Goal: Task Accomplishment & Management: Use online tool/utility

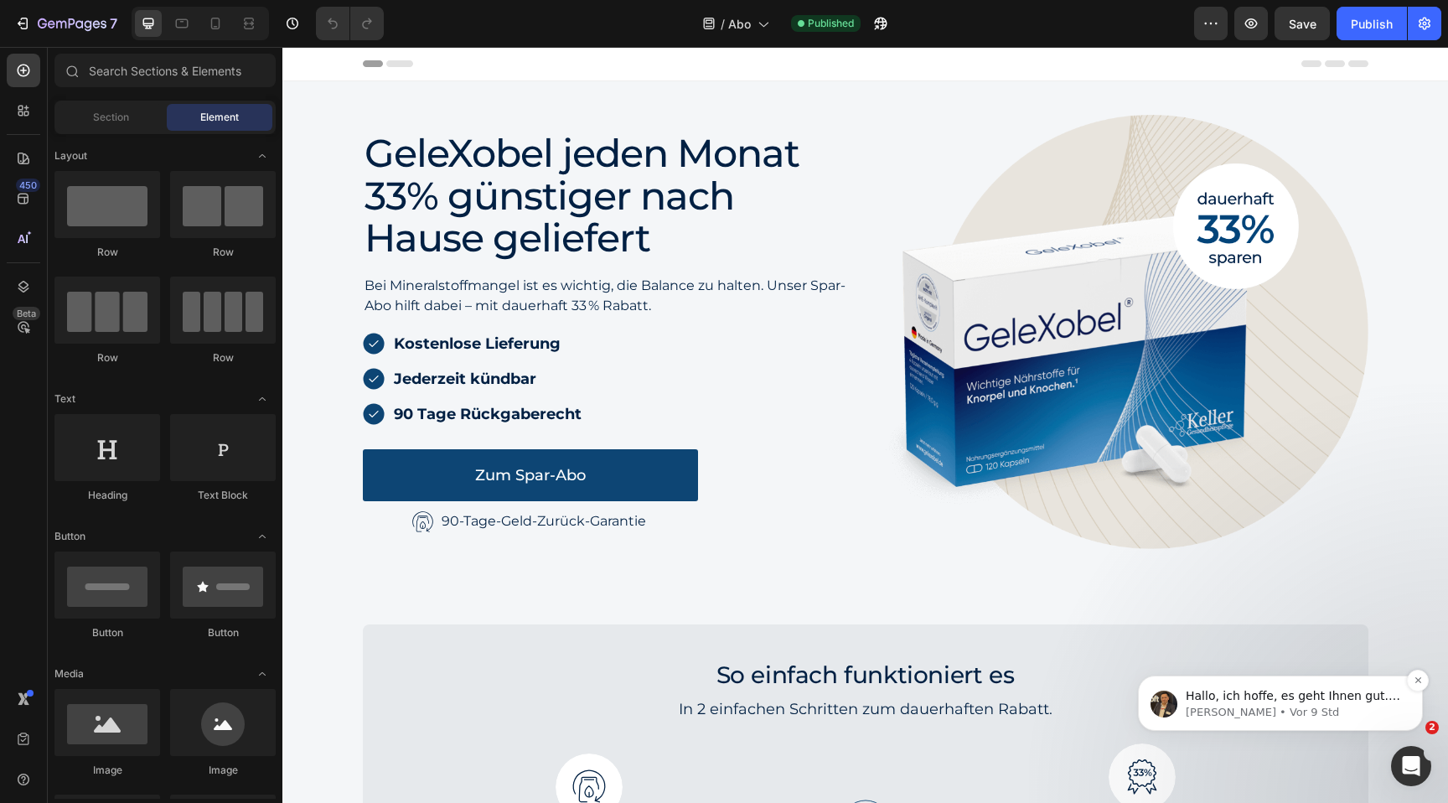
click at [1288, 719] on p "George • Vor 9 Std" at bounding box center [1294, 712] width 216 height 15
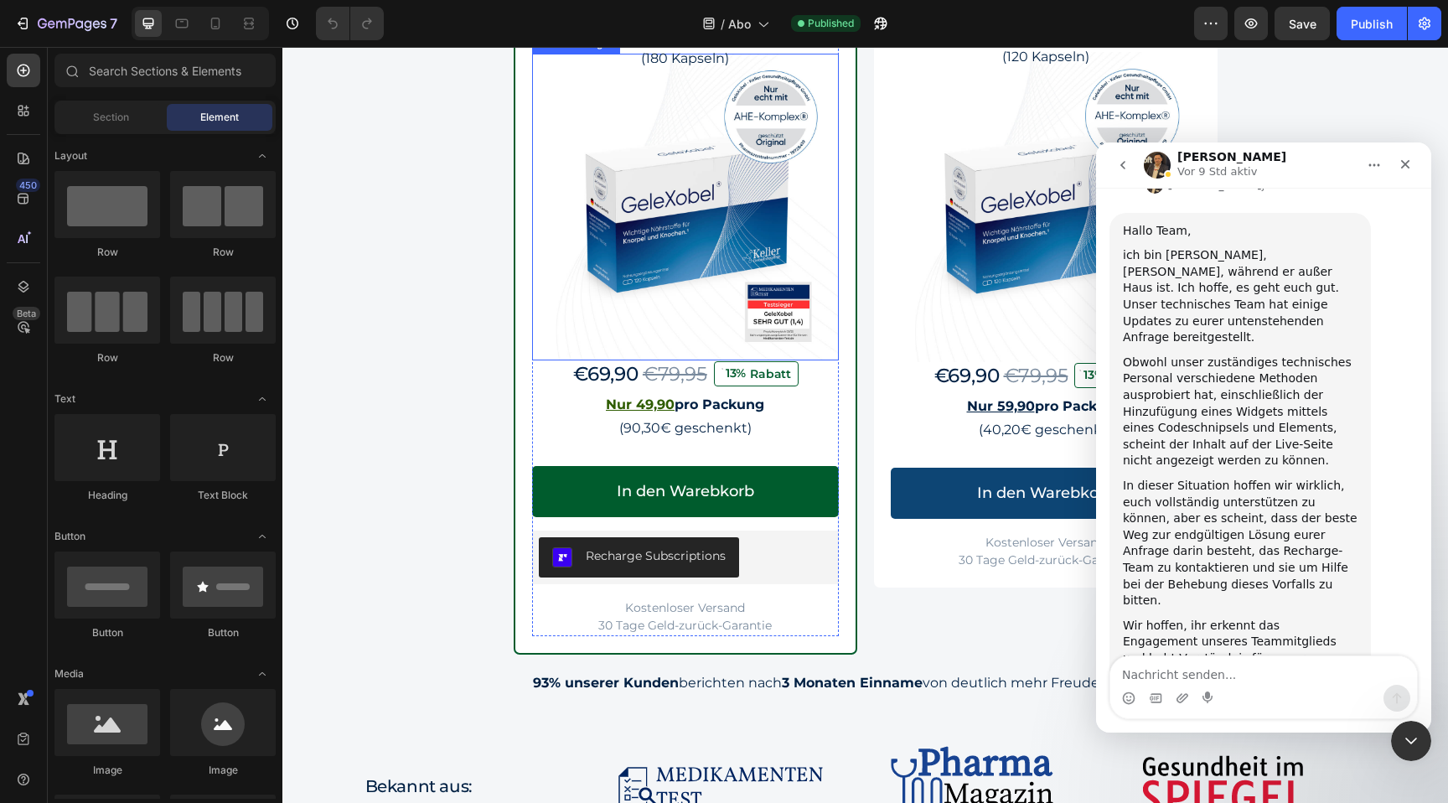
scroll to position [1682, 0]
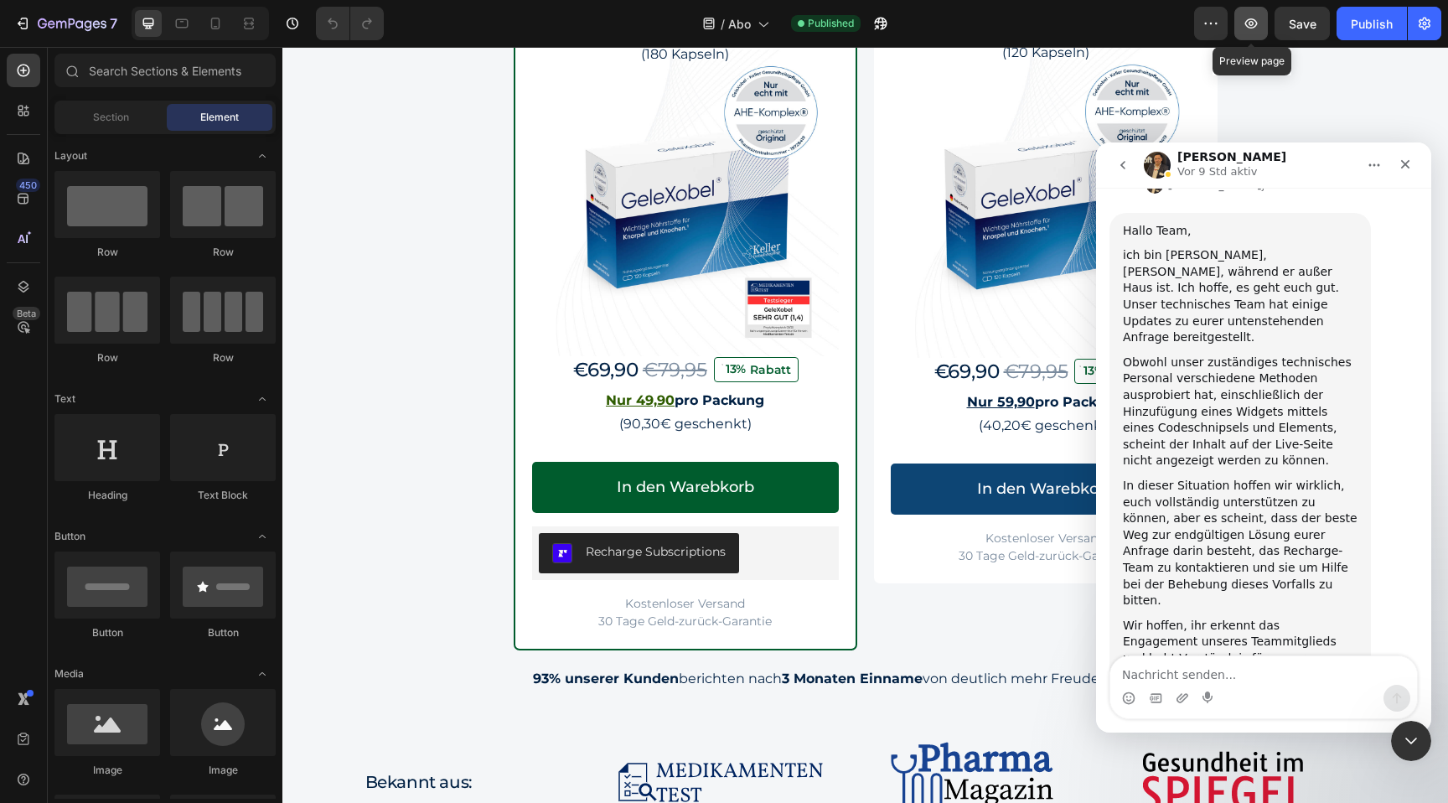
click at [1240, 23] on button "button" at bounding box center [1252, 24] width 34 height 34
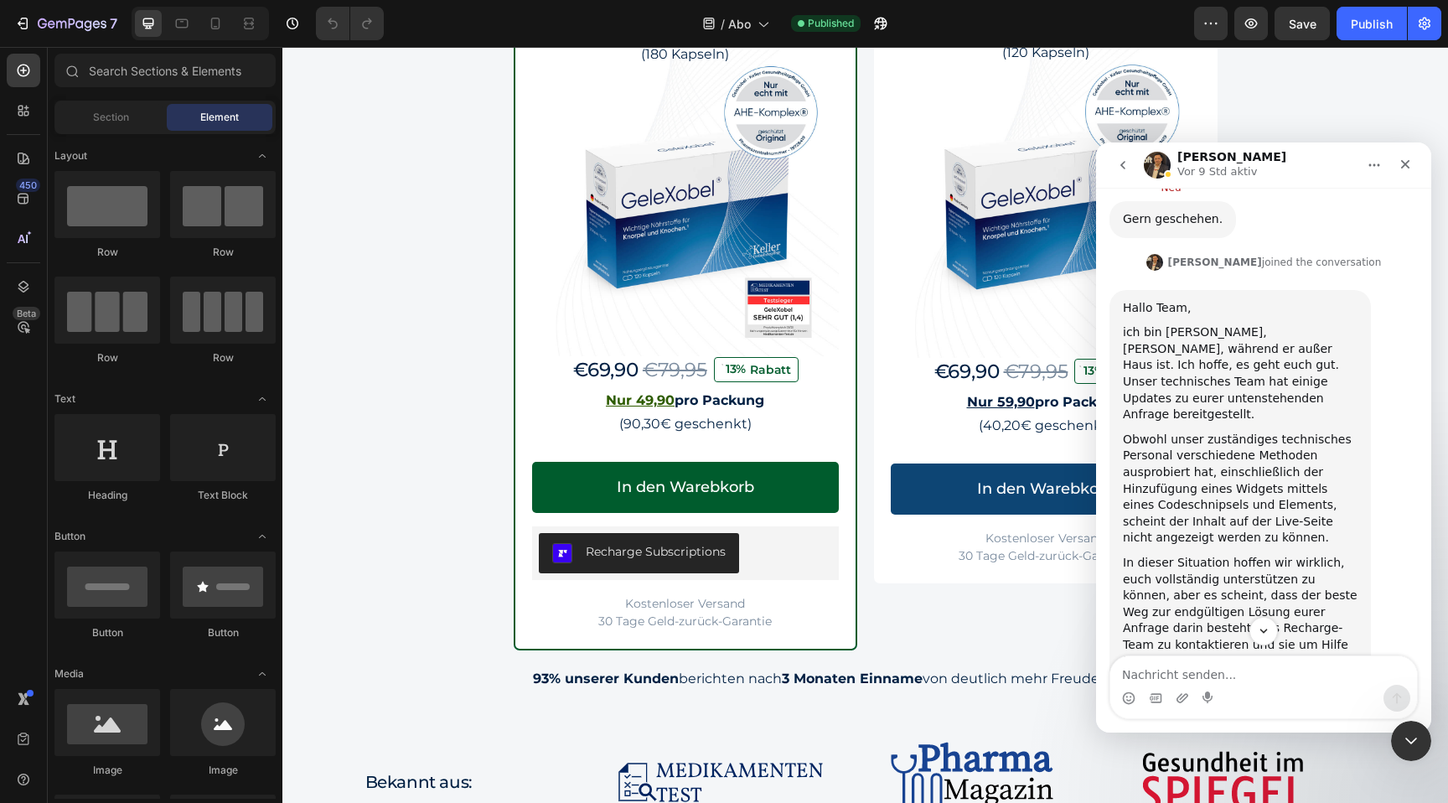
scroll to position [4103, 0]
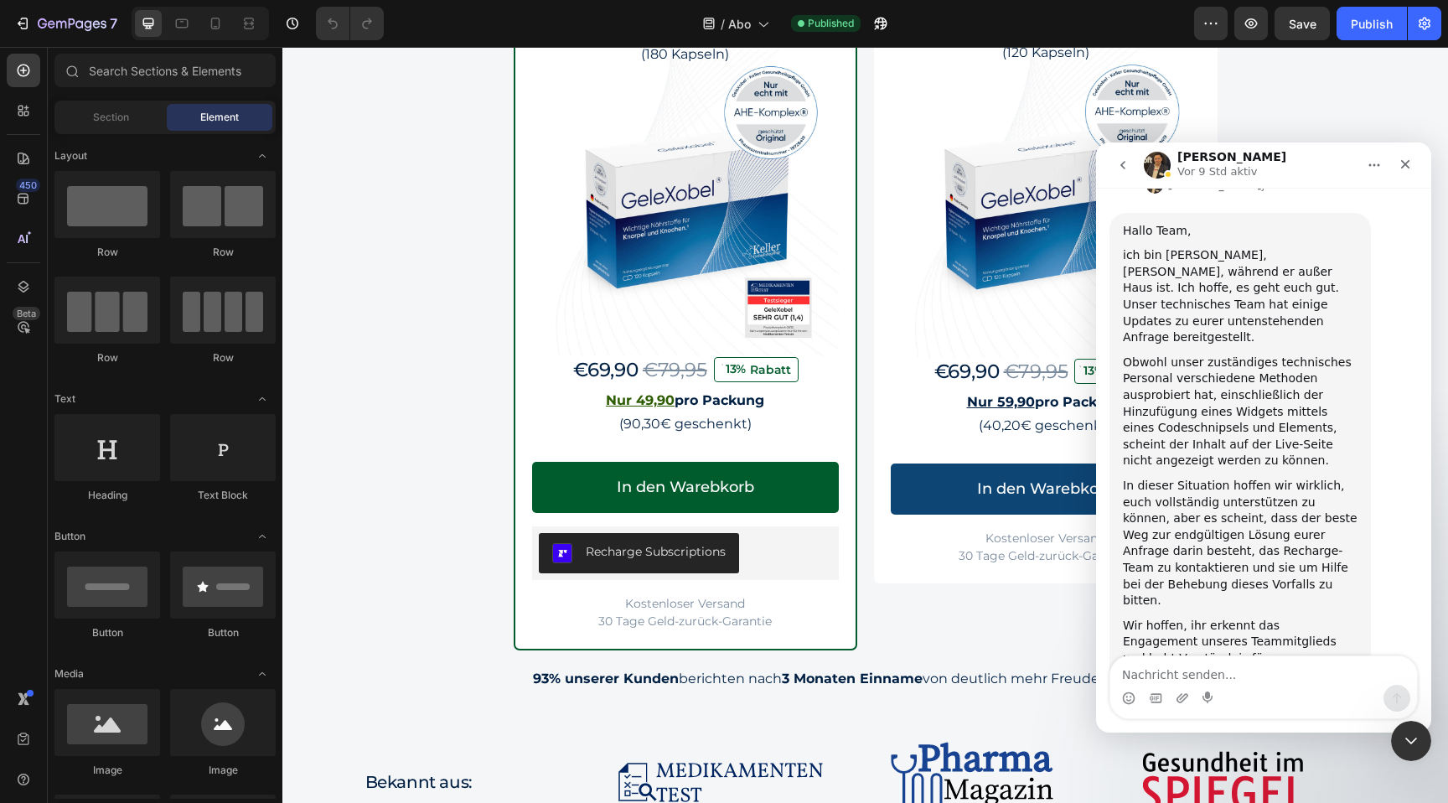
click at [1219, 689] on div "Intercom Messenger" at bounding box center [1263, 698] width 307 height 27
click at [1219, 667] on textarea "Nachricht senden..." at bounding box center [1263, 670] width 307 height 28
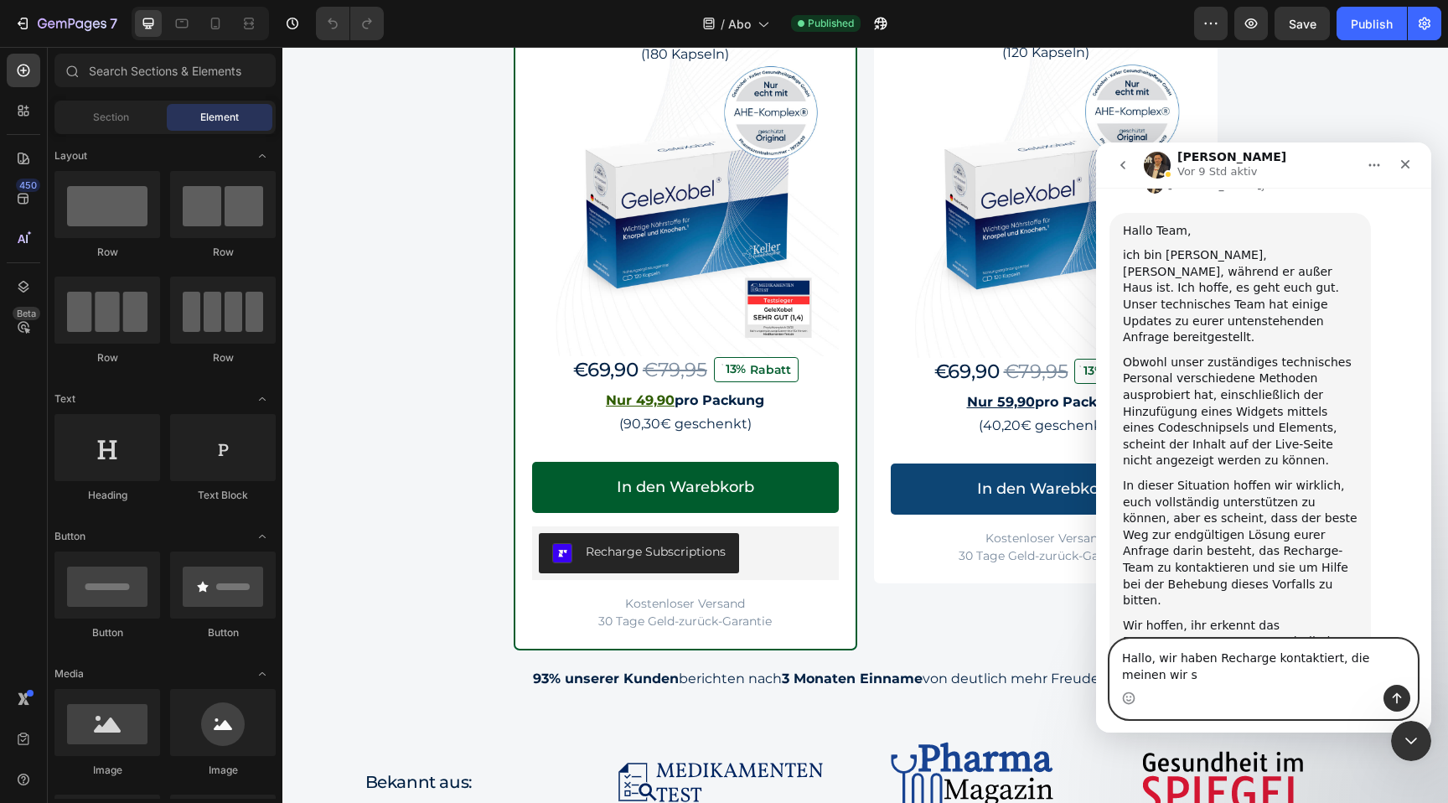
scroll to position [4119, 0]
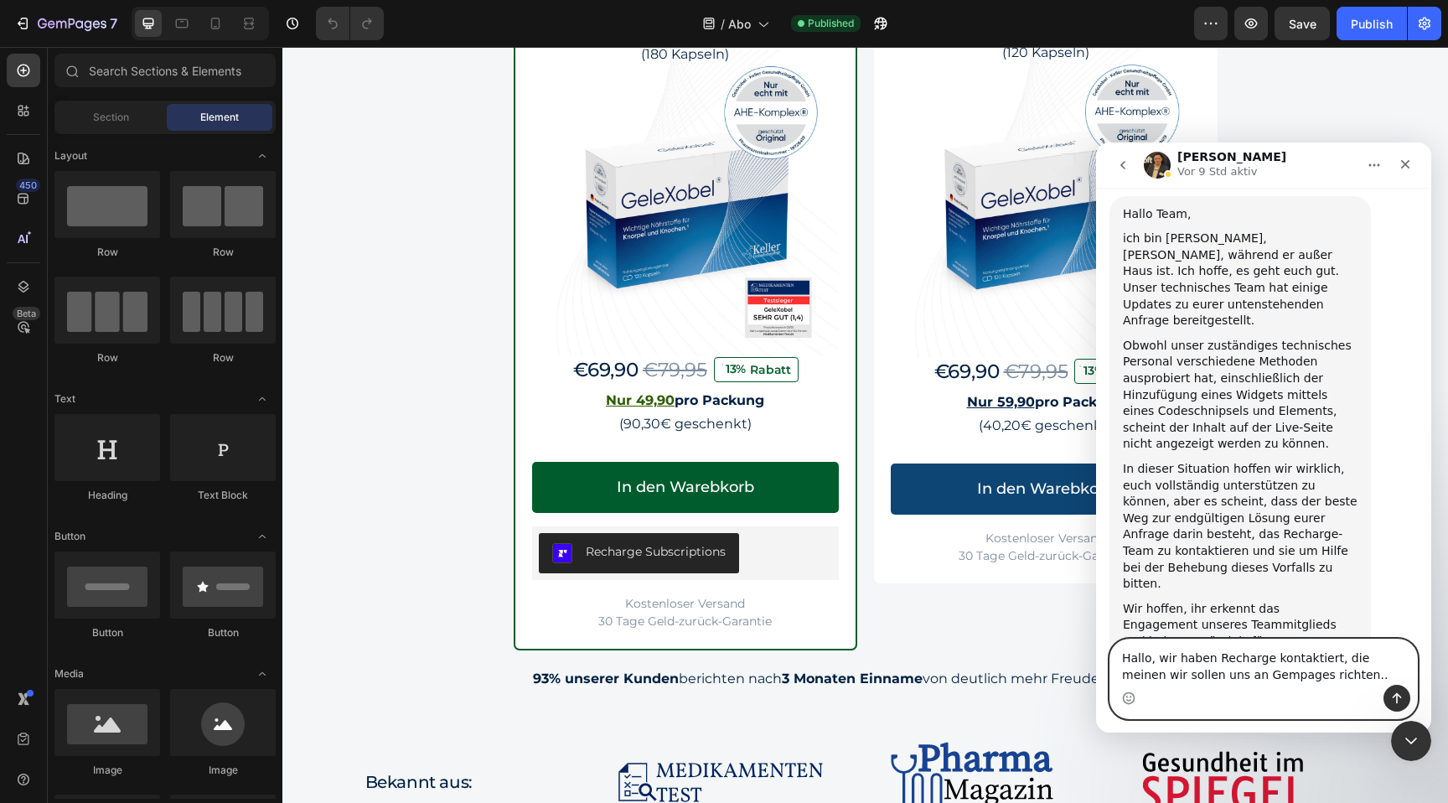
type textarea "Hallo, wir haben Recharge kontaktiert, die meinen wir sollen uns an Gempages ri…"
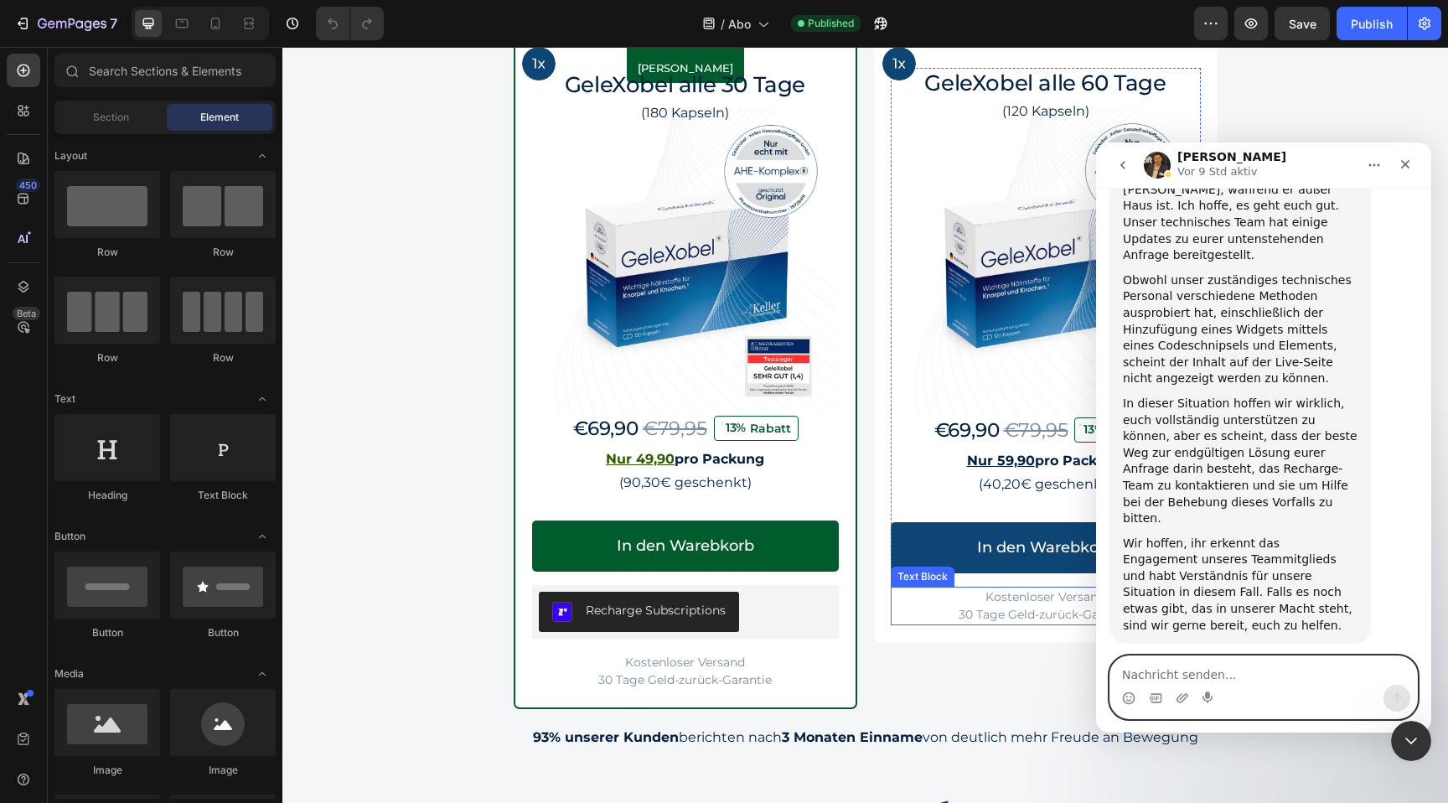
scroll to position [1611, 0]
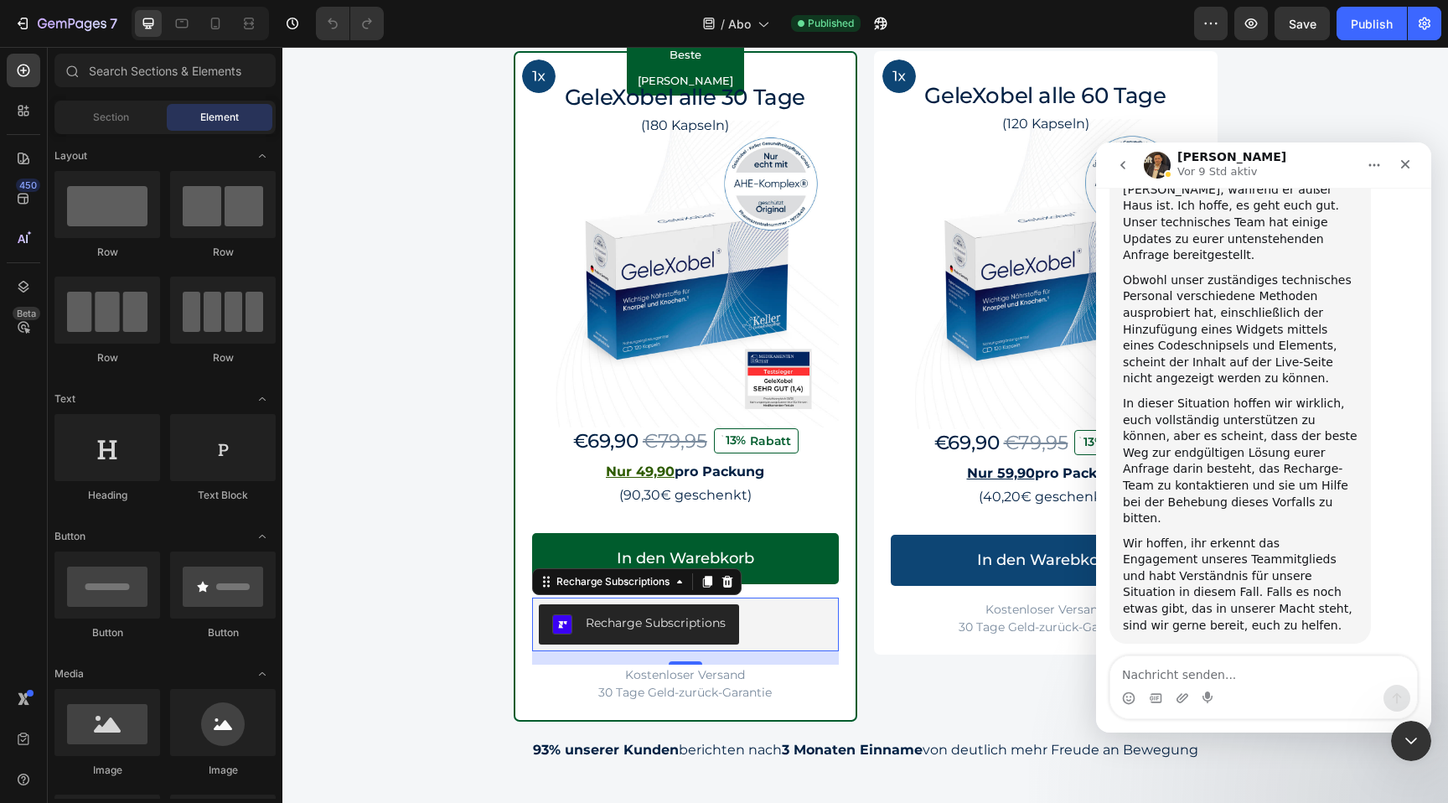
click at [780, 629] on div "Recharge Subscriptions" at bounding box center [685, 624] width 293 height 40
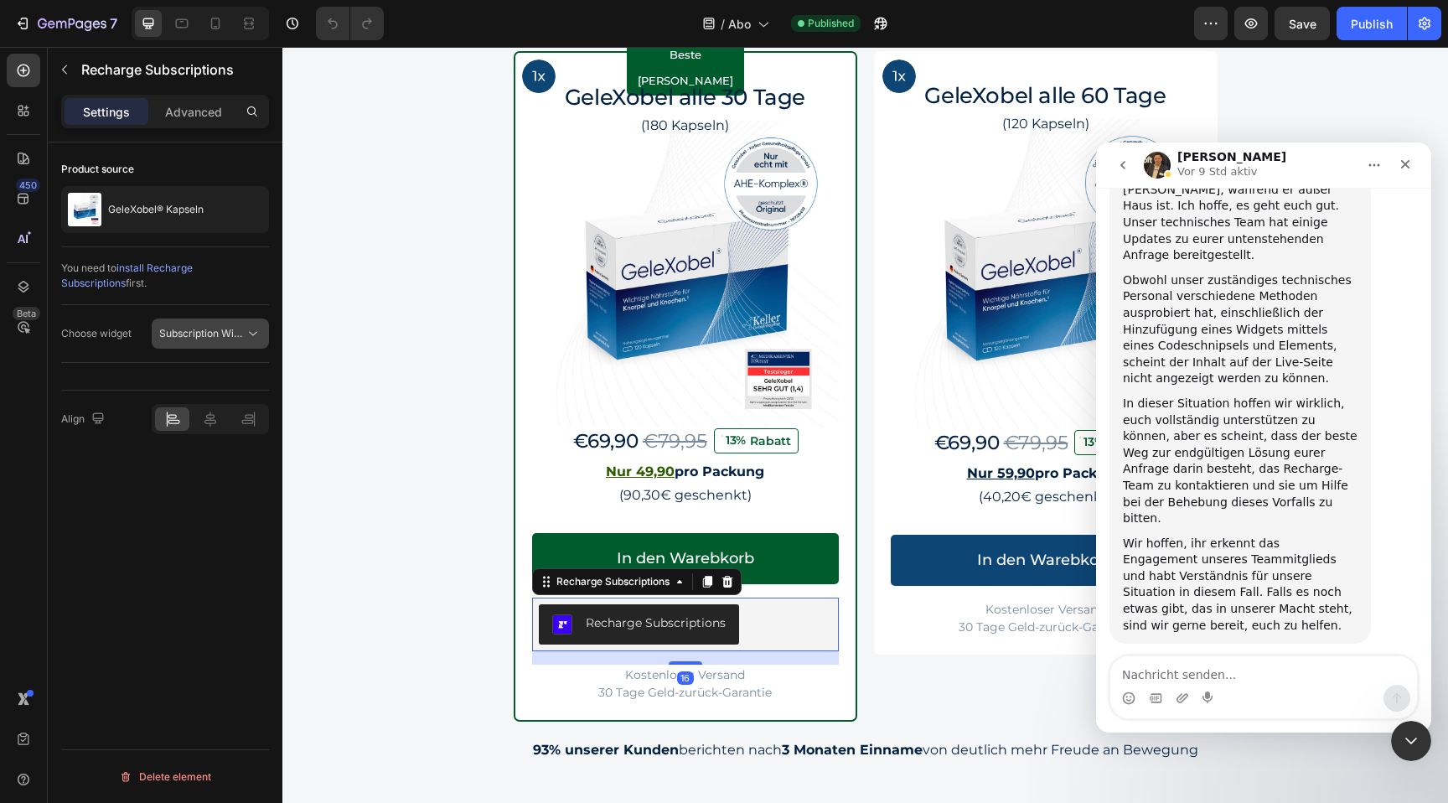
click at [250, 337] on icon at bounding box center [253, 333] width 17 height 17
click at [203, 395] on div "Subscription Widget 2.0" at bounding box center [183, 407] width 155 height 32
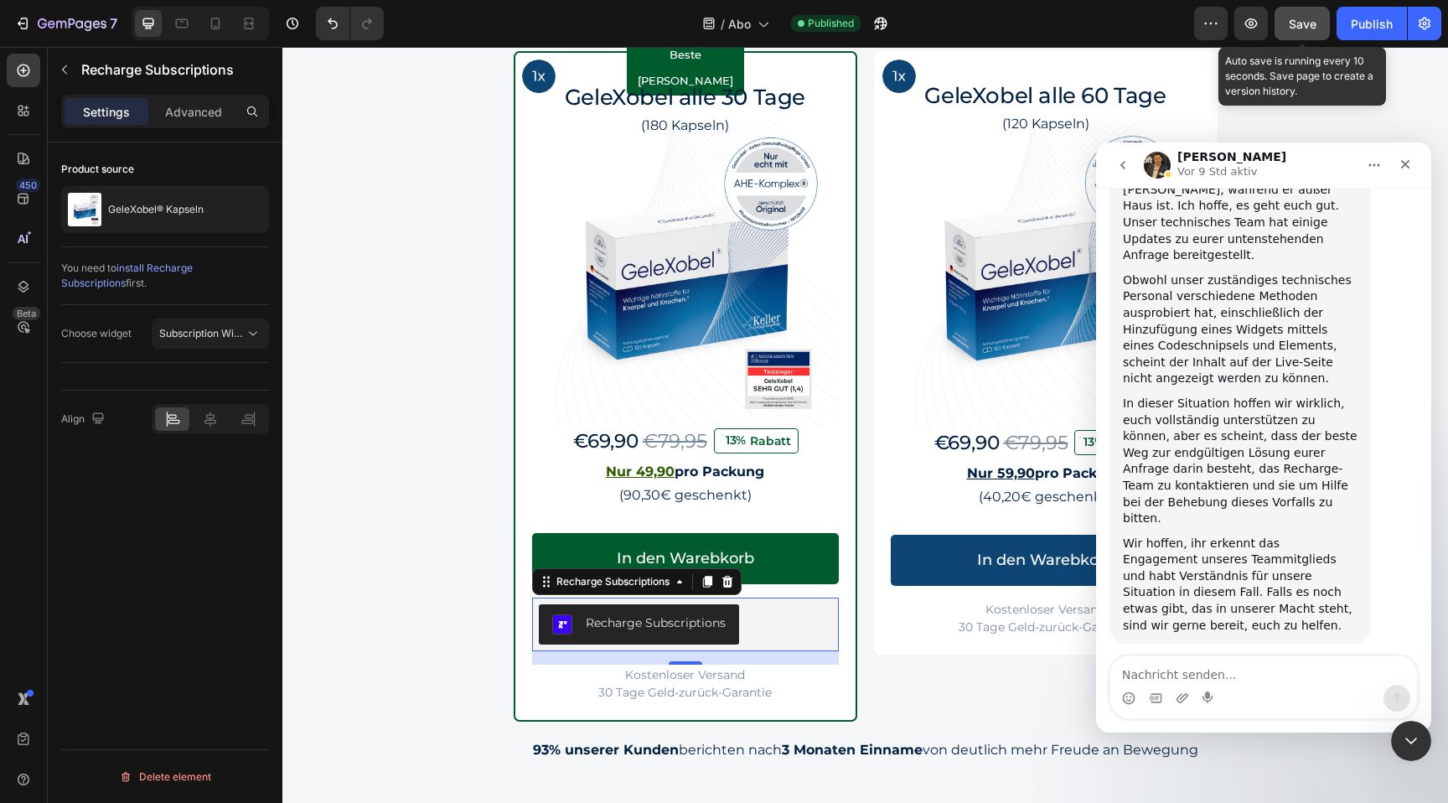
click at [1297, 22] on span "Save" at bounding box center [1303, 24] width 28 height 14
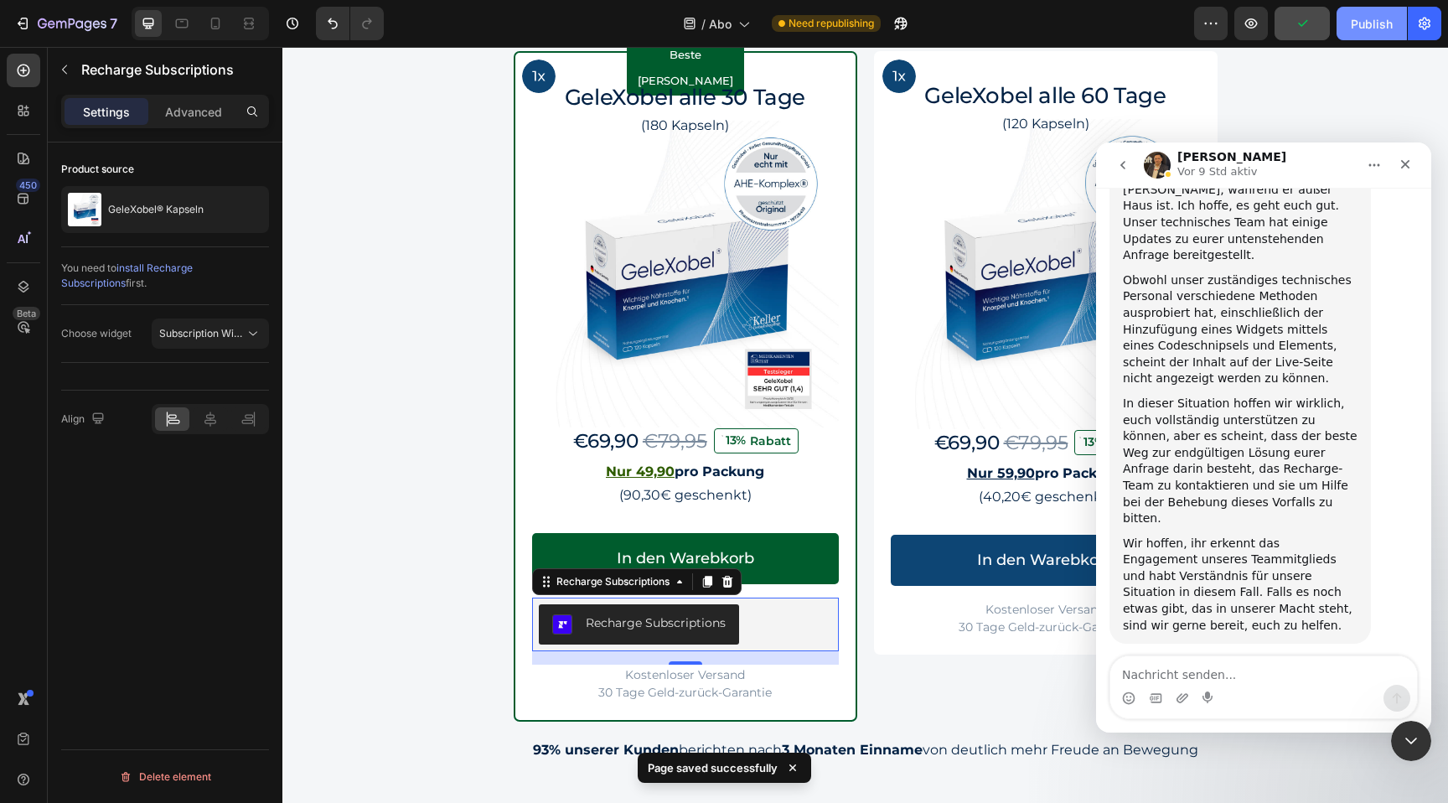
click at [1374, 33] on button "Publish" at bounding box center [1372, 24] width 70 height 34
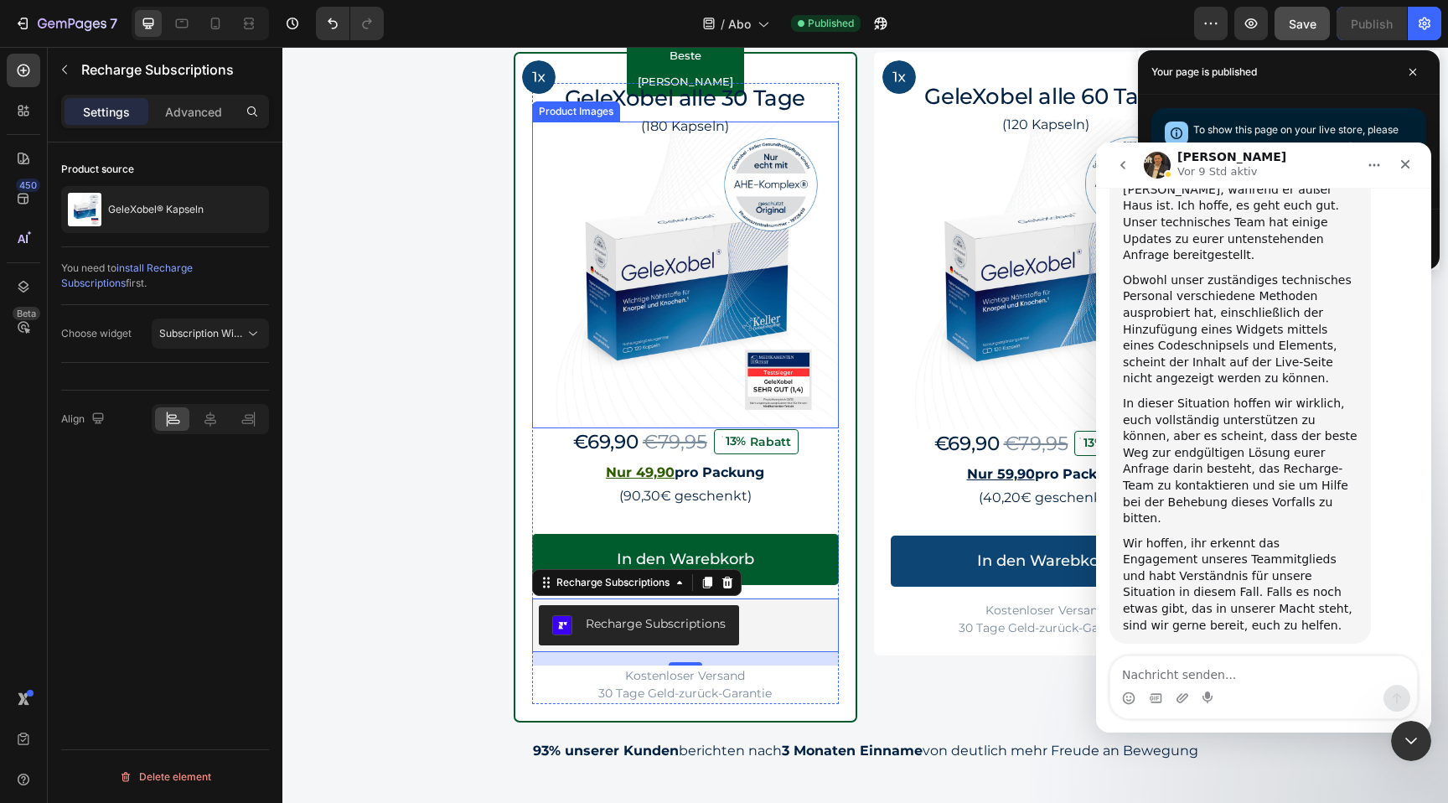
scroll to position [1618, 0]
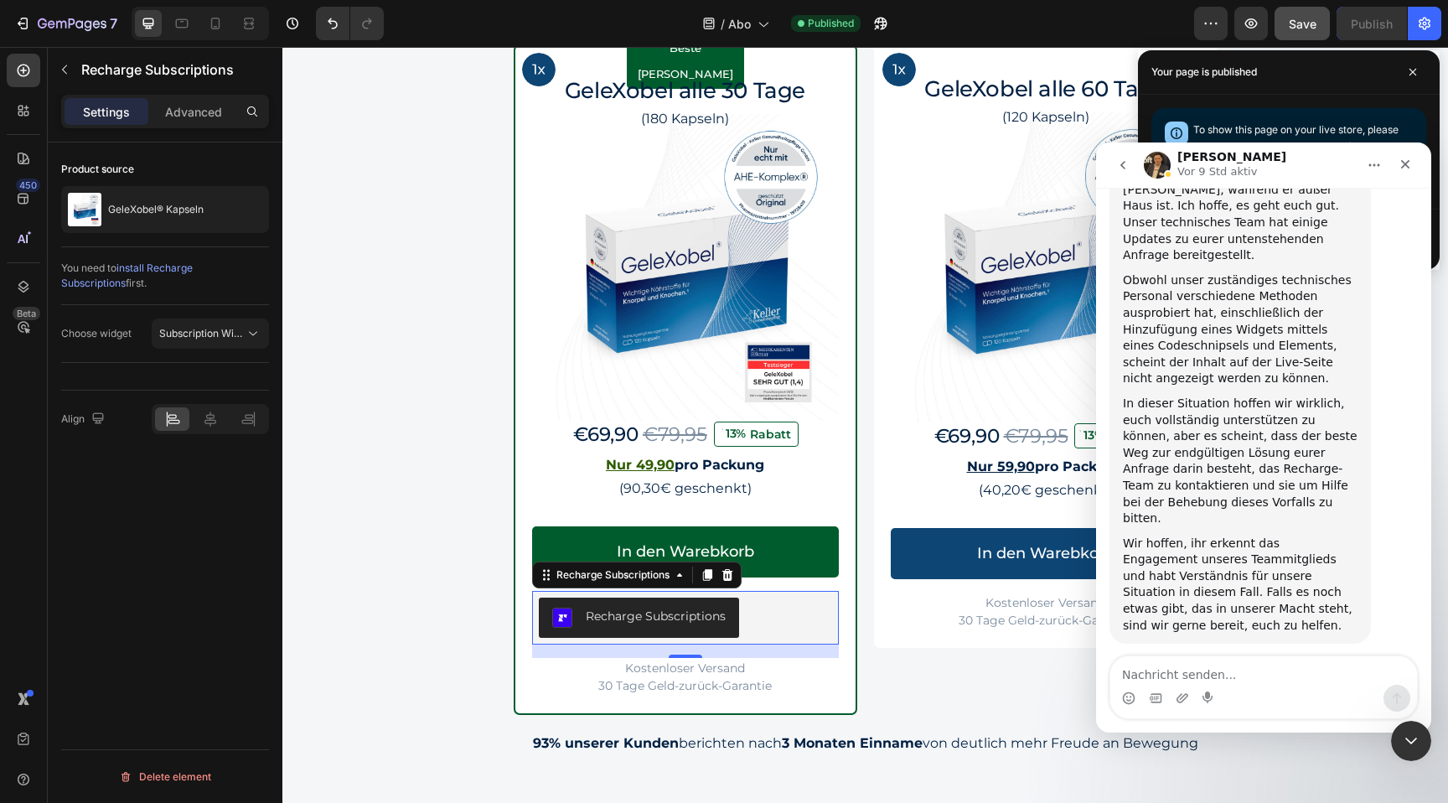
click at [673, 631] on button "Recharge Subscriptions" at bounding box center [639, 618] width 200 height 40
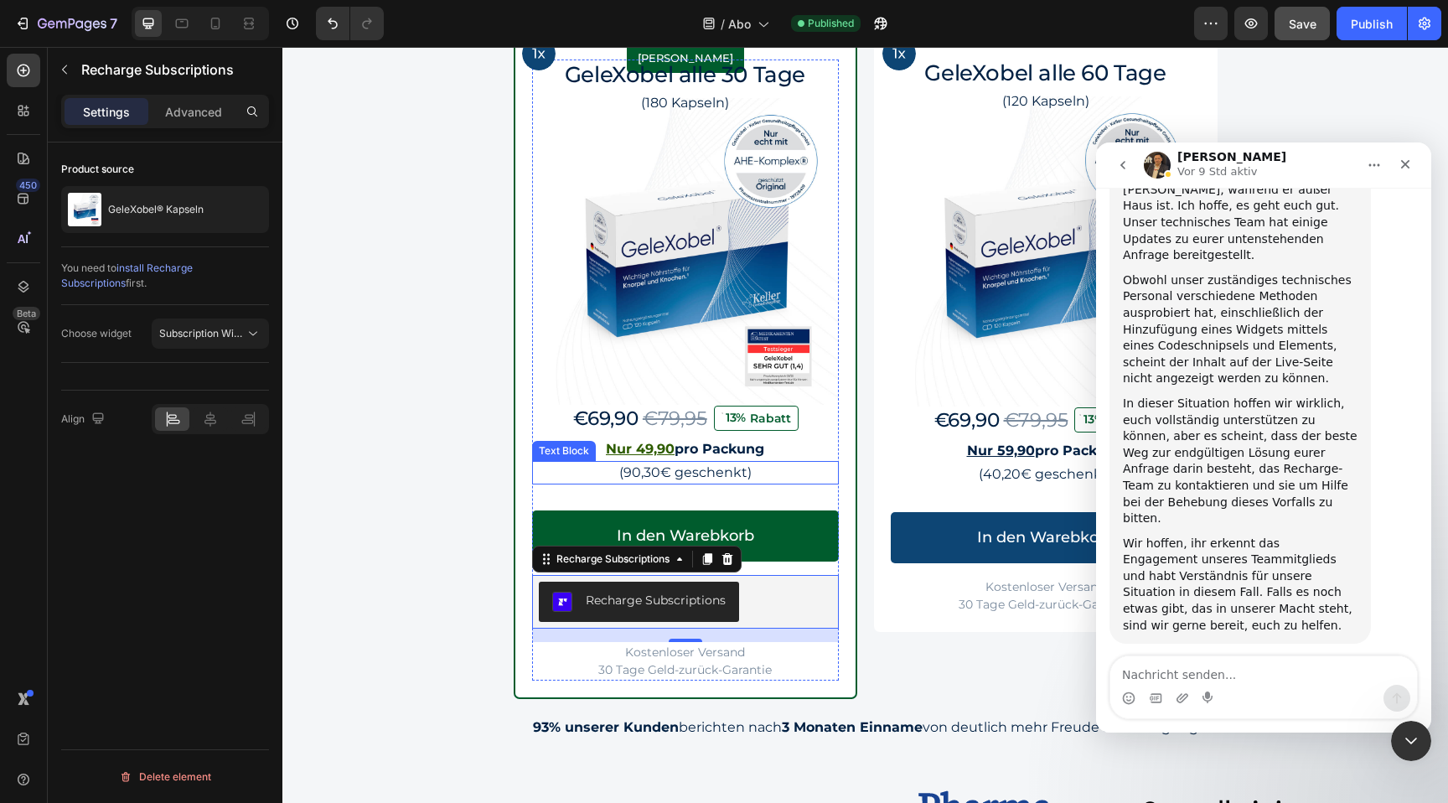
scroll to position [1561, 0]
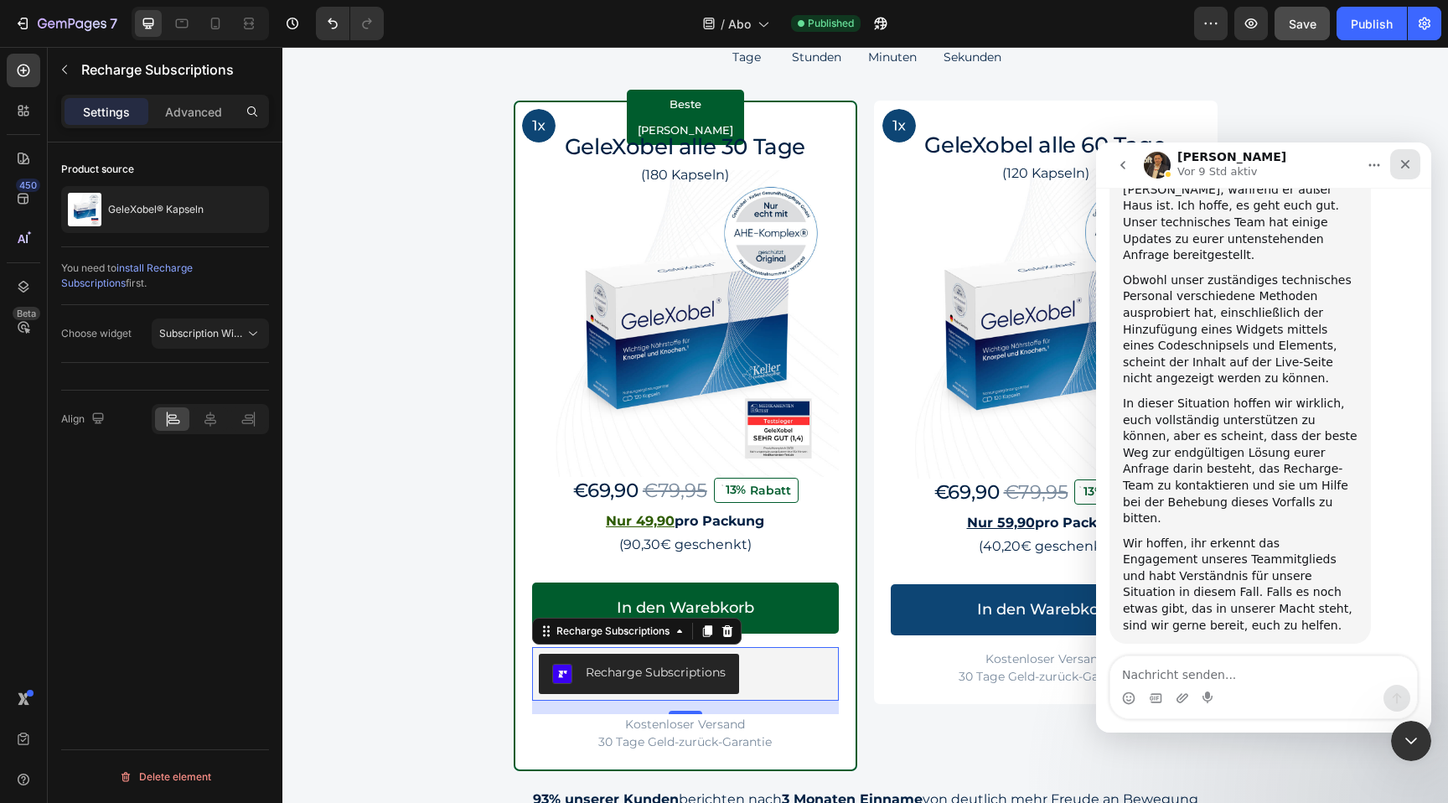
drag, startPoint x: 1375, startPoint y: 168, endPoint x: 1401, endPoint y: 167, distance: 26.0
click at [1401, 167] on div "Intercom Messenger" at bounding box center [1390, 165] width 62 height 32
click at [1401, 167] on icon "Schließen" at bounding box center [1405, 164] width 13 height 13
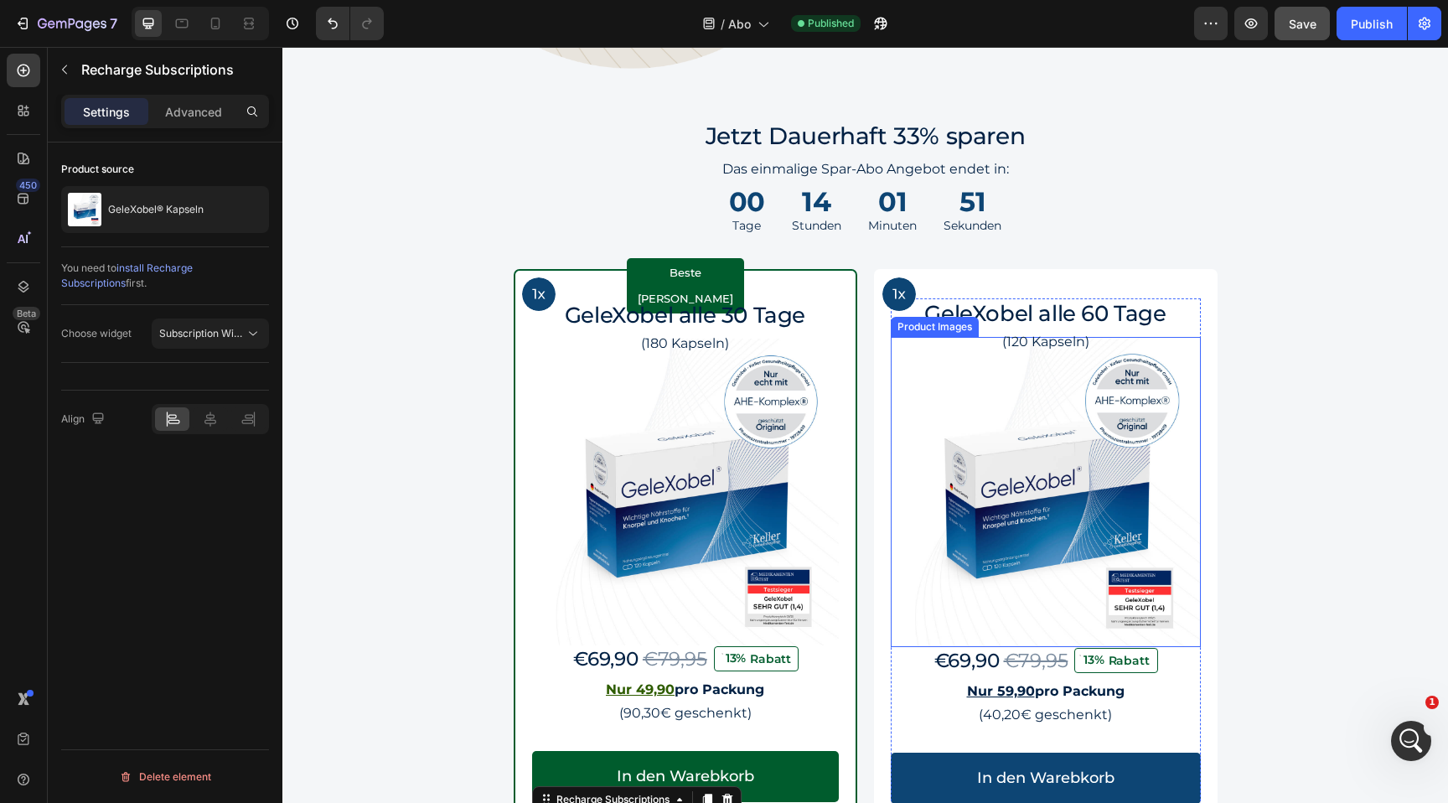
scroll to position [1571, 0]
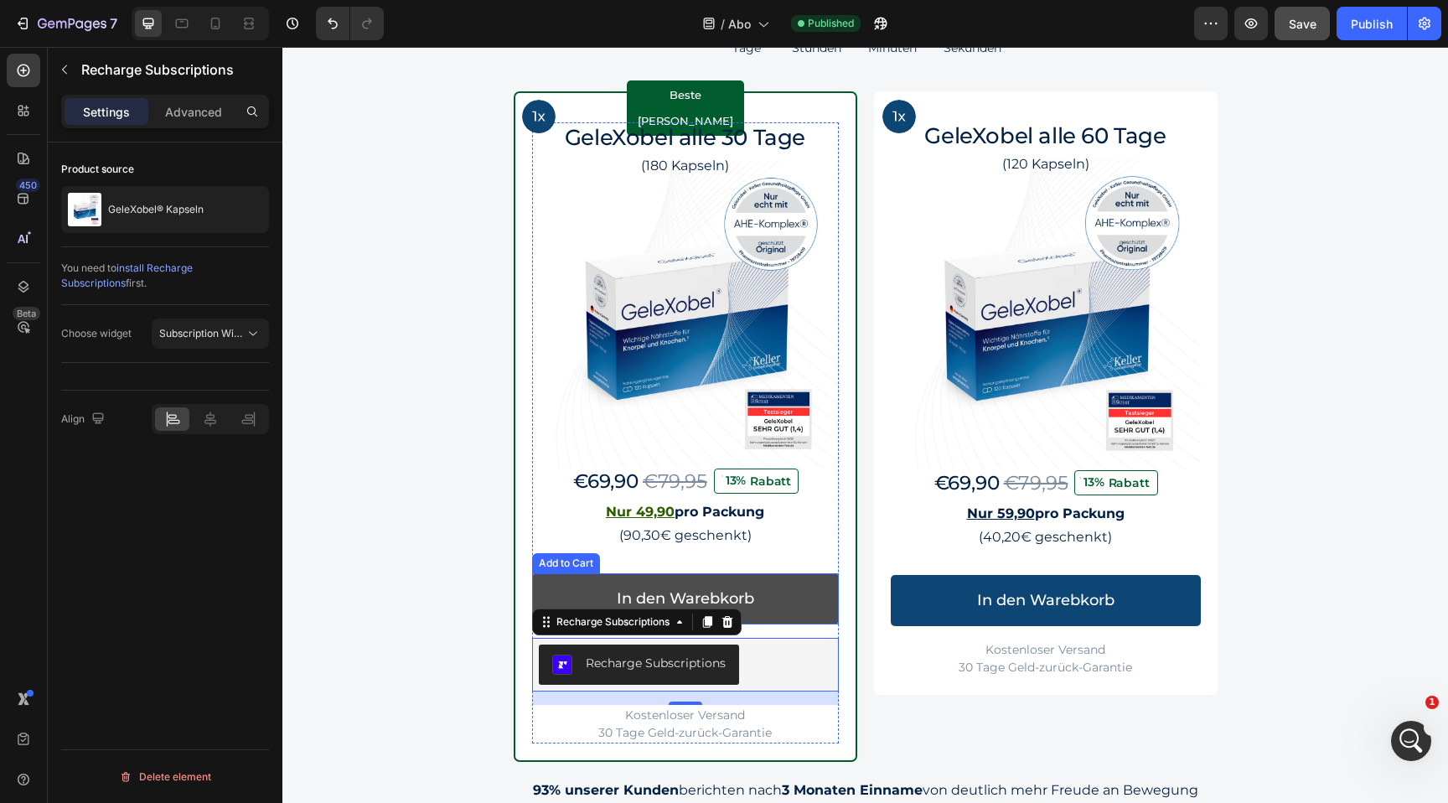
click at [821, 604] on button "In den Warebkorb" at bounding box center [685, 598] width 307 height 51
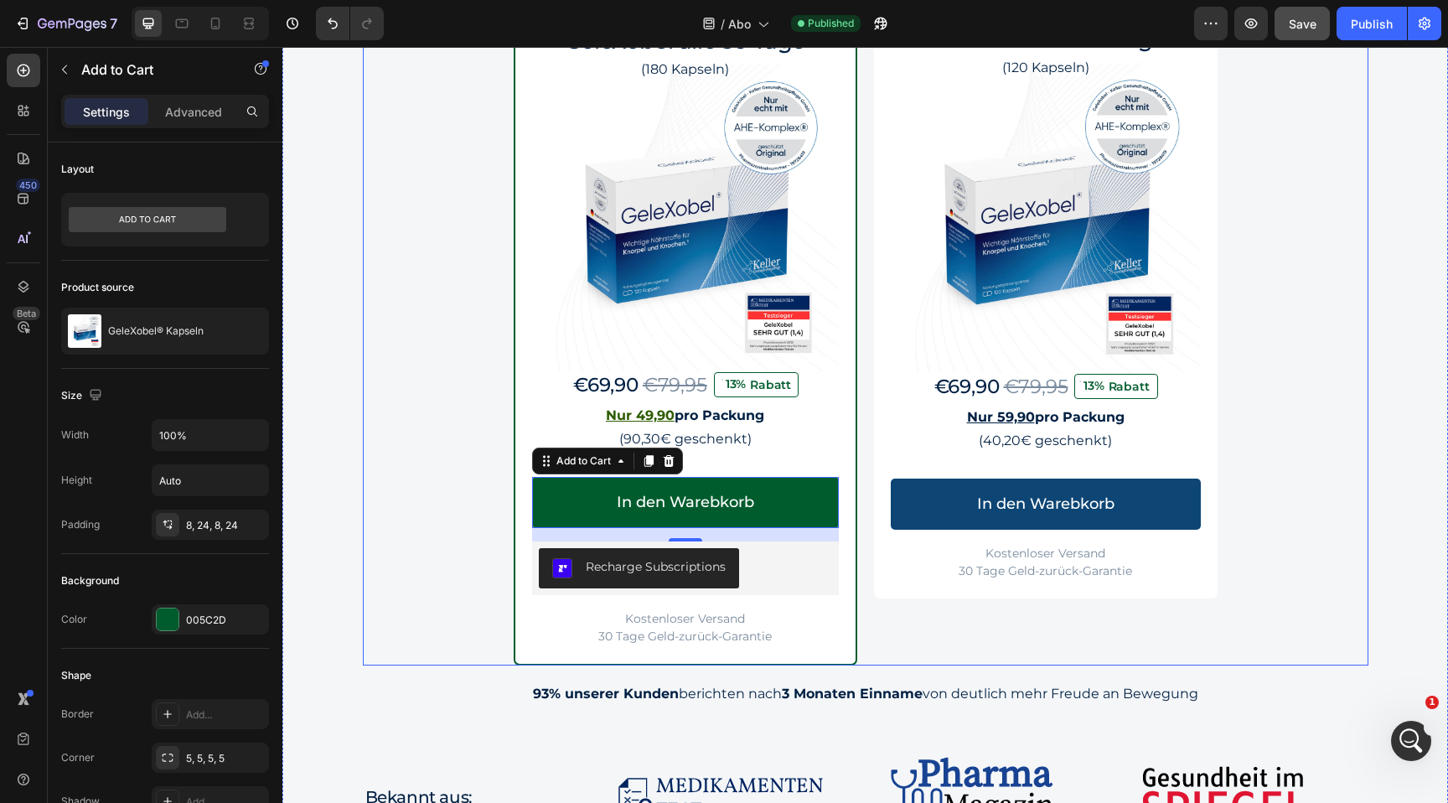
scroll to position [1806, 0]
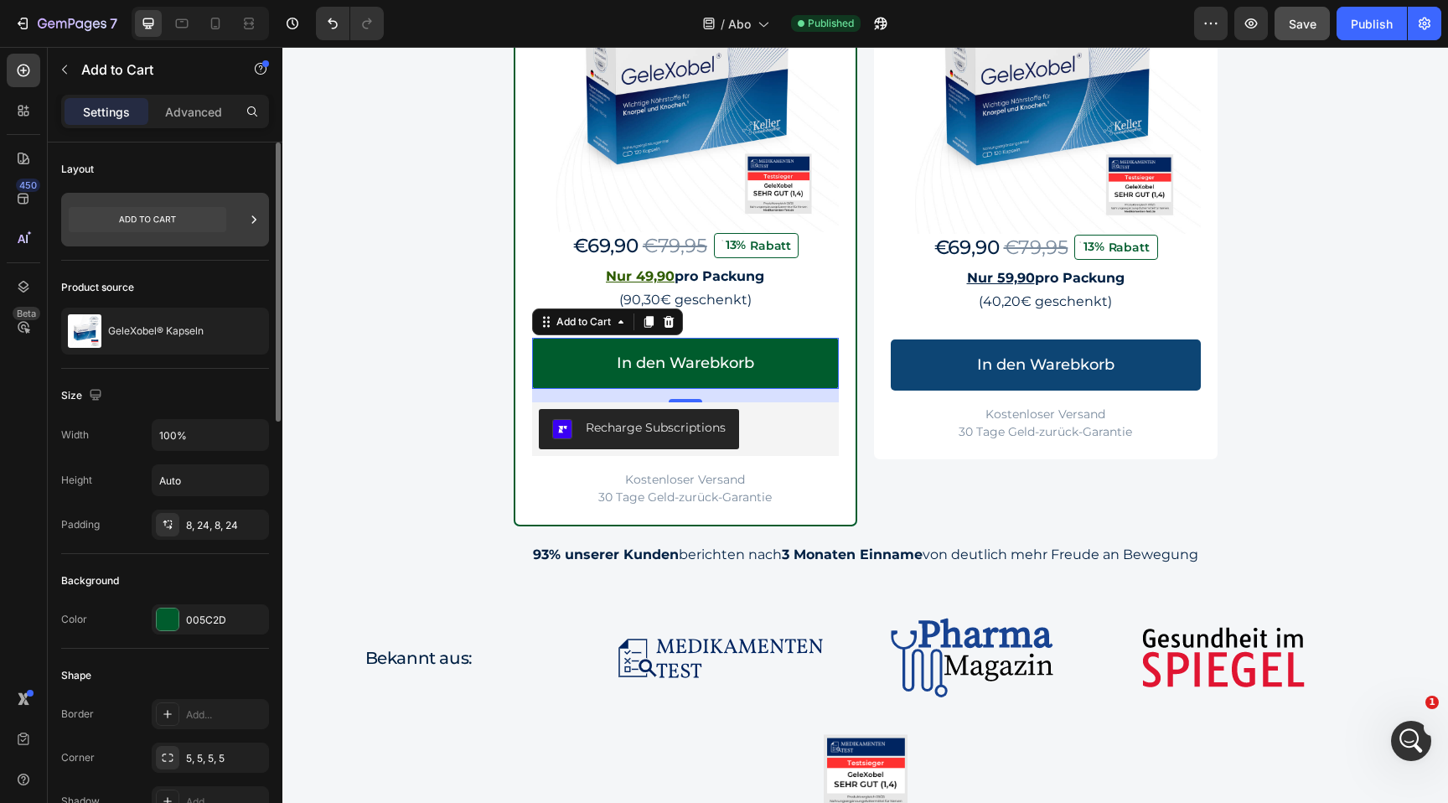
click at [197, 237] on icon at bounding box center [148, 219] width 158 height 39
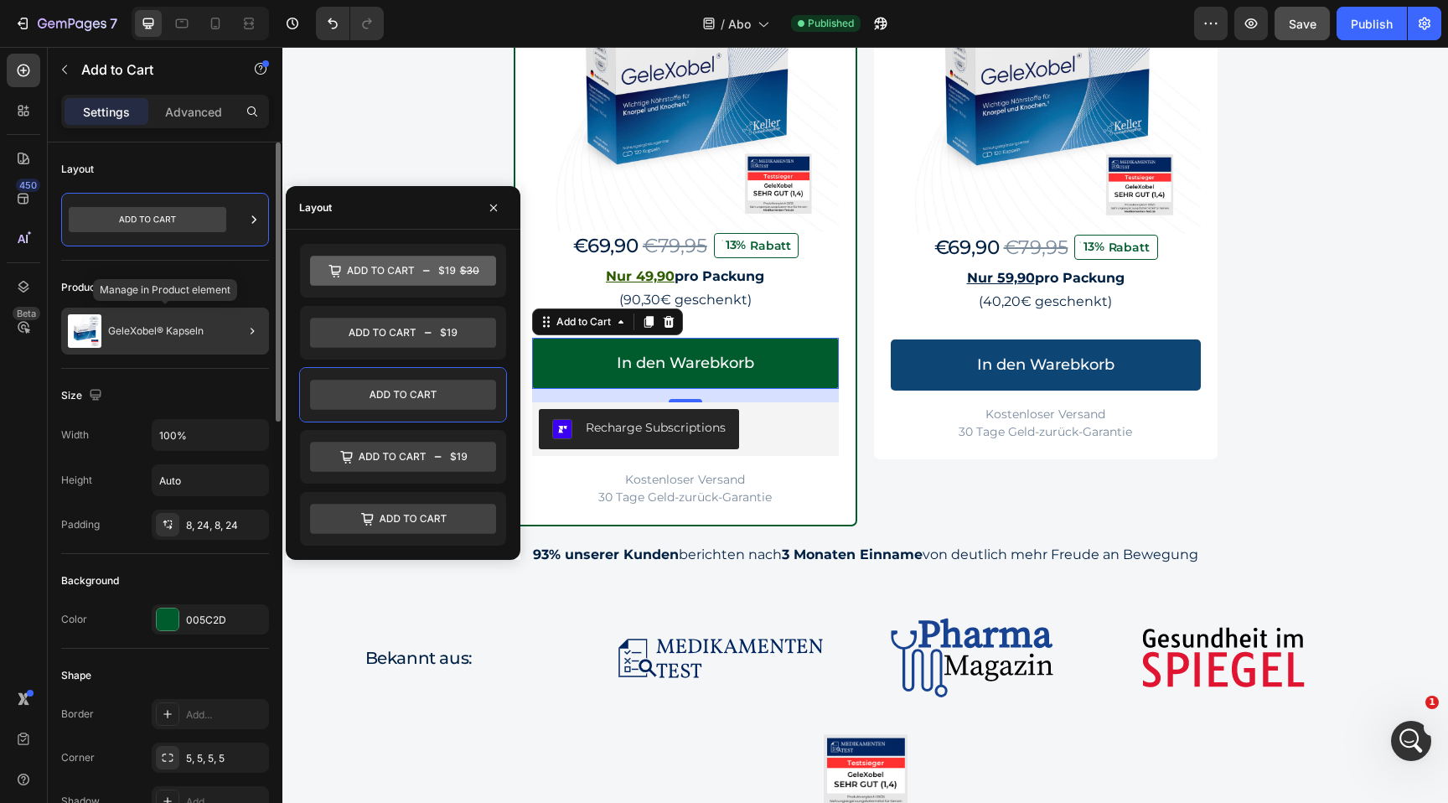
click at [196, 335] on p "GeleXobel® Kapseln" at bounding box center [156, 331] width 96 height 12
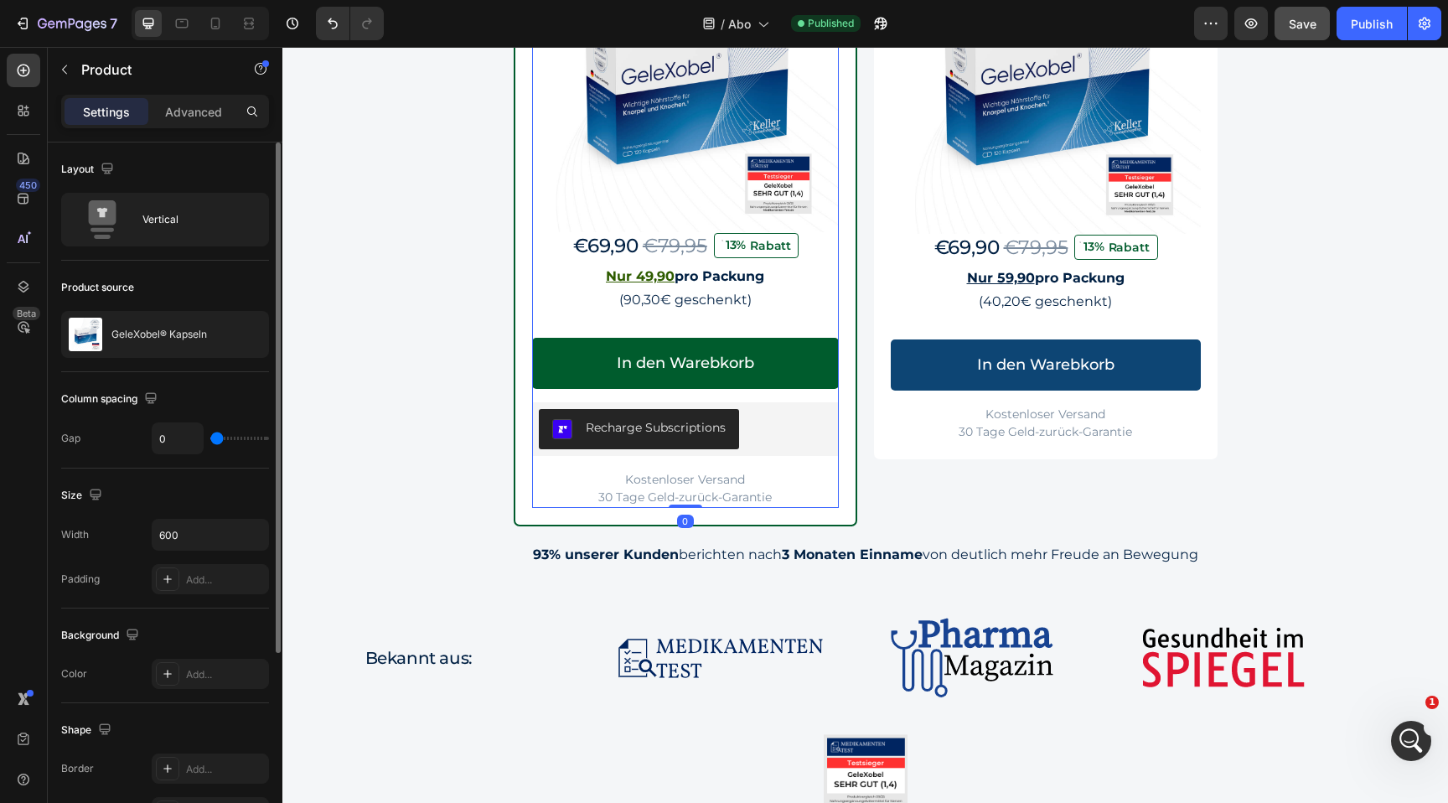
scroll to position [287, 0]
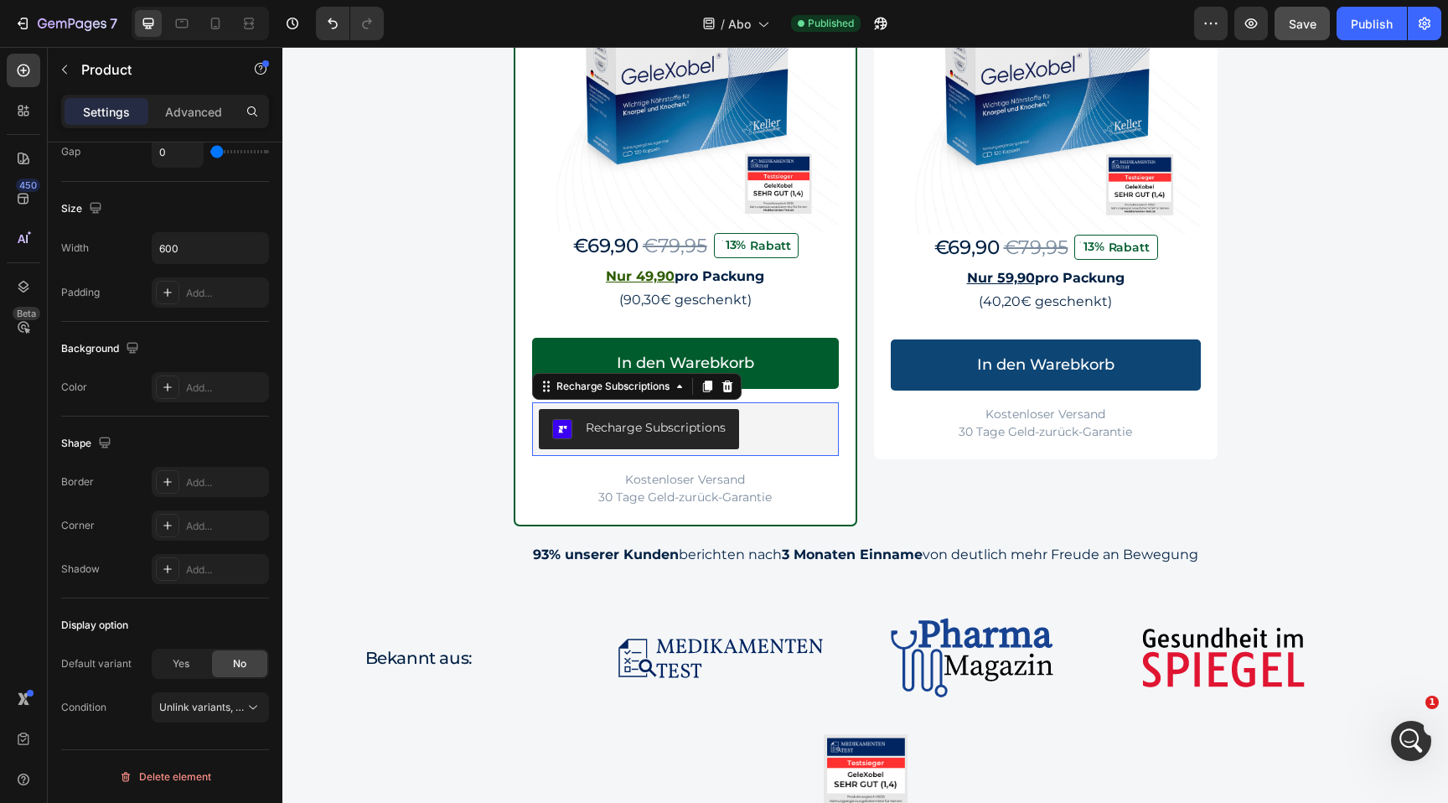
click at [644, 426] on div "Recharge Subscriptions" at bounding box center [656, 428] width 140 height 18
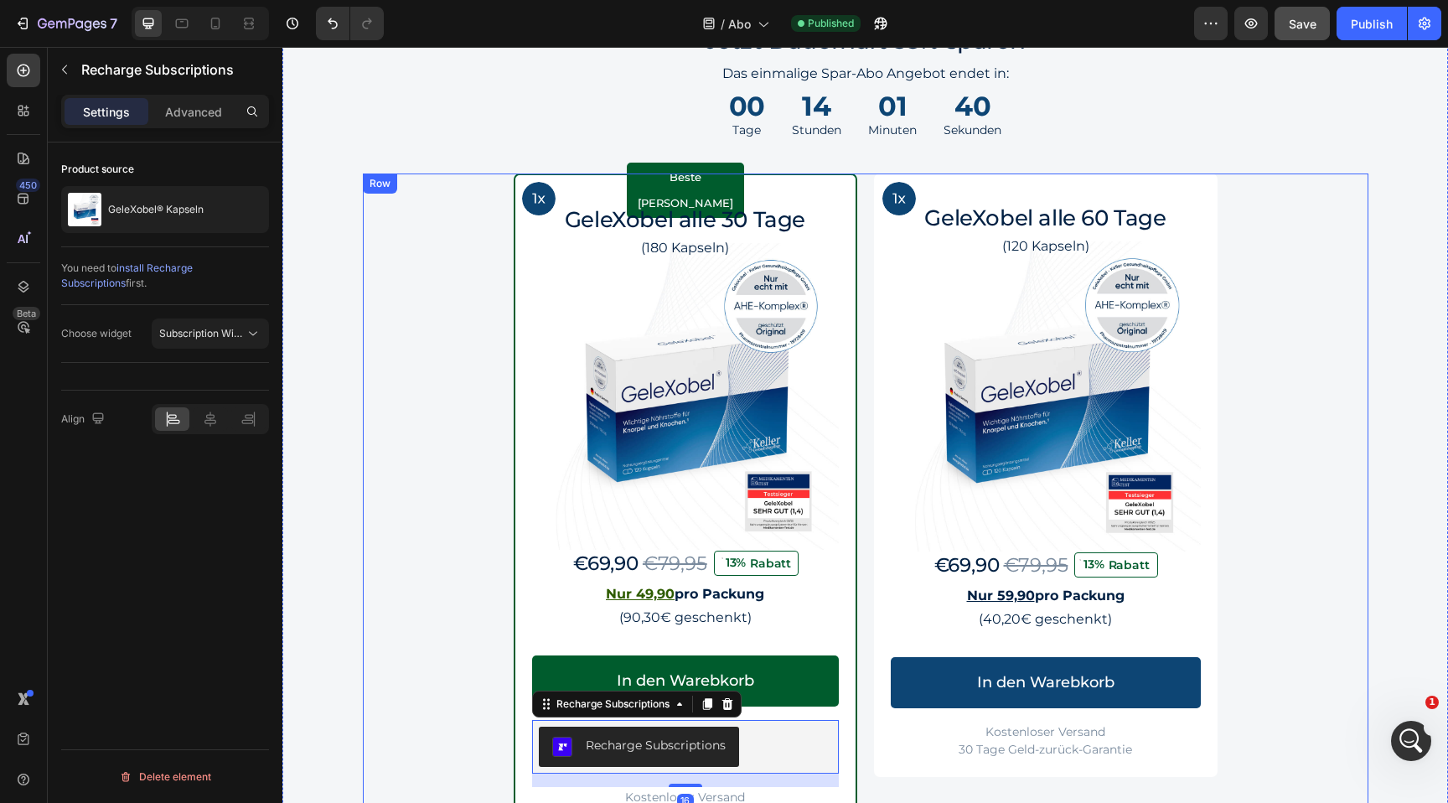
scroll to position [1376, 0]
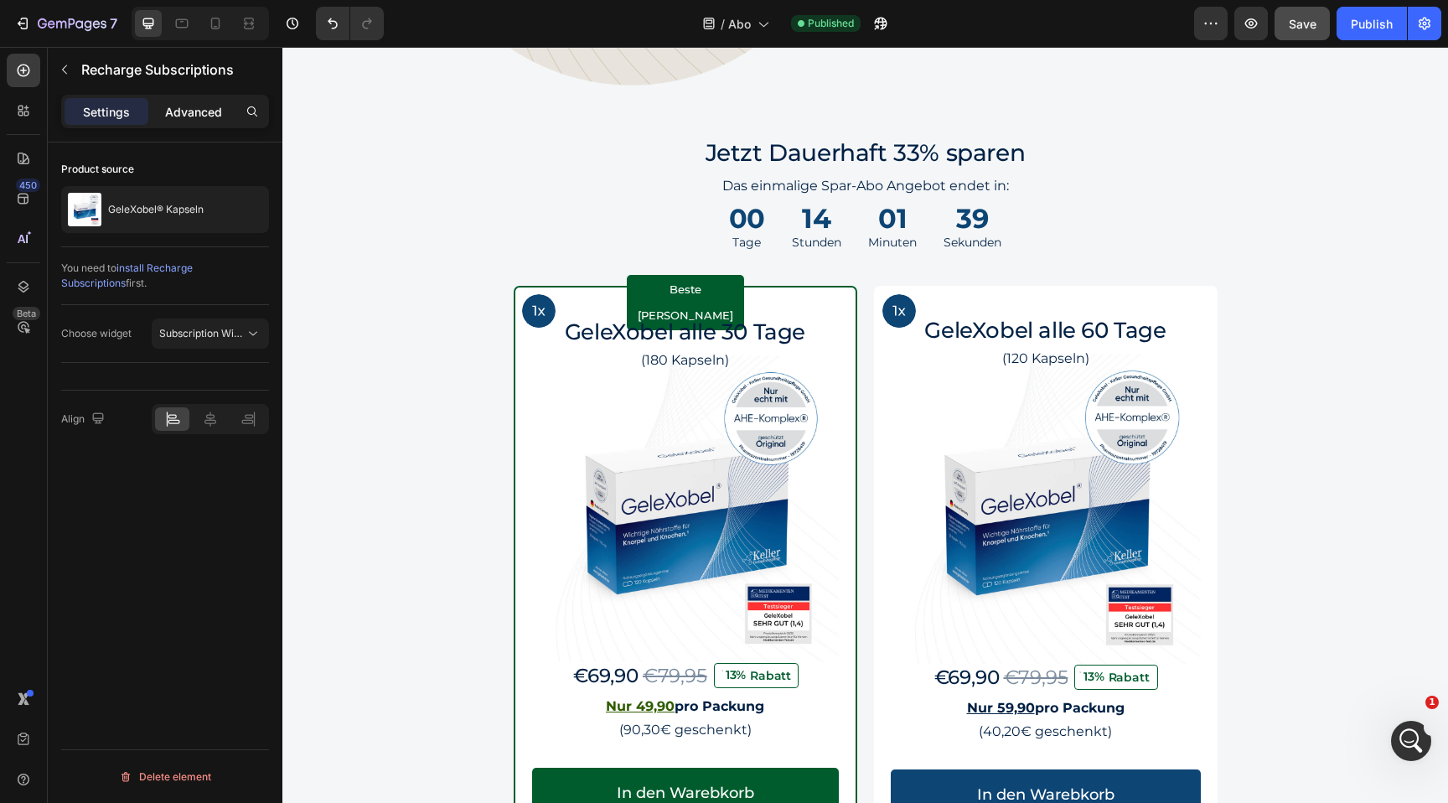
click at [199, 111] on p "Advanced" at bounding box center [193, 112] width 57 height 18
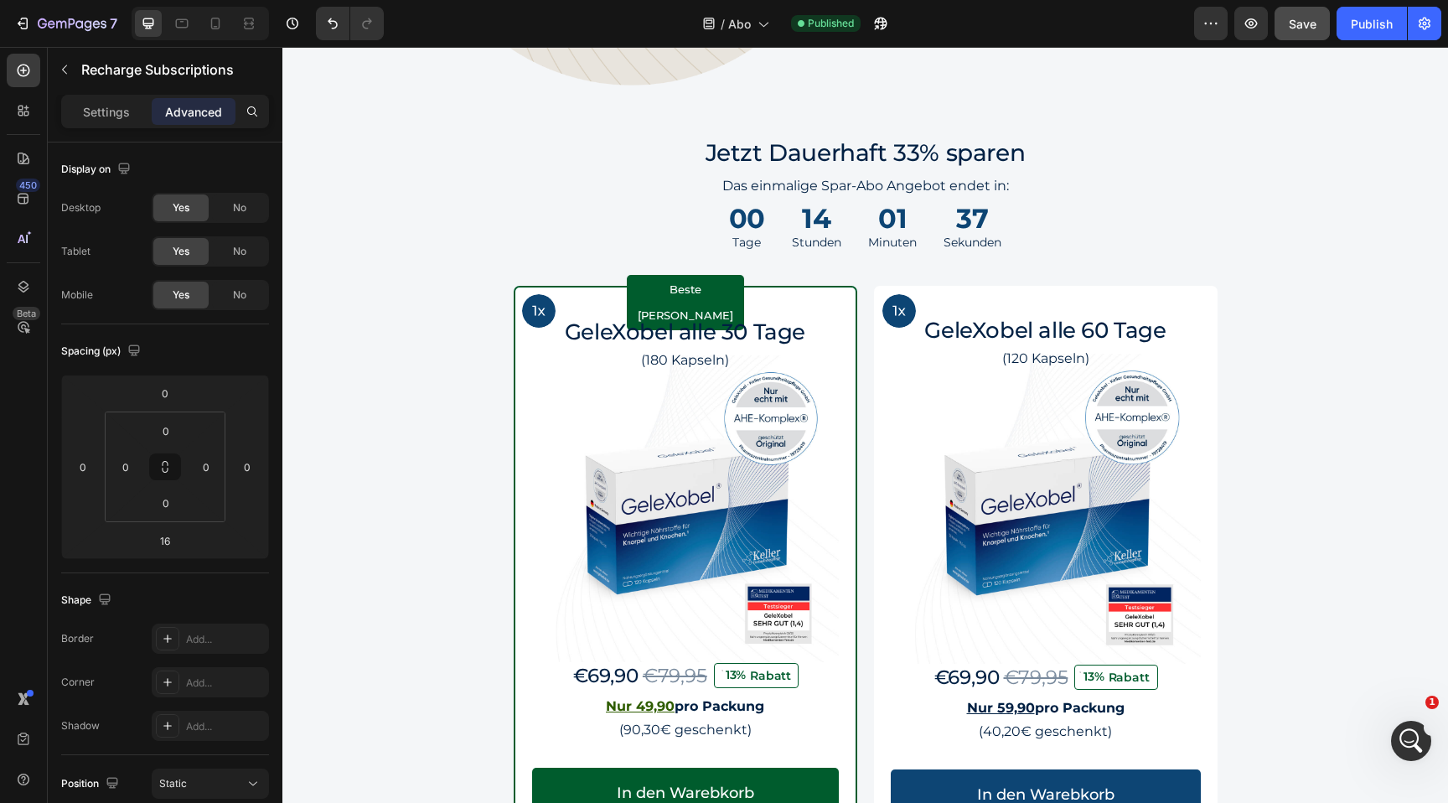
click at [107, 95] on div "Settings Advanced" at bounding box center [165, 112] width 208 height 34
click at [107, 101] on div "Settings" at bounding box center [107, 111] width 84 height 27
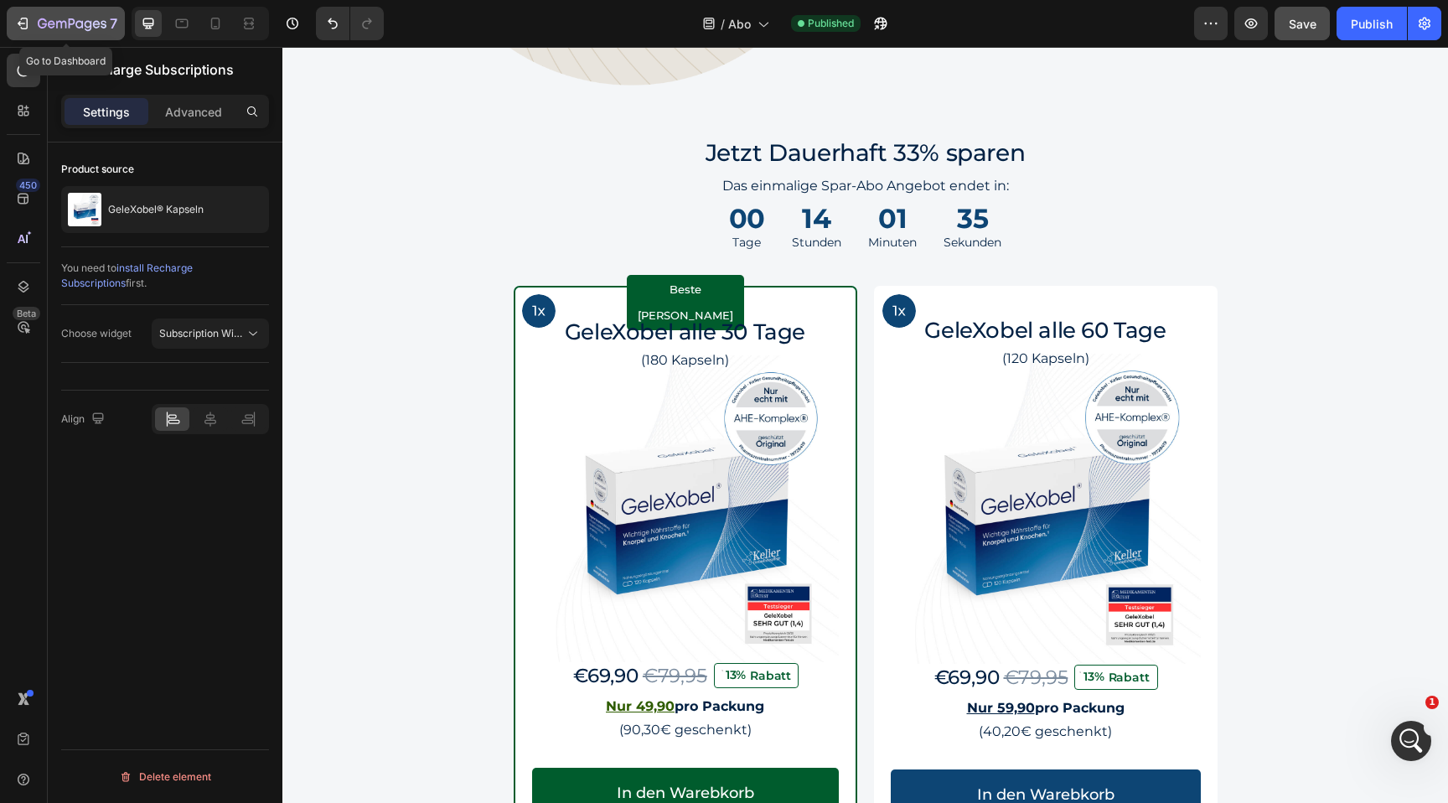
click at [39, 19] on icon "button" at bounding box center [42, 23] width 9 height 10
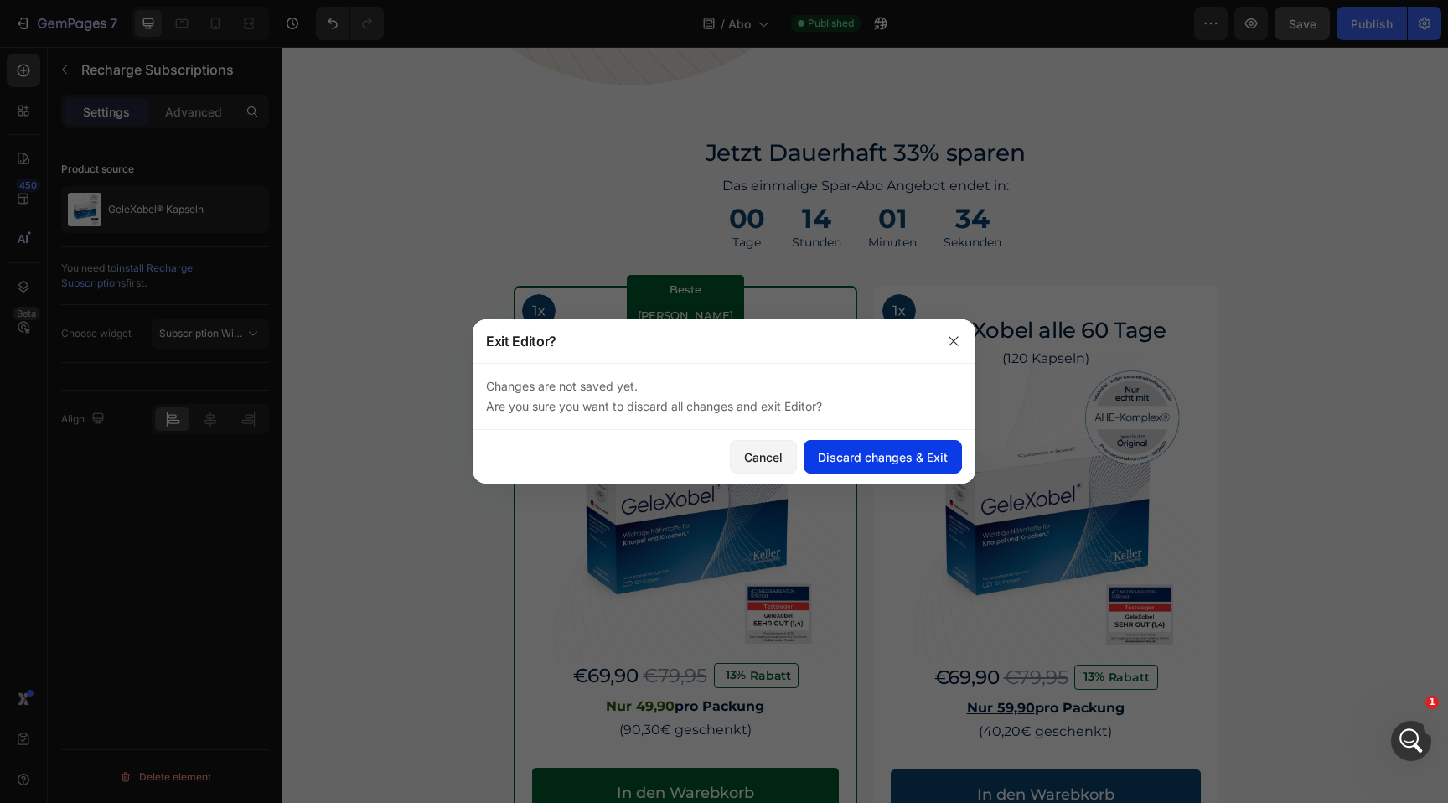
click at [900, 463] on div "Discard changes & Exit" at bounding box center [883, 457] width 130 height 18
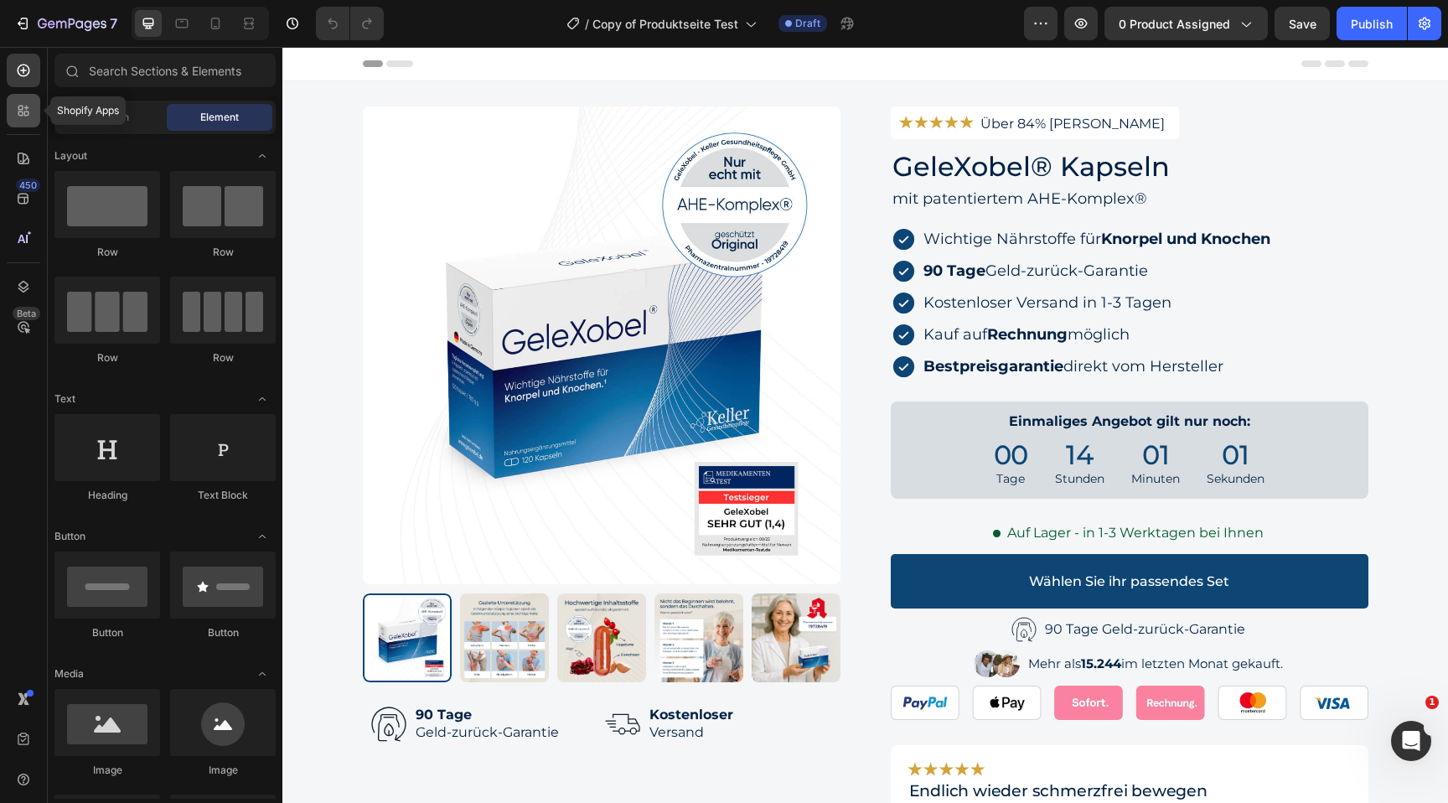
click at [23, 105] on icon at bounding box center [23, 110] width 17 height 17
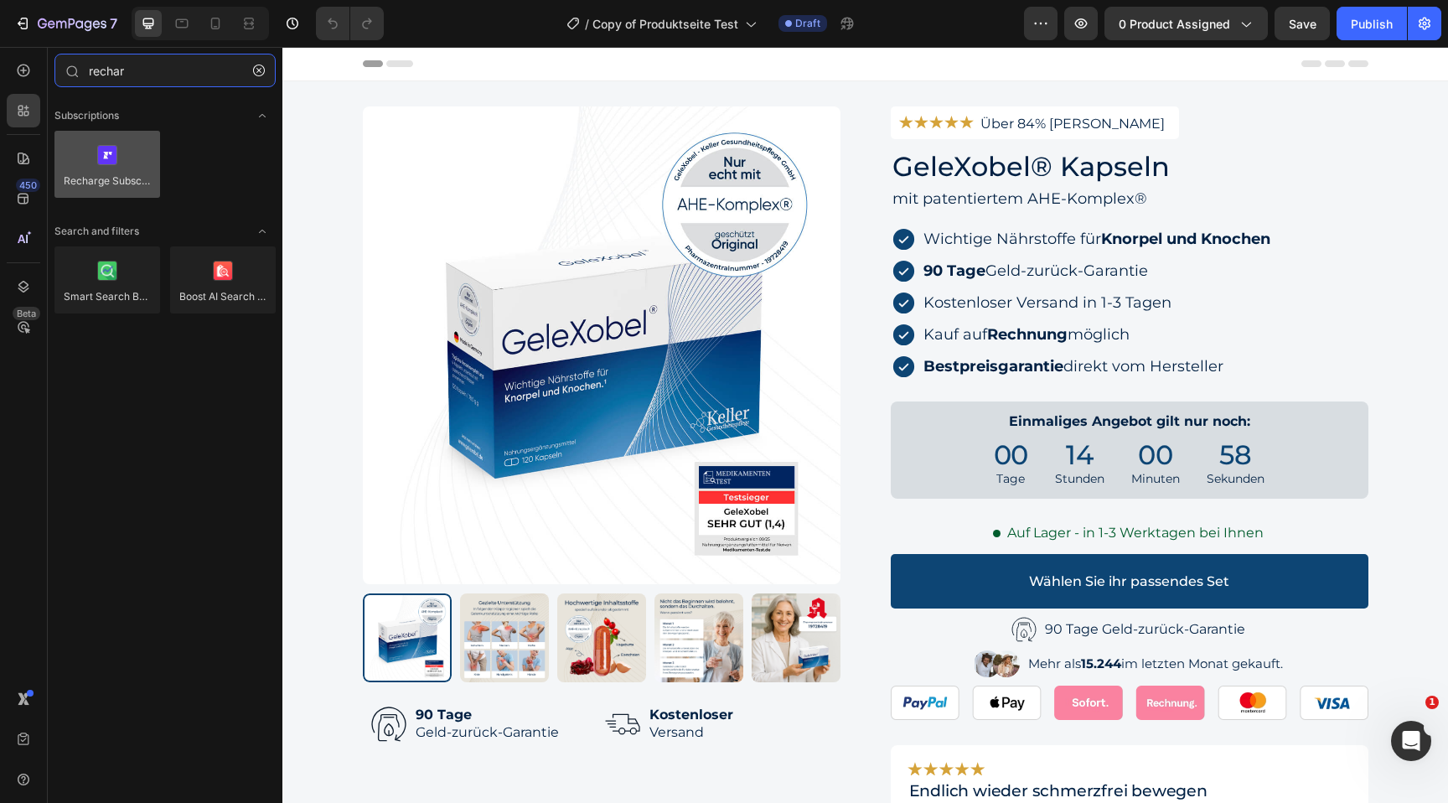
type input "rechar"
click at [91, 163] on div at bounding box center [107, 164] width 106 height 67
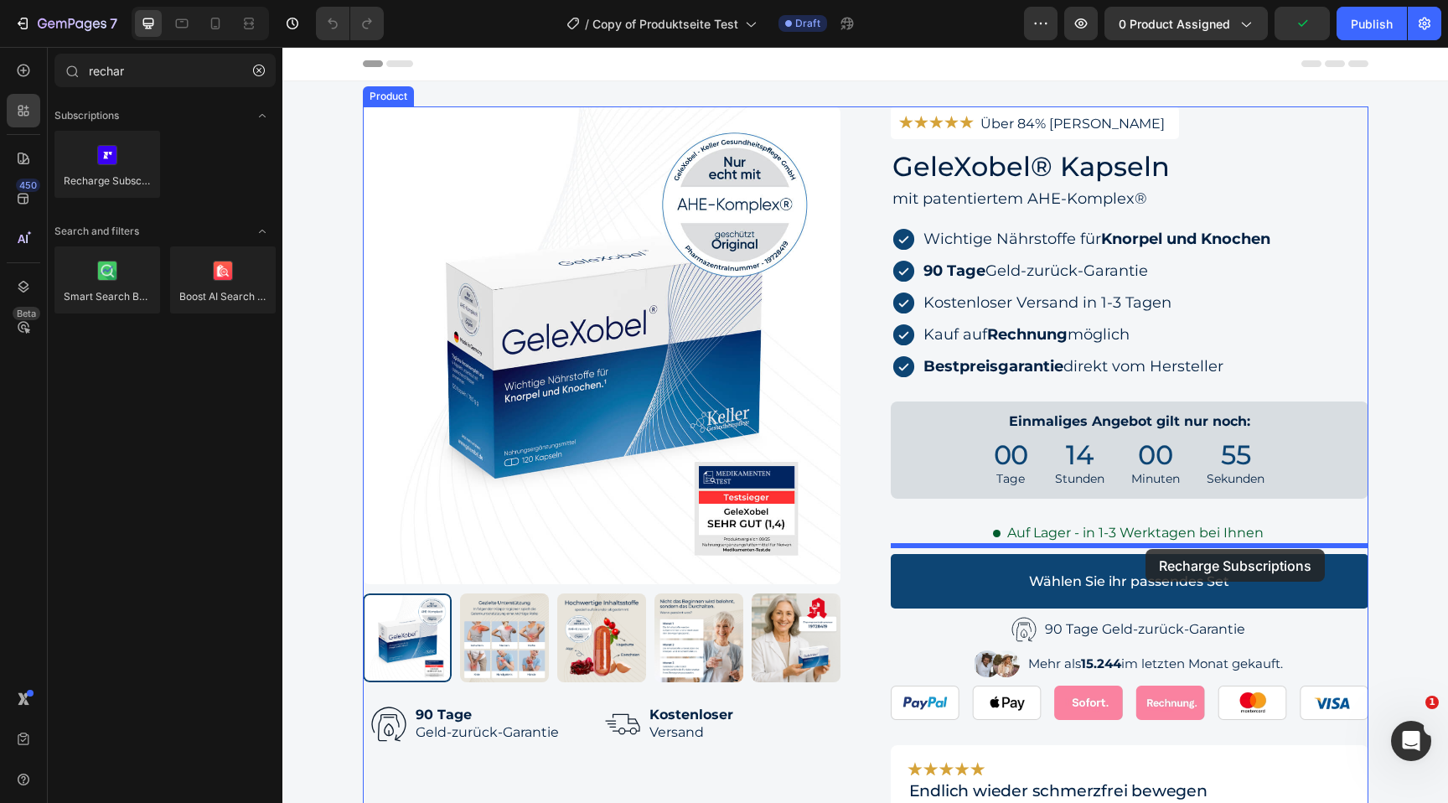
drag, startPoint x: 366, startPoint y: 210, endPoint x: 1146, endPoint y: 549, distance: 849.8
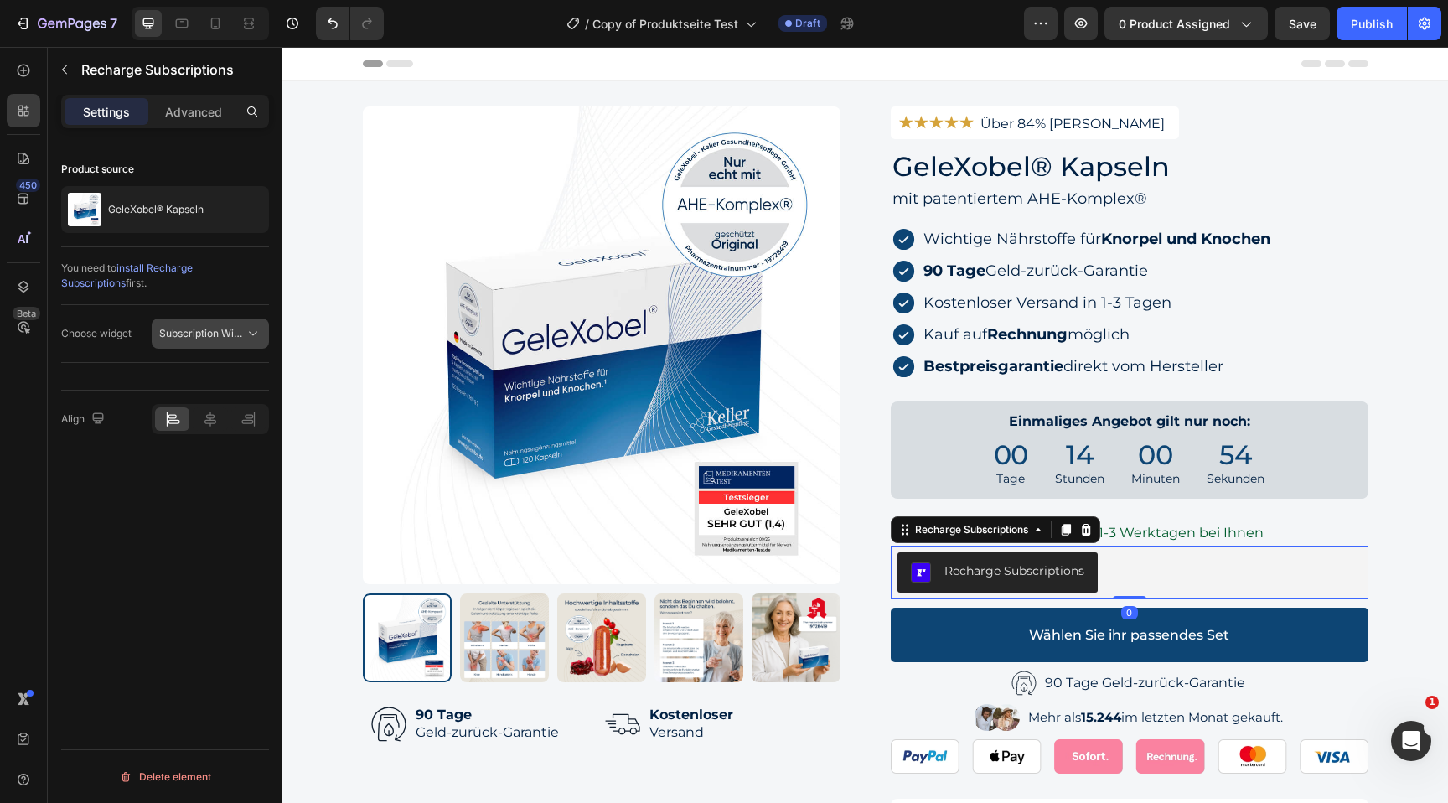
click at [221, 329] on span "Subscription Widget" at bounding box center [207, 333] width 96 height 13
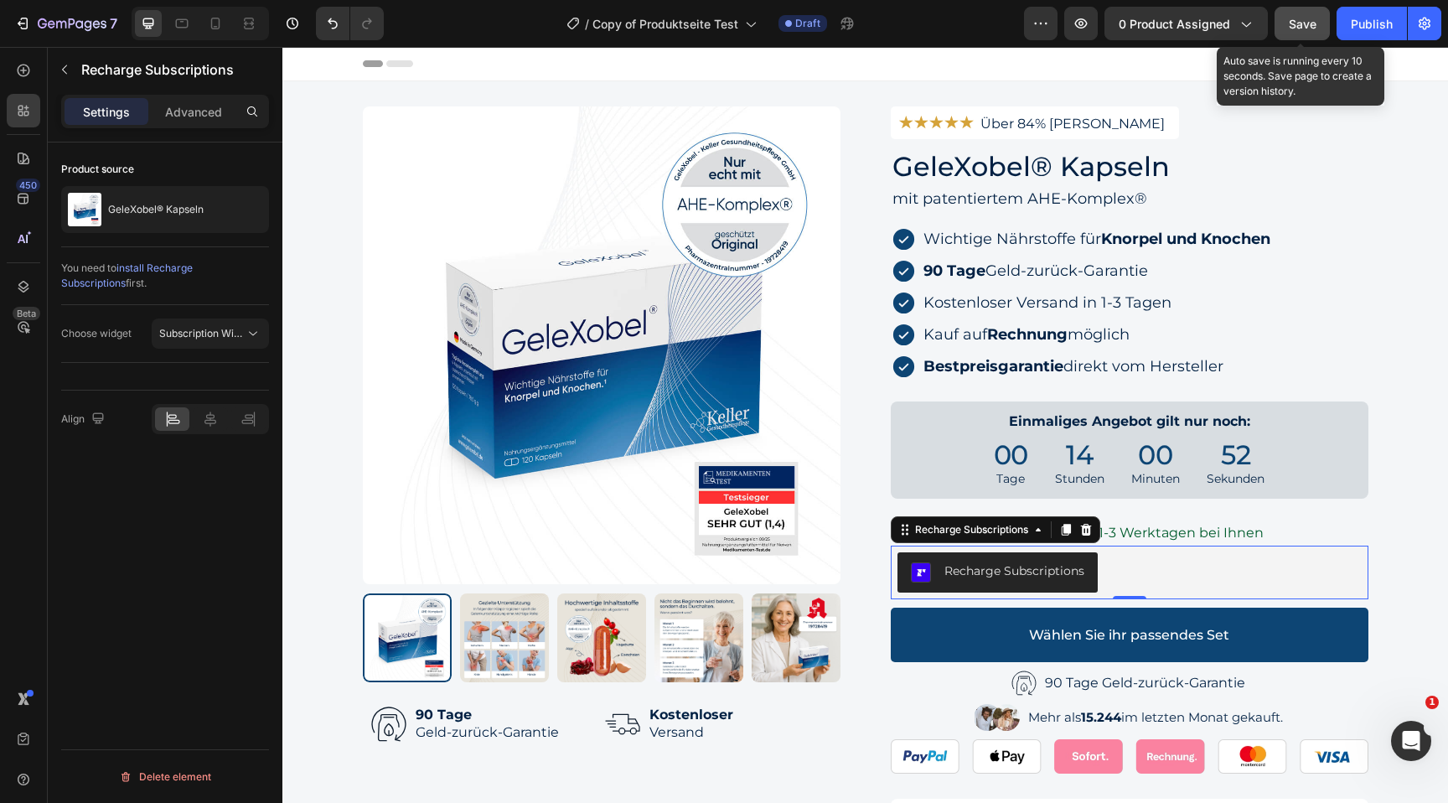
click at [1298, 17] on span "Save" at bounding box center [1303, 24] width 28 height 14
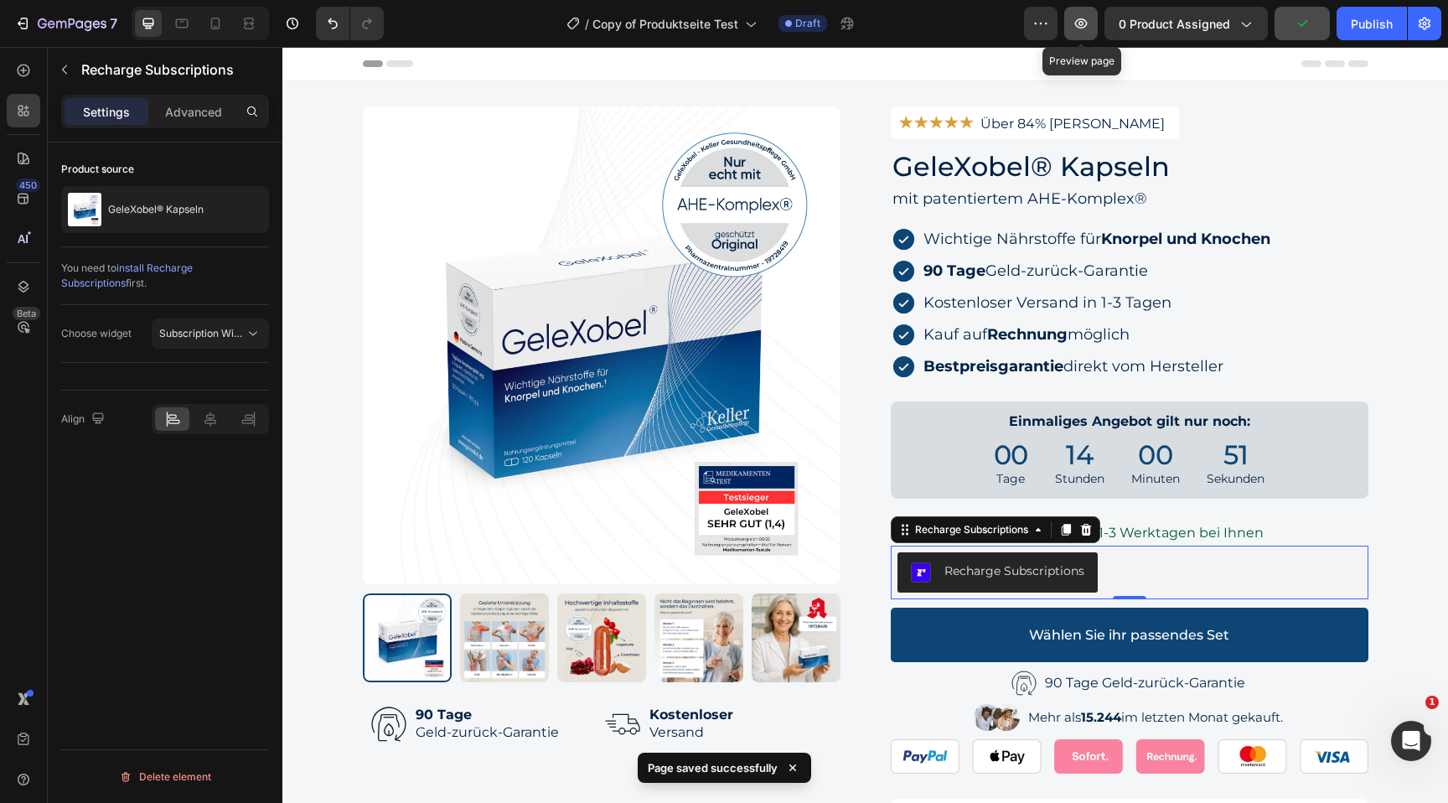
click at [1098, 26] on button "button" at bounding box center [1081, 24] width 34 height 34
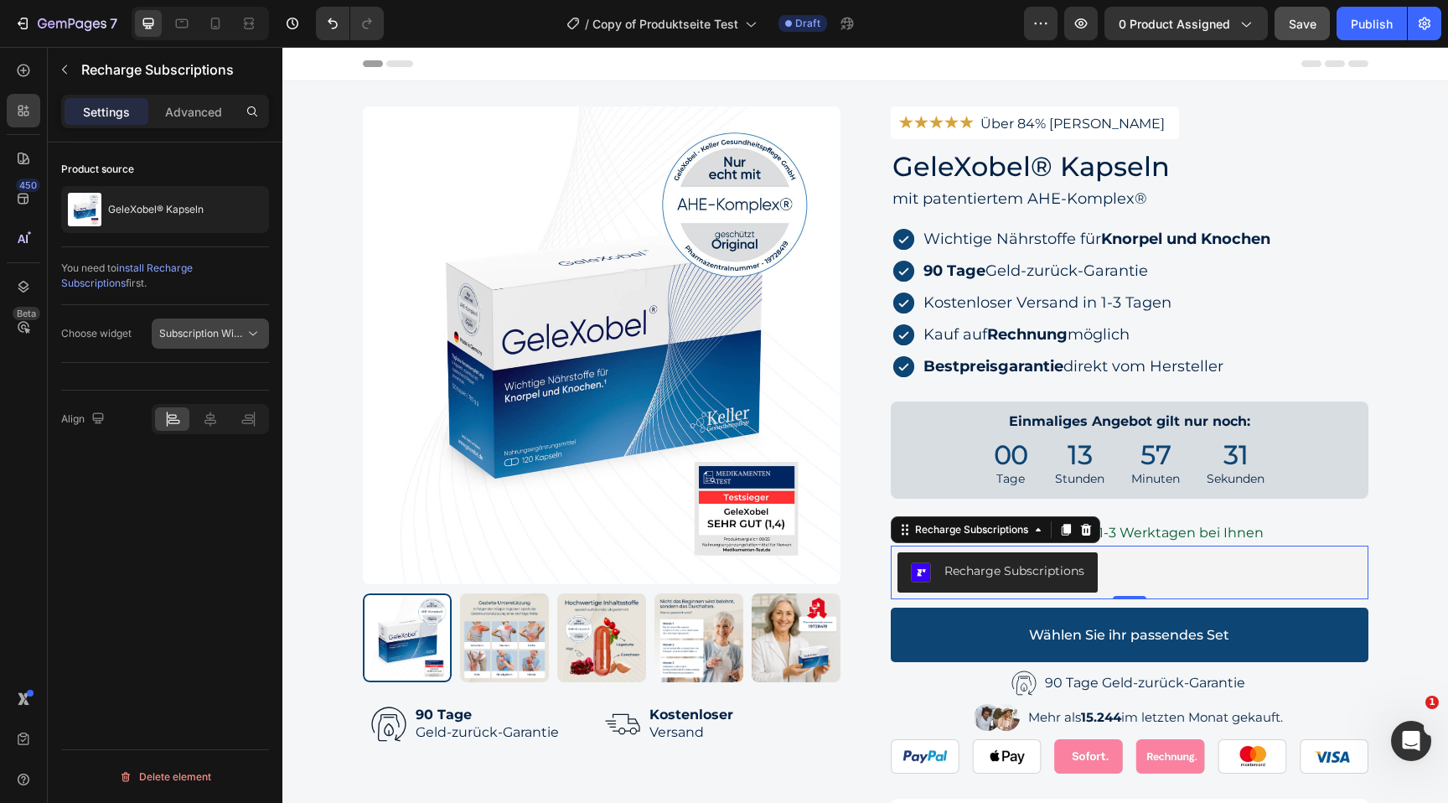
click at [197, 334] on span "Subscription Widget" at bounding box center [207, 333] width 96 height 13
click at [219, 407] on span "Subscription Widget 2.0" at bounding box center [197, 406] width 113 height 15
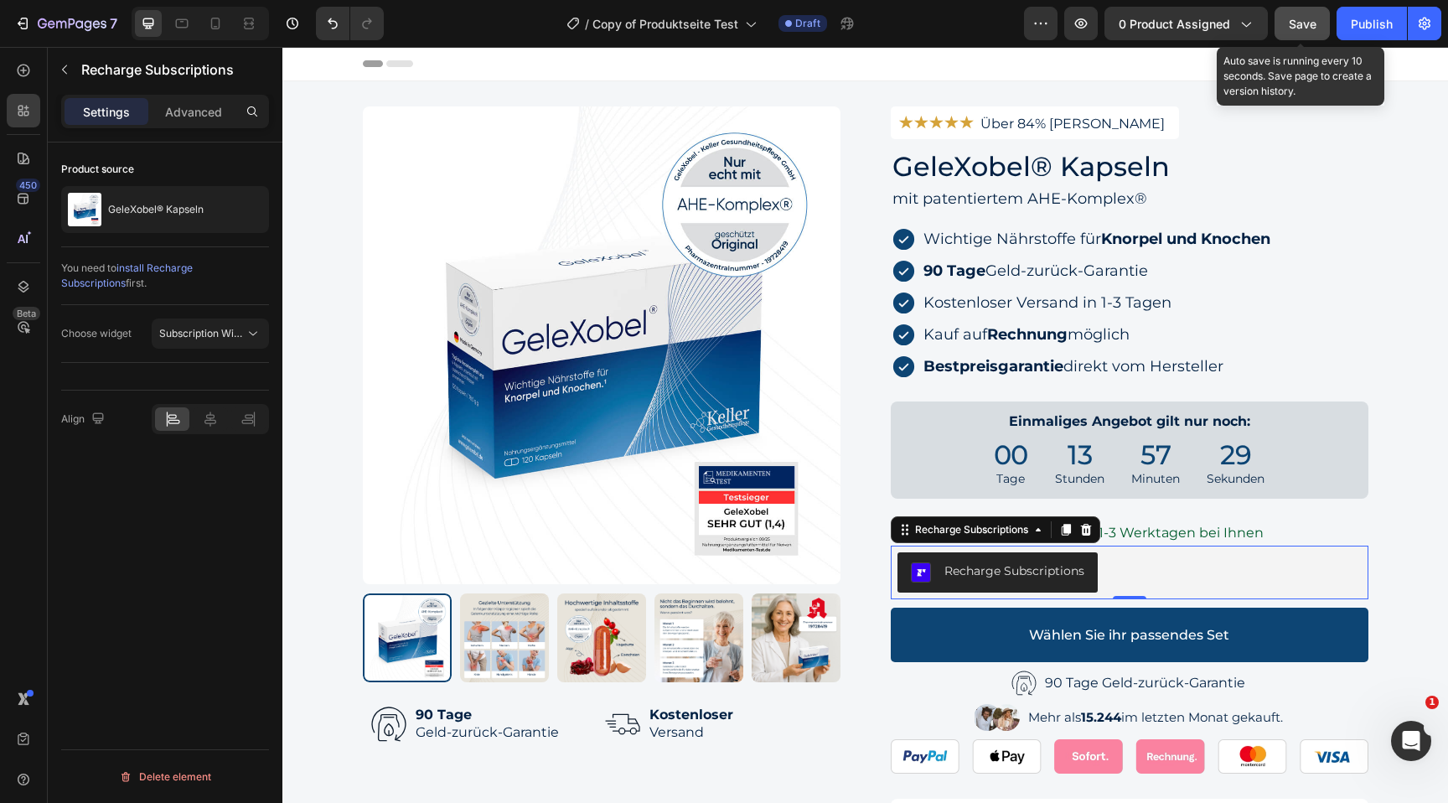
click at [1294, 32] on button "Save" at bounding box center [1302, 24] width 55 height 34
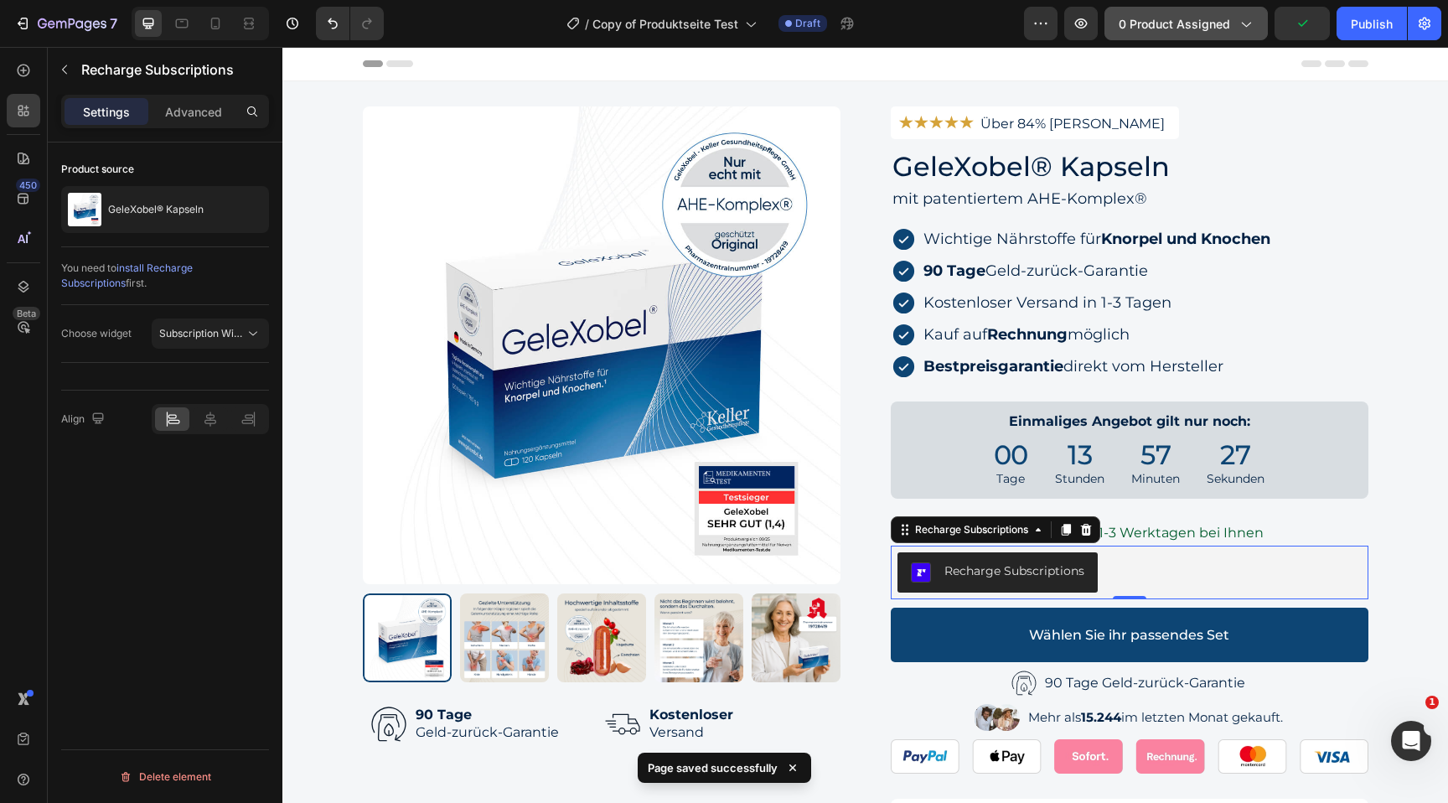
click at [1169, 23] on span "0 product assigned" at bounding box center [1174, 24] width 111 height 18
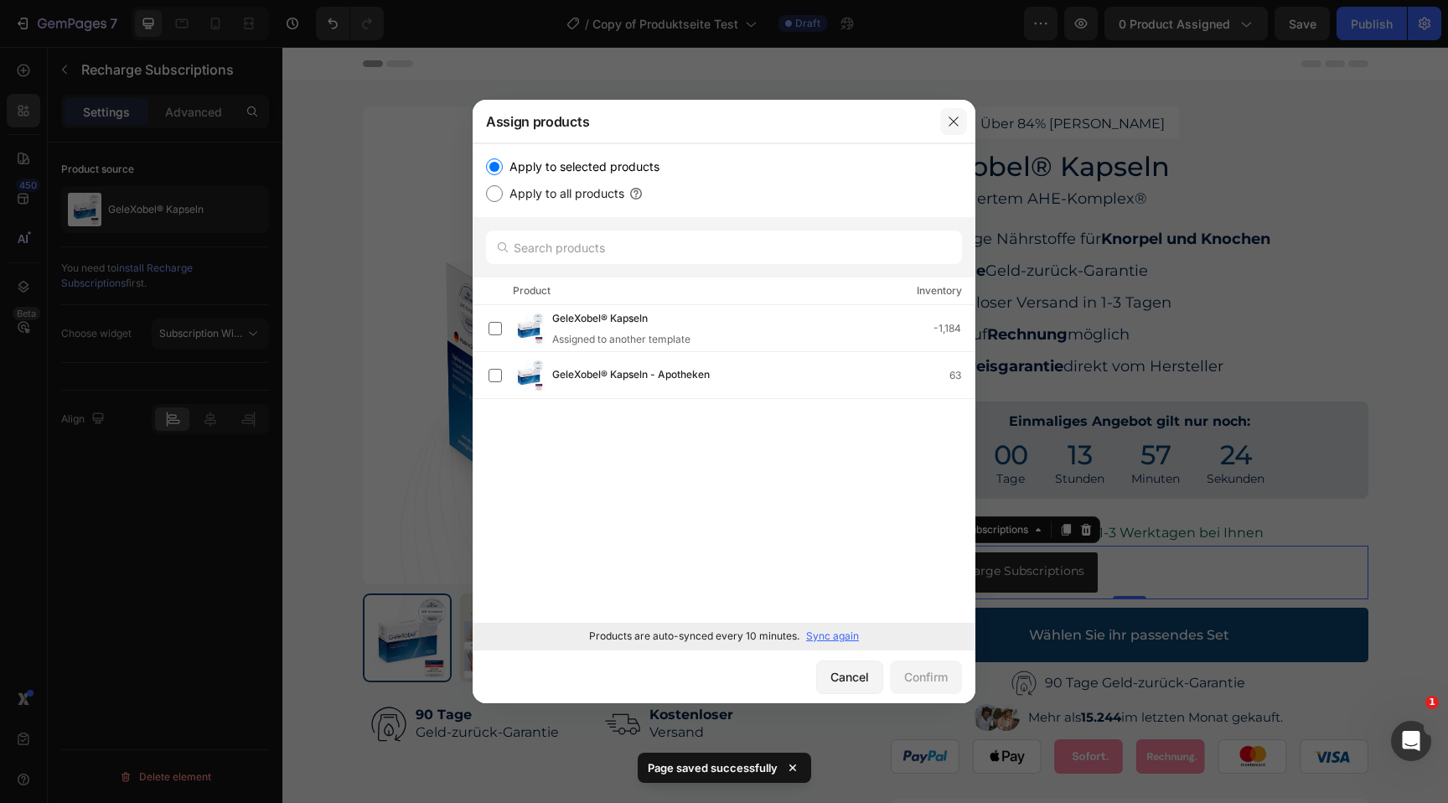
click at [960, 126] on button "button" at bounding box center [953, 121] width 27 height 27
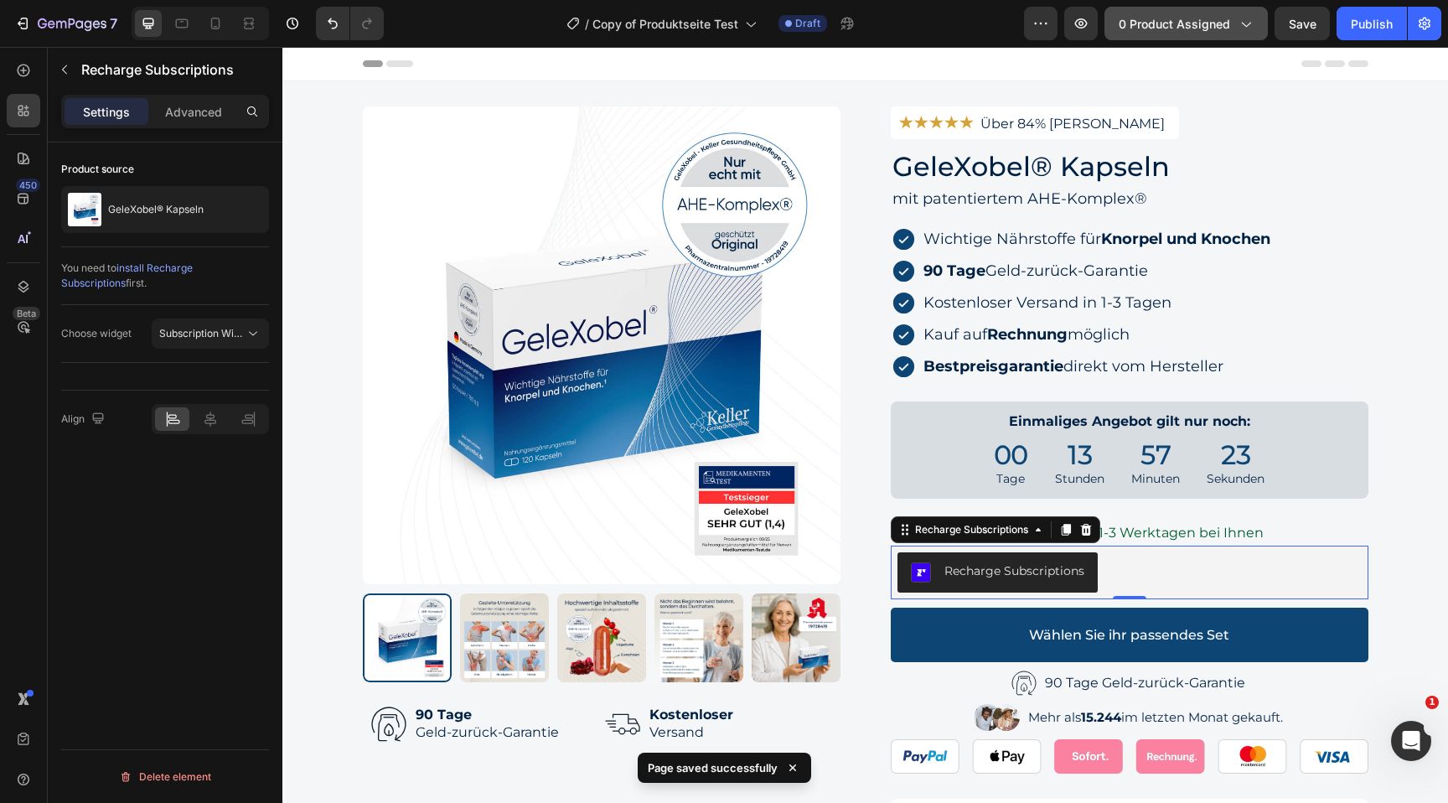
click at [1167, 13] on button "0 product assigned" at bounding box center [1186, 24] width 163 height 34
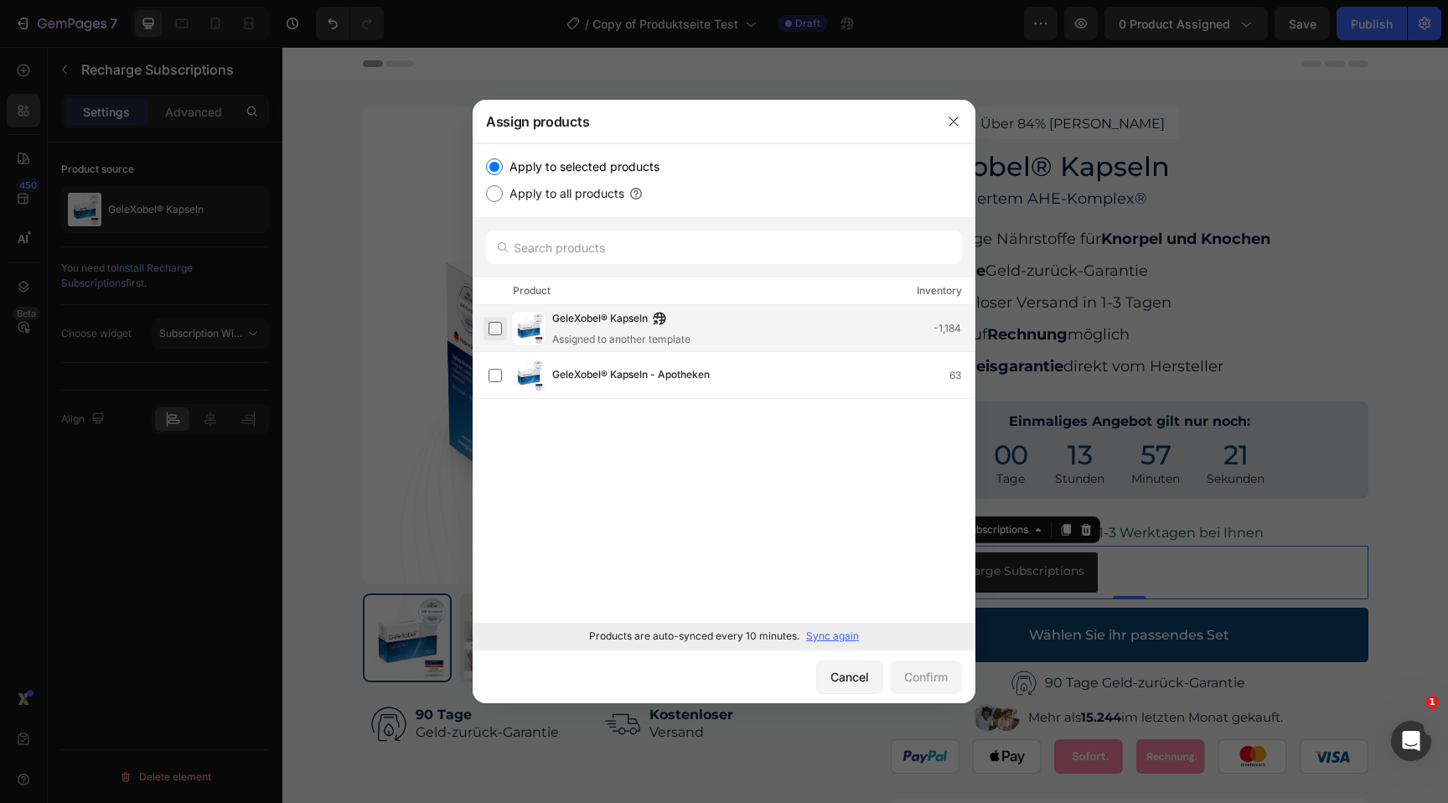
click at [495, 331] on label at bounding box center [495, 328] width 13 height 13
click at [950, 111] on button "button" at bounding box center [953, 121] width 27 height 27
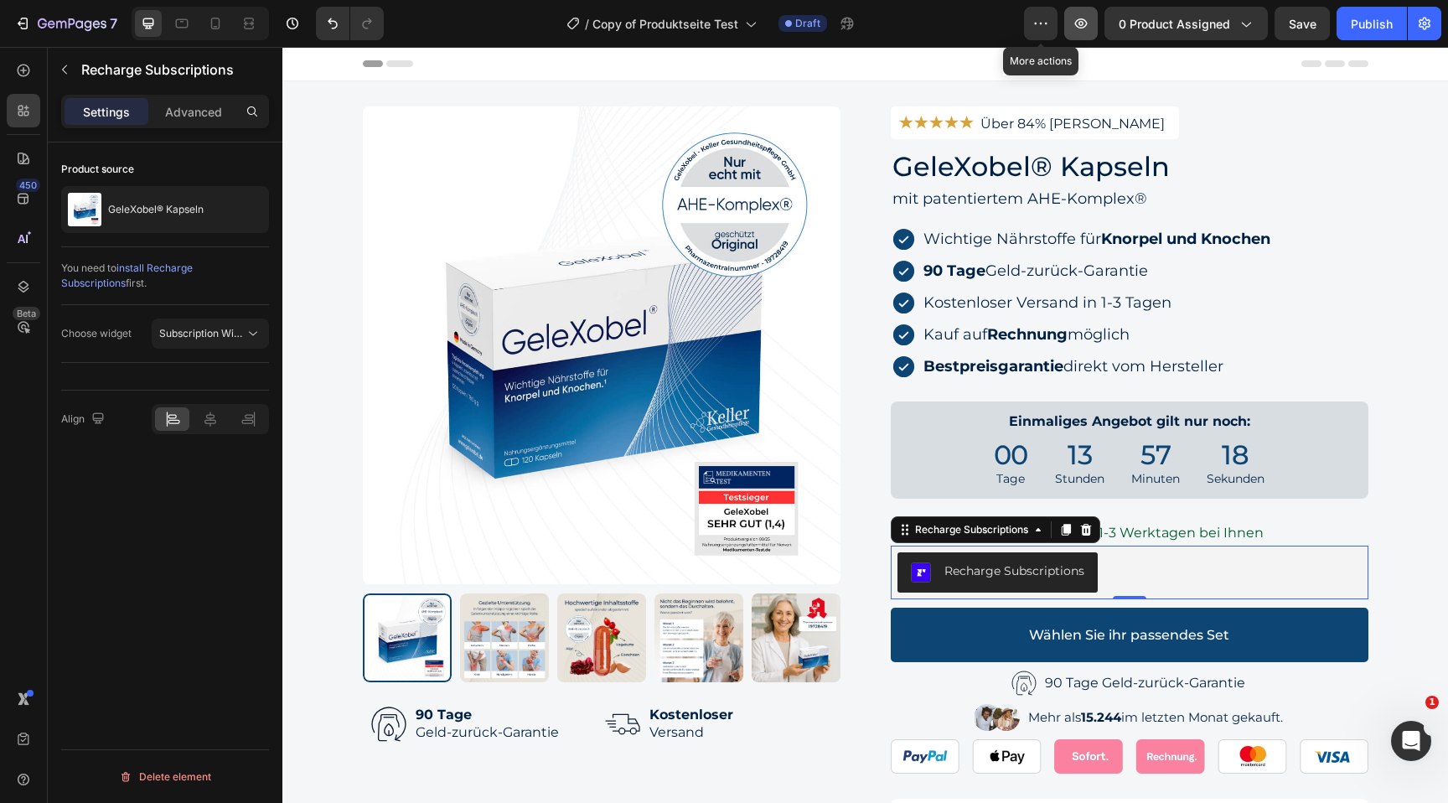
click at [1082, 27] on icon "button" at bounding box center [1081, 23] width 17 height 17
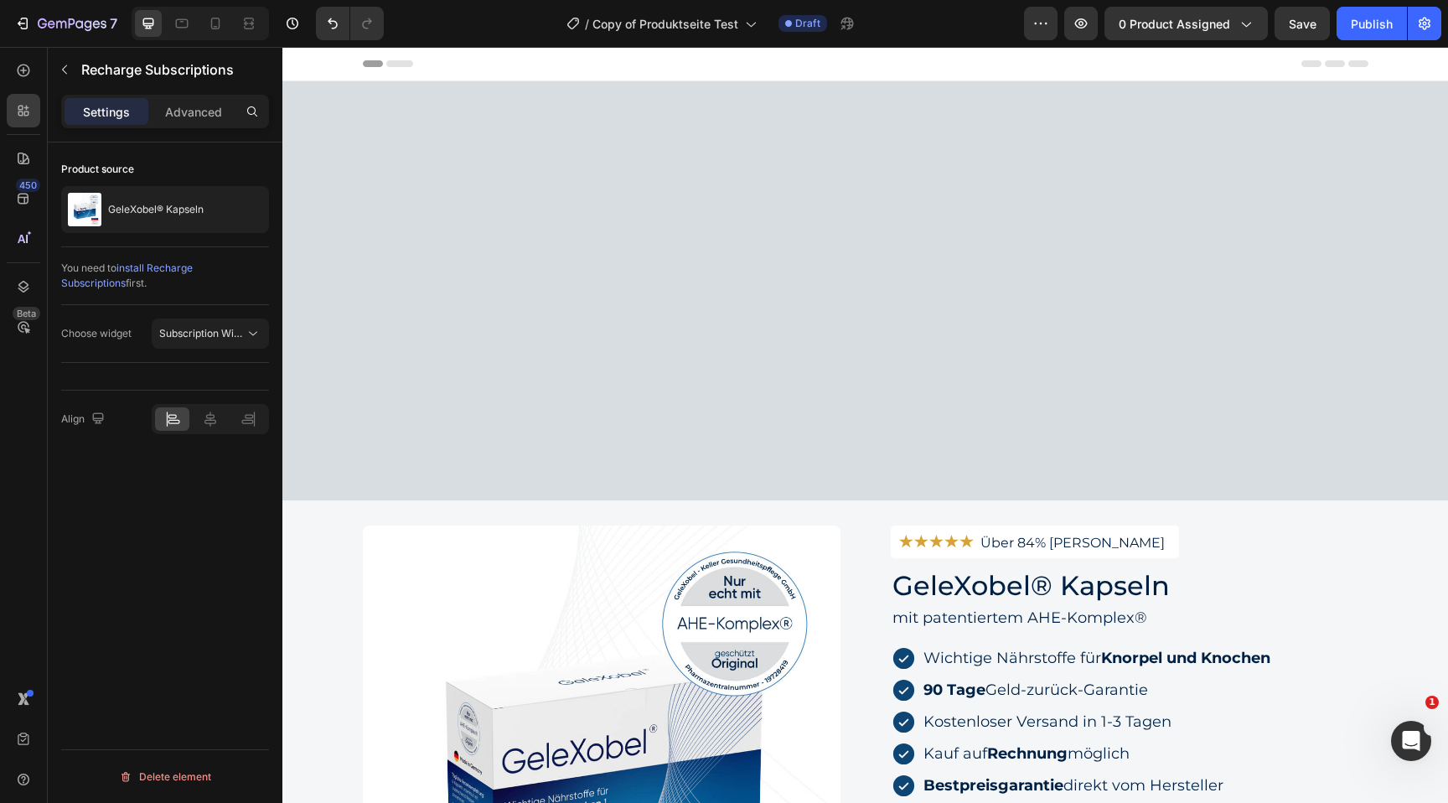
scroll to position [52, 0]
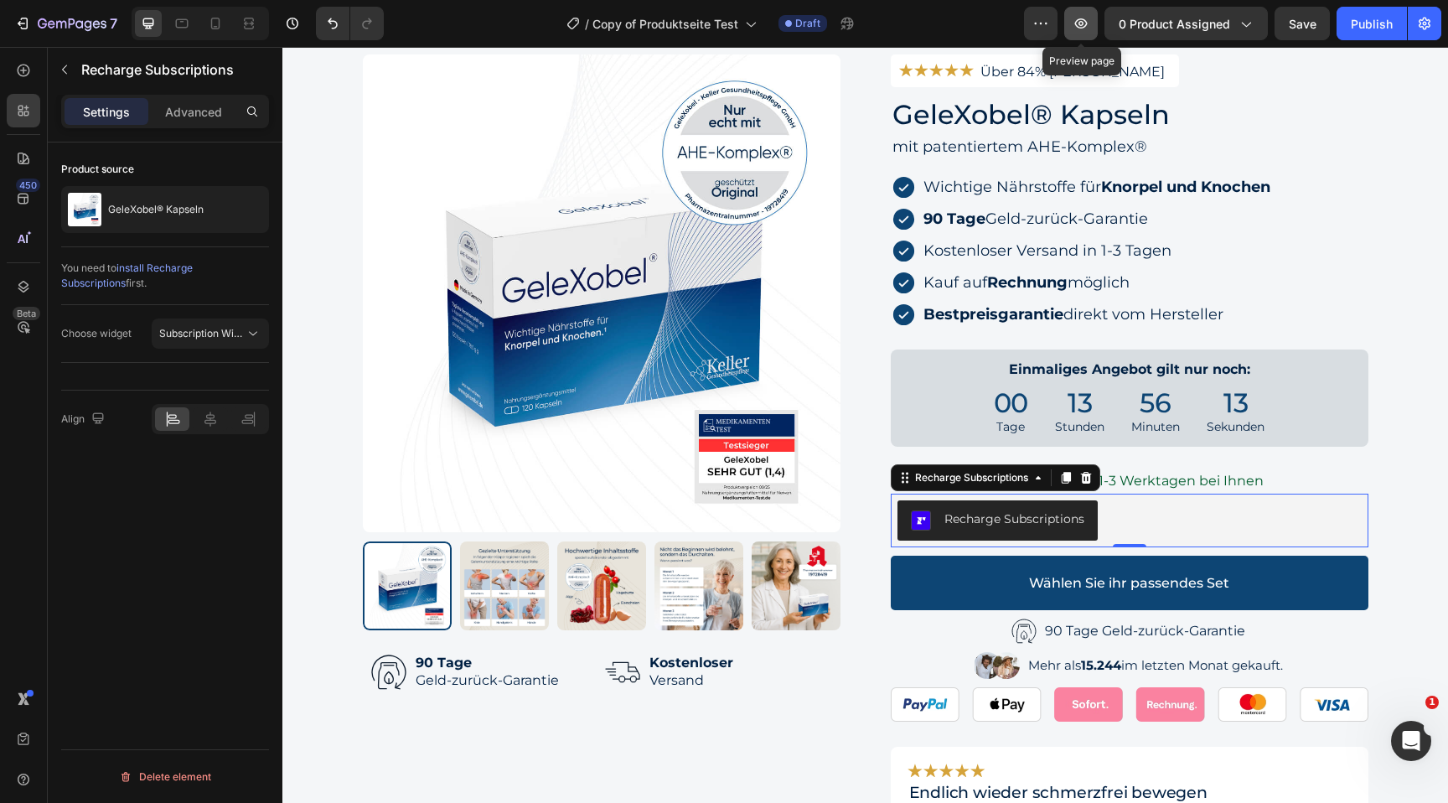
click at [1078, 13] on button "button" at bounding box center [1081, 24] width 34 height 34
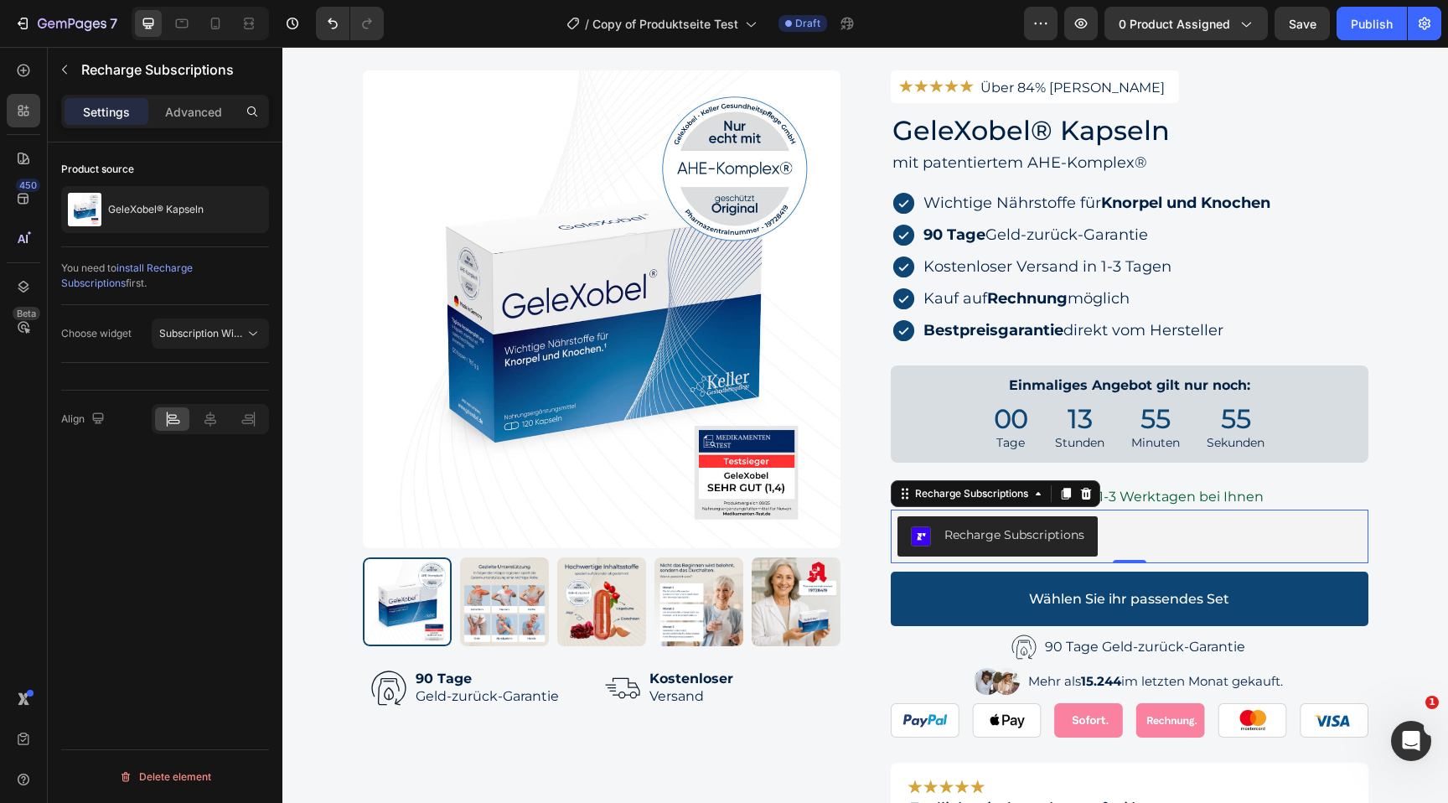
scroll to position [0, 0]
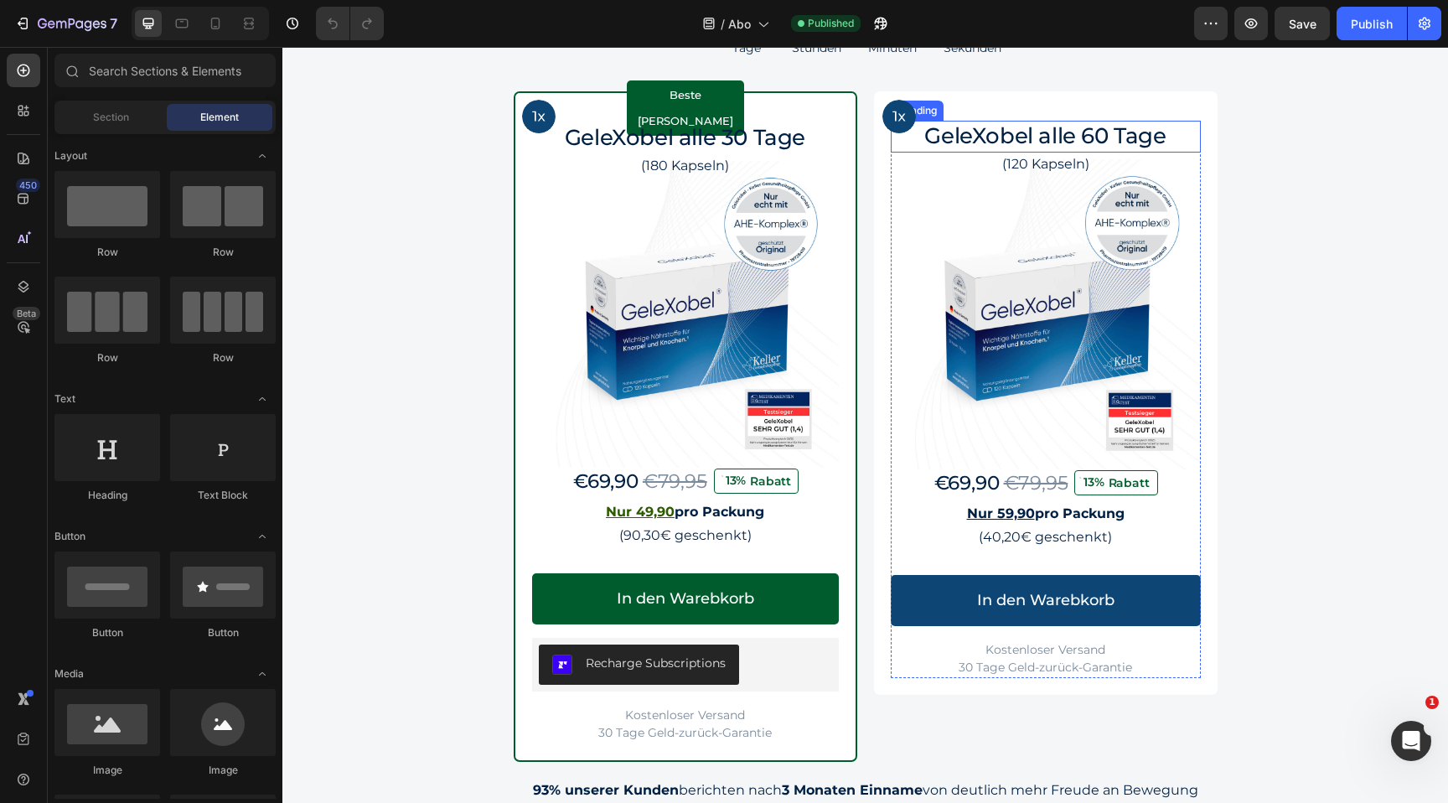
scroll to position [1568, 0]
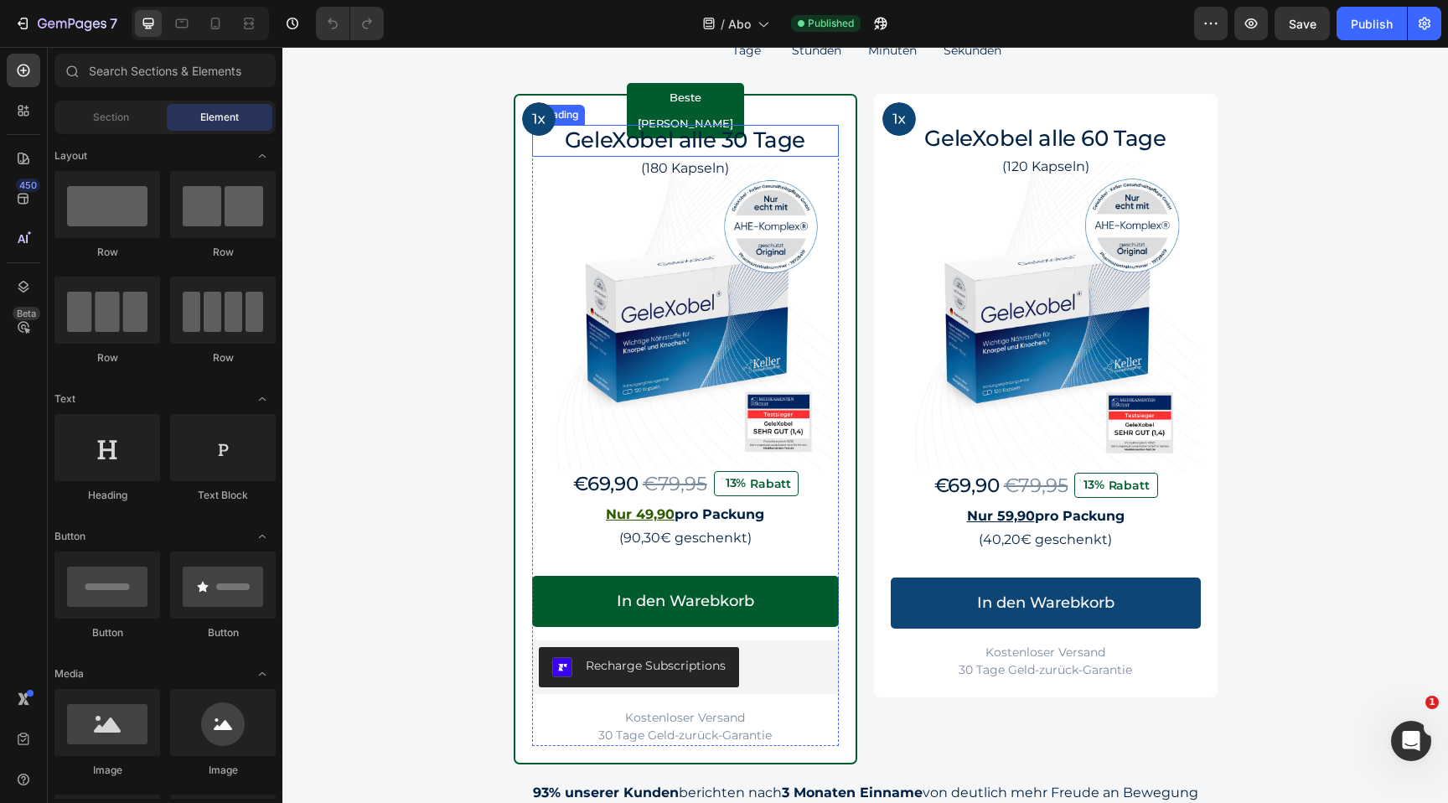
click at [770, 141] on h2 "GeleXobel alle 30 Tage" at bounding box center [685, 141] width 307 height 32
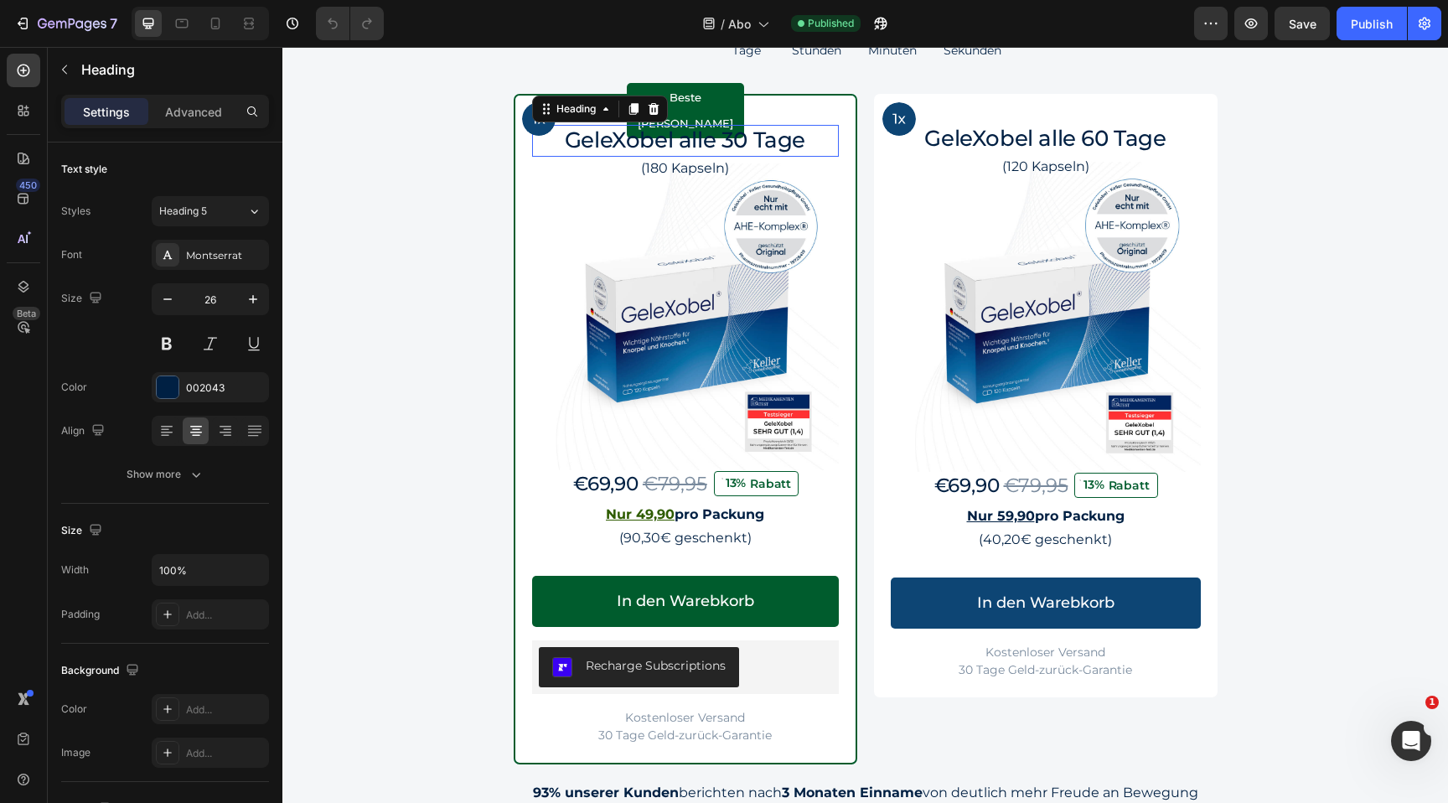
click at [770, 141] on h2 "GeleXobel alle 30 Tage" at bounding box center [685, 141] width 307 height 32
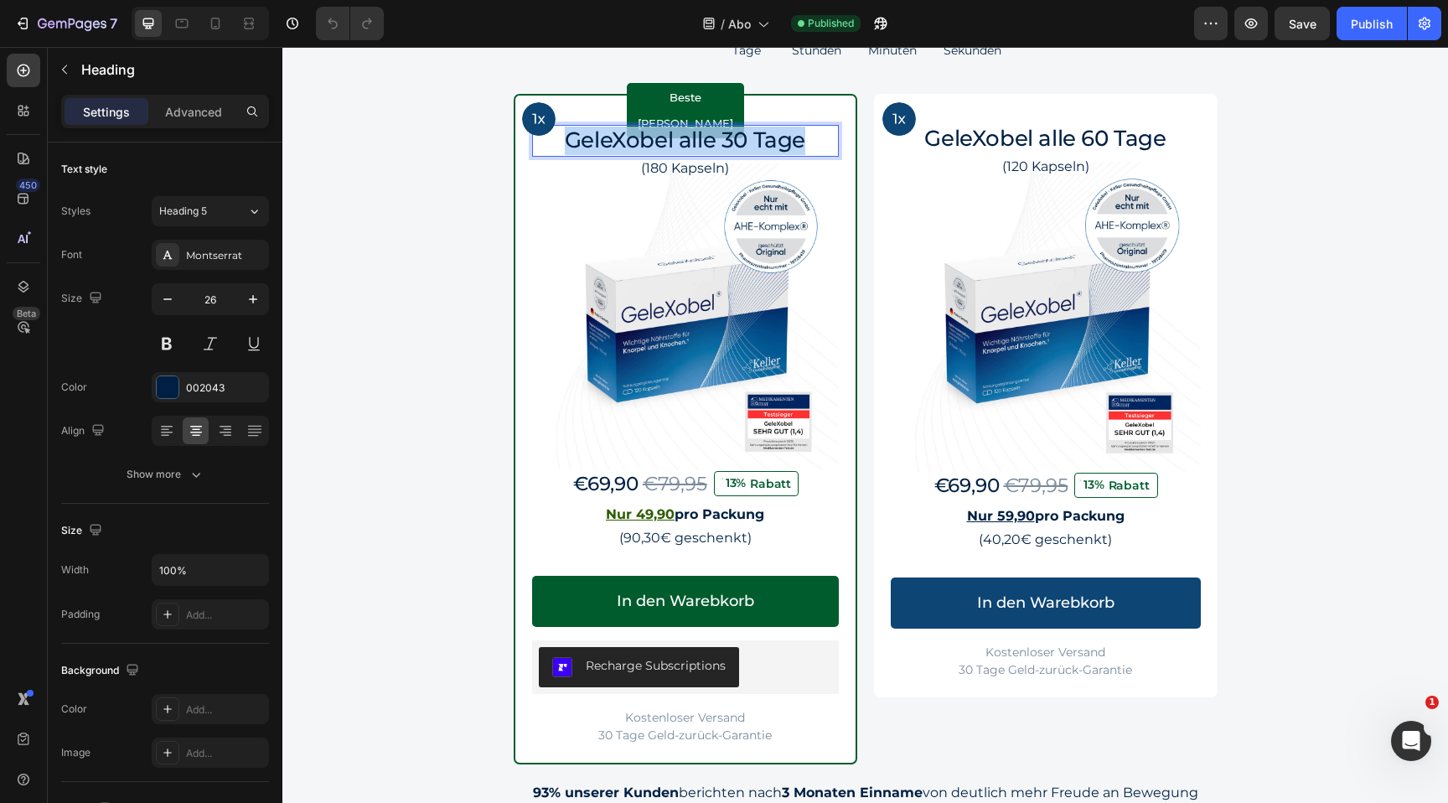
click at [770, 141] on p "GeleXobel alle 30 Tage" at bounding box center [685, 141] width 303 height 28
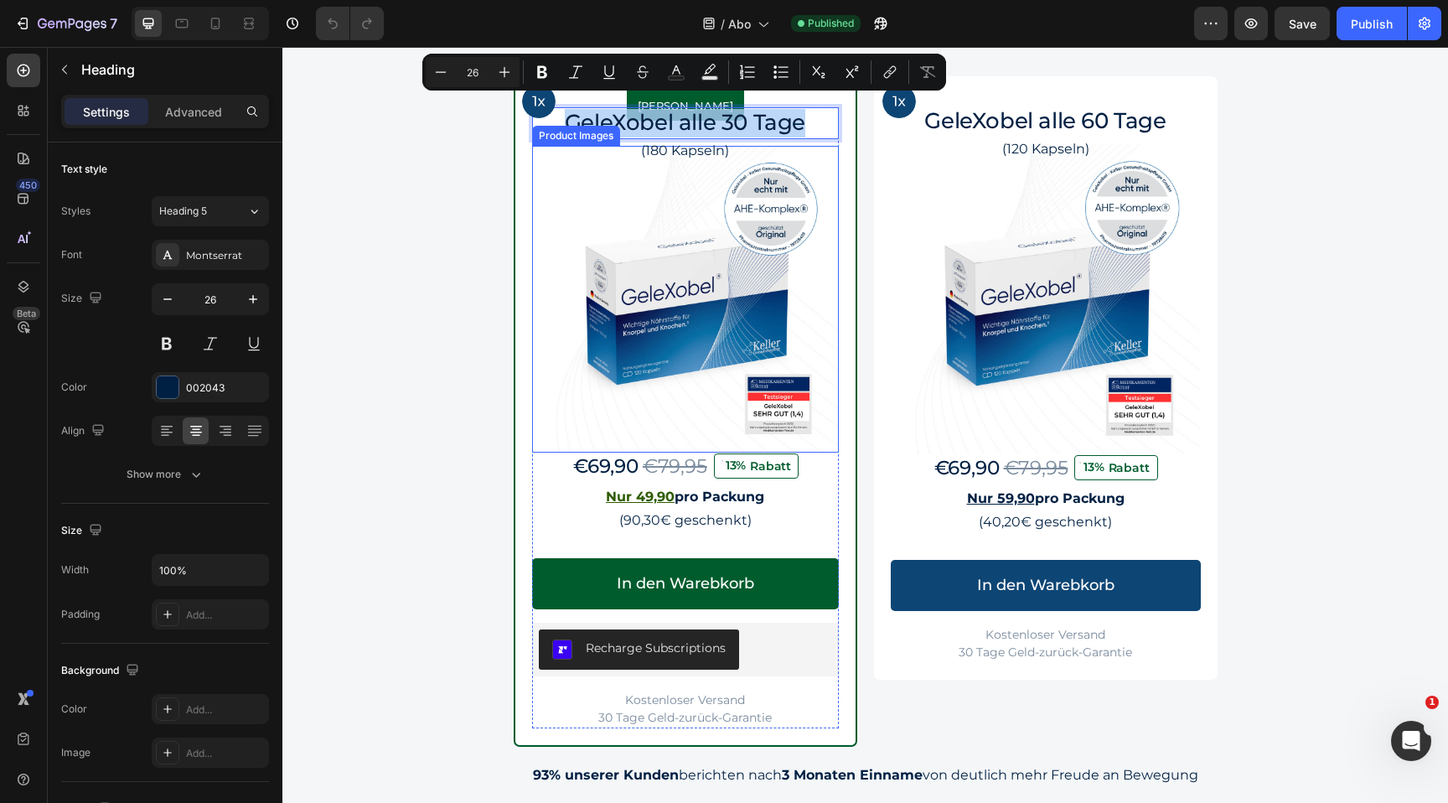
scroll to position [1579, 0]
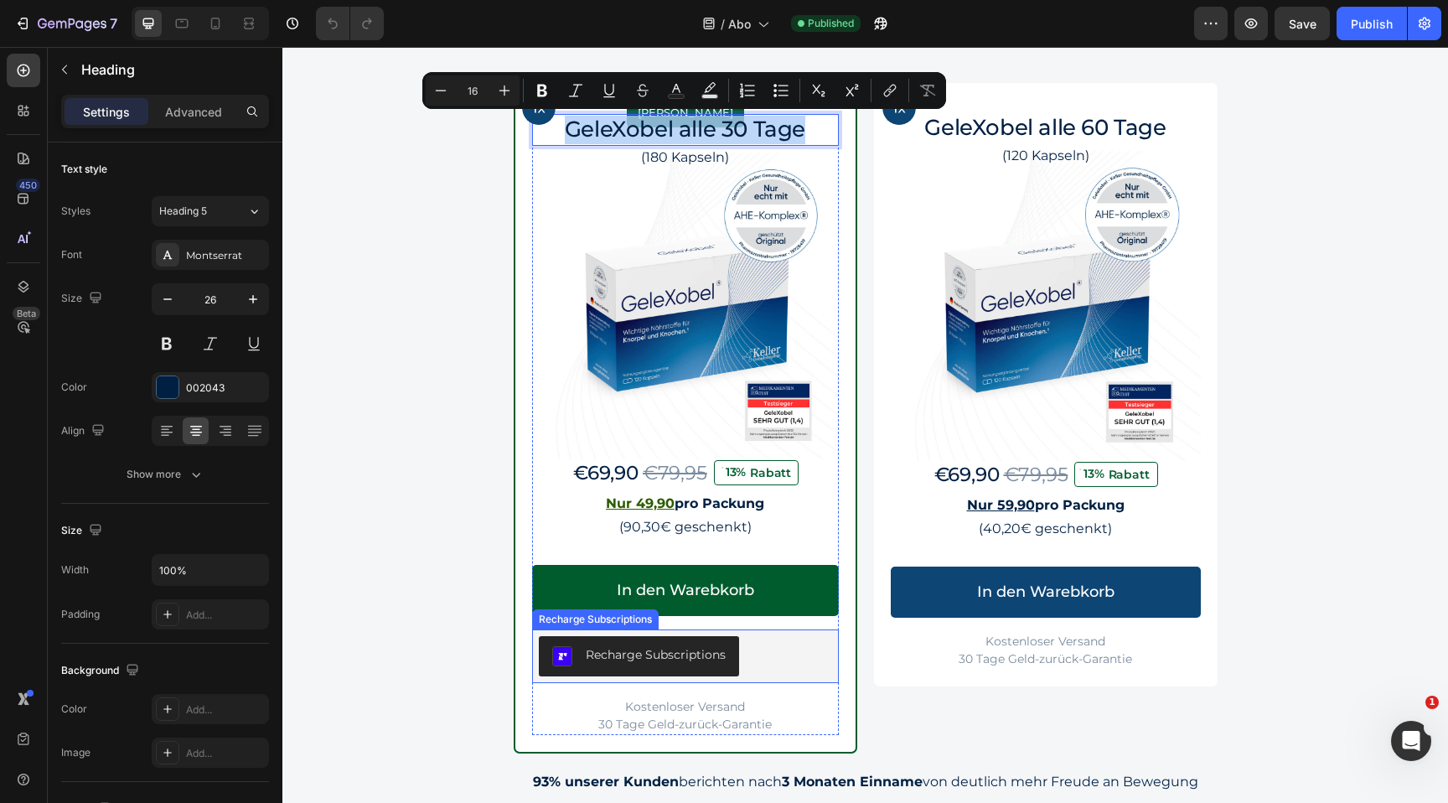
click at [769, 664] on div "Recharge Subscriptions" at bounding box center [685, 656] width 293 height 40
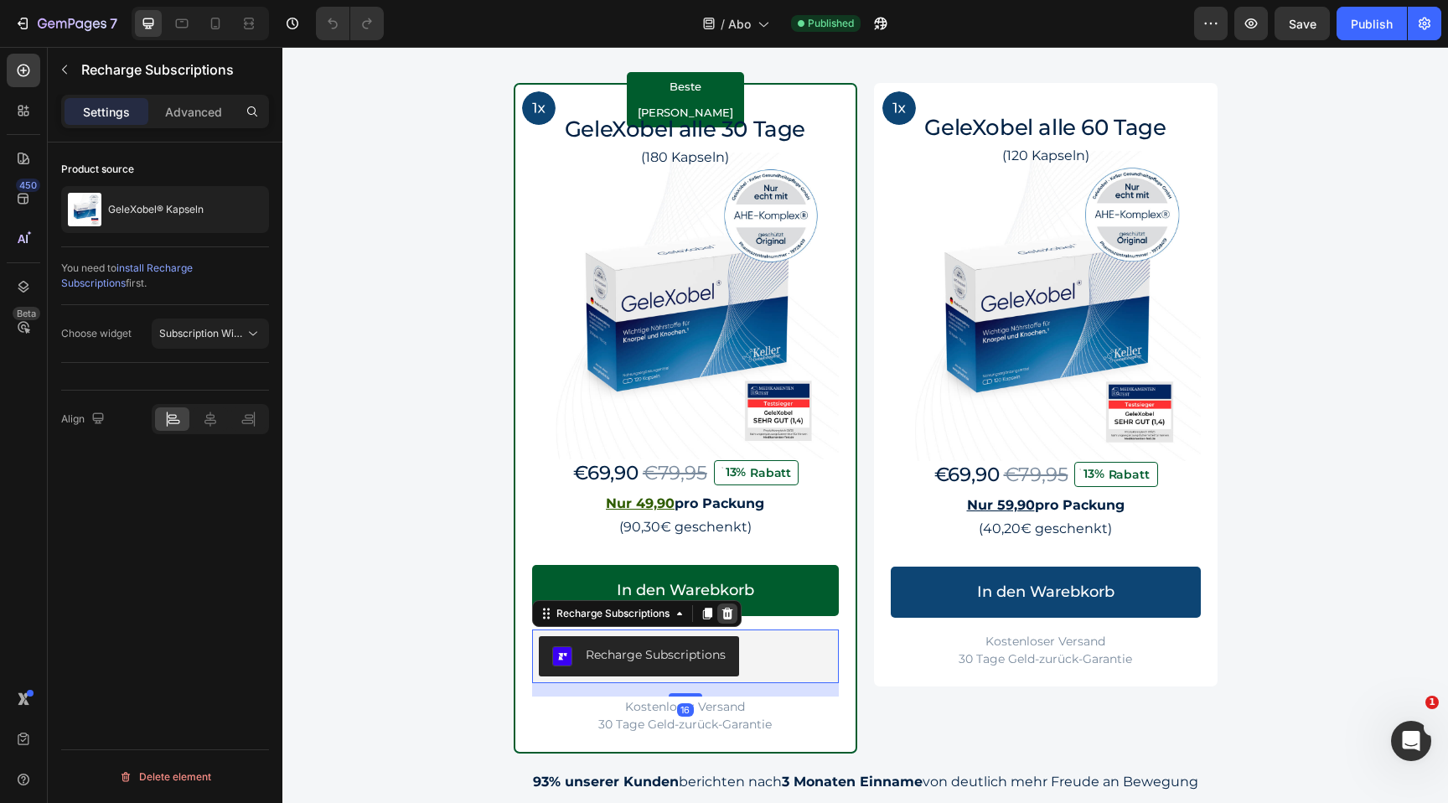
click at [725, 613] on icon at bounding box center [727, 614] width 11 height 12
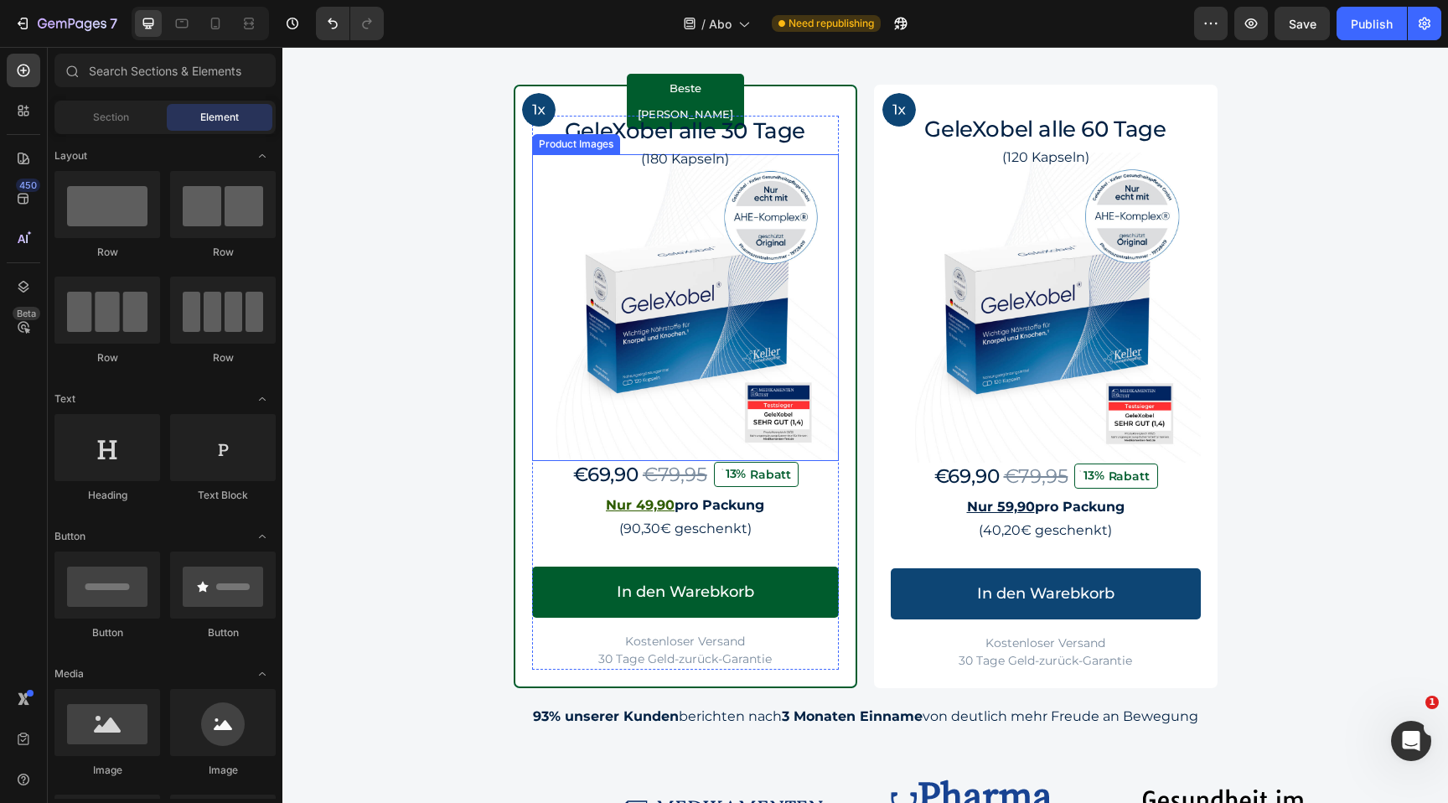
scroll to position [1604, 0]
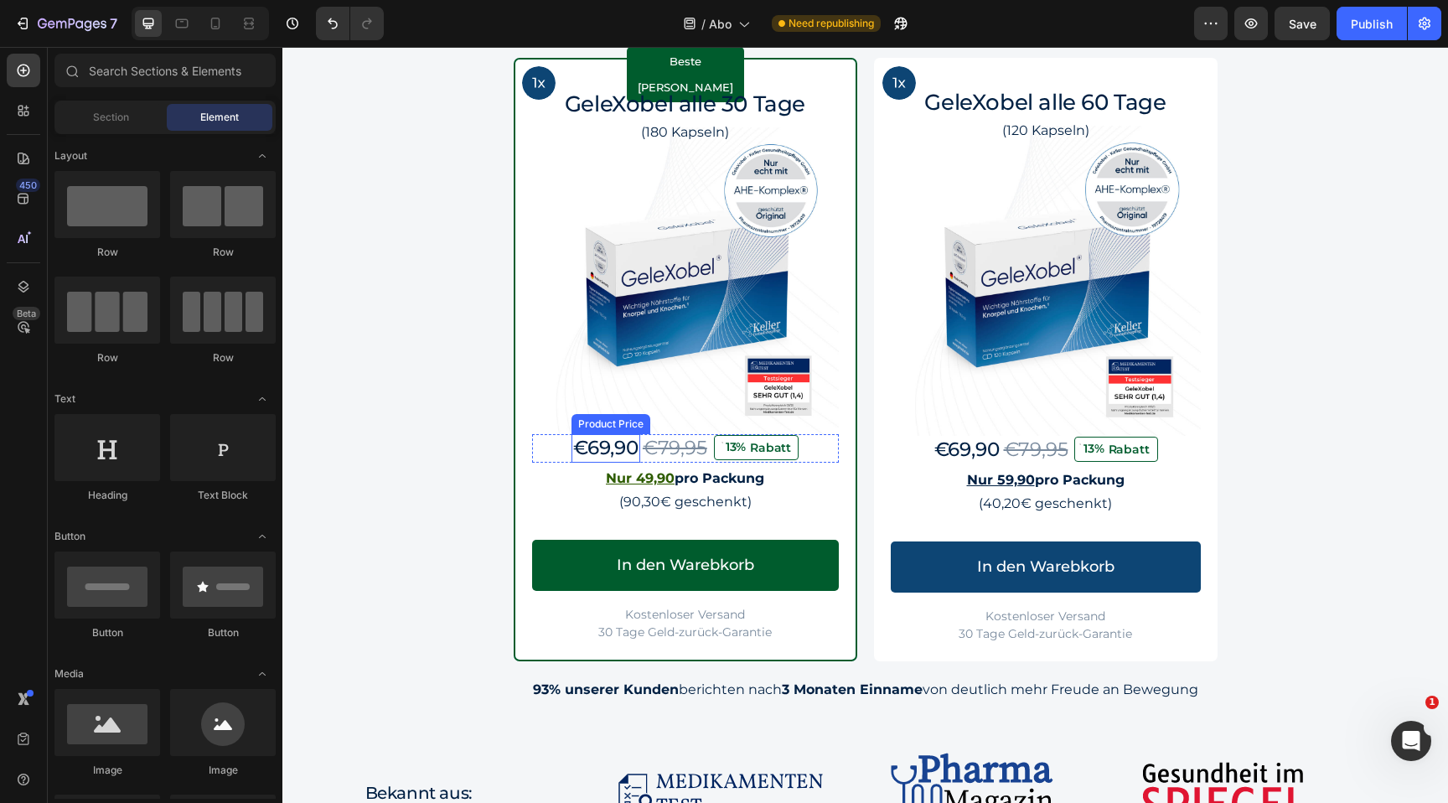
click at [613, 448] on div "€69,90" at bounding box center [606, 448] width 69 height 28
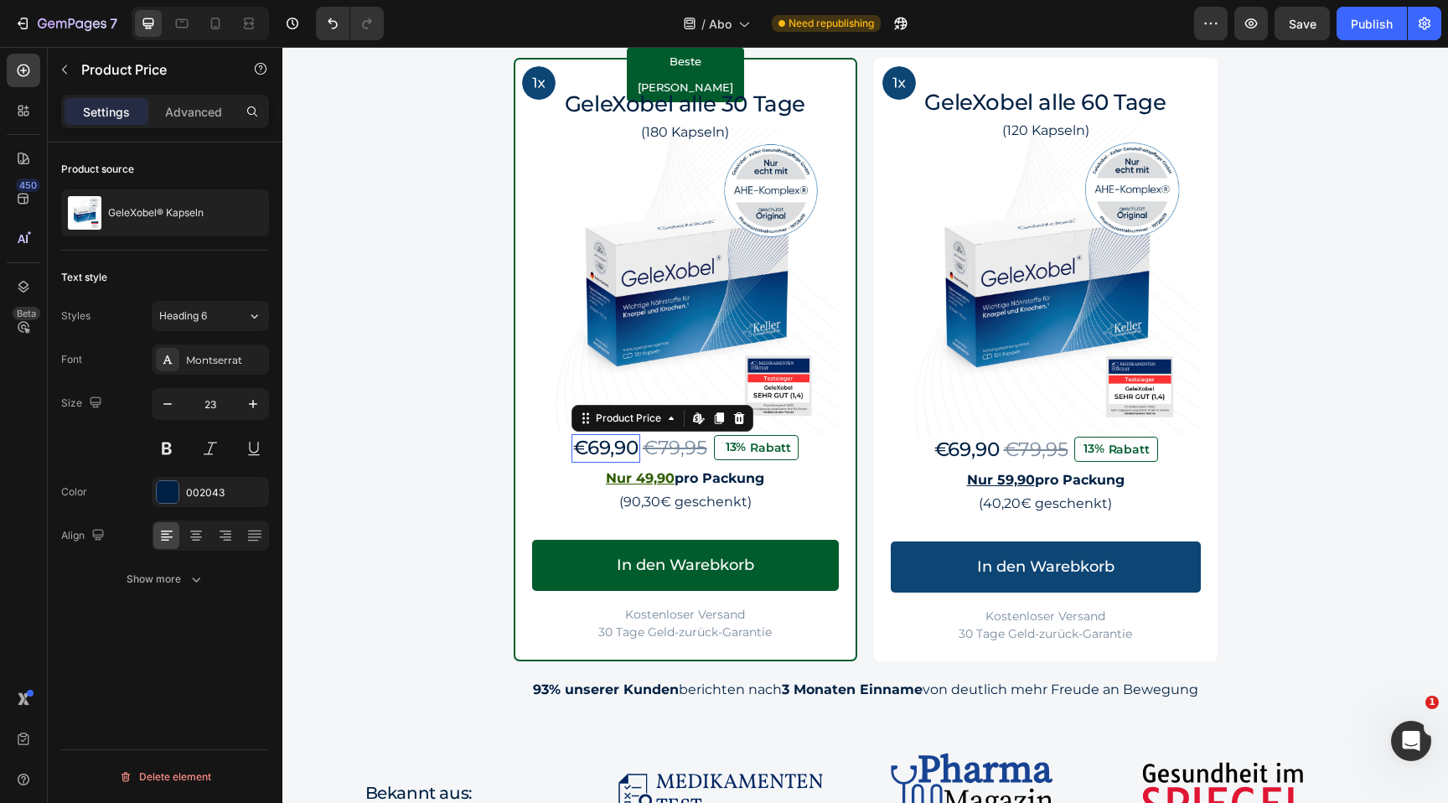
click at [613, 448] on div "€69,90" at bounding box center [606, 448] width 69 height 28
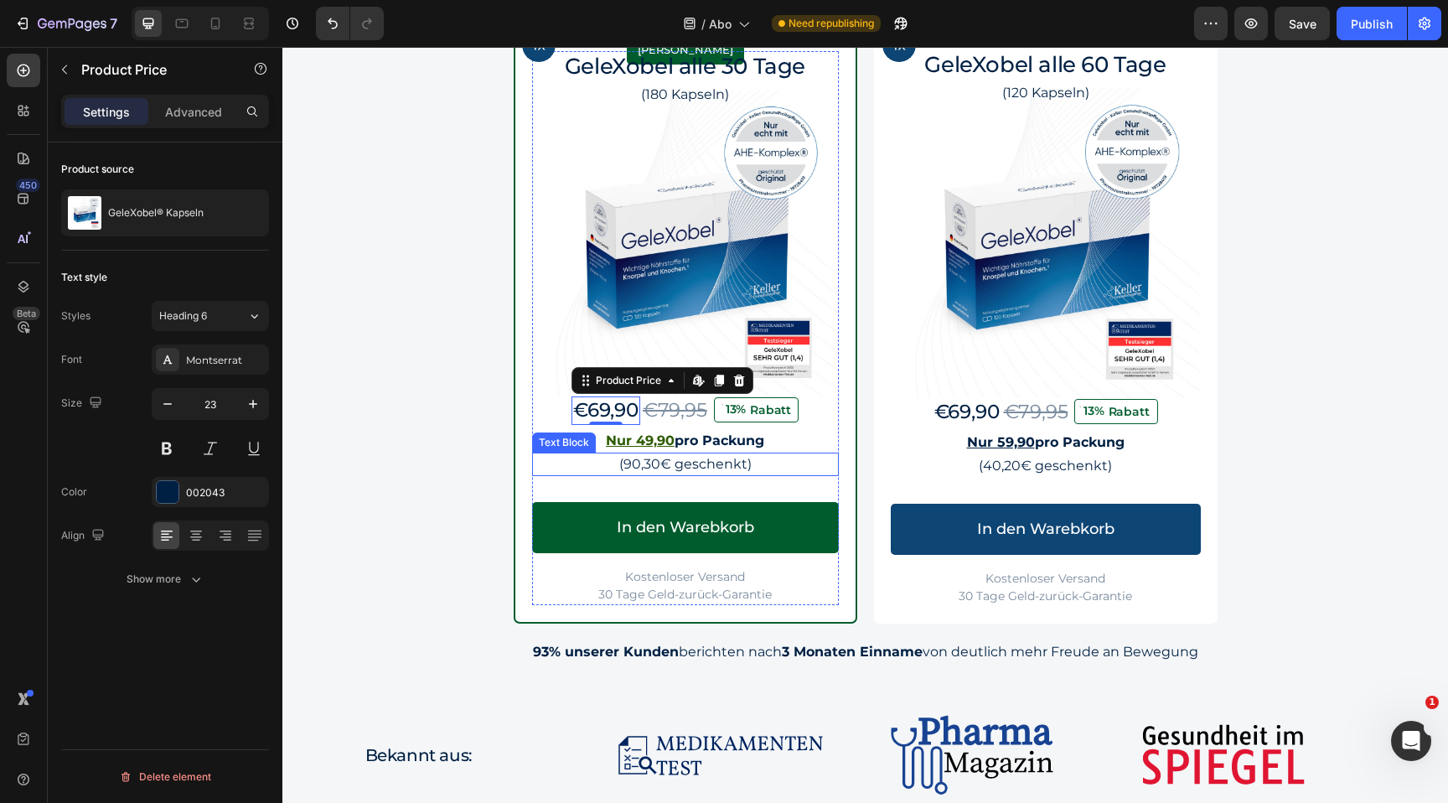
scroll to position [1652, 0]
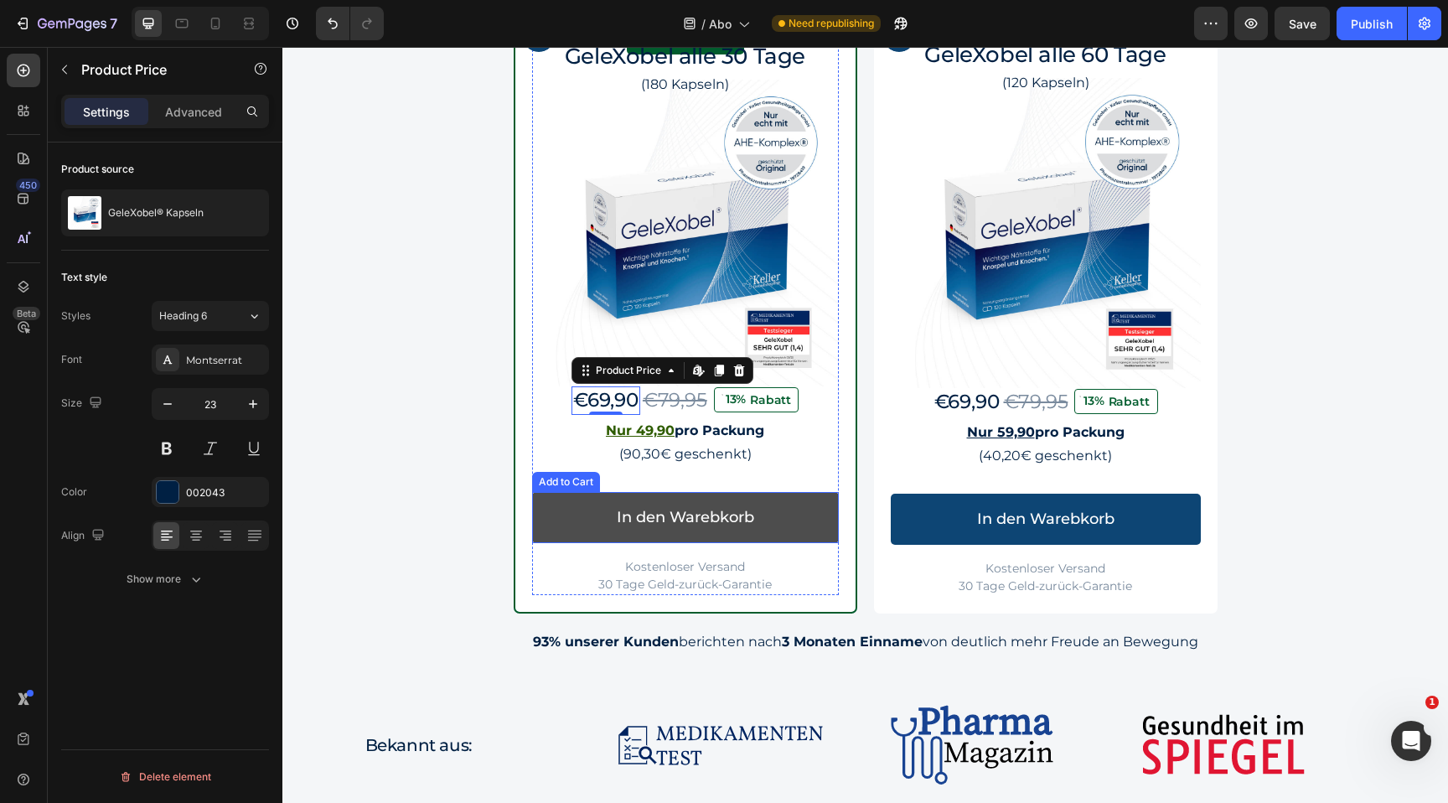
click at [791, 510] on button "In den Warebkorb" at bounding box center [685, 517] width 307 height 51
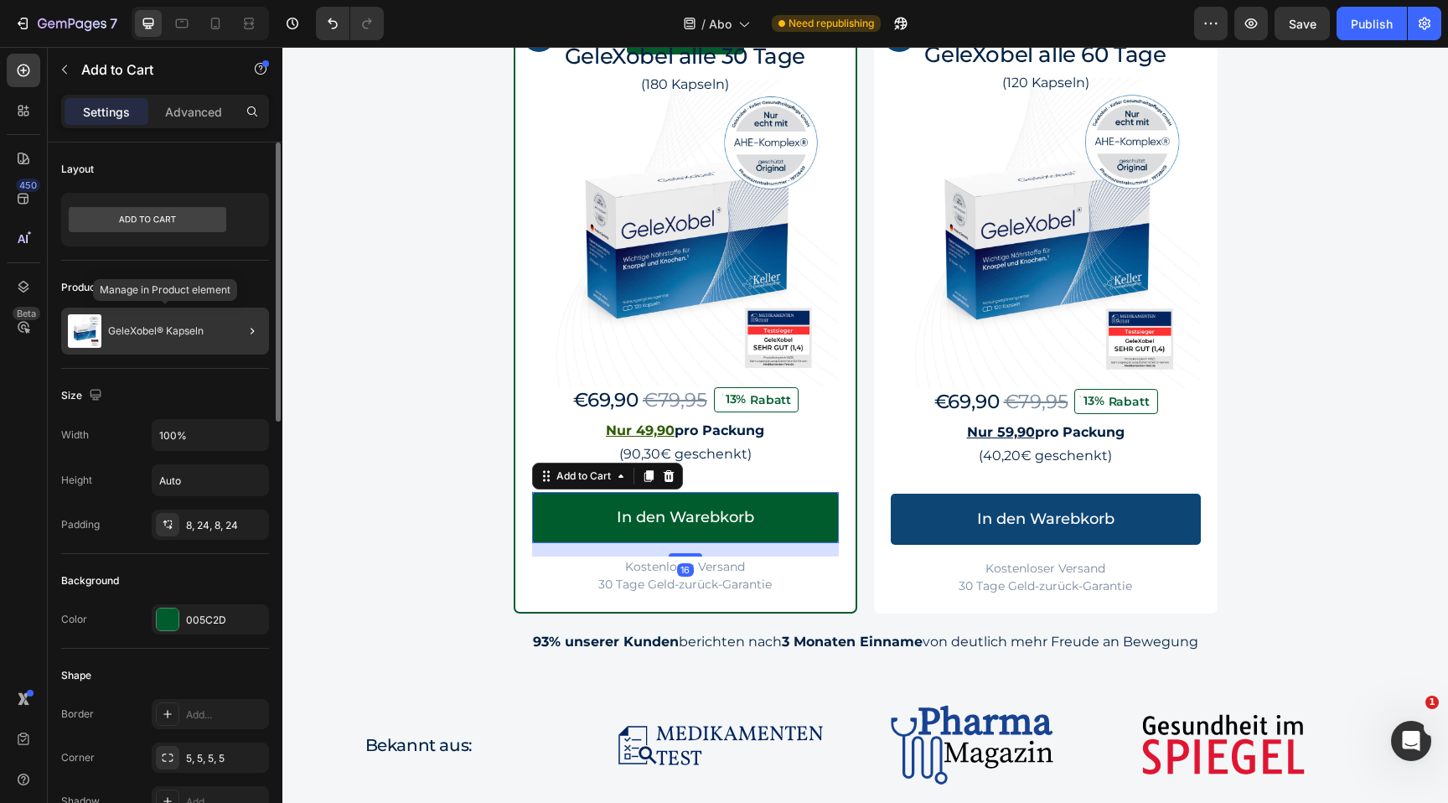
click at [189, 334] on p "GeleXobel® Kapseln" at bounding box center [156, 331] width 96 height 12
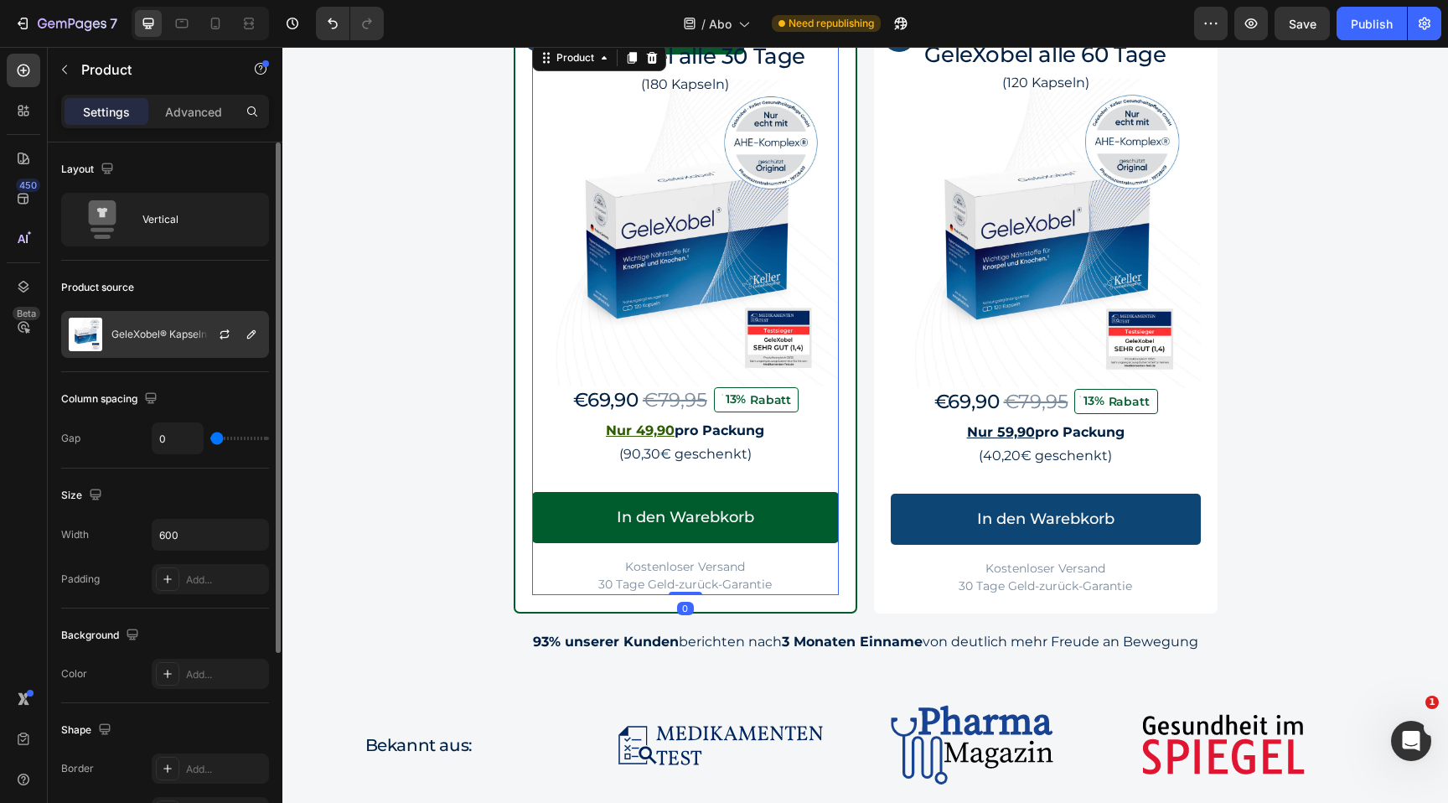
click at [159, 334] on p "GeleXobel® Kapseln" at bounding box center [159, 335] width 96 height 12
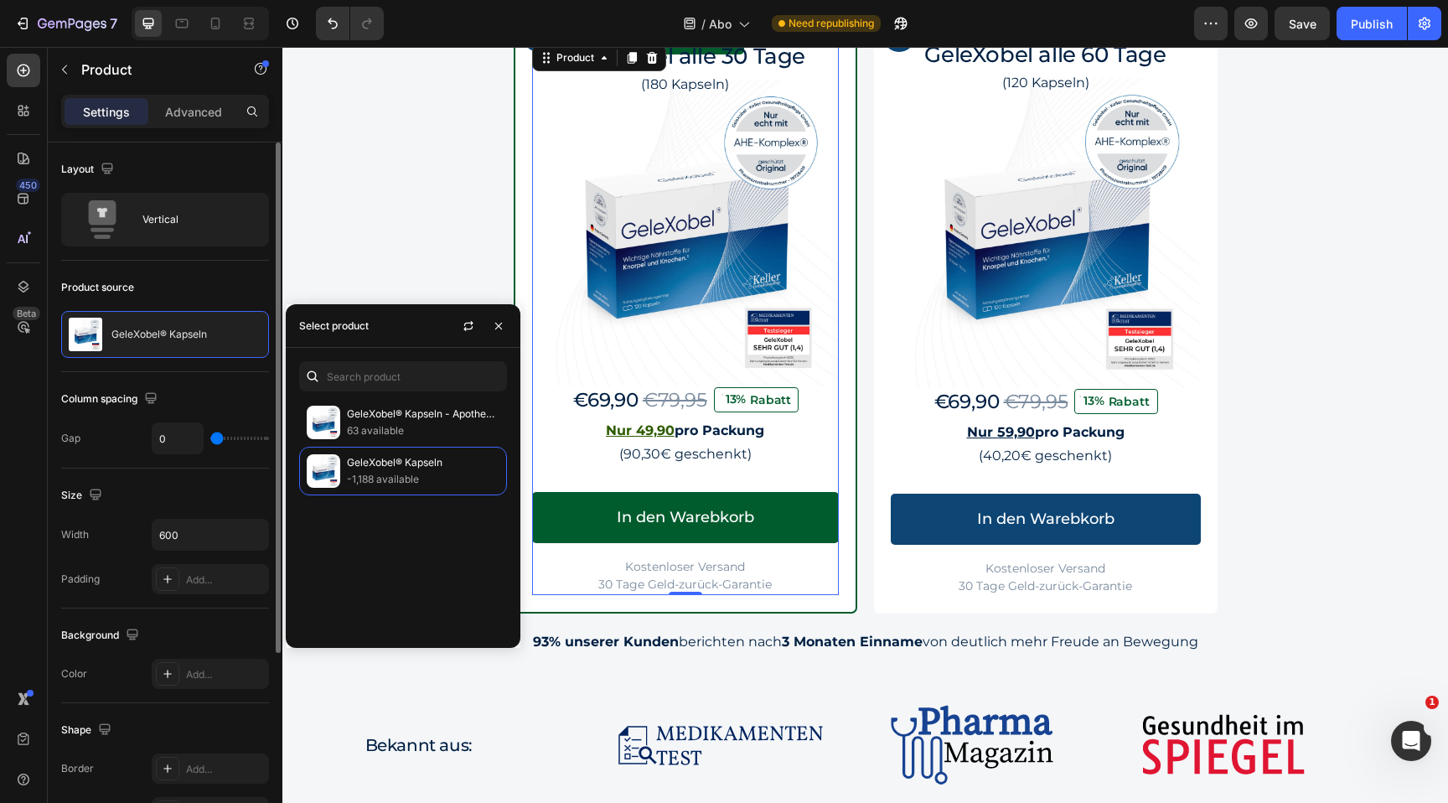
click at [204, 294] on div "Product source" at bounding box center [165, 287] width 208 height 27
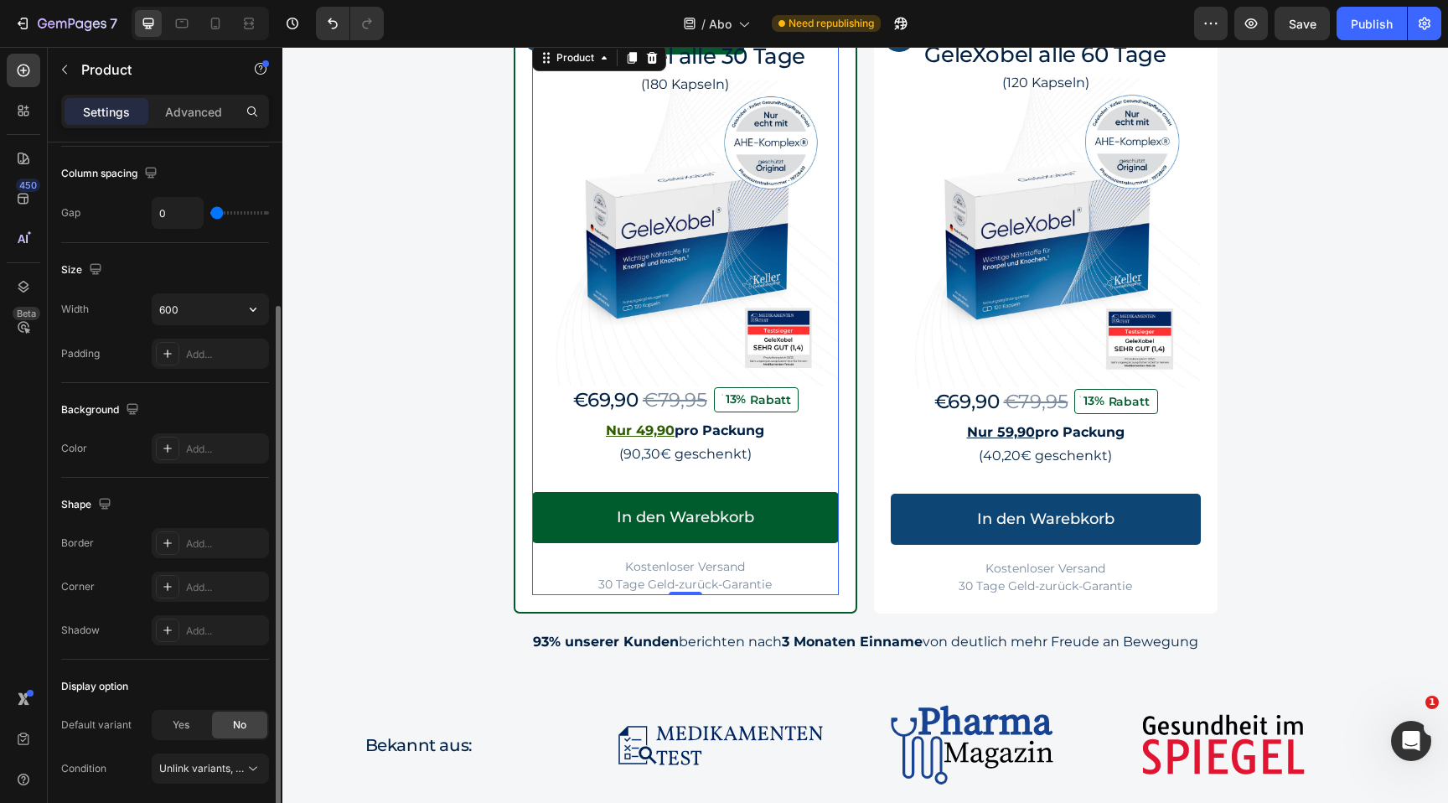
scroll to position [233, 0]
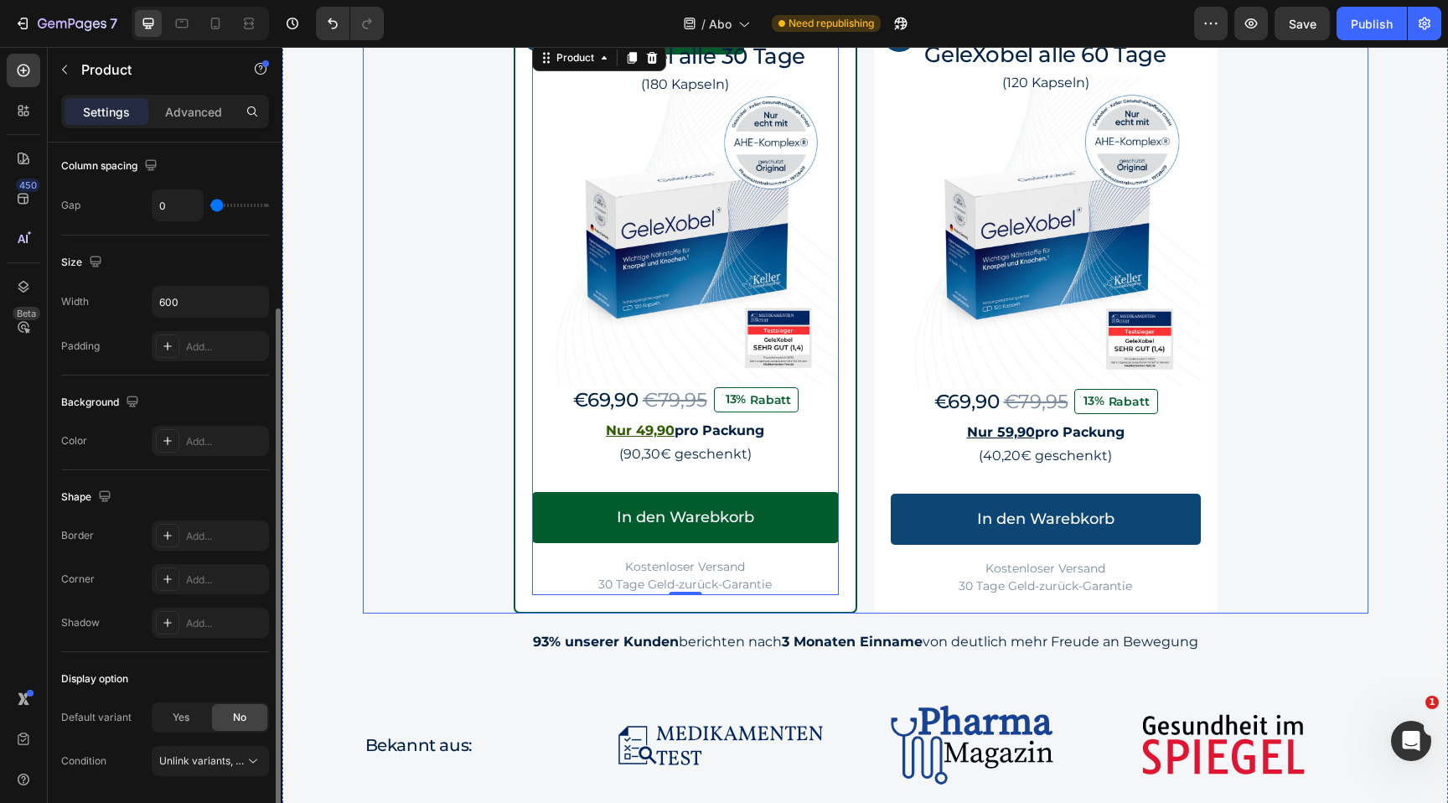
click at [444, 432] on div "Image Row Beste Wahl Text Block Row GeleXobel alle 30 Tage Heading (180 Kapseln…" at bounding box center [866, 311] width 1006 height 603
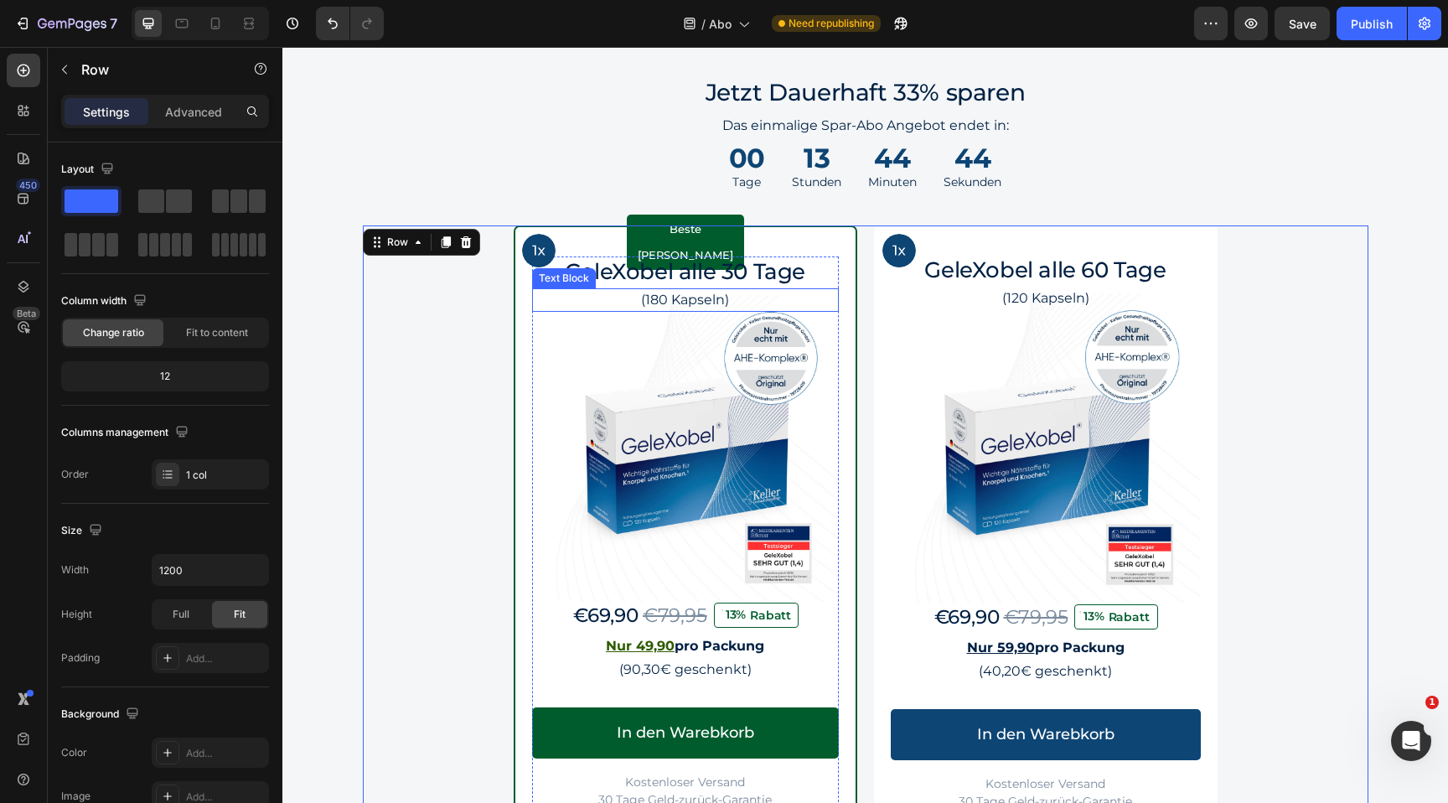
scroll to position [1452, 0]
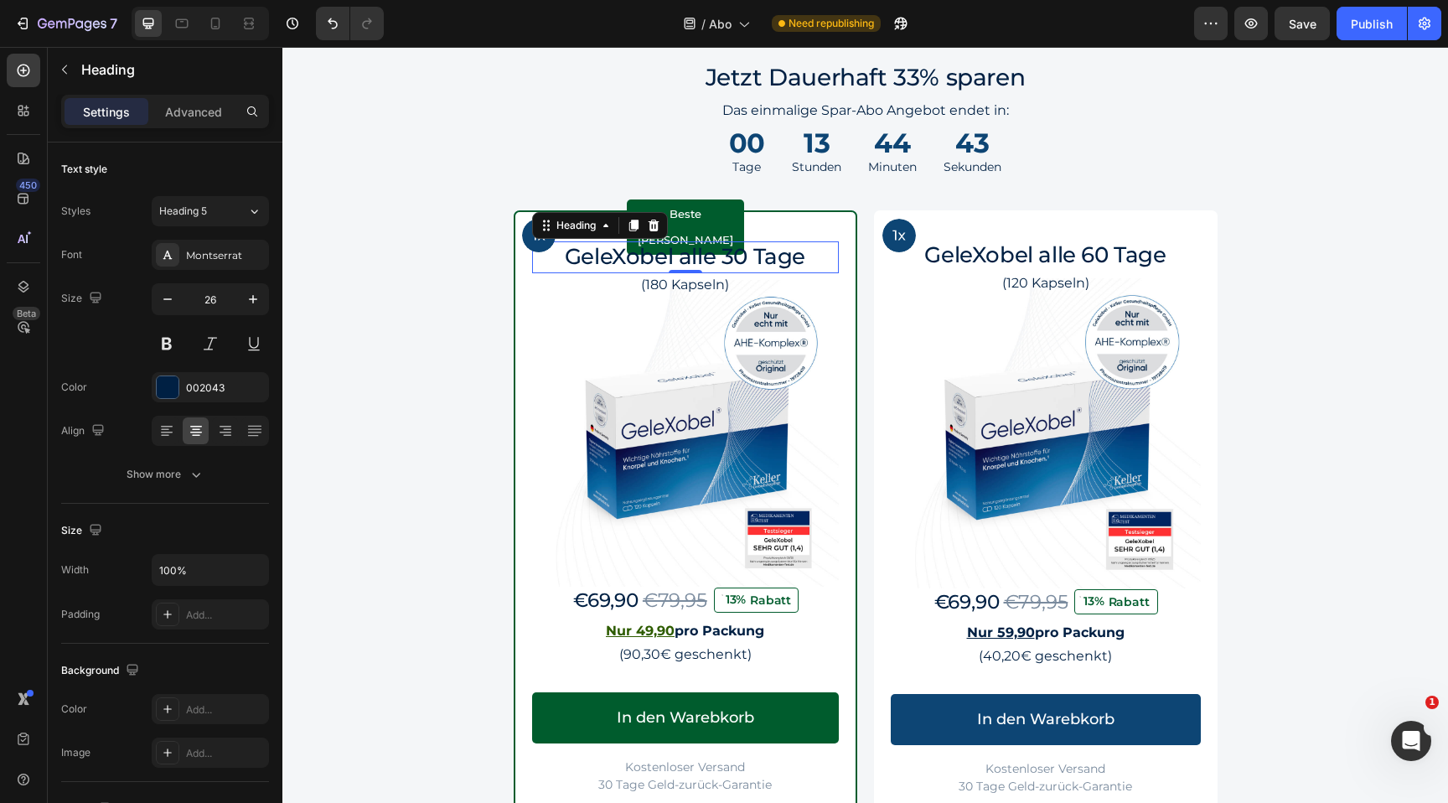
click at [748, 265] on p "GeleXobel alle 30 Tage" at bounding box center [685, 257] width 303 height 28
click at [720, 351] on img at bounding box center [685, 433] width 307 height 307
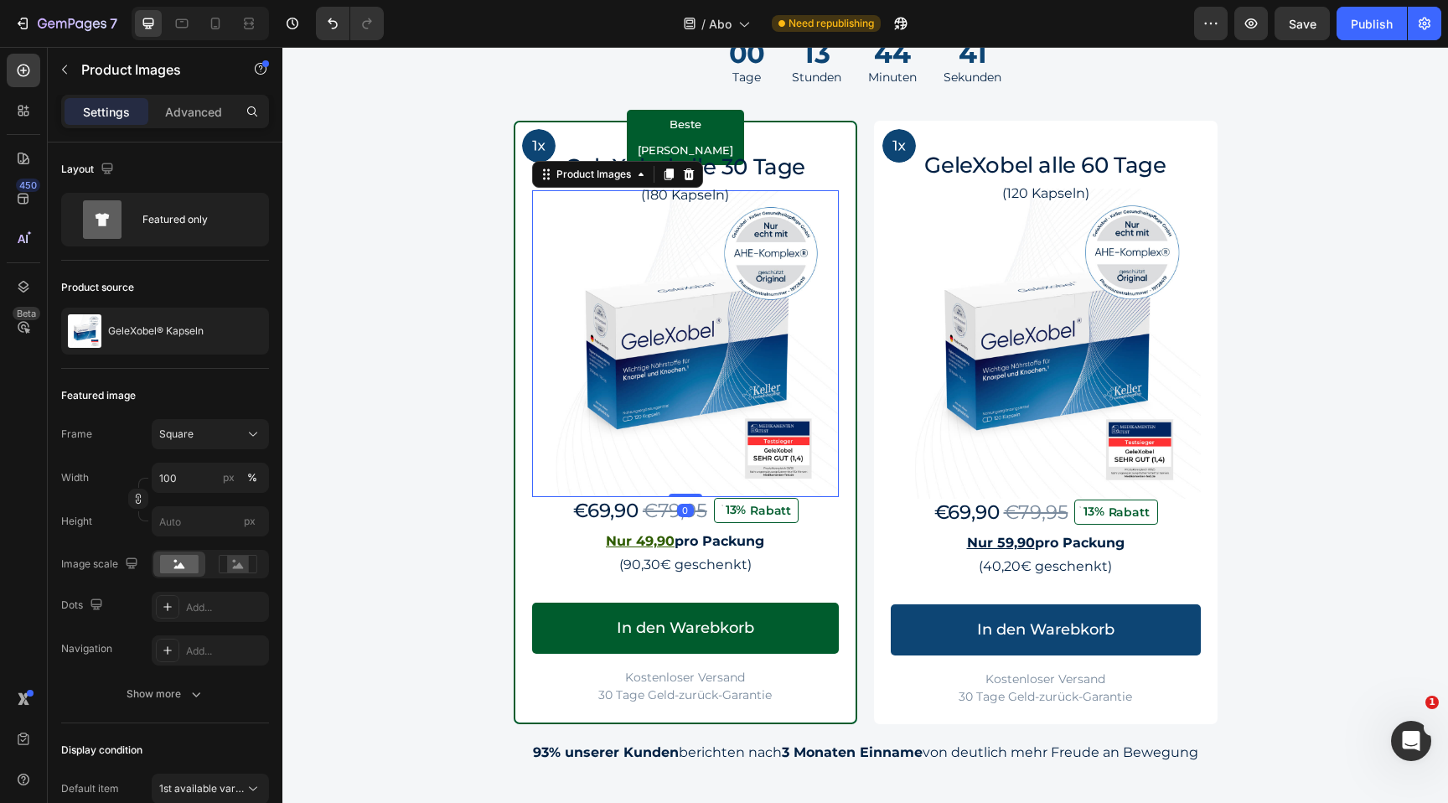
scroll to position [1566, 0]
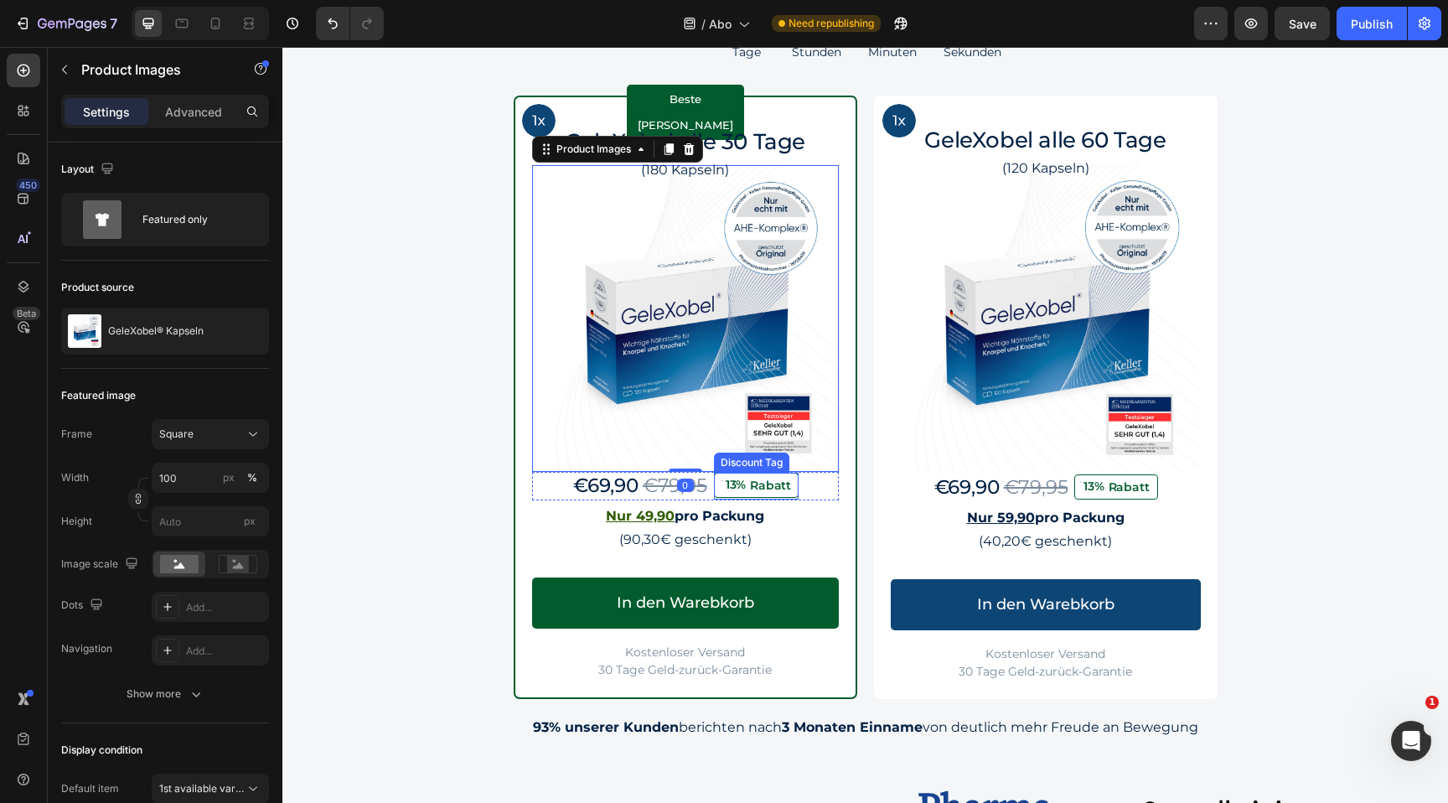
click at [803, 490] on div "€69,90 Product Price Product Price €79,95 Product Price Product Price 13% Rabat…" at bounding box center [685, 486] width 307 height 28
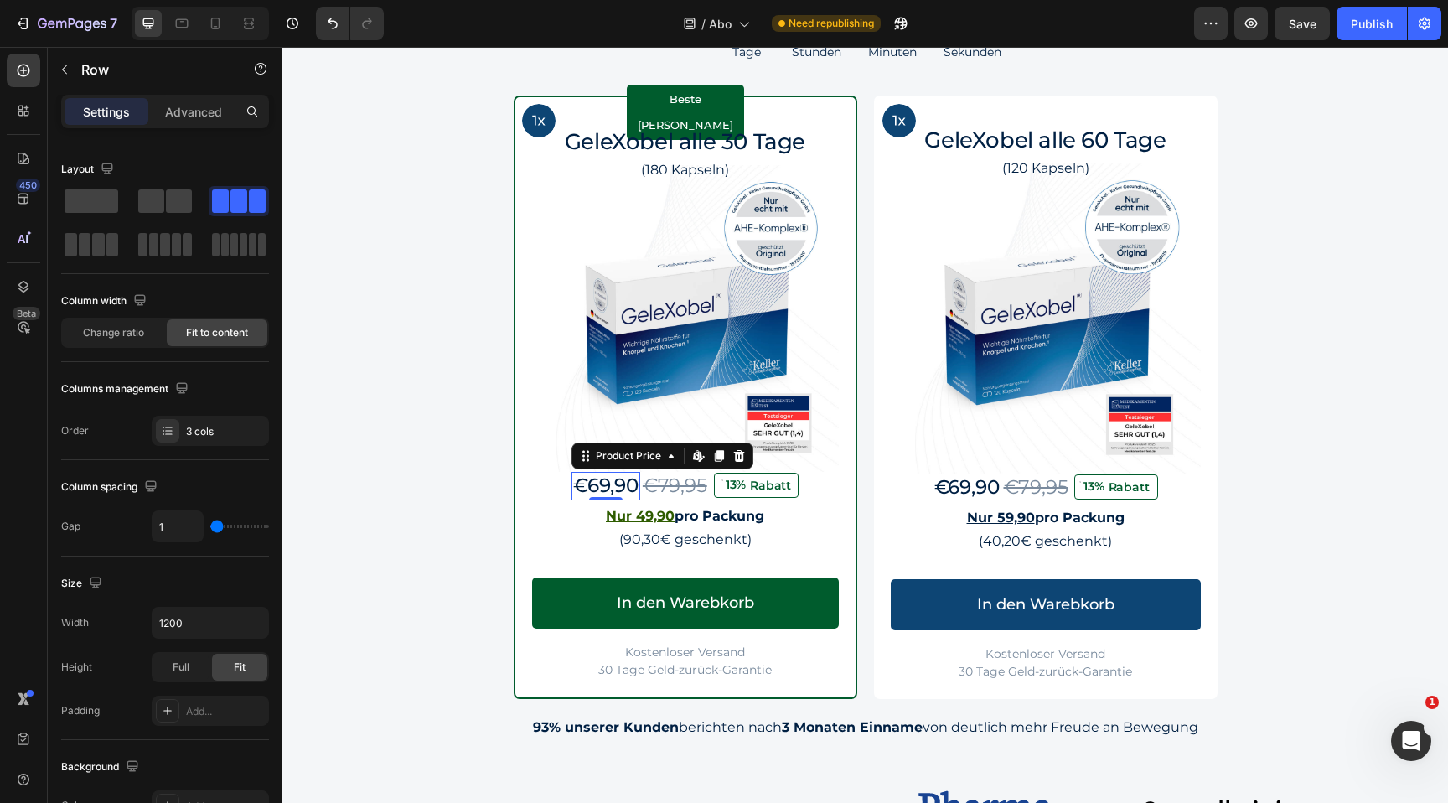
click at [609, 486] on div "€69,90" at bounding box center [606, 486] width 69 height 28
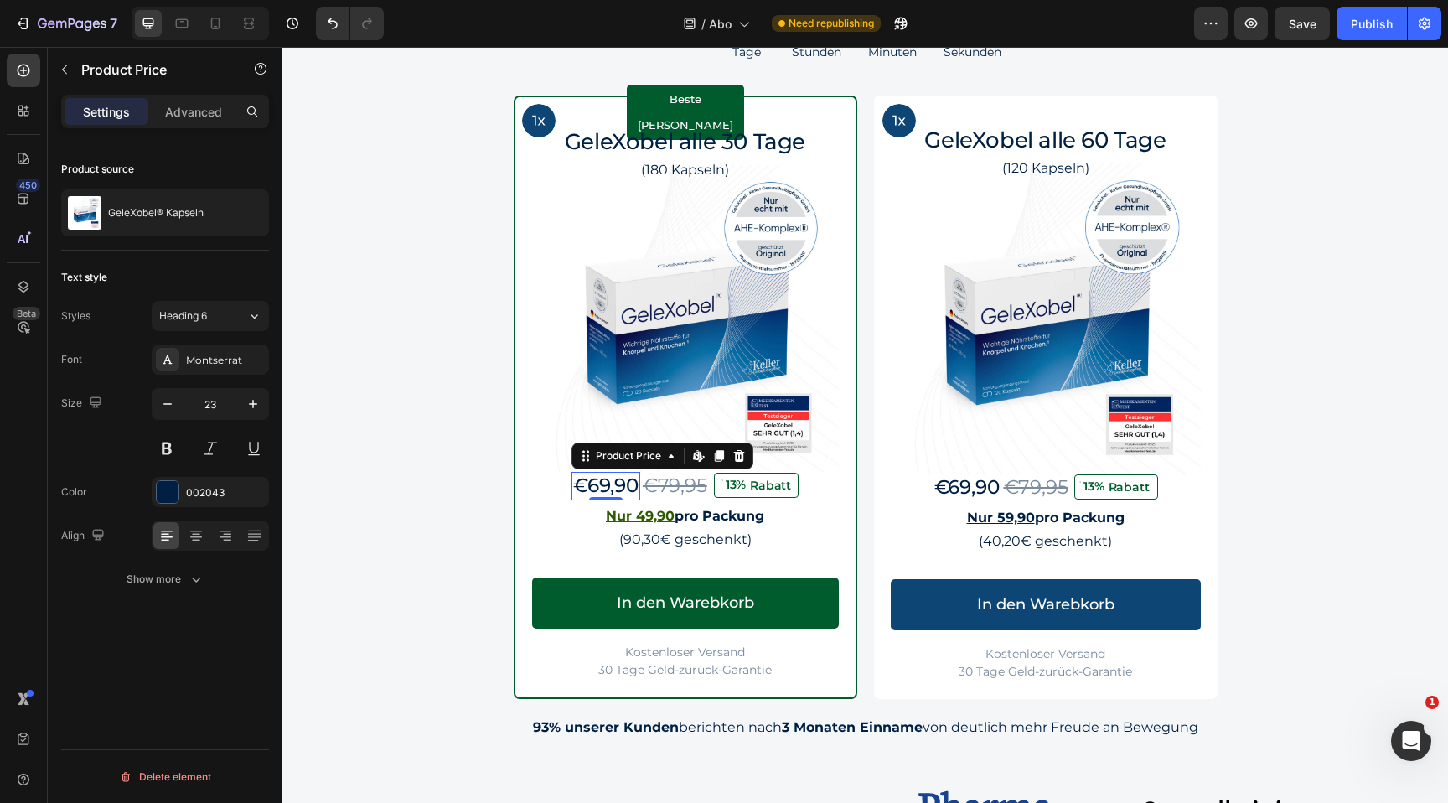
click at [608, 482] on div "€69,90" at bounding box center [606, 486] width 69 height 28
click at [608, 481] on div "€69,90" at bounding box center [606, 486] width 69 height 28
click at [639, 459] on div "Product Price" at bounding box center [629, 455] width 72 height 15
click at [608, 477] on div "€69,90" at bounding box center [606, 486] width 69 height 28
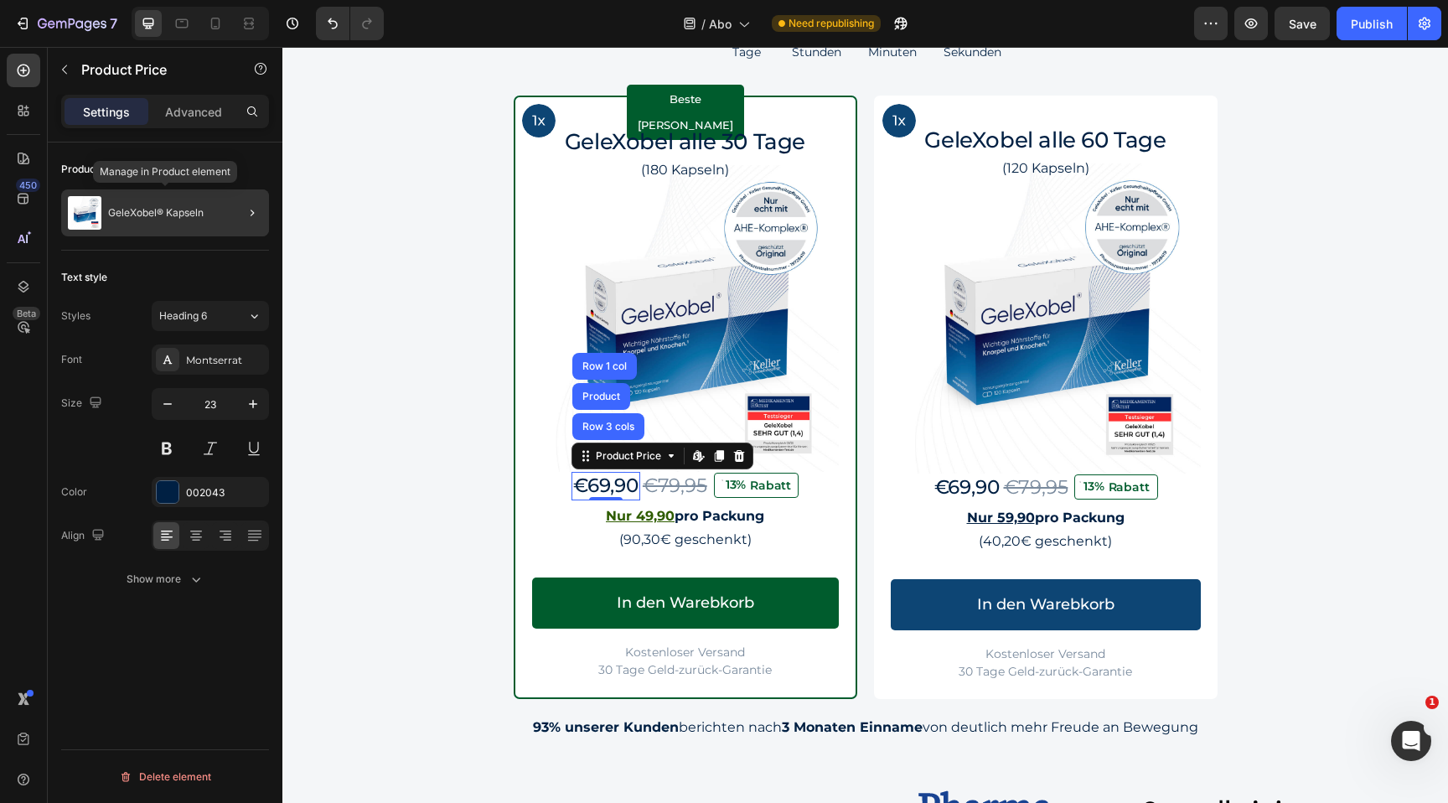
click at [181, 201] on div "GeleXobel® Kapseln" at bounding box center [165, 212] width 208 height 47
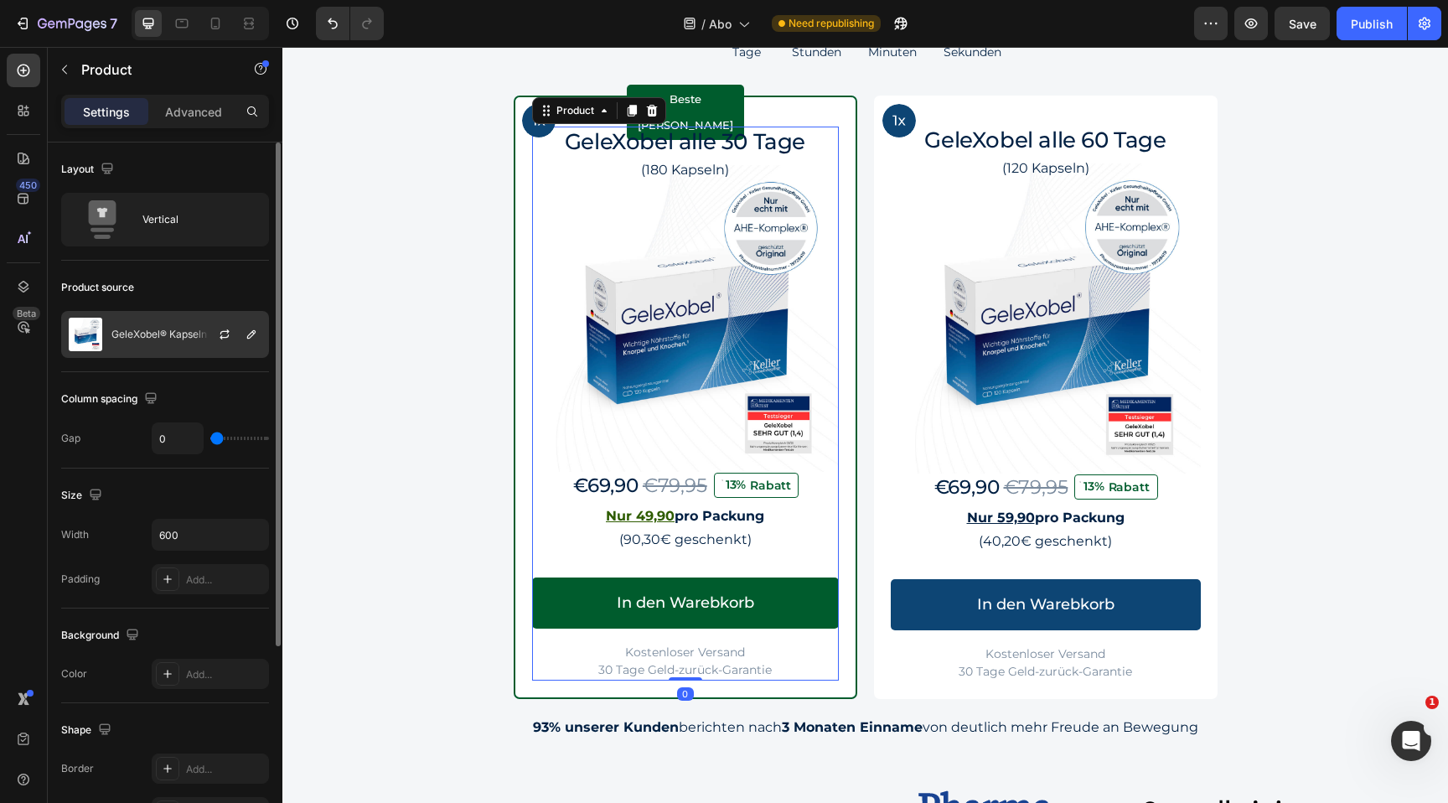
click at [188, 335] on p "GeleXobel® Kapseln" at bounding box center [159, 335] width 96 height 12
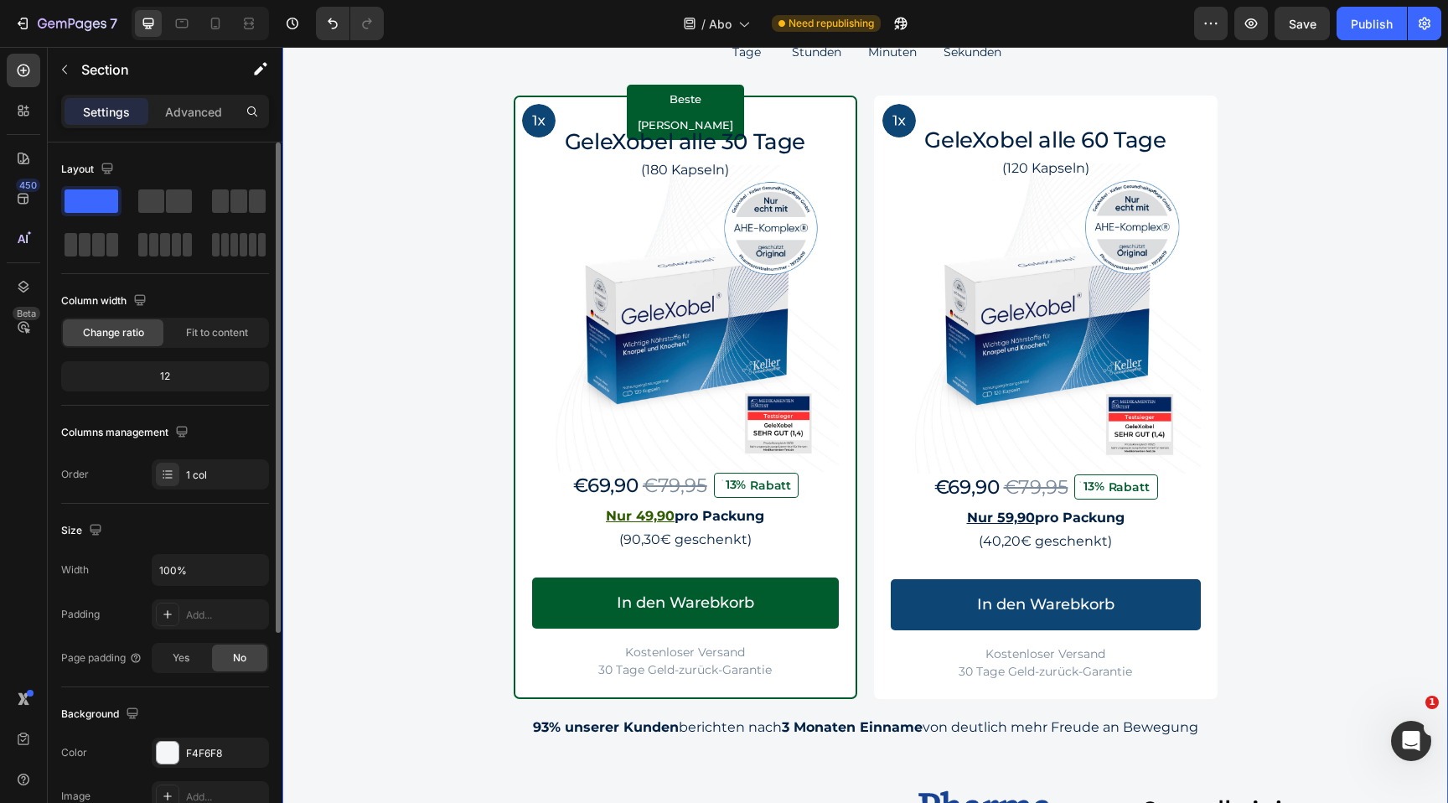
click at [353, 230] on div "Jetzt Dauerhaft 33% sparen Heading Das einmalige Spar-Abo Angebot endet in: Tex…" at bounding box center [865, 425] width 1166 height 959
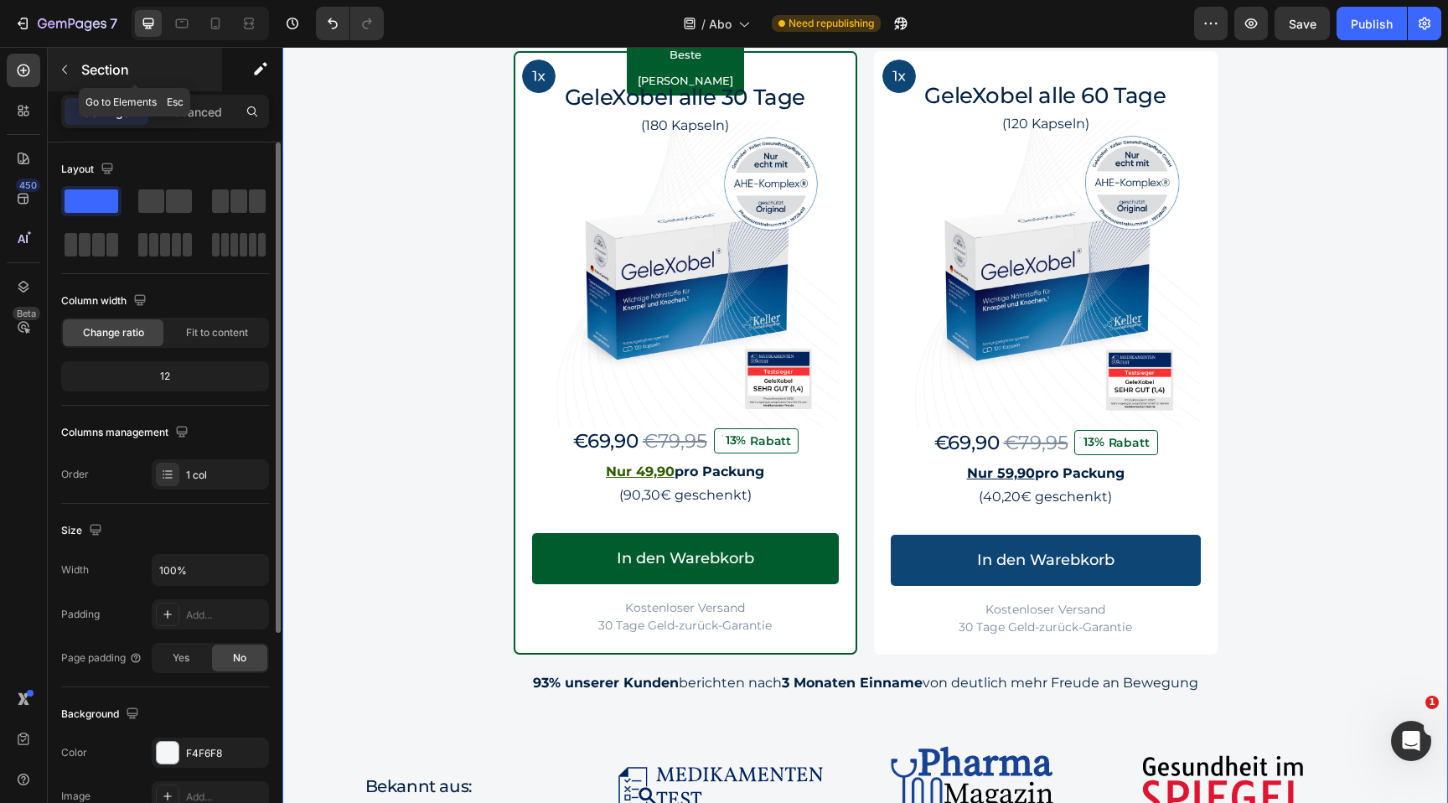
click at [68, 70] on icon "button" at bounding box center [64, 69] width 13 height 13
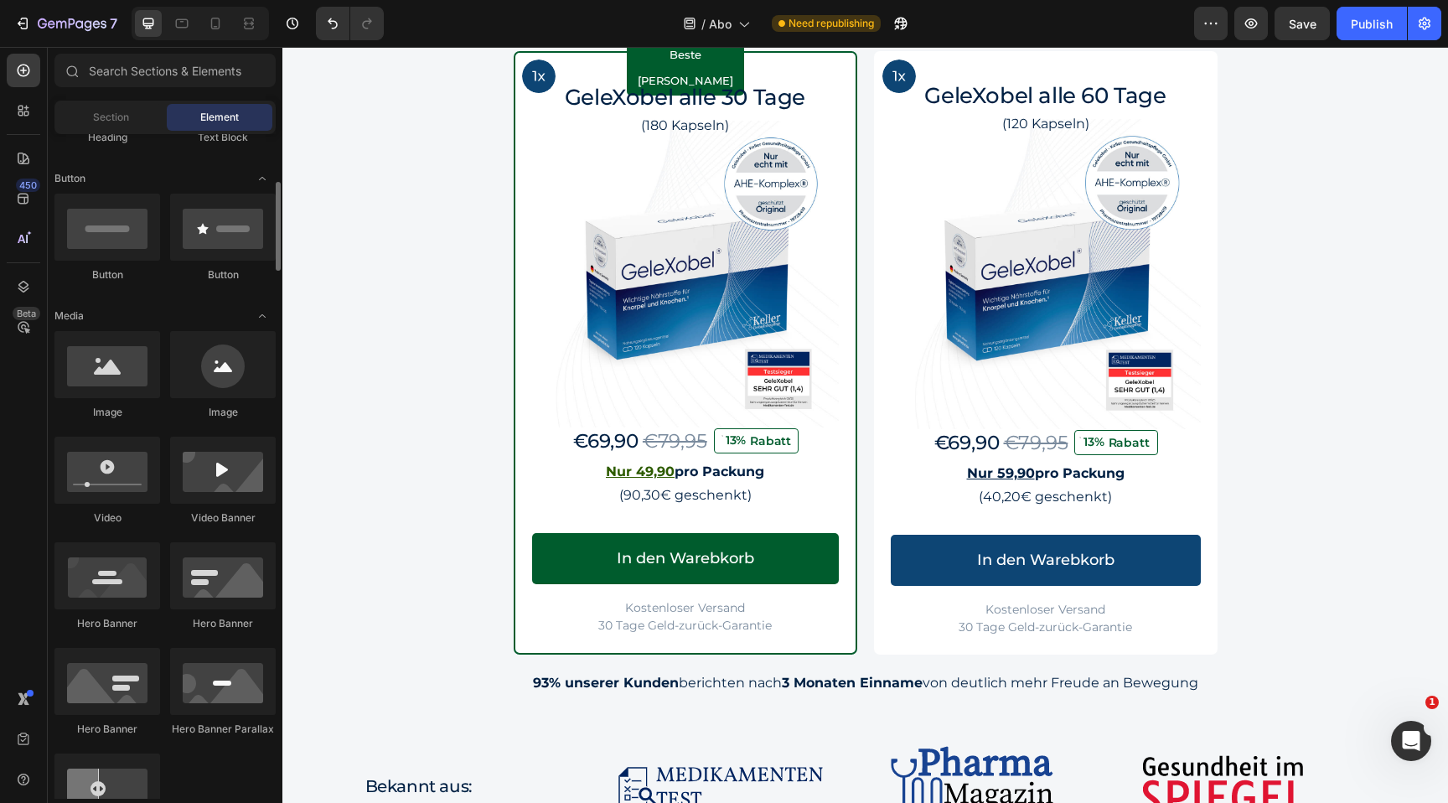
scroll to position [429, 0]
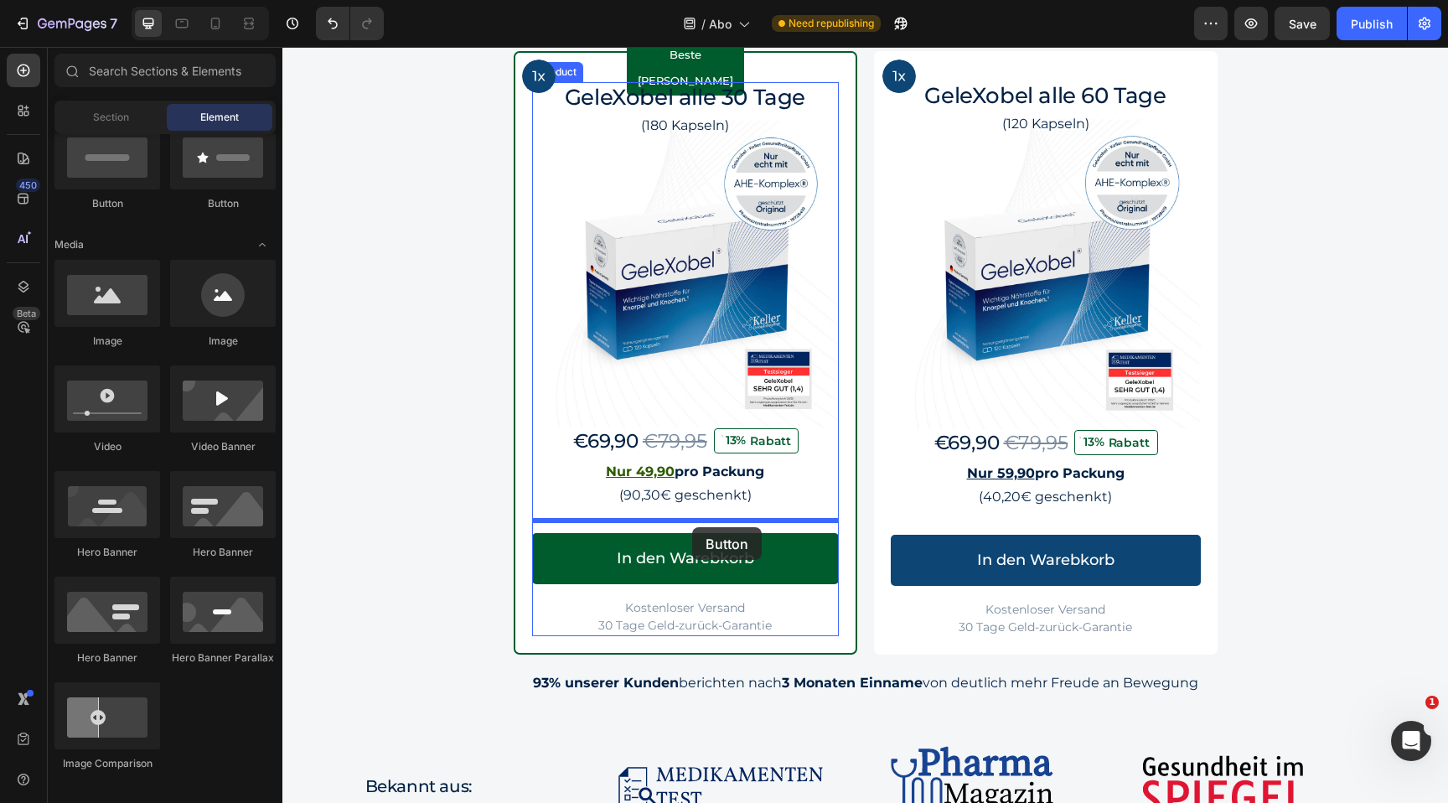
drag, startPoint x: 398, startPoint y: 215, endPoint x: 692, endPoint y: 527, distance: 429.3
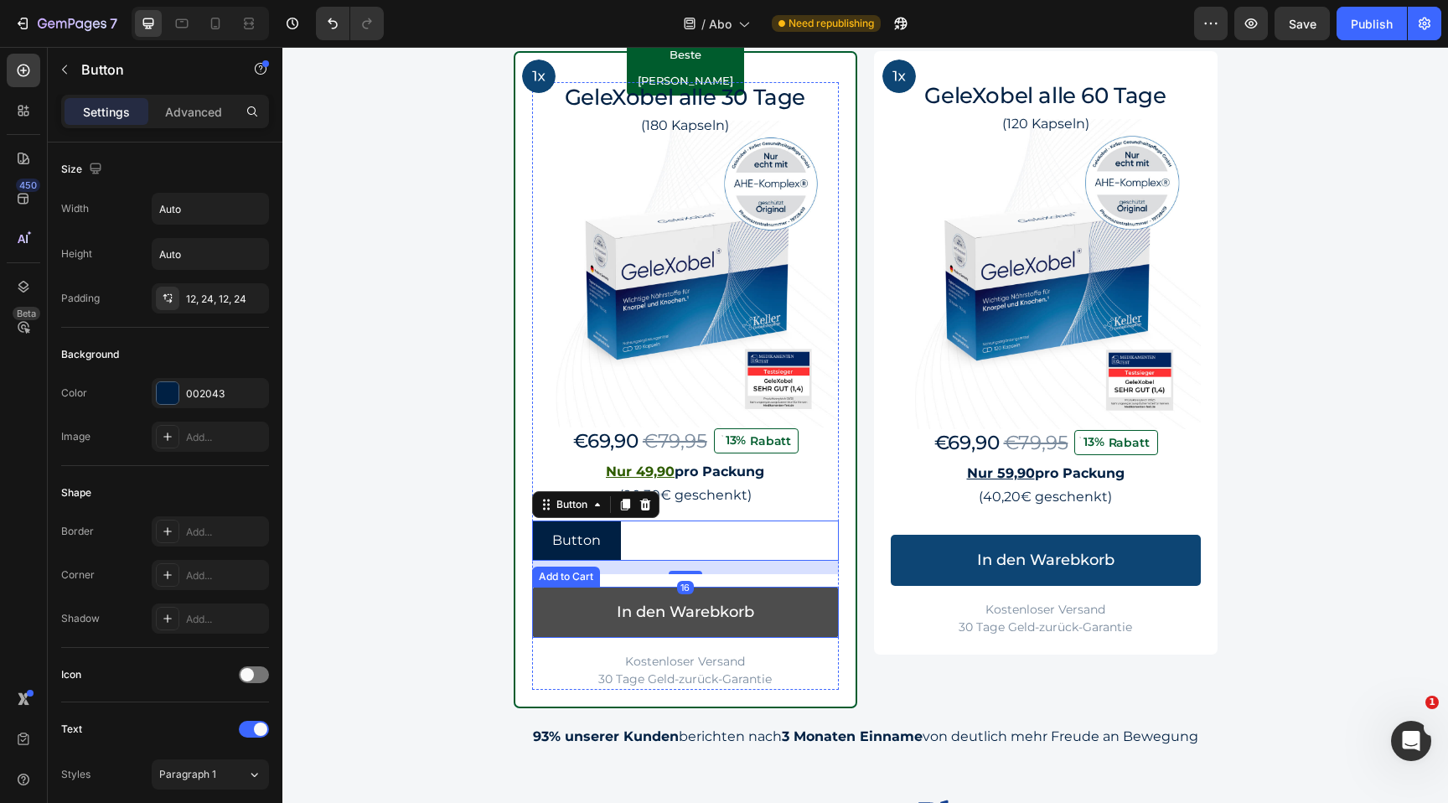
click at [764, 607] on button "In den Warebkorb" at bounding box center [685, 612] width 307 height 51
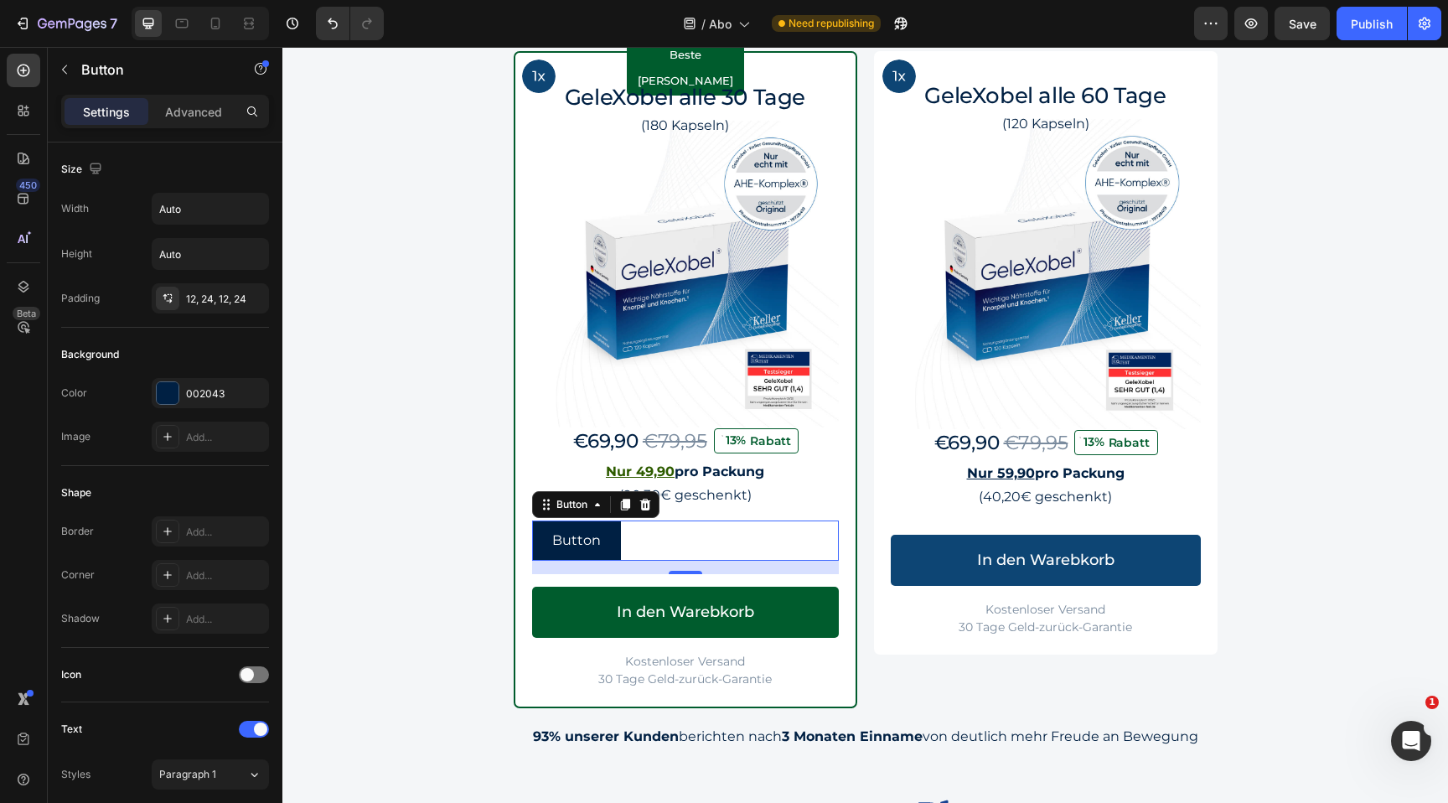
click at [678, 556] on div "Button Button 0" at bounding box center [685, 540] width 307 height 40
click at [584, 534] on p "Button" at bounding box center [576, 541] width 49 height 20
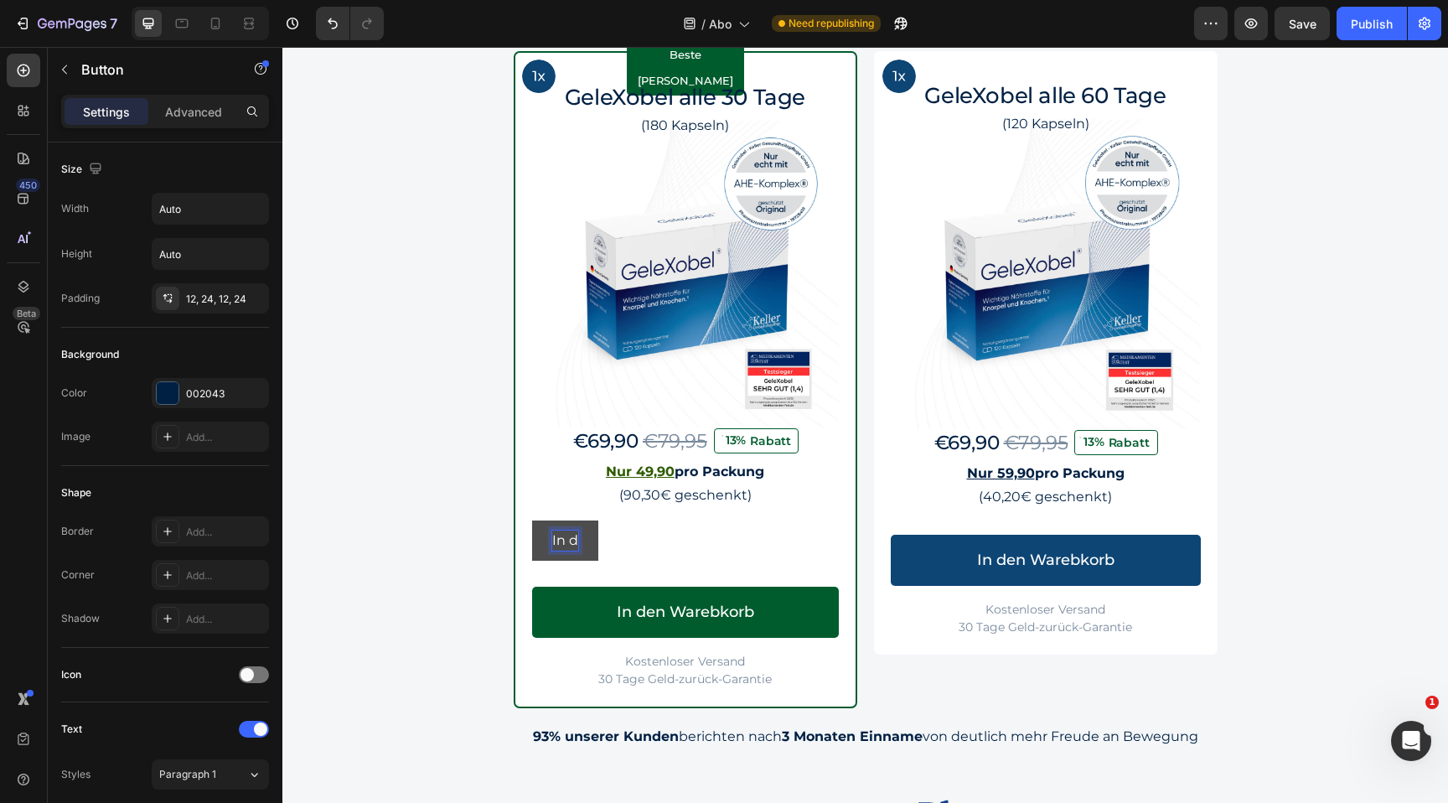
click at [532, 520] on button "In d" at bounding box center [565, 540] width 66 height 40
click at [532, 520] on button "In den" at bounding box center [574, 540] width 84 height 40
click at [738, 549] on div "In den Warenkorb Button 16" at bounding box center [685, 540] width 307 height 40
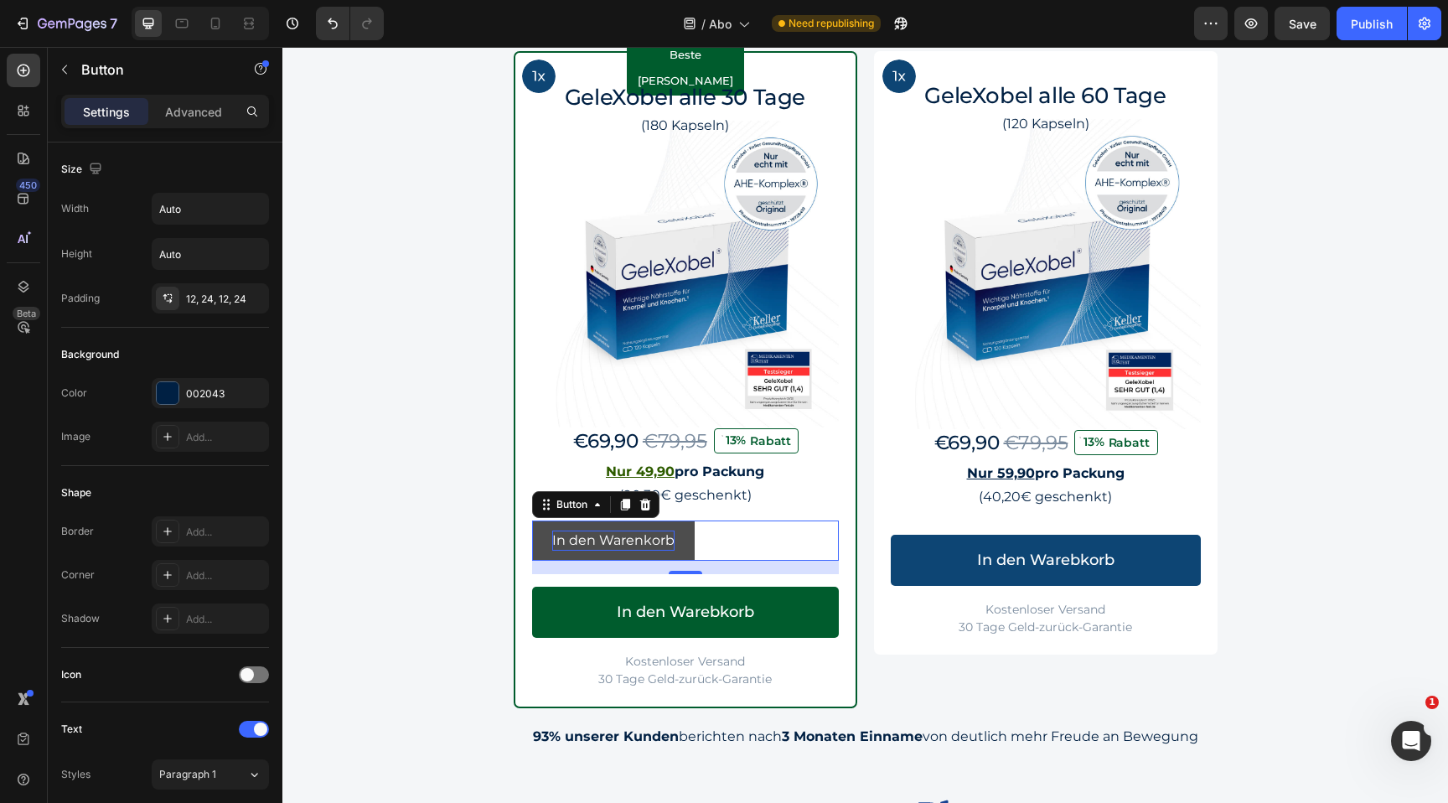
click at [669, 535] on p "In den Warenkorb" at bounding box center [613, 541] width 122 height 20
click at [690, 532] on button "In den Warenkorb" at bounding box center [613, 540] width 163 height 40
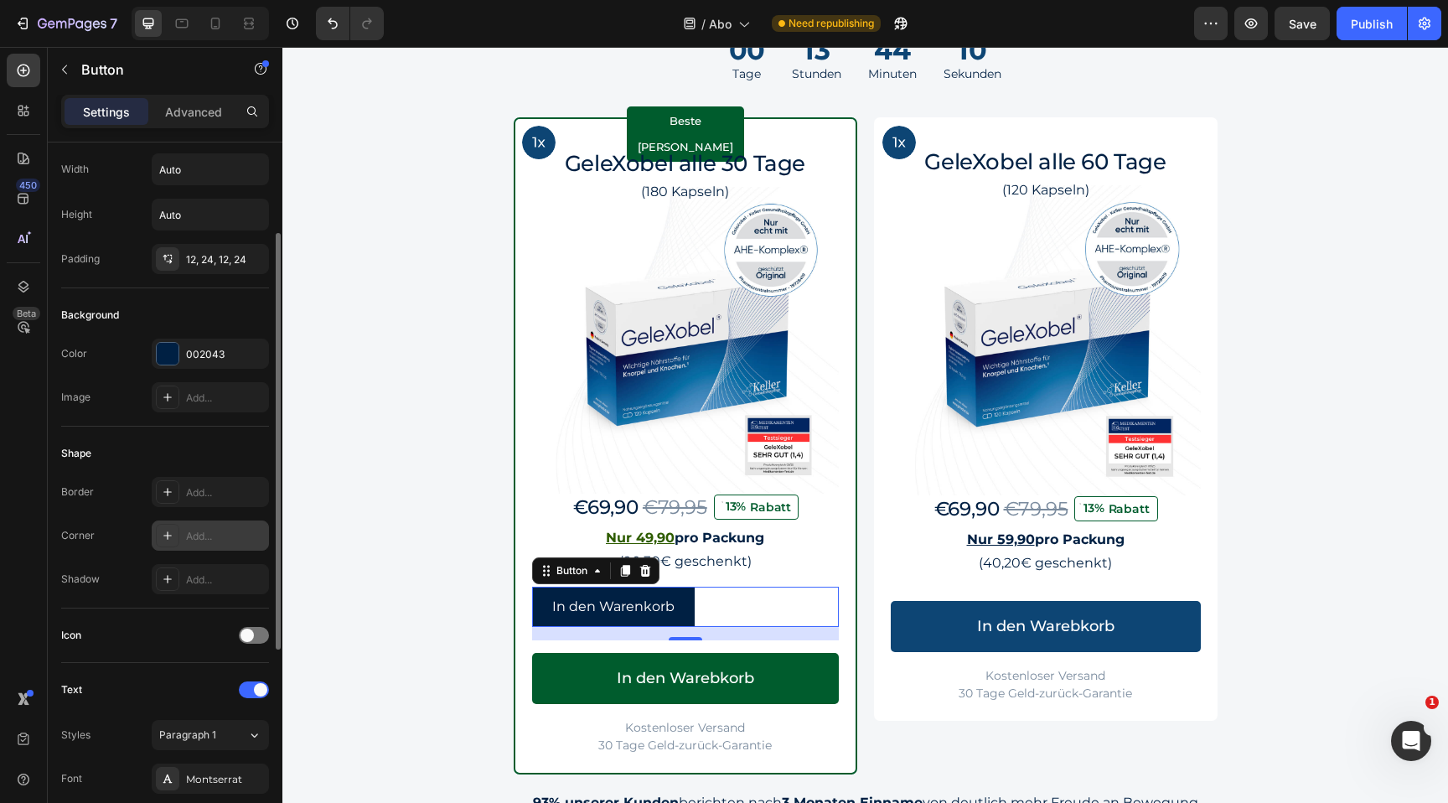
scroll to position [0, 0]
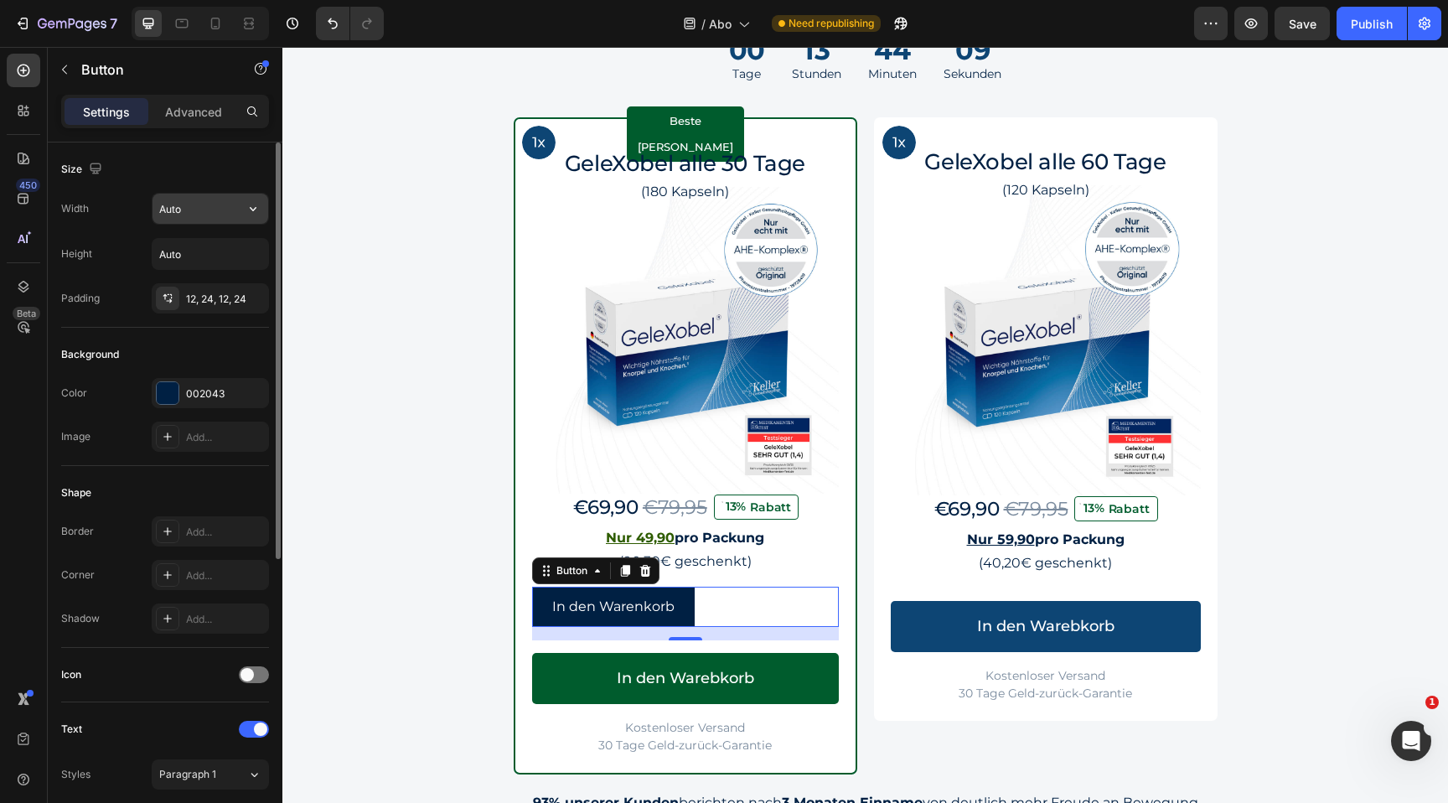
click at [212, 212] on input "Auto" at bounding box center [211, 209] width 116 height 30
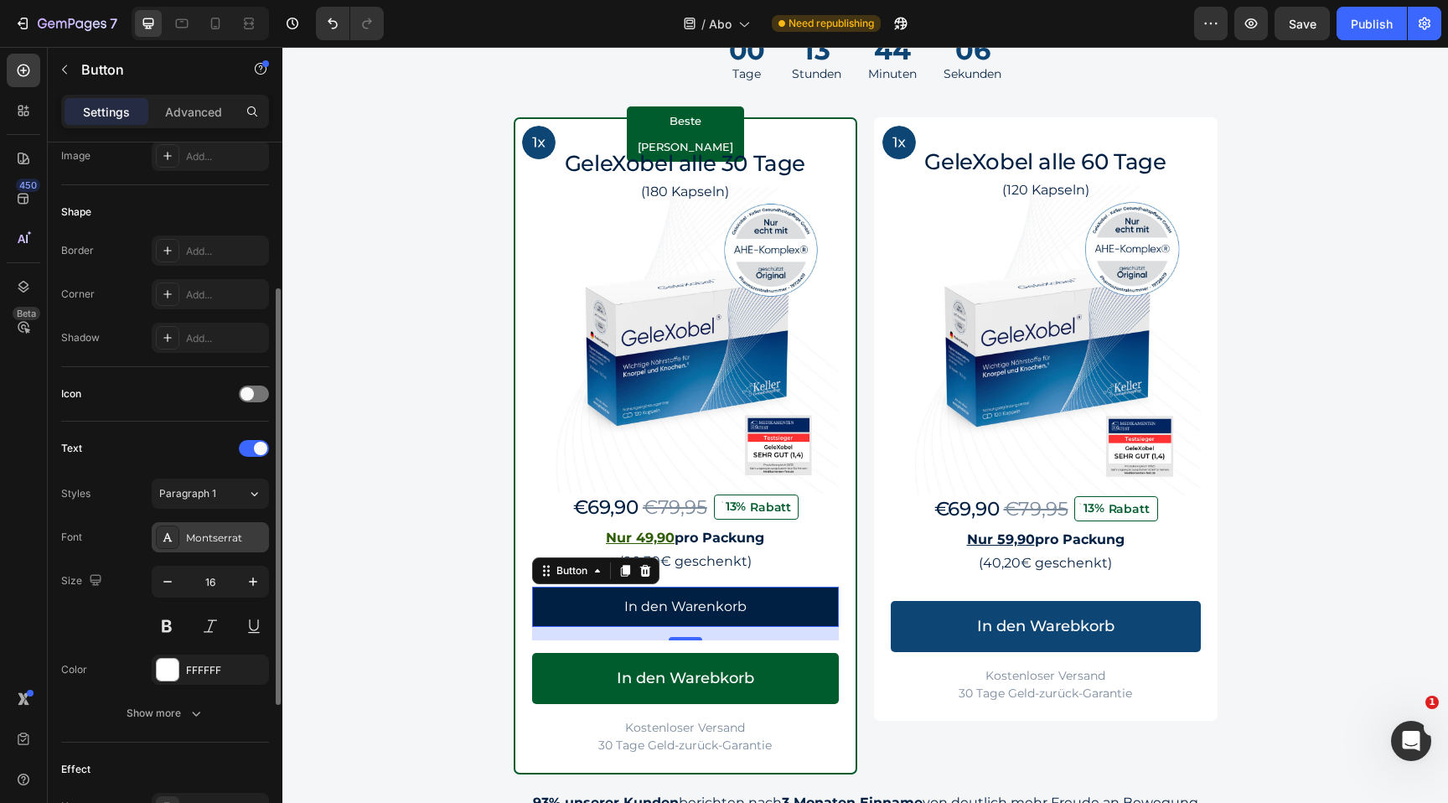
scroll to position [286, 0]
type input "100%"
click at [251, 576] on icon "button" at bounding box center [253, 576] width 8 height 8
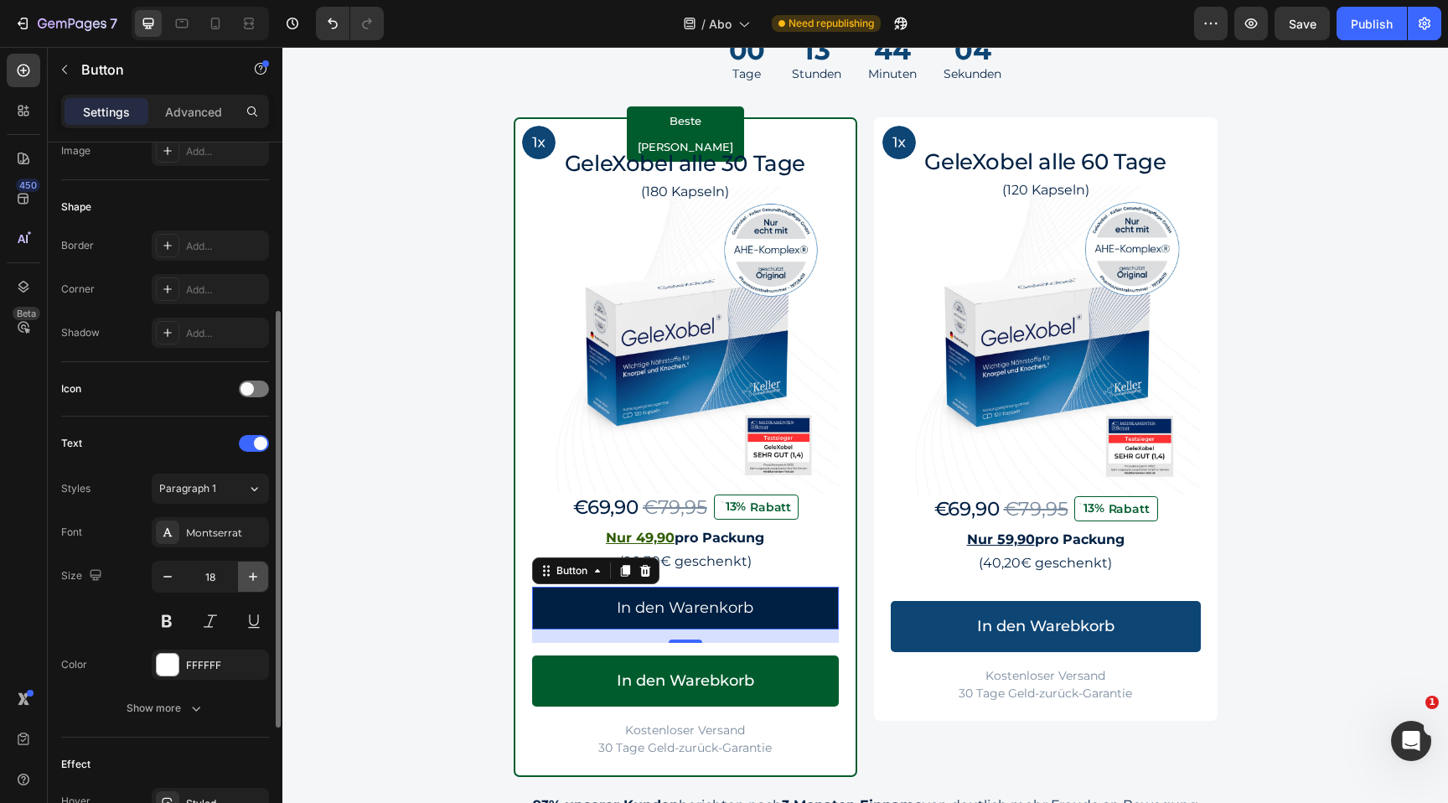
click at [251, 576] on icon "button" at bounding box center [253, 576] width 8 height 8
type input "19"
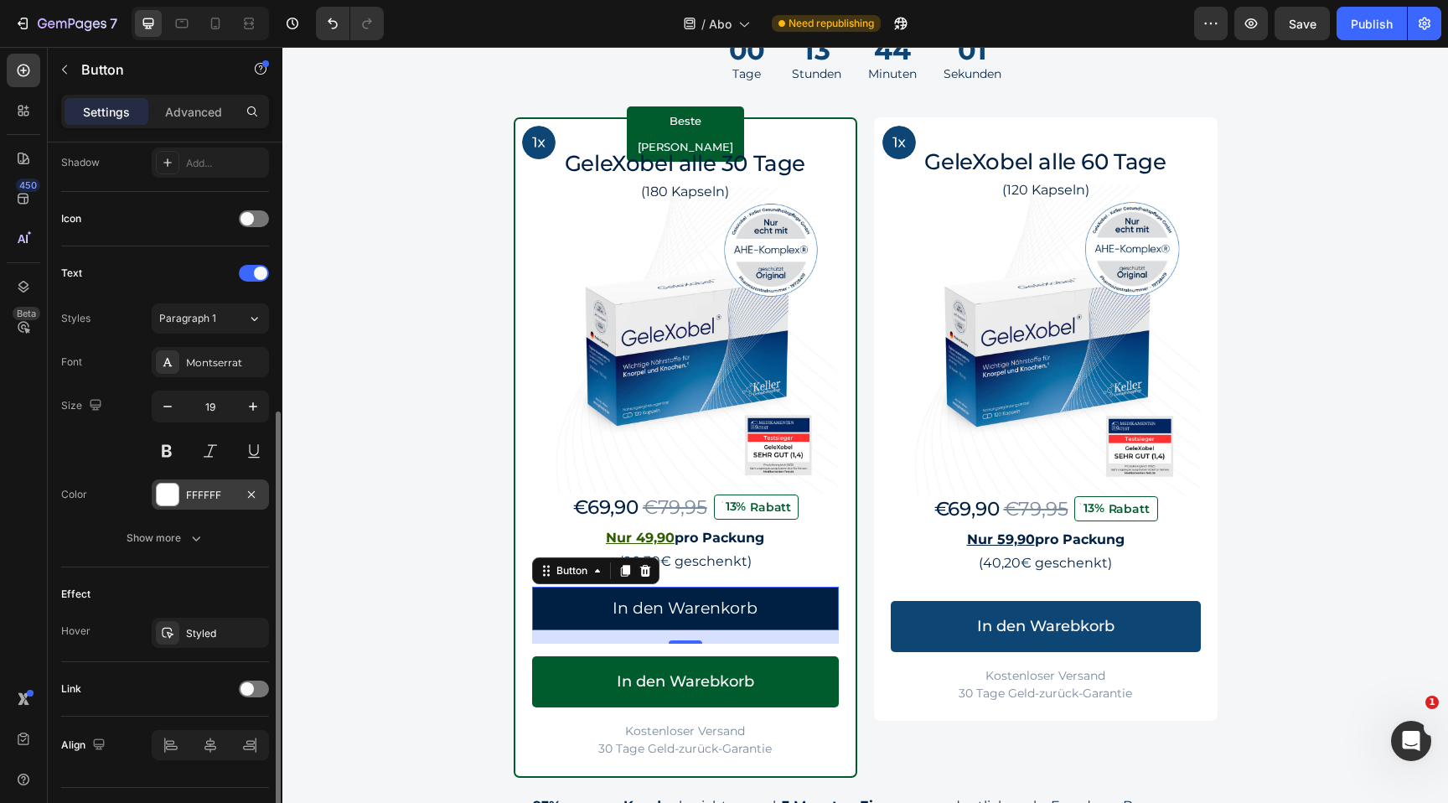
scroll to position [478, 0]
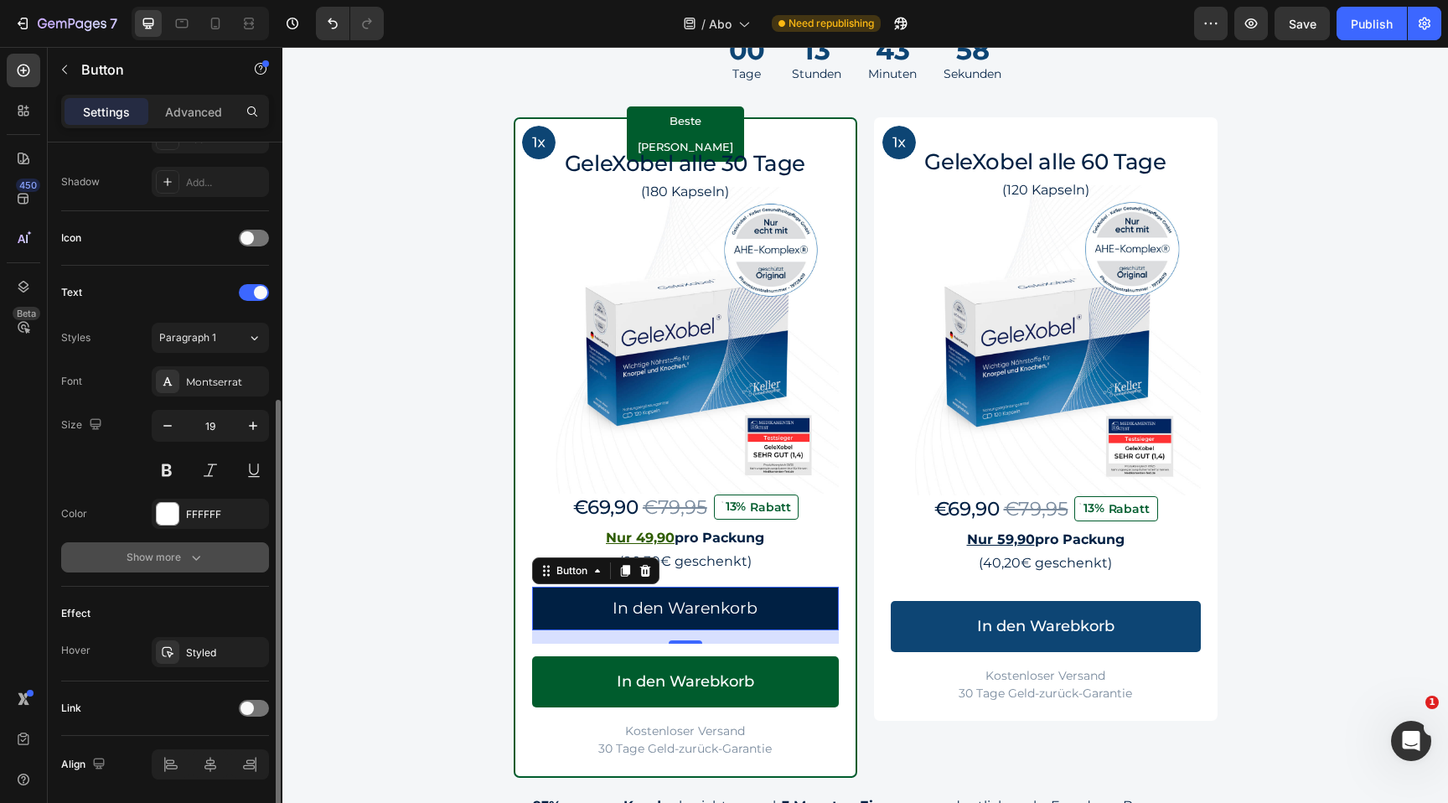
click at [201, 552] on icon "button" at bounding box center [196, 557] width 17 height 17
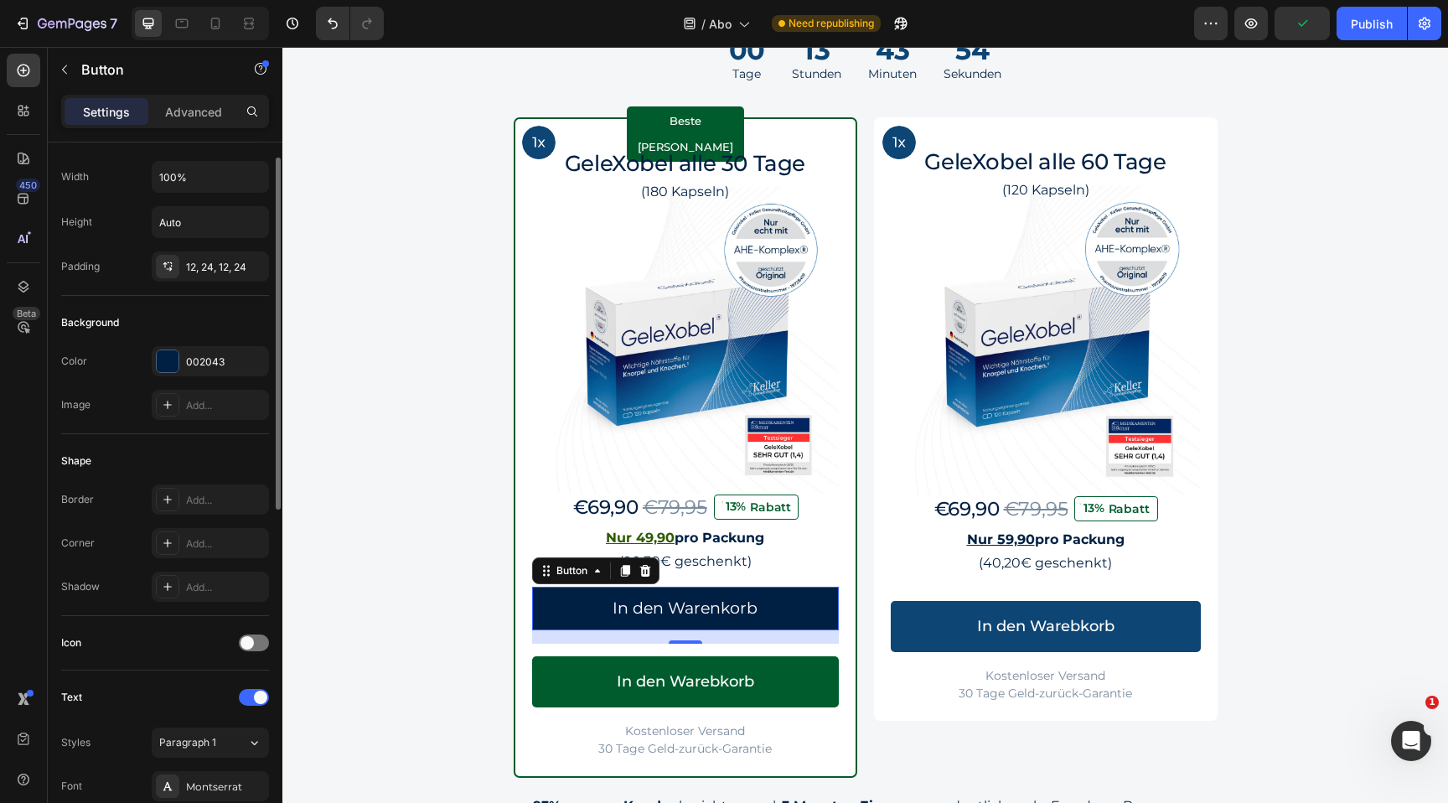
scroll to position [15, 0]
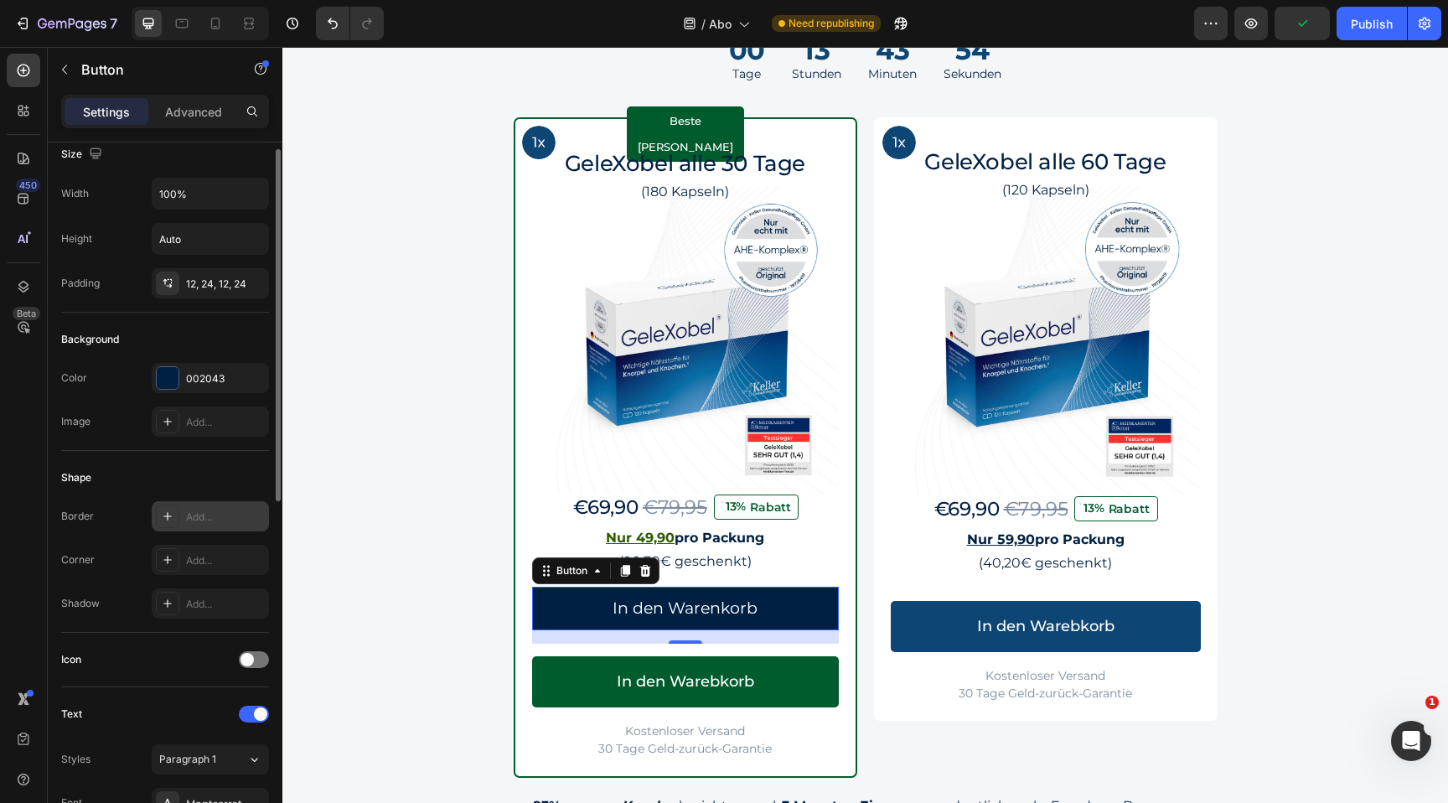
click at [220, 506] on div "Add..." at bounding box center [210, 516] width 117 height 30
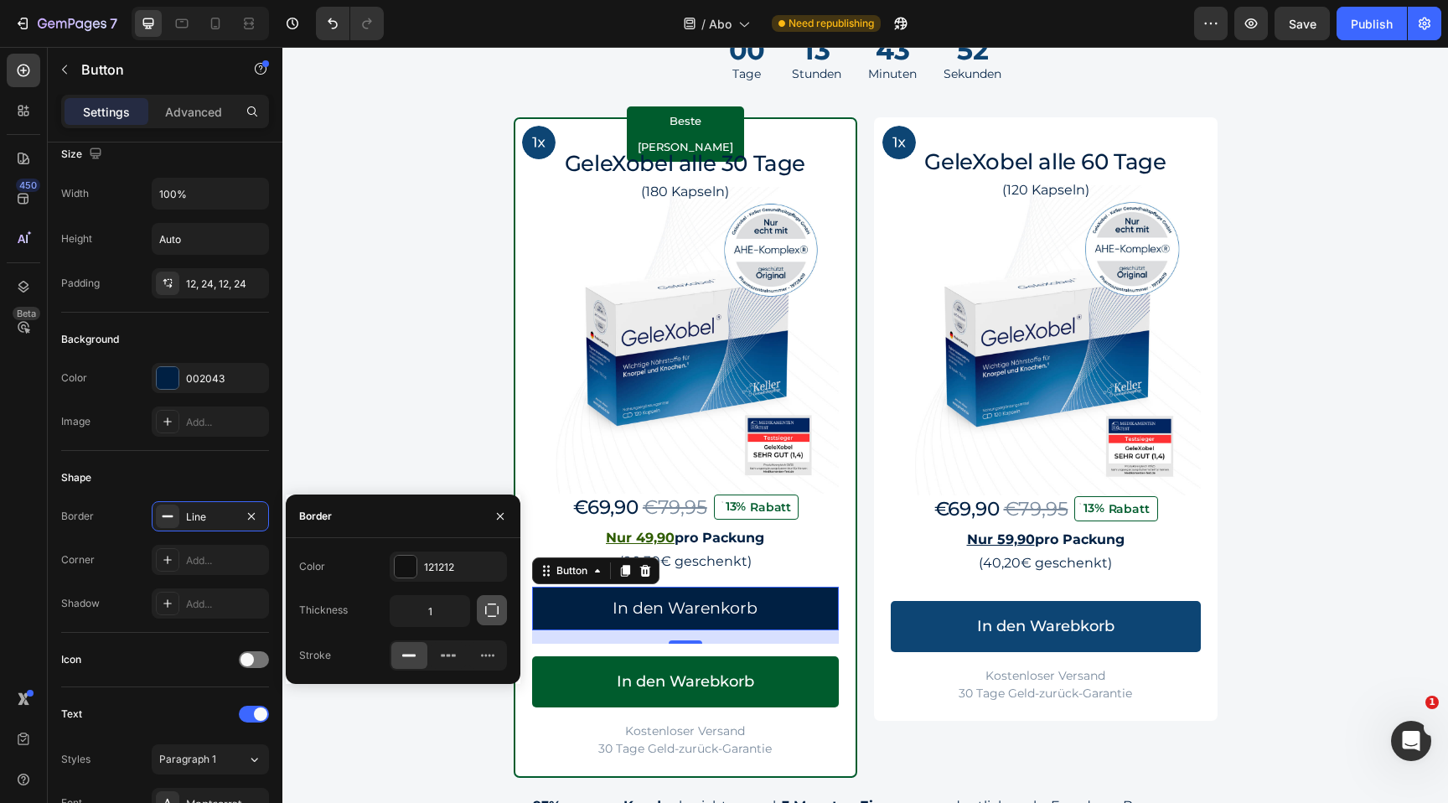
click at [498, 618] on icon "button" at bounding box center [492, 610] width 17 height 17
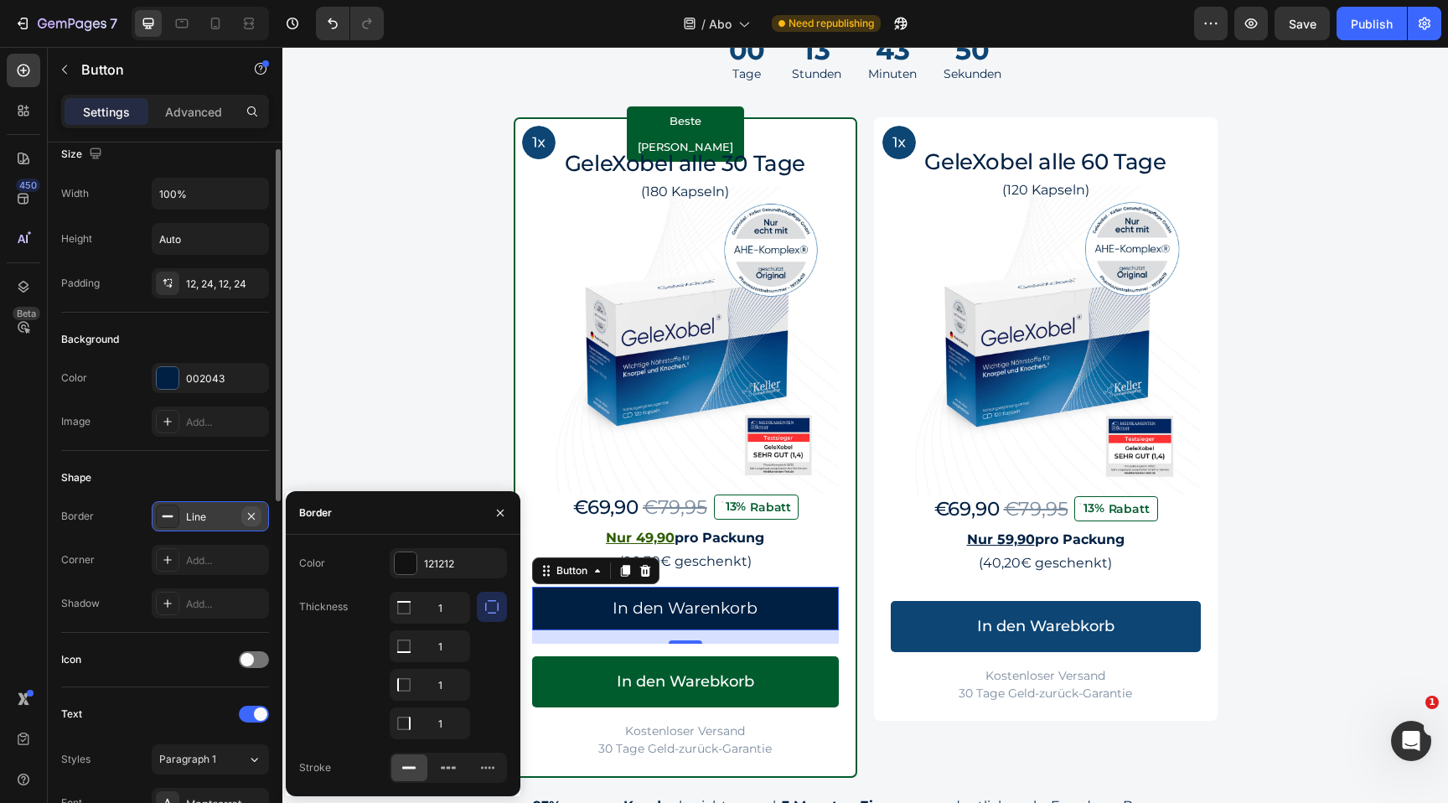
click at [260, 519] on button "button" at bounding box center [251, 516] width 20 height 20
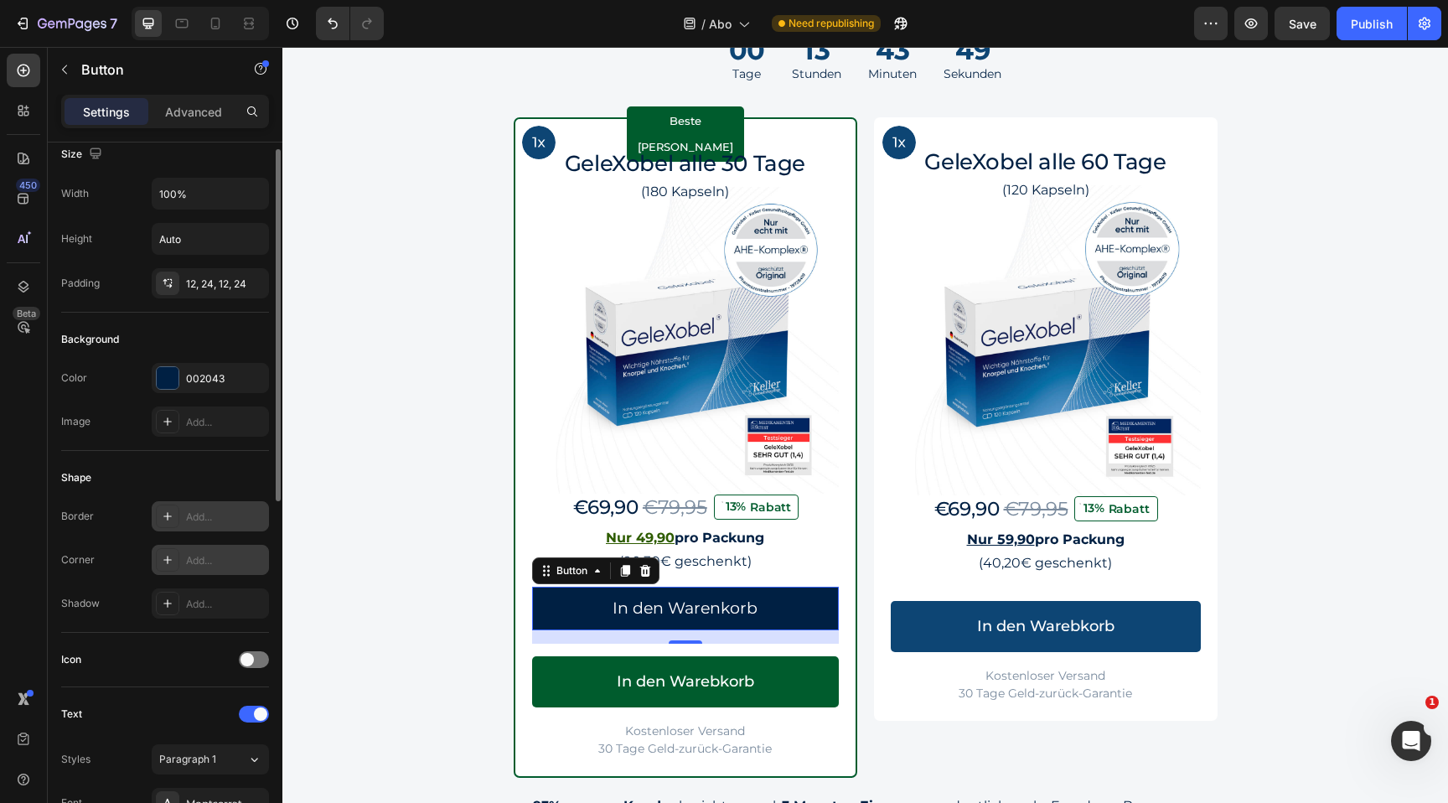
click at [176, 556] on div at bounding box center [167, 559] width 23 height 23
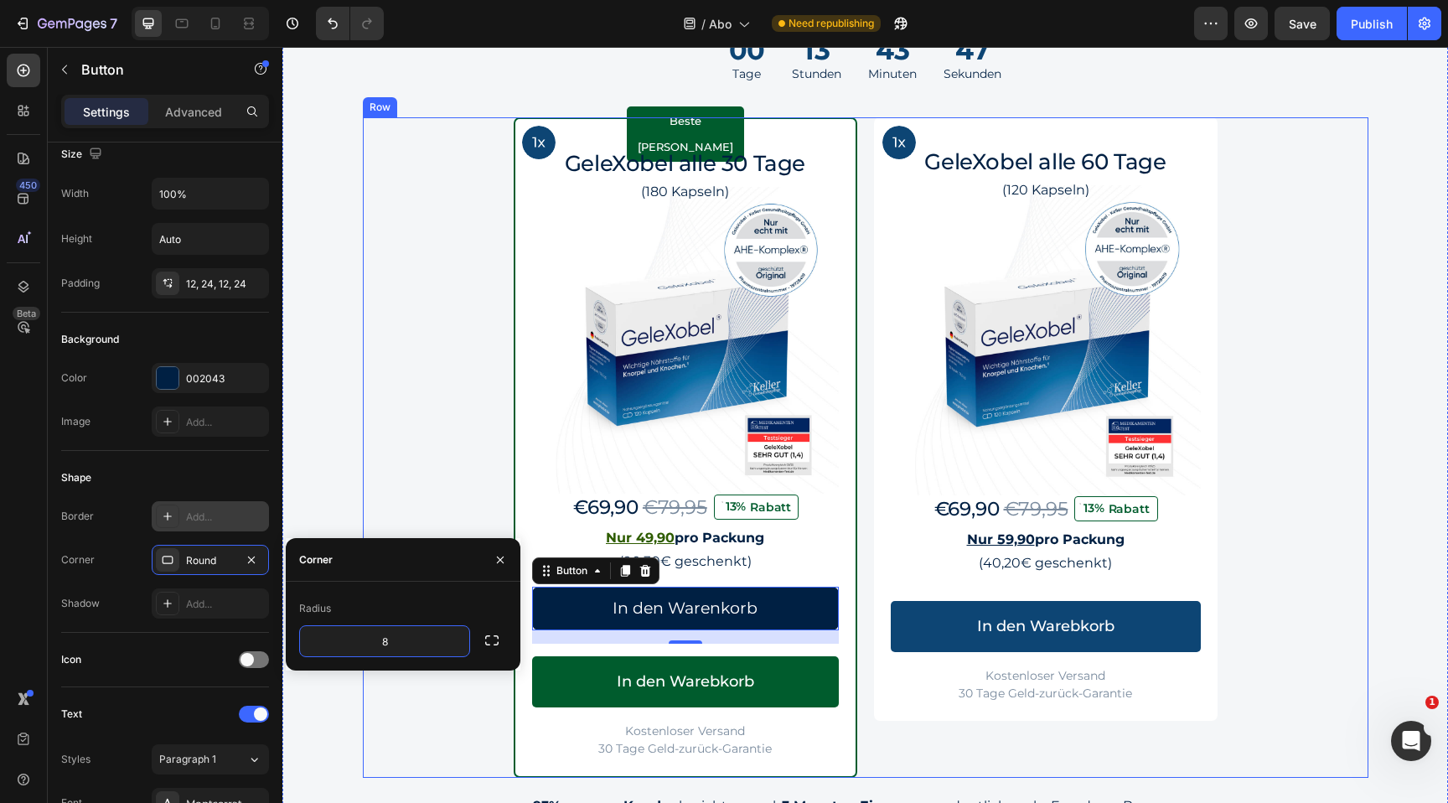
click at [468, 691] on div "Image Row Beste Wahl Text Block Row GeleXobel alle 30 Tage Heading (180 Kapseln…" at bounding box center [866, 447] width 1006 height 660
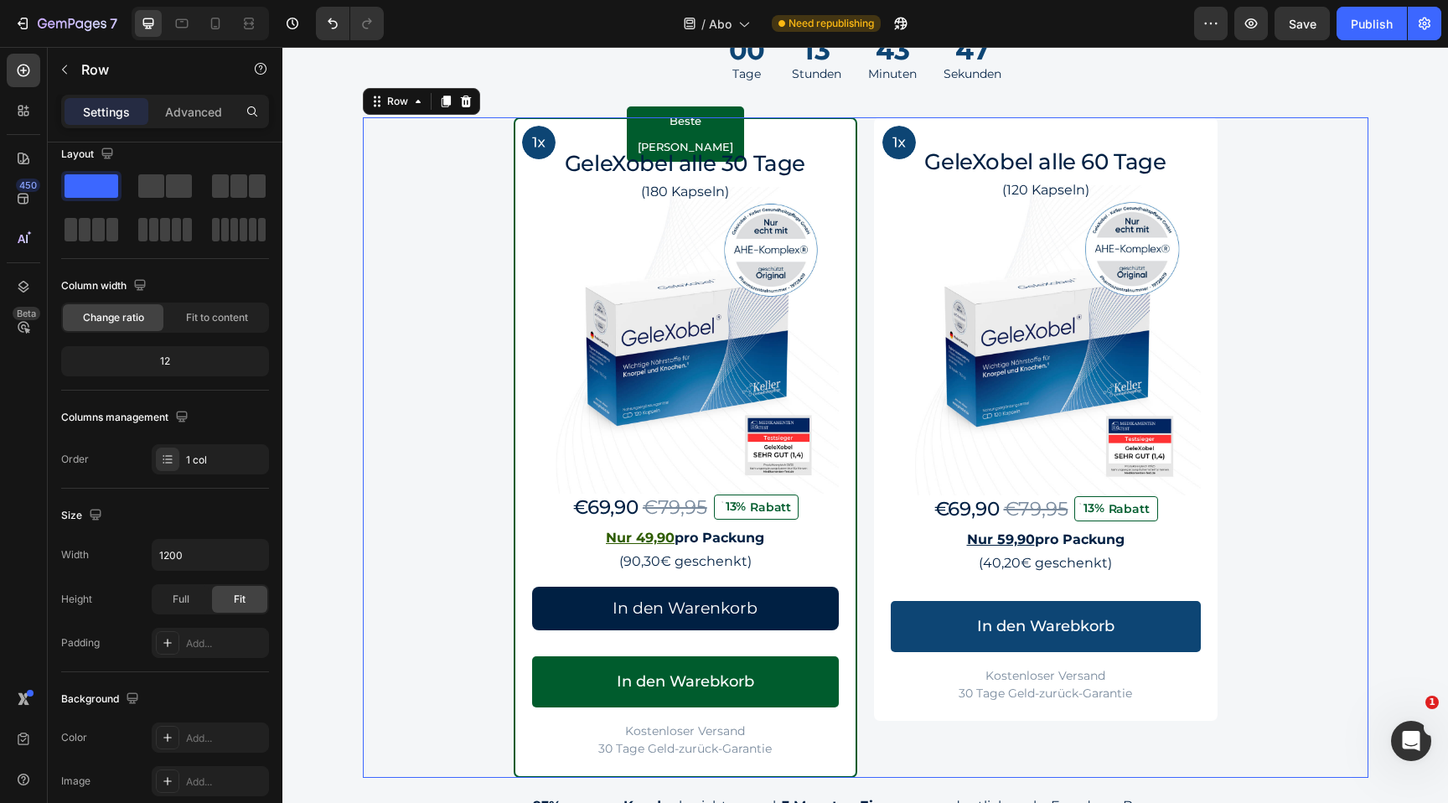
scroll to position [0, 0]
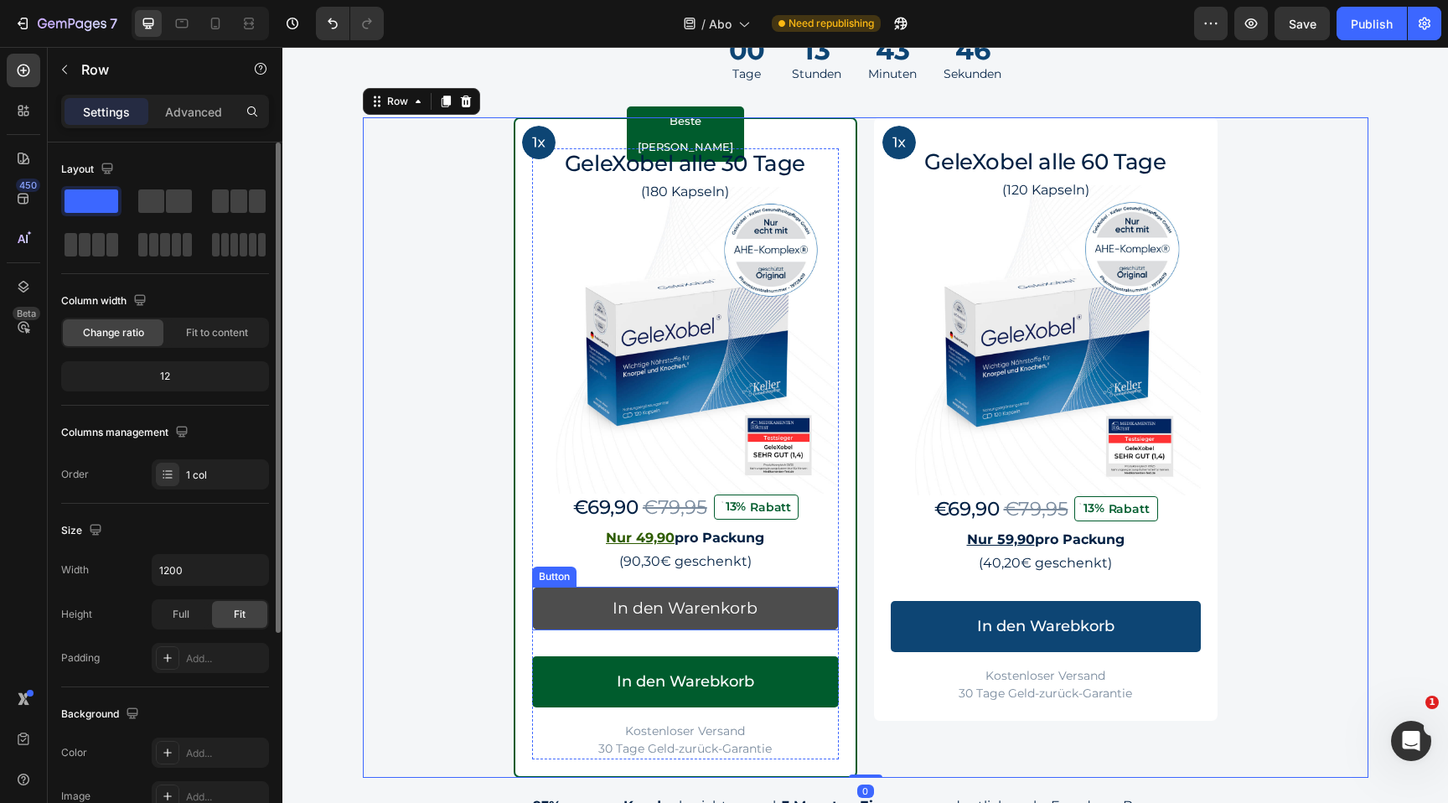
click at [806, 601] on button "In den Warenkorb" at bounding box center [685, 609] width 307 height 44
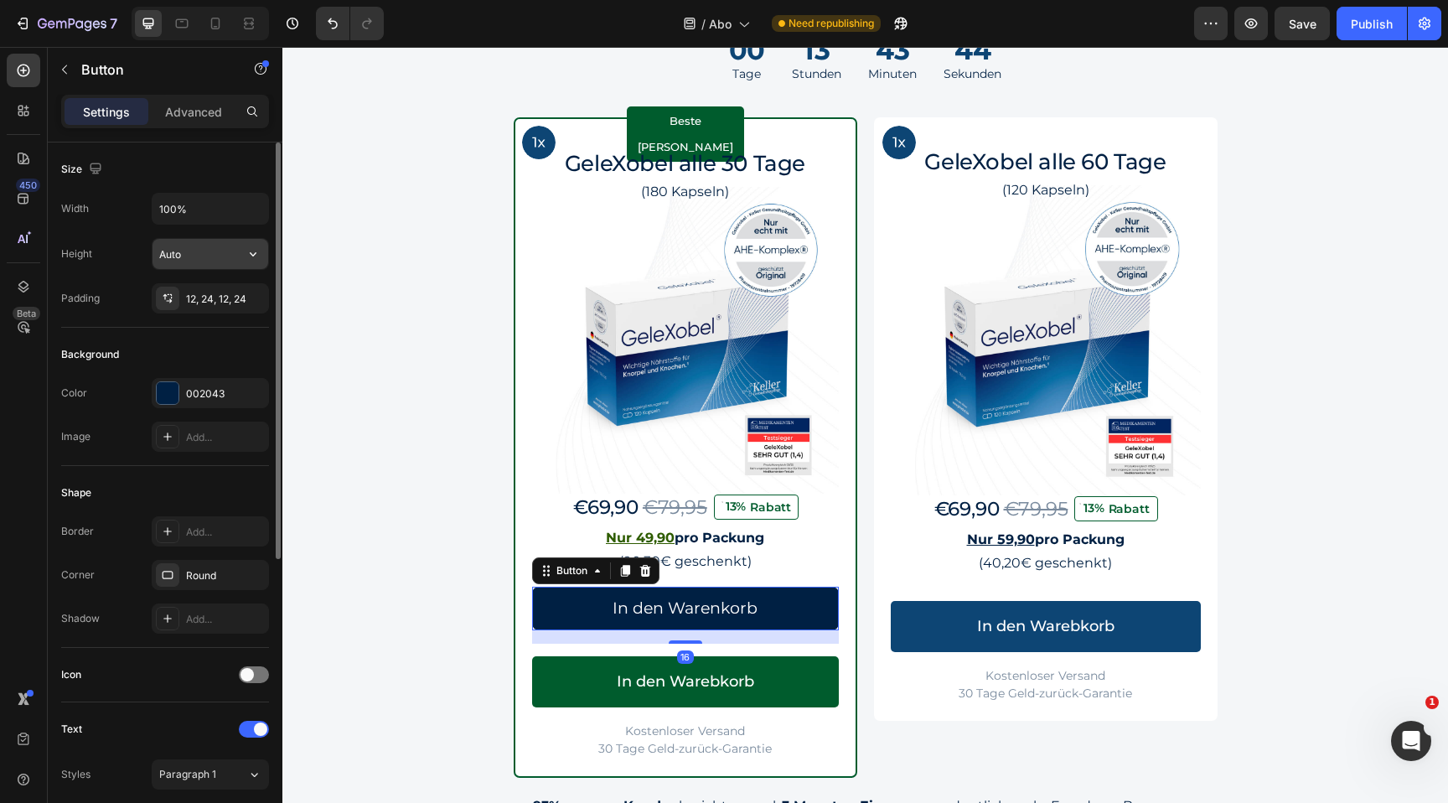
click at [212, 258] on input "Auto" at bounding box center [211, 254] width 116 height 30
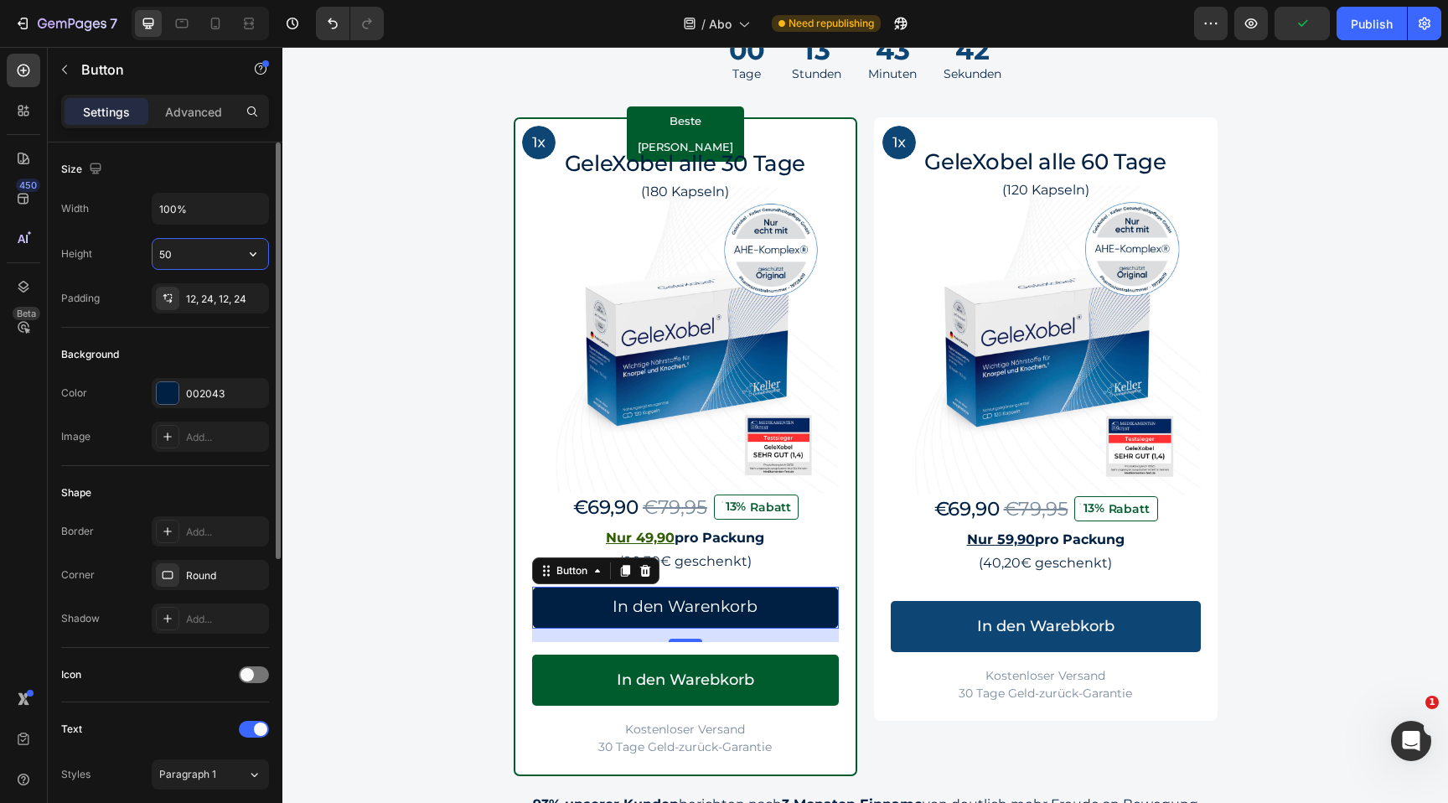
type input "5"
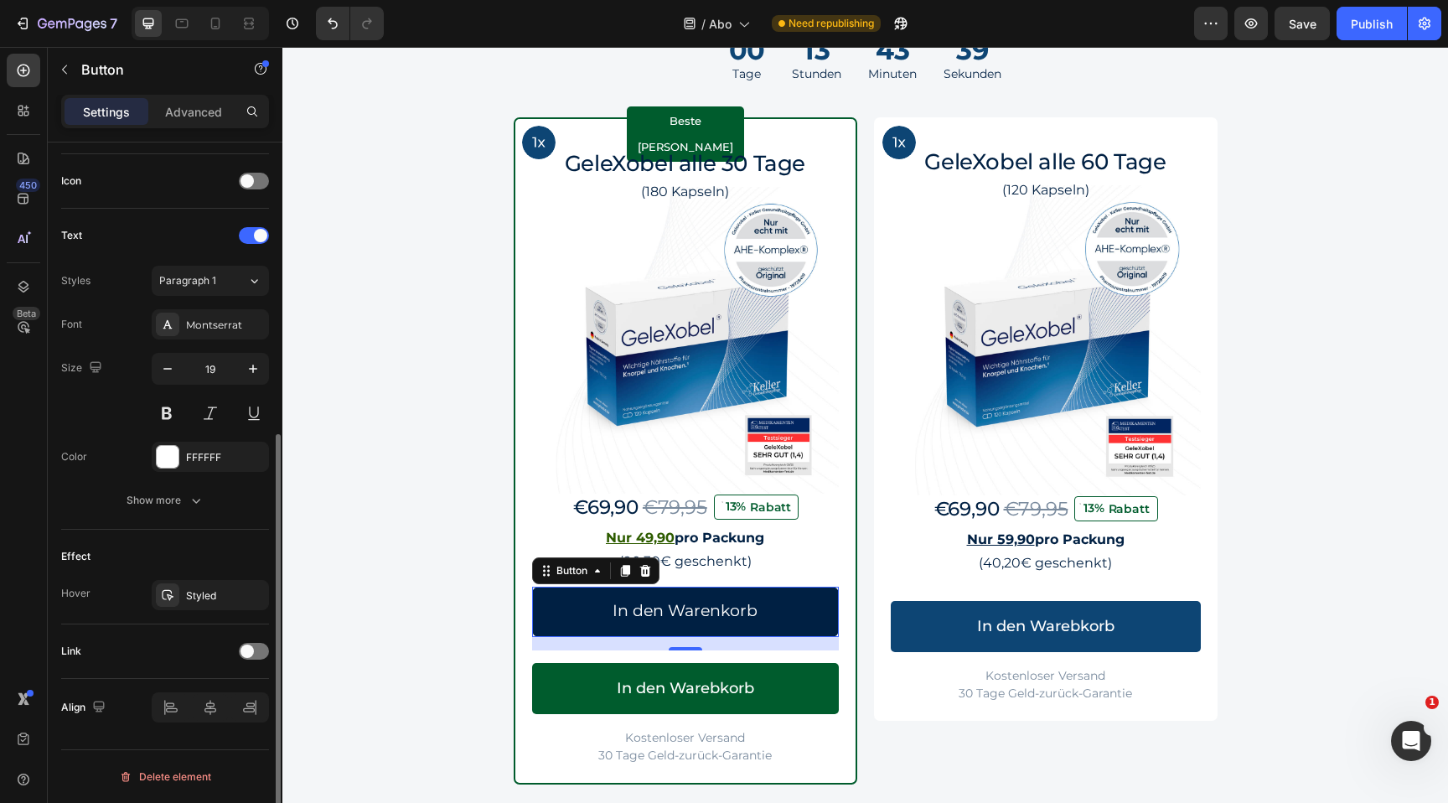
scroll to position [490, 0]
type input "60"
click at [230, 333] on div "Montserrat" at bounding box center [225, 328] width 79 height 15
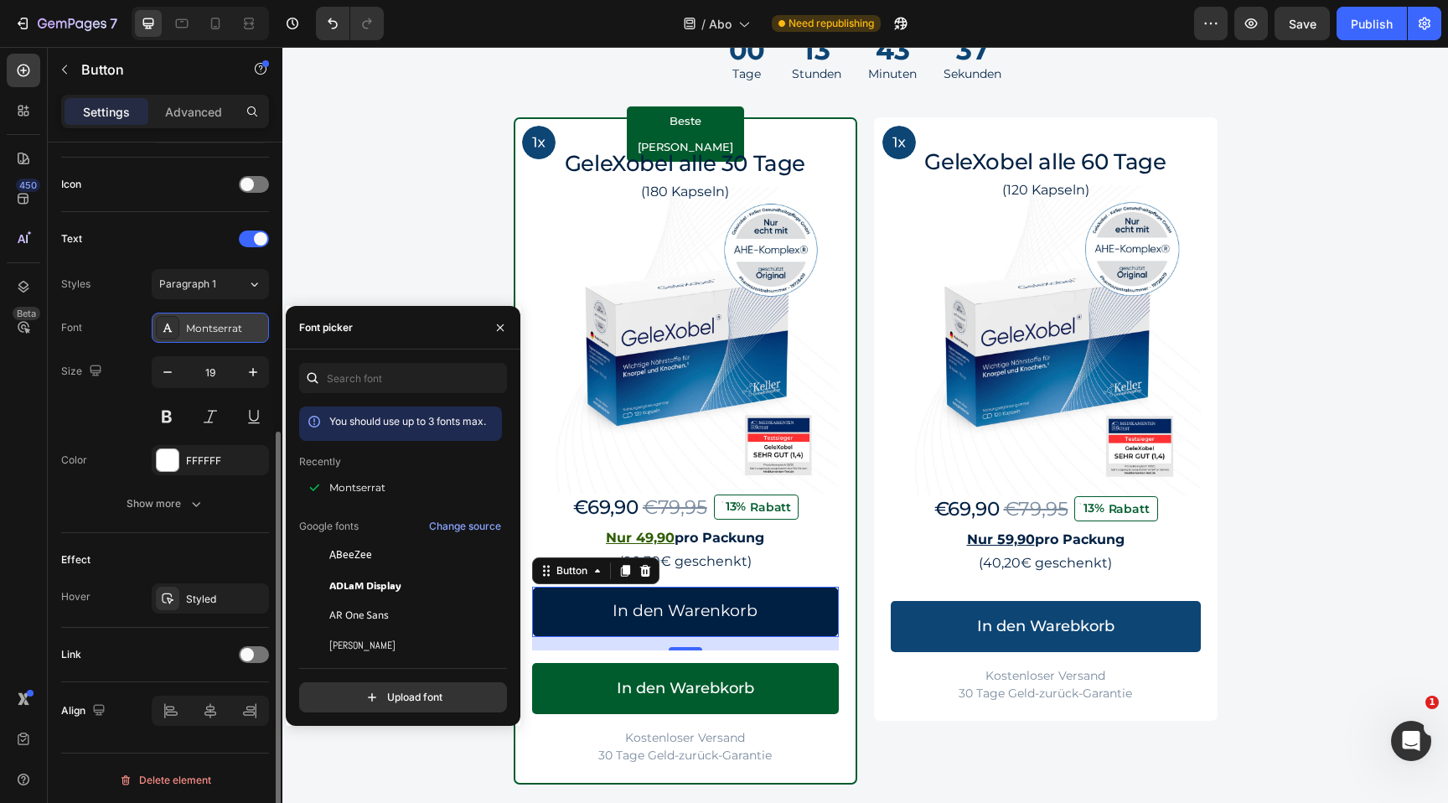
click at [225, 323] on div "Montserrat" at bounding box center [225, 328] width 79 height 15
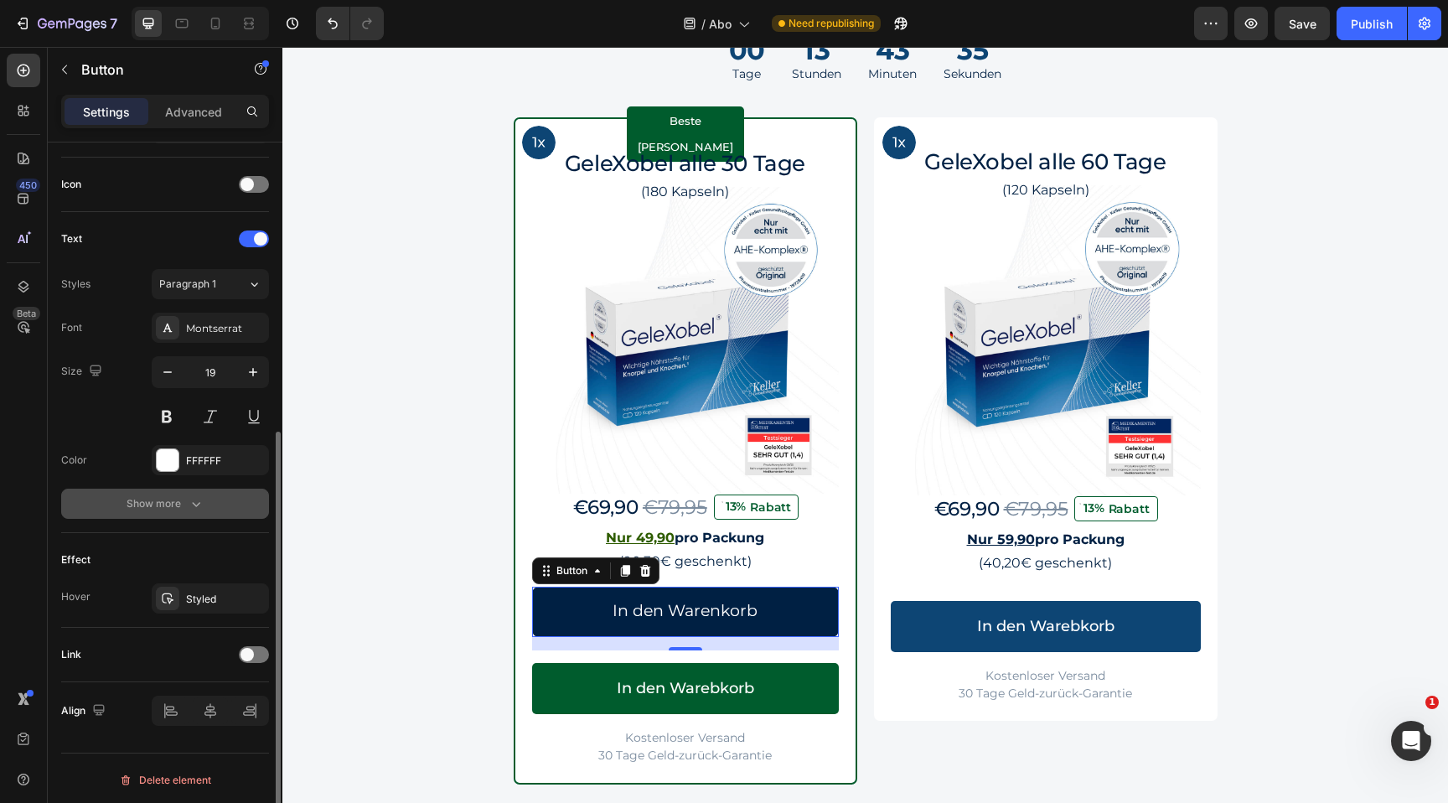
click at [182, 513] on button "Show more" at bounding box center [165, 504] width 208 height 30
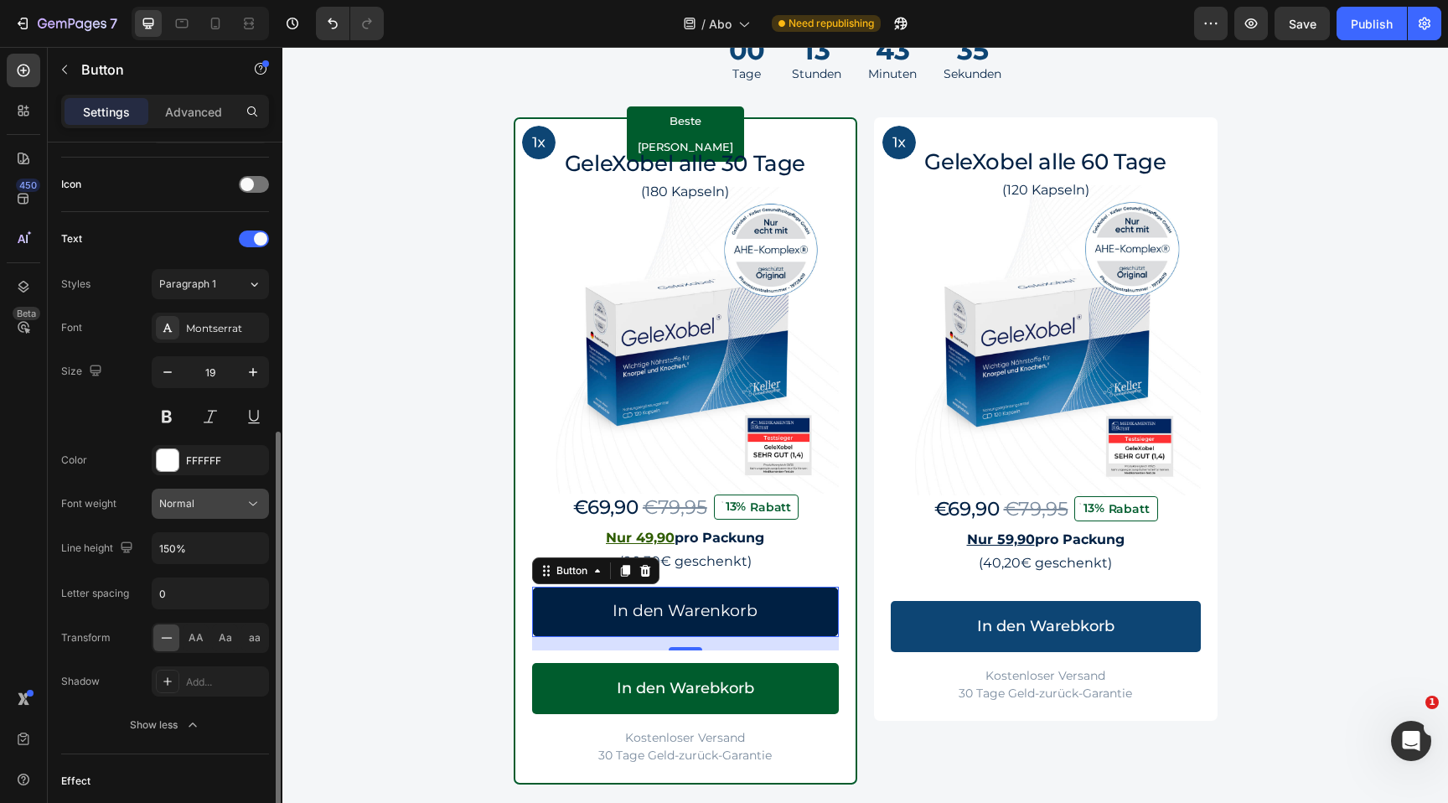
click at [224, 507] on div "Normal" at bounding box center [201, 503] width 85 height 15
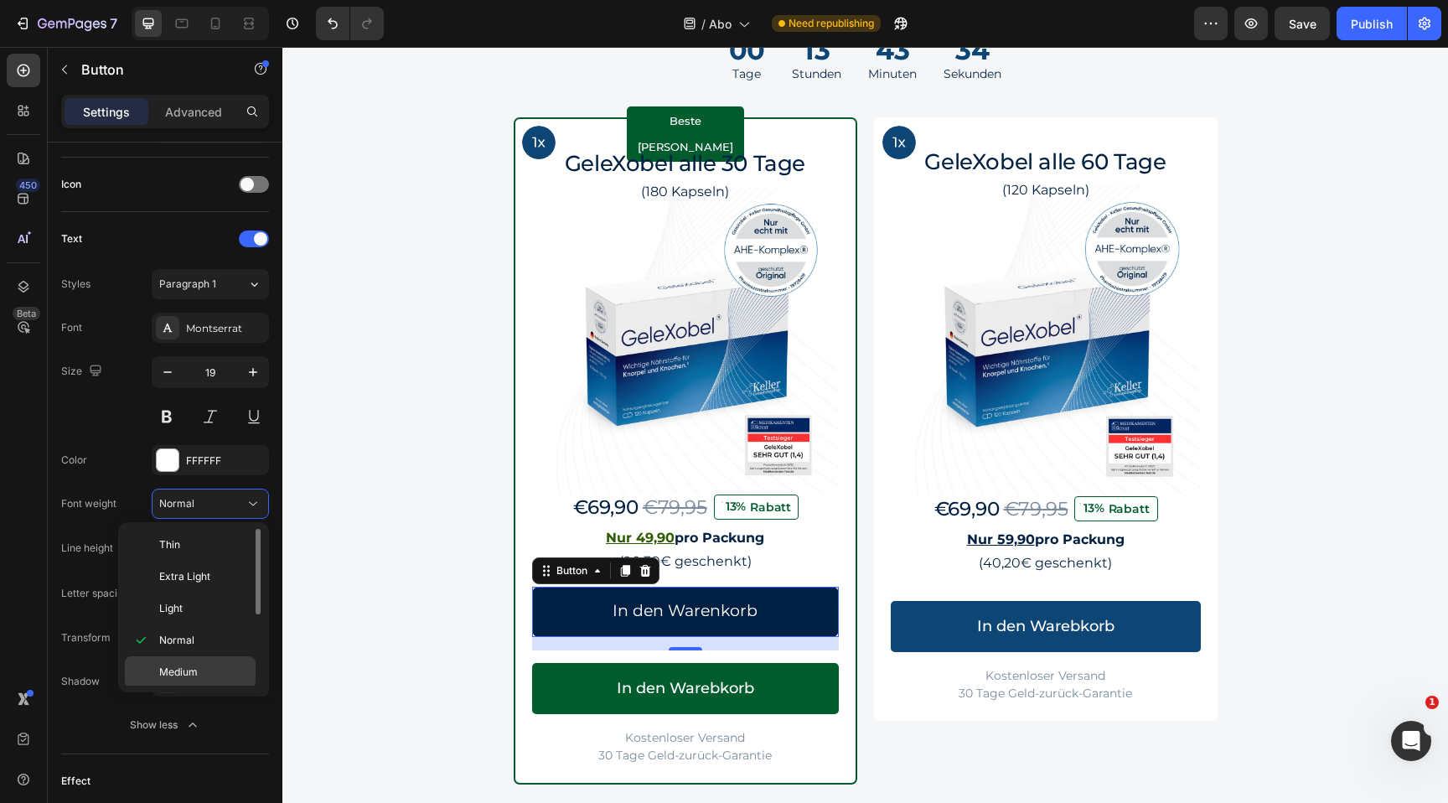
click at [190, 676] on span "Medium" at bounding box center [178, 672] width 39 height 15
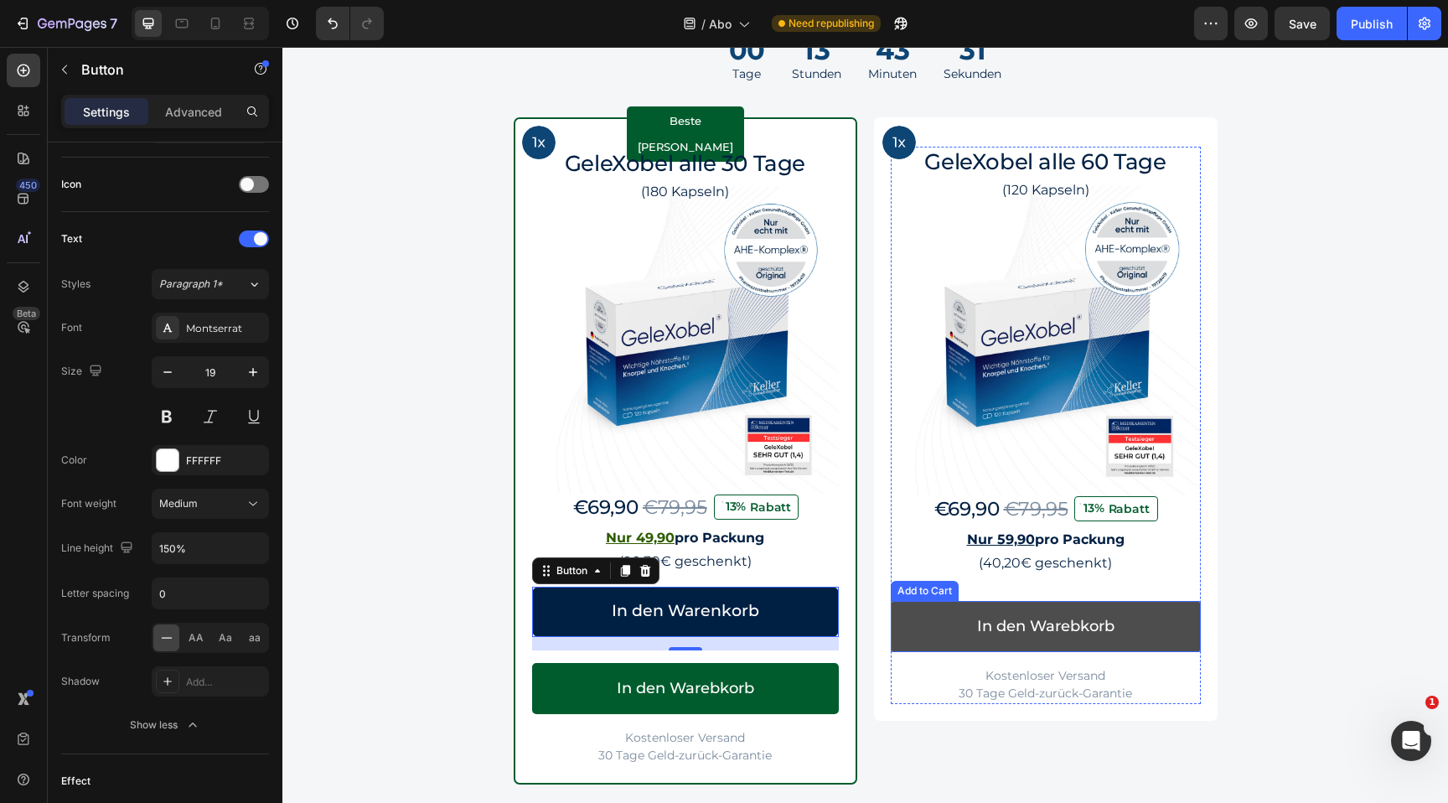
click at [1183, 629] on button "In den Warebkorb" at bounding box center [1046, 626] width 310 height 51
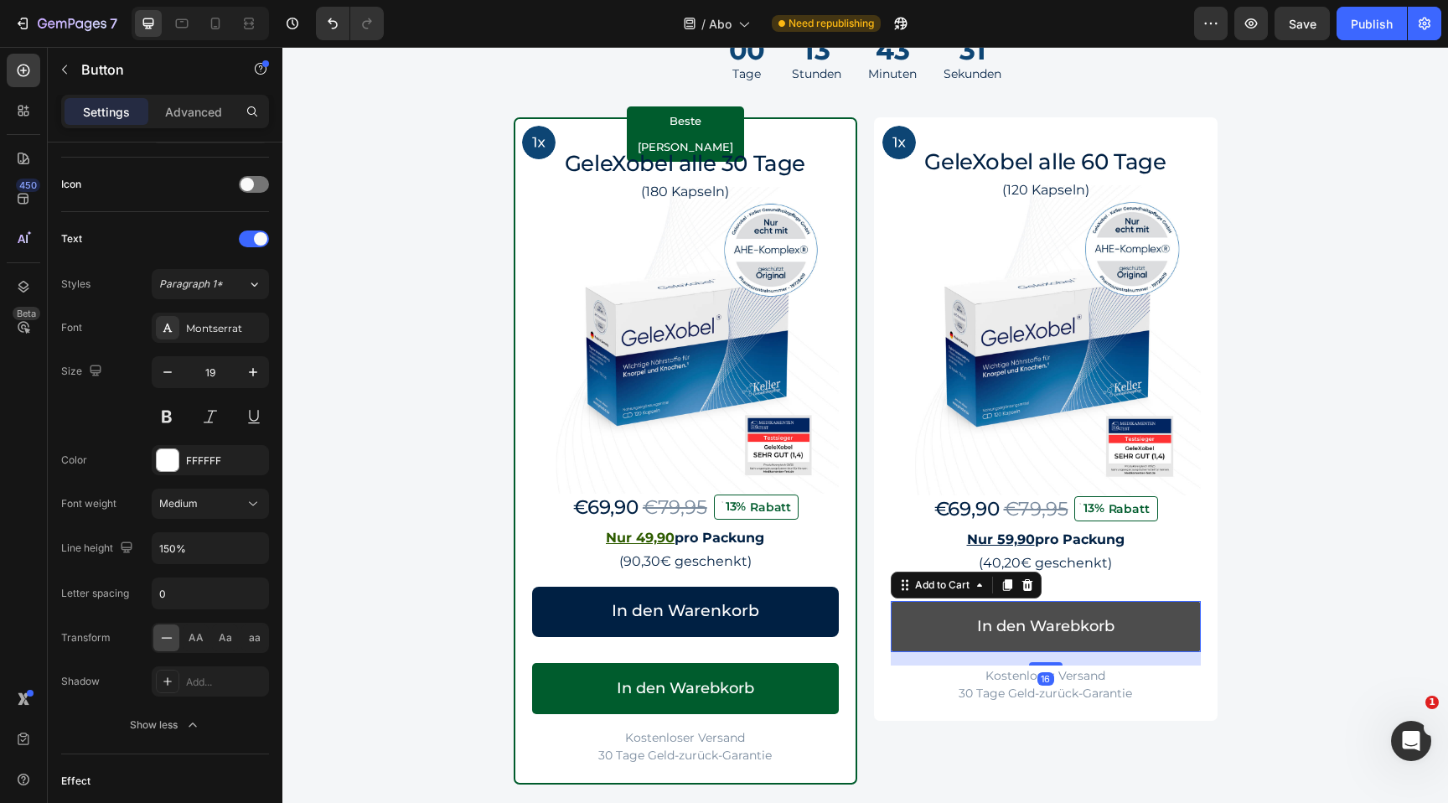
scroll to position [0, 0]
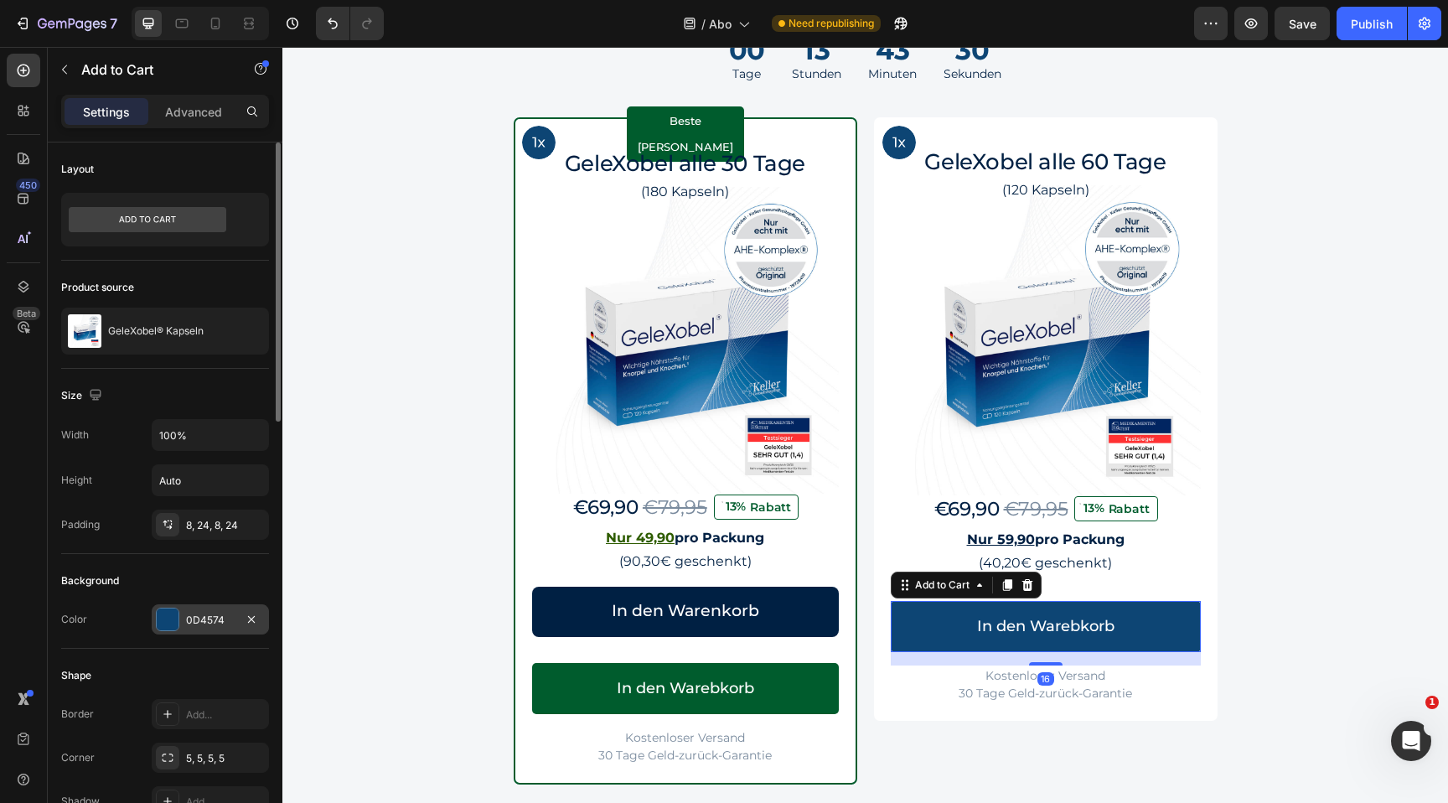
click at [215, 615] on div "0D4574" at bounding box center [210, 620] width 49 height 15
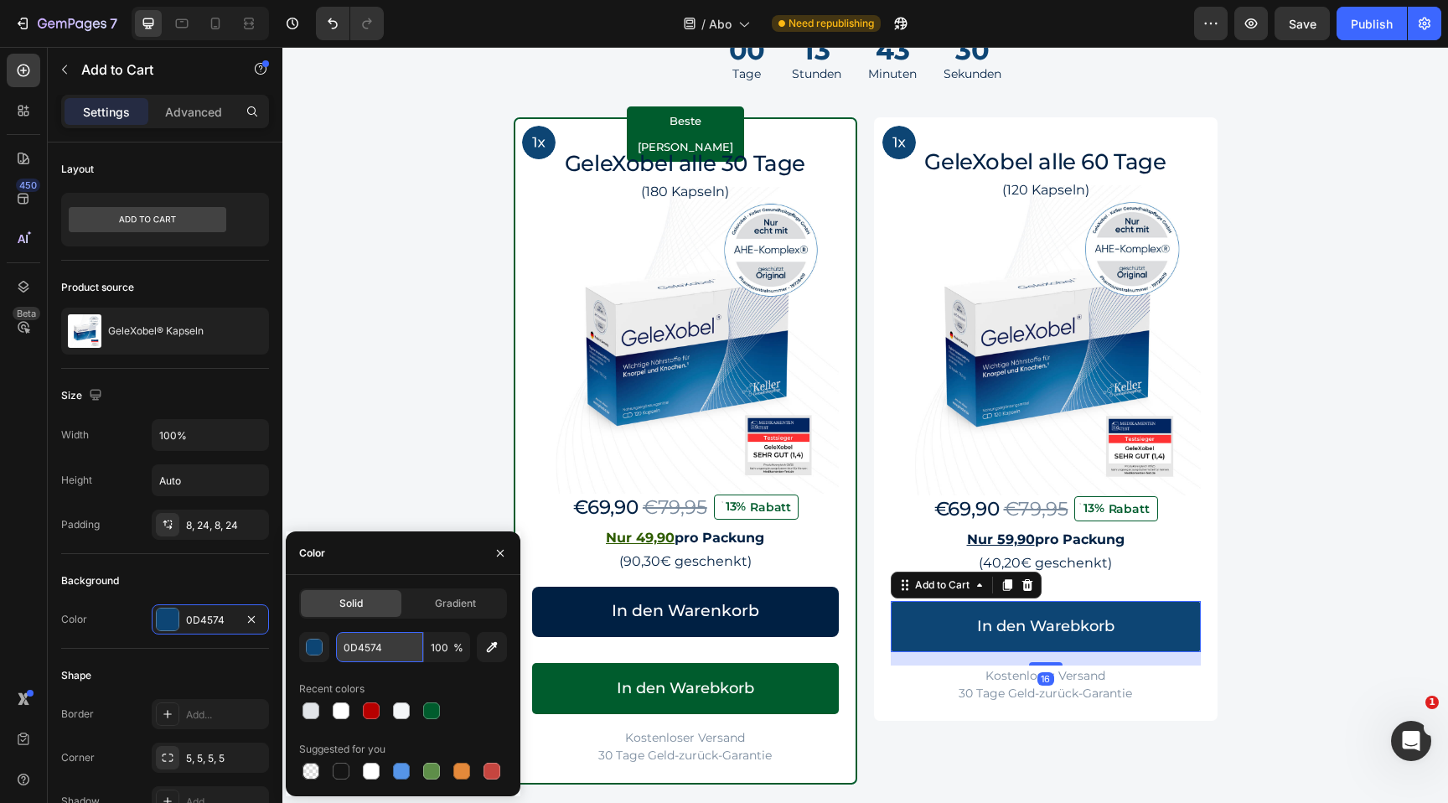
click at [398, 652] on input "0D4574" at bounding box center [379, 647] width 87 height 30
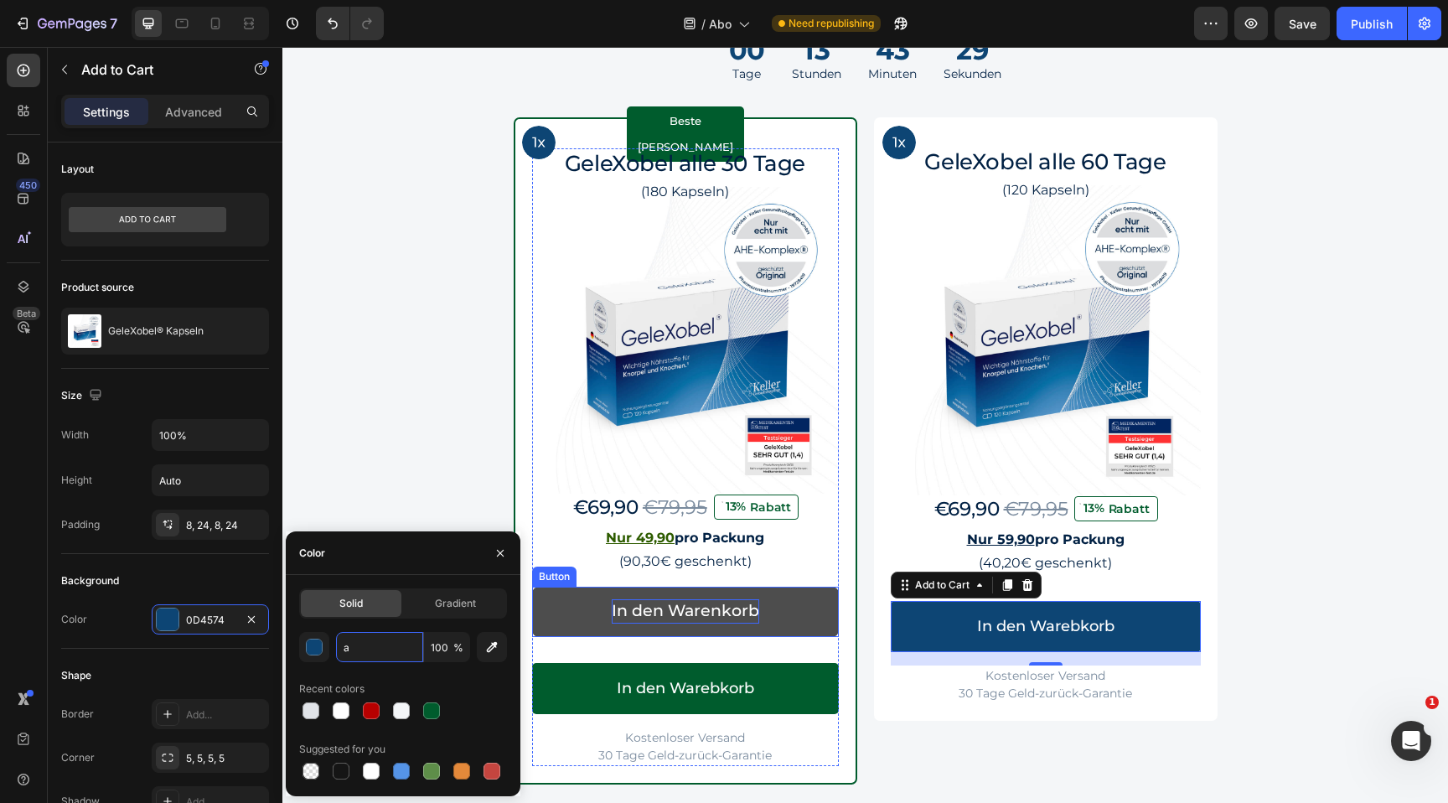
type input "0D4574"
click at [811, 604] on button "In den Warenkorb" at bounding box center [685, 612] width 307 height 50
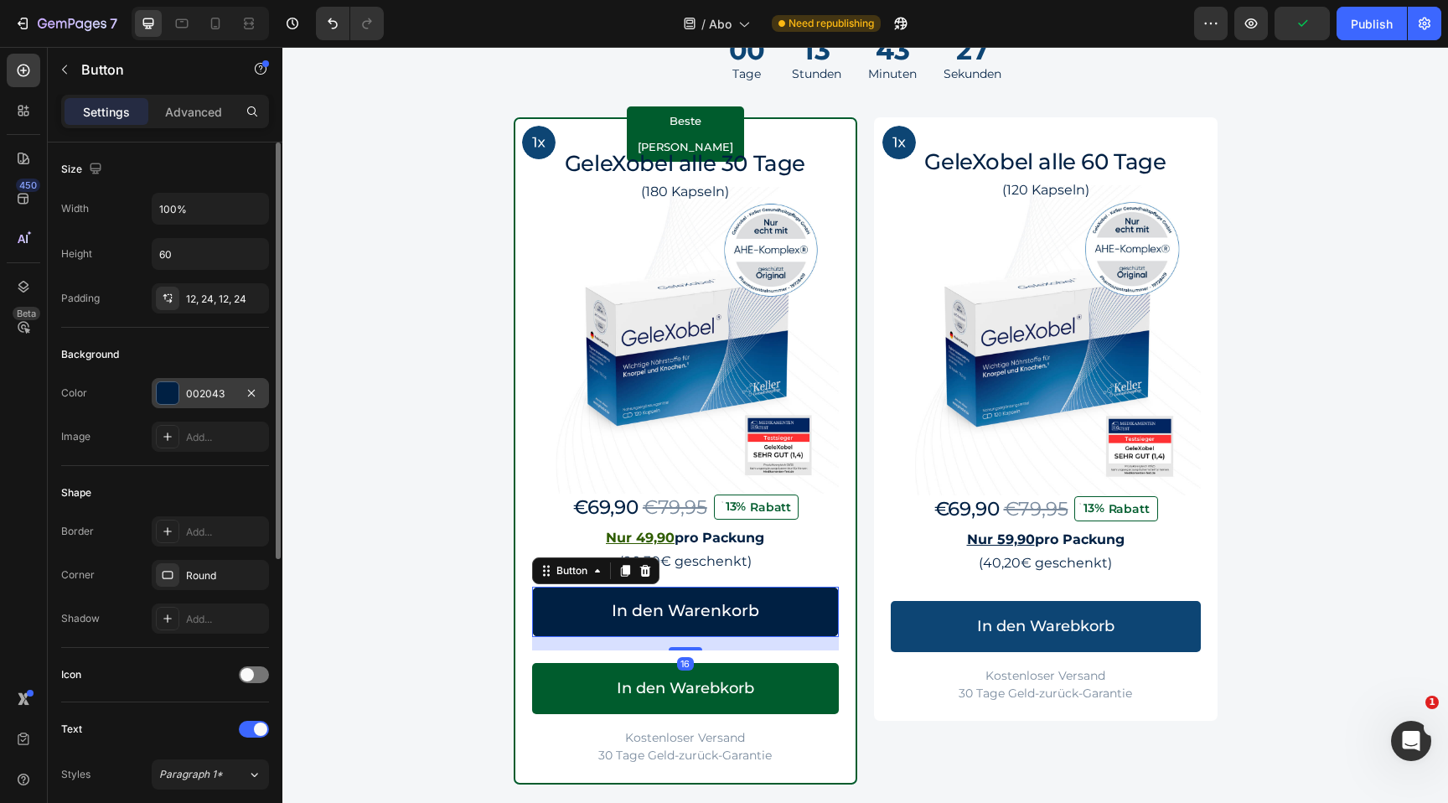
click at [237, 398] on div "002043" at bounding box center [210, 393] width 117 height 30
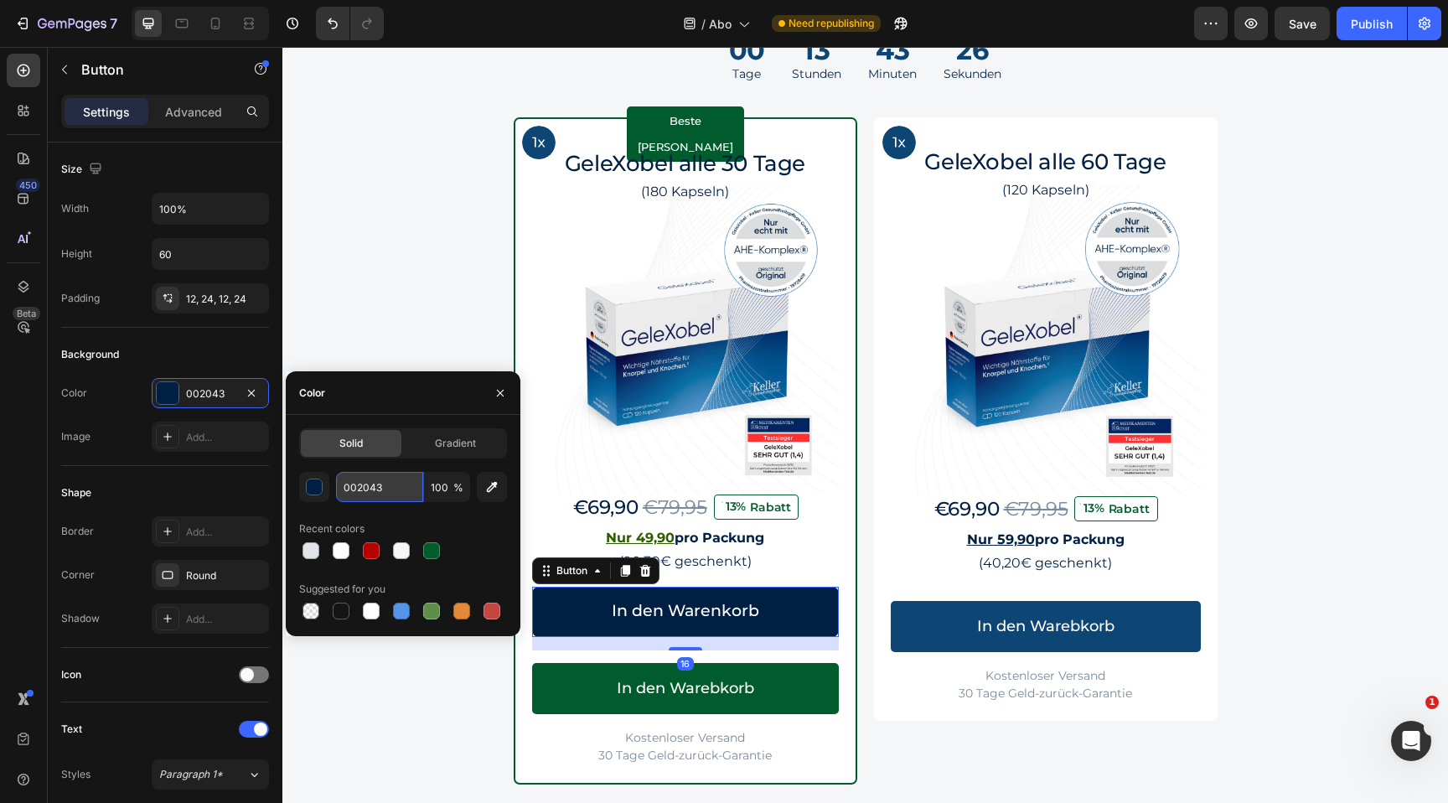
click at [386, 479] on input "002043" at bounding box center [379, 487] width 87 height 30
paste input "0D4574"
paste input "text"
type input "0D4574"
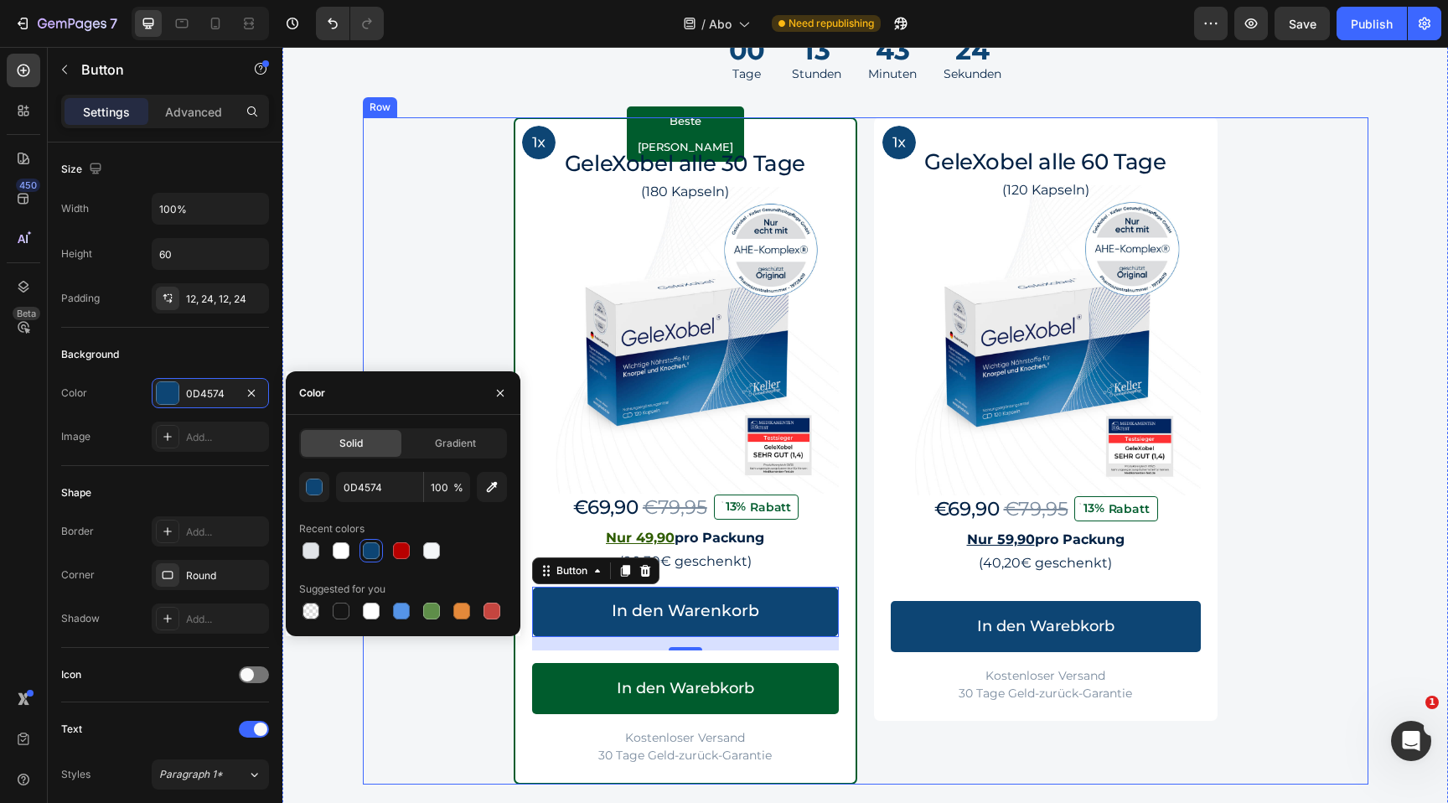
click at [443, 694] on div "Image Row Beste Wahl Text Block Row GeleXobel alle 30 Tage Heading (180 Kapseln…" at bounding box center [866, 450] width 1006 height 667
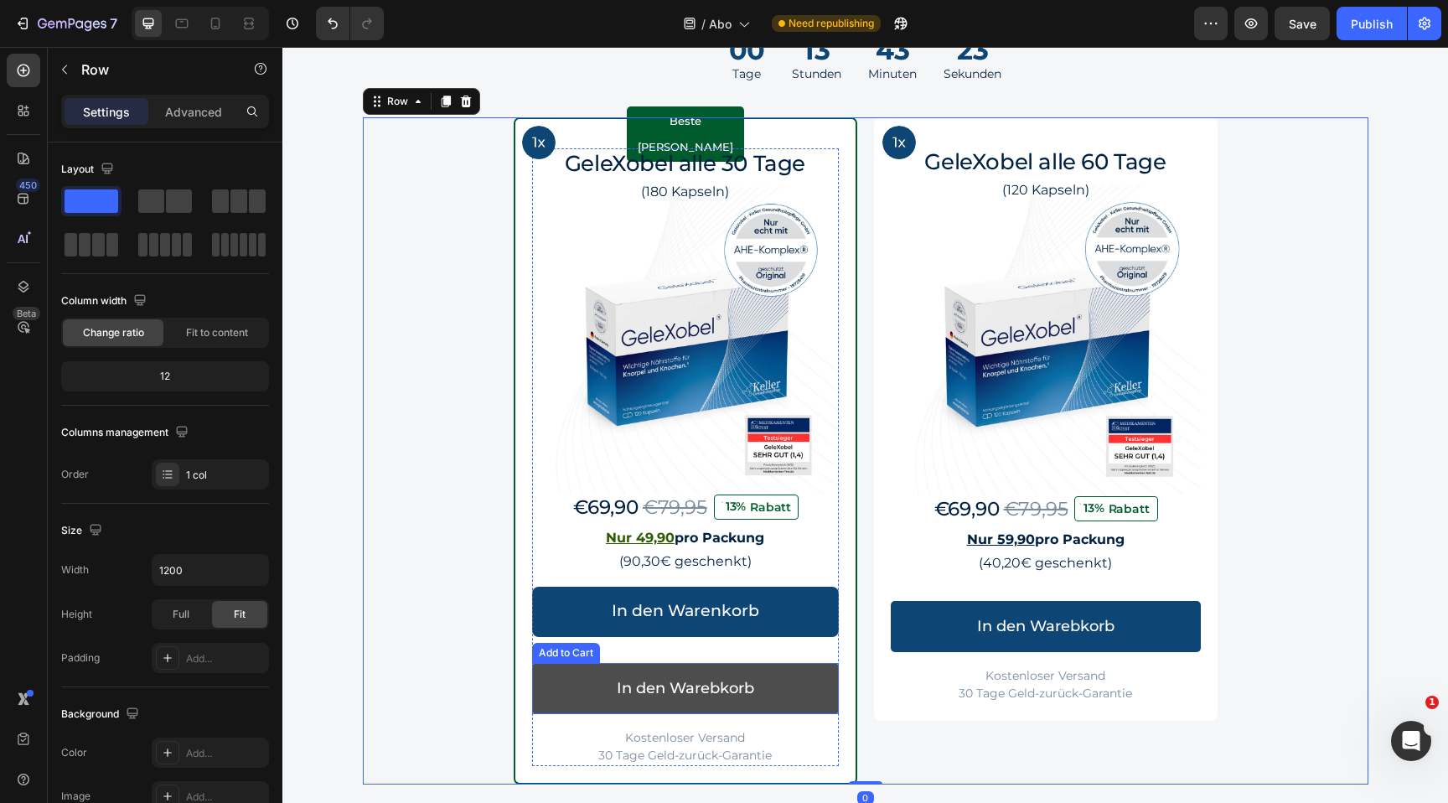
click at [561, 686] on button "In den Warebkorb" at bounding box center [685, 688] width 307 height 51
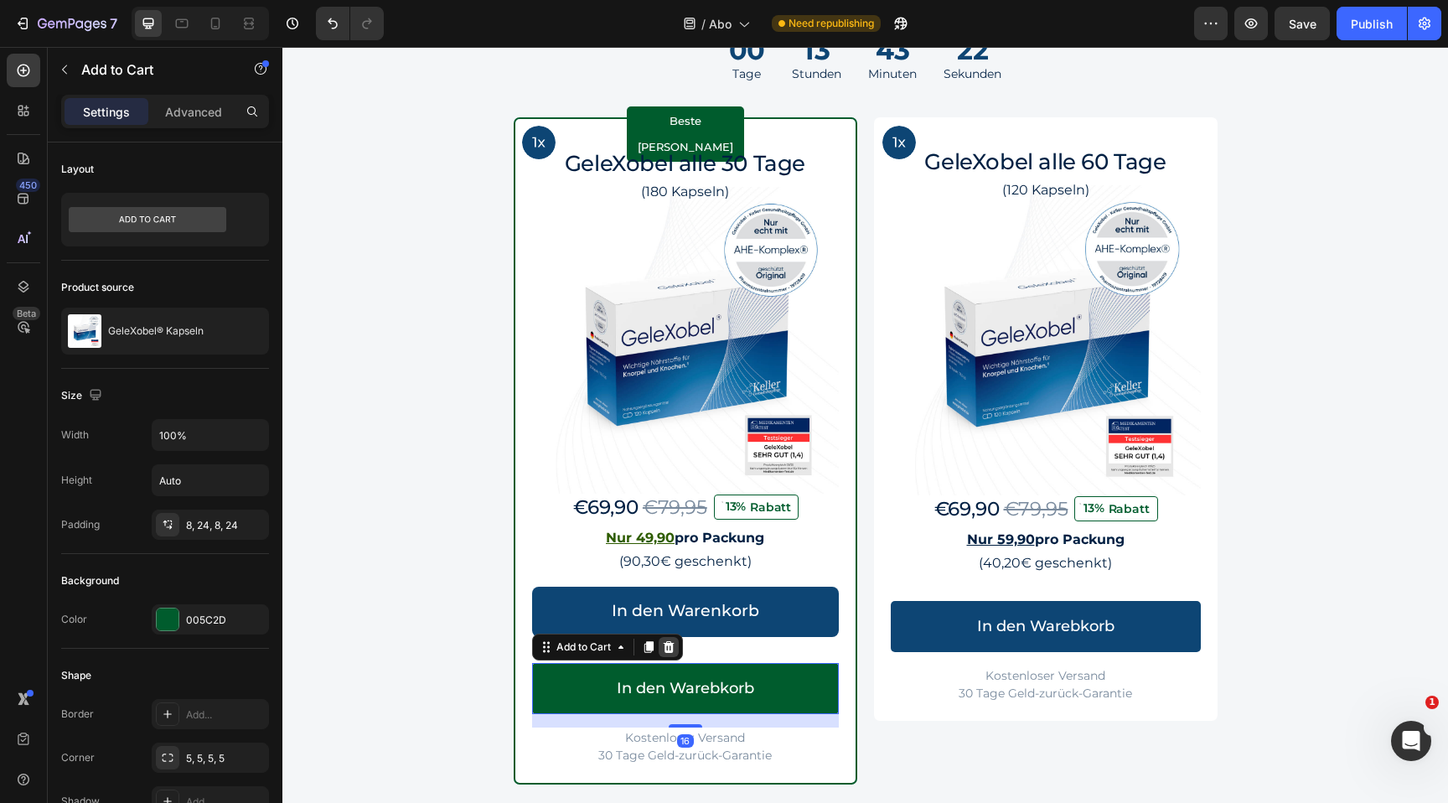
click at [670, 645] on icon at bounding box center [668, 646] width 13 height 13
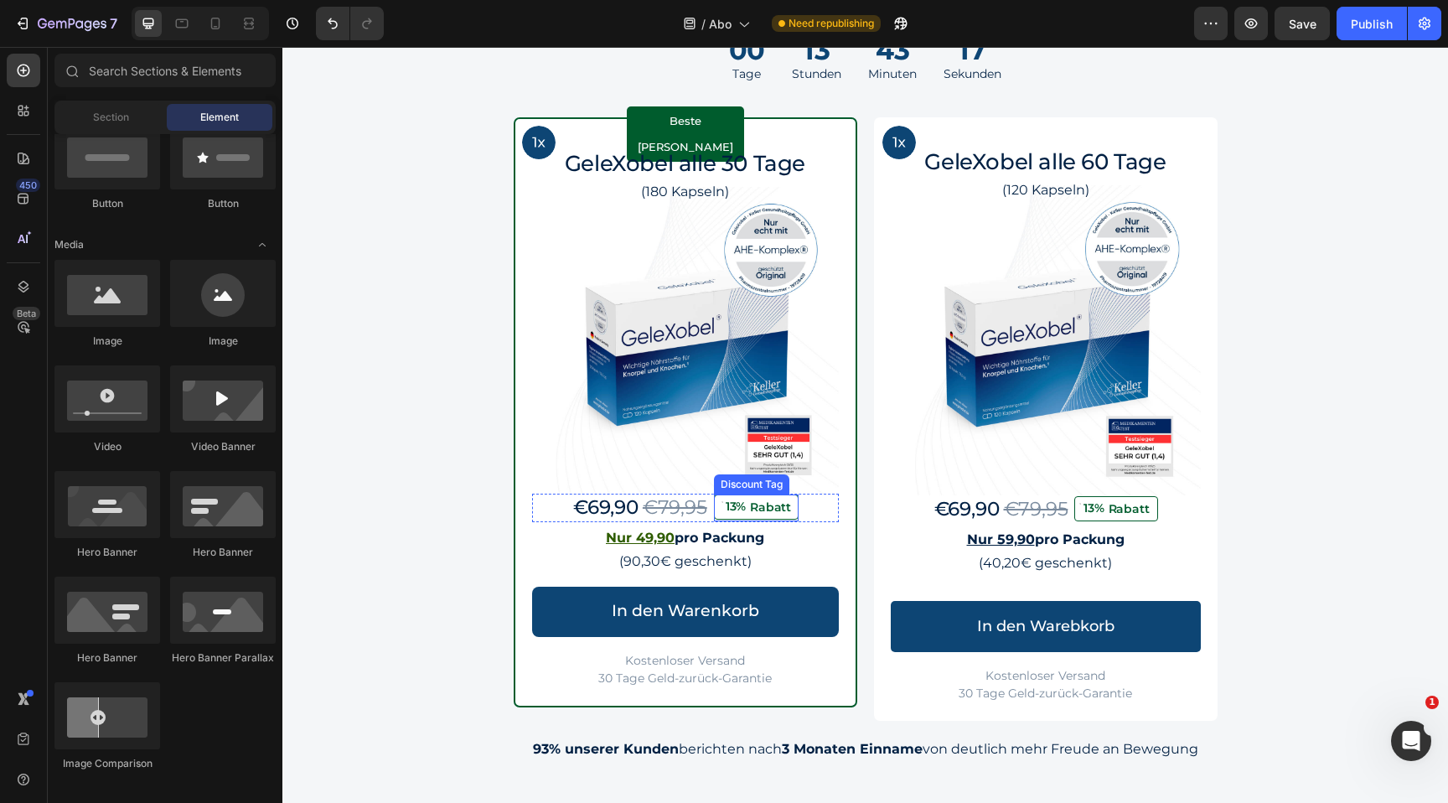
click at [776, 511] on div "Rabatt" at bounding box center [771, 507] width 46 height 17
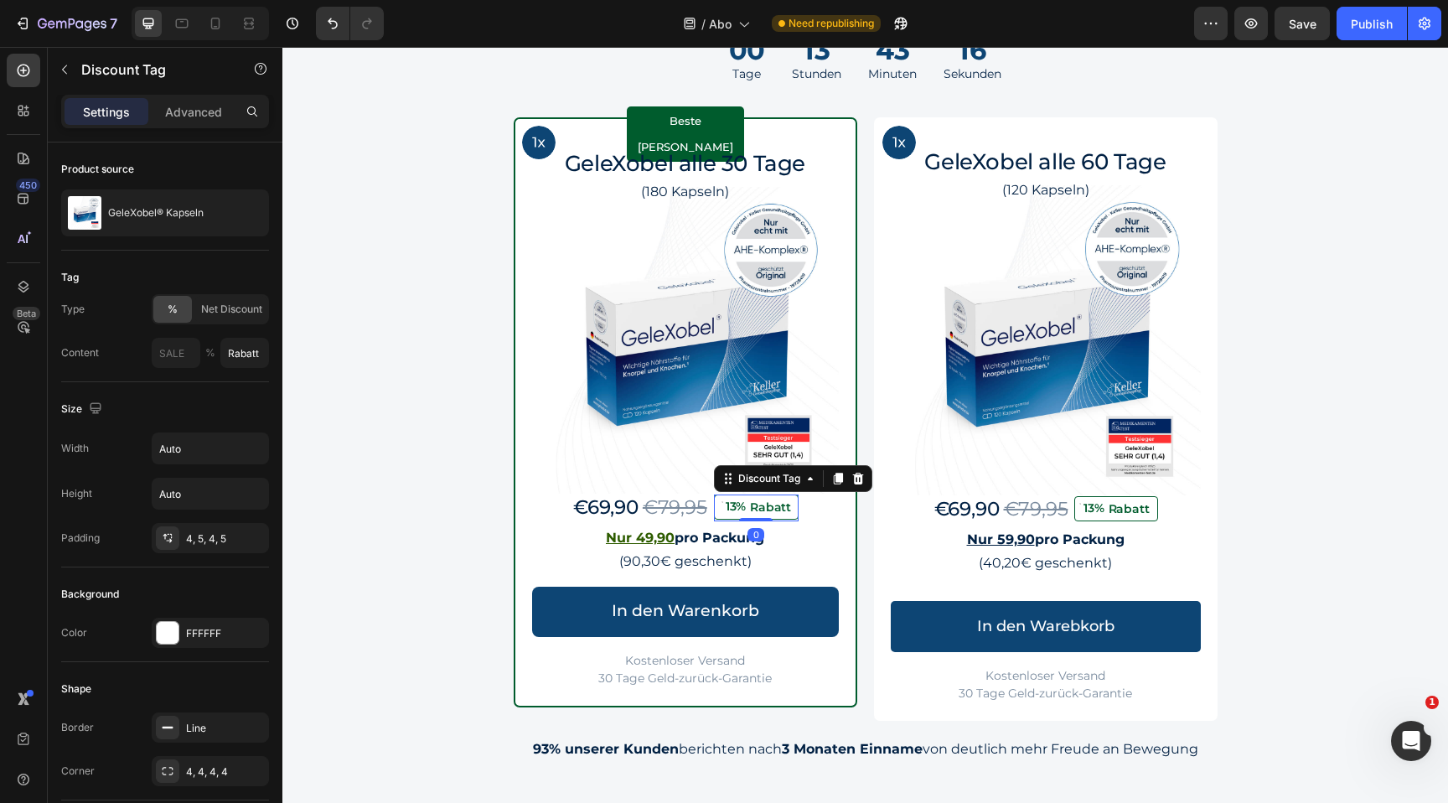
click at [737, 501] on div "13%" at bounding box center [735, 506] width 23 height 15
click at [735, 504] on div "13%" at bounding box center [735, 506] width 23 height 15
click at [852, 537] on div "Beste Wahl Text Block Row GeleXobel alle 30 Tage Heading (180 Kapseln) Text Blo…" at bounding box center [686, 412] width 344 height 590
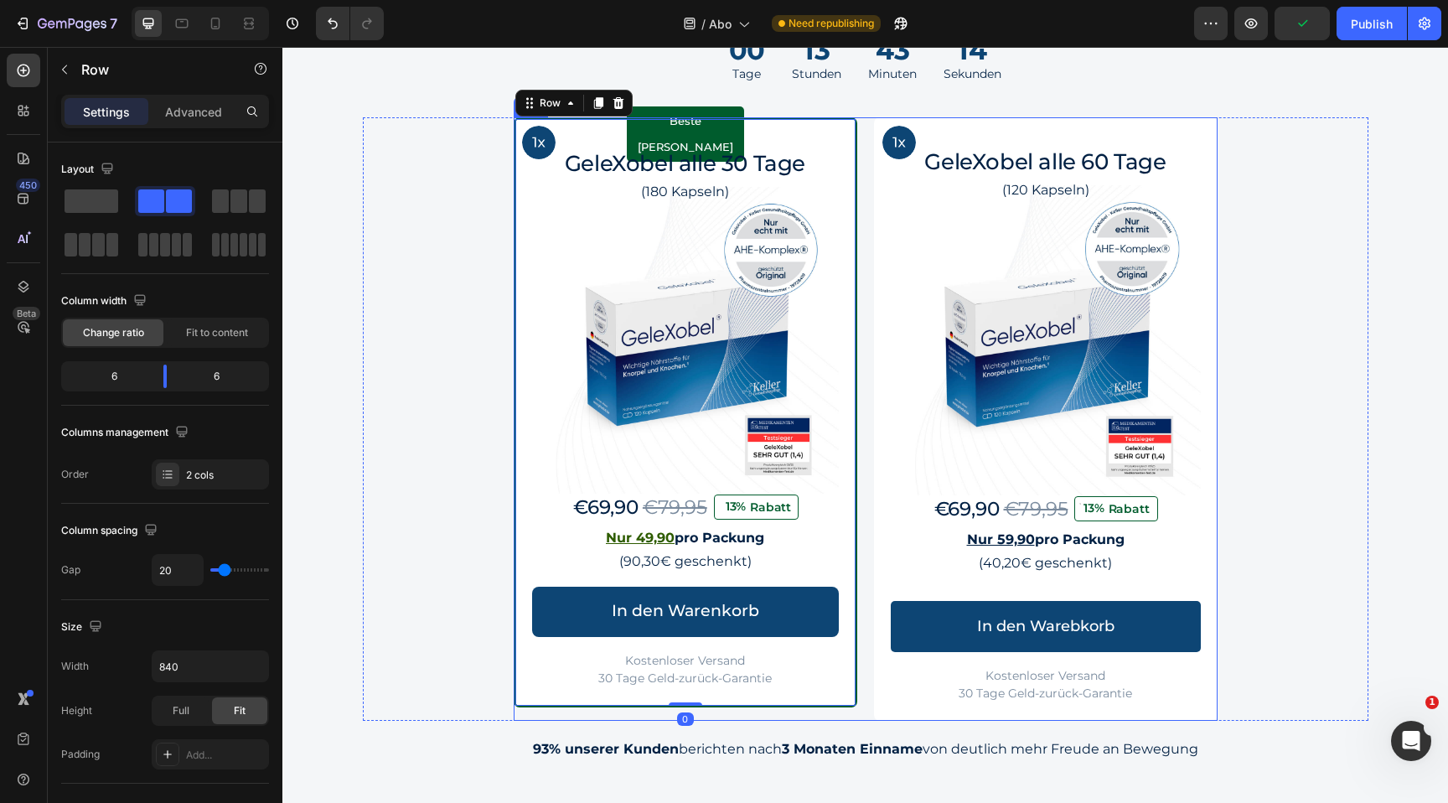
click at [870, 531] on div "Image Row Beste Wahl Text Block Row GeleXobel alle 30 Tage Heading (180 Kapseln…" at bounding box center [866, 418] width 704 height 603
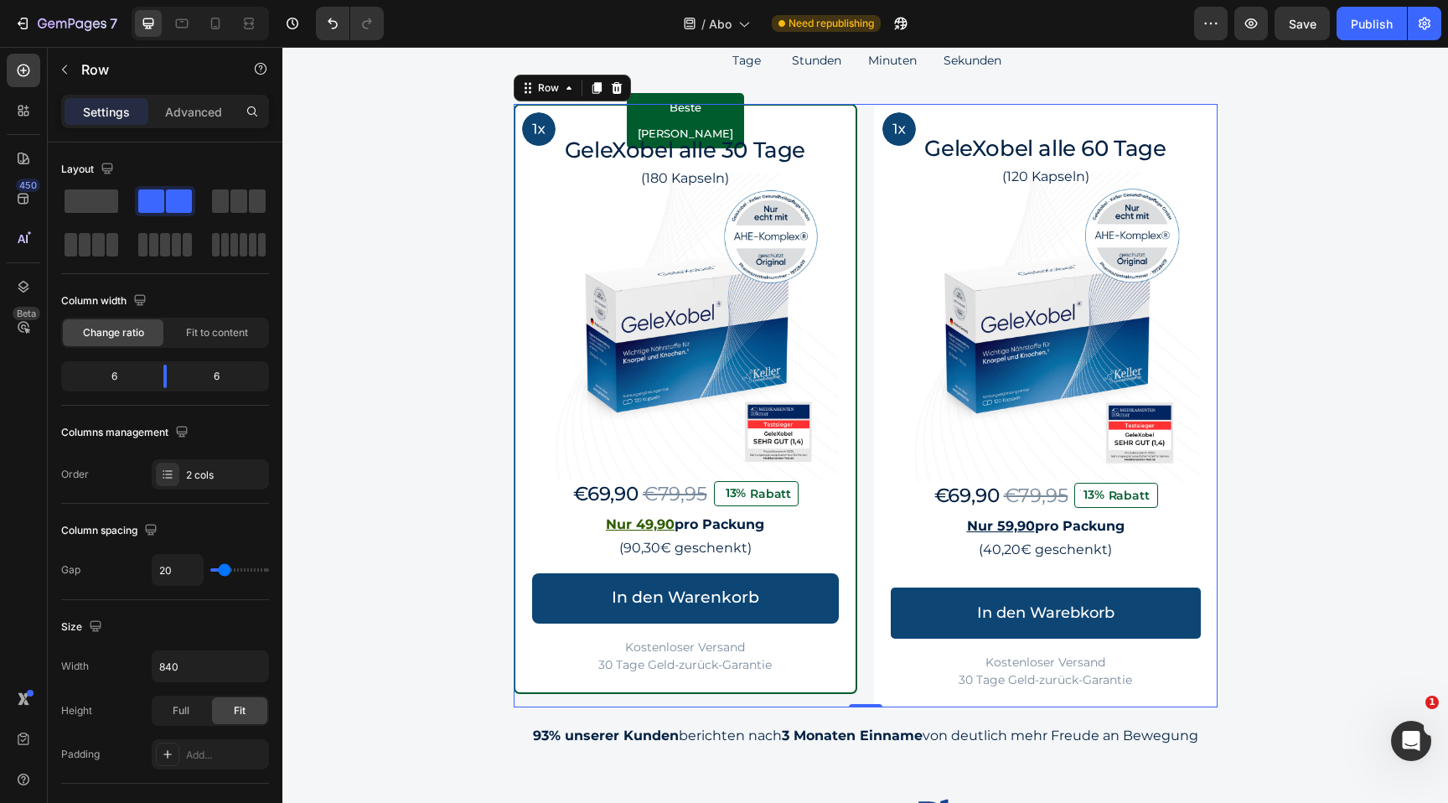
scroll to position [1553, 0]
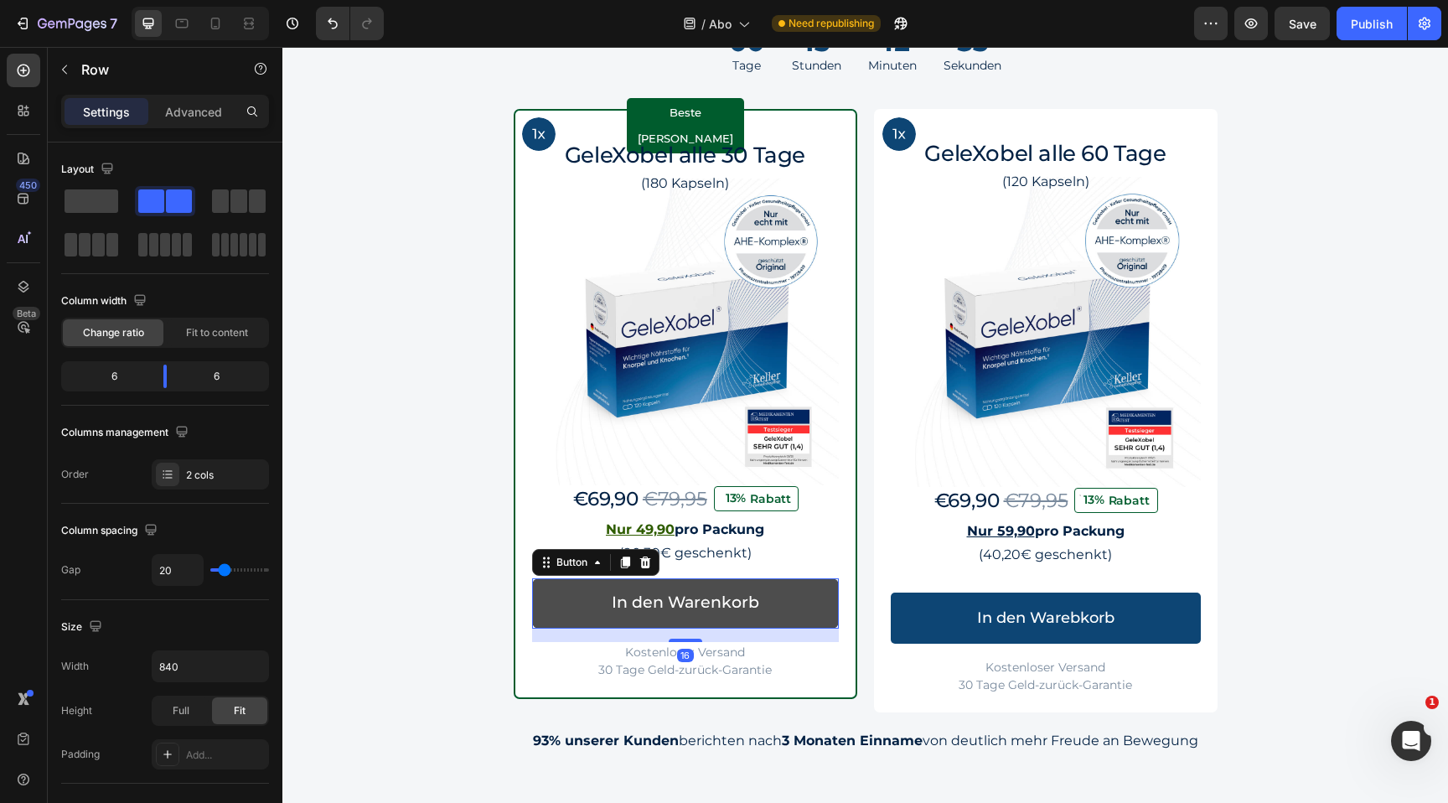
click at [811, 613] on button "In den Warenkorb" at bounding box center [685, 603] width 307 height 50
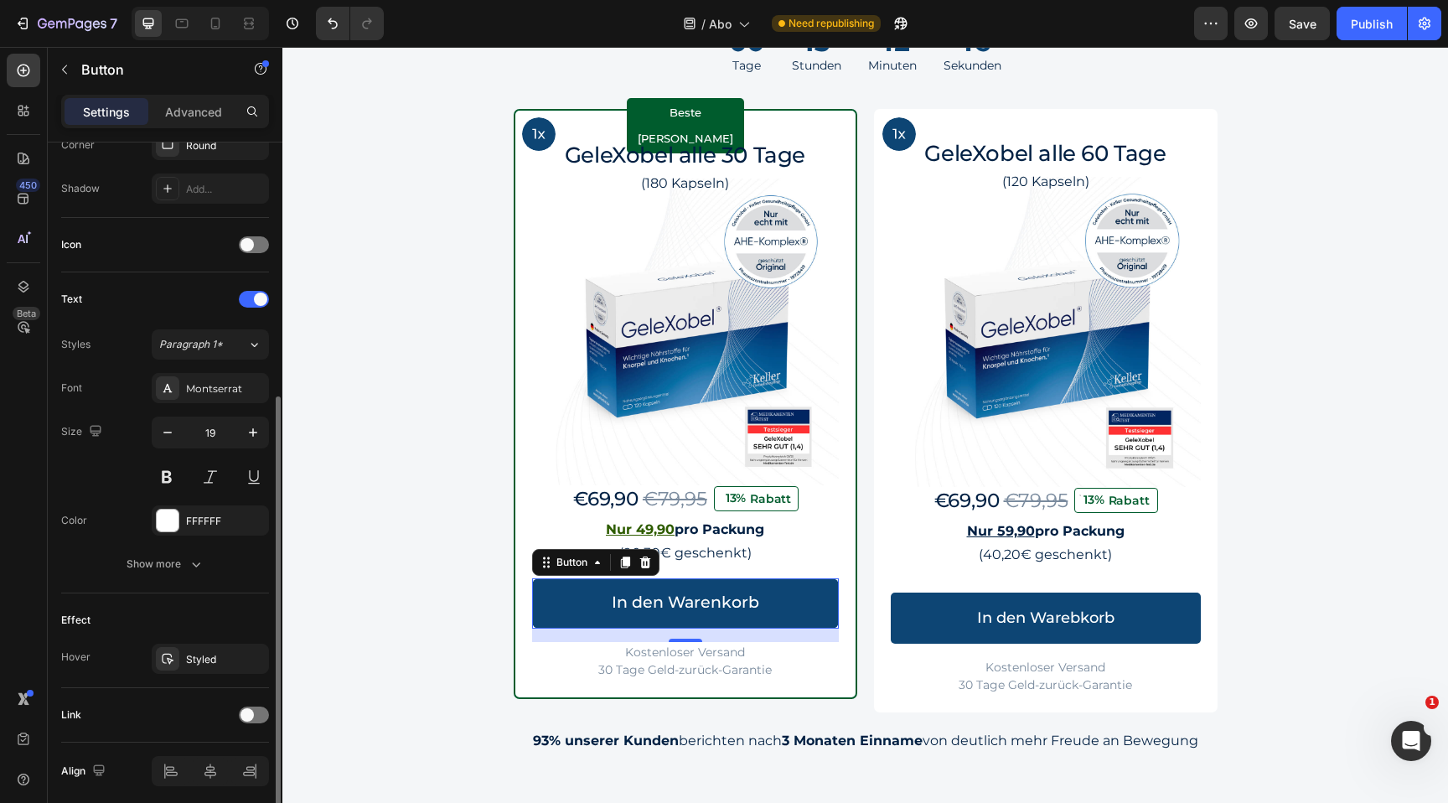
scroll to position [494, 0]
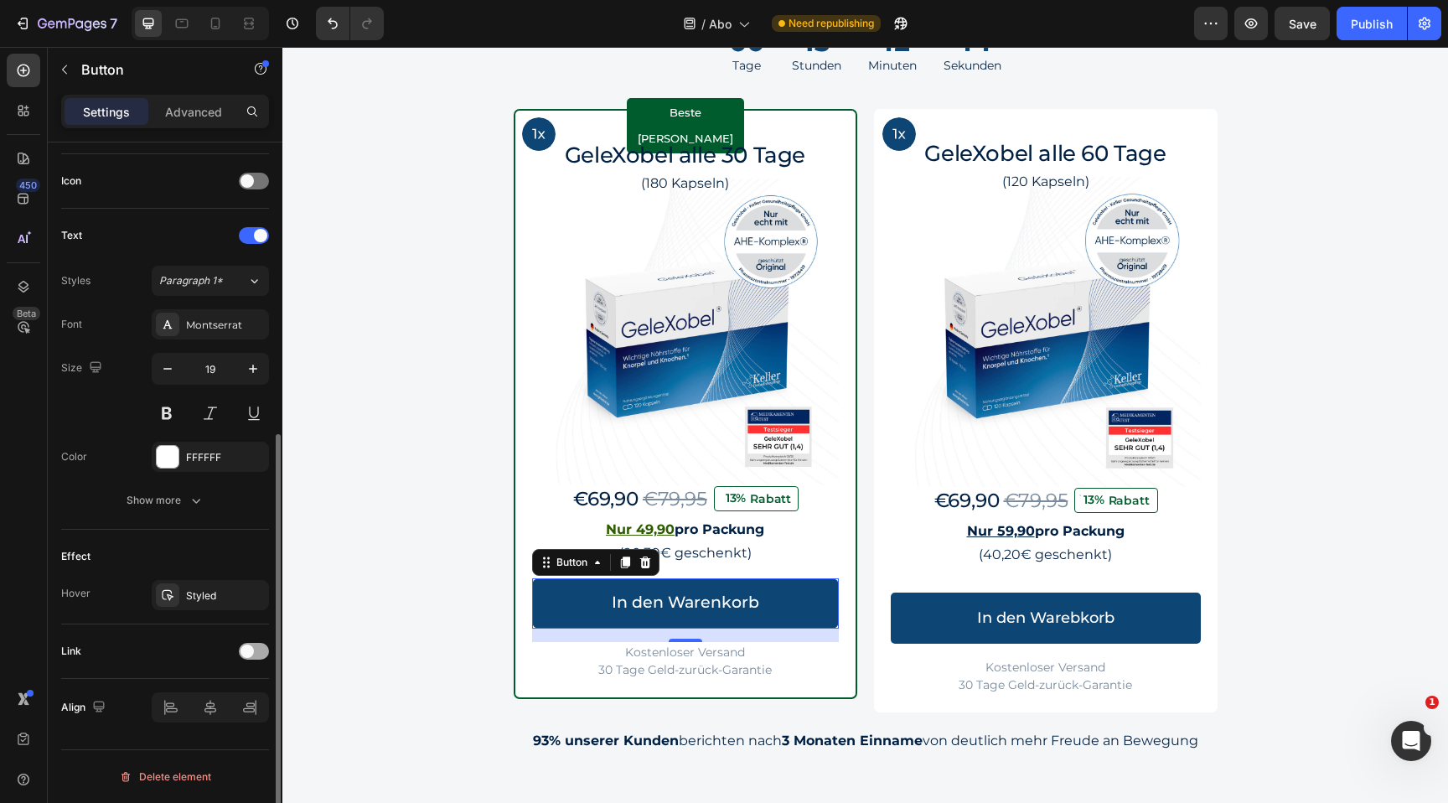
click at [250, 656] on span at bounding box center [247, 651] width 13 height 13
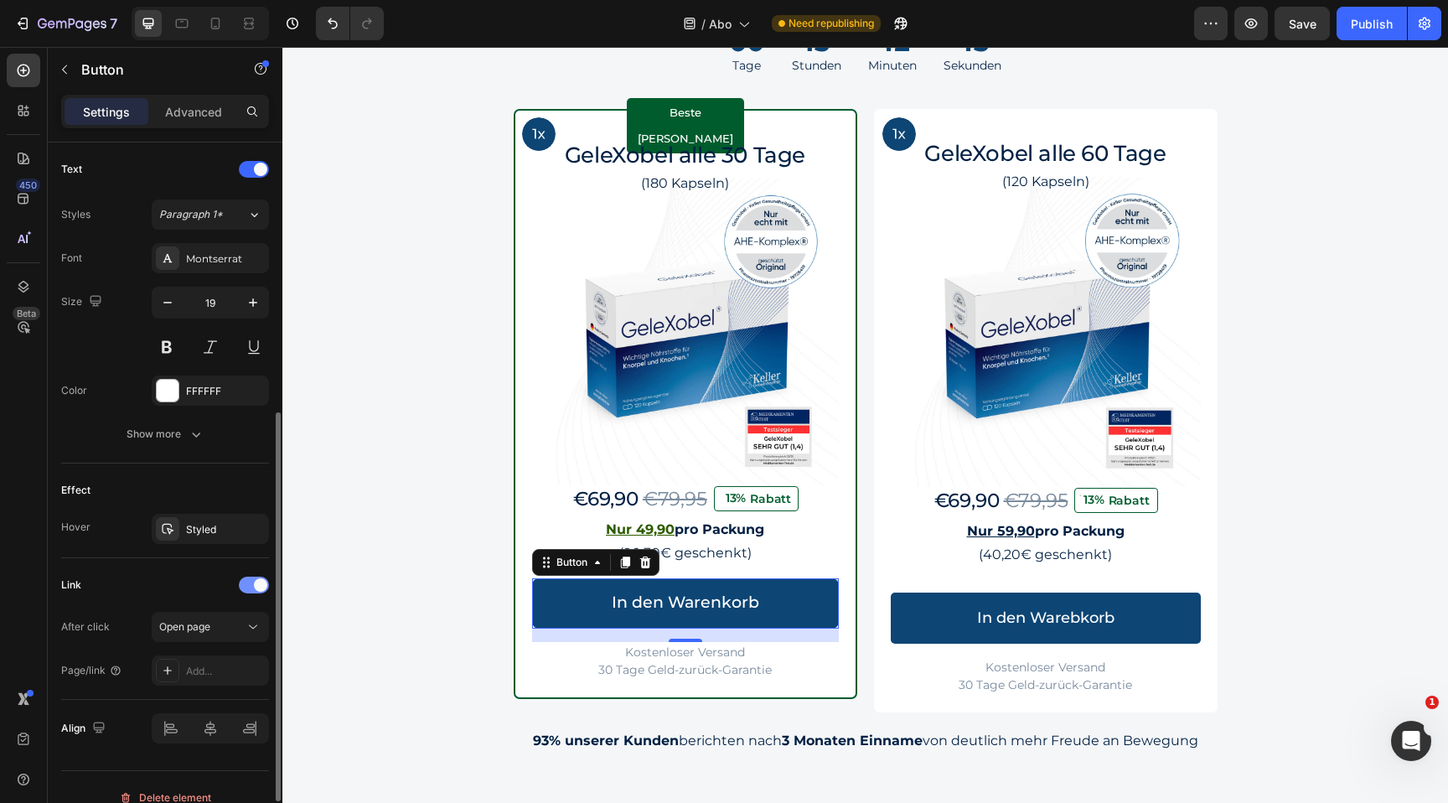
scroll to position [577, 0]
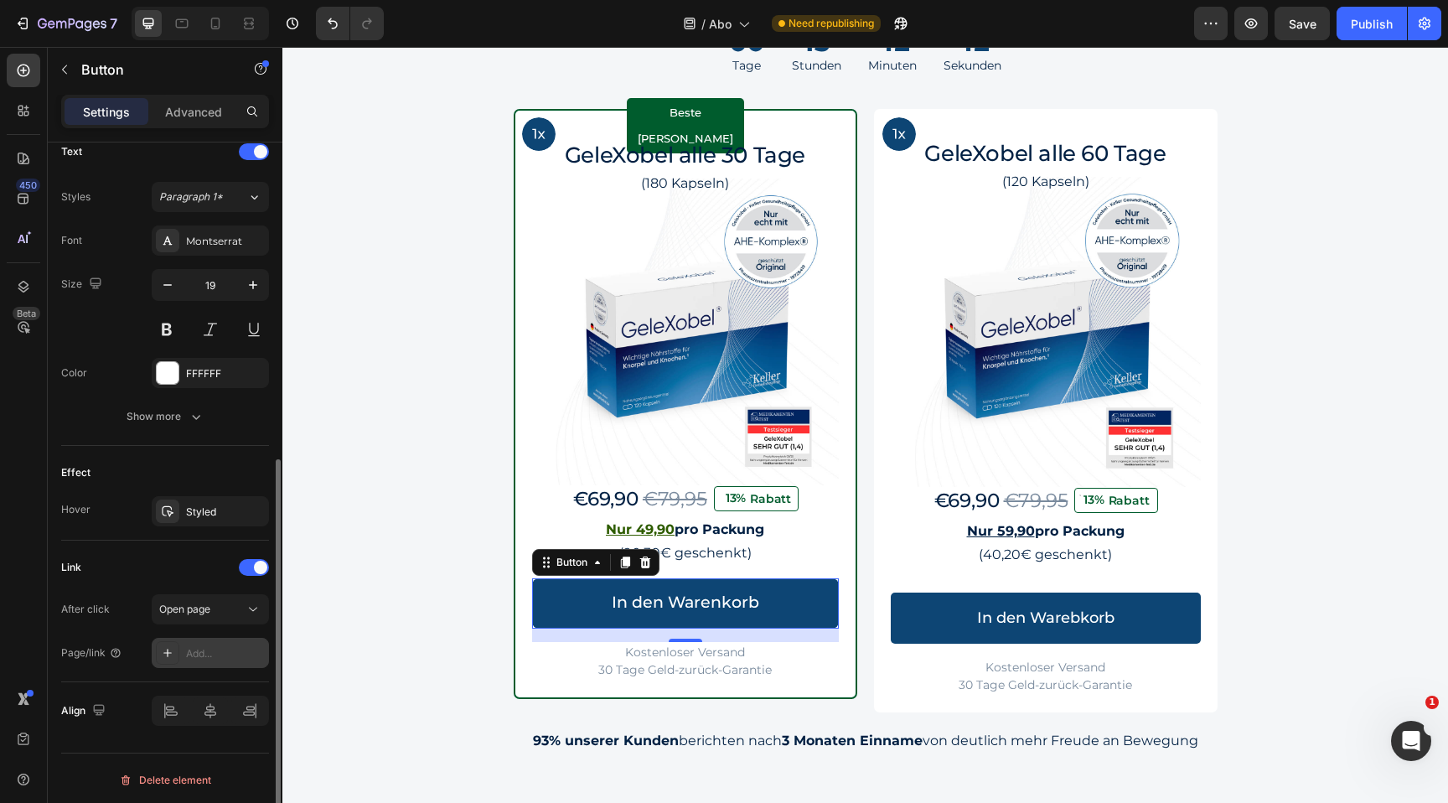
click at [221, 647] on div "Add..." at bounding box center [225, 653] width 79 height 15
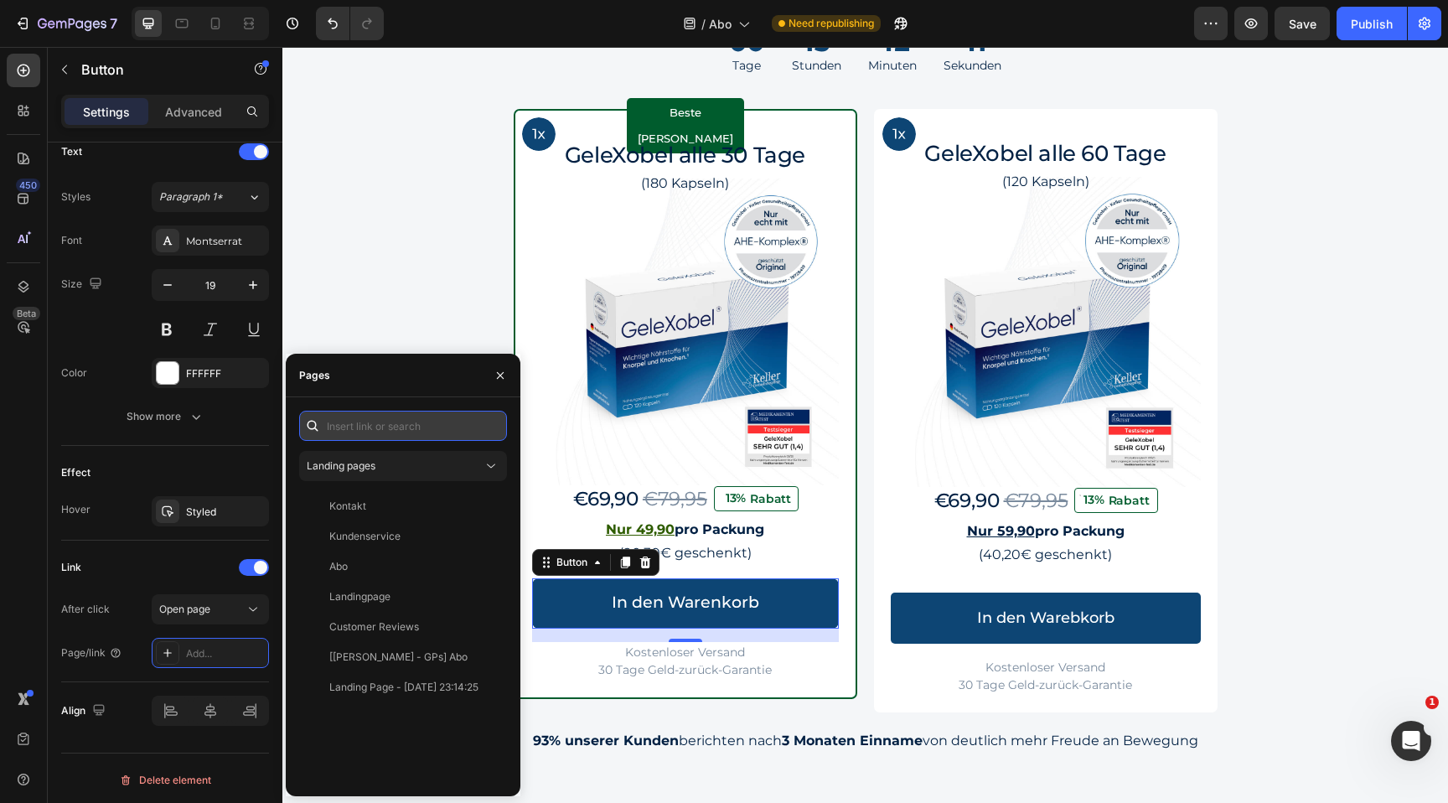
click at [369, 429] on input "text" at bounding box center [403, 426] width 208 height 30
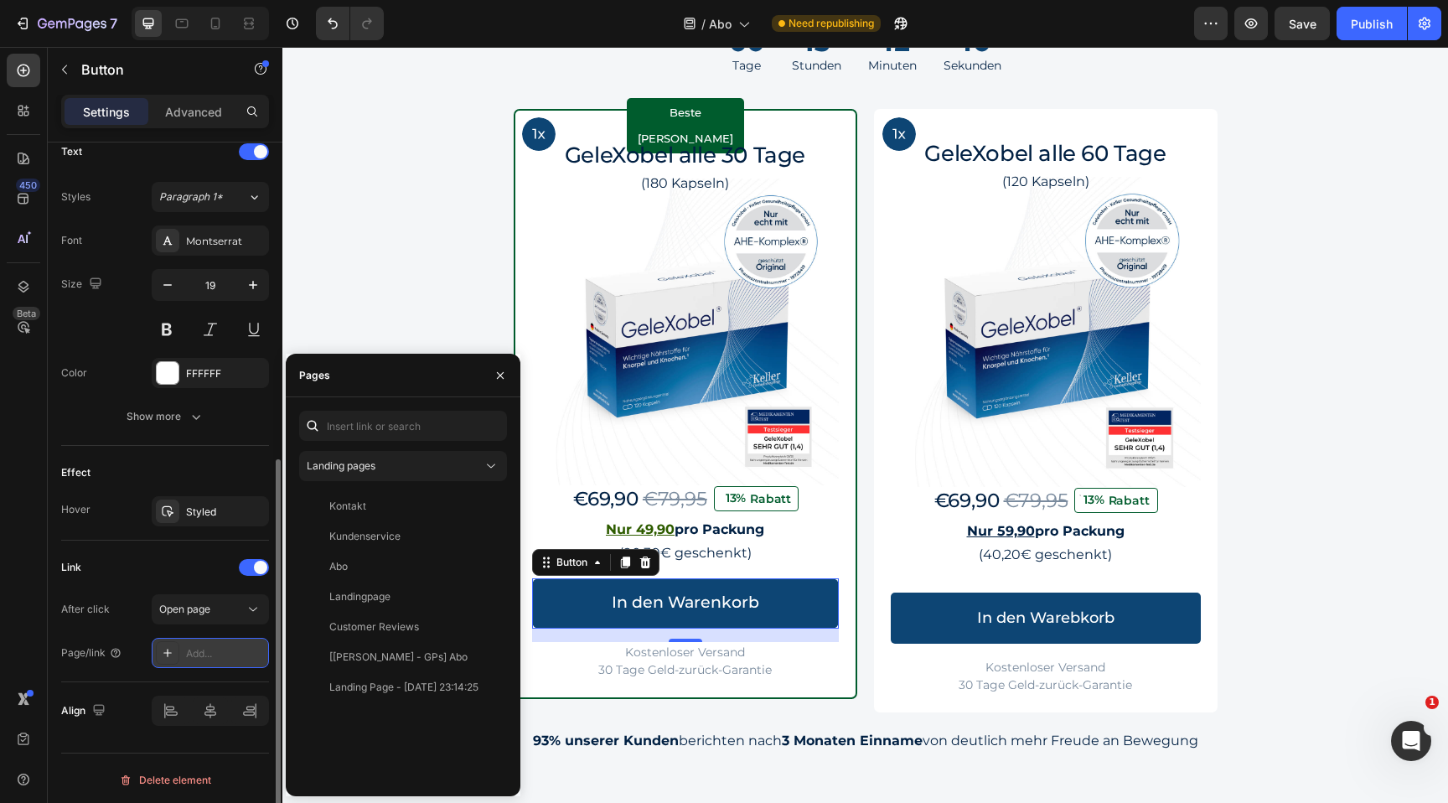
click at [196, 656] on div "Add..." at bounding box center [225, 653] width 79 height 15
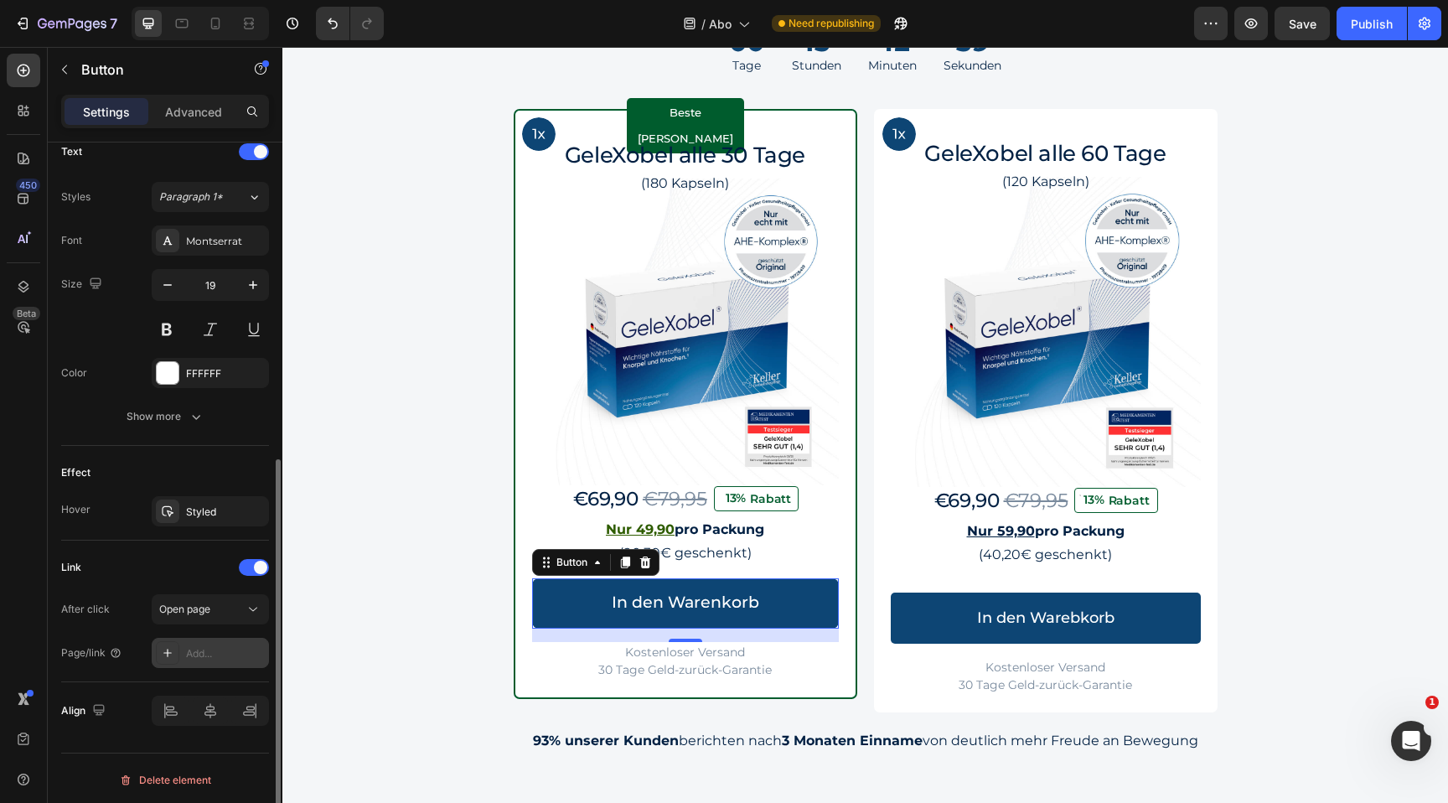
click at [167, 659] on icon at bounding box center [167, 652] width 13 height 13
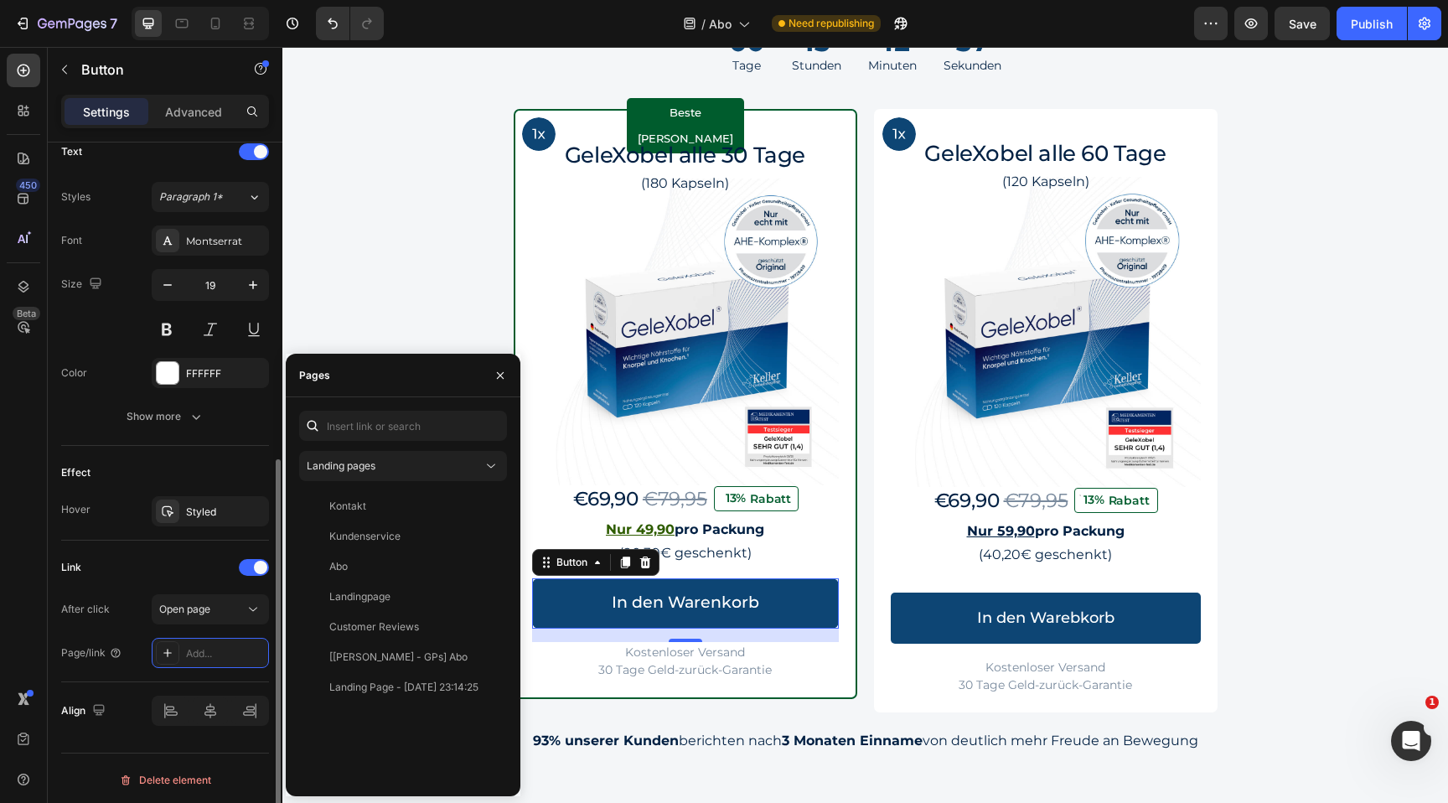
click at [190, 624] on div "After click Open page Page/link Add..." at bounding box center [165, 631] width 208 height 74
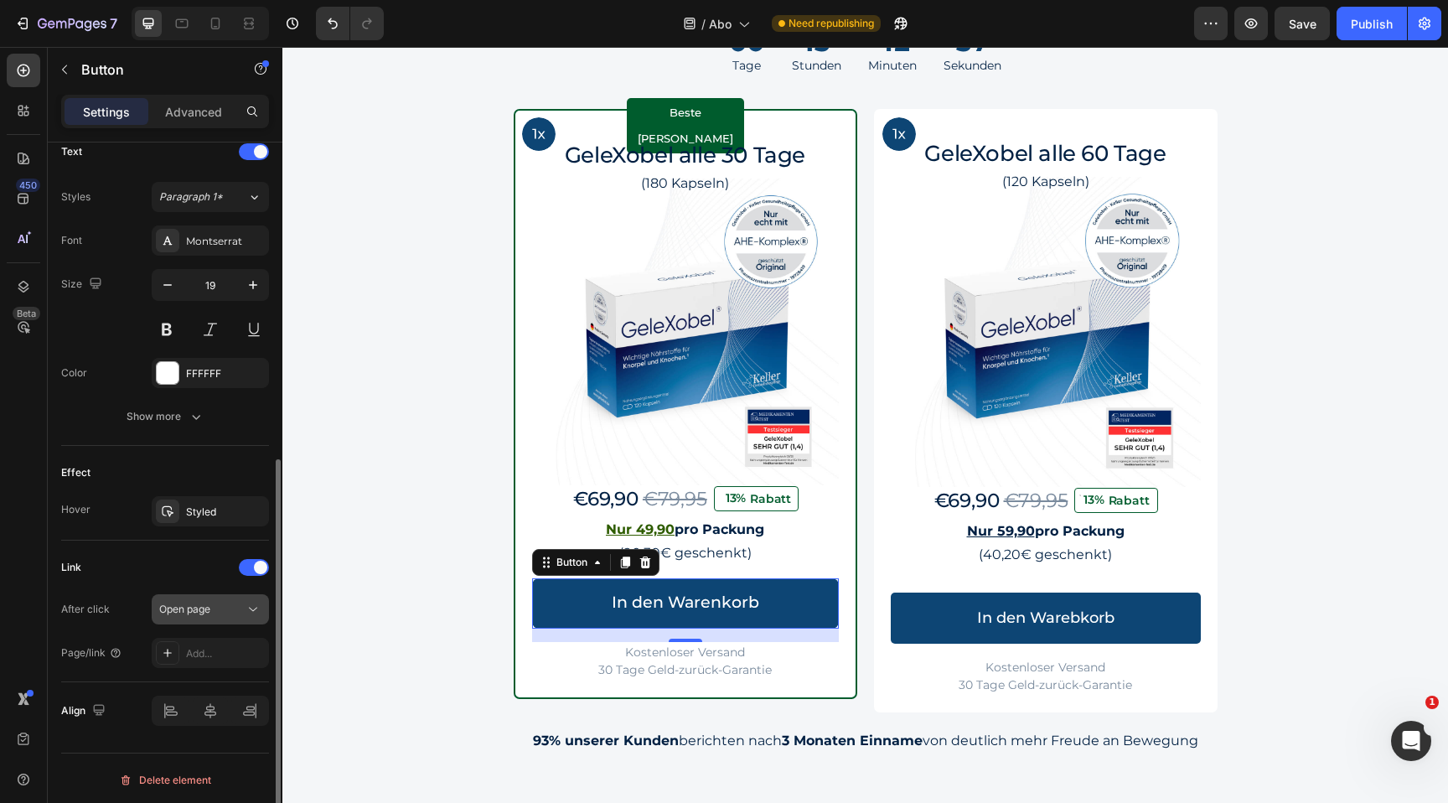
click at [190, 614] on span "Open page" at bounding box center [184, 609] width 51 height 13
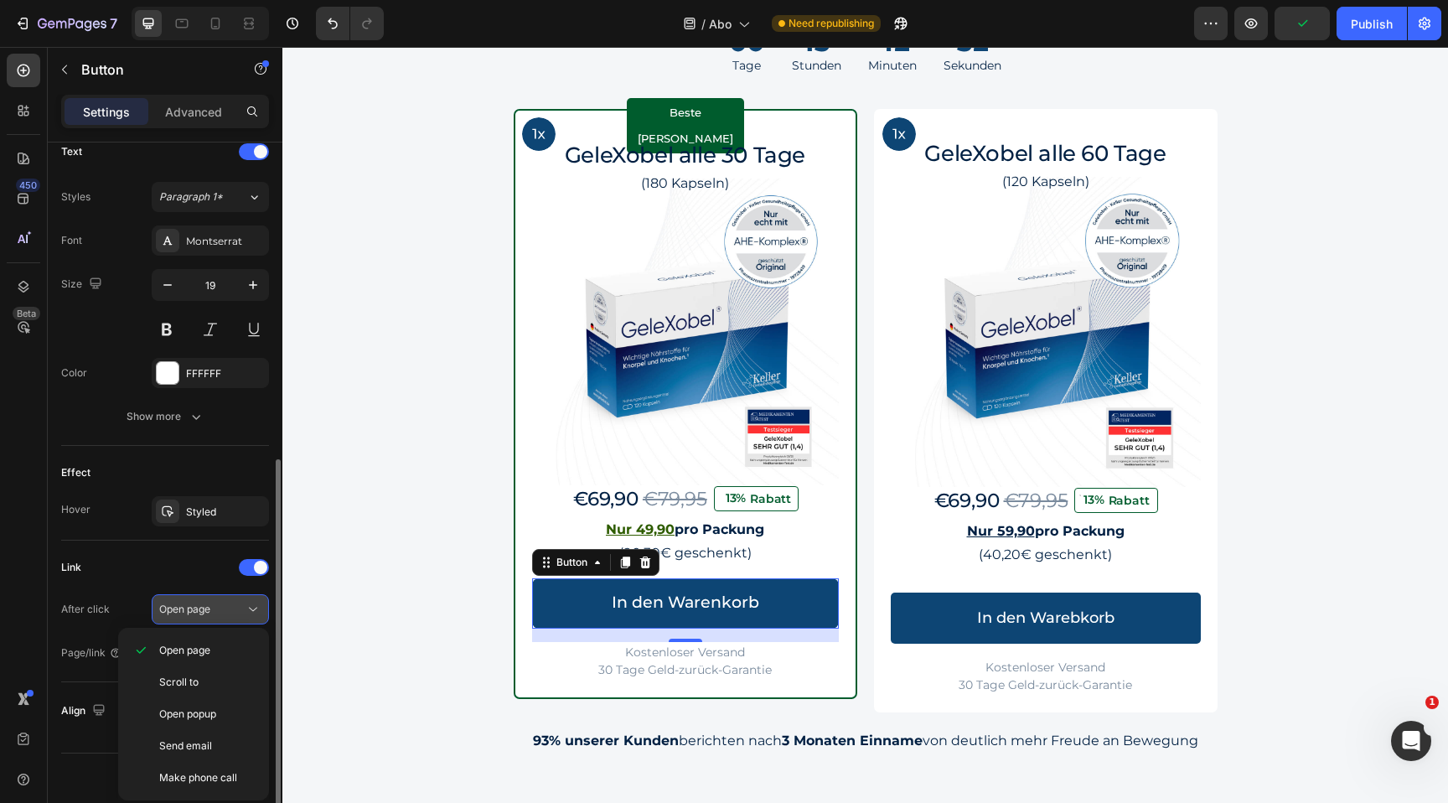
click at [226, 597] on button "Open page" at bounding box center [210, 609] width 117 height 30
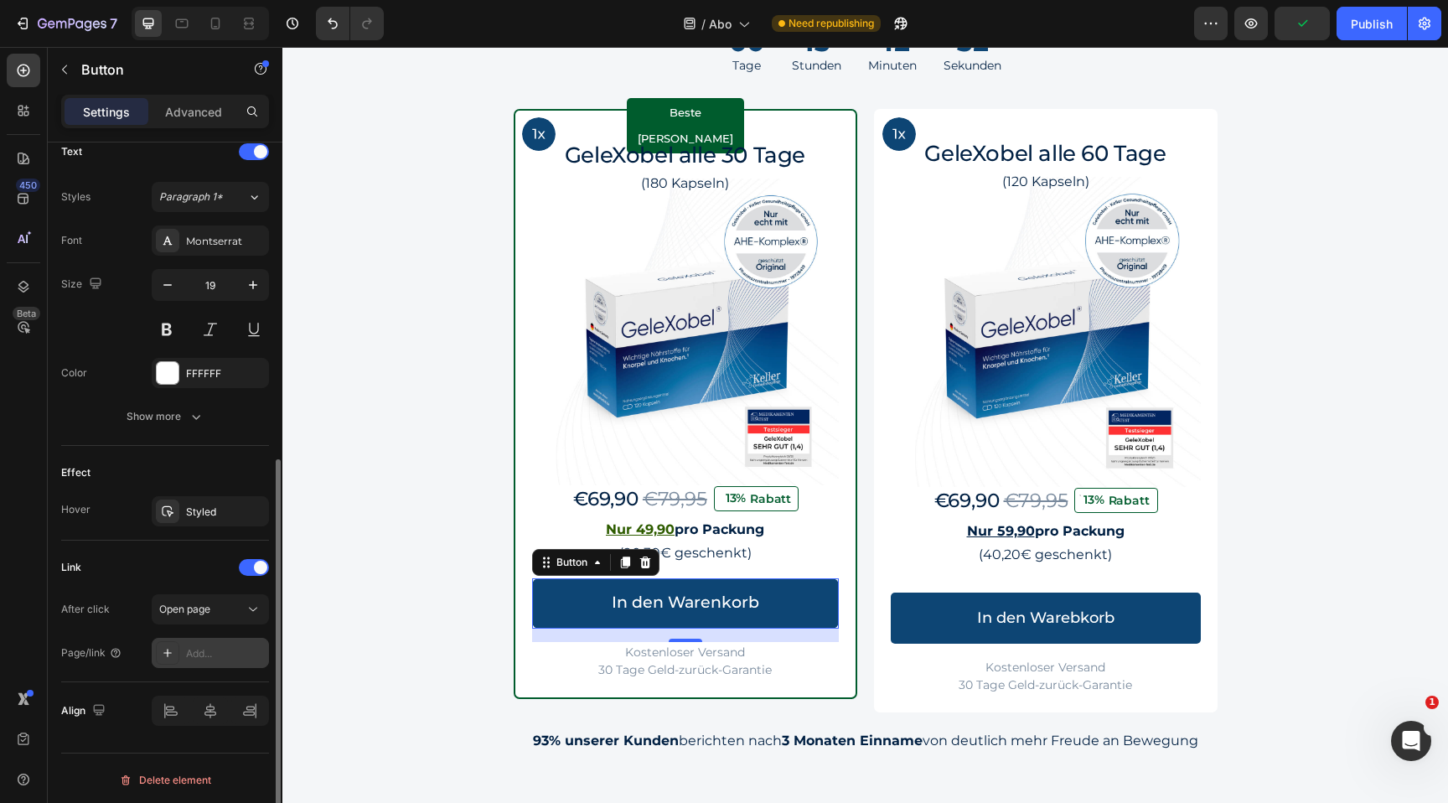
click at [210, 646] on div "Add..." at bounding box center [225, 653] width 79 height 15
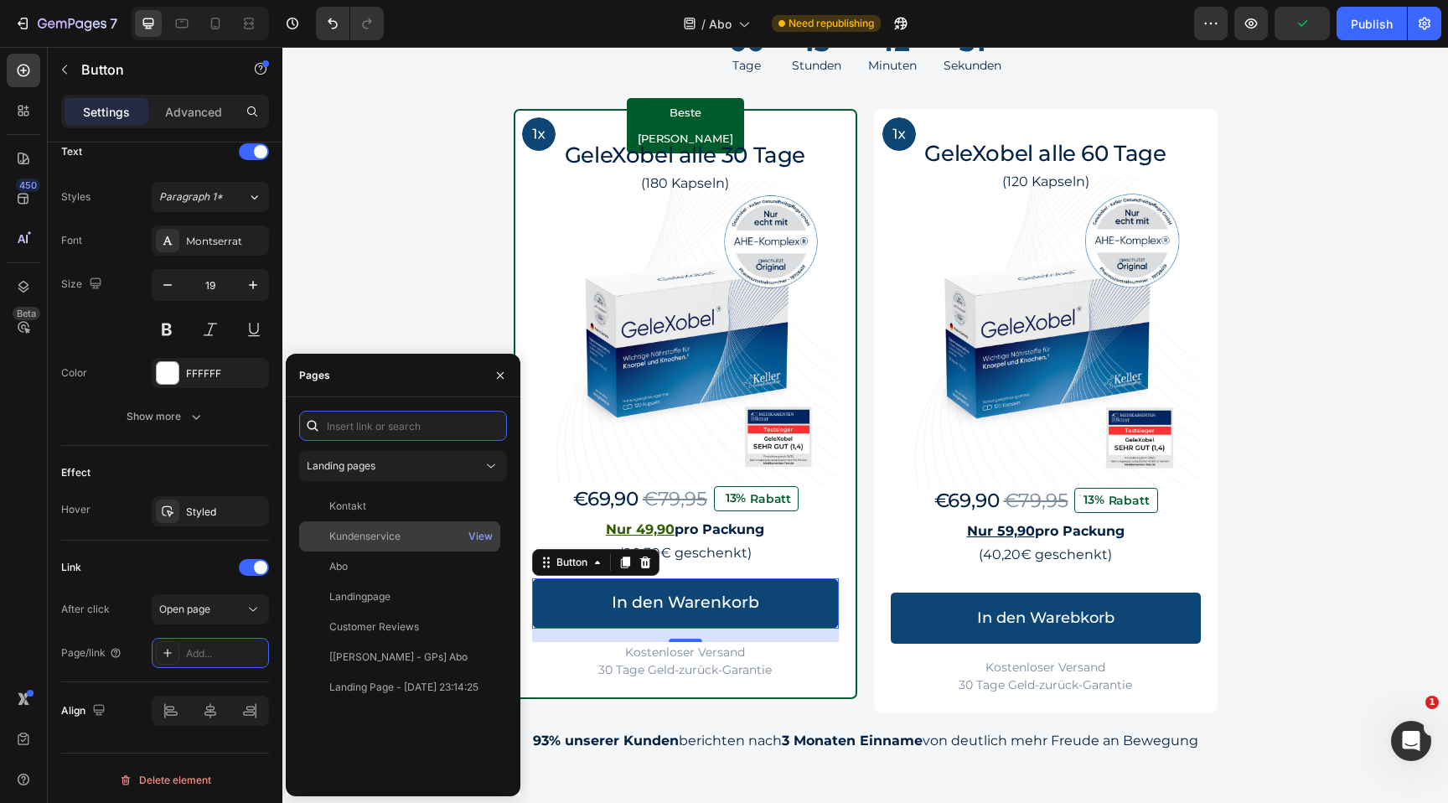
paste input "https://gelexobel.de/tools/recurring/checkout_link?magic=eyJpdGVtcyI6IFt7ImlkIj…"
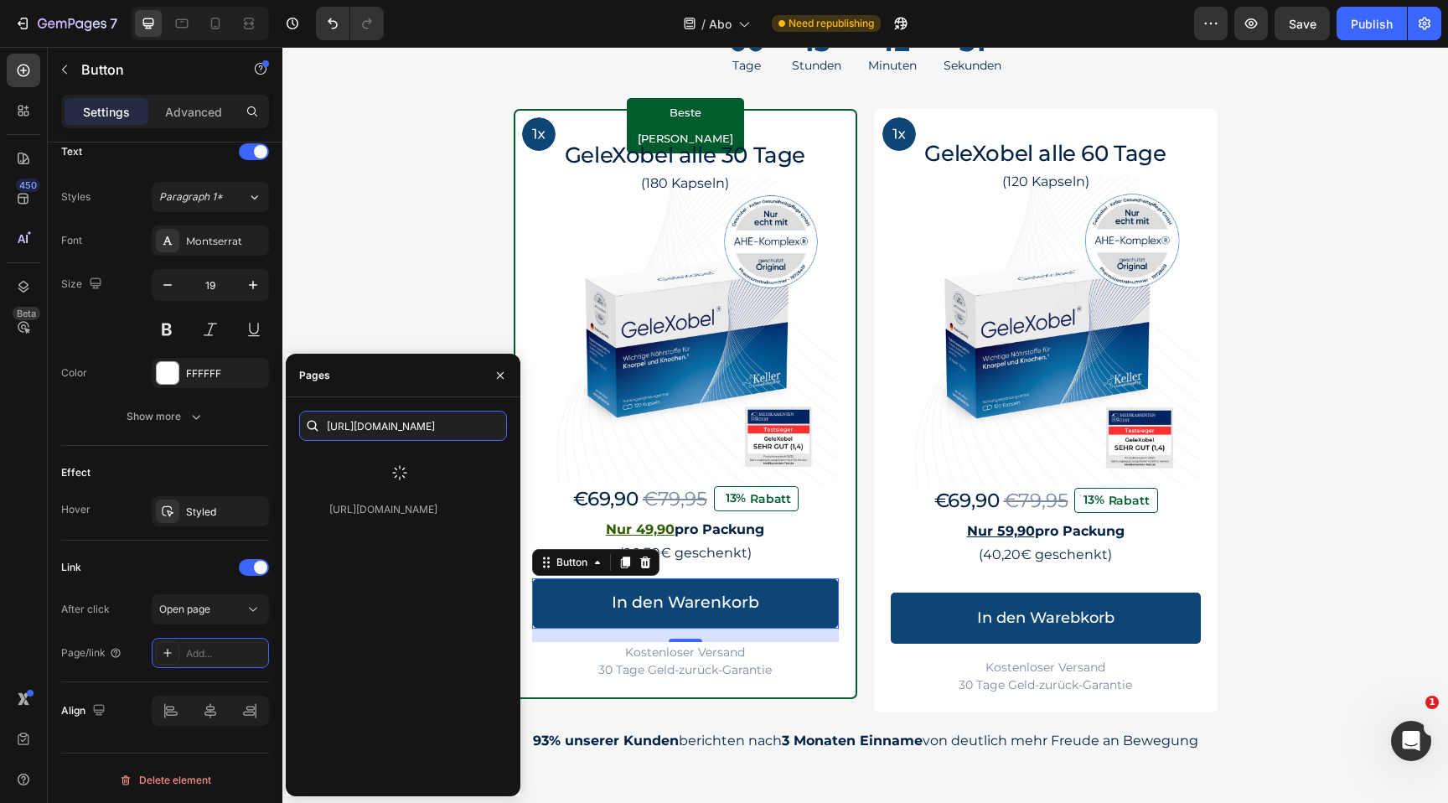
type input "https://gelexobel.de/tools/recurring/checkout_link?magic=eyJpdGVtcyI6IFt7ImlkIj…"
click at [377, 464] on div "https://gelexobel.de/tools/recurring/checkout_link?magic=eyJpdGVtcyI6IFt7ImlkIj…" at bounding box center [383, 465] width 108 height 15
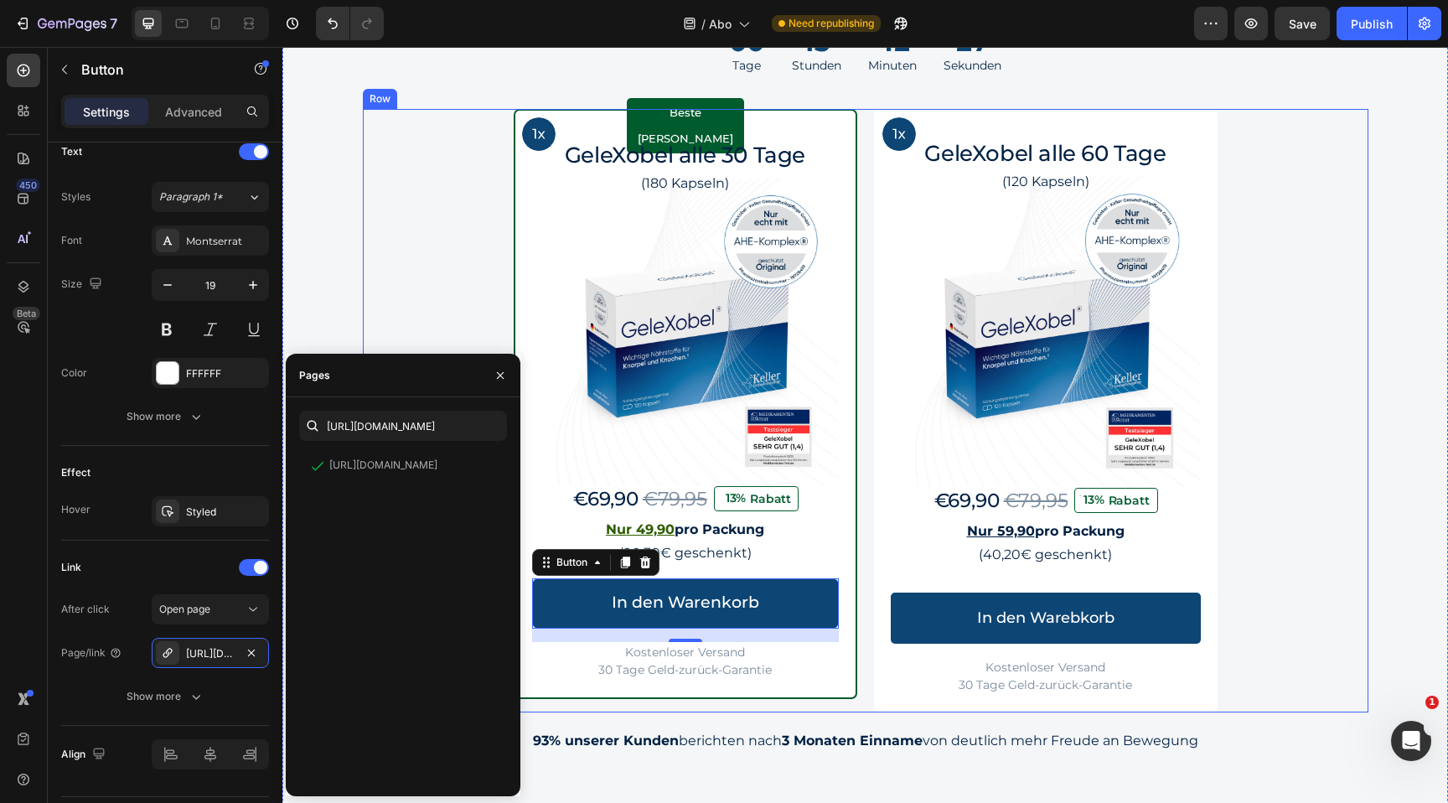
click at [1231, 445] on div "Image Row Beste Wahl Text Block Row GeleXobel alle 30 Tage Heading (180 Kapseln…" at bounding box center [866, 410] width 1006 height 603
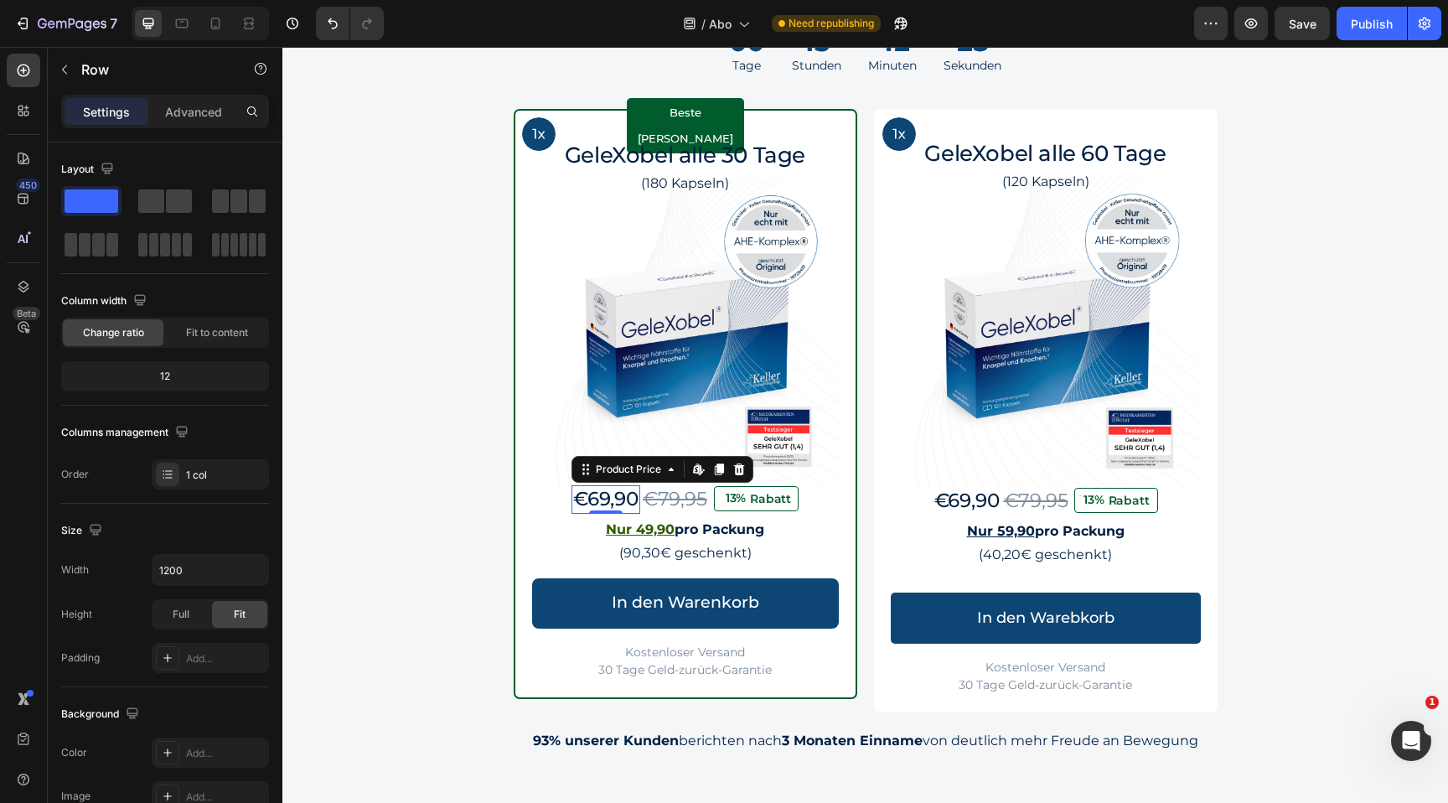
click at [585, 500] on div "€69,90" at bounding box center [606, 499] width 69 height 28
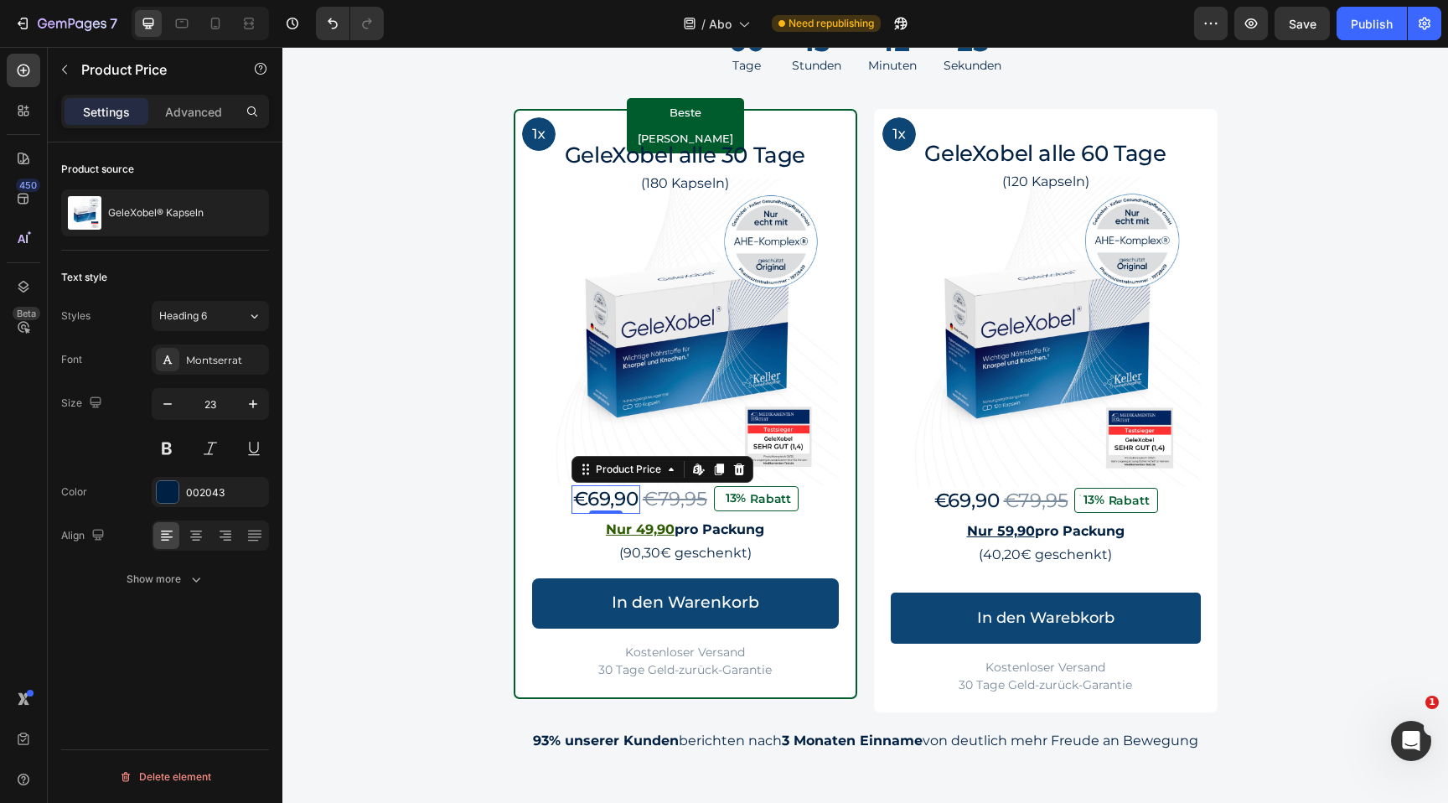
click at [621, 498] on div "€69,90" at bounding box center [606, 499] width 69 height 28
click at [655, 471] on div "Product Price" at bounding box center [629, 469] width 72 height 15
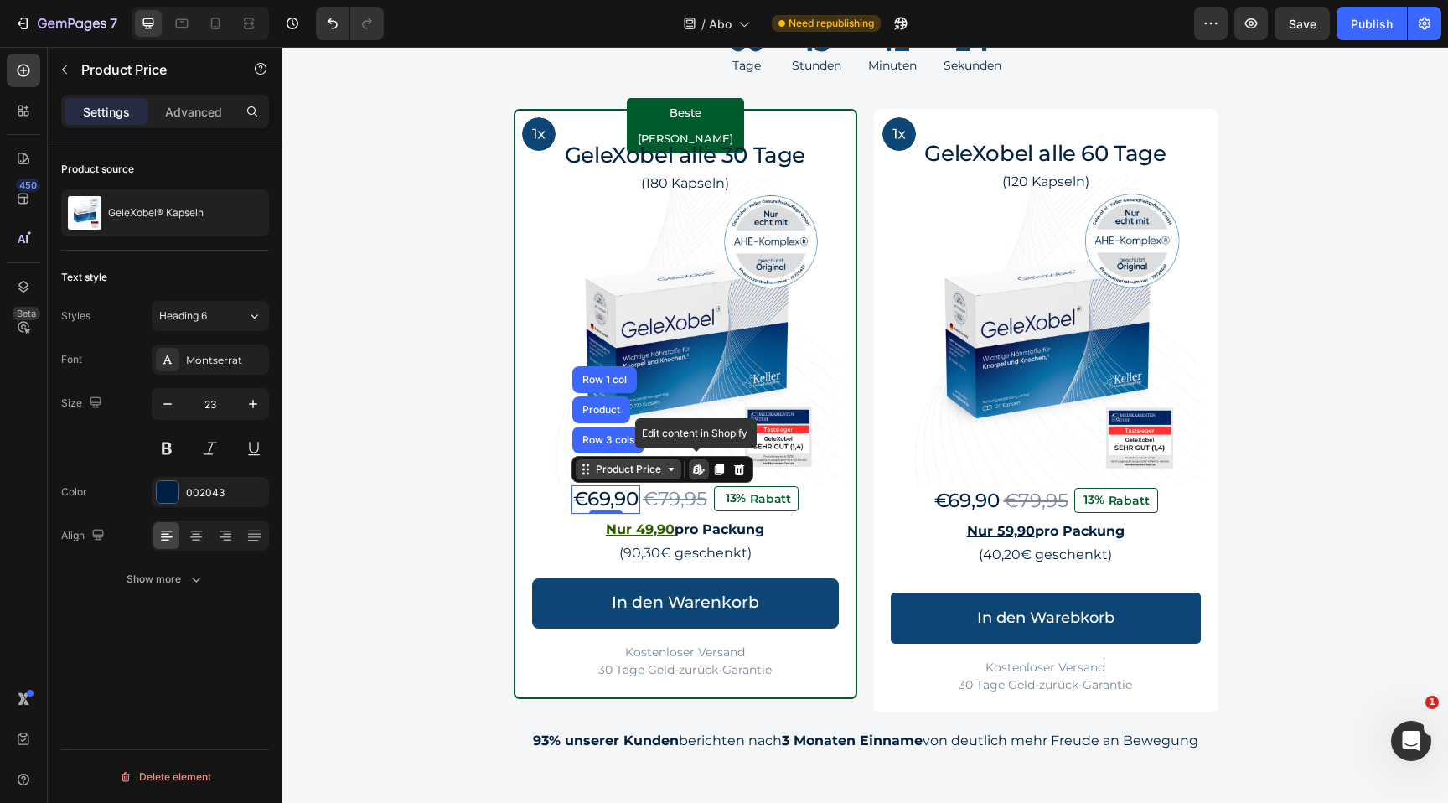
click at [652, 474] on div "Product Price" at bounding box center [629, 469] width 72 height 15
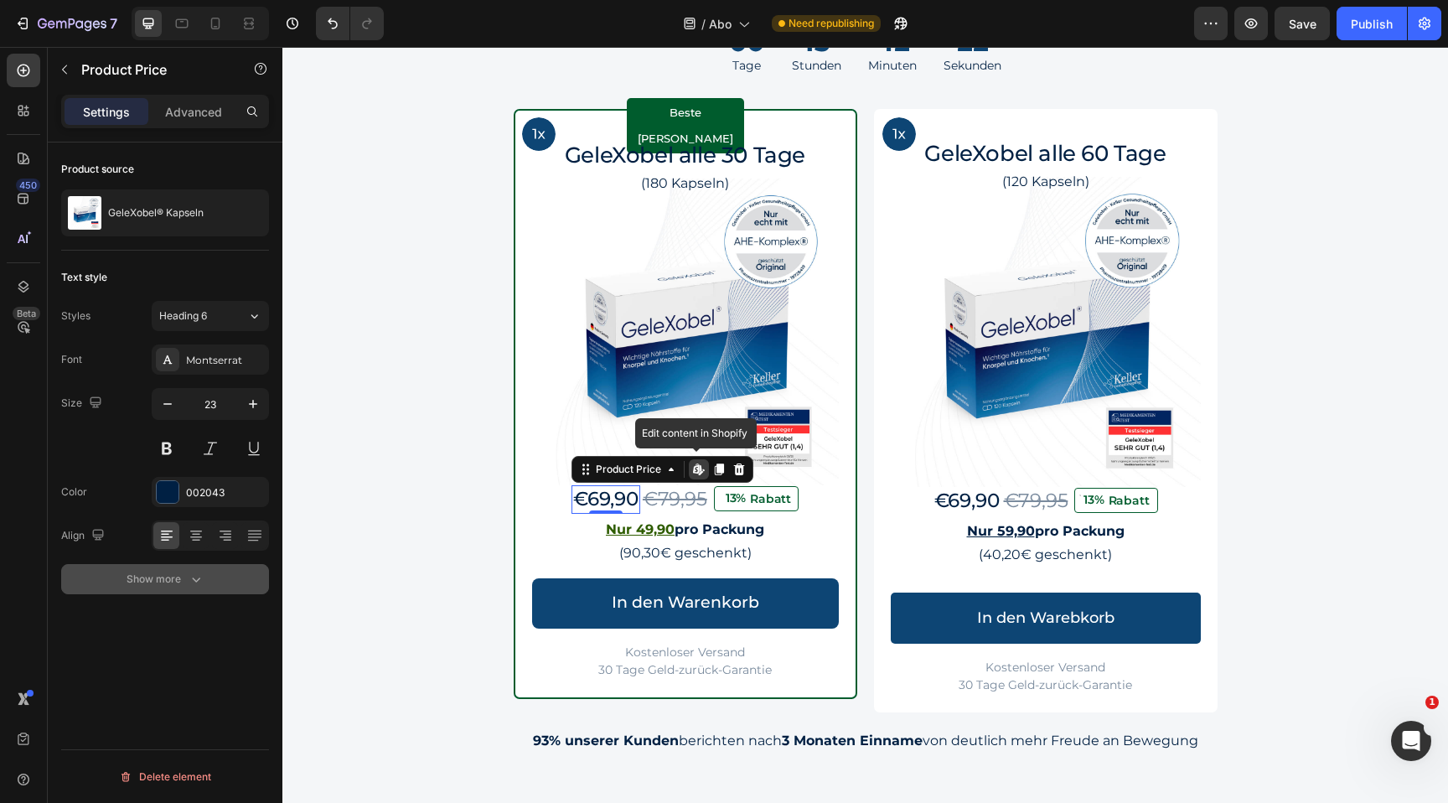
click at [178, 574] on div "Show more" at bounding box center [166, 579] width 78 height 17
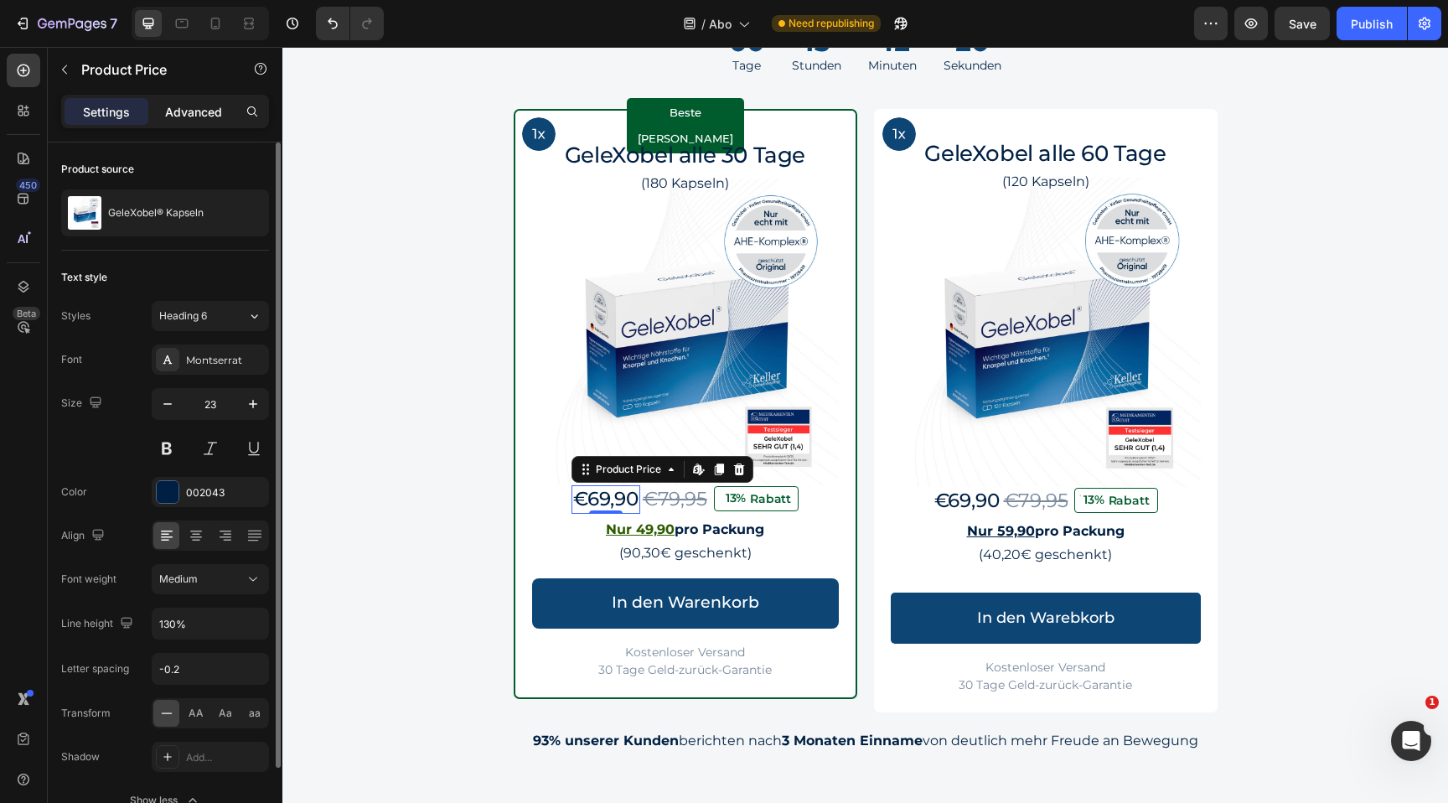
click at [204, 117] on p "Advanced" at bounding box center [193, 112] width 57 height 18
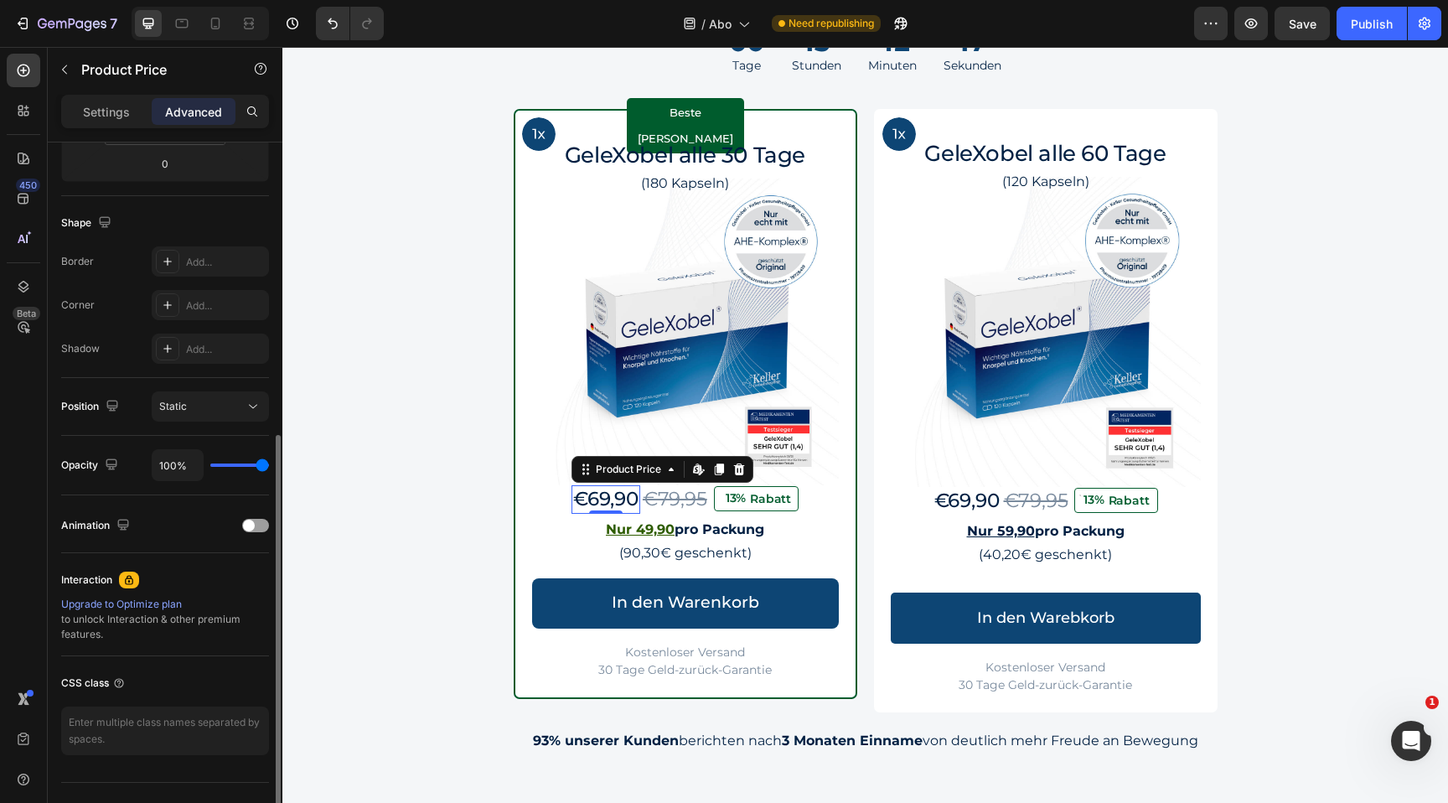
scroll to position [410, 0]
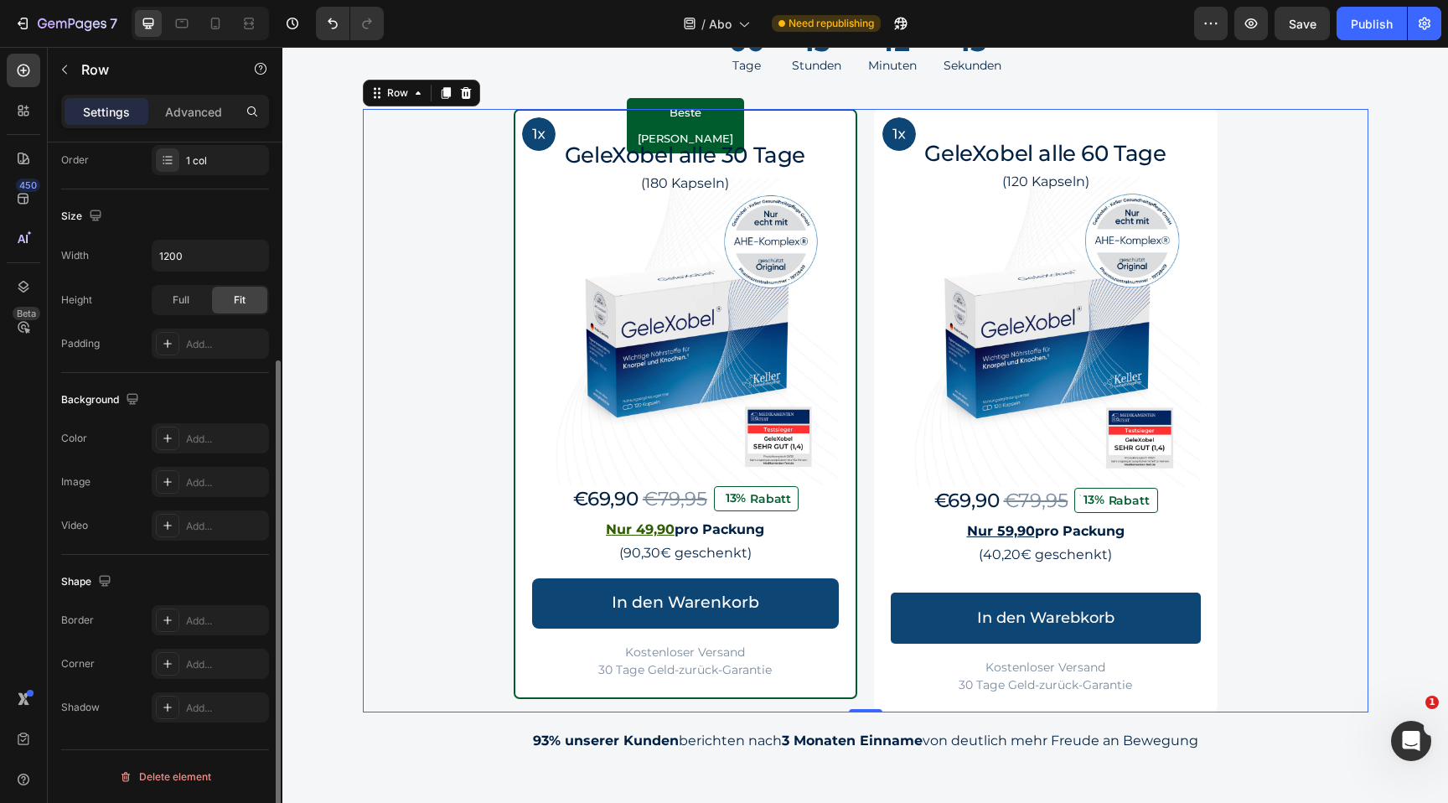
click at [431, 569] on div "Image Row Beste Wahl Text Block Row GeleXobel alle 30 Tage Heading (180 Kapseln…" at bounding box center [866, 410] width 1006 height 603
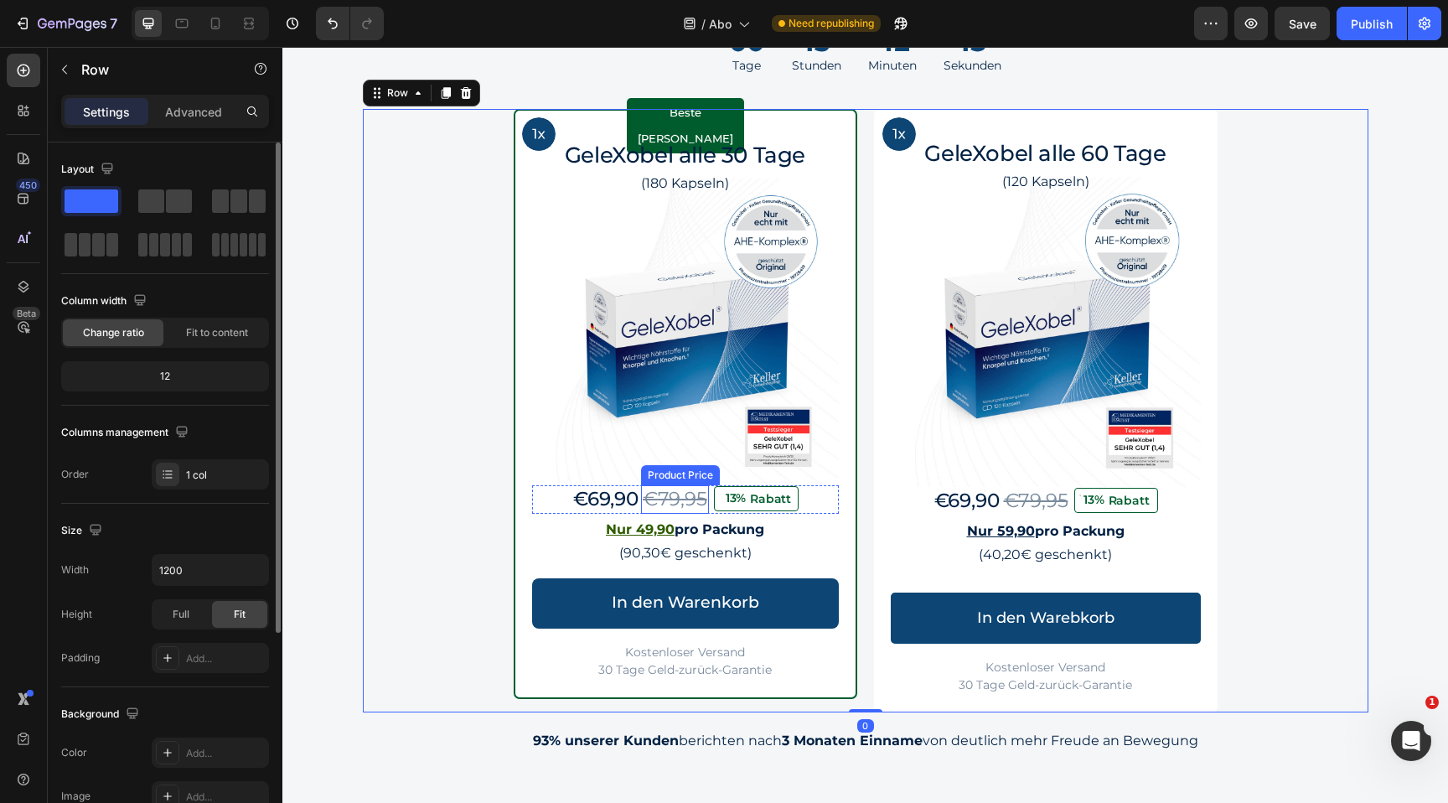
click at [677, 507] on div "€79,95 Product Price Product Price" at bounding box center [675, 499] width 68 height 28
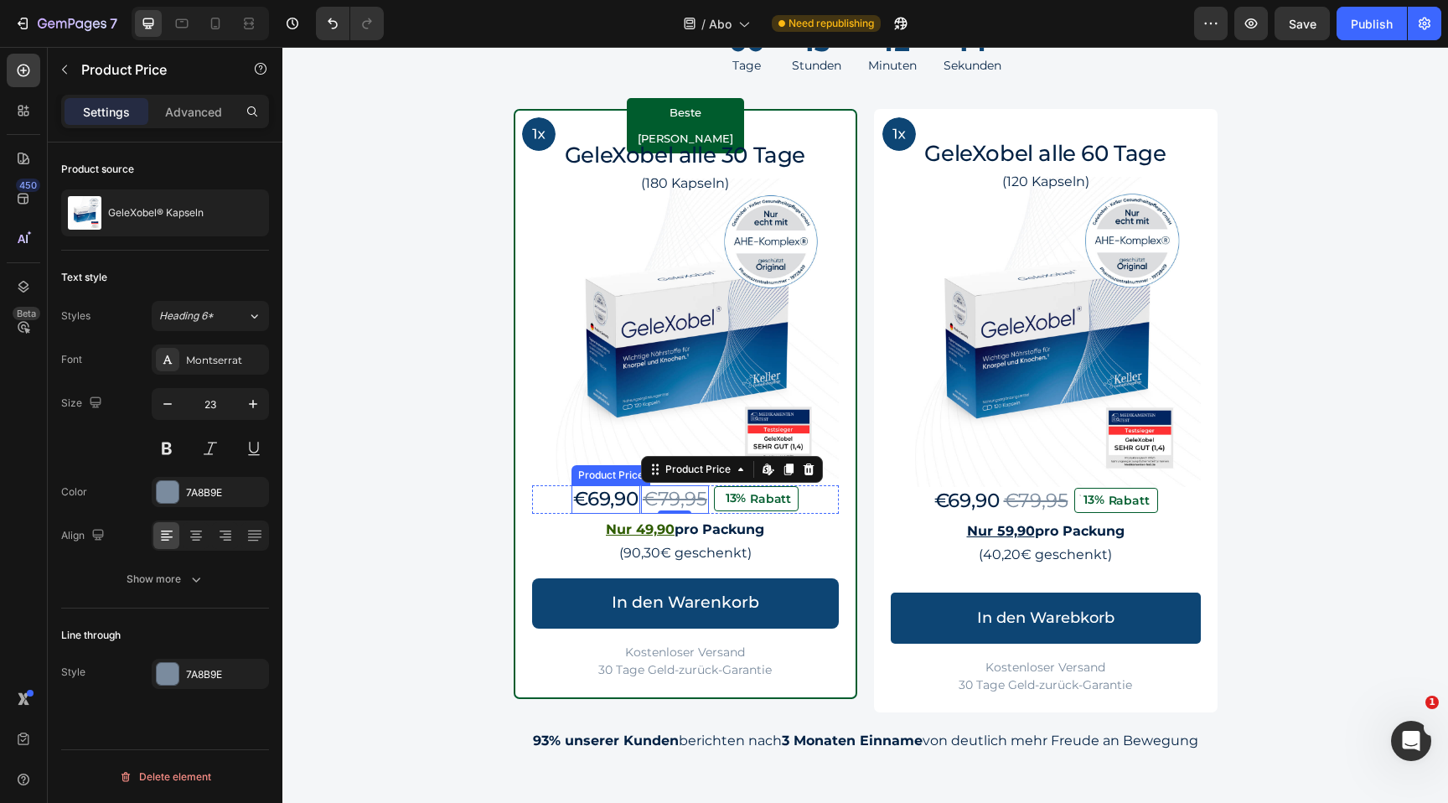
click at [585, 494] on div "€69,90" at bounding box center [606, 499] width 69 height 28
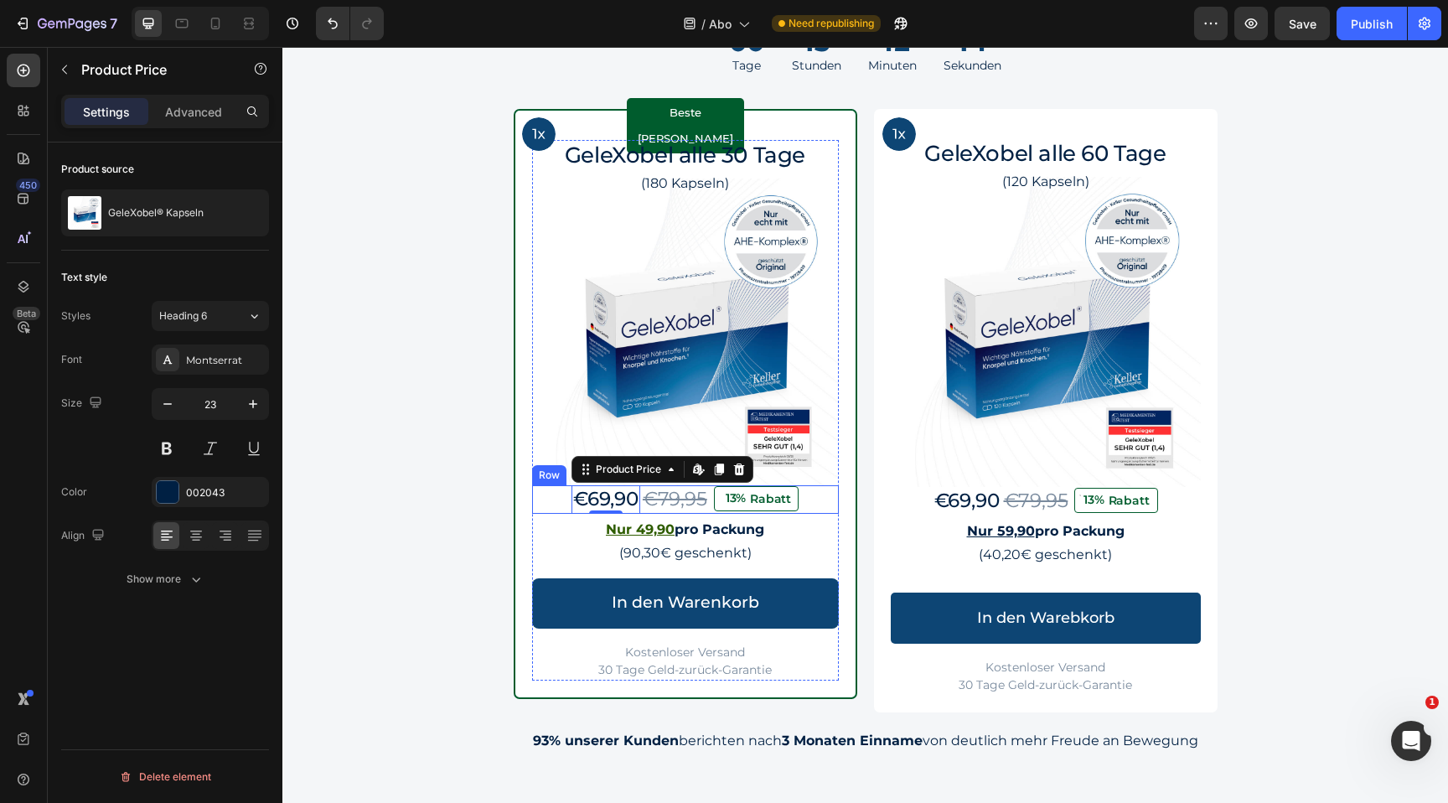
click at [553, 494] on div "€69,90 Product Price Edit content in Shopify 0 Product Price Edit content in Sh…" at bounding box center [685, 499] width 307 height 28
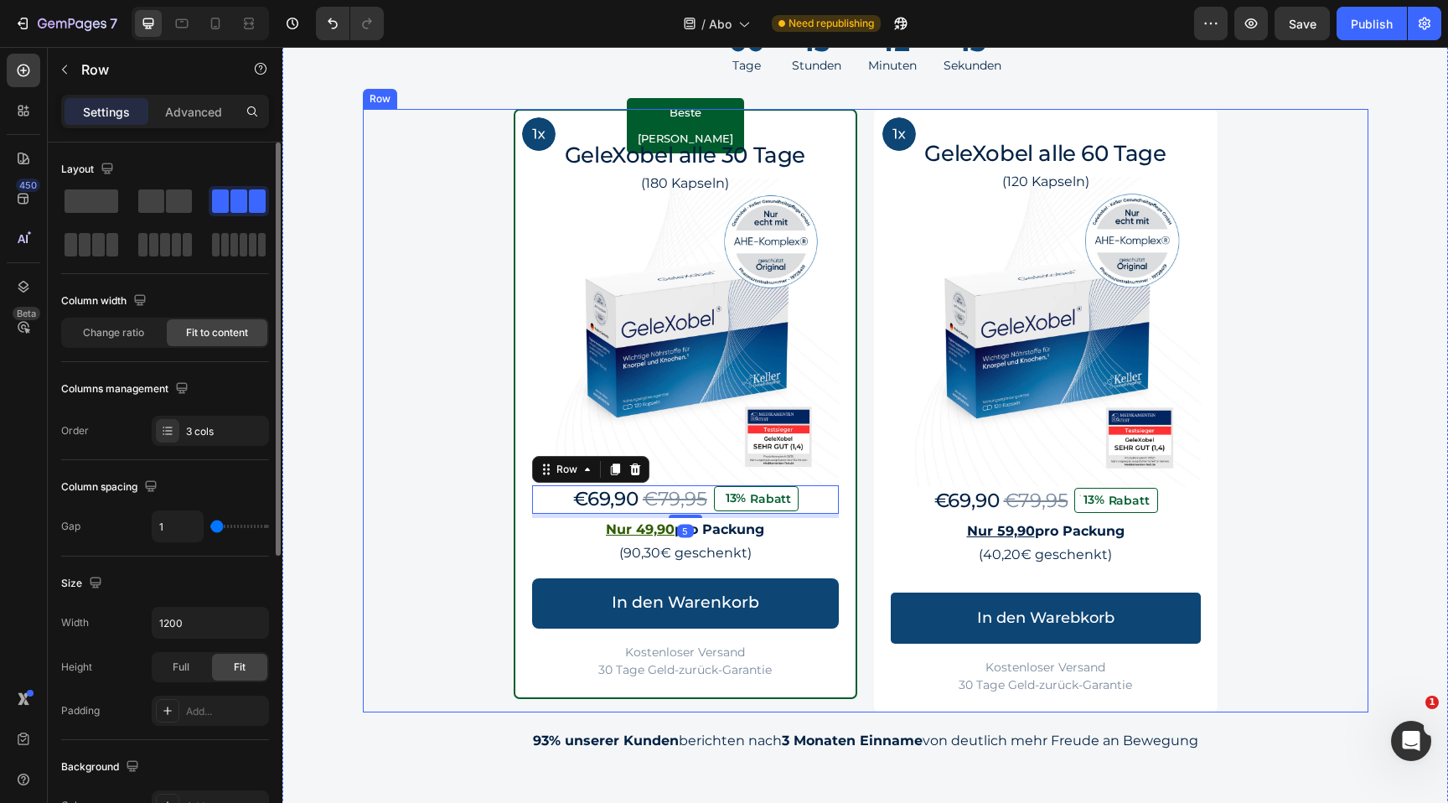
click at [426, 537] on div "Image Row Beste Wahl Text Block Row GeleXobel alle 30 Tage Heading (180 Kapseln…" at bounding box center [866, 410] width 1006 height 603
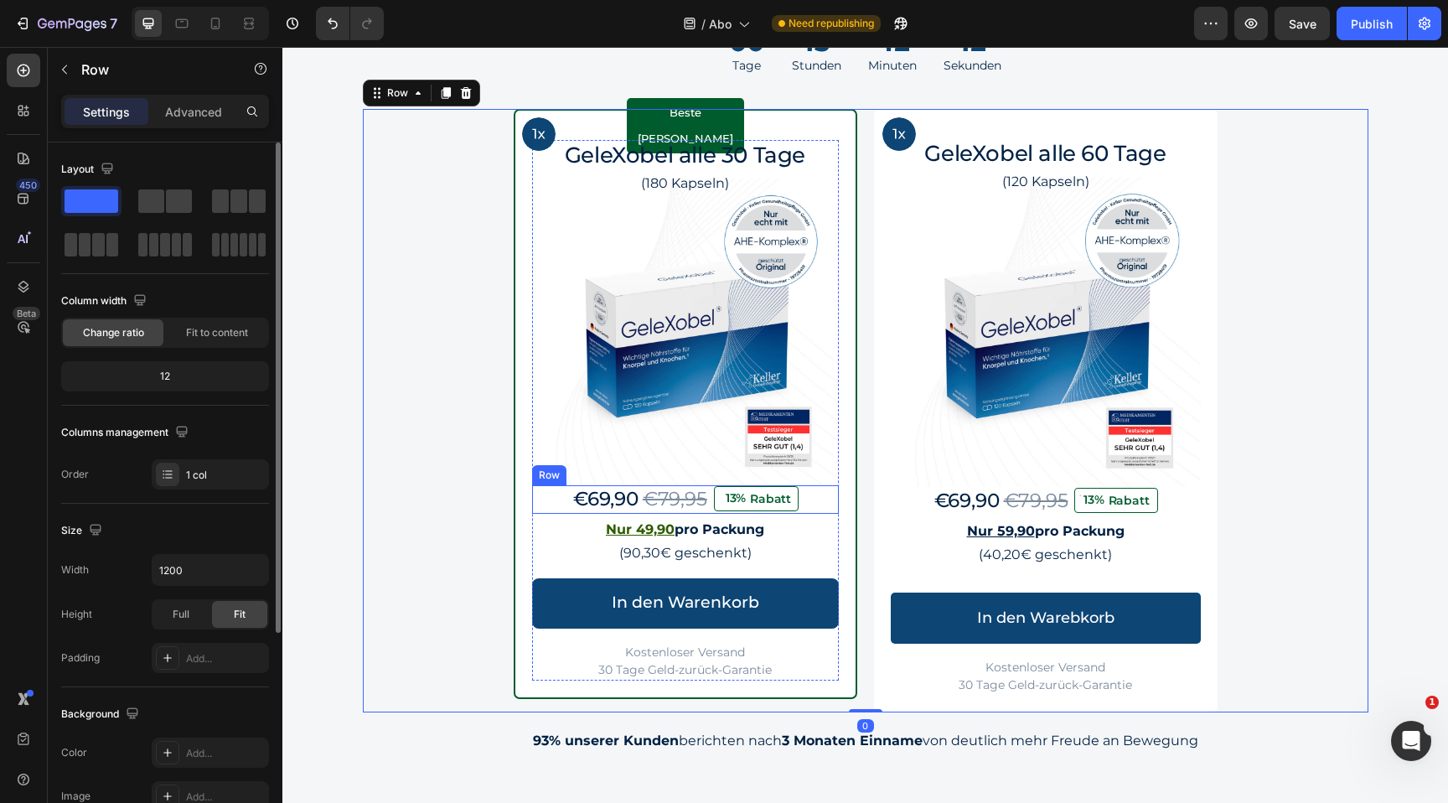
click at [547, 497] on div "€69,90 Product Price Product Price €79,95 Product Price Product Price 13% Rabat…" at bounding box center [685, 499] width 307 height 28
click at [457, 516] on div "Image Row Beste Wahl Text Block Row GeleXobel alle 30 Tage Heading (180 Kapseln…" at bounding box center [866, 410] width 1006 height 603
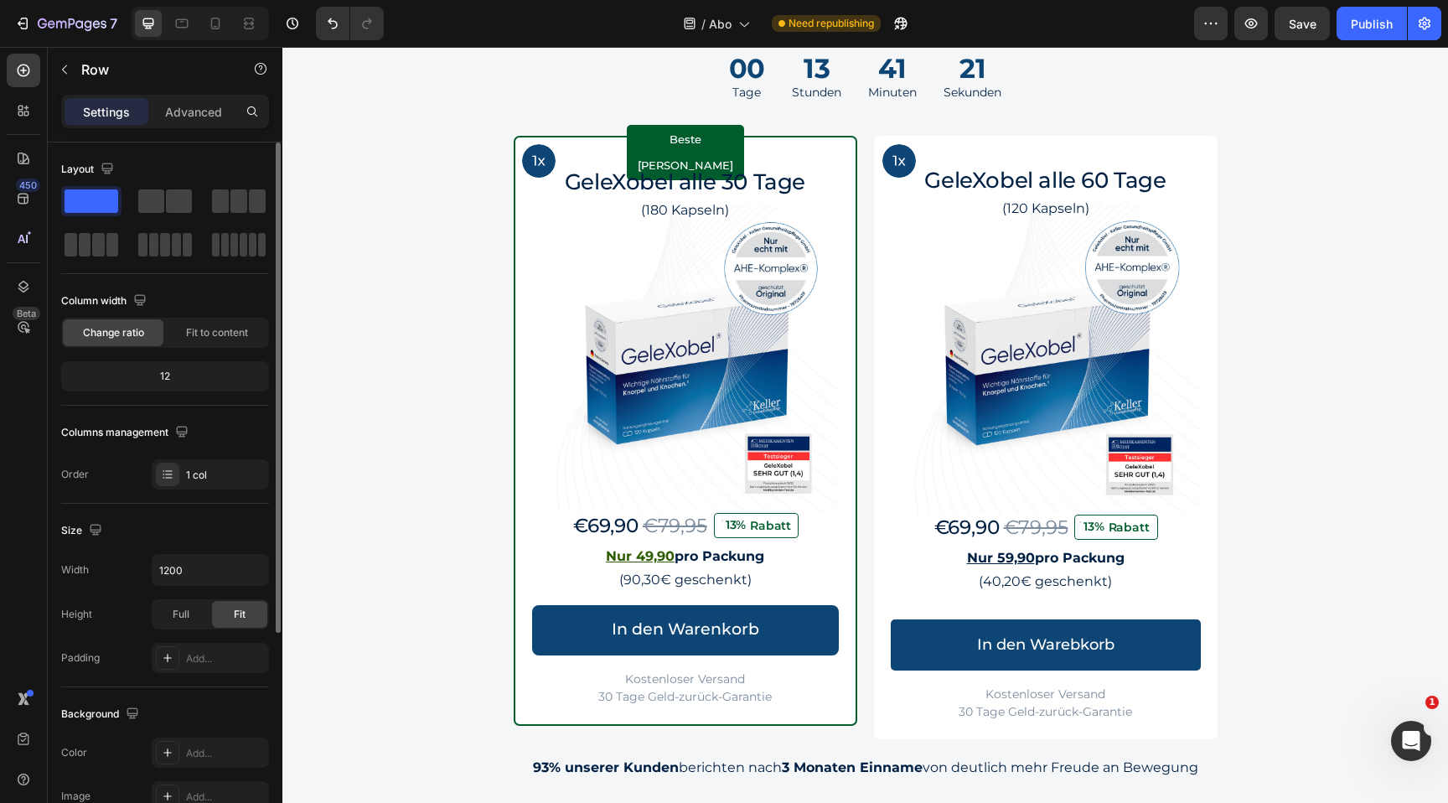
scroll to position [1535, 0]
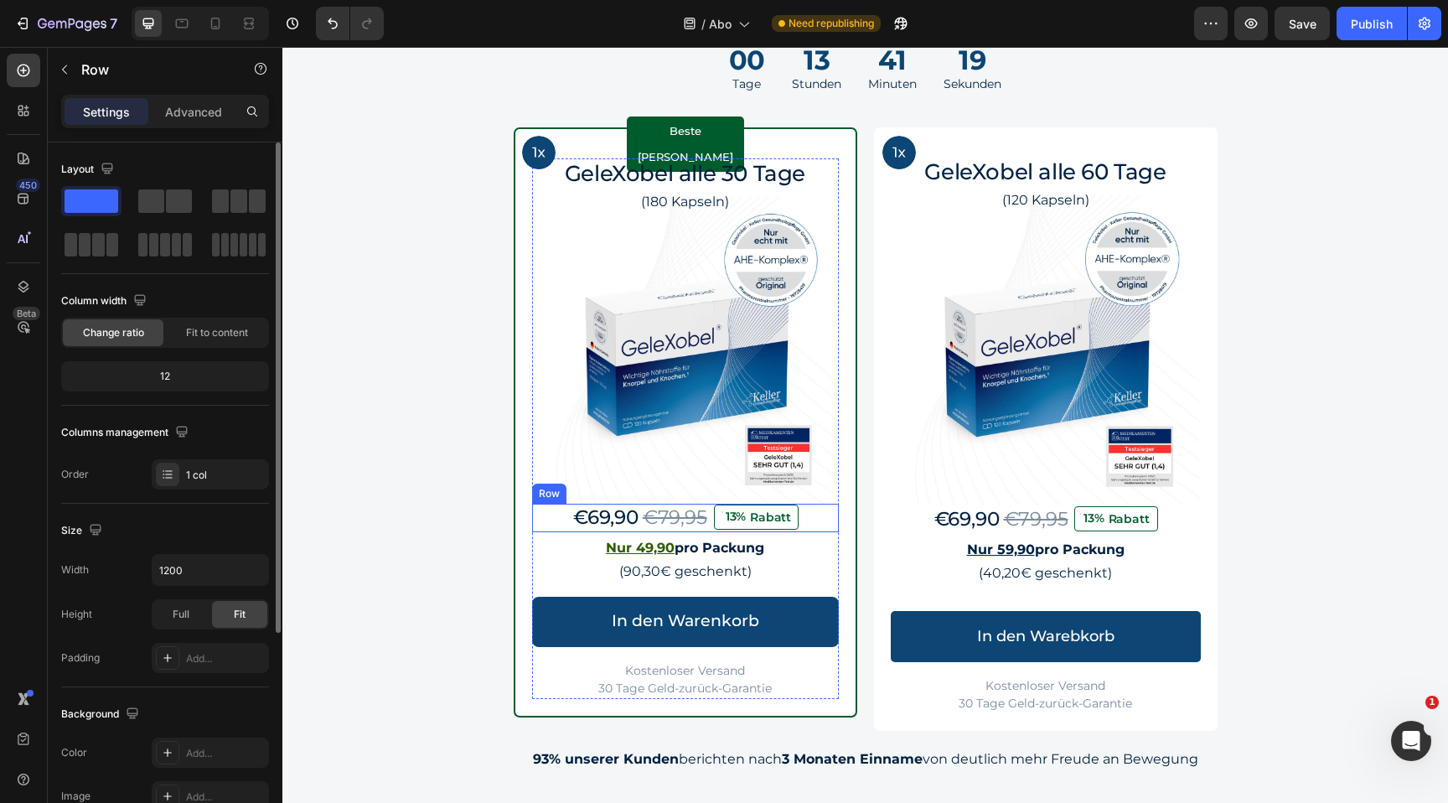
click at [555, 519] on div "€69,90 Product Price Product Price €79,95 Product Price Product Price 13% Rabat…" at bounding box center [685, 518] width 307 height 28
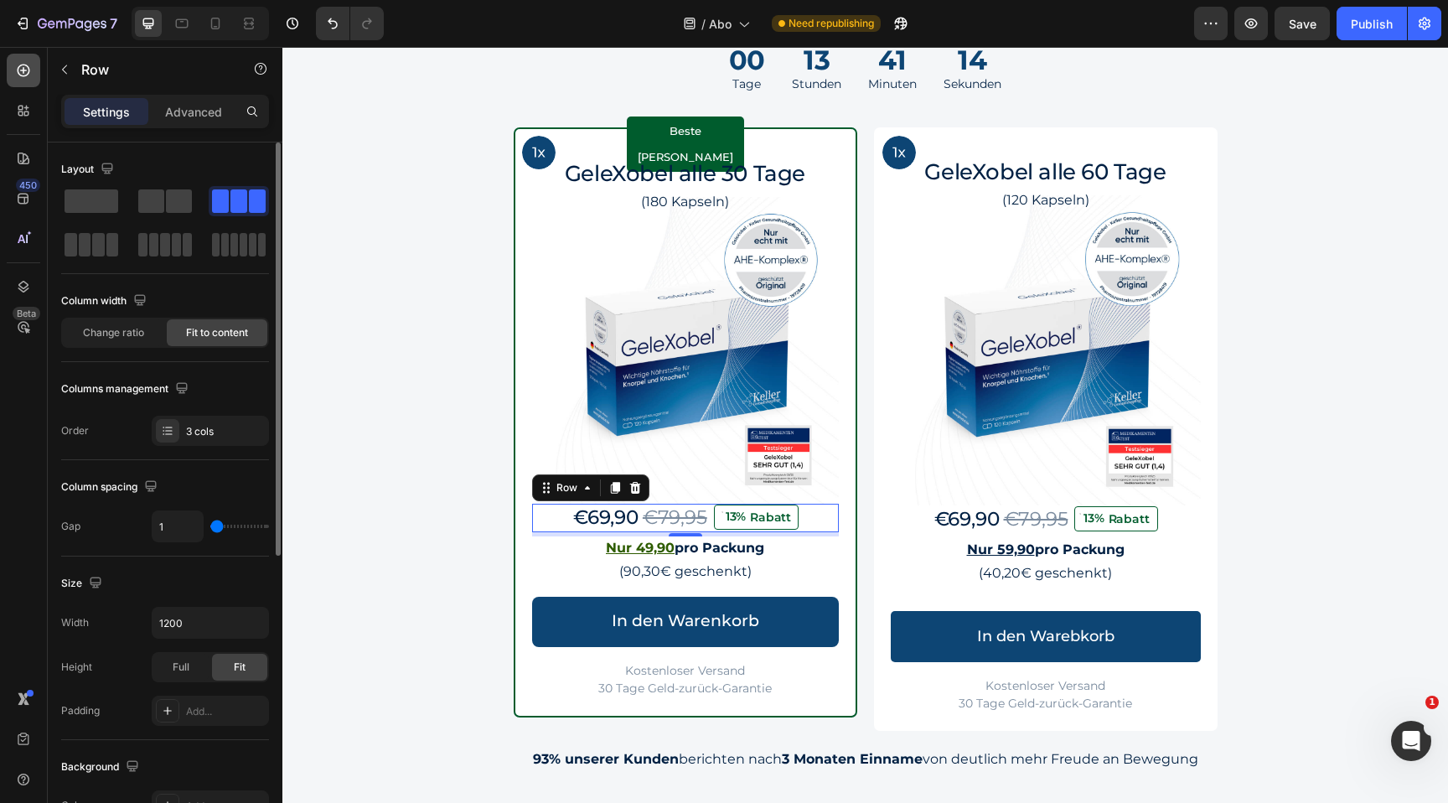
click at [31, 76] on icon at bounding box center [23, 70] width 17 height 17
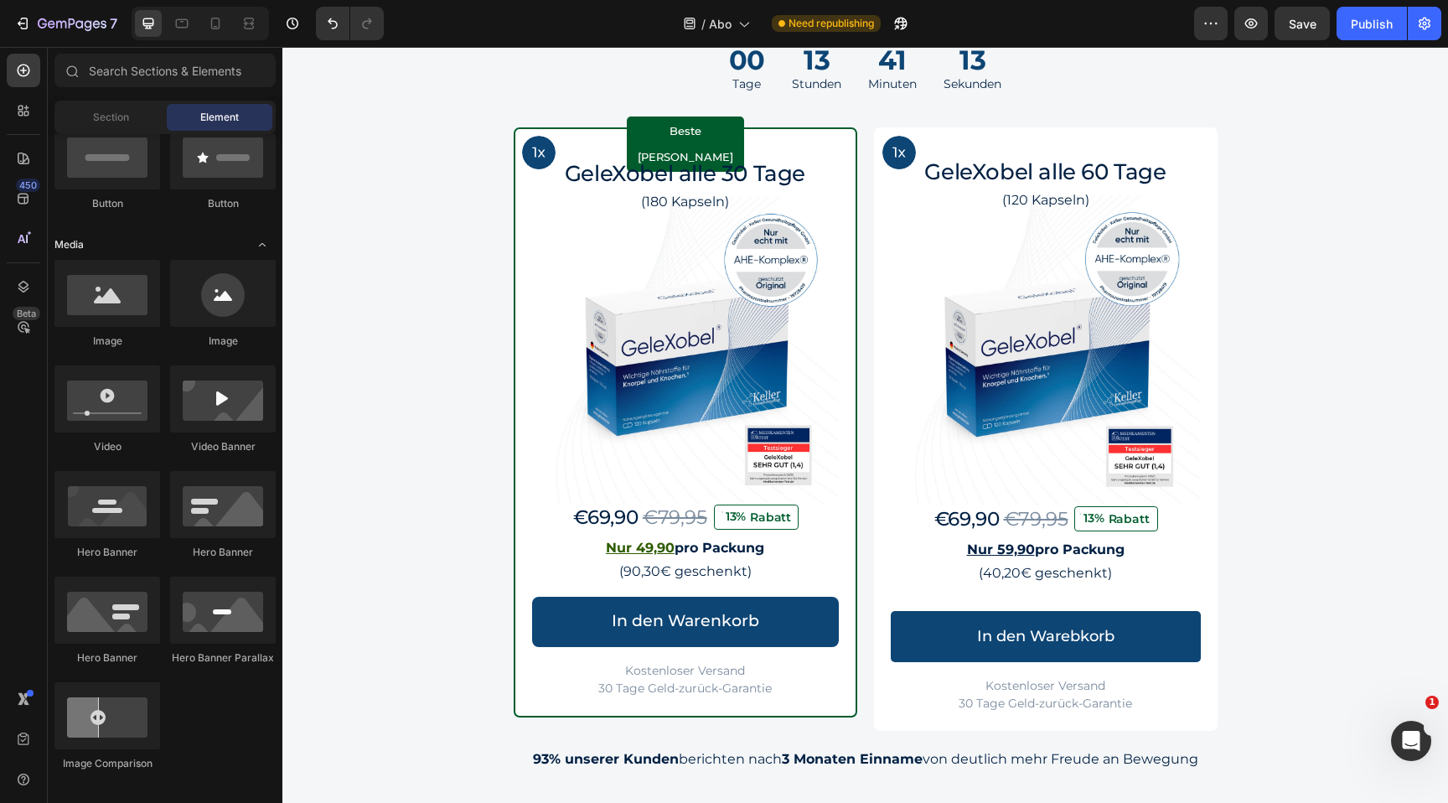
scroll to position [0, 0]
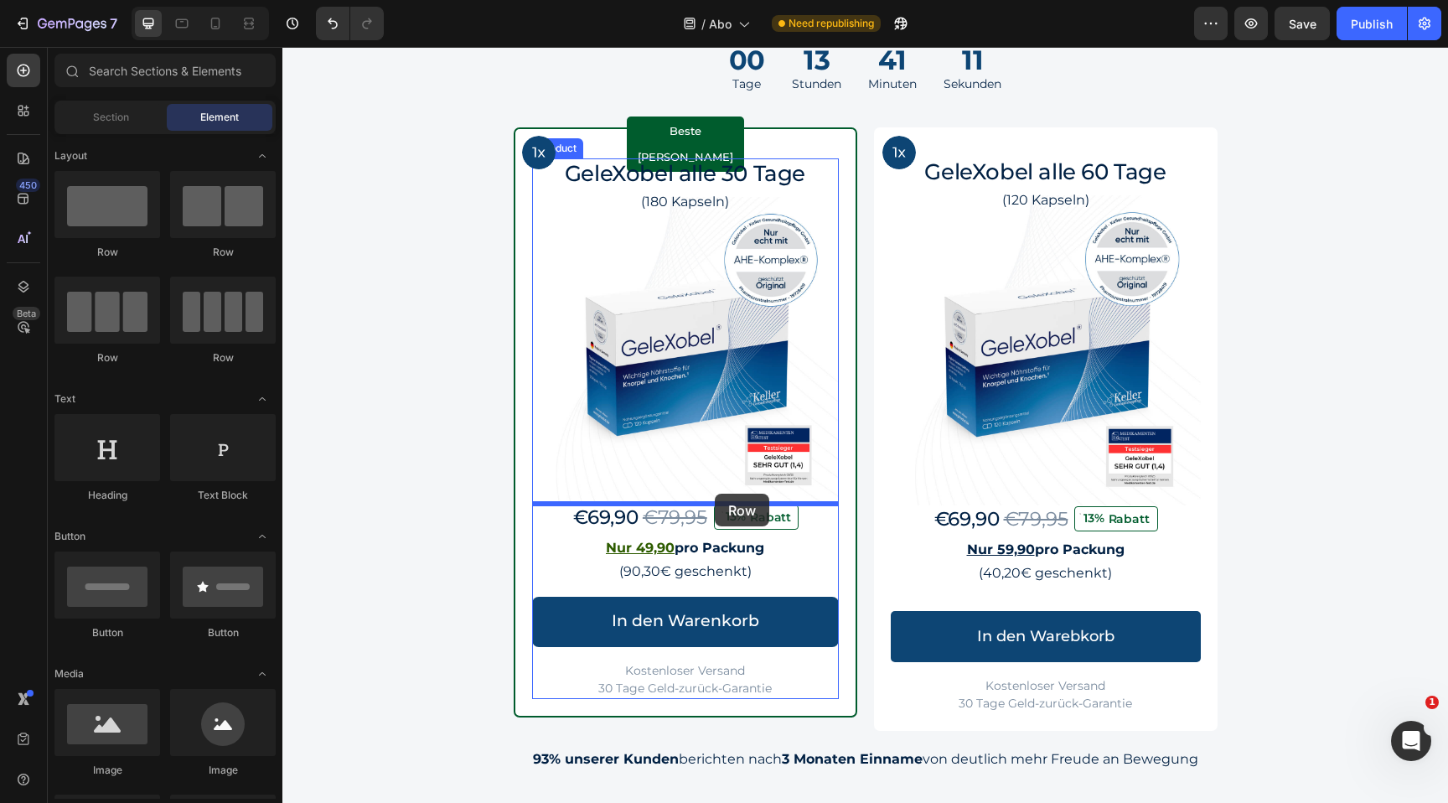
drag, startPoint x: 402, startPoint y: 275, endPoint x: 715, endPoint y: 494, distance: 381.5
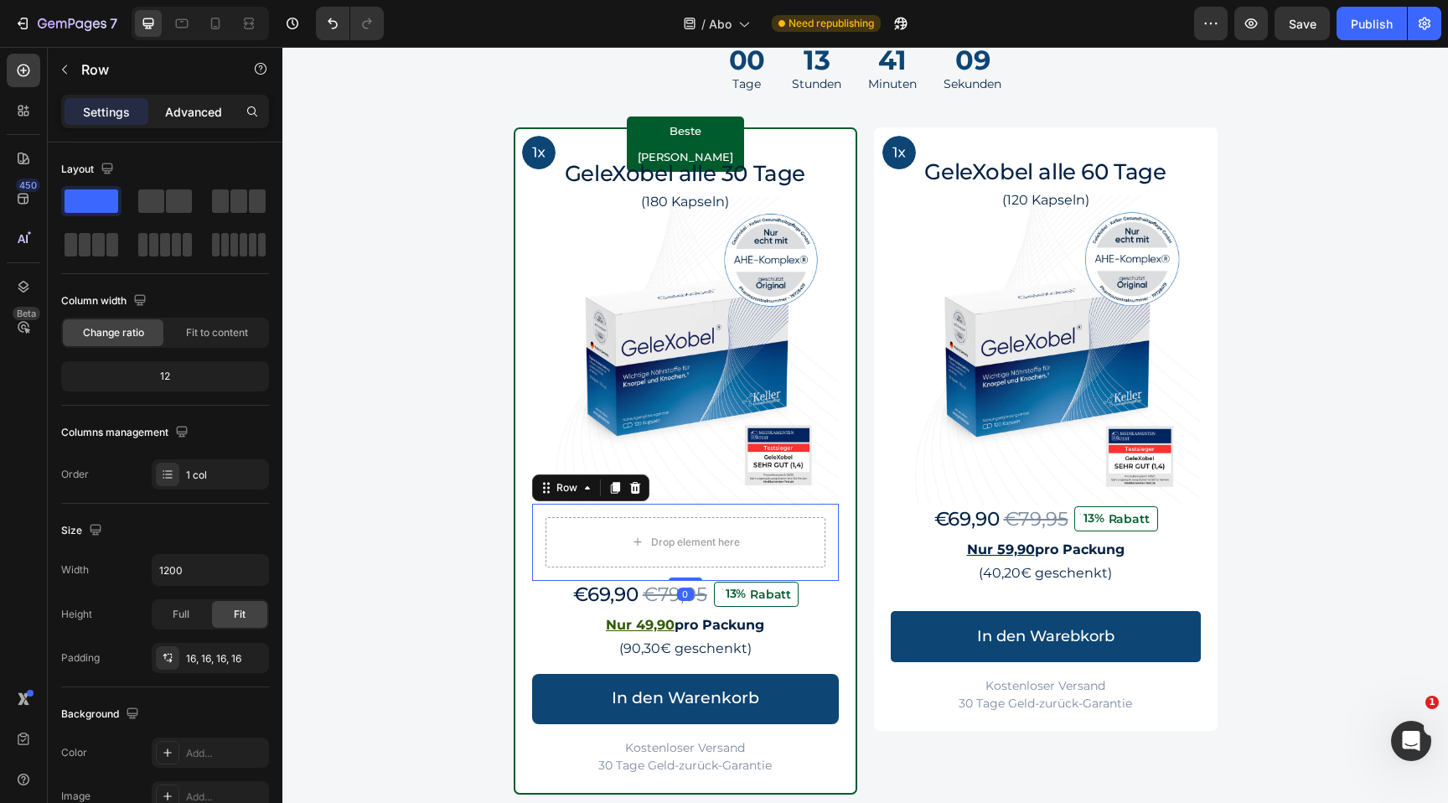
click at [215, 103] on p "Advanced" at bounding box center [193, 112] width 57 height 18
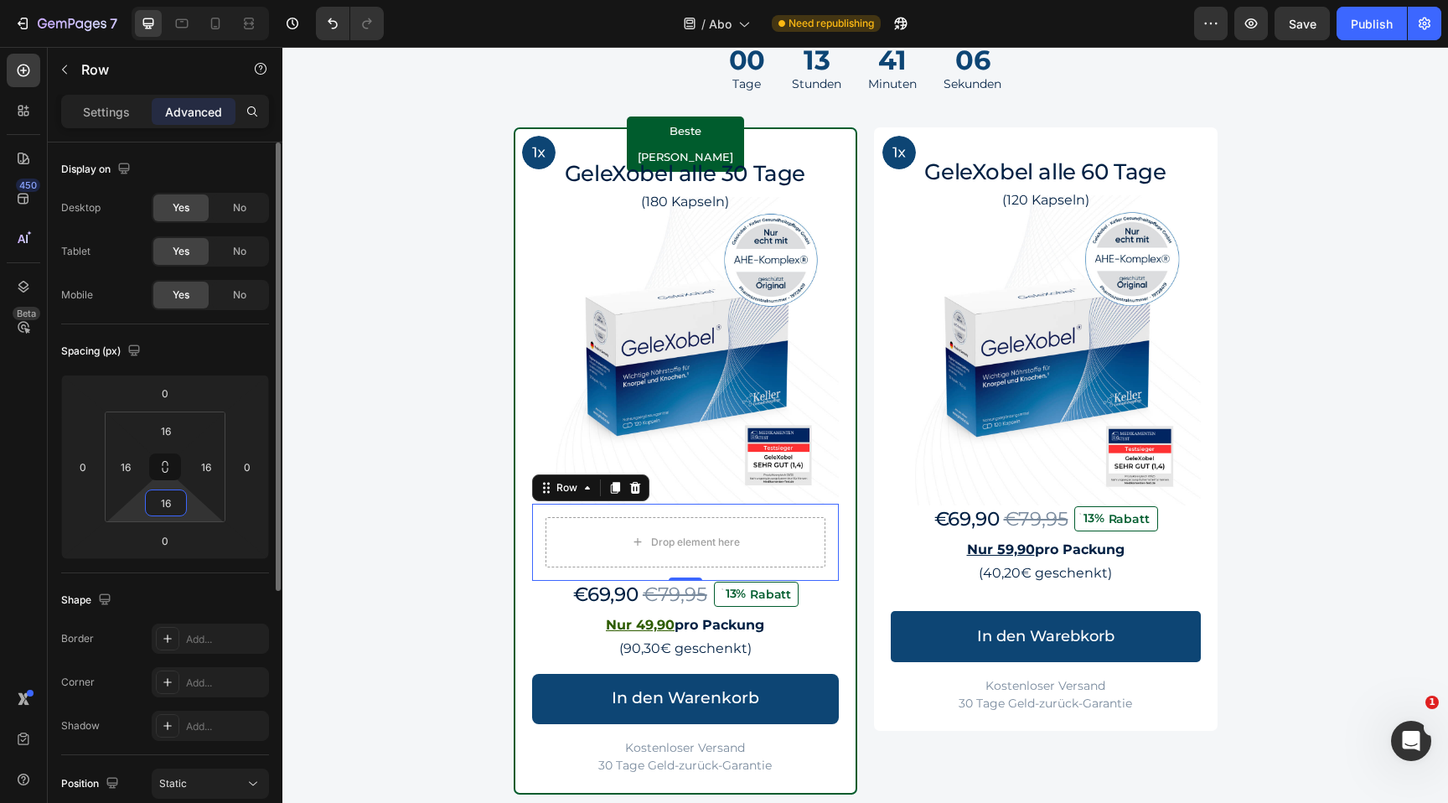
click at [169, 500] on input "16" at bounding box center [166, 502] width 34 height 25
click at [169, 466] on icon at bounding box center [164, 466] width 13 height 13
click at [168, 498] on input "16" at bounding box center [166, 502] width 34 height 25
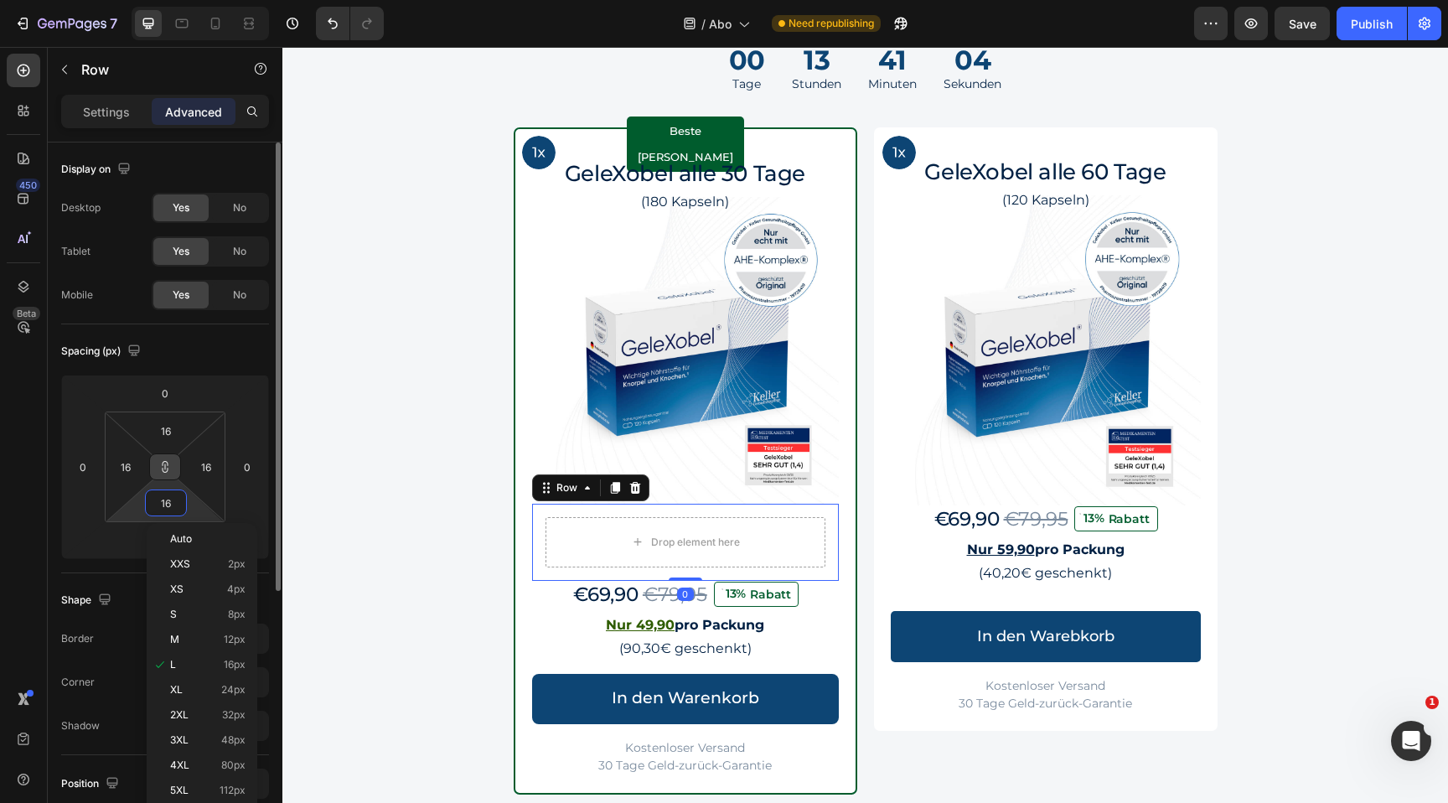
type input "0"
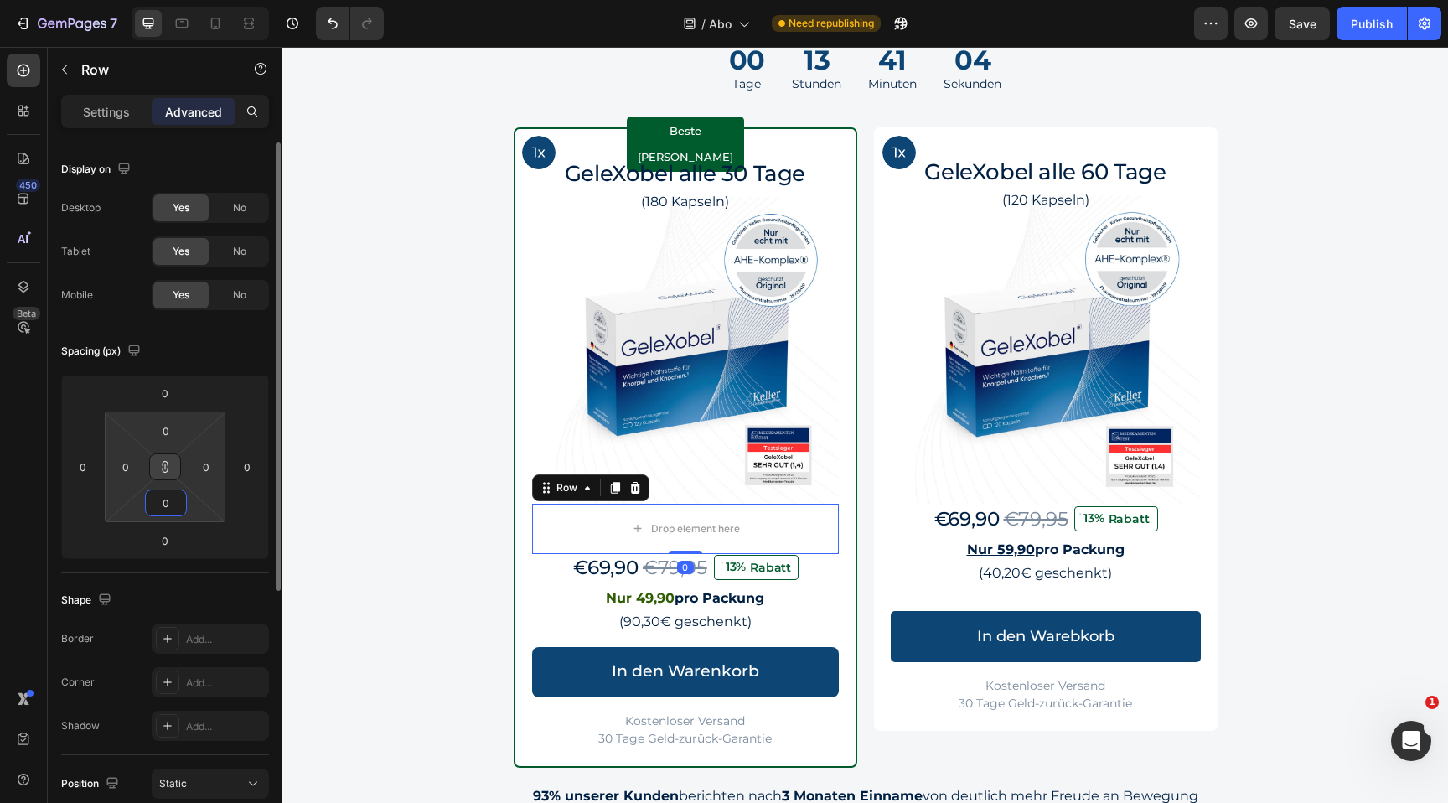
type input "0"
click at [44, 75] on div "450 Beta" at bounding box center [24, 425] width 48 height 756
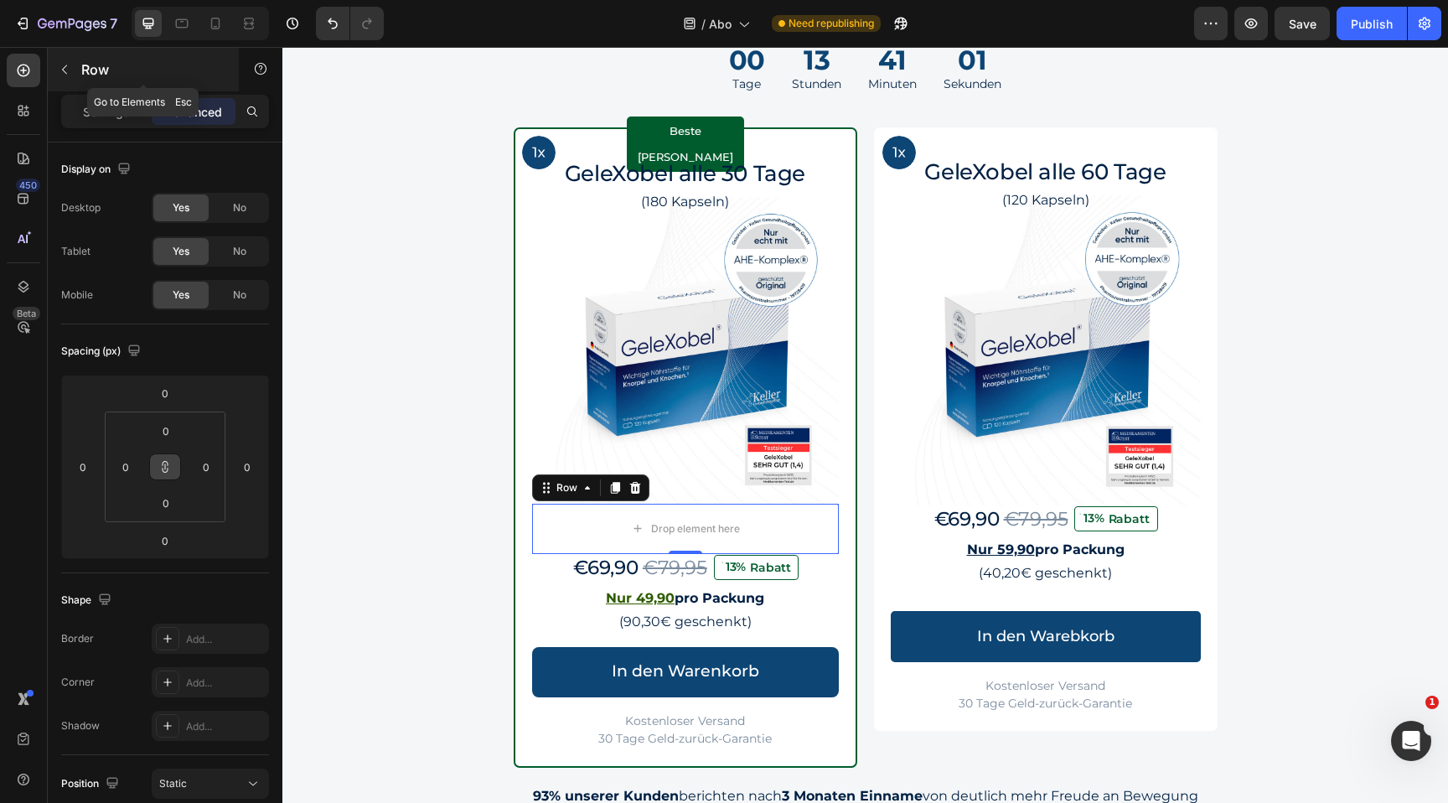
click at [55, 71] on button "button" at bounding box center [64, 69] width 27 height 27
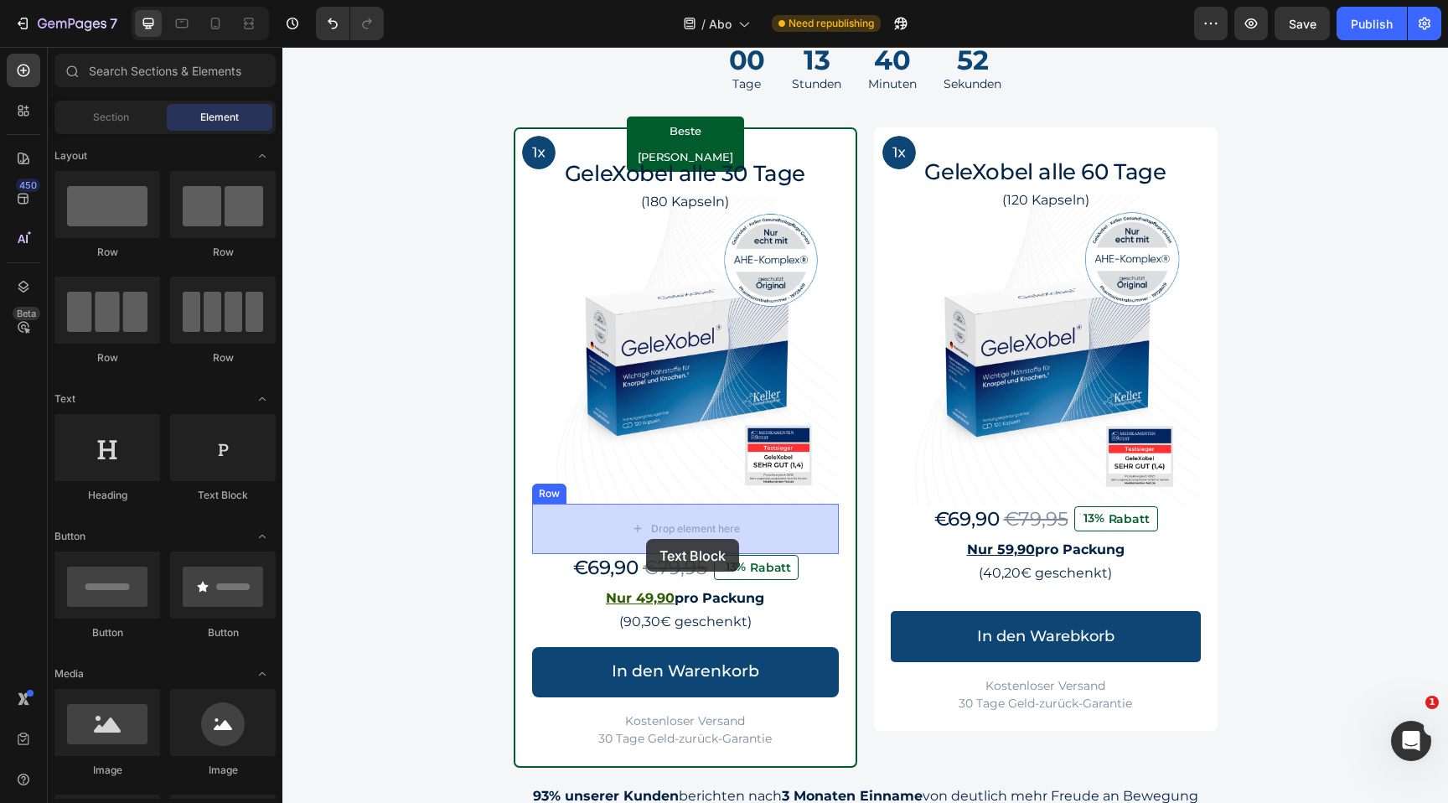
drag, startPoint x: 397, startPoint y: 468, endPoint x: 646, endPoint y: 539, distance: 258.9
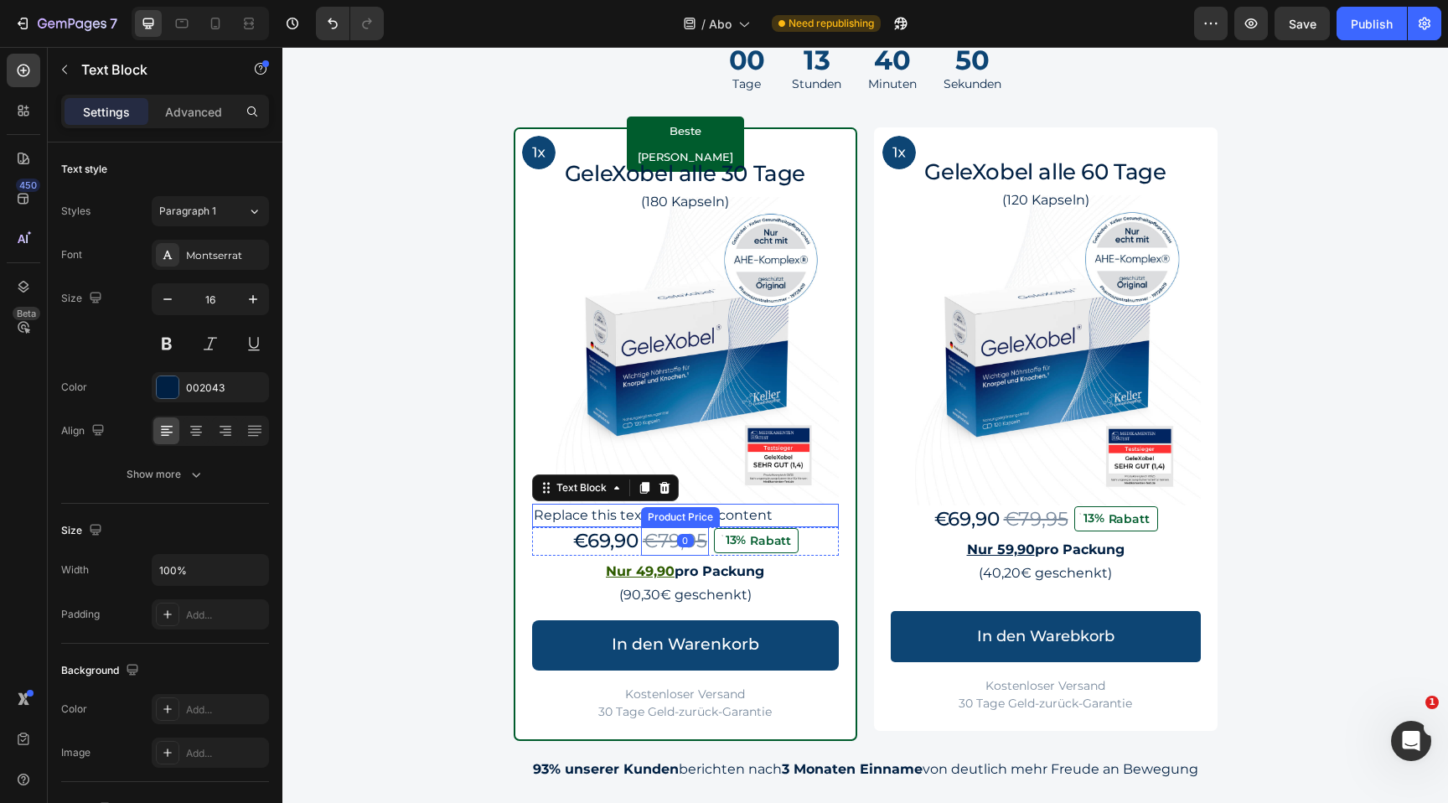
click at [690, 514] on div "Product Price" at bounding box center [681, 517] width 72 height 15
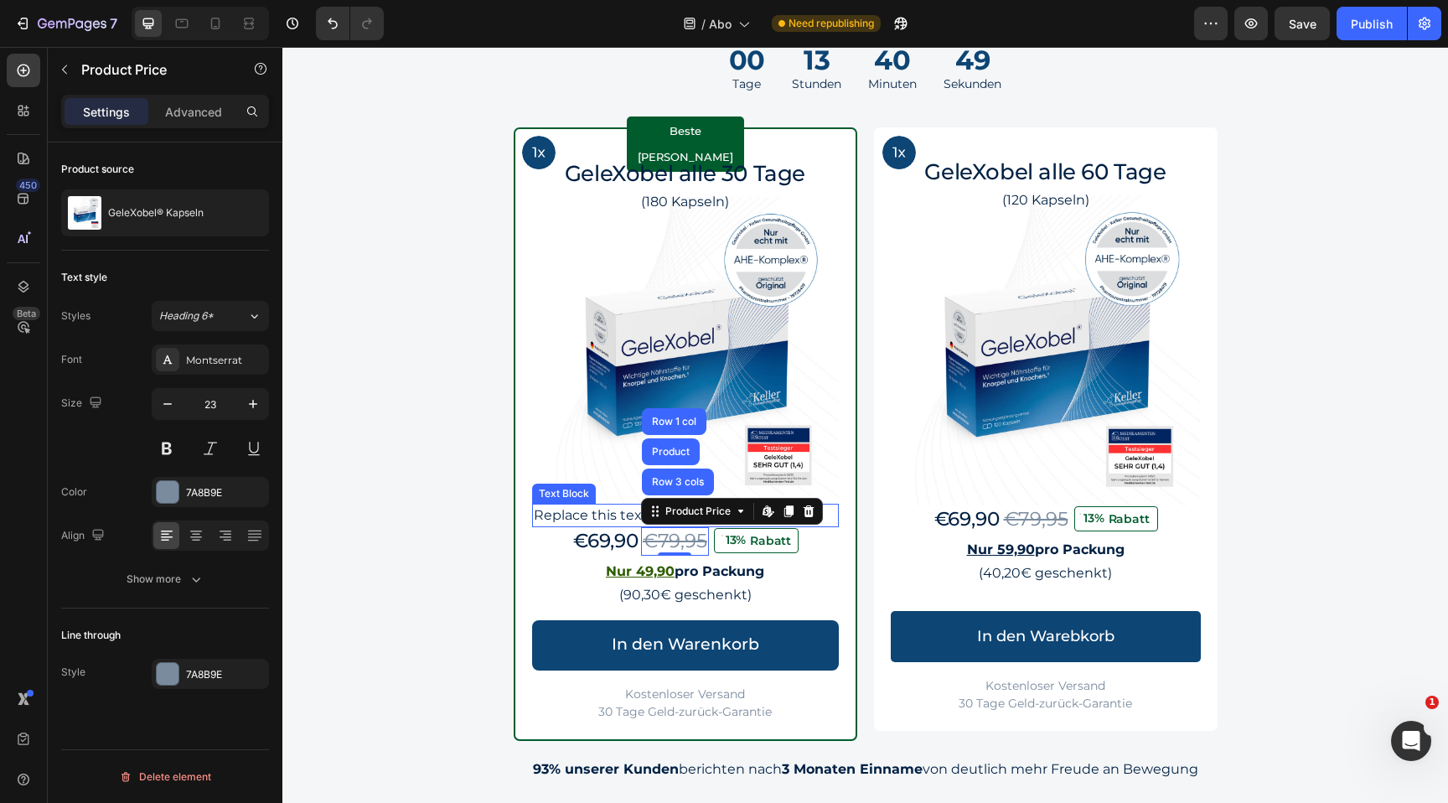
click at [588, 516] on div "Replace this text with your content" at bounding box center [685, 515] width 307 height 23
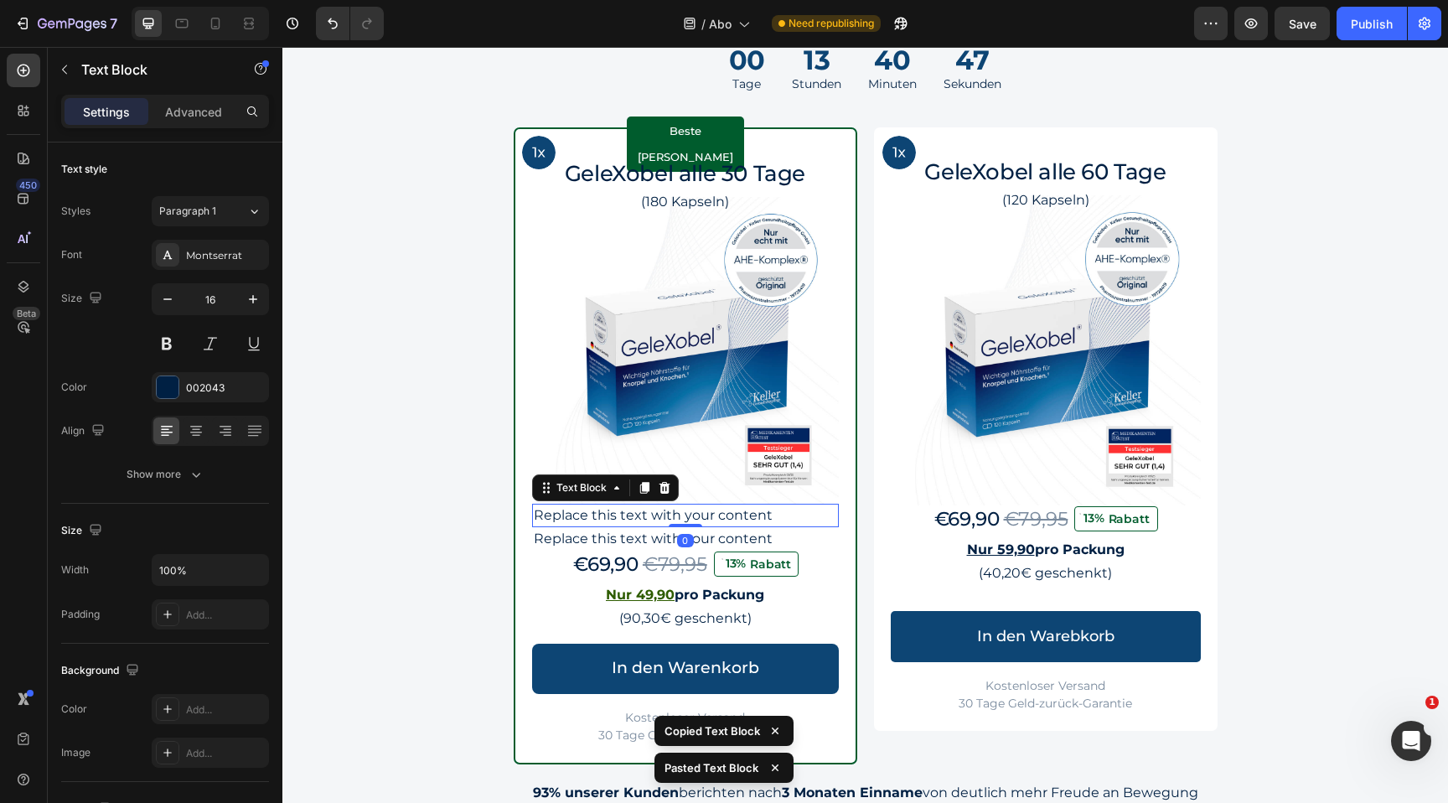
click at [711, 508] on div "Replace this text with your content" at bounding box center [685, 515] width 307 height 23
click at [794, 519] on div "Replace this text with your content" at bounding box center [685, 515] width 307 height 23
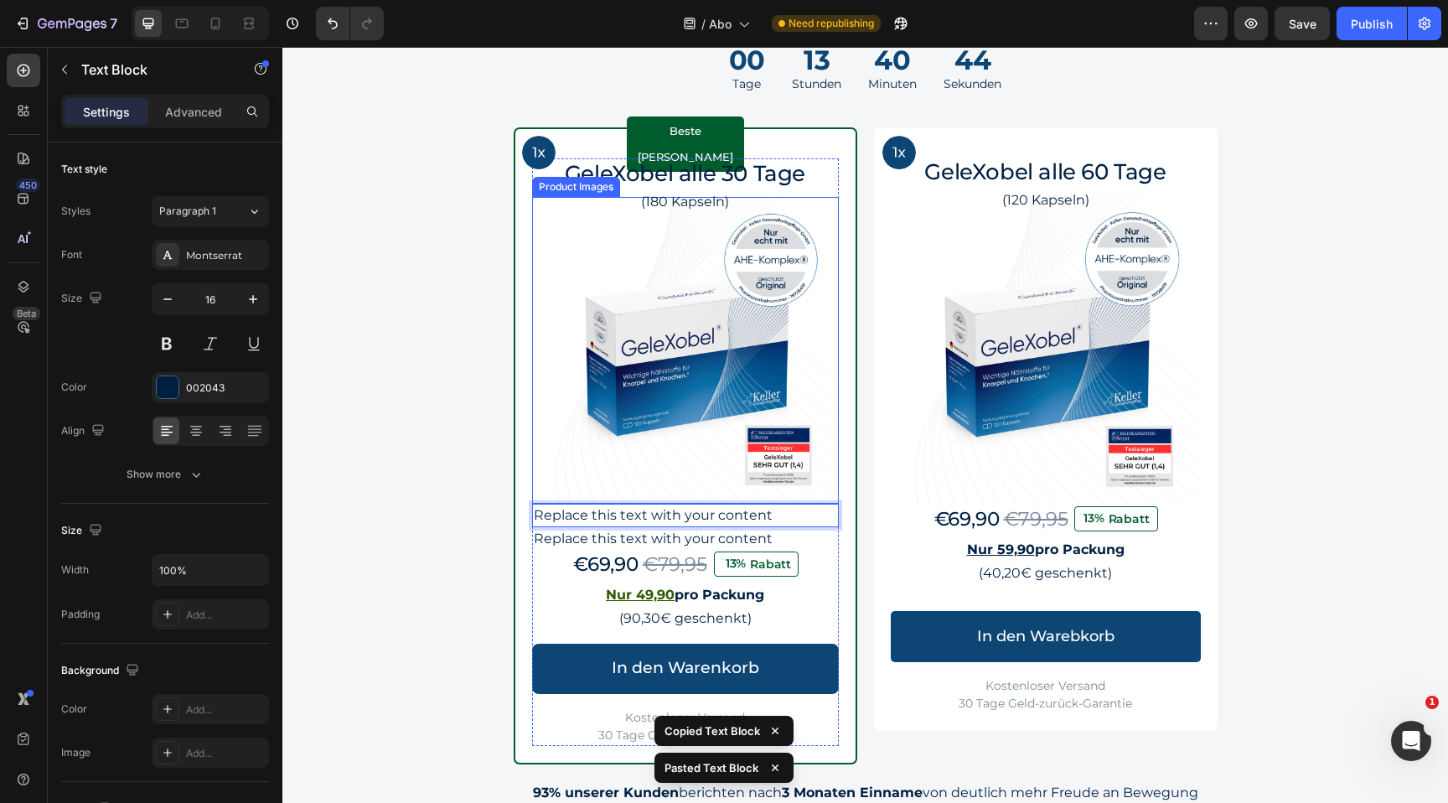
click at [611, 480] on img at bounding box center [685, 350] width 307 height 307
click at [572, 513] on p "Replace this text with your content" at bounding box center [685, 515] width 303 height 20
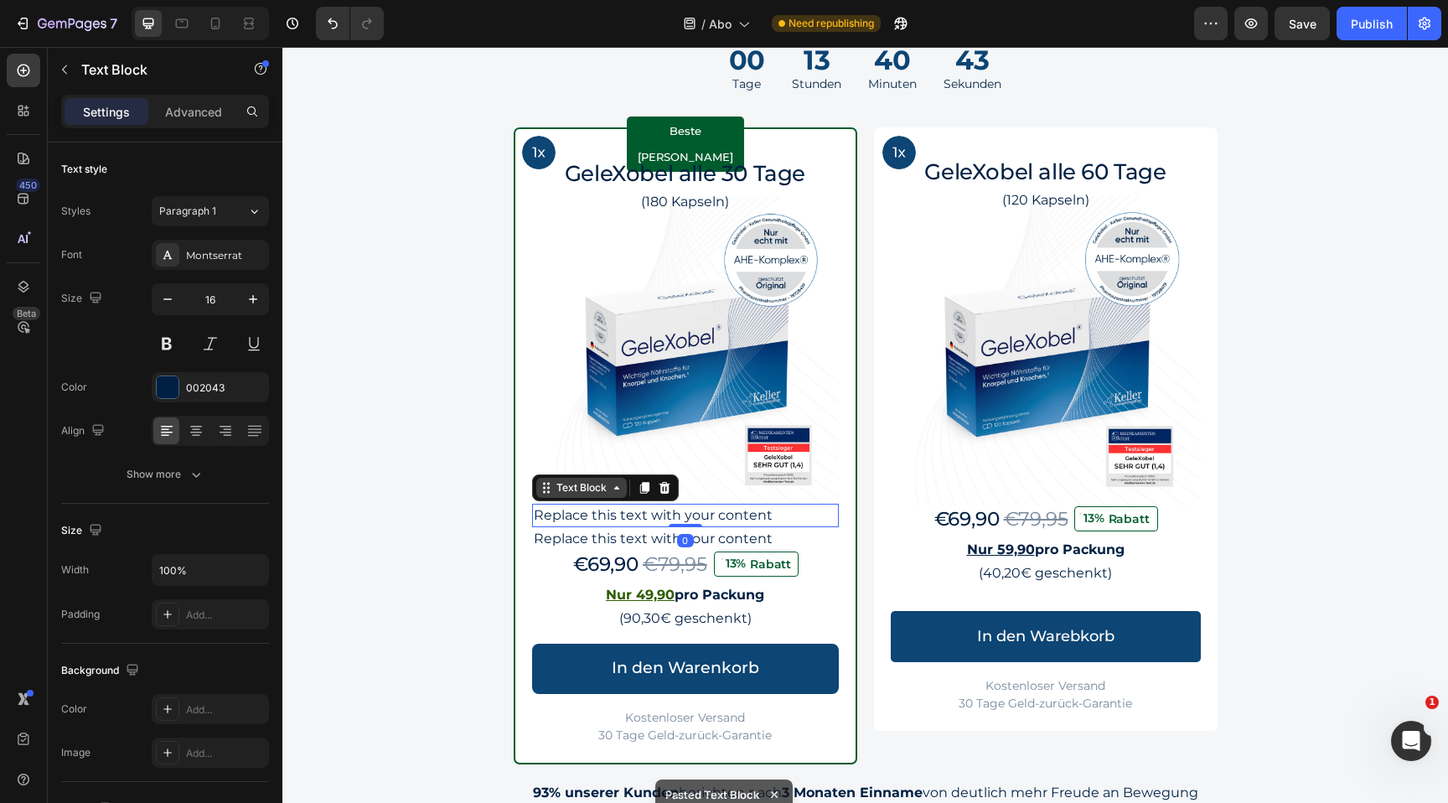
click at [588, 486] on div "Text Block" at bounding box center [581, 487] width 57 height 15
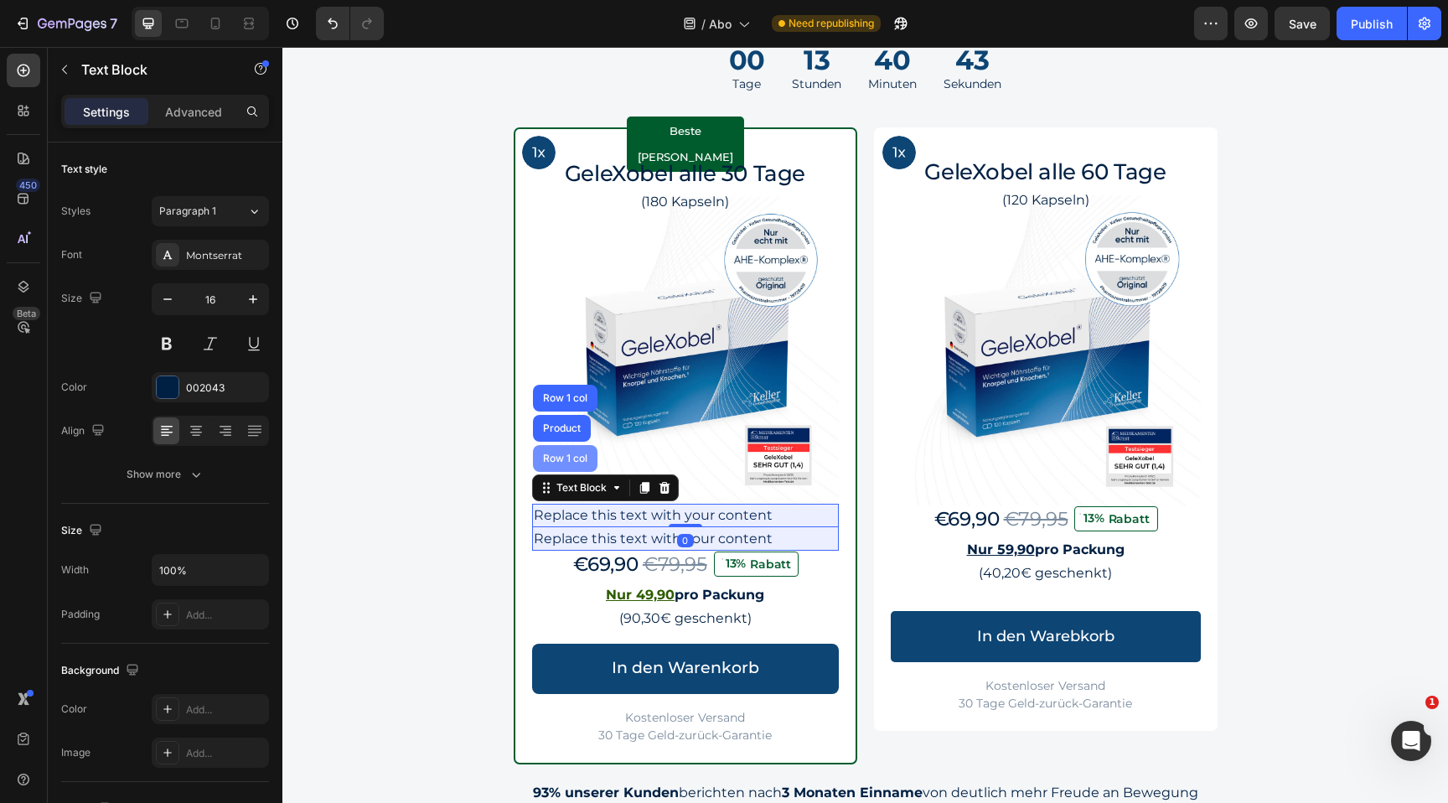
click at [577, 449] on div "Row 1 col" at bounding box center [565, 458] width 65 height 27
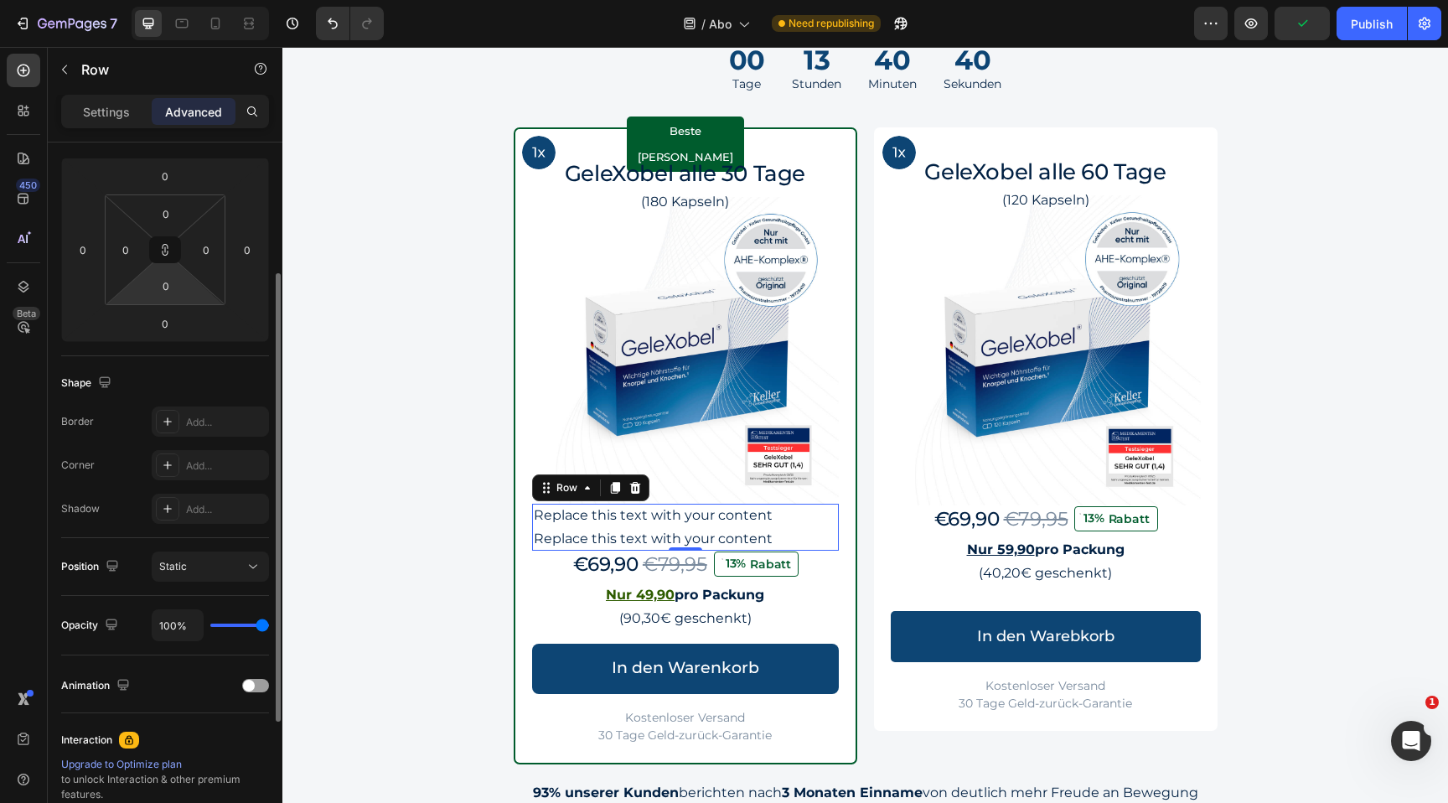
scroll to position [213, 0]
click at [123, 118] on p "Settings" at bounding box center [106, 112] width 47 height 18
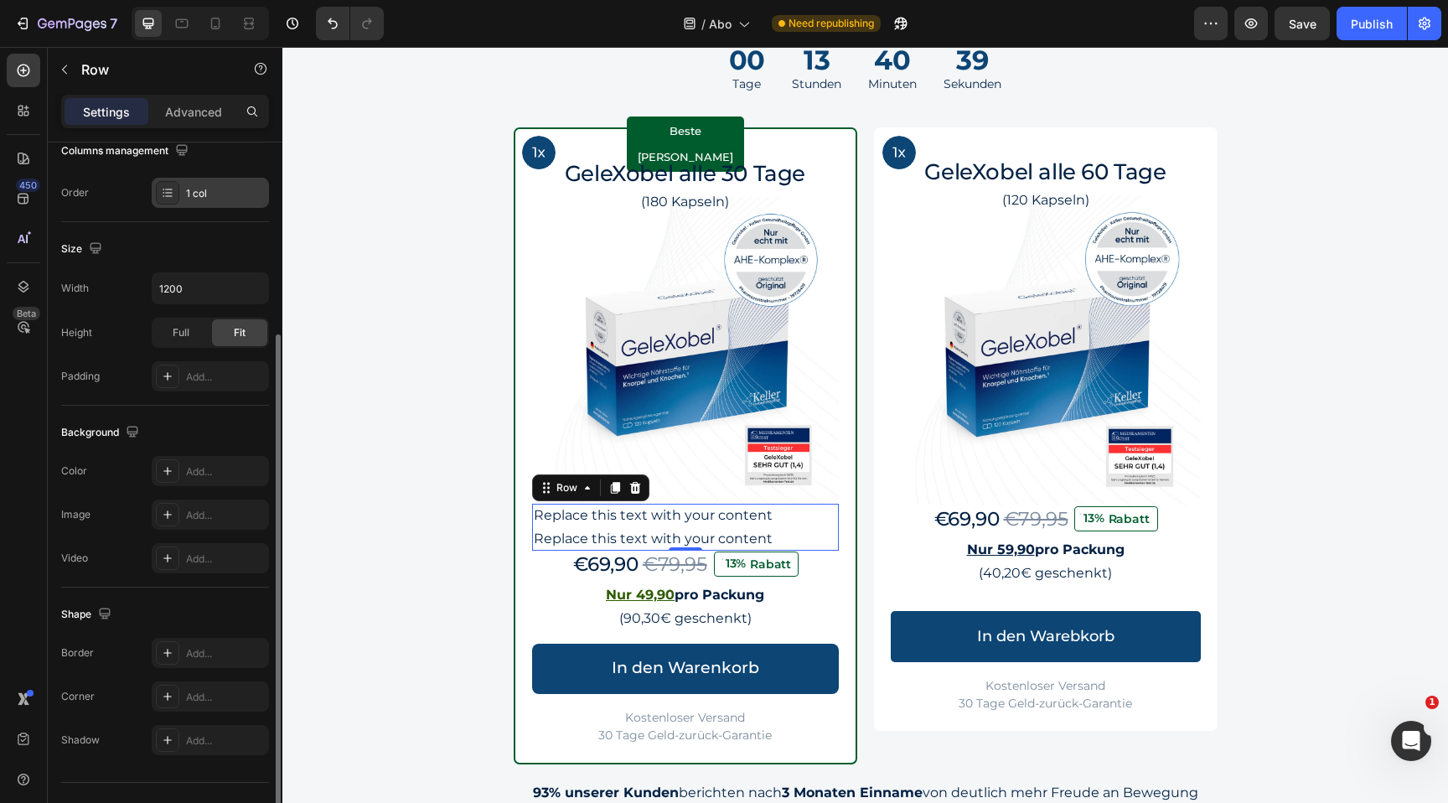
scroll to position [0, 0]
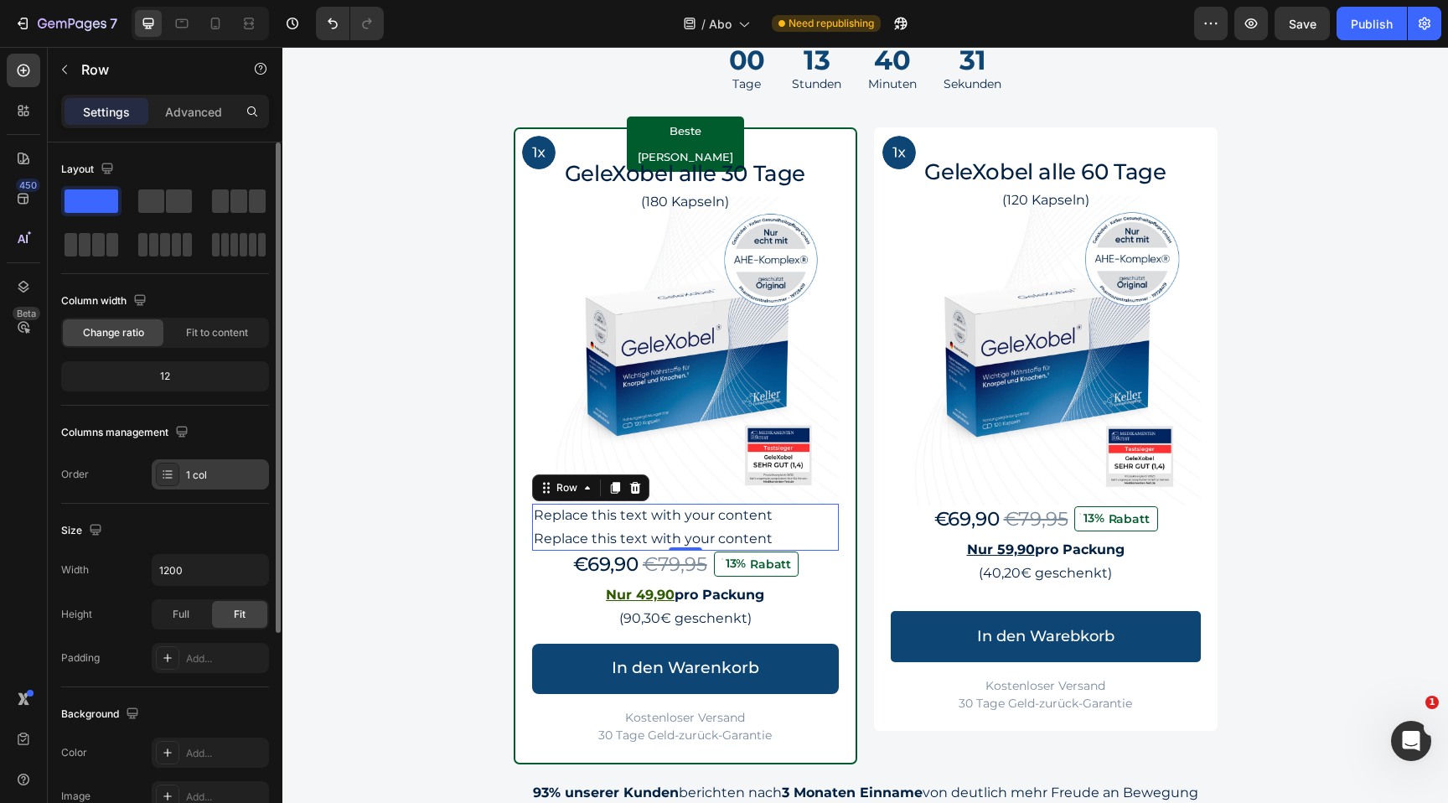
click at [200, 468] on div "1 col" at bounding box center [225, 475] width 79 height 15
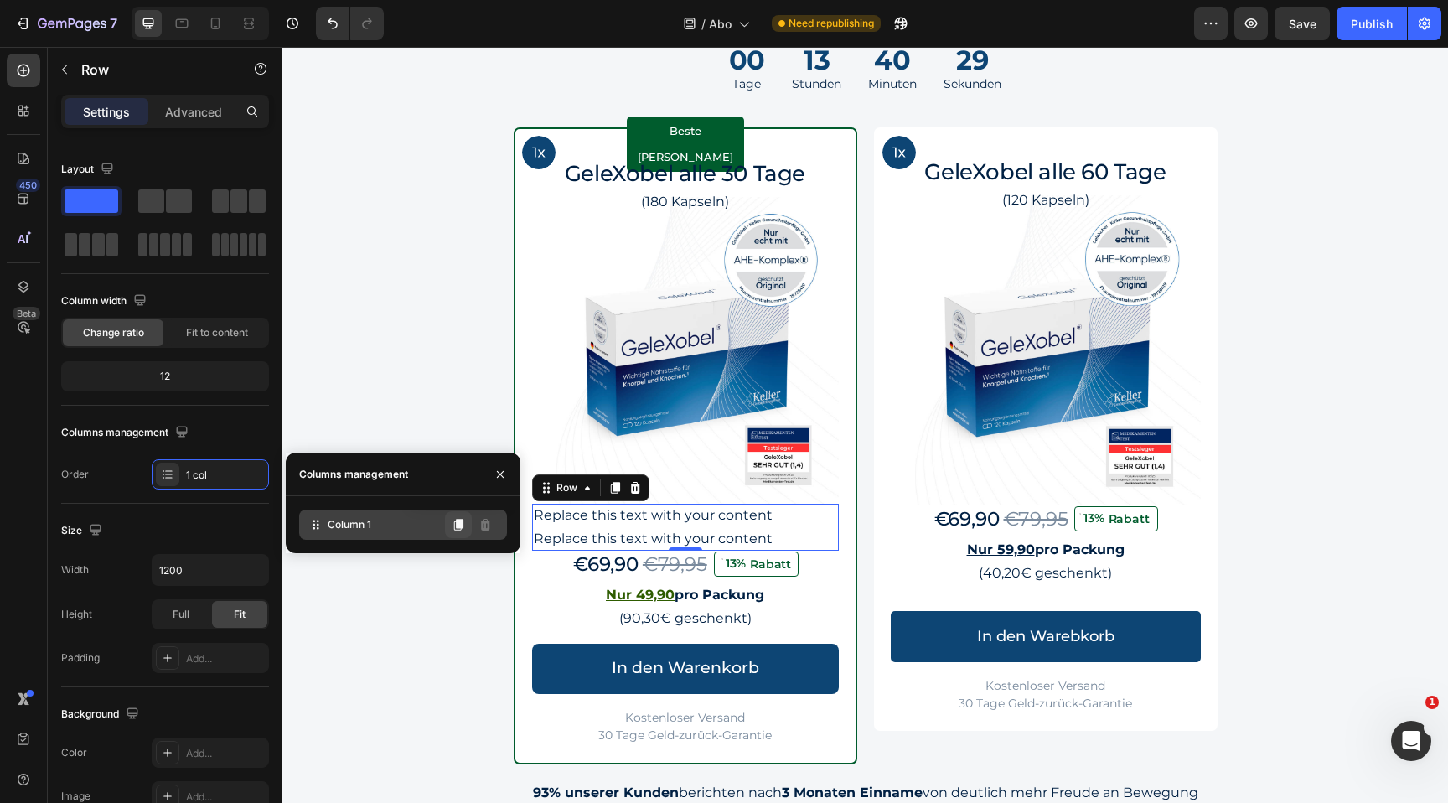
click at [461, 524] on icon at bounding box center [458, 525] width 9 height 12
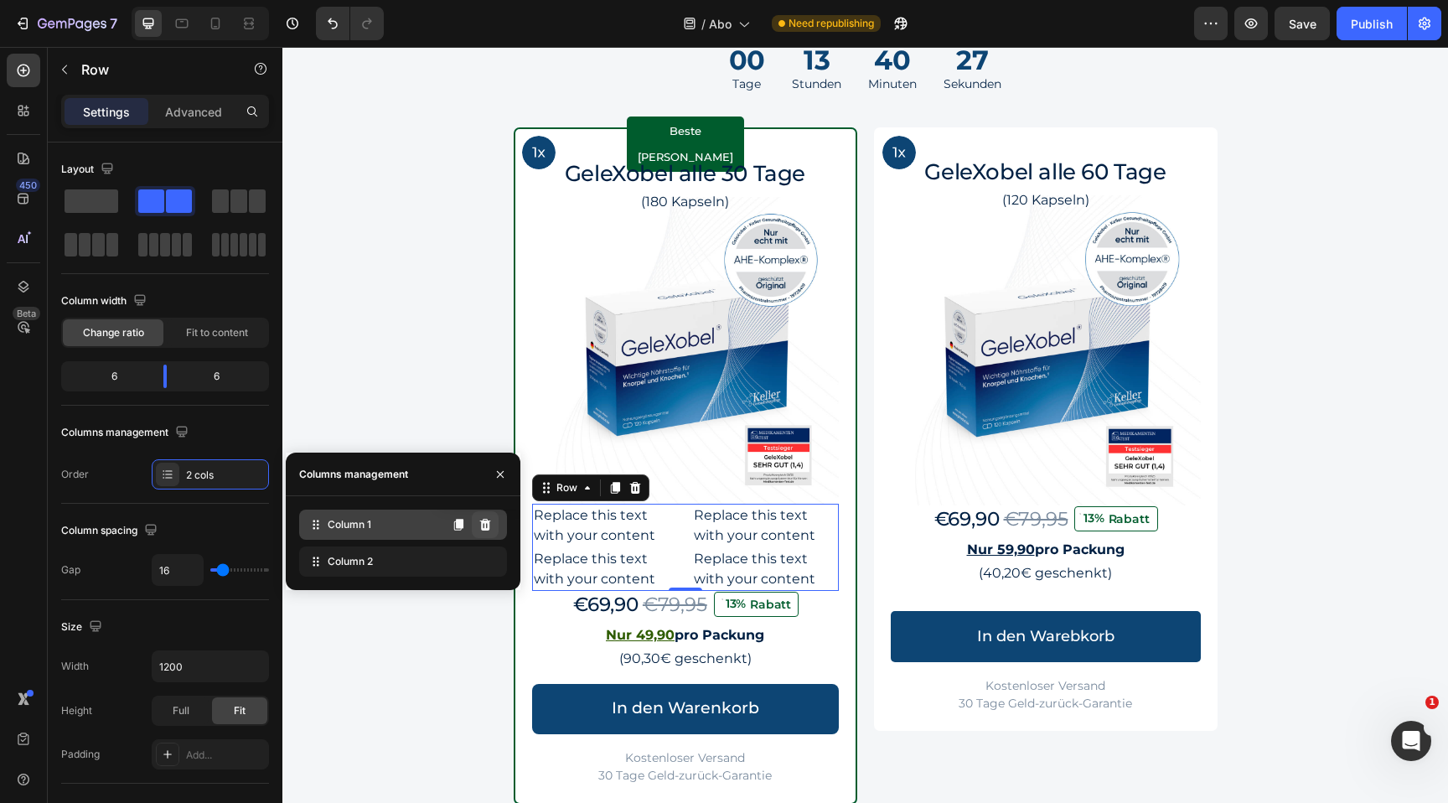
click at [483, 524] on icon at bounding box center [485, 525] width 11 height 12
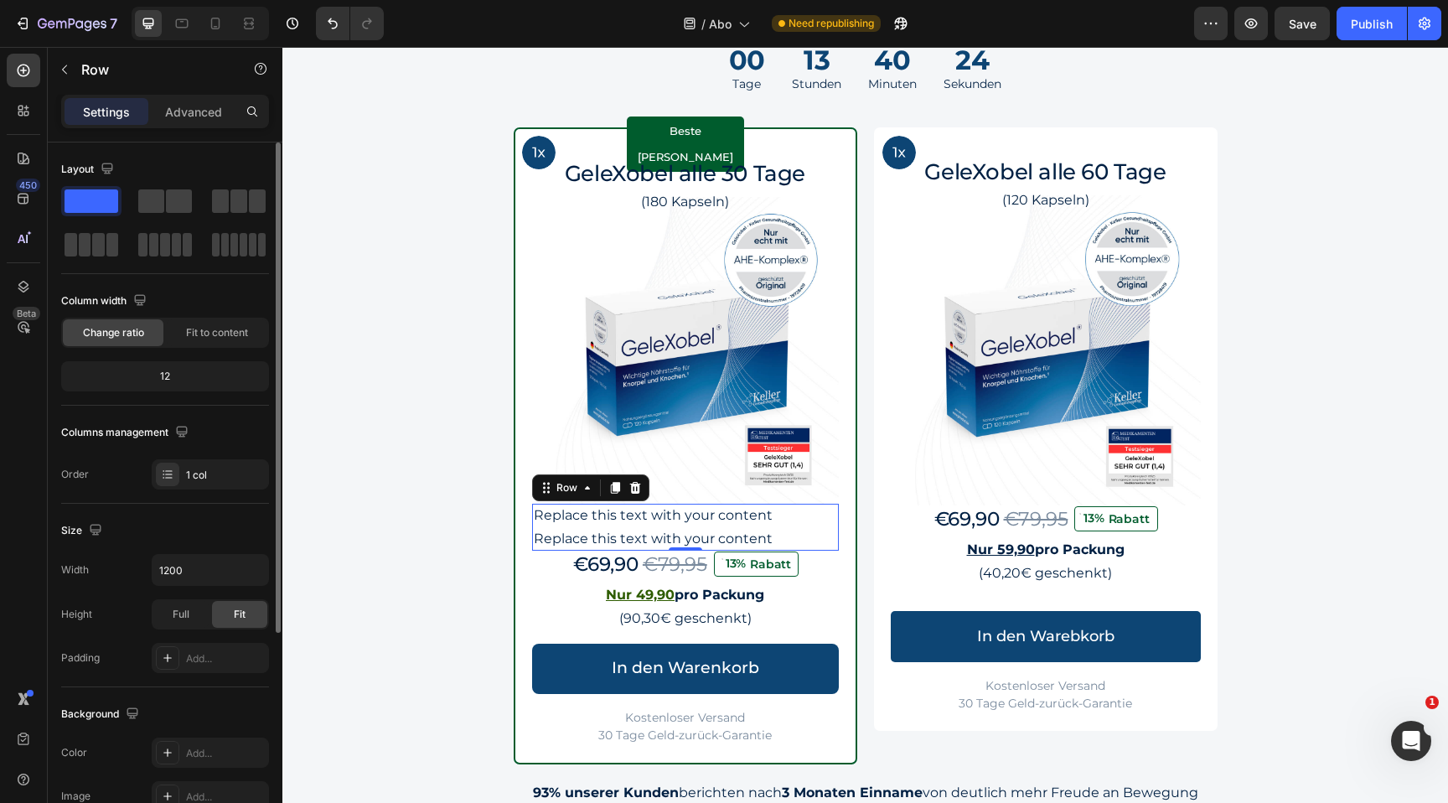
click at [241, 406] on div "Layout Column width Change ratio Fit to content 12 Columns management Order 1 c…" at bounding box center [165, 323] width 208 height 334
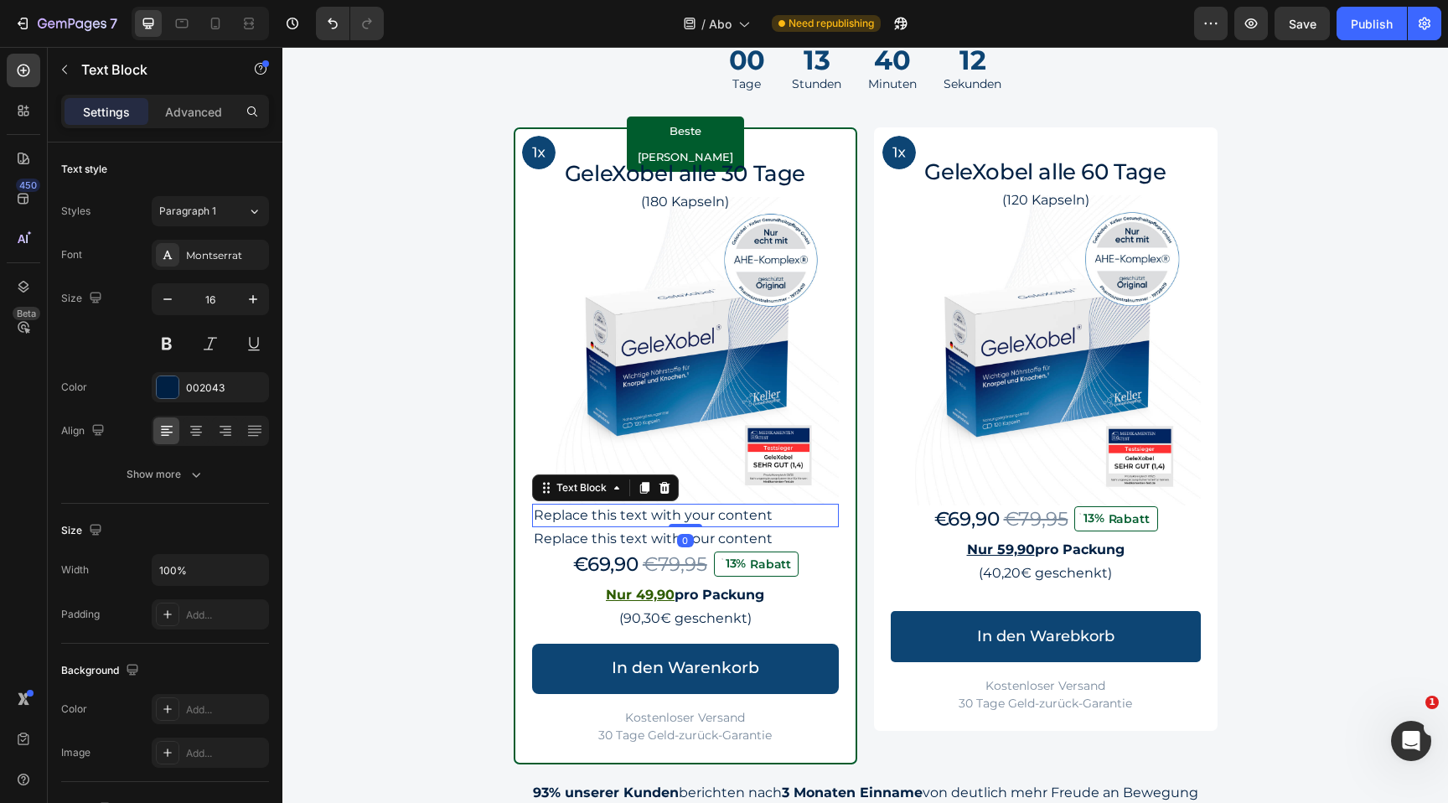
click at [683, 513] on div "Replace this text with your content" at bounding box center [685, 515] width 307 height 23
click at [683, 513] on p "Replace this text with your content" at bounding box center [685, 515] width 303 height 20
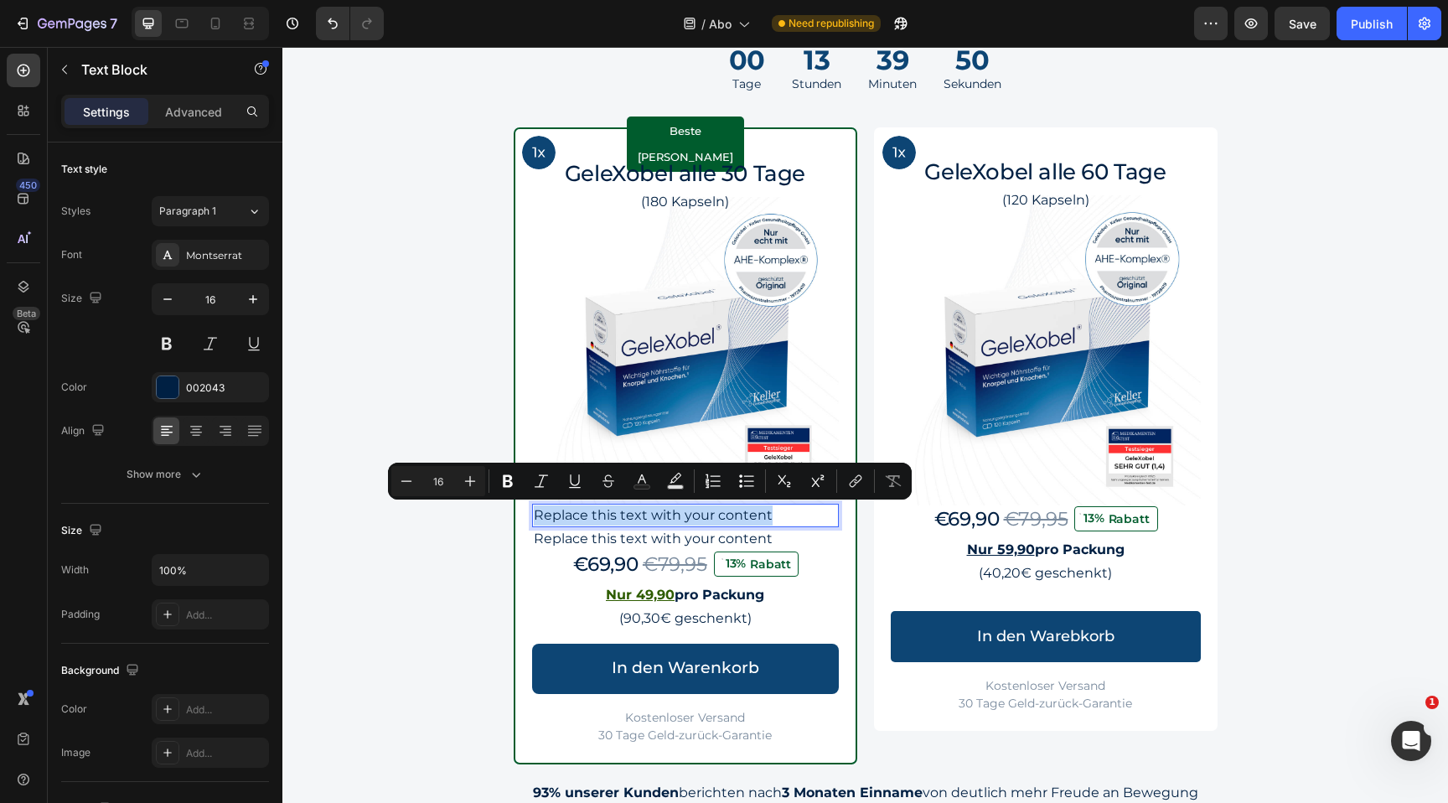
click at [668, 519] on p "Replace this text with your content" at bounding box center [685, 515] width 303 height 20
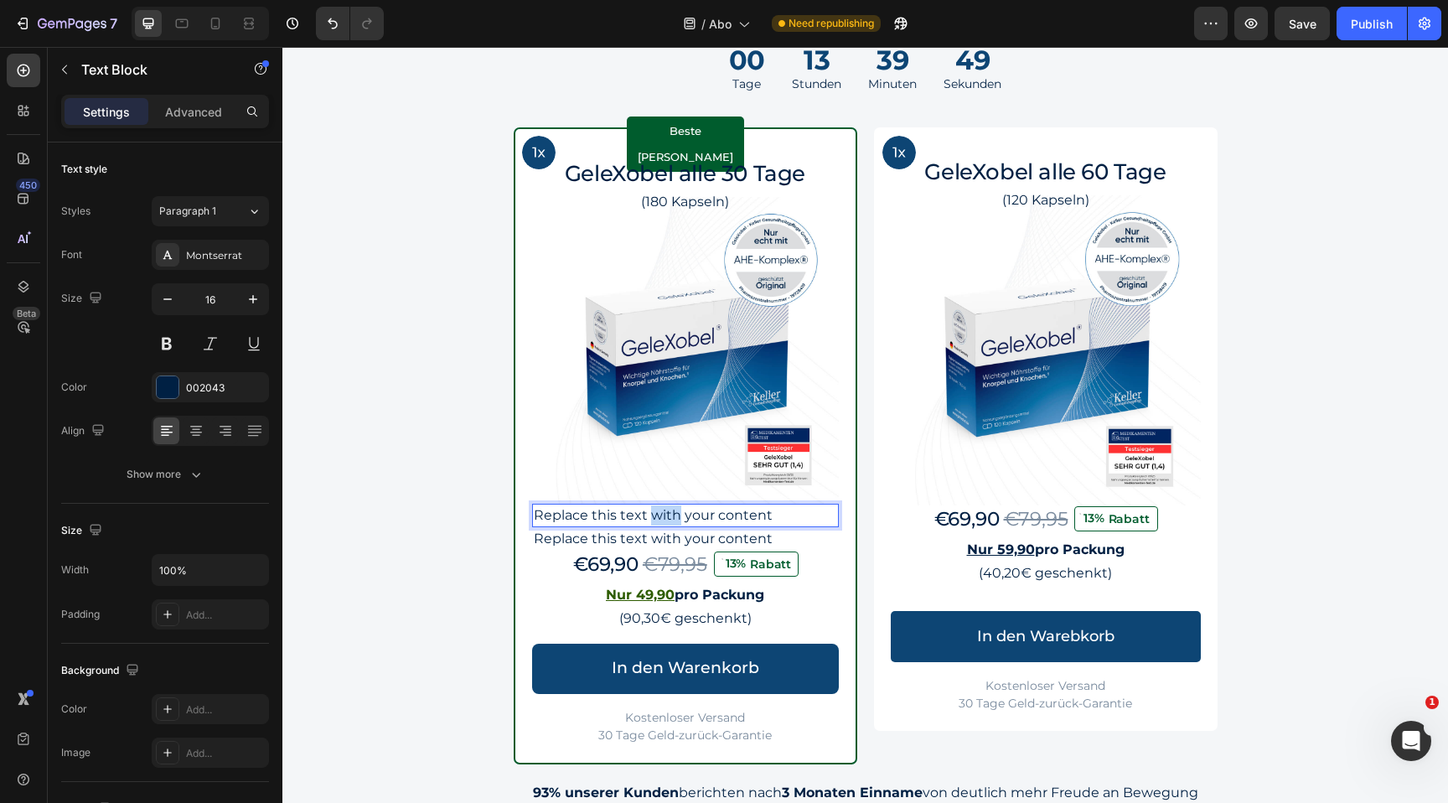
click at [668, 519] on p "Replace this text with your content" at bounding box center [685, 515] width 303 height 20
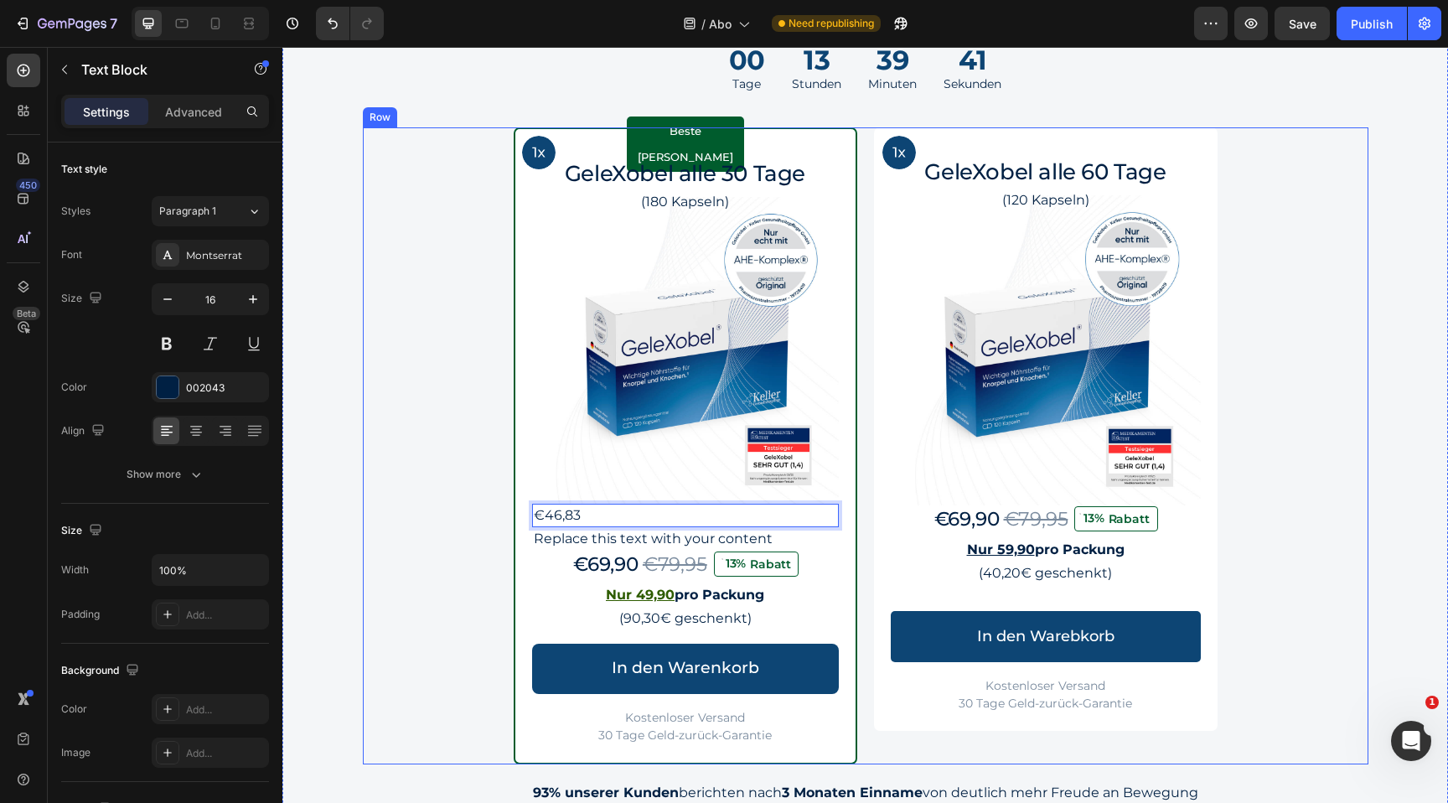
click at [499, 574] on div "Image Row Beste Wahl Text Block Row GeleXobel alle 30 Tage Heading (180 Kapseln…" at bounding box center [866, 445] width 1006 height 637
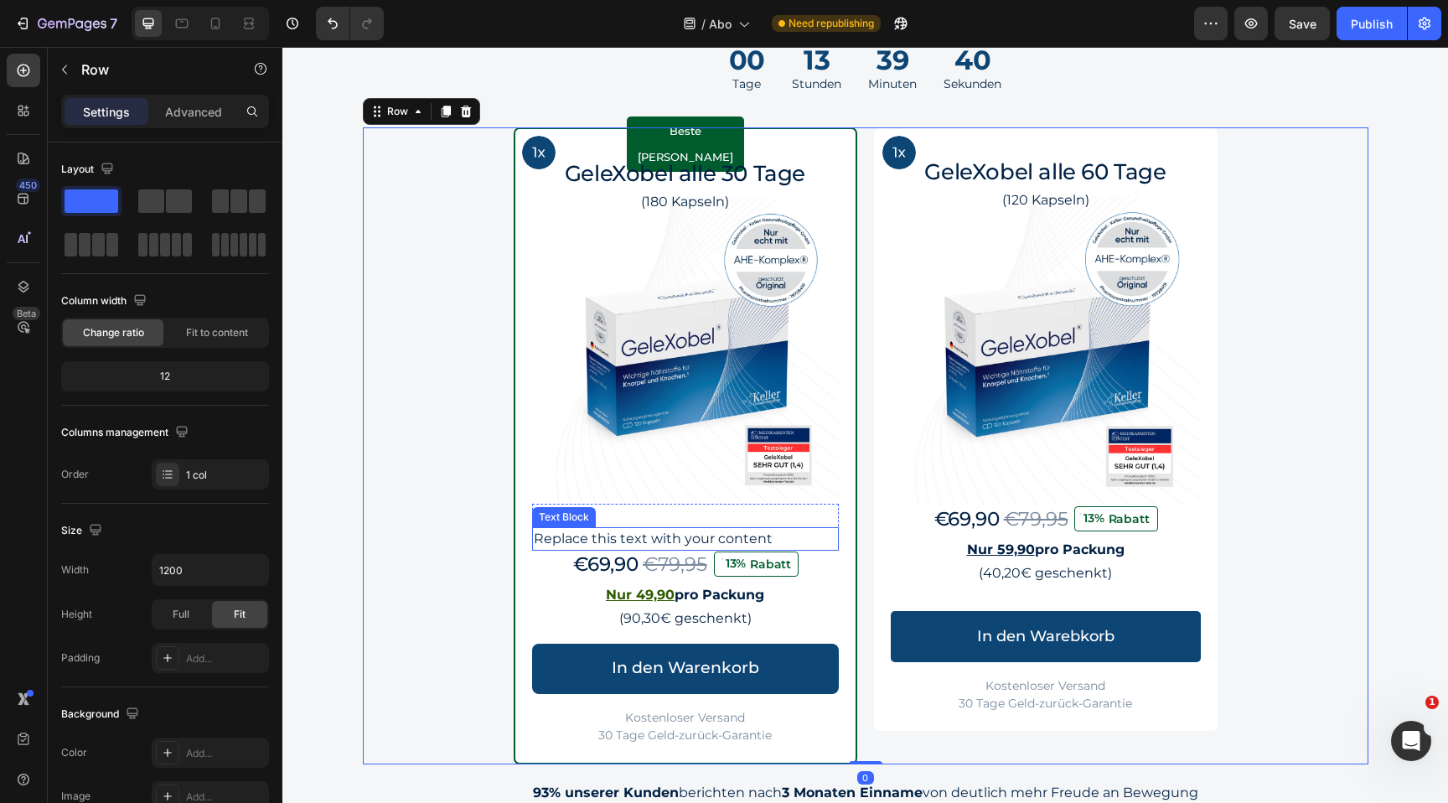
click at [576, 510] on div "Text Block" at bounding box center [564, 517] width 57 height 15
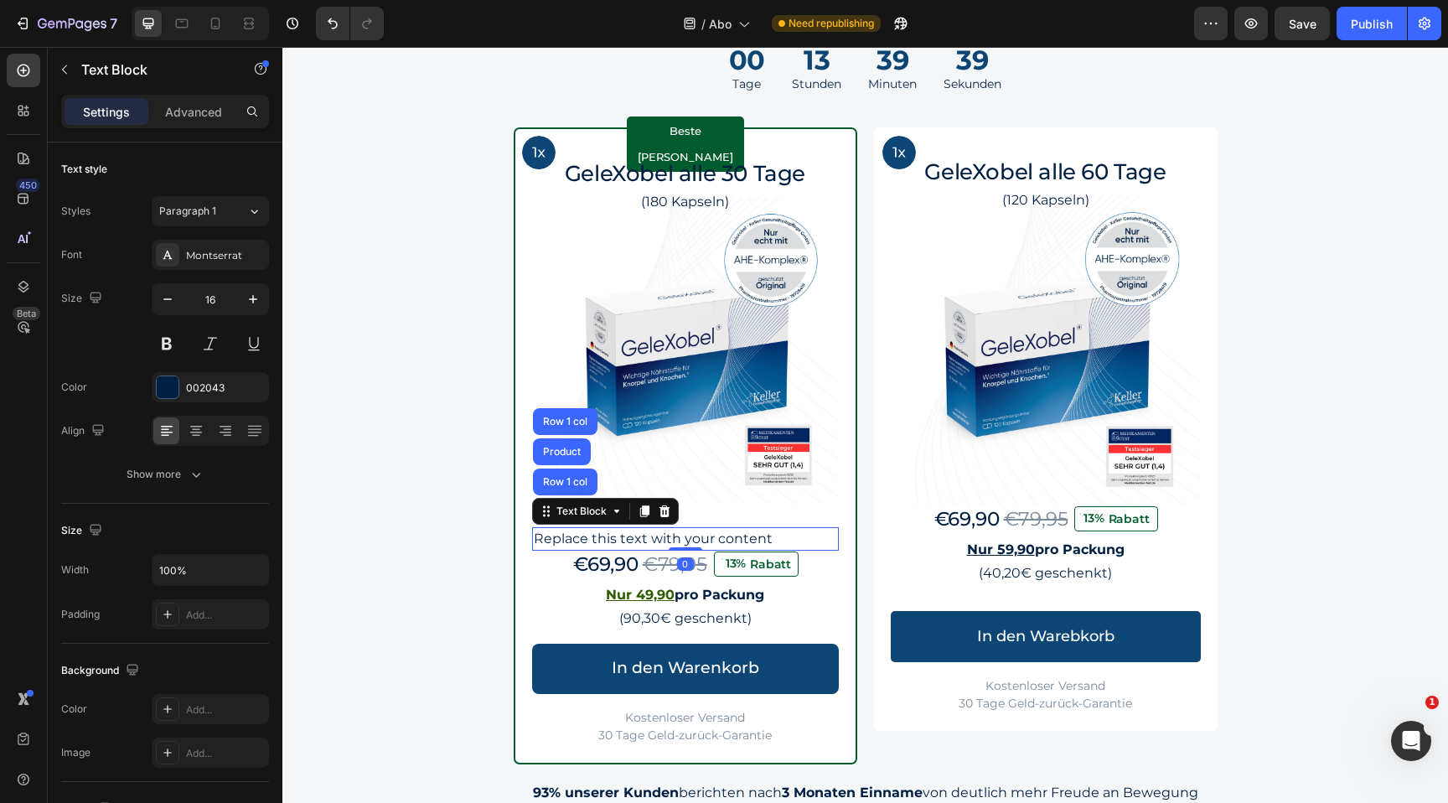
click at [766, 527] on div "Replace this text with your content" at bounding box center [685, 538] width 307 height 23
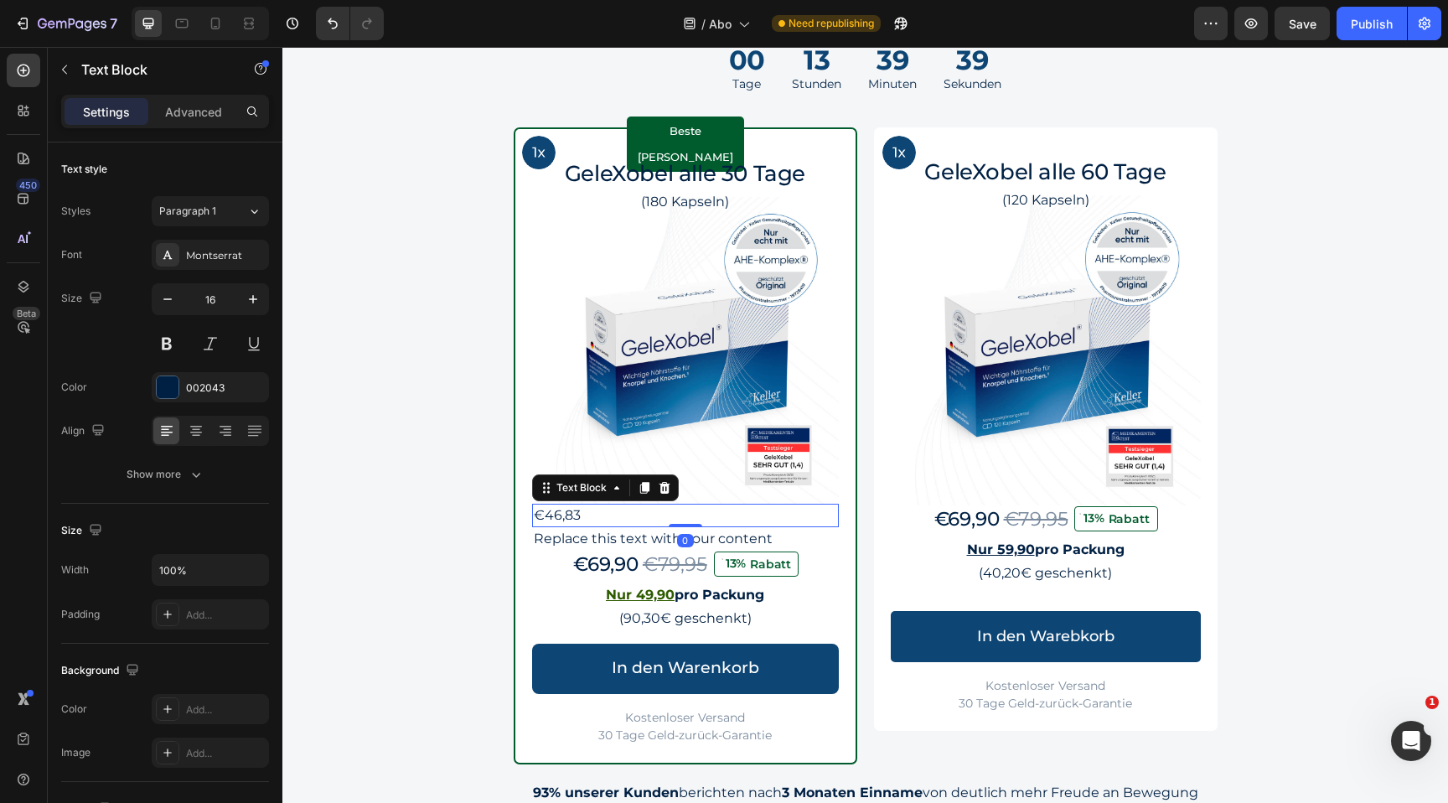
click at [766, 515] on p "€46,83" at bounding box center [685, 515] width 303 height 20
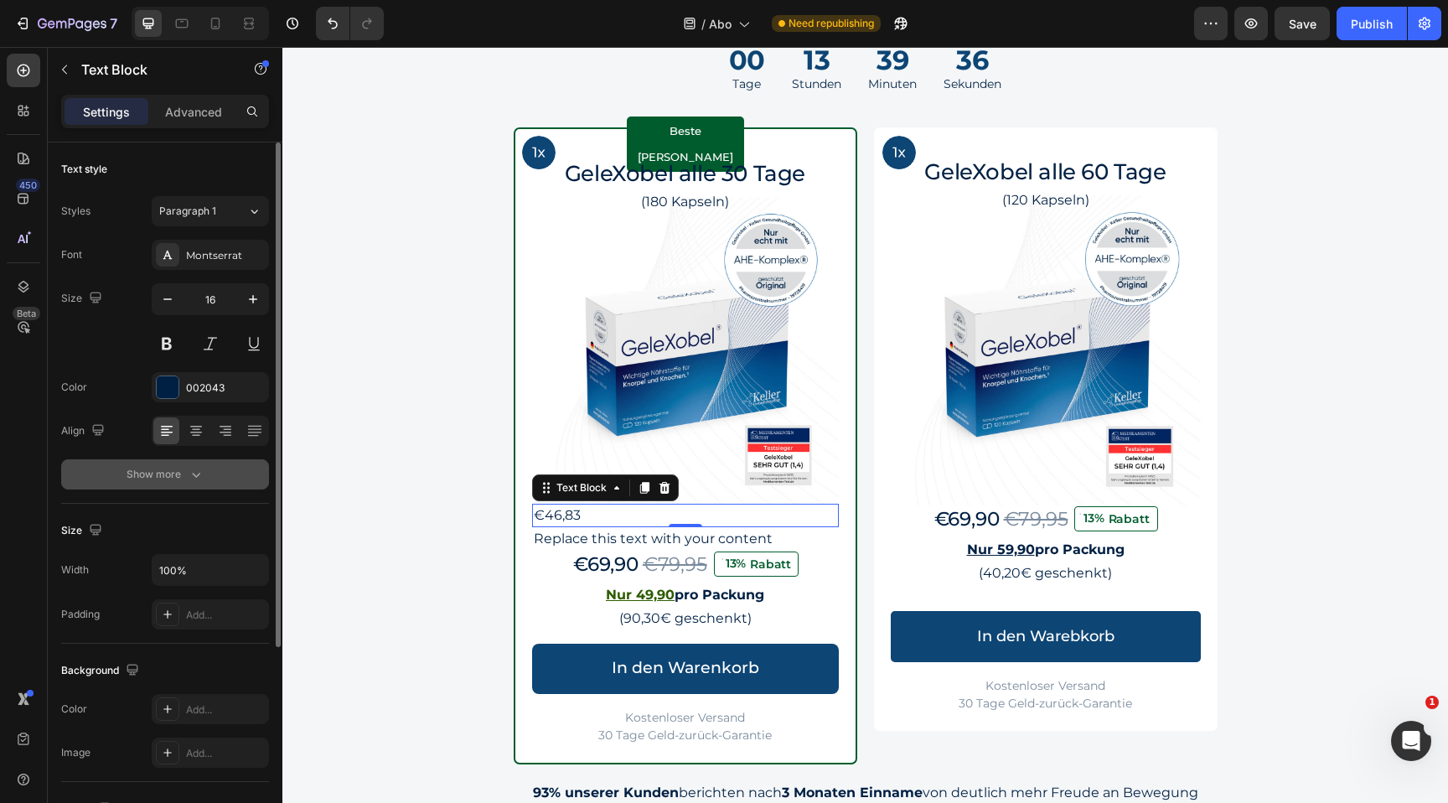
click at [170, 466] on div "Show more" at bounding box center [166, 474] width 78 height 17
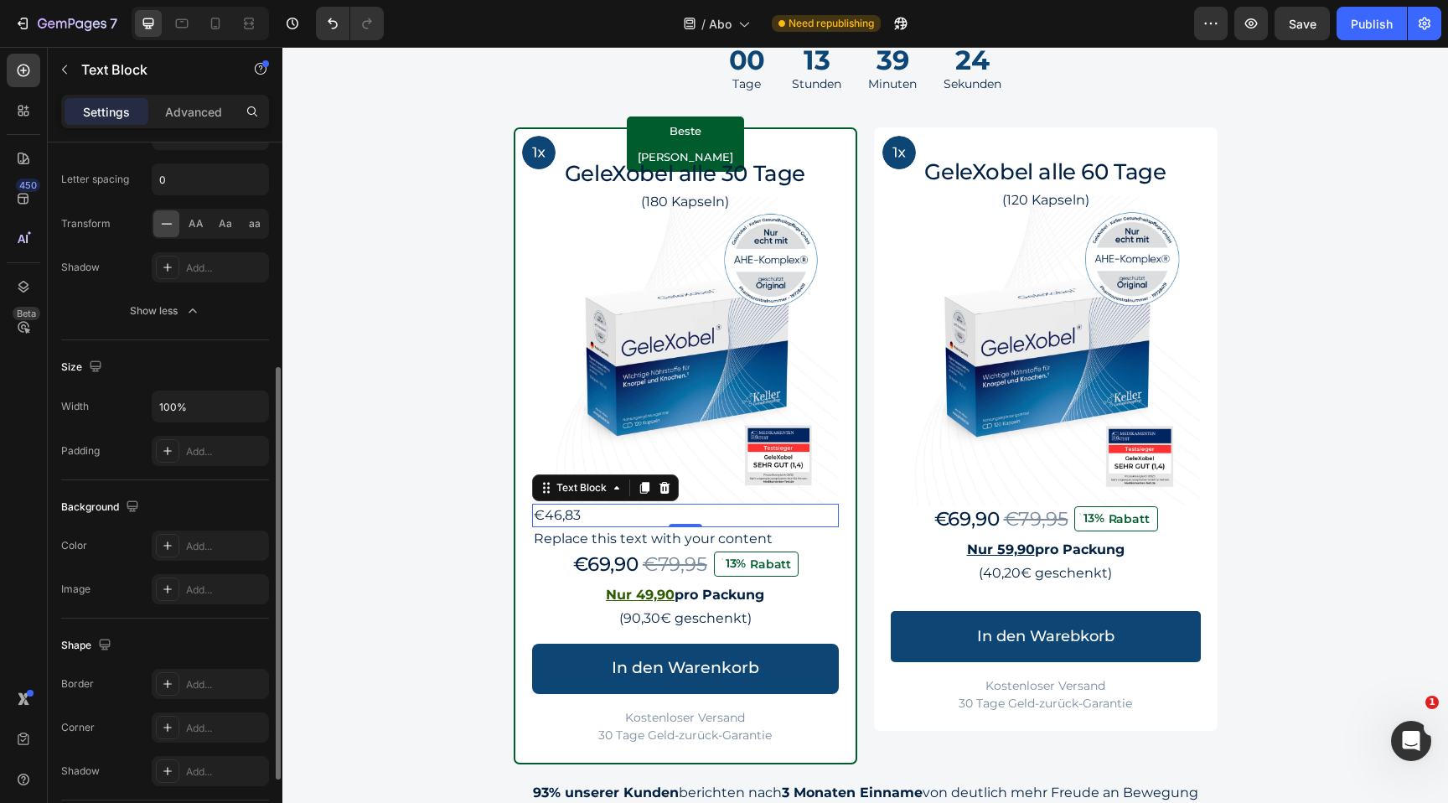
scroll to position [309, 0]
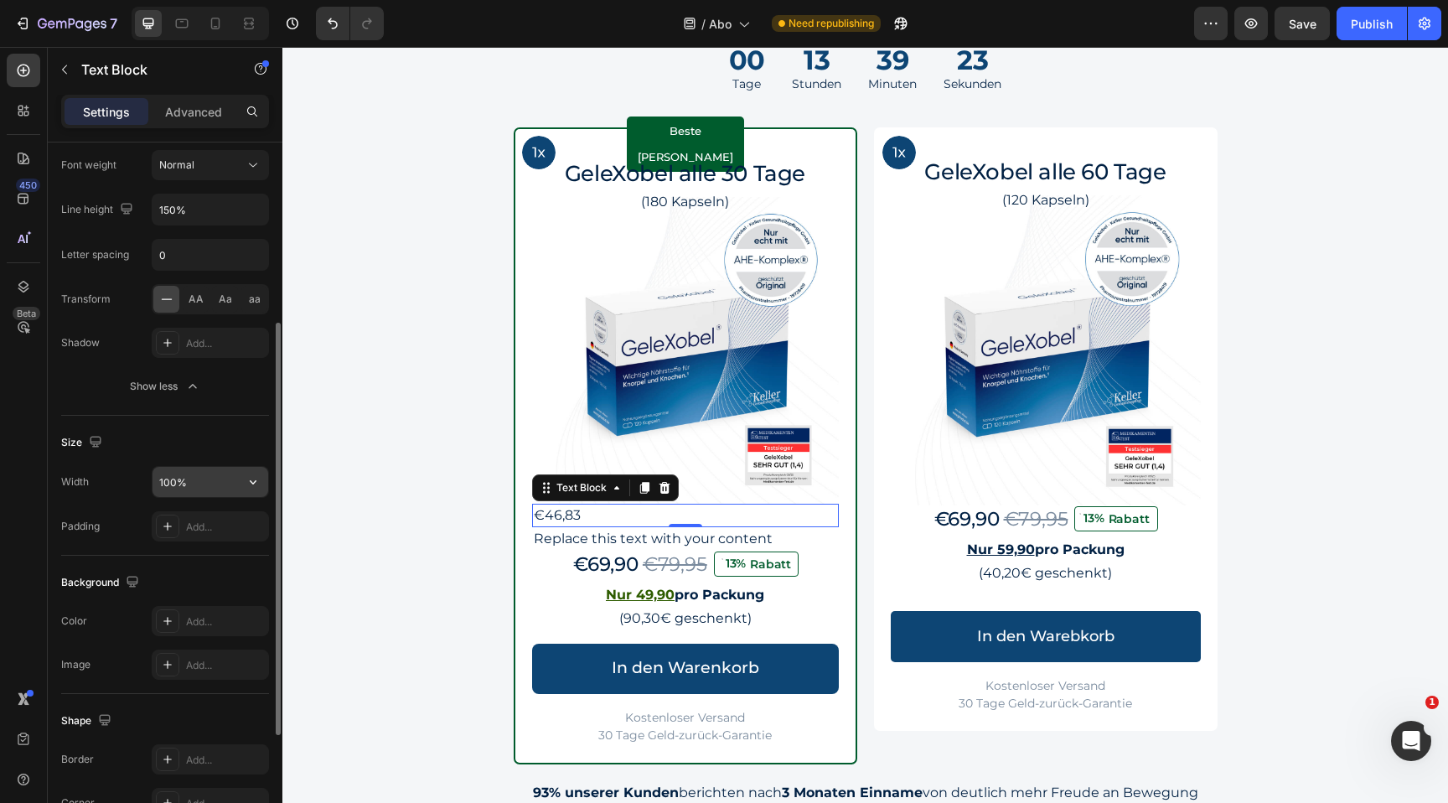
click at [206, 473] on input "100%" at bounding box center [211, 482] width 116 height 30
click at [250, 486] on icon "button" at bounding box center [253, 482] width 17 height 17
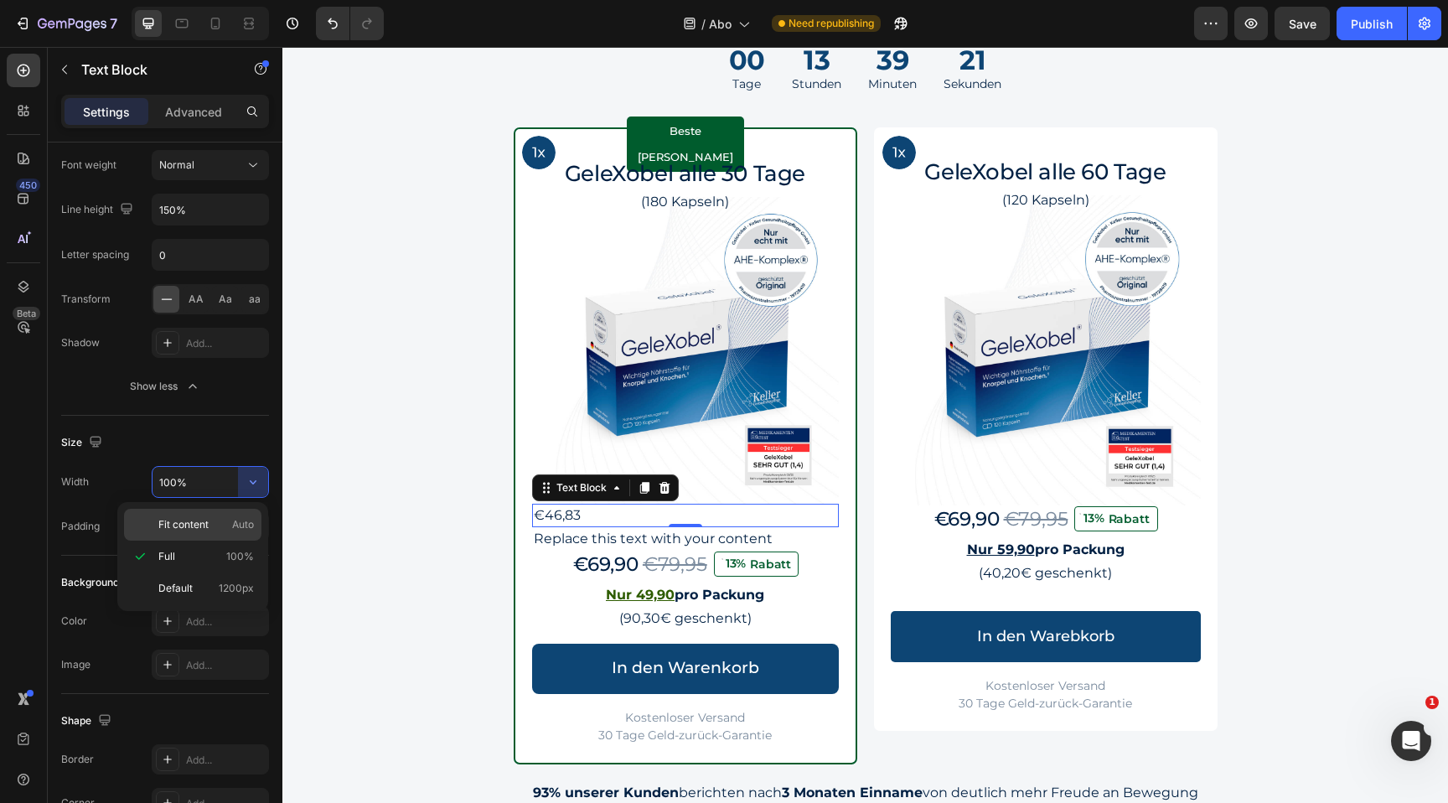
click at [205, 518] on span "Fit content" at bounding box center [183, 524] width 50 height 15
type input "Auto"
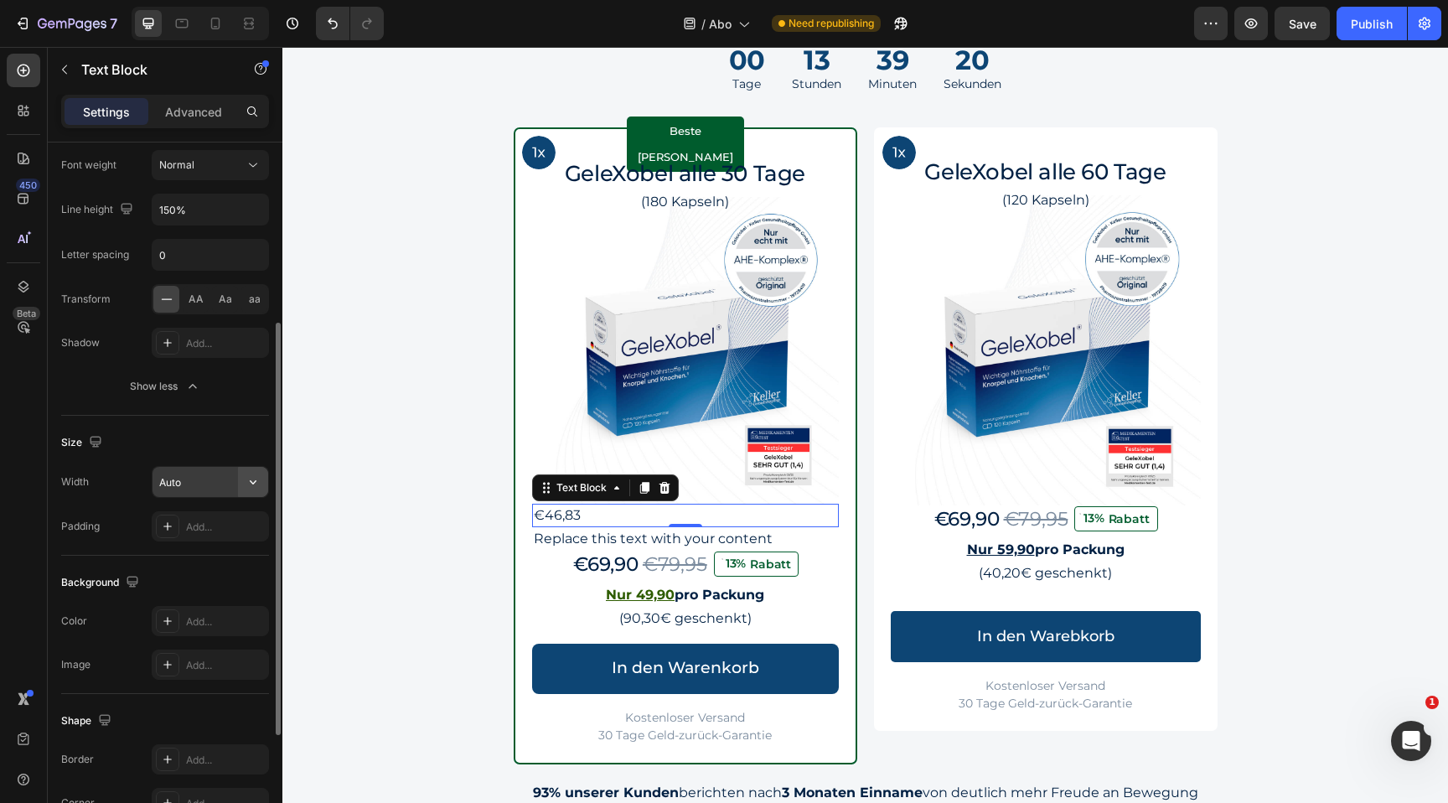
click at [241, 475] on button "button" at bounding box center [253, 482] width 30 height 30
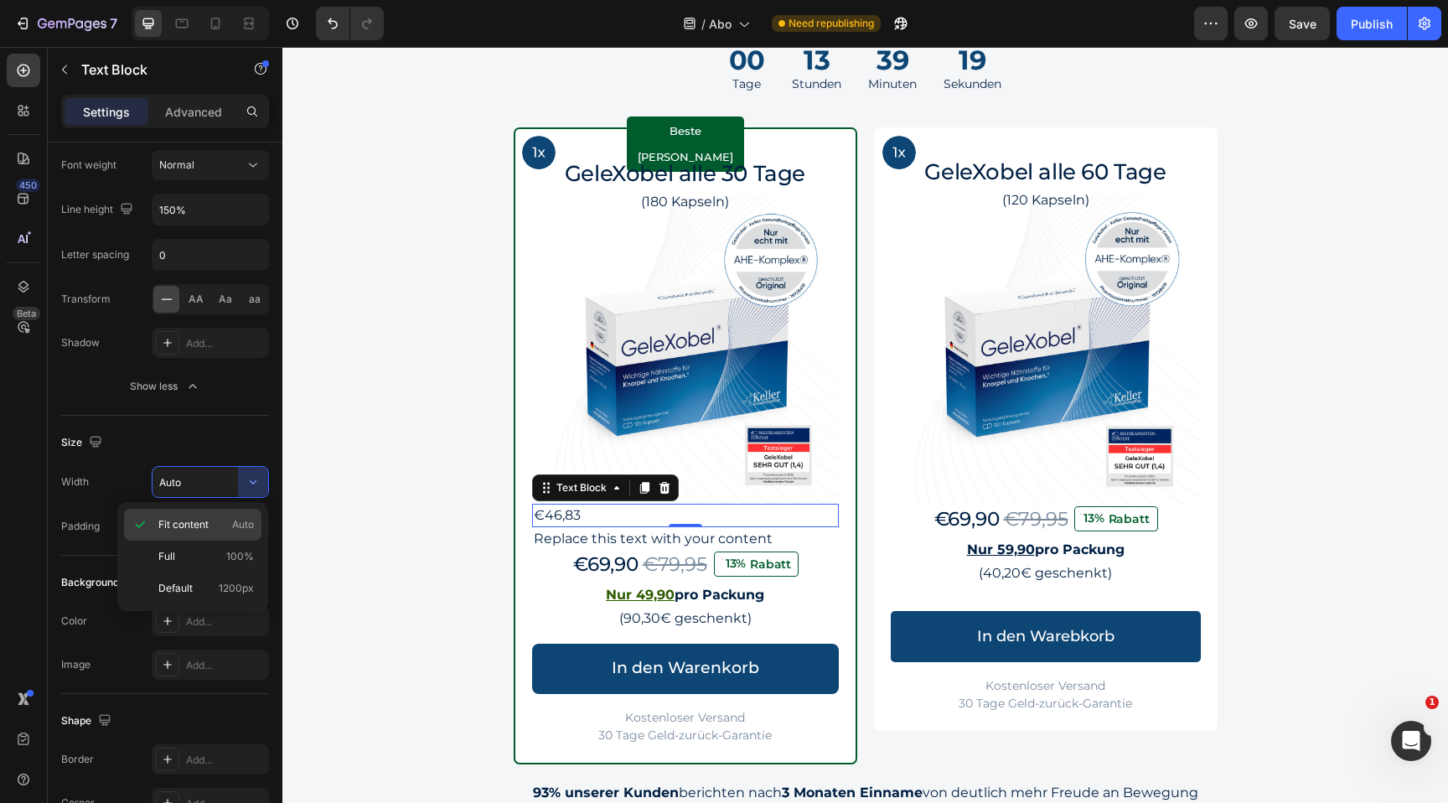
click at [216, 512] on div "Fit content Auto" at bounding box center [192, 525] width 137 height 32
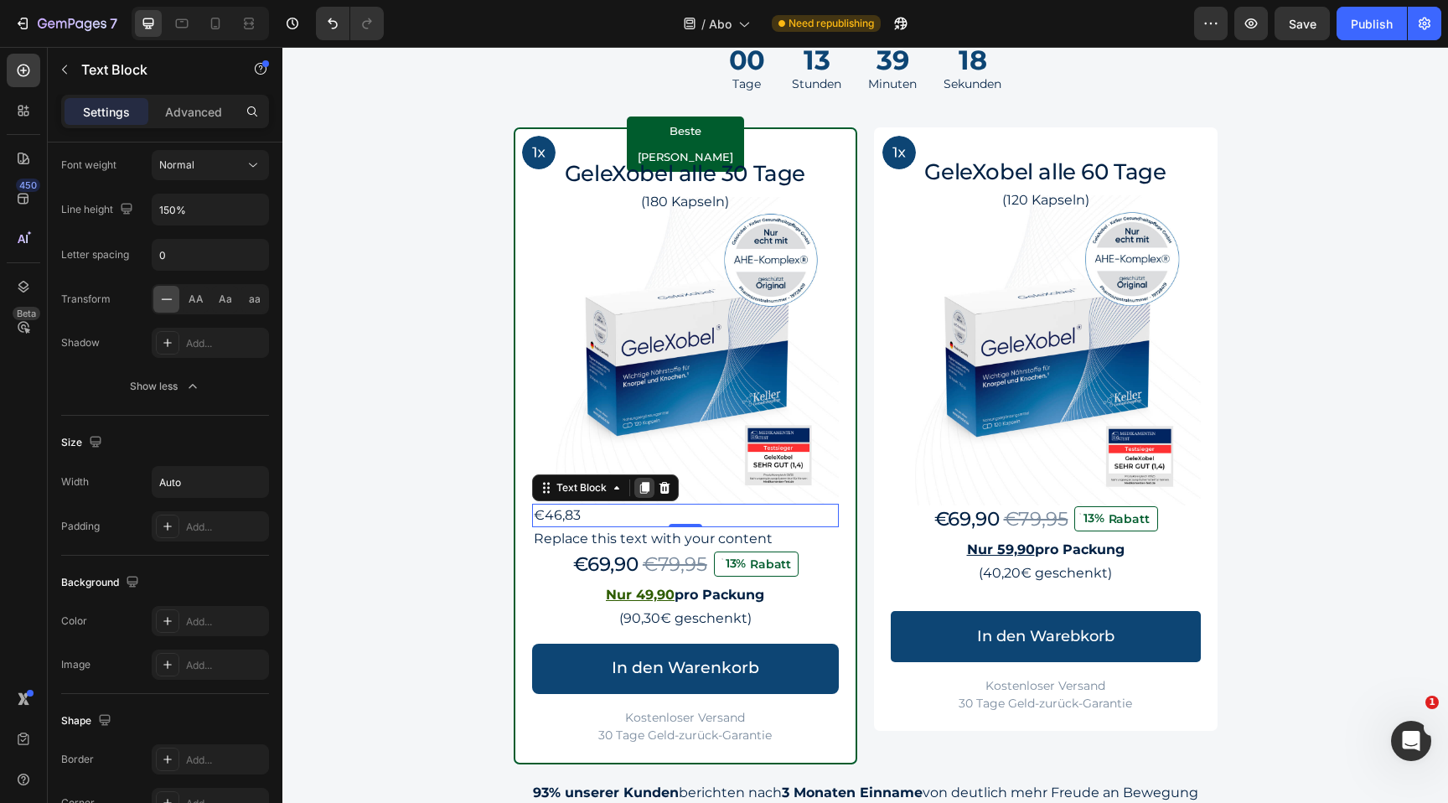
click at [645, 485] on icon at bounding box center [643, 488] width 9 height 12
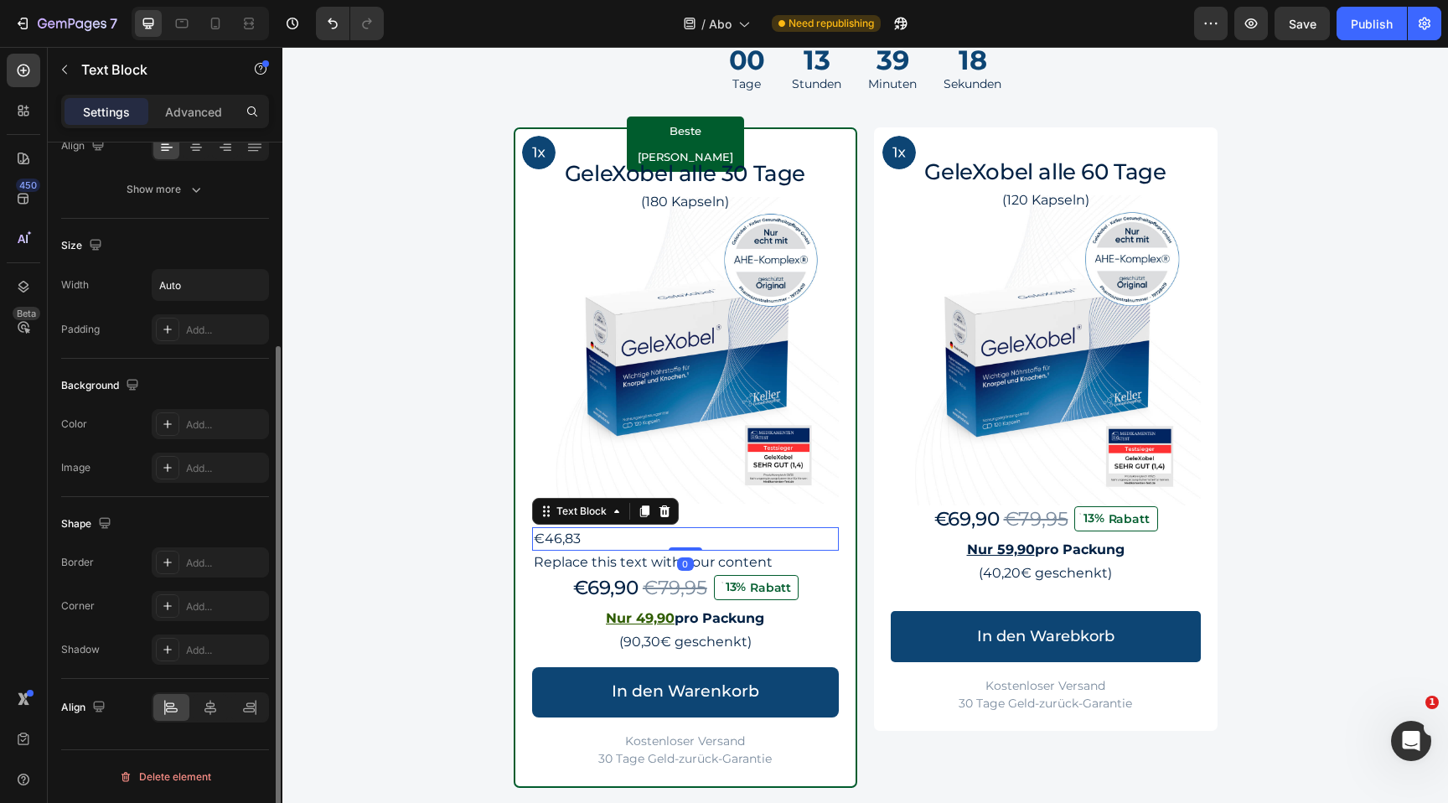
scroll to position [285, 0]
click at [748, 520] on div "€46,83" at bounding box center [685, 515] width 307 height 23
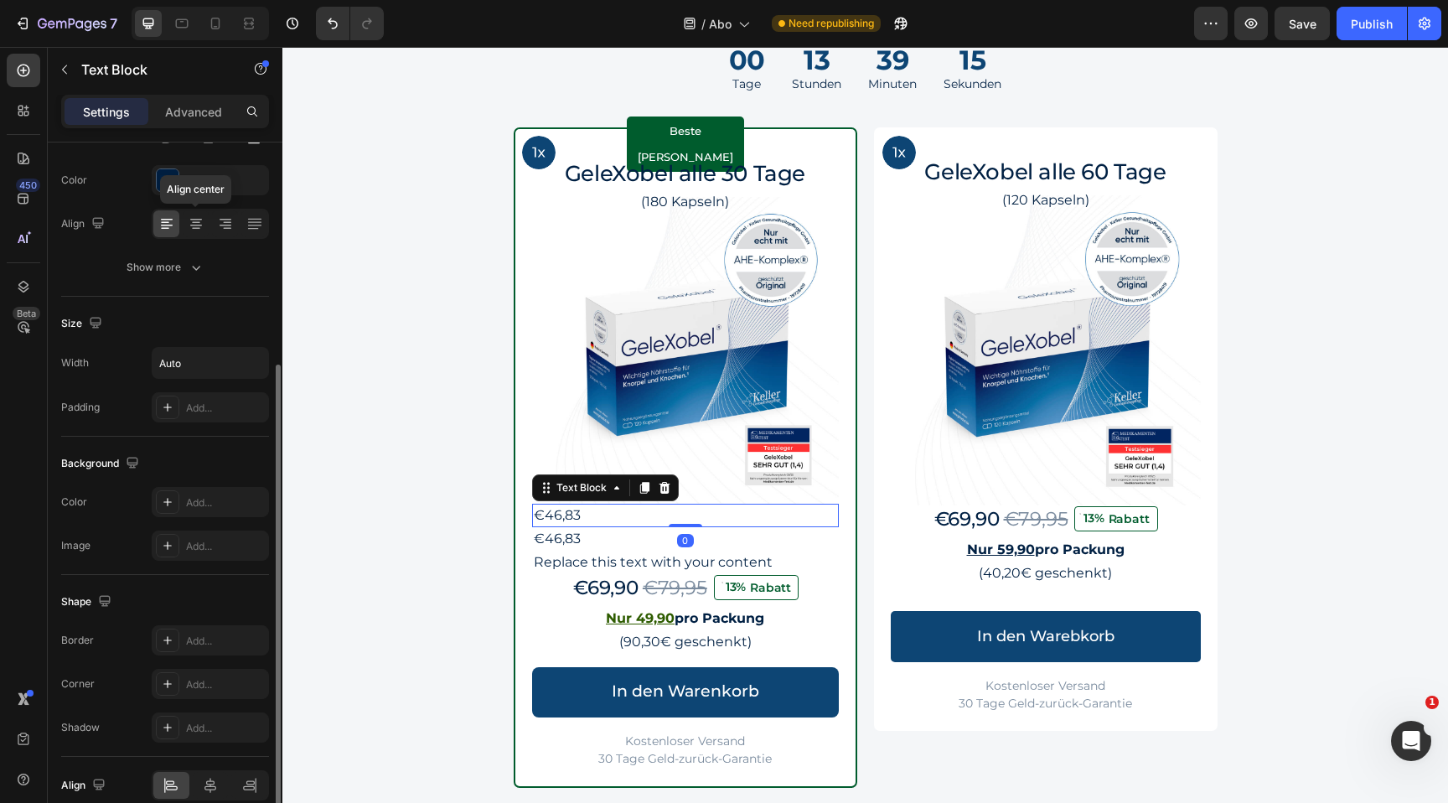
scroll to position [178, 0]
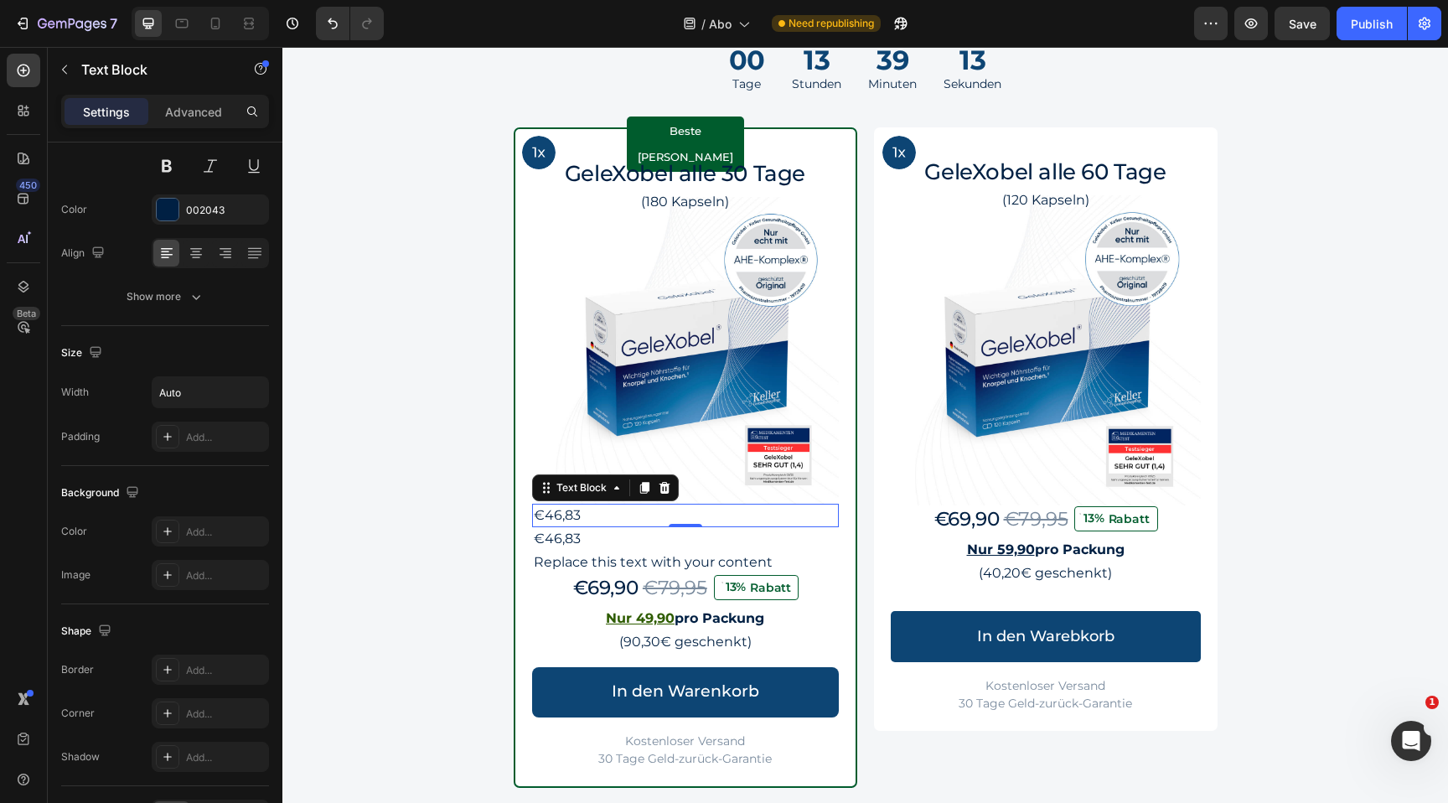
click at [579, 516] on p "€46,83" at bounding box center [557, 515] width 47 height 20
click at [627, 522] on div "€46,83" at bounding box center [685, 515] width 307 height 23
click at [627, 534] on div "€46,83" at bounding box center [685, 538] width 307 height 23
click at [613, 513] on icon at bounding box center [616, 511] width 13 height 13
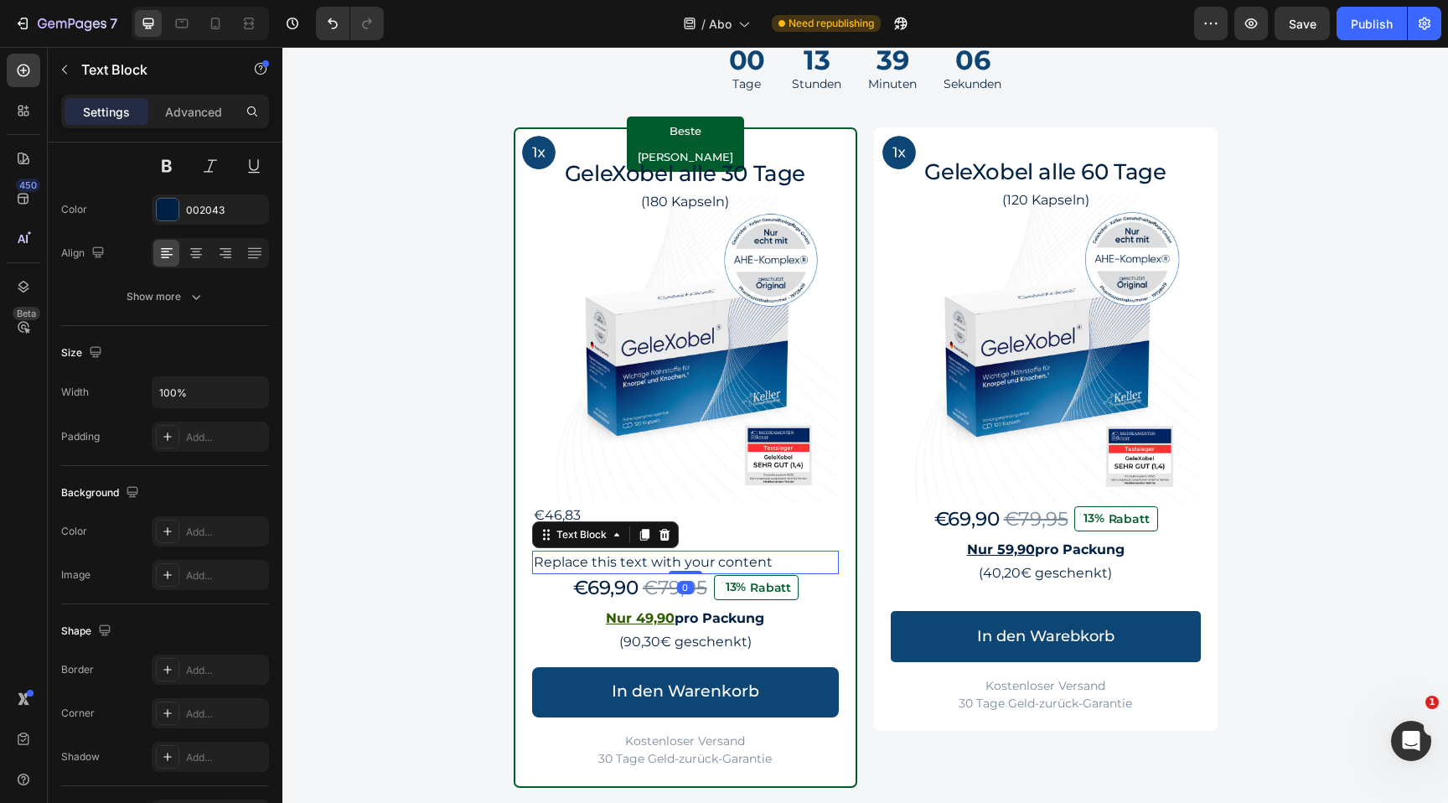
click at [602, 557] on p "Replace this text with your content" at bounding box center [685, 562] width 303 height 20
click at [660, 540] on icon at bounding box center [664, 534] width 13 height 13
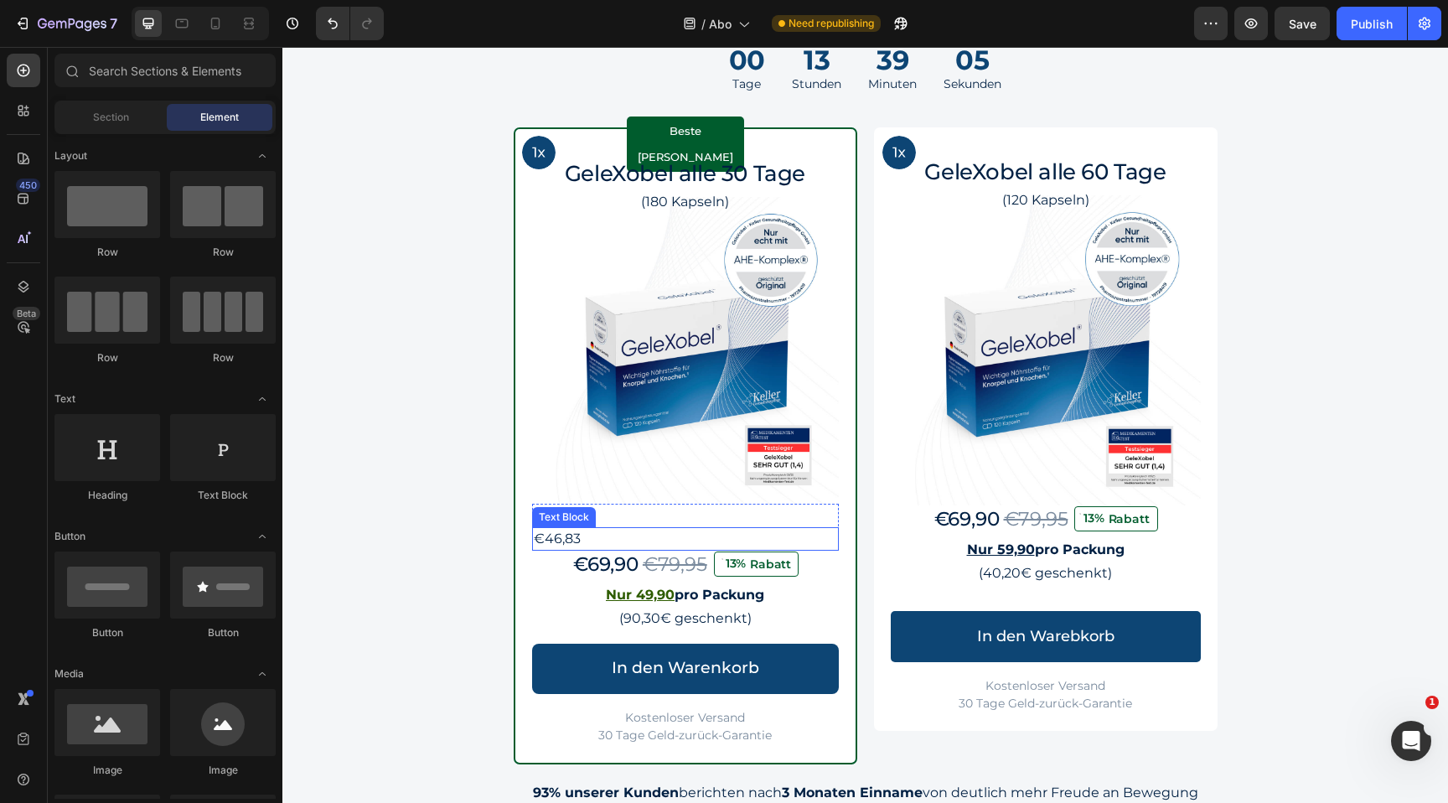
click at [630, 525] on div "€46,83" at bounding box center [685, 515] width 307 height 23
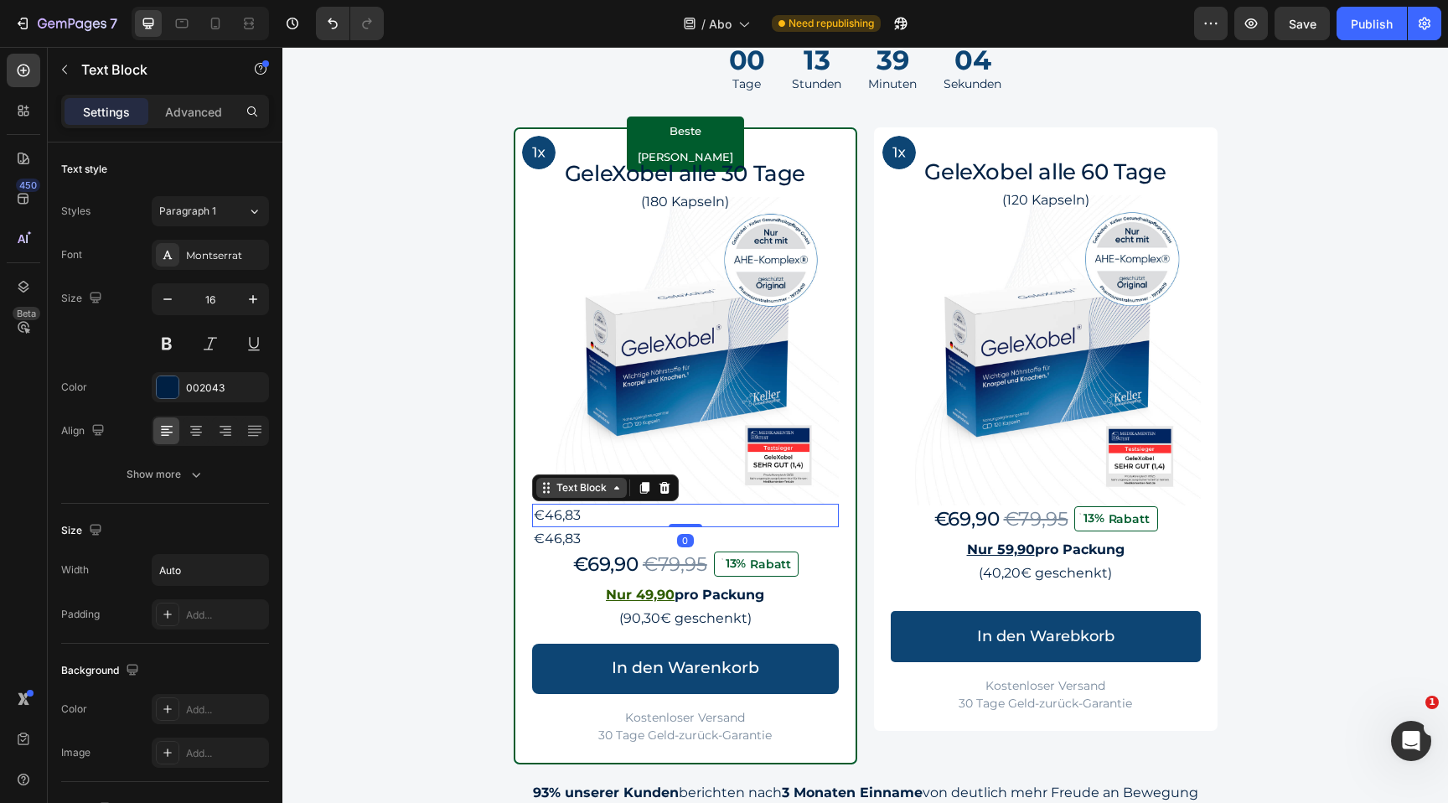
click at [610, 493] on icon at bounding box center [616, 487] width 13 height 13
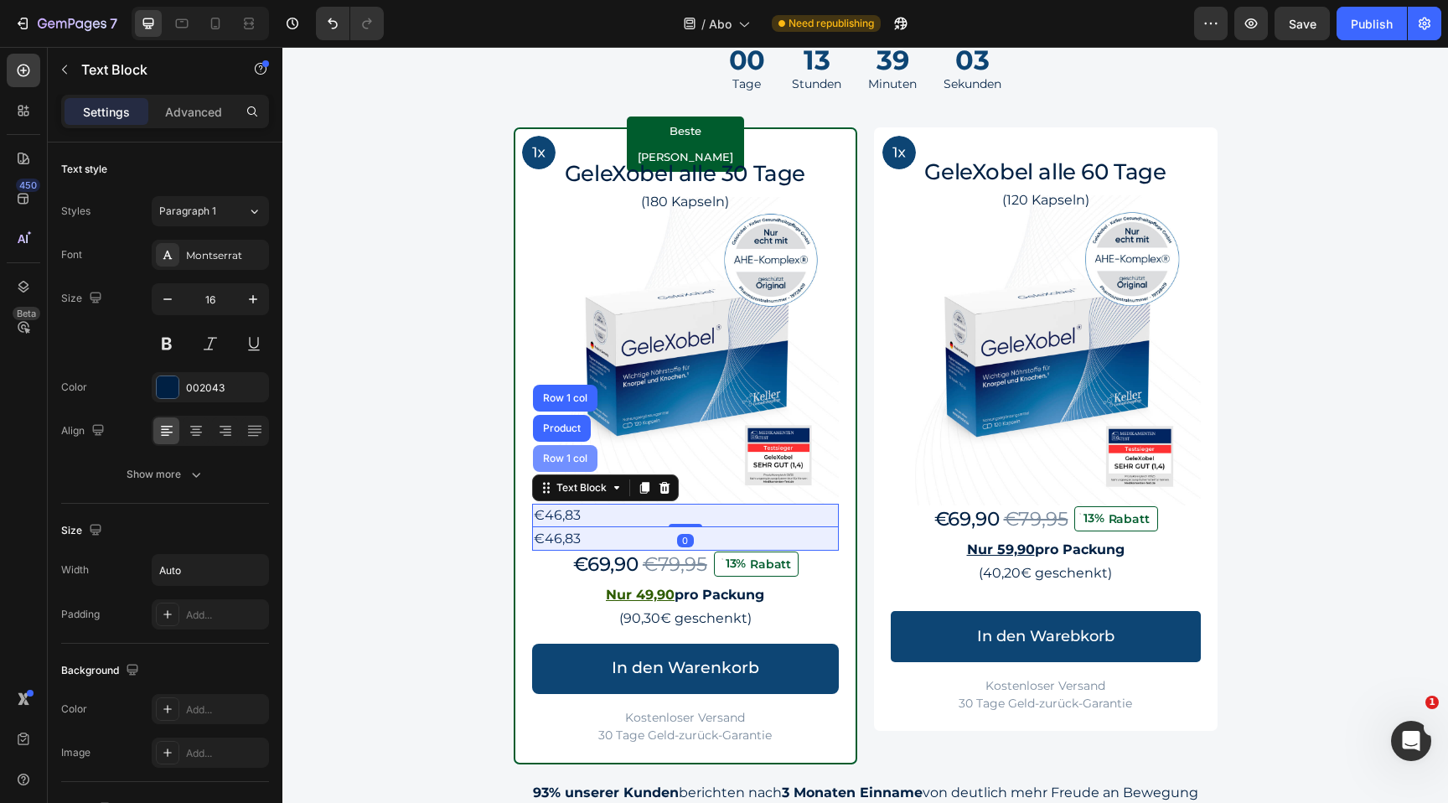
click at [575, 458] on div "Row 1 col" at bounding box center [565, 458] width 51 height 10
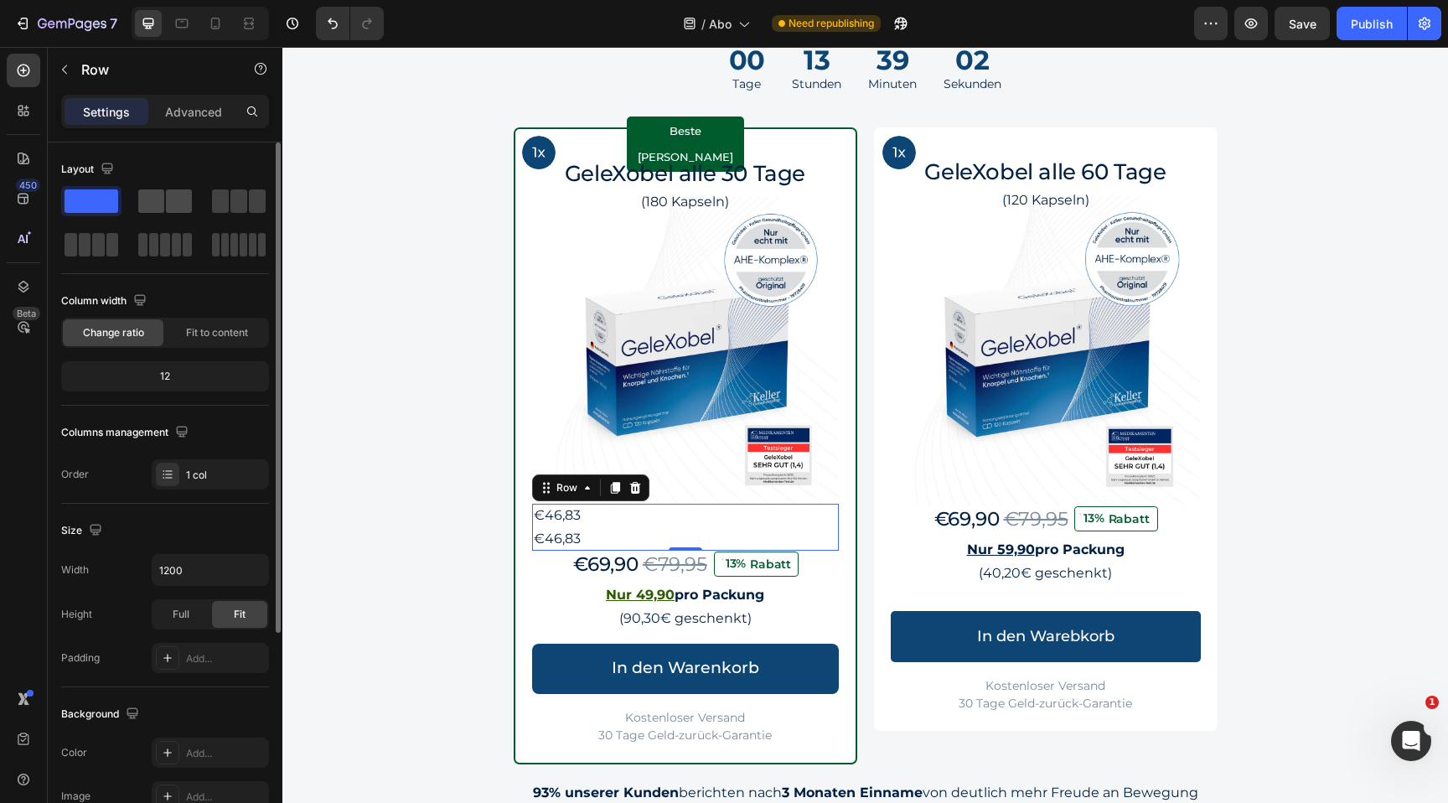
click at [175, 210] on span at bounding box center [179, 200] width 26 height 23
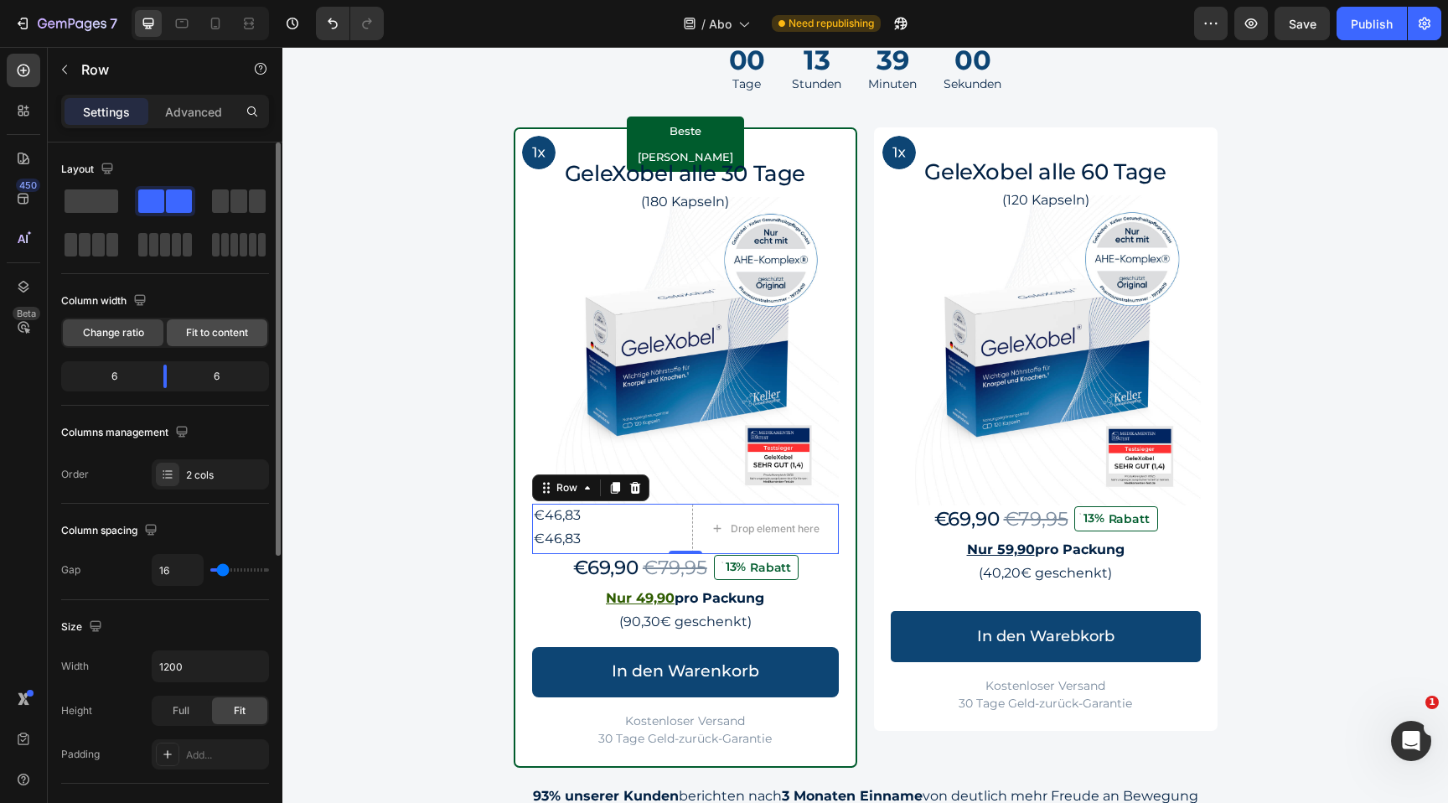
click at [205, 336] on span "Fit to content" at bounding box center [217, 332] width 62 height 15
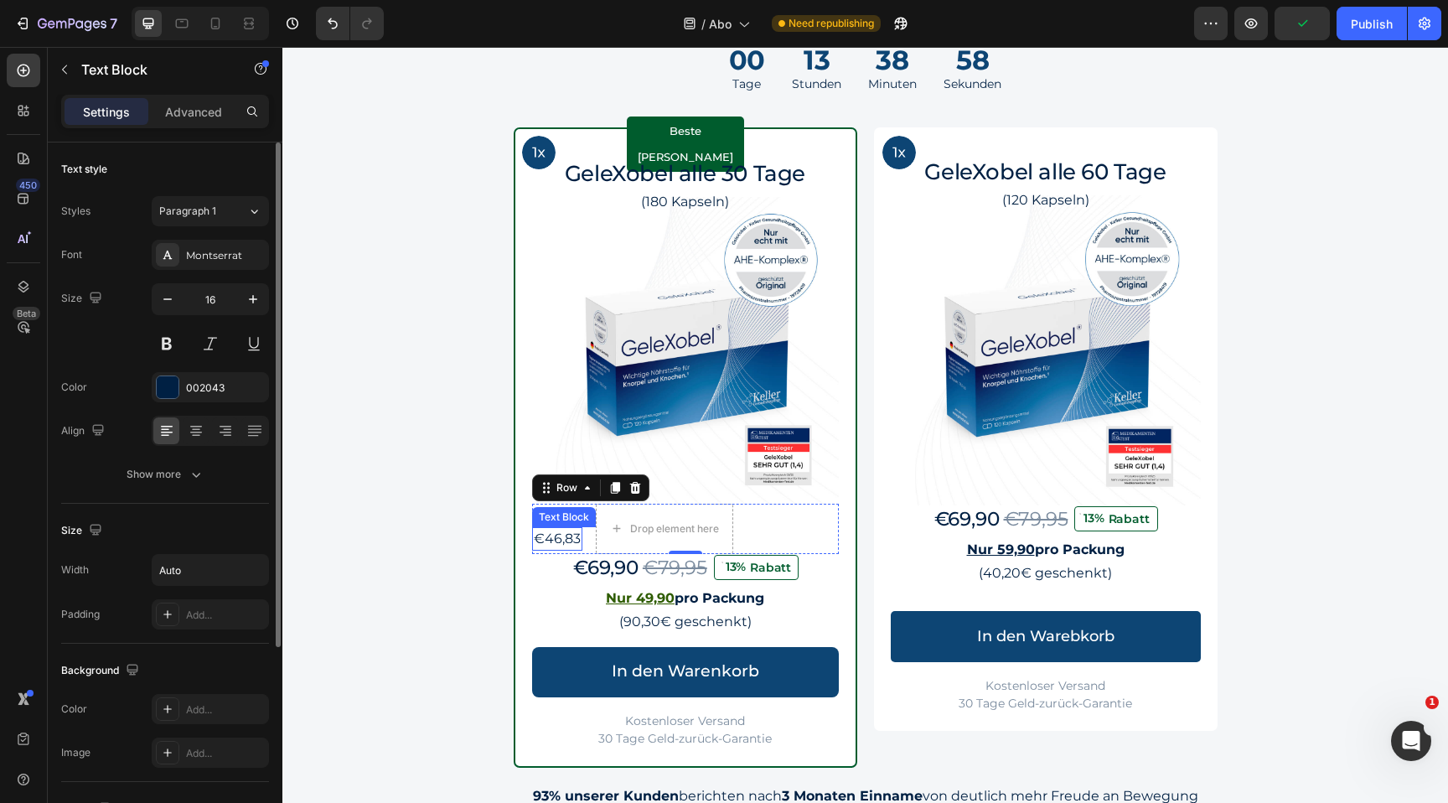
click at [565, 541] on p "€46,83" at bounding box center [557, 539] width 47 height 20
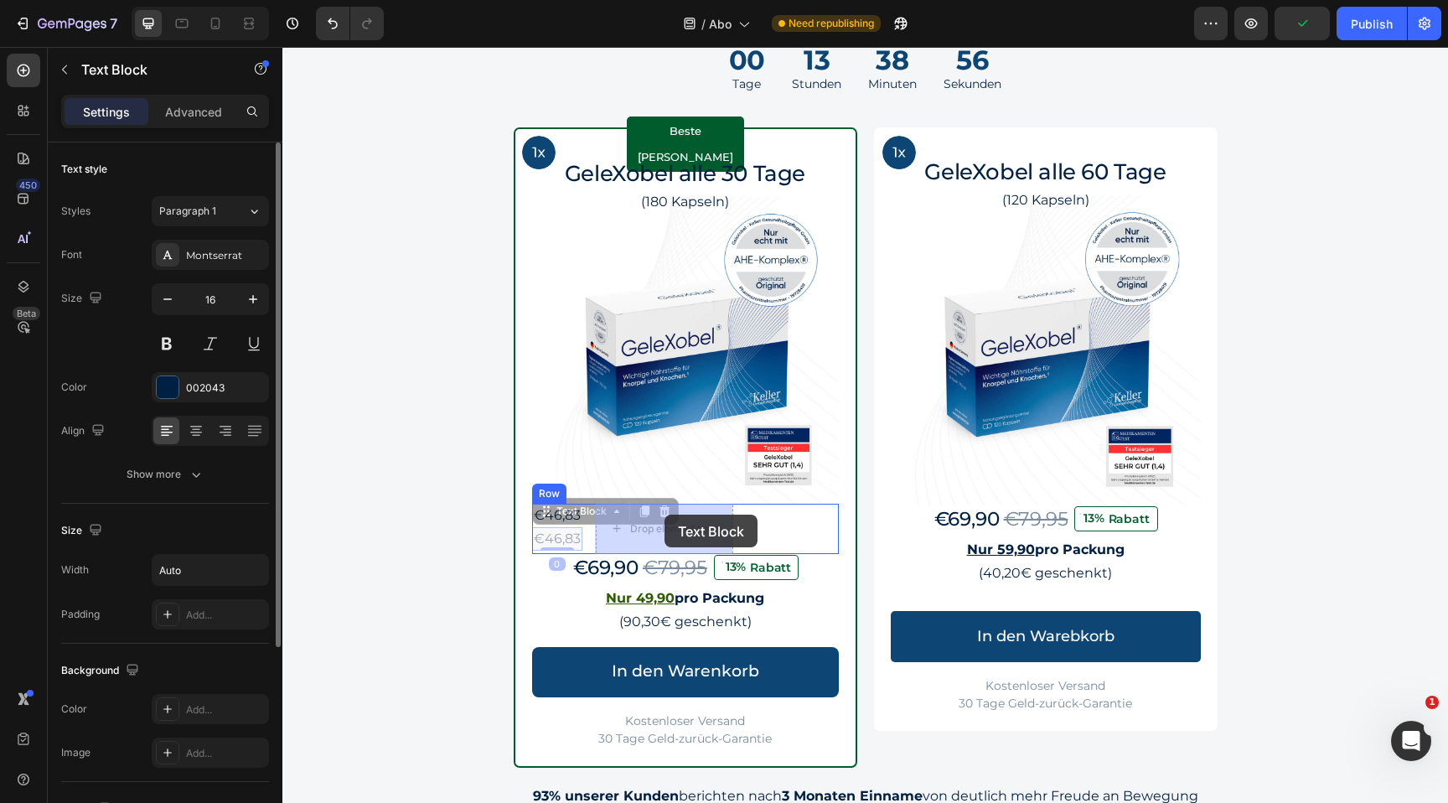
drag, startPoint x: 552, startPoint y: 511, endPoint x: 665, endPoint y: 515, distance: 112.4
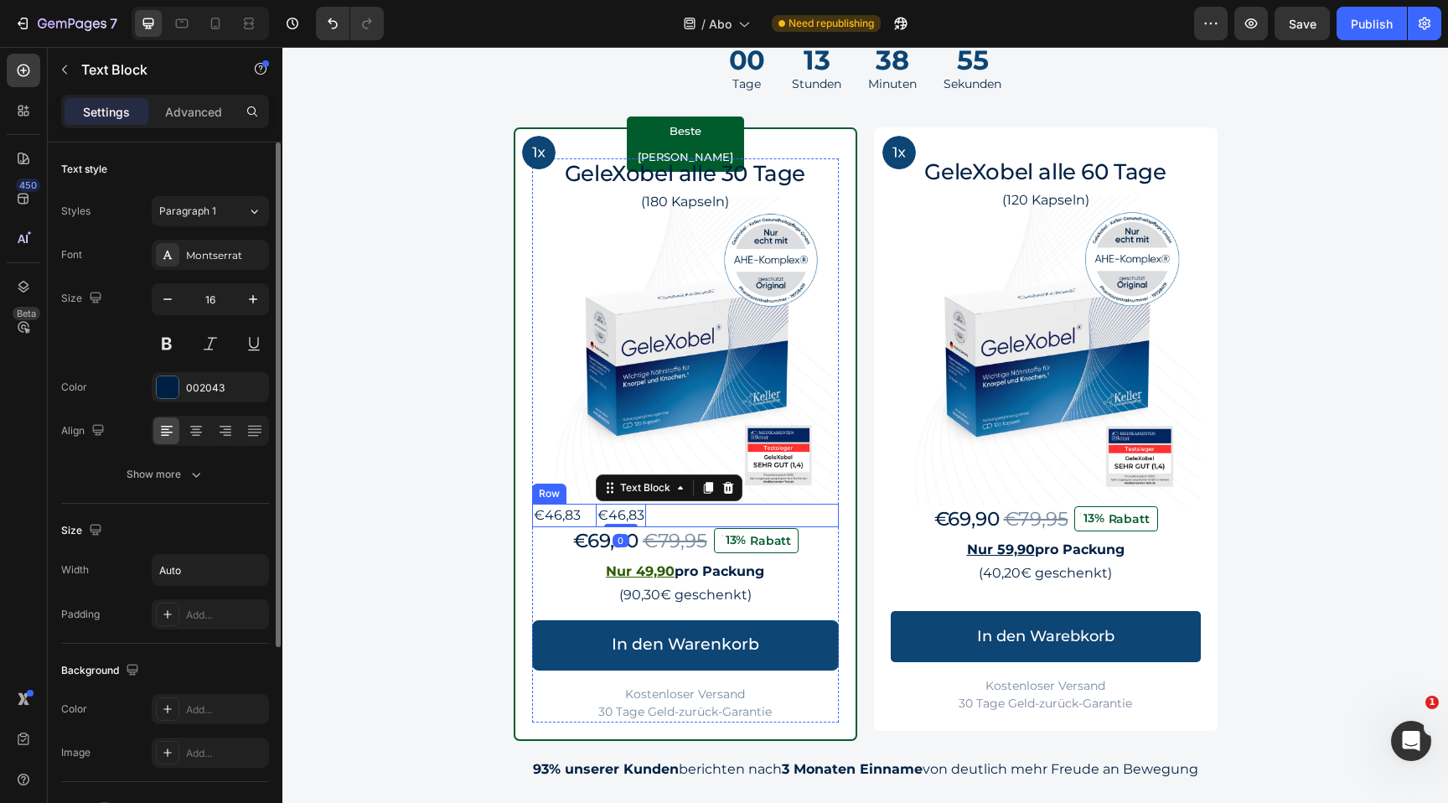
click at [666, 511] on div "€46,83 Text Block €46,83 Text Block 0 Row" at bounding box center [685, 515] width 307 height 23
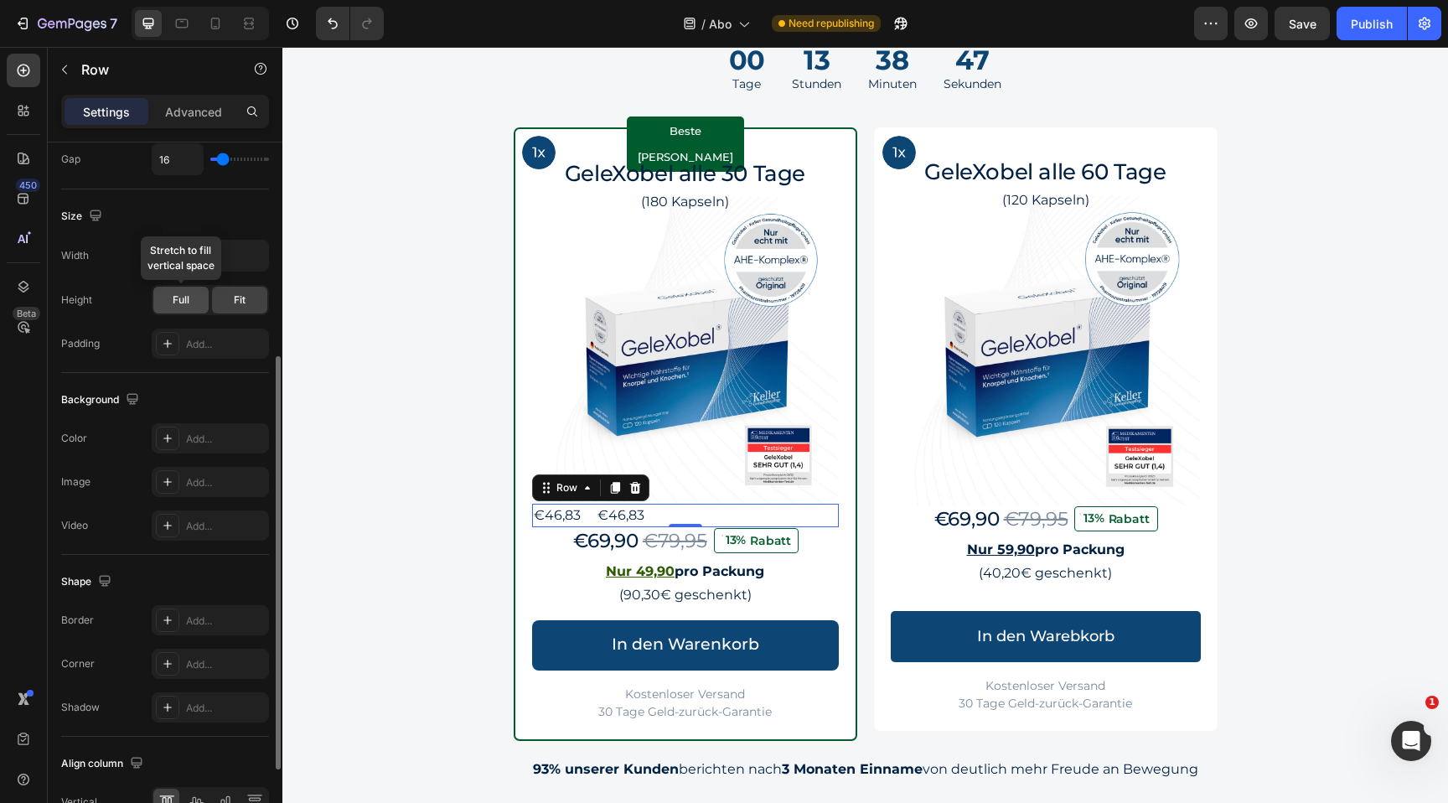
scroll to position [505, 0]
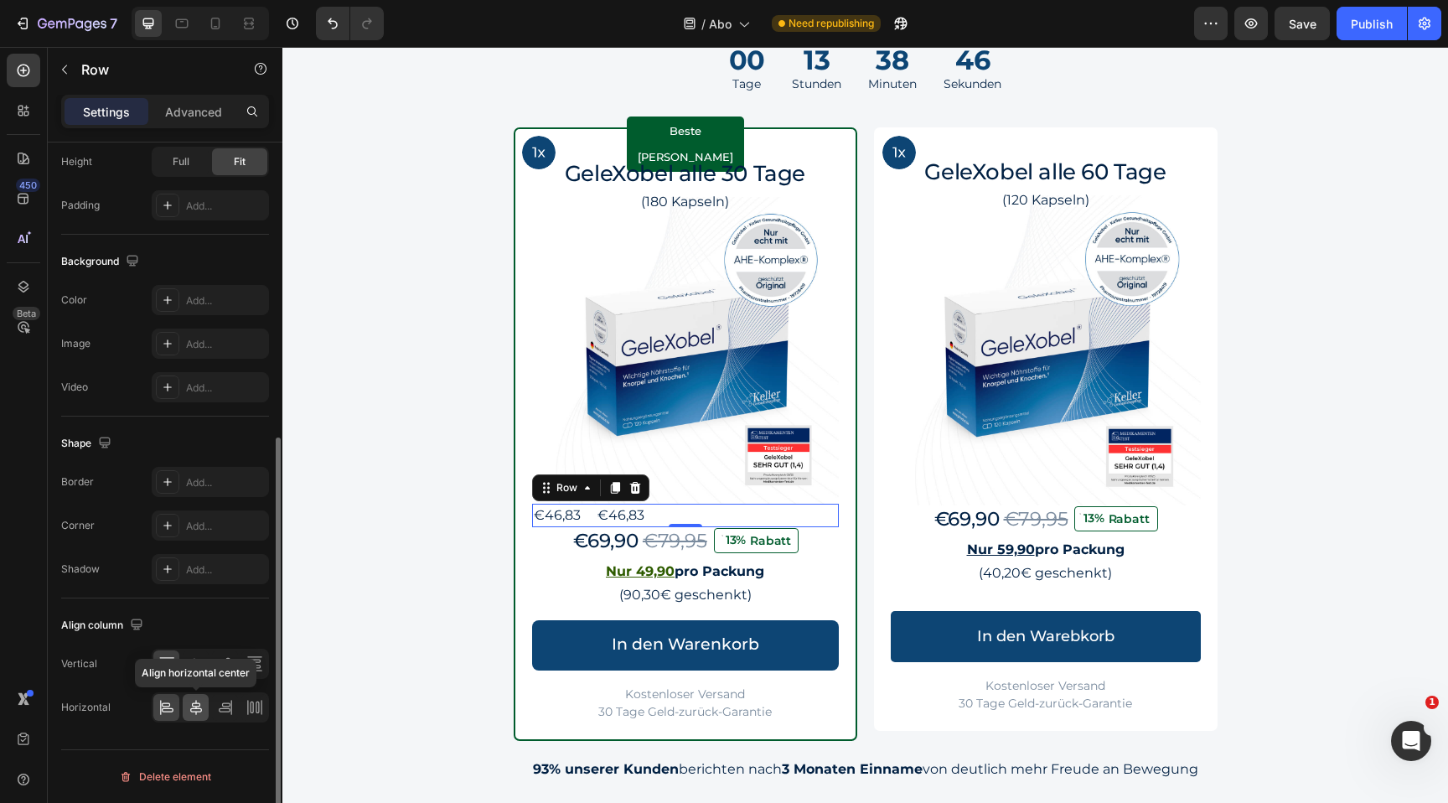
click at [199, 699] on icon at bounding box center [196, 707] width 17 height 17
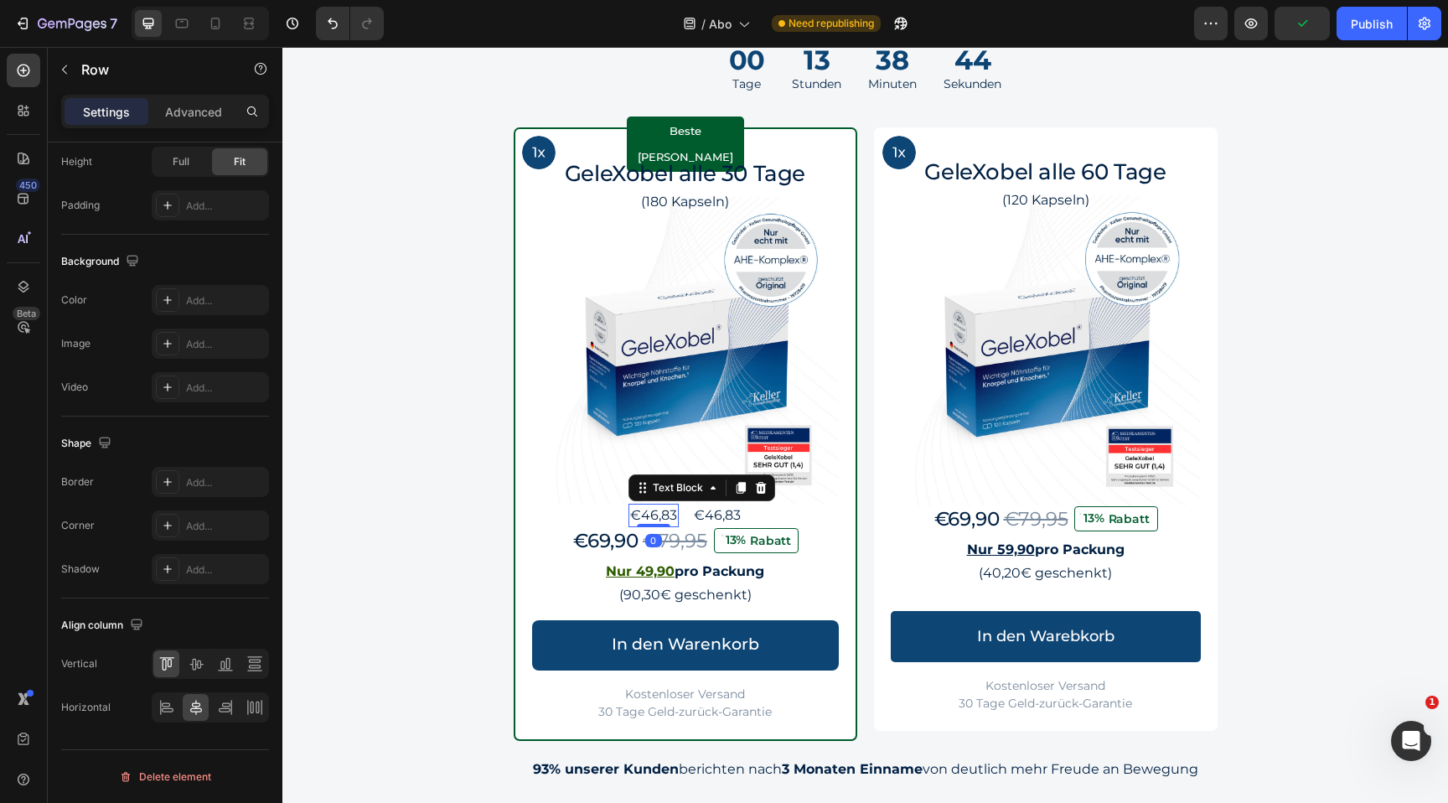
click at [665, 514] on p "€46,83" at bounding box center [653, 515] width 47 height 20
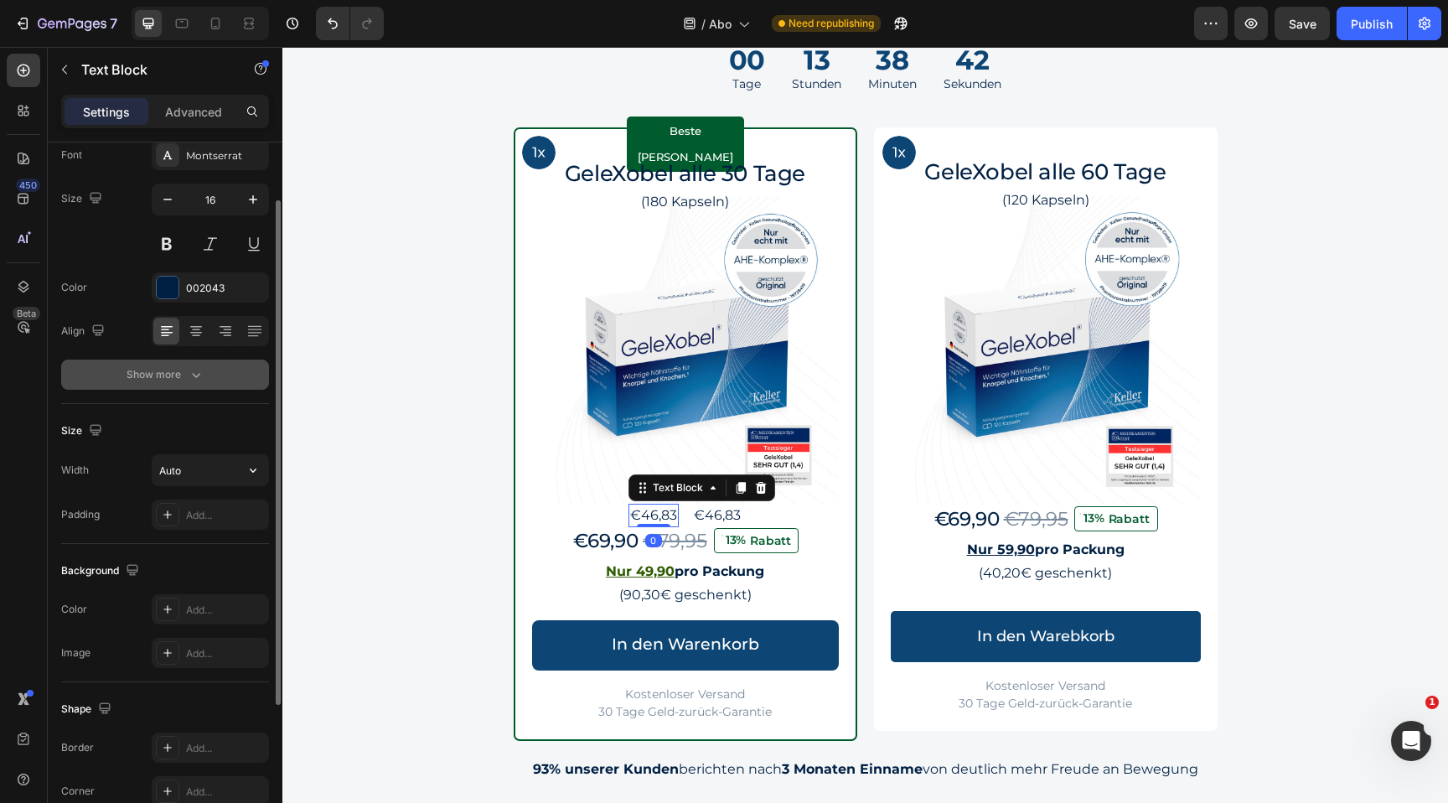
scroll to position [49, 0]
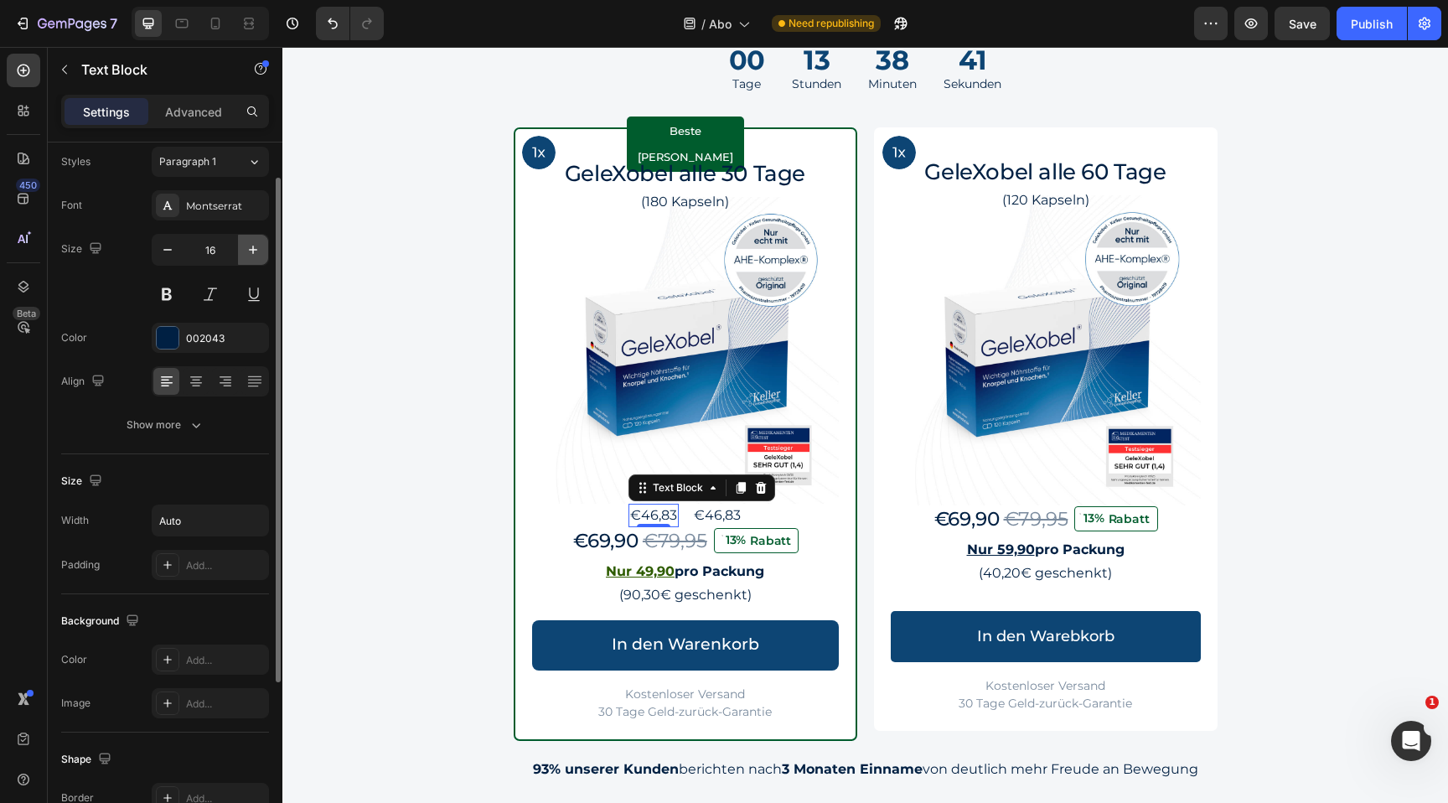
click at [248, 251] on icon "button" at bounding box center [253, 249] width 17 height 17
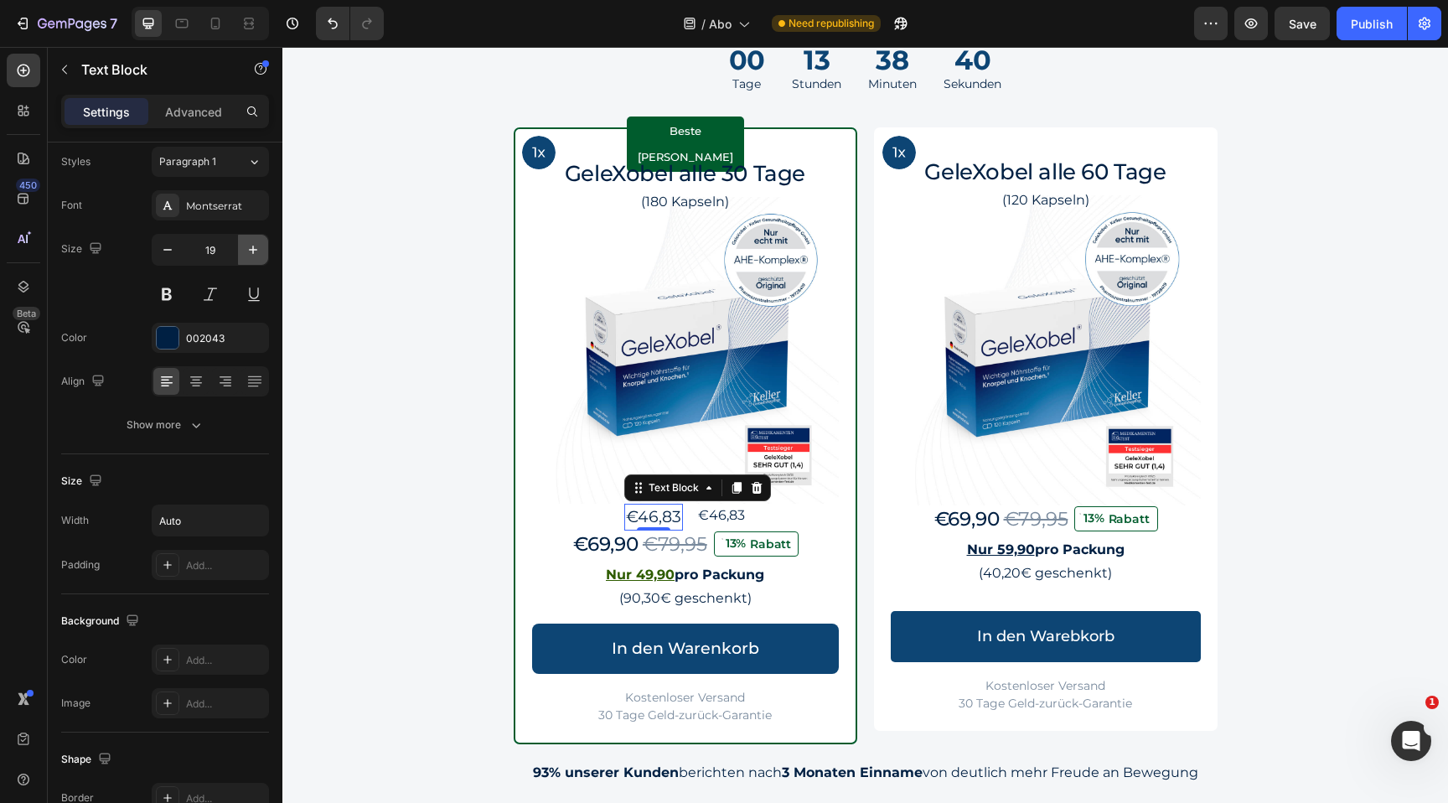
click at [248, 251] on icon "button" at bounding box center [253, 249] width 17 height 17
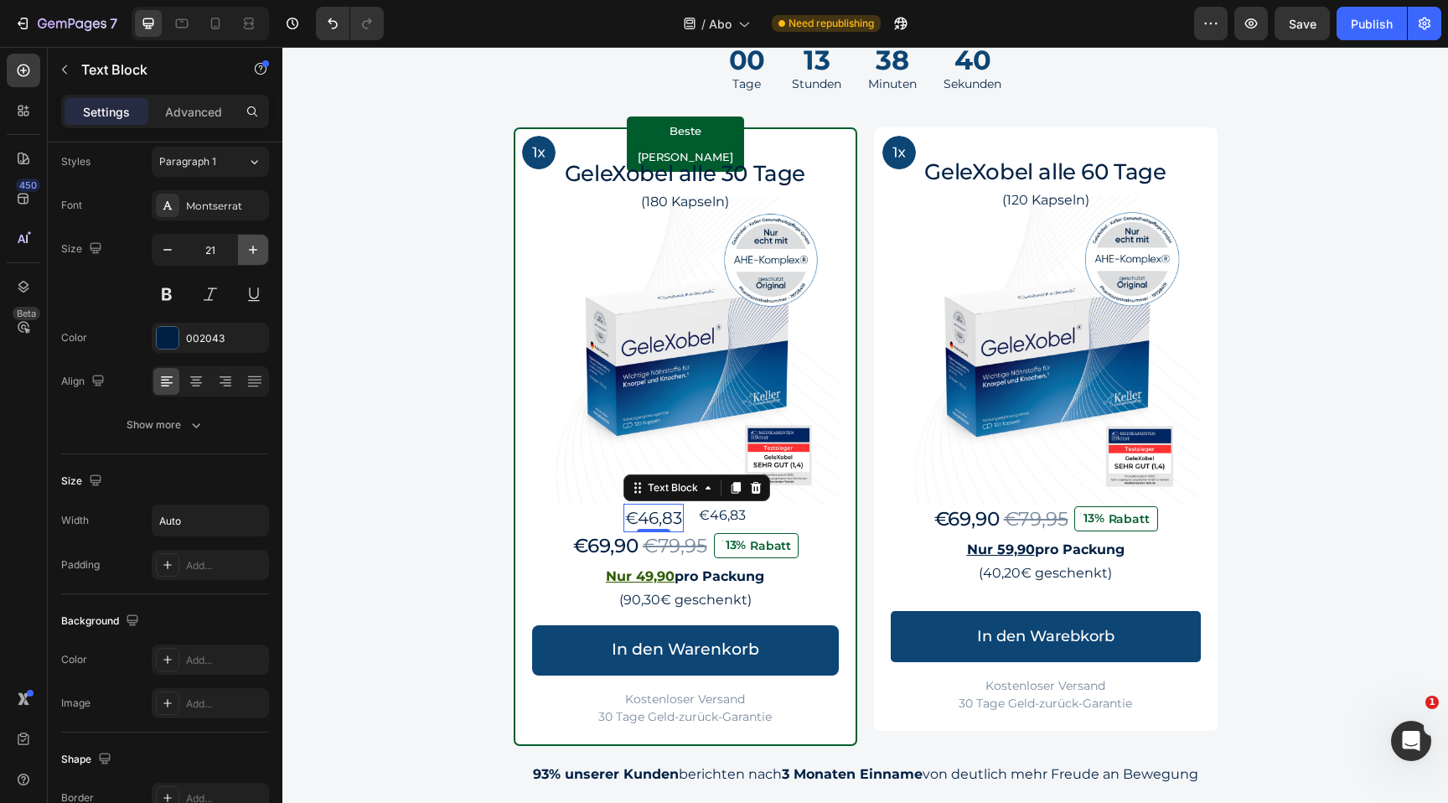
click at [248, 251] on icon "button" at bounding box center [253, 249] width 17 height 17
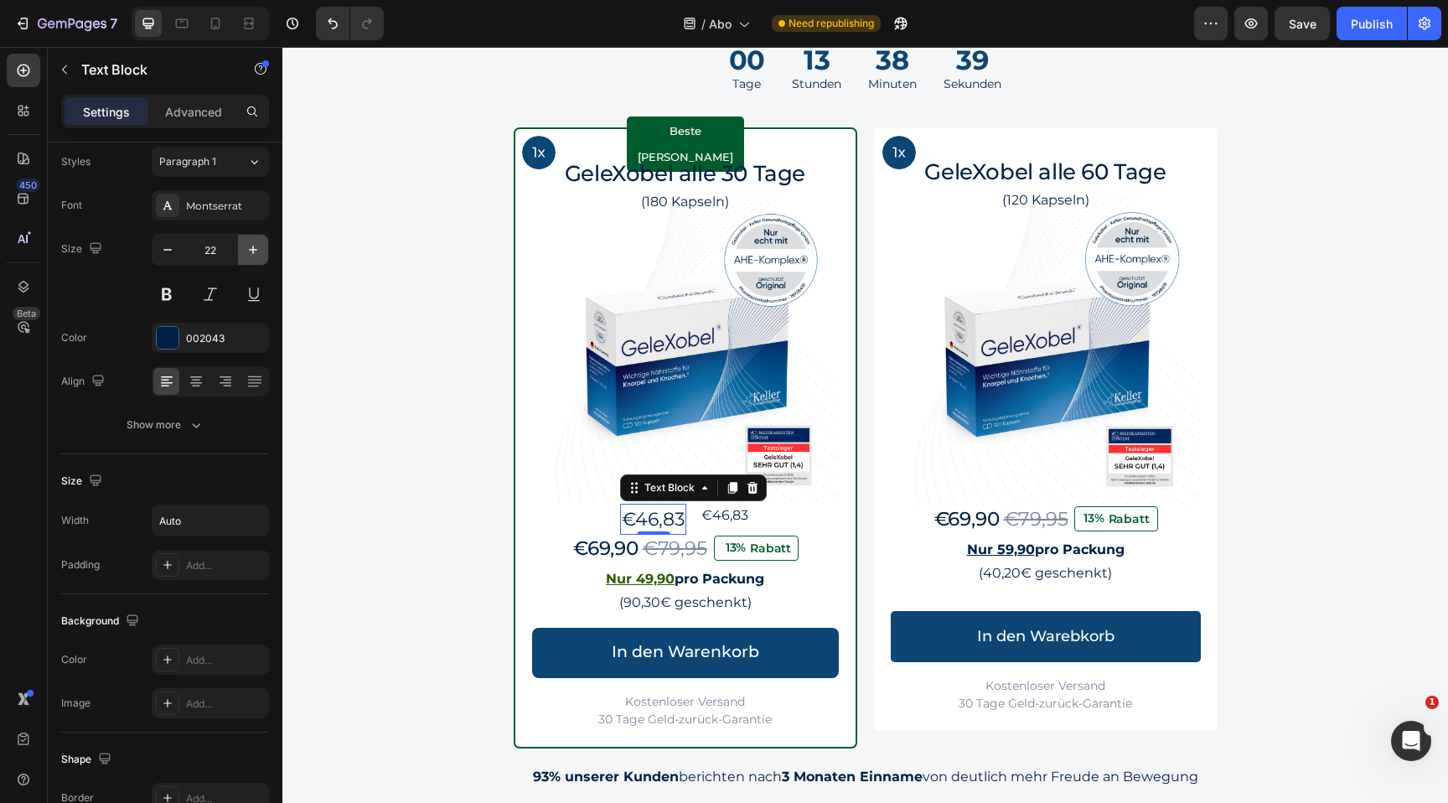
click at [248, 251] on icon "button" at bounding box center [253, 249] width 17 height 17
type input "23"
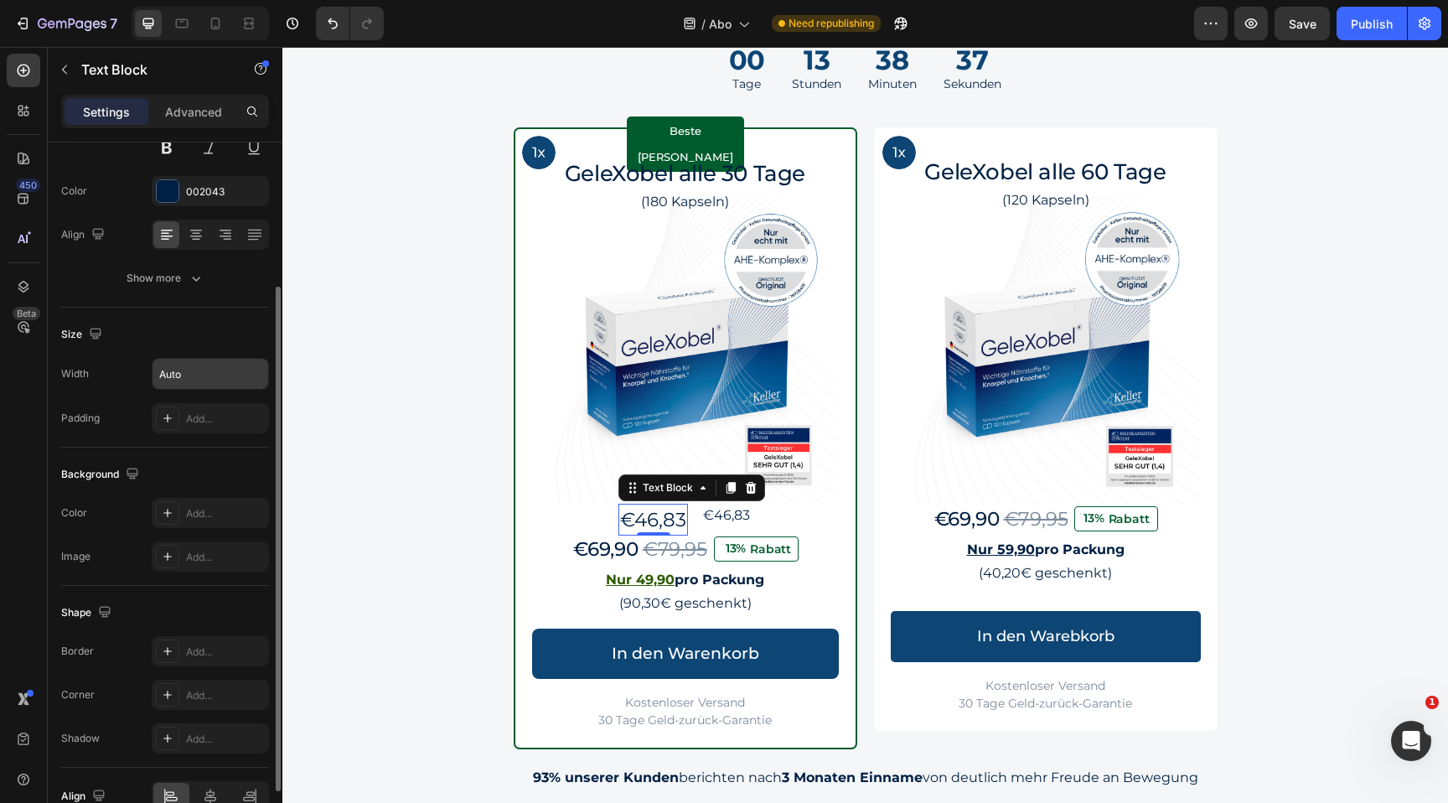
scroll to position [0, 0]
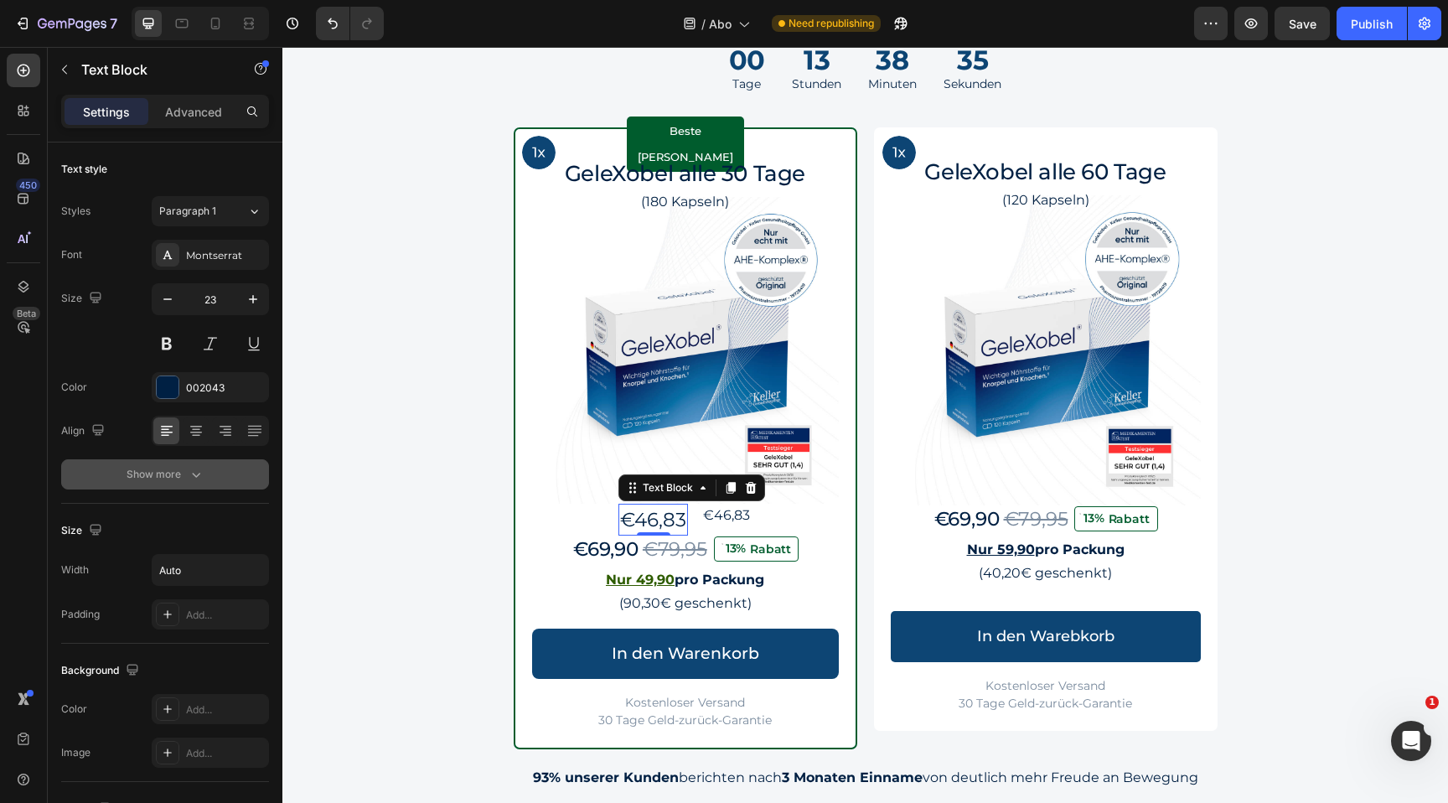
click at [184, 466] on div "Show more" at bounding box center [166, 474] width 78 height 17
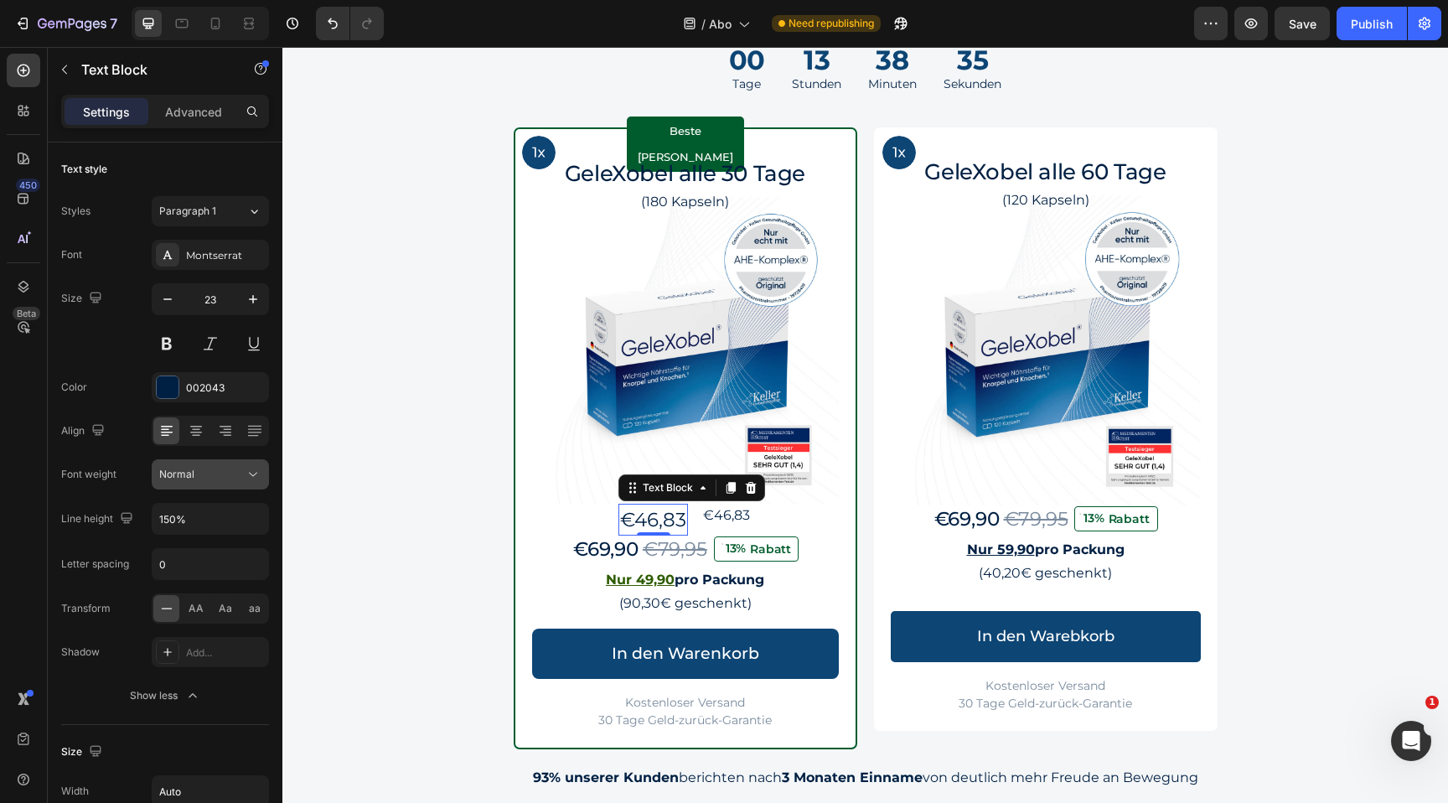
click at [226, 483] on button "Normal" at bounding box center [210, 474] width 117 height 30
click at [190, 636] on span "Medium" at bounding box center [178, 642] width 39 height 15
click at [730, 493] on icon at bounding box center [731, 488] width 9 height 12
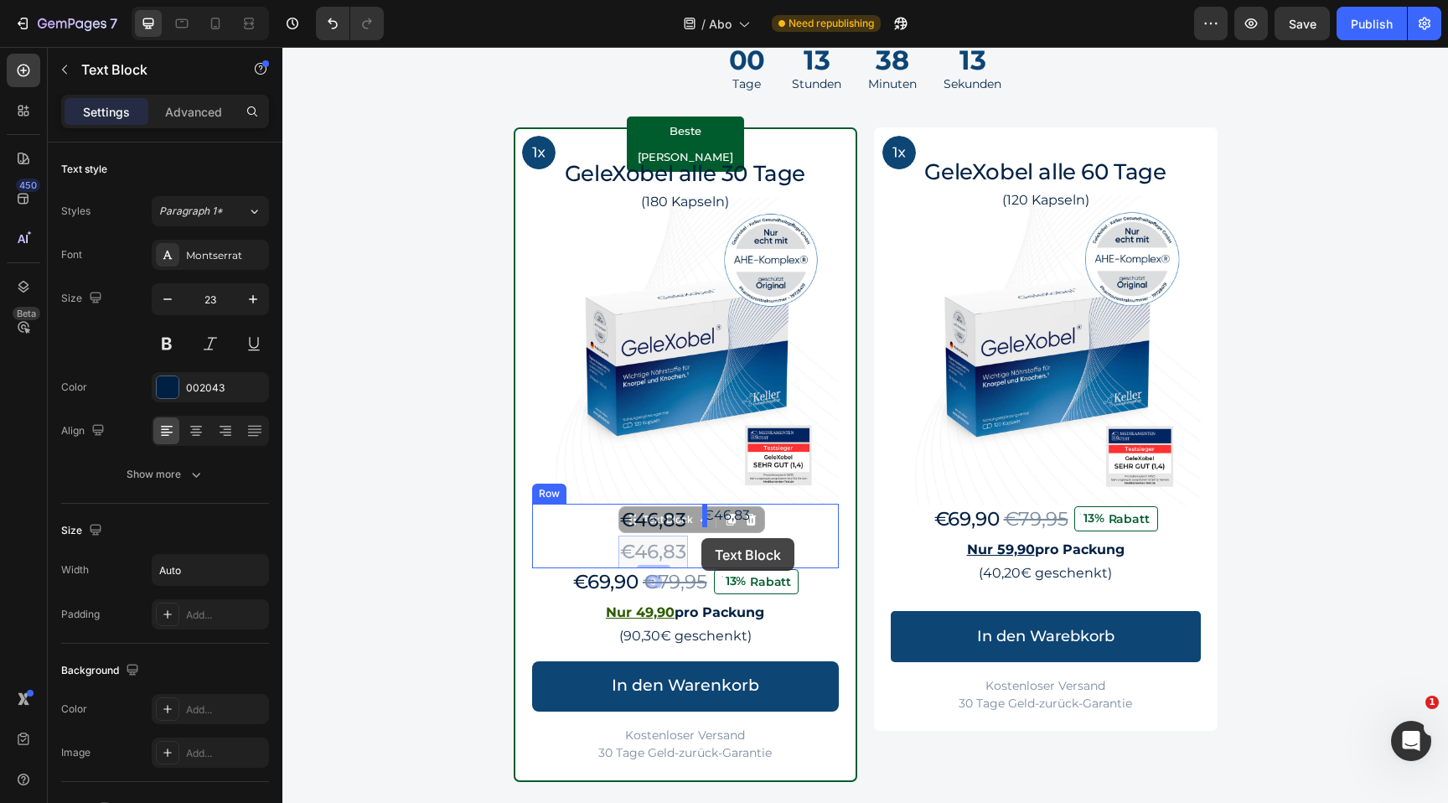
drag, startPoint x: 630, startPoint y: 524, endPoint x: 701, endPoint y: 538, distance: 72.6
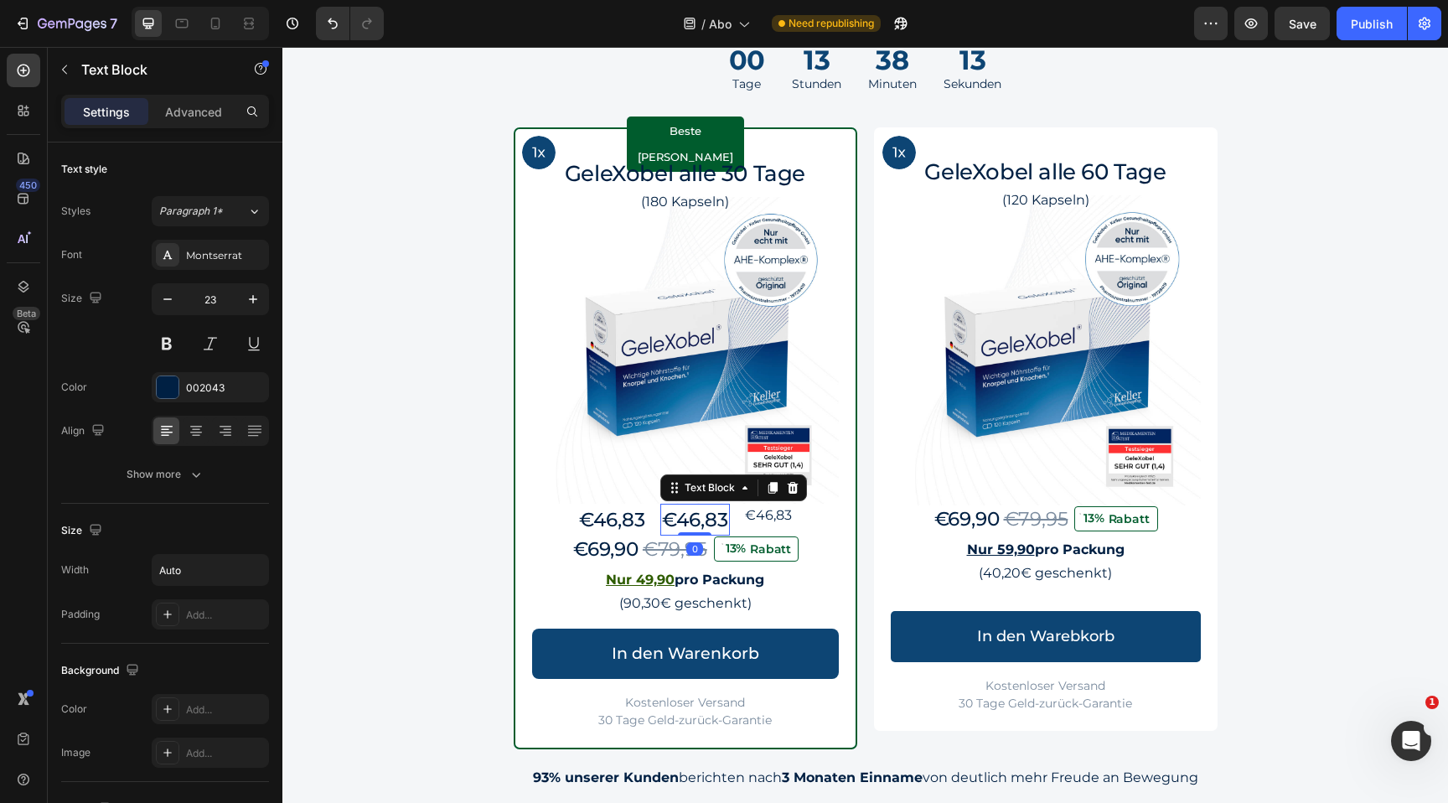
click at [701, 515] on p "€46,83" at bounding box center [695, 519] width 66 height 29
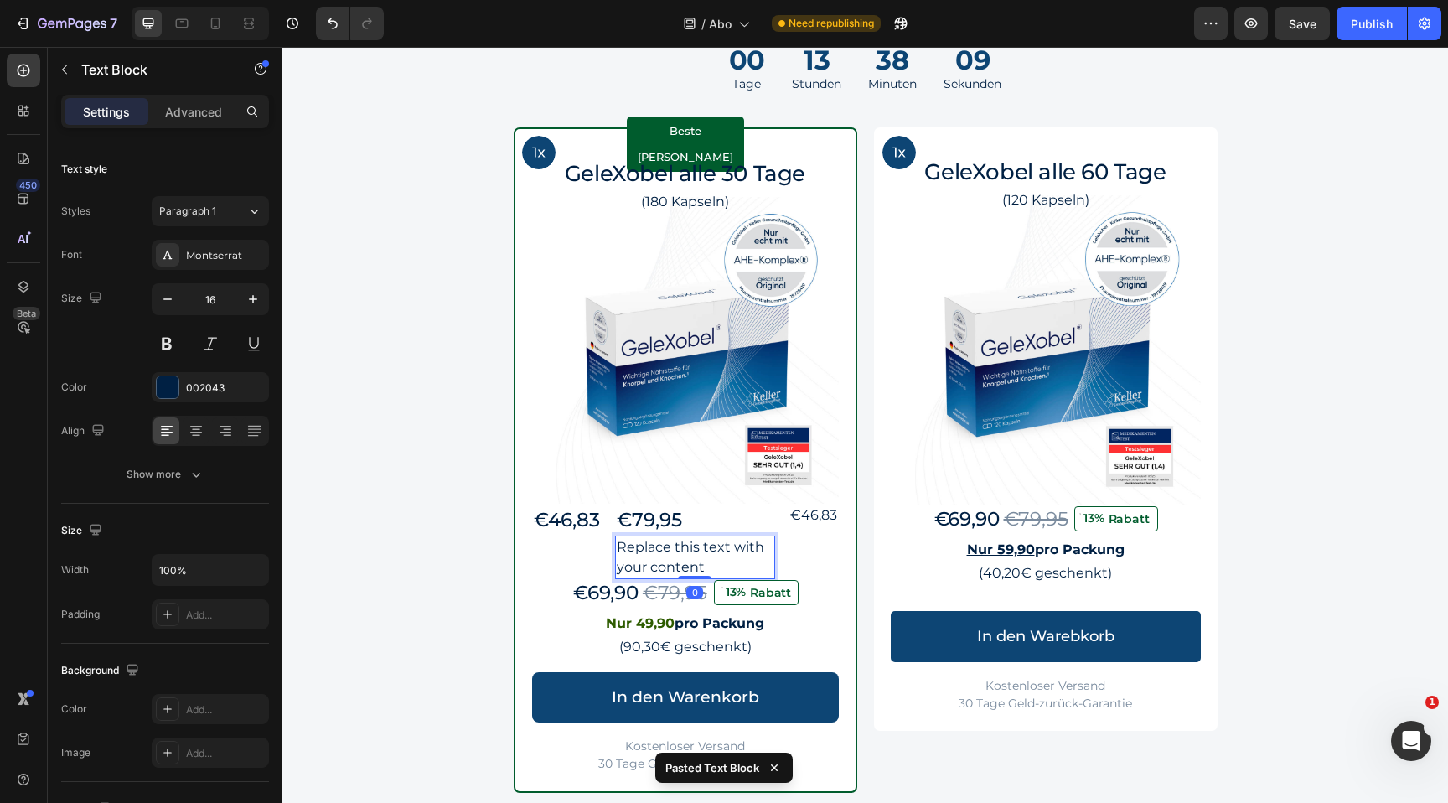
click at [687, 553] on p "Replace this text with your content" at bounding box center [695, 557] width 157 height 40
click at [763, 564] on p "Replace this text with your content" at bounding box center [695, 557] width 157 height 40
click at [760, 536] on div "Replace this text with your content" at bounding box center [695, 558] width 160 height 44
click at [758, 525] on div "€79,95" at bounding box center [695, 520] width 160 height 33
click at [750, 546] on p "Replace this text with your content" at bounding box center [695, 557] width 157 height 40
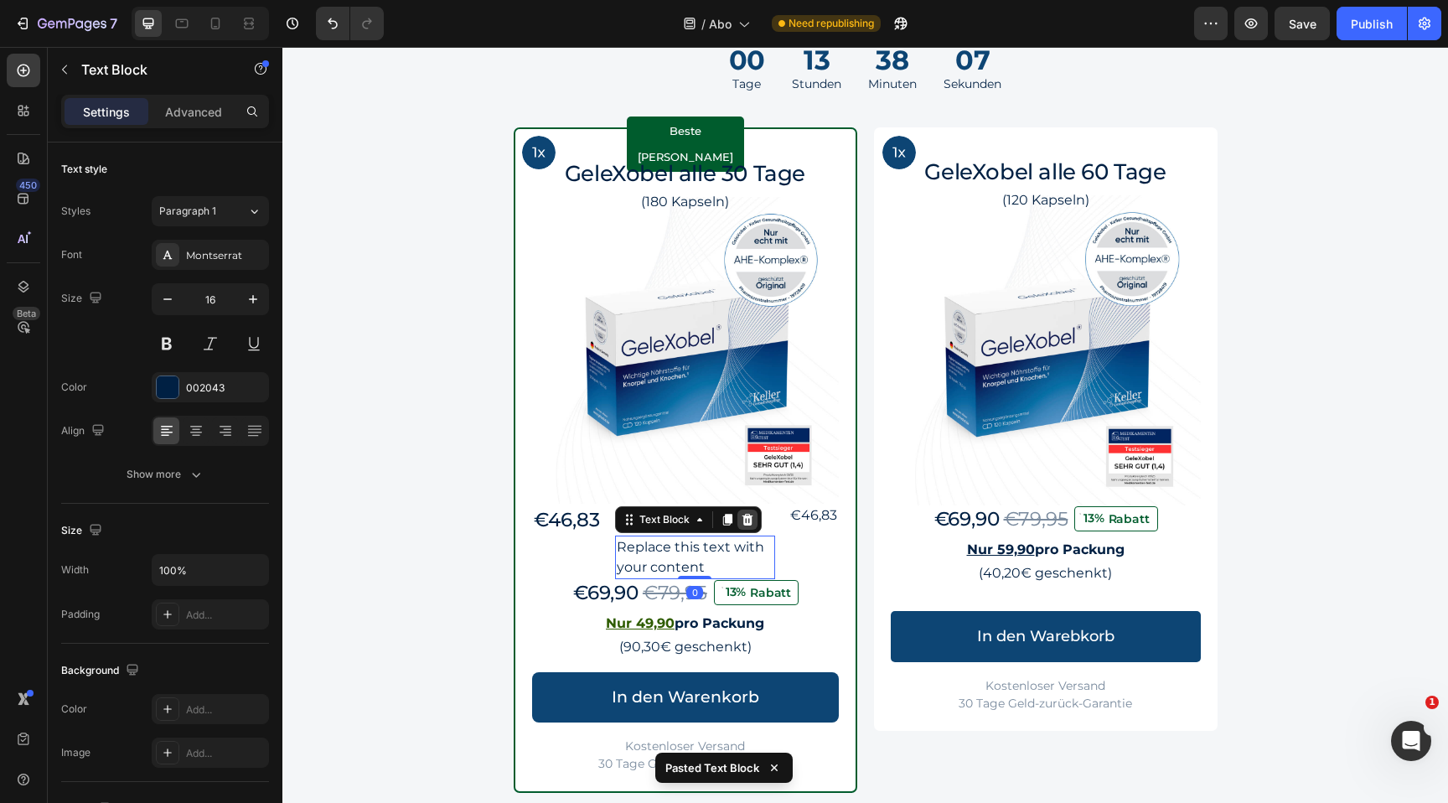
click at [752, 516] on icon at bounding box center [747, 520] width 11 height 12
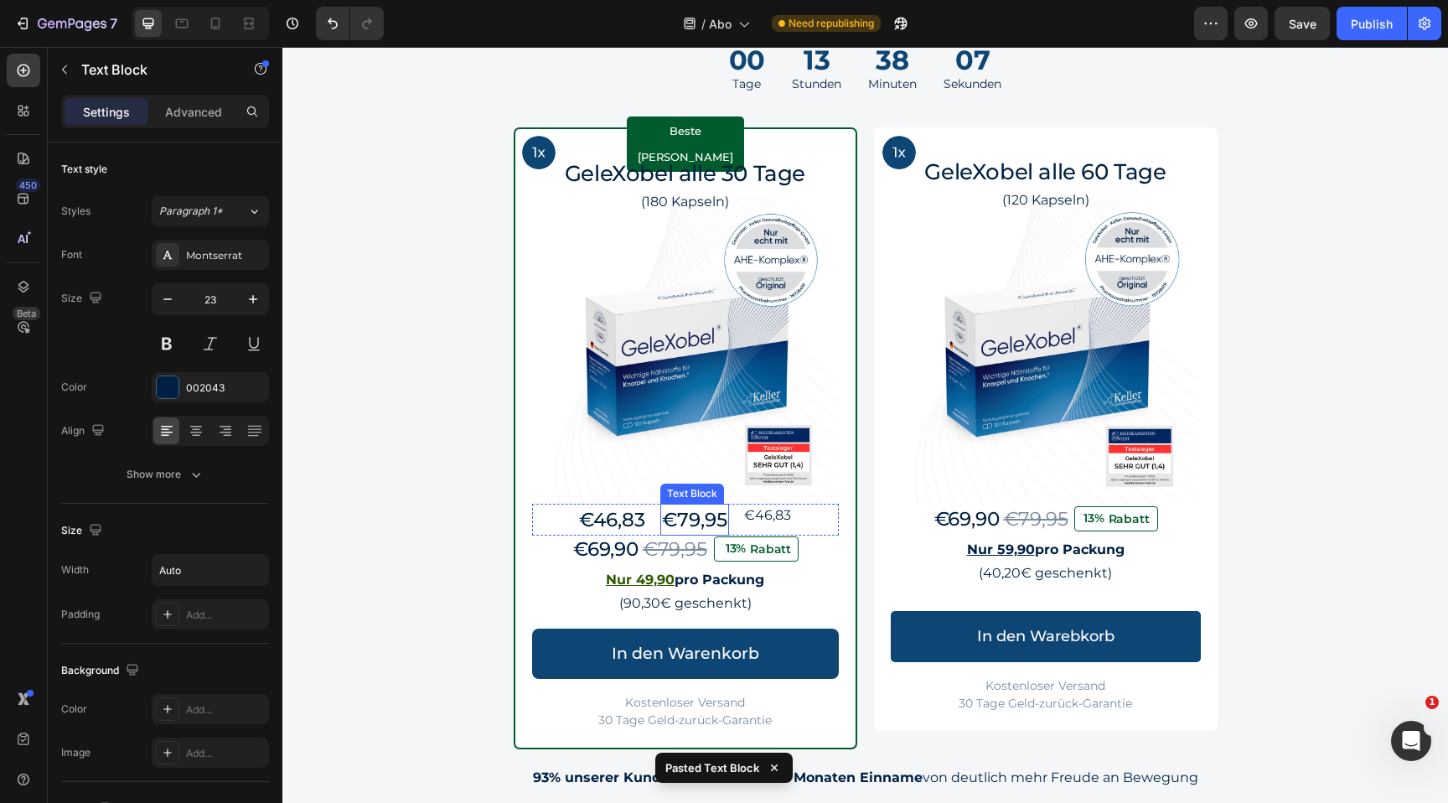
click at [705, 515] on p "€79,95" at bounding box center [694, 519] width 65 height 29
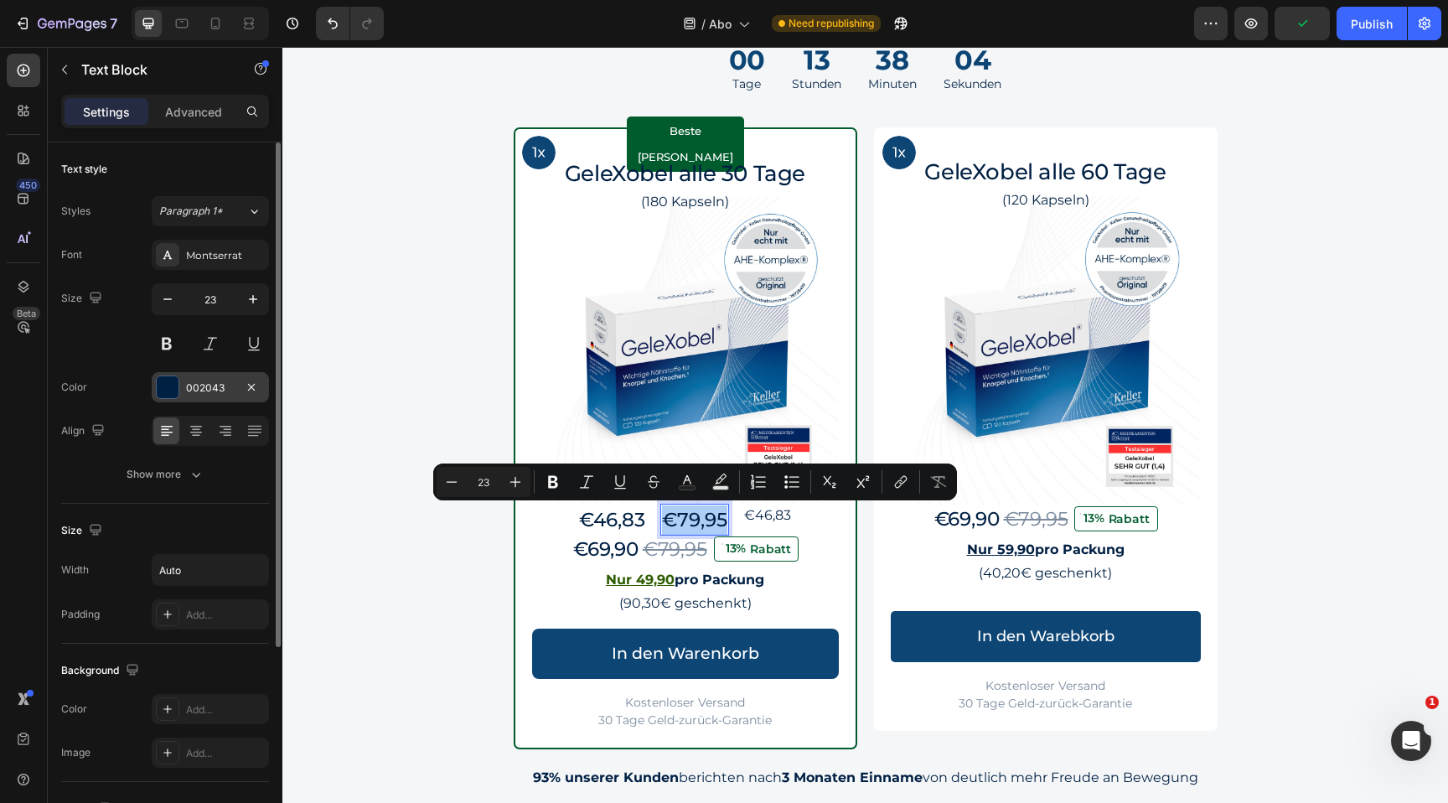
click at [173, 386] on div at bounding box center [168, 387] width 22 height 22
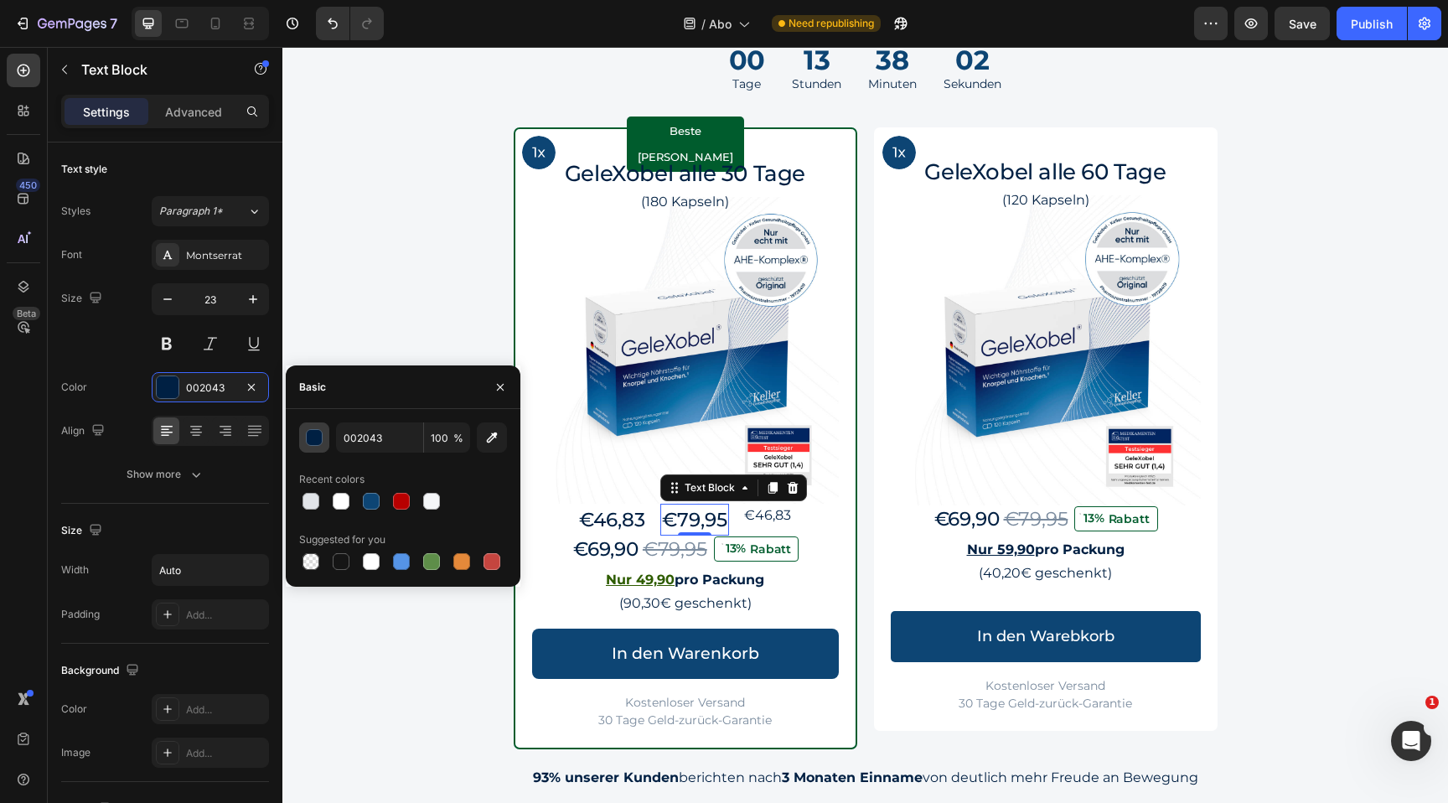
click at [317, 441] on div "button" at bounding box center [315, 438] width 17 height 17
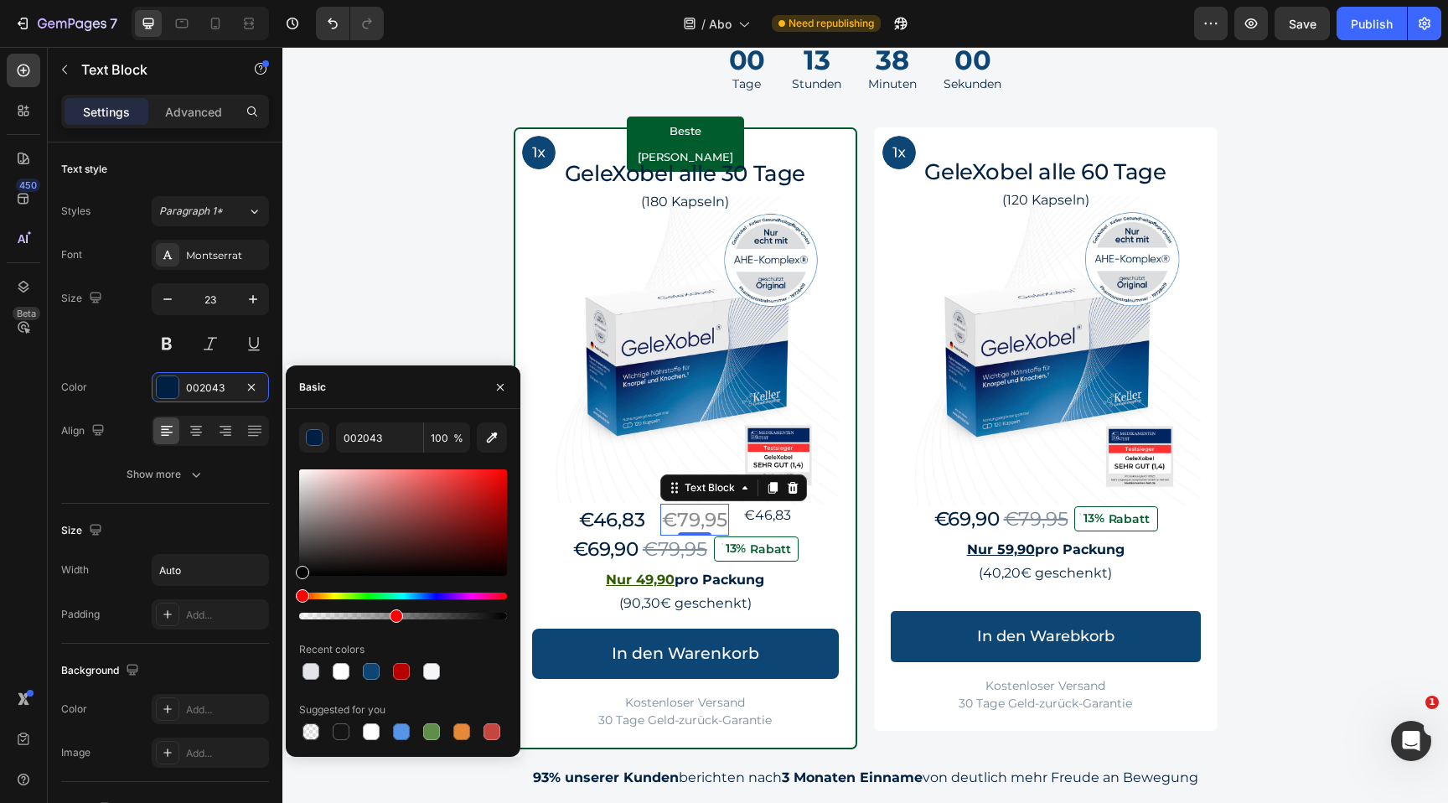
click at [390, 613] on div at bounding box center [403, 616] width 208 height 7
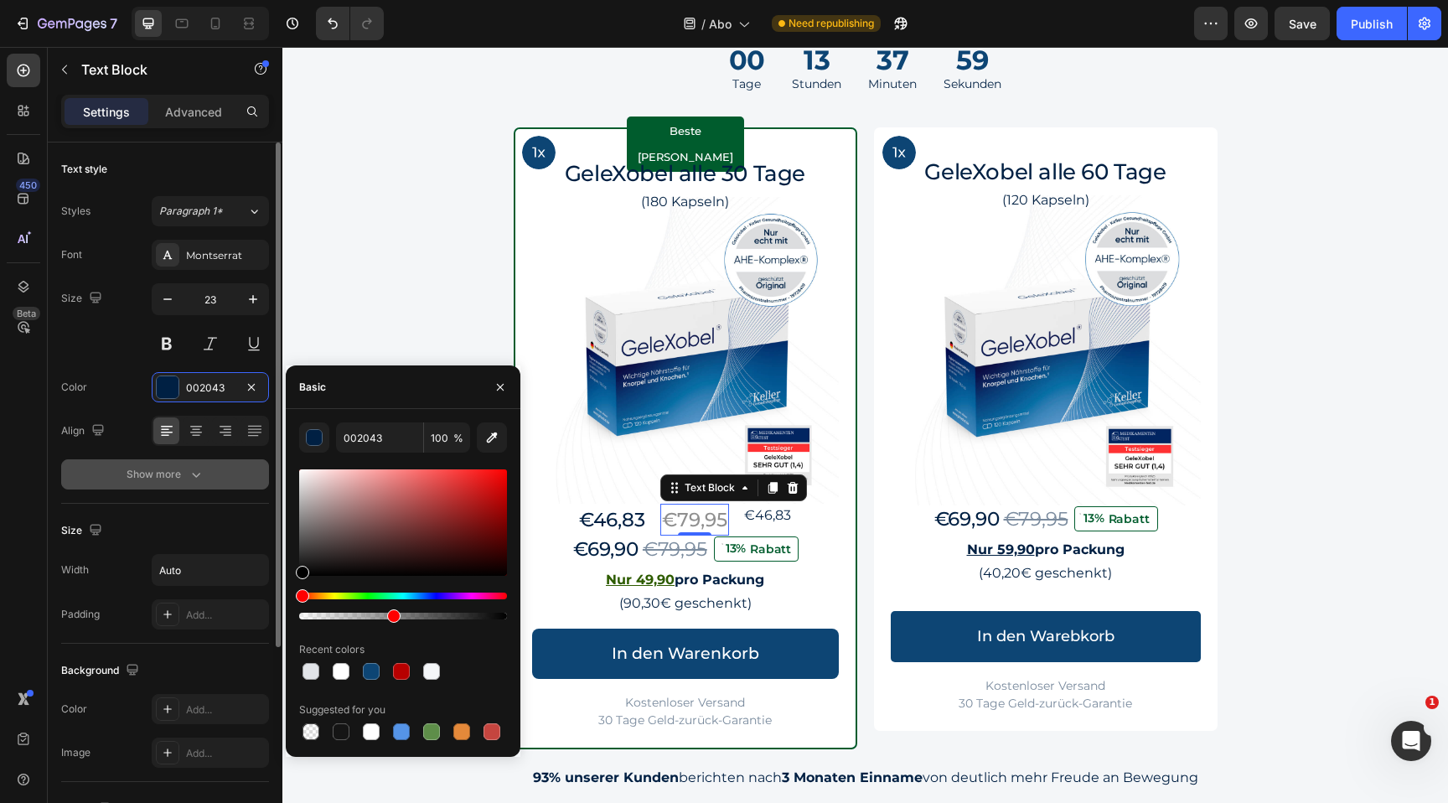
type input "000000"
type input "44"
click at [203, 465] on button "Show more" at bounding box center [165, 474] width 208 height 30
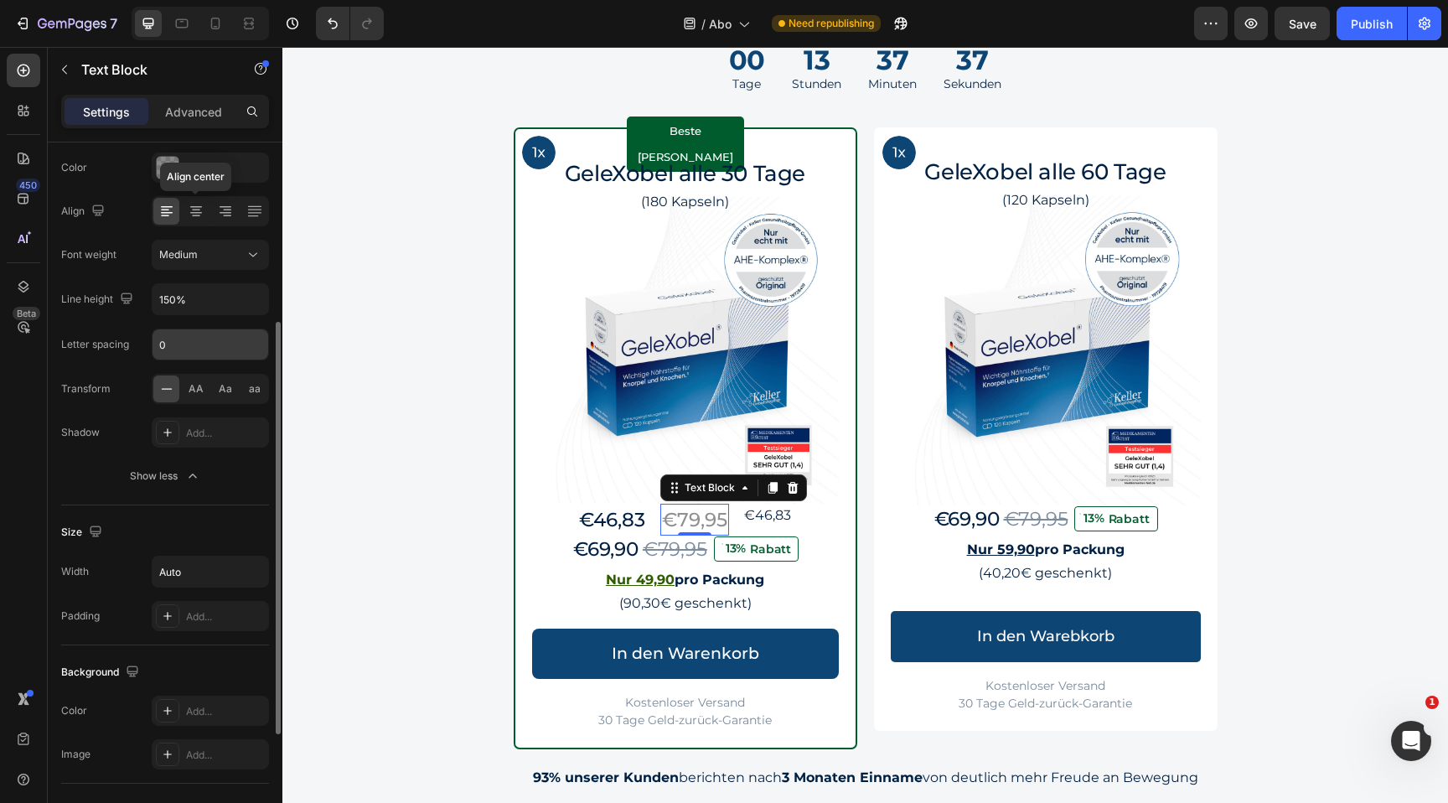
scroll to position [167, 0]
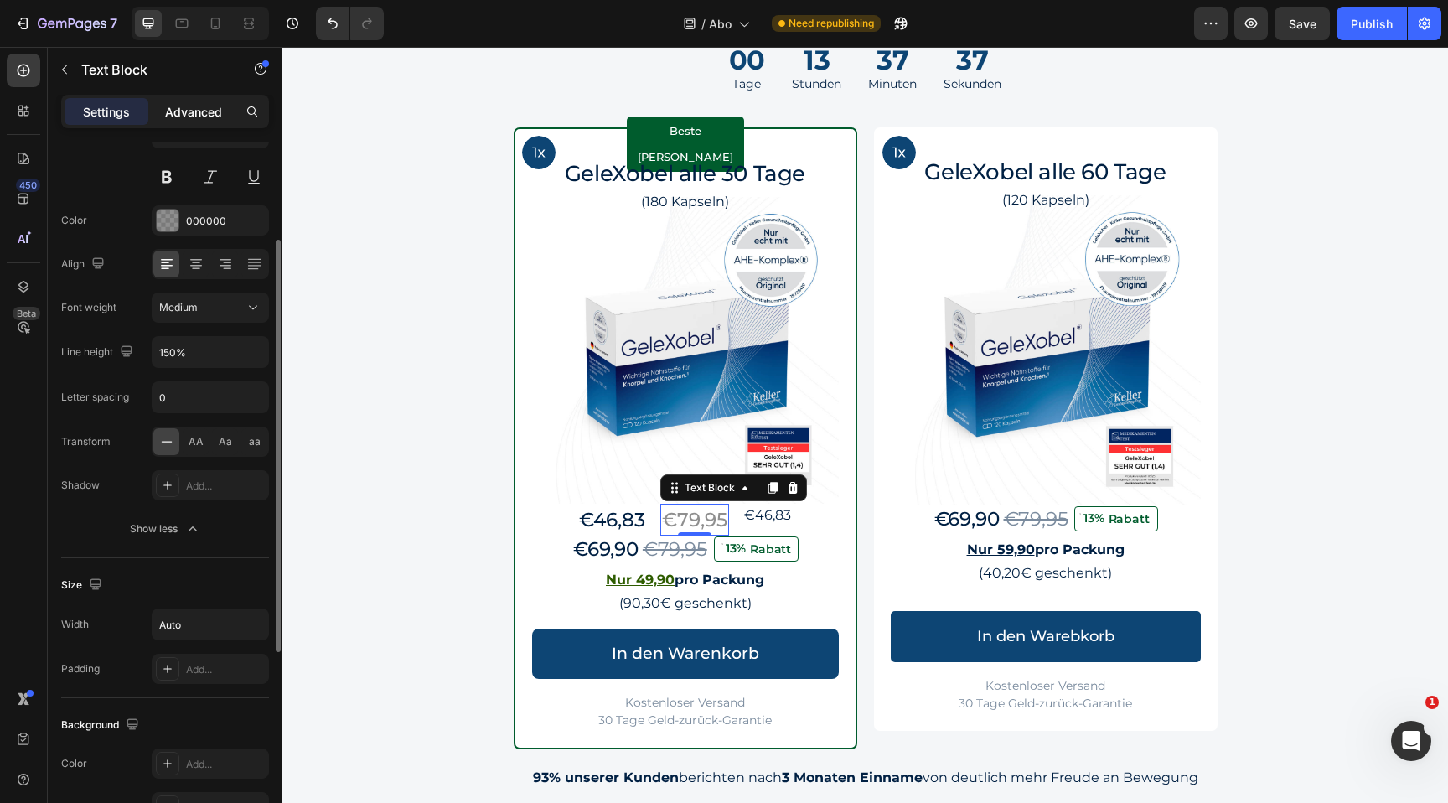
click at [189, 103] on p "Advanced" at bounding box center [193, 112] width 57 height 18
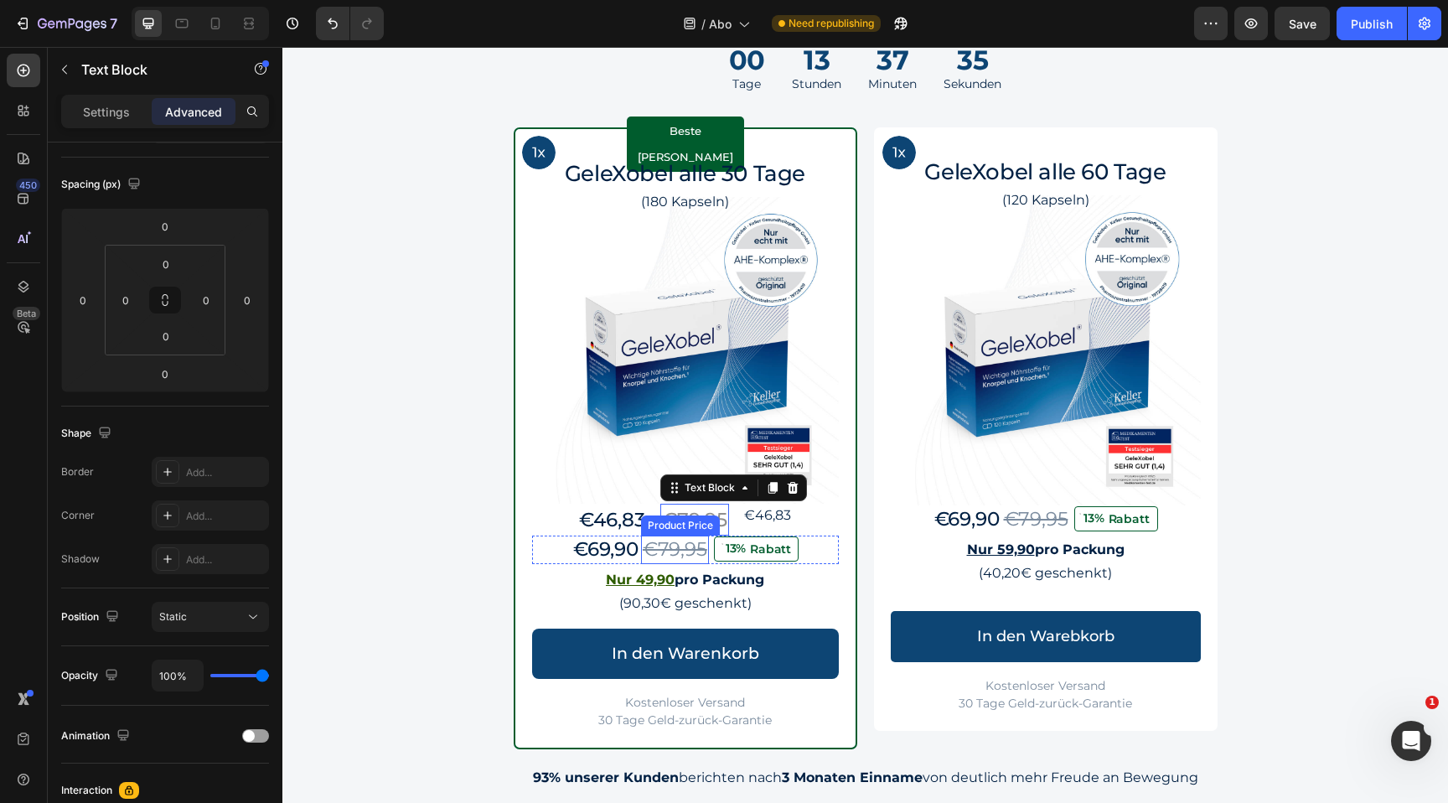
click at [655, 515] on div "Product Price" at bounding box center [680, 525] width 79 height 20
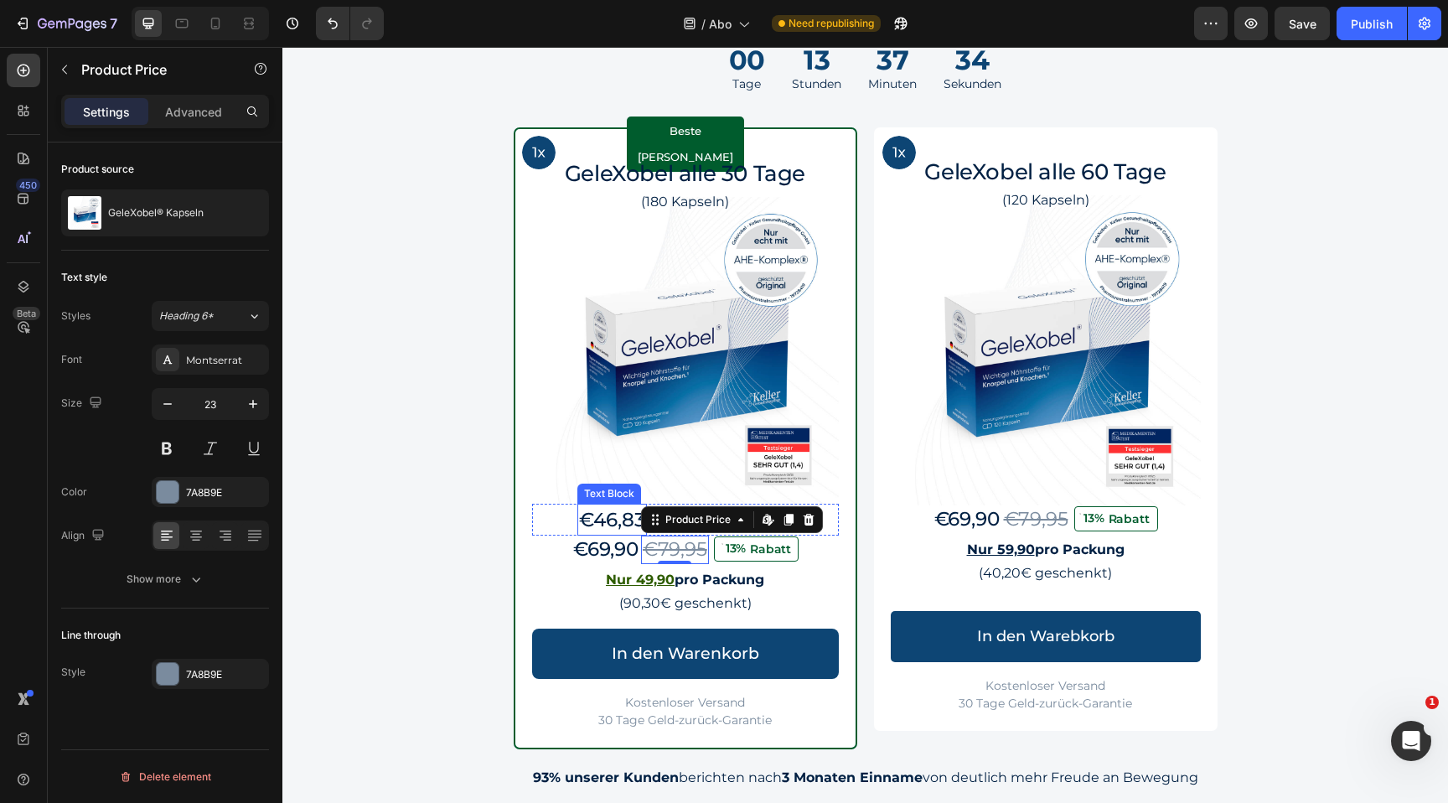
click at [592, 521] on p "€46,83" at bounding box center [612, 519] width 66 height 29
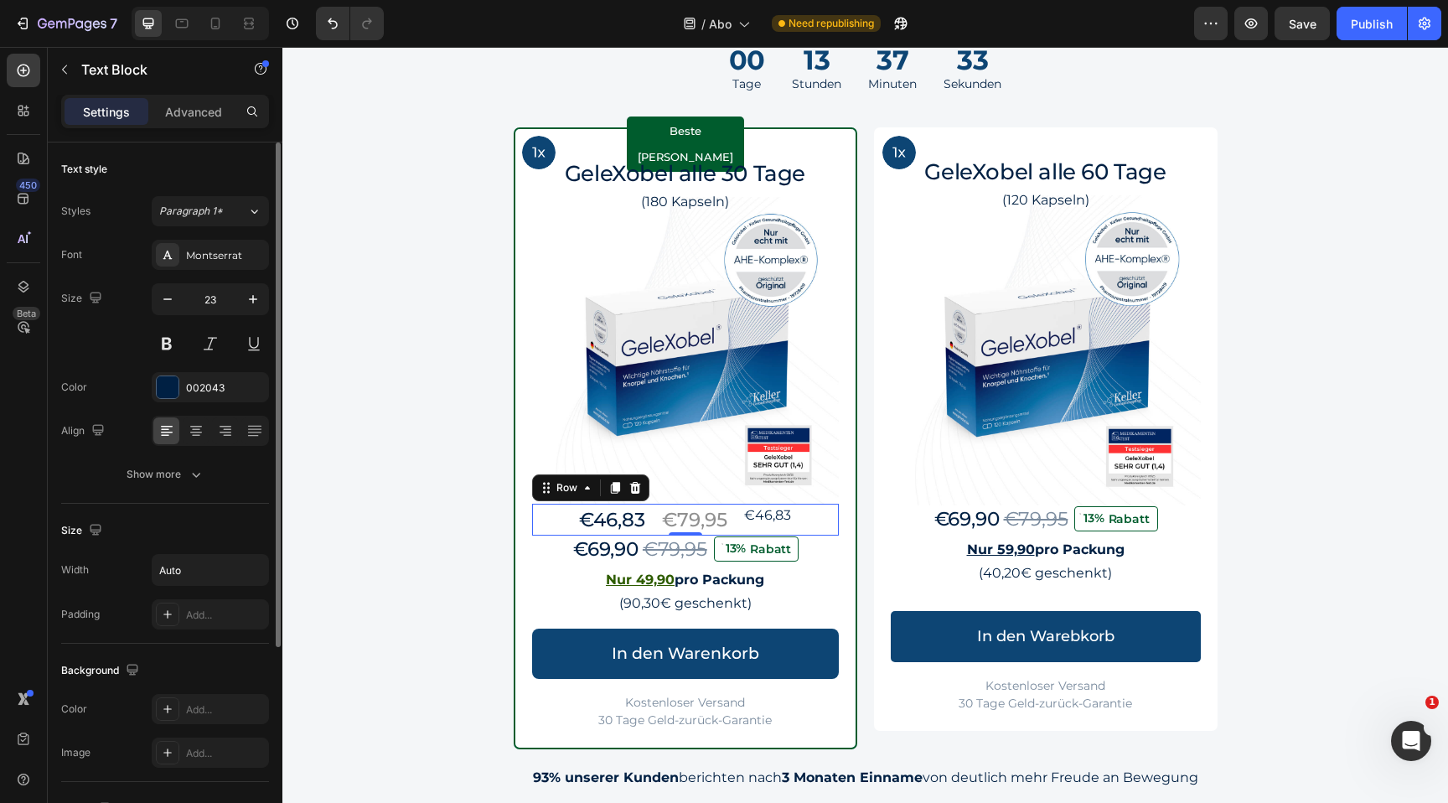
click at [556, 516] on div "€46,83 Text Block €79,95 Text Block €46,83 Text Block Row 0" at bounding box center [685, 520] width 307 height 33
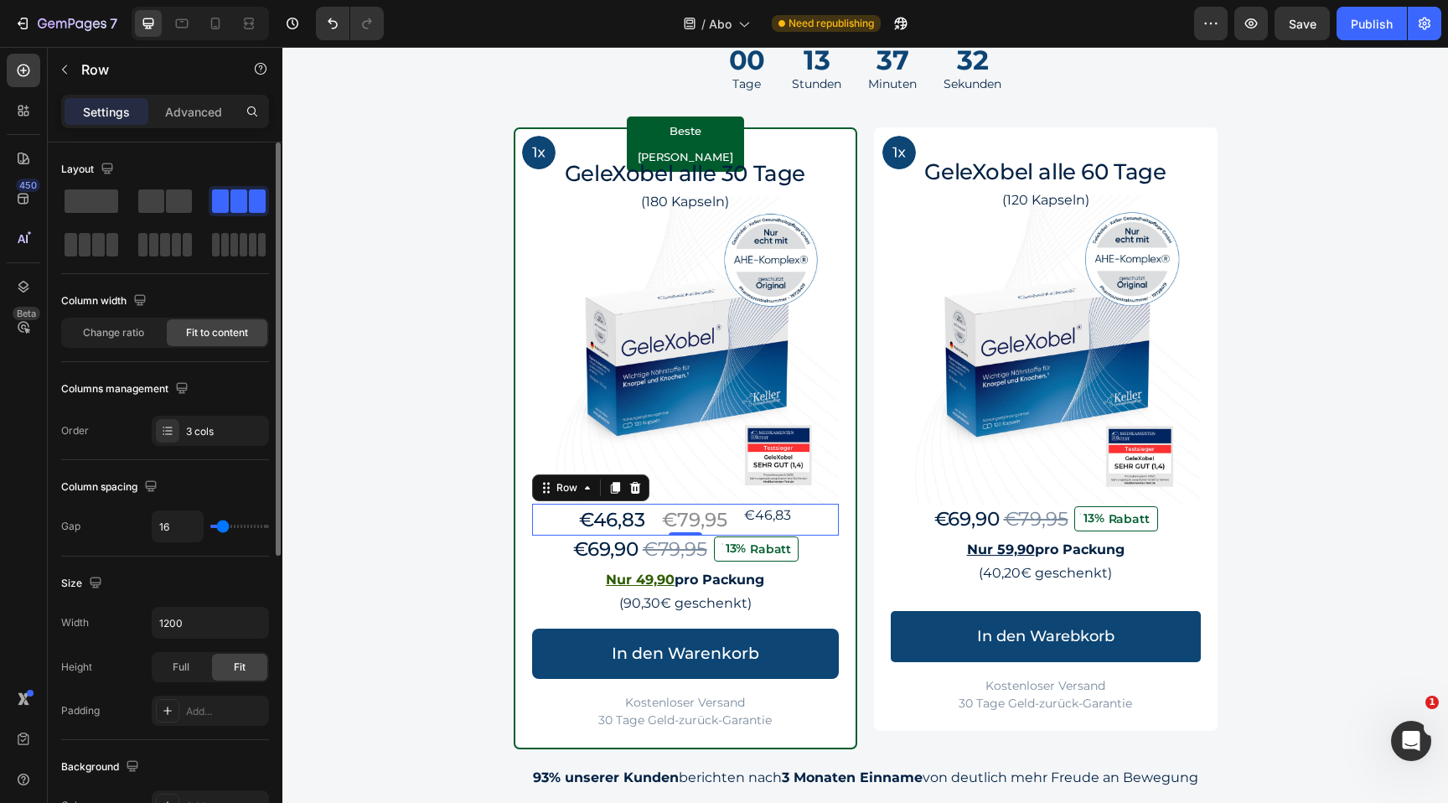
type input "23"
type input "0"
drag, startPoint x: 228, startPoint y: 528, endPoint x: 196, endPoint y: 528, distance: 31.8
type input "0"
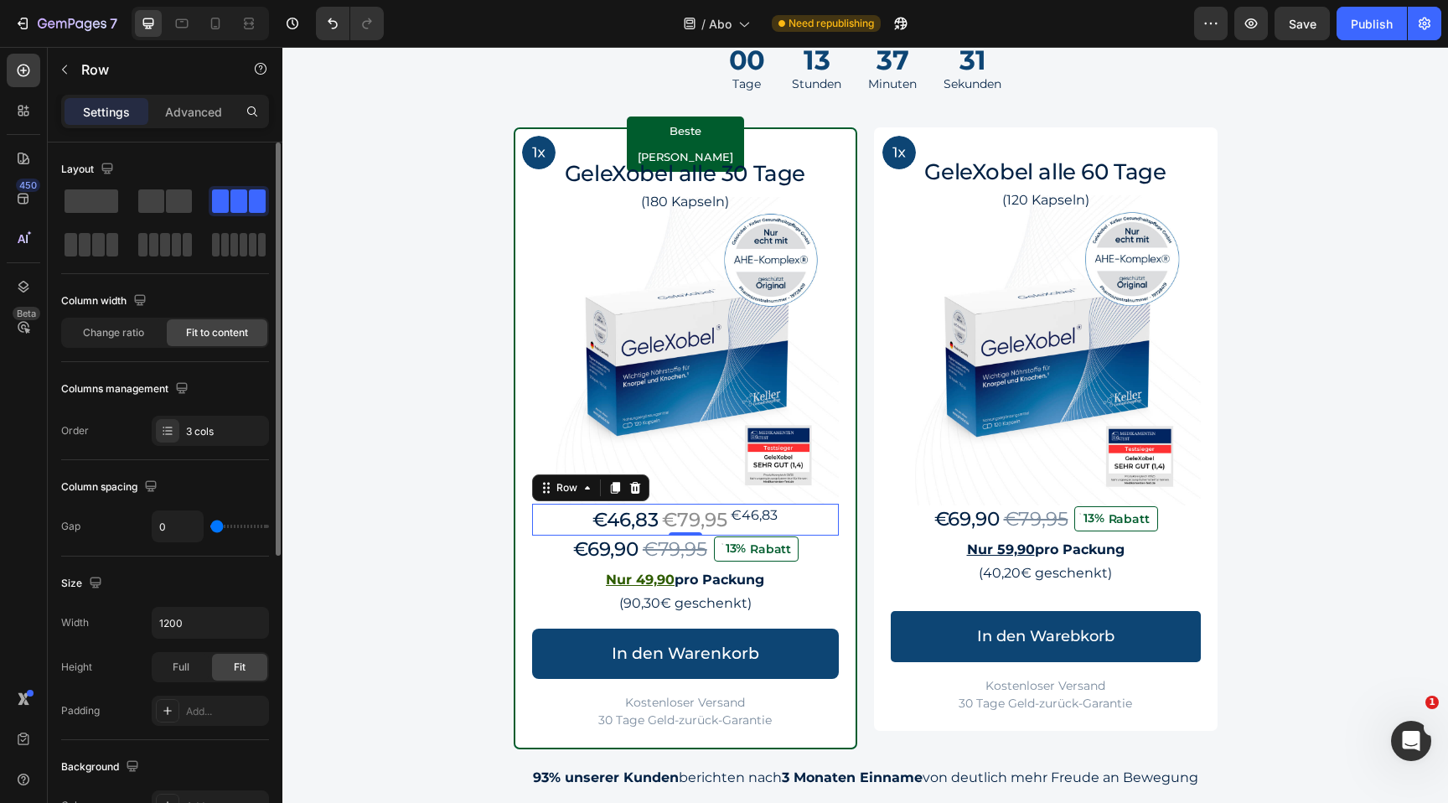
click at [210, 528] on input "range" at bounding box center [239, 526] width 59 height 3
click at [772, 512] on p "€46,83" at bounding box center [754, 515] width 47 height 20
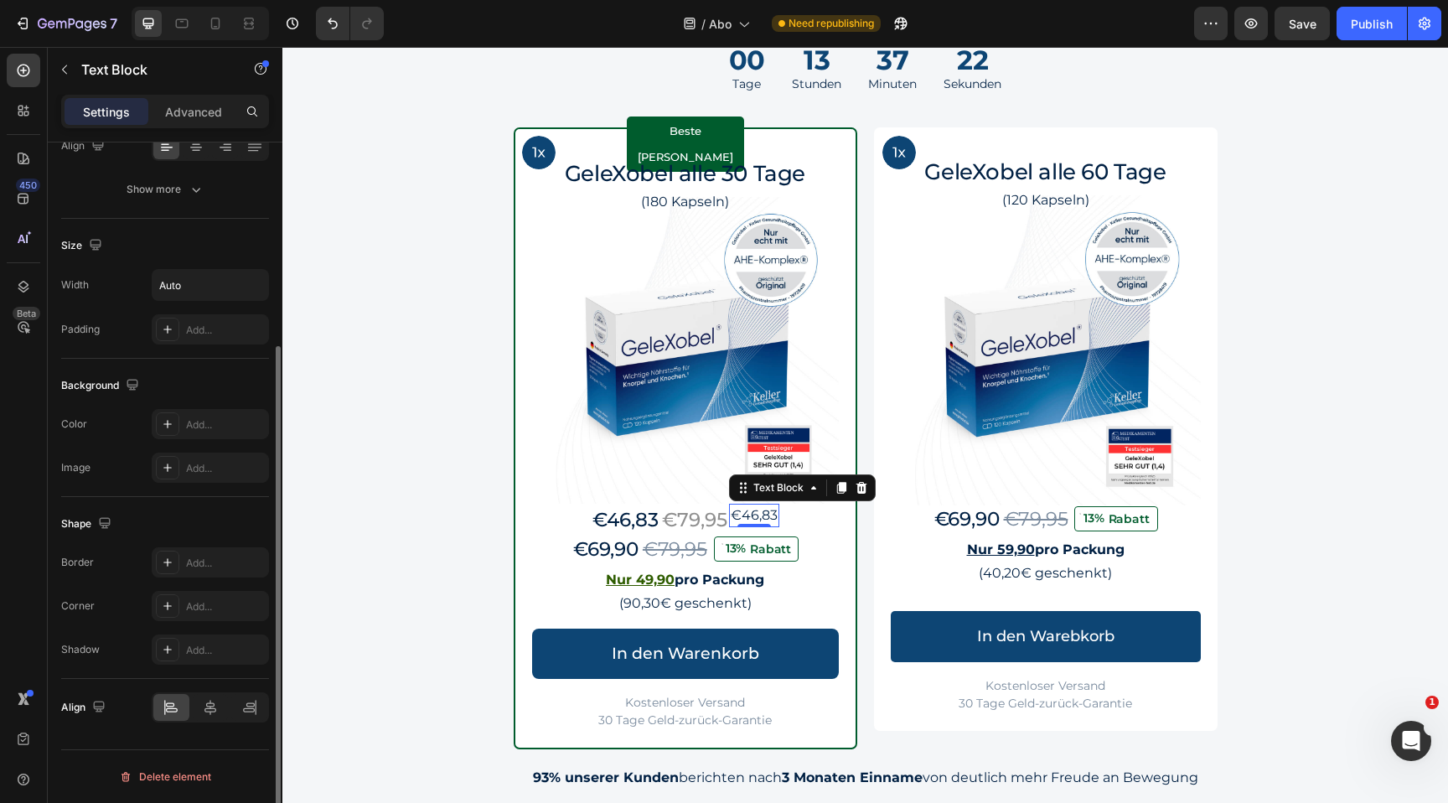
scroll to position [221, 0]
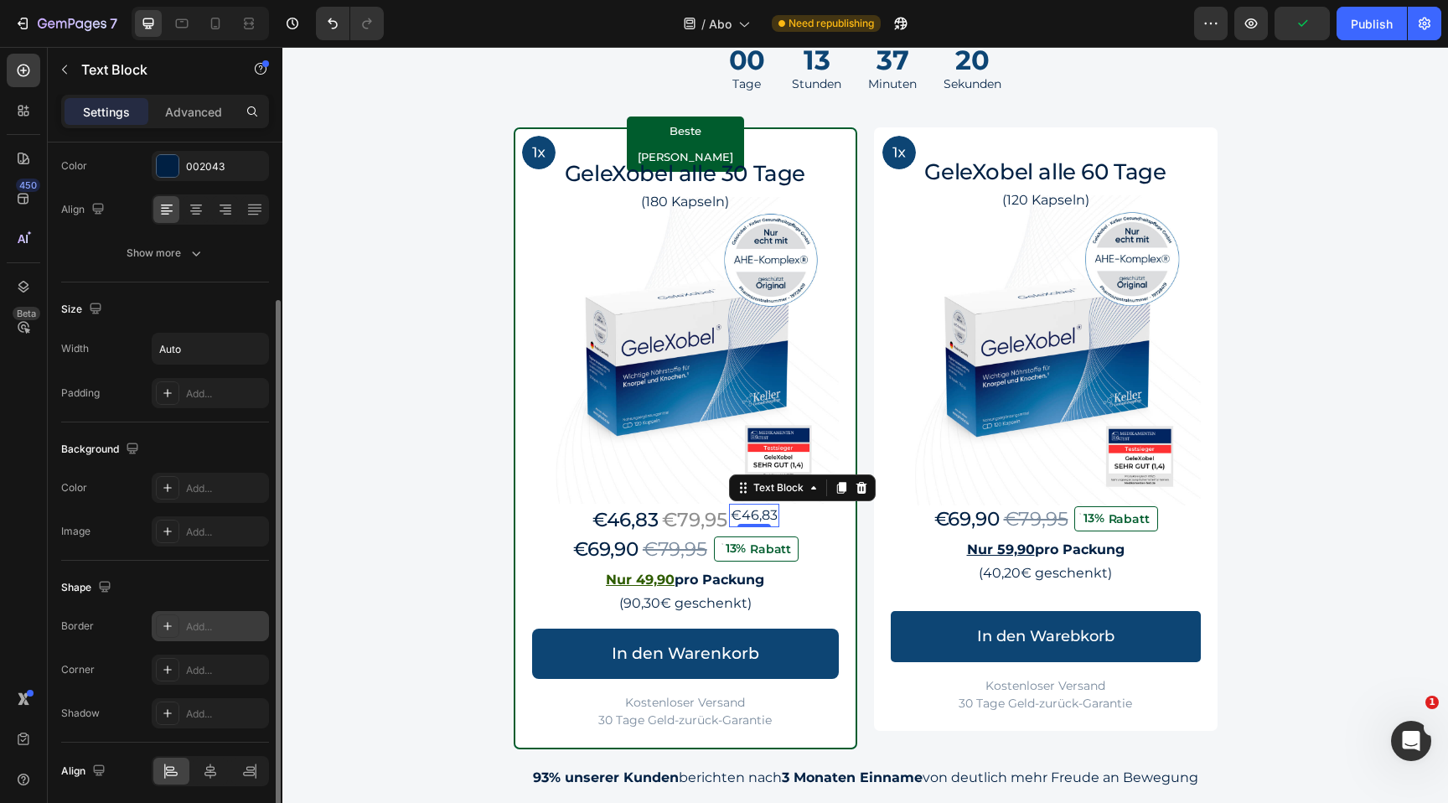
click at [194, 625] on div "Add..." at bounding box center [225, 626] width 79 height 15
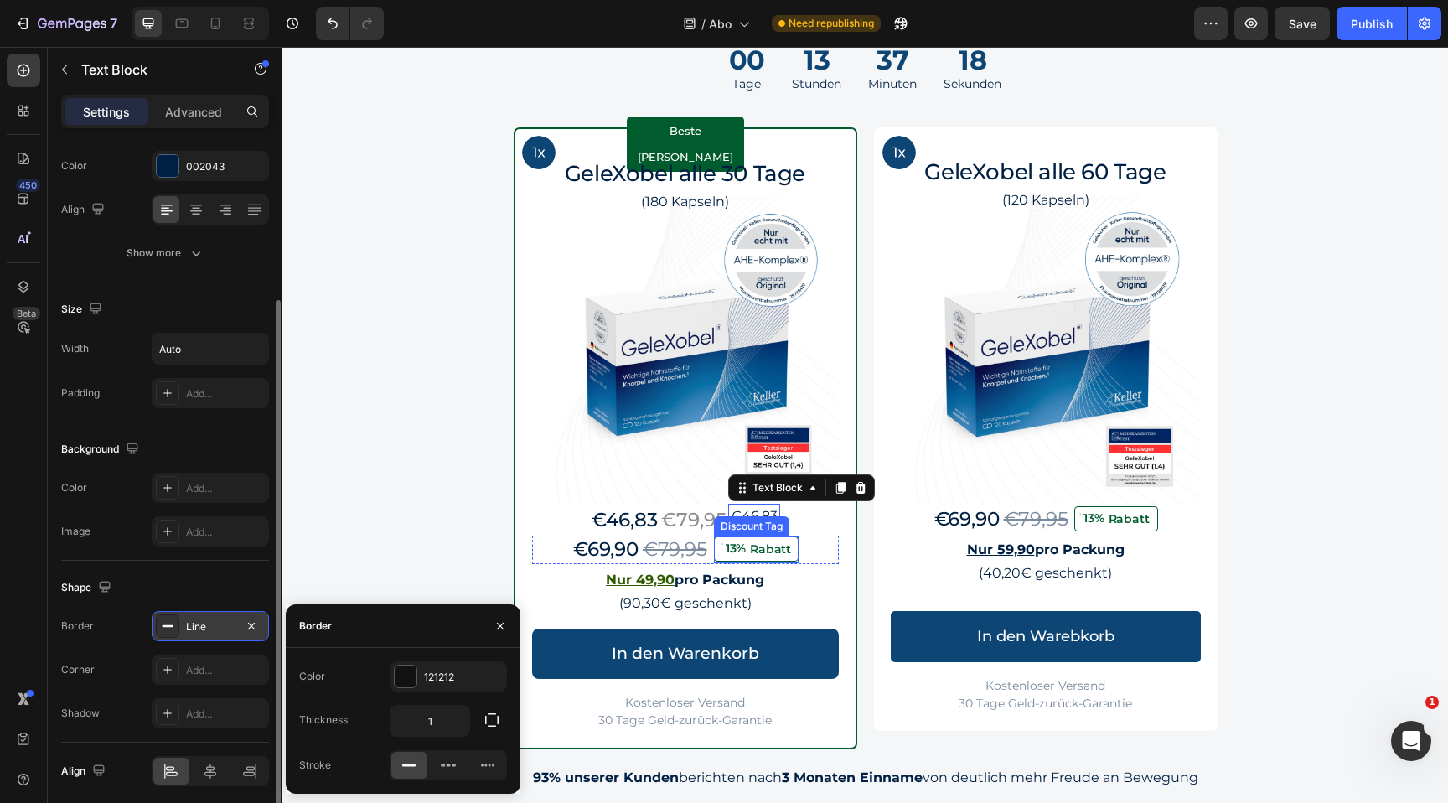
click at [793, 542] on div "Rabatt" at bounding box center [771, 549] width 46 height 17
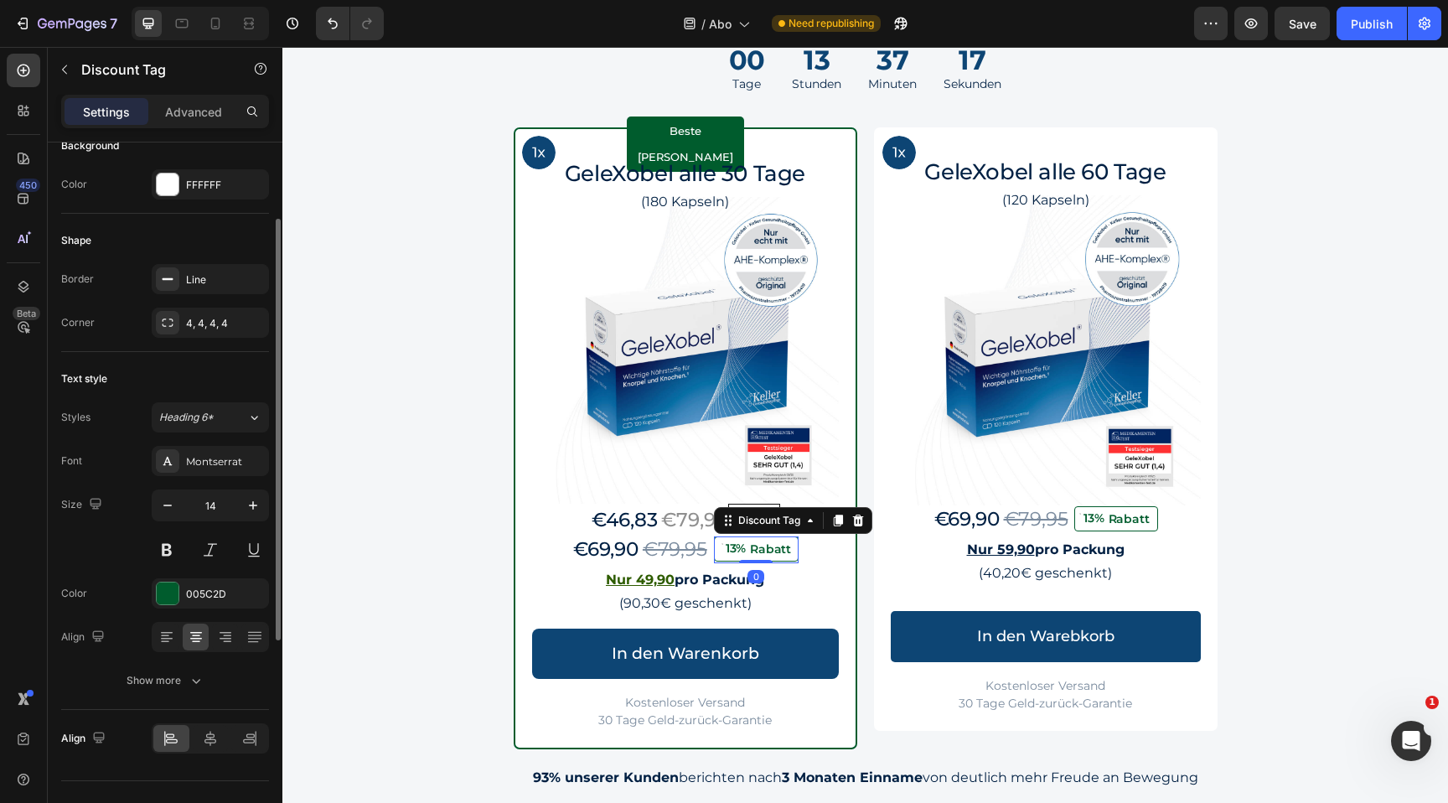
scroll to position [479, 0]
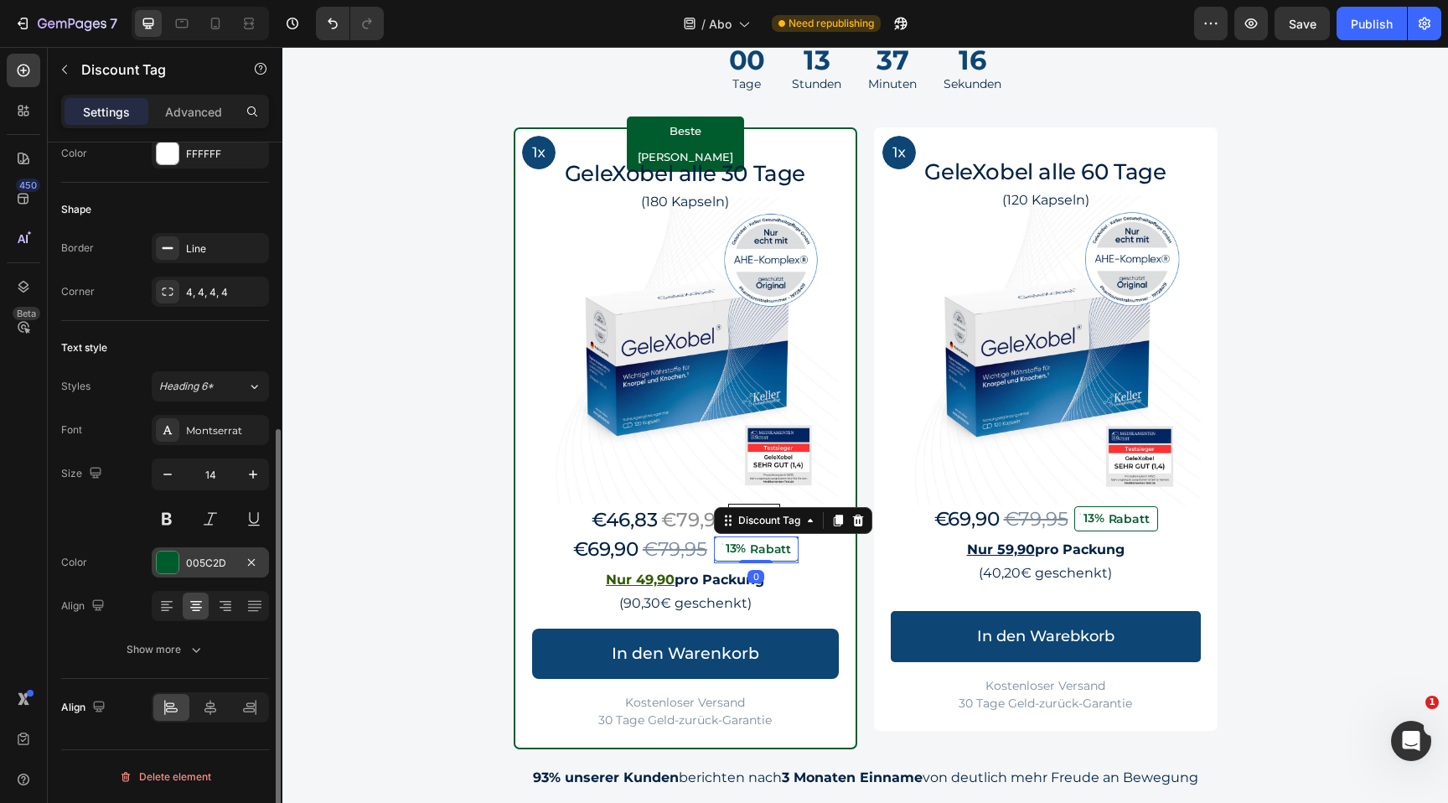
click at [215, 556] on div "005C2D" at bounding box center [210, 563] width 49 height 15
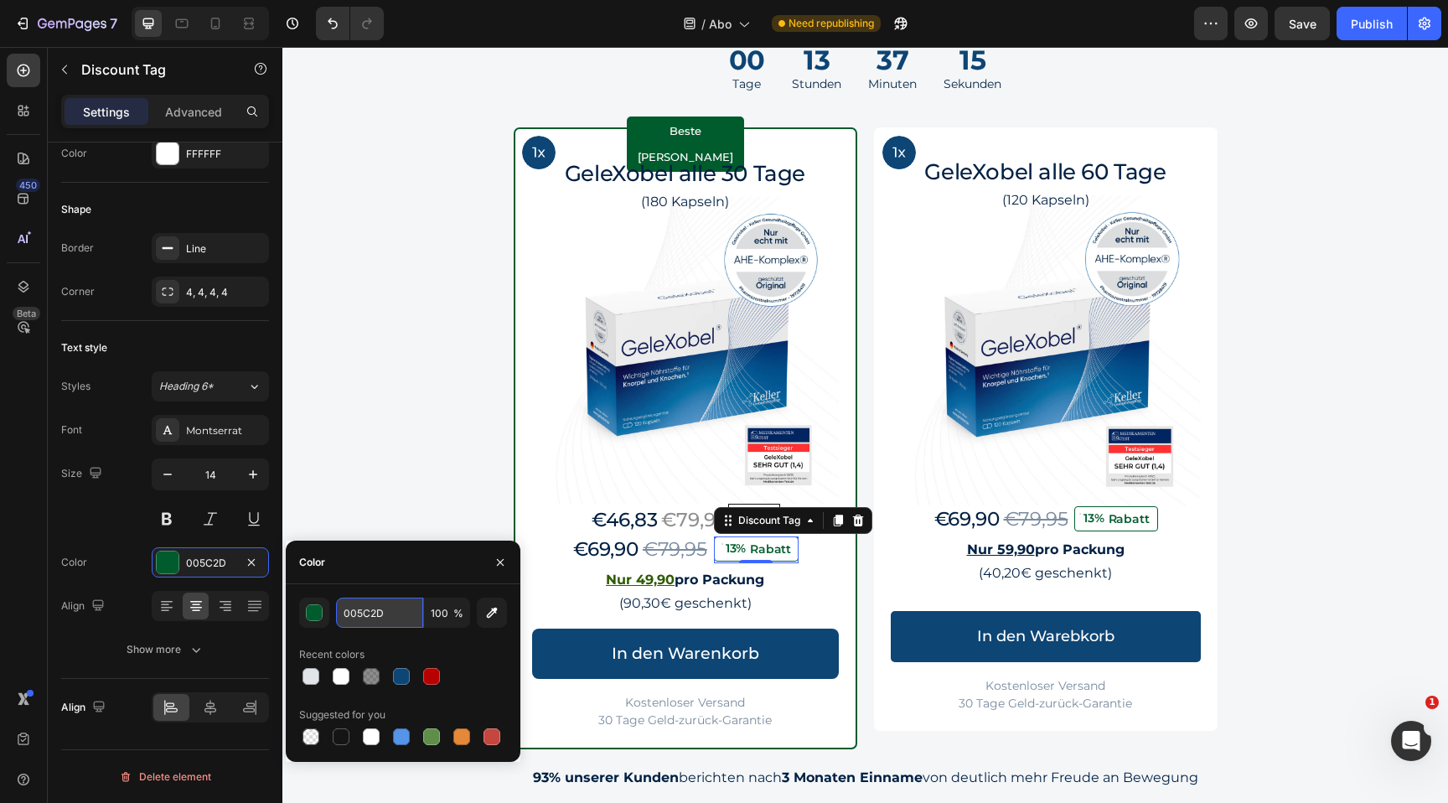
drag, startPoint x: 403, startPoint y: 613, endPoint x: 413, endPoint y: 484, distance: 128.6
click at [403, 613] on input "005C2D" at bounding box center [379, 613] width 87 height 30
click at [1014, 548] on u "Nur 59,90" at bounding box center [1001, 549] width 68 height 16
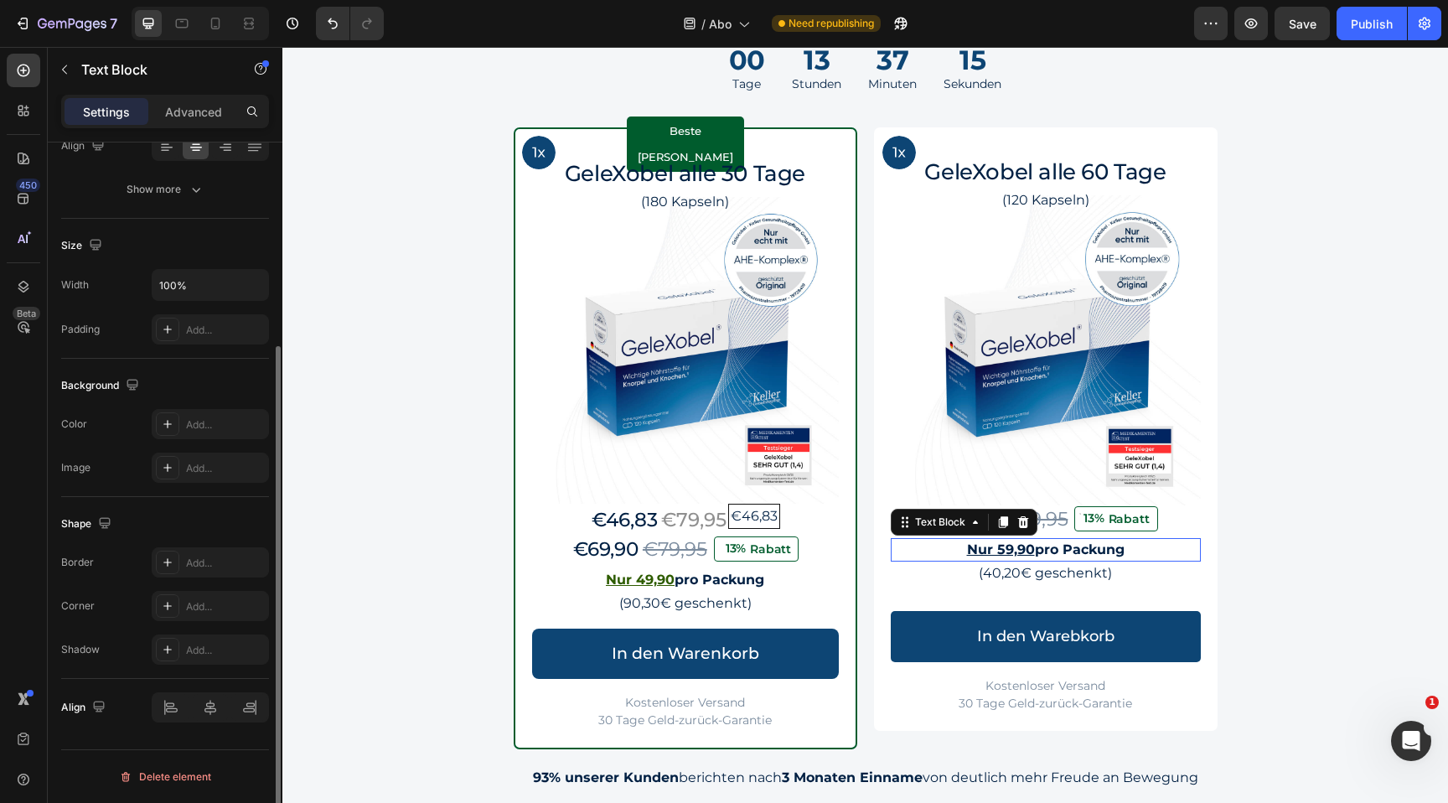
scroll to position [0, 0]
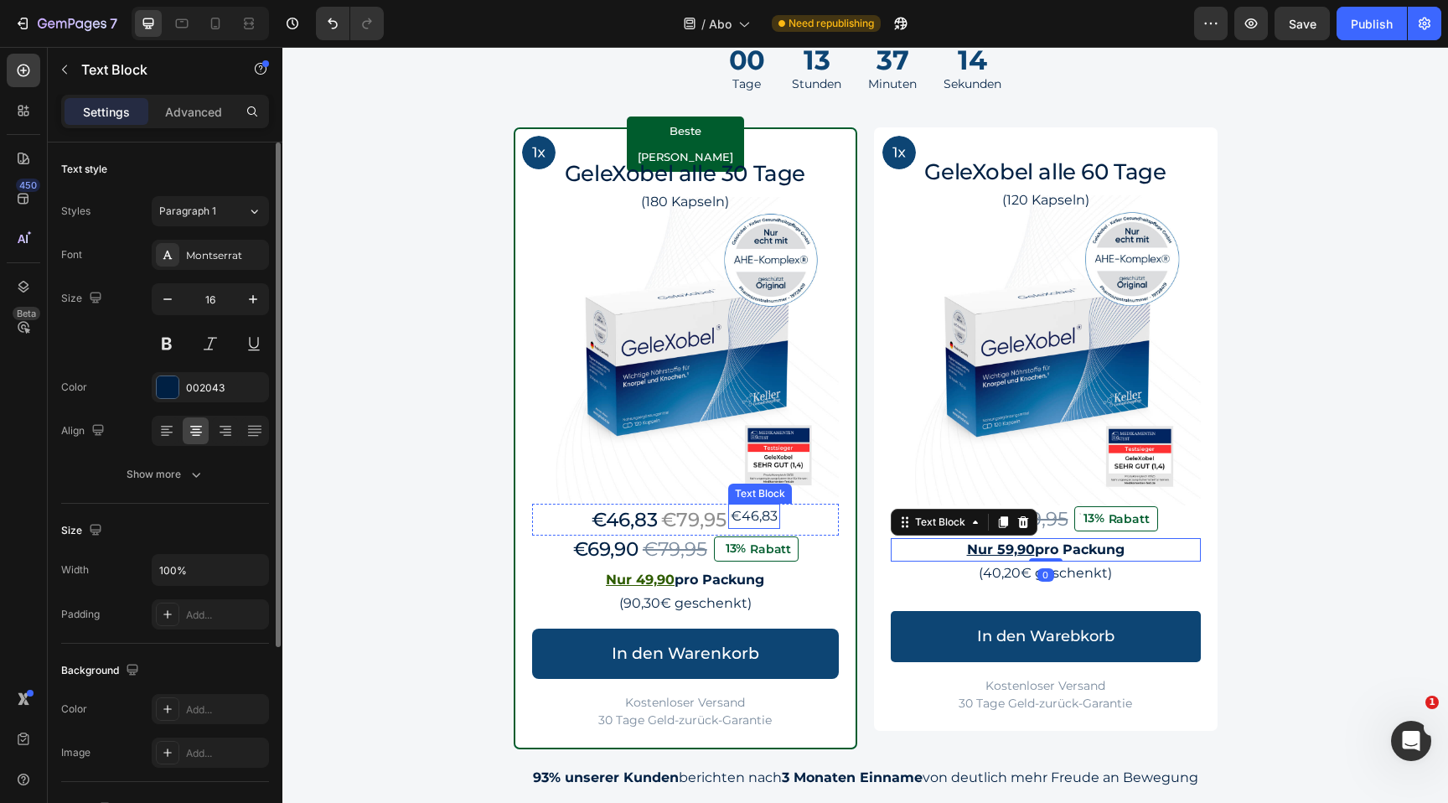
click at [758, 515] on p "€46,83" at bounding box center [754, 516] width 47 height 20
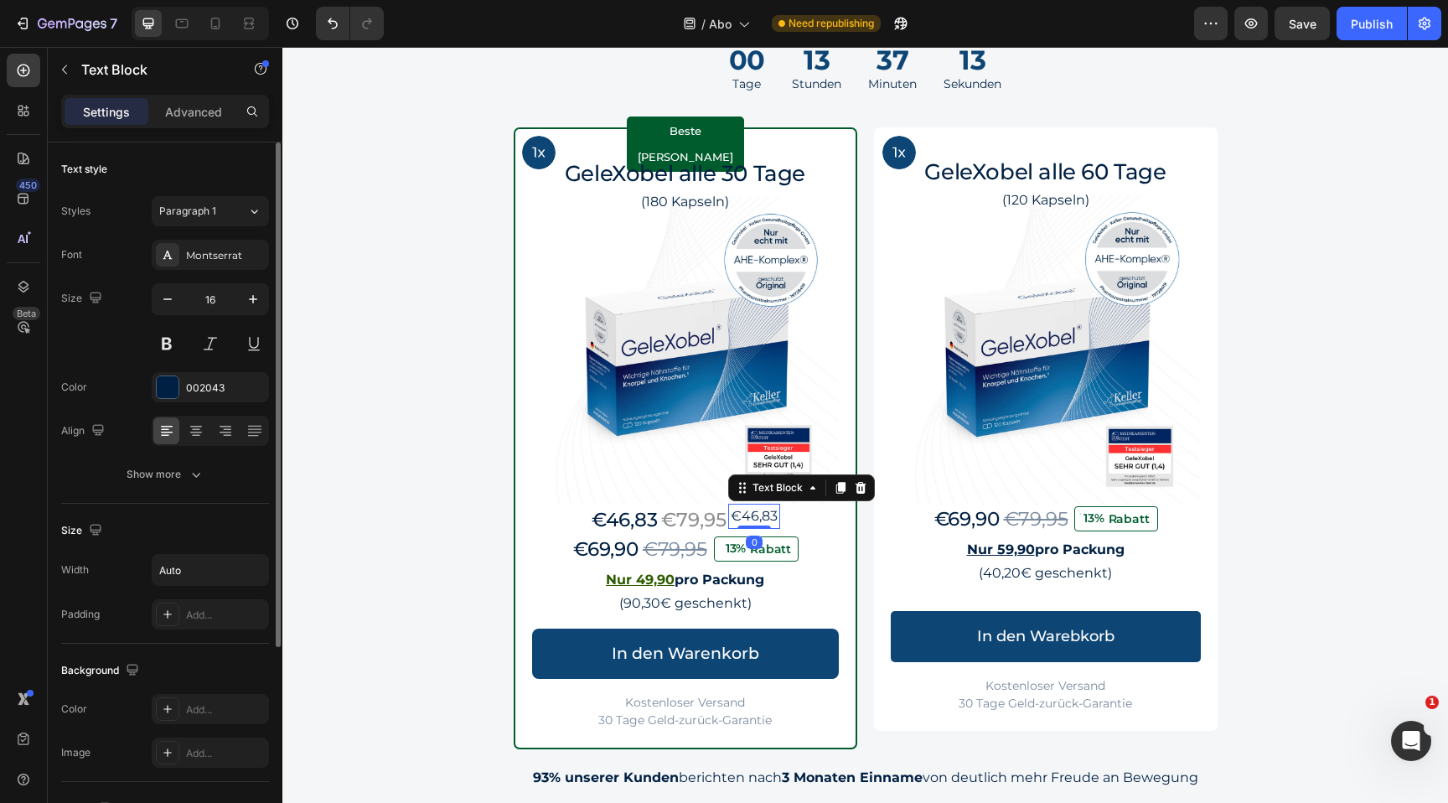
scroll to position [285, 0]
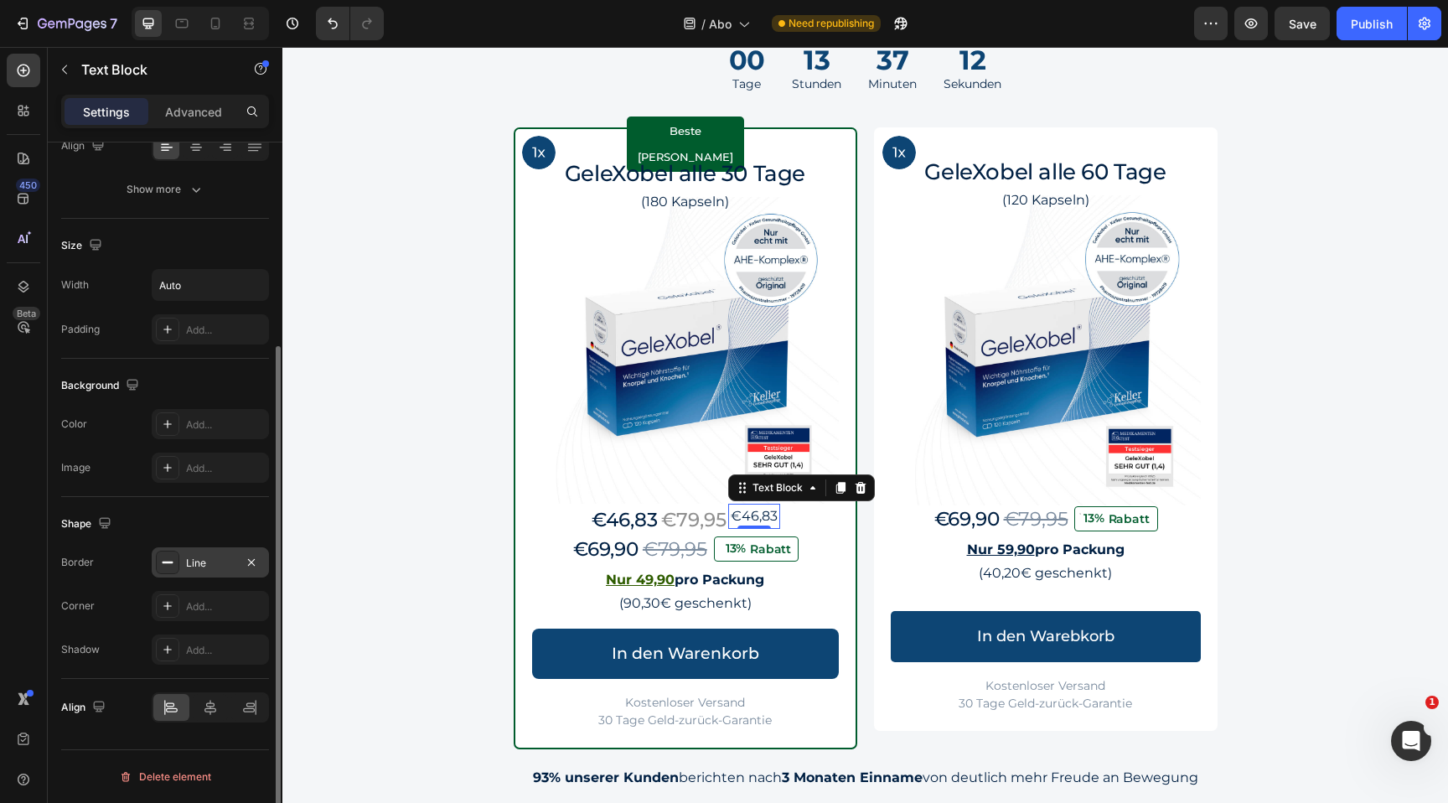
click at [217, 569] on div "Line" at bounding box center [210, 563] width 49 height 15
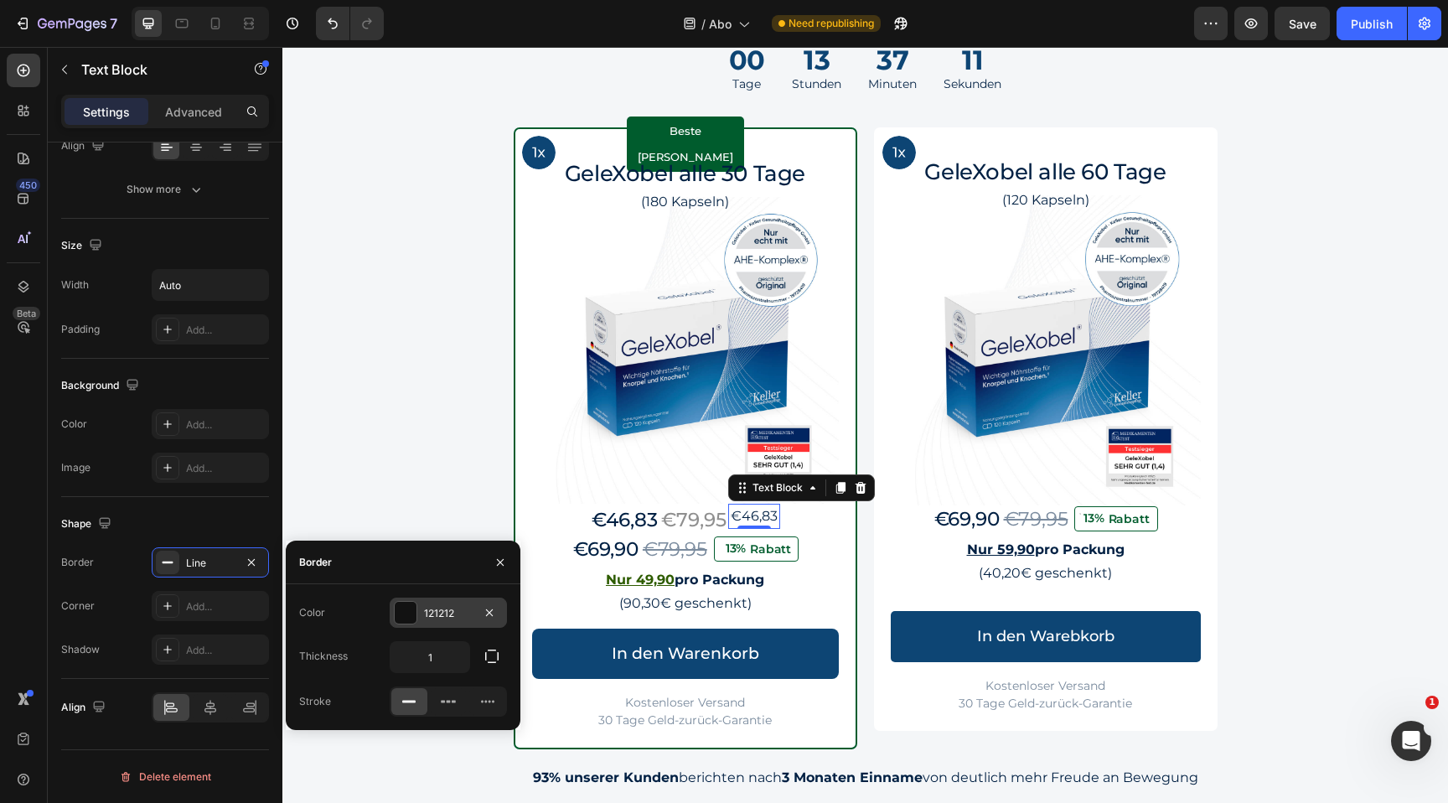
click at [452, 616] on div "121212" at bounding box center [448, 613] width 49 height 15
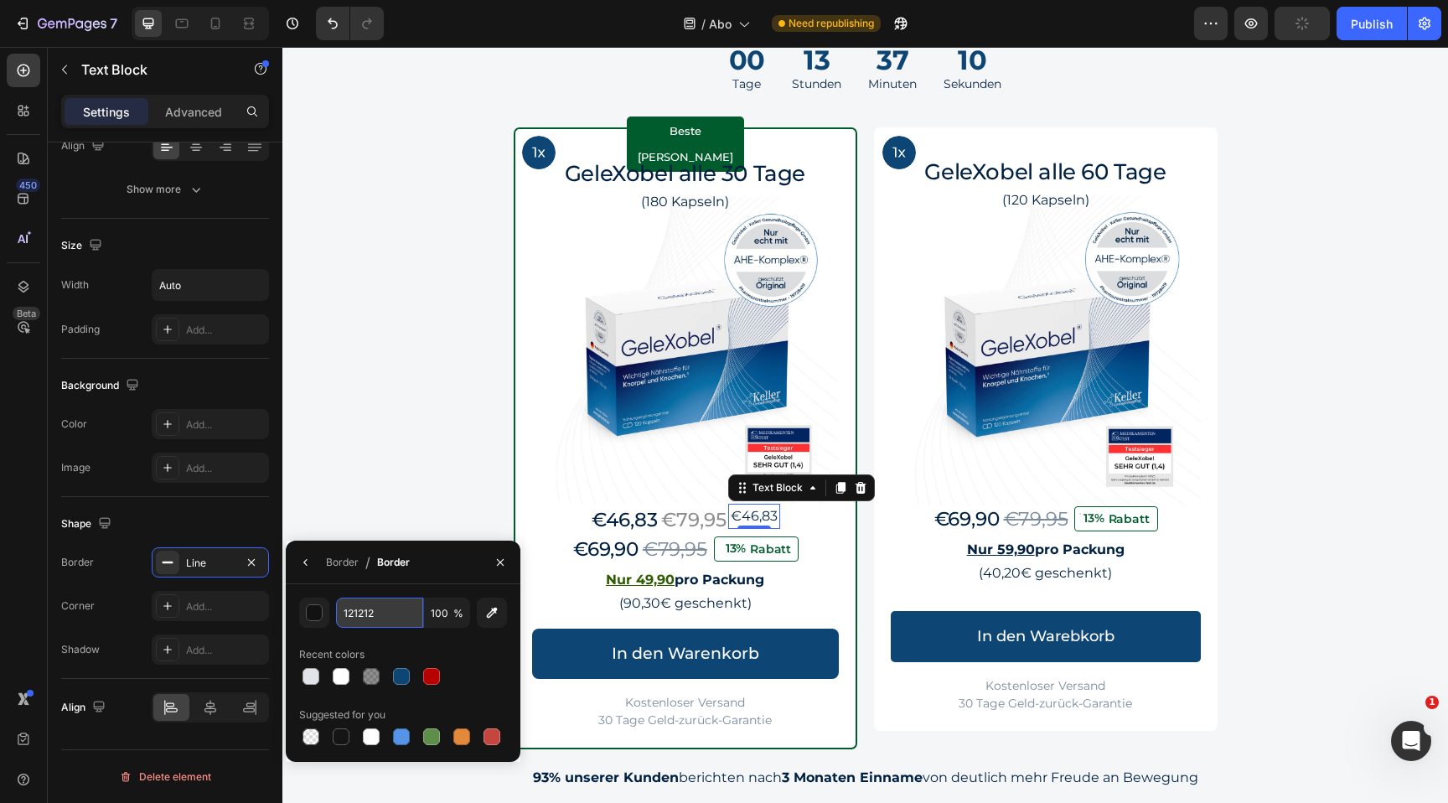
click at [402, 608] on input "121212" at bounding box center [379, 613] width 87 height 30
paste input "005C2D"
type input "005C2D"
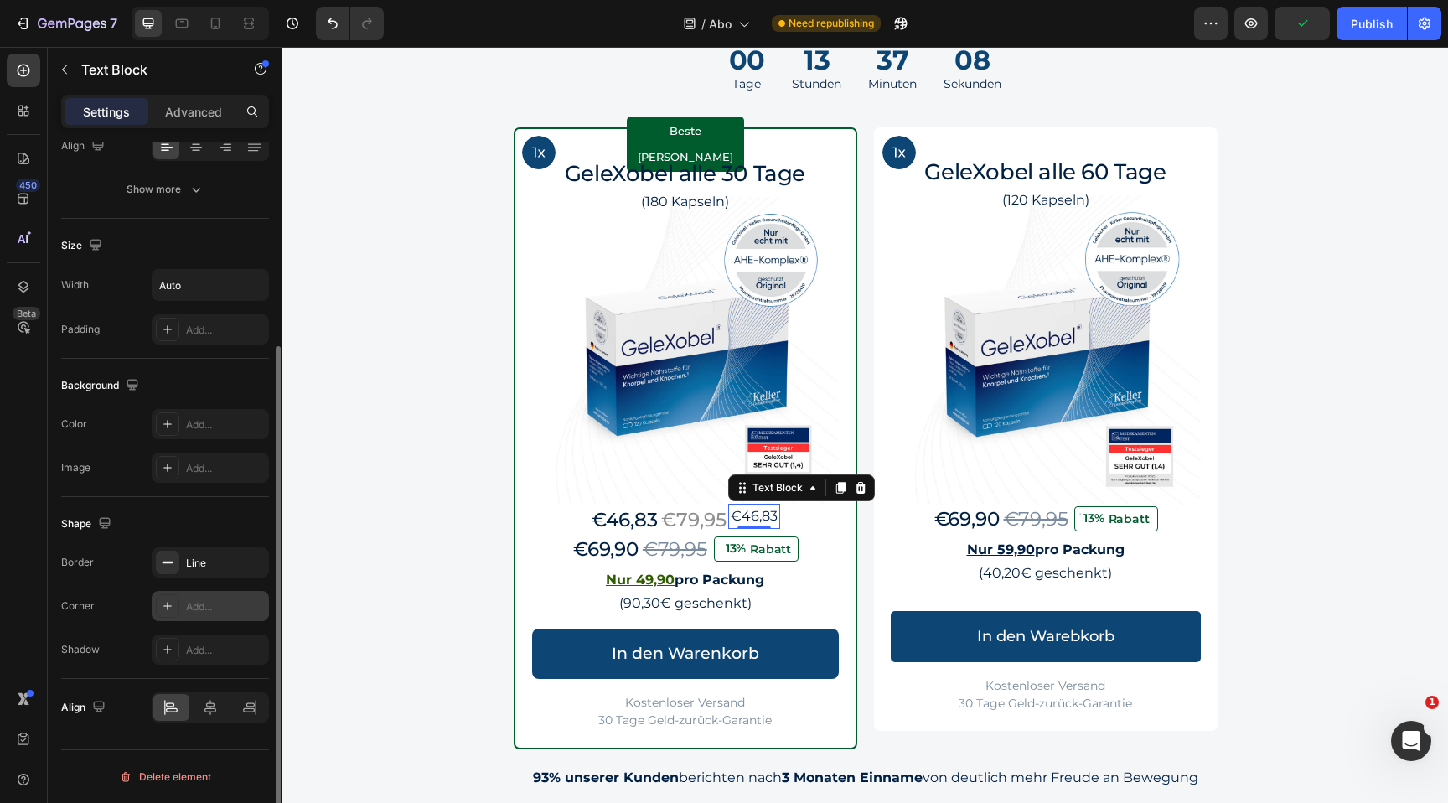
click at [205, 616] on div "Add..." at bounding box center [210, 606] width 117 height 30
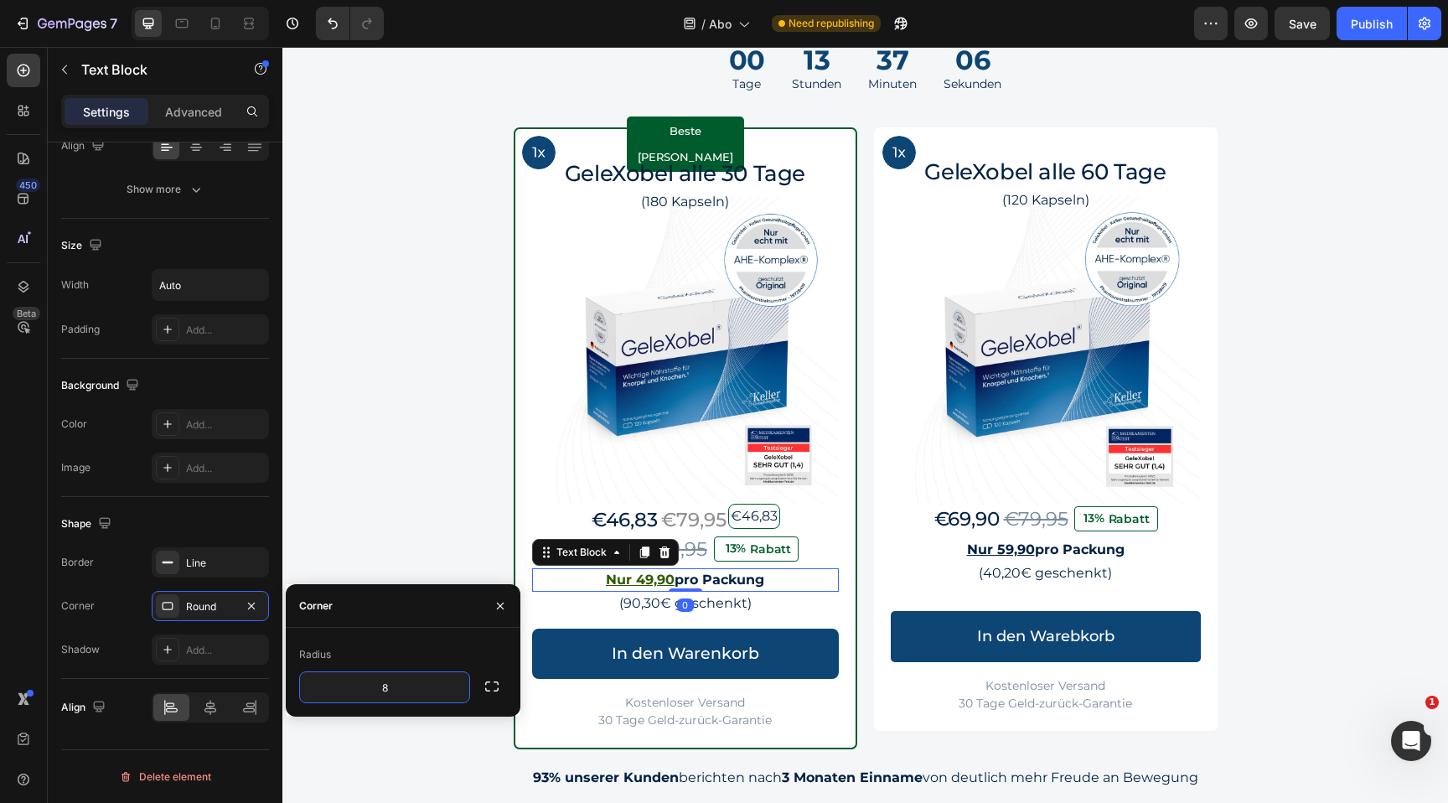
click at [782, 580] on p "Nur 49,90 pro Packung" at bounding box center [685, 580] width 303 height 20
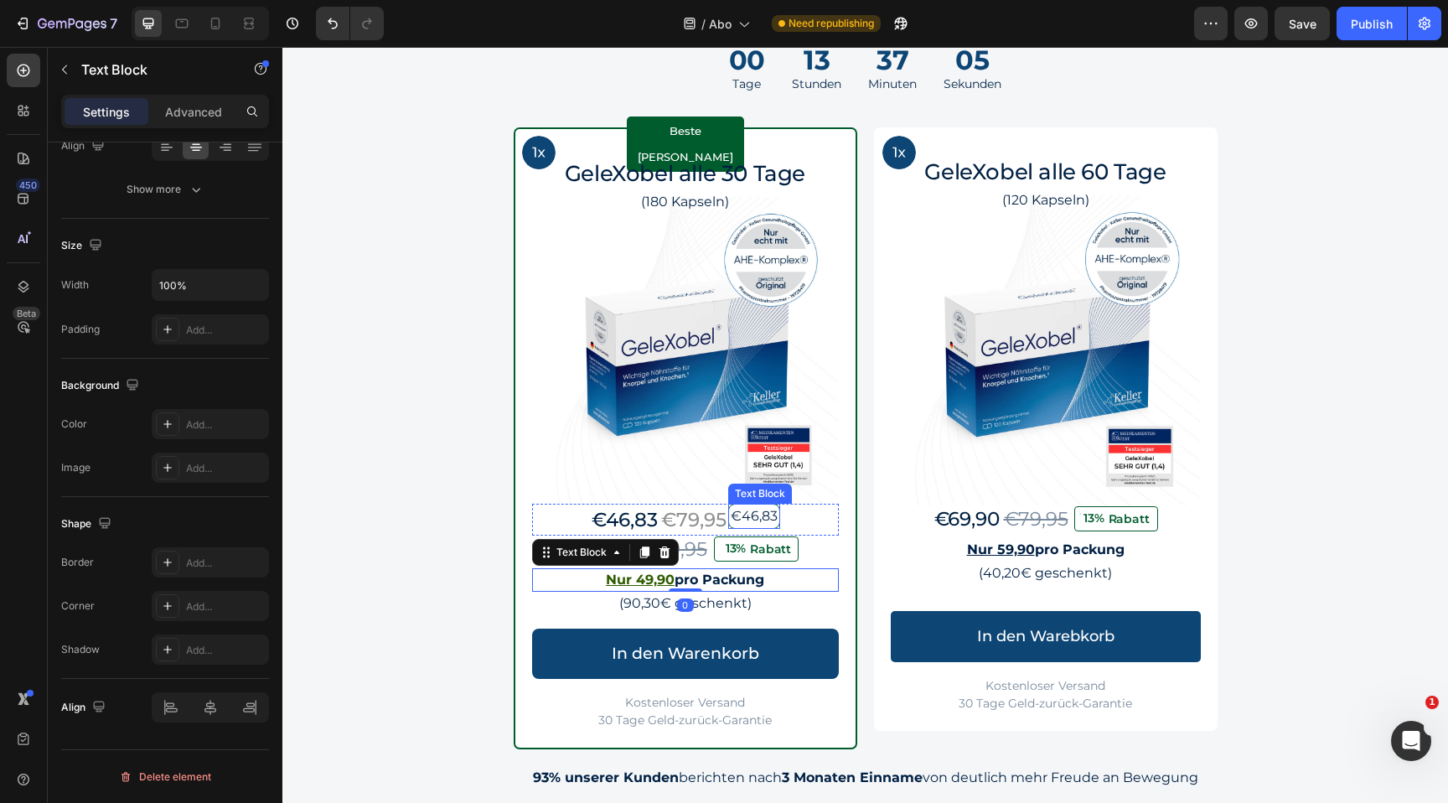
click at [750, 511] on p "€46,83" at bounding box center [754, 516] width 47 height 20
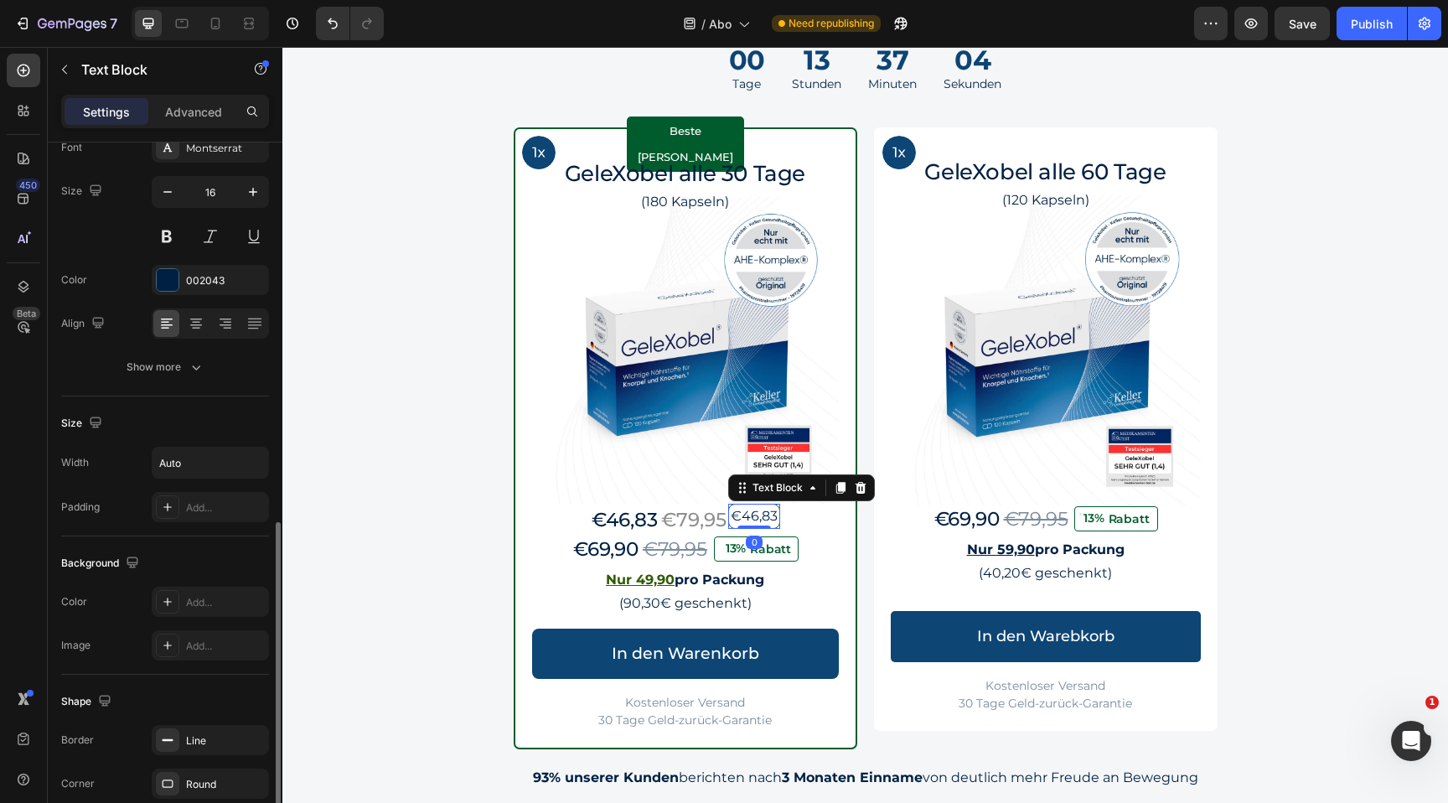
scroll to position [0, 0]
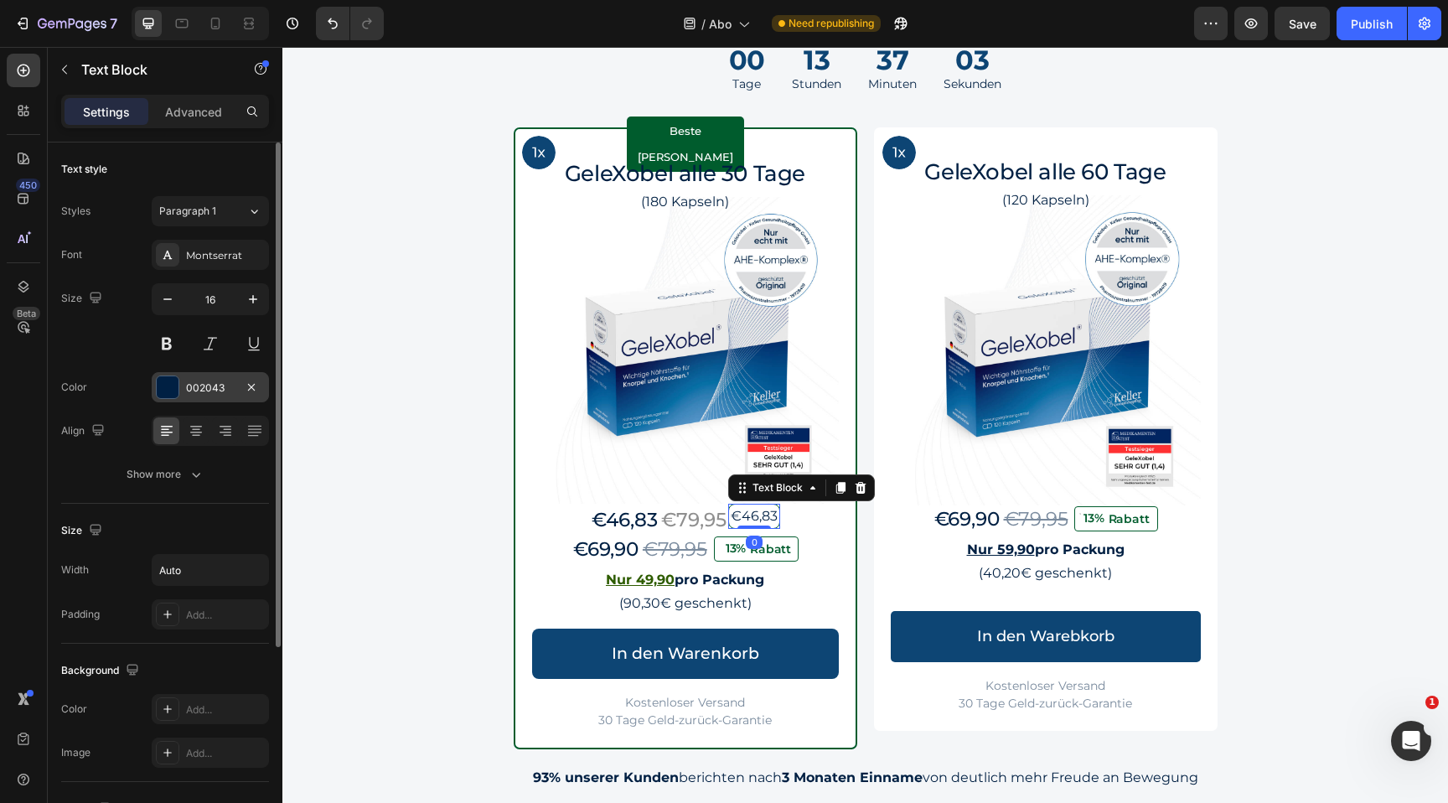
click at [225, 385] on div "002043" at bounding box center [210, 387] width 49 height 15
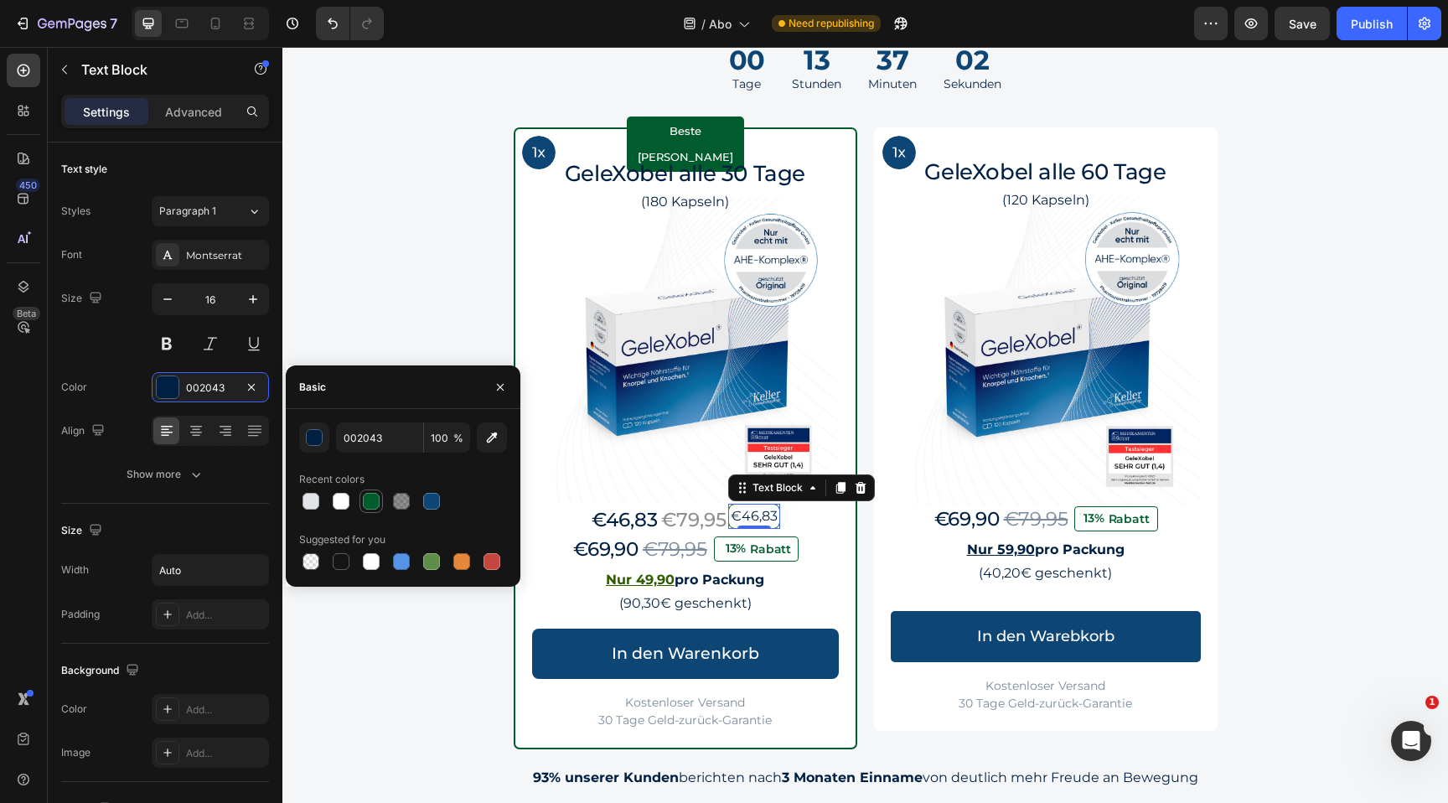
click at [368, 500] on div at bounding box center [371, 501] width 17 height 17
type input "005C2D"
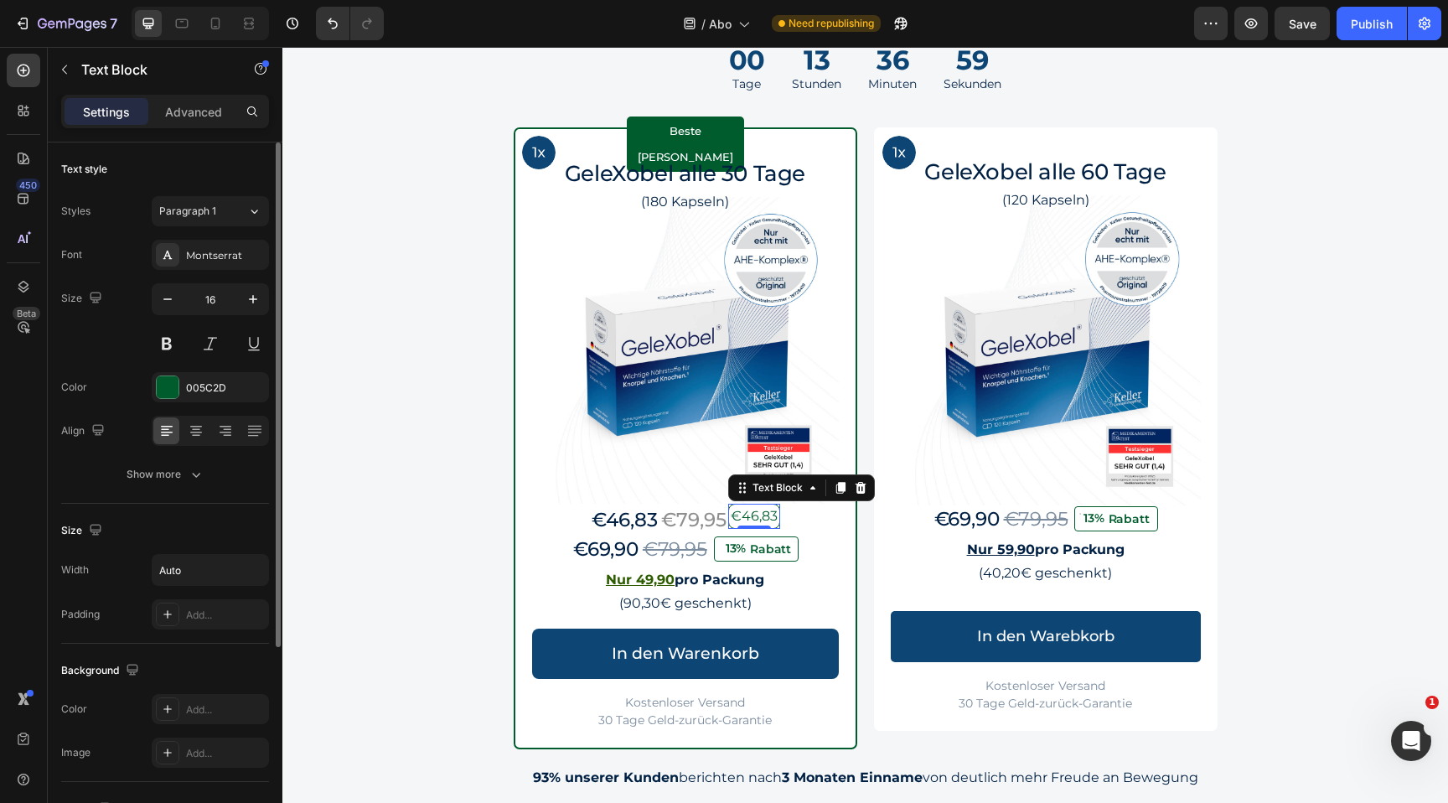
click at [188, 494] on div "Text style Styles Paragraph 1 Font Montserrat Size 16 Color 005C2D Align Show m…" at bounding box center [165, 322] width 208 height 361
click at [188, 477] on icon "button" at bounding box center [196, 474] width 17 height 17
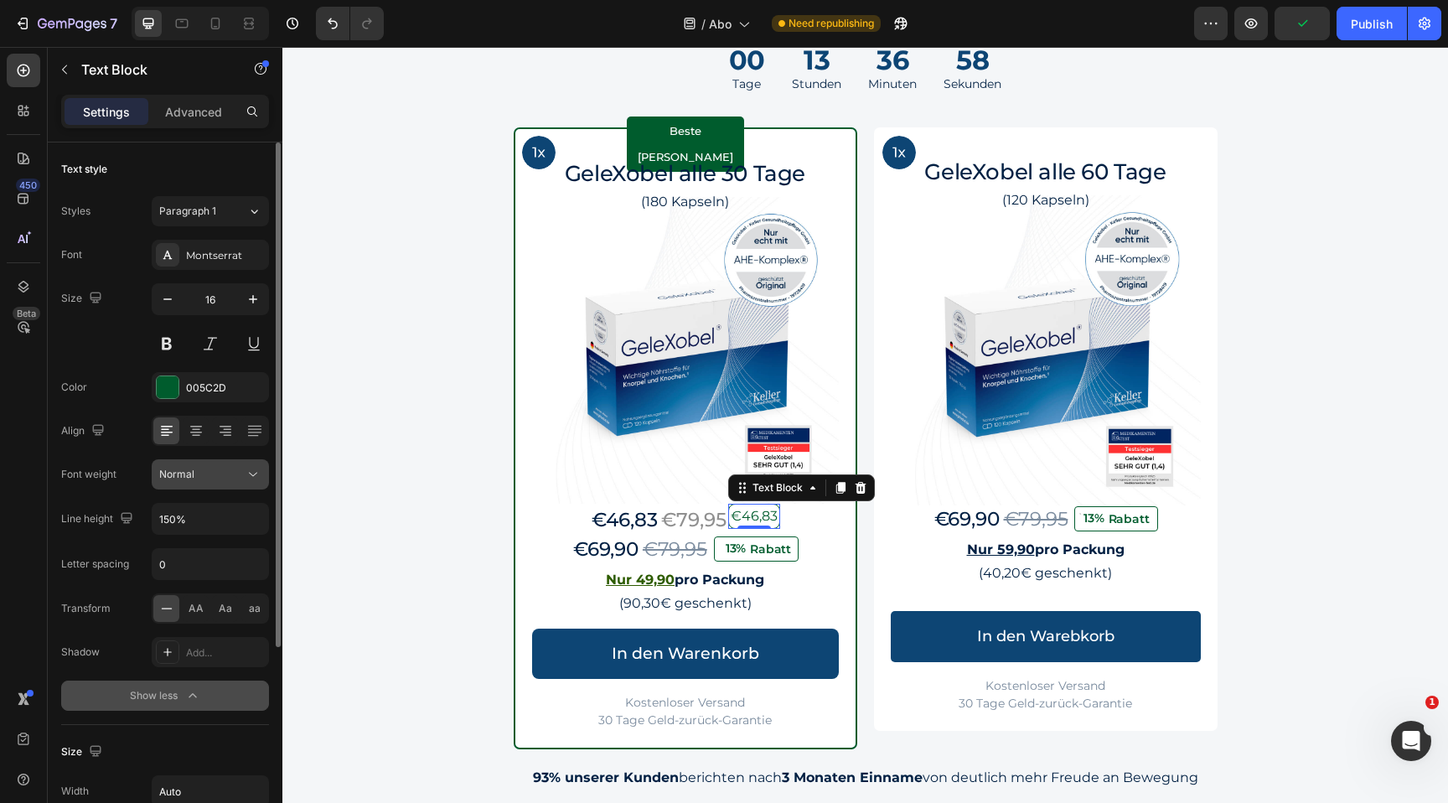
click at [218, 480] on div "Normal" at bounding box center [201, 474] width 85 height 15
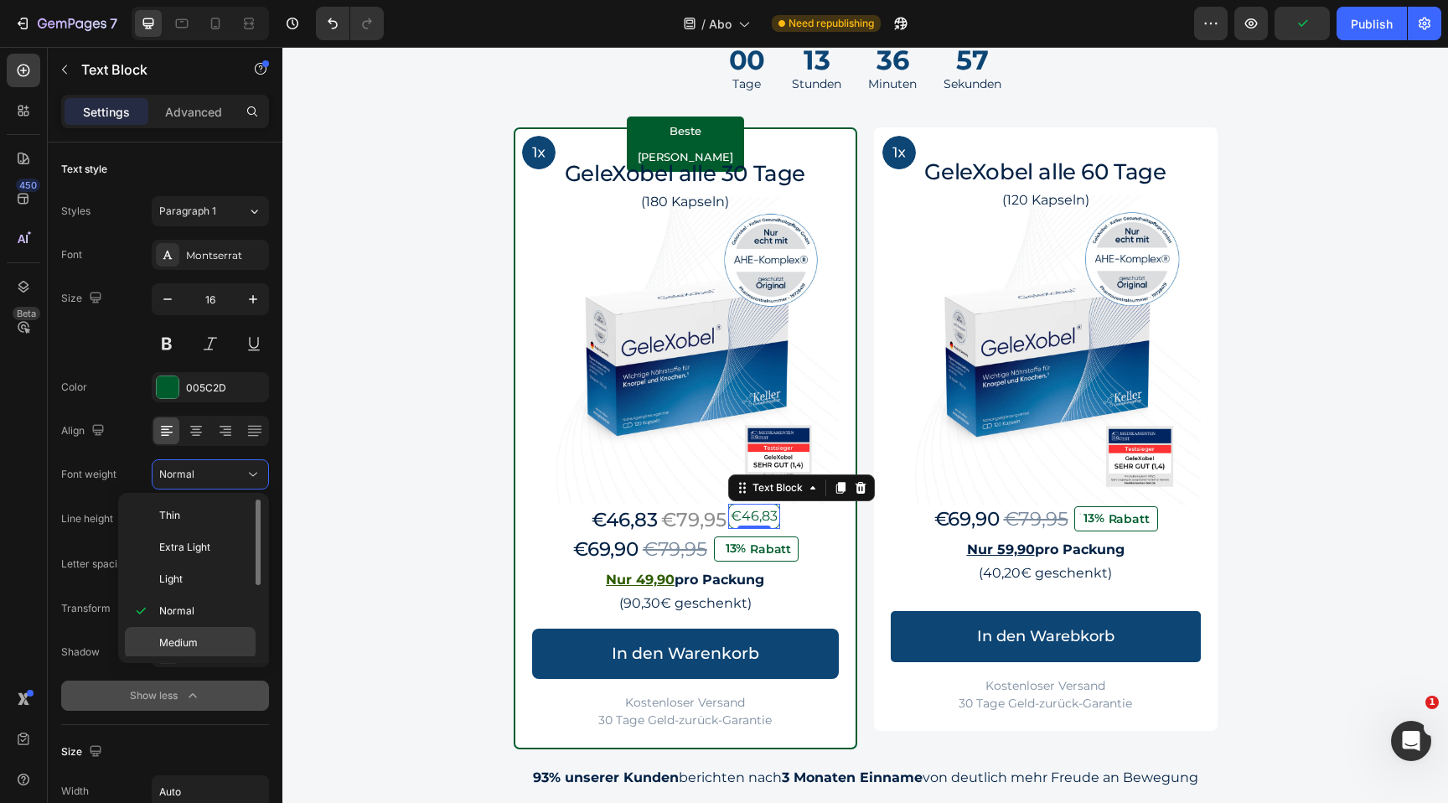
click at [189, 636] on span "Medium" at bounding box center [178, 642] width 39 height 15
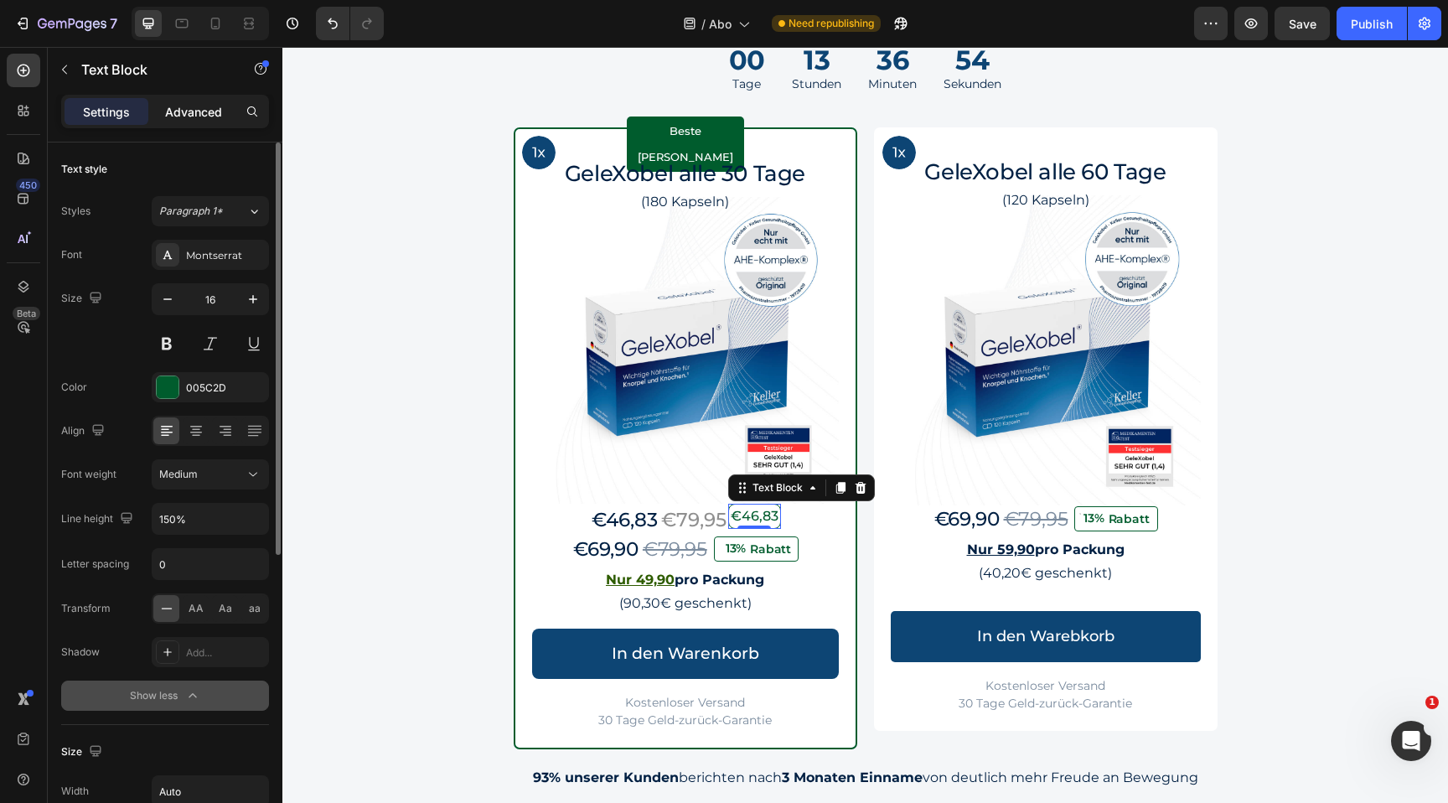
click at [195, 100] on div "Advanced" at bounding box center [194, 111] width 84 height 27
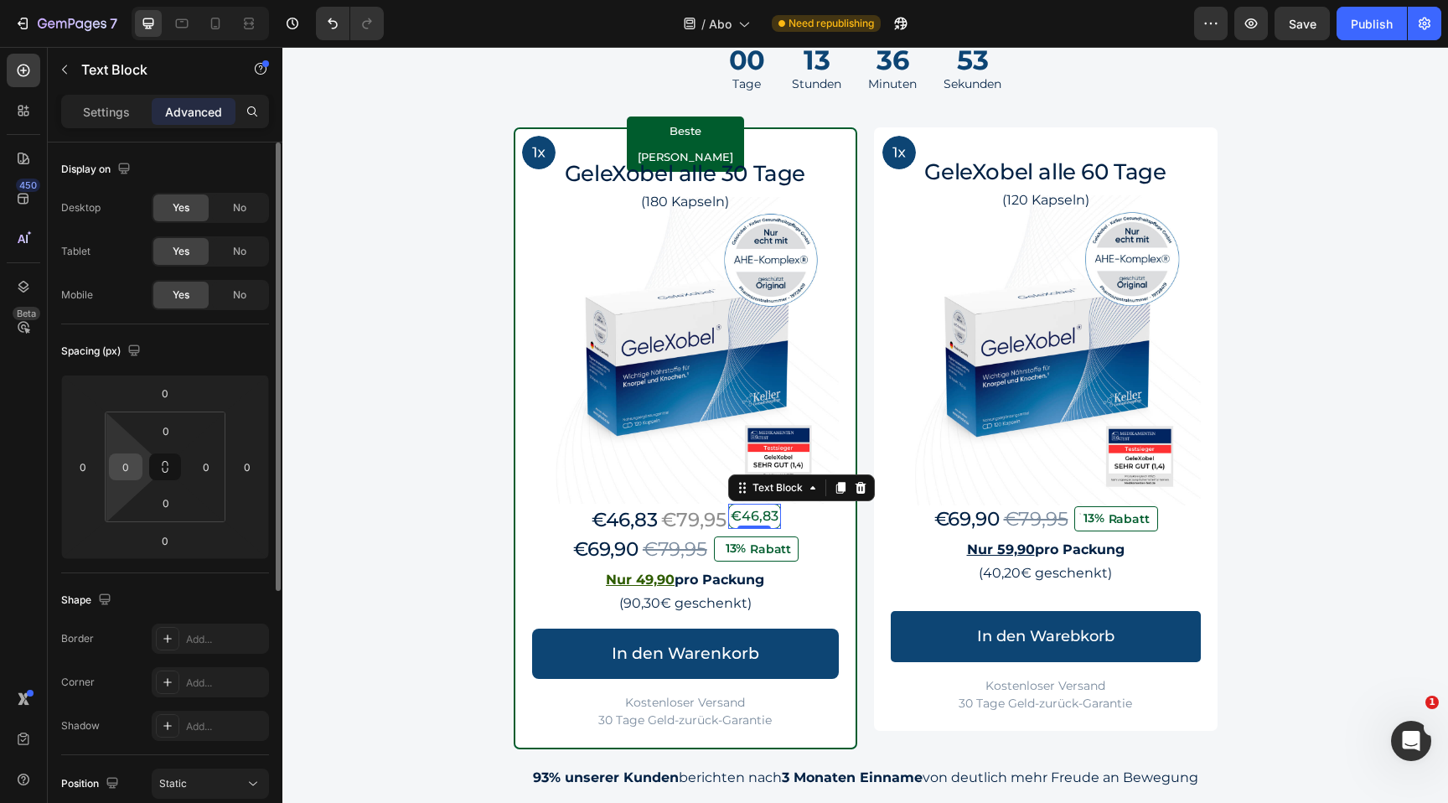
click at [122, 474] on input "0" at bounding box center [125, 466] width 25 height 25
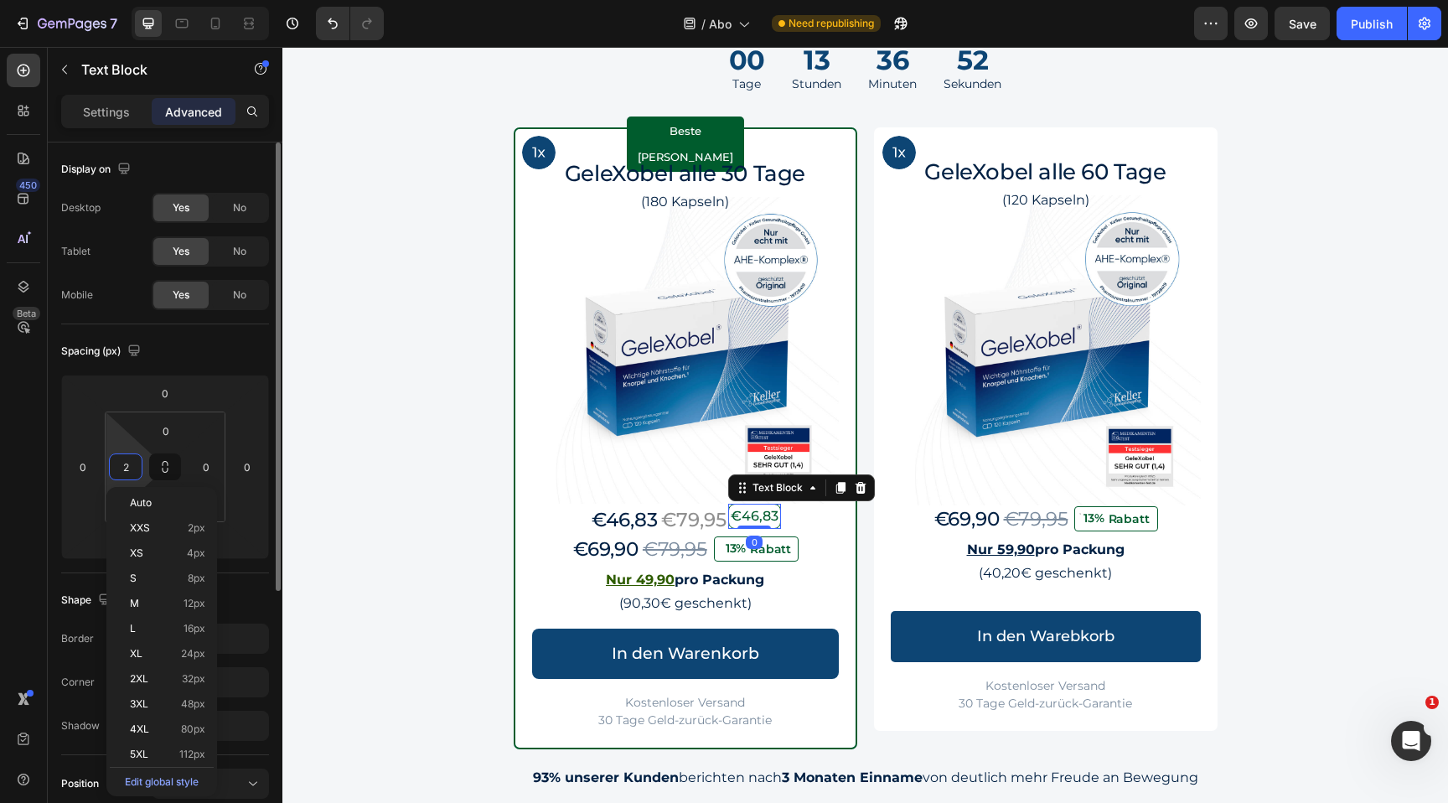
type input "20"
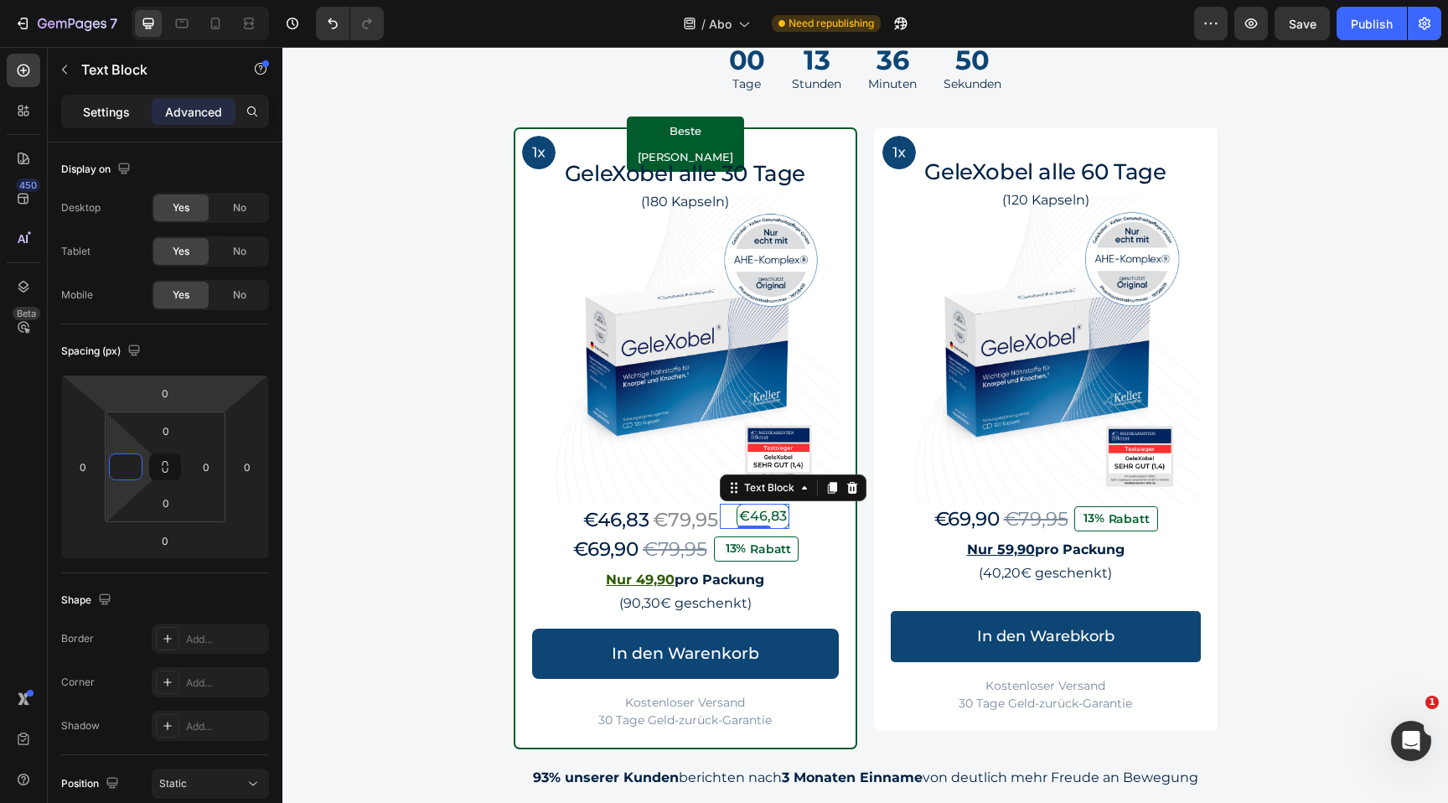
type input "0"
click at [128, 106] on p "Settings" at bounding box center [106, 112] width 47 height 18
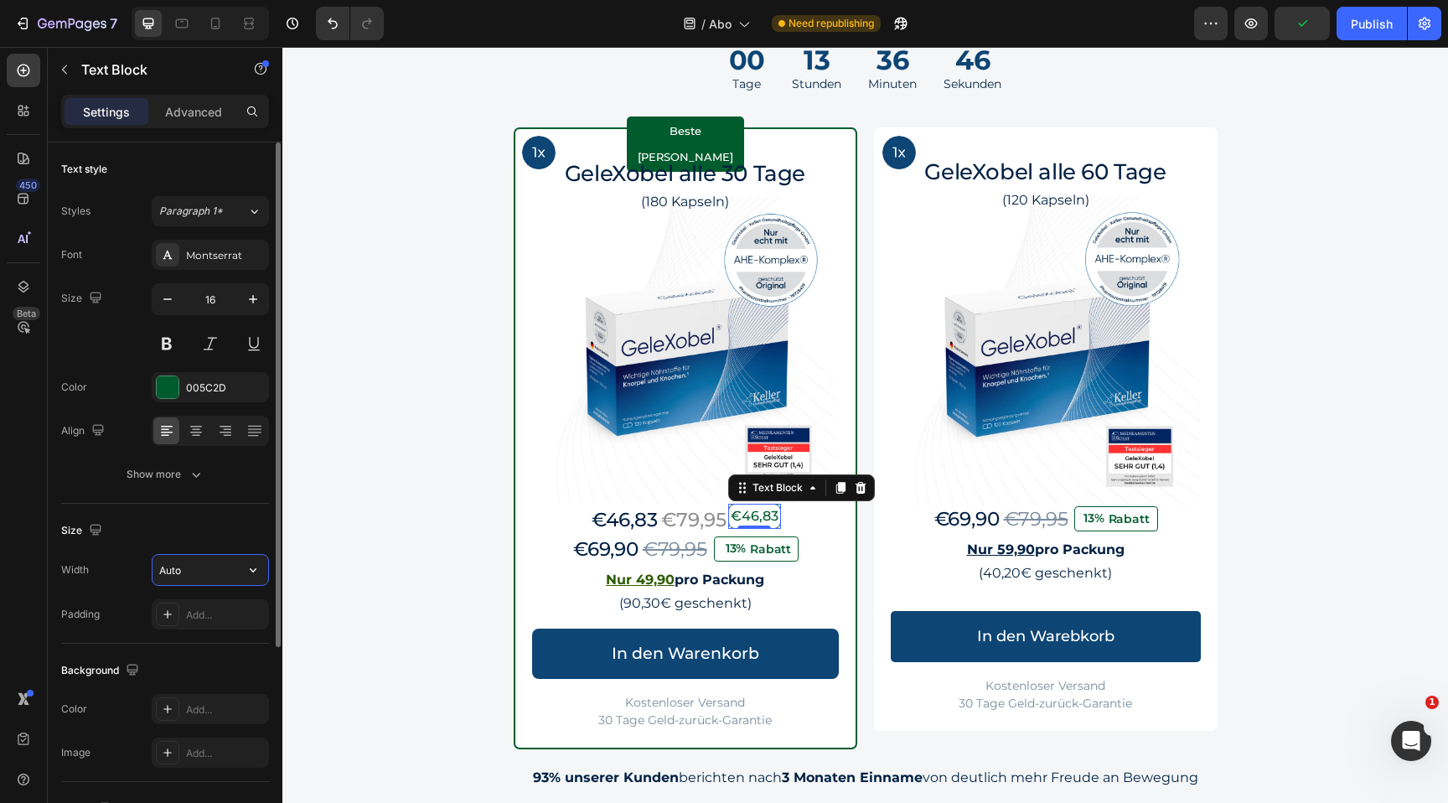
click at [188, 565] on input "Auto" at bounding box center [211, 570] width 116 height 30
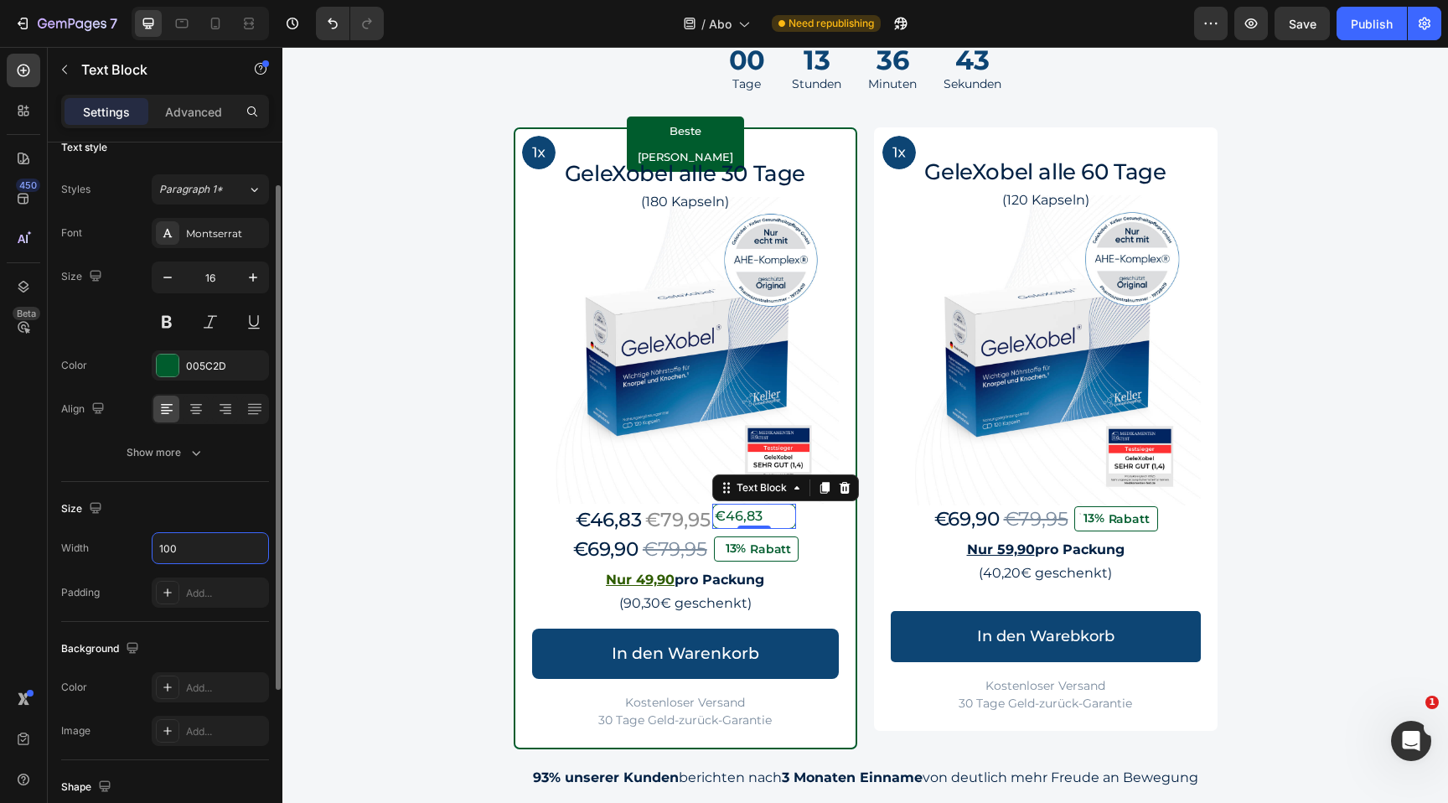
scroll to position [43, 0]
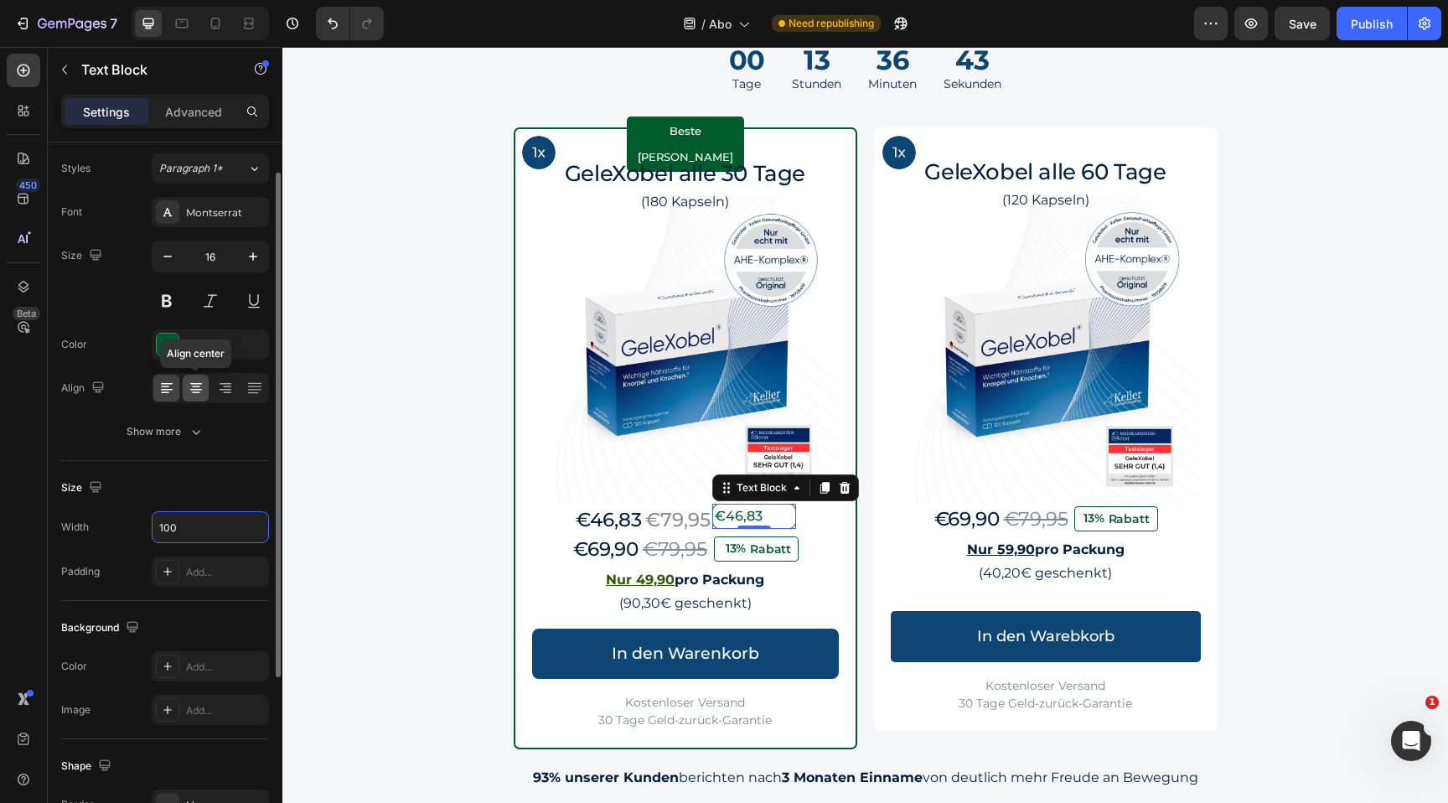
type input "100"
click at [192, 389] on icon at bounding box center [196, 390] width 12 height 2
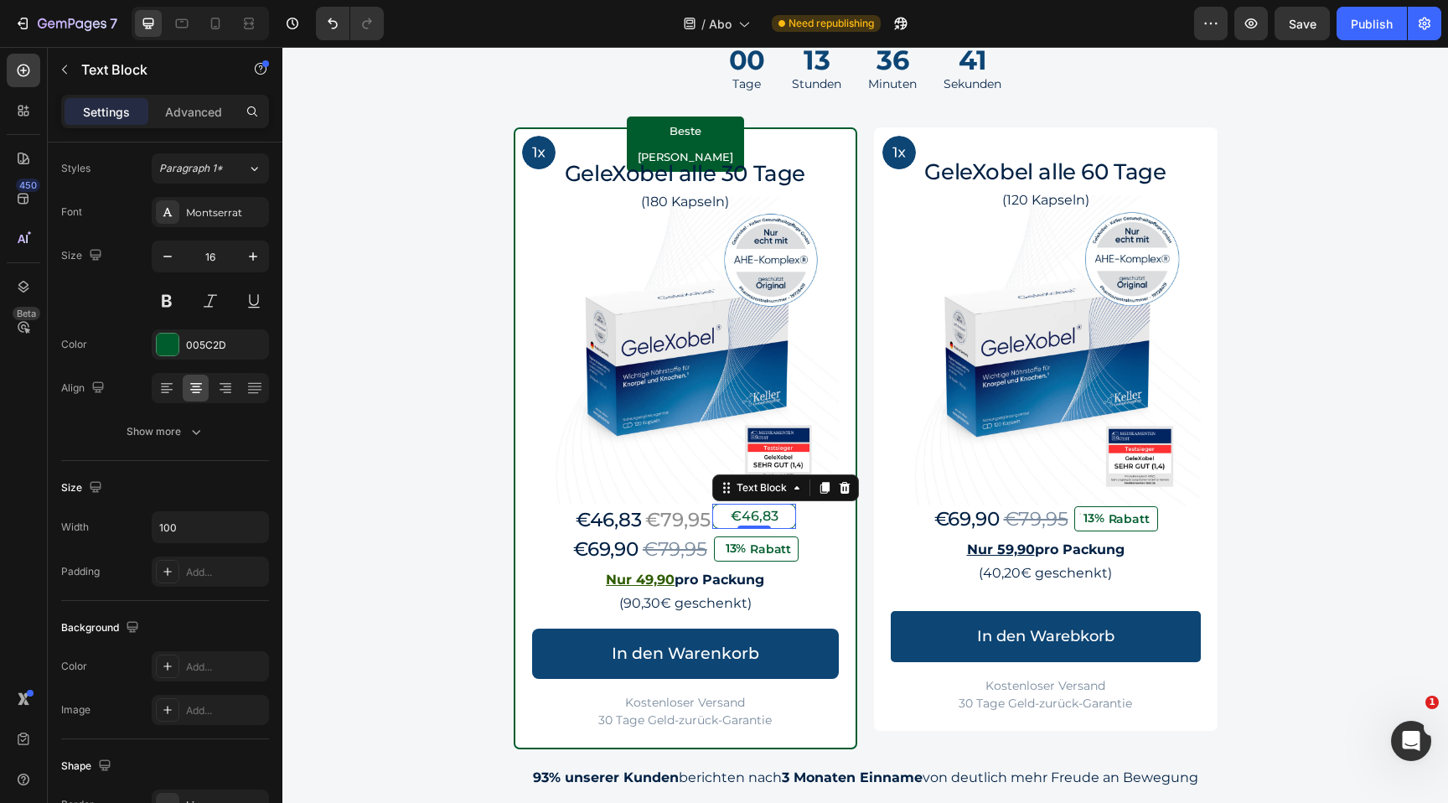
click at [761, 510] on p "€46,83" at bounding box center [754, 516] width 79 height 20
click at [757, 525] on p "€46,83" at bounding box center [754, 516] width 79 height 20
click at [759, 516] on p "€46,83" at bounding box center [754, 516] width 79 height 20
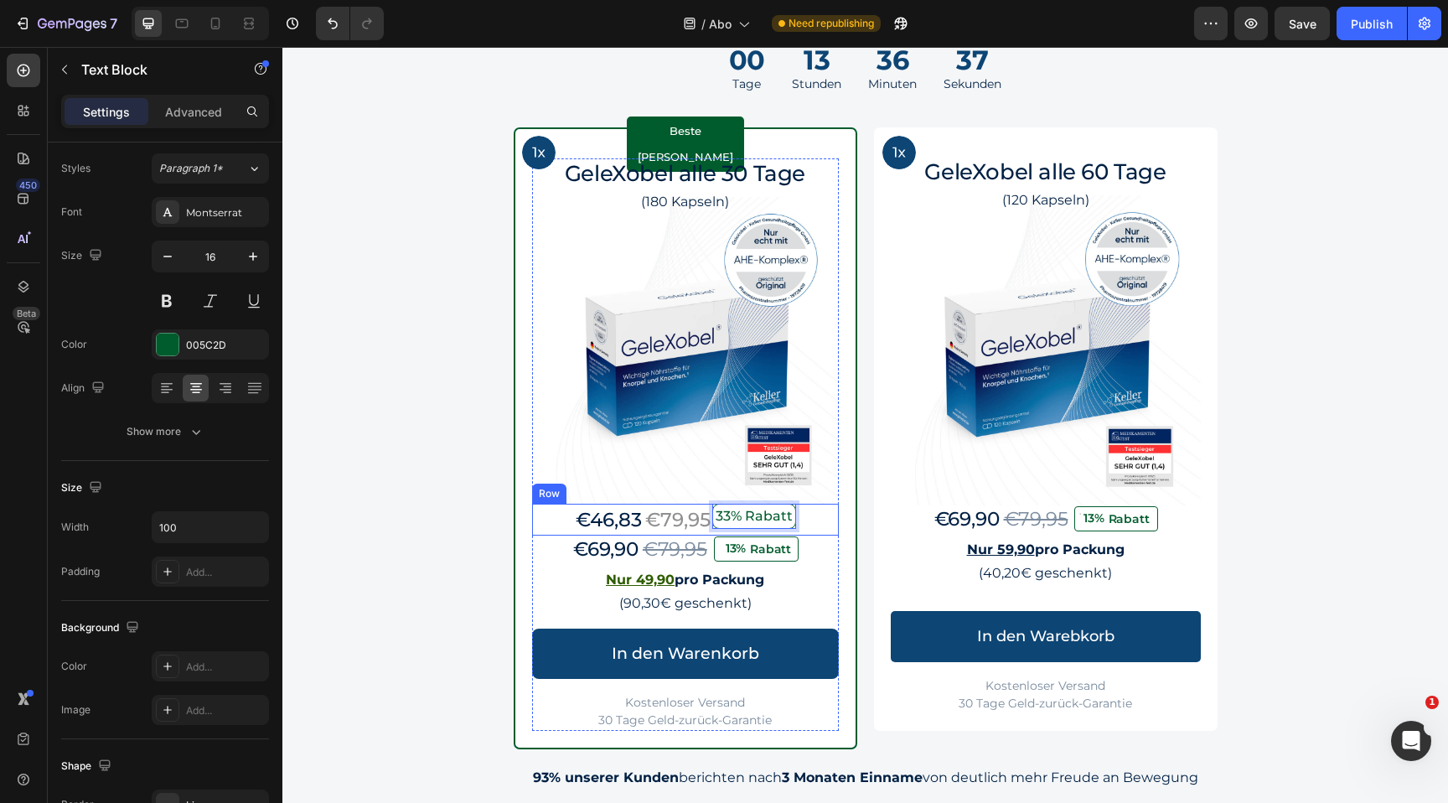
click at [822, 508] on div "€46,83 Text Block €79,95 Text Block 33% Rabatt Text Block 0 Row" at bounding box center [685, 520] width 307 height 33
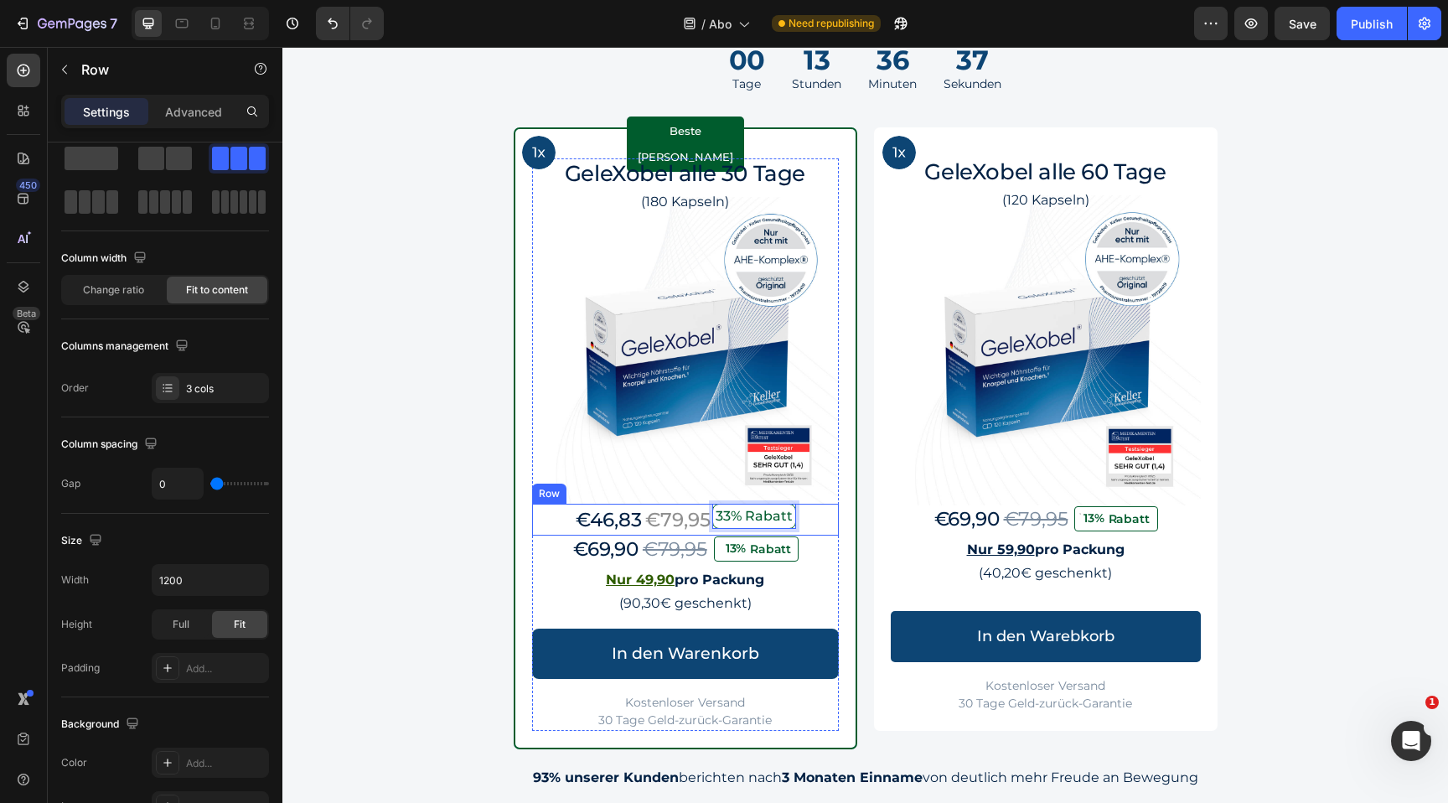
scroll to position [0, 0]
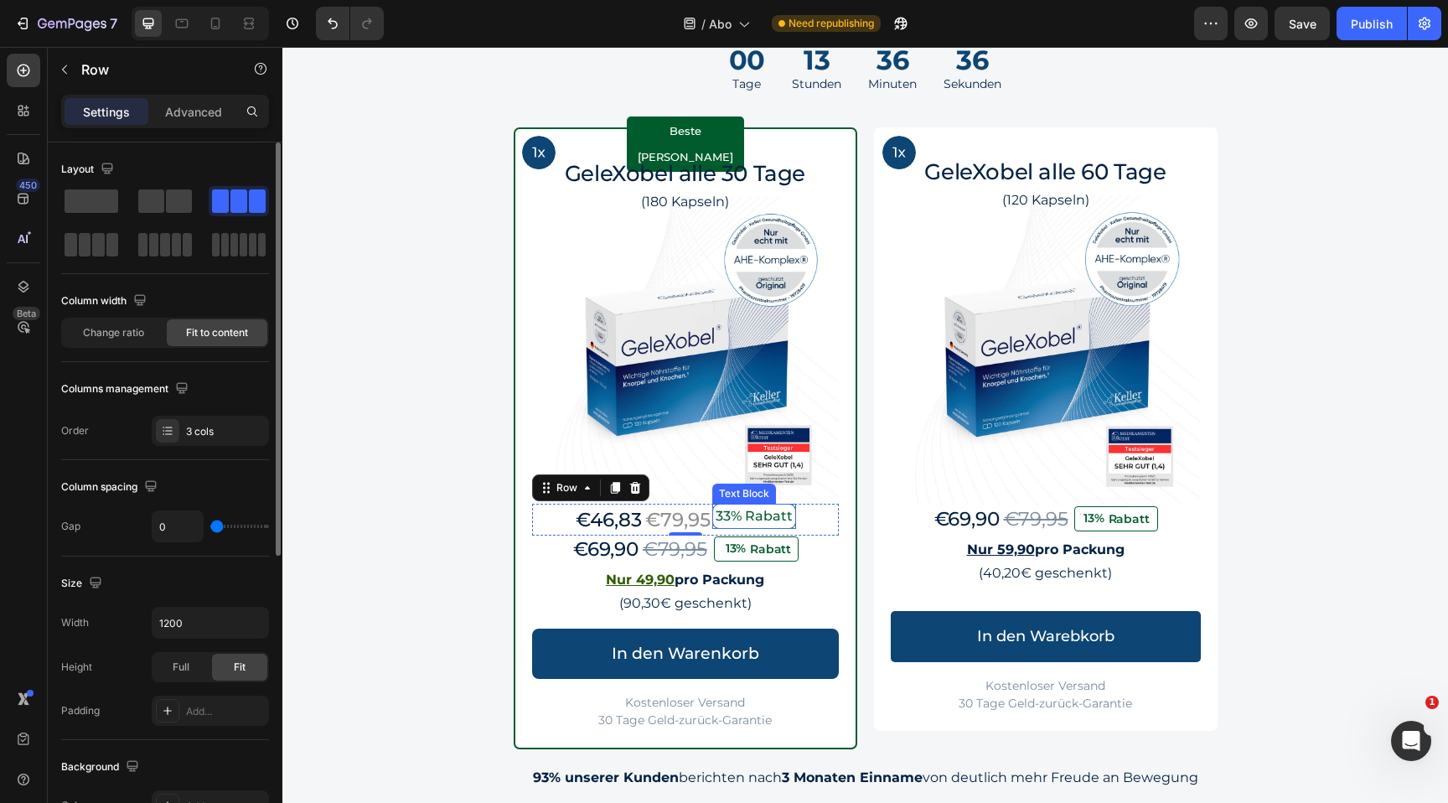
click at [781, 520] on p "33% Rabatt" at bounding box center [754, 516] width 79 height 20
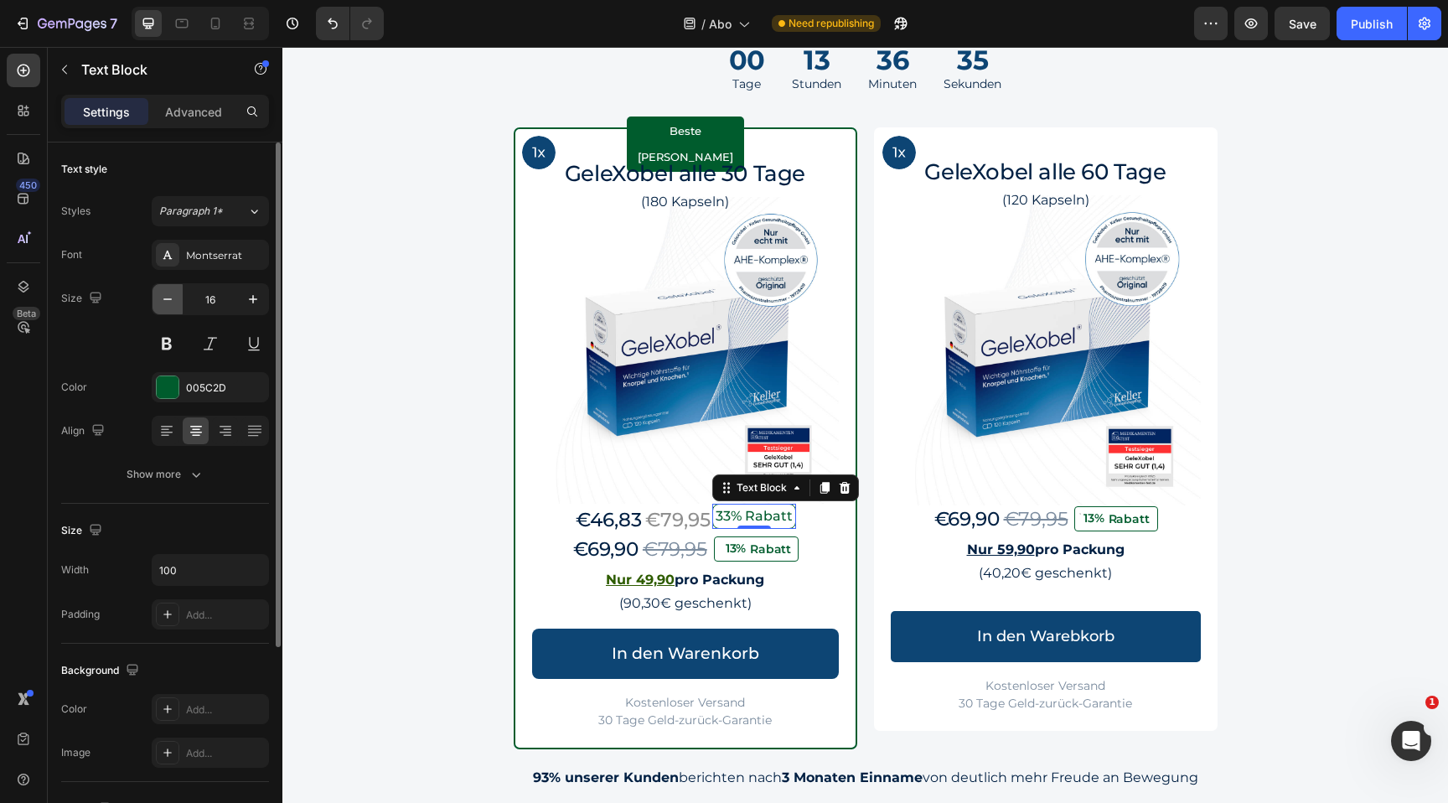
click at [173, 296] on icon "button" at bounding box center [167, 299] width 17 height 17
type input "13"
click at [206, 116] on p "Advanced" at bounding box center [193, 112] width 57 height 18
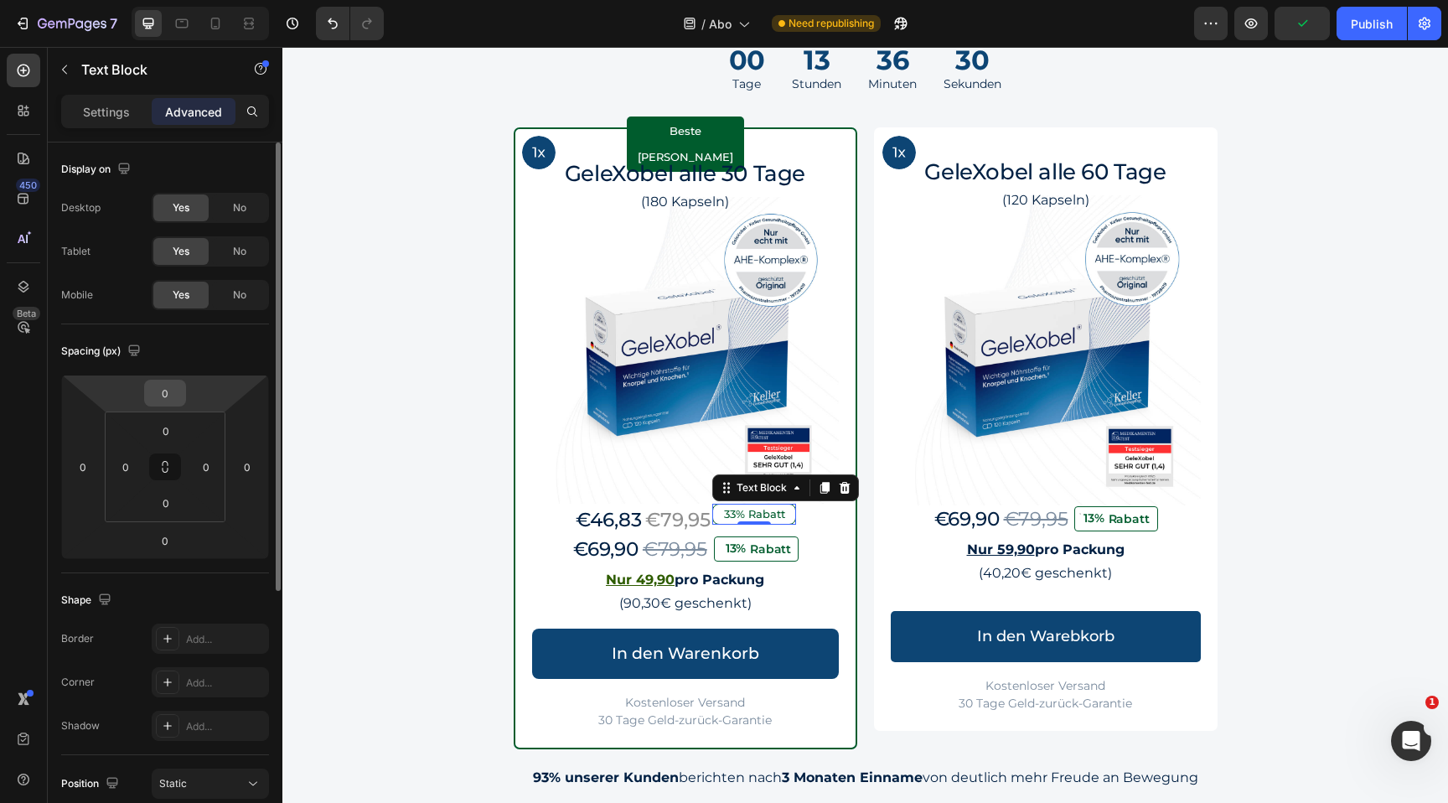
click at [175, 397] on input "0" at bounding box center [165, 392] width 34 height 25
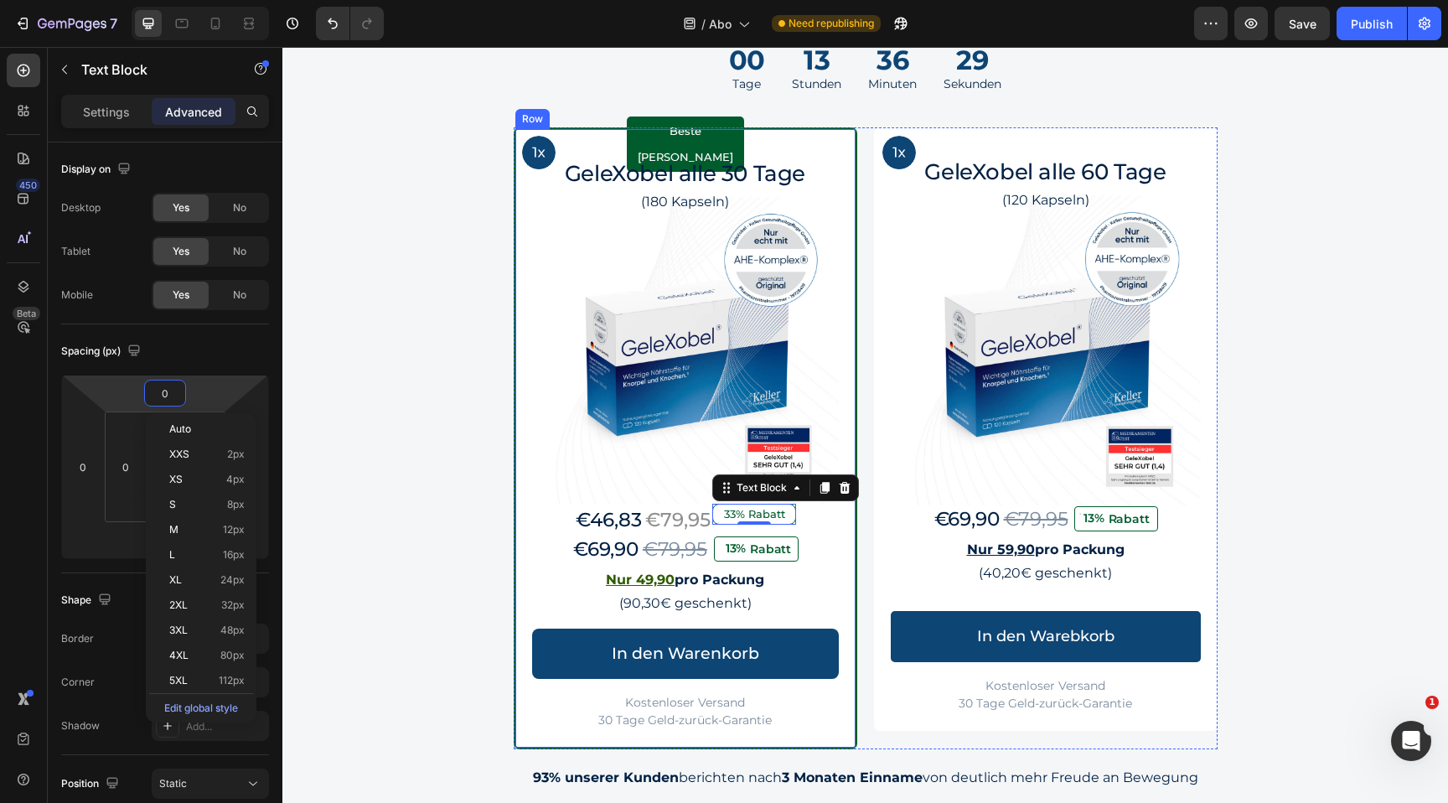
click at [826, 518] on div "€46,83 Text Block €79,95 Text Block 33% Rabatt Text Block 0 Row" at bounding box center [685, 520] width 307 height 33
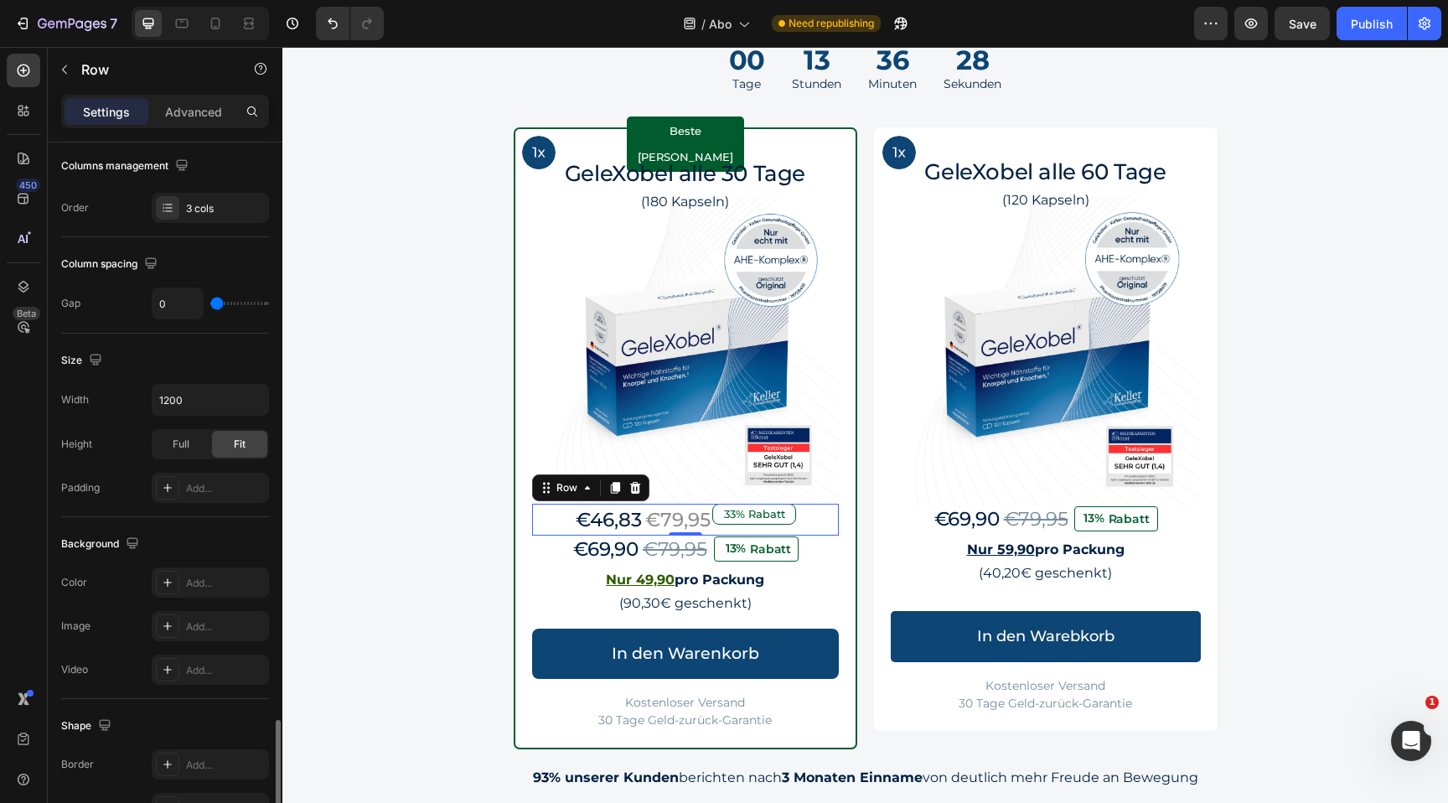
scroll to position [505, 0]
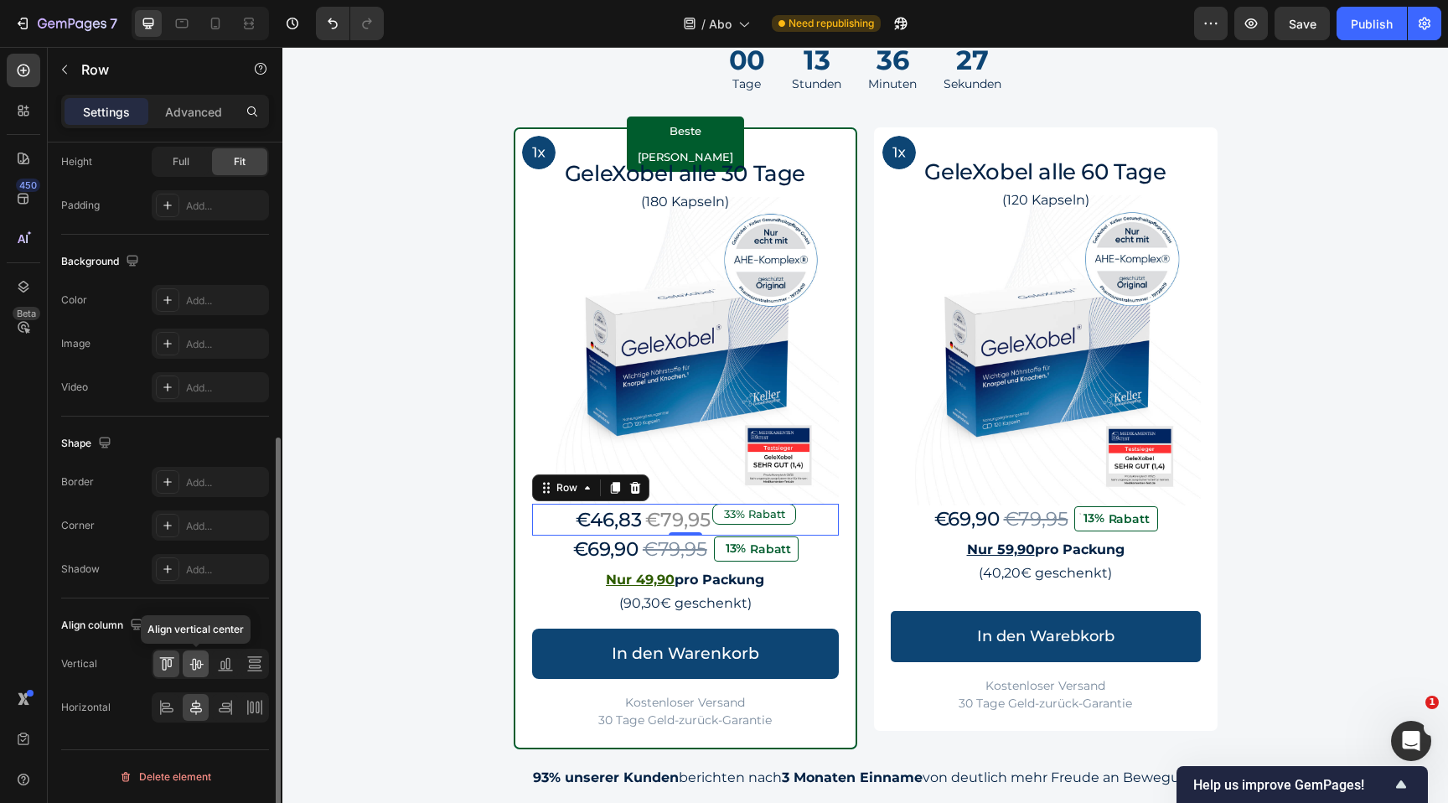
click at [195, 661] on icon at bounding box center [195, 665] width 13 height 12
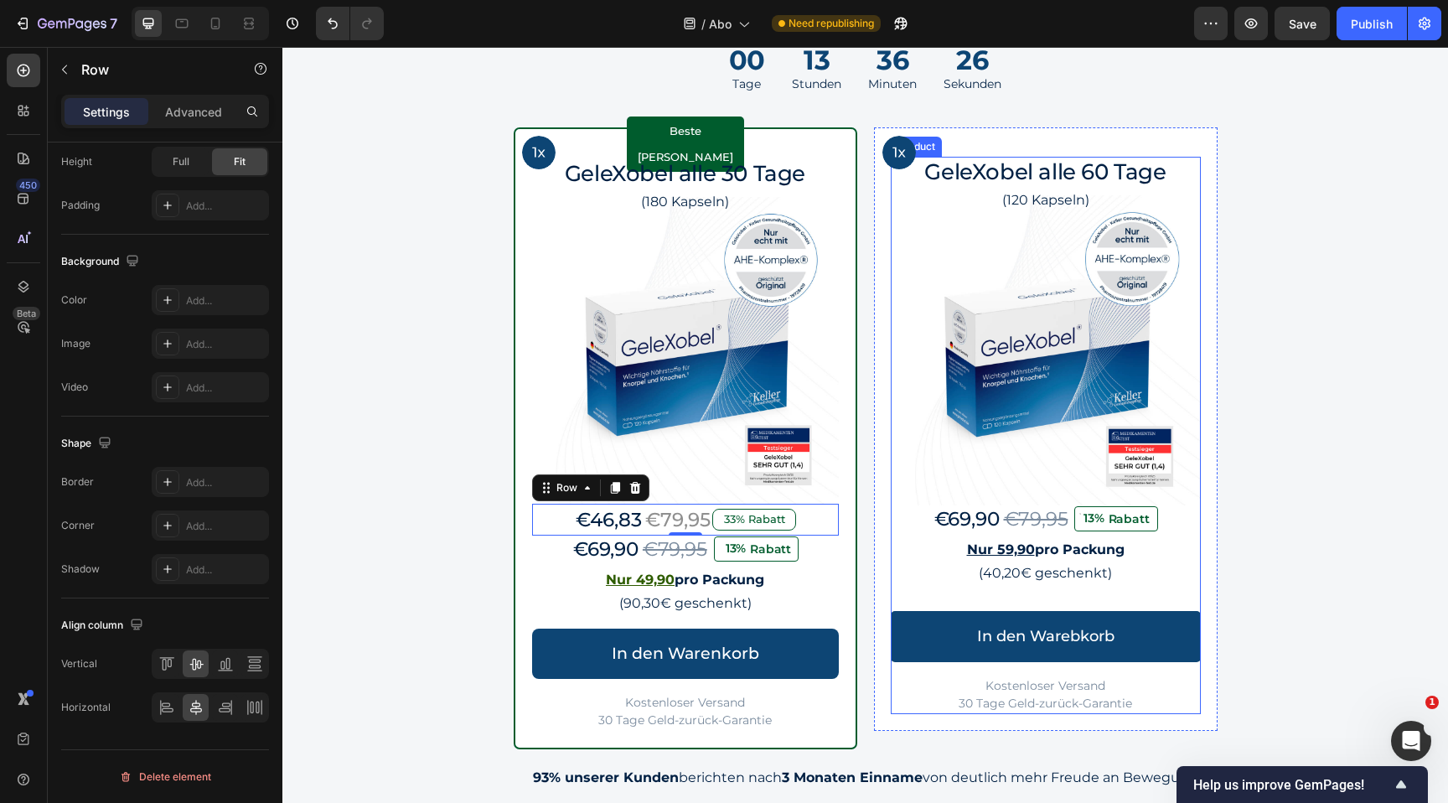
click at [894, 535] on div "€69,90 Product Price Product Price €79,95 Product Price Product Price 13% Rabat…" at bounding box center [1046, 609] width 310 height 209
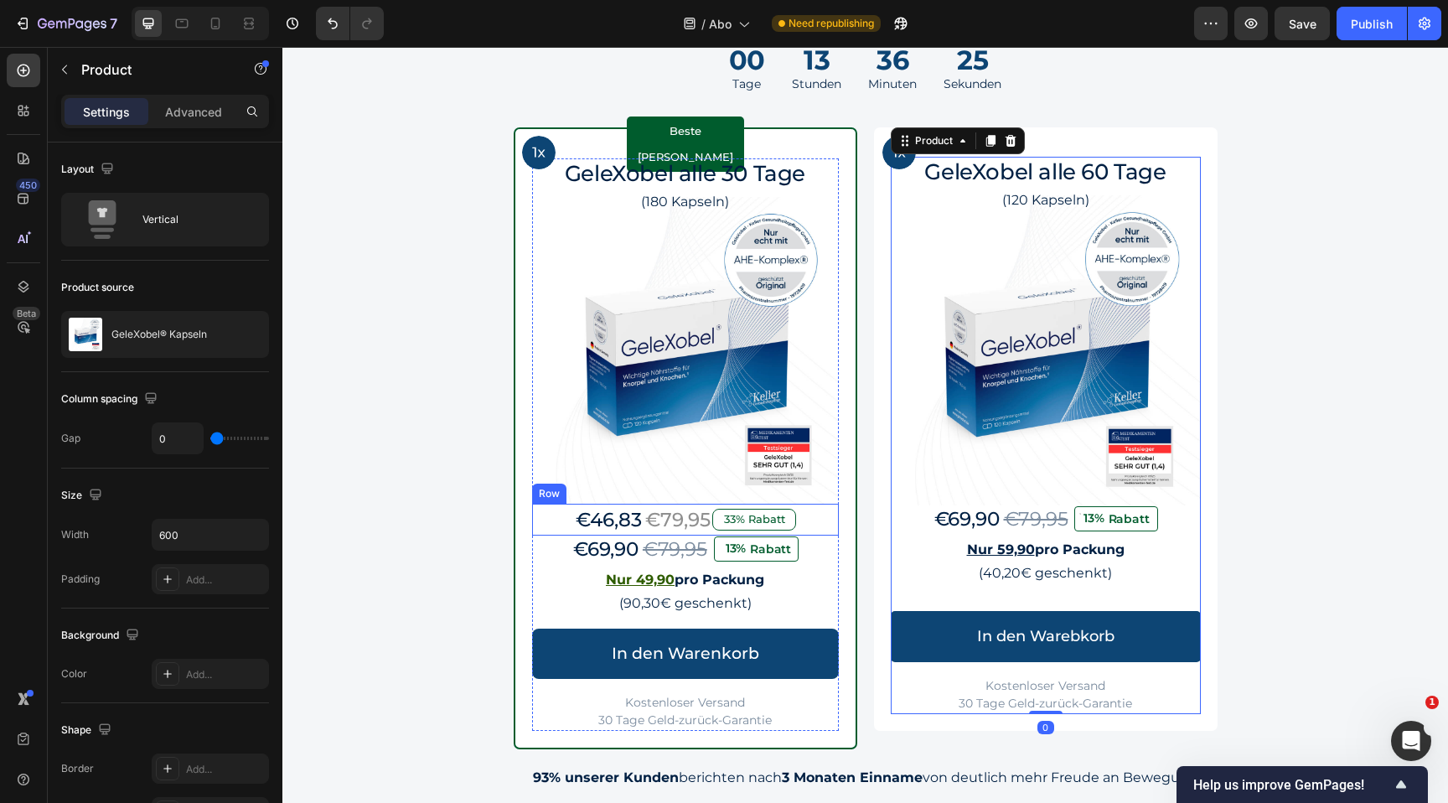
click at [780, 527] on p "33% Rabatt" at bounding box center [754, 519] width 79 height 17
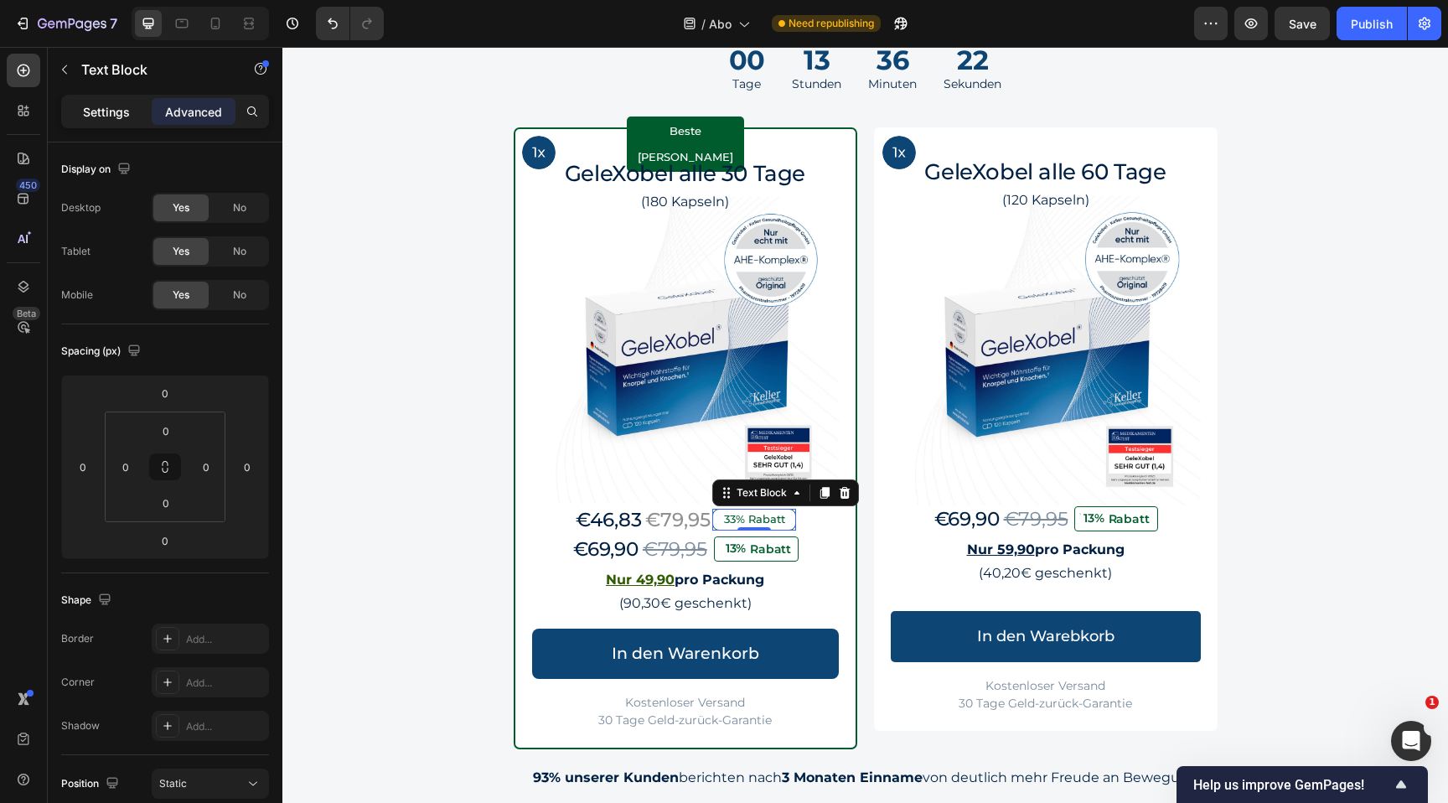
click at [89, 114] on p "Settings" at bounding box center [106, 112] width 47 height 18
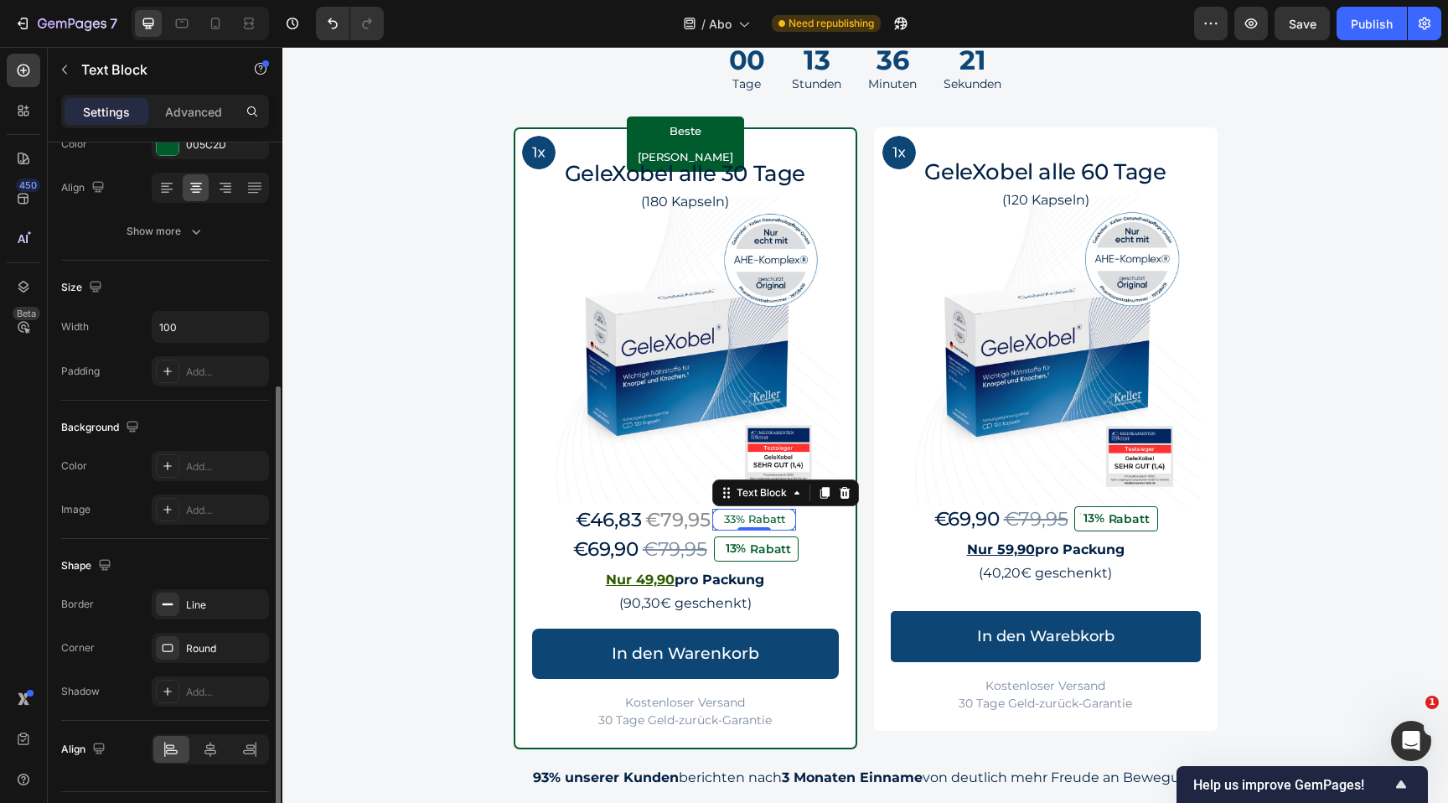
scroll to position [241, 0]
click at [198, 317] on input "100" at bounding box center [211, 328] width 116 height 30
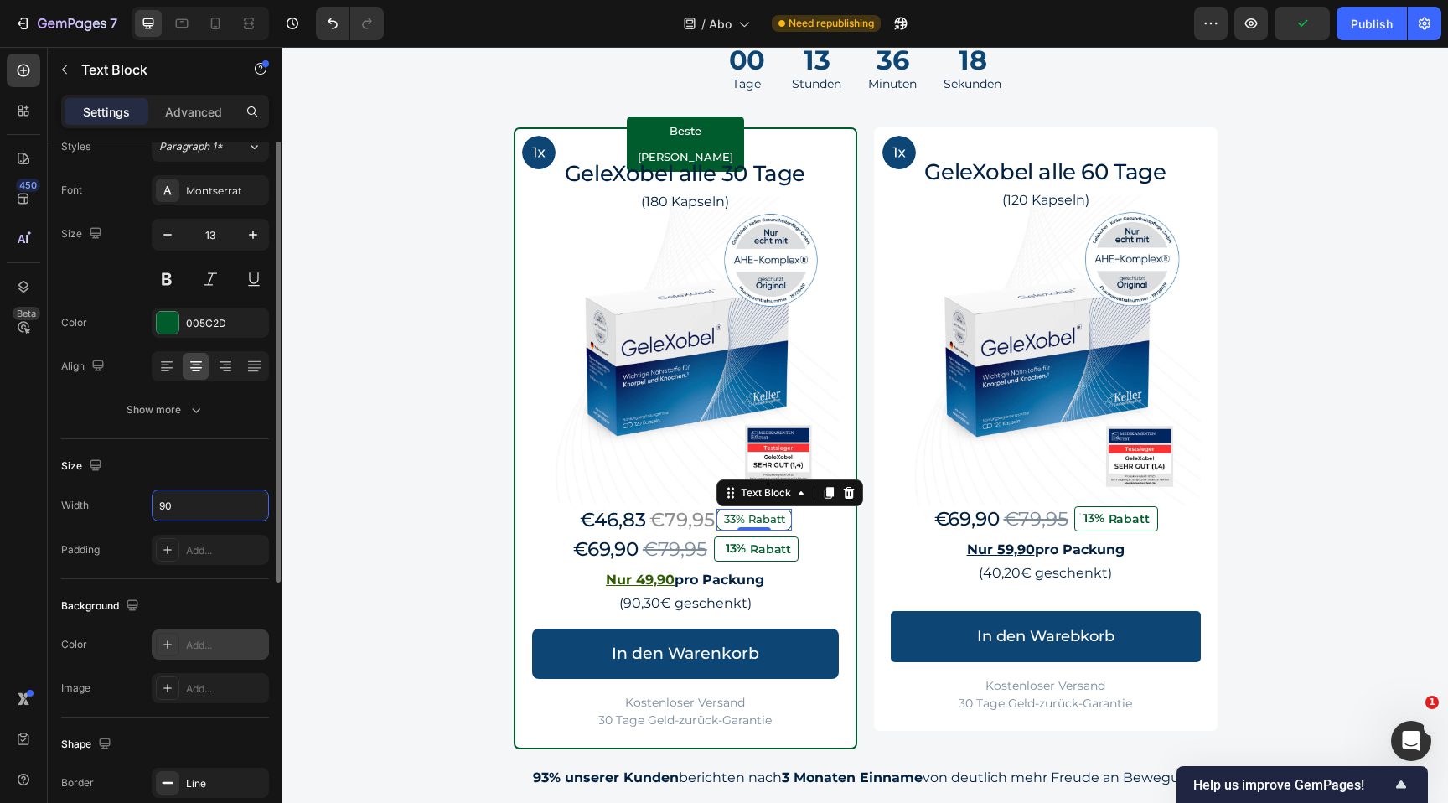
scroll to position [0, 0]
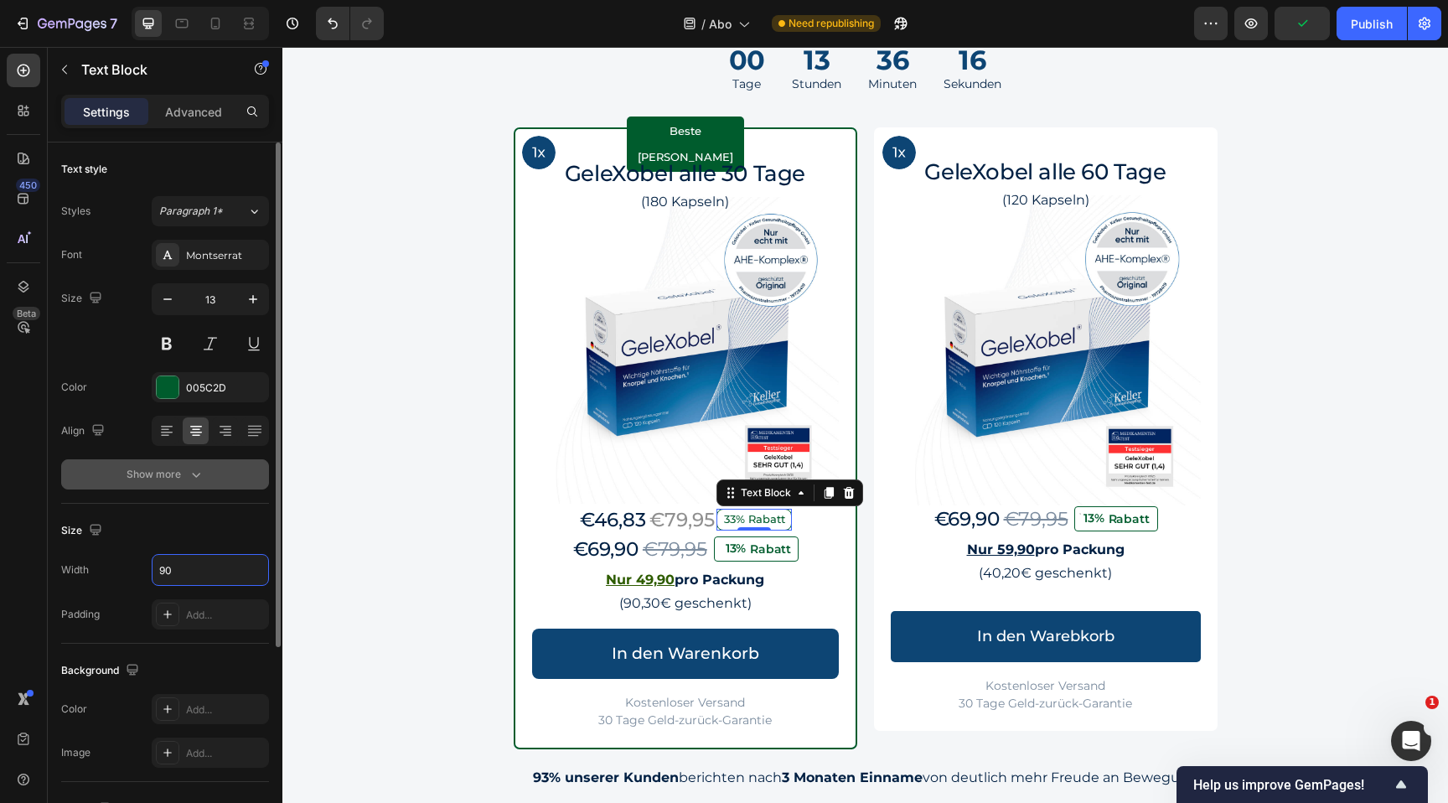
type input "90"
click at [188, 486] on button "Show more" at bounding box center [165, 474] width 208 height 30
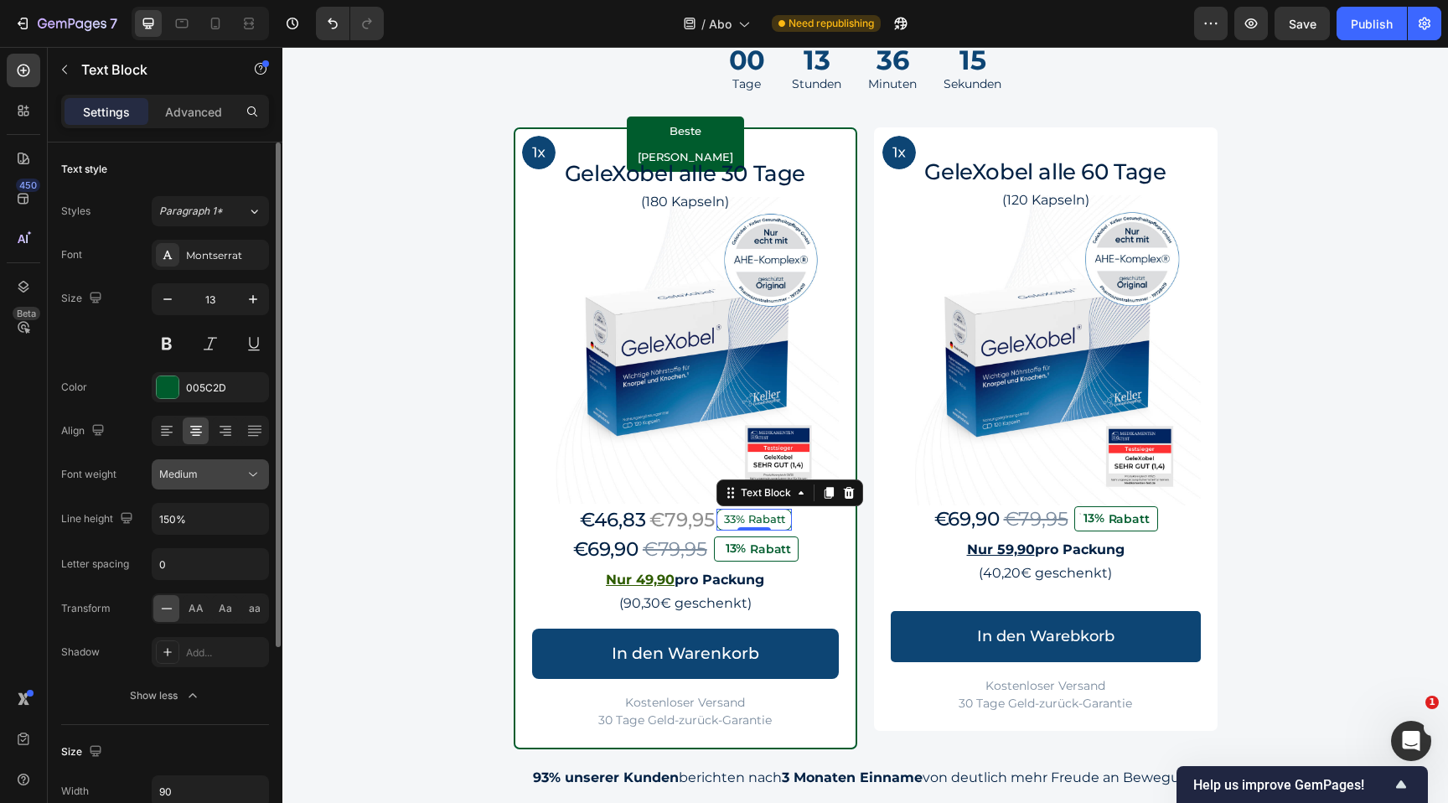
click at [206, 470] on div "Medium" at bounding box center [201, 474] width 85 height 15
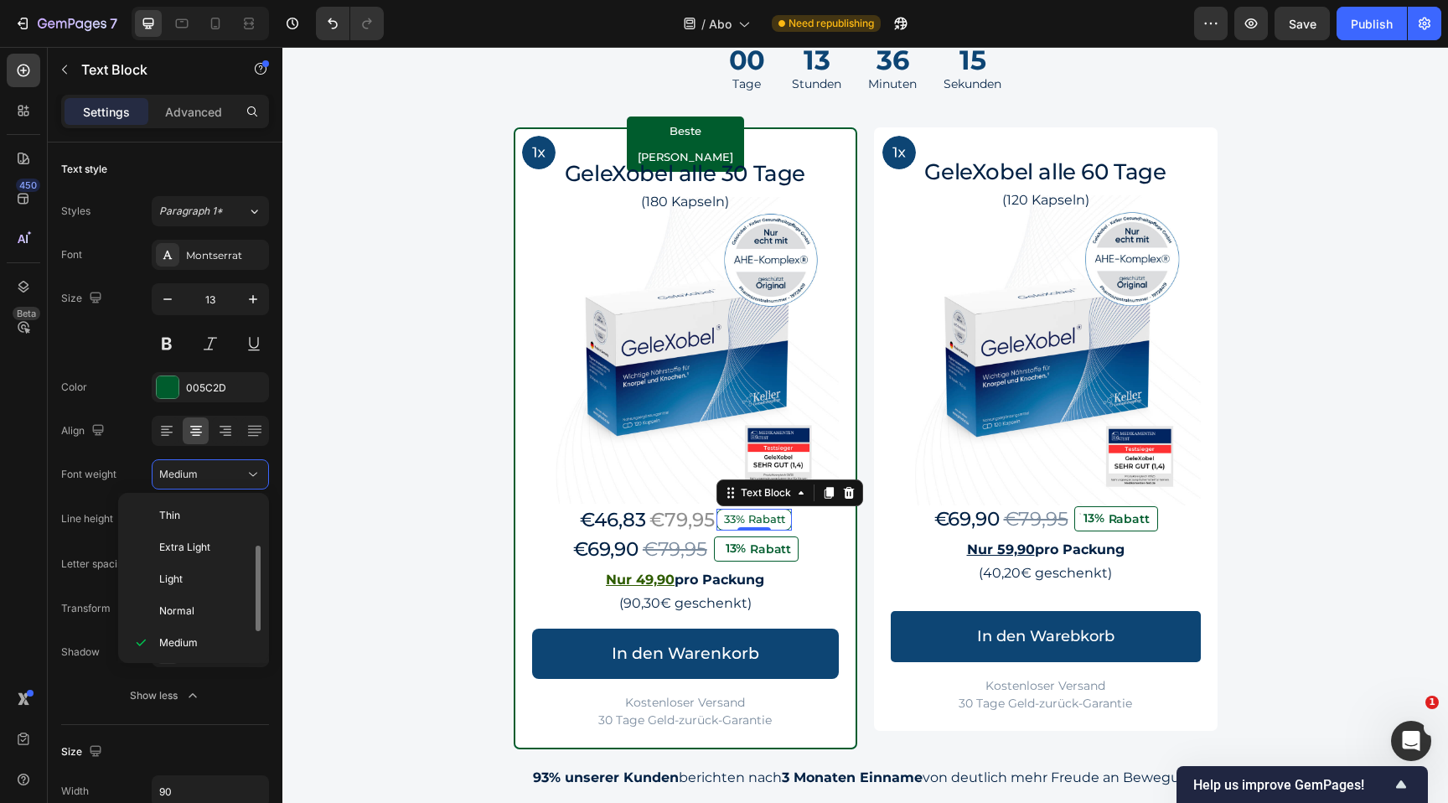
scroll to position [30, 0]
click at [185, 644] on span "Semi Bold" at bounding box center [183, 644] width 48 height 15
click at [204, 116] on p "Advanced" at bounding box center [193, 112] width 57 height 18
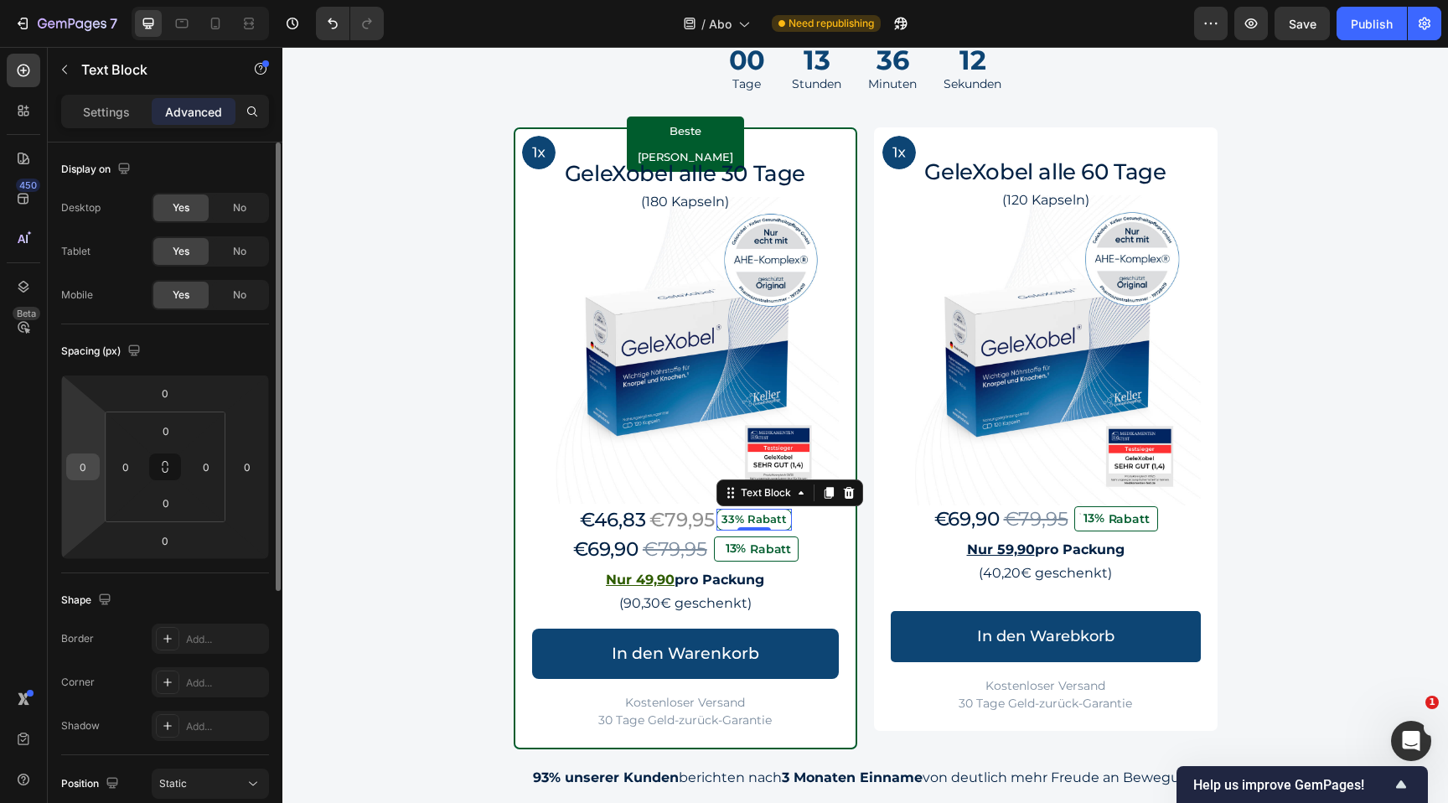
click at [84, 470] on input "0" at bounding box center [82, 466] width 25 height 25
type input "10"
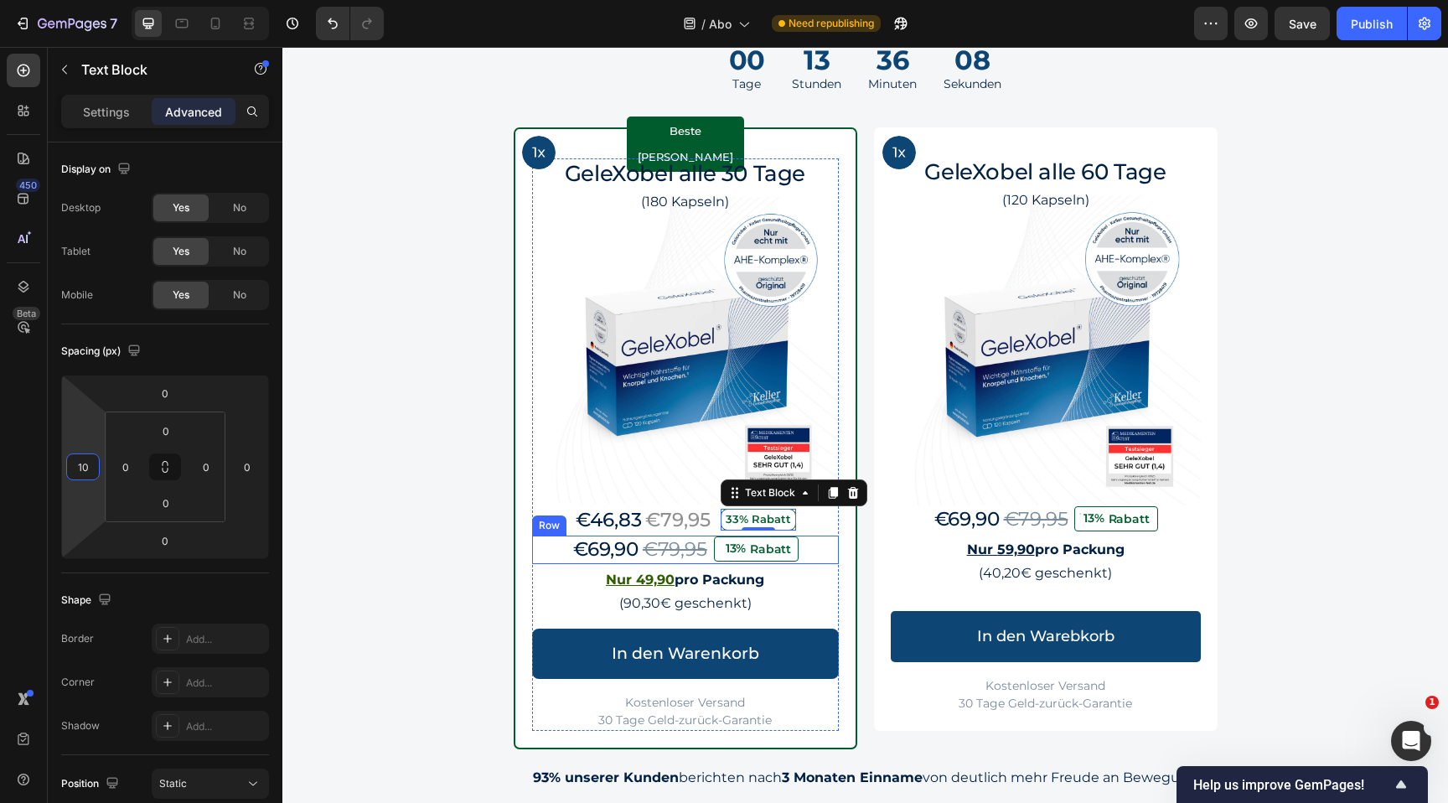
click at [815, 553] on div "€69,90 Product Price Product Price €79,95 Product Price Product Price 13% Rabat…" at bounding box center [685, 550] width 307 height 28
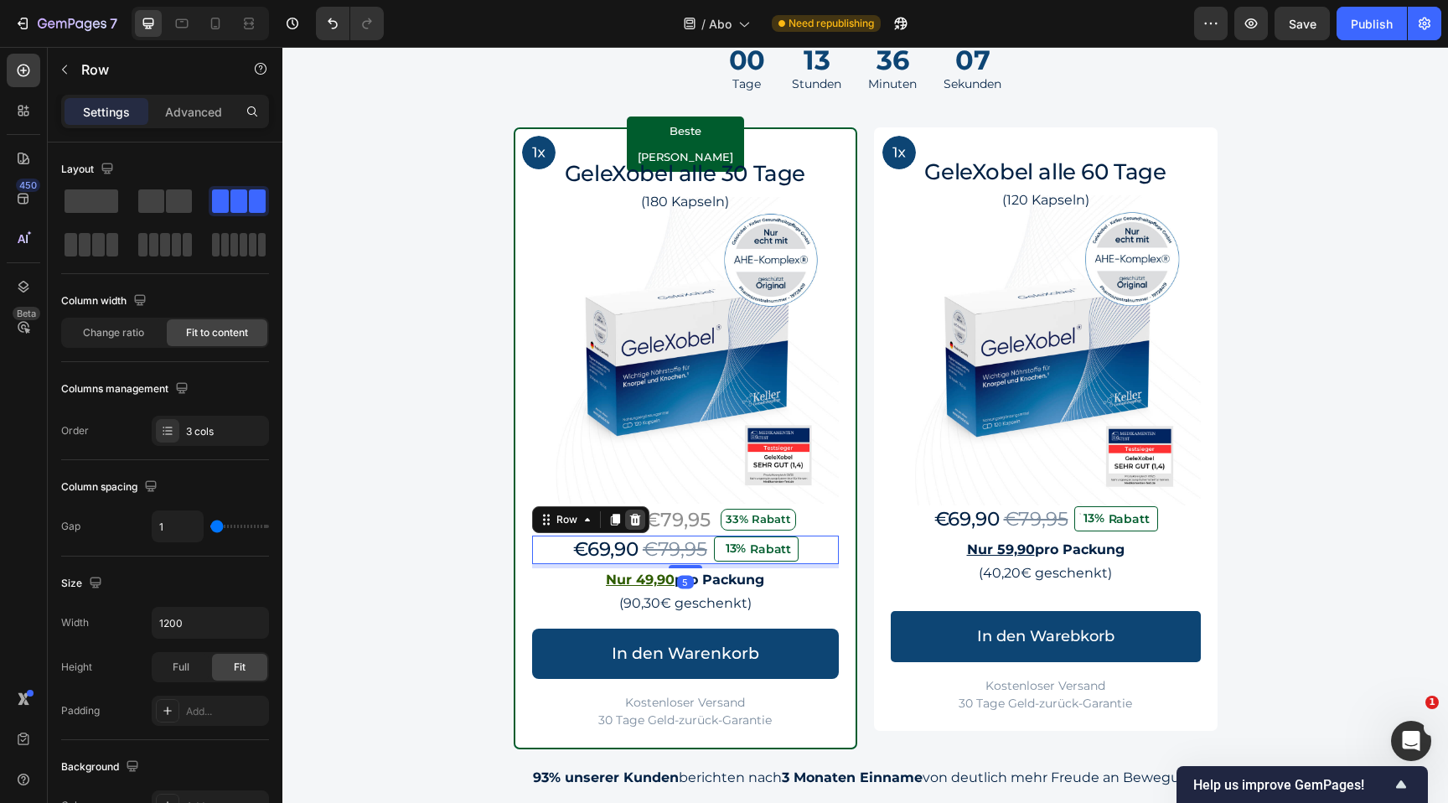
click at [639, 510] on div at bounding box center [635, 520] width 20 height 20
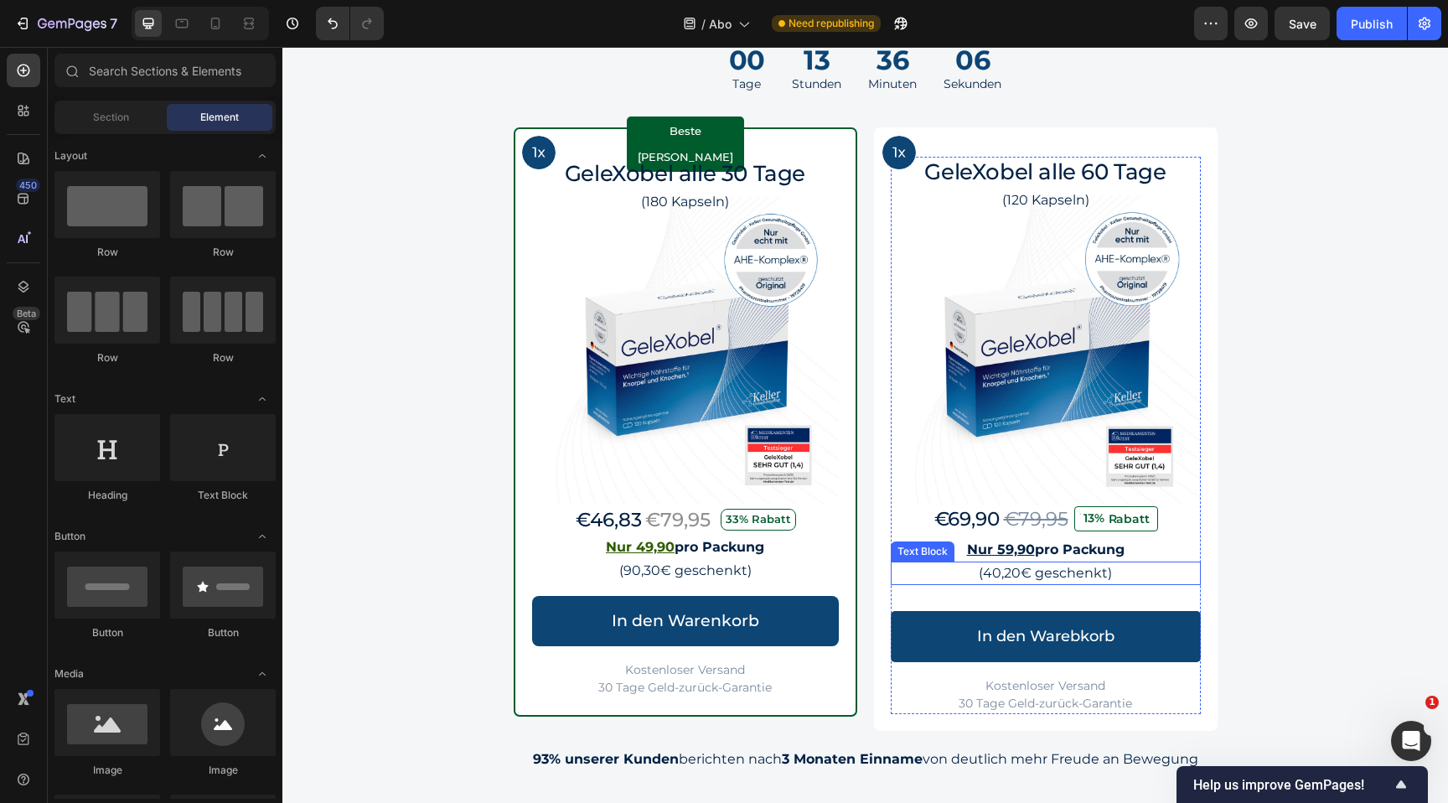
click at [887, 557] on div "GeleXobel alle 60 Tage Heading (120 Kapseln) Text Block Product Images €69,90 P…" at bounding box center [1046, 428] width 344 height 603
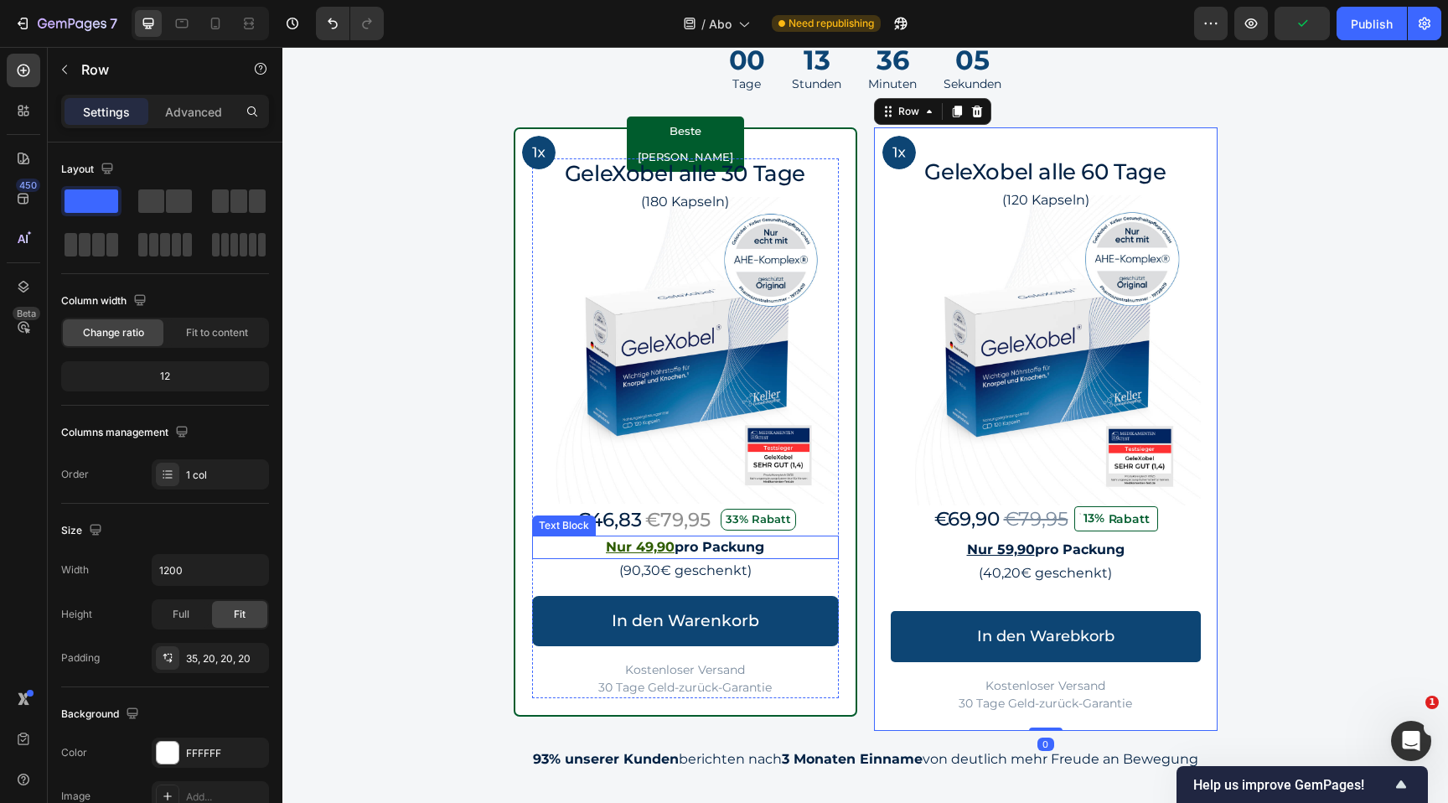
click at [793, 550] on p "Nur 49,90 pro Packung" at bounding box center [685, 547] width 303 height 20
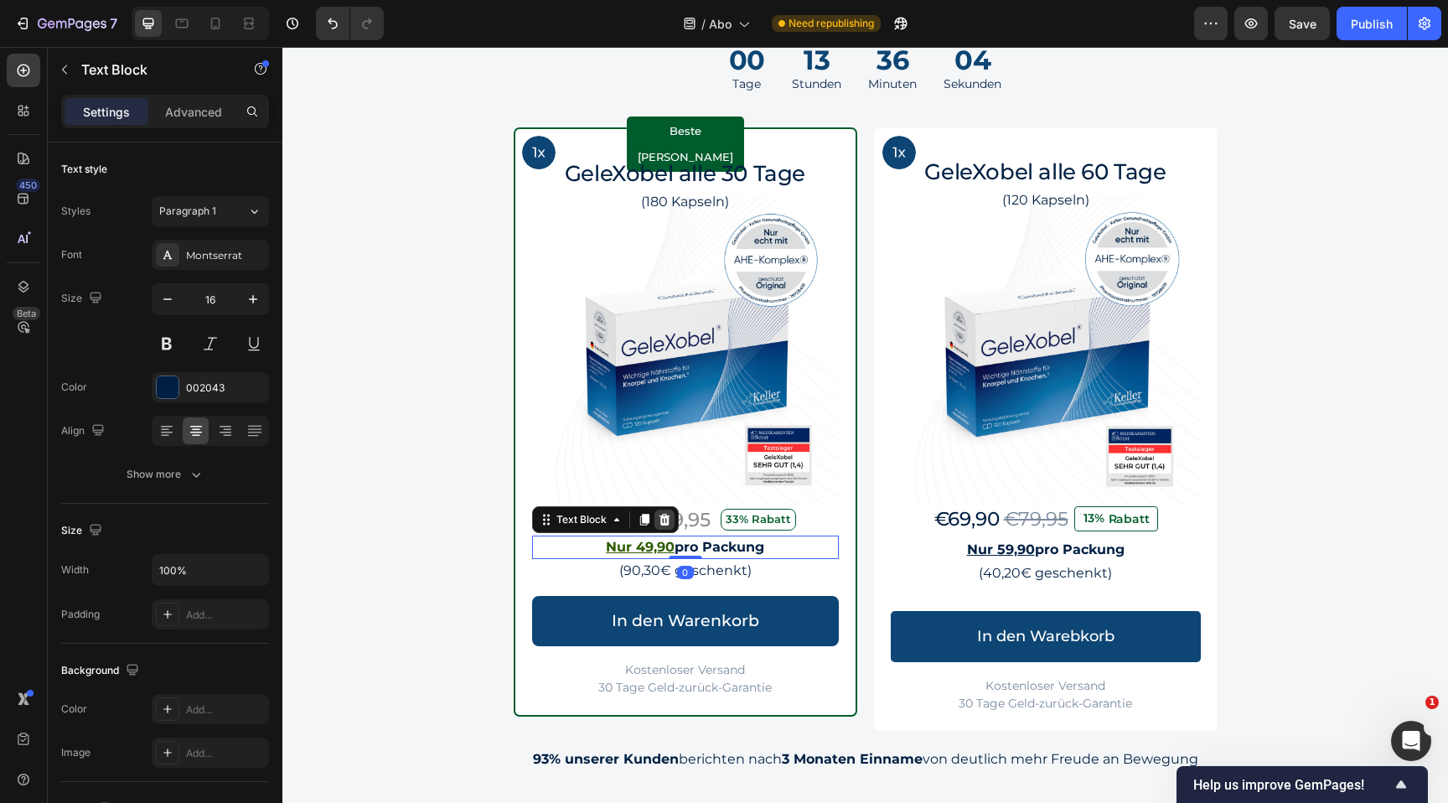
click at [661, 520] on icon at bounding box center [664, 520] width 11 height 12
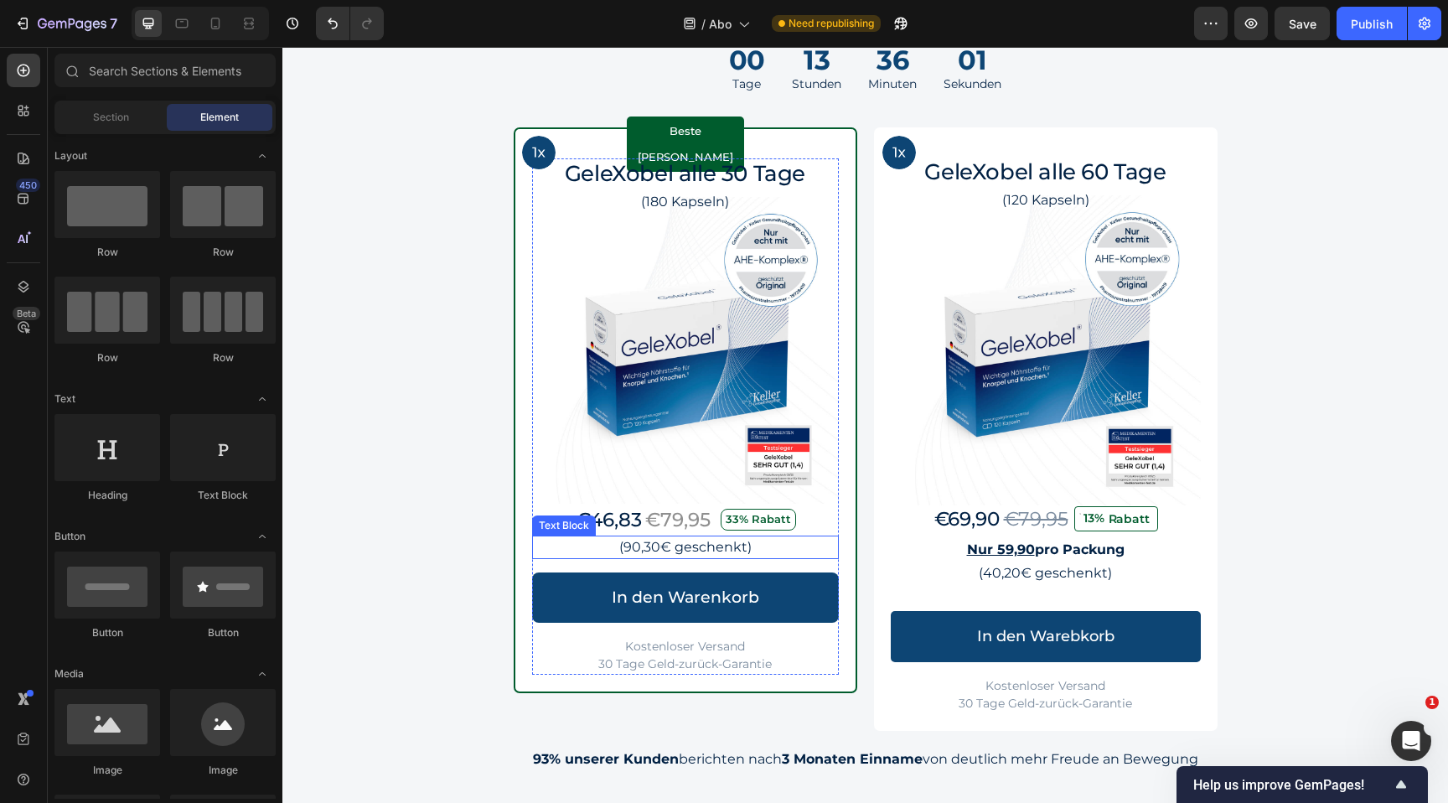
click at [672, 551] on p "(90,30€ geschenkt)" at bounding box center [685, 547] width 303 height 20
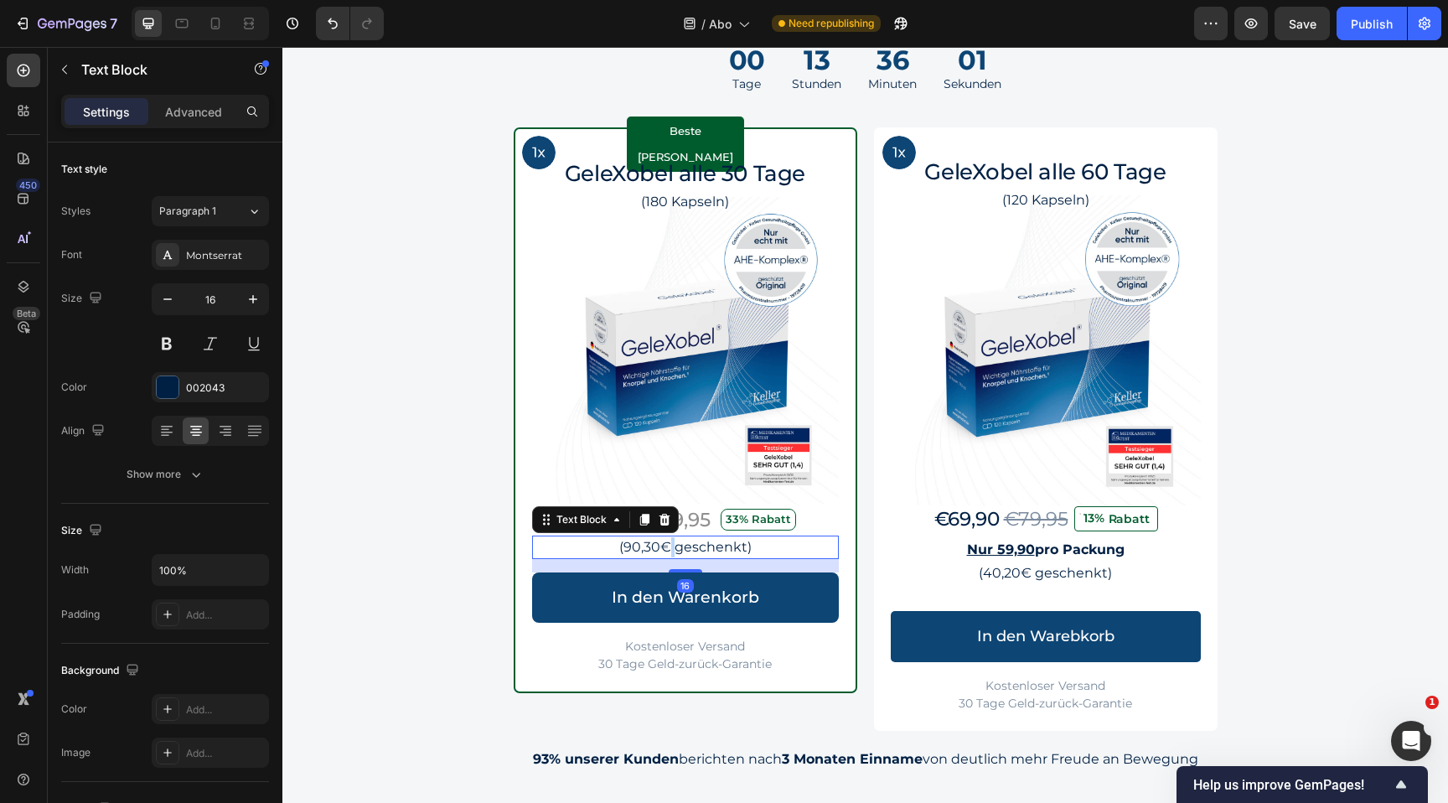
click at [672, 551] on p "(90,30€ geschenkt)" at bounding box center [685, 547] width 303 height 20
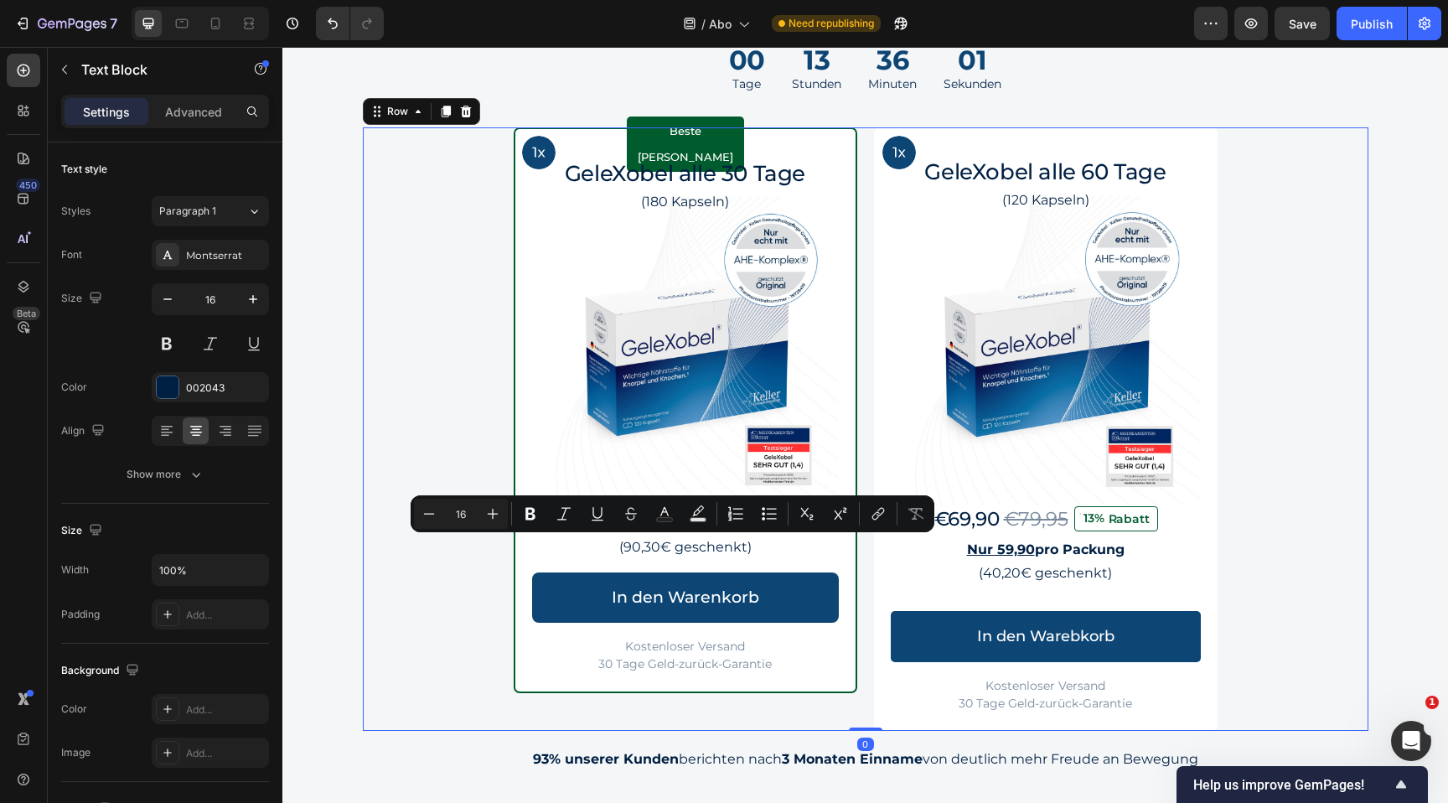
click at [435, 584] on div "Image Row Beste Wahl Text Block Row GeleXobel alle 30 Tage Heading (180 Kapseln…" at bounding box center [866, 428] width 1006 height 603
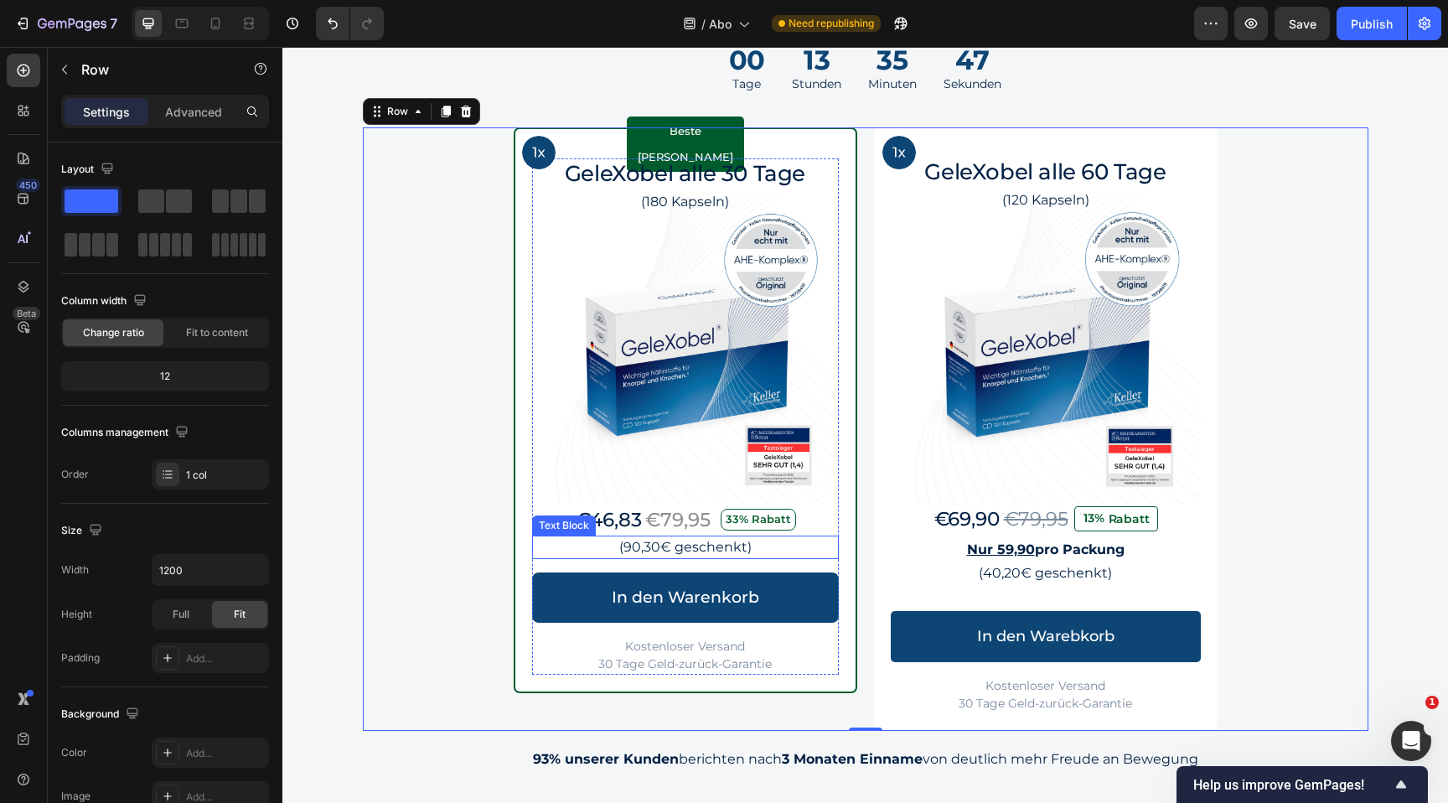
click at [650, 541] on p "(90,30€ geschenkt)" at bounding box center [685, 547] width 303 height 20
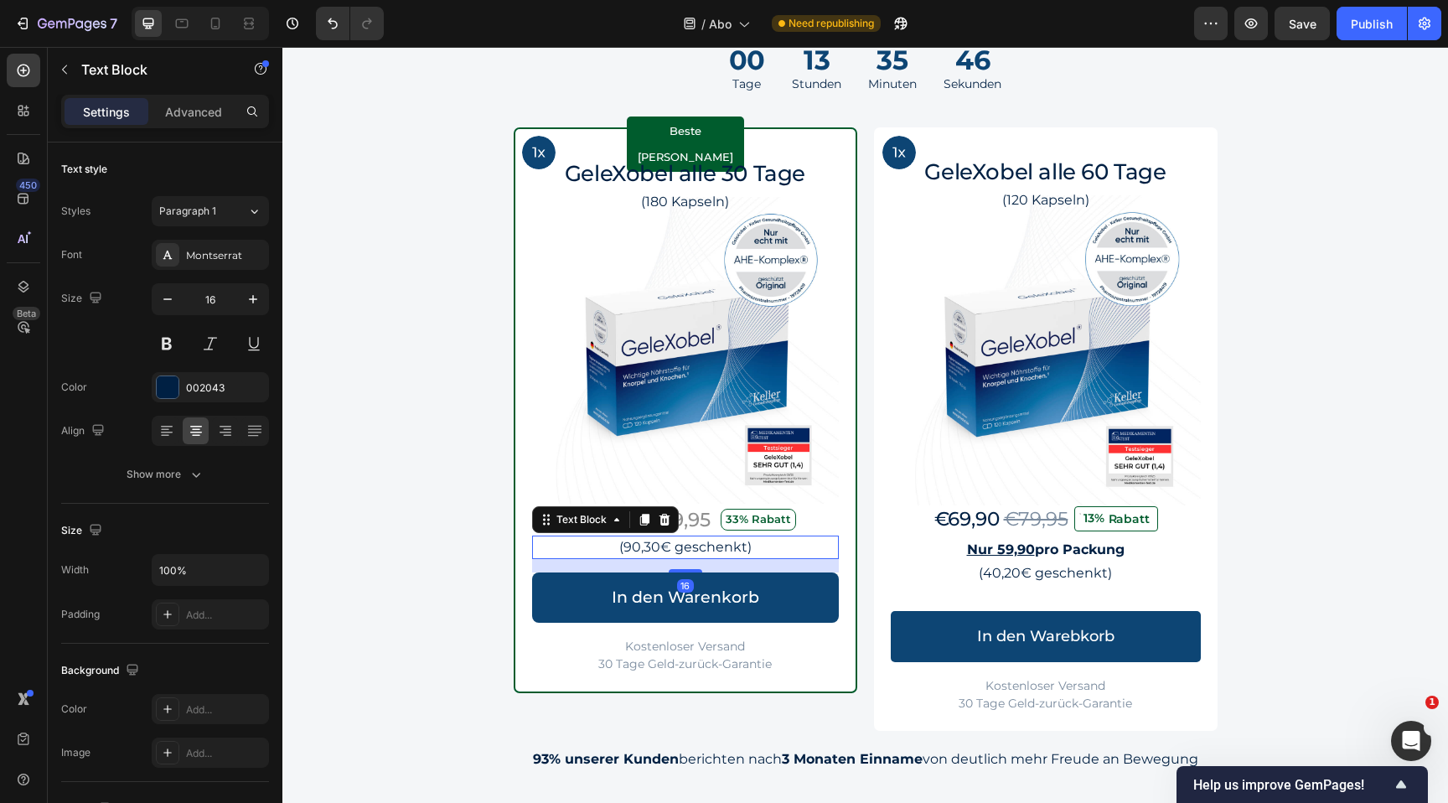
click at [680, 546] on p "(90,30€ geschenkt)" at bounding box center [685, 547] width 303 height 20
click at [655, 548] on p "(90,30€ geschenkt)" at bounding box center [685, 547] width 303 height 20
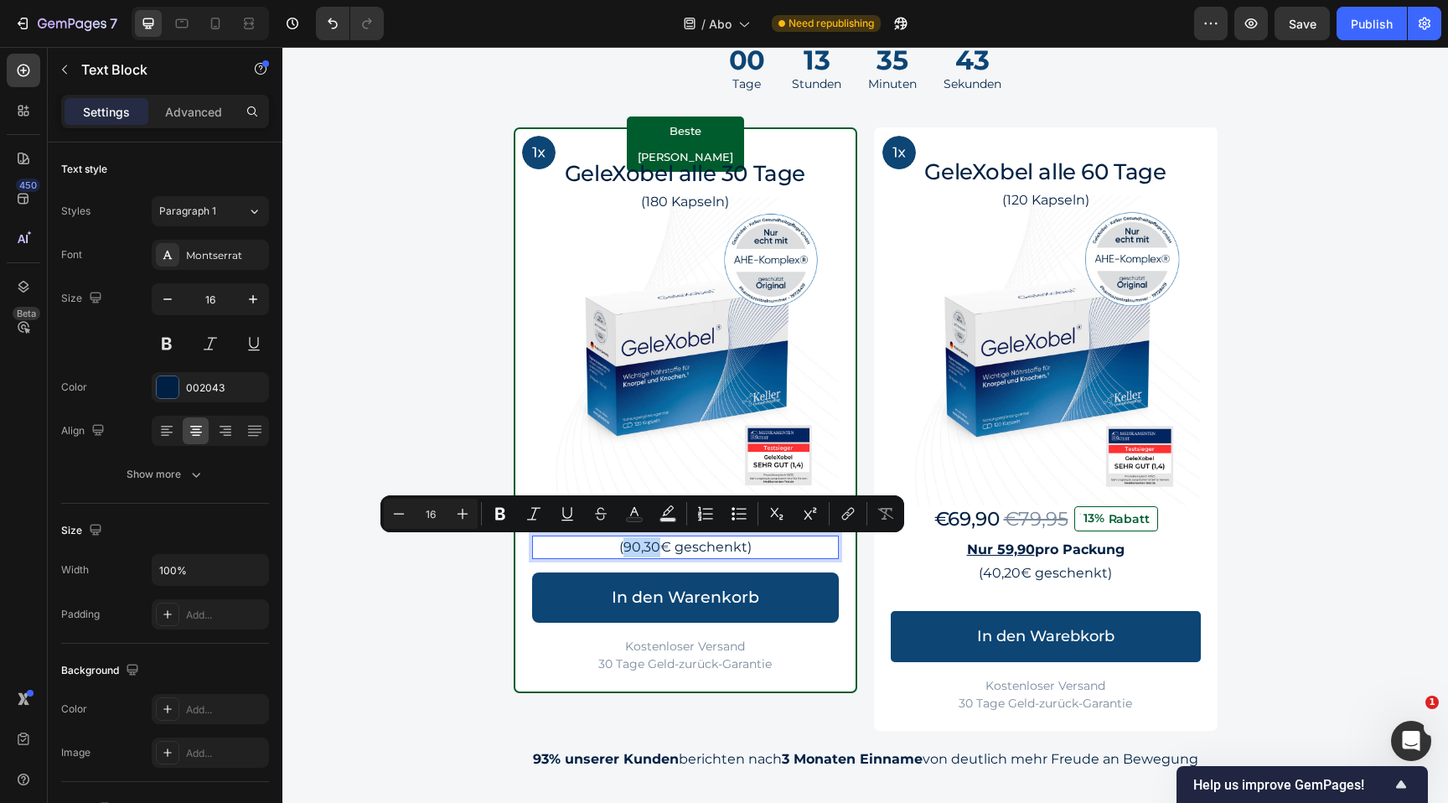
drag, startPoint x: 660, startPoint y: 548, endPoint x: 626, endPoint y: 549, distance: 33.5
click at [626, 549] on p "(90,30€ geschenkt)" at bounding box center [685, 547] width 303 height 20
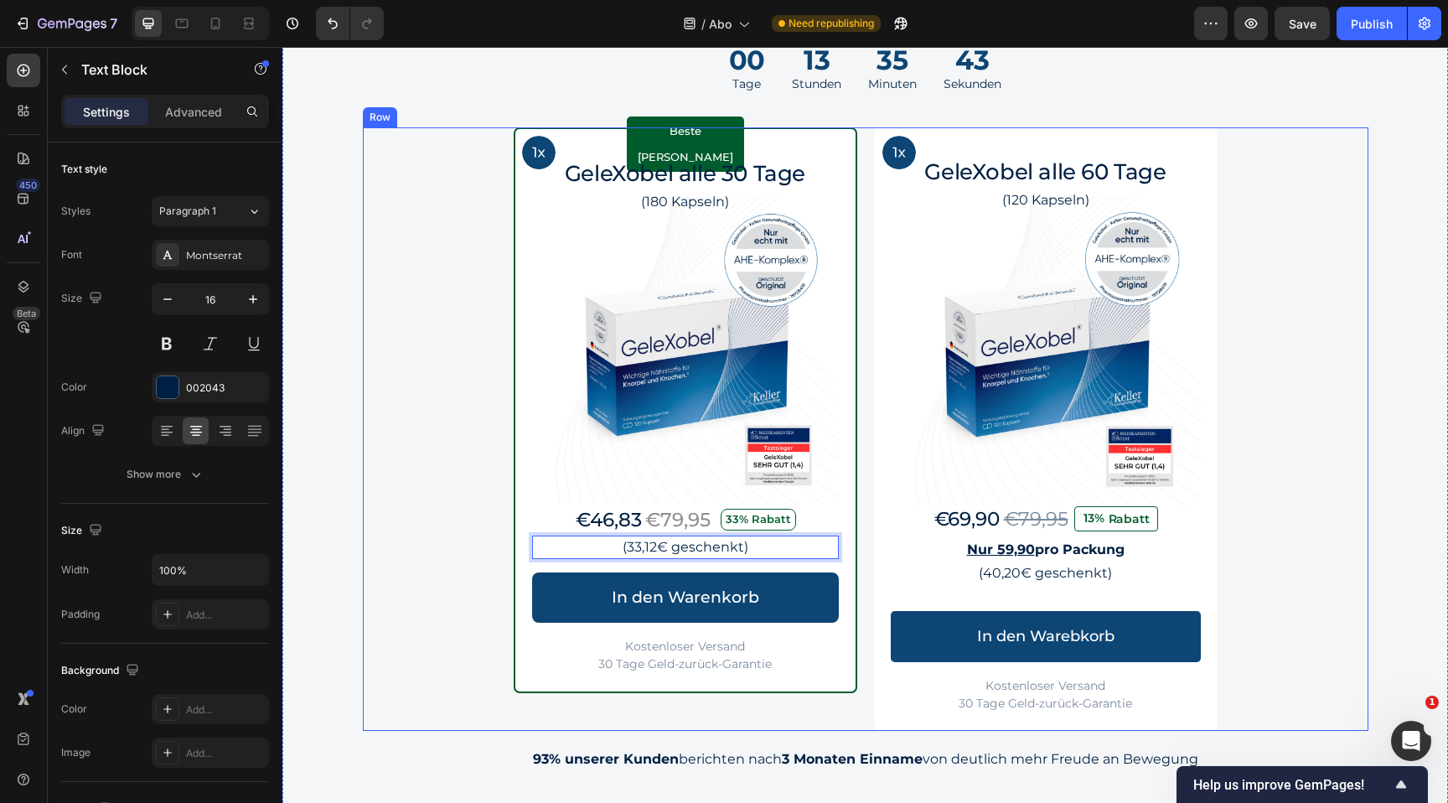
click at [425, 606] on div "Image Row Beste Wahl Text Block Row GeleXobel alle 30 Tage Heading (180 Kapseln…" at bounding box center [866, 428] width 1006 height 603
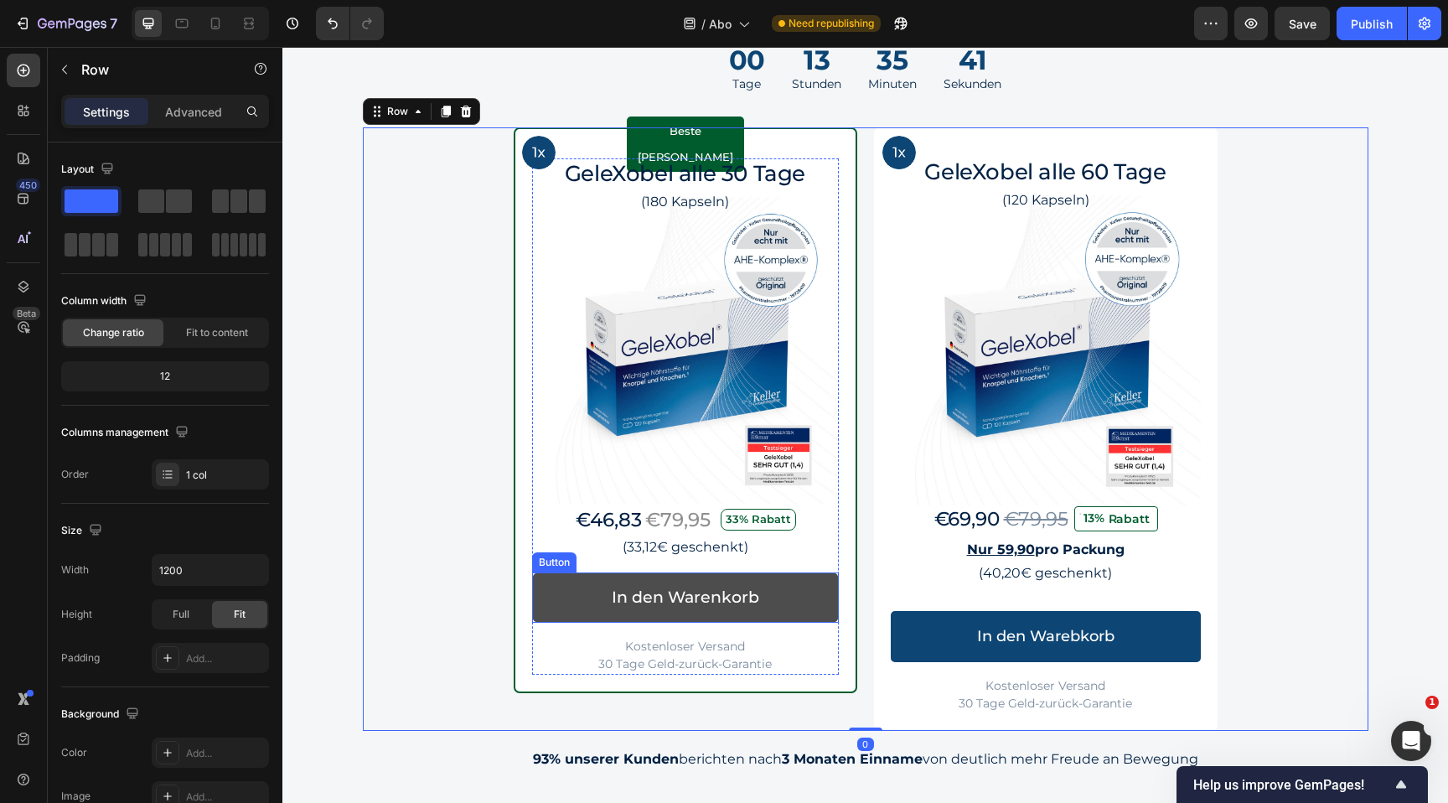
click at [823, 587] on link "In den Warenkorb" at bounding box center [685, 597] width 307 height 50
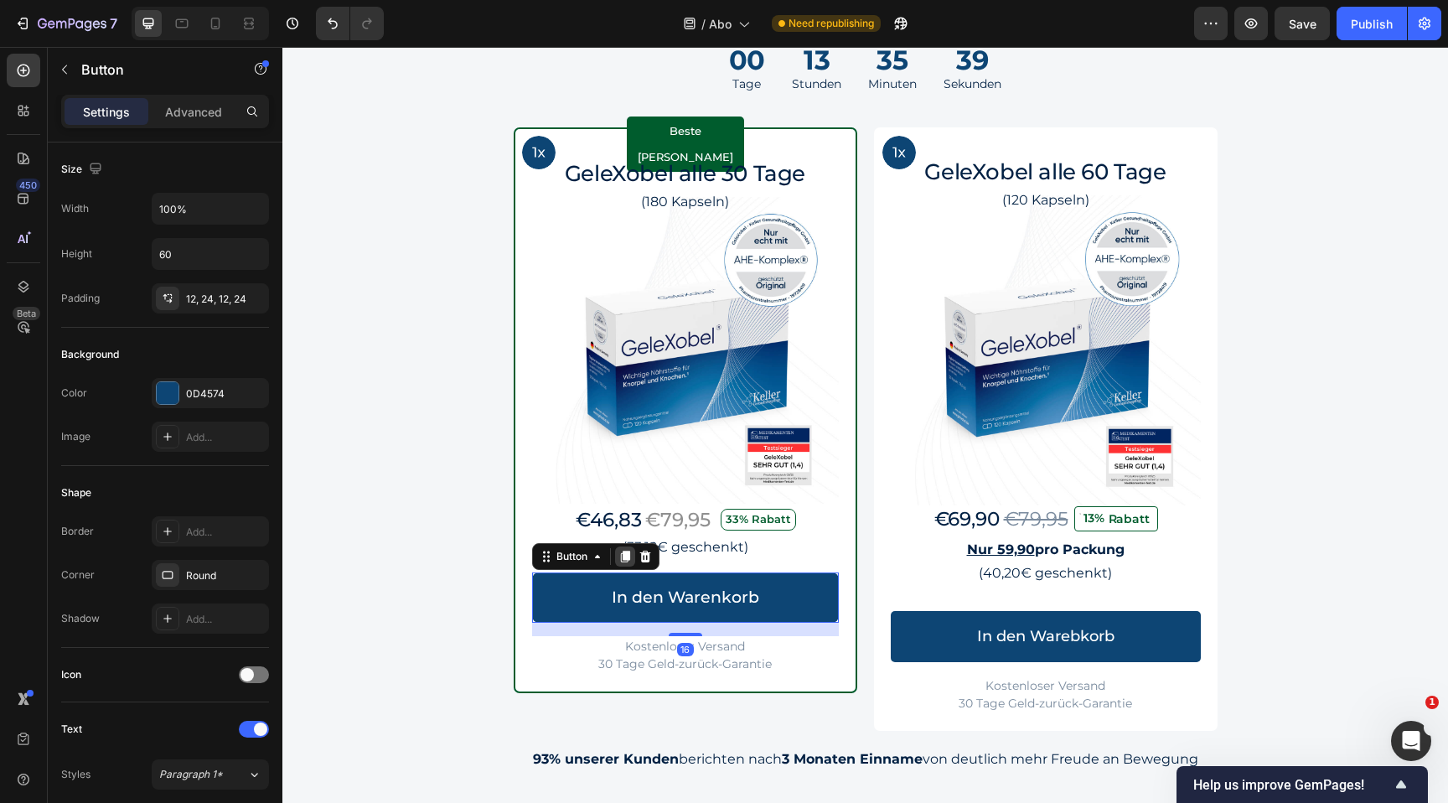
click at [623, 561] on icon at bounding box center [625, 556] width 13 height 13
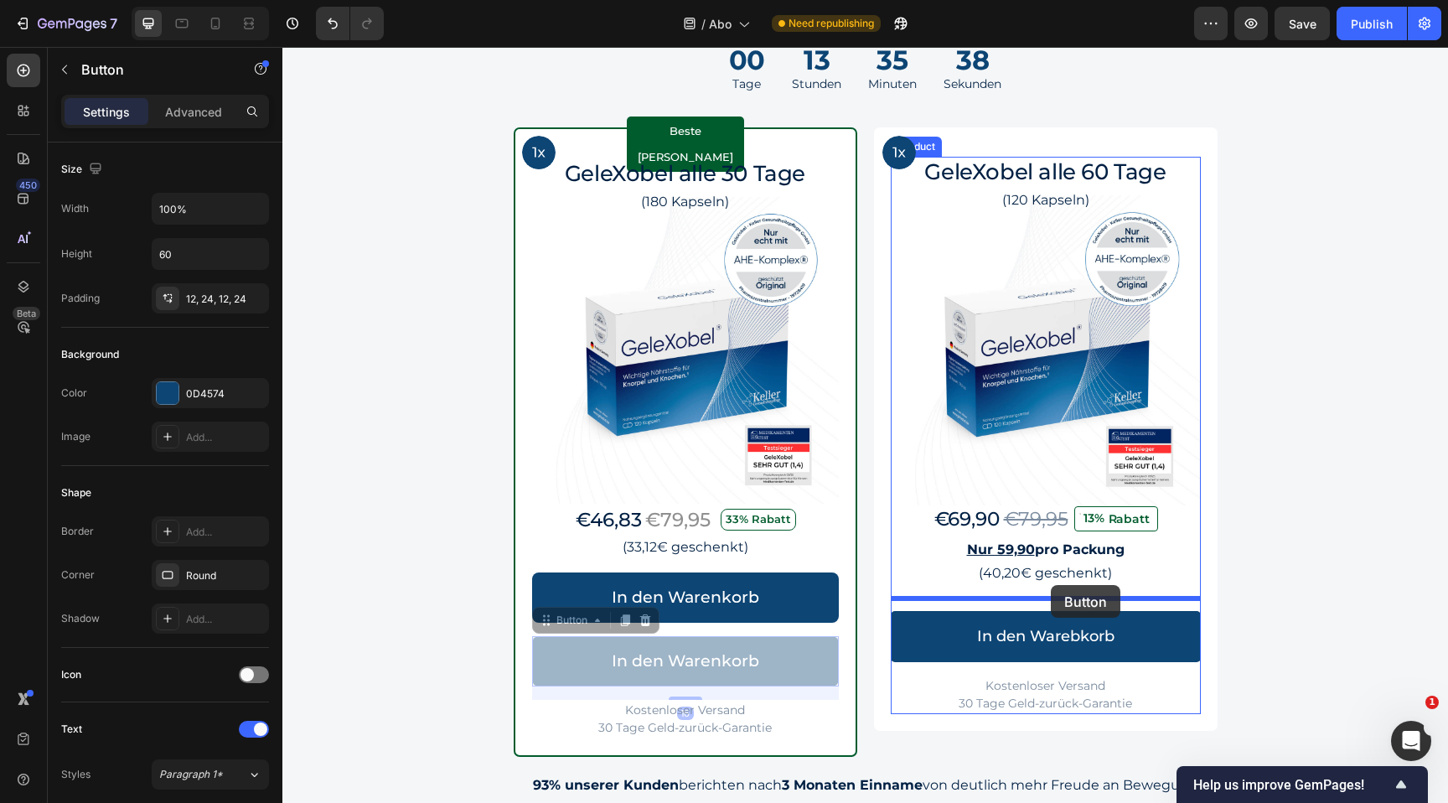
drag, startPoint x: 572, startPoint y: 628, endPoint x: 1051, endPoint y: 585, distance: 480.5
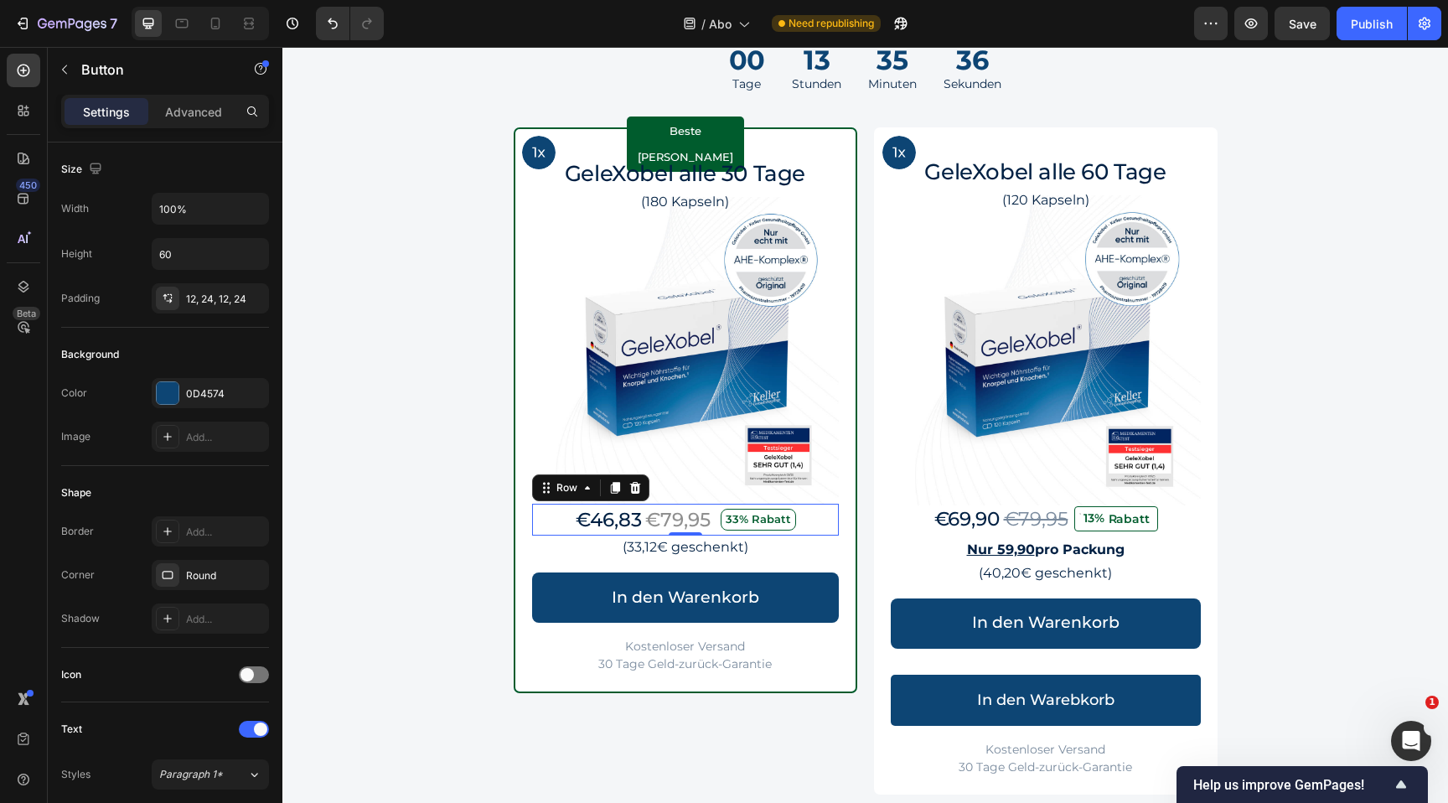
click at [827, 520] on div "€46,83 Text Block €79,95 Text Block 33% Rabatt Text Block Row 0" at bounding box center [685, 520] width 307 height 33
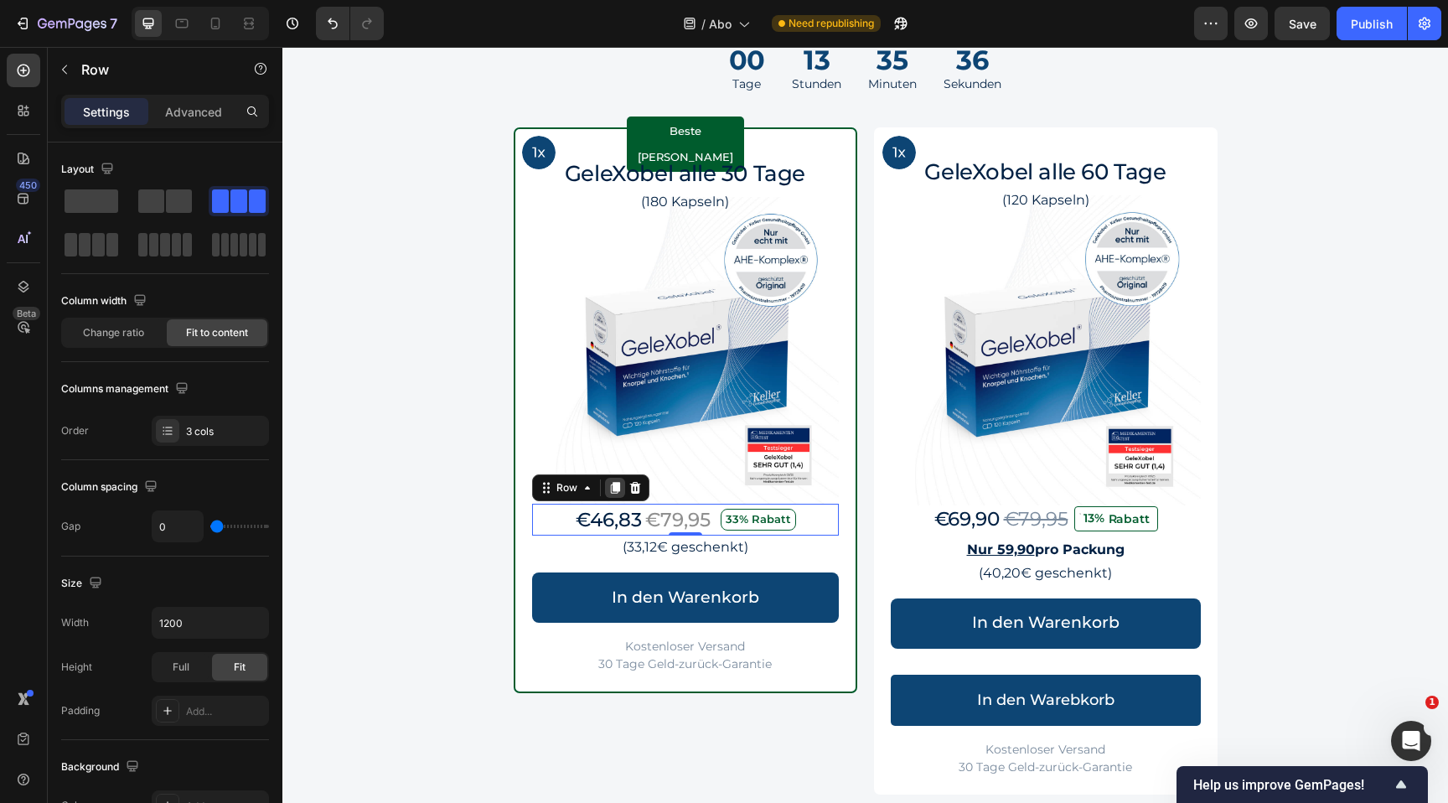
click at [615, 489] on icon at bounding box center [614, 488] width 9 height 12
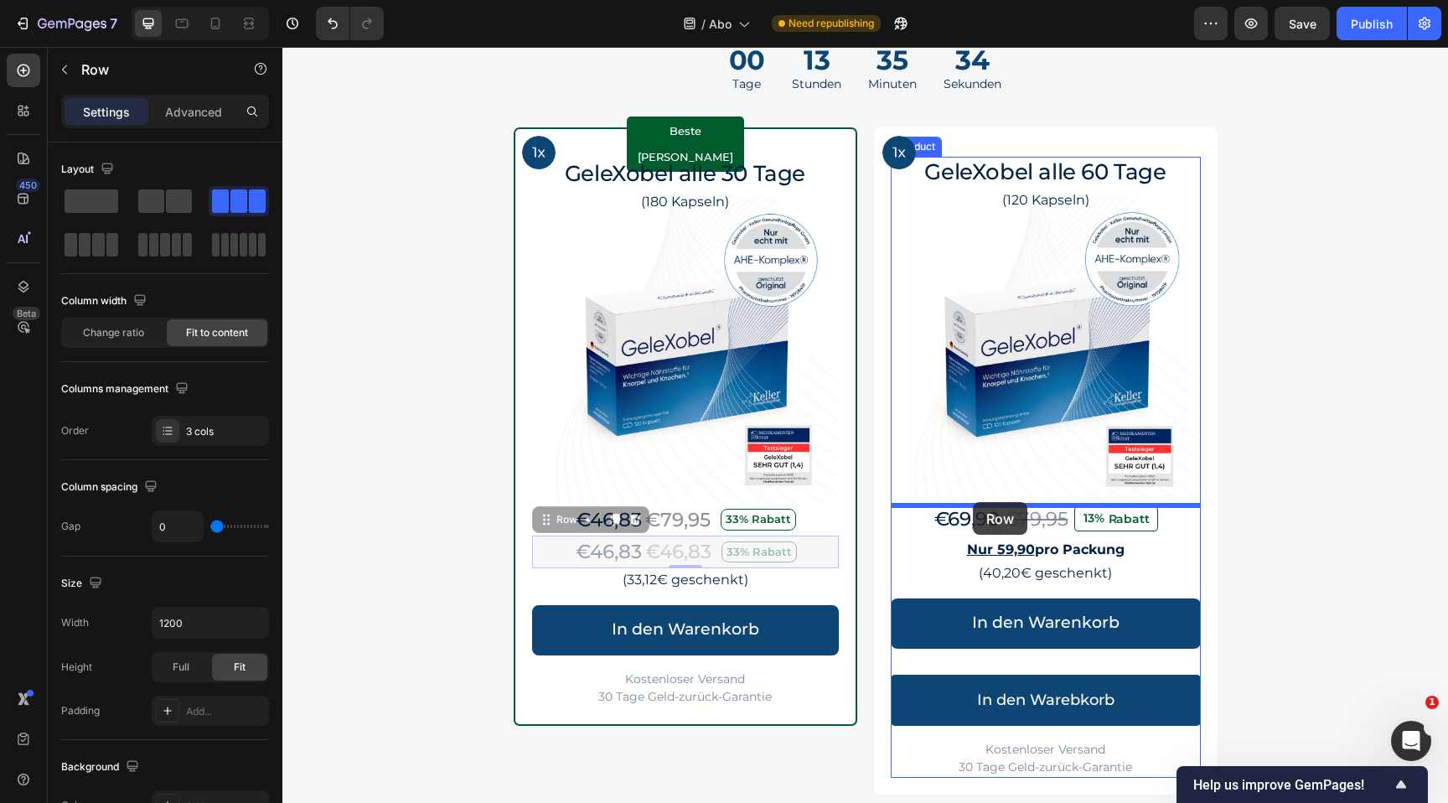
drag, startPoint x: 562, startPoint y: 526, endPoint x: 973, endPoint y: 502, distance: 411.4
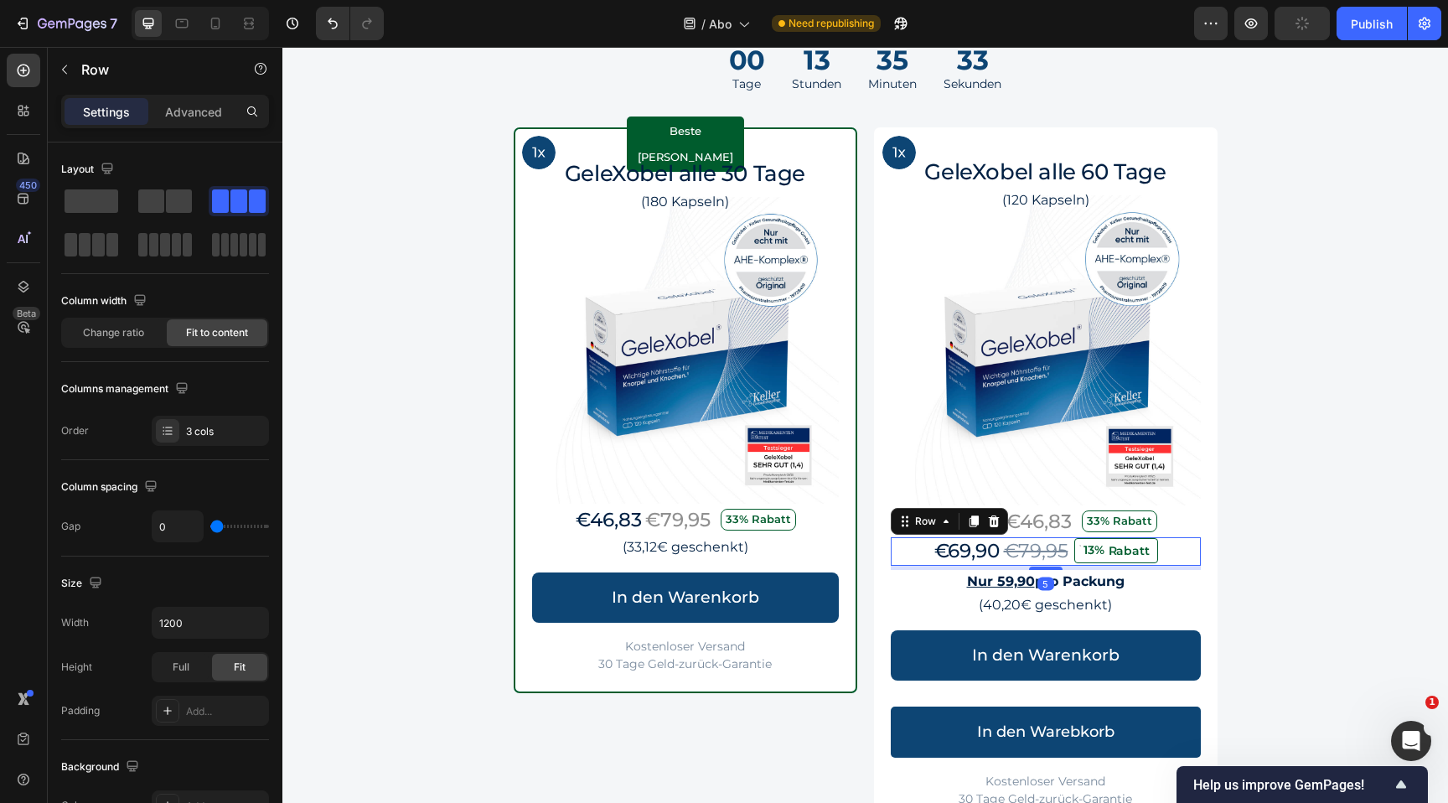
click at [1167, 563] on div "€69,90 Product Price Product Price €79,95 Product Price Product Price 13% Rabat…" at bounding box center [1046, 551] width 310 height 28
click at [1004, 525] on div "Row" at bounding box center [949, 521] width 117 height 27
click at [997, 524] on icon at bounding box center [993, 521] width 11 height 12
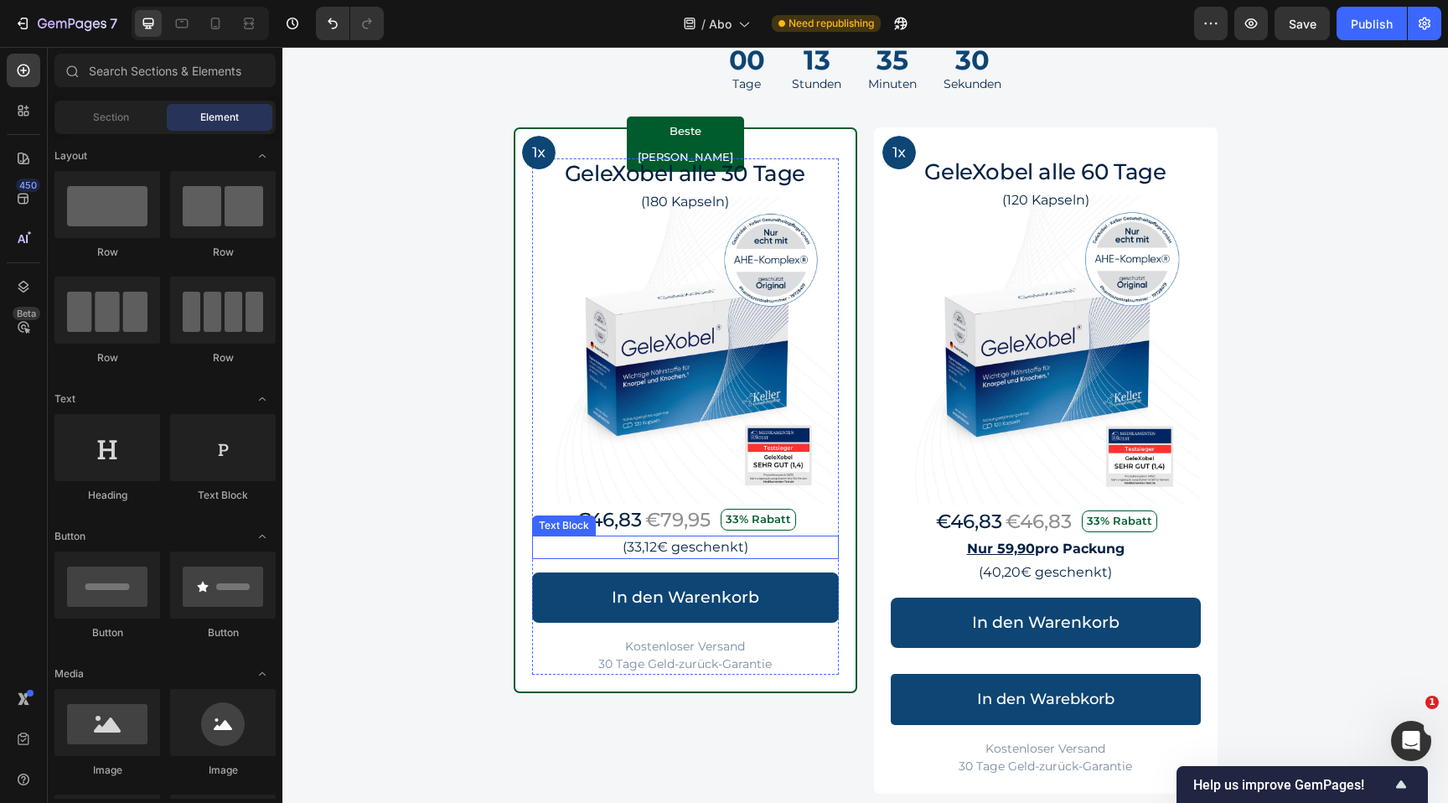
click at [778, 543] on p "(33,12€ geschenkt)" at bounding box center [685, 547] width 303 height 20
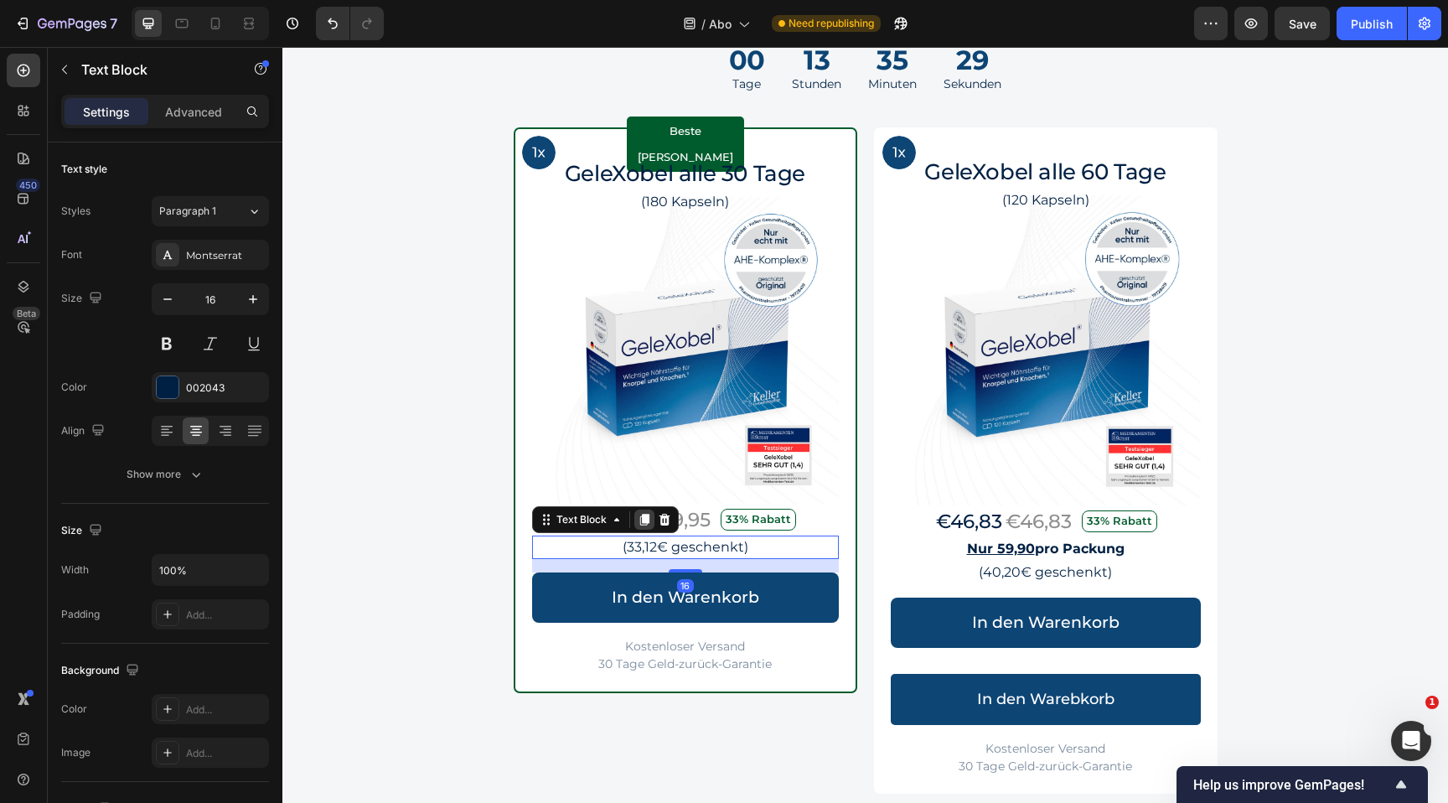
click at [642, 522] on icon at bounding box center [643, 520] width 9 height 12
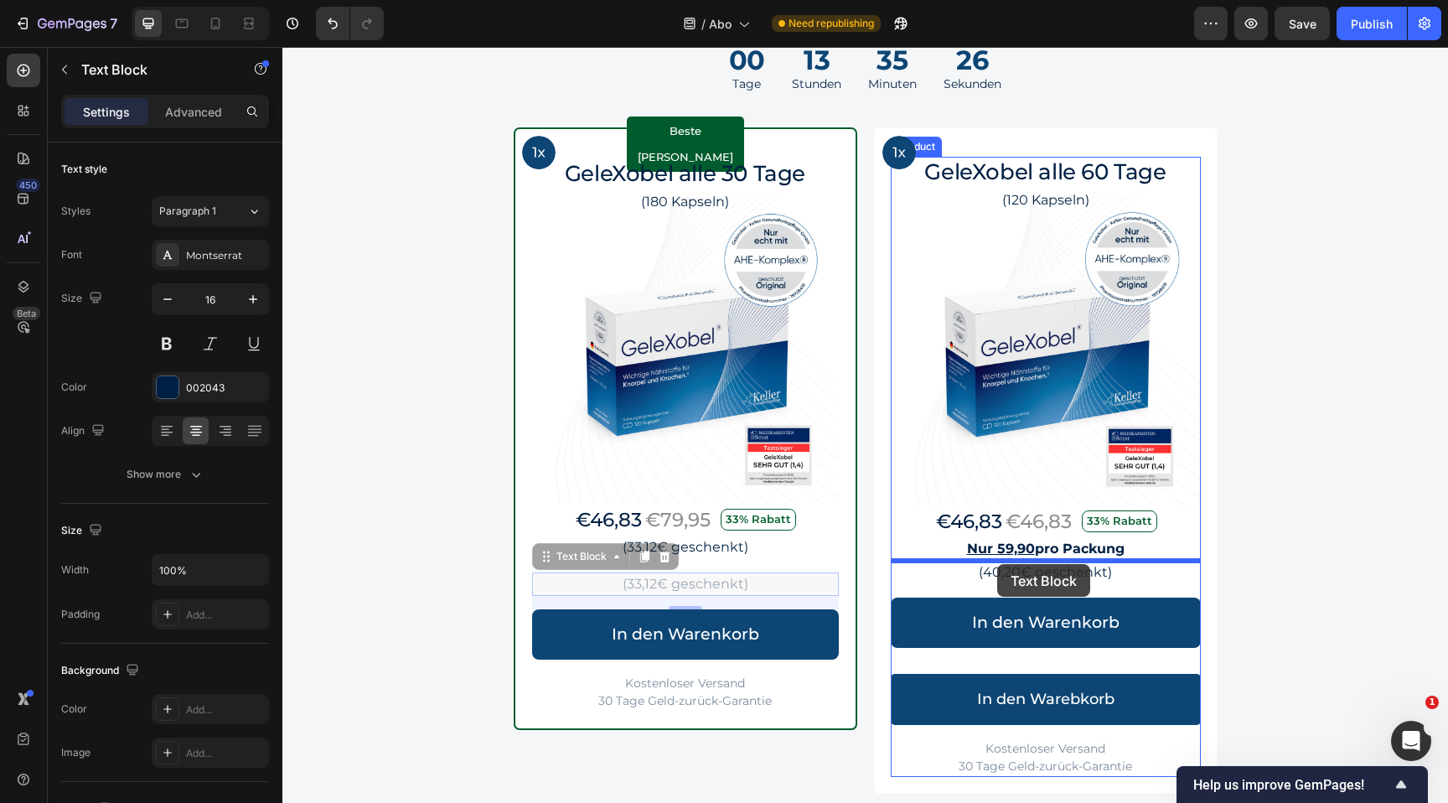
drag, startPoint x: 566, startPoint y: 559, endPoint x: 997, endPoint y: 564, distance: 431.7
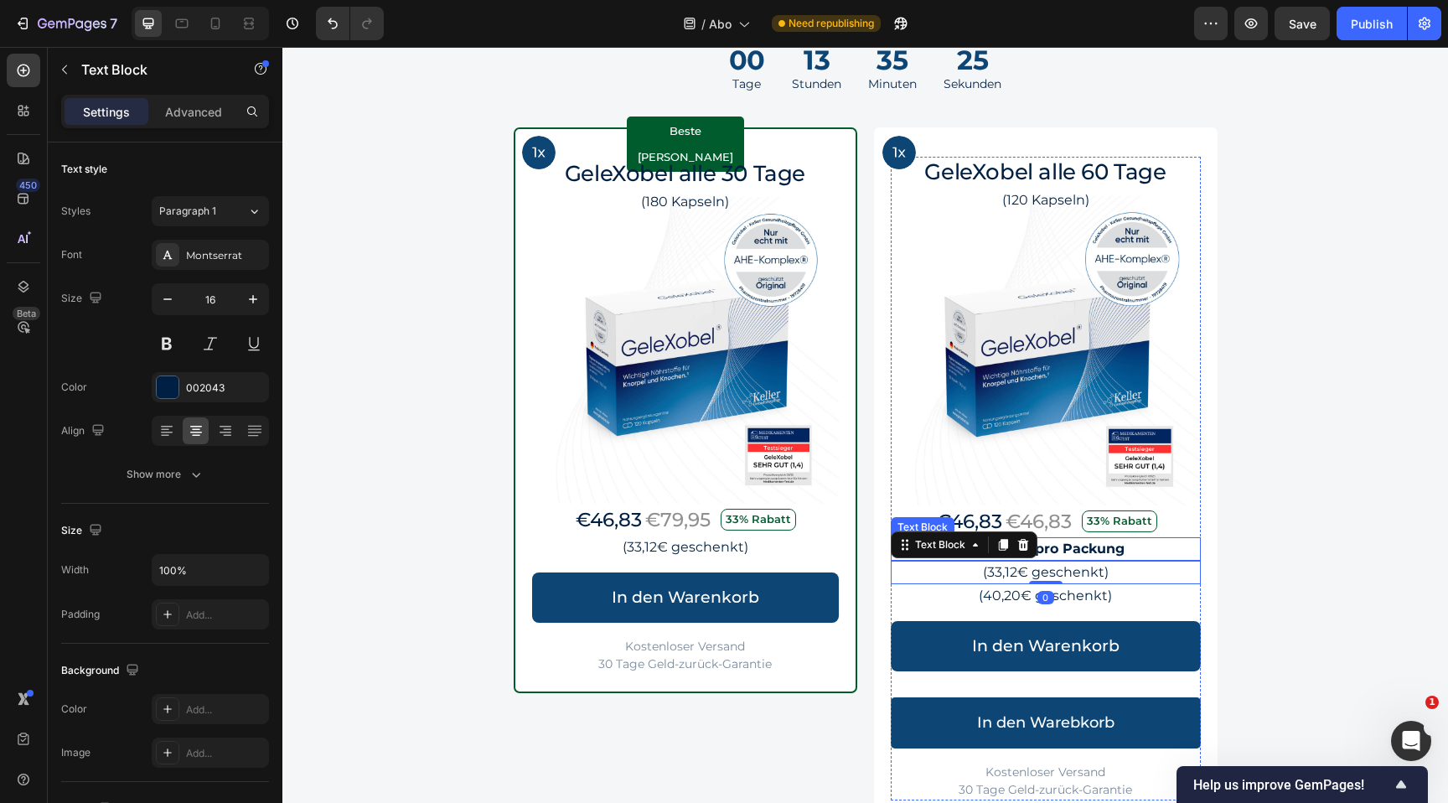
click at [1130, 553] on p "Nur 59,90 pro Packung" at bounding box center [1046, 549] width 307 height 20
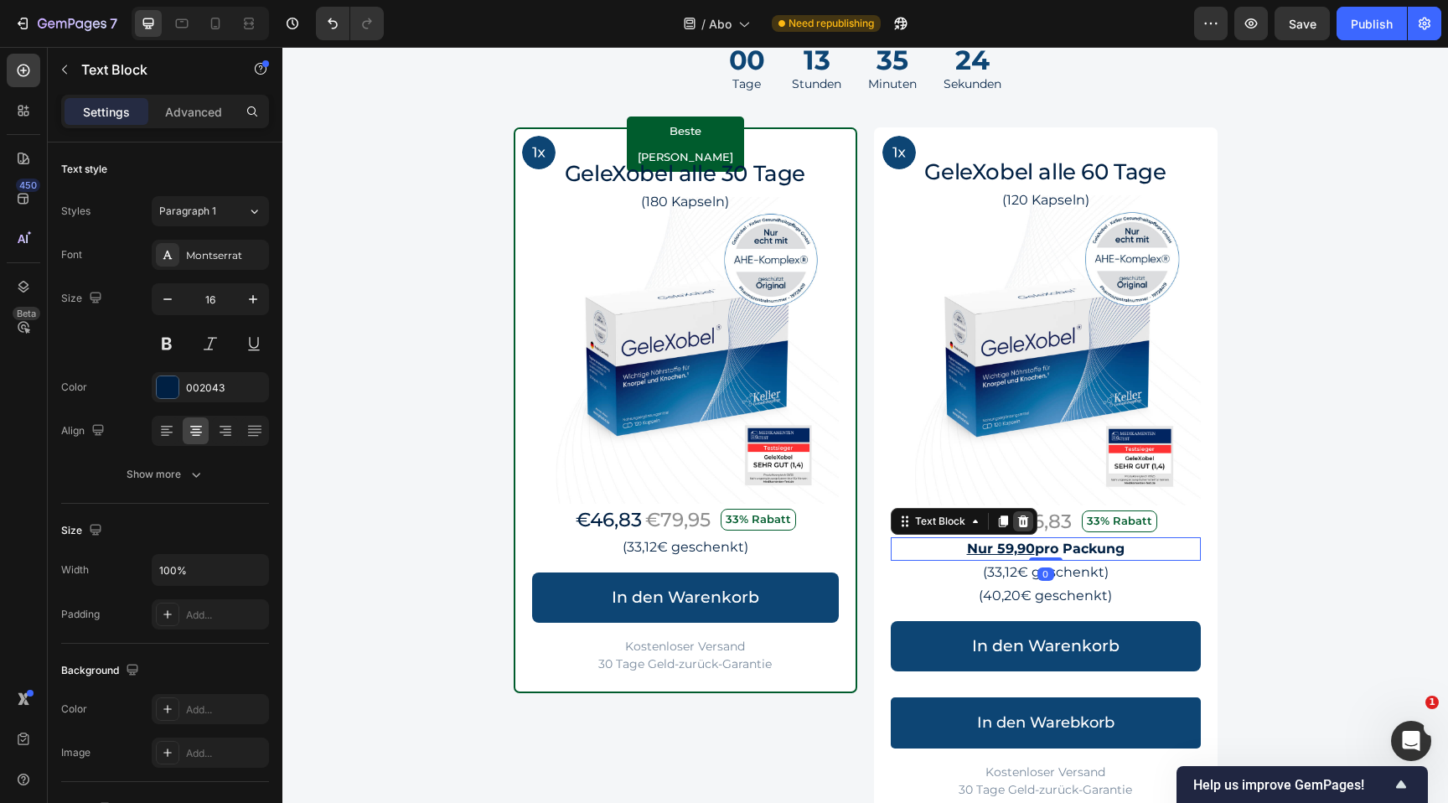
click at [1022, 517] on icon at bounding box center [1022, 521] width 11 height 12
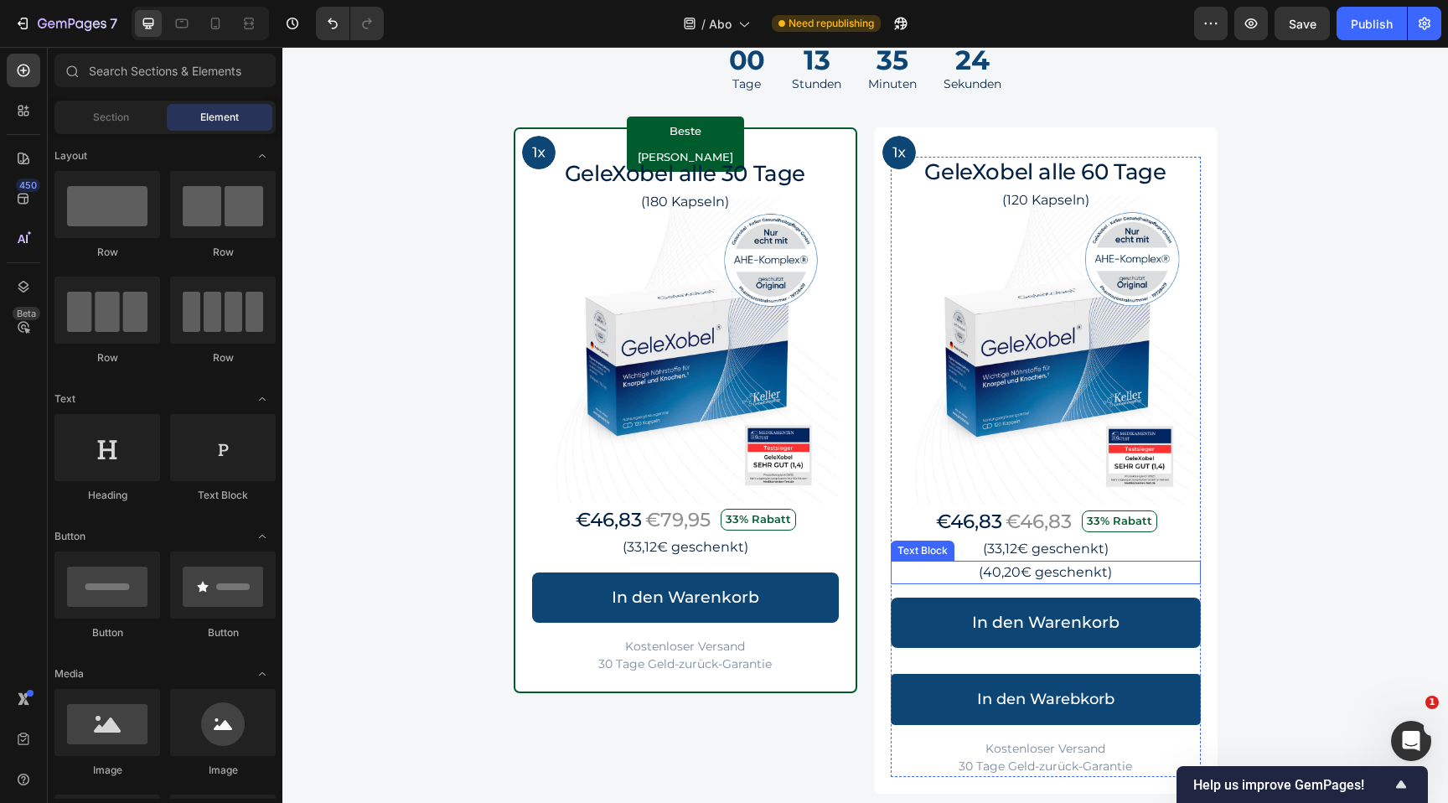
click at [1139, 572] on p "(40,20€ geschenkt)" at bounding box center [1046, 572] width 307 height 20
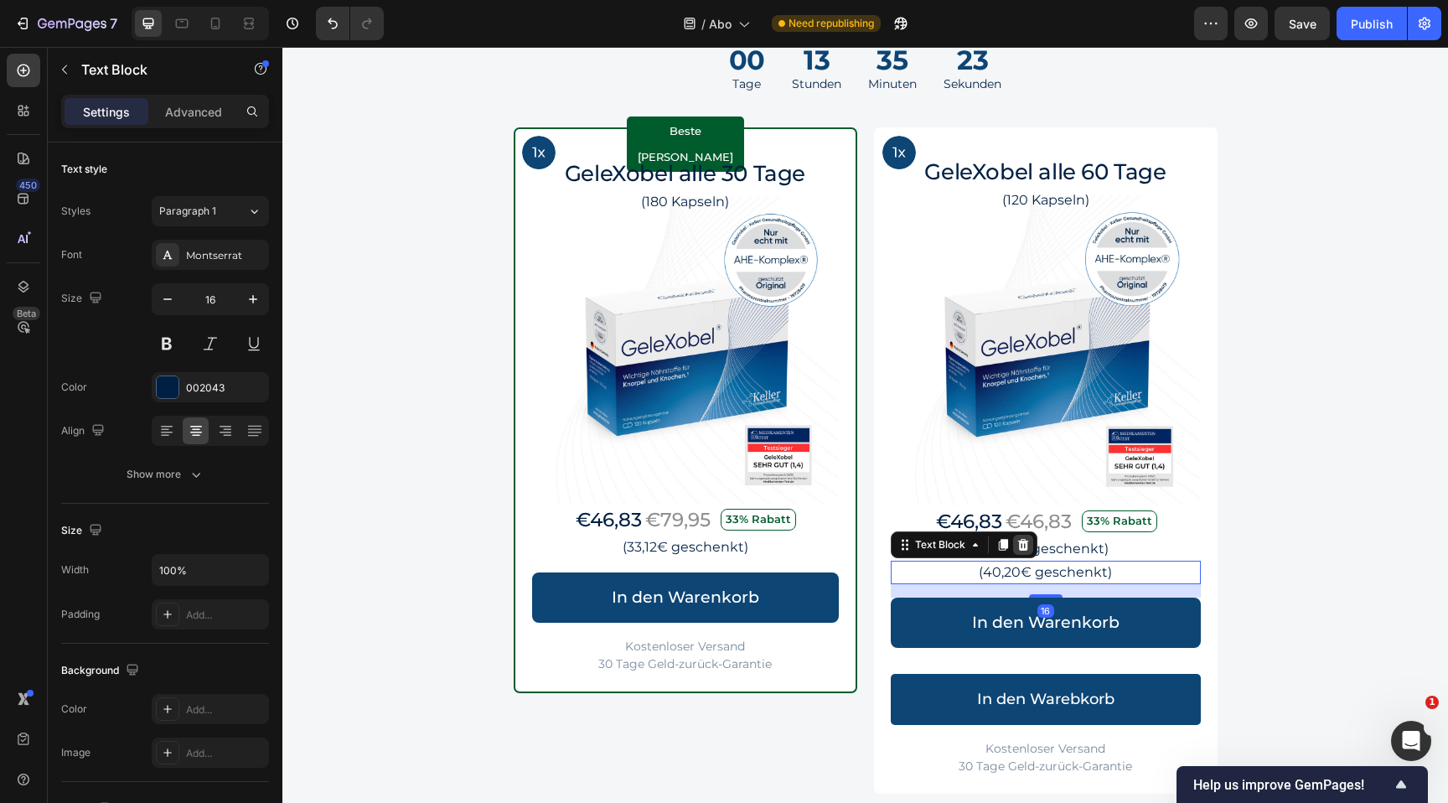
click at [1019, 544] on icon at bounding box center [1022, 545] width 11 height 12
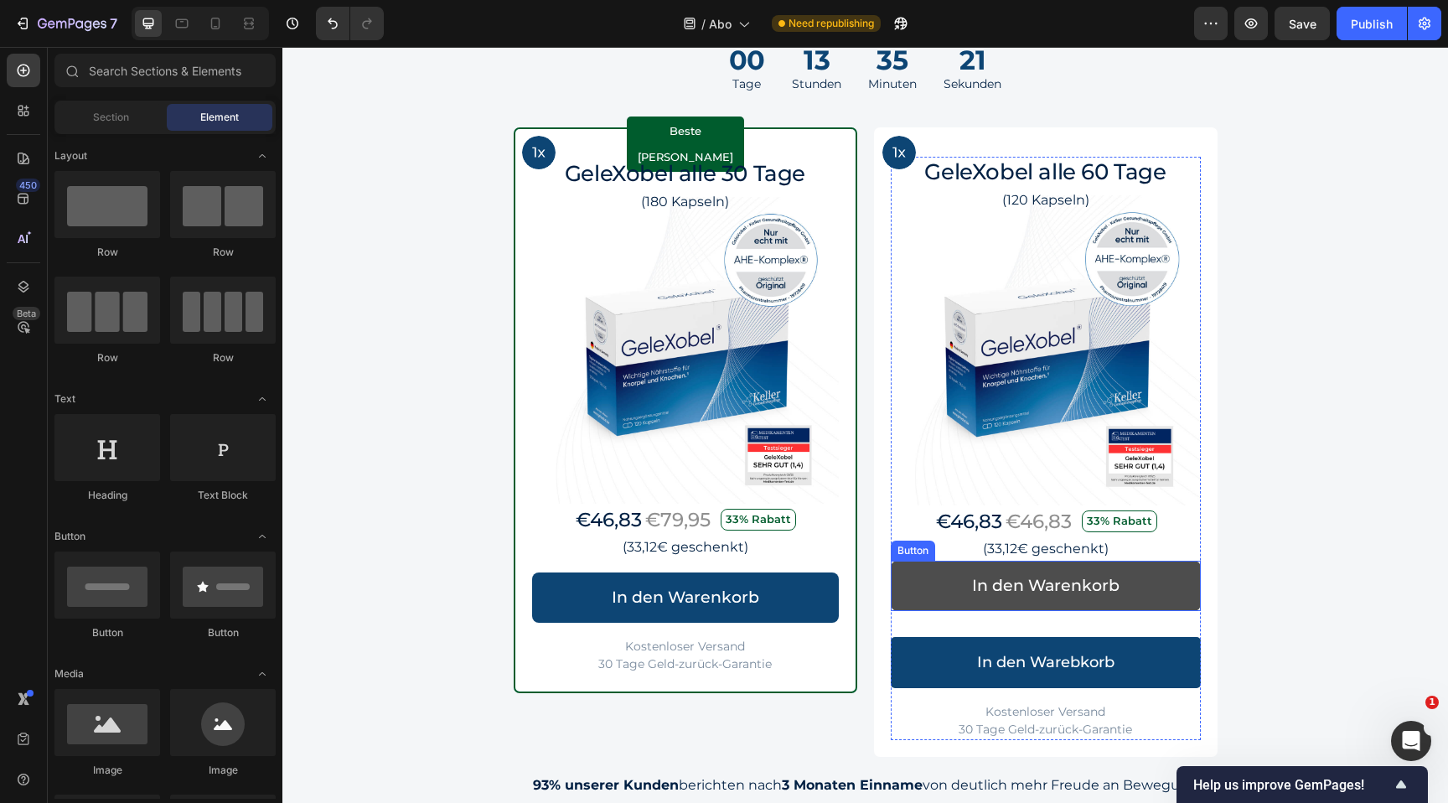
click at [1136, 593] on link "In den Warenkorb" at bounding box center [1046, 586] width 310 height 50
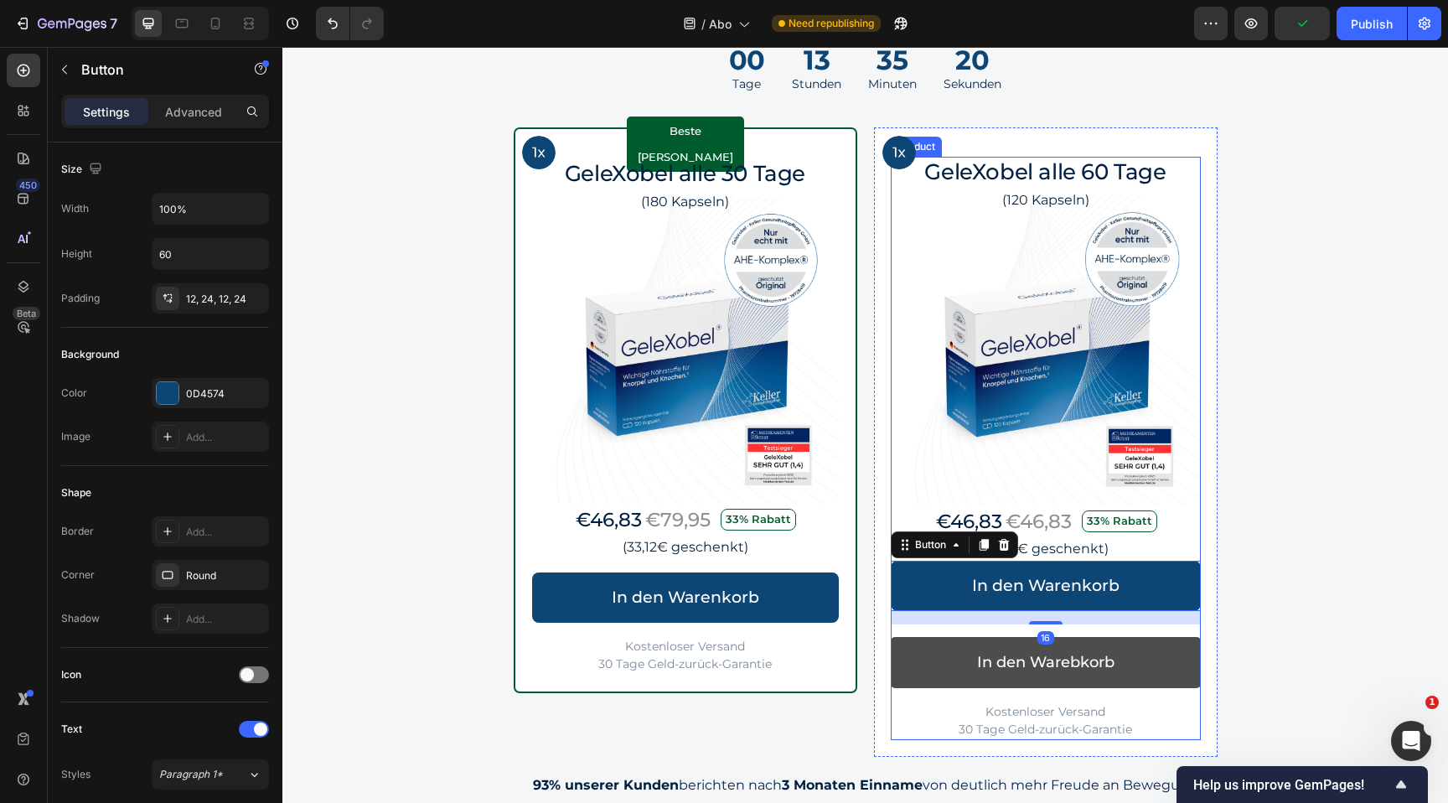
click at [1141, 653] on button "In den Warebkorb" at bounding box center [1046, 662] width 310 height 51
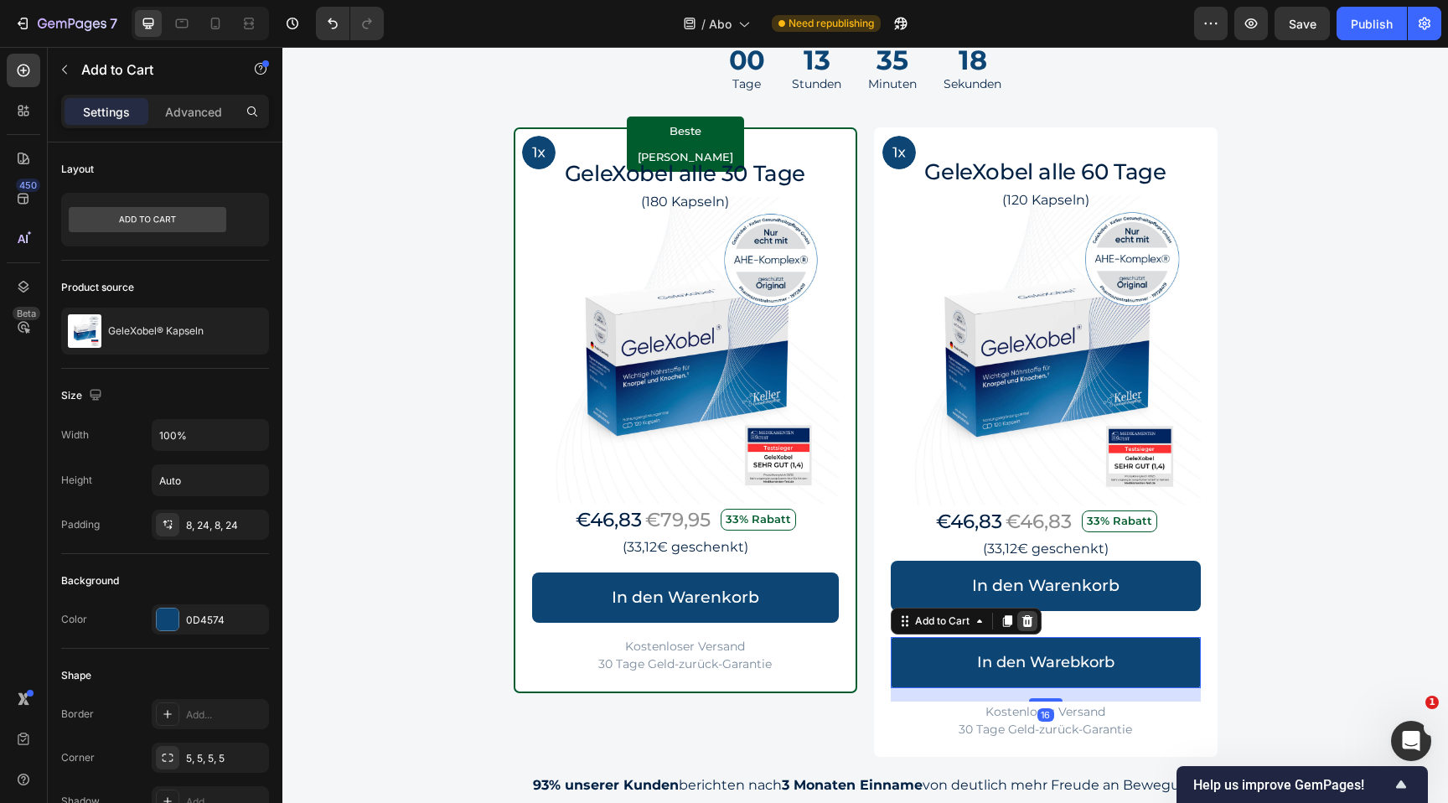
click at [1033, 626] on icon at bounding box center [1027, 620] width 13 height 13
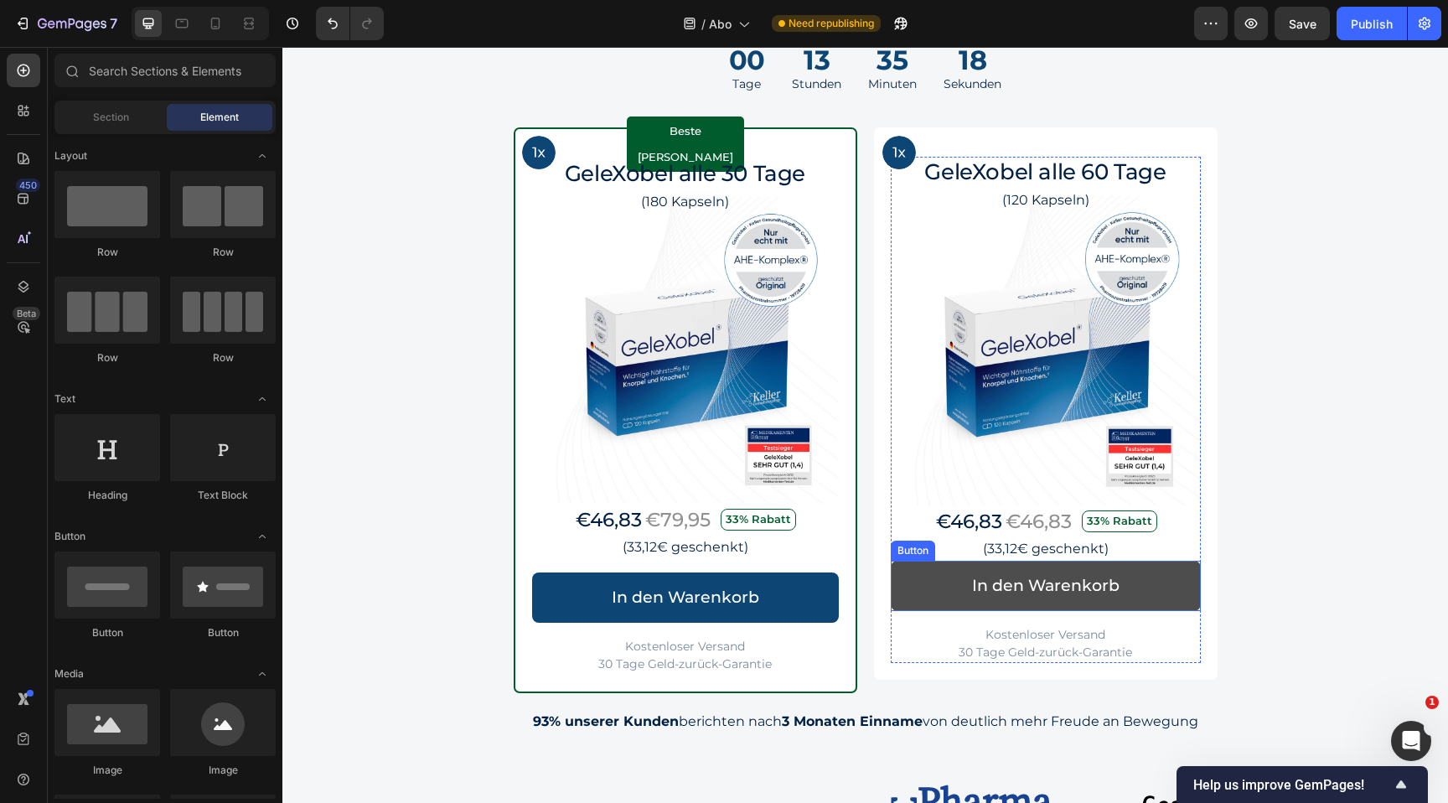
click at [1121, 584] on link "In den Warenkorb" at bounding box center [1046, 586] width 310 height 50
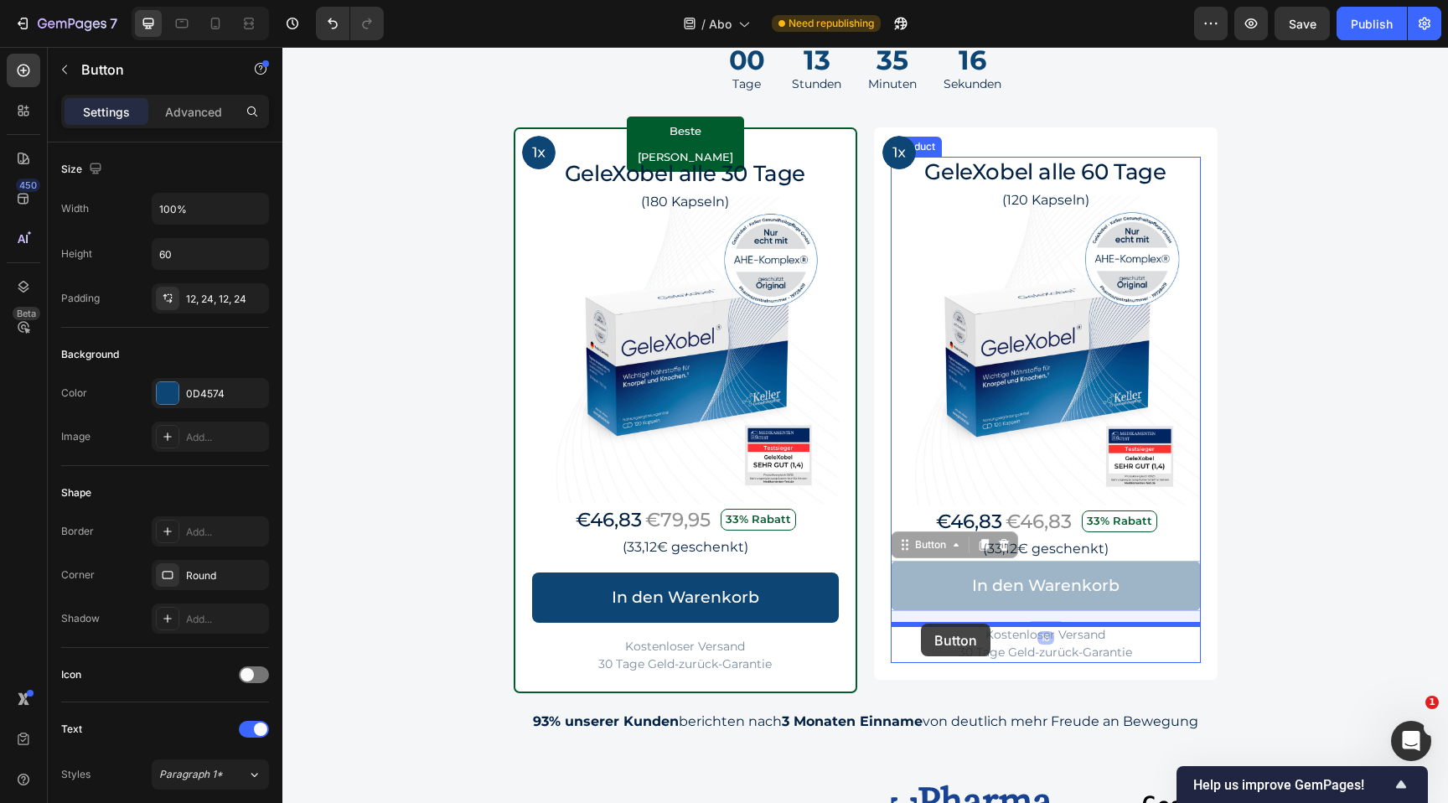
drag, startPoint x: 904, startPoint y: 546, endPoint x: 921, endPoint y: 624, distance: 79.7
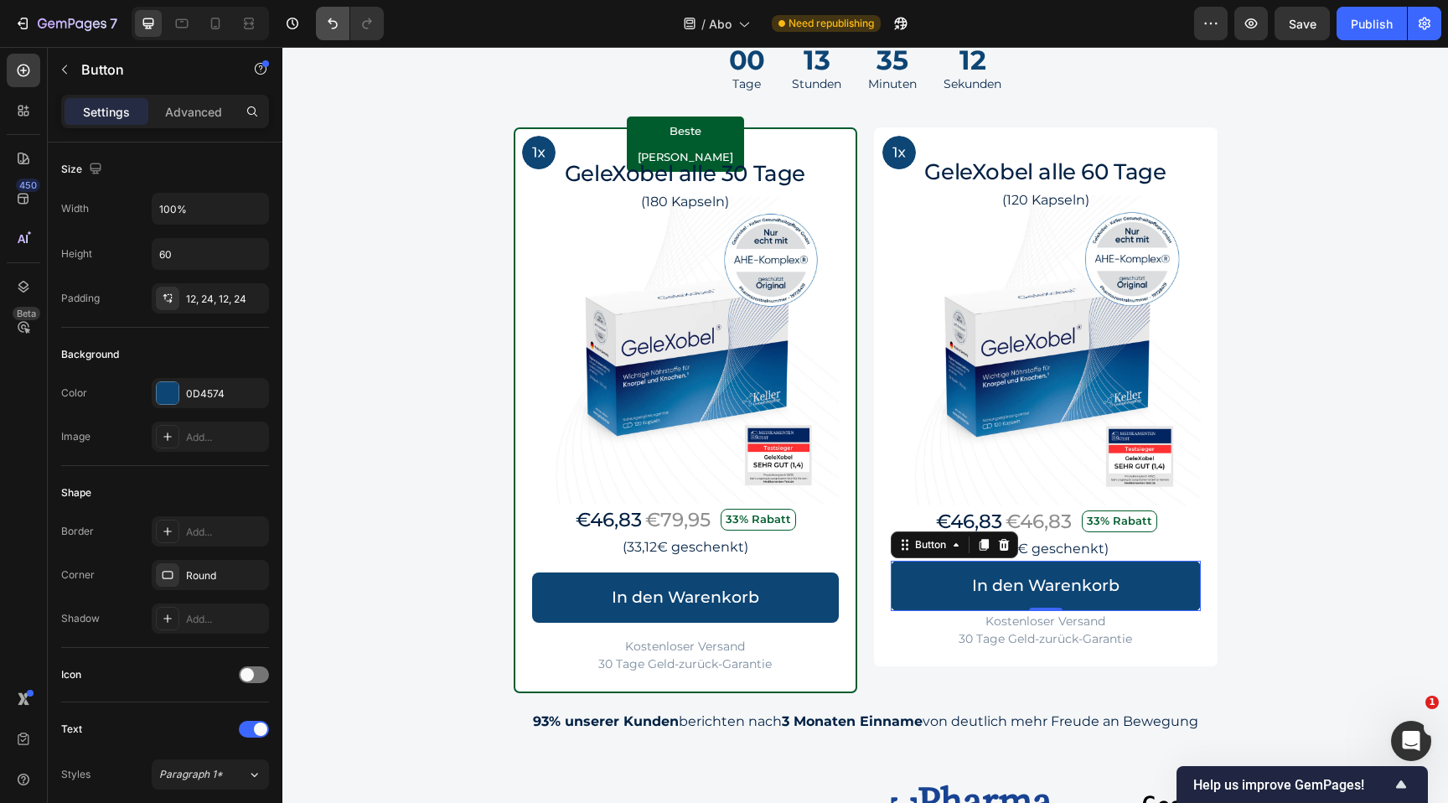
click at [331, 18] on icon "Undo/Redo" at bounding box center [332, 23] width 17 height 17
click at [1262, 549] on div "Image Row Beste Wahl Text Block Row GeleXobel alle 30 Tage Heading (180 Kapseln…" at bounding box center [866, 410] width 1006 height 566
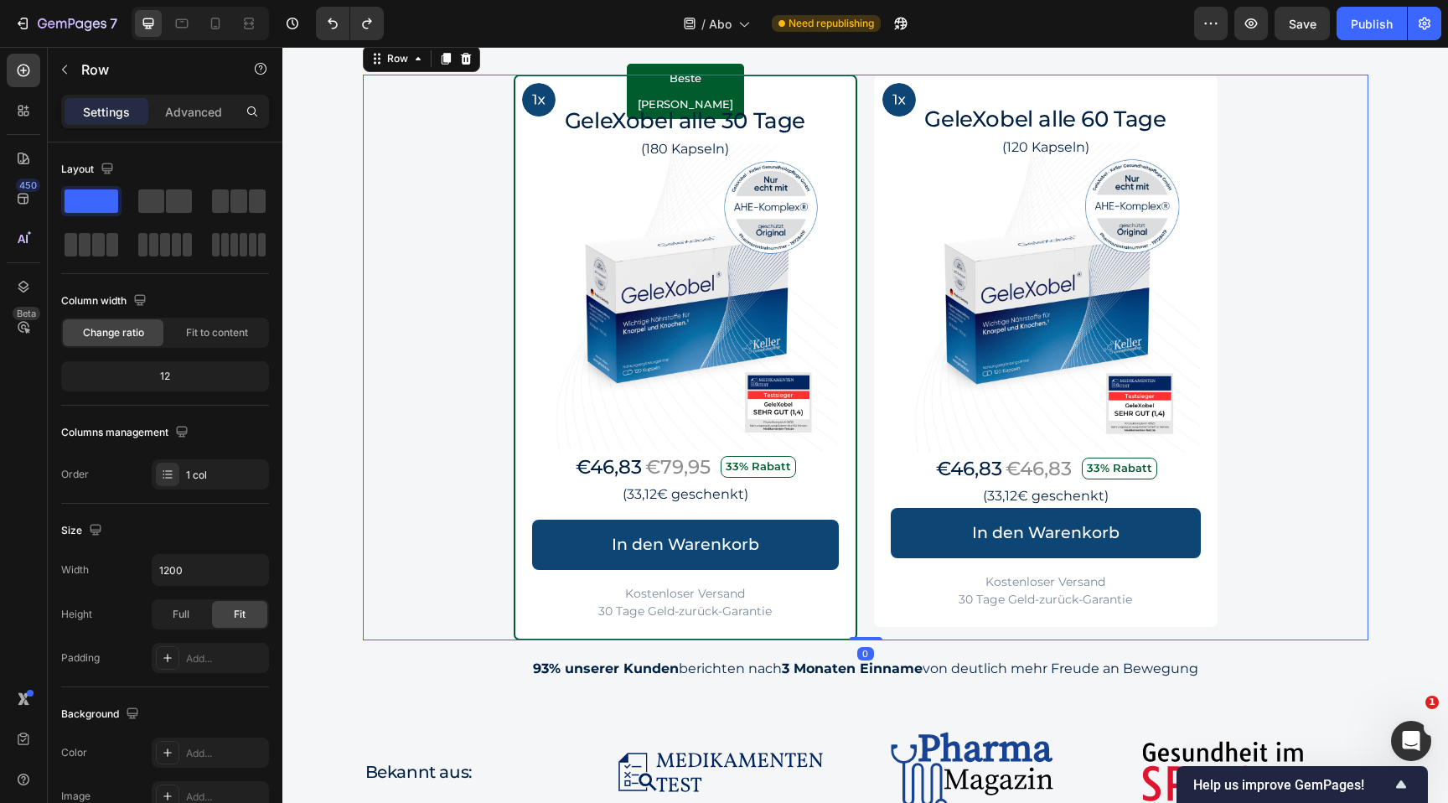
scroll to position [1604, 0]
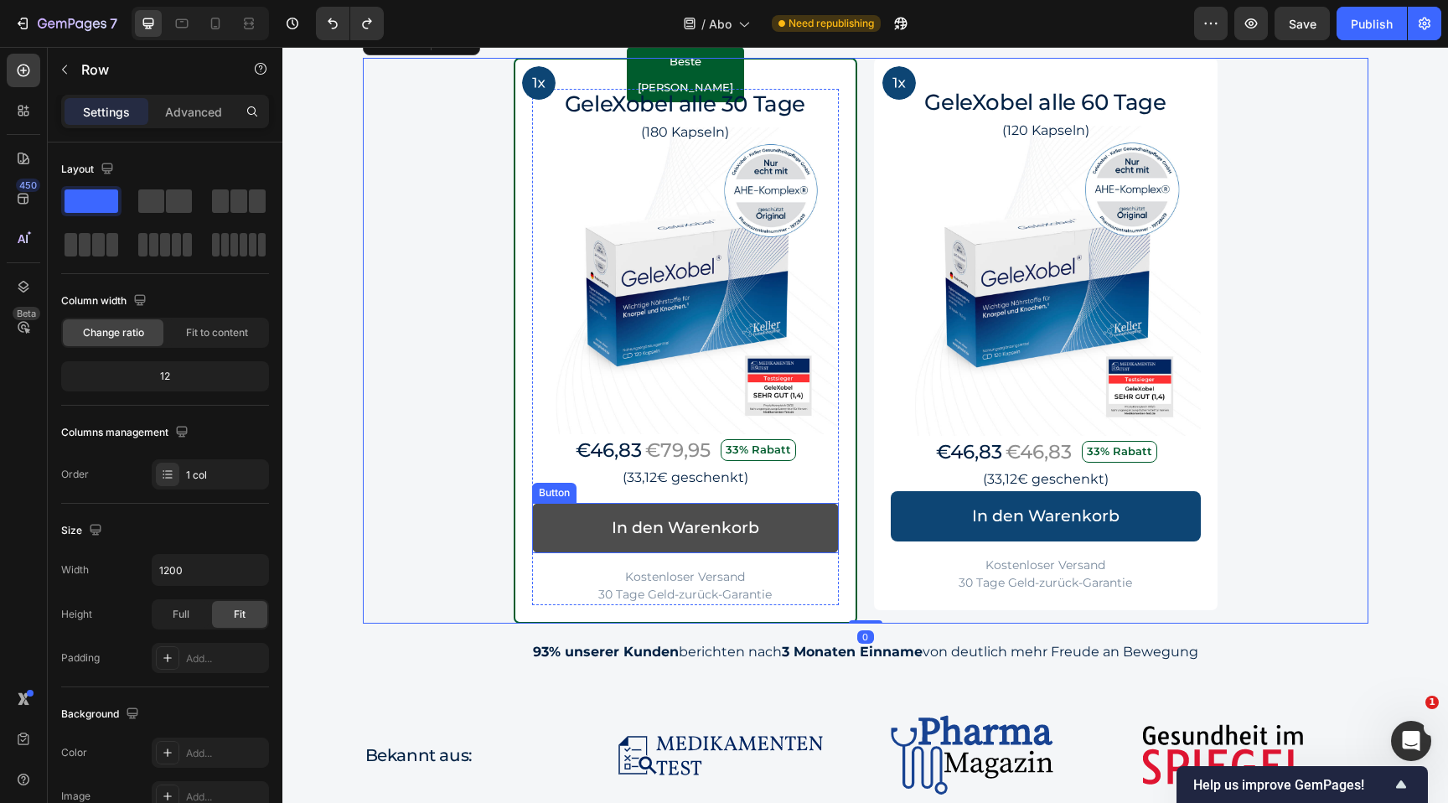
click at [795, 503] on link "In den Warenkorb" at bounding box center [685, 528] width 307 height 50
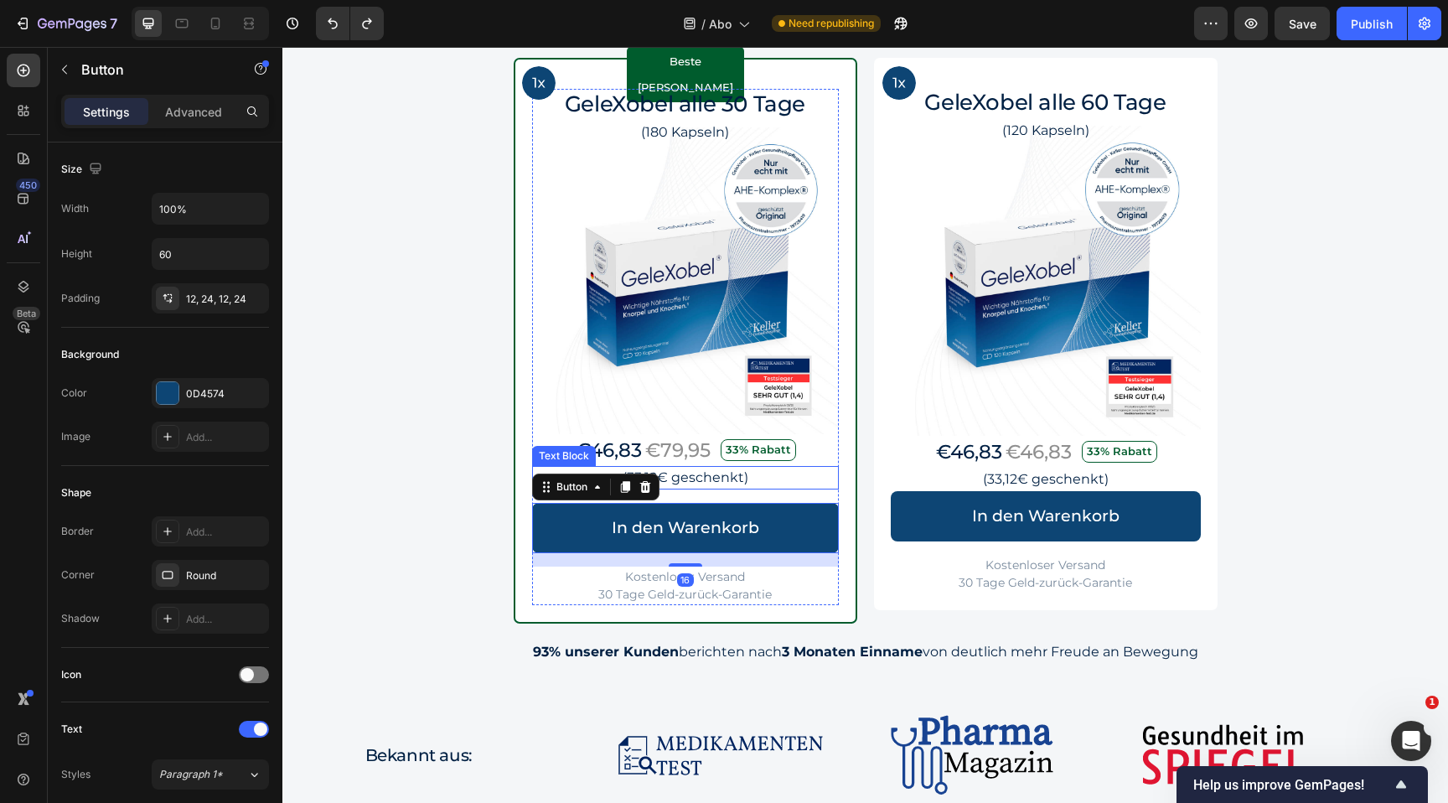
click at [792, 473] on p "(33,12€ geschenkt)" at bounding box center [685, 478] width 303 height 20
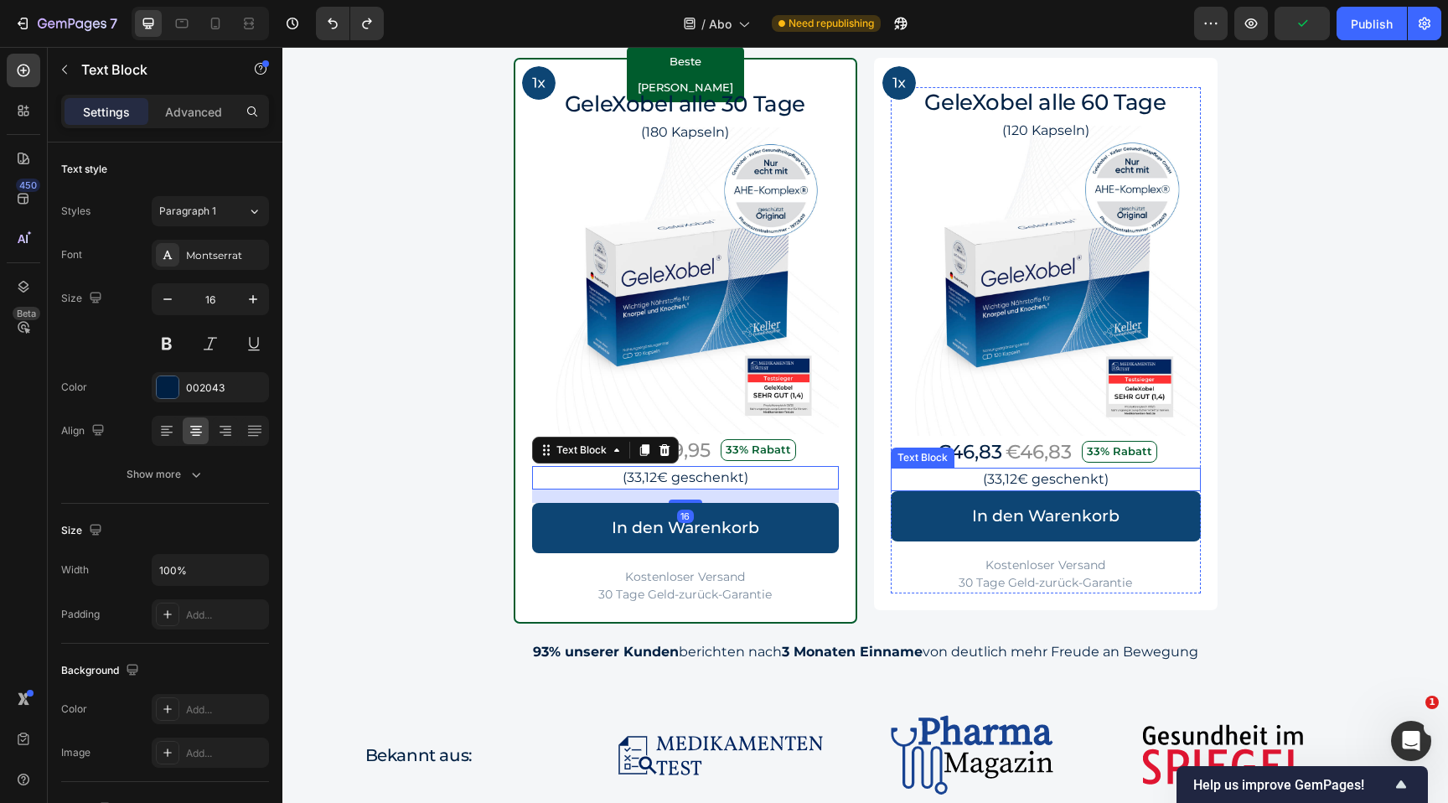
click at [1157, 484] on p "(33,12€ geschenkt)" at bounding box center [1046, 479] width 307 height 20
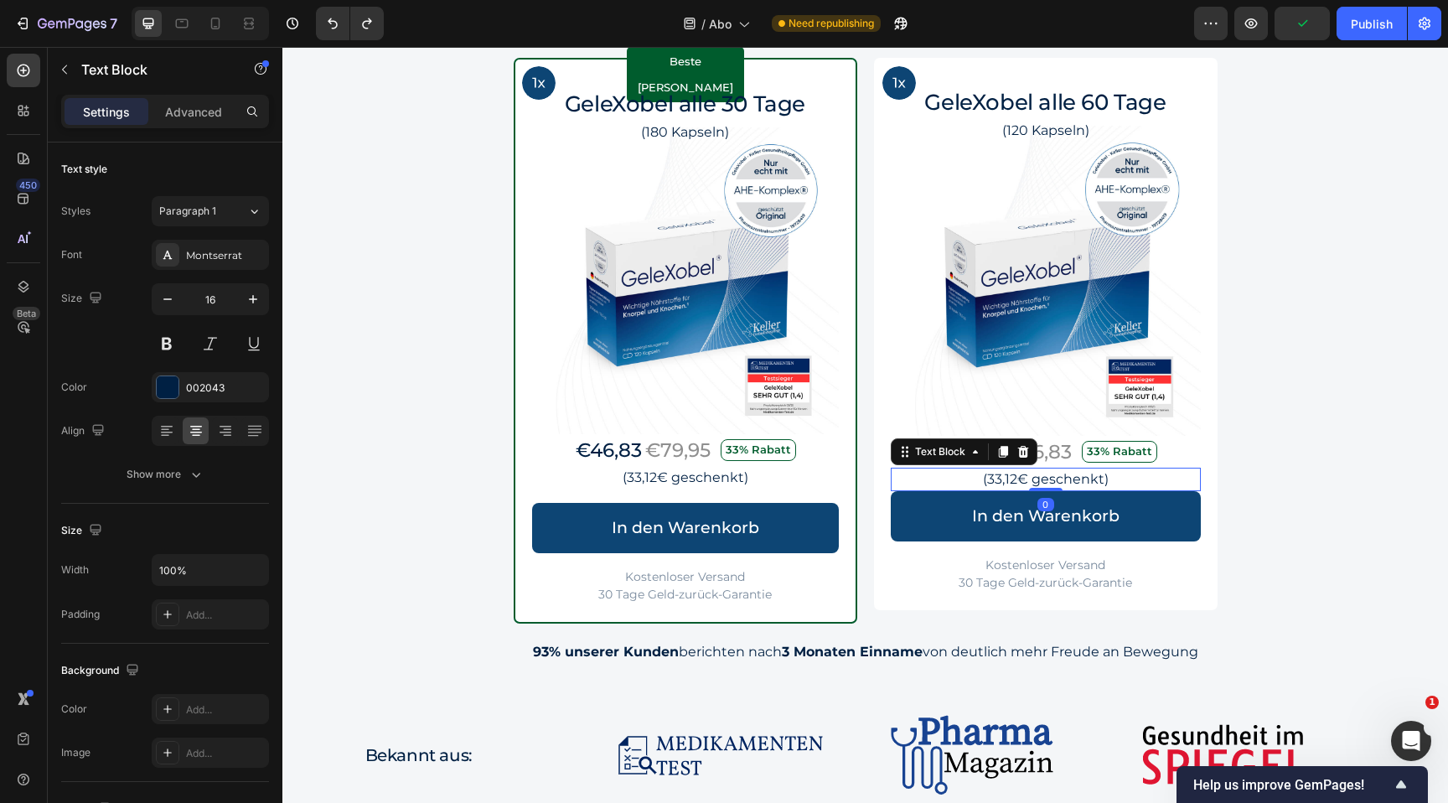
click at [1093, 479] on p "(33,12€ geschenkt)" at bounding box center [1046, 479] width 307 height 20
click at [1128, 469] on p "(33,12€ geschenkt)" at bounding box center [1046, 479] width 307 height 20
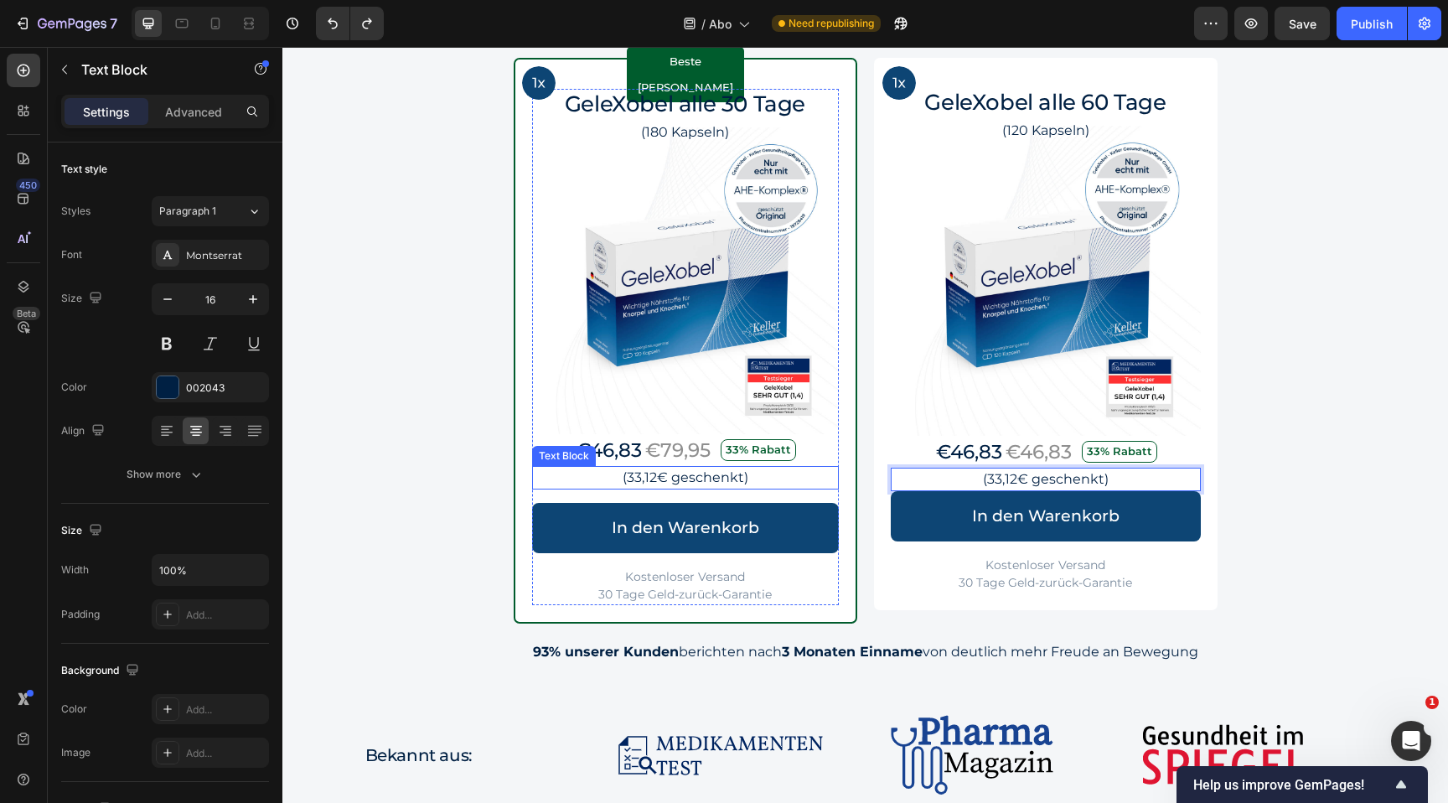
click at [788, 480] on p "(33,12€ geschenkt)" at bounding box center [685, 478] width 303 height 20
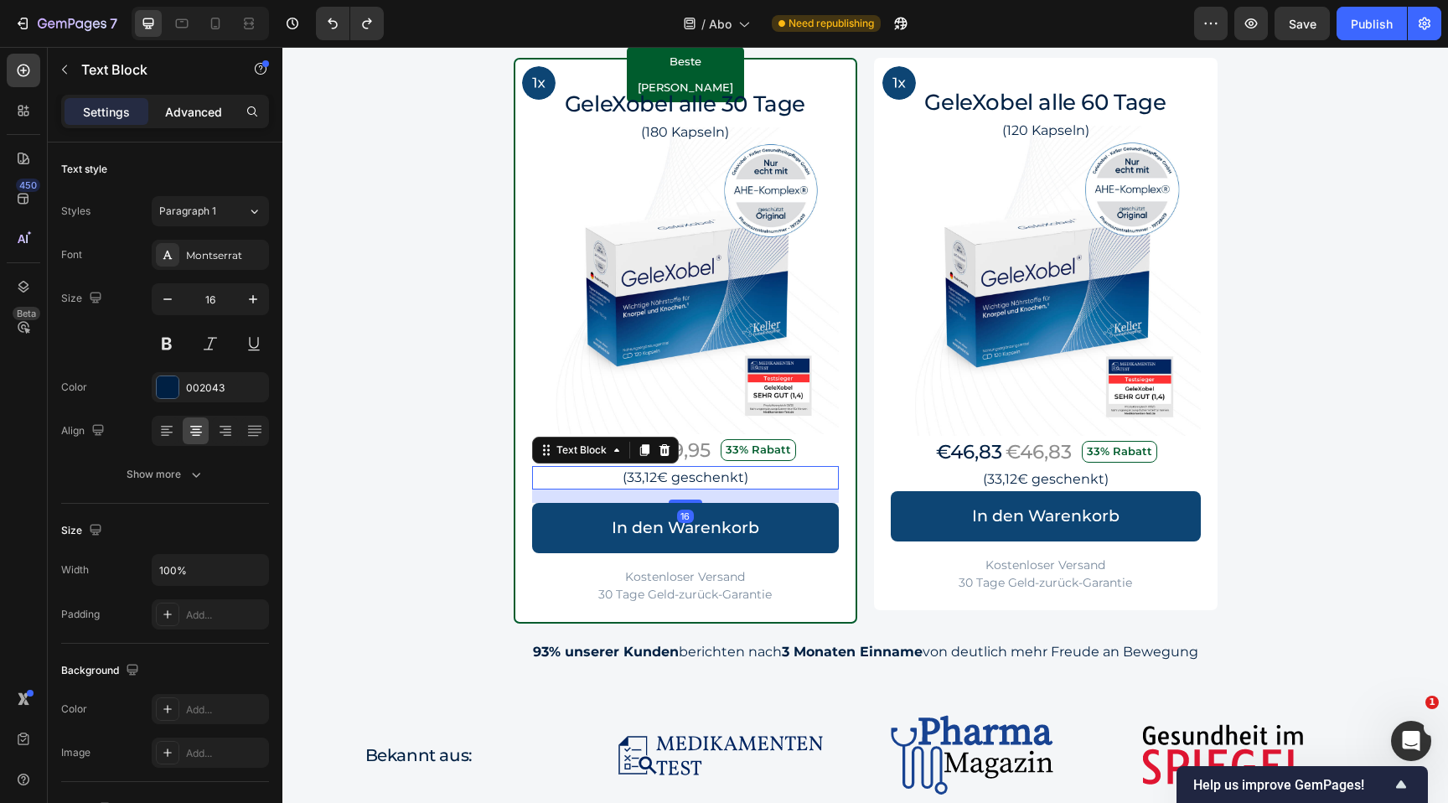
click at [187, 119] on p "Advanced" at bounding box center [193, 112] width 57 height 18
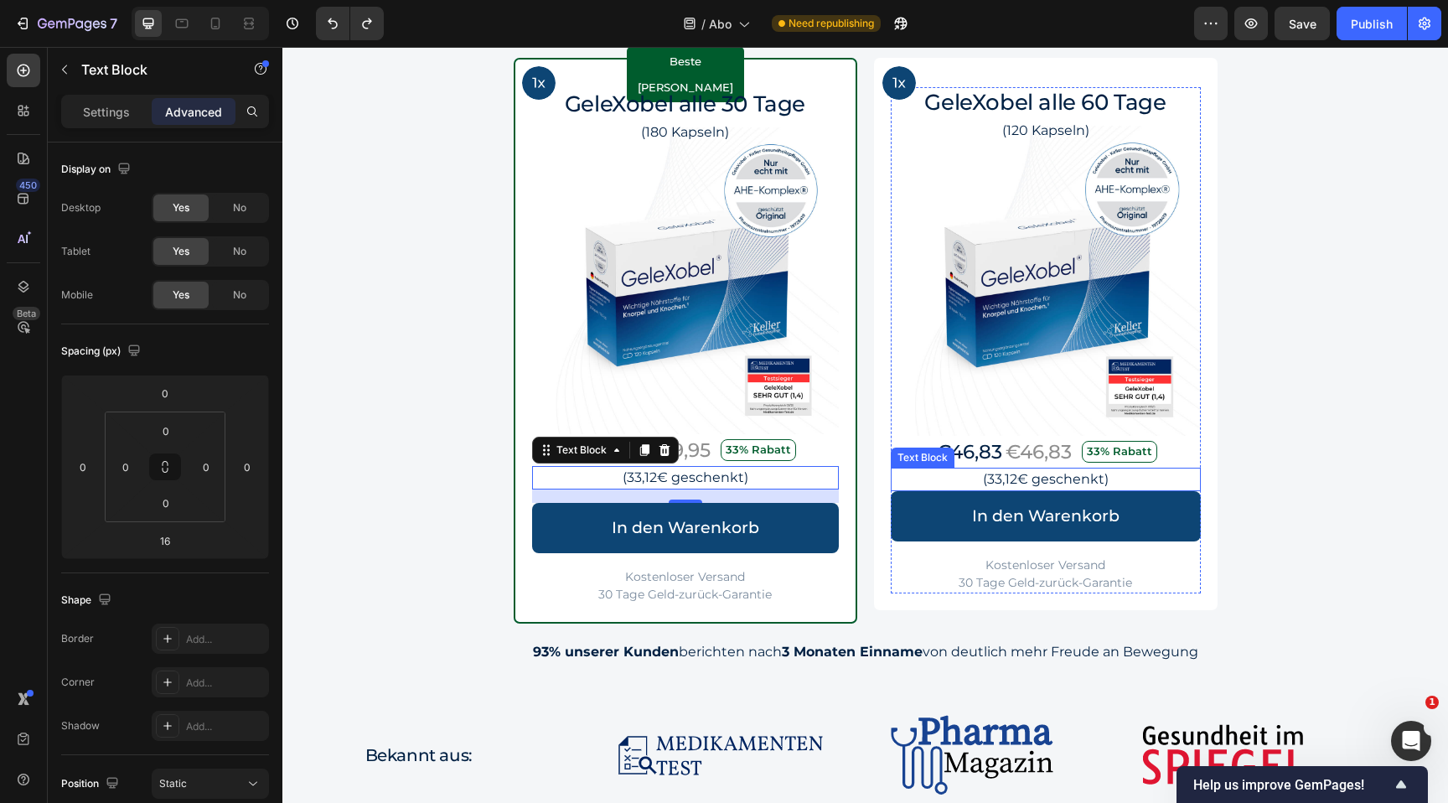
click at [1137, 483] on p "(33,12€ geschenkt)" at bounding box center [1046, 479] width 307 height 20
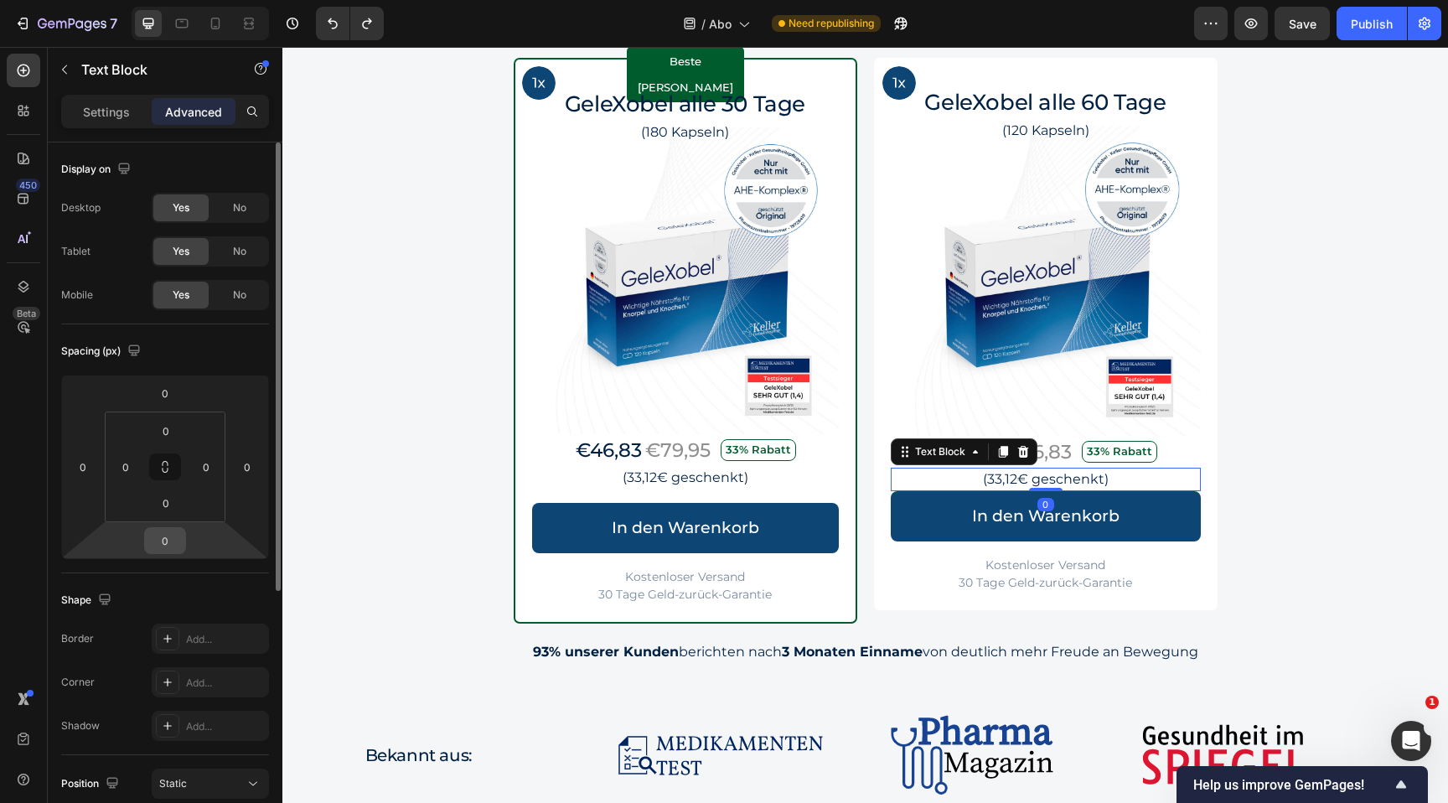
click at [164, 540] on input "0" at bounding box center [165, 540] width 34 height 25
type input "16"
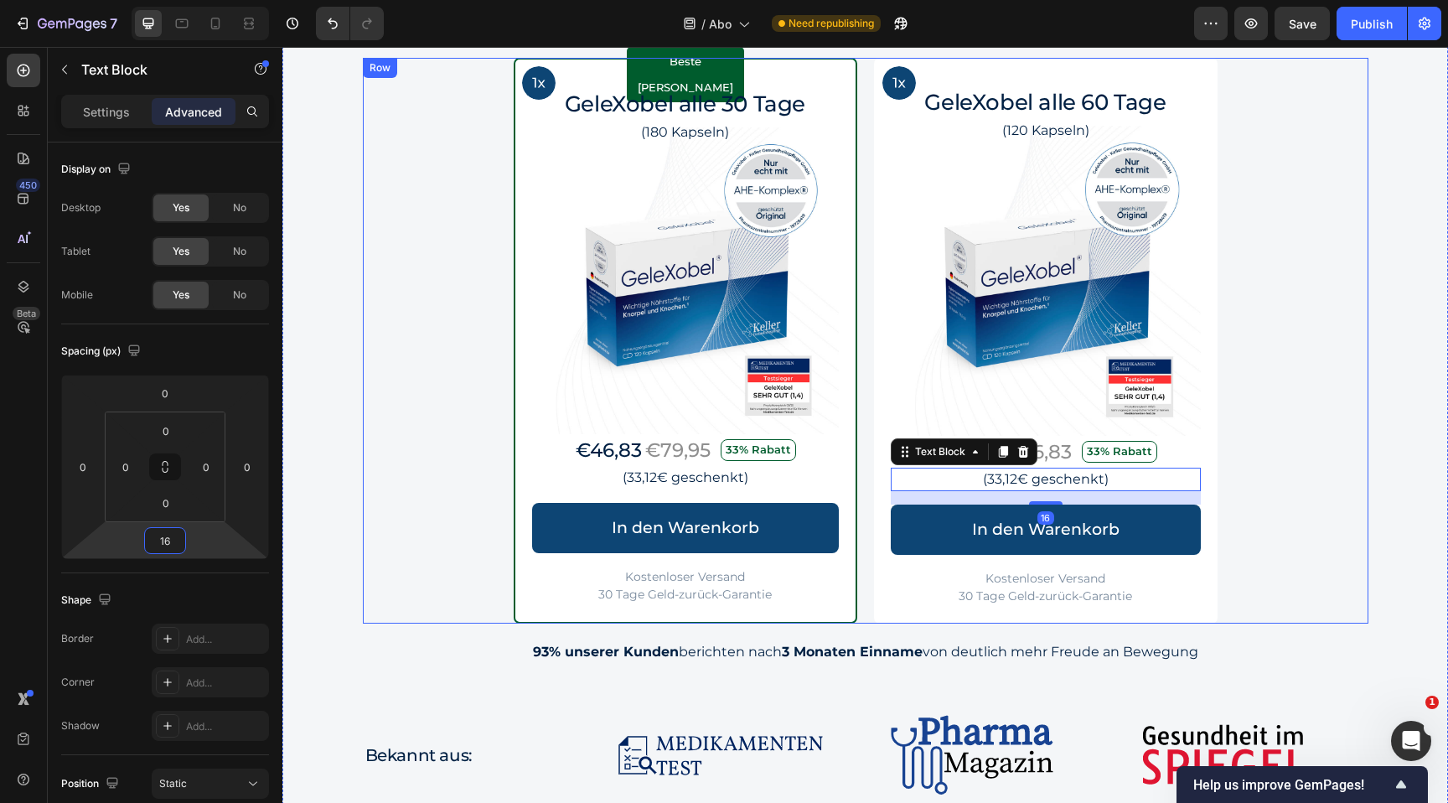
click at [1264, 396] on div "Image Row Beste Wahl Text Block Row GeleXobel alle 30 Tage Heading (180 Kapseln…" at bounding box center [866, 341] width 1006 height 566
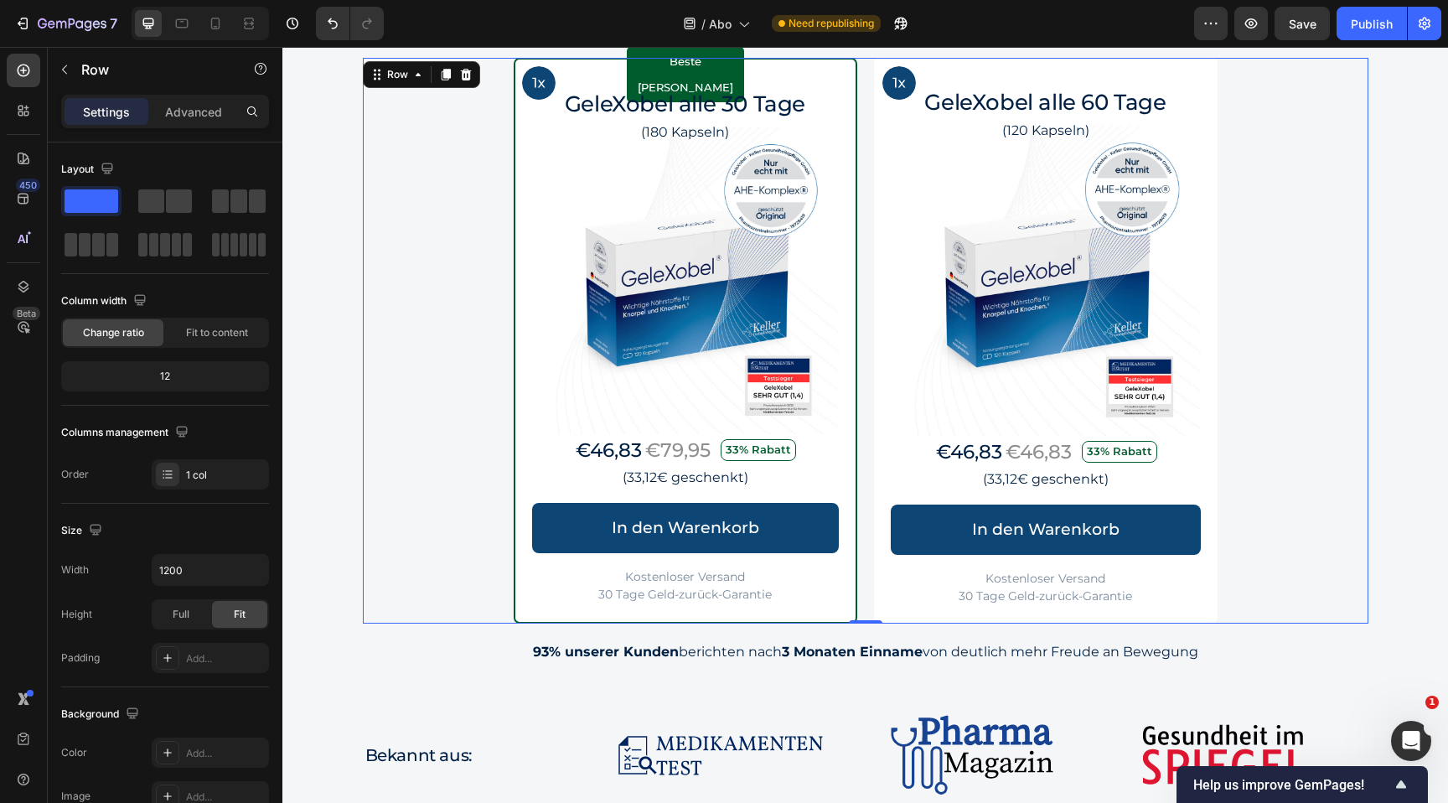
scroll to position [1604, 0]
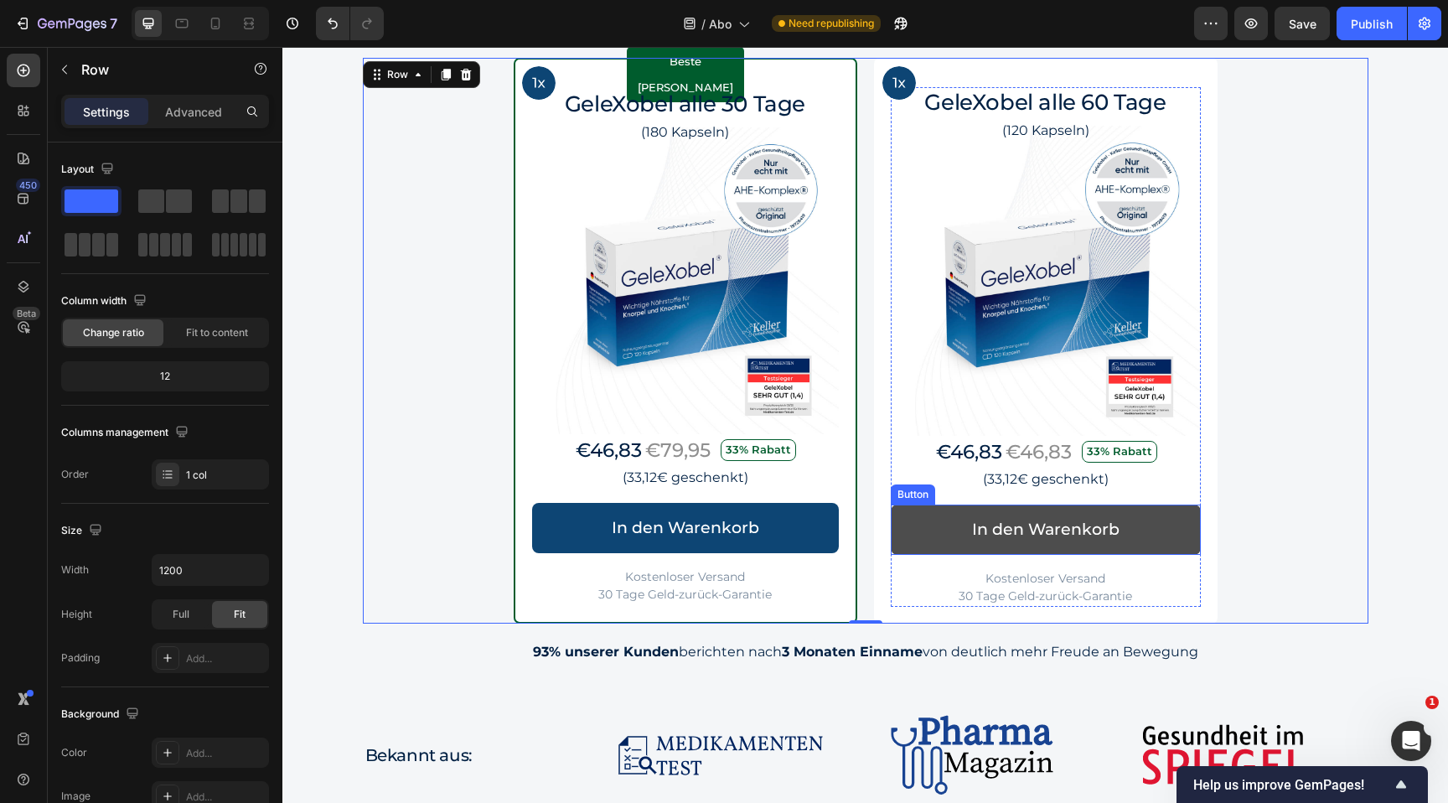
click at [908, 541] on link "In den Warenkorb" at bounding box center [1046, 530] width 310 height 50
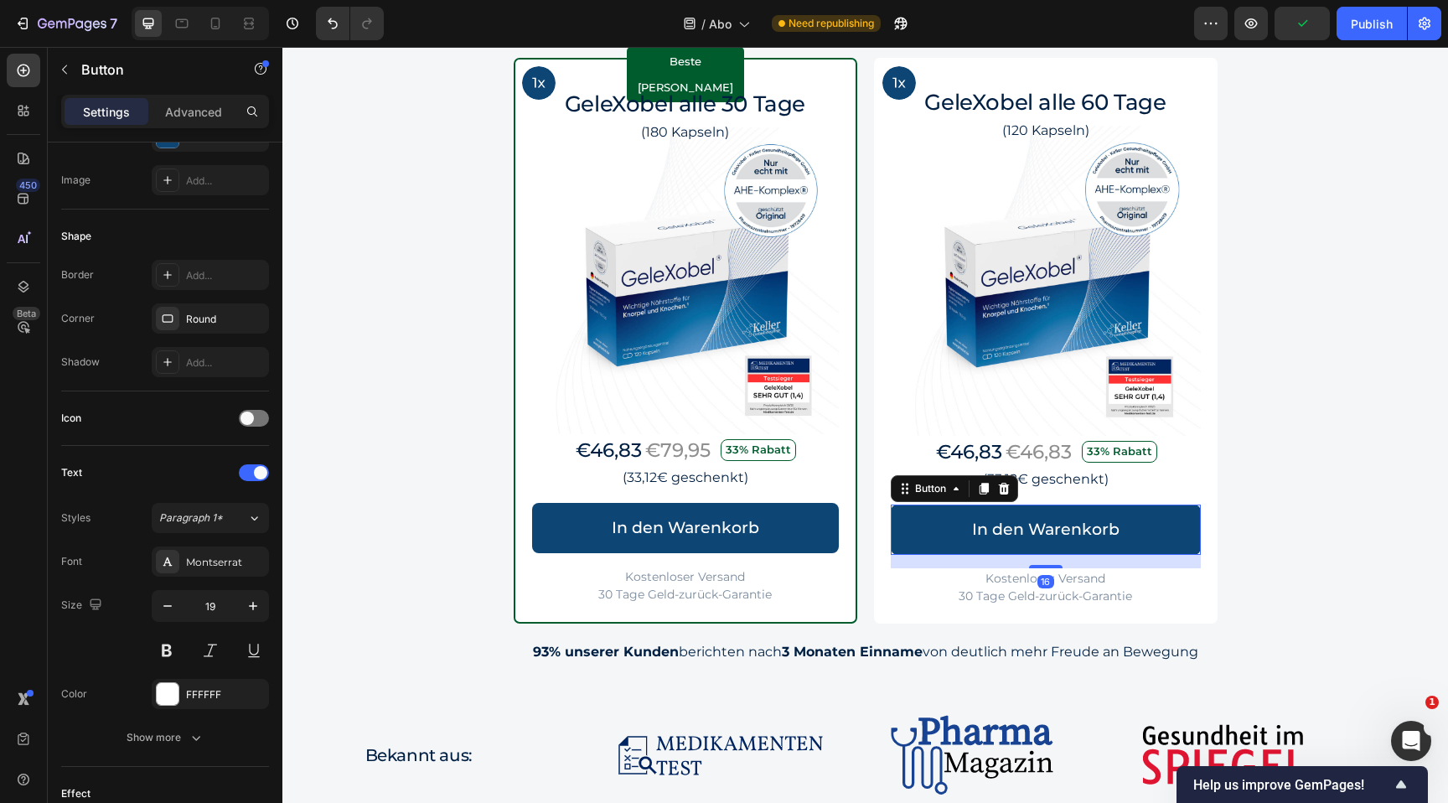
scroll to position [624, 0]
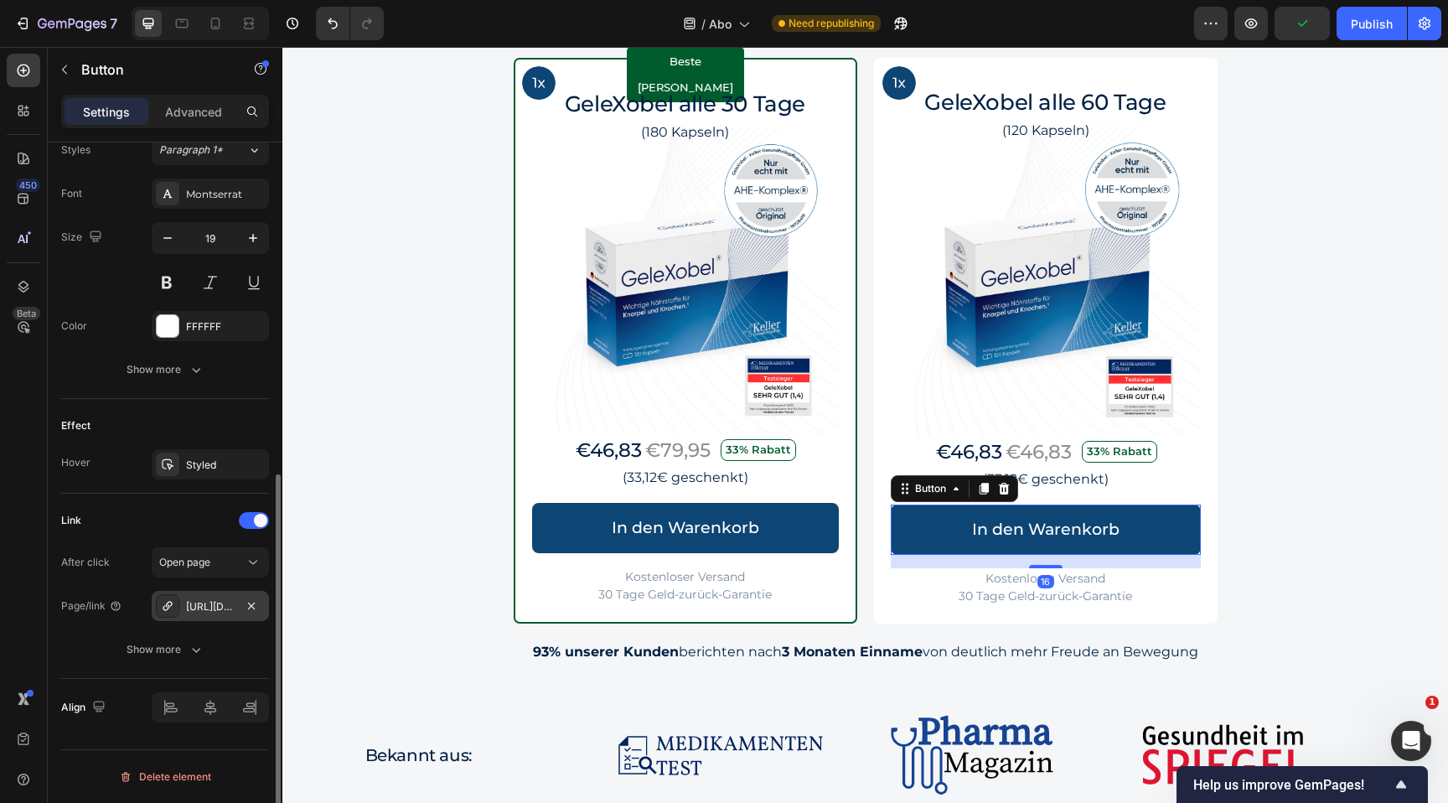
click at [206, 603] on div "[URL][DOMAIN_NAME]" at bounding box center [210, 606] width 49 height 15
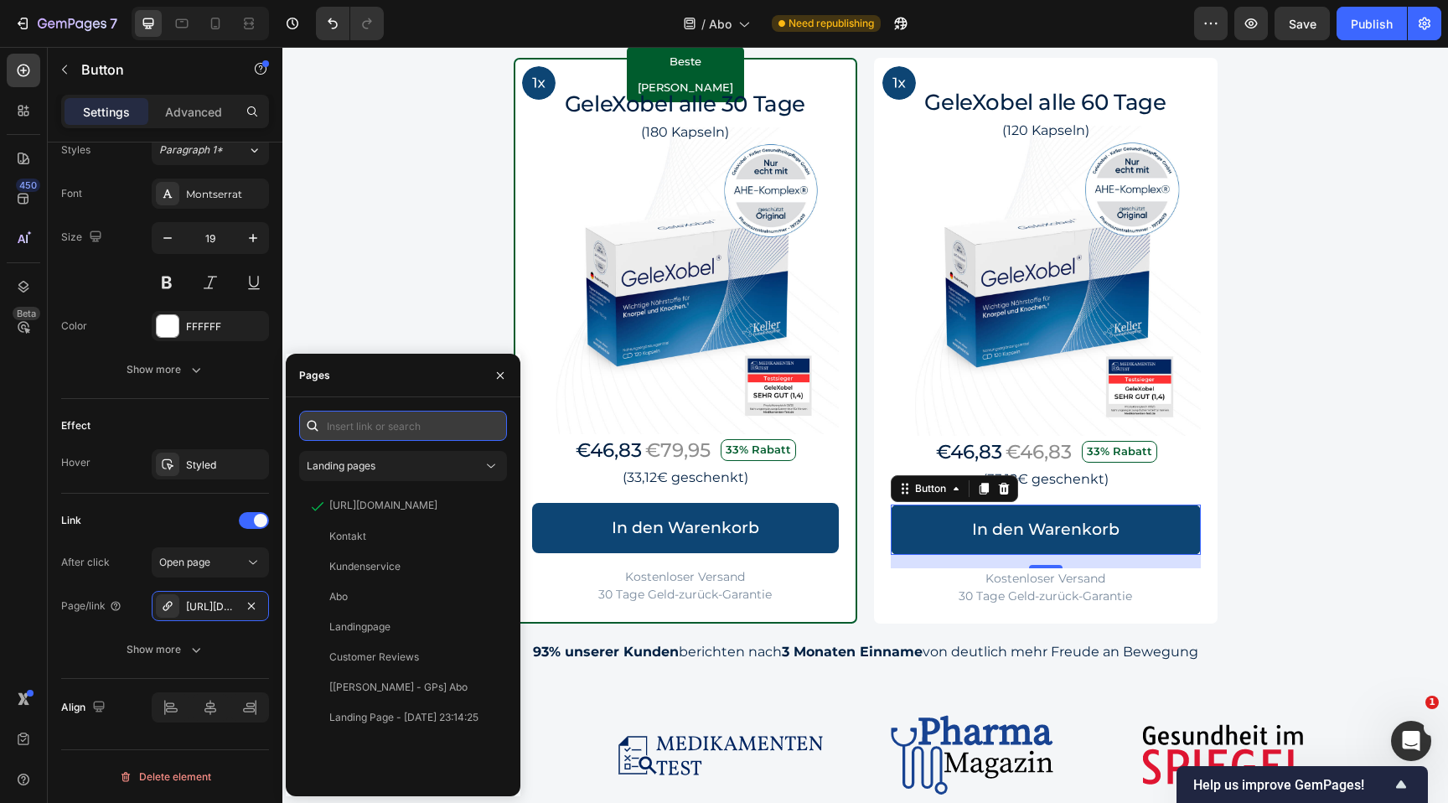
click at [392, 432] on input "text" at bounding box center [403, 426] width 208 height 30
paste input "33,12"
paste input "https://gelexobel.de/tools/recurring/checkout_link?magic=eyJpdGVtcyI6IFt7ImlkIj…"
type input "https://gelexobel.de/tools/recurring/checkout_link?magic=eyJpdGVtcyI6IFt7ImlkIj…"
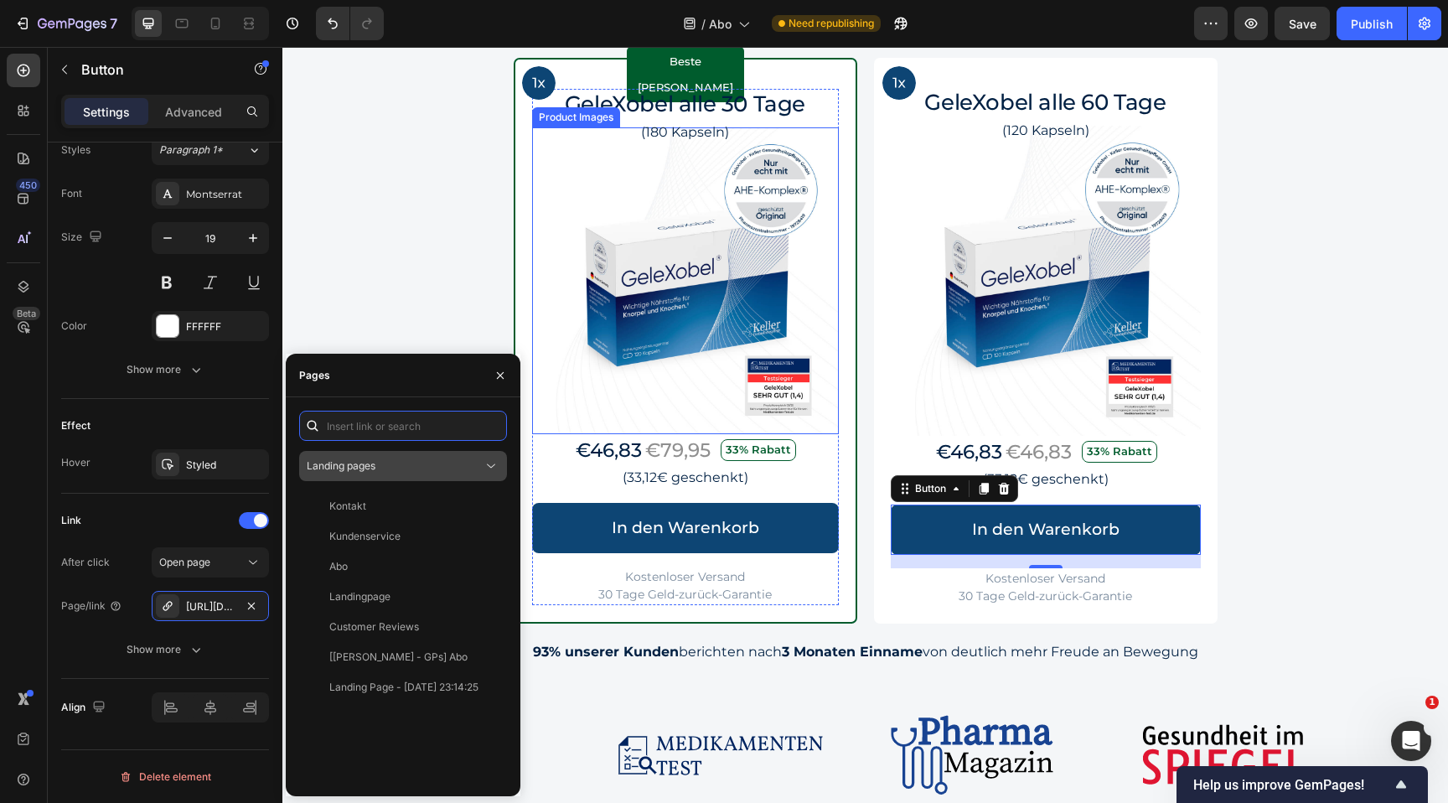
paste input "https://gelexobel.de/tools/recurring/checkout_link?magic=eyJpdGVtcyI6IFt7ImlkIj…"
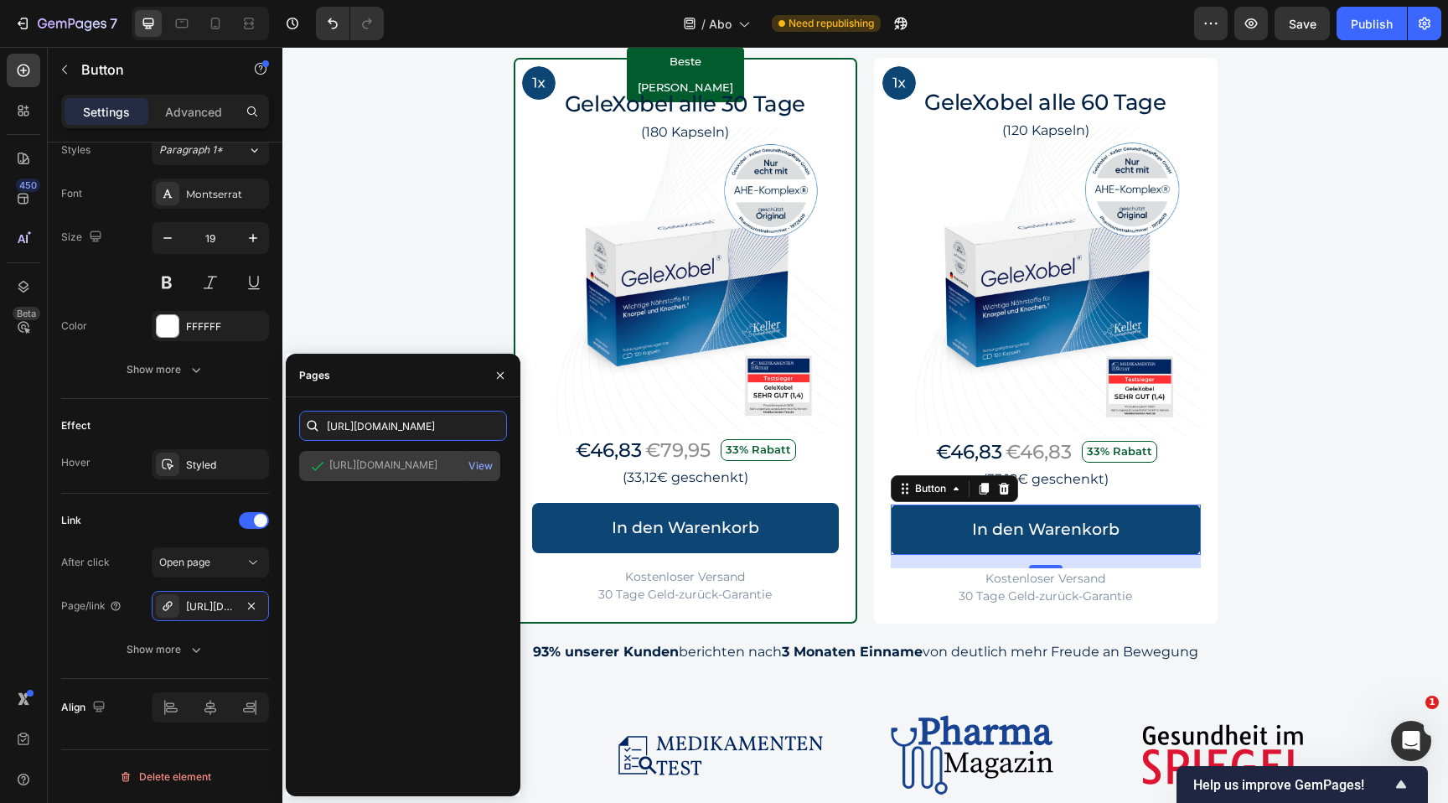
type input "https://gelexobel.de/tools/recurring/checkout_link?magic=eyJpdGVtcyI6IFt7ImlkIj…"
click at [408, 460] on div "https://gelexobel.de/tools/recurring/checkout_link?magic=eyJpdGVtcyI6IFt7ImlkIj…" at bounding box center [383, 465] width 108 height 15
click at [1321, 498] on div "Image Row Beste [PERSON_NAME] Text Block Row GeleXobel alle 30 Tage Heading (18…" at bounding box center [866, 341] width 1006 height 566
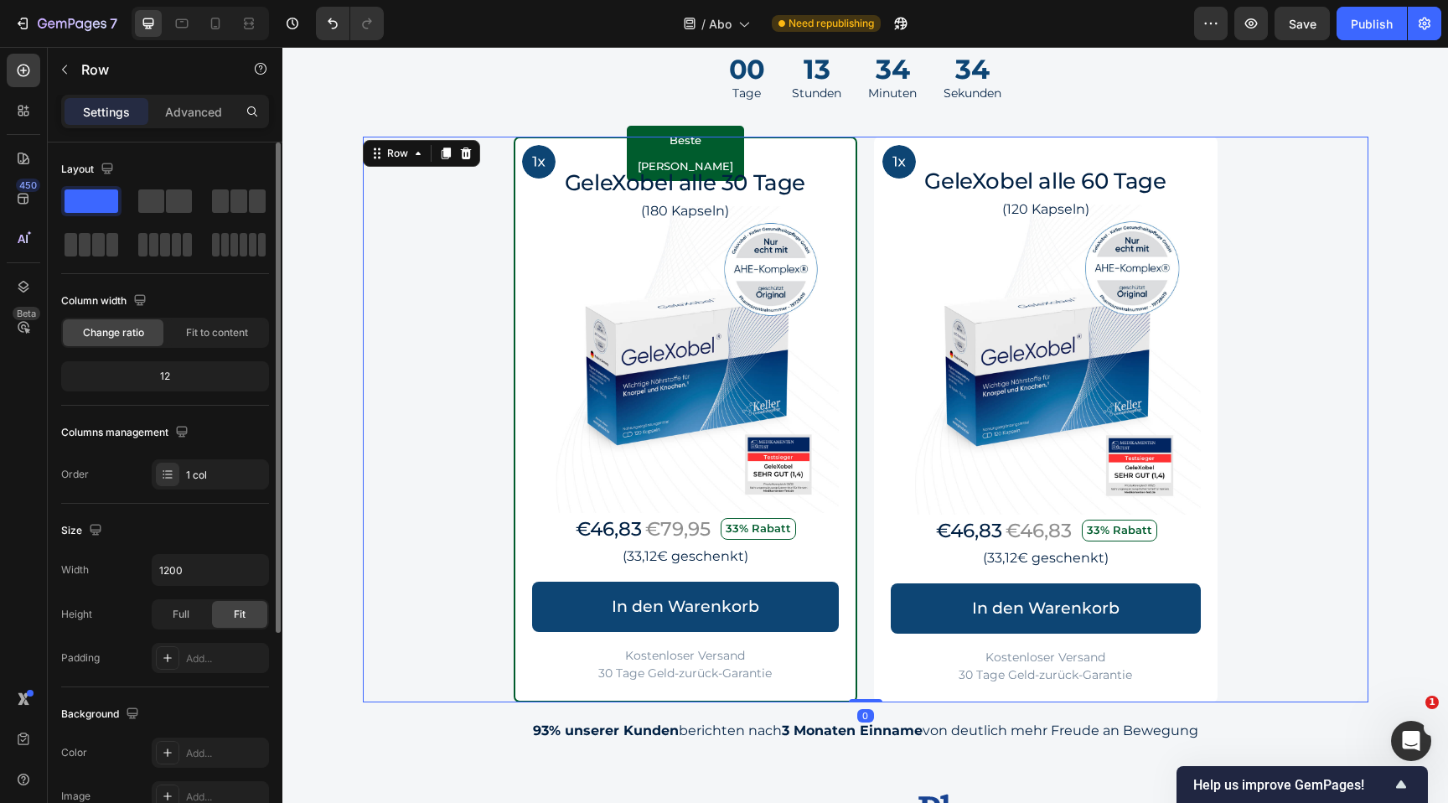
scroll to position [1520, 0]
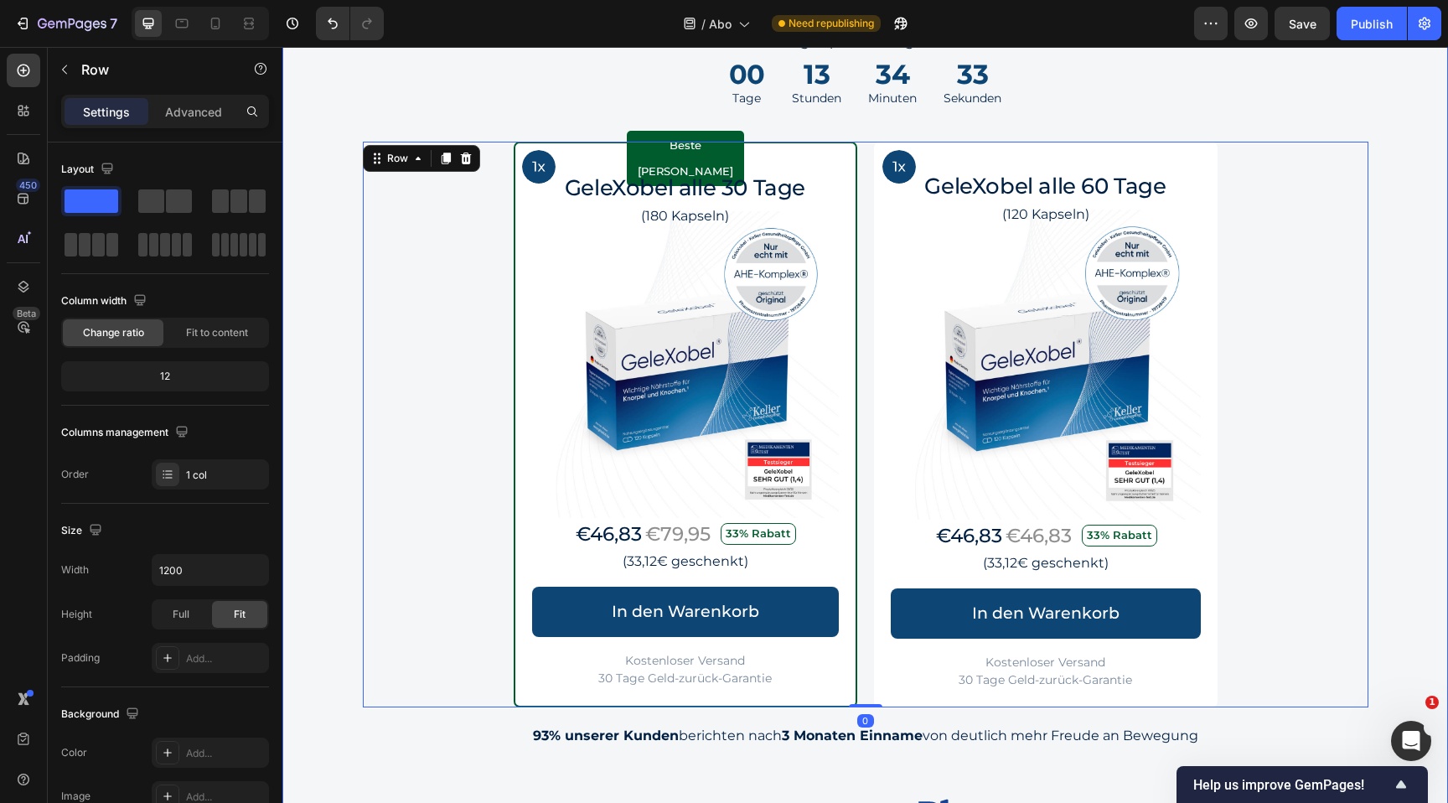
click at [1385, 489] on div "Jetzt Dauerhaft 33% sparen Heading Das einmalige Spar-Abo Angebot endet in: Tex…" at bounding box center [865, 453] width 1166 height 922
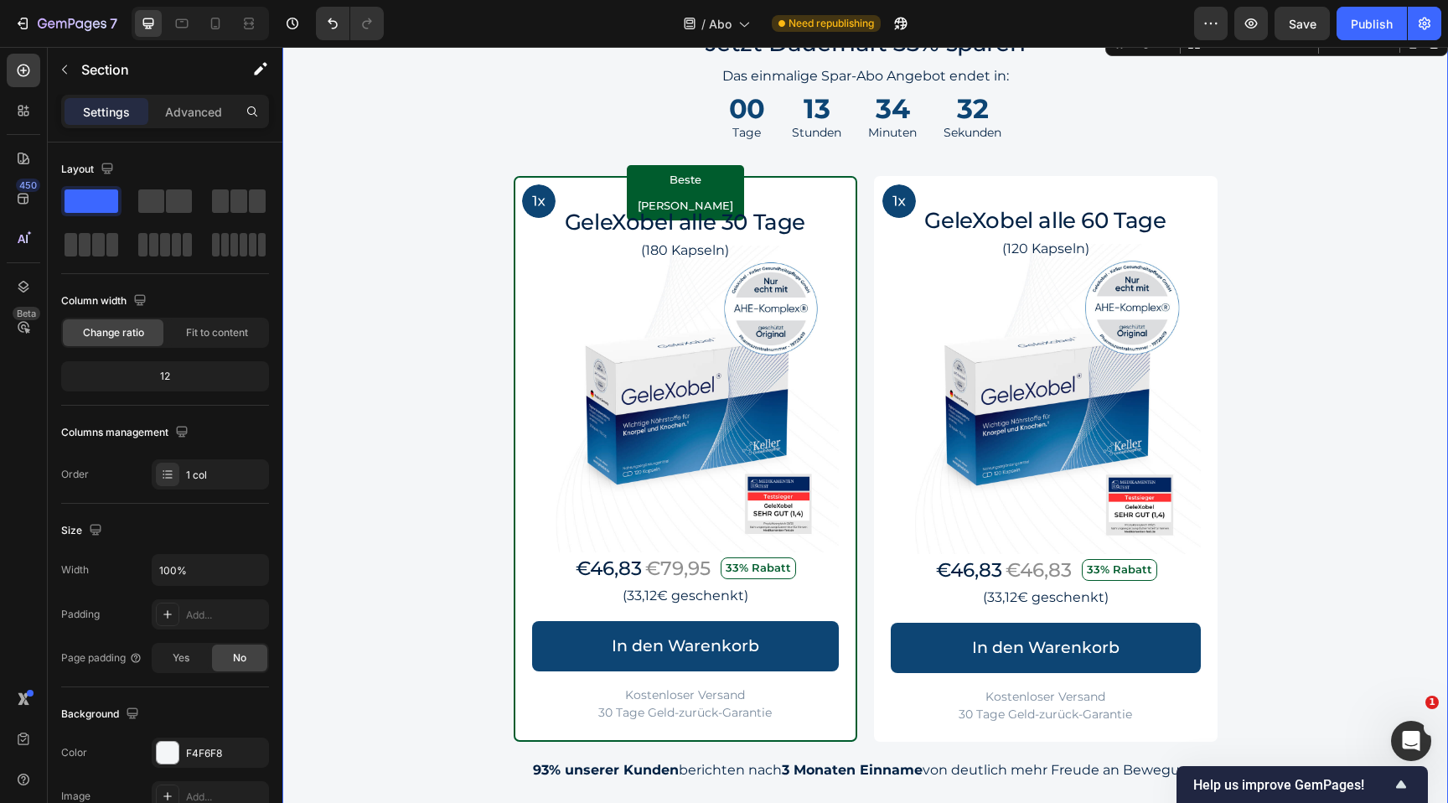
scroll to position [1510, 0]
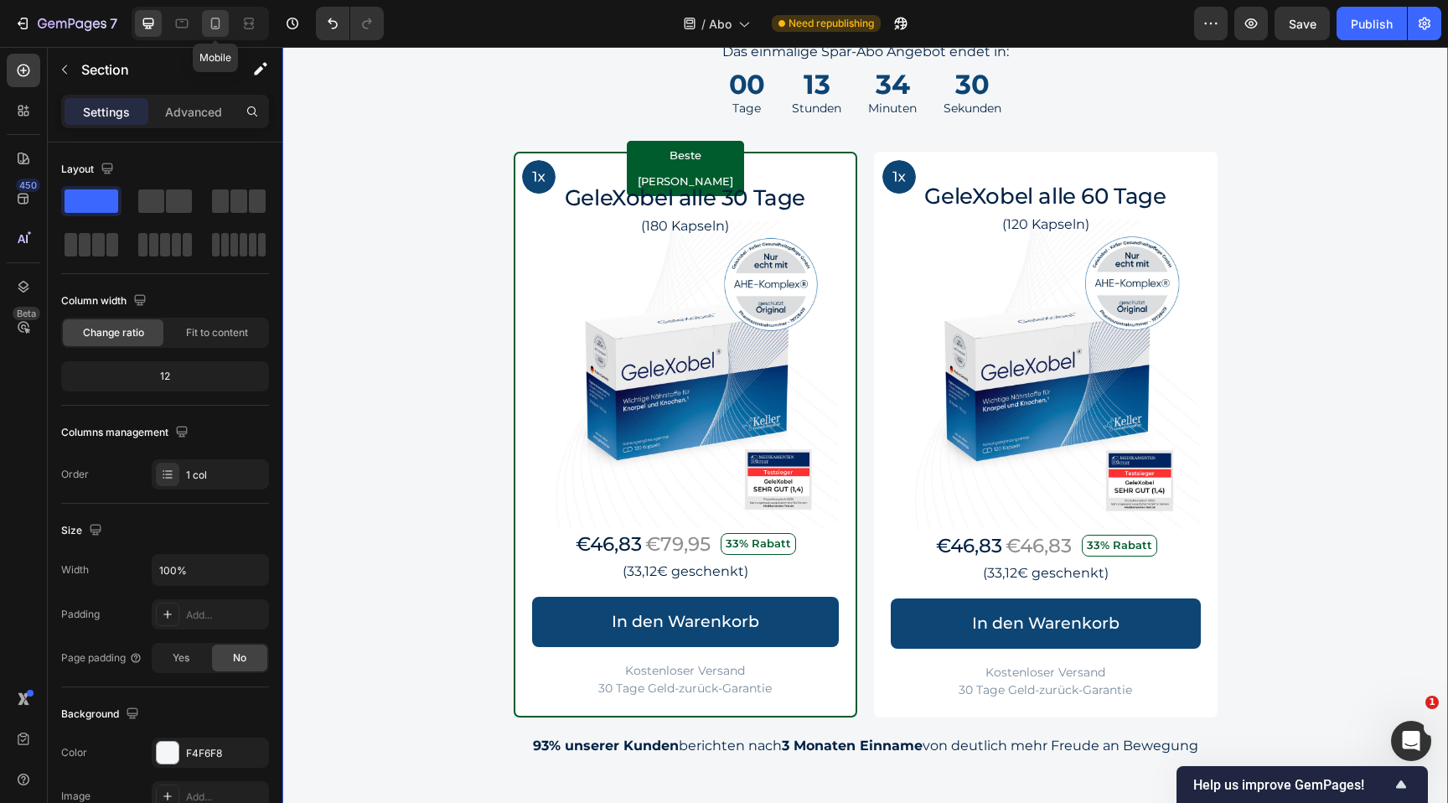
click at [207, 30] on icon at bounding box center [215, 23] width 17 height 17
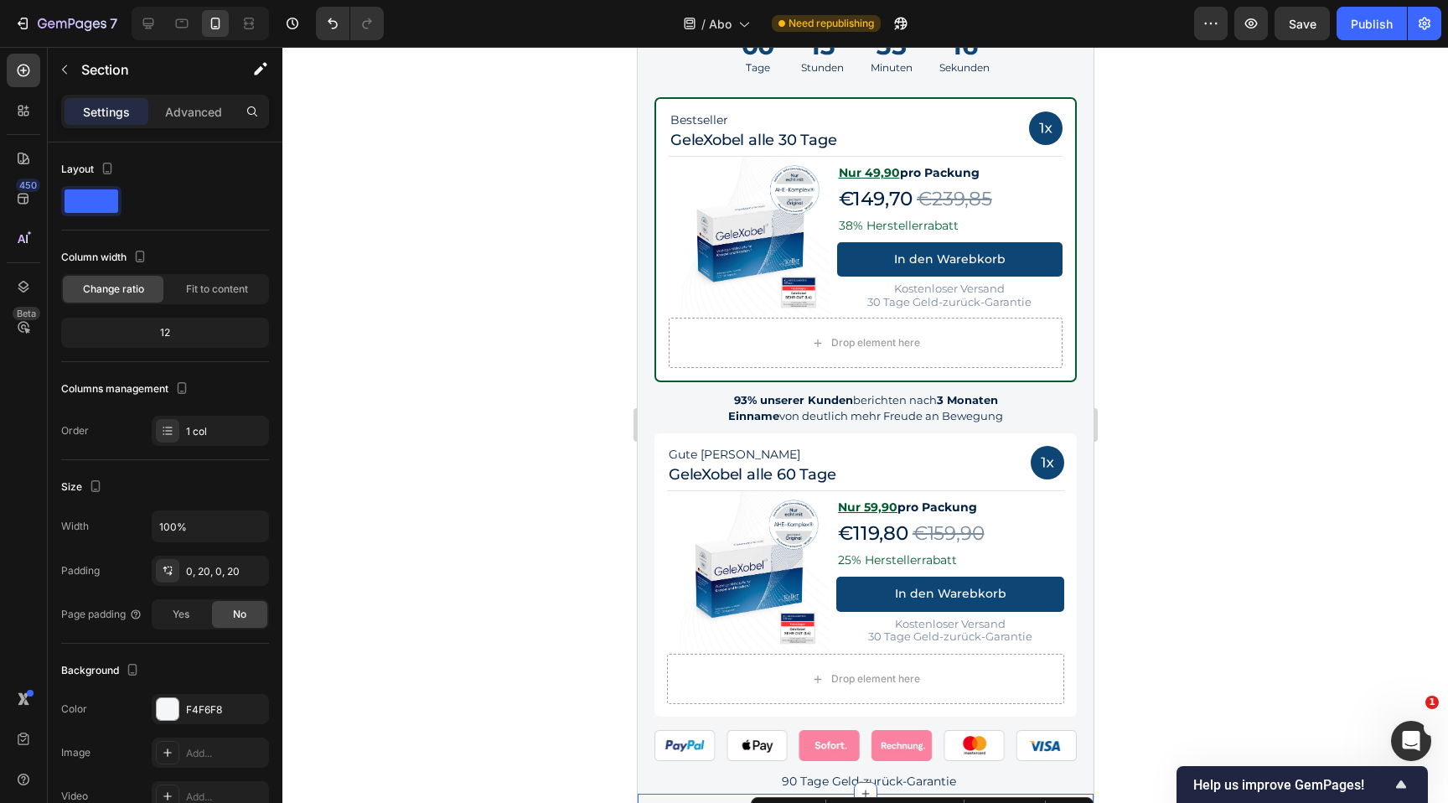
scroll to position [1542, 0]
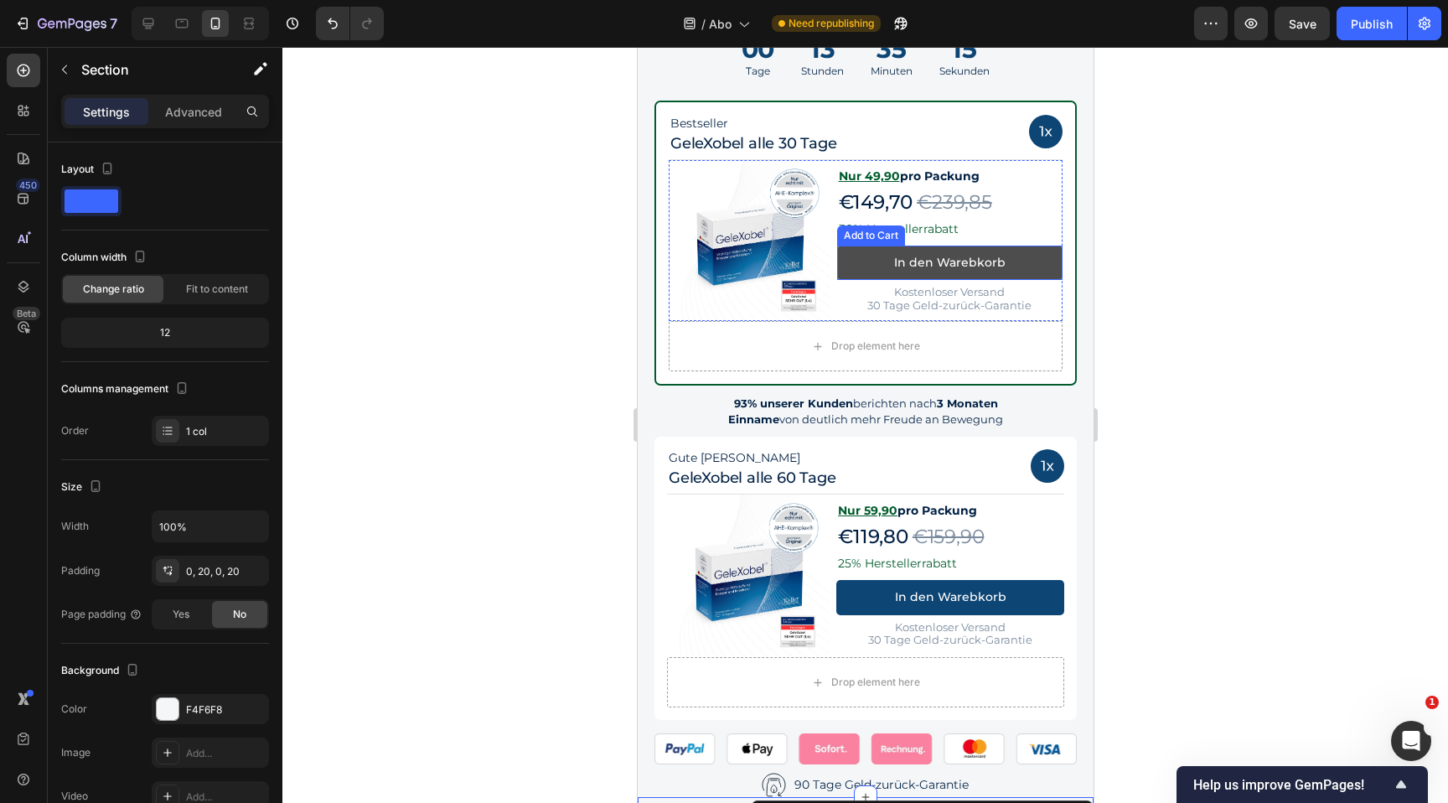
click at [1025, 255] on button "In den Warebkorb" at bounding box center [949, 263] width 226 height 34
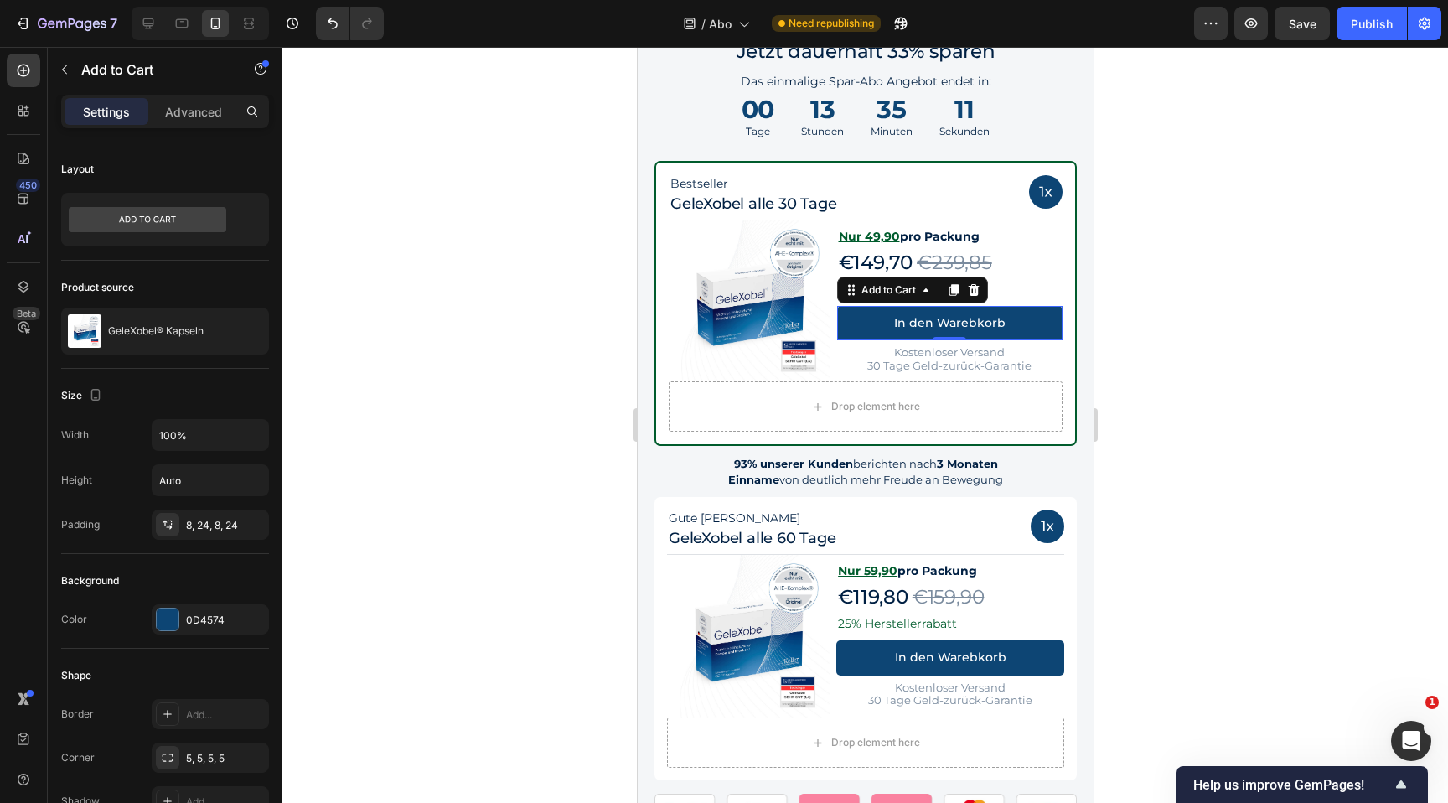
scroll to position [1451, 0]
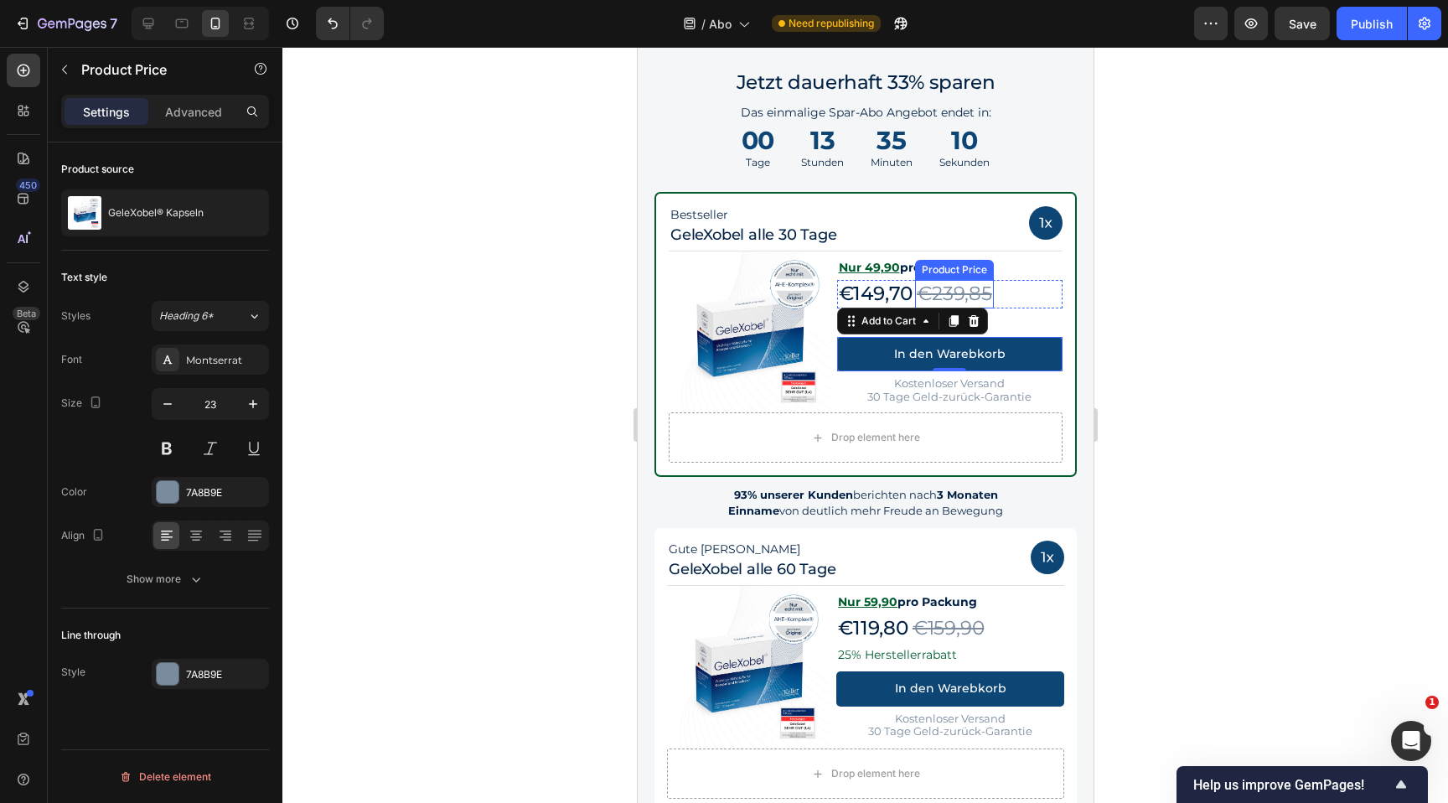
click at [985, 295] on div "€239,85" at bounding box center [953, 294] width 79 height 28
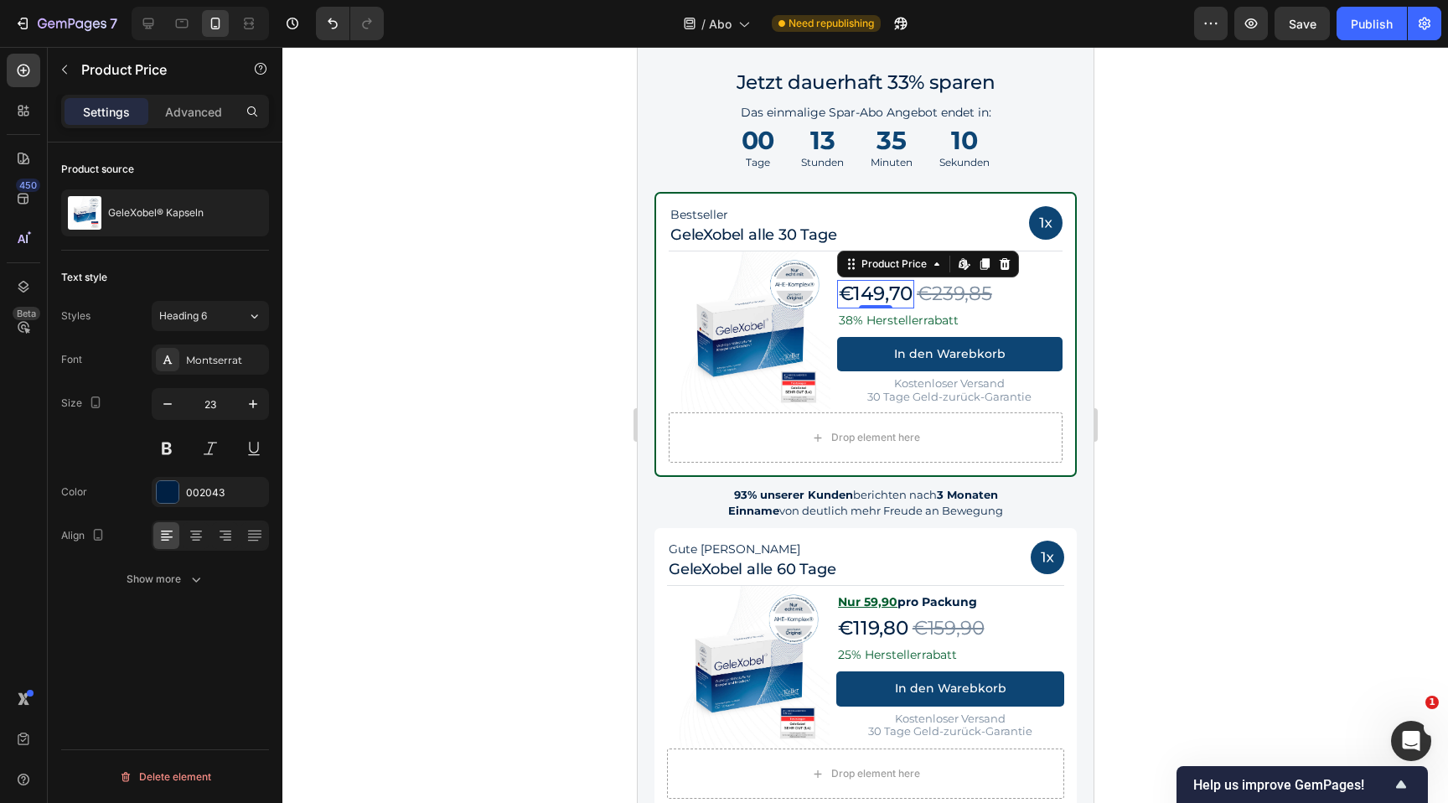
click at [867, 286] on div "€149,70" at bounding box center [875, 294] width 78 height 28
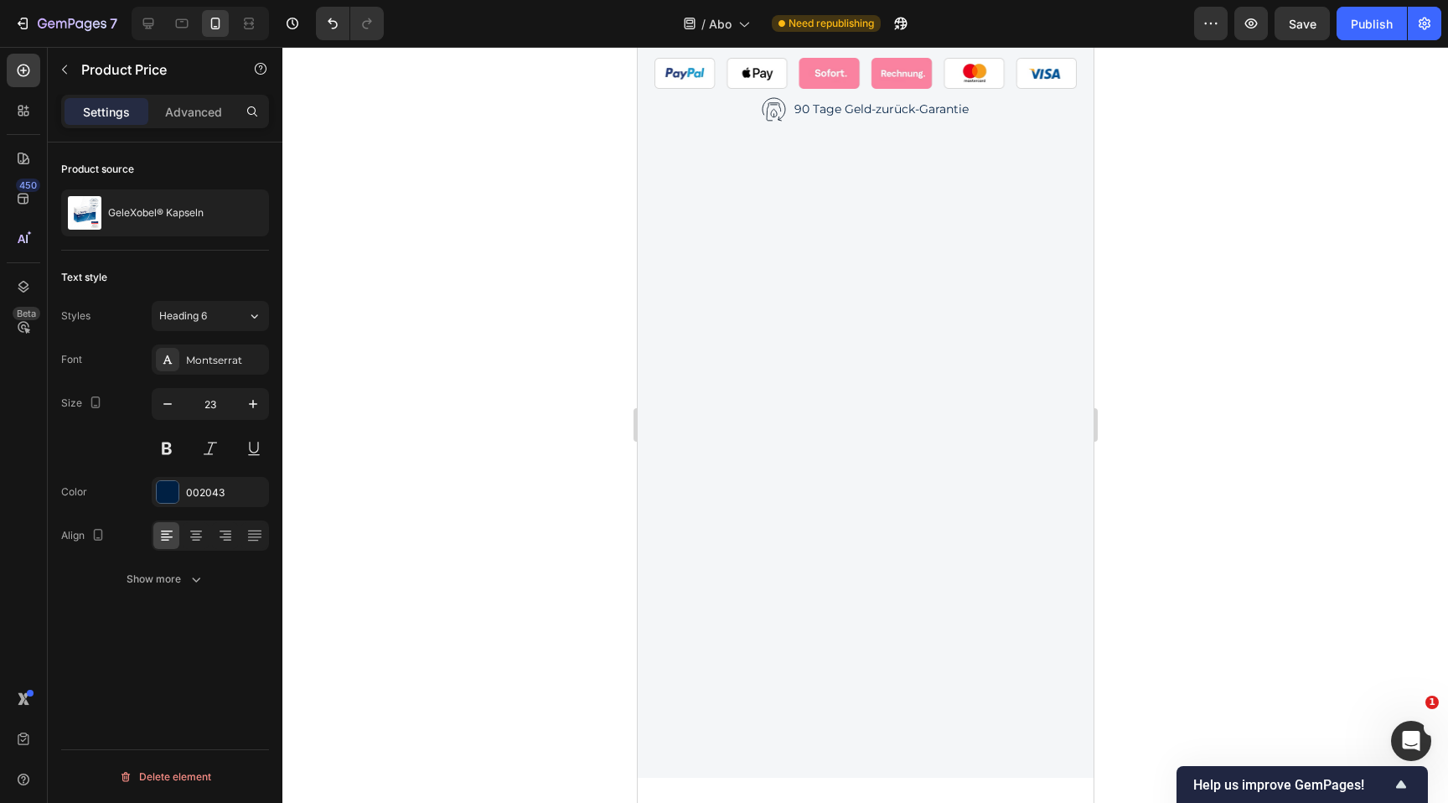
scroll to position [1395, 0]
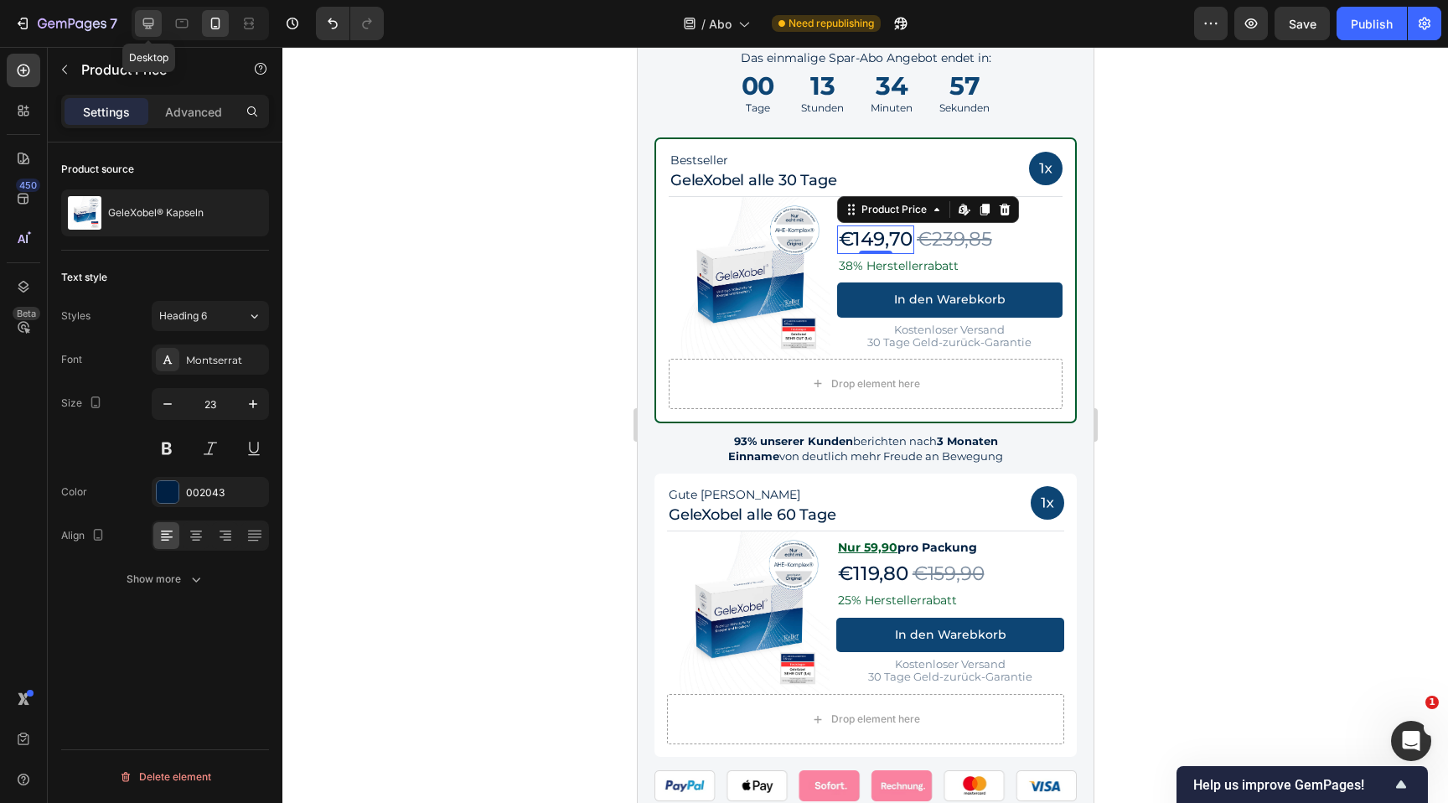
click at [158, 24] on div at bounding box center [148, 23] width 27 height 27
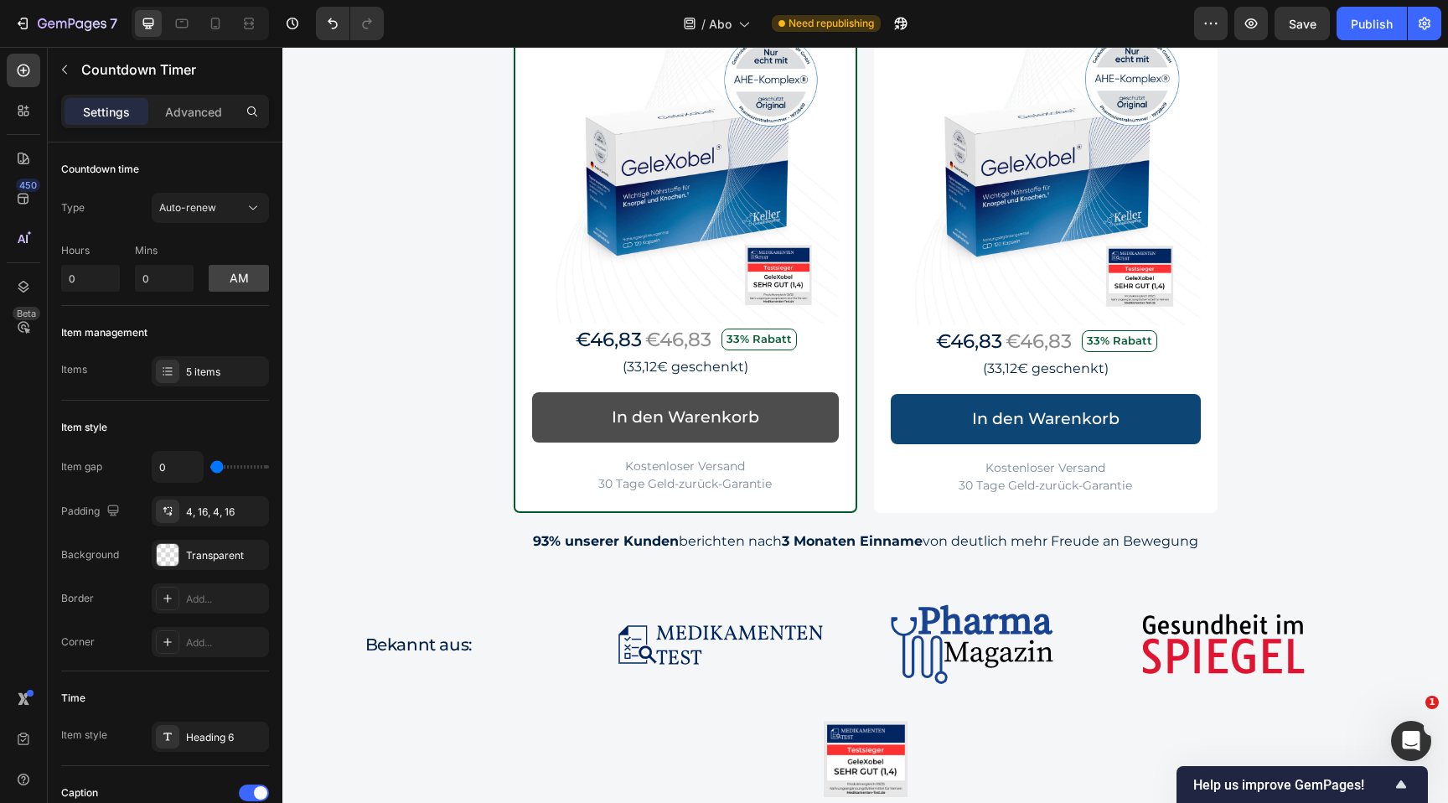
scroll to position [1705, 0]
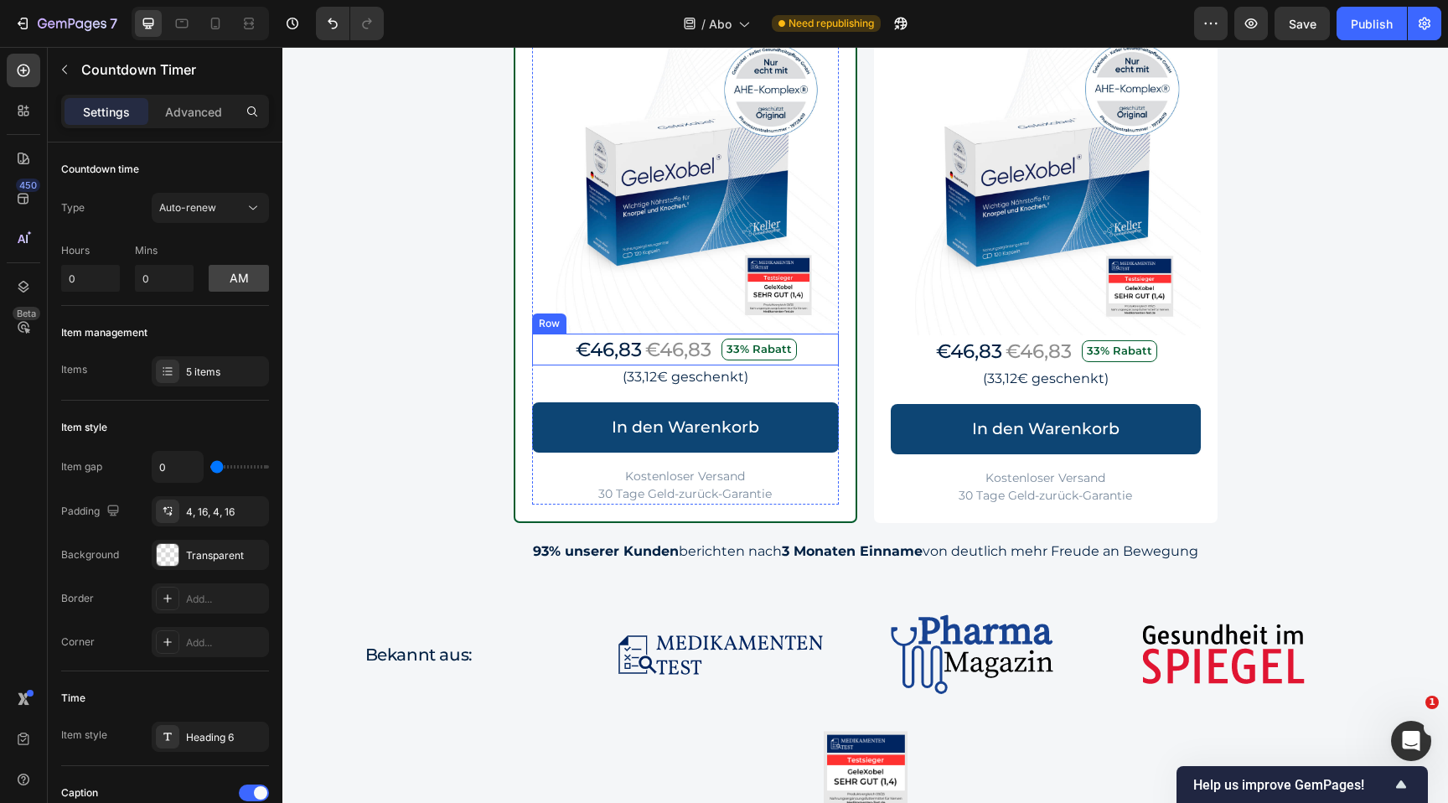
click at [815, 360] on div "€46,83 Text Block €46,83 Text Block 33% Rabatt Text Block Row" at bounding box center [685, 350] width 307 height 33
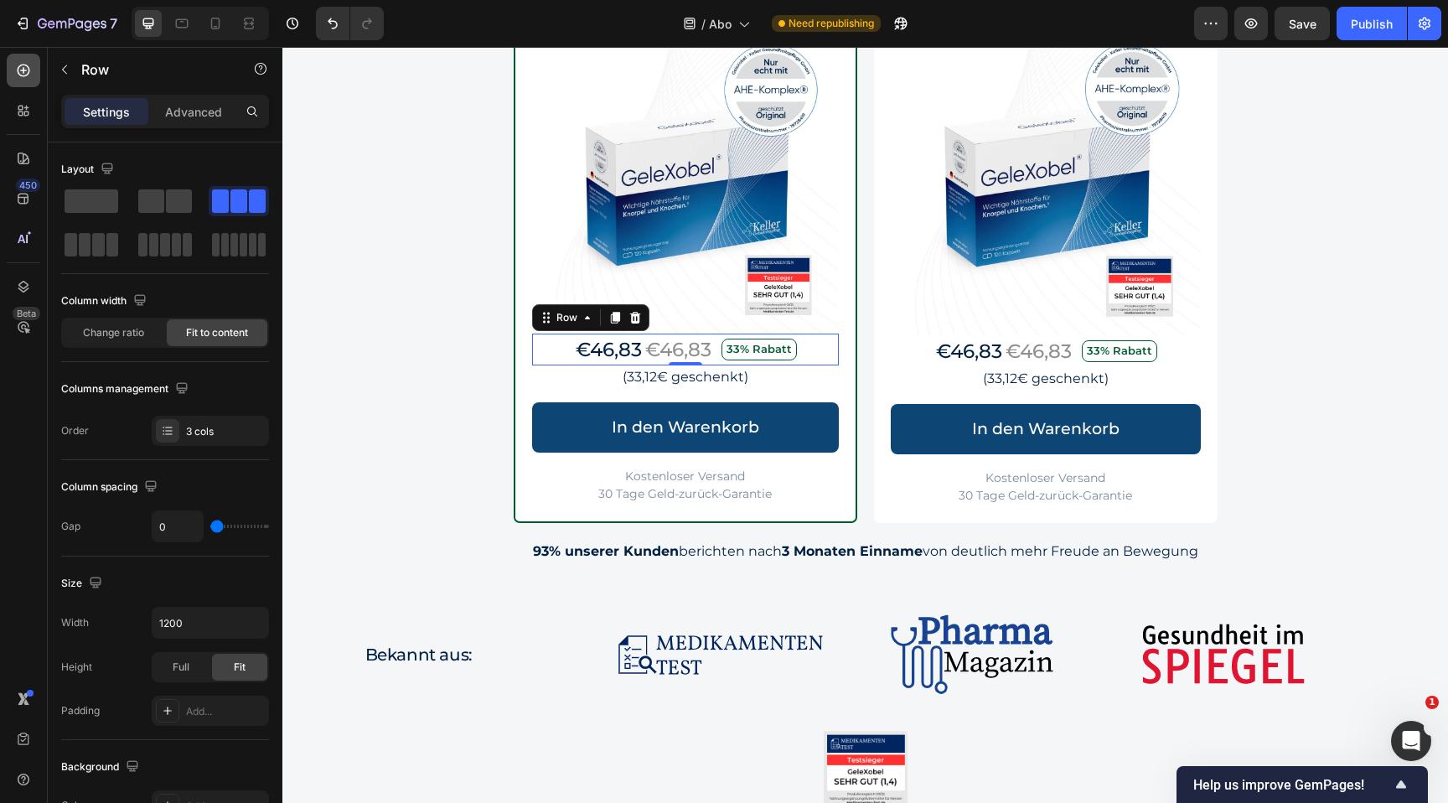
click at [37, 77] on div at bounding box center [24, 71] width 34 height 34
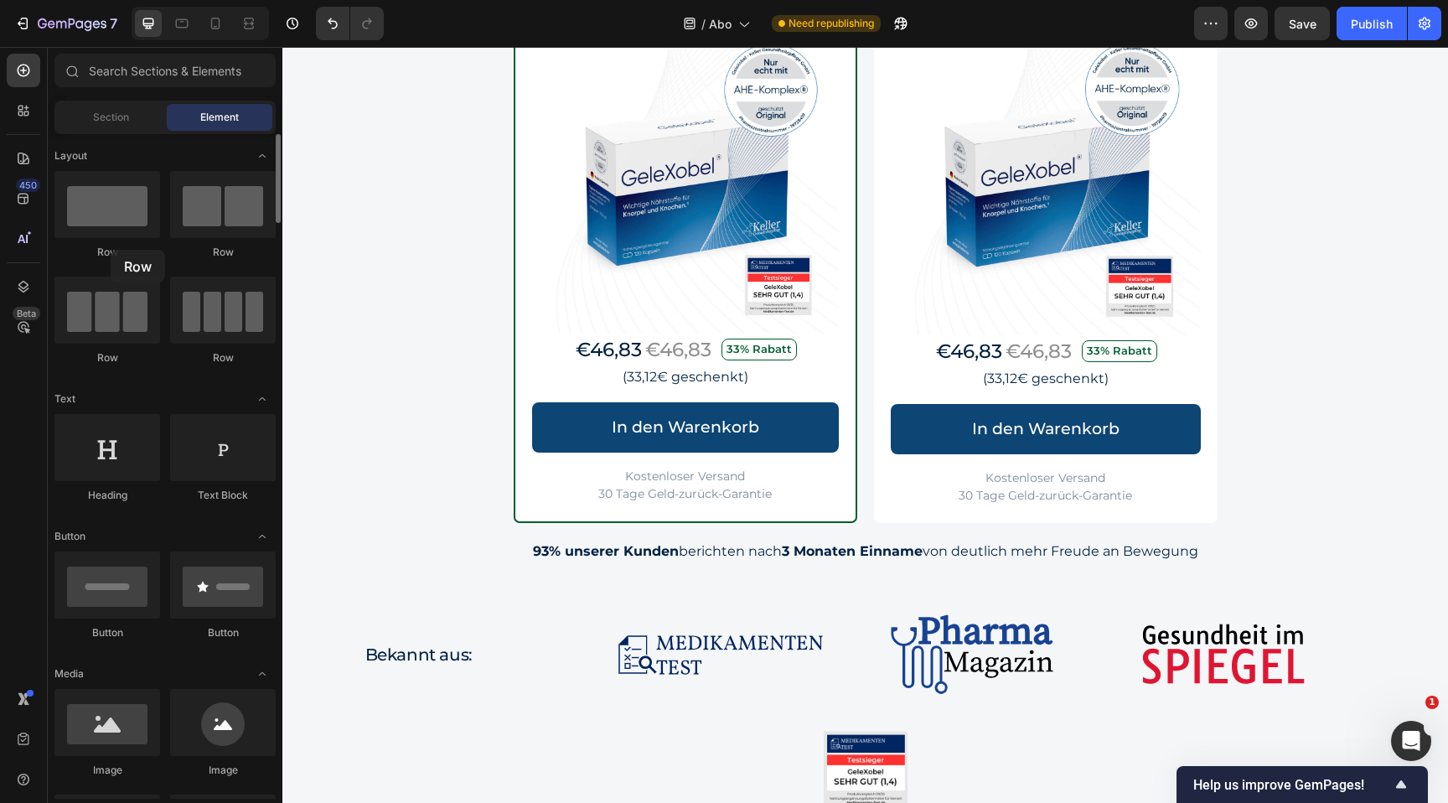
click at [111, 250] on div "Row" at bounding box center [107, 252] width 106 height 15
drag, startPoint x: 431, startPoint y: 272, endPoint x: 686, endPoint y: 322, distance: 259.7
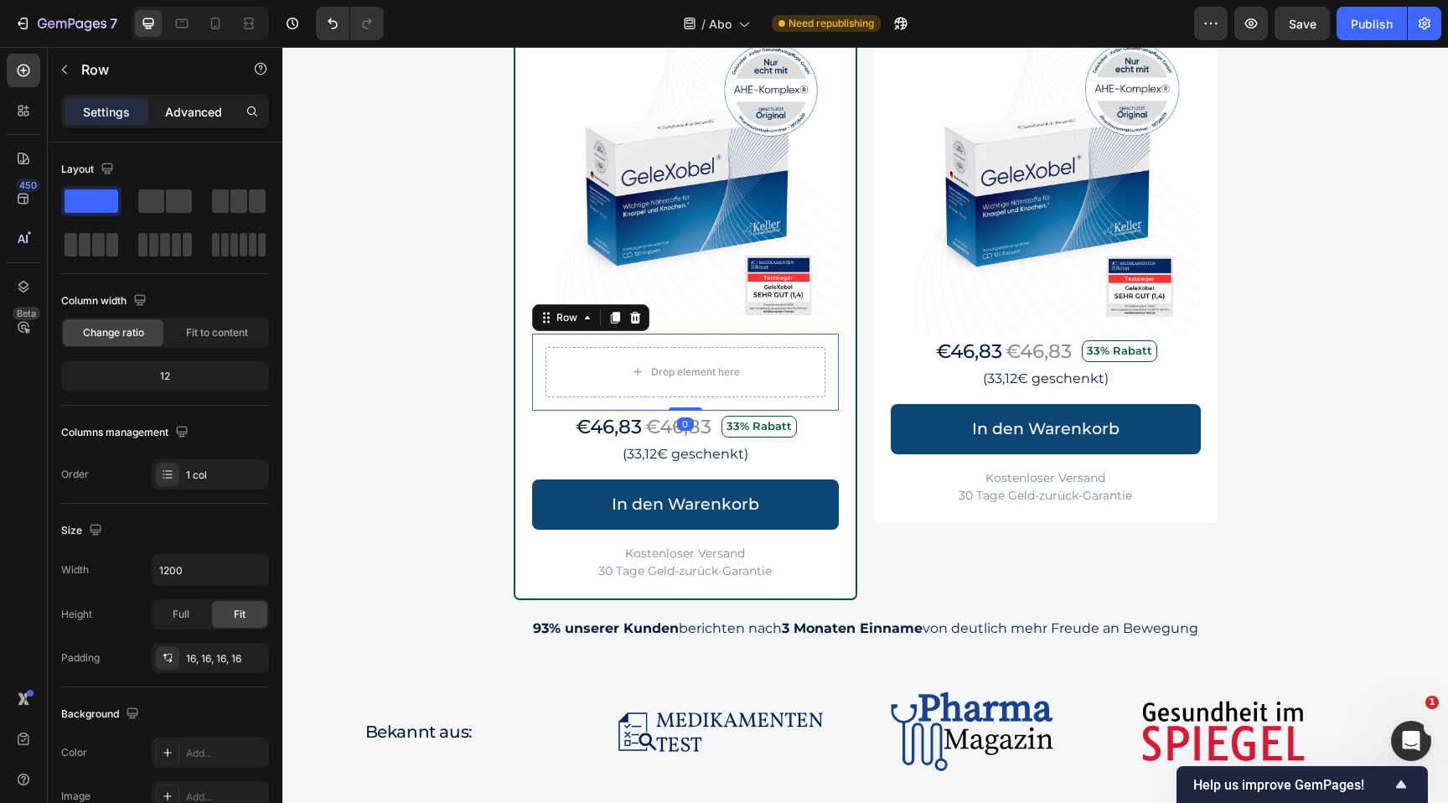
click at [198, 117] on p "Advanced" at bounding box center [193, 112] width 57 height 18
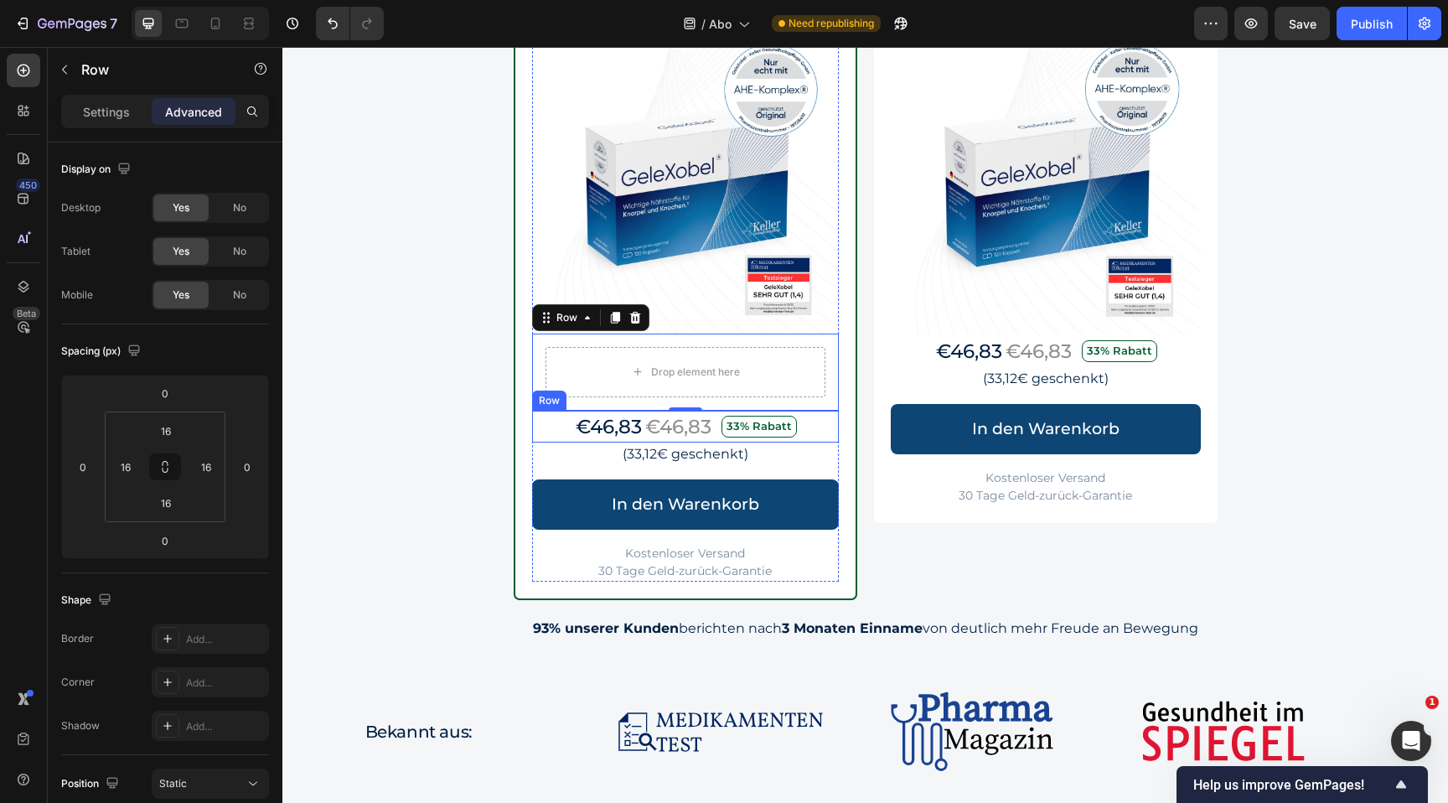
click at [557, 424] on div "€46,83 Text Block €46,83 Text Block 33% Rabatt Text Block Row" at bounding box center [685, 427] width 307 height 33
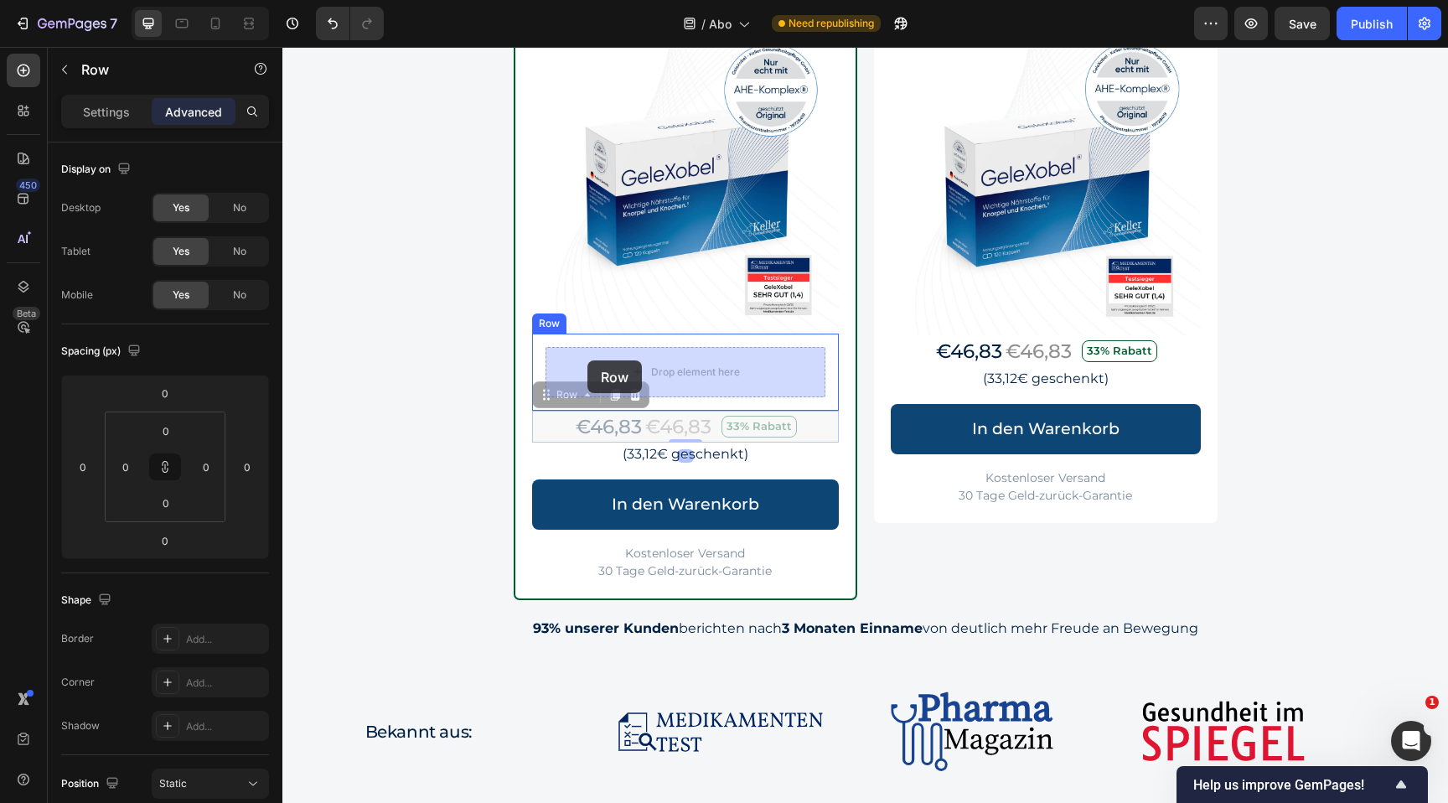
drag, startPoint x: 553, startPoint y: 392, endPoint x: 588, endPoint y: 360, distance: 46.9
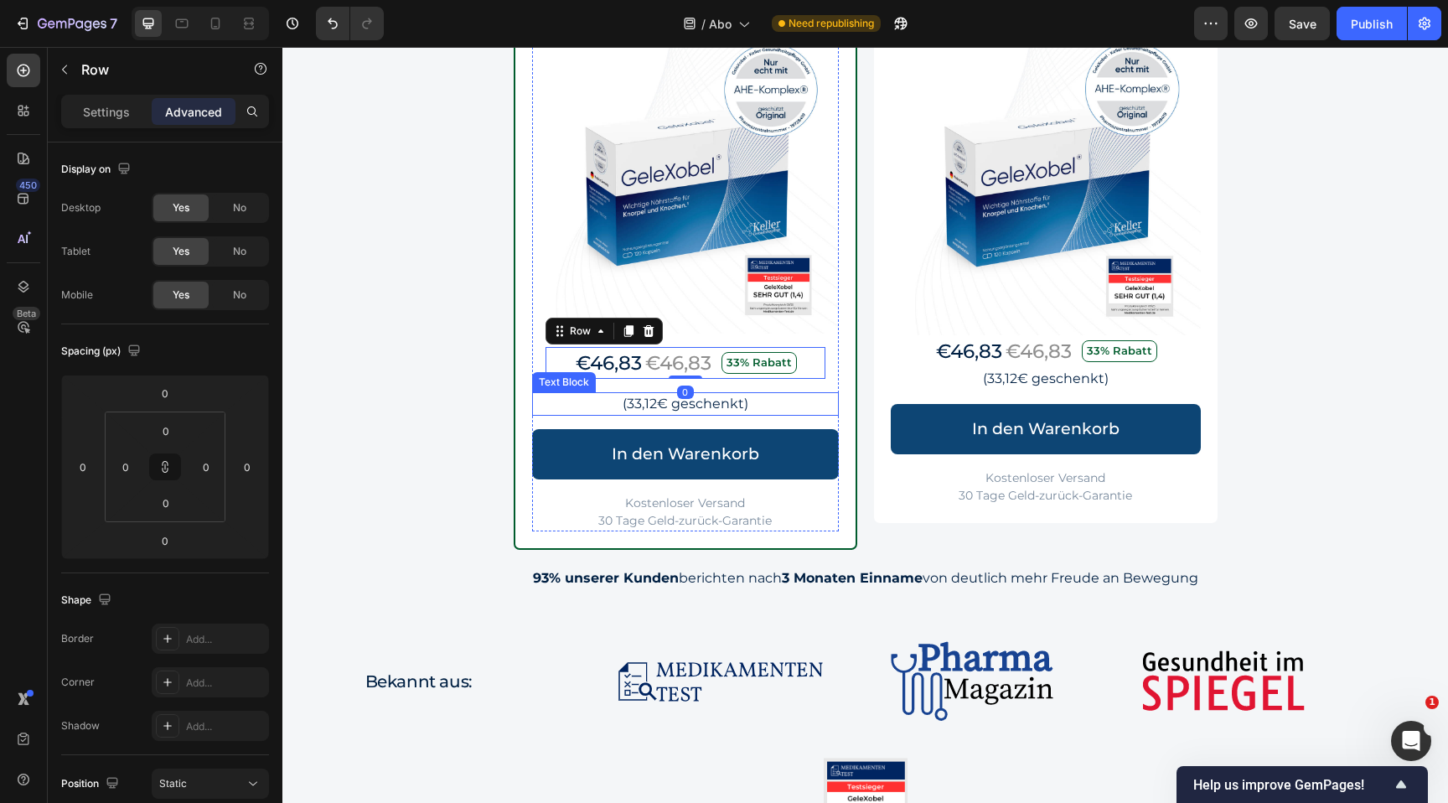
click at [567, 396] on p "(33,12€ geschenkt)" at bounding box center [685, 404] width 303 height 20
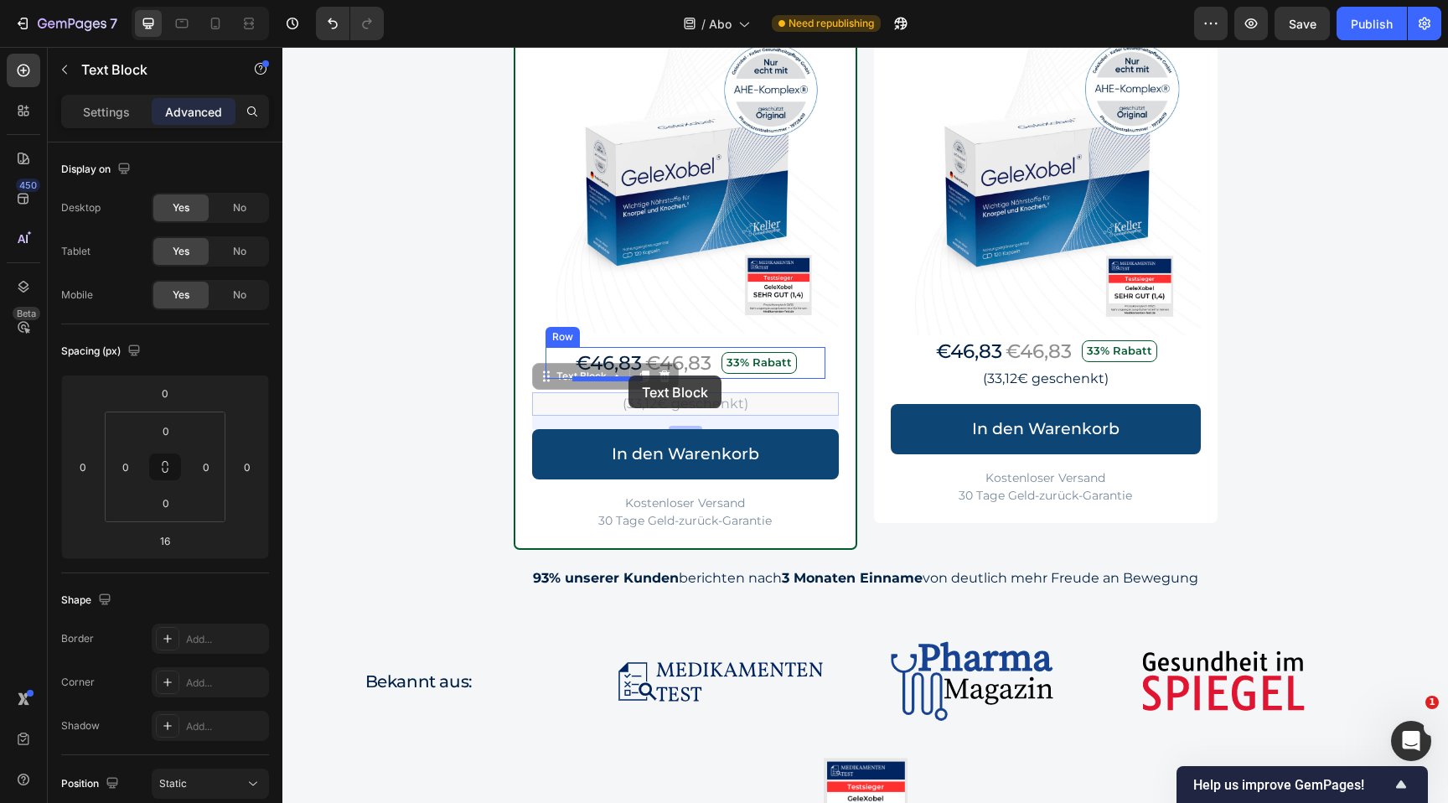
drag, startPoint x: 546, startPoint y: 375, endPoint x: 629, endPoint y: 375, distance: 82.1
type input "0"
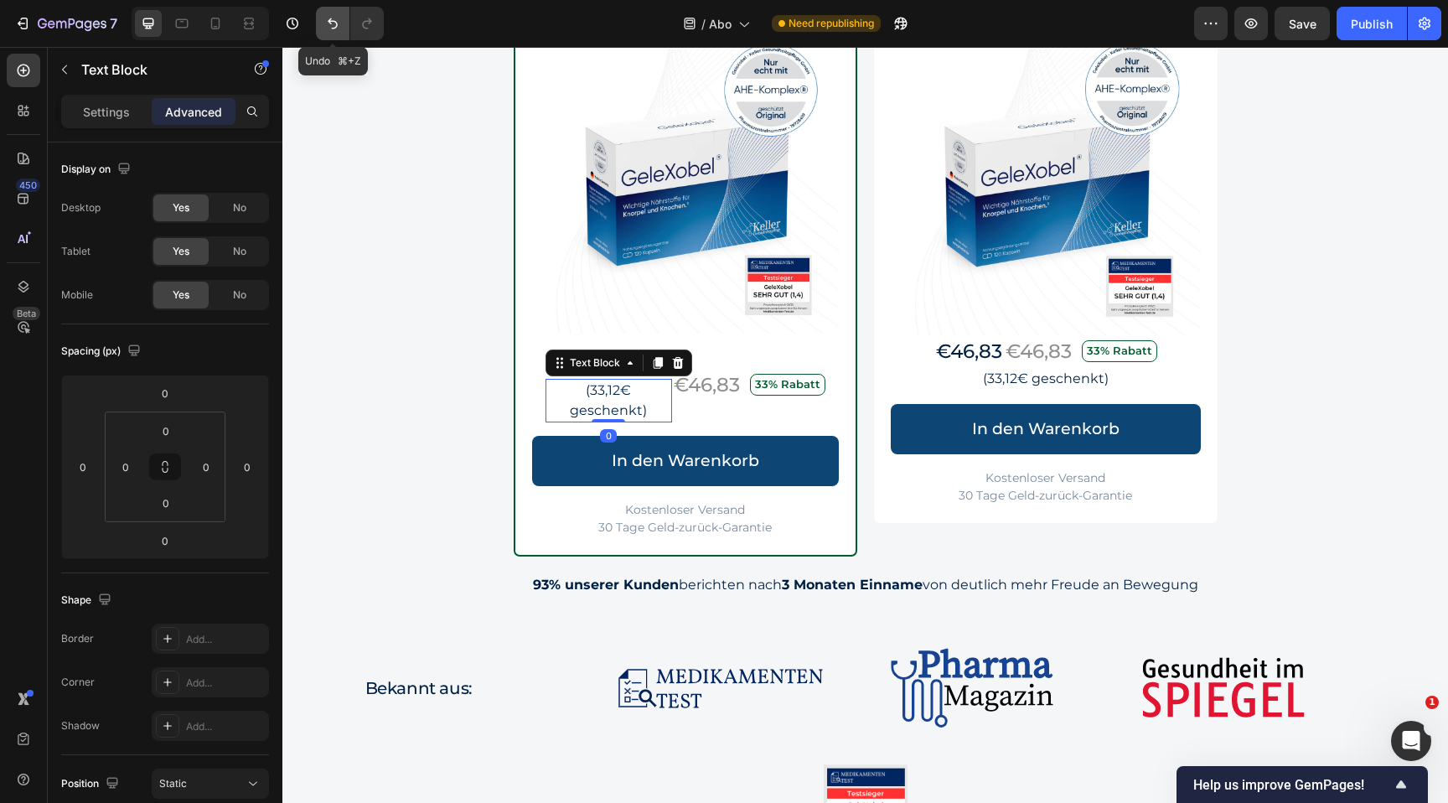
click at [334, 26] on icon "Undo/Redo" at bounding box center [332, 23] width 17 height 17
click at [332, 28] on icon "Undo/Redo" at bounding box center [333, 23] width 10 height 11
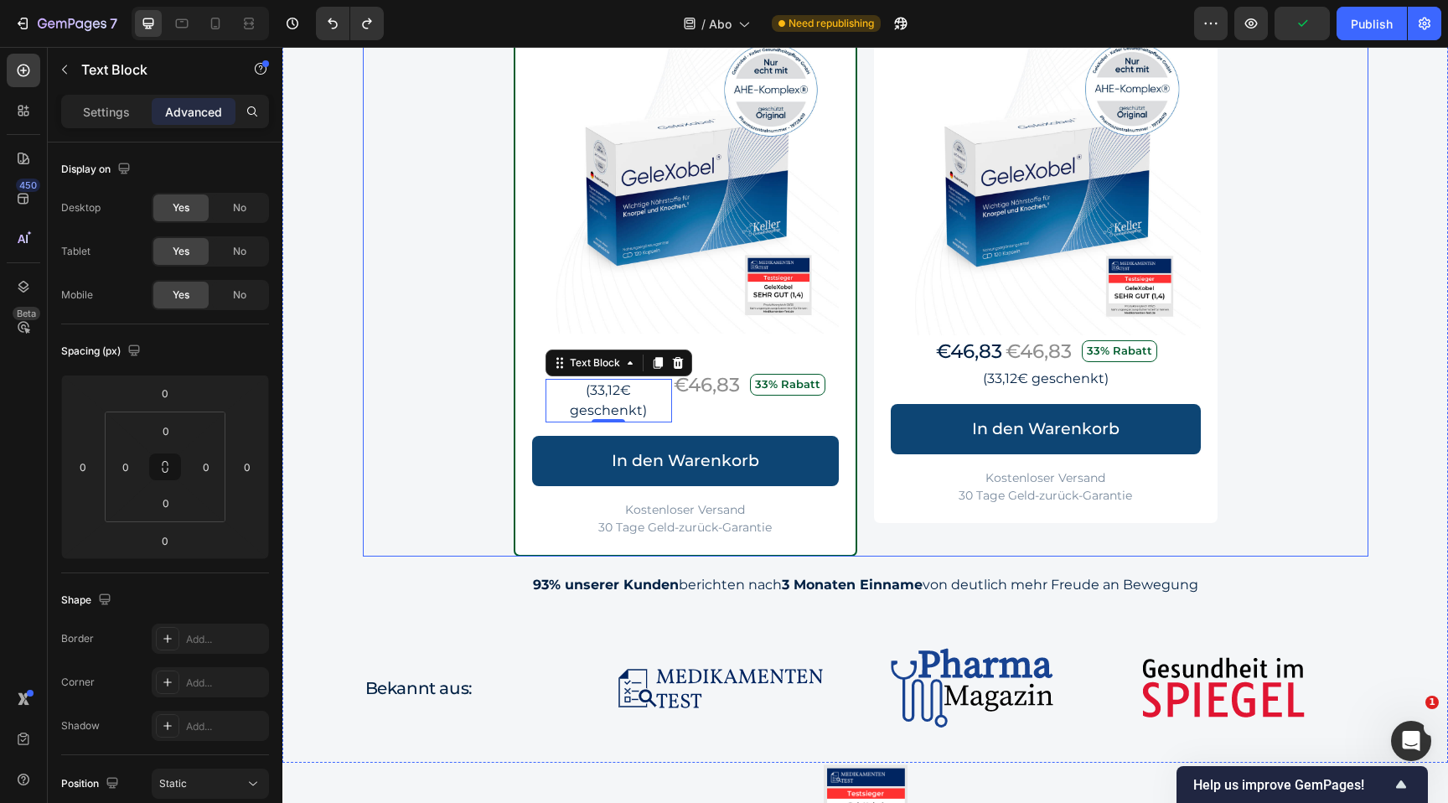
click at [460, 378] on div "Image Row Beste Wahl Text Block Row GeleXobel alle 30 Tage Heading (180 Kapseln…" at bounding box center [866, 256] width 1006 height 599
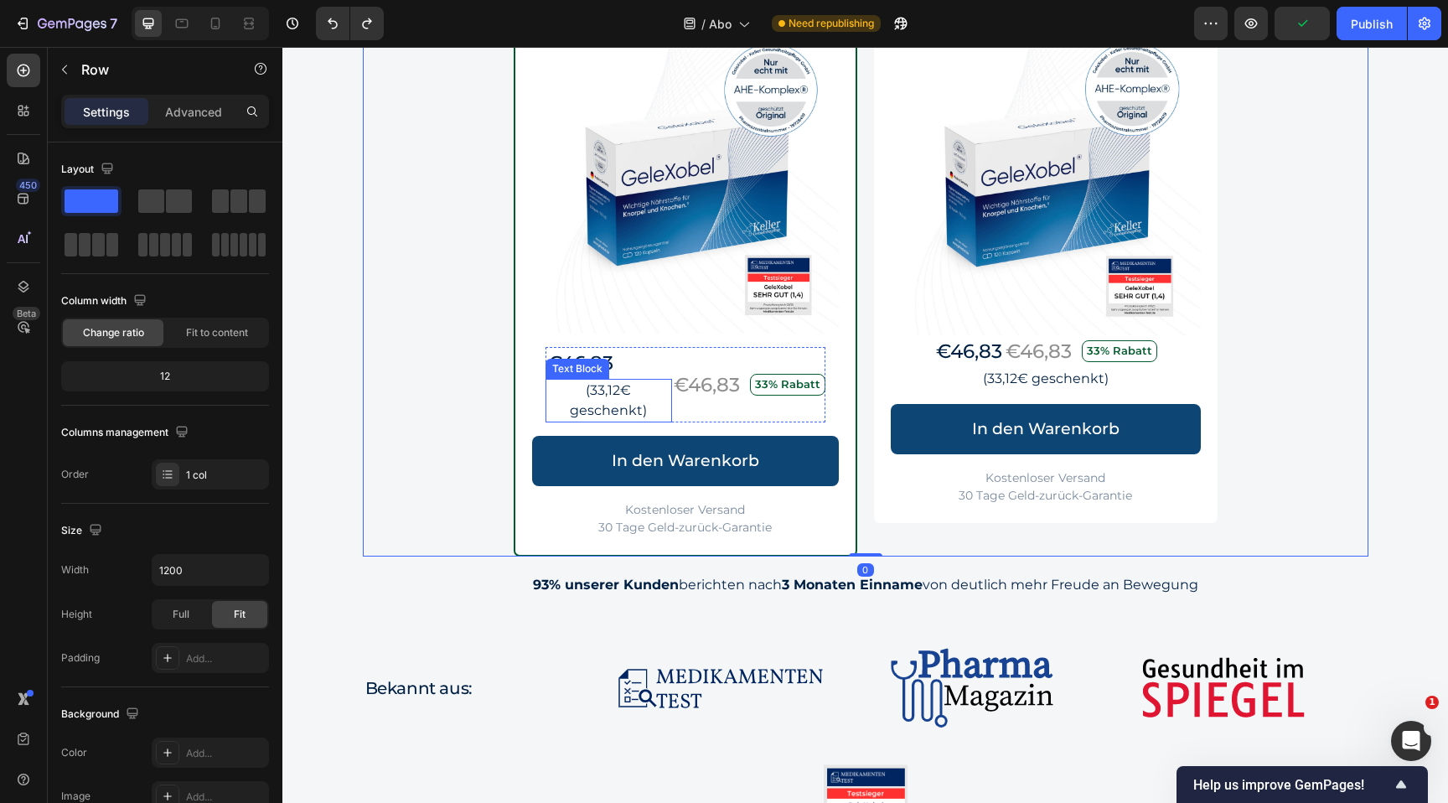
click at [572, 385] on p "(33,12€ geschenkt)" at bounding box center [608, 400] width 123 height 40
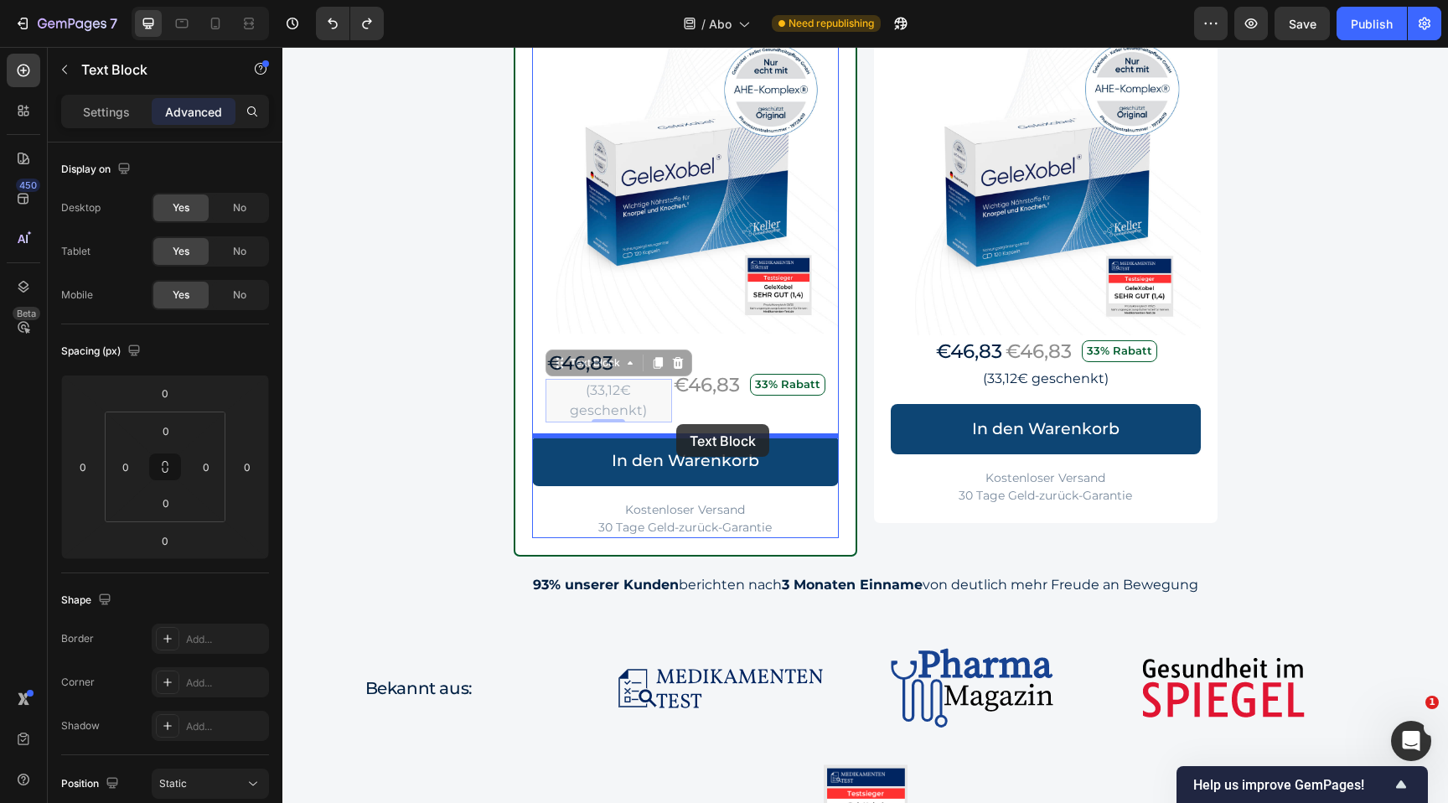
drag, startPoint x: 559, startPoint y: 370, endPoint x: 676, endPoint y: 424, distance: 129.0
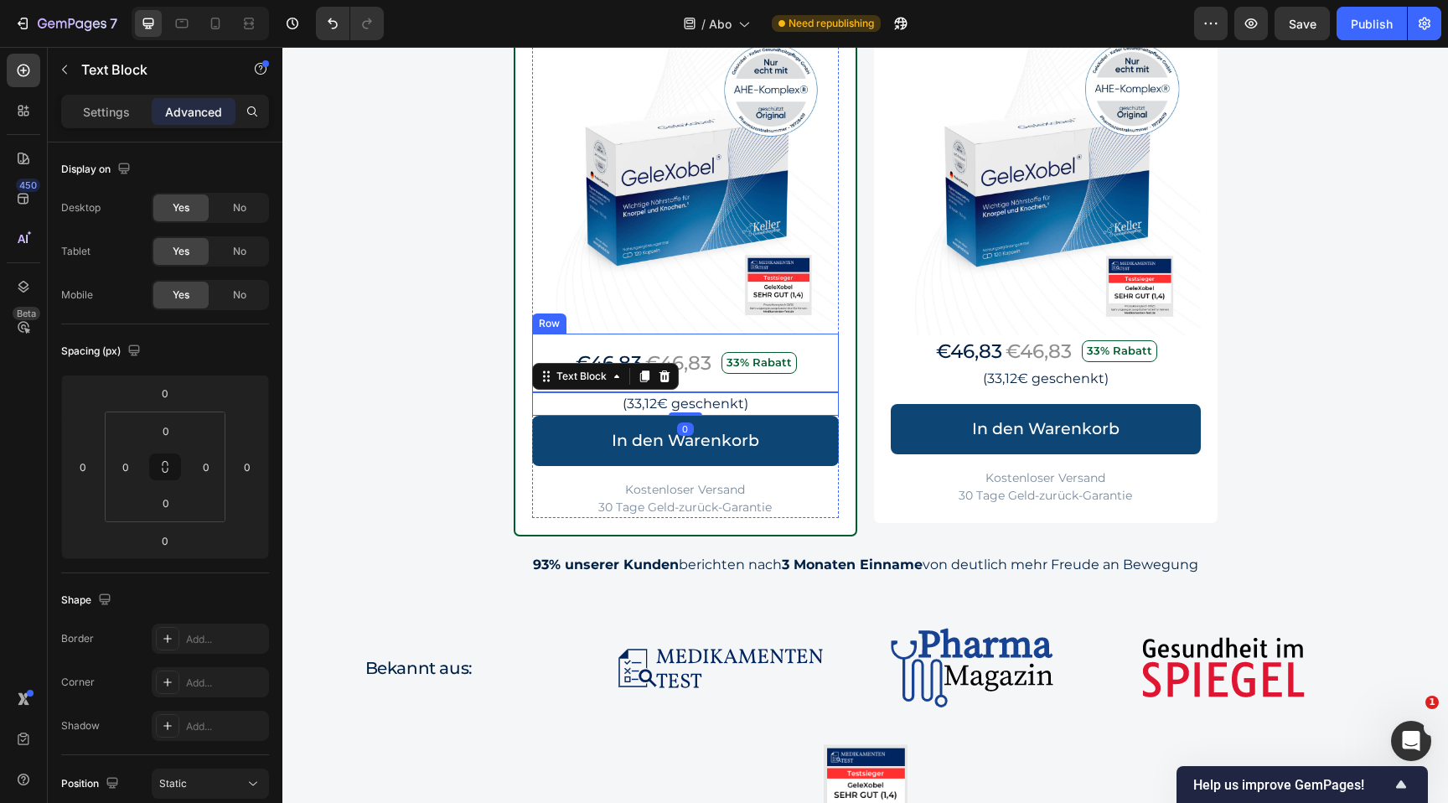
click at [826, 370] on div "€46,83 Text Block €46,83 Text Block 33% Rabatt Text Block Row Row" at bounding box center [685, 364] width 307 height 60
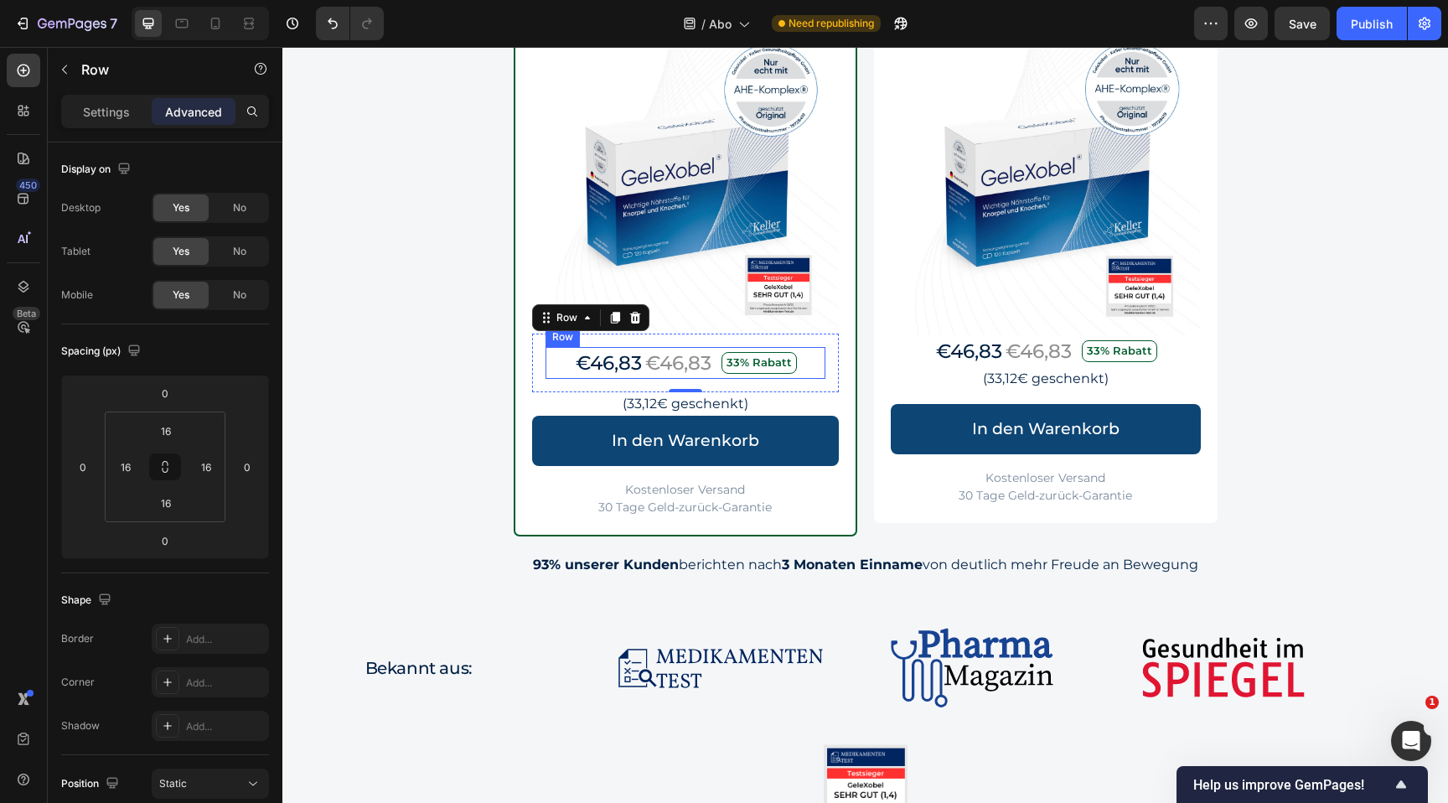
click at [816, 365] on div "€46,83 Text Block €46,83 Text Block 33% Rabatt Text Block Row" at bounding box center [686, 363] width 280 height 33
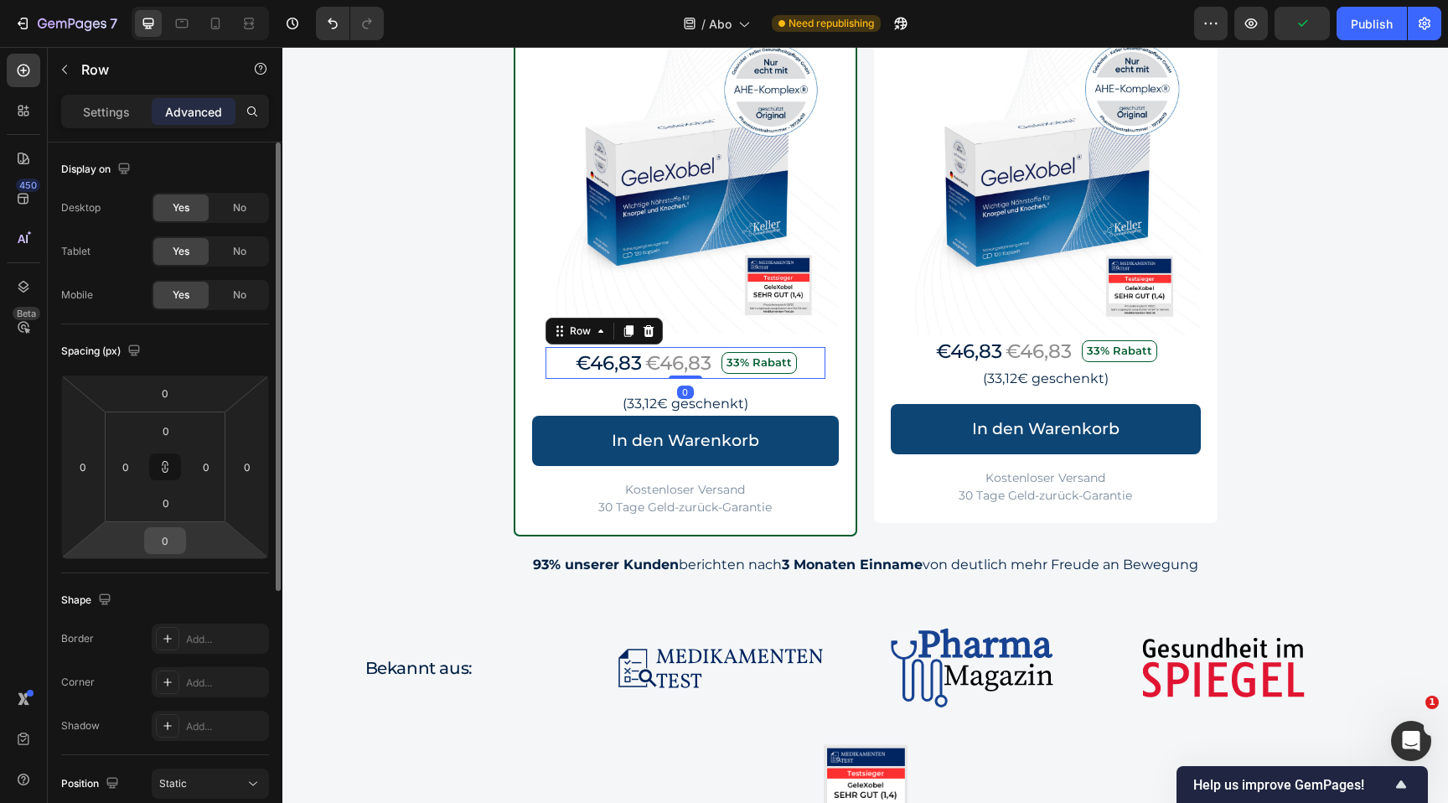
click at [183, 537] on div "0" at bounding box center [165, 540] width 42 height 27
click at [176, 537] on input "0" at bounding box center [165, 540] width 34 height 25
type input "2"
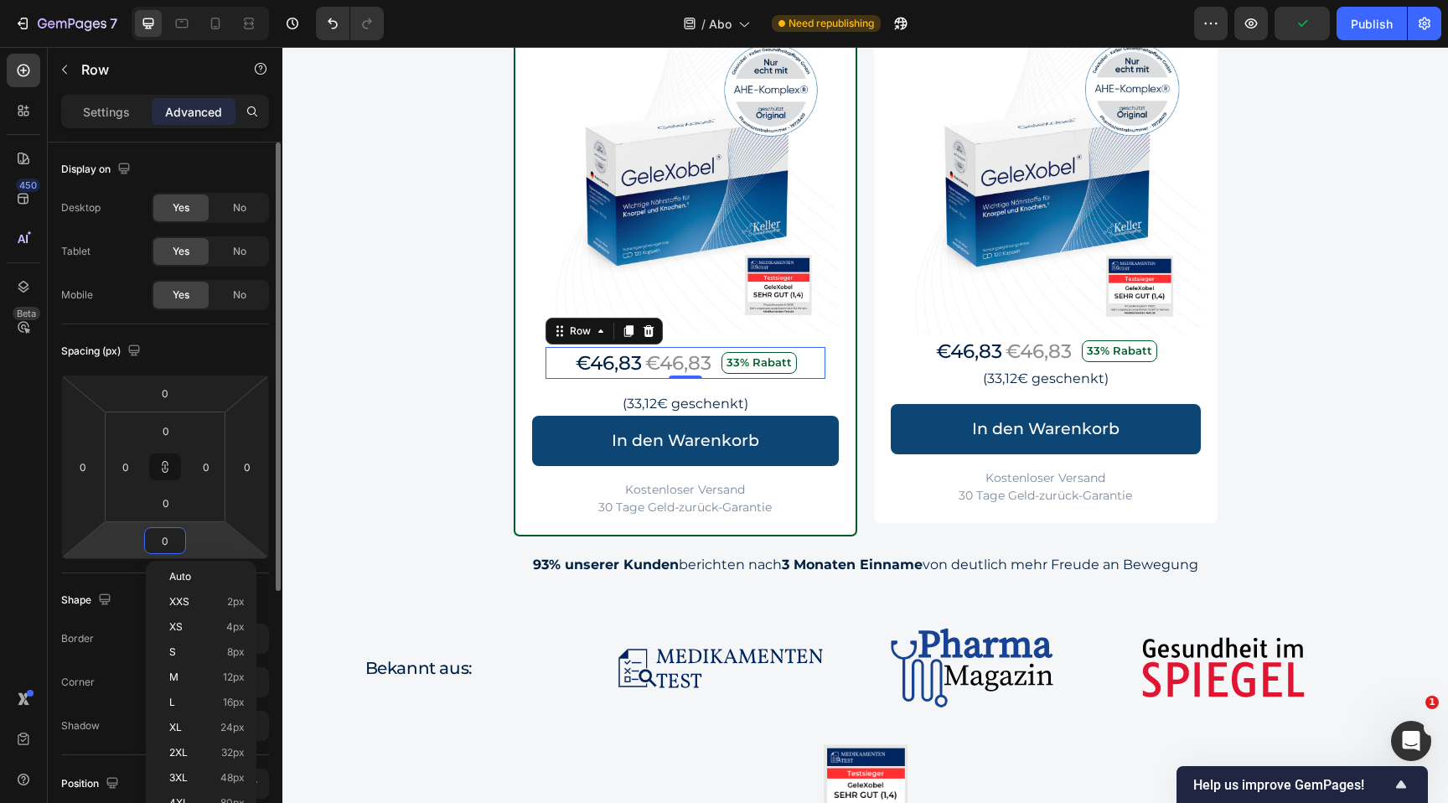
type input "2"
type input "20"
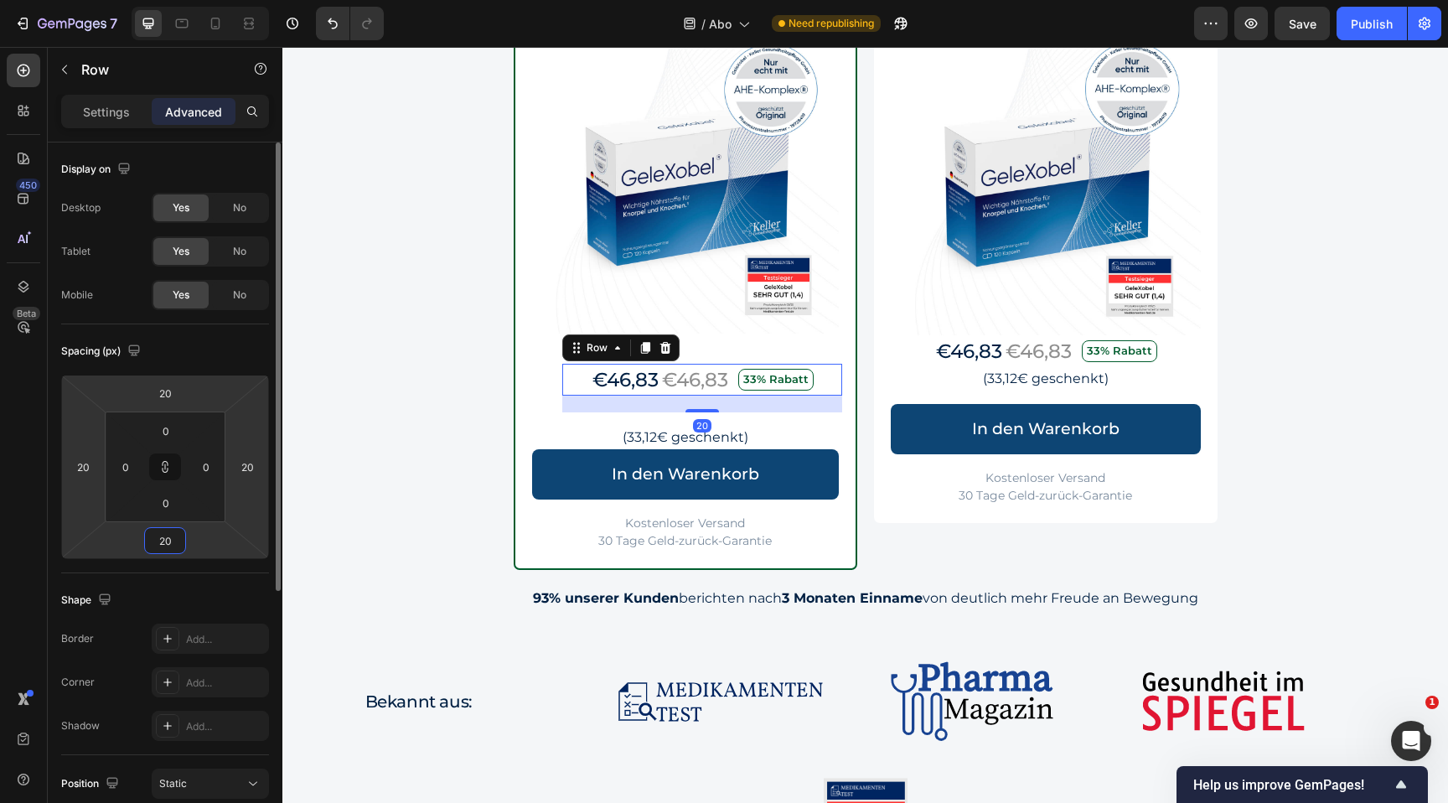
type input "20"
click at [603, 432] on p "(33,12€ geschenkt)" at bounding box center [685, 437] width 303 height 20
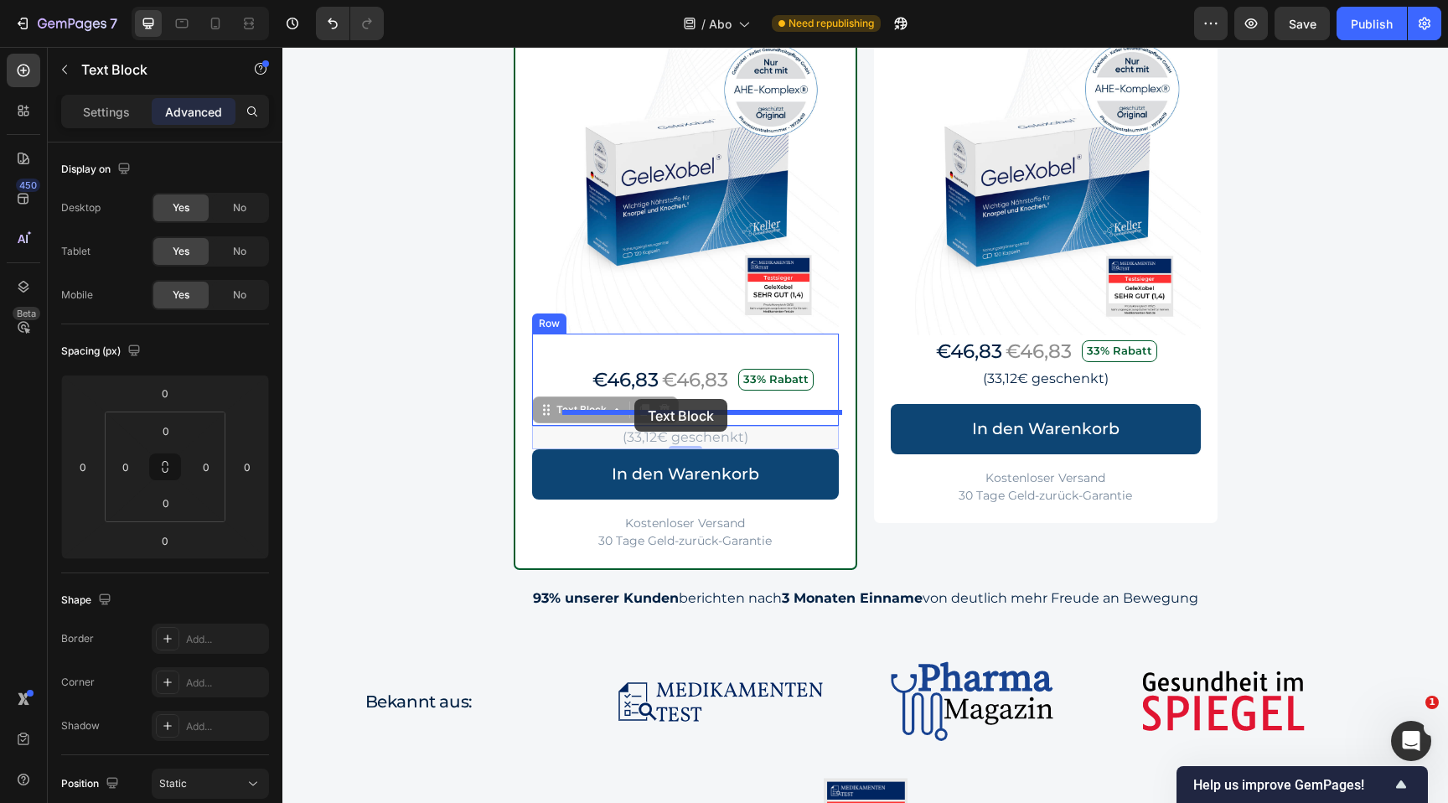
drag, startPoint x: 558, startPoint y: 410, endPoint x: 611, endPoint y: 403, distance: 53.2
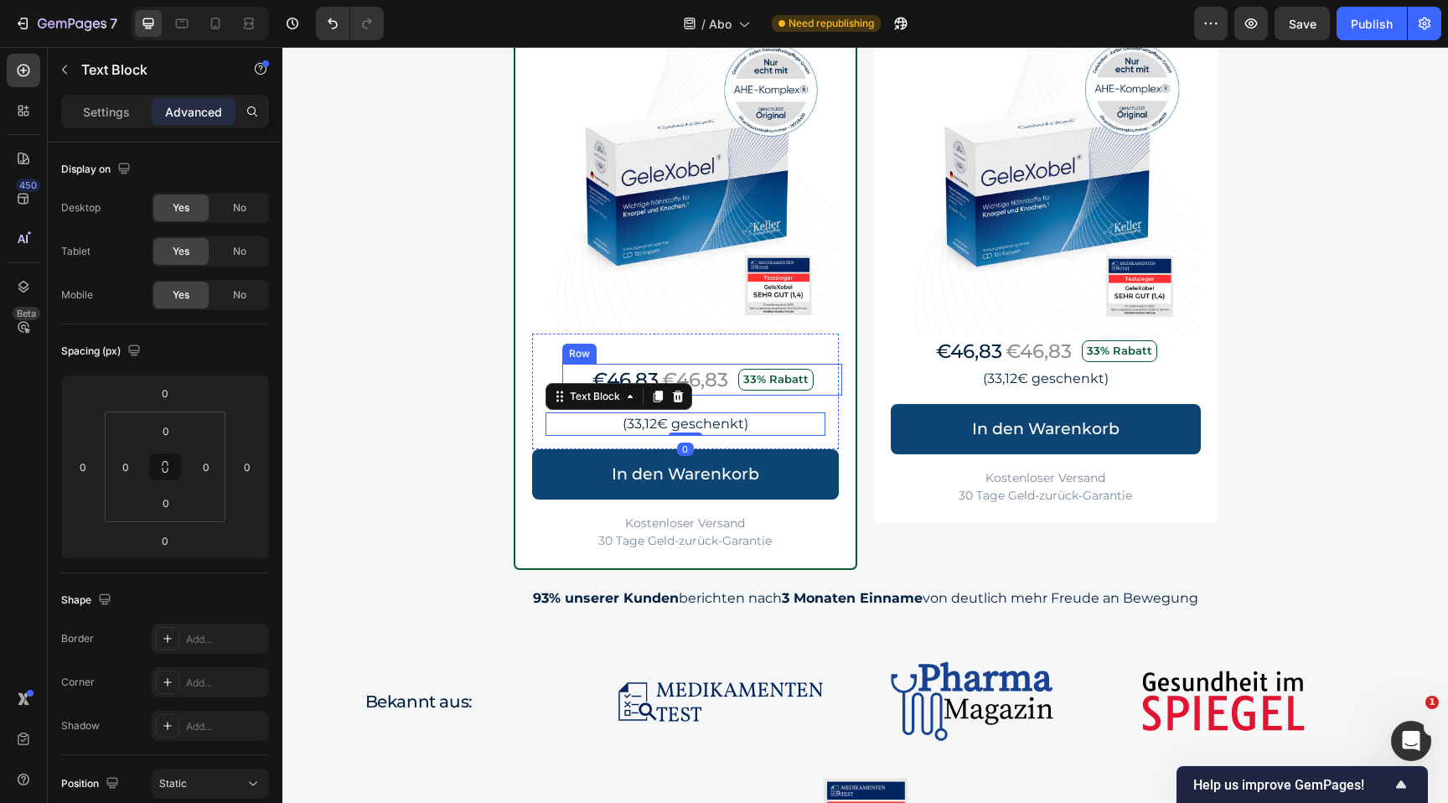
click at [823, 386] on div "€46,83 Text Block €46,83 Text Block 33% Rabatt Text Block Row" at bounding box center [702, 380] width 280 height 33
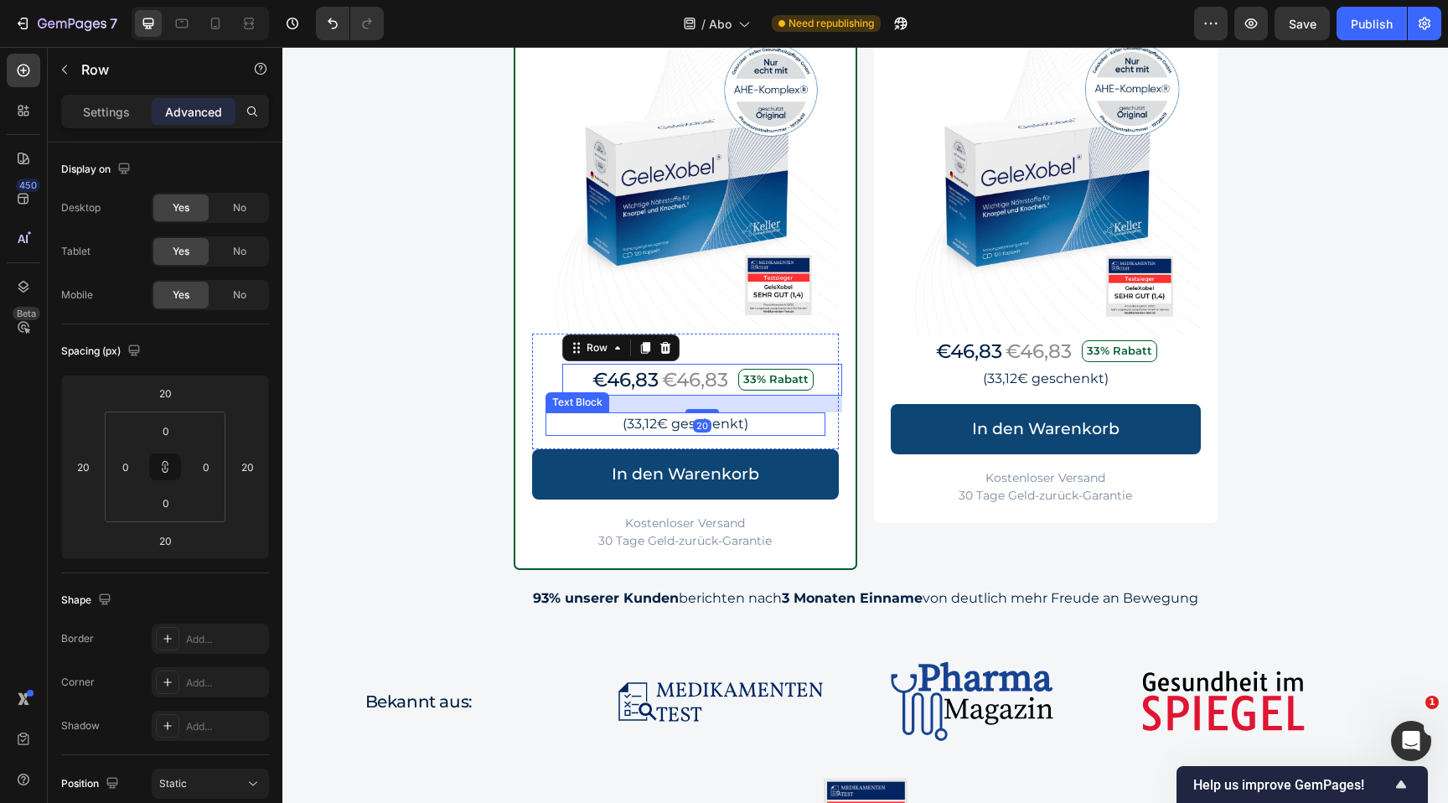
click at [819, 415] on p "(33,12€ geschenkt)" at bounding box center [685, 424] width 277 height 20
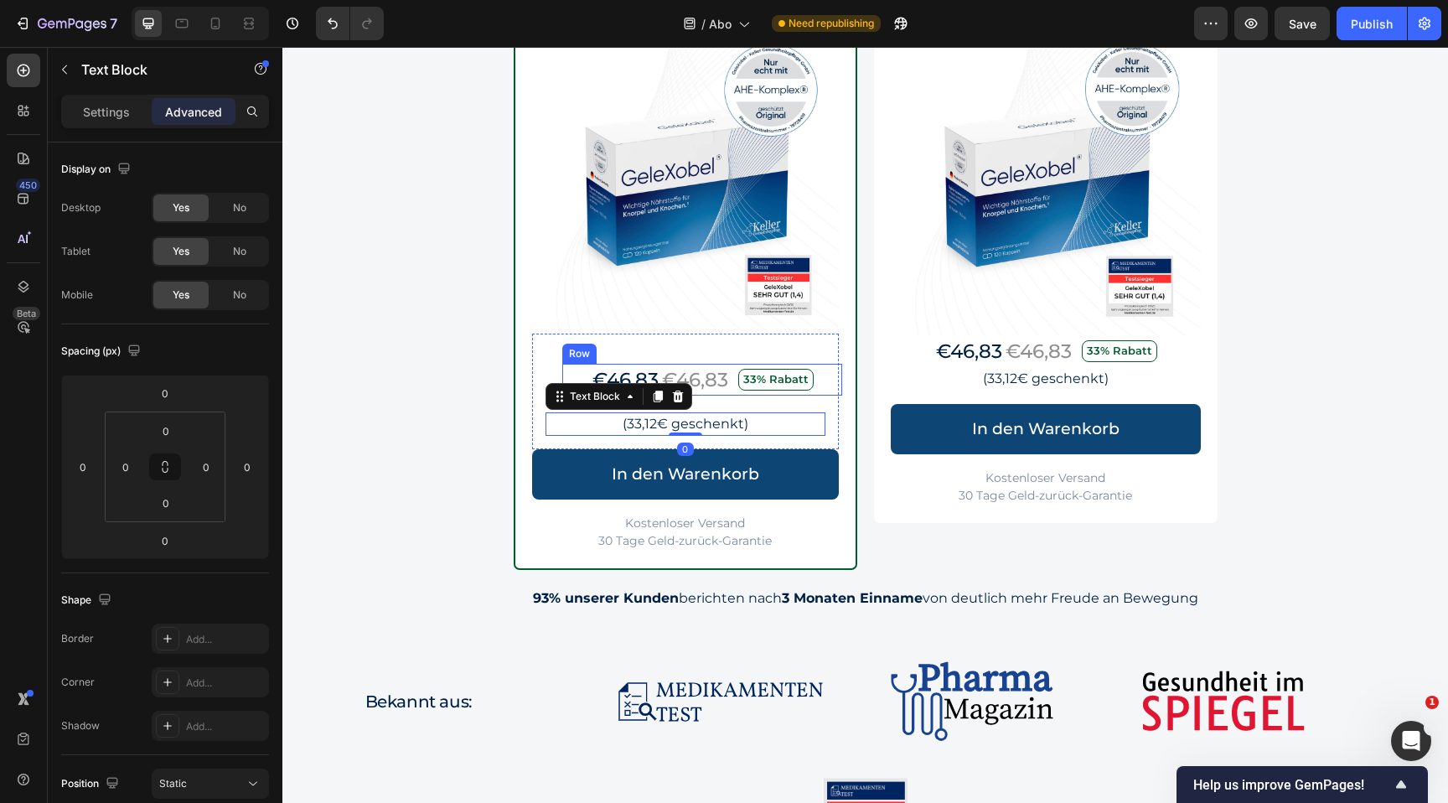
click at [818, 391] on div "€46,83 Text Block €46,83 Text Block 33% Rabatt Text Block Row" at bounding box center [702, 380] width 280 height 33
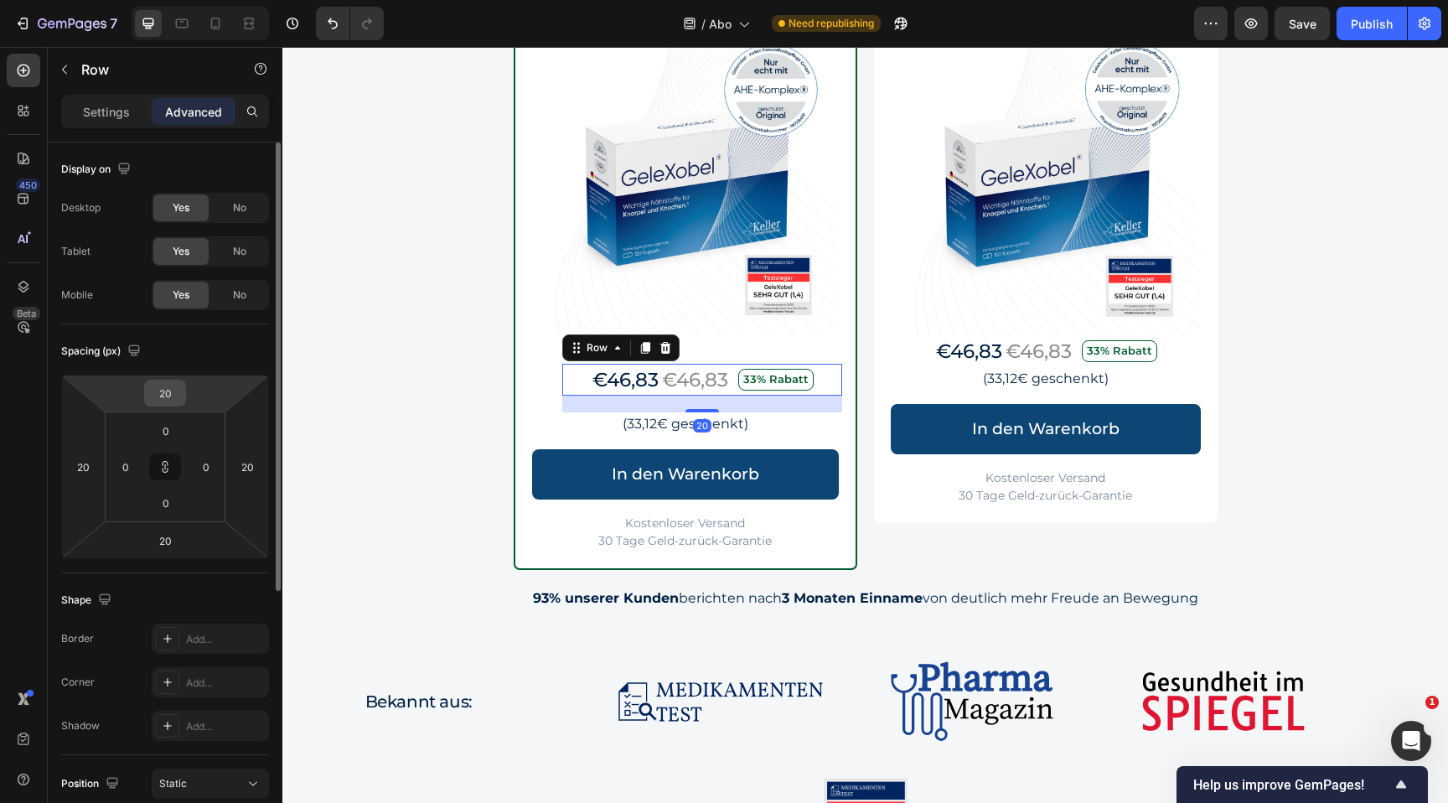
click at [168, 398] on input "20" at bounding box center [165, 392] width 34 height 25
type input "0"
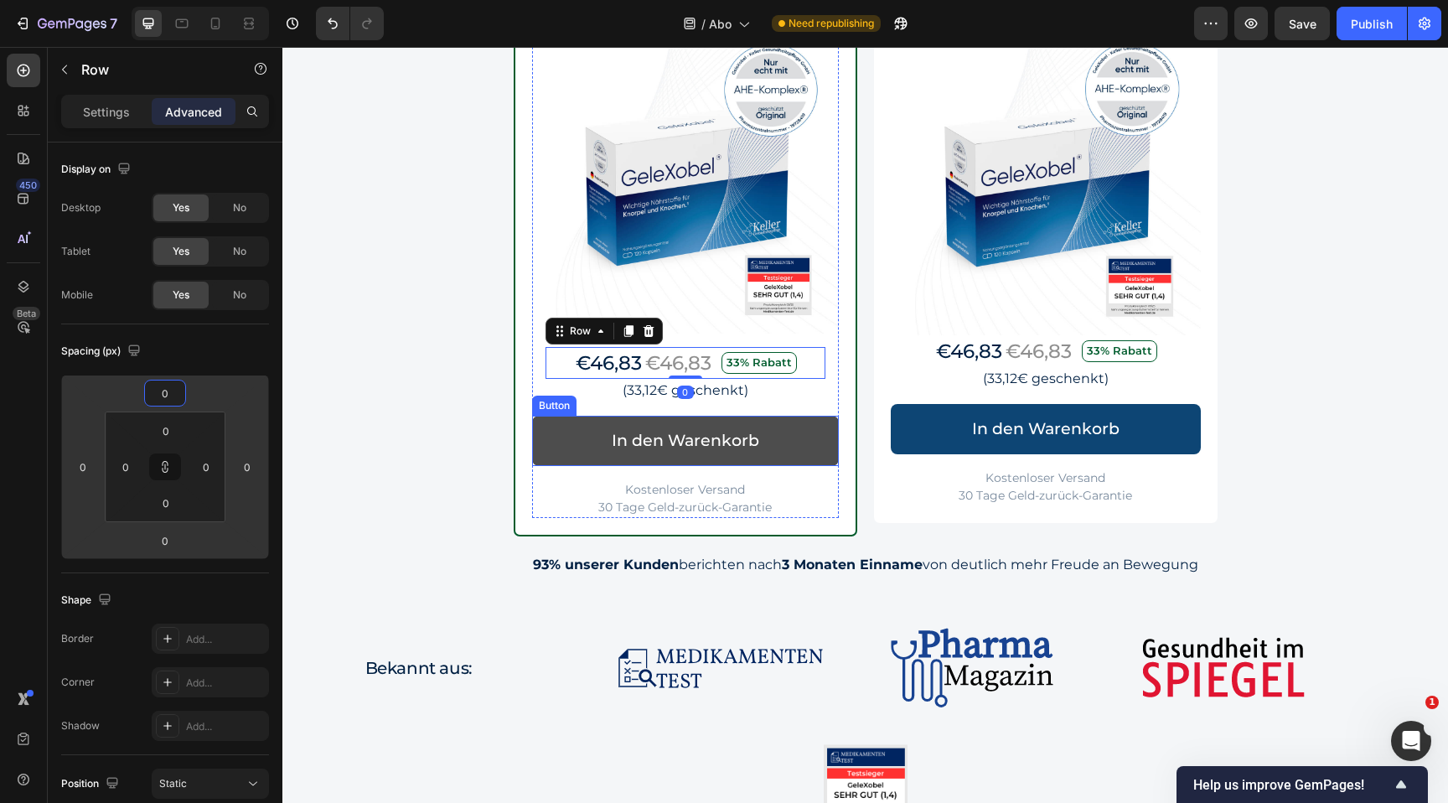
click at [553, 453] on link "In den Warenkorb" at bounding box center [685, 441] width 307 height 50
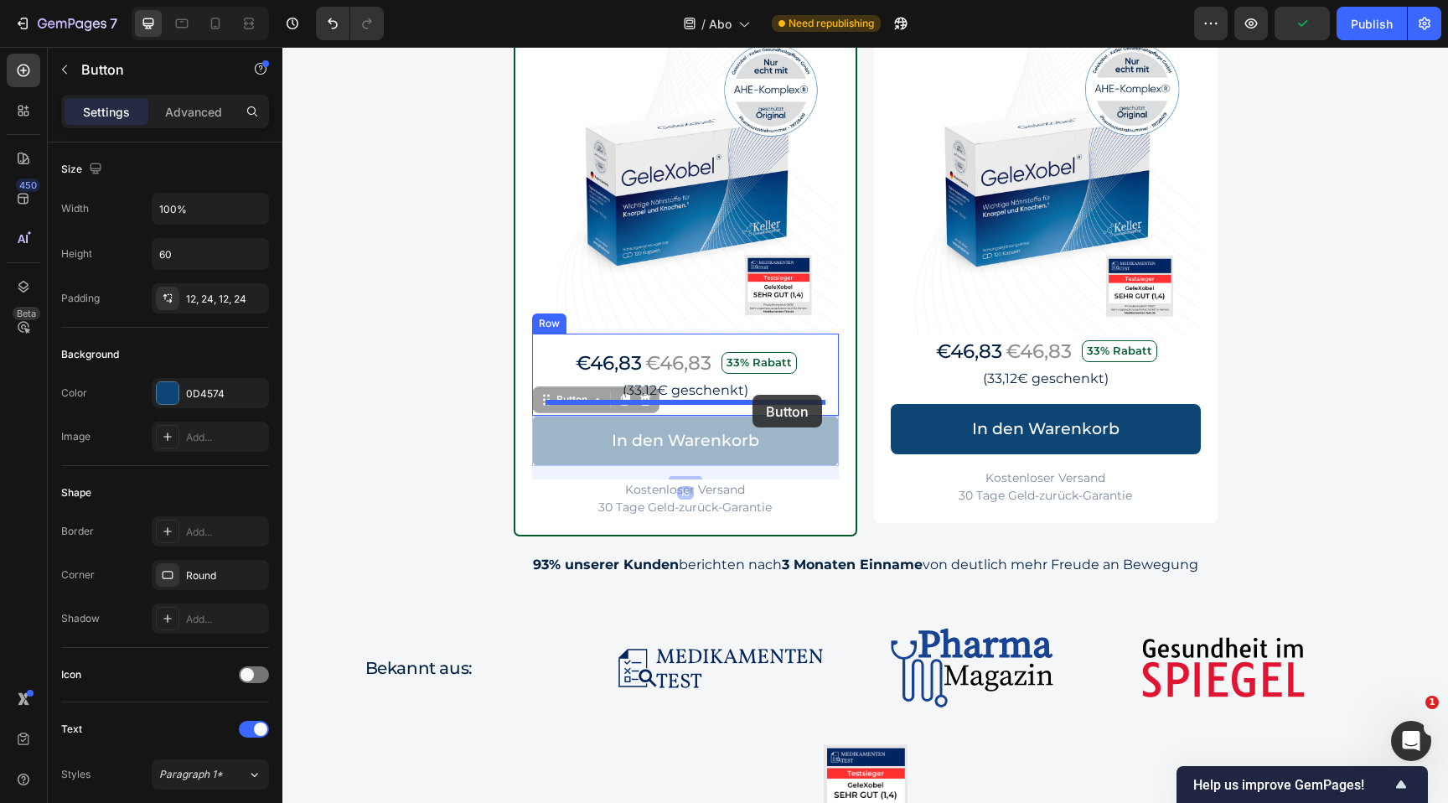
drag, startPoint x: 544, startPoint y: 395, endPoint x: 753, endPoint y: 395, distance: 208.7
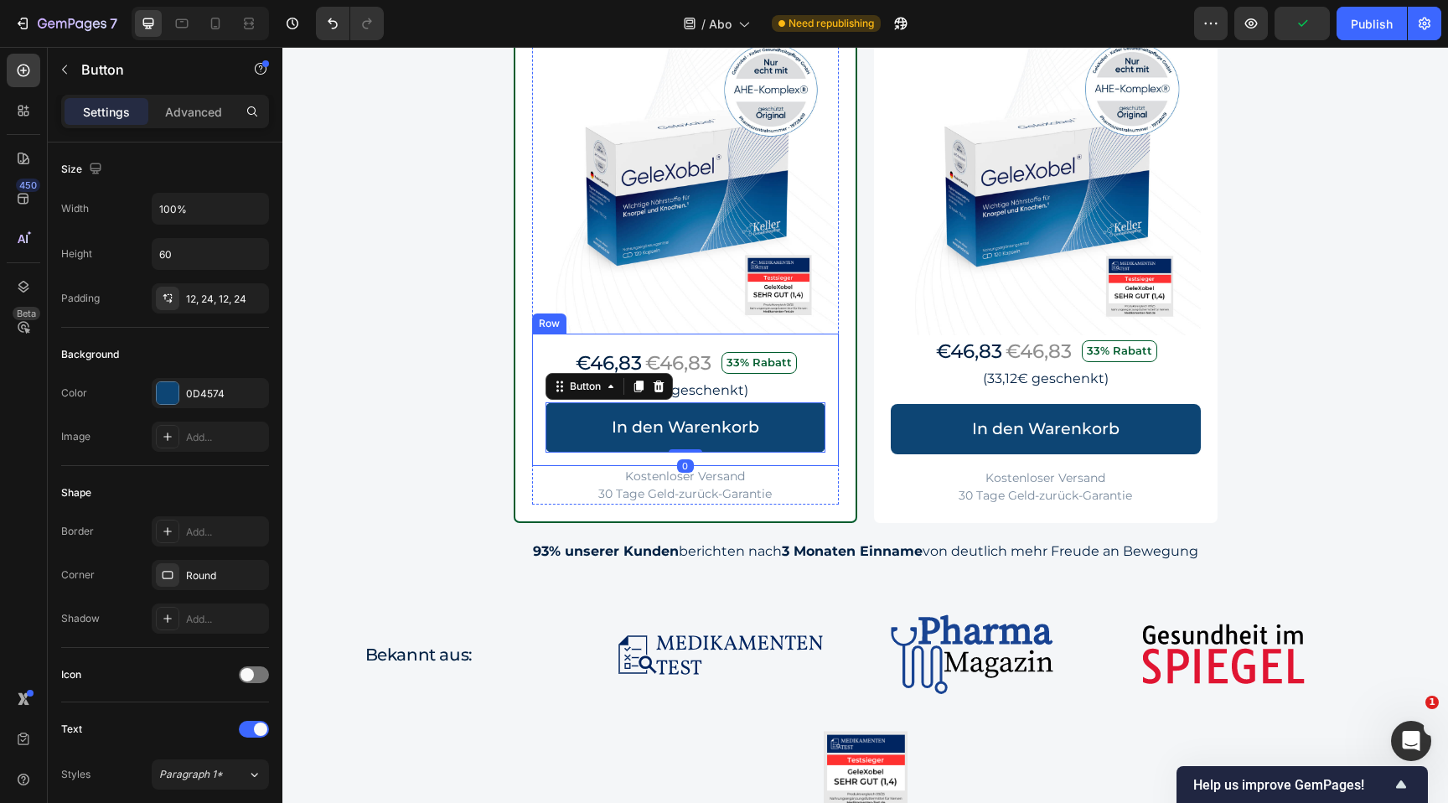
click at [826, 384] on div "€46,83 Text Block €46,83 Text Block 33% Rabatt Text Block Row (33,12€ geschenkt…" at bounding box center [685, 400] width 307 height 133
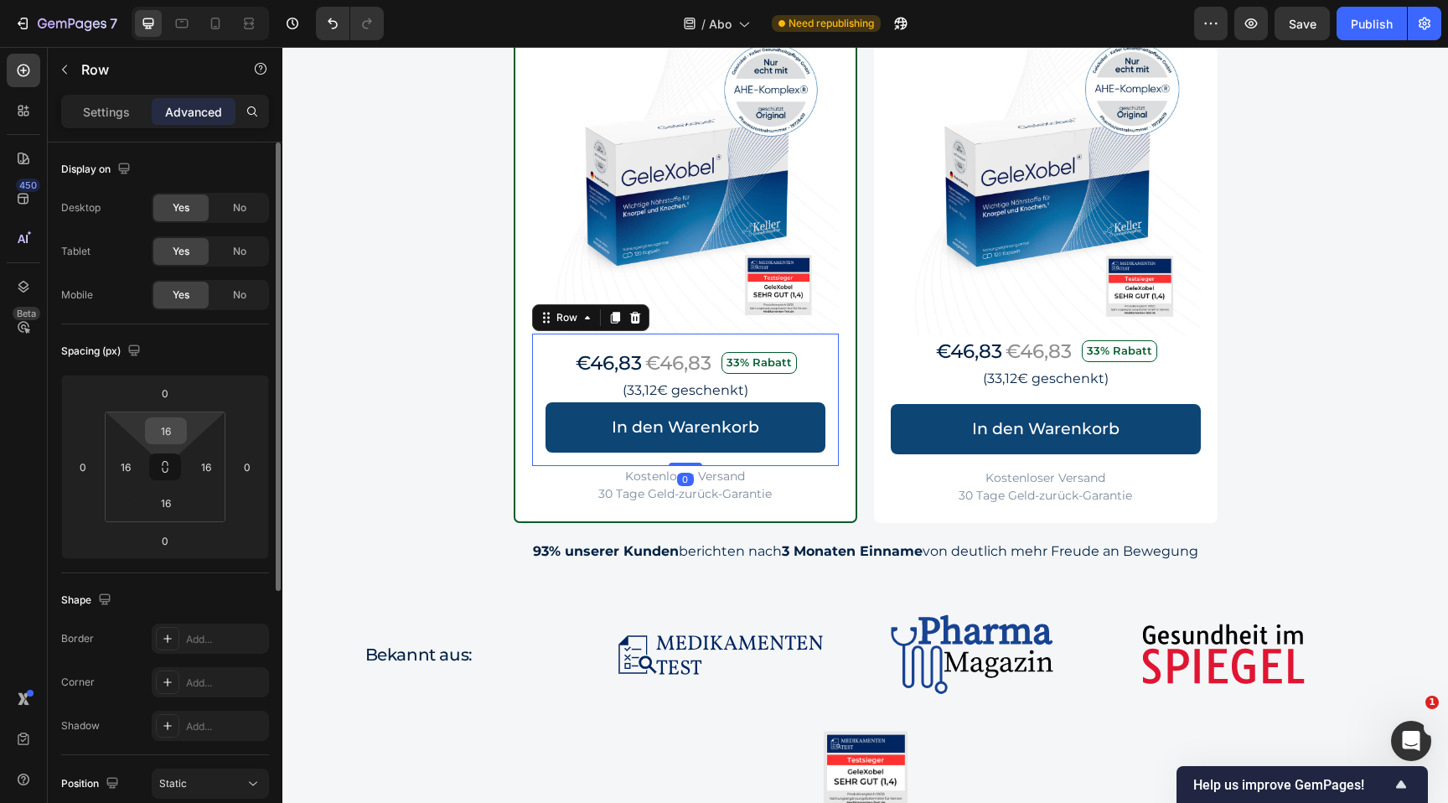
click at [162, 419] on input "16" at bounding box center [166, 430] width 34 height 25
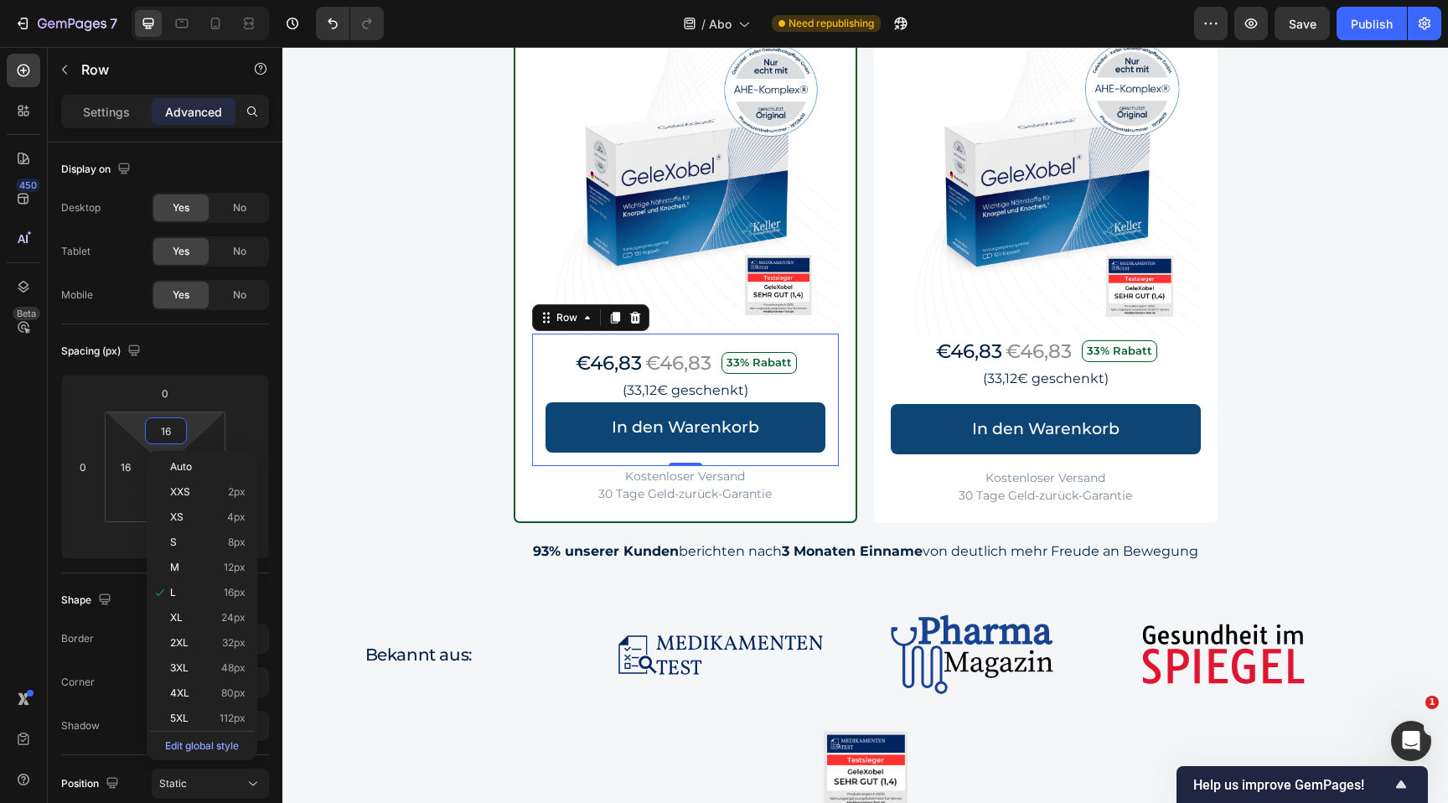
click at [132, 0] on html "7 Version history / Abo Need republishing Preview Save Publish 450 Beta Section…" at bounding box center [724, 0] width 1448 height 0
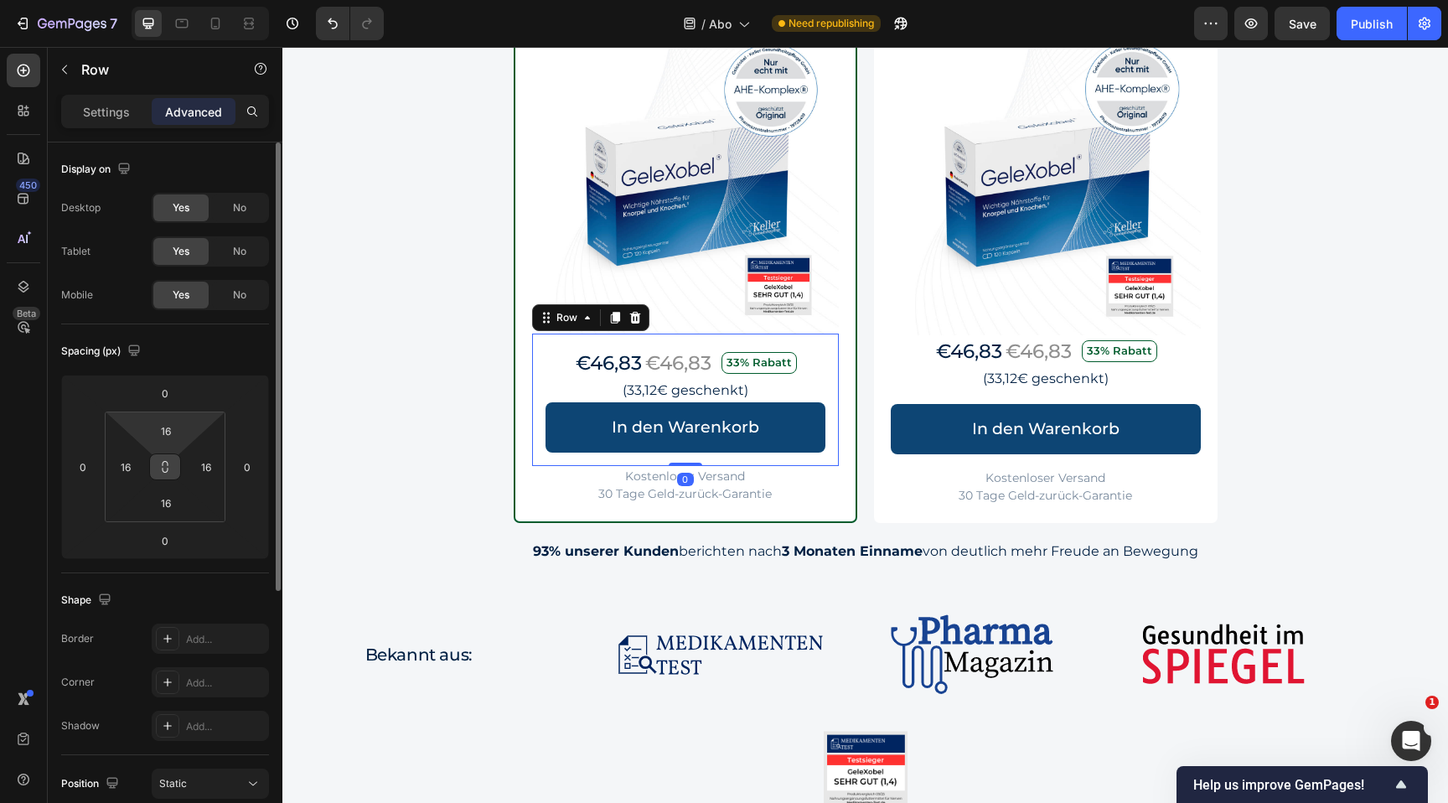
click at [171, 463] on button at bounding box center [165, 466] width 32 height 27
click at [171, 433] on input "16" at bounding box center [166, 430] width 34 height 25
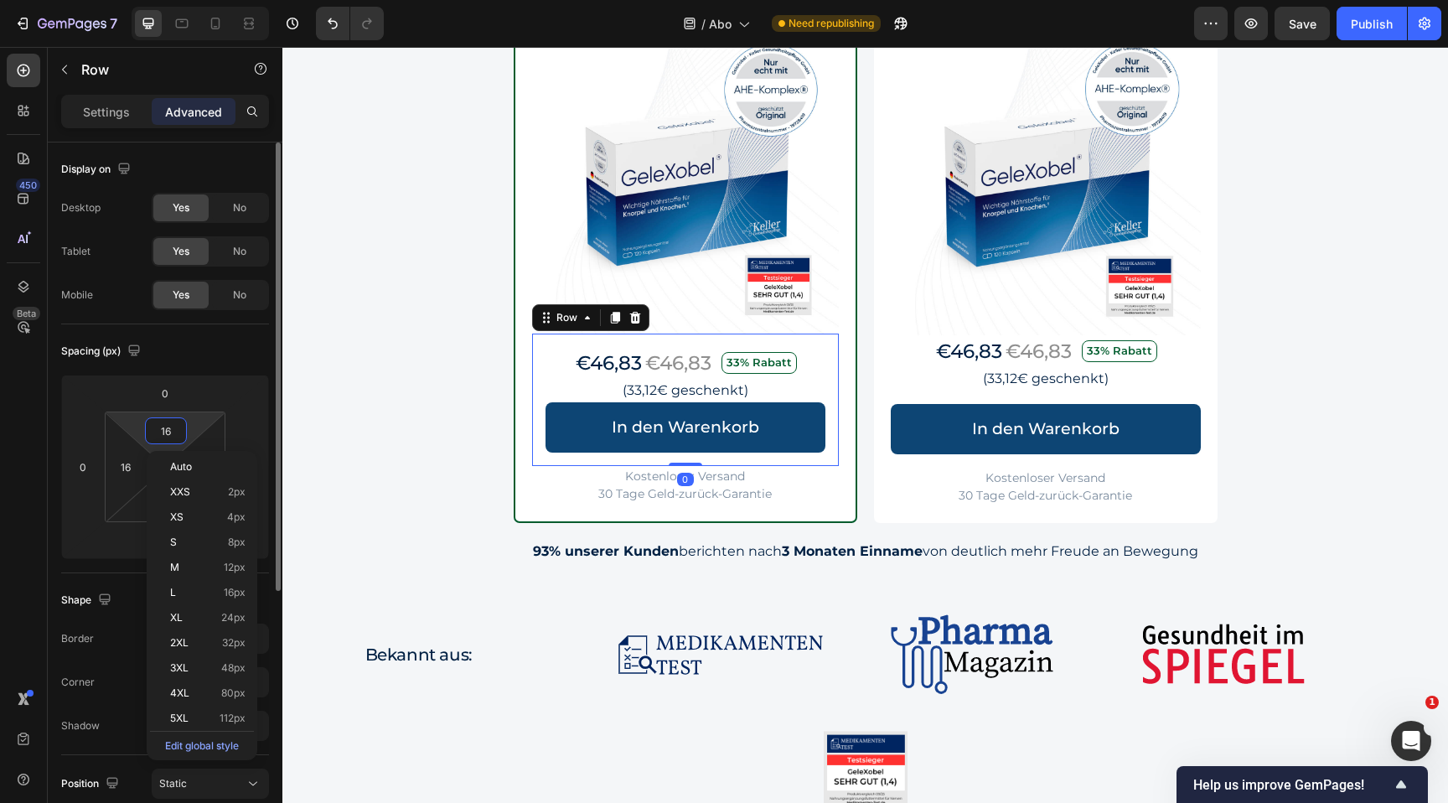
type input "0"
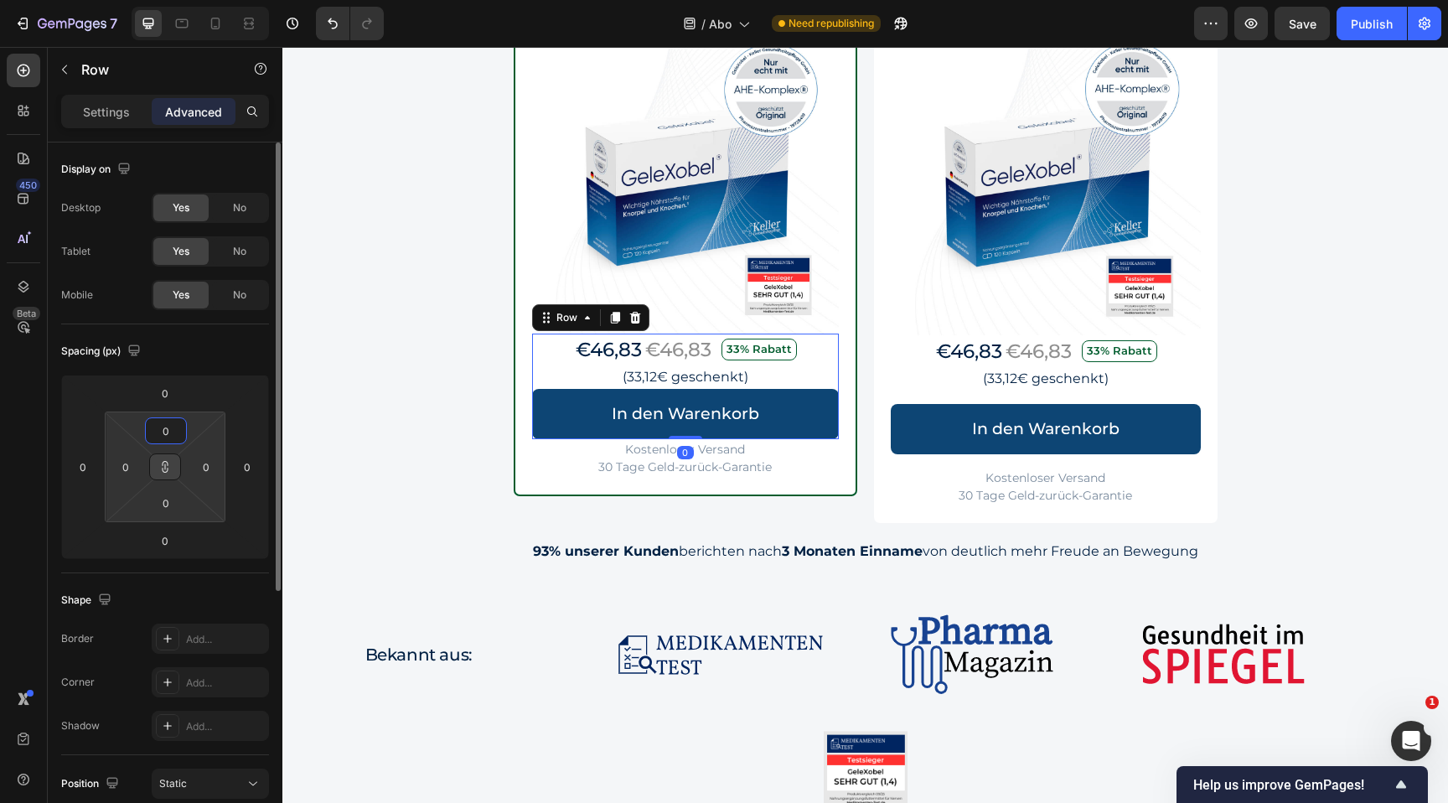
type input "0"
click at [504, 417] on div "Image Row Beste Wahl Text Block Row GeleXobel alle 30 Tage Heading (180 Kapseln…" at bounding box center [866, 240] width 1006 height 566
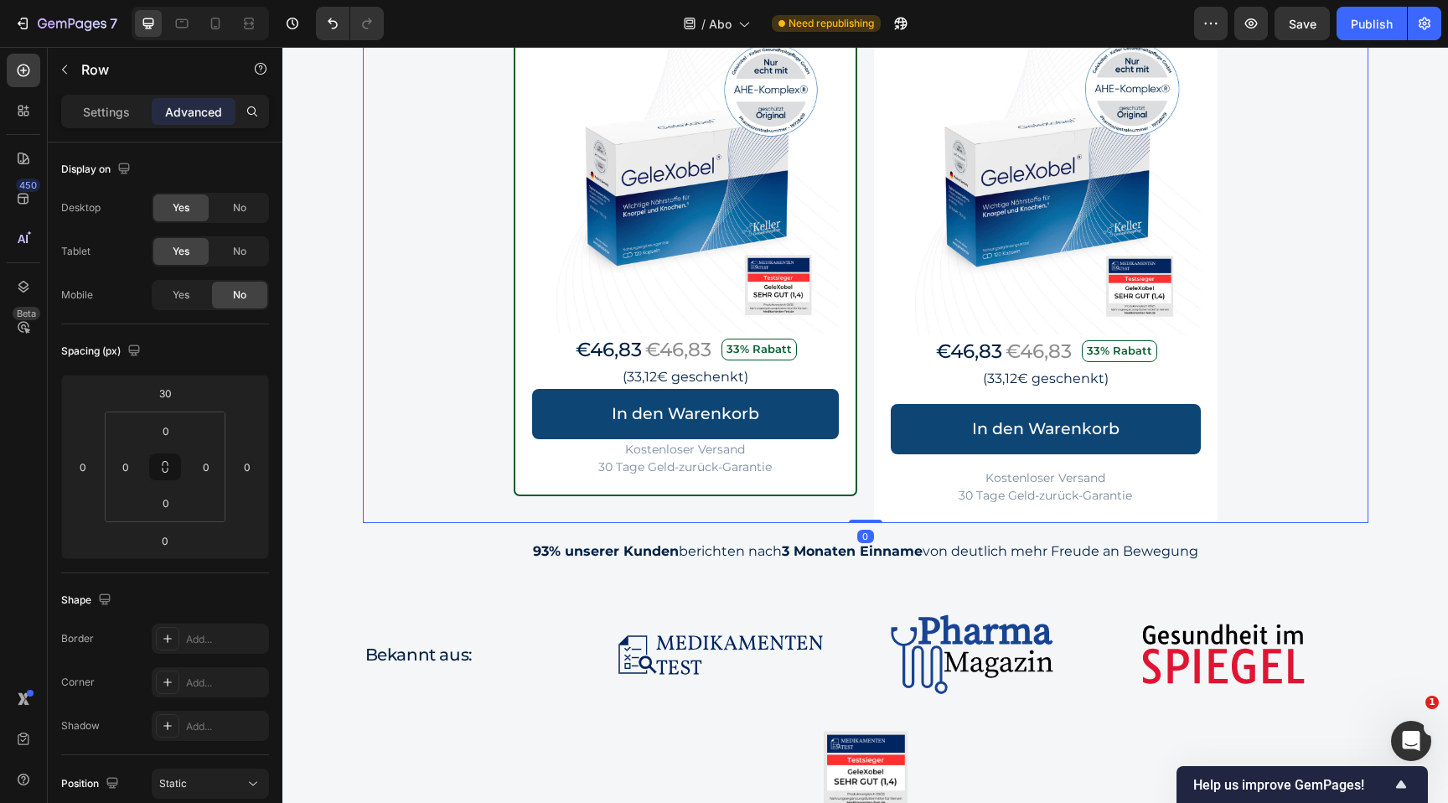
click at [415, 424] on div "Image Row Beste Wahl Text Block Row GeleXobel alle 30 Tage Heading (180 Kapseln…" at bounding box center [866, 240] width 1006 height 566
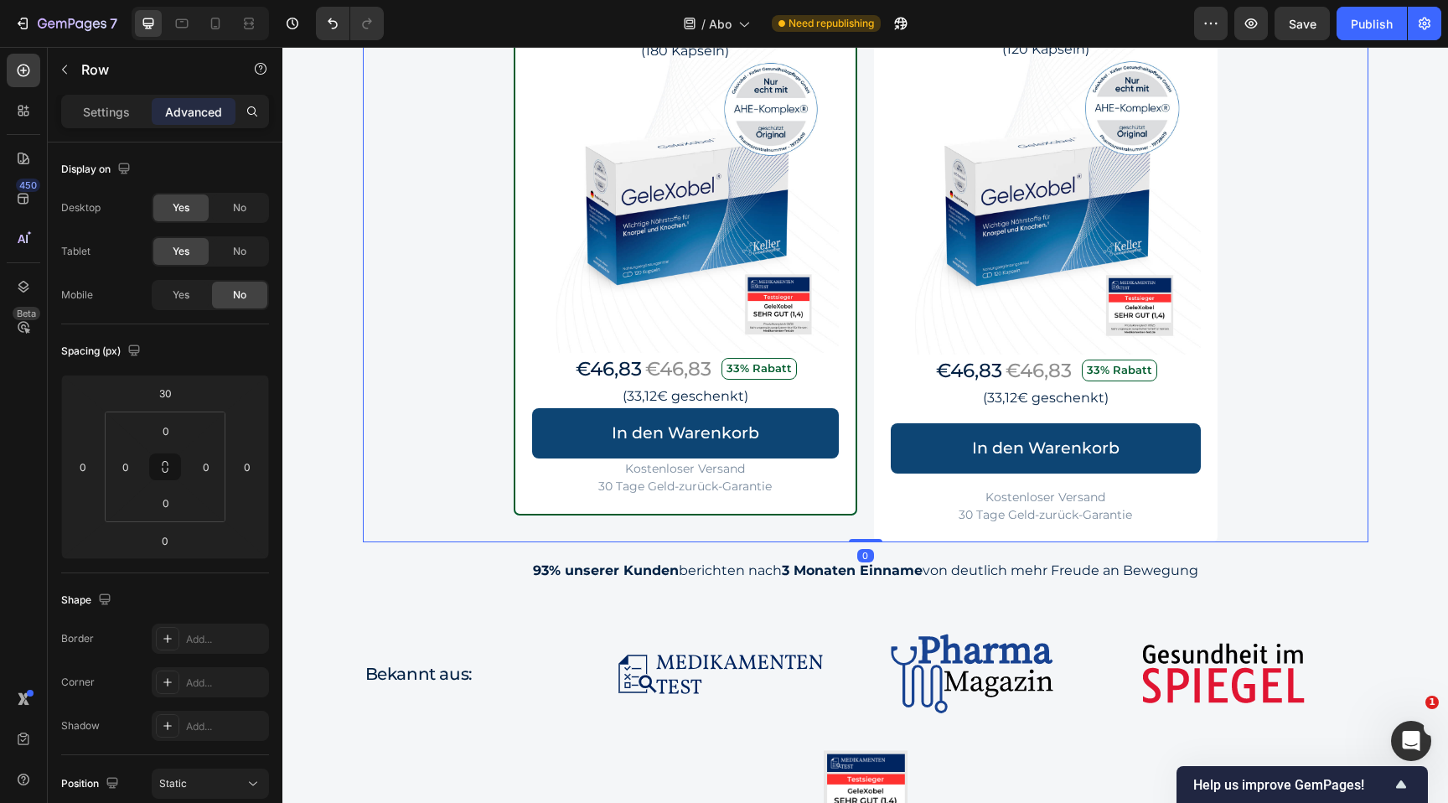
scroll to position [1680, 0]
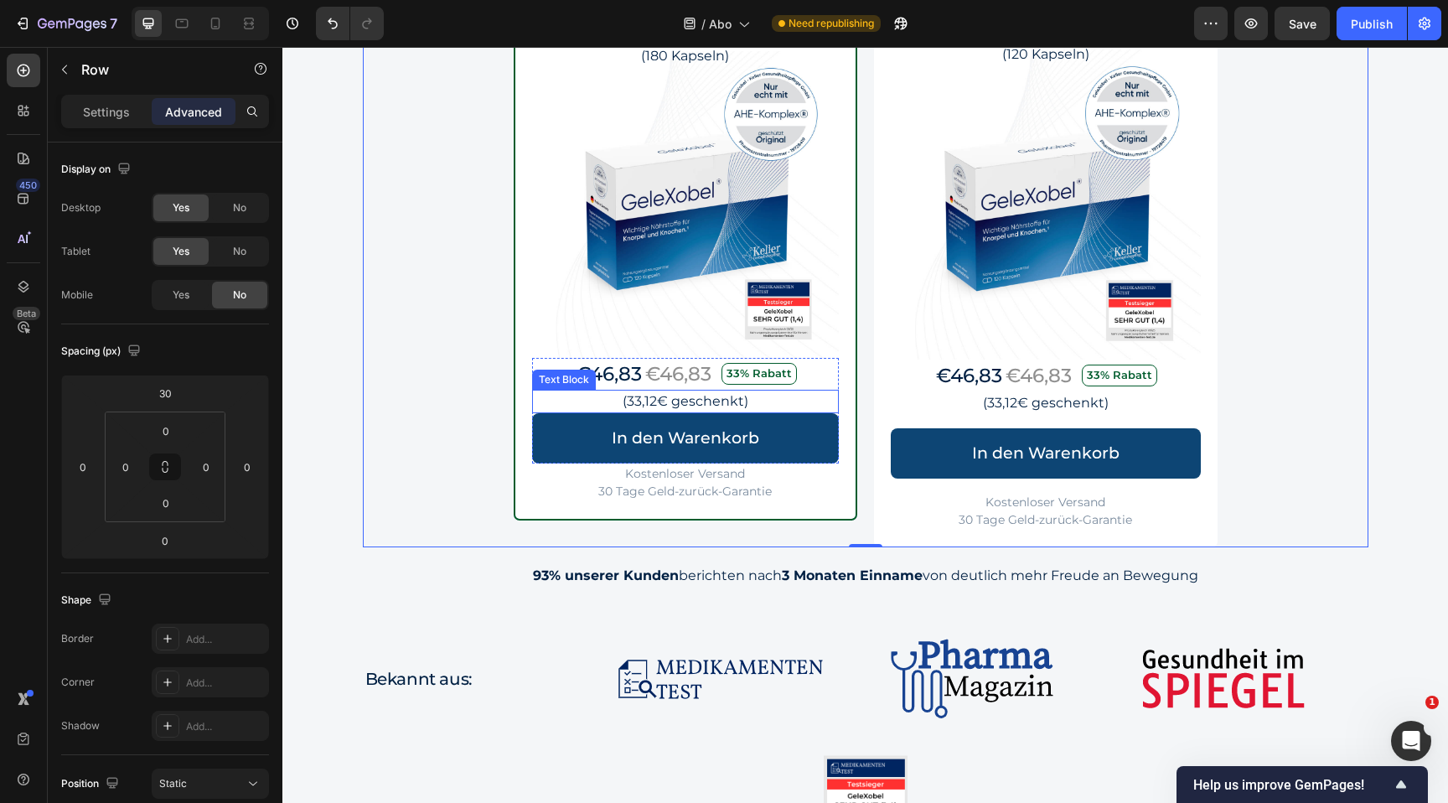
click at [547, 379] on div "Text Block" at bounding box center [564, 379] width 57 height 15
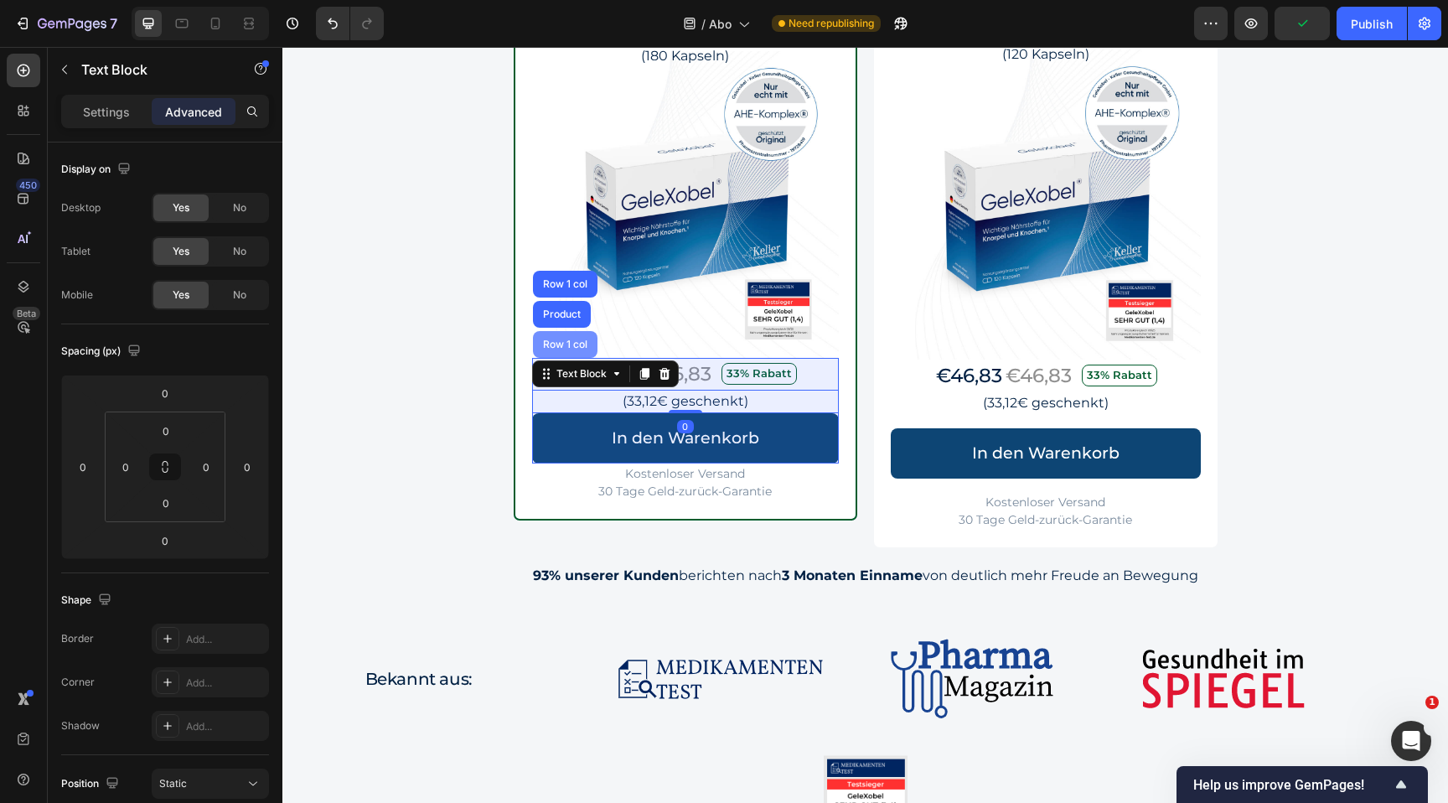
click at [571, 336] on div "Row 1 col" at bounding box center [565, 344] width 65 height 27
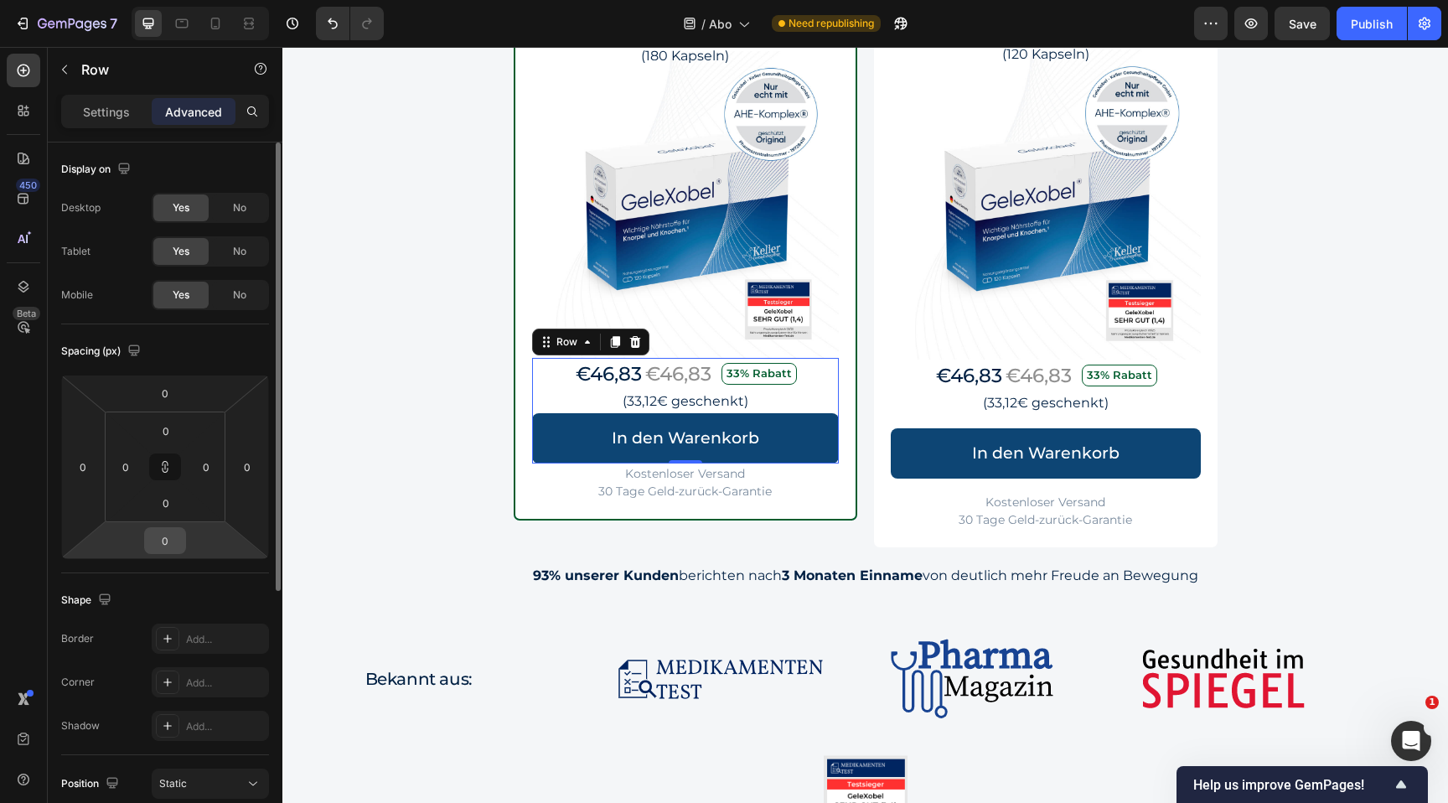
click at [163, 547] on input "0" at bounding box center [165, 540] width 34 height 25
type input "1"
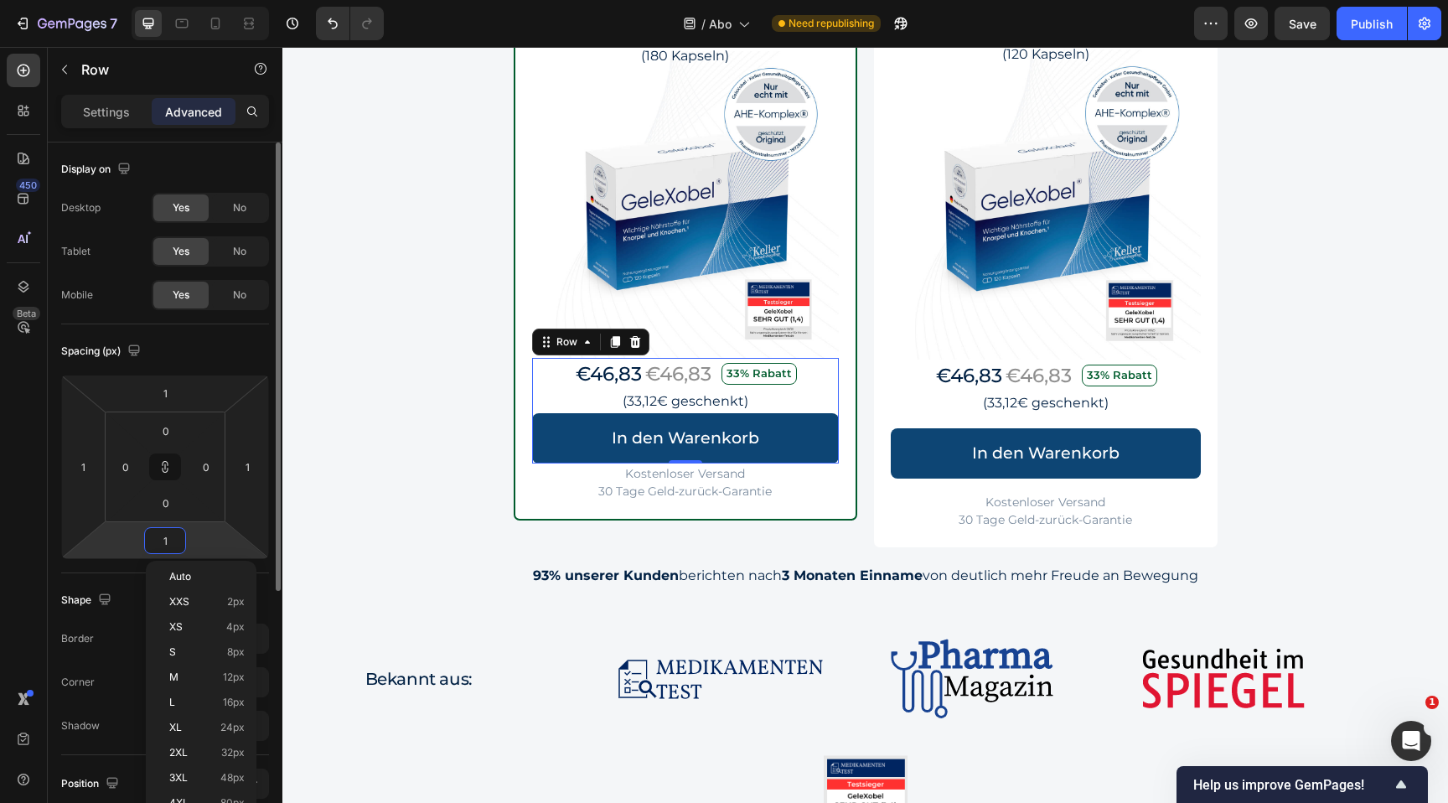
type input "16"
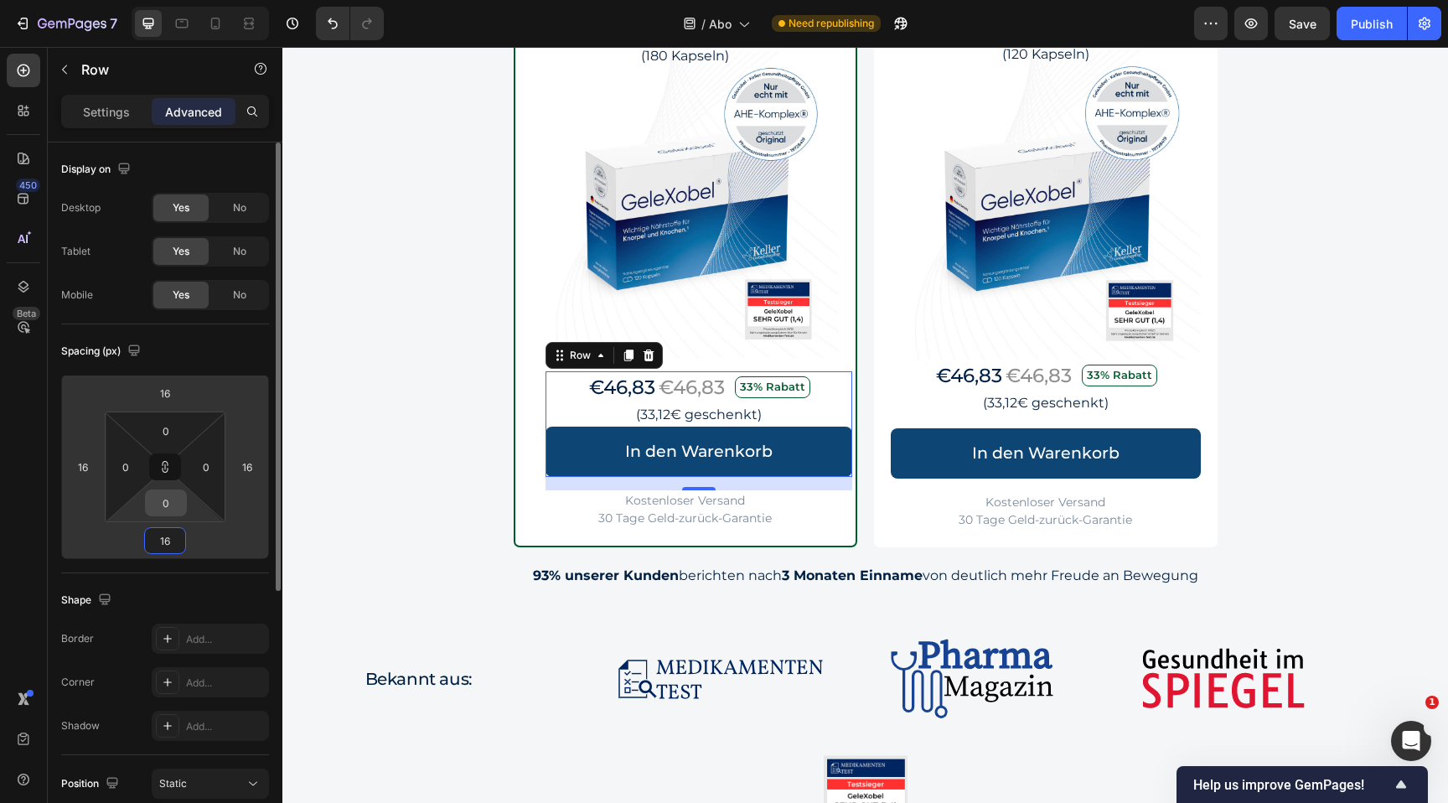
type input "0"
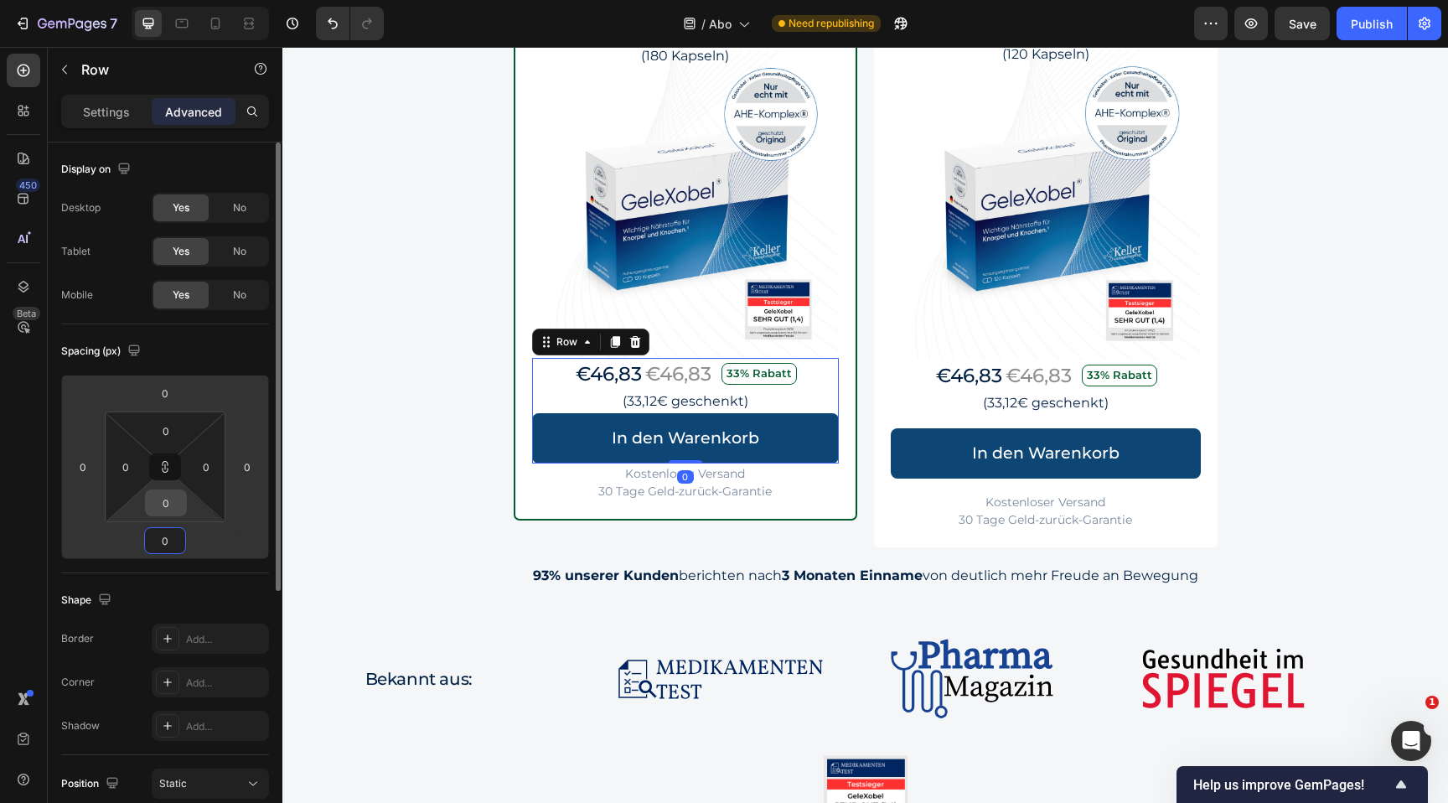
click at [166, 505] on input "0" at bounding box center [166, 502] width 34 height 25
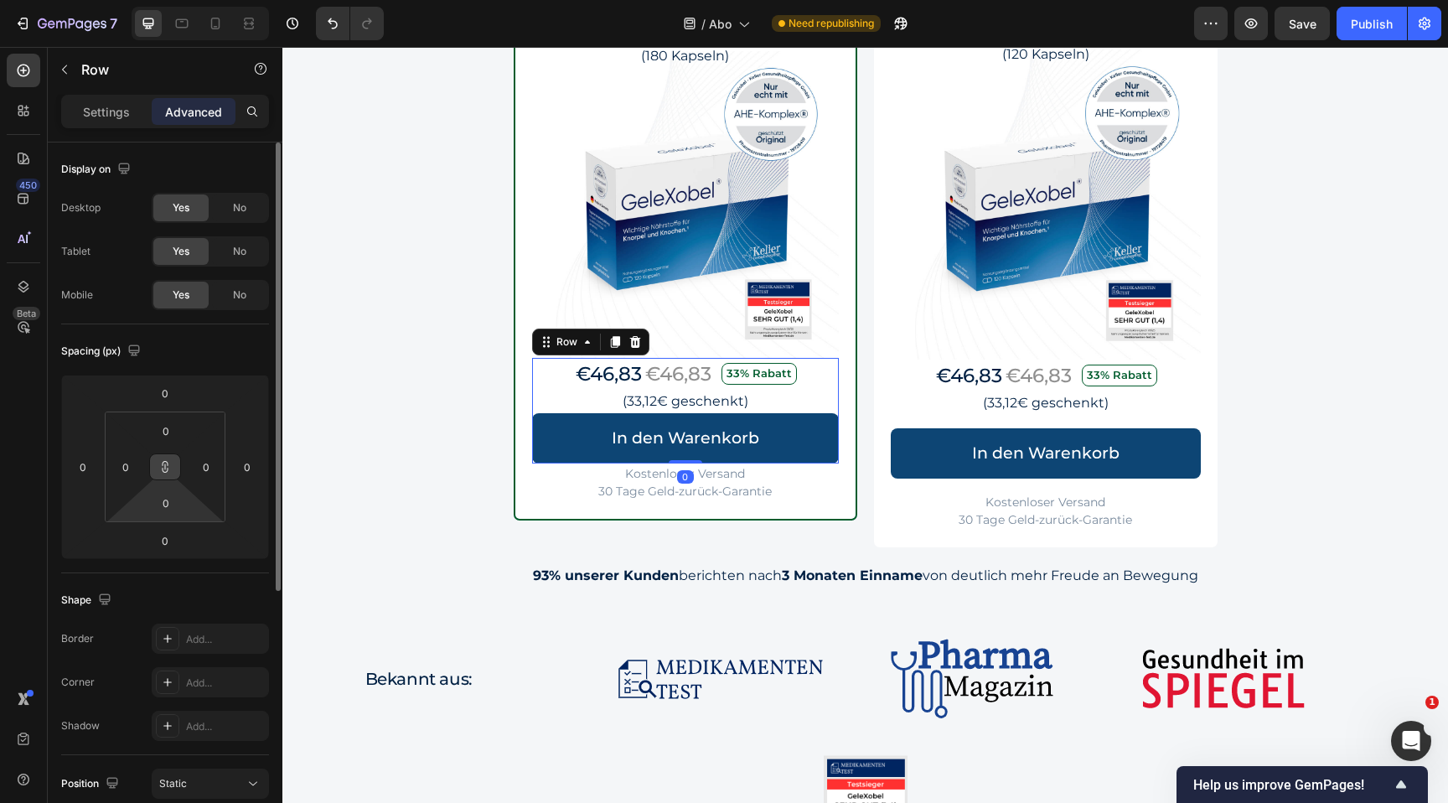
click at [170, 474] on button at bounding box center [165, 466] width 32 height 27
click at [167, 538] on input "0" at bounding box center [165, 540] width 34 height 25
type input "16"
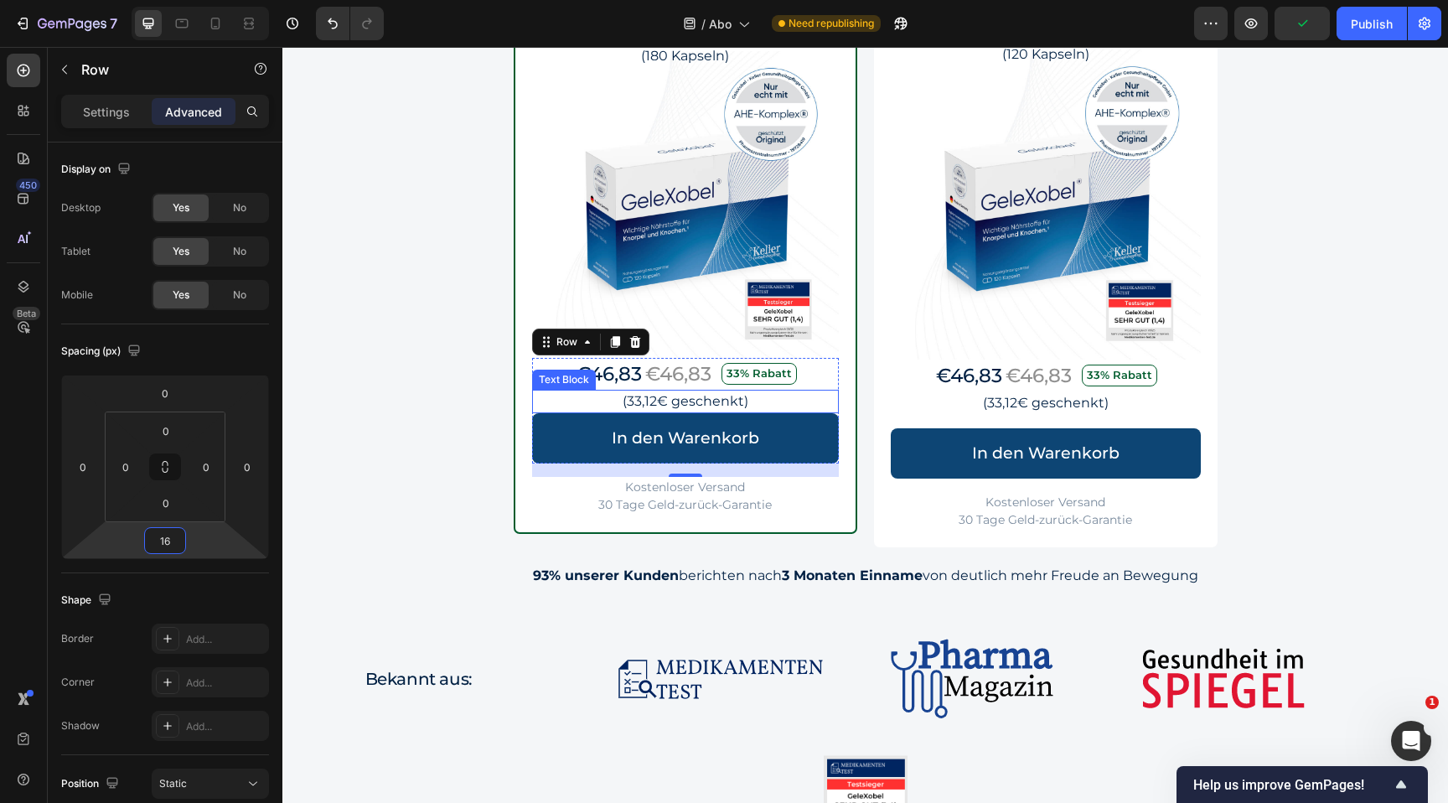
click at [775, 403] on p "(33,12€ geschenkt)" at bounding box center [685, 401] width 303 height 20
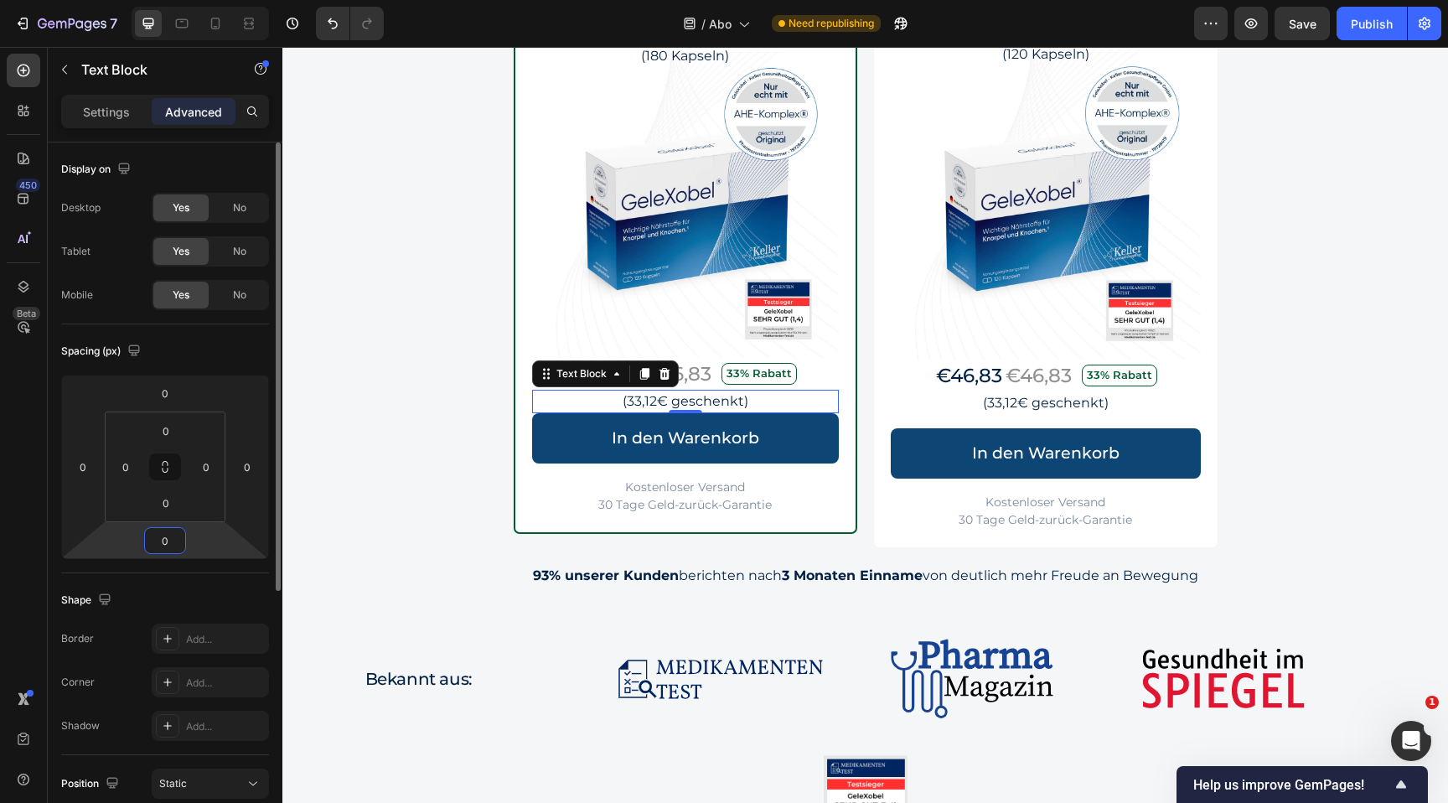
click at [159, 541] on input "0" at bounding box center [165, 540] width 34 height 25
type input "16"
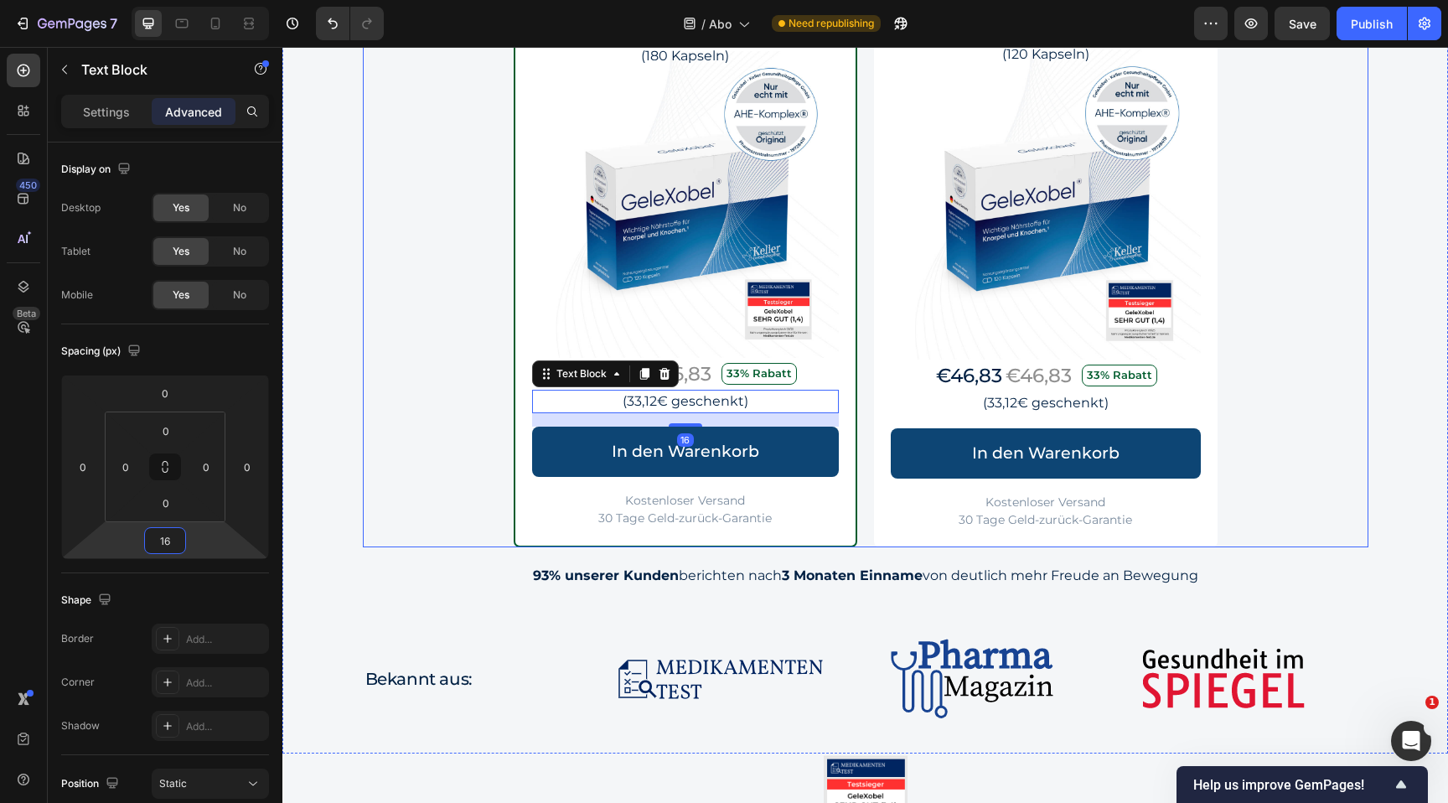
click at [1327, 478] on div "Image Row Beste Wahl Text Block Row GeleXobel alle 30 Tage Heading (180 Kapseln…" at bounding box center [866, 265] width 1006 height 566
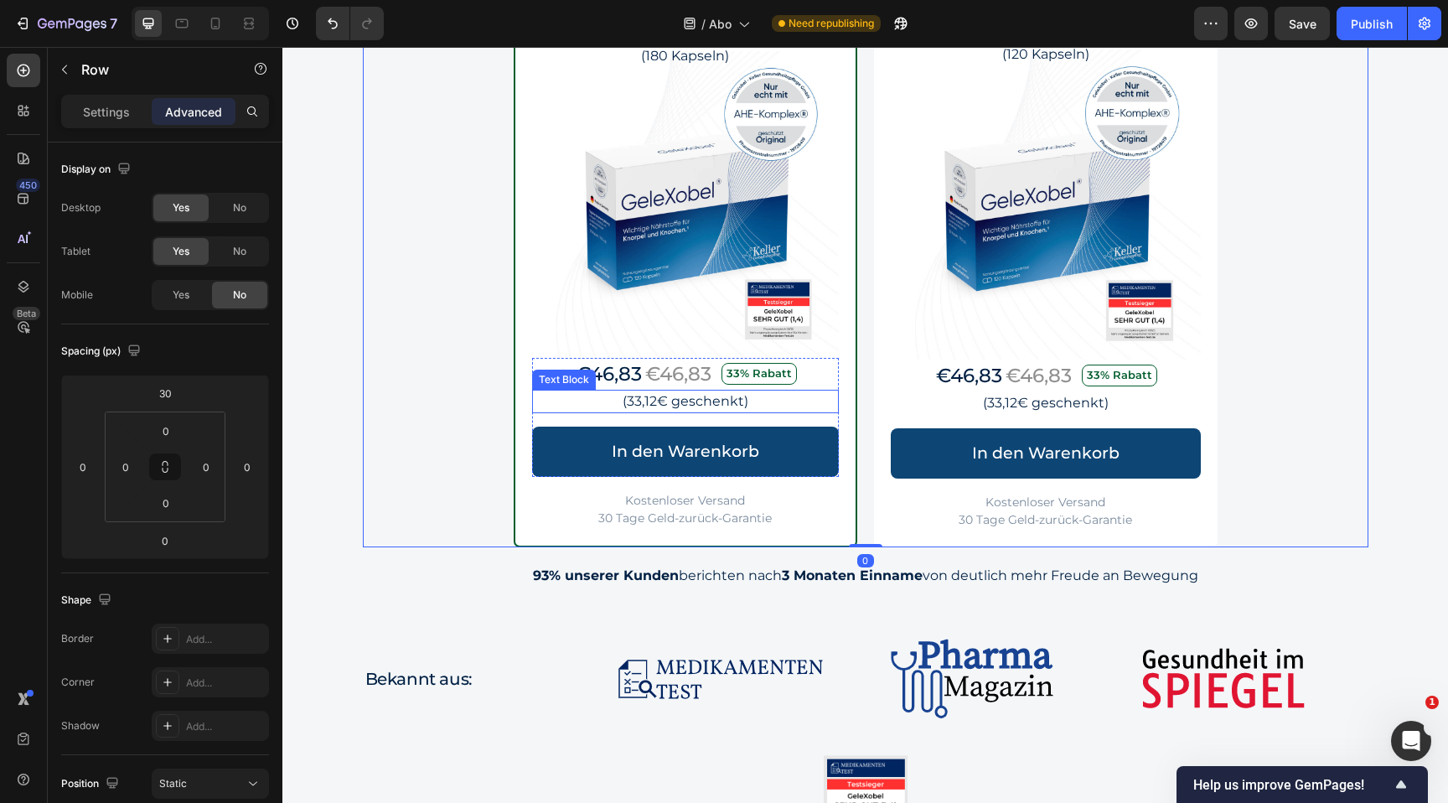
click at [775, 412] on div "(33,12€ geschenkt)" at bounding box center [685, 401] width 307 height 23
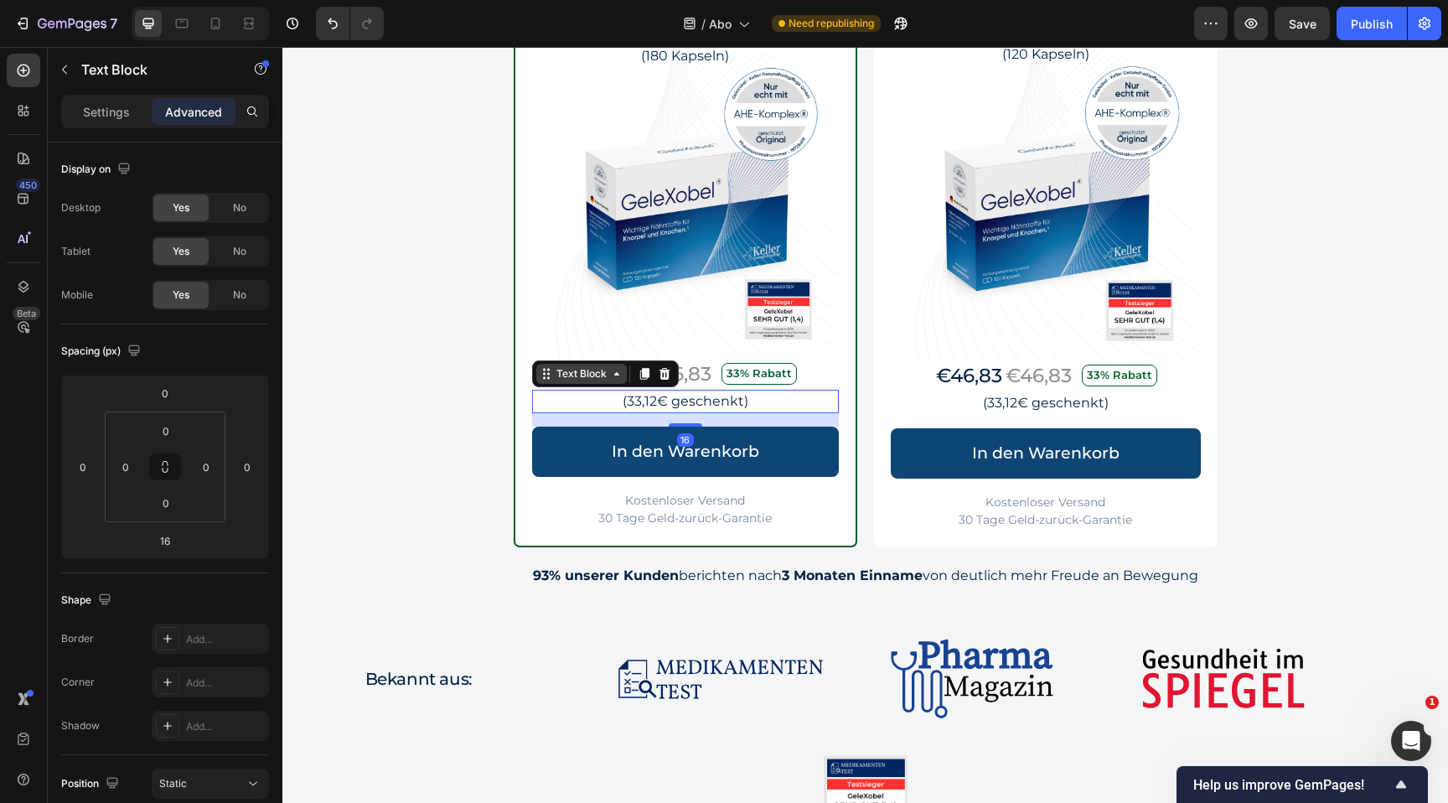
click at [605, 367] on div "Text Block" at bounding box center [581, 373] width 57 height 15
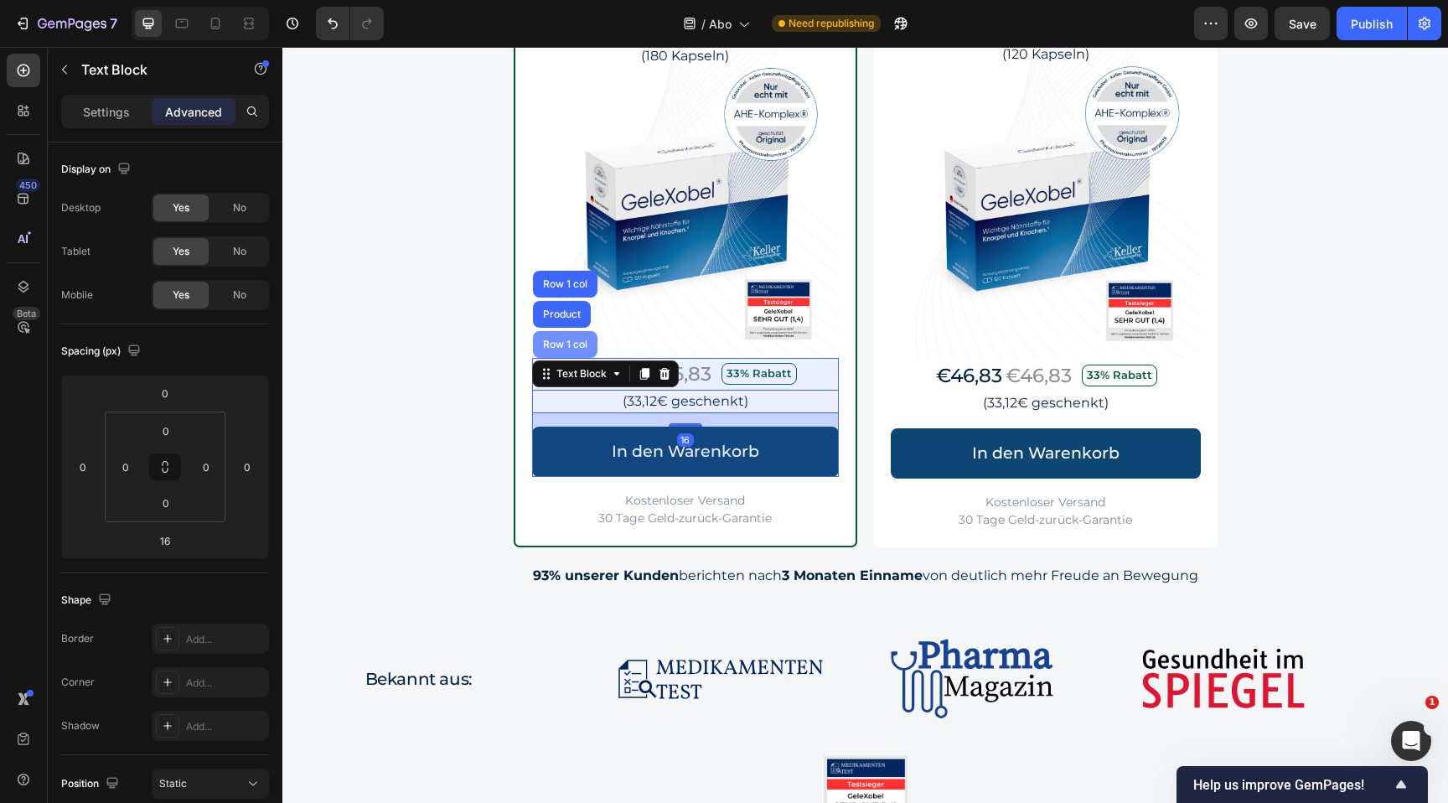
click at [577, 346] on div "Row 1 col" at bounding box center [565, 344] width 51 height 10
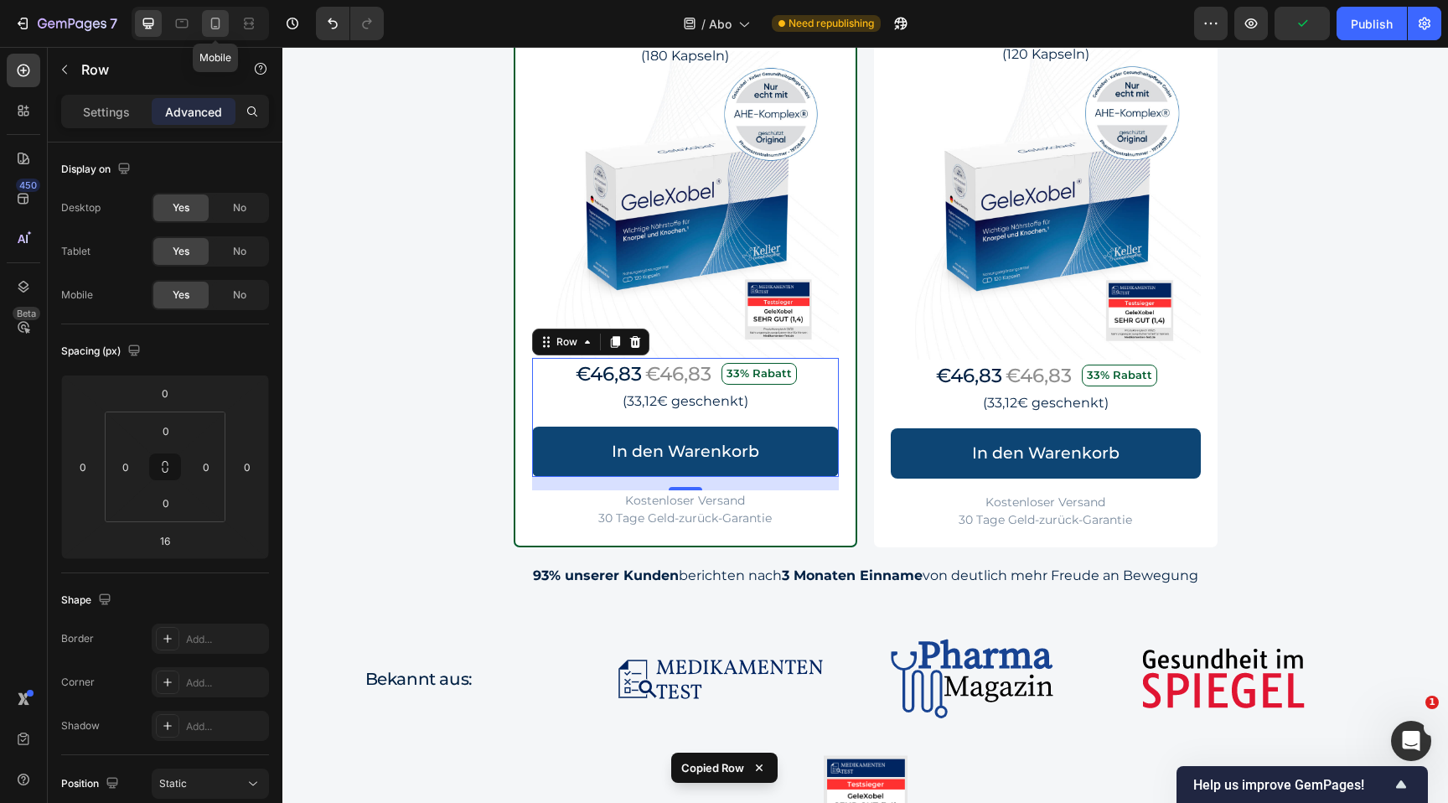
click at [211, 33] on div at bounding box center [215, 23] width 27 height 27
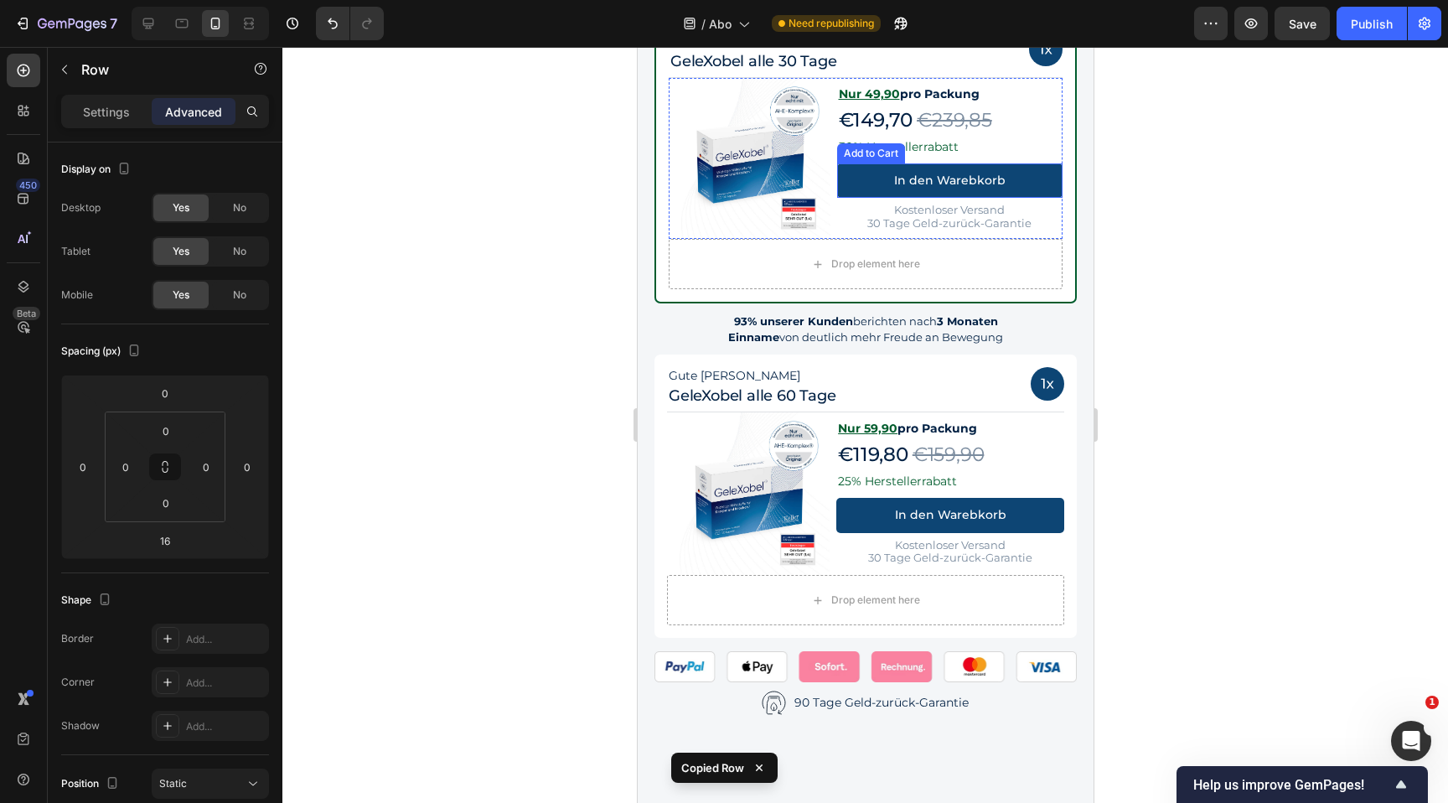
scroll to position [1447, 0]
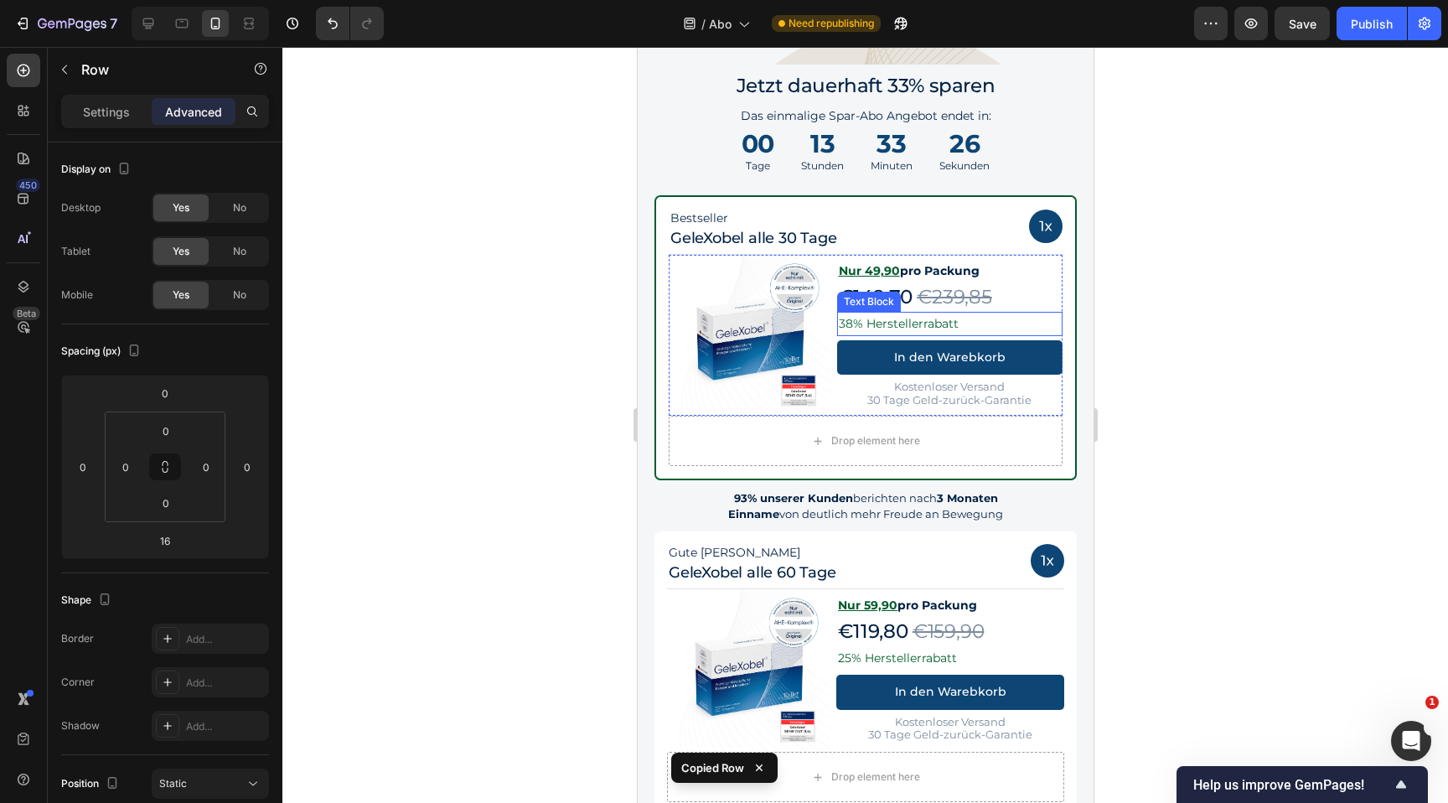
click at [1011, 310] on div "€149,70 Product Price Product Price €239,85 Product Price Product Price Row" at bounding box center [949, 297] width 226 height 28
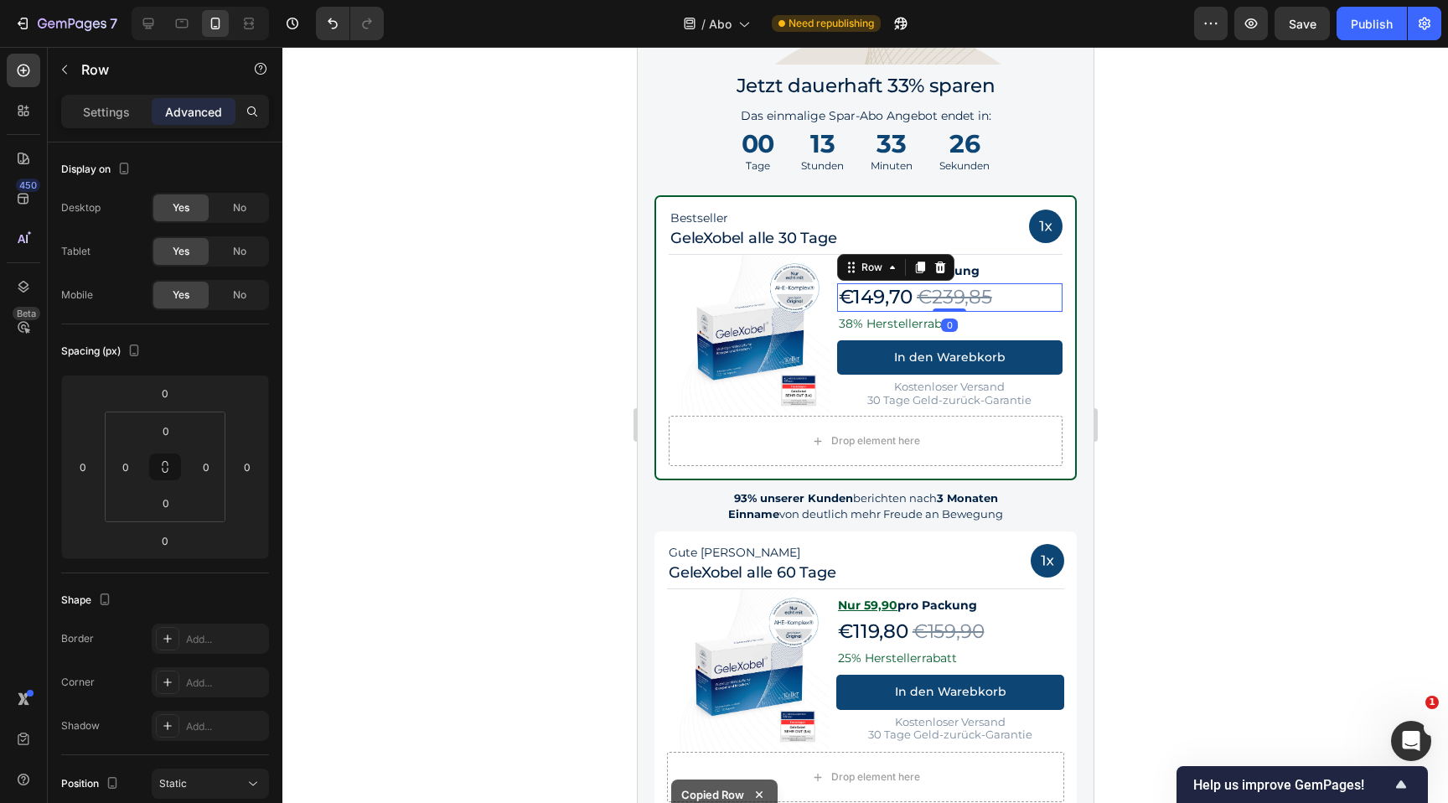
click at [1017, 299] on div "€149,70 Product Price Product Price €239,85 Product Price Product Price Row 0" at bounding box center [949, 297] width 226 height 28
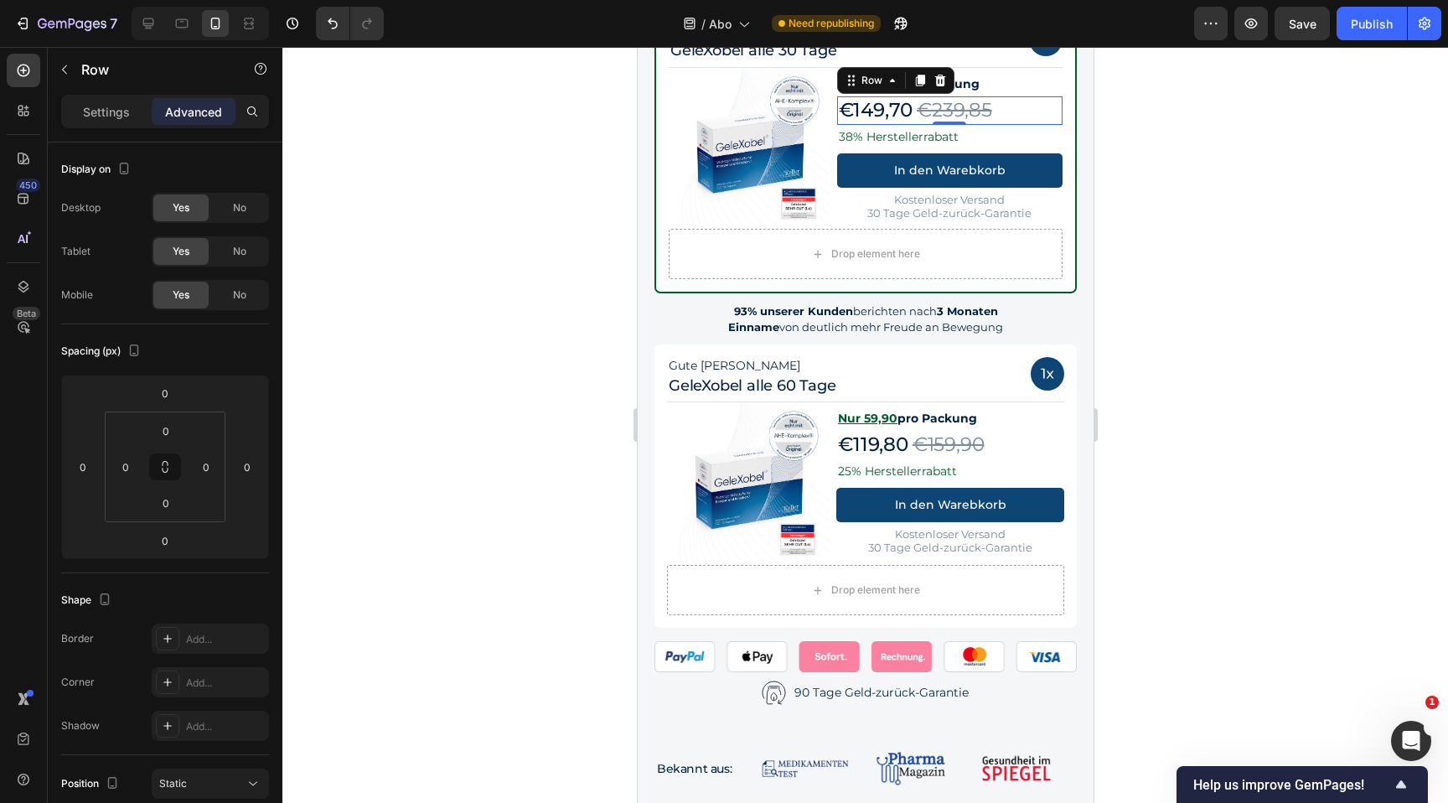
scroll to position [2130, 0]
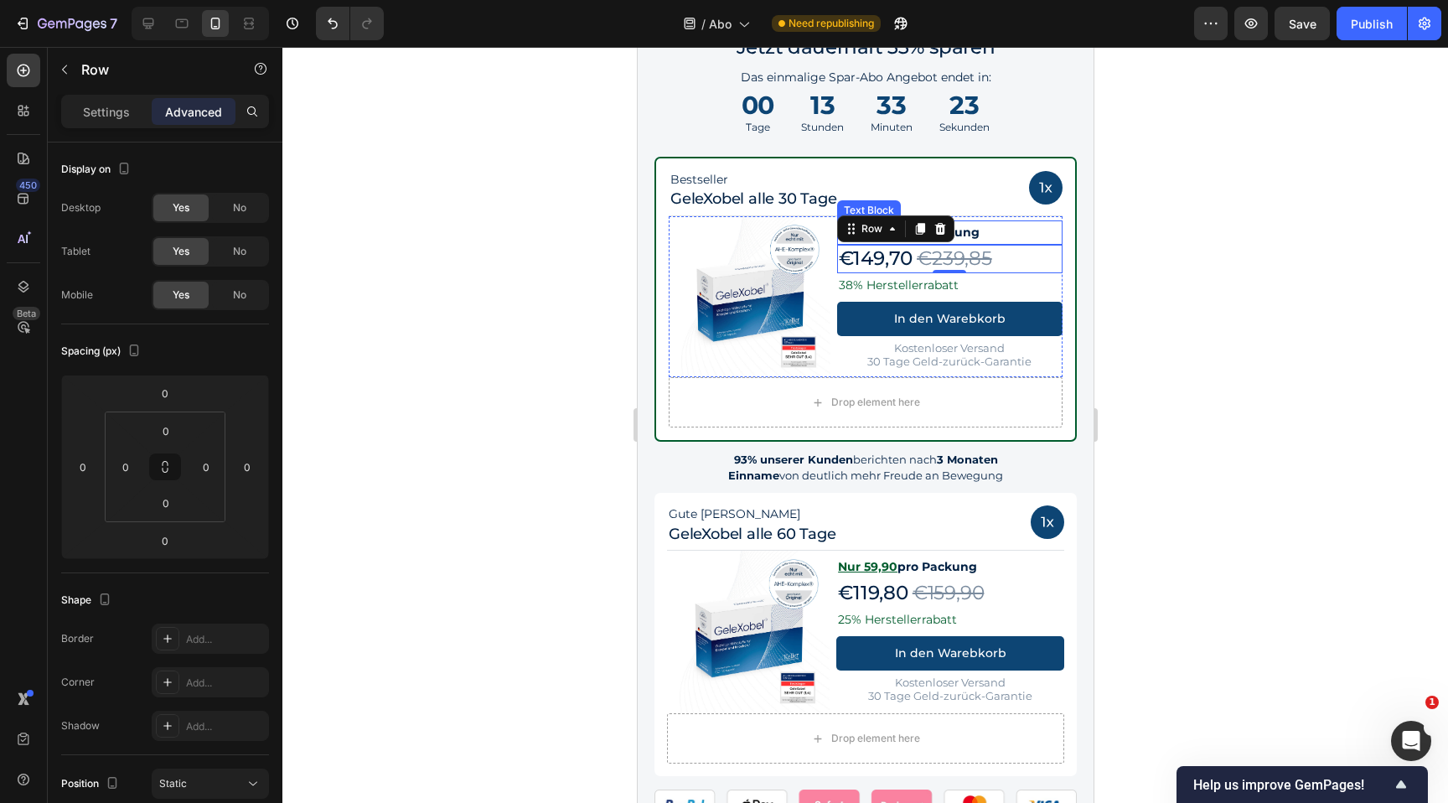
click at [1002, 235] on p "Nur 49,90 pro Packung" at bounding box center [949, 232] width 223 height 21
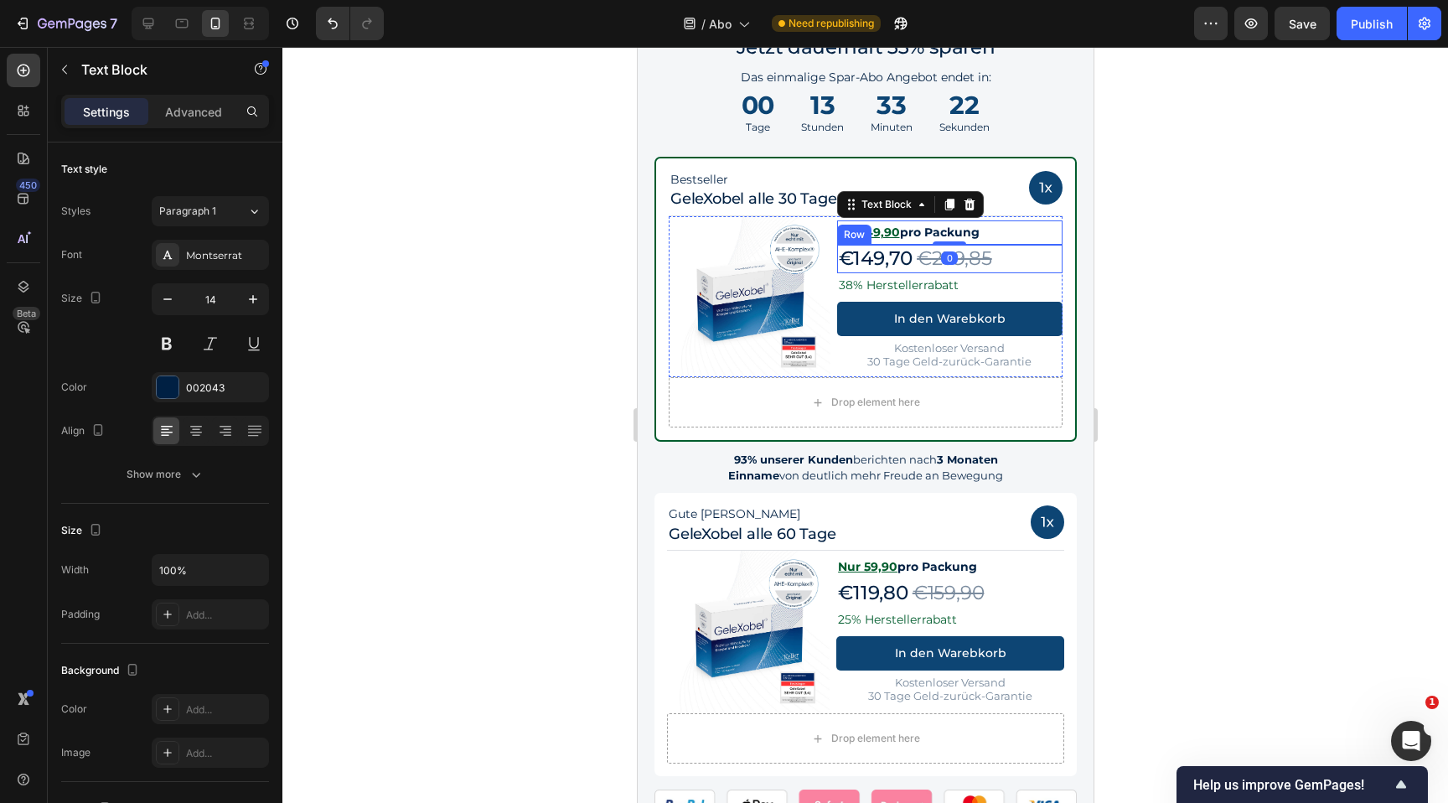
click at [1002, 251] on div "€149,70 Product Price Product Price €239,85 Product Price Product Price Row" at bounding box center [949, 259] width 226 height 28
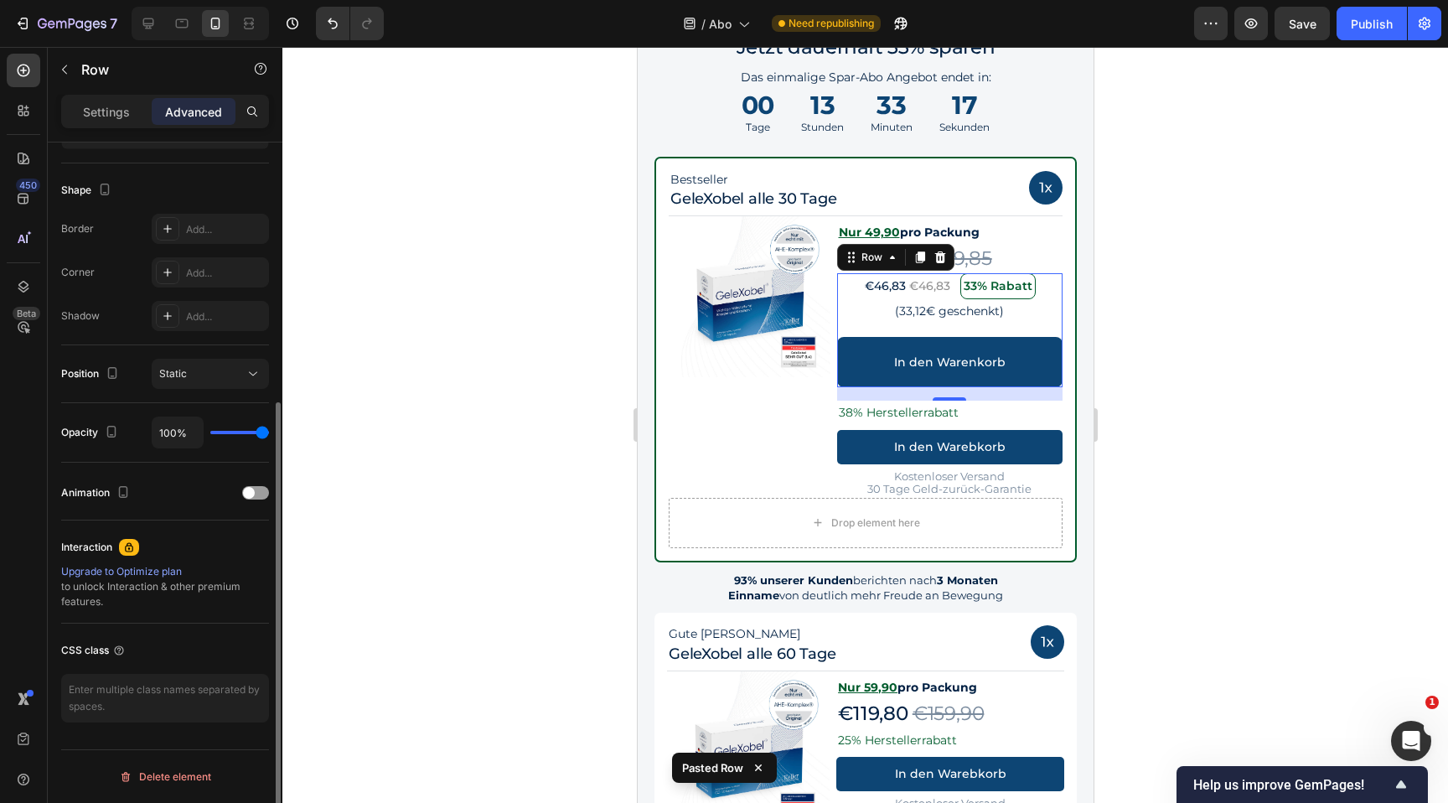
scroll to position [391, 0]
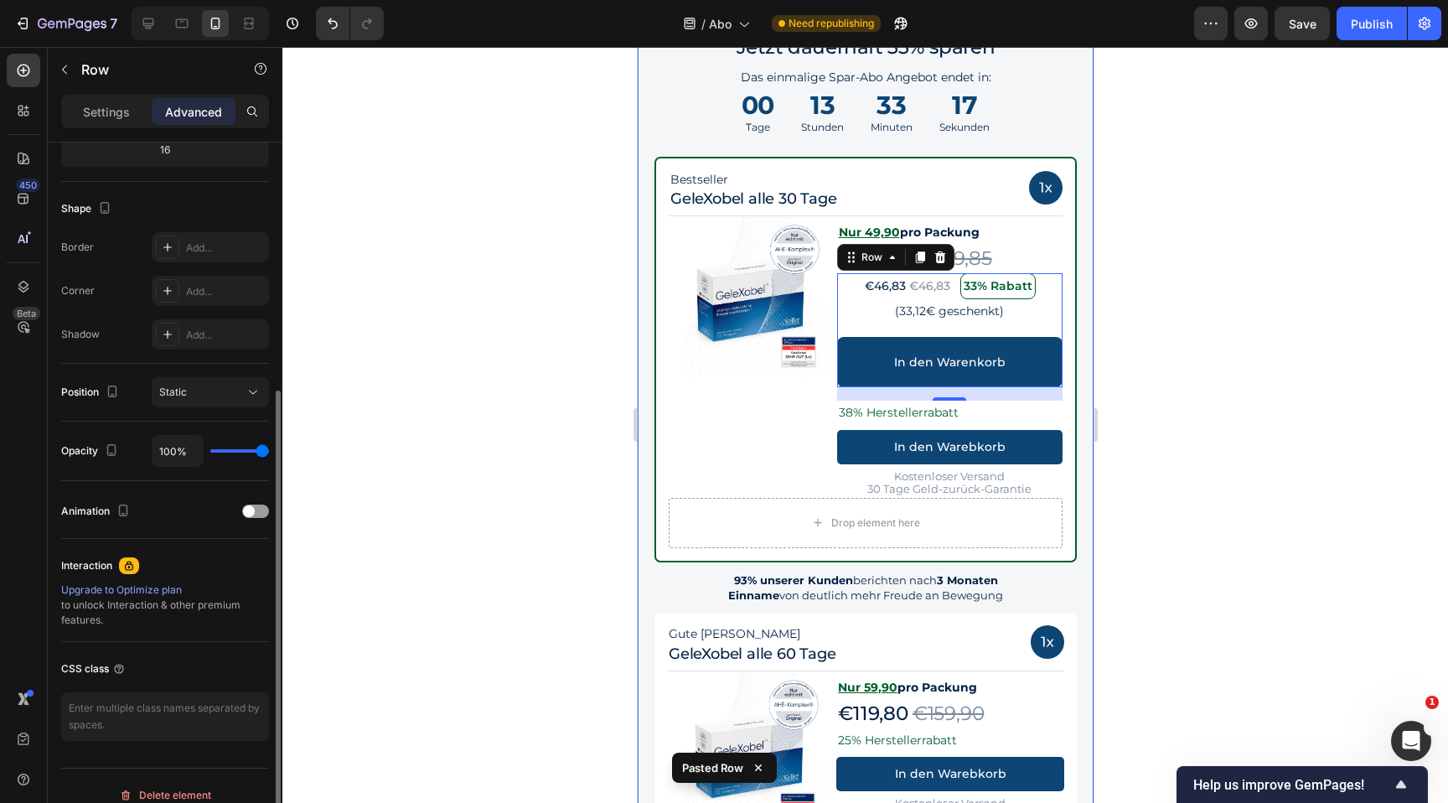
click at [1244, 369] on div at bounding box center [865, 425] width 1166 height 756
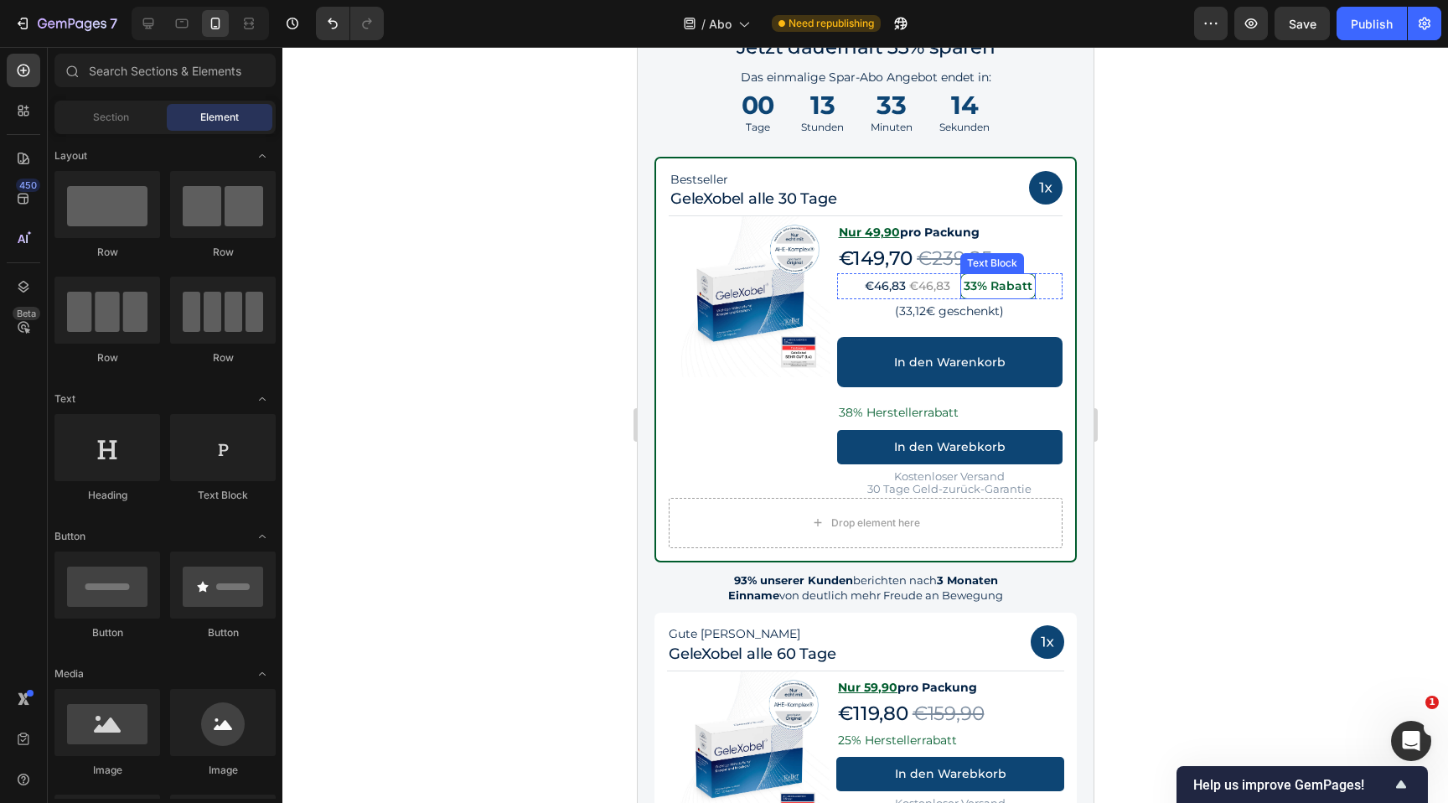
click at [984, 289] on p "33% Rabatt" at bounding box center [997, 286] width 70 height 21
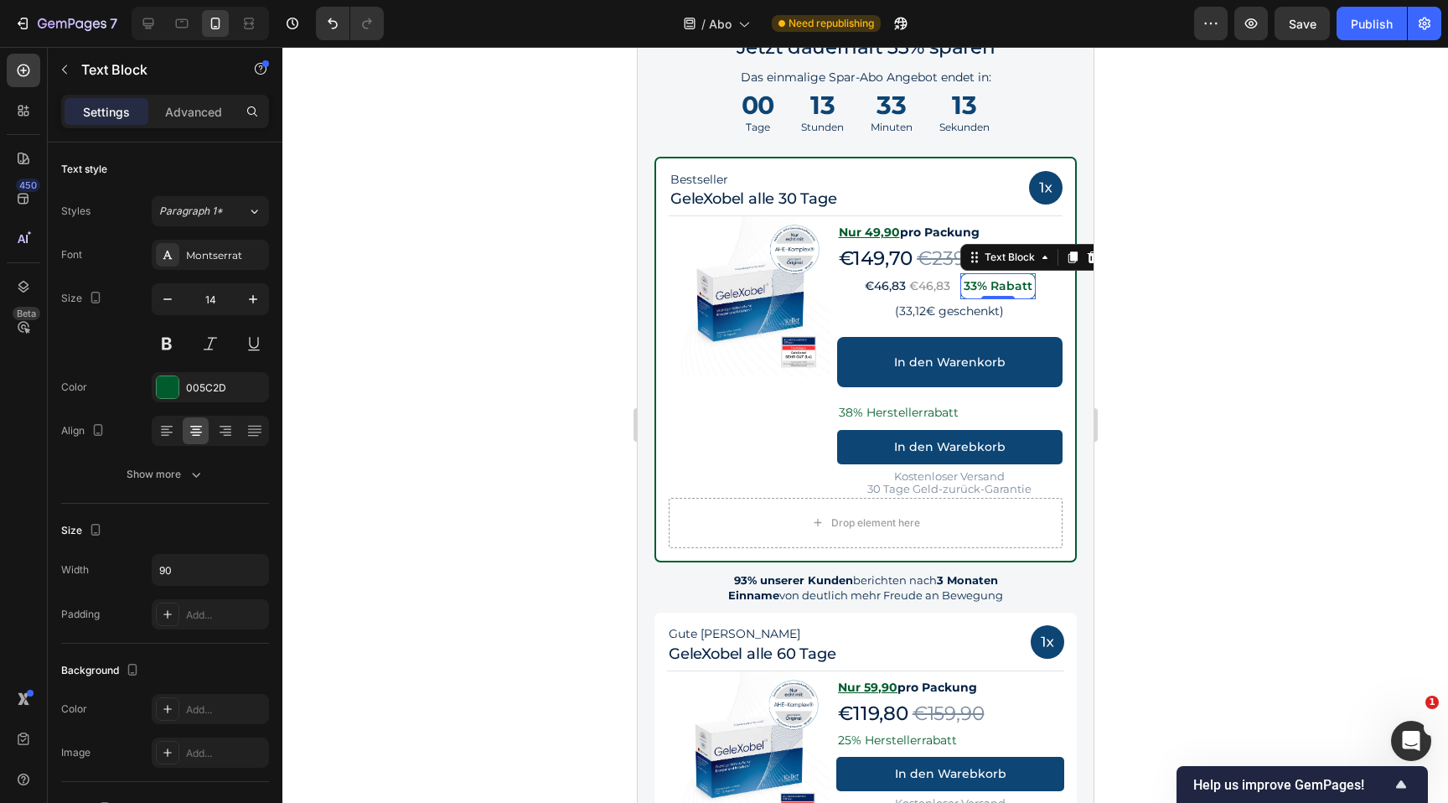
click at [1221, 288] on div at bounding box center [865, 425] width 1166 height 756
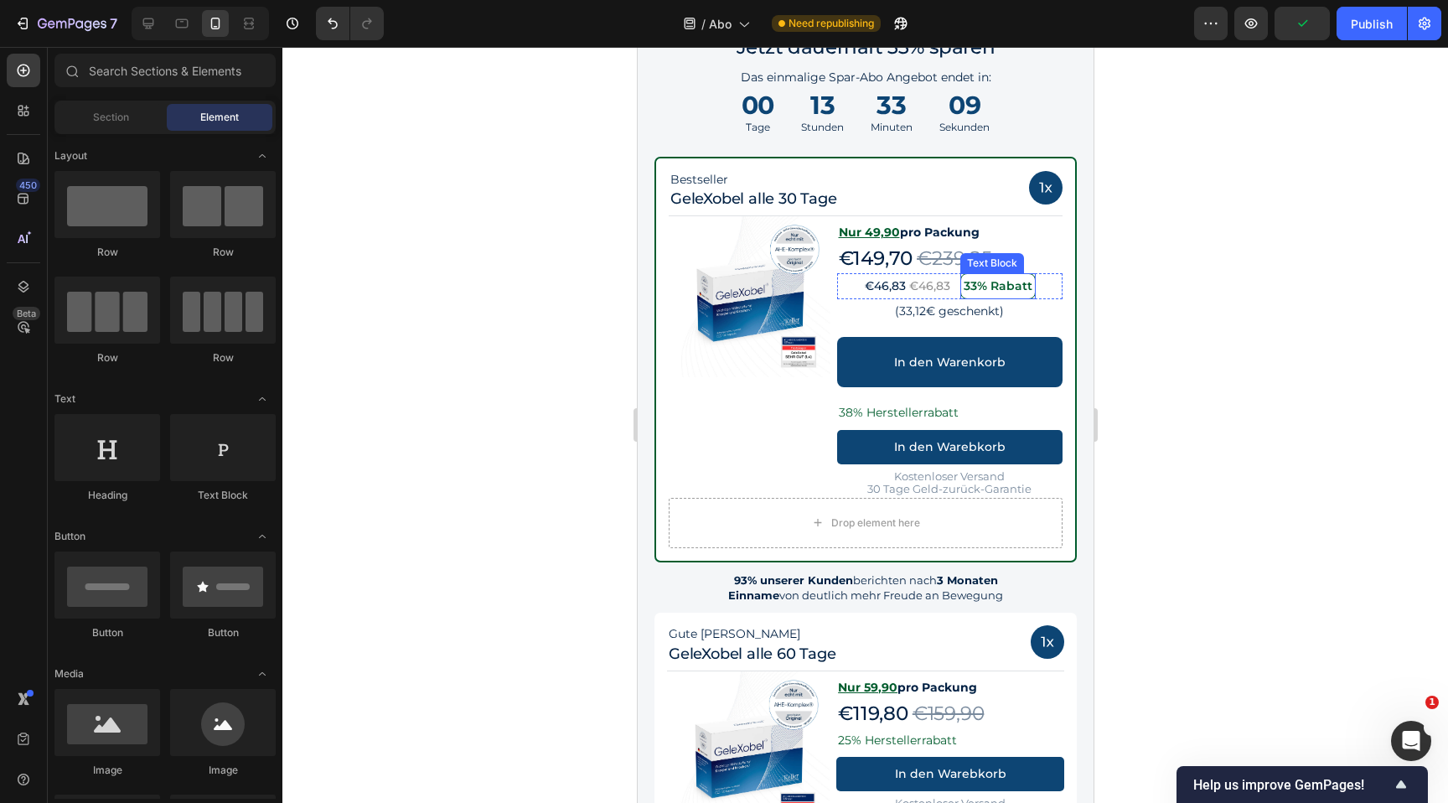
click at [986, 272] on div "Nur 49,90 pro Packung Text Block €149,70 Product Price Product Price €239,85 Pr…" at bounding box center [949, 357] width 226 height 282
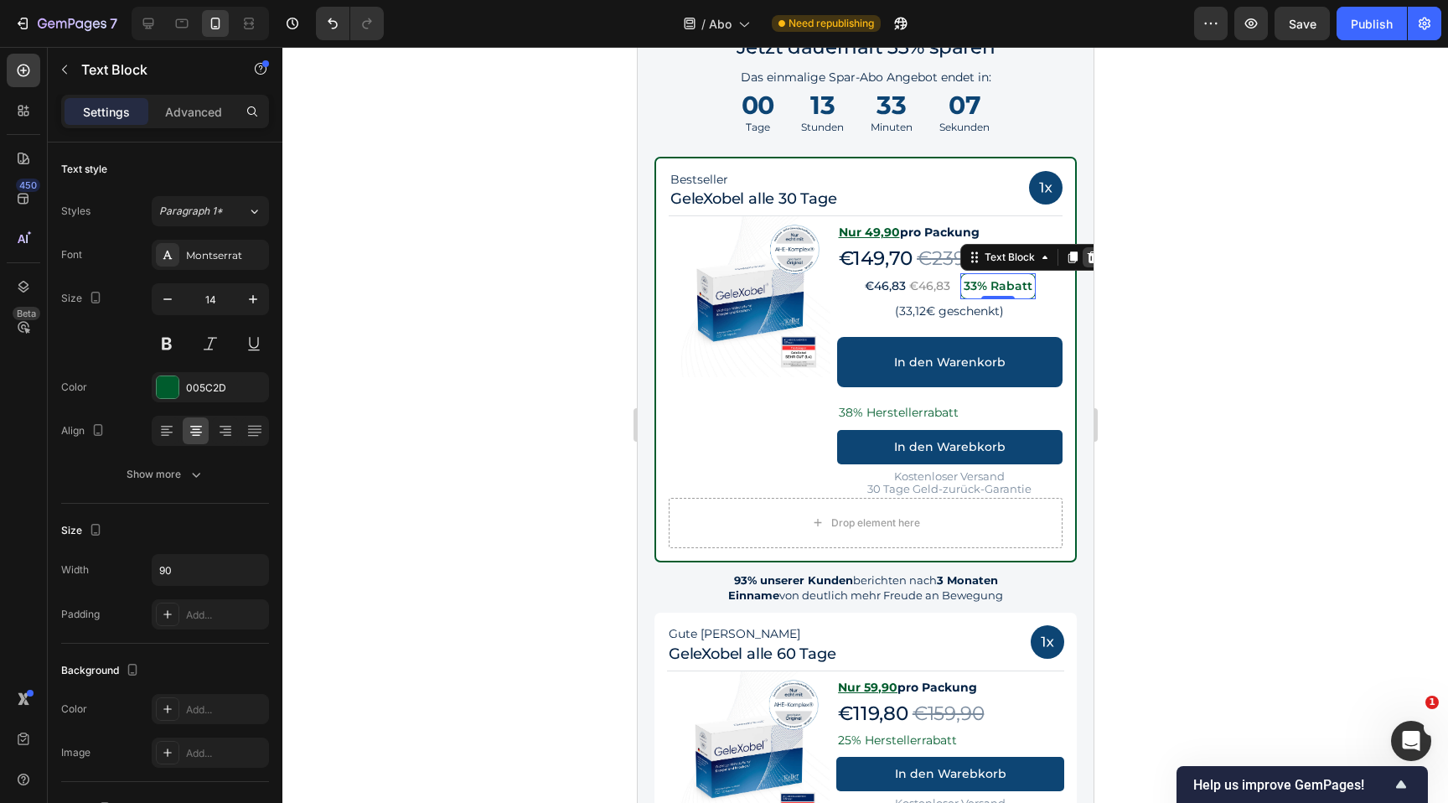
click at [1085, 260] on div at bounding box center [1092, 257] width 20 height 20
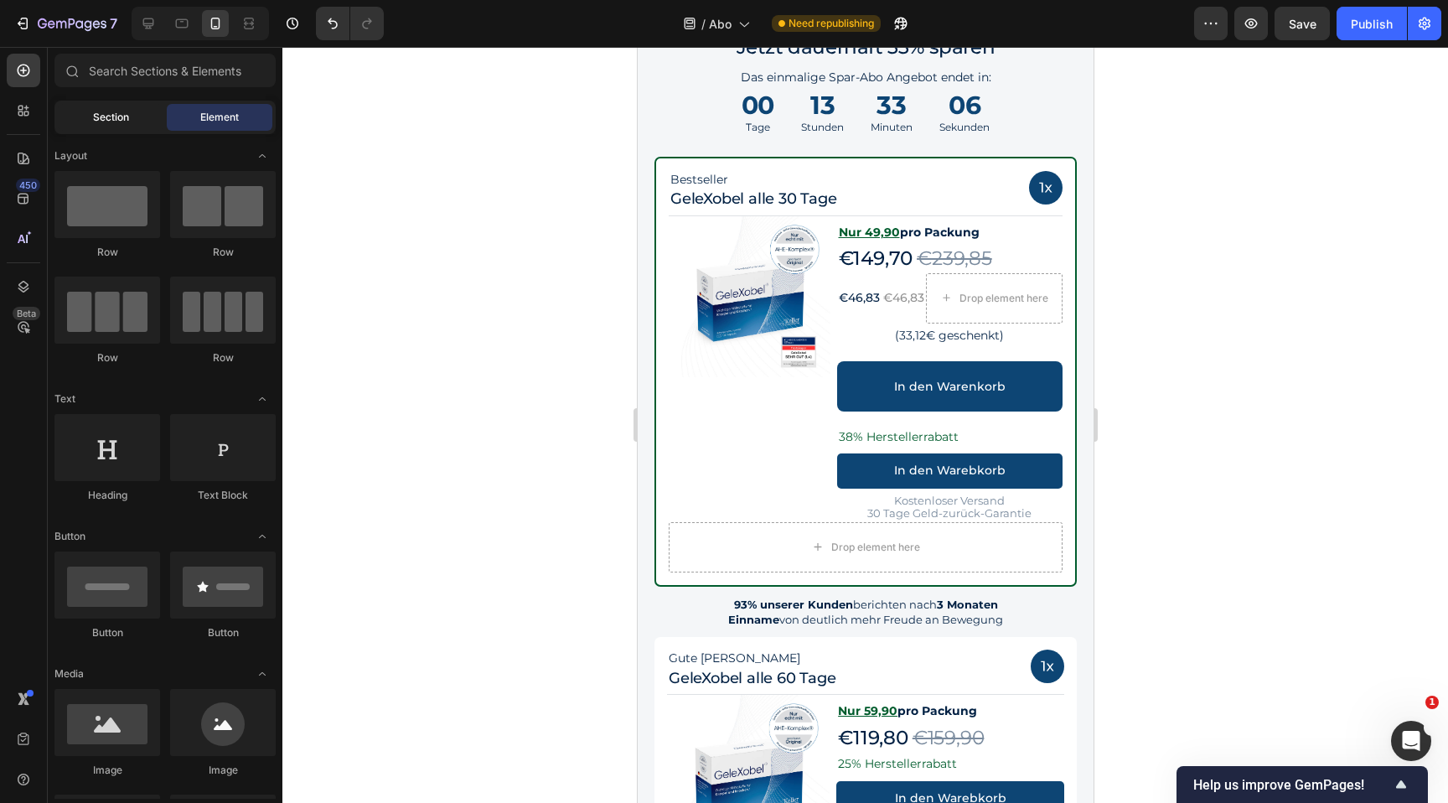
click at [120, 119] on span "Section" at bounding box center [111, 117] width 36 height 15
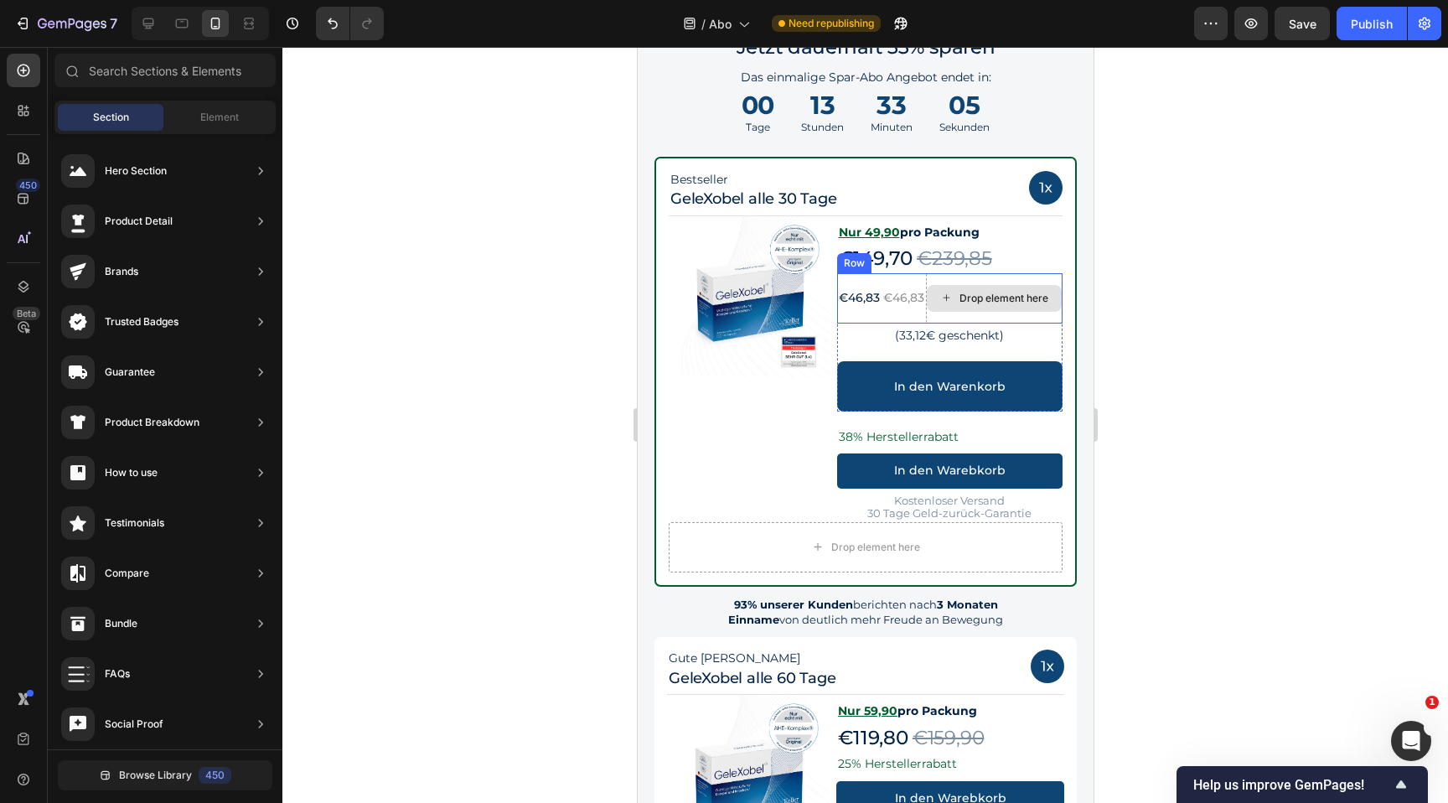
click at [981, 308] on div "Drop element here" at bounding box center [994, 298] width 136 height 27
click at [1259, 318] on div at bounding box center [865, 425] width 1166 height 756
click at [852, 285] on div "€46,83 Text Block" at bounding box center [858, 298] width 44 height 50
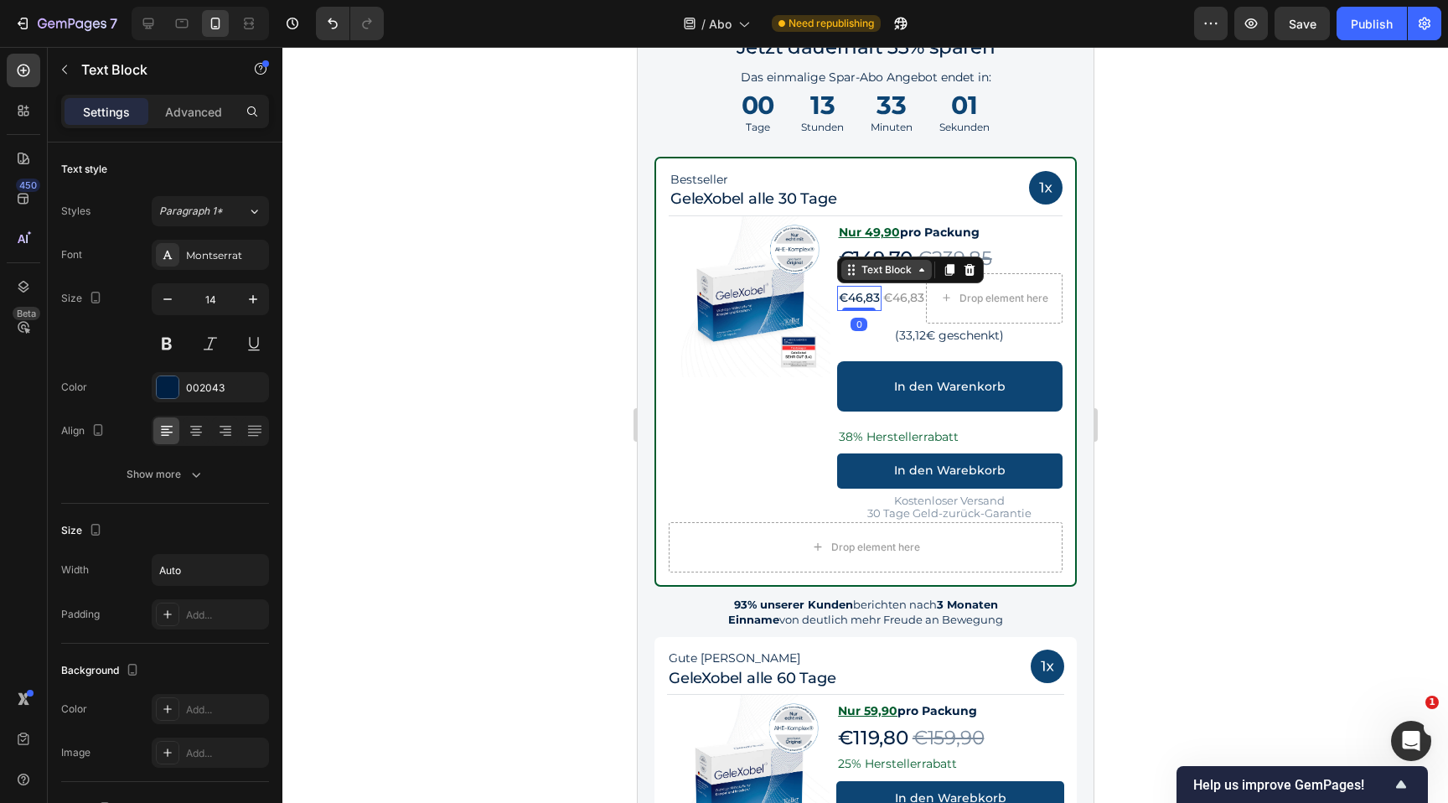
click at [865, 277] on div "Text Block" at bounding box center [885, 269] width 57 height 15
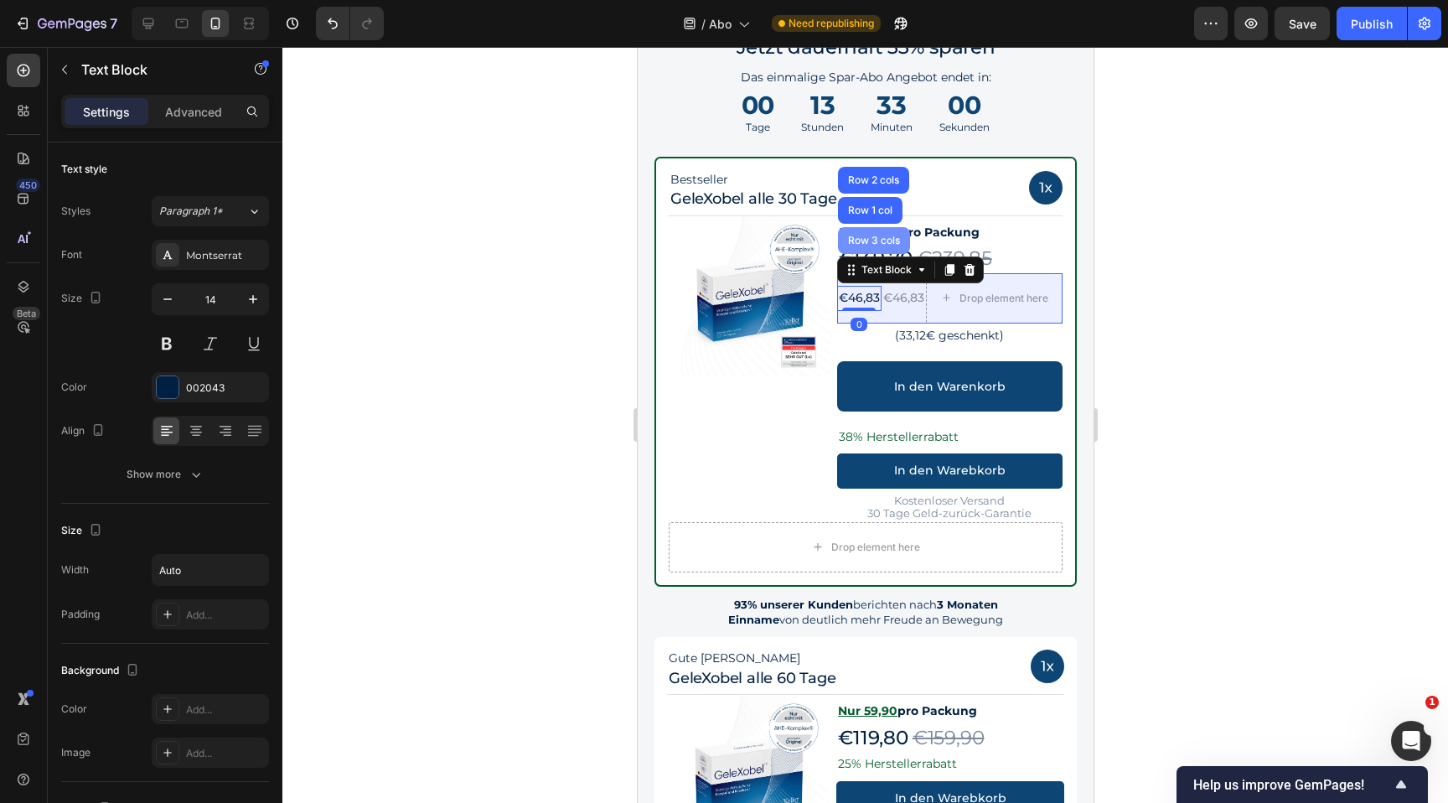
click at [867, 253] on div "Row 3 cols" at bounding box center [873, 240] width 72 height 27
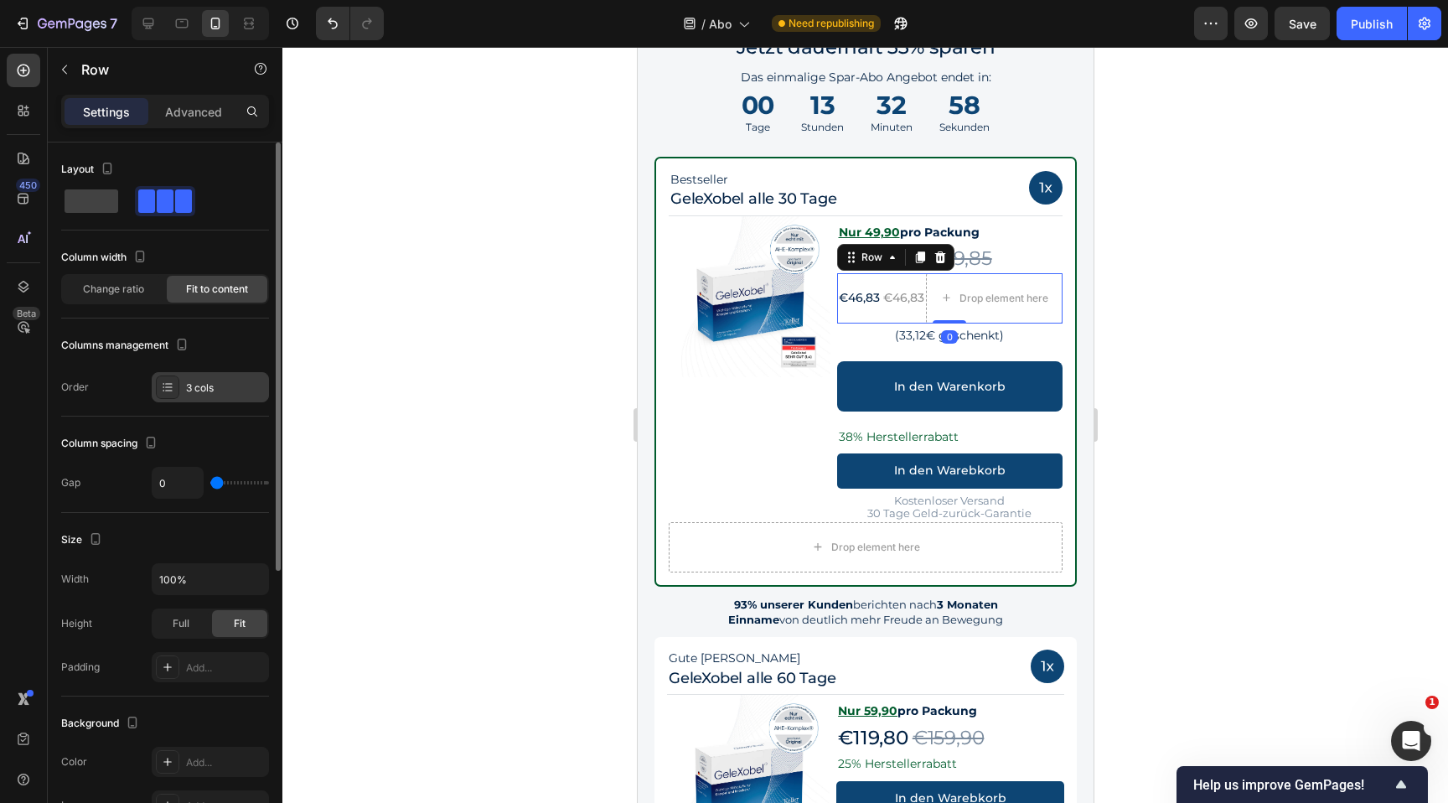
click at [192, 383] on div "3 cols" at bounding box center [225, 387] width 79 height 15
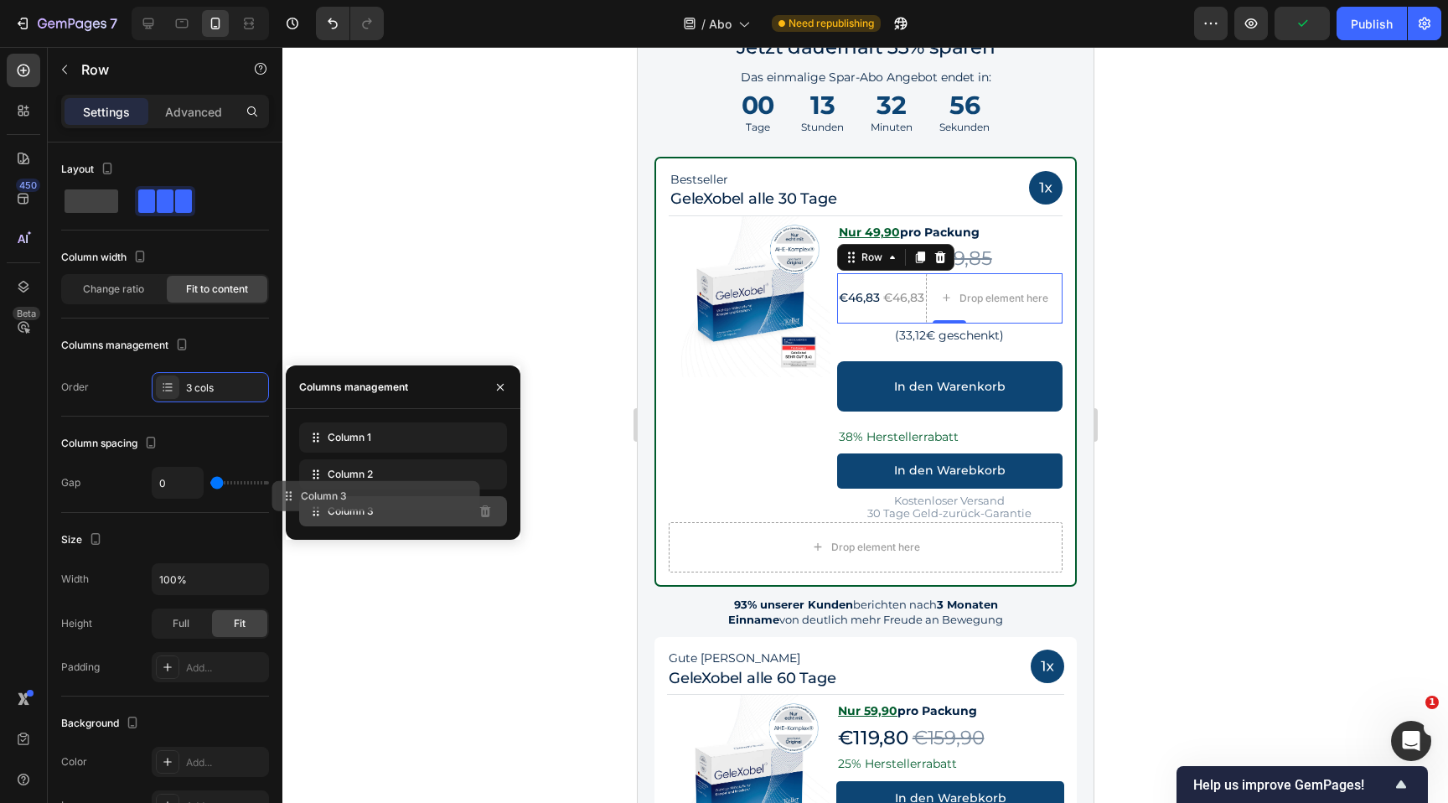
click at [461, 505] on div "Column 3" at bounding box center [403, 511] width 208 height 30
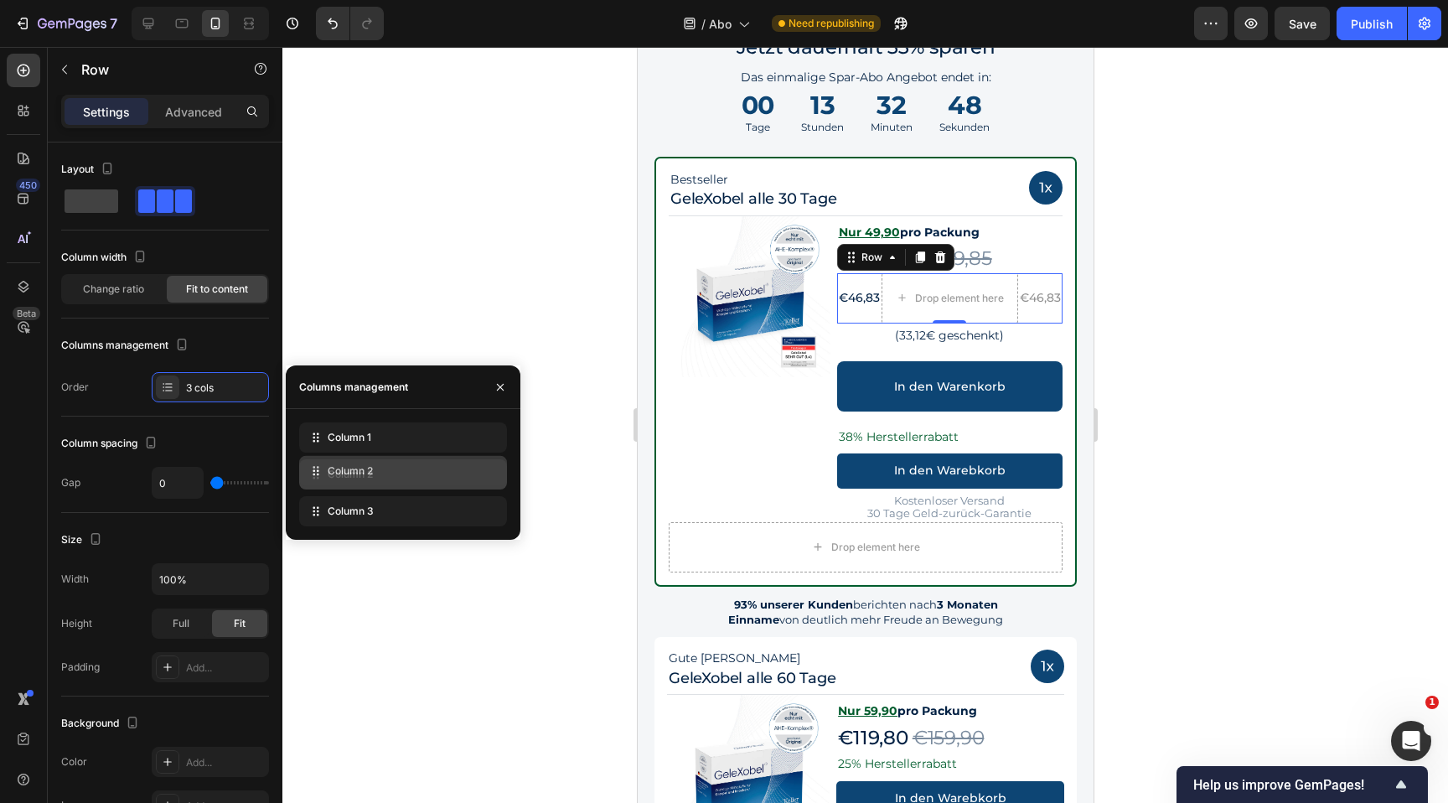
drag, startPoint x: 320, startPoint y: 509, endPoint x: 320, endPoint y: 468, distance: 40.2
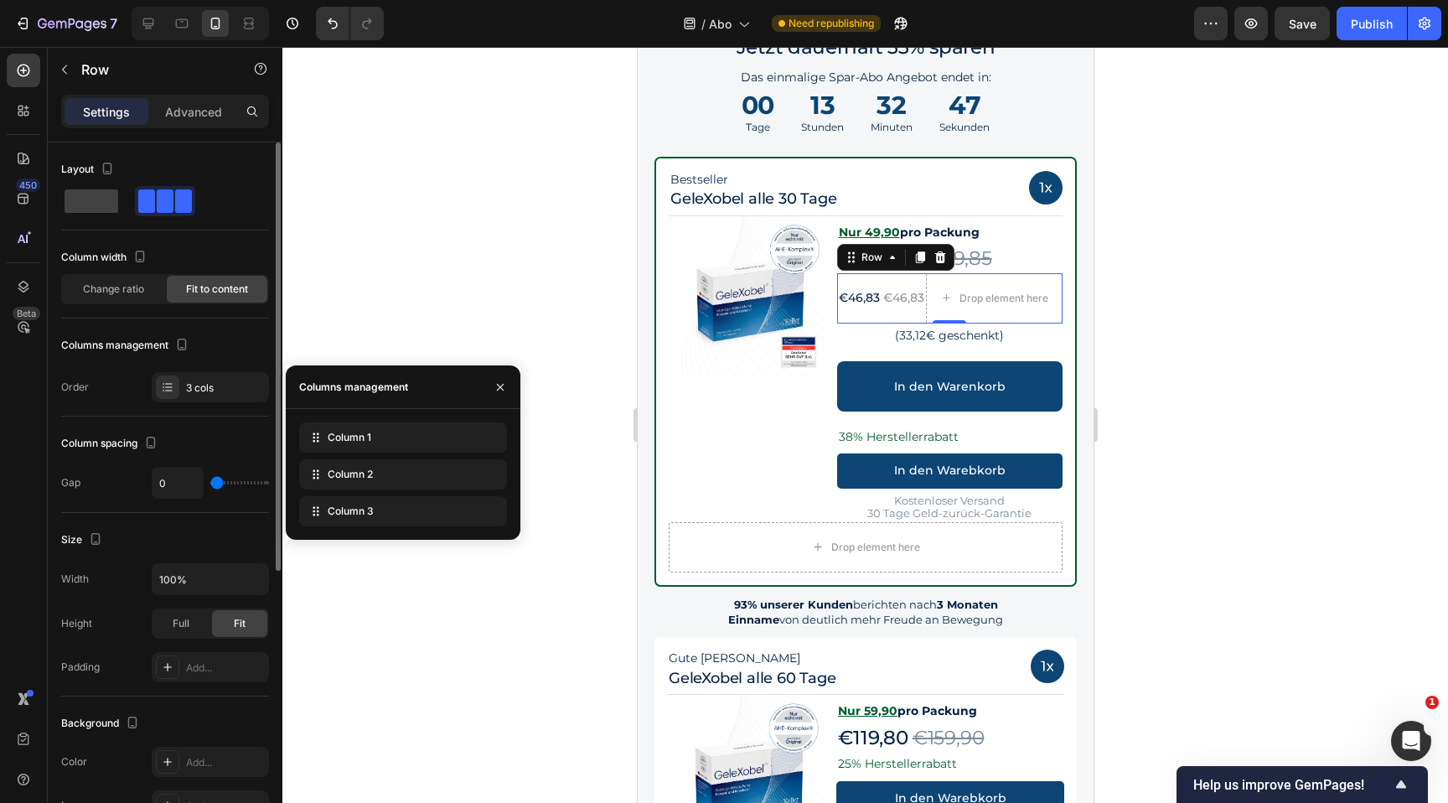
click at [205, 242] on div "Layout Column width Change ratio Fit to content Columns management Order 3 cols" at bounding box center [165, 279] width 208 height 246
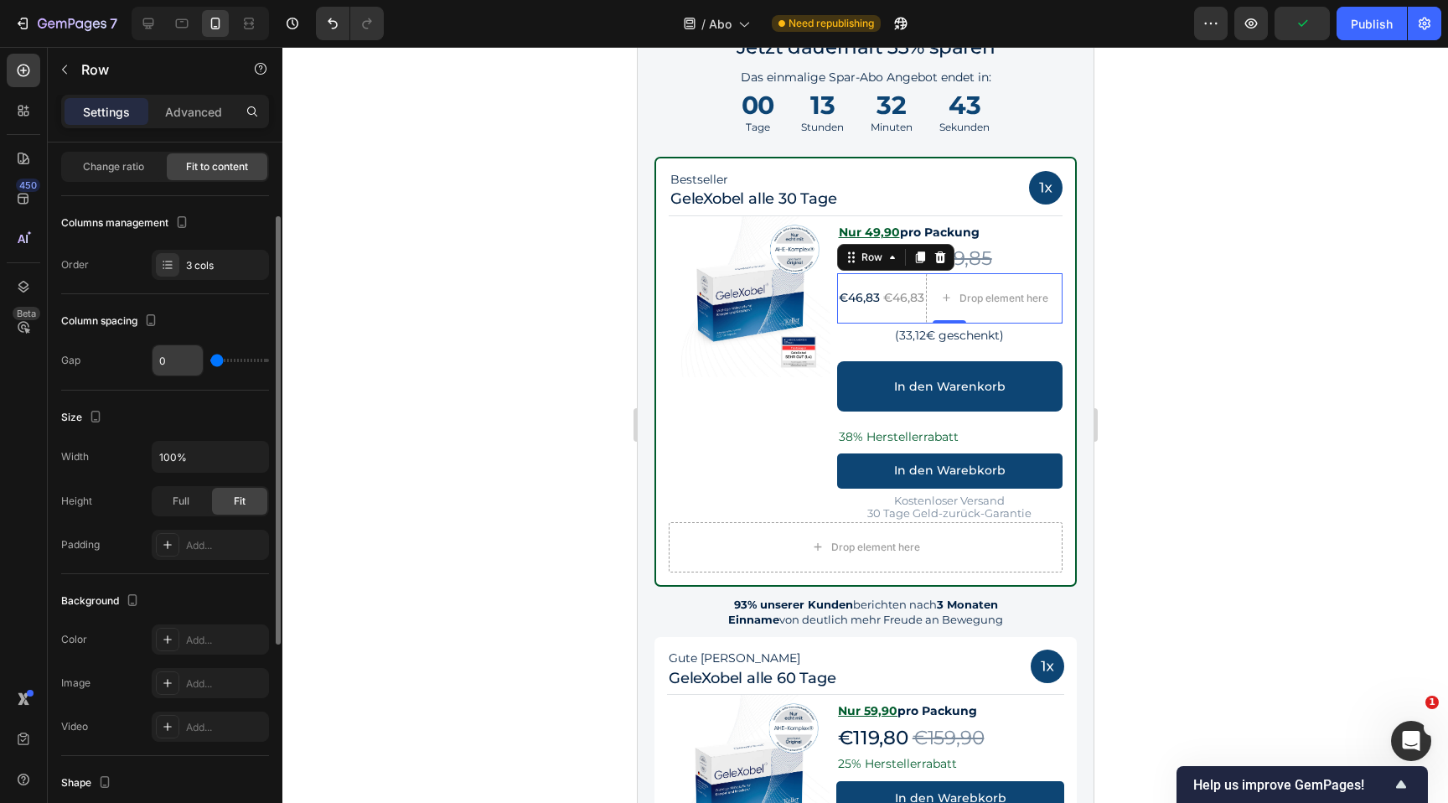
scroll to position [0, 0]
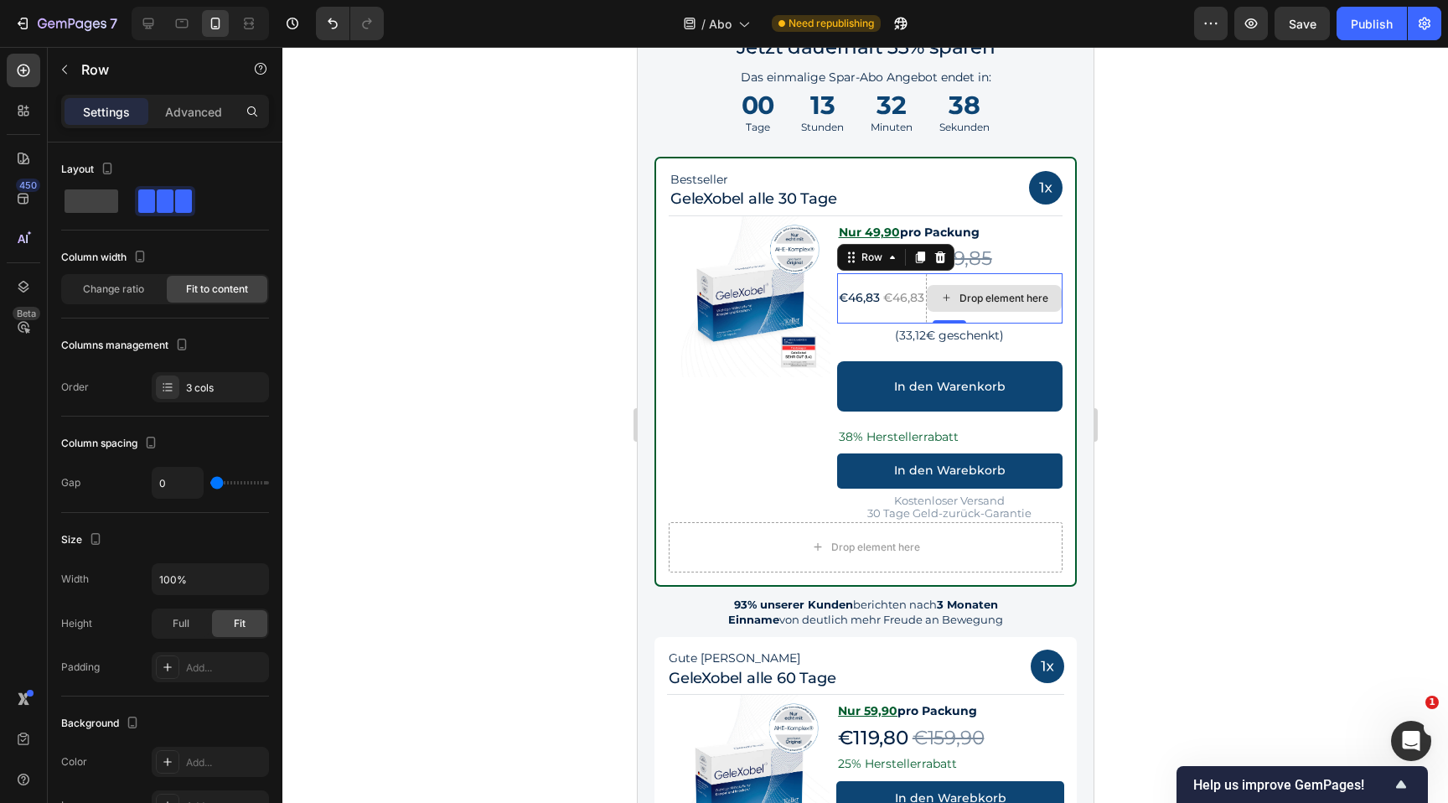
click at [1016, 277] on div "Drop element here" at bounding box center [993, 298] width 137 height 50
click at [940, 256] on icon at bounding box center [939, 257] width 11 height 12
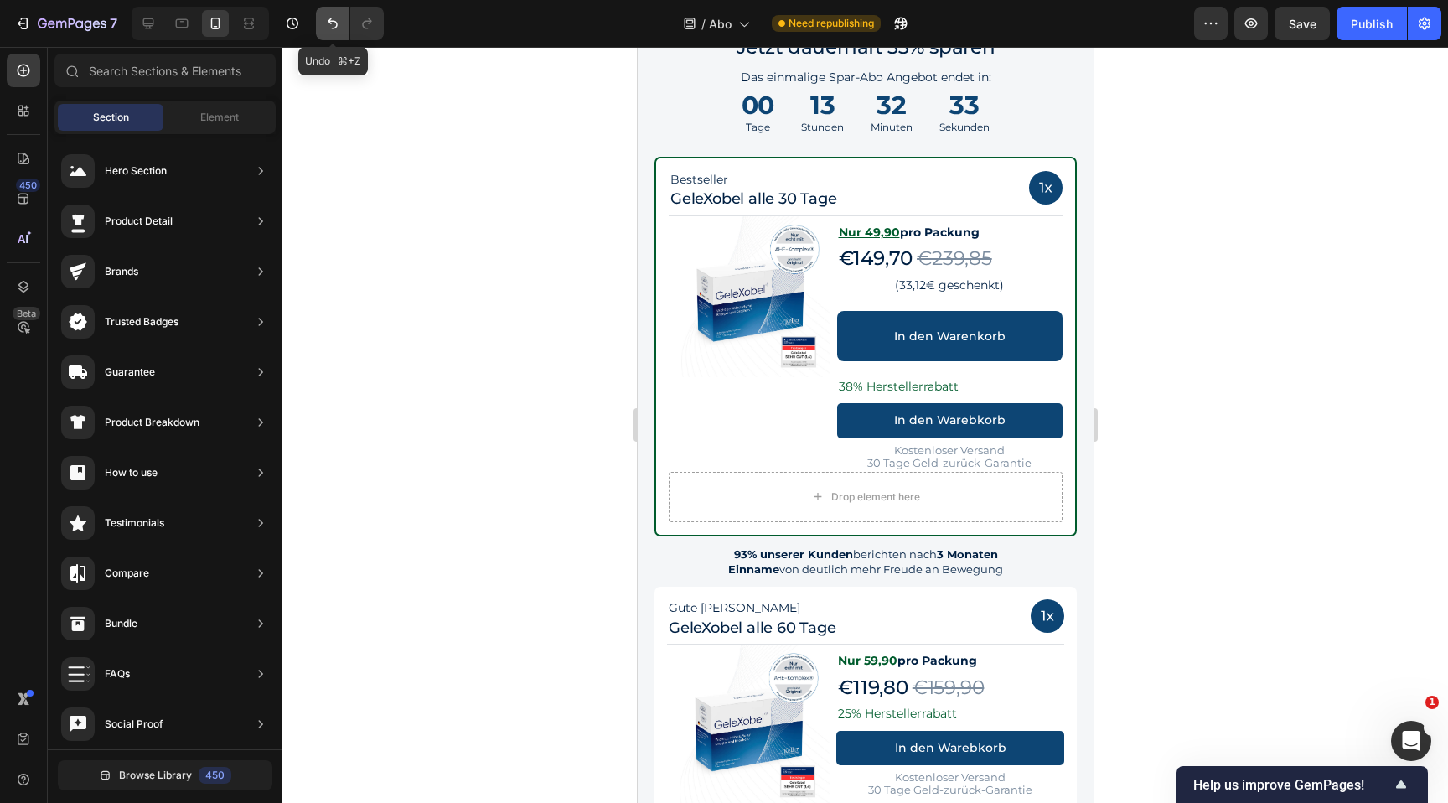
click at [340, 19] on icon "Undo/Redo" at bounding box center [332, 23] width 17 height 17
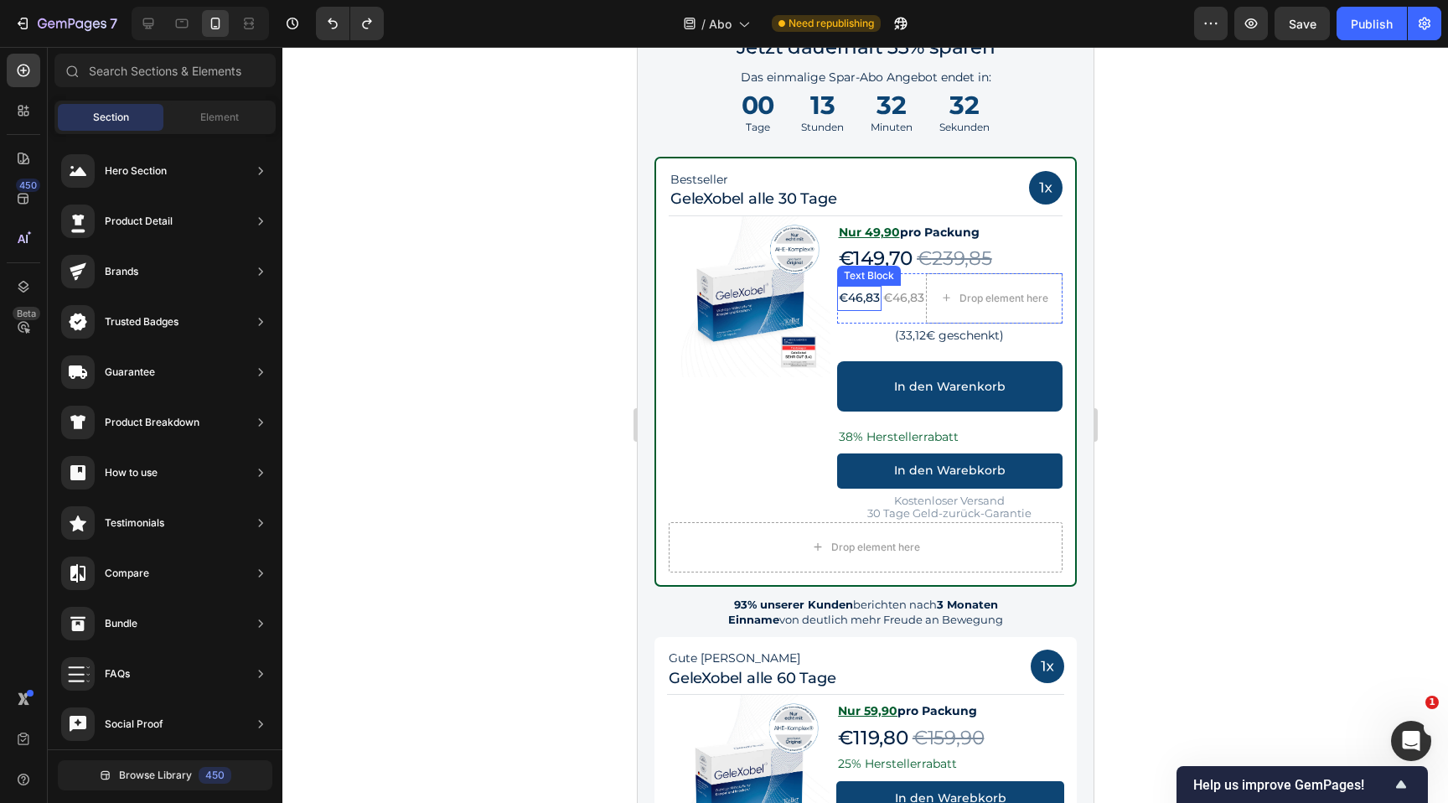
click at [872, 288] on p "€46,83" at bounding box center [858, 297] width 41 height 21
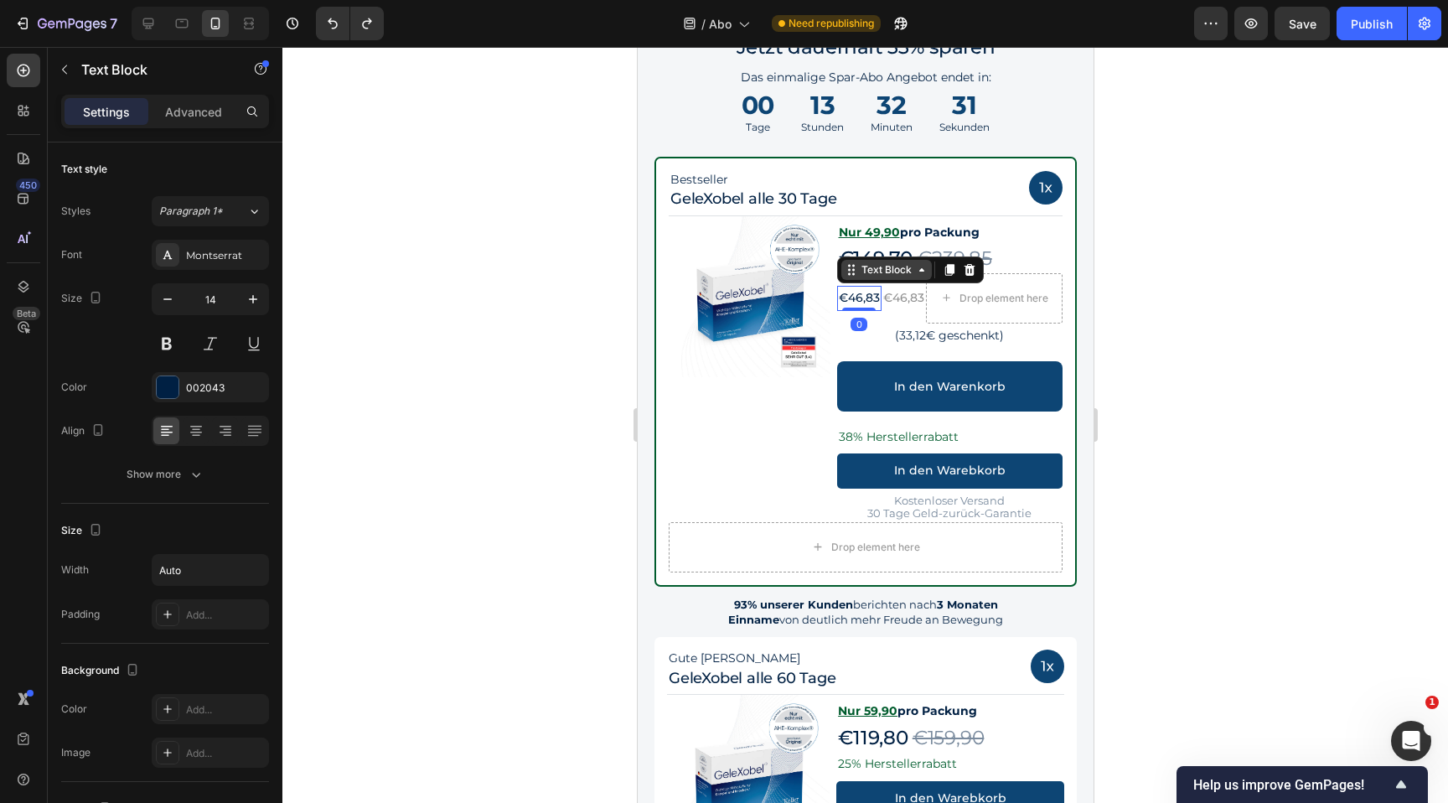
click at [867, 277] on div "Text Block" at bounding box center [886, 270] width 91 height 20
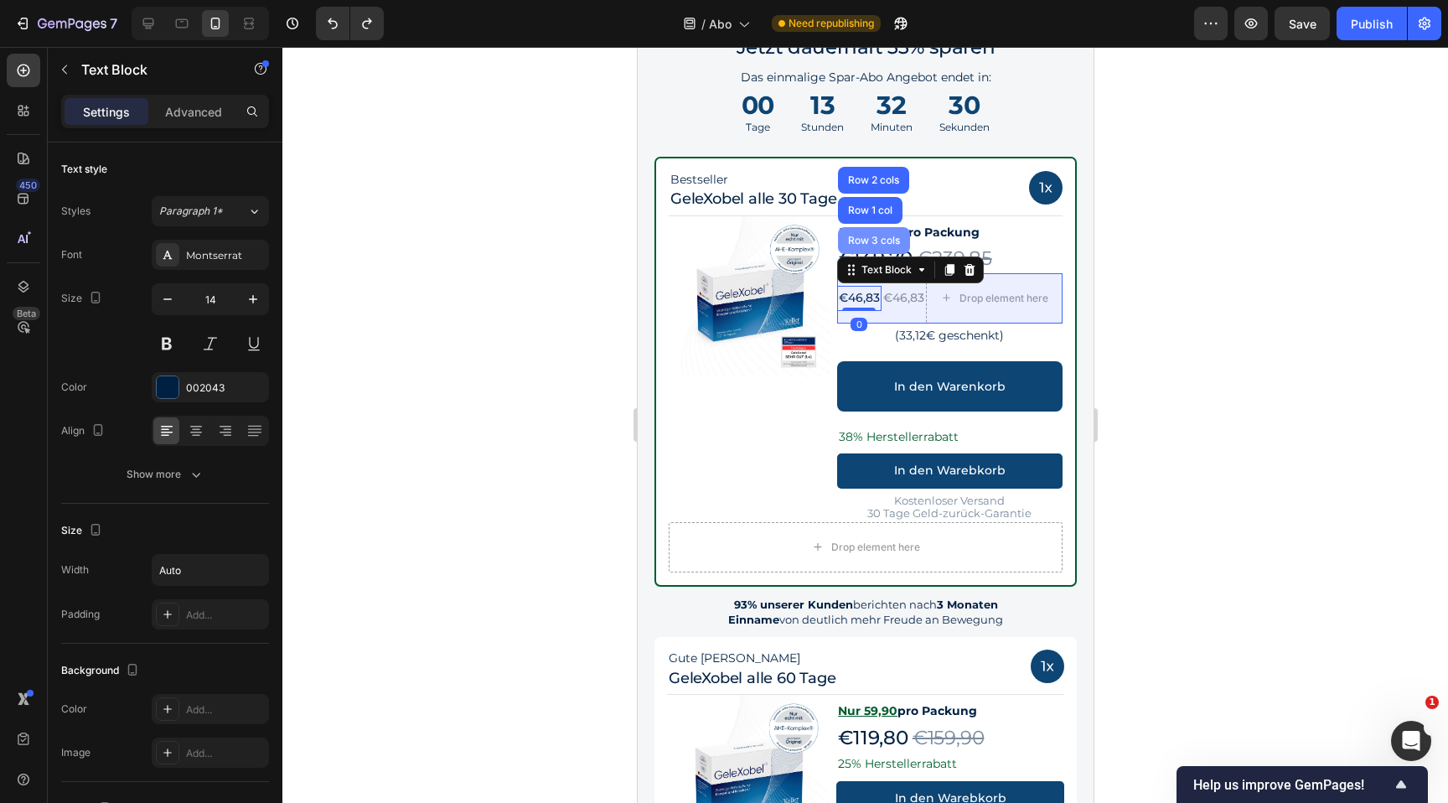
click at [867, 233] on div "Row 3 cols" at bounding box center [873, 240] width 72 height 27
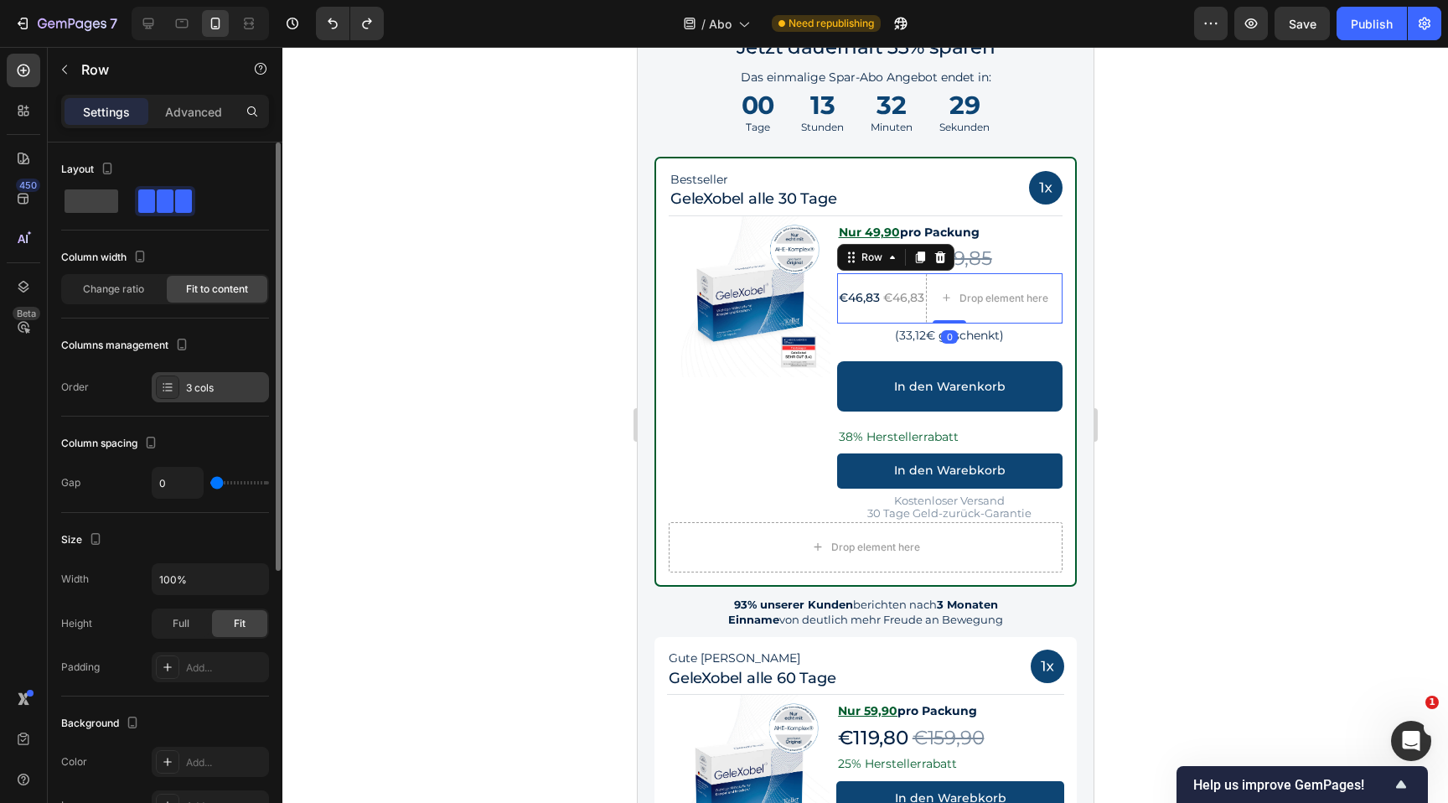
click at [197, 375] on div "3 cols" at bounding box center [210, 387] width 117 height 30
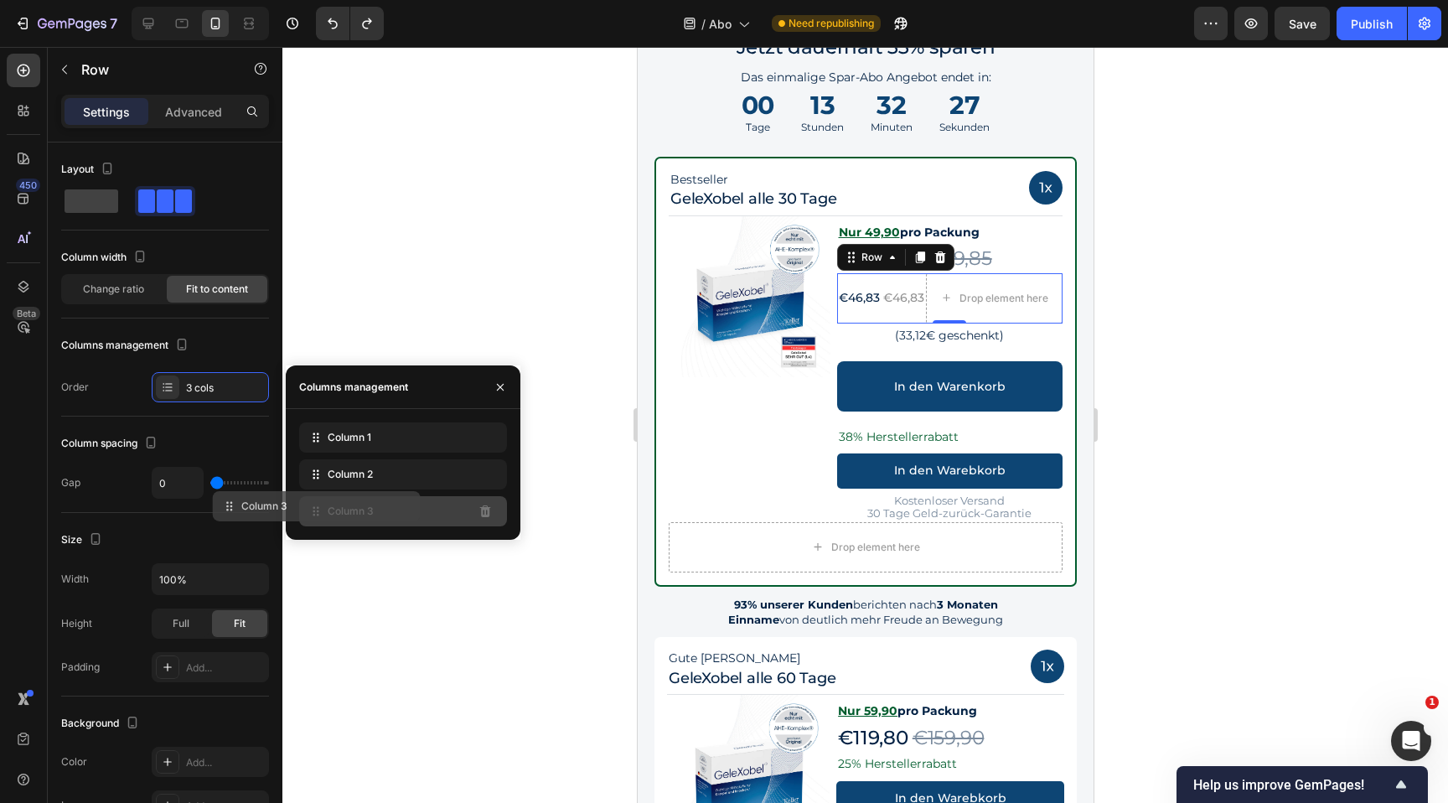
click at [401, 505] on div "Column 3" at bounding box center [403, 511] width 208 height 30
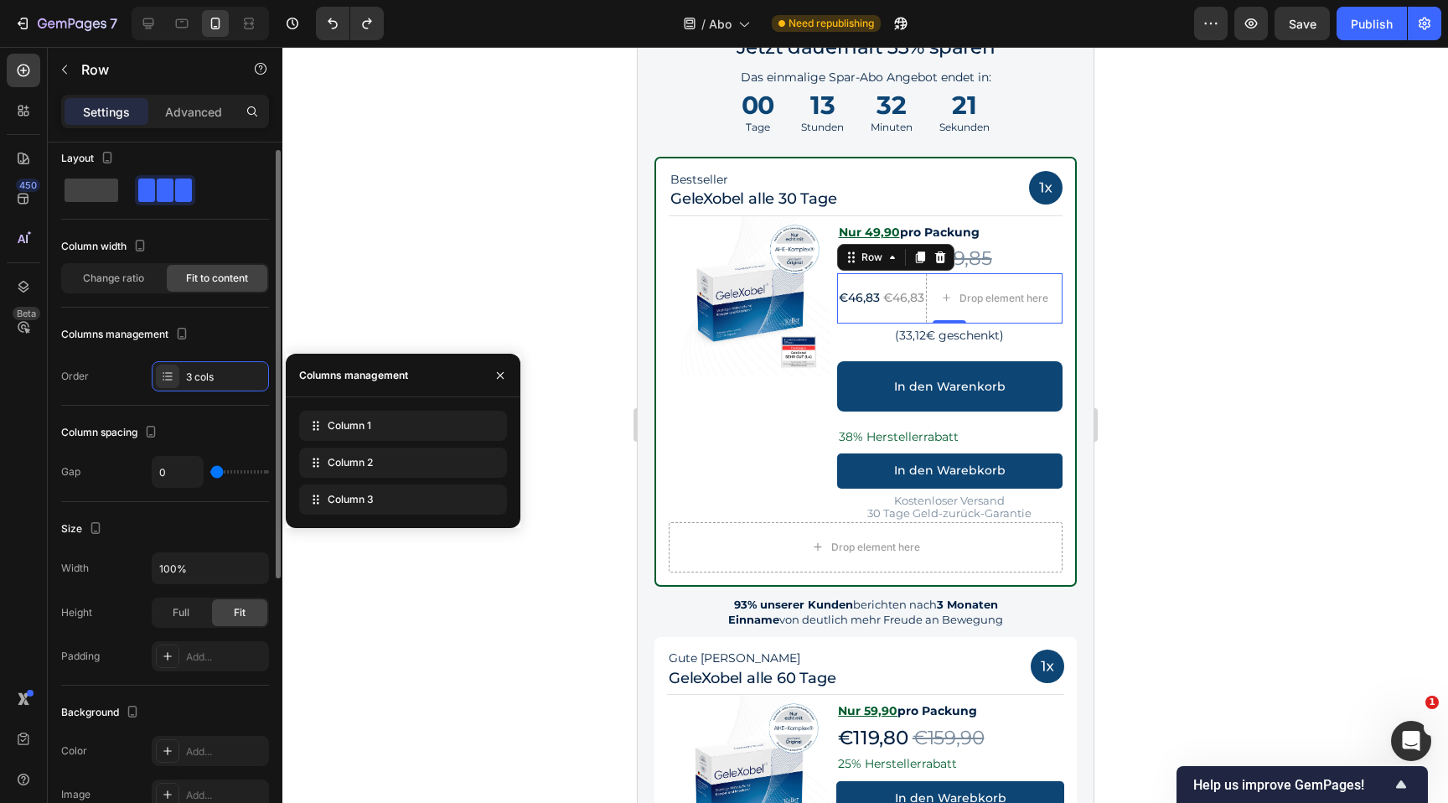
scroll to position [12, 0]
click at [134, 289] on div "Change ratio" at bounding box center [113, 277] width 101 height 27
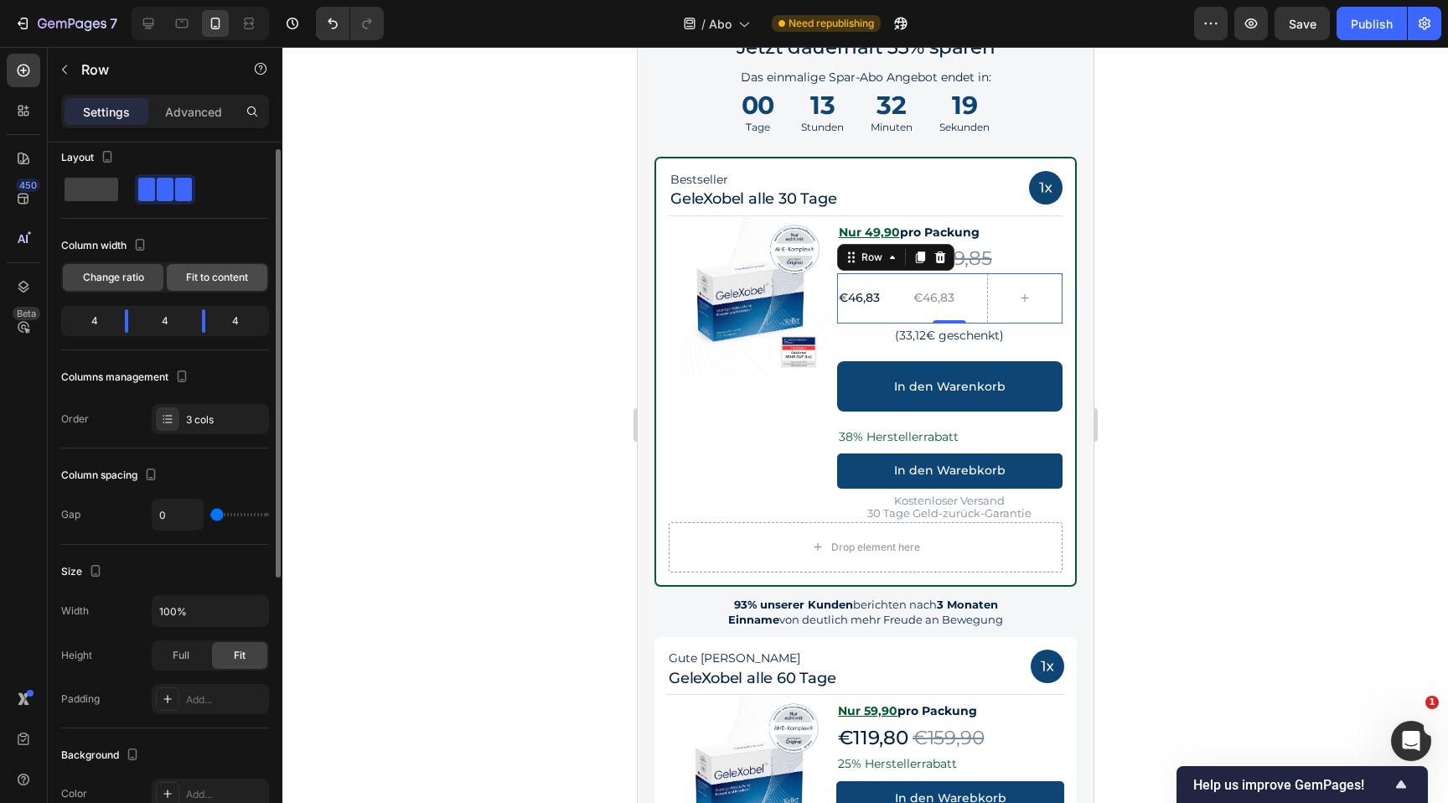
click at [216, 285] on div "Fit to content" at bounding box center [217, 277] width 101 height 27
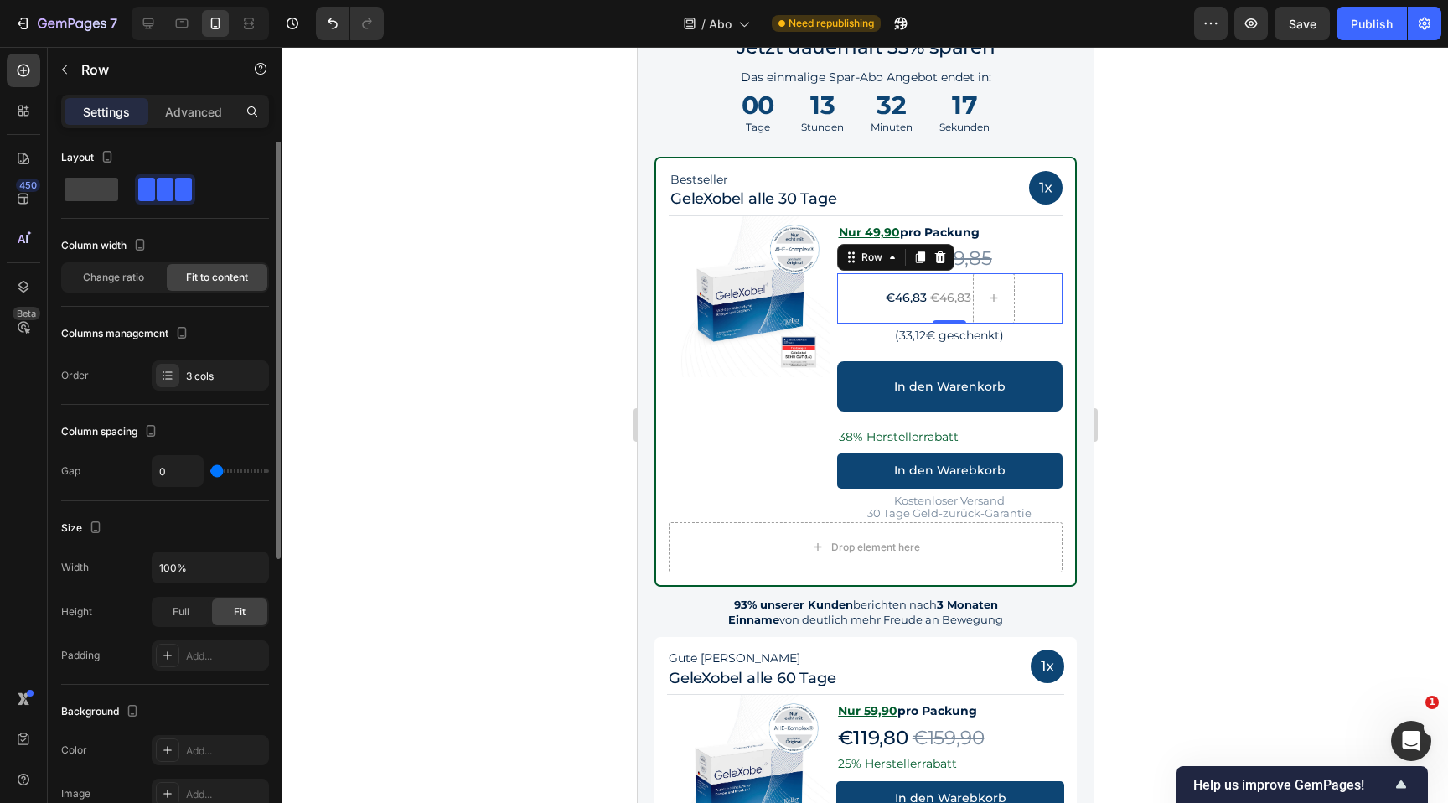
scroll to position [0, 0]
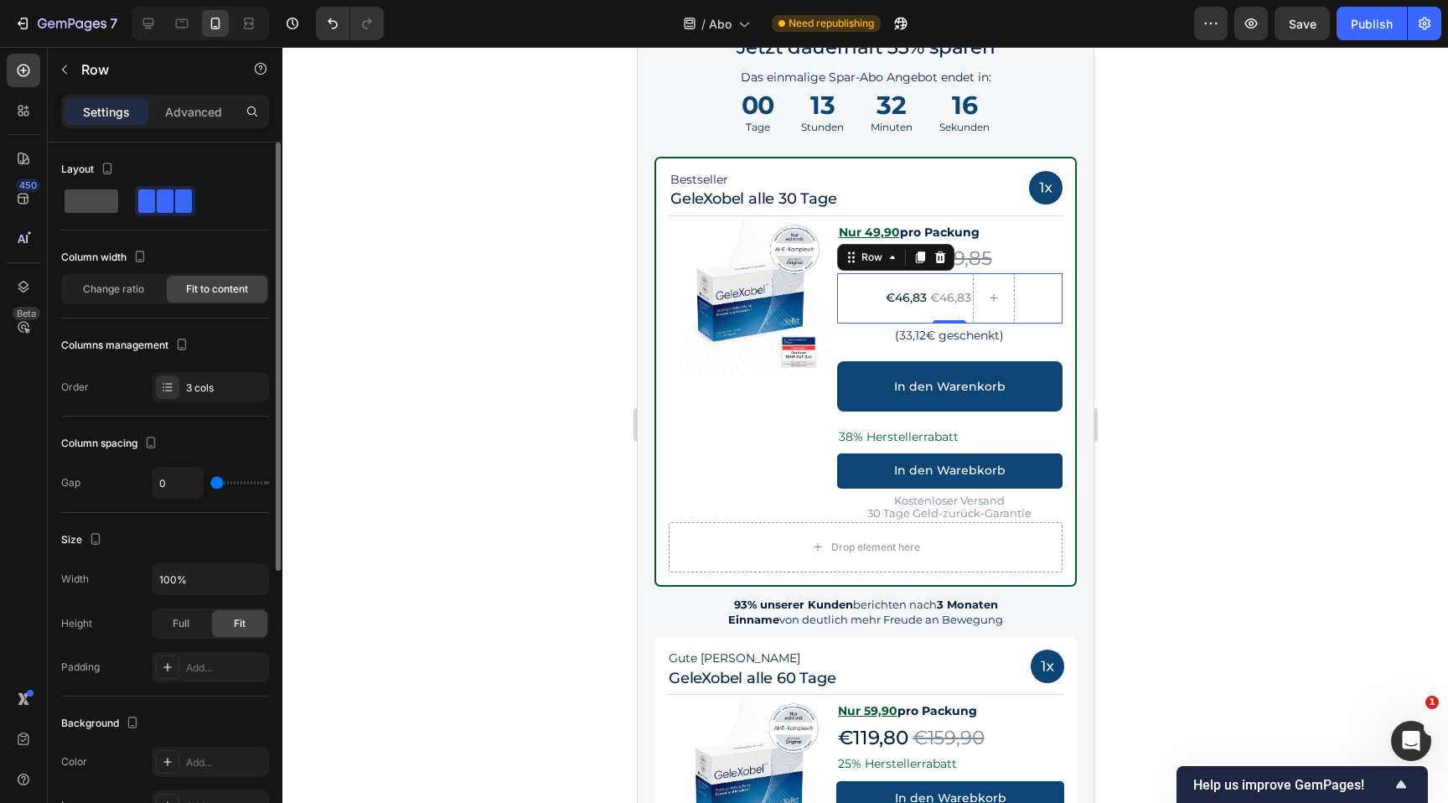
click at [86, 209] on span at bounding box center [92, 200] width 54 height 23
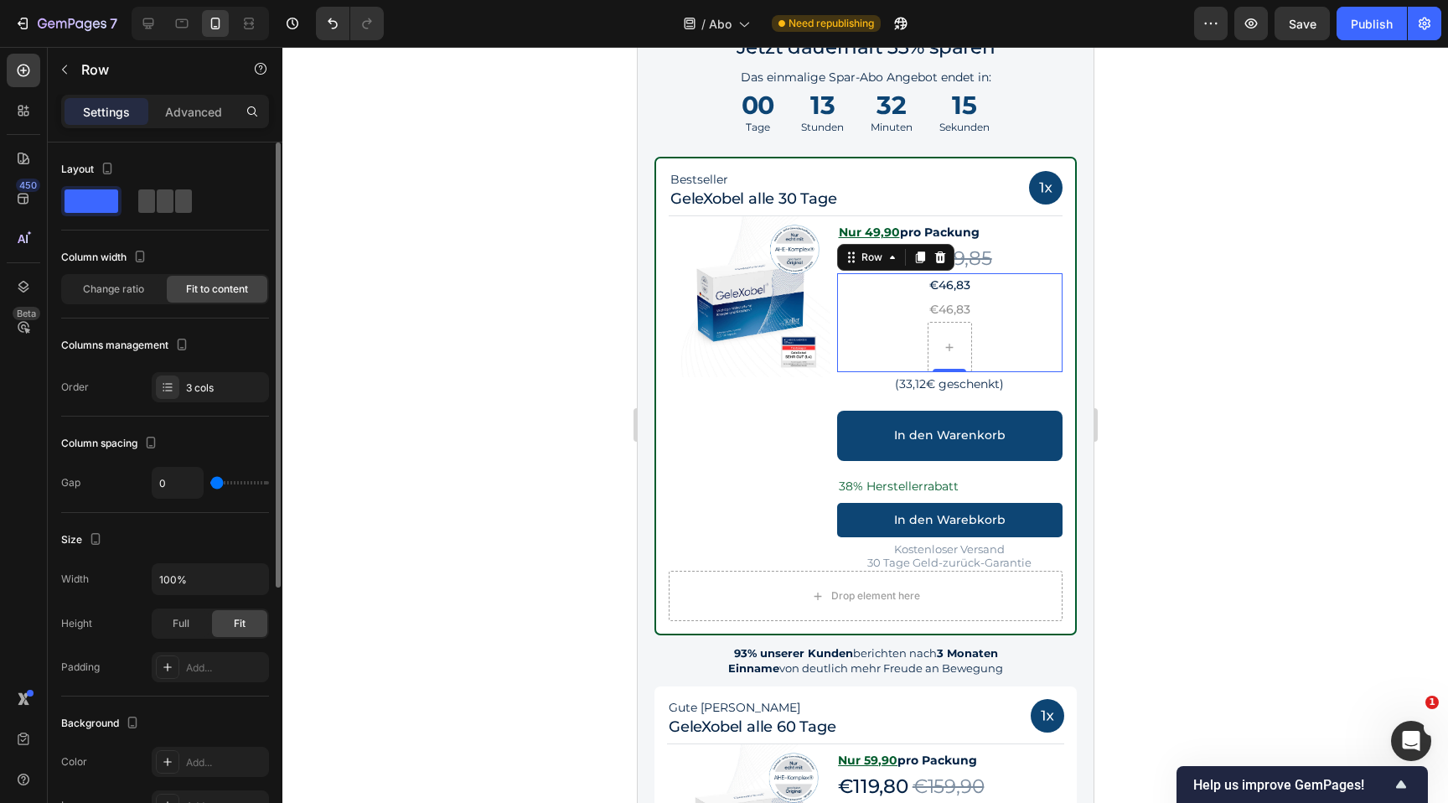
click at [163, 215] on div at bounding box center [165, 201] width 60 height 30
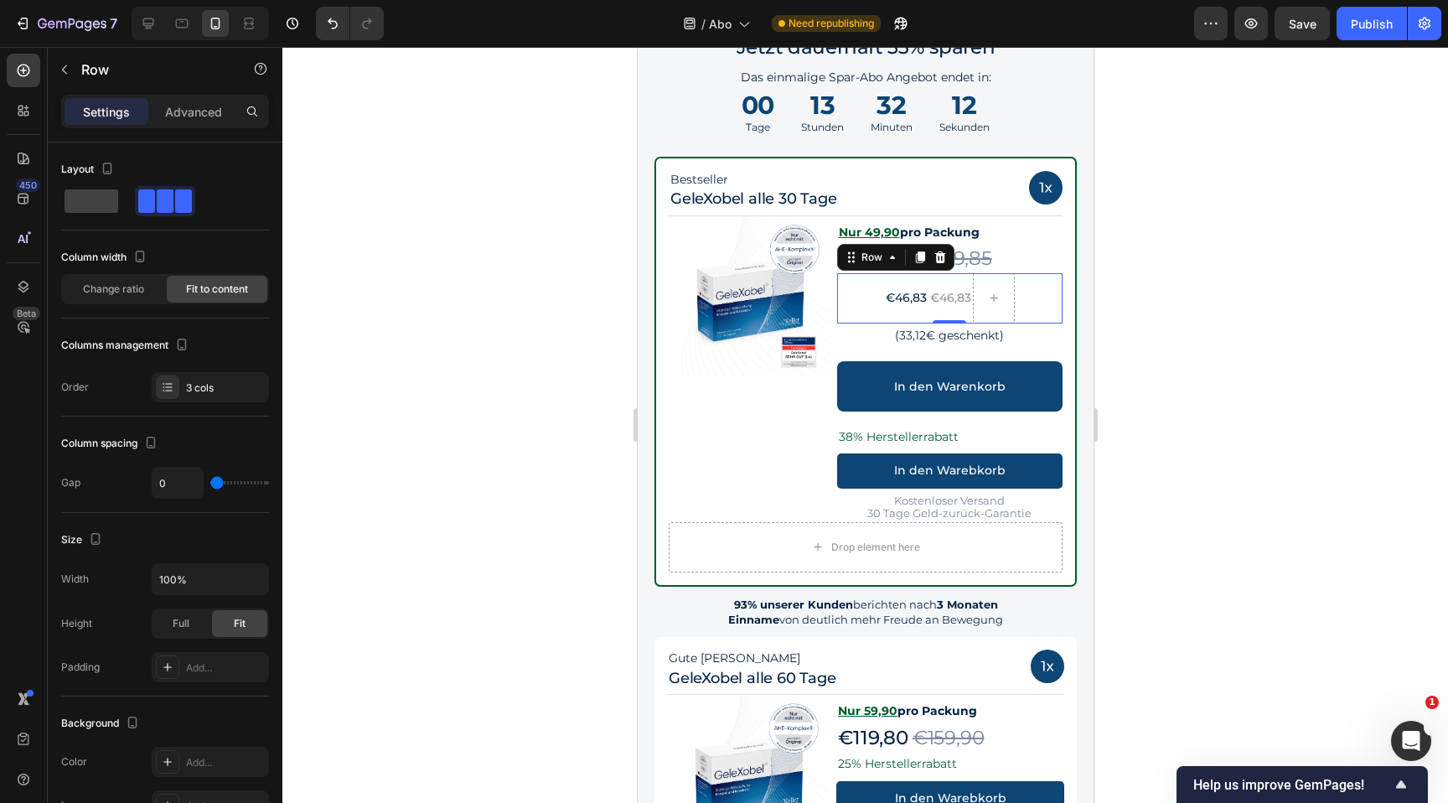
click at [1196, 423] on div at bounding box center [865, 425] width 1166 height 756
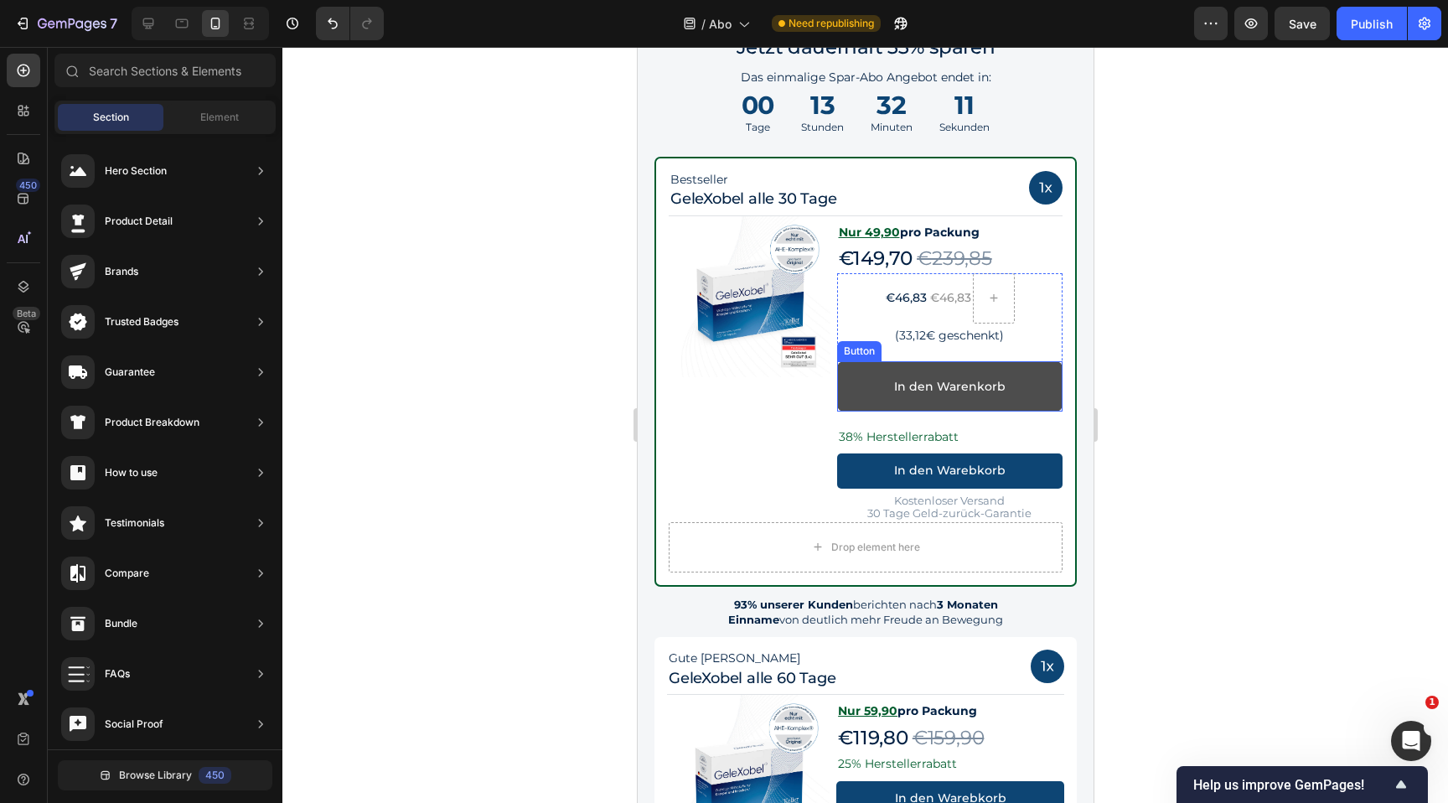
click at [1035, 381] on link "In den Warenkorb" at bounding box center [949, 386] width 226 height 50
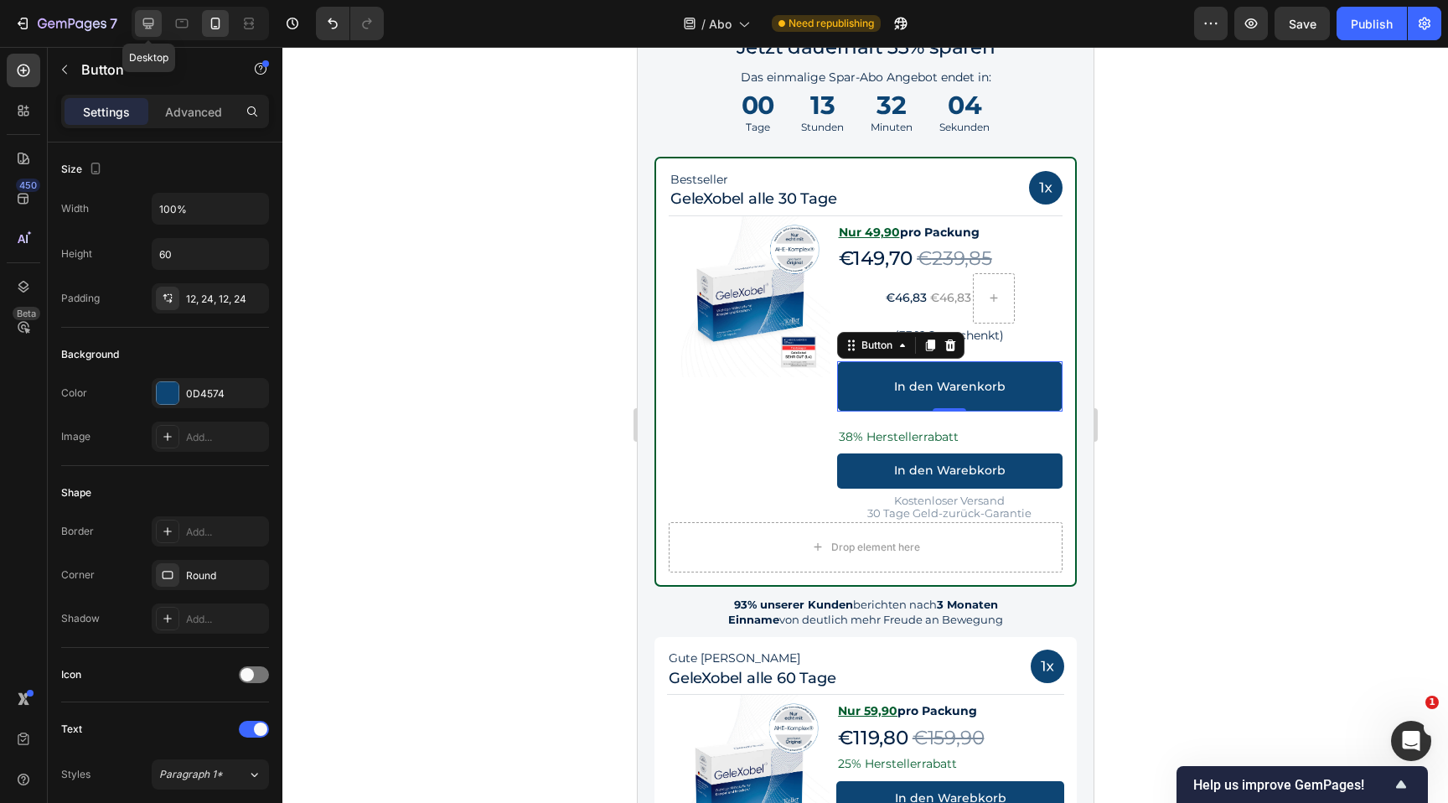
click at [152, 30] on icon at bounding box center [148, 23] width 17 height 17
type input "19"
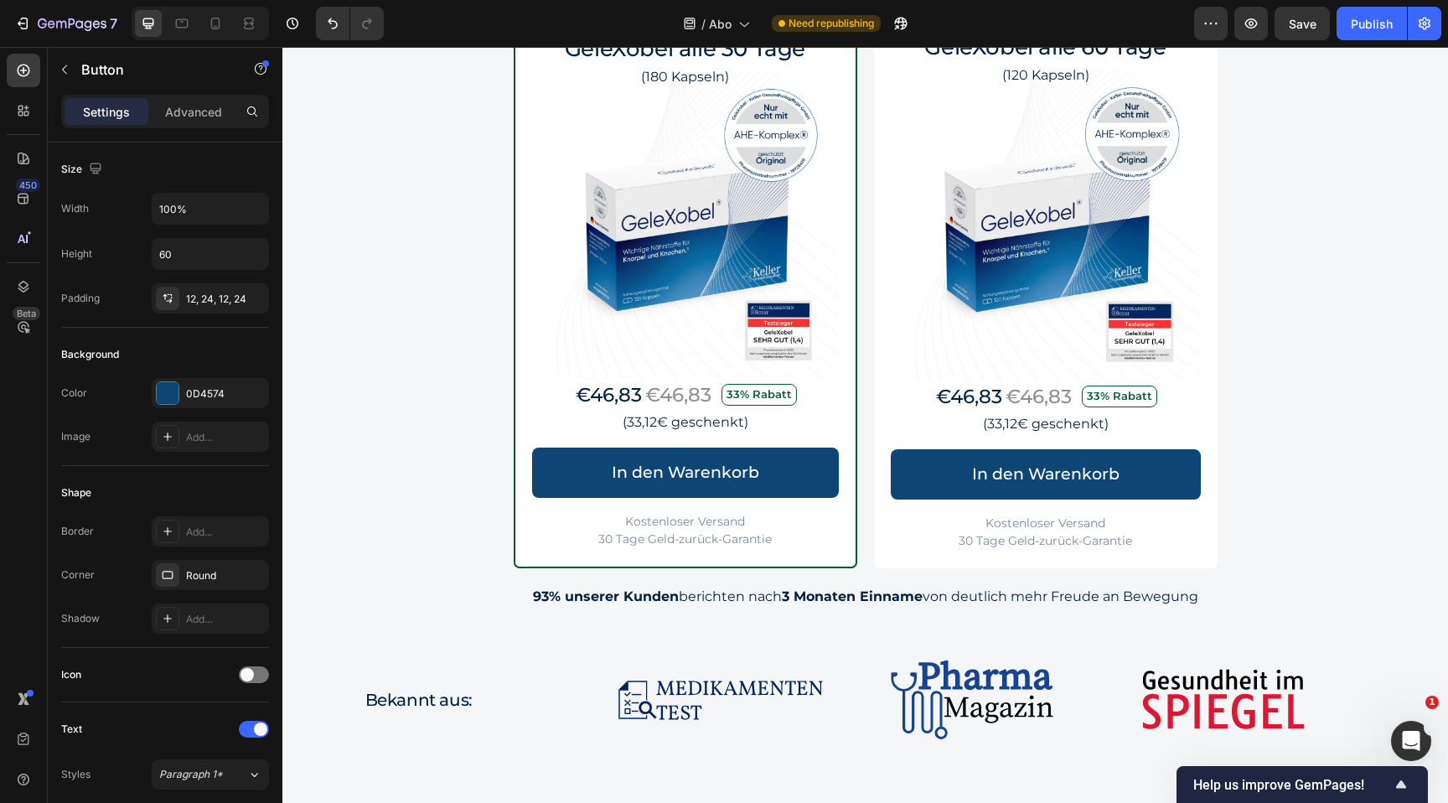
scroll to position [1535, 0]
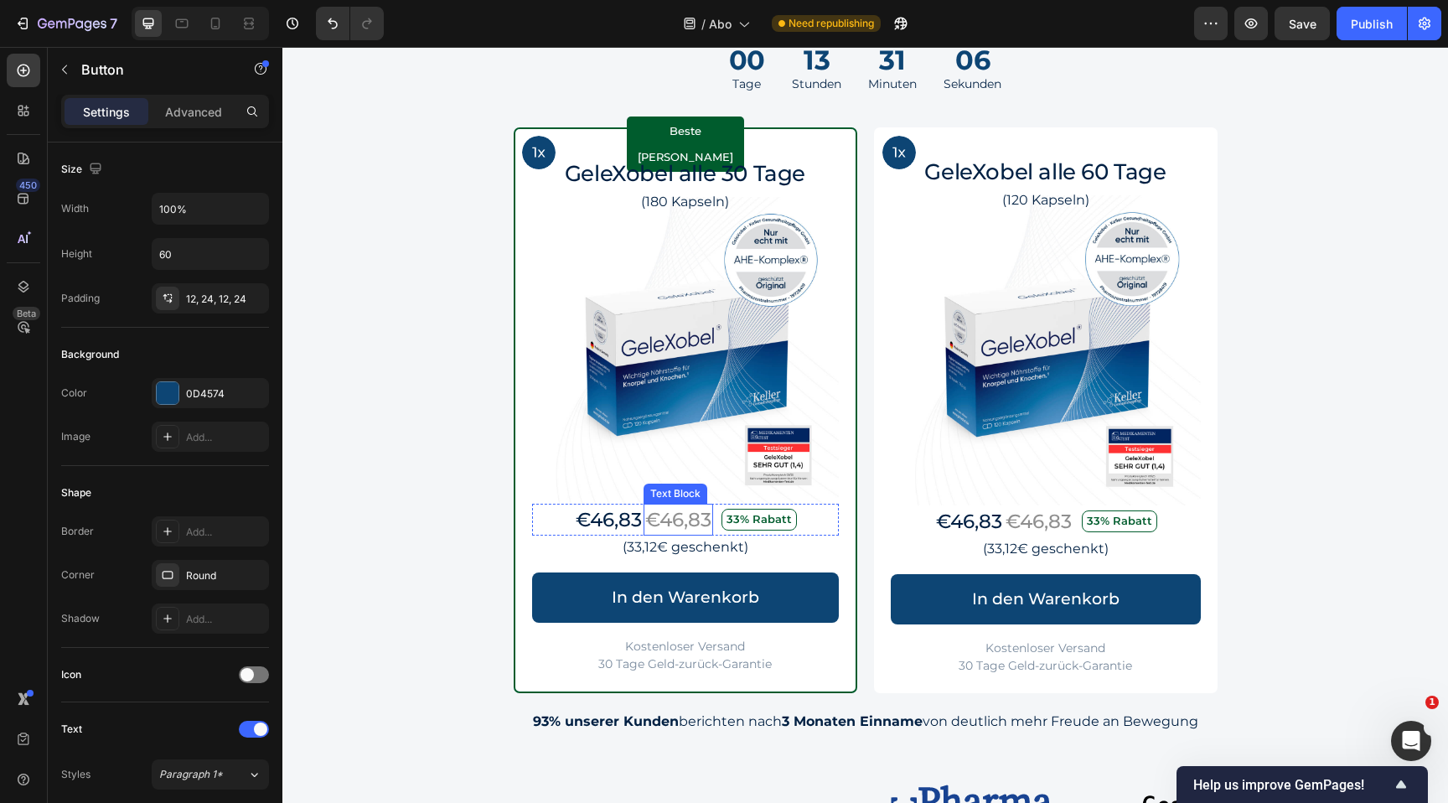
click at [675, 515] on p "€46,83" at bounding box center [678, 519] width 66 height 29
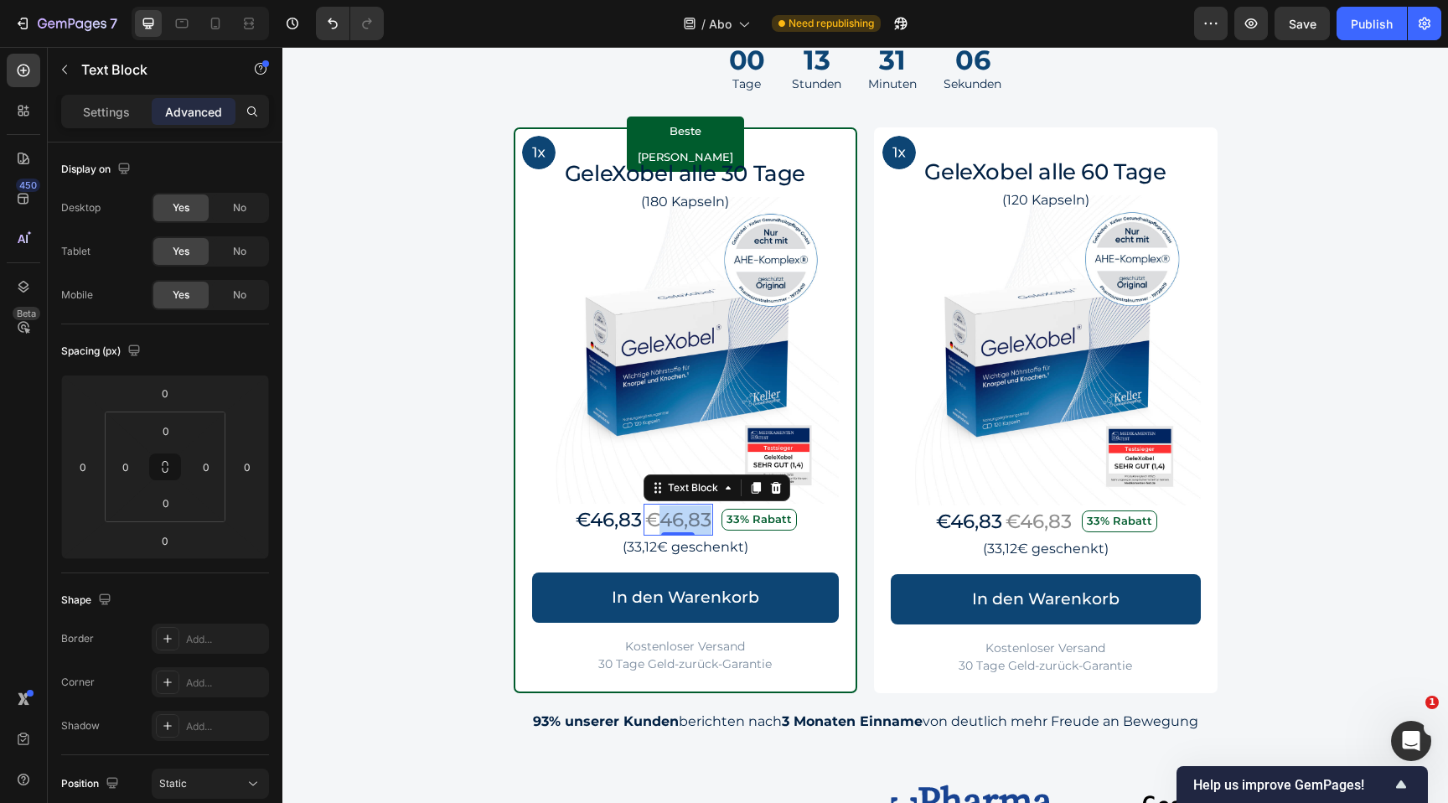
click at [675, 515] on p "€46,83" at bounding box center [678, 519] width 66 height 29
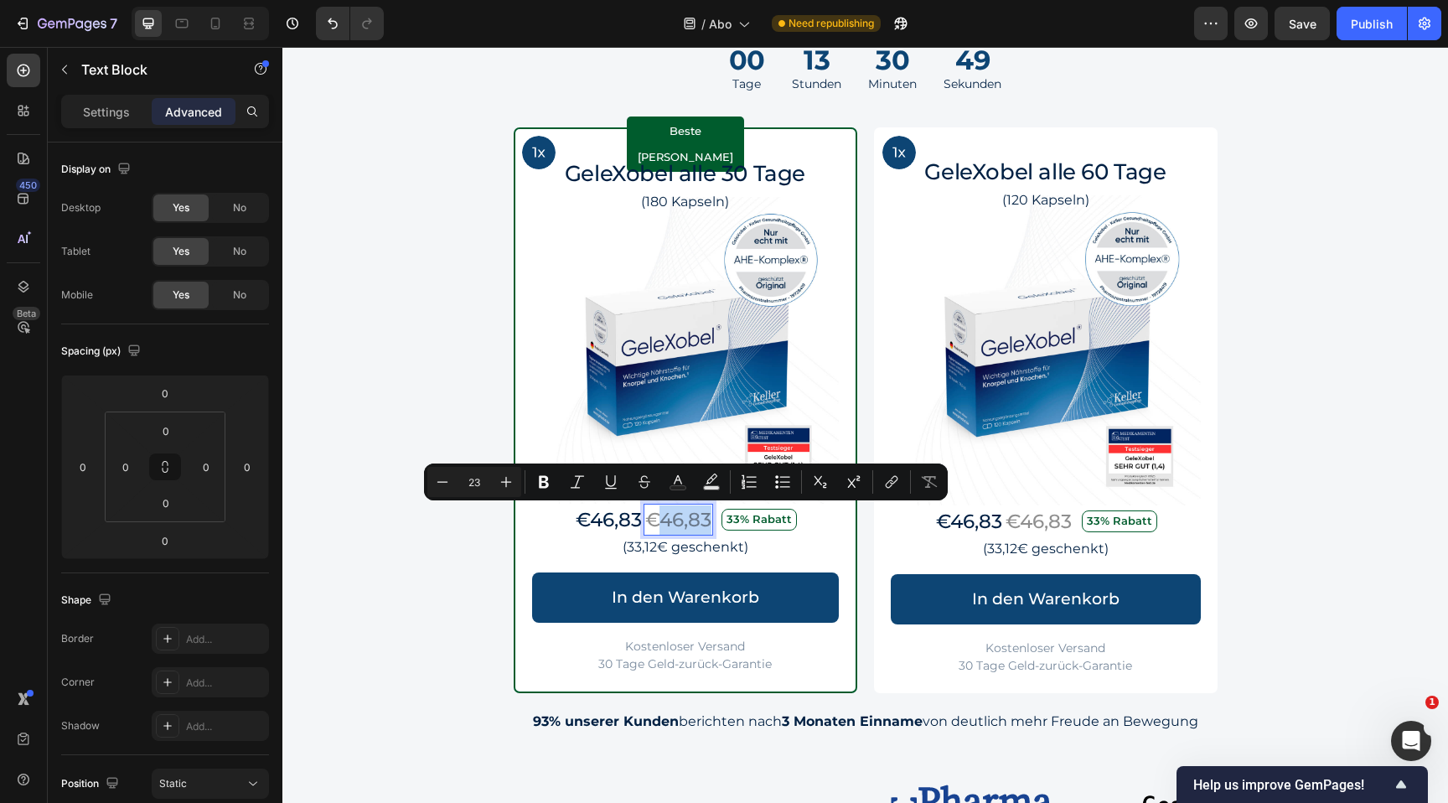
click at [695, 520] on p "€46,83" at bounding box center [678, 519] width 66 height 29
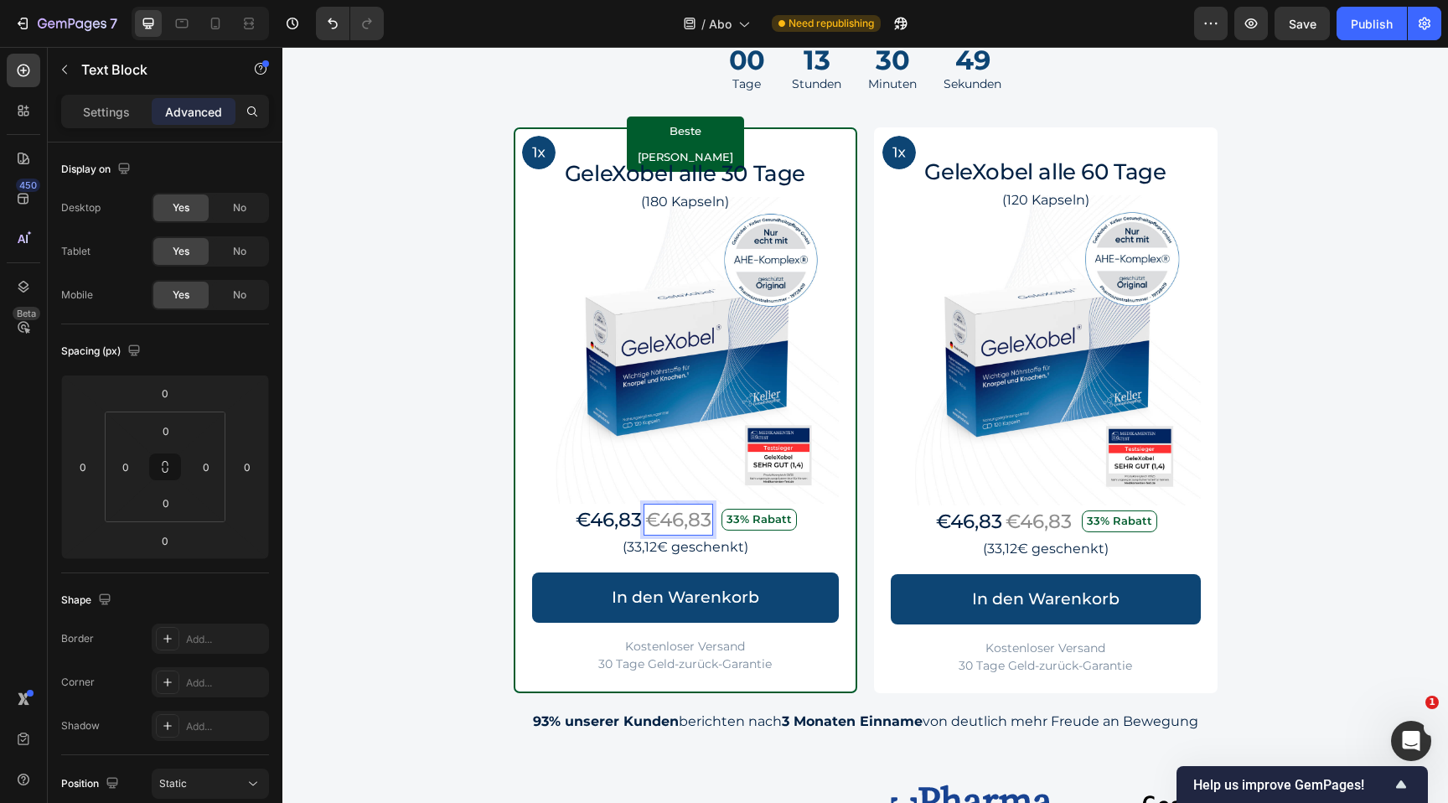
click at [684, 520] on p "€46,83" at bounding box center [678, 519] width 66 height 29
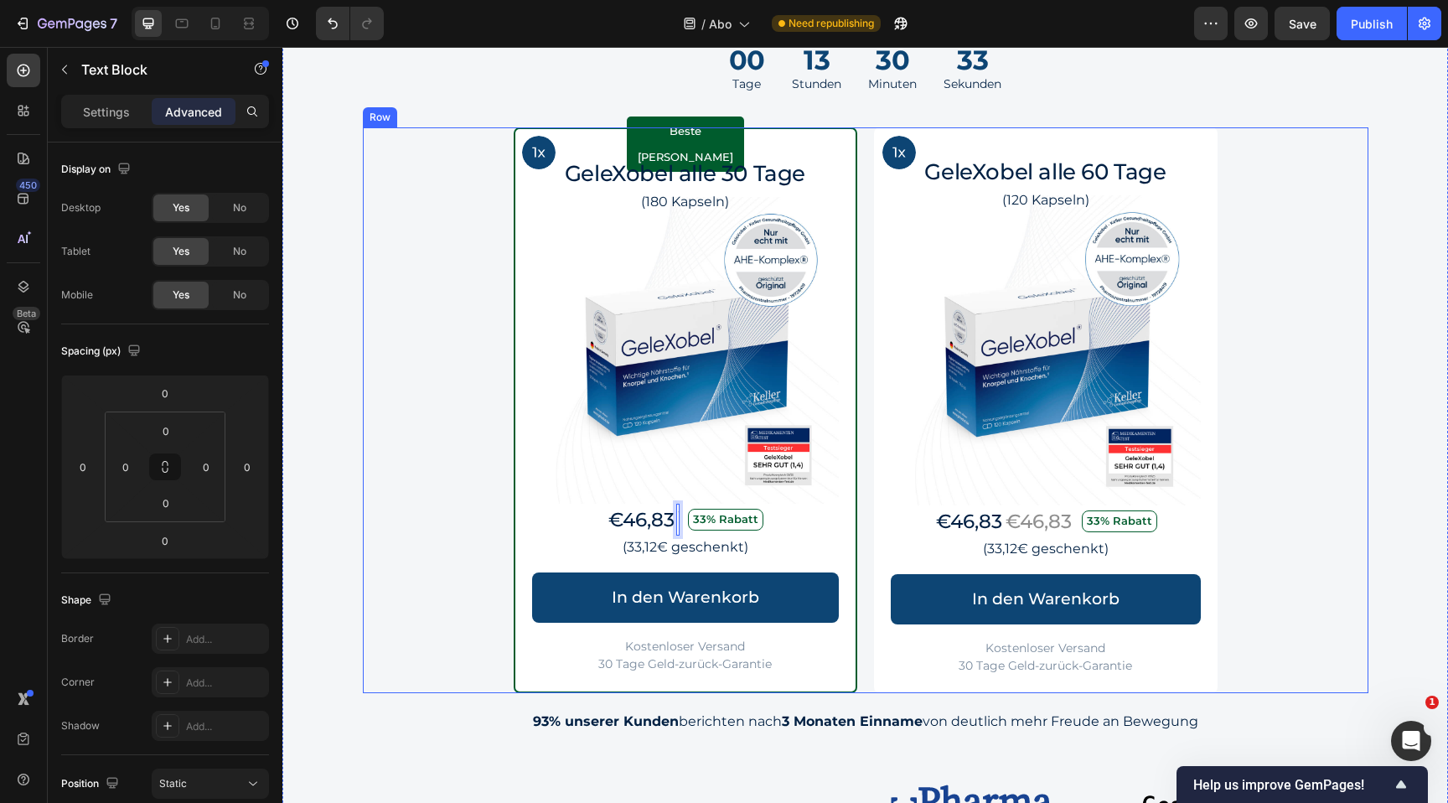
click at [392, 488] on div "Image Row Beste Wahl Text Block Row GeleXobel alle 30 Tage Heading (180 Kapseln…" at bounding box center [866, 410] width 1006 height 566
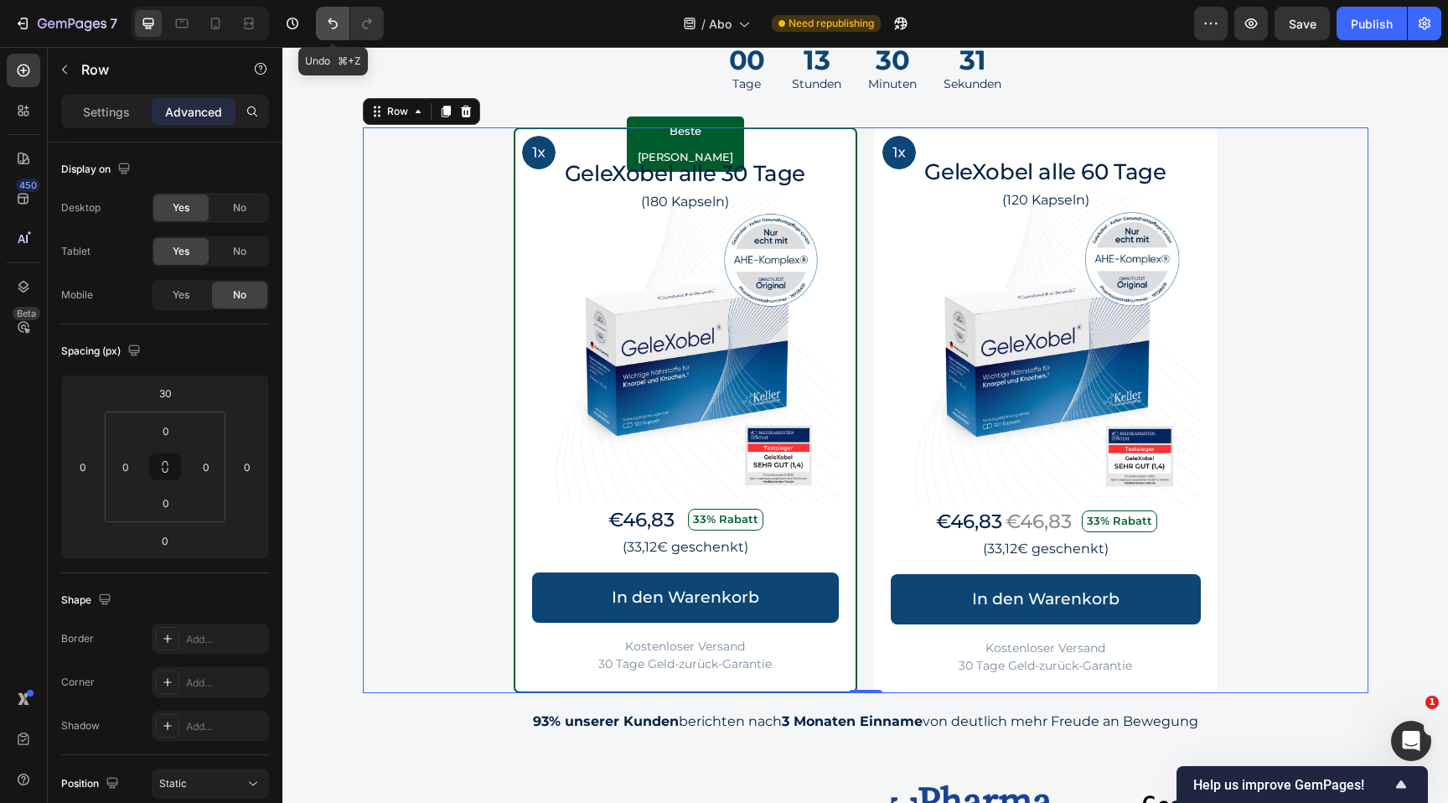
click at [332, 19] on icon "Undo/Redo" at bounding box center [332, 23] width 17 height 17
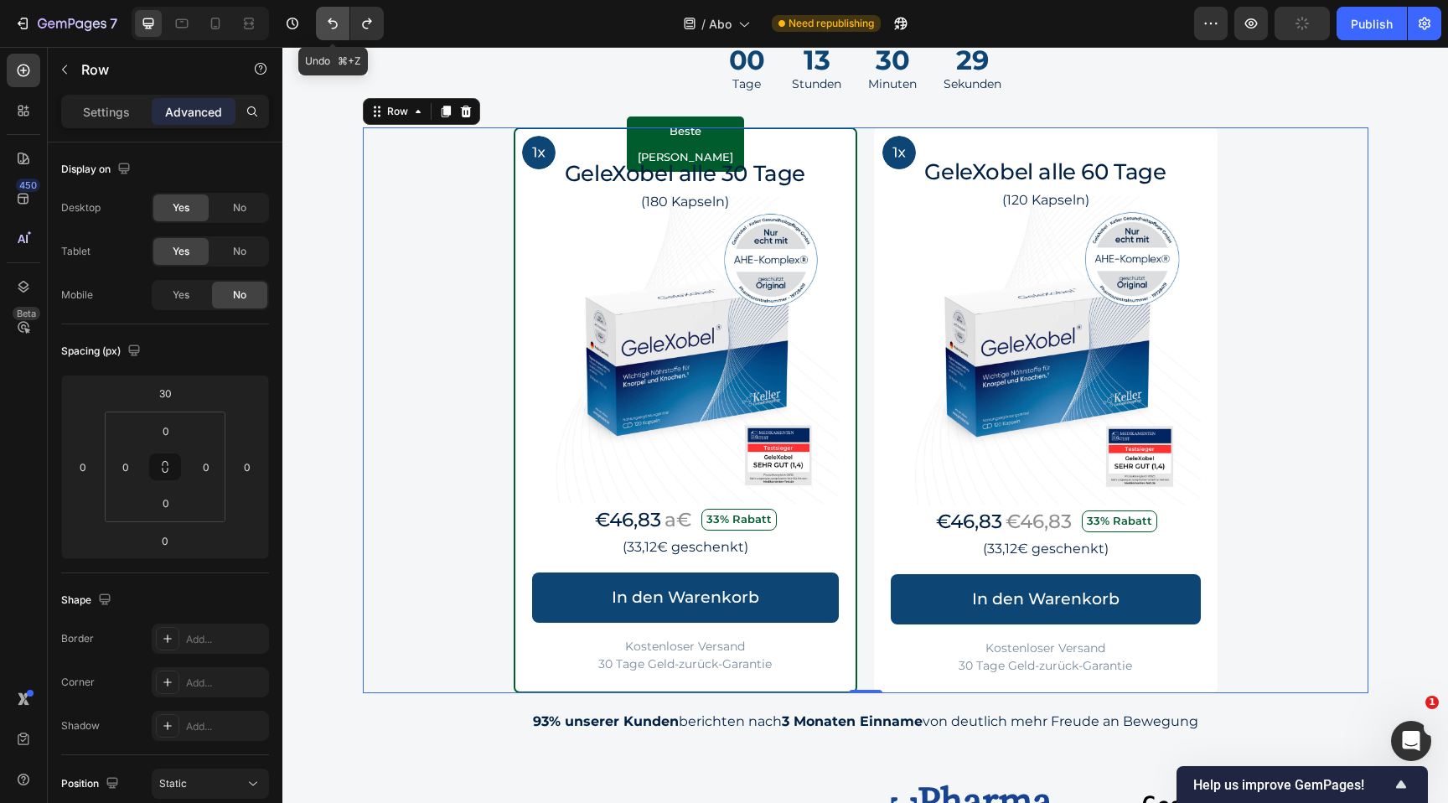
click at [332, 19] on icon "Undo/Redo" at bounding box center [332, 23] width 17 height 17
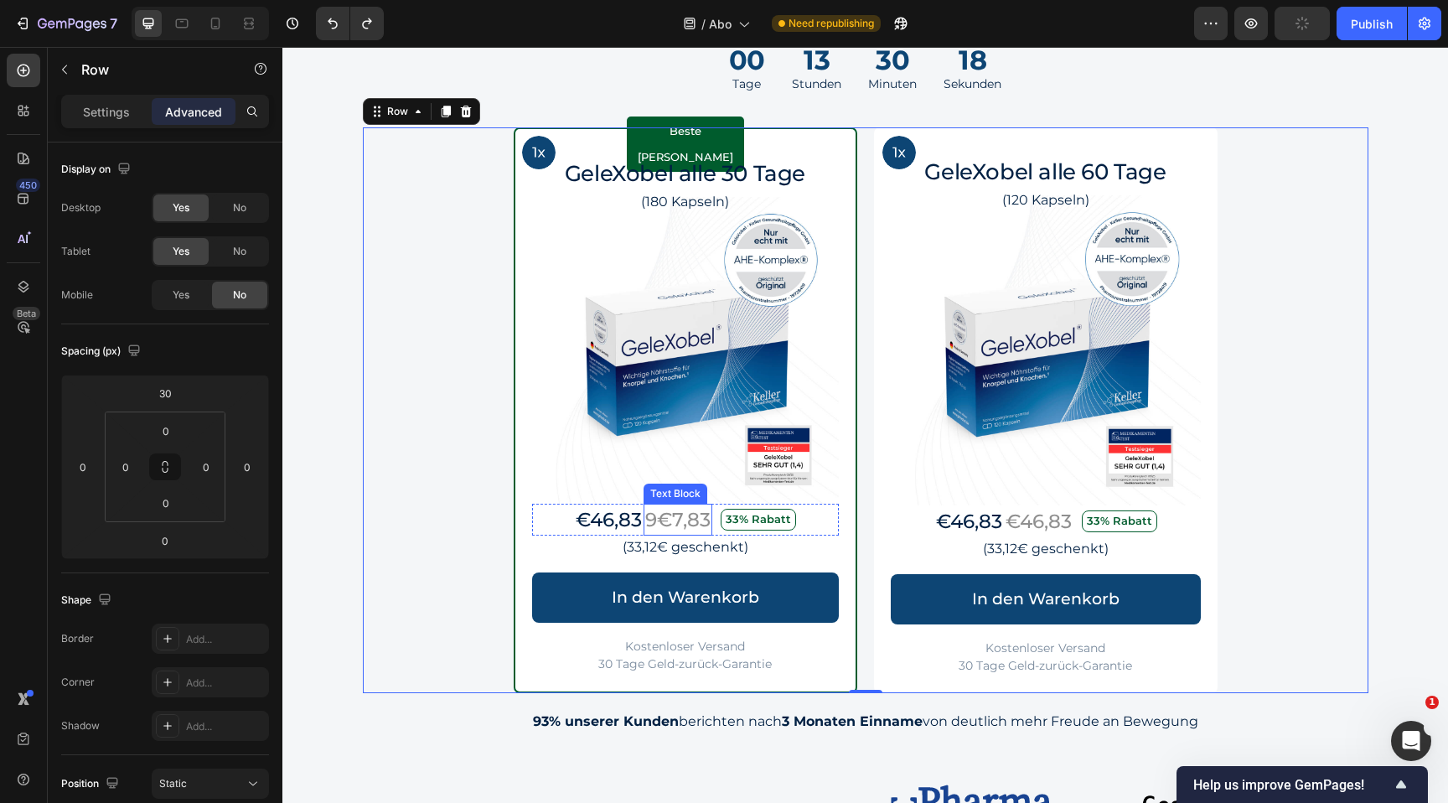
click at [683, 519] on p "9€7,83" at bounding box center [677, 519] width 65 height 29
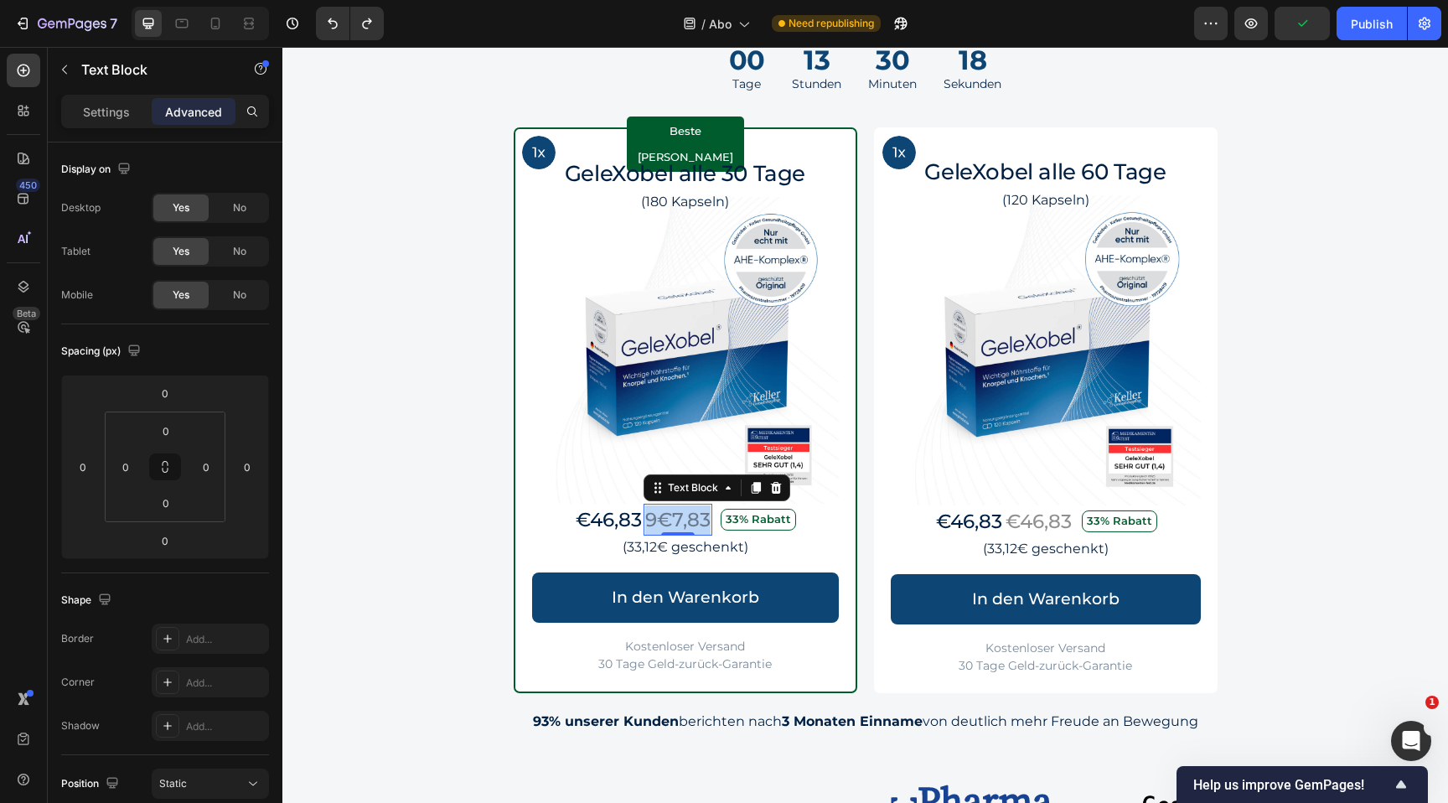
click at [683, 519] on p "9€7,83" at bounding box center [677, 519] width 65 height 29
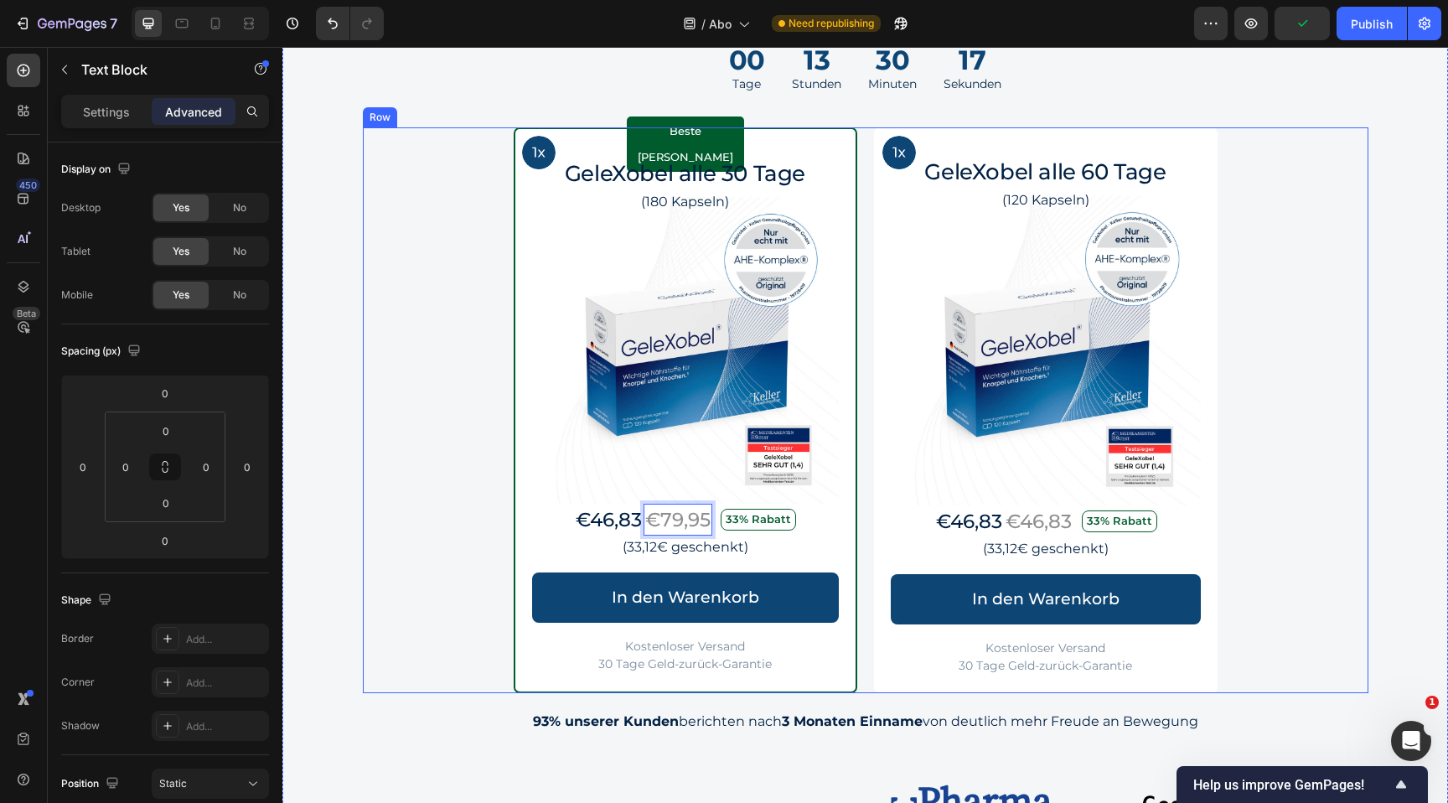
click at [474, 554] on div "Image Row Beste Wahl Text Block Row GeleXobel alle 30 Tage Heading (180 Kapseln…" at bounding box center [866, 410] width 1006 height 566
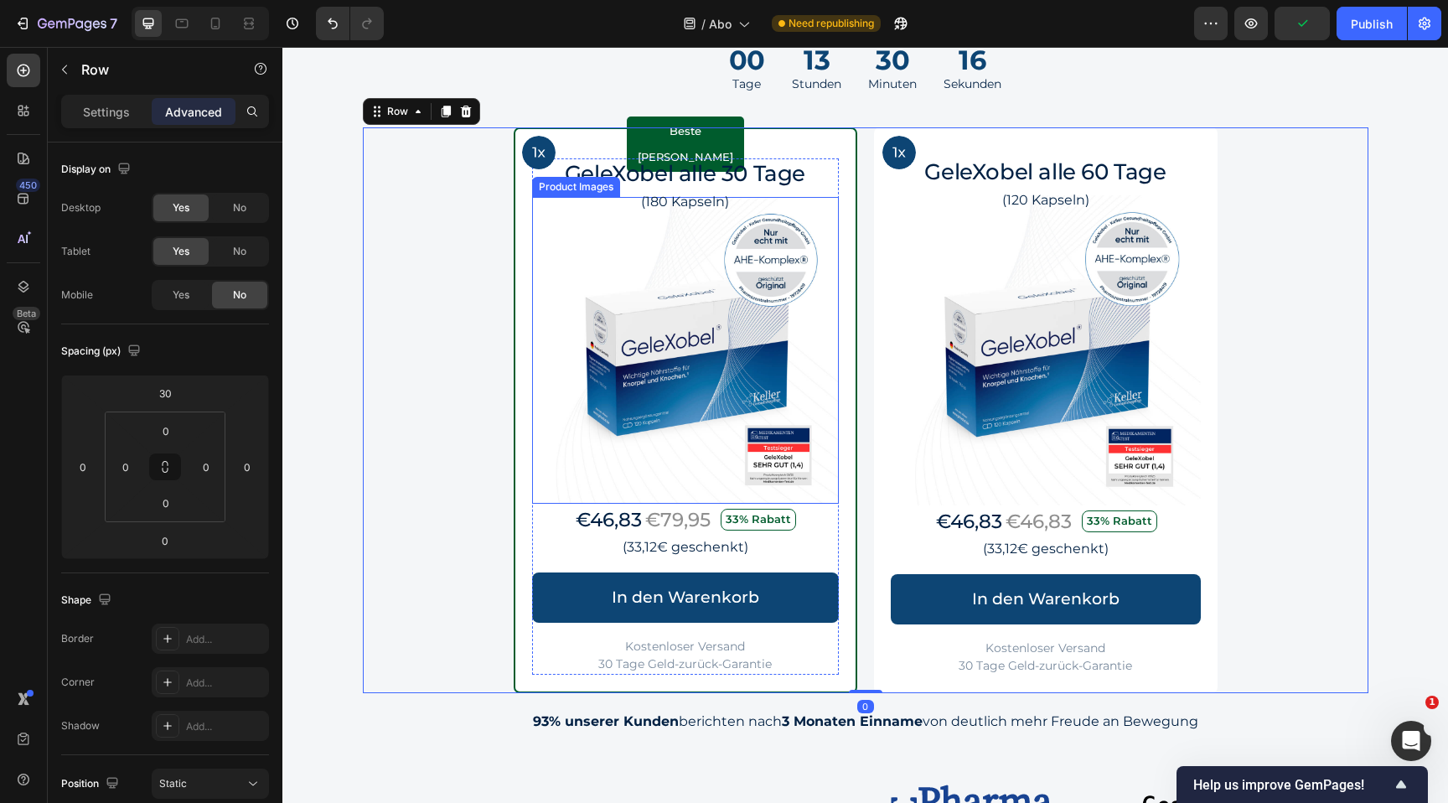
click at [686, 516] on p "€79,95" at bounding box center [677, 519] width 65 height 29
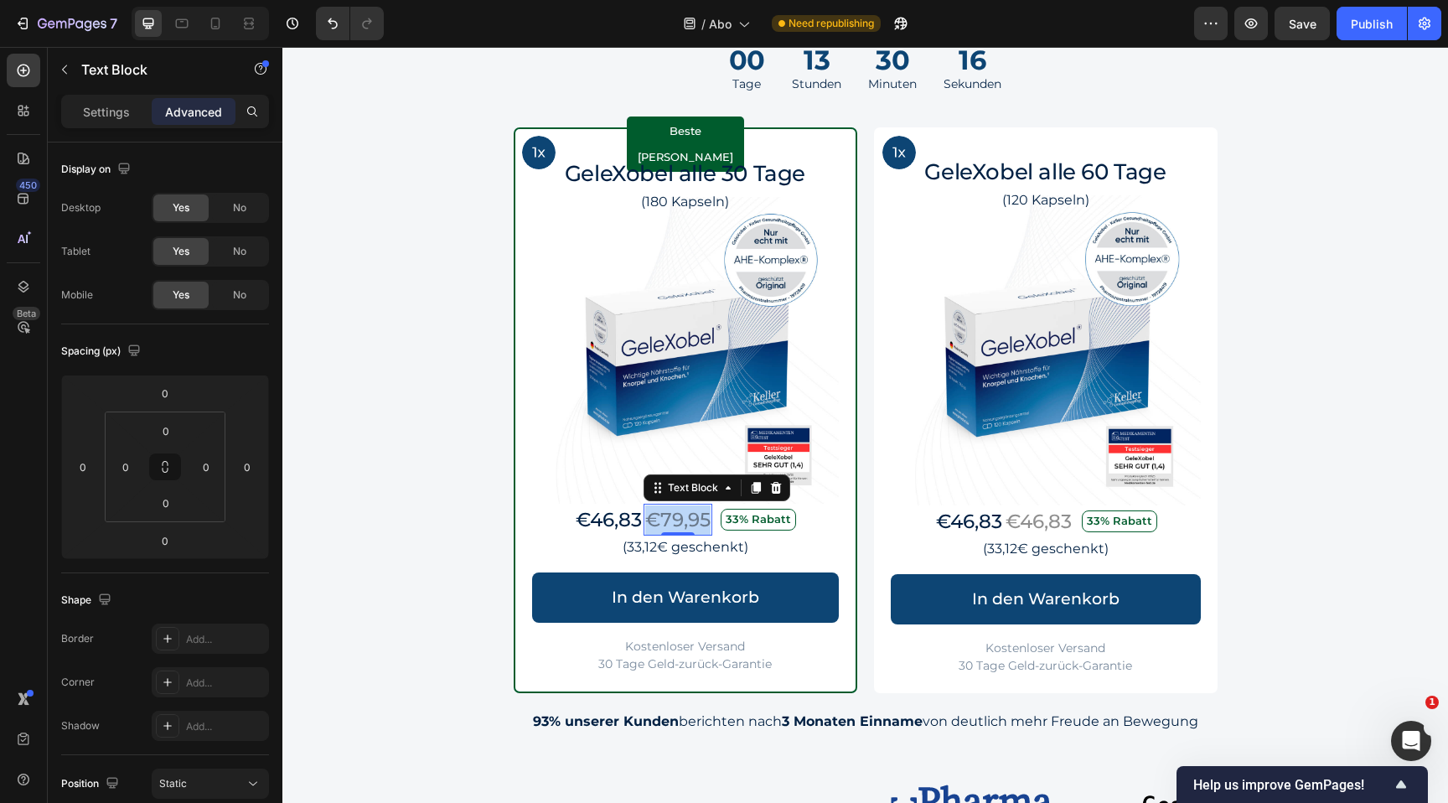
click at [686, 516] on p "€79,95" at bounding box center [677, 519] width 65 height 29
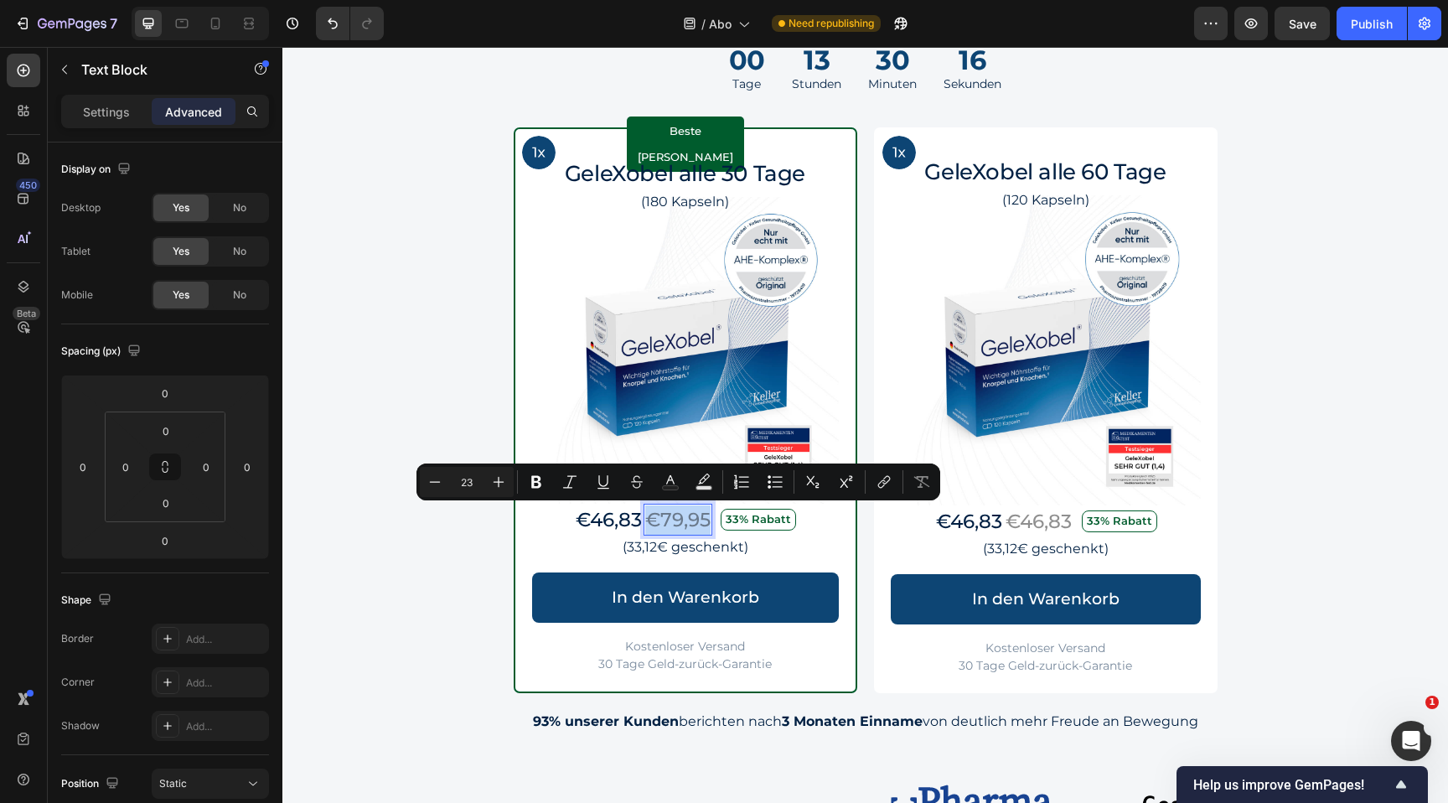
copy p "€79,95"
click at [1056, 520] on p "€46,83" at bounding box center [1039, 521] width 66 height 29
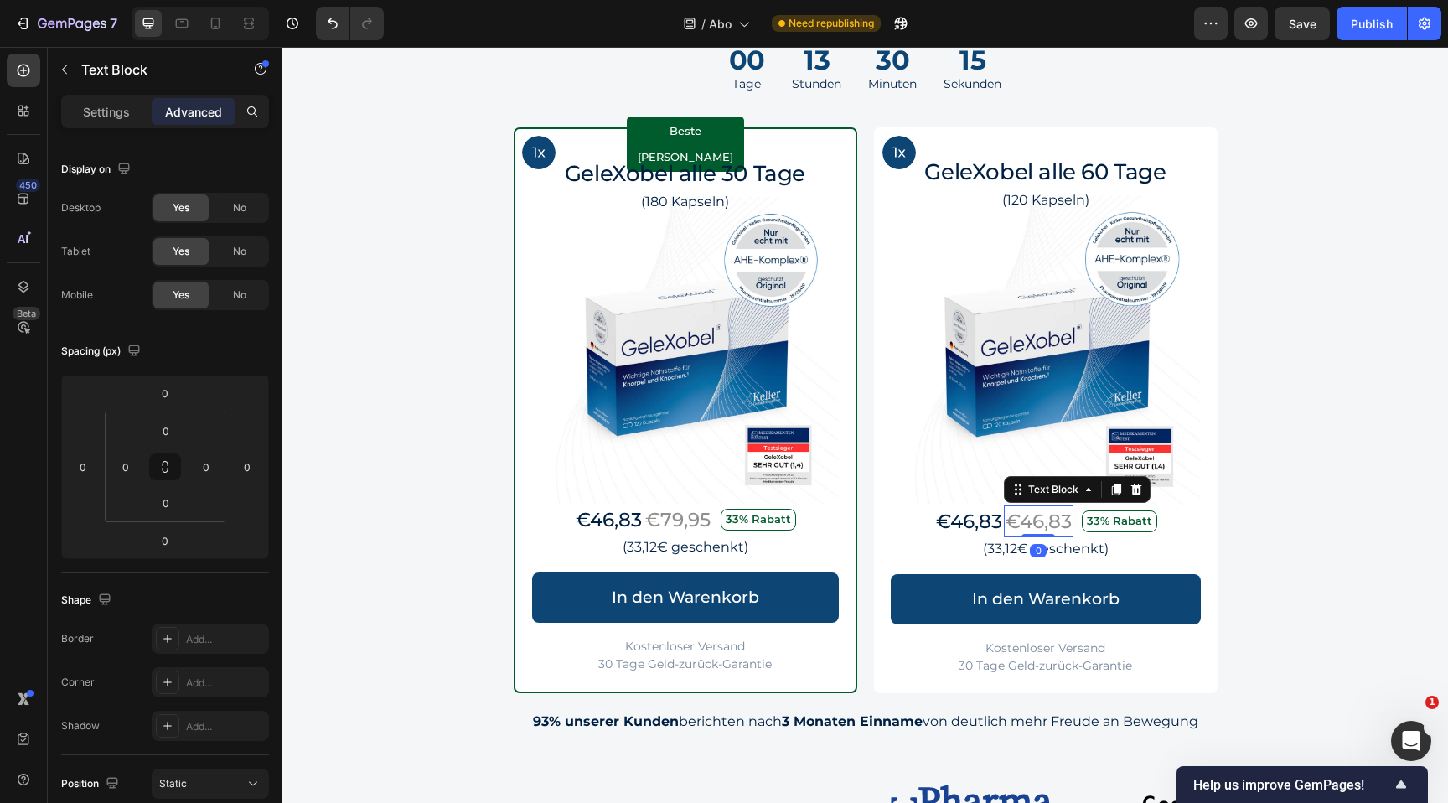
click at [1056, 520] on p "€46,83" at bounding box center [1039, 521] width 66 height 29
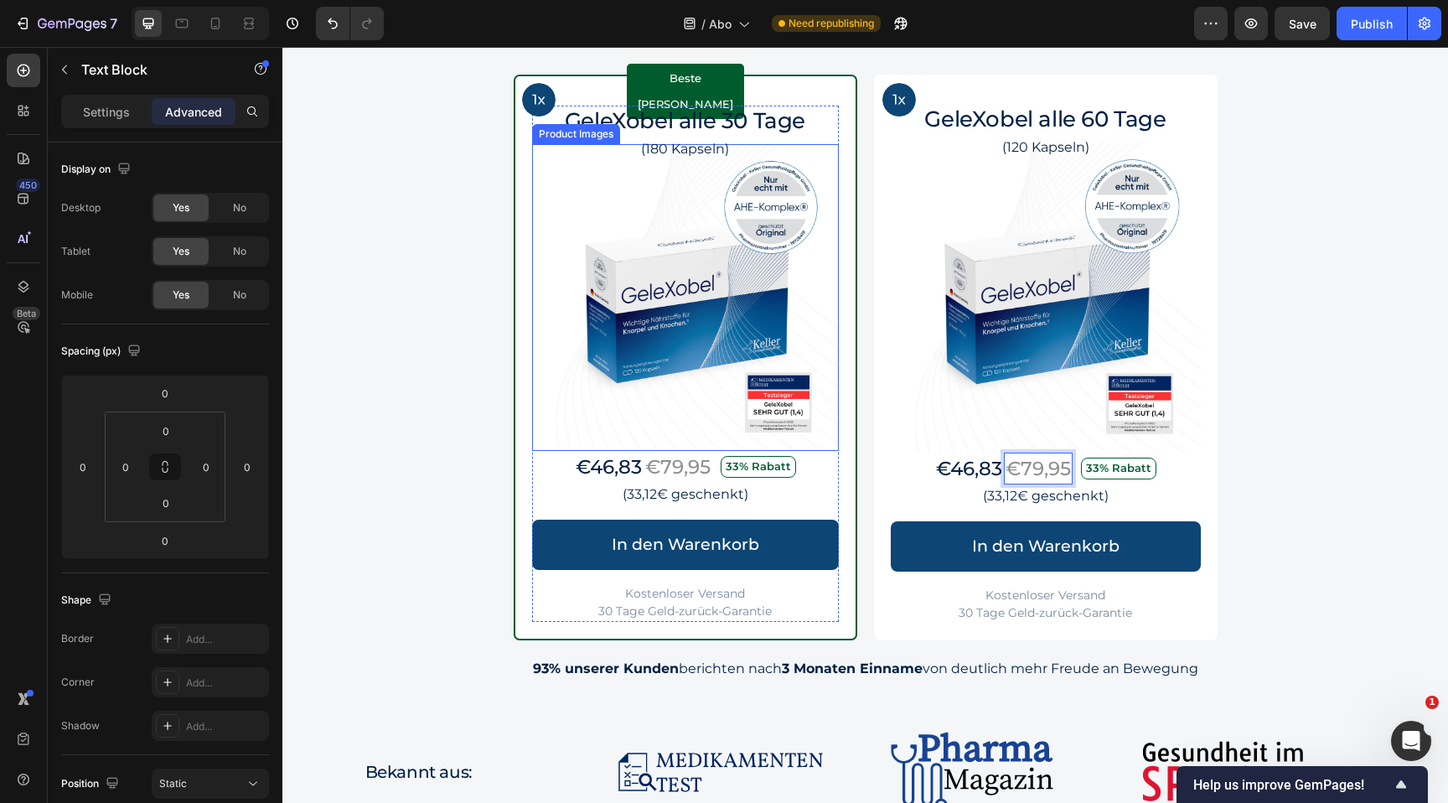
scroll to position [1579, 0]
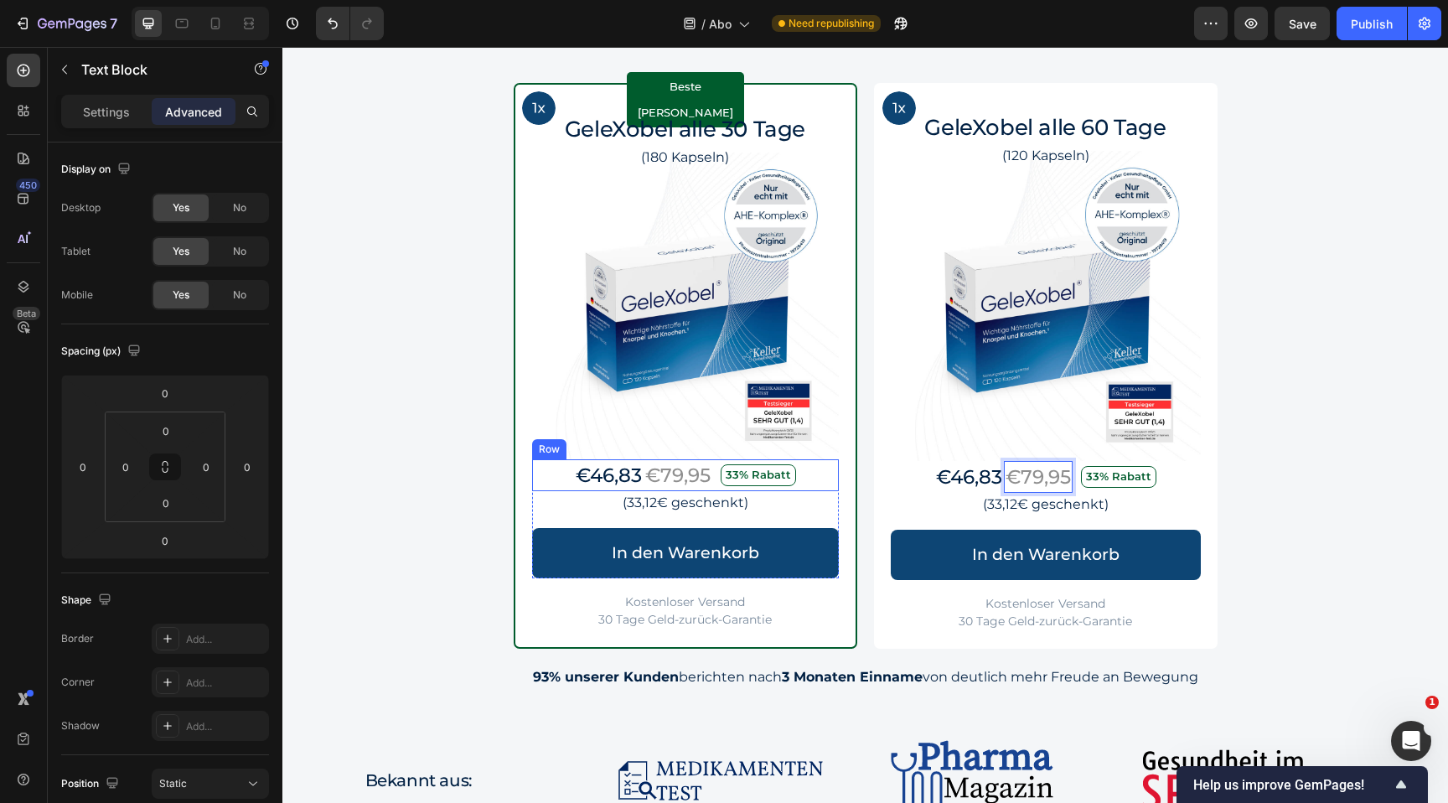
click at [552, 468] on div "€46,83 Text Block €79,95 Text Block 33% Rabatt Text Block Row" at bounding box center [685, 475] width 307 height 33
click at [613, 446] on icon at bounding box center [614, 443] width 9 height 12
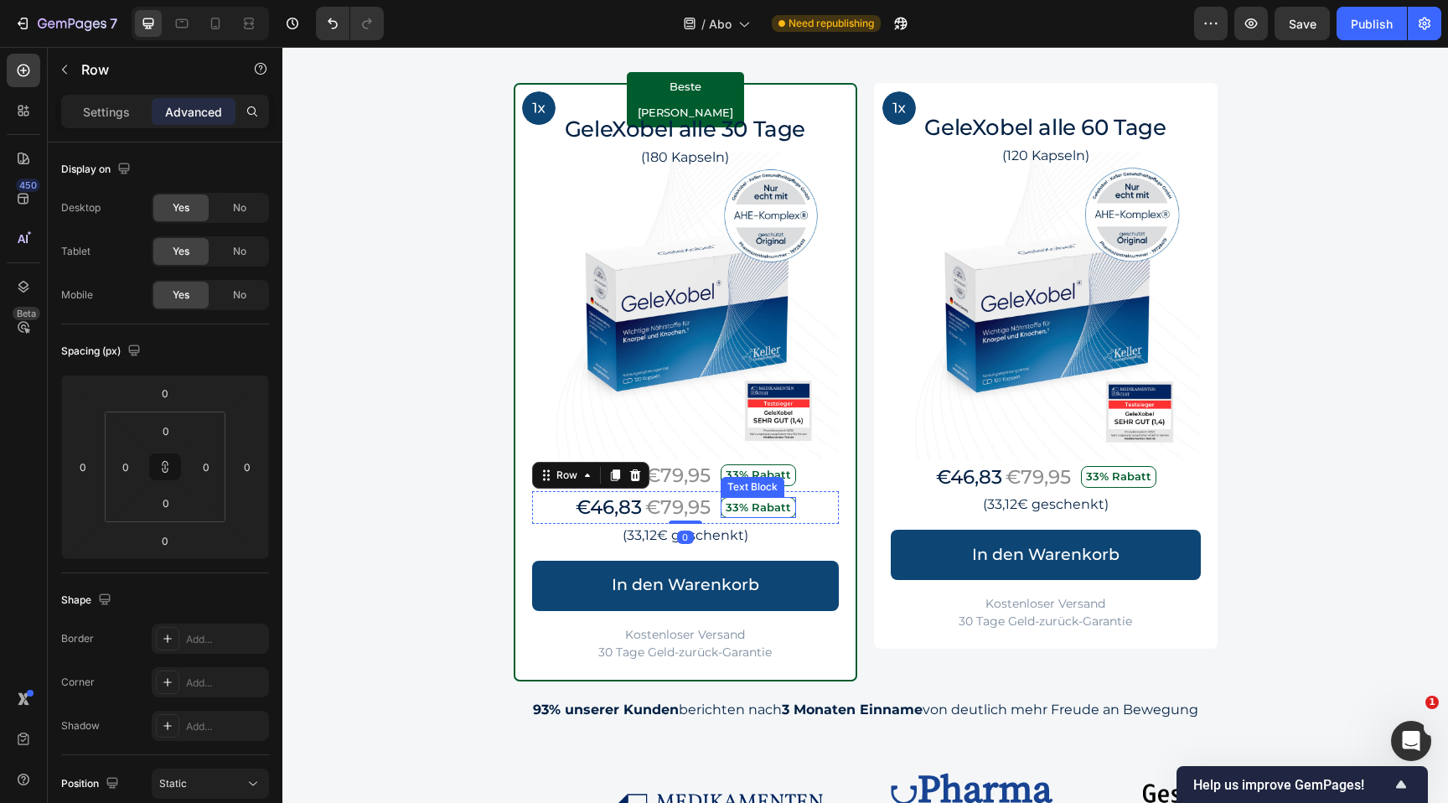
click at [777, 504] on p "33% Rabatt" at bounding box center [758, 508] width 70 height 17
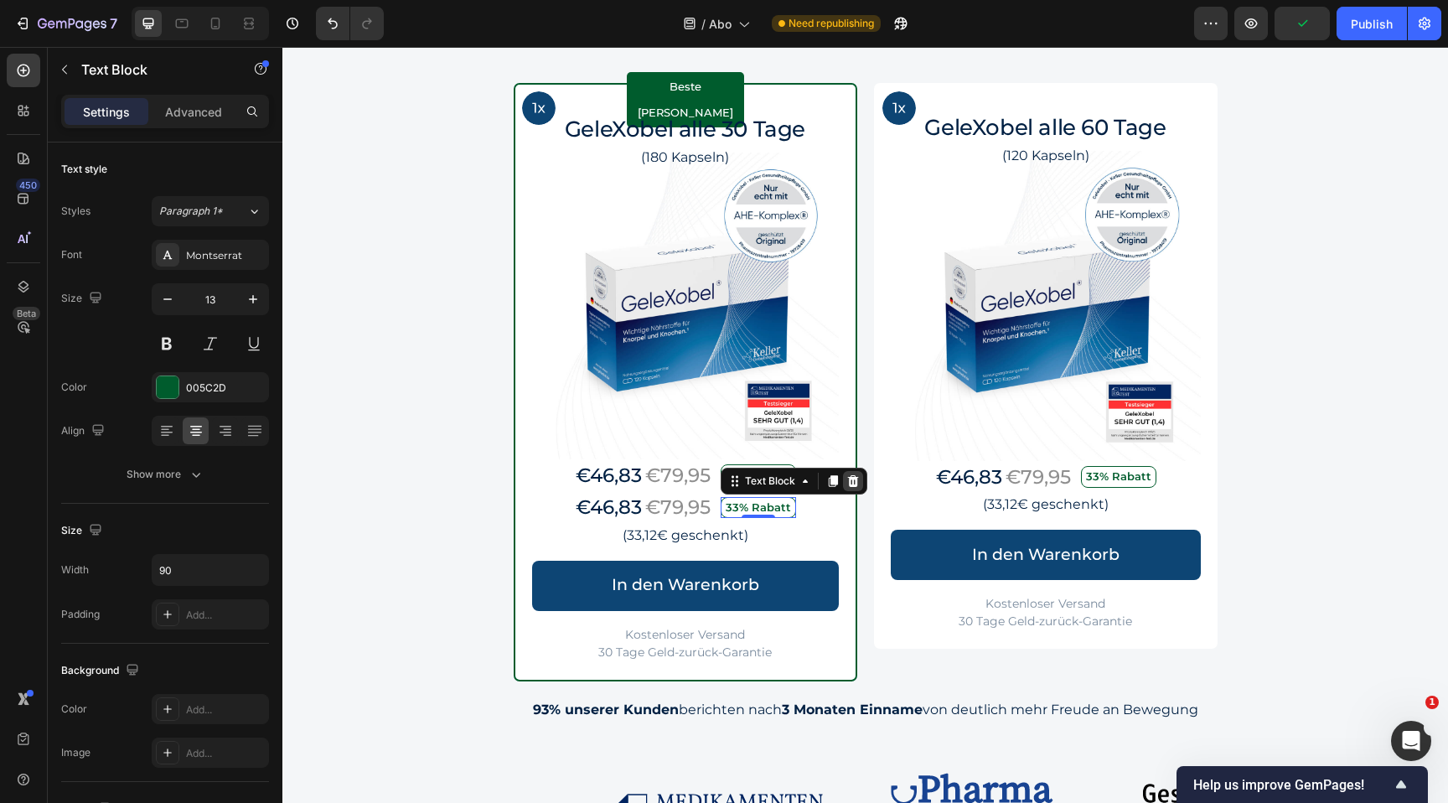
click at [855, 480] on icon at bounding box center [852, 480] width 13 height 13
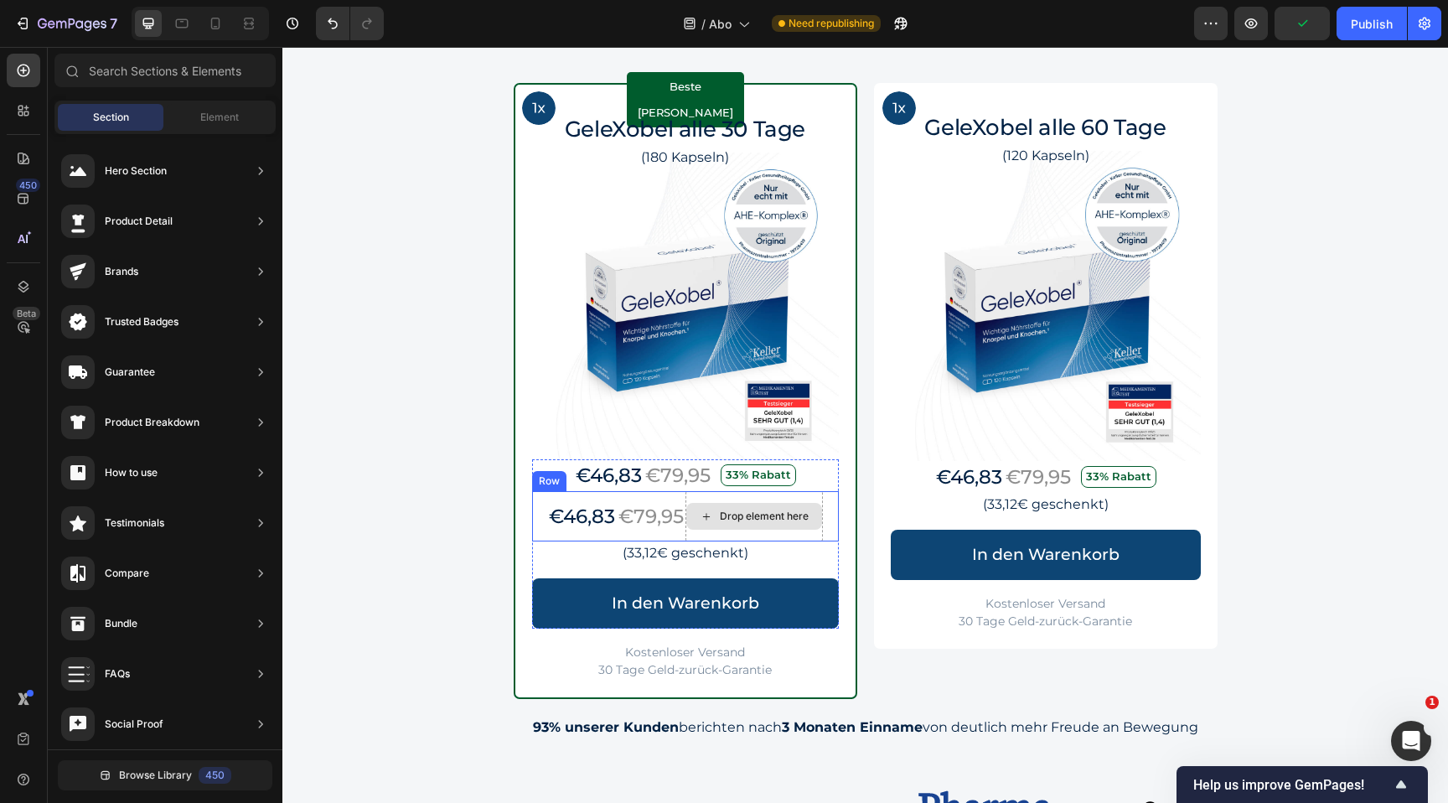
click at [783, 516] on div "Drop element here" at bounding box center [764, 516] width 89 height 13
click at [535, 513] on div "€46,83 Text Block €79,95 Text Block Drop element here Row" at bounding box center [685, 516] width 307 height 50
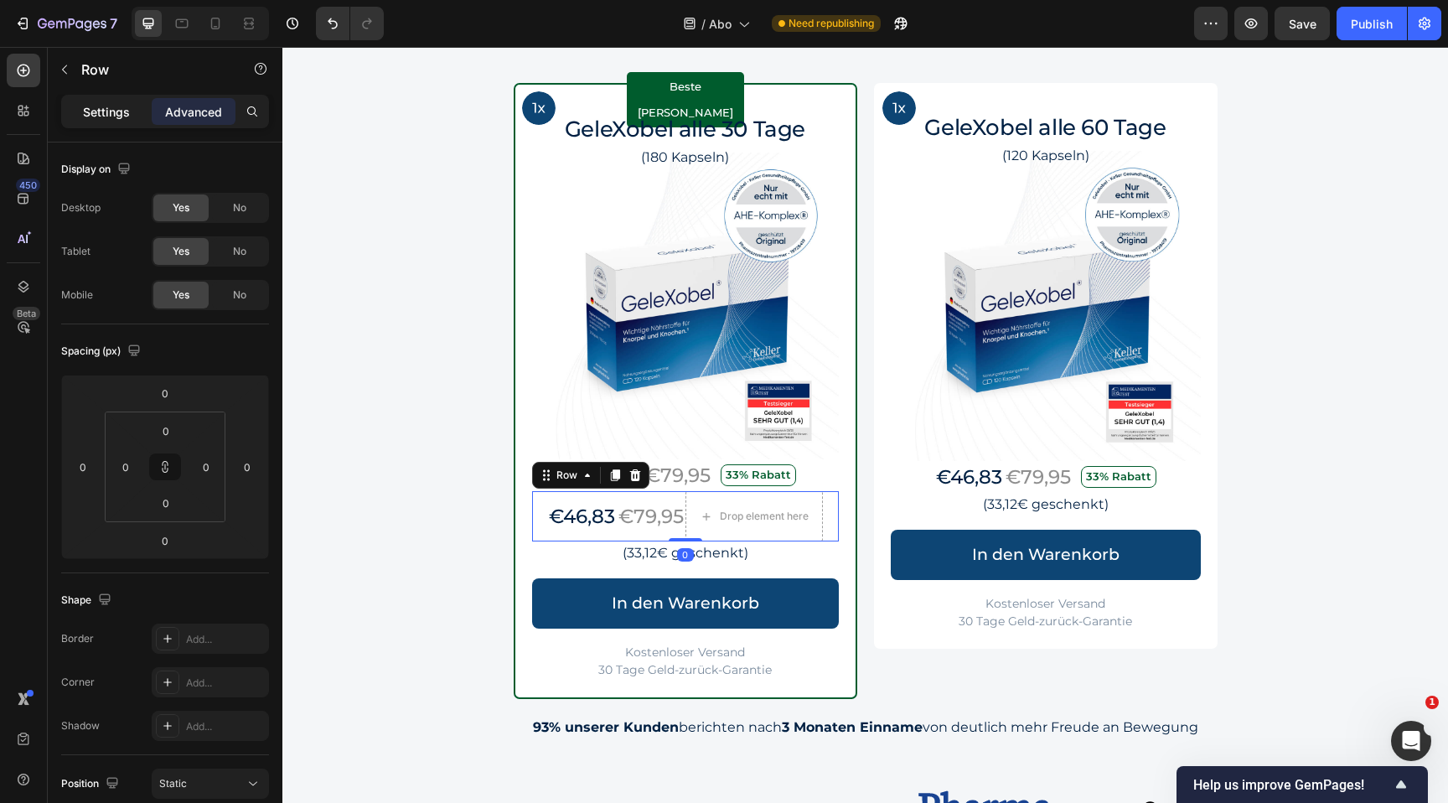
click at [99, 121] on div "Settings" at bounding box center [107, 111] width 84 height 27
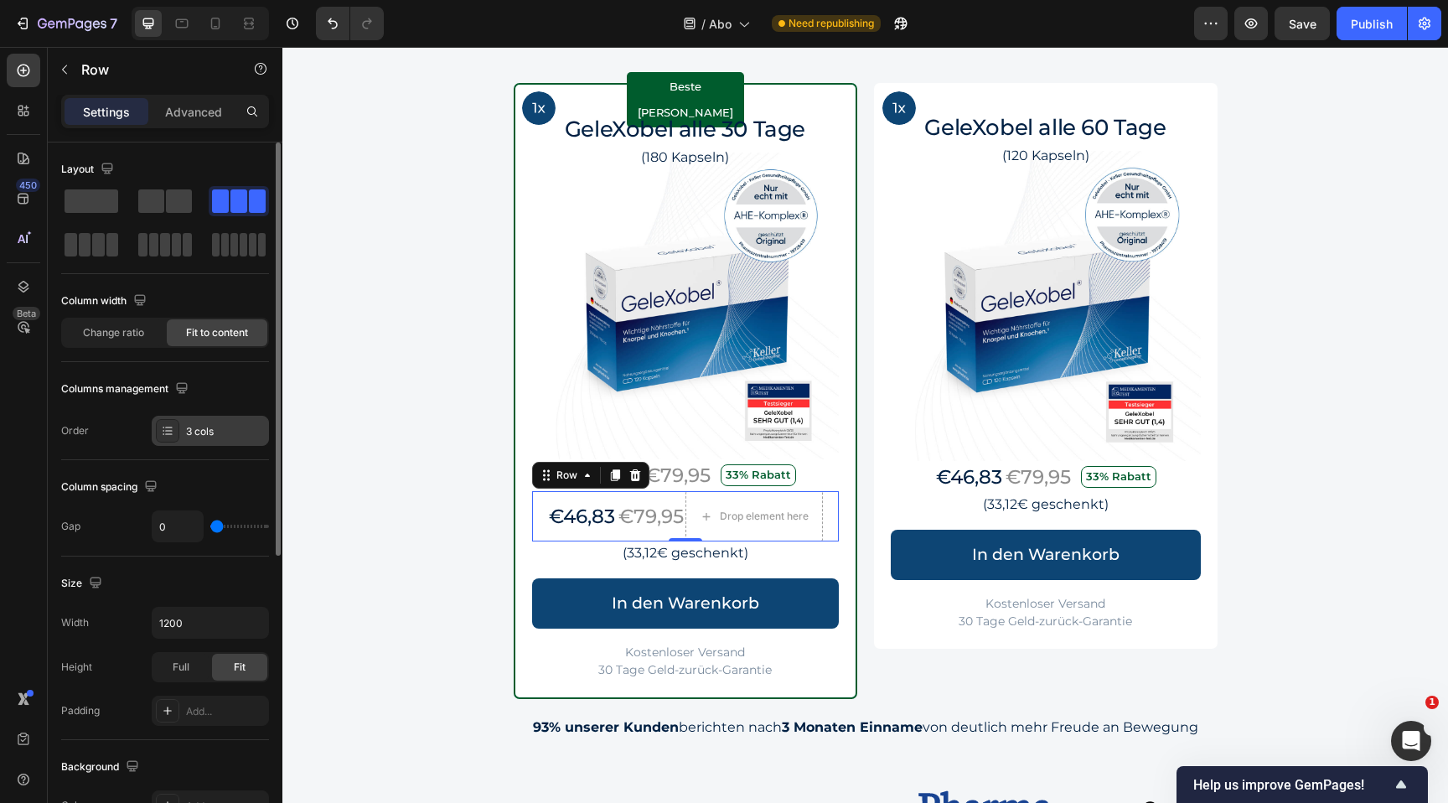
click at [200, 429] on div "3 cols" at bounding box center [225, 431] width 79 height 15
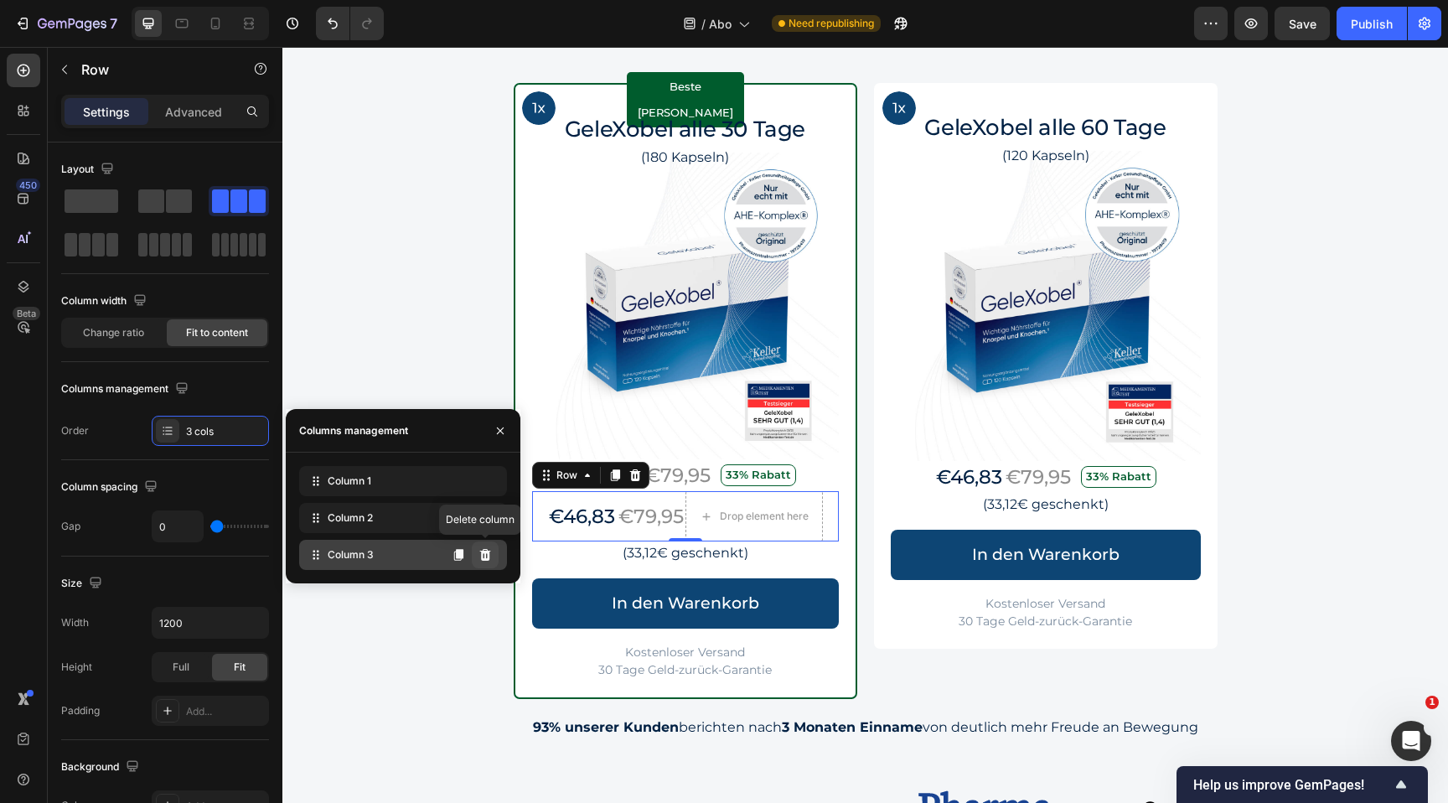
click at [490, 559] on icon at bounding box center [485, 554] width 13 height 13
click at [492, 558] on button at bounding box center [485, 554] width 27 height 27
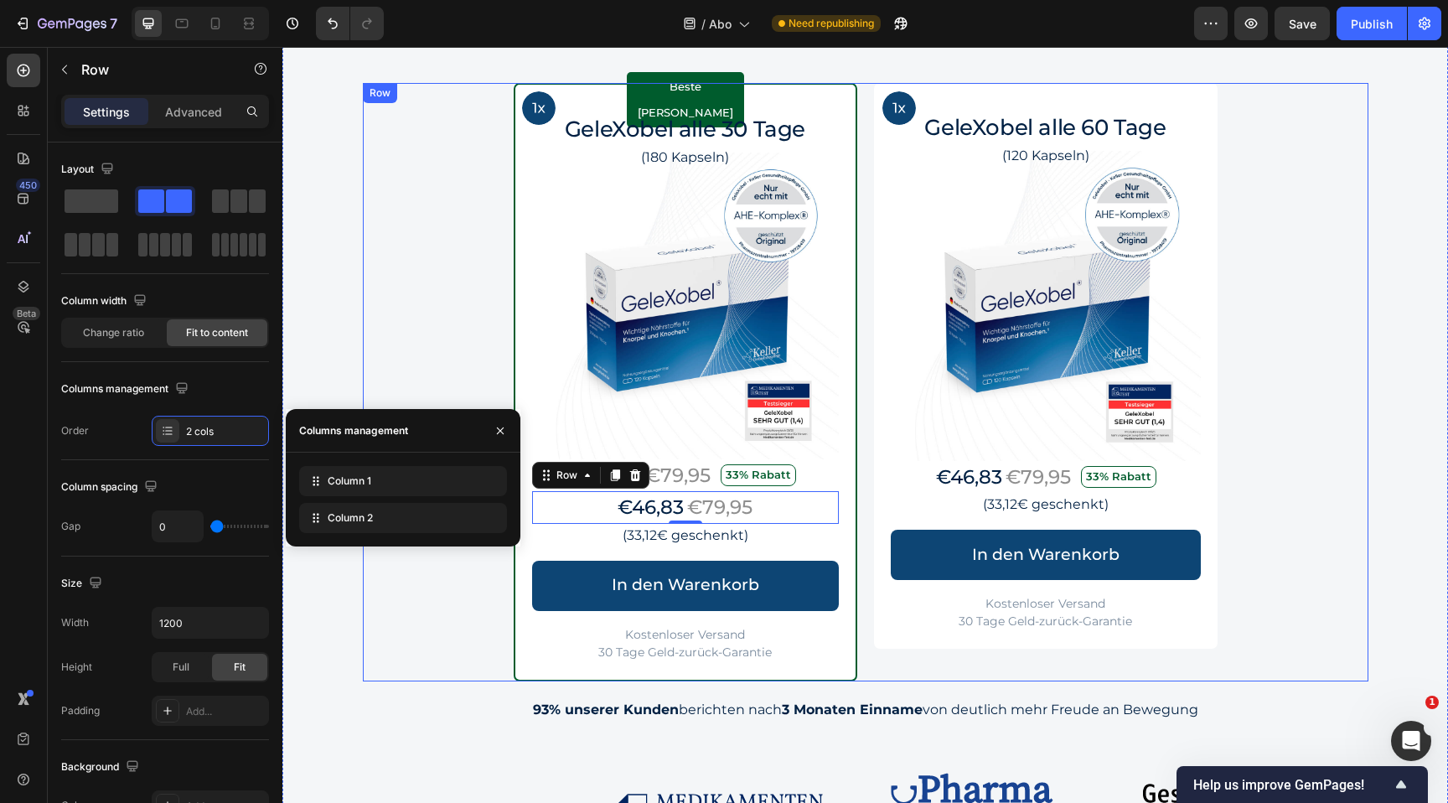
click at [423, 619] on div "Image Row Beste Wahl Text Block Row GeleXobel alle 30 Tage Heading (180 Kapseln…" at bounding box center [866, 382] width 1006 height 598
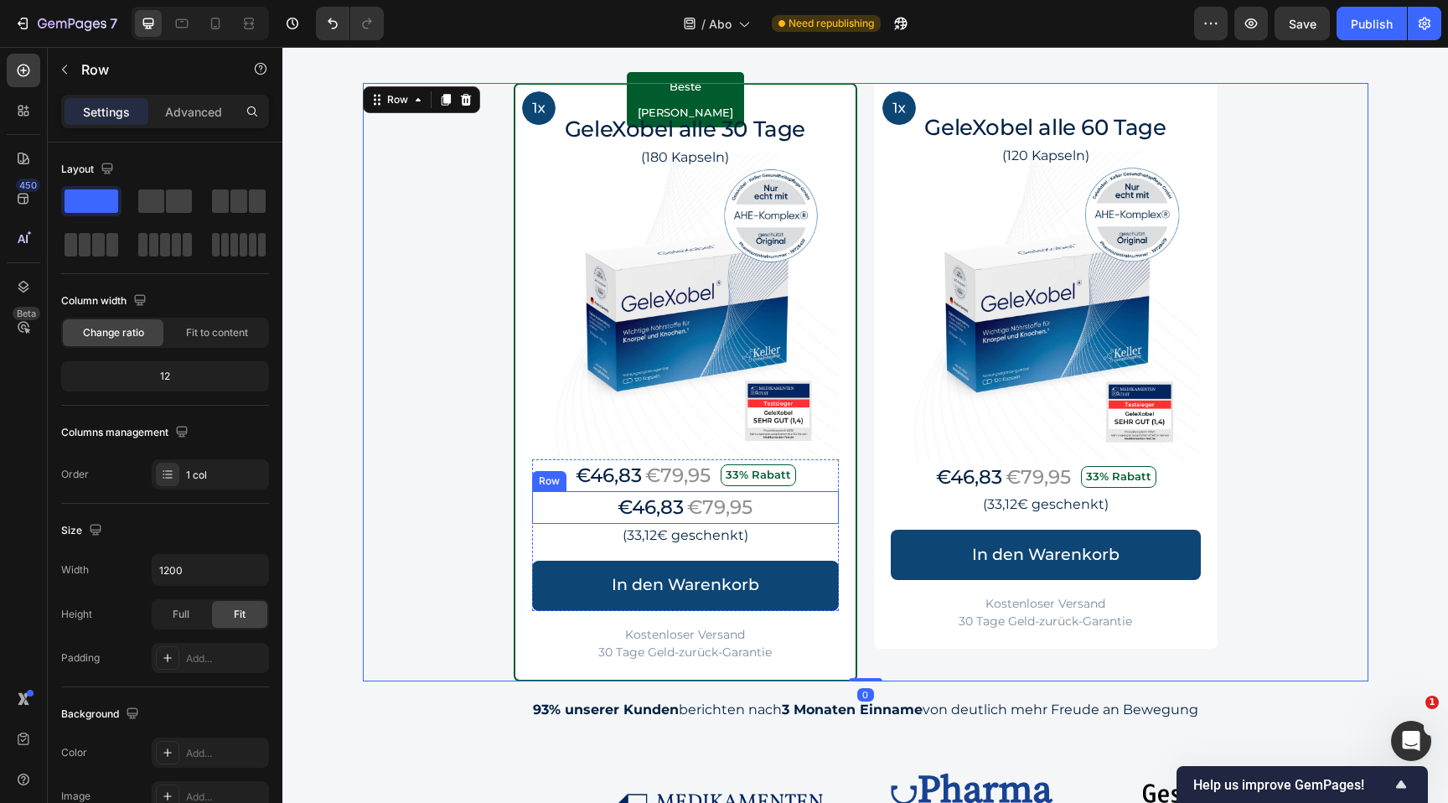
click at [809, 505] on div "€46,83 Text Block €79,95 Text Block Row" at bounding box center [685, 507] width 307 height 33
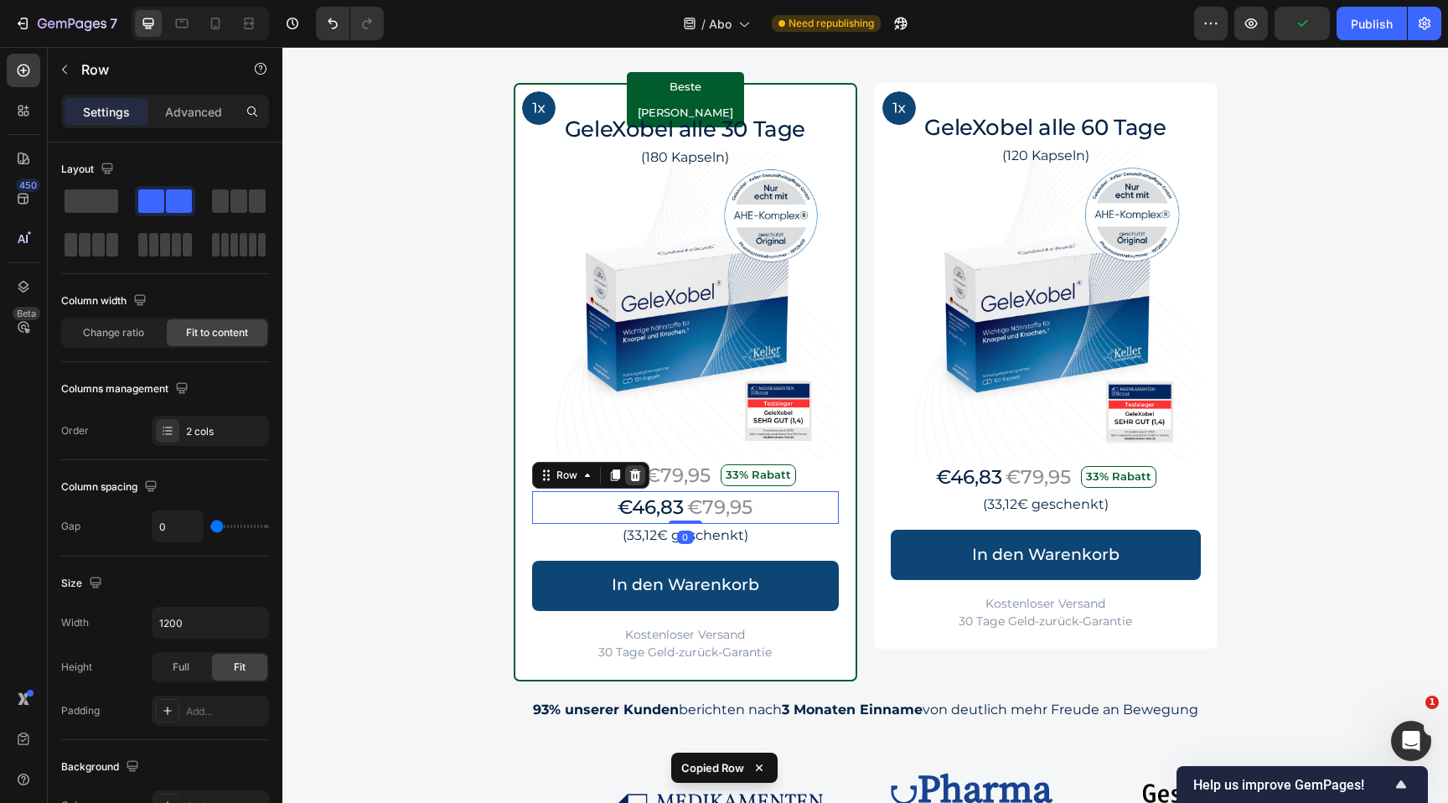
click at [632, 476] on icon at bounding box center [634, 475] width 11 height 12
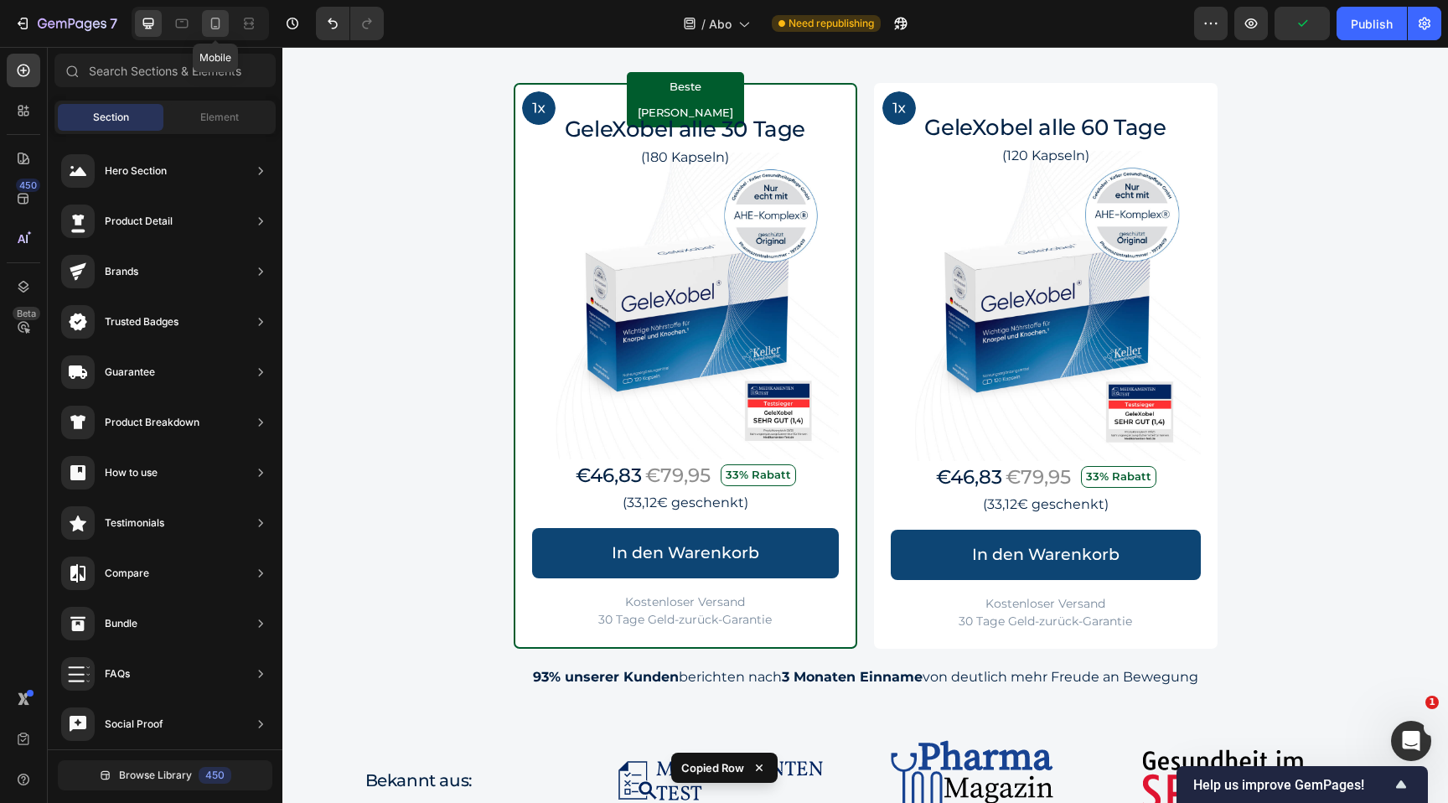
click at [220, 26] on icon at bounding box center [215, 24] width 9 height 12
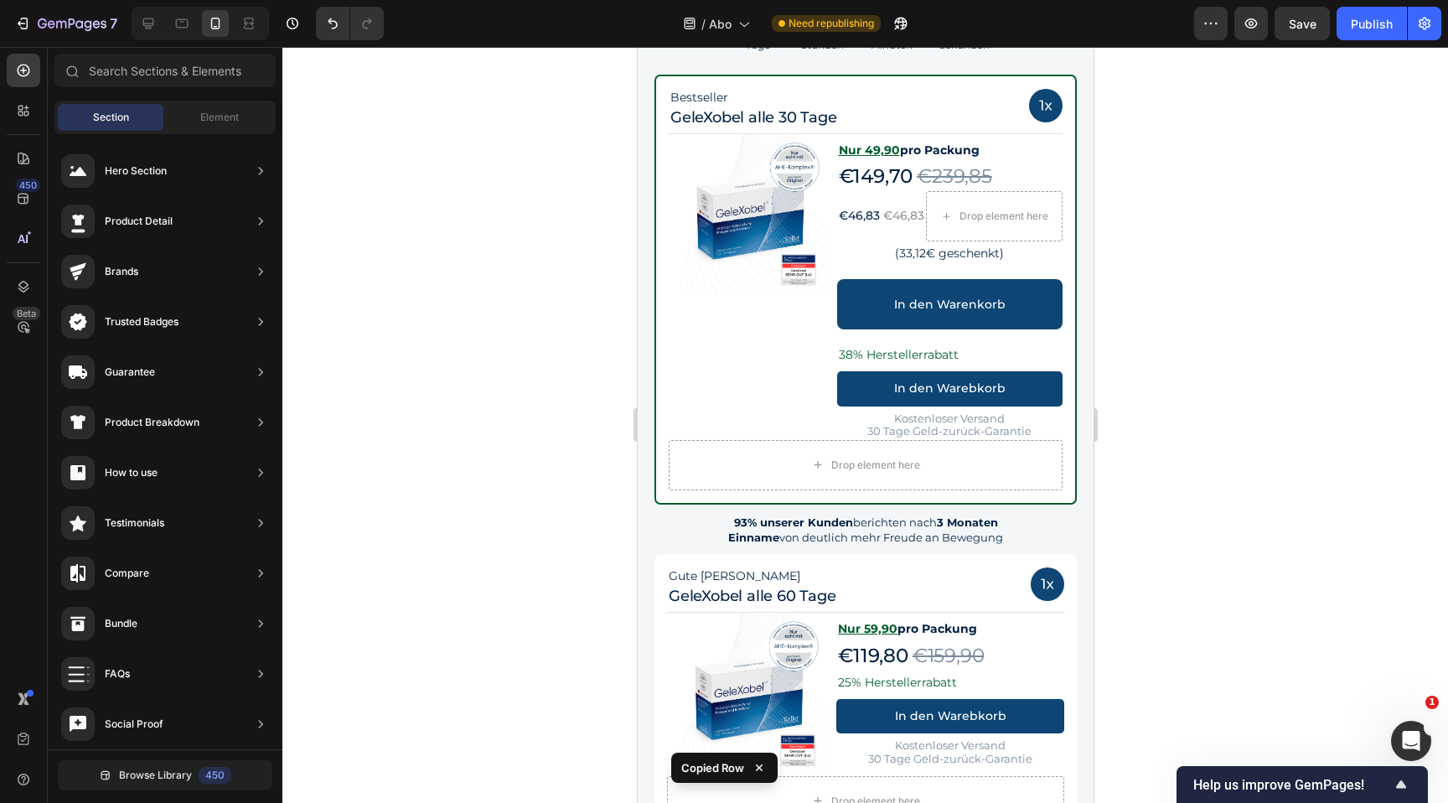
scroll to position [1483, 0]
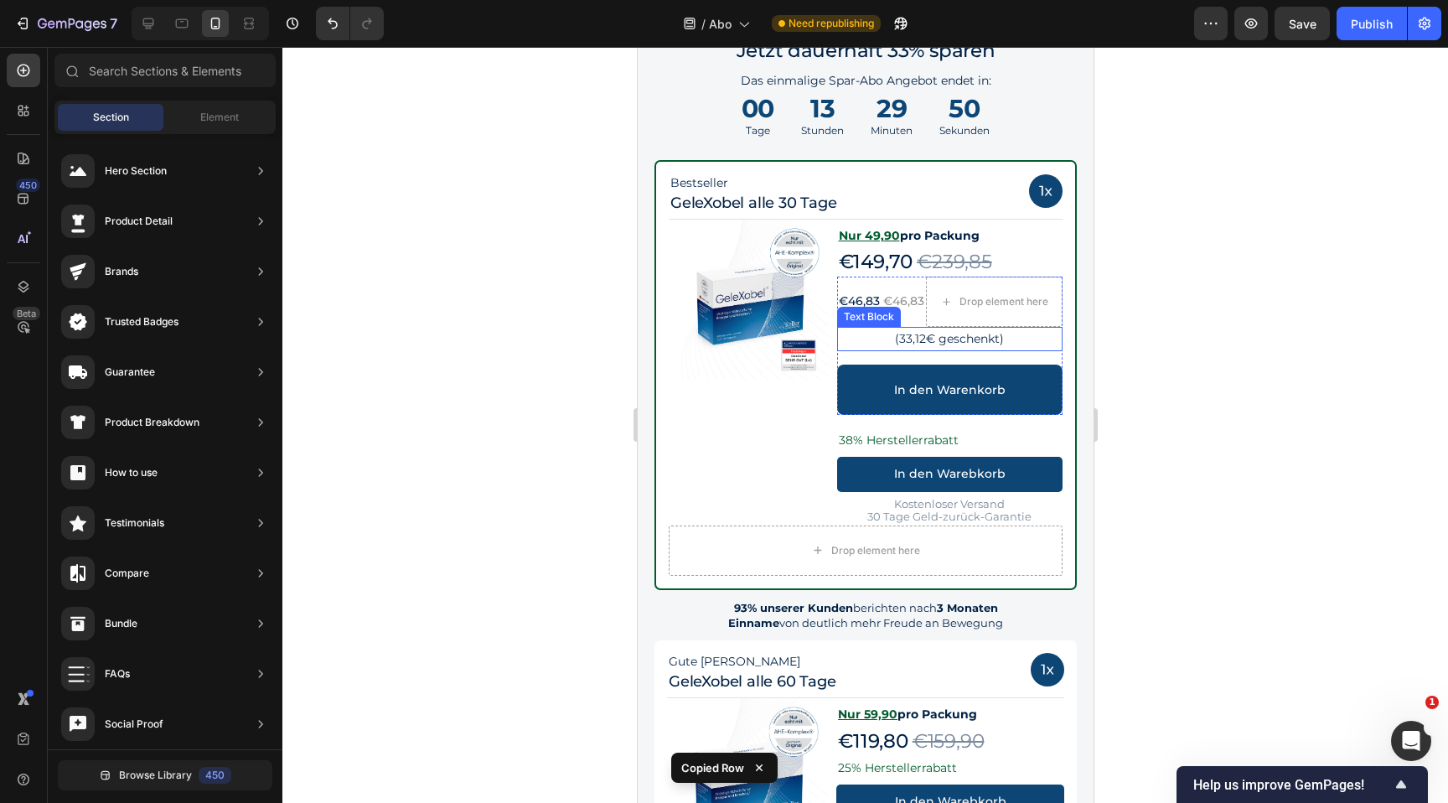
click at [888, 312] on div "Text Block" at bounding box center [868, 316] width 57 height 15
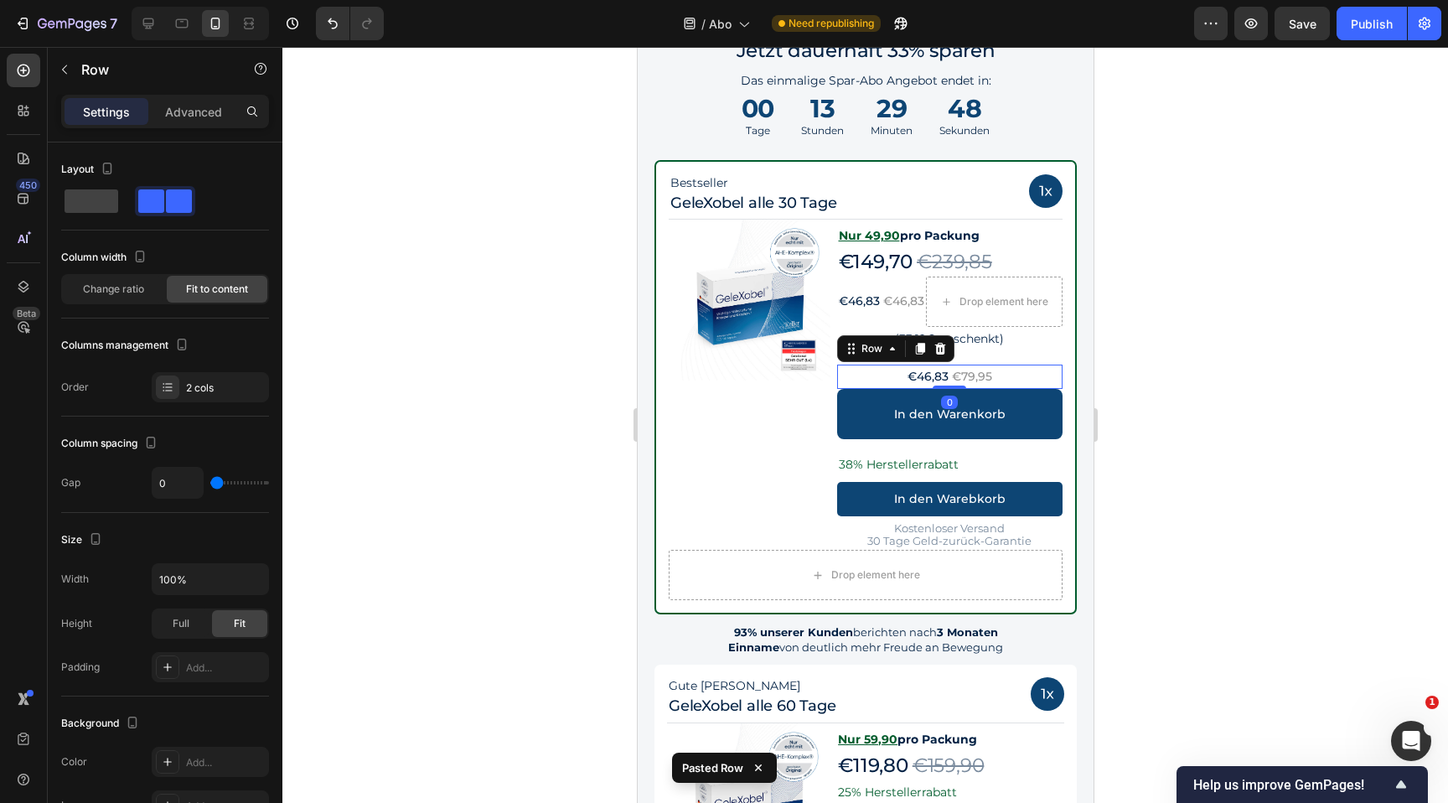
click at [1031, 377] on div "€46,83 Text Block €79,95 Text Block Row 0" at bounding box center [949, 377] width 226 height 24
drag, startPoint x: 856, startPoint y: 349, endPoint x: 873, endPoint y: 327, distance: 28.7
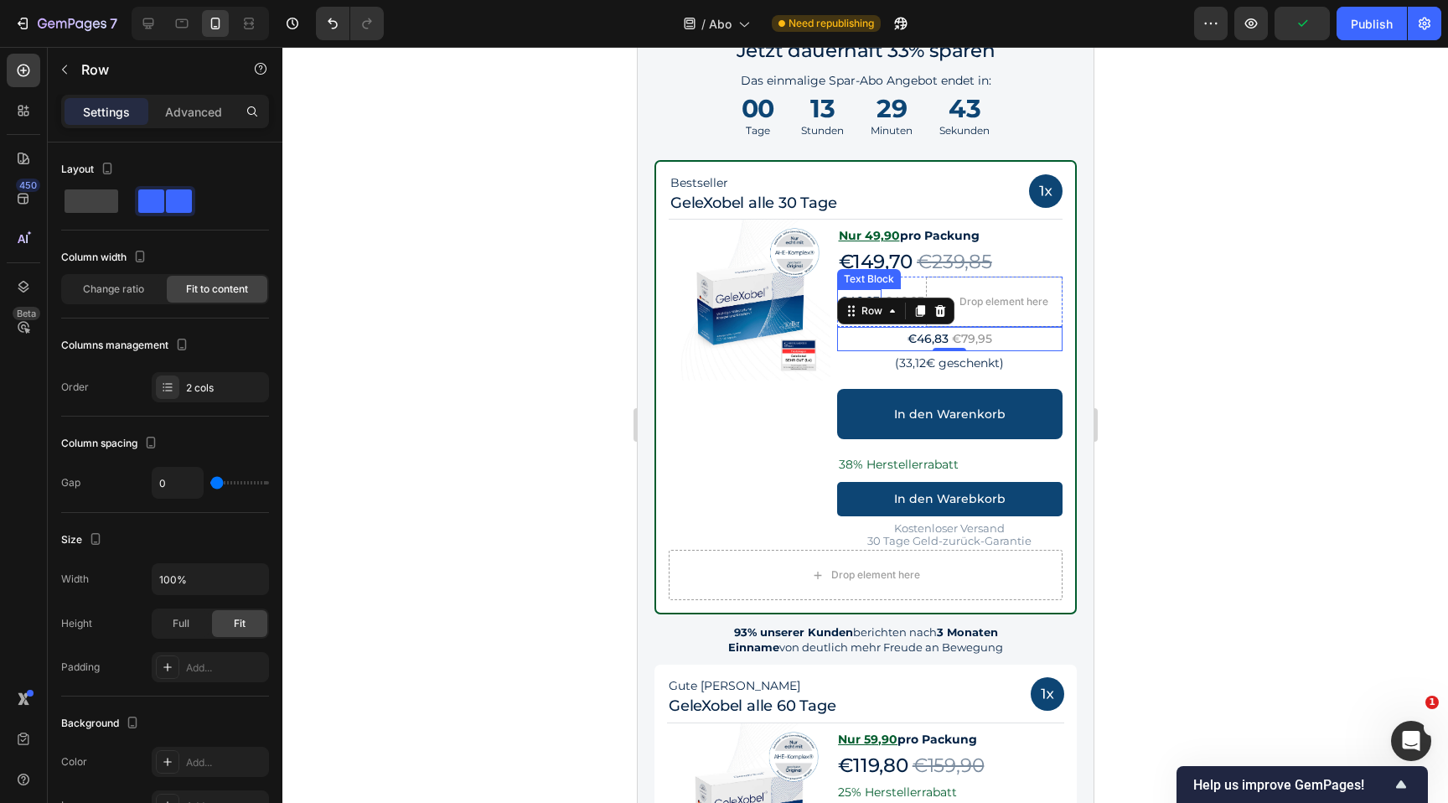
click at [866, 289] on div "€46,83" at bounding box center [858, 301] width 44 height 24
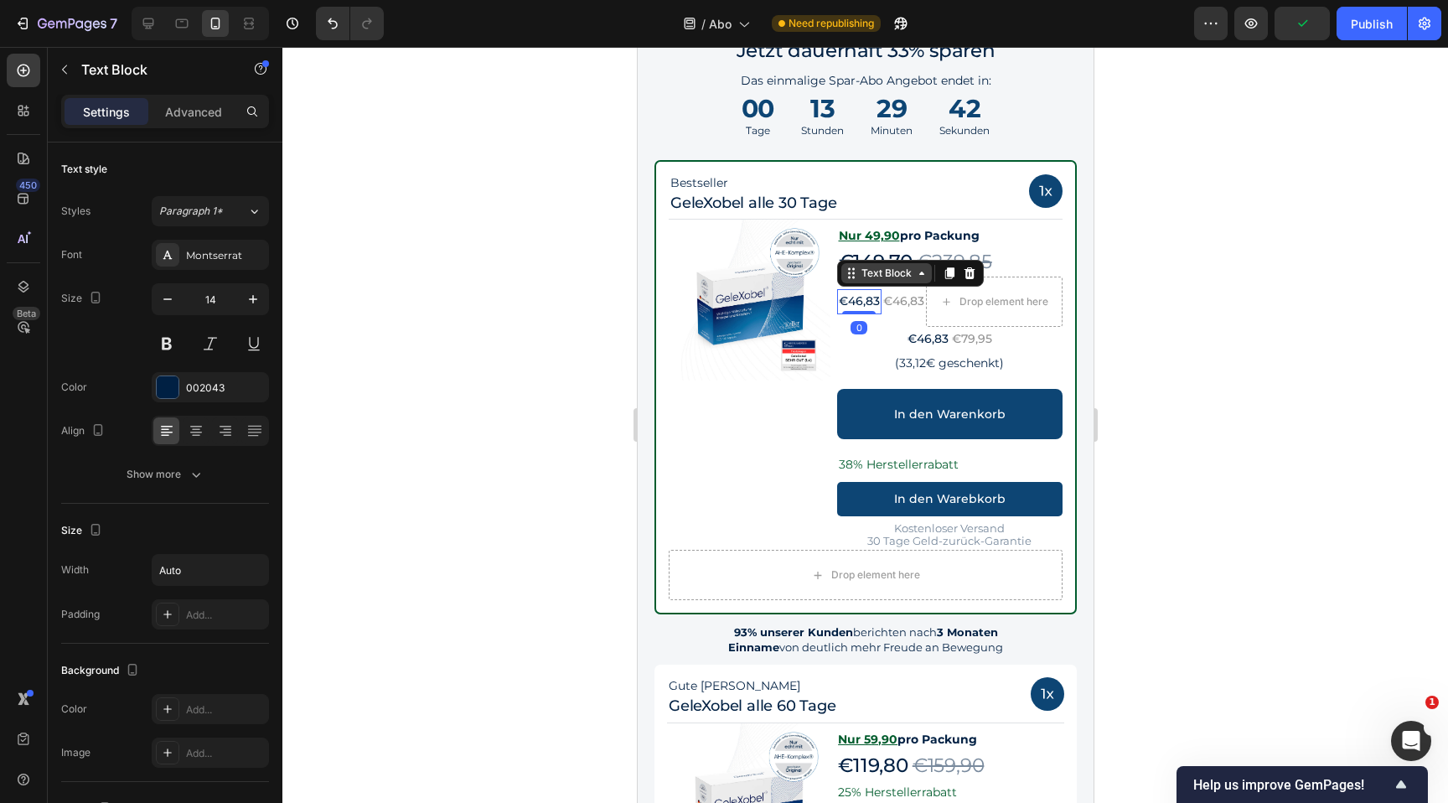
click at [914, 277] on icon at bounding box center [920, 273] width 13 height 13
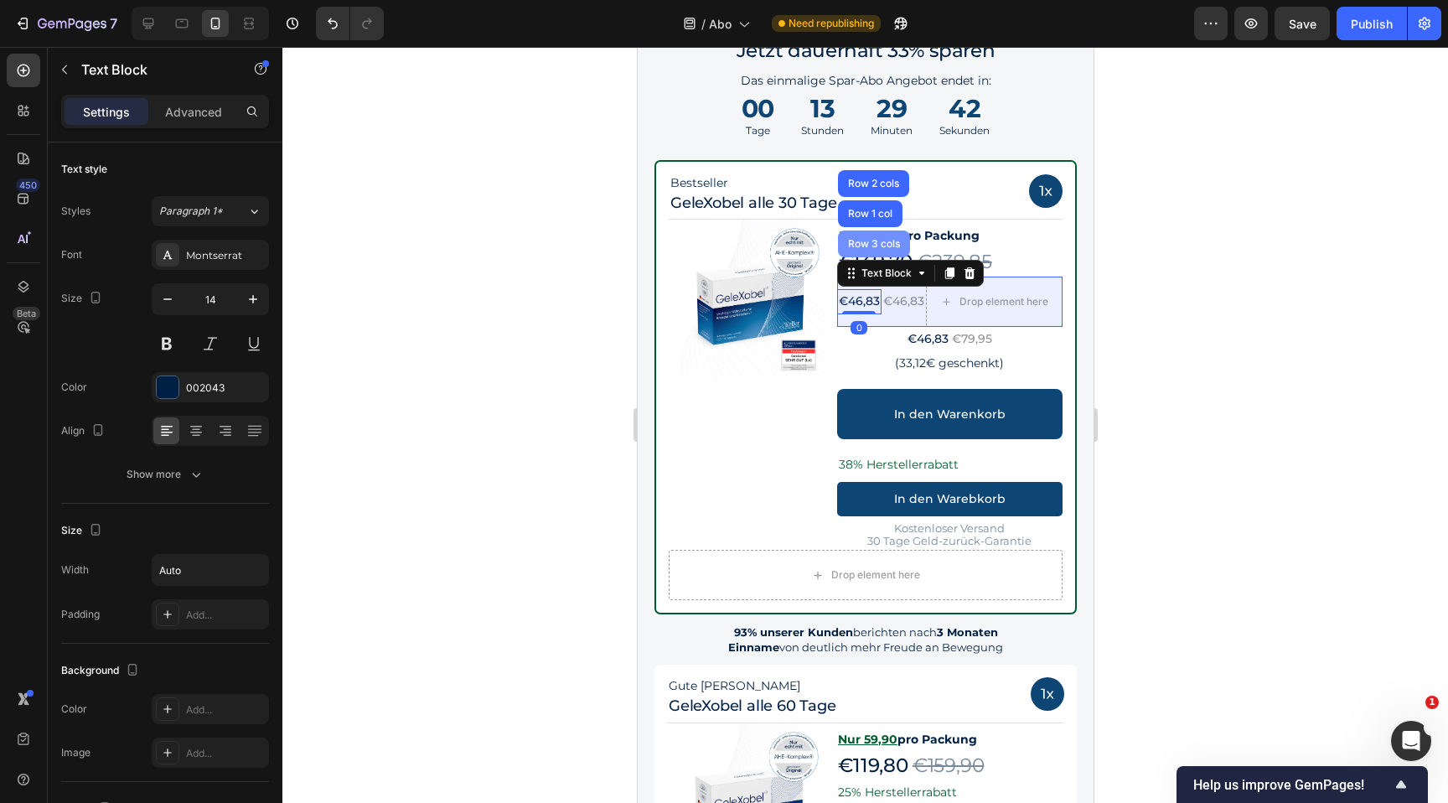
click at [890, 247] on div "Row 3 cols" at bounding box center [873, 244] width 59 height 10
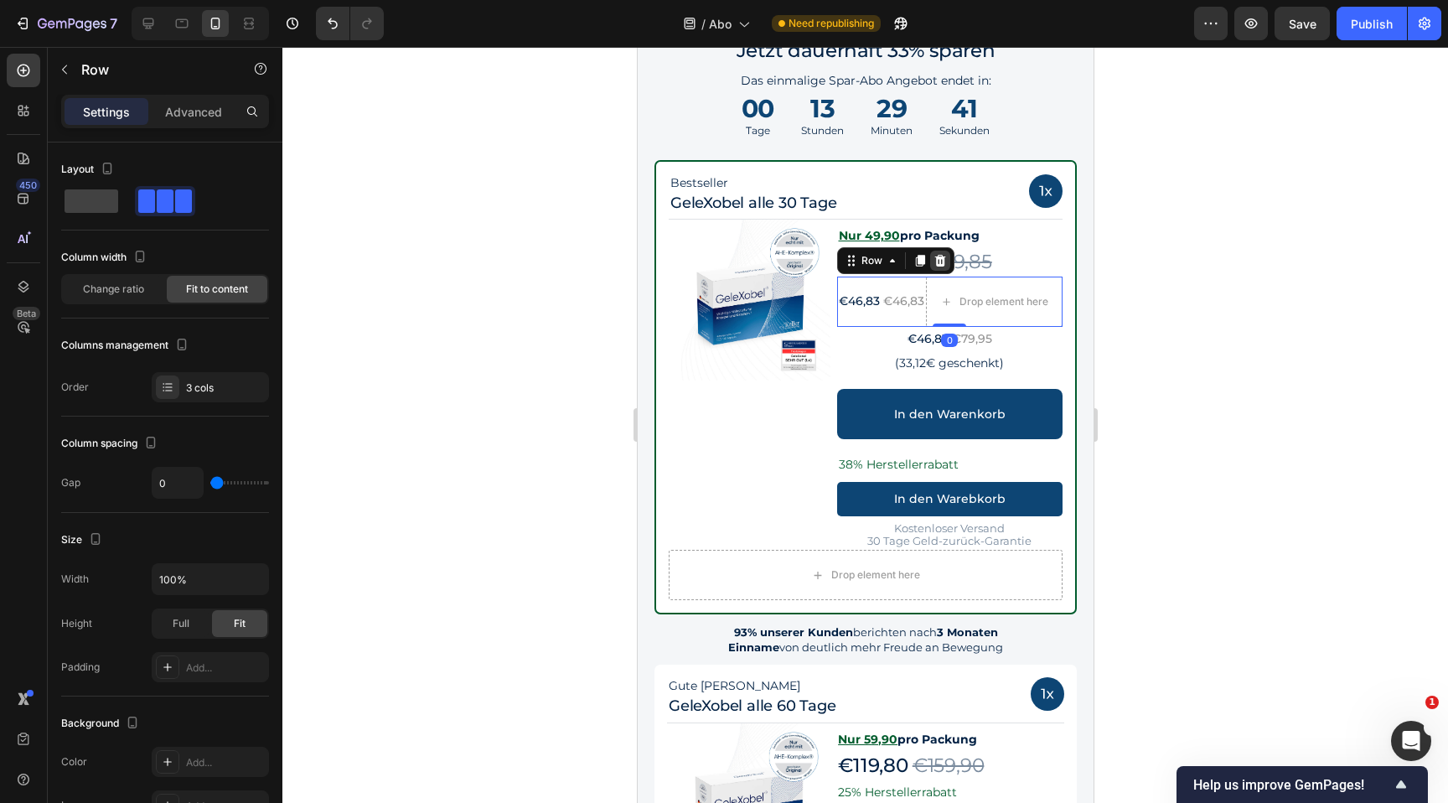
click at [940, 259] on icon at bounding box center [939, 260] width 13 height 13
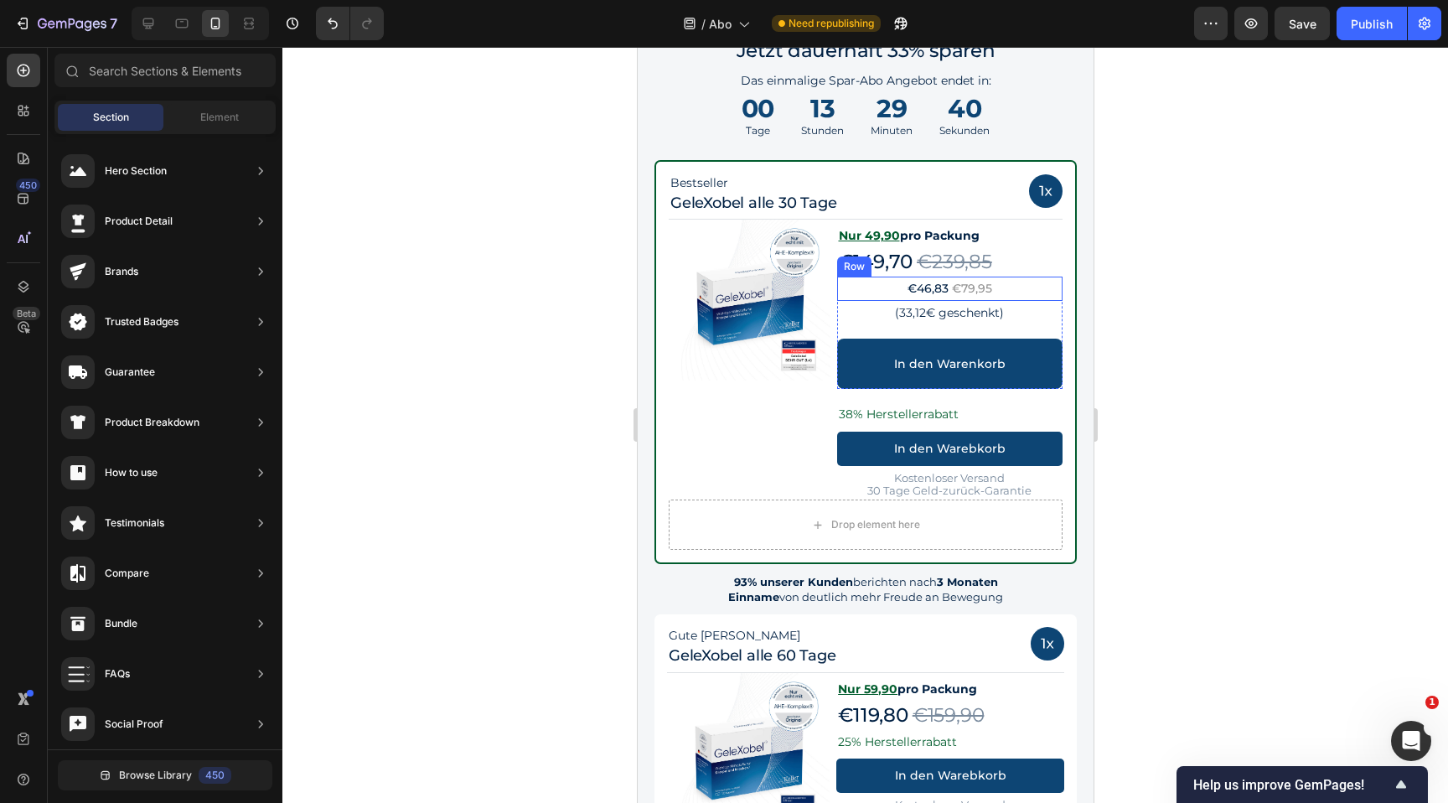
click at [1024, 289] on div "€46,83 Text Block €79,95 Text Block Row" at bounding box center [949, 289] width 226 height 24
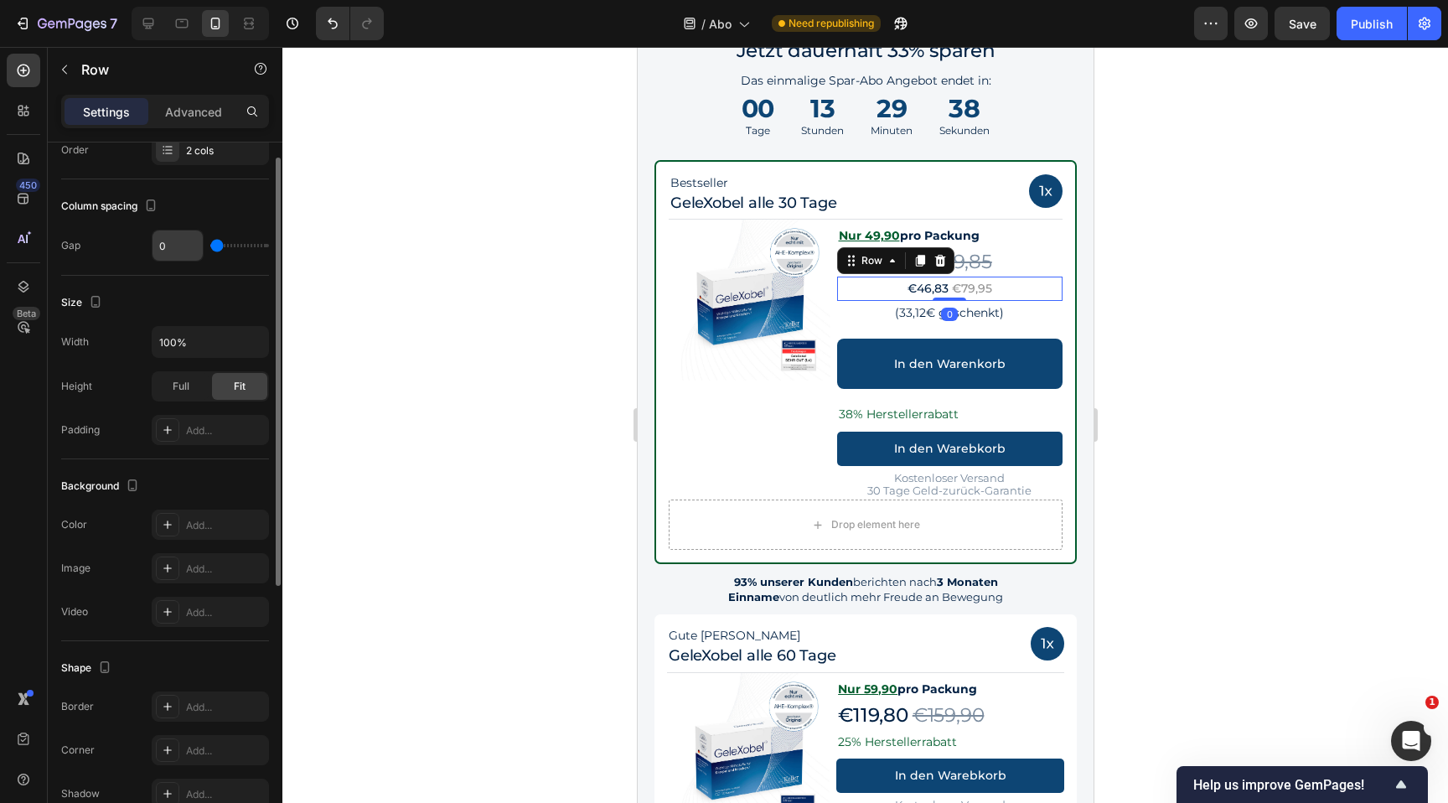
scroll to position [462, 0]
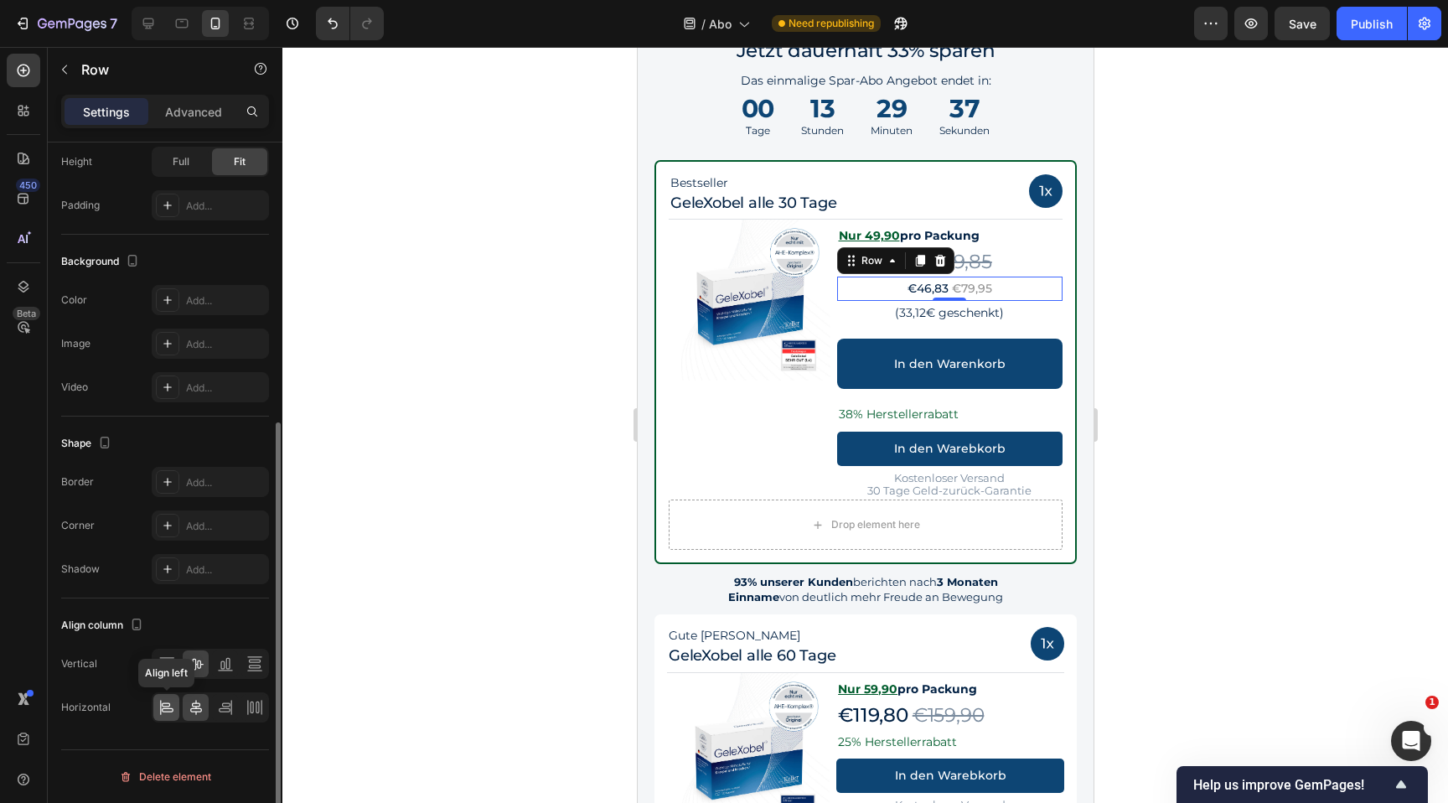
click at [163, 704] on icon at bounding box center [166, 707] width 17 height 17
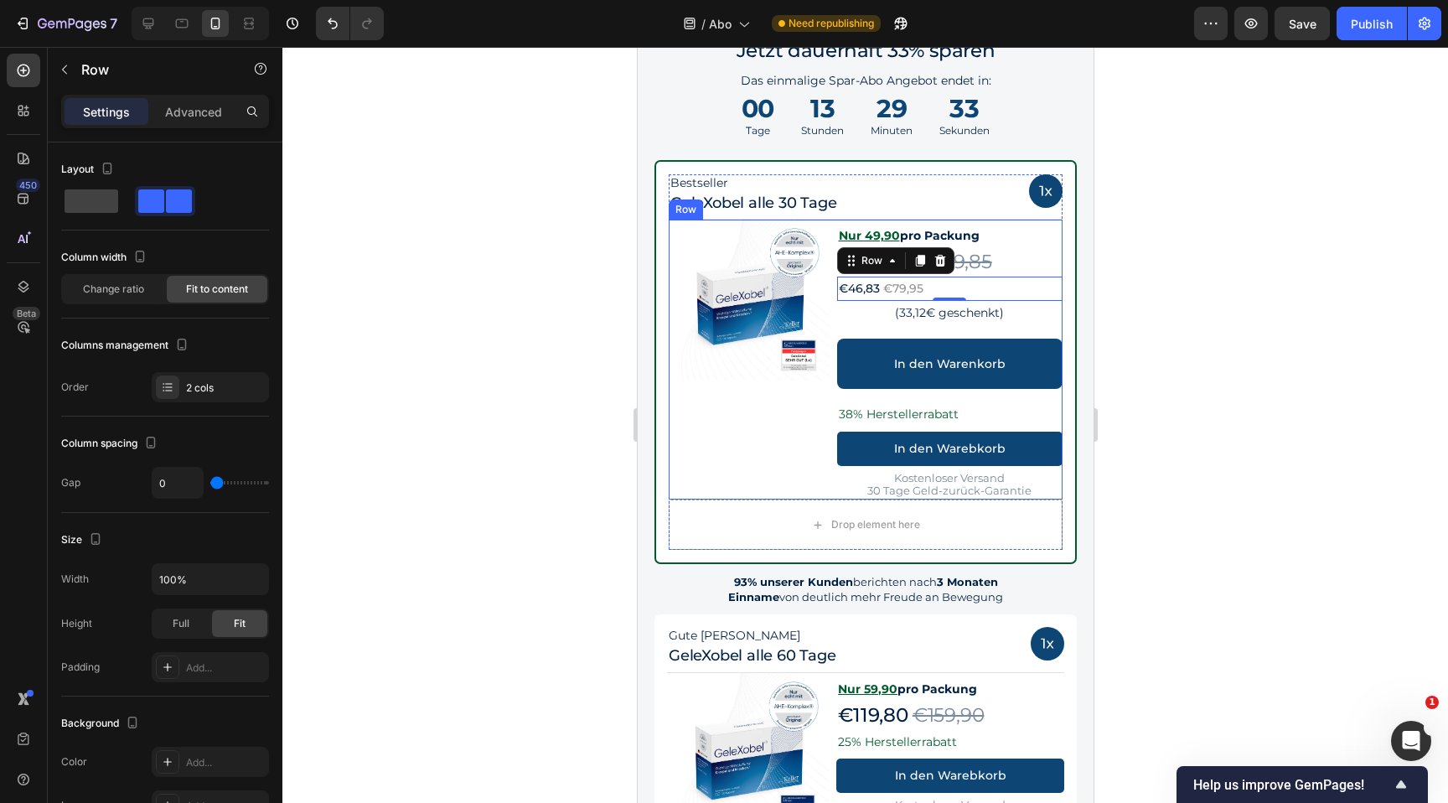
click at [859, 285] on p "€46,83" at bounding box center [858, 288] width 41 height 21
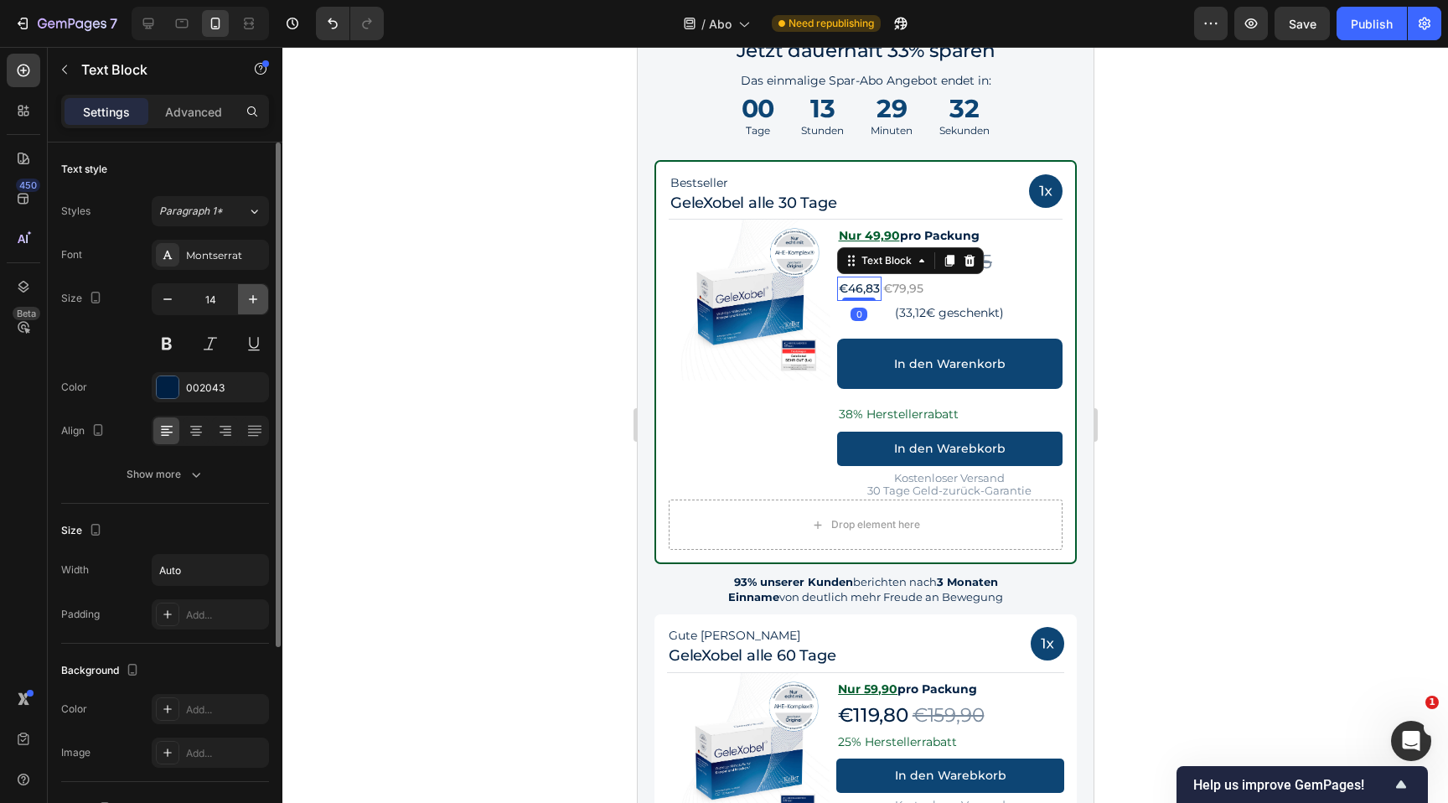
click at [250, 298] on icon "button" at bounding box center [253, 299] width 8 height 8
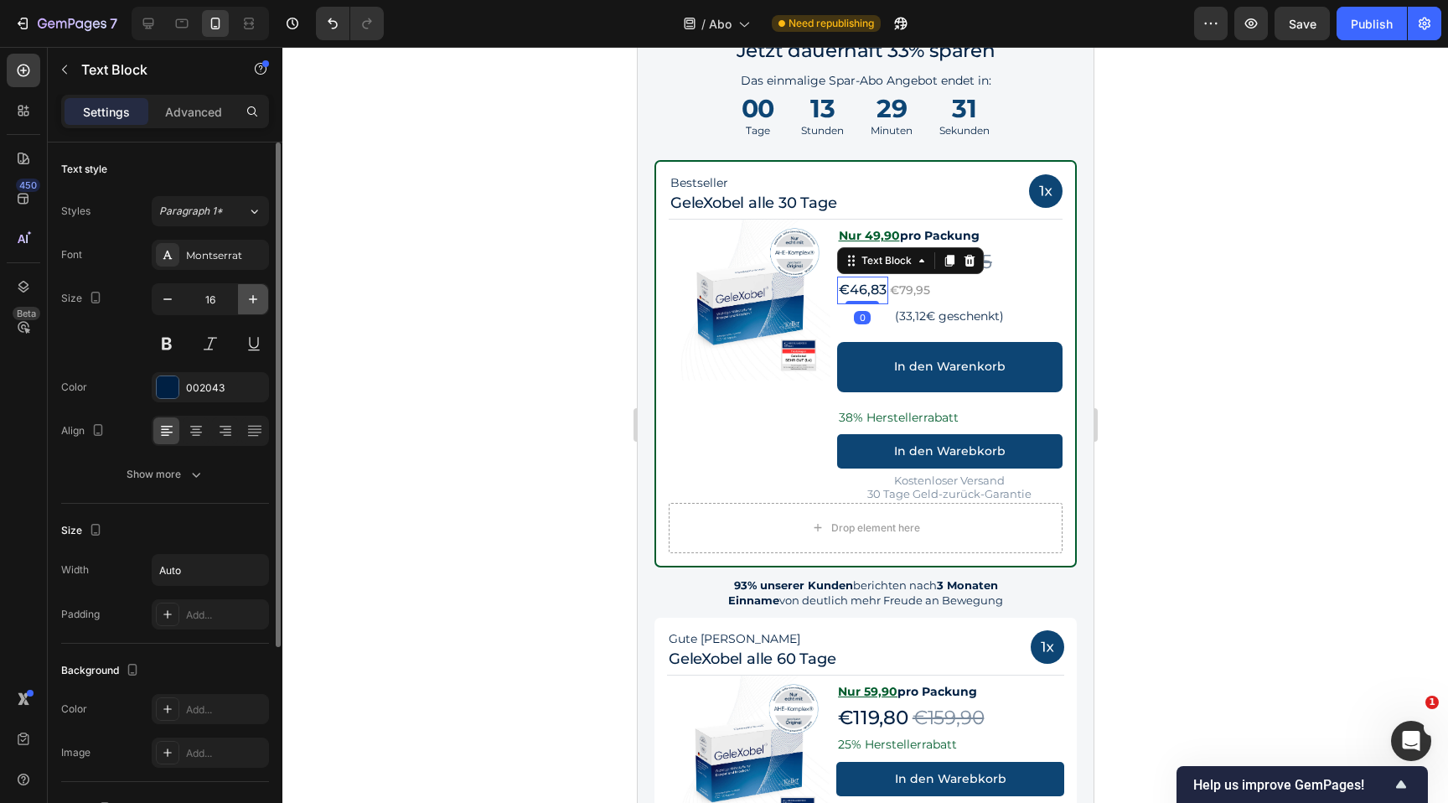
click at [250, 298] on icon "button" at bounding box center [253, 299] width 8 height 8
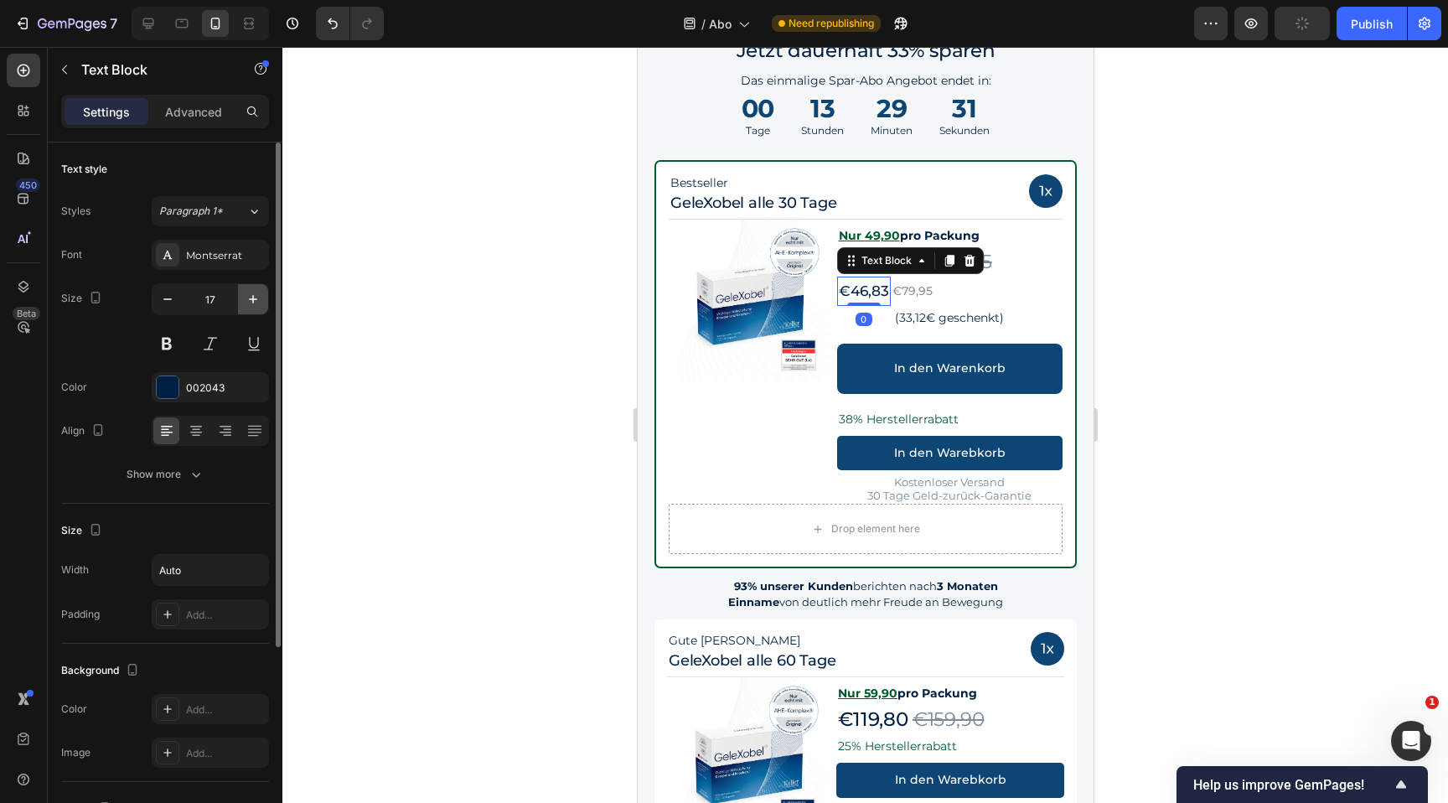
click at [250, 298] on icon "button" at bounding box center [253, 299] width 8 height 8
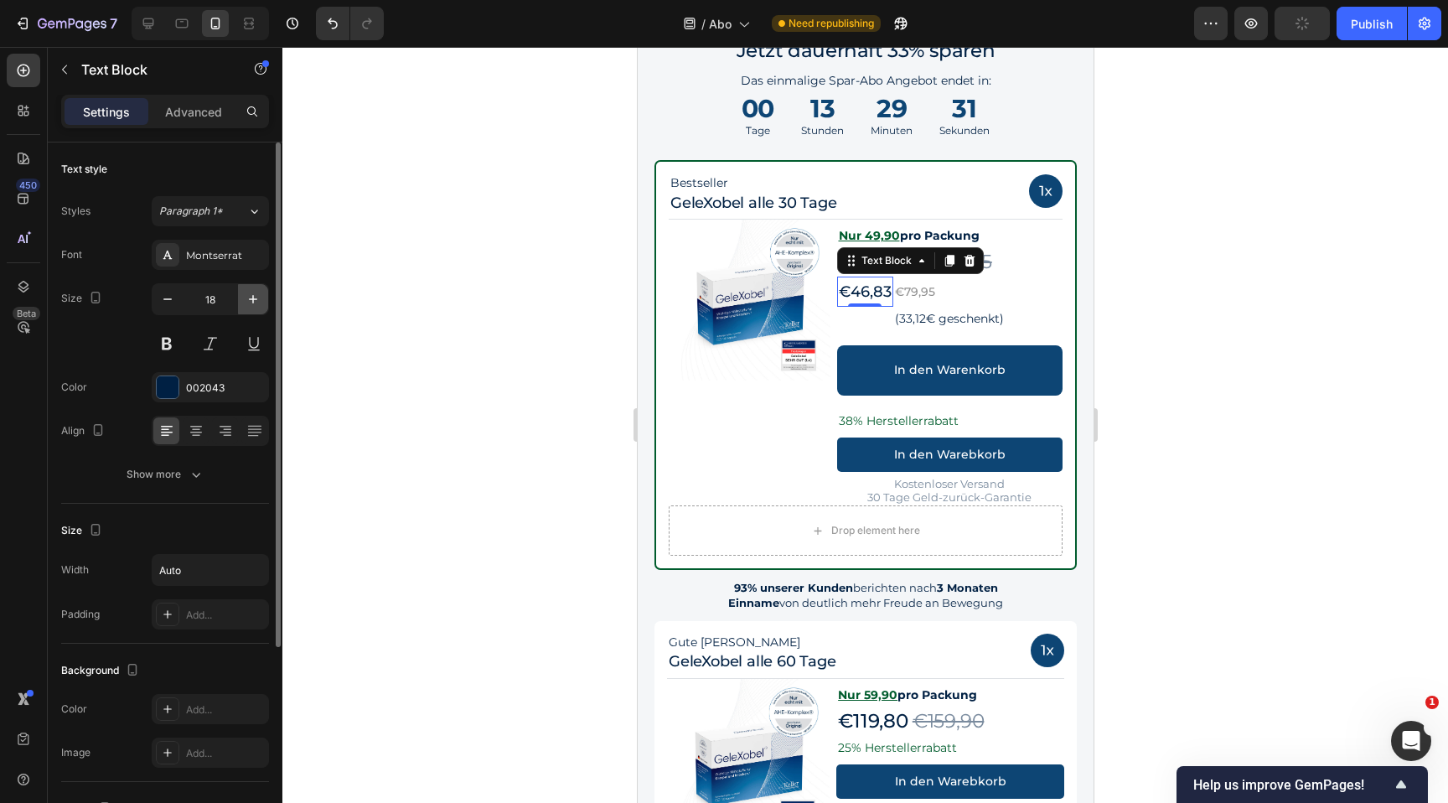
click at [250, 298] on icon "button" at bounding box center [253, 299] width 8 height 8
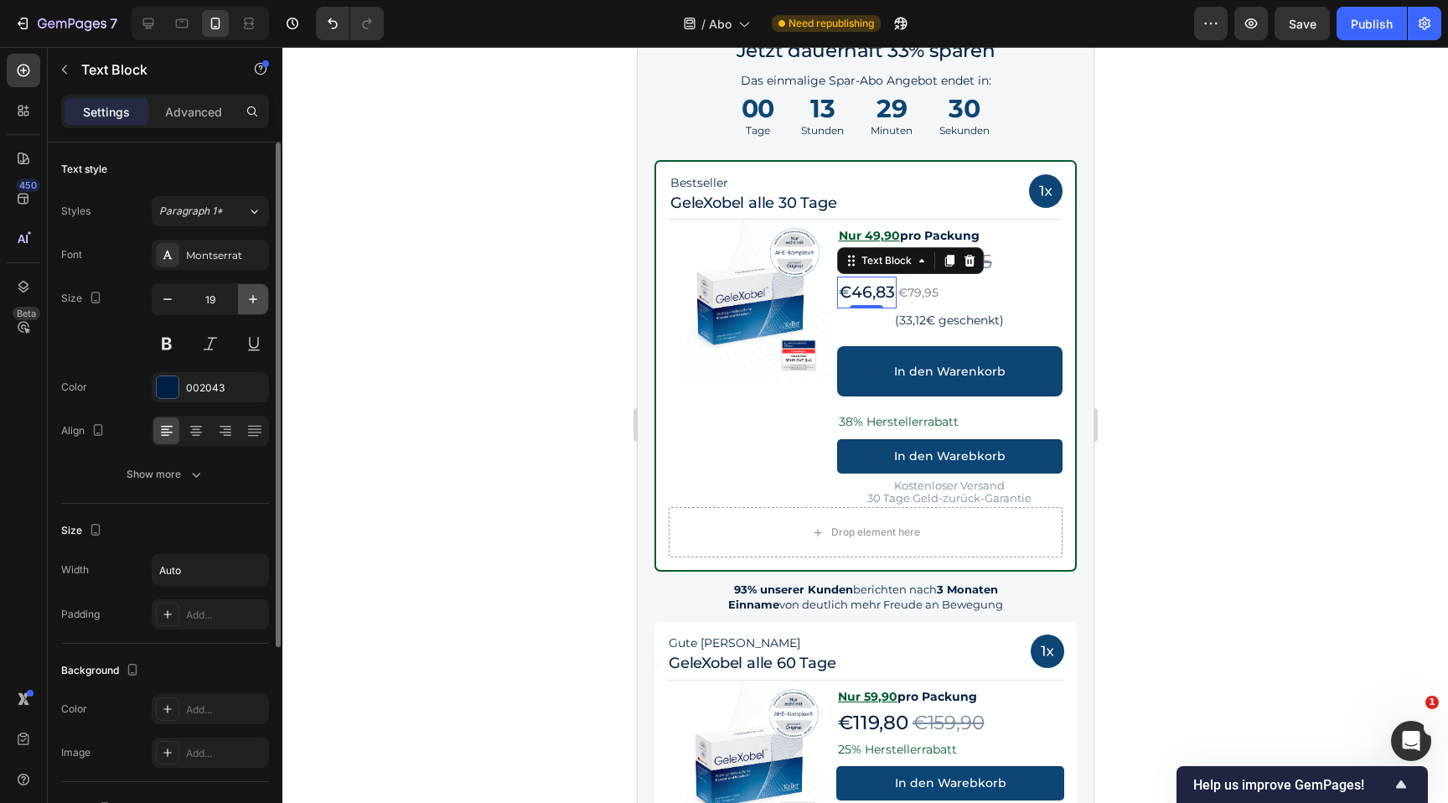
click at [250, 298] on icon "button" at bounding box center [253, 299] width 8 height 8
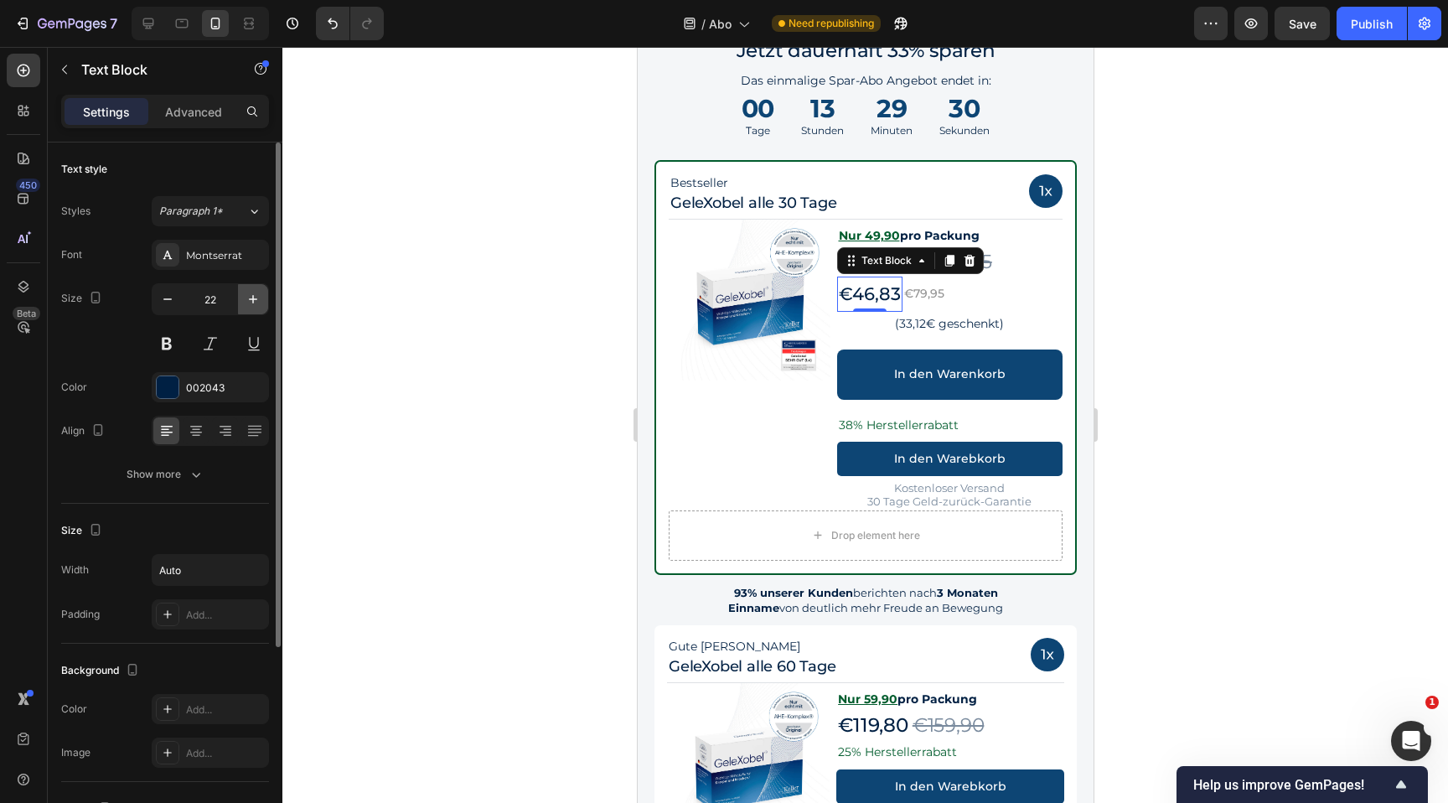
click at [250, 298] on icon "button" at bounding box center [253, 299] width 8 height 8
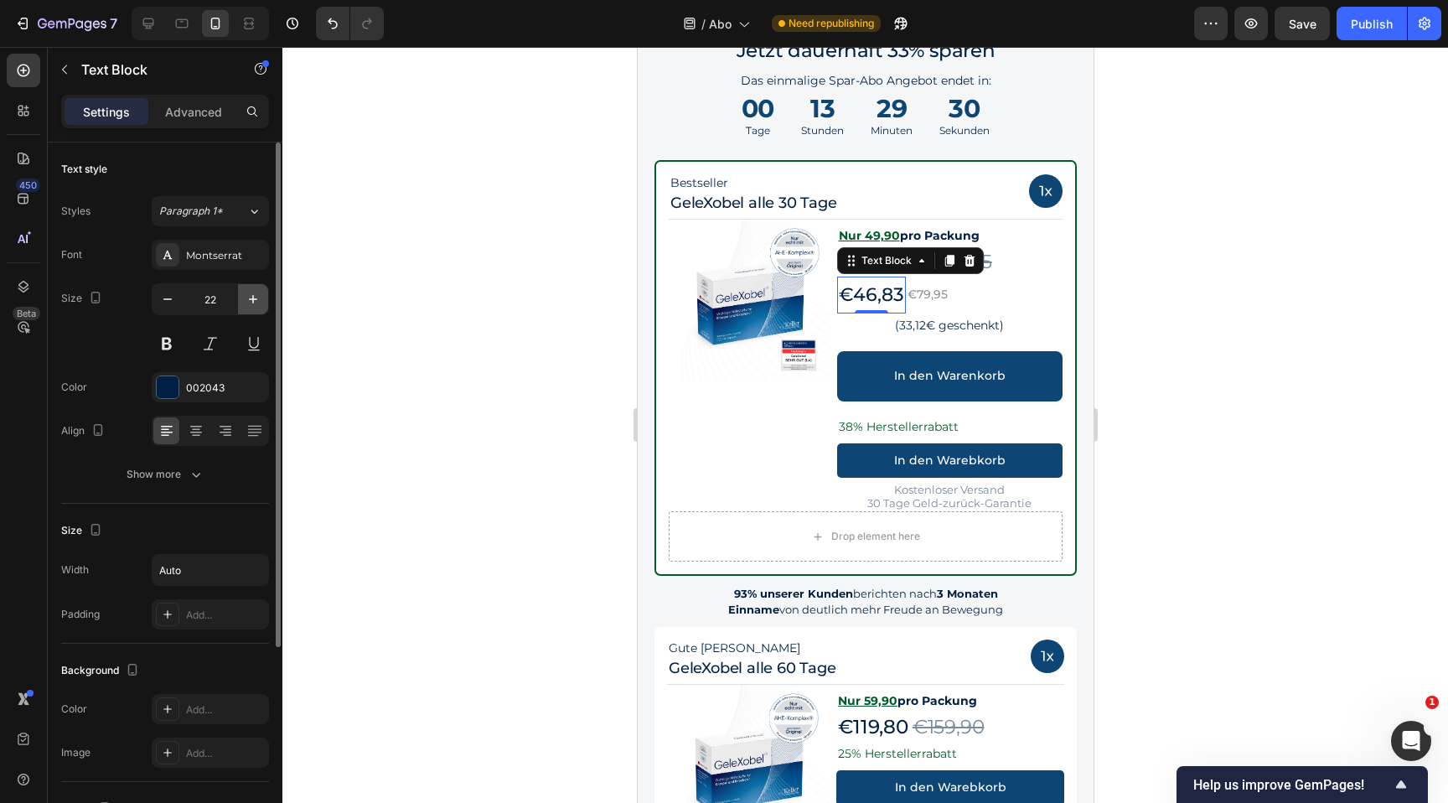
type input "23"
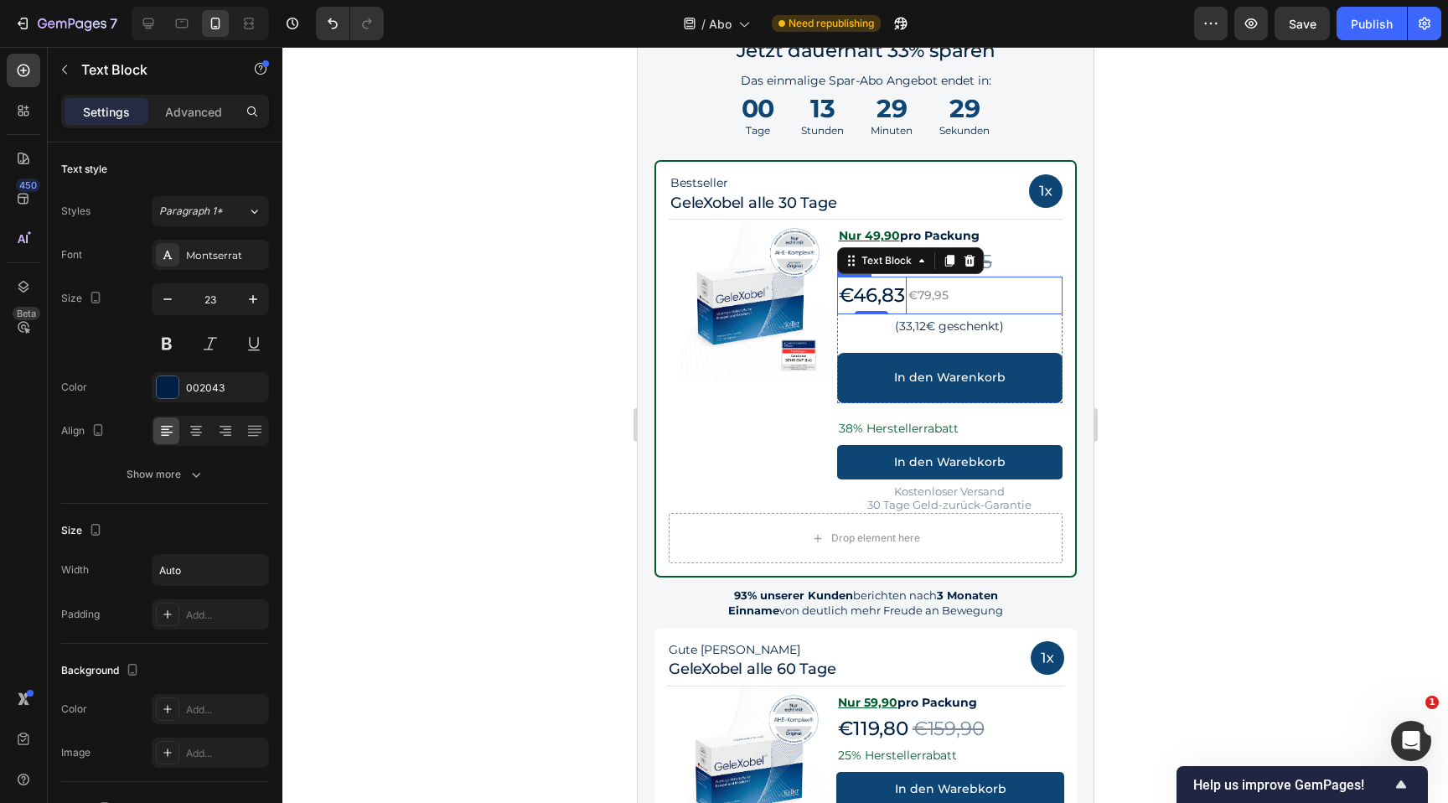
click at [956, 293] on div "€46,83 Text Block 0 €79,95 Text Block Row" at bounding box center [949, 296] width 226 height 38
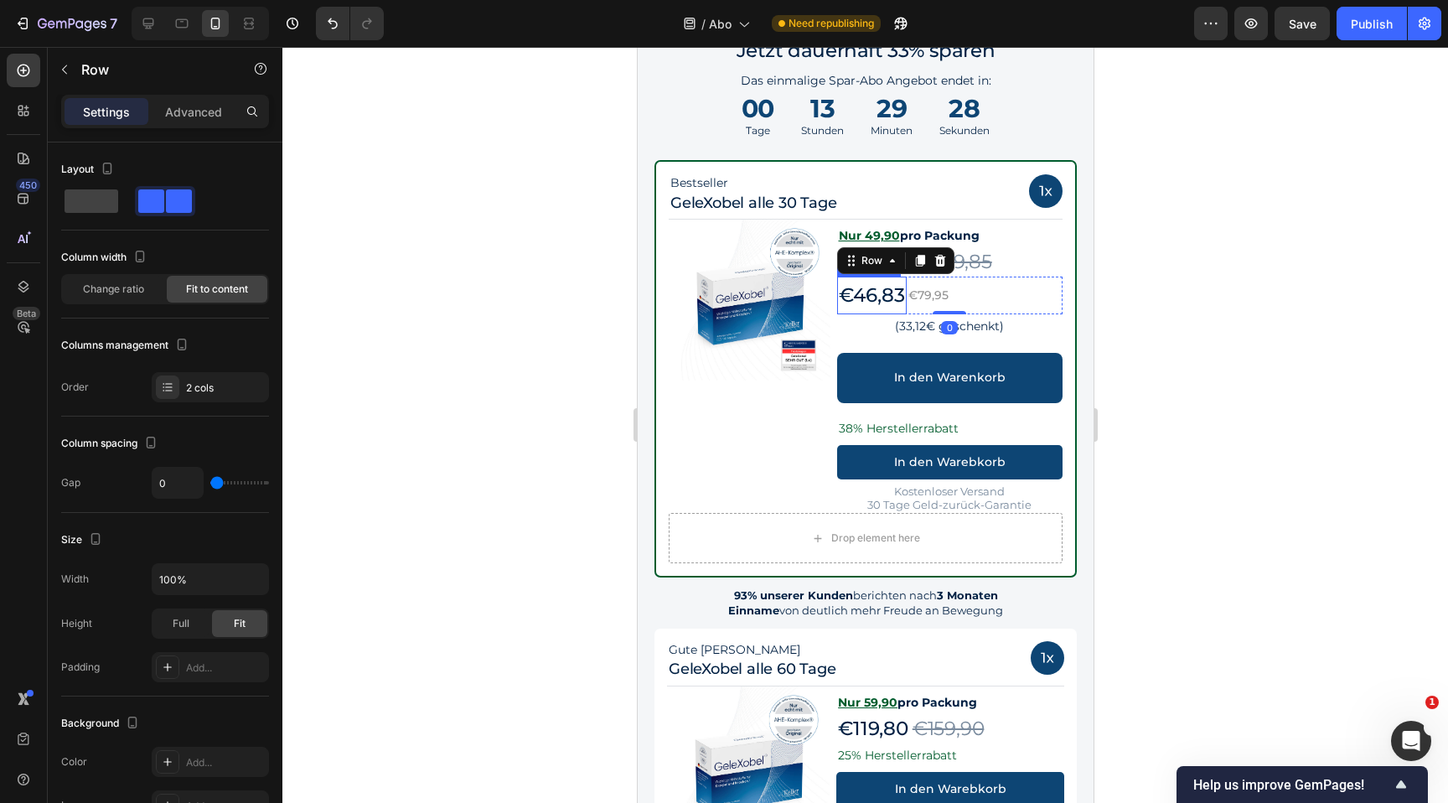
click at [877, 298] on p "€46,83" at bounding box center [871, 295] width 66 height 34
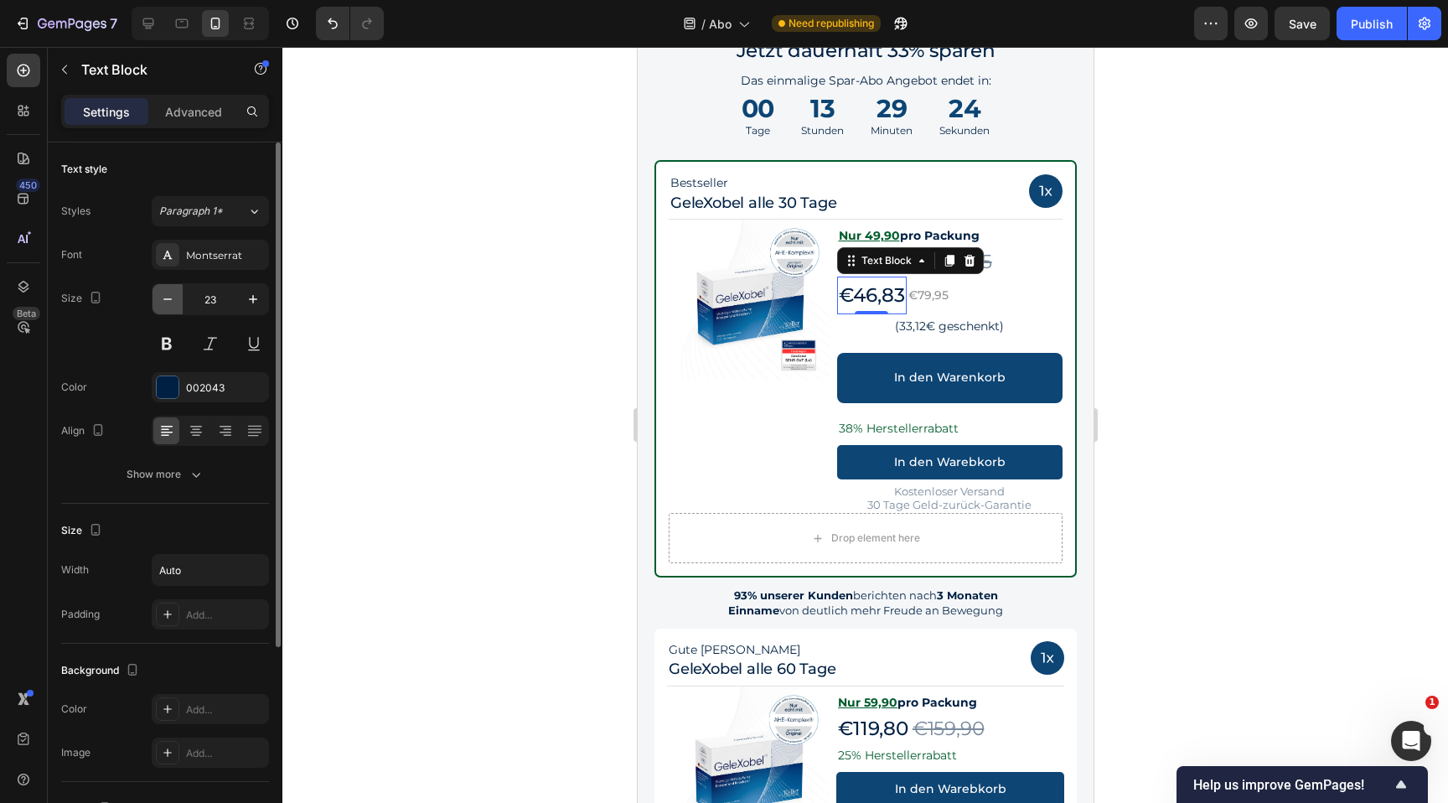
click at [167, 306] on icon "button" at bounding box center [167, 299] width 17 height 17
type input "22"
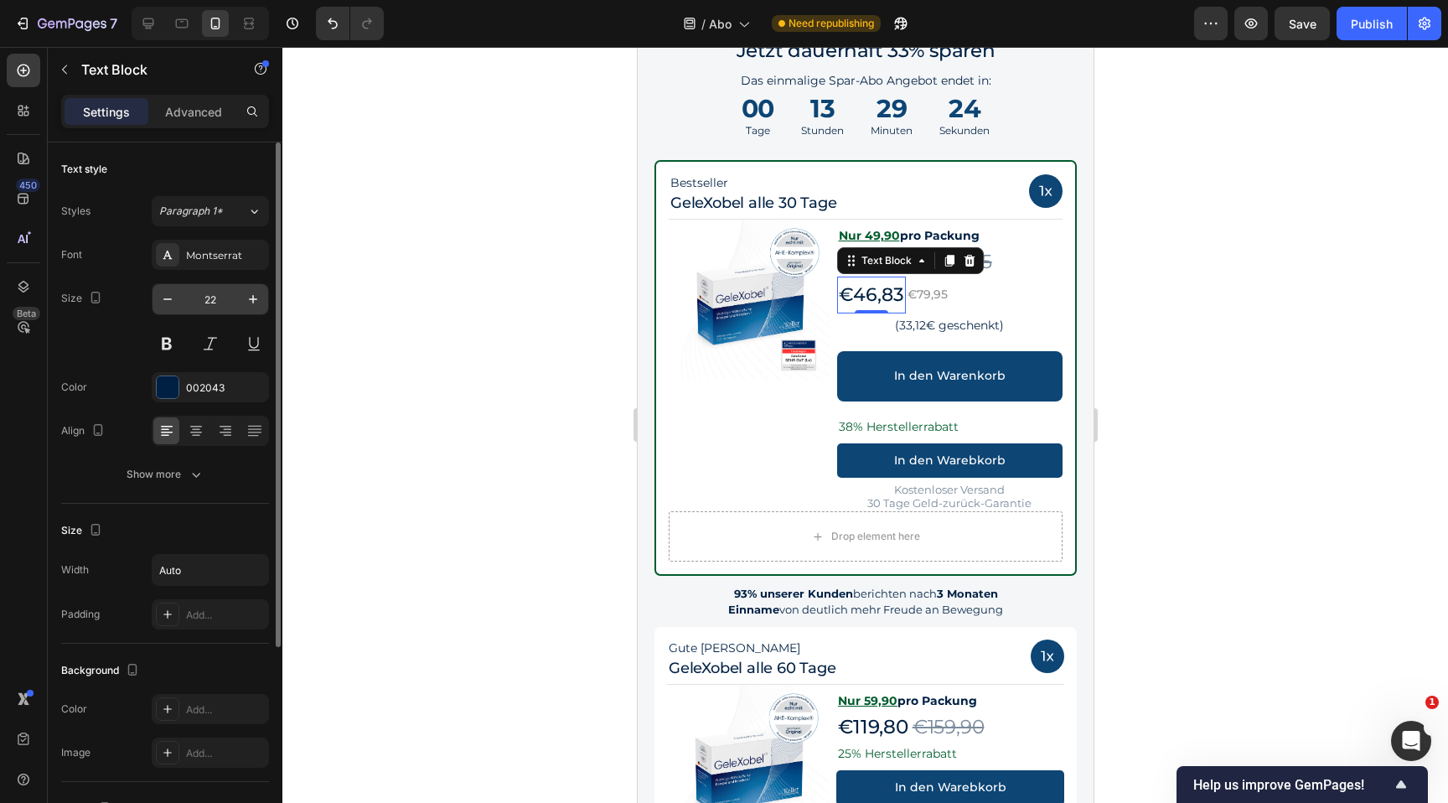
click at [199, 305] on input "22" at bounding box center [210, 299] width 55 height 30
click at [1006, 301] on div "€46,83 Text Block 0 €79,95 Text Block Row" at bounding box center [949, 295] width 226 height 37
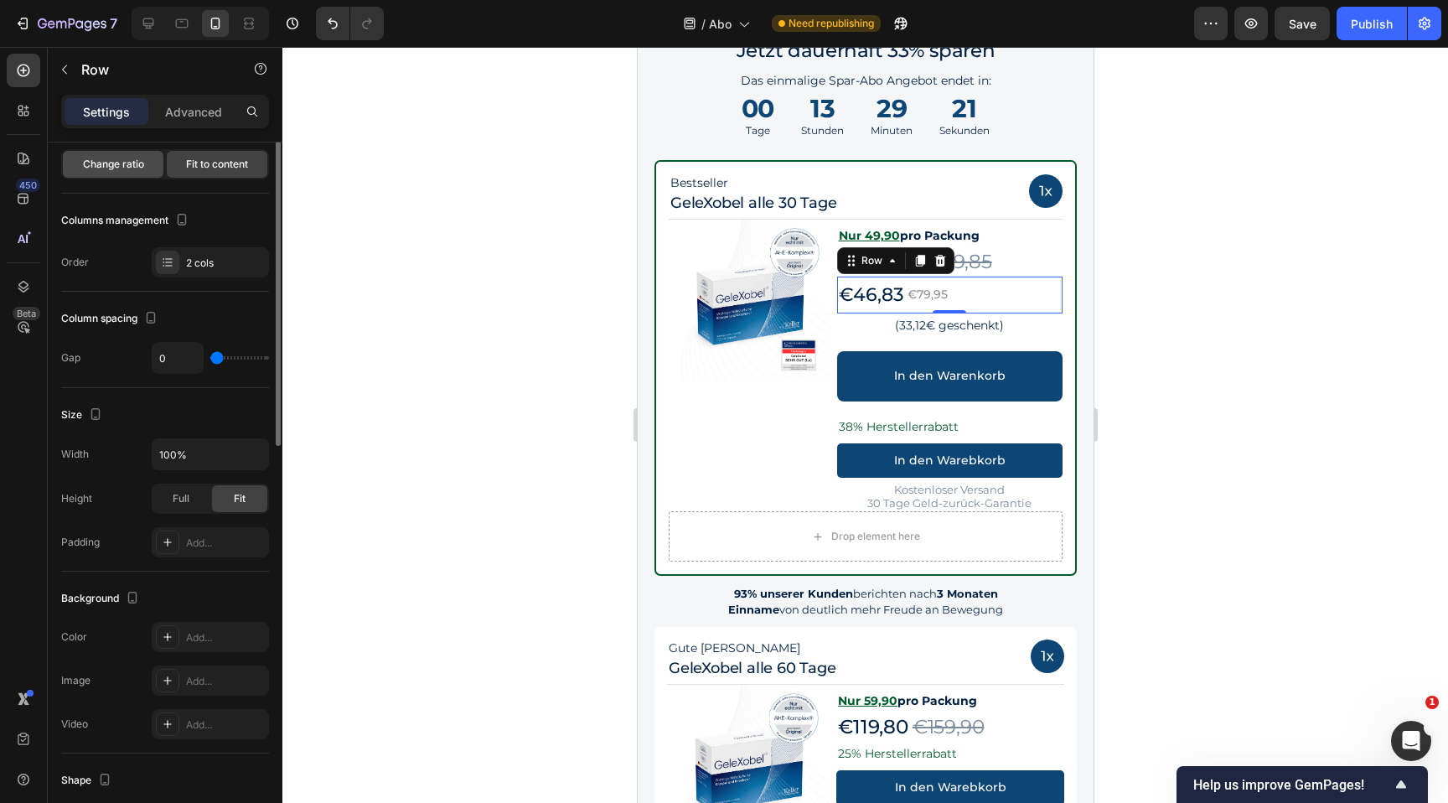
scroll to position [443, 0]
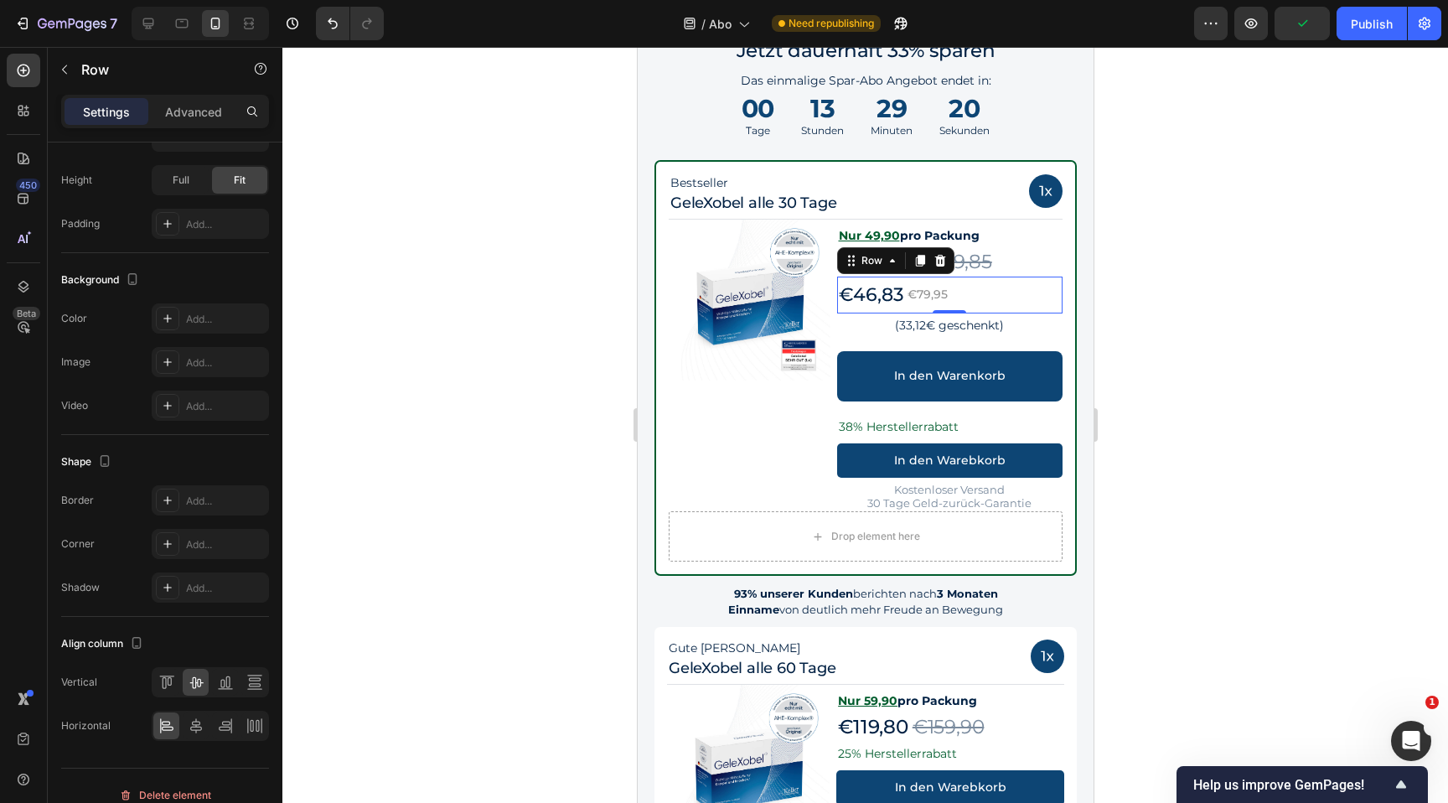
click at [930, 296] on p "€79,95" at bounding box center [927, 294] width 40 height 21
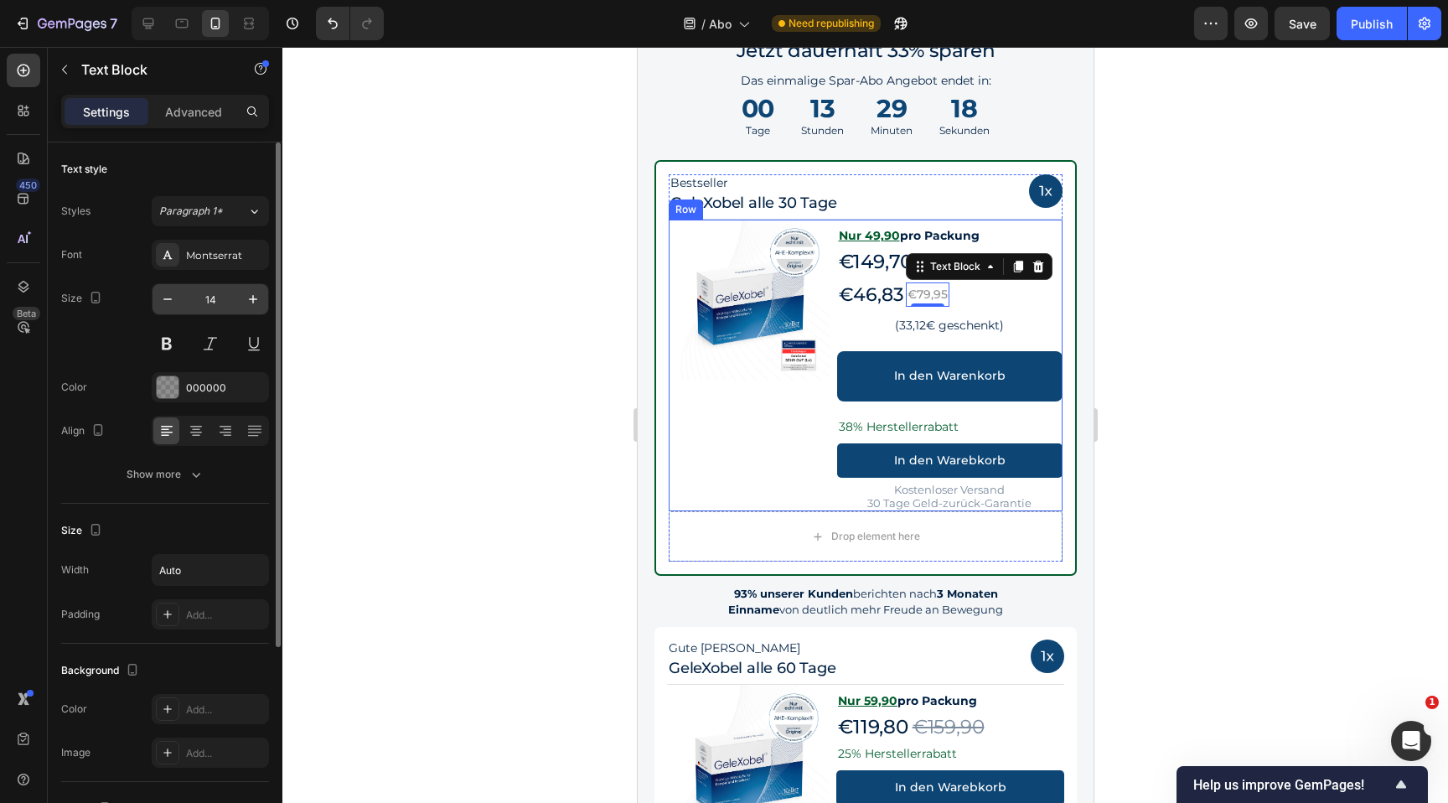
click at [225, 292] on input "14" at bounding box center [210, 299] width 55 height 30
type input "22"
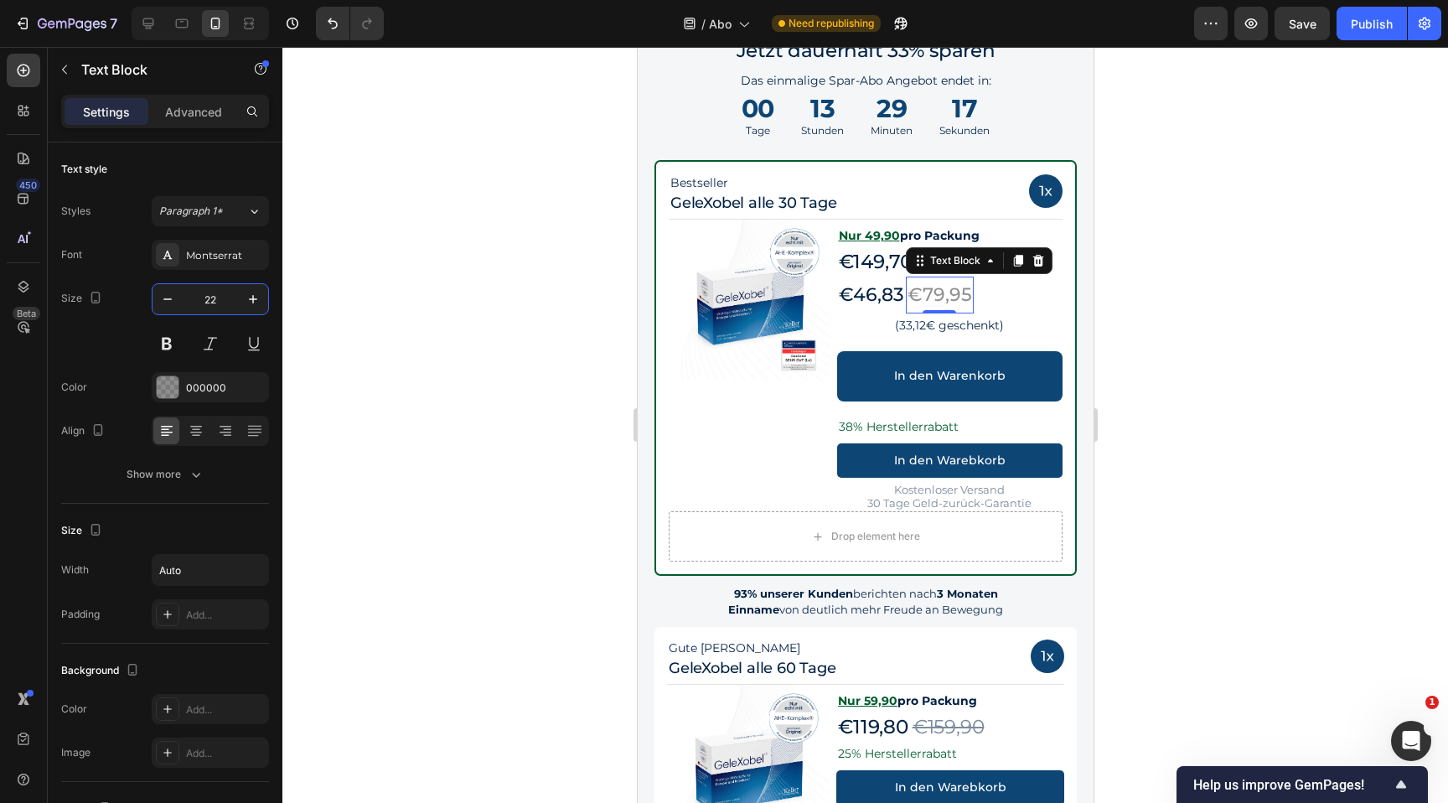
click at [1326, 339] on div at bounding box center [865, 425] width 1166 height 756
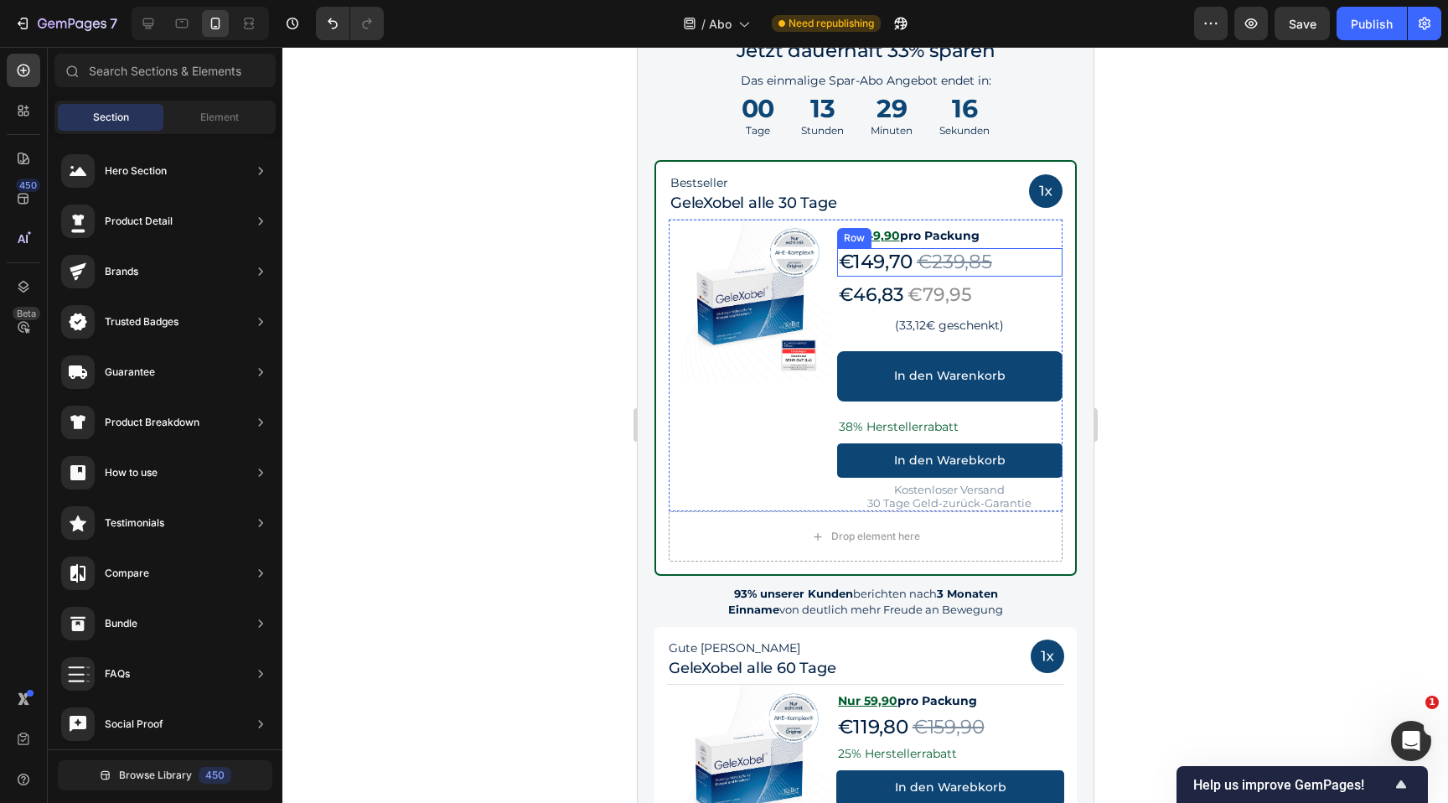
click at [1034, 268] on div "€149,70 Product Price Product Price €239,85 Product Price Product Price Row" at bounding box center [949, 262] width 226 height 28
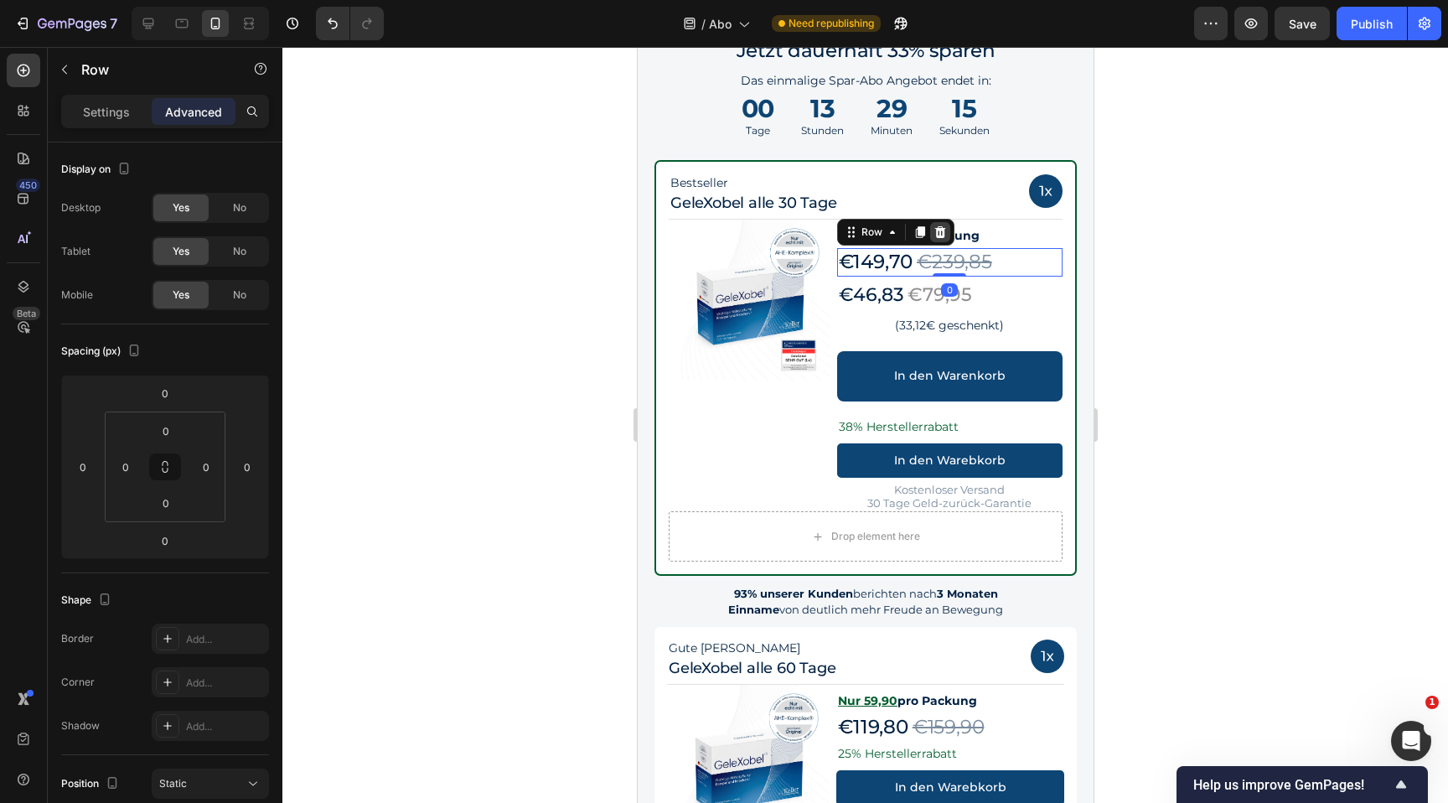
click at [943, 232] on icon at bounding box center [939, 232] width 11 height 12
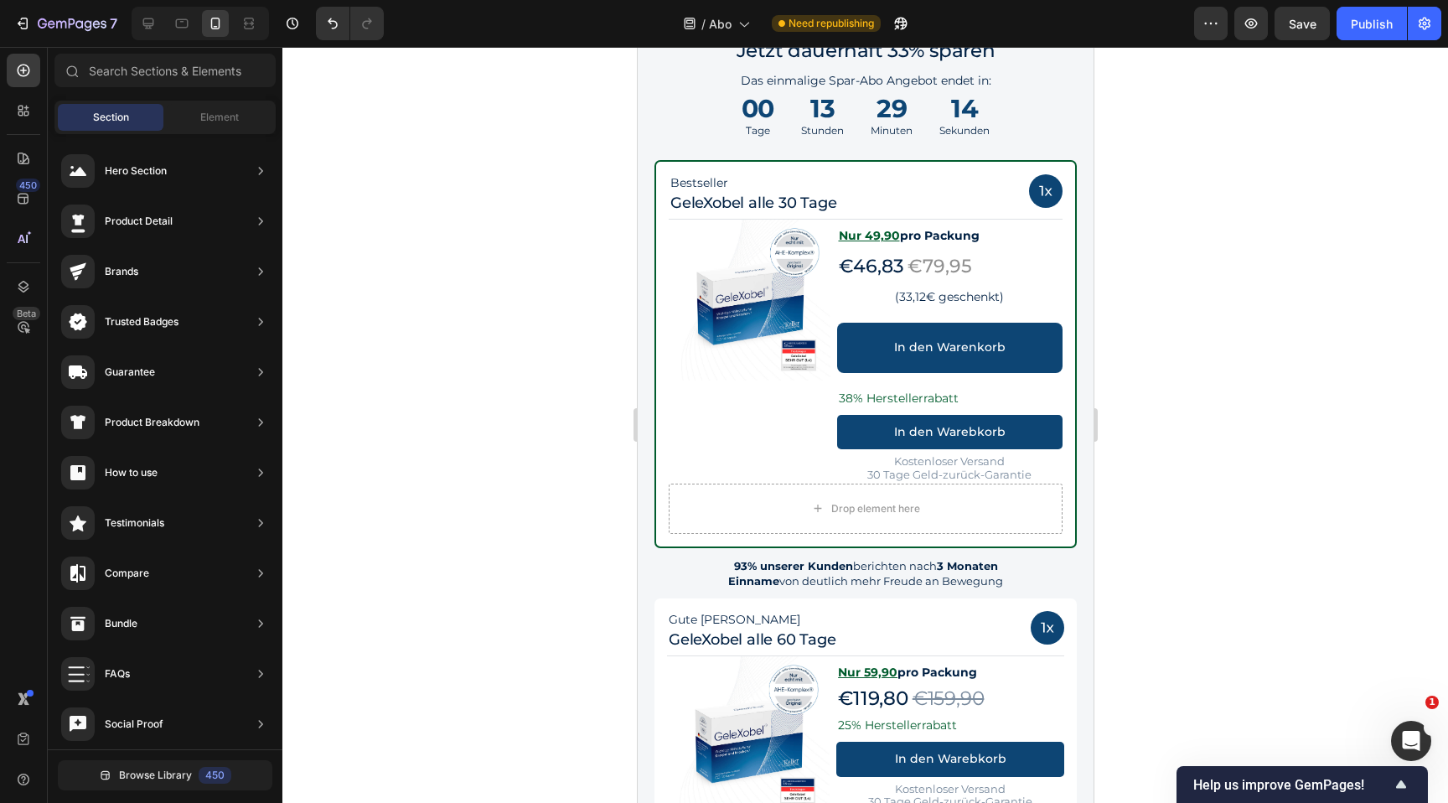
click at [1358, 456] on div at bounding box center [865, 425] width 1166 height 756
click at [882, 296] on p "(33,12€ geschenkt)" at bounding box center [949, 297] width 223 height 21
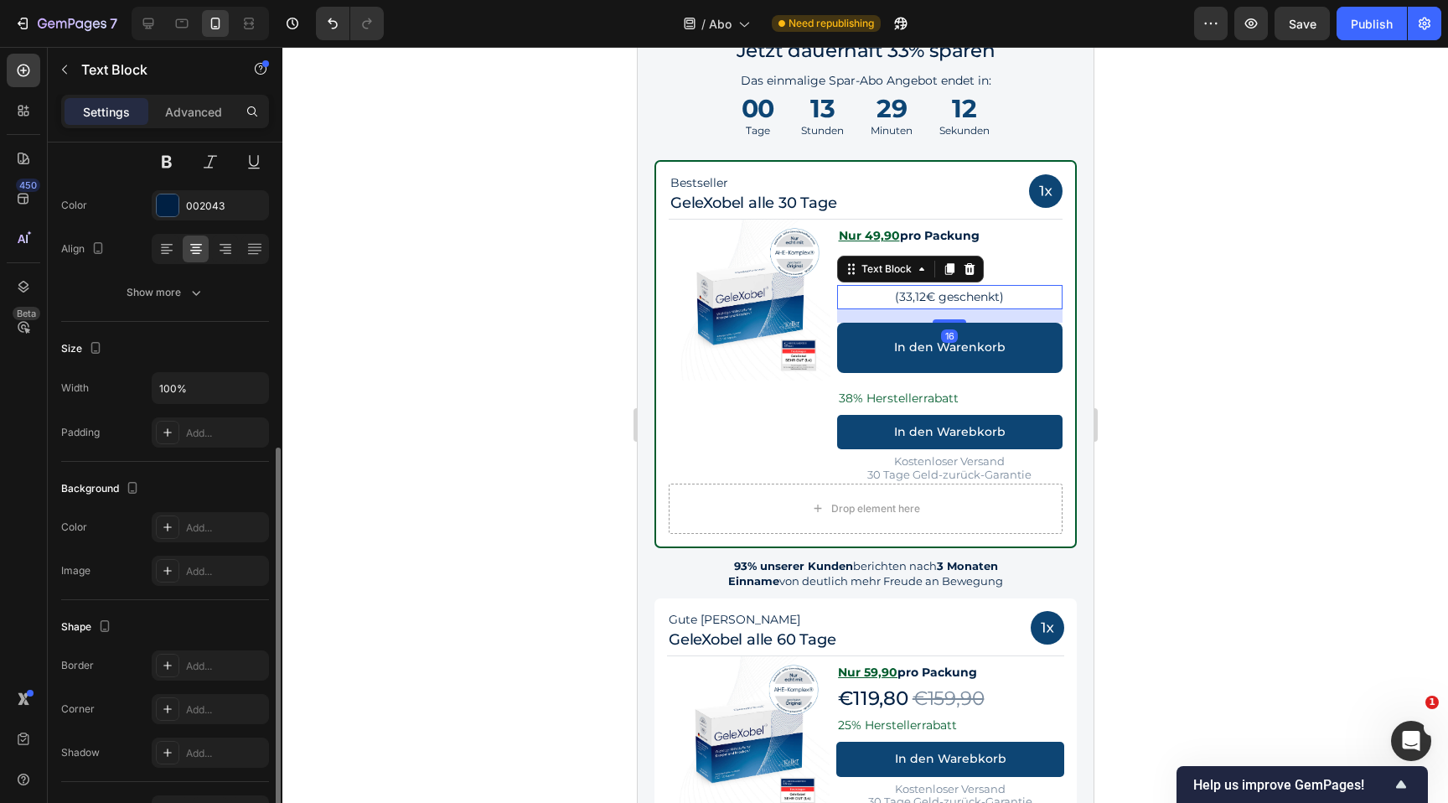
scroll to position [121, 0]
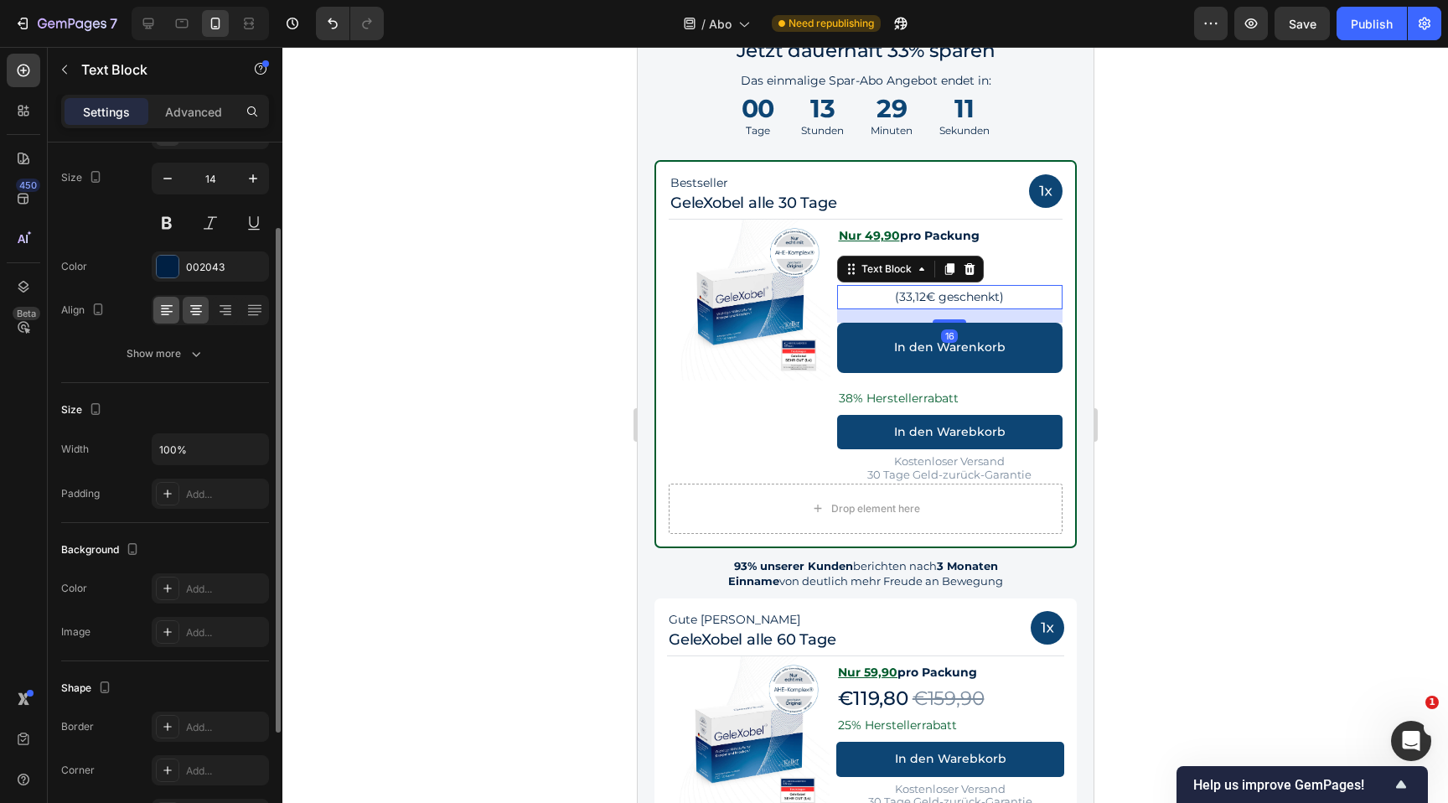
click at [164, 310] on icon at bounding box center [166, 310] width 17 height 17
click at [1197, 287] on div at bounding box center [865, 425] width 1166 height 756
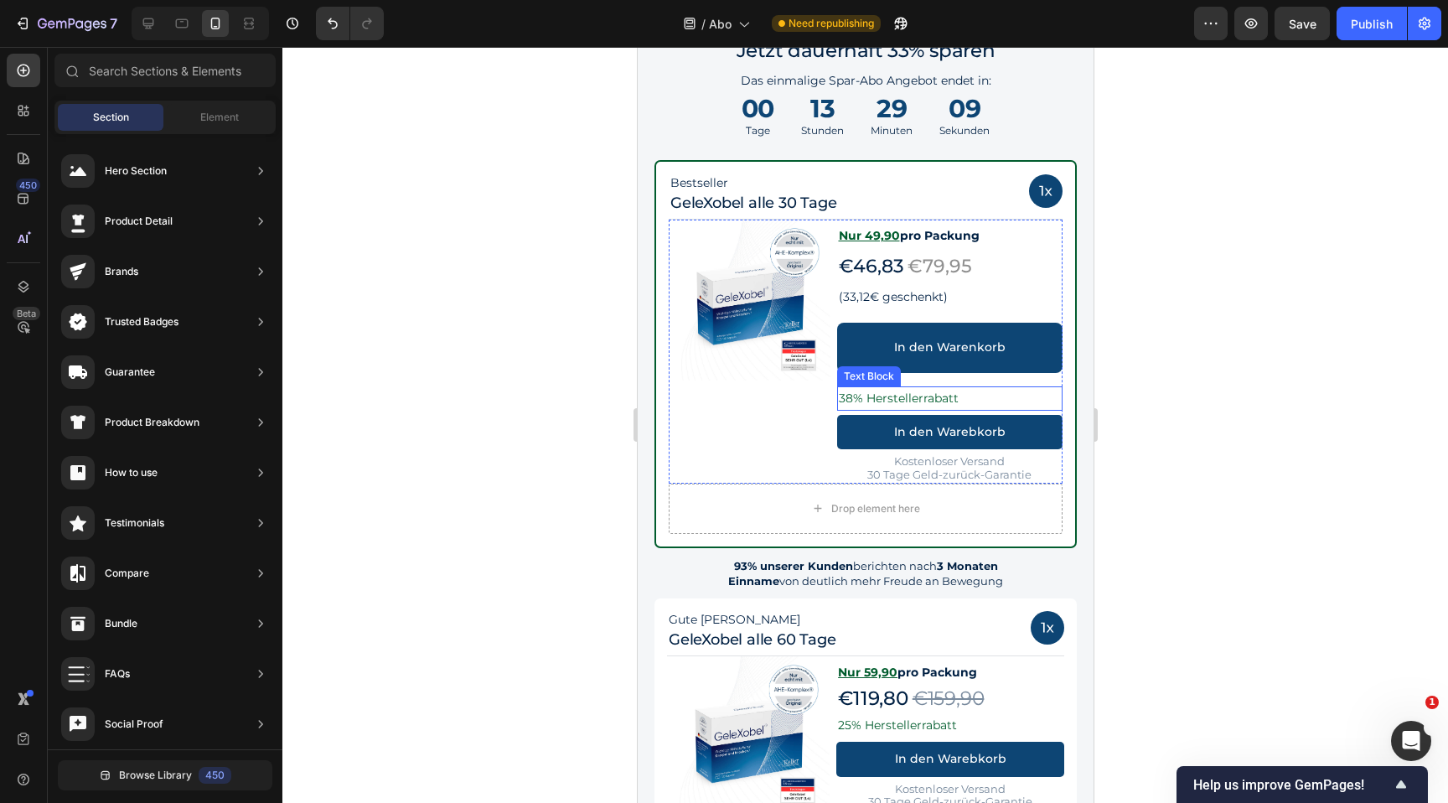
click at [973, 389] on p "38% Herstellerrabatt" at bounding box center [949, 398] width 223 height 21
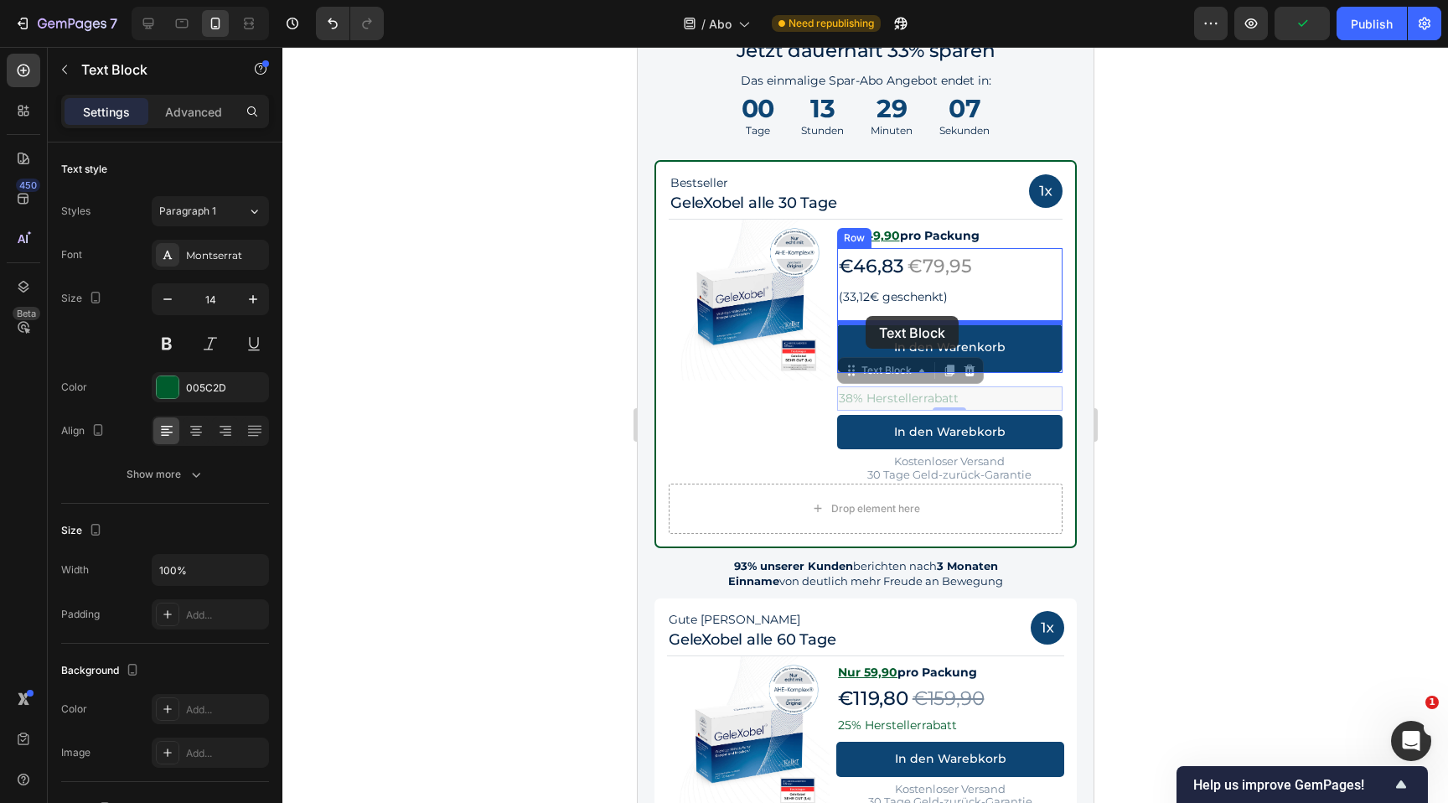
drag, startPoint x: 857, startPoint y: 376, endPoint x: 865, endPoint y: 316, distance: 60.9
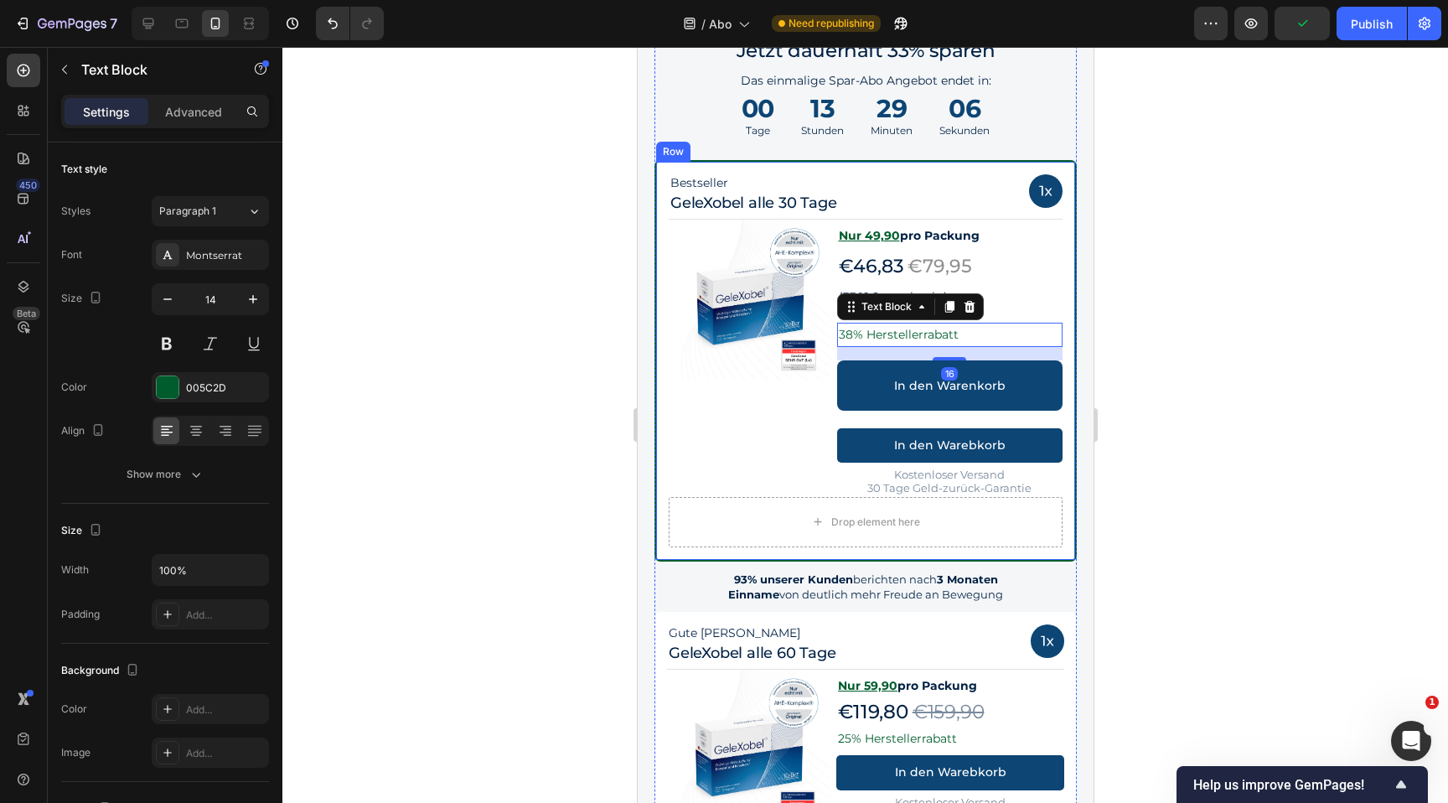
click at [1144, 372] on div at bounding box center [865, 425] width 1166 height 756
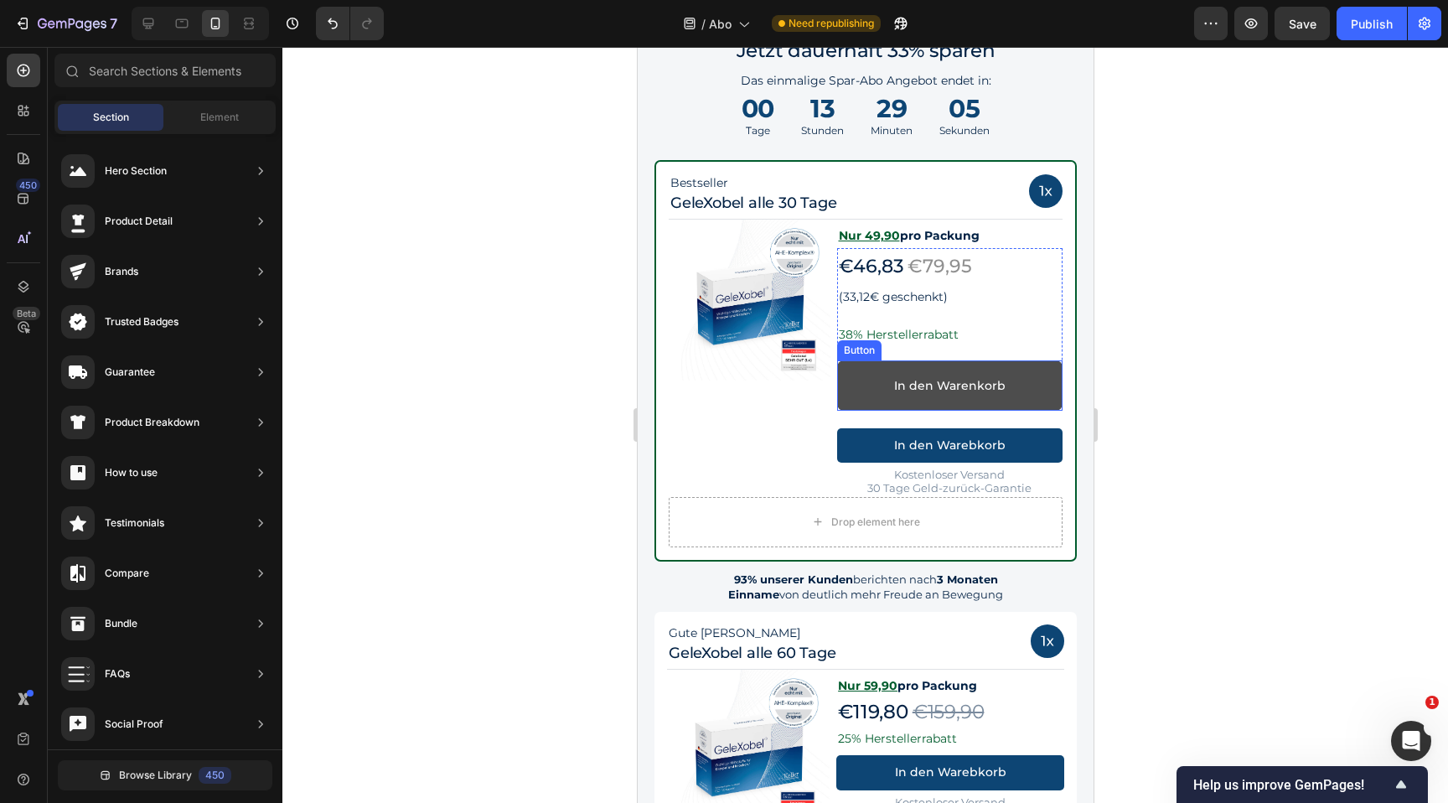
click at [1035, 380] on link "In den Warenkorb" at bounding box center [949, 385] width 226 height 50
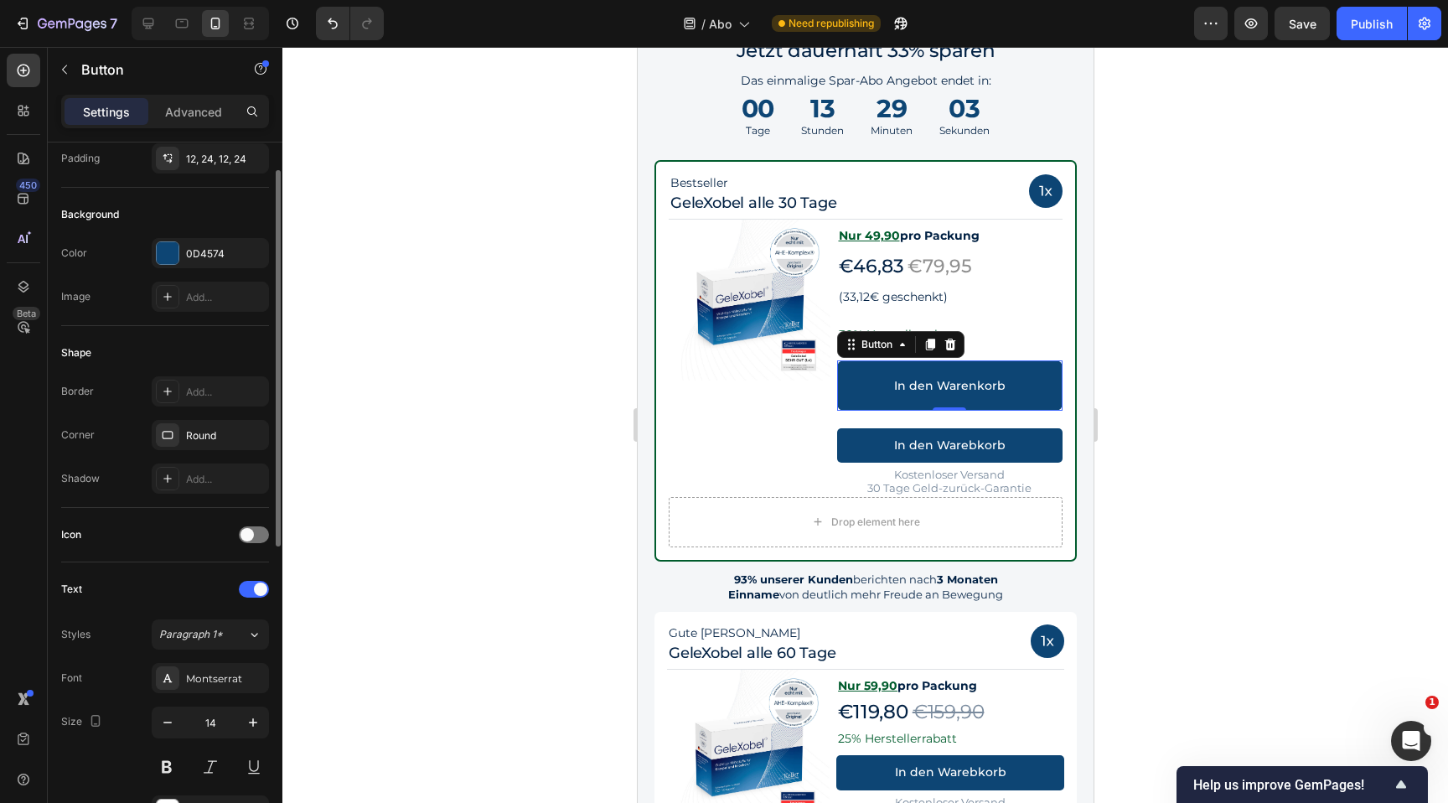
scroll to position [0, 0]
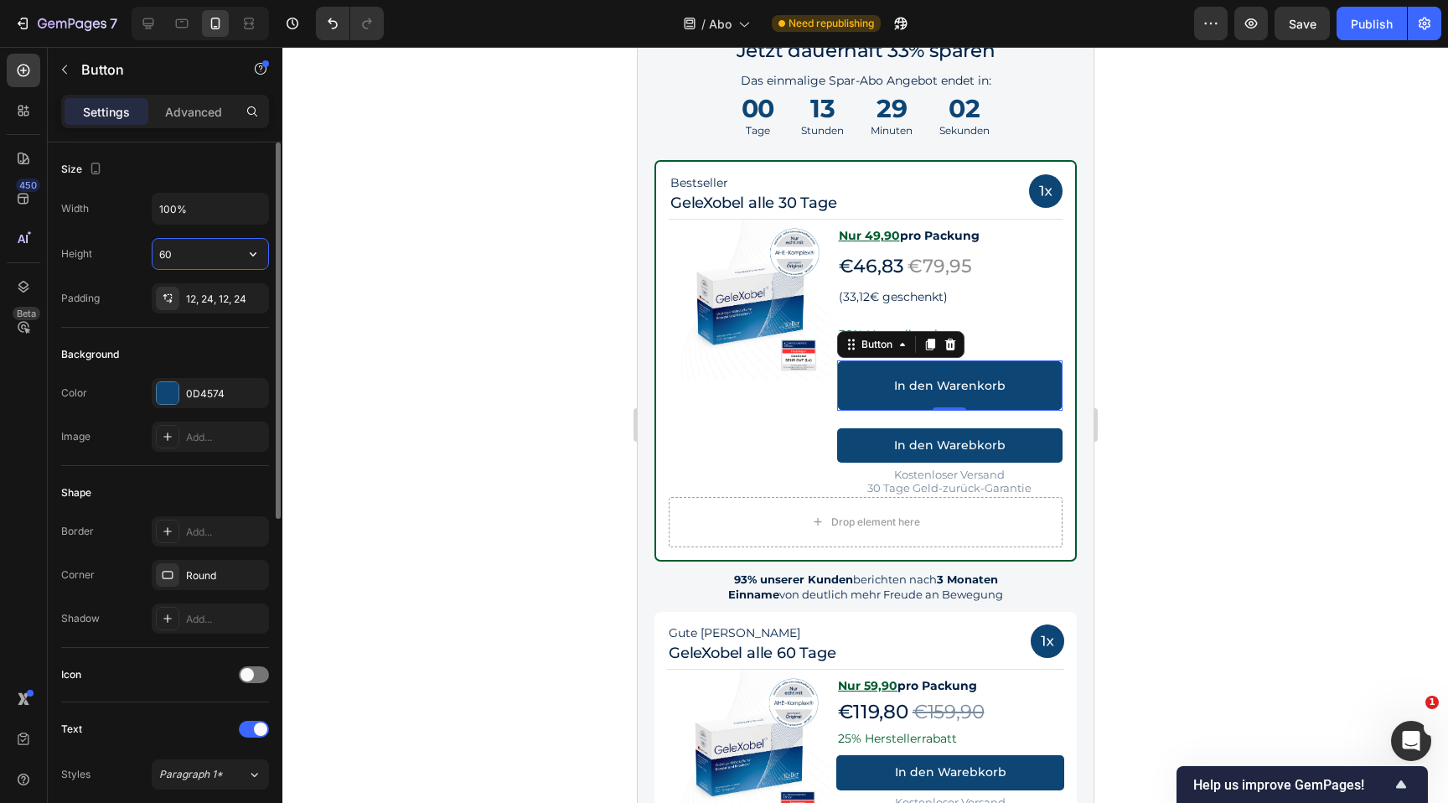
click at [207, 246] on input "60" at bounding box center [211, 254] width 116 height 30
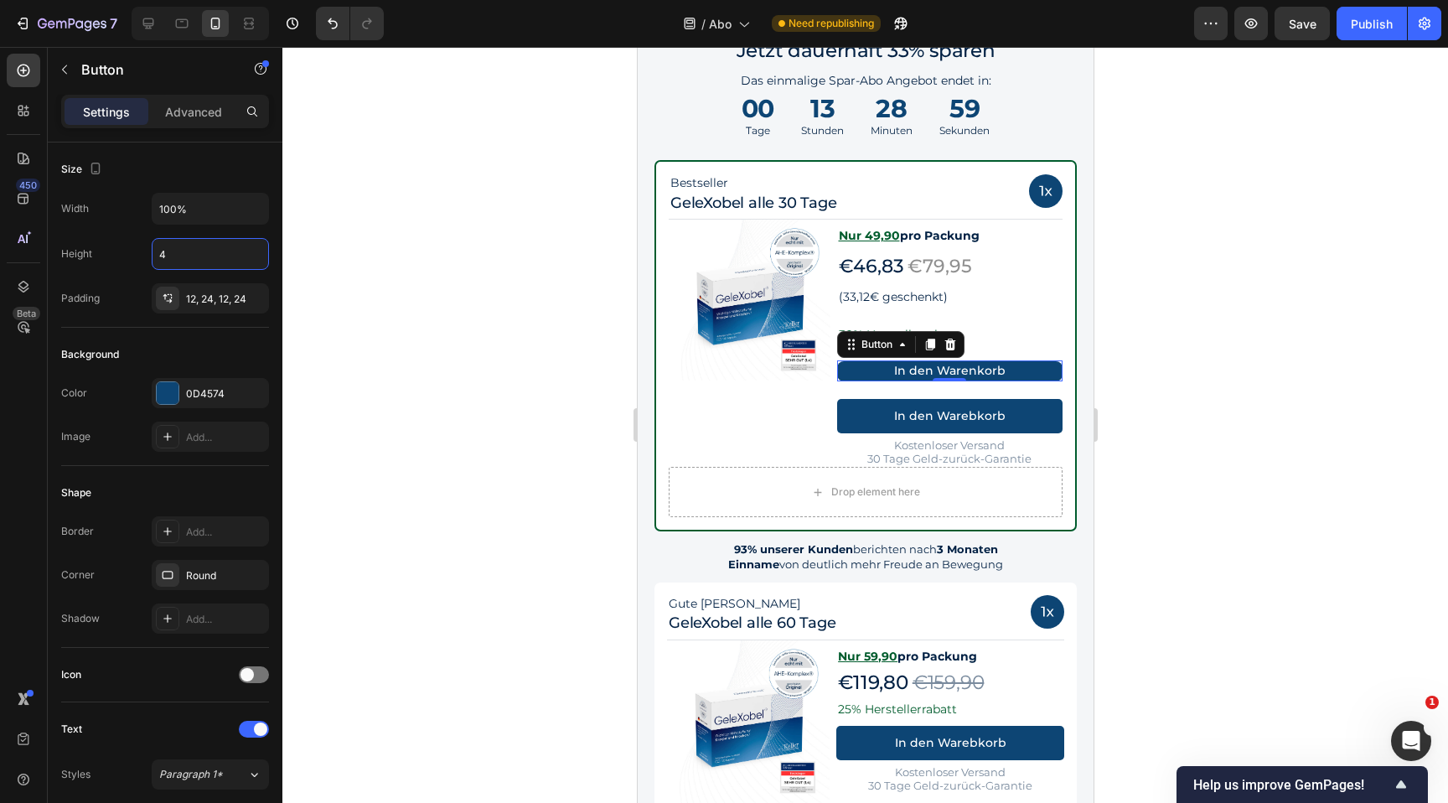
type input "45"
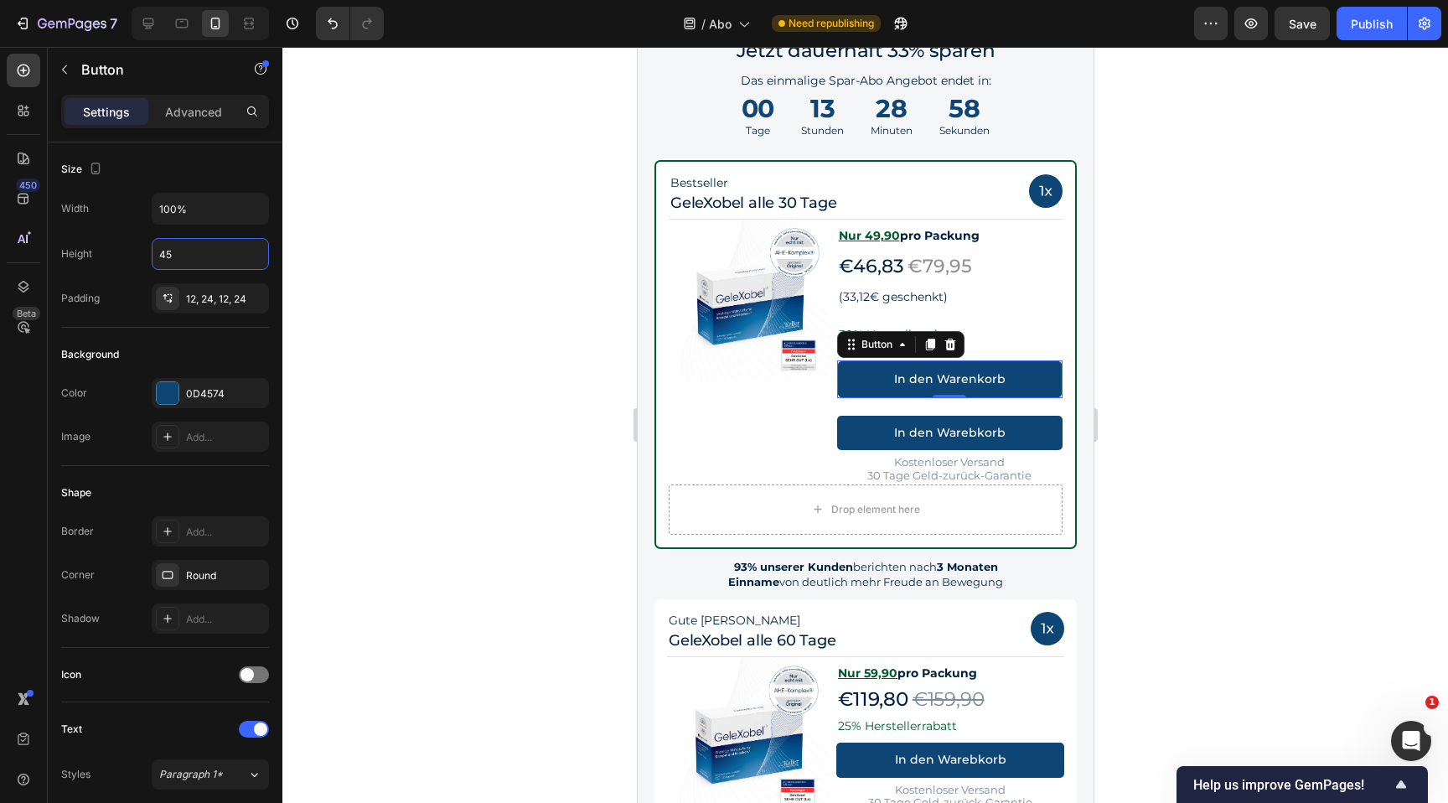
click at [1312, 338] on div at bounding box center [865, 425] width 1166 height 756
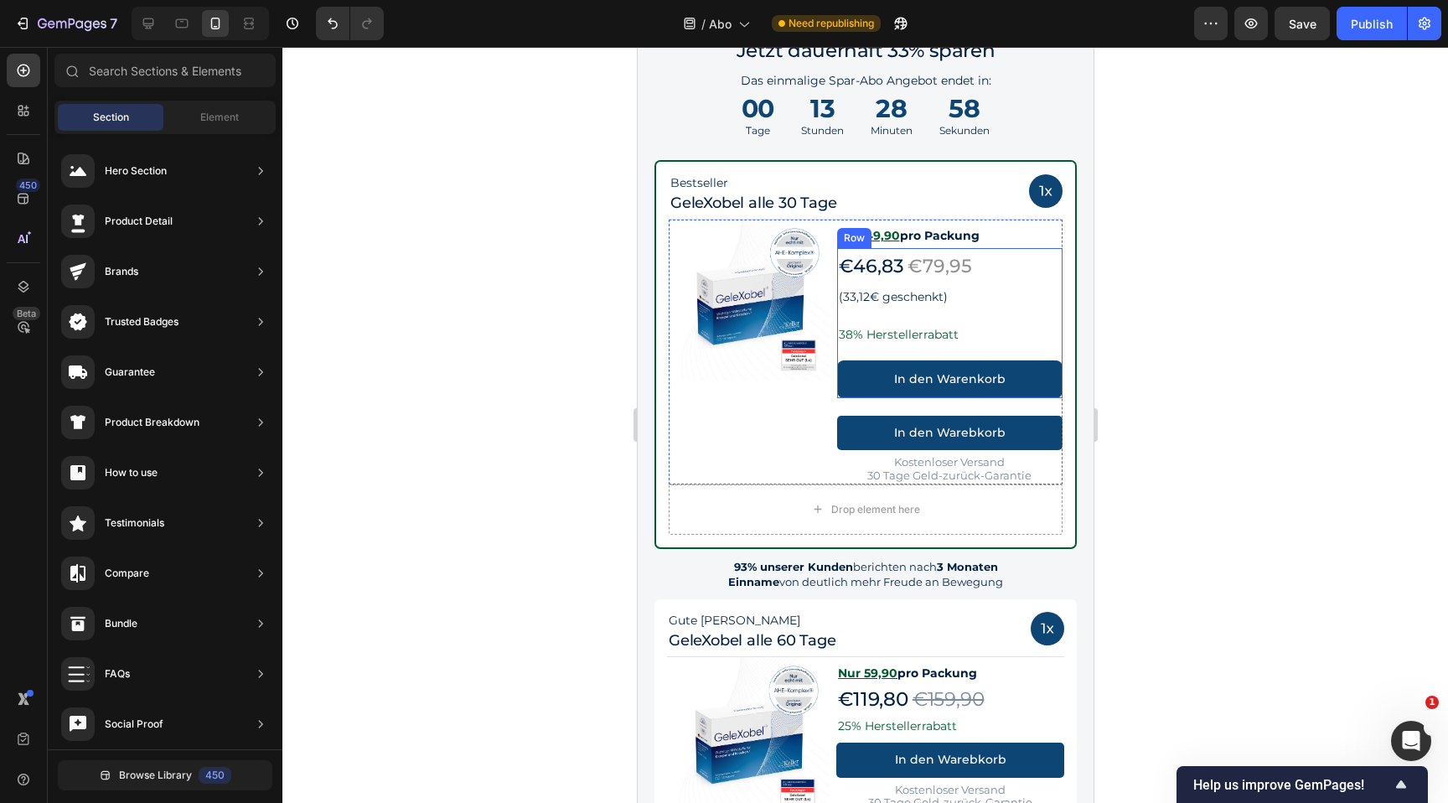
click at [971, 301] on p "(33,12€ geschenkt)" at bounding box center [949, 297] width 223 height 21
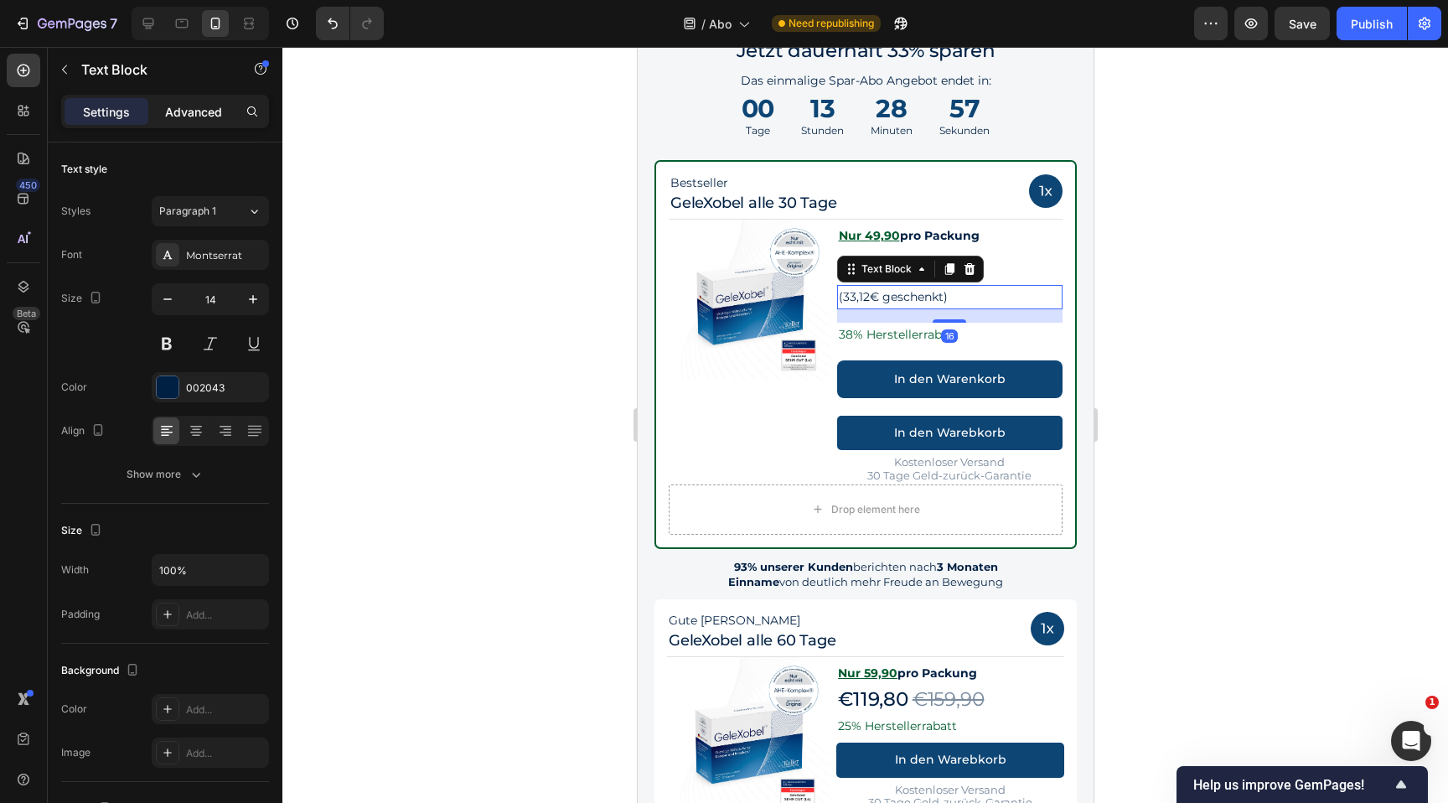
click at [214, 111] on p "Advanced" at bounding box center [193, 112] width 57 height 18
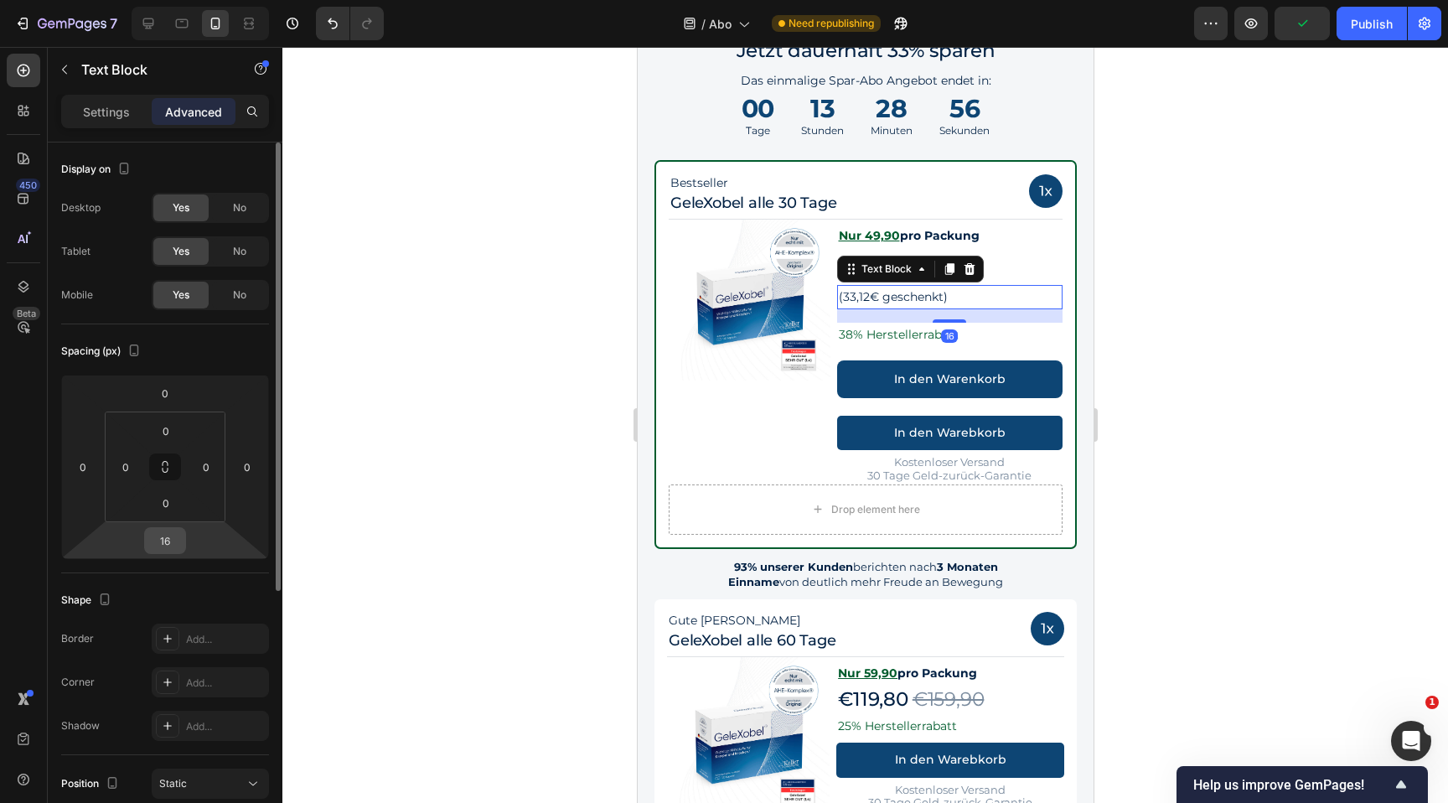
click at [172, 545] on input "16" at bounding box center [165, 540] width 34 height 25
type input "0"
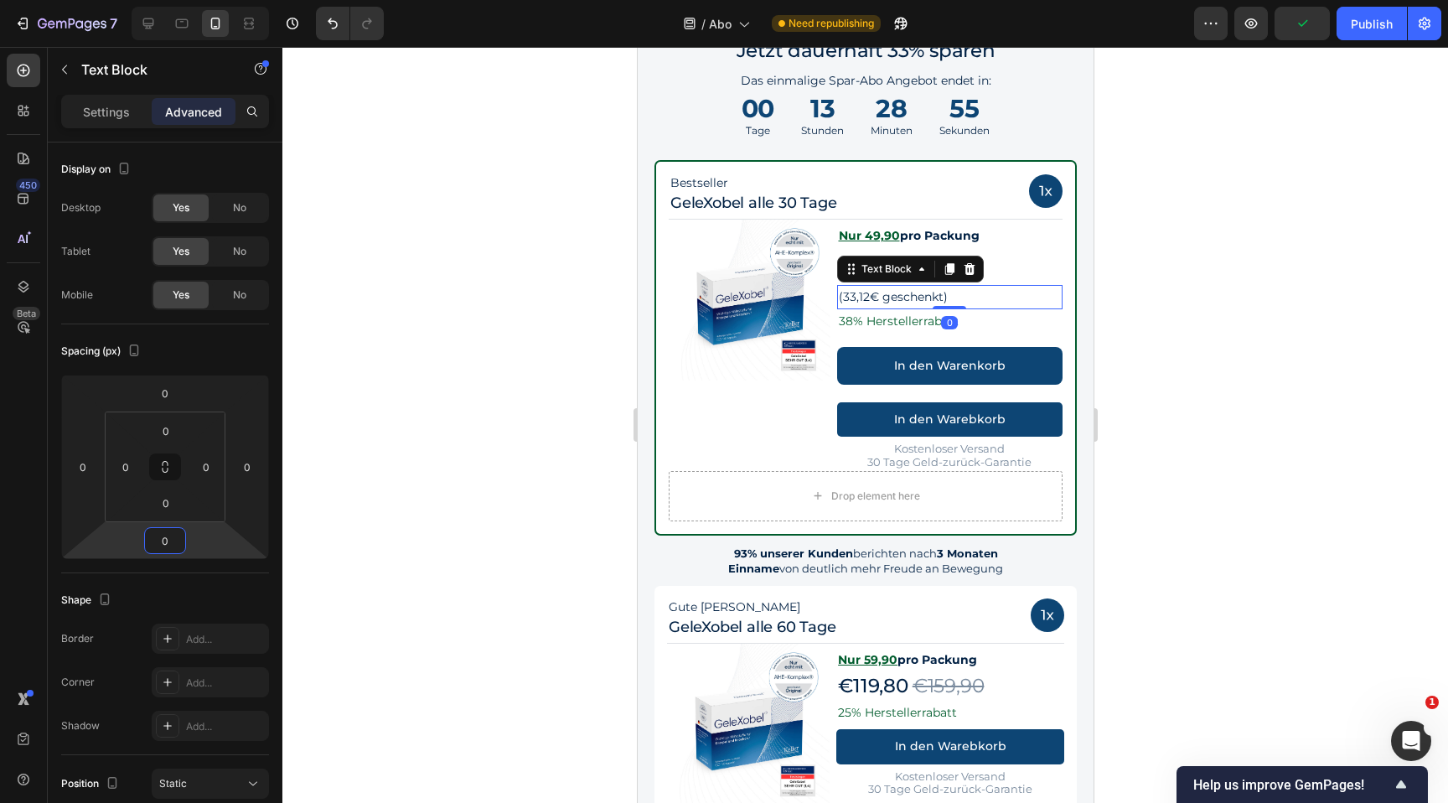
click at [1184, 330] on div at bounding box center [865, 425] width 1166 height 756
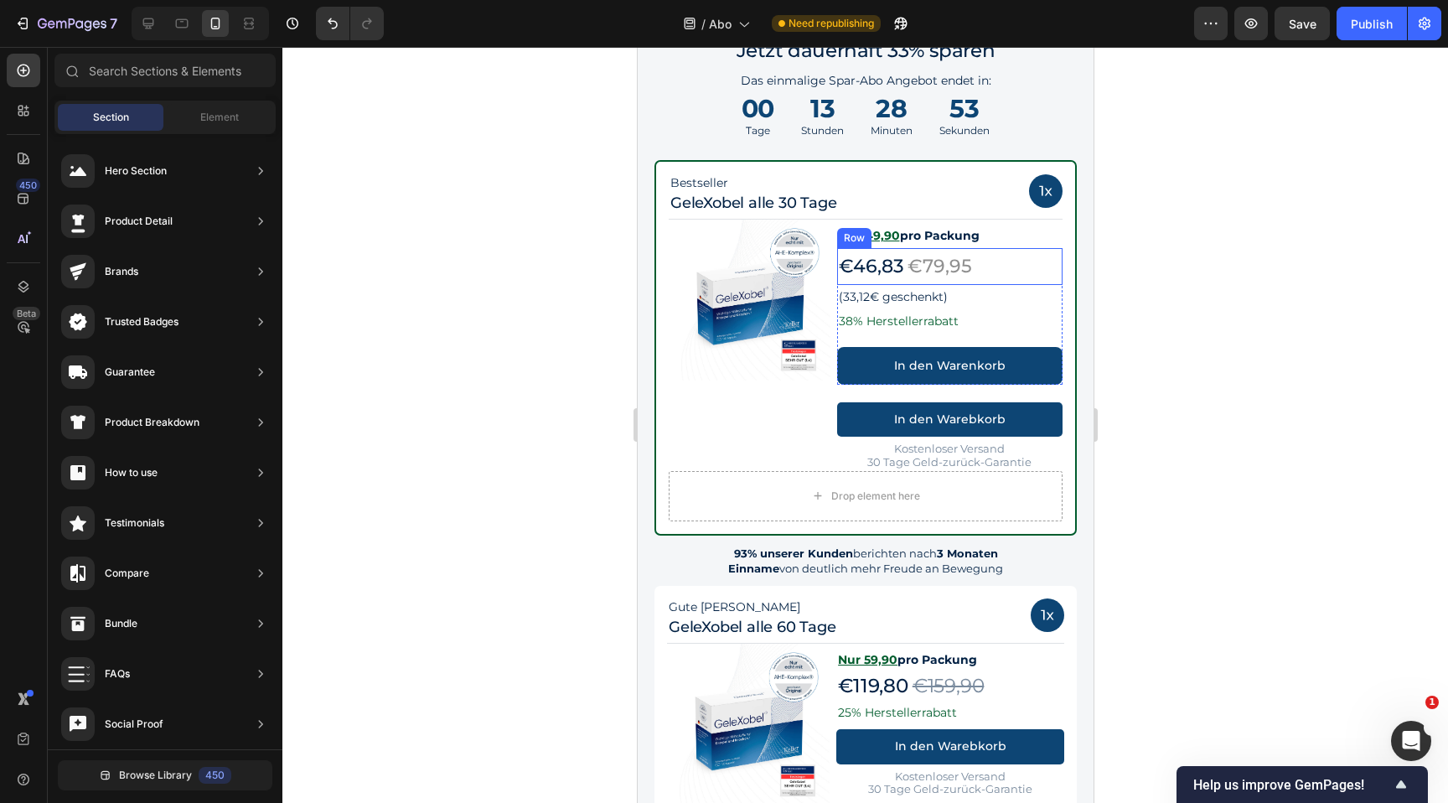
click at [1017, 270] on div "€46,83 Text Block €79,95 Text Block Row" at bounding box center [949, 266] width 226 height 37
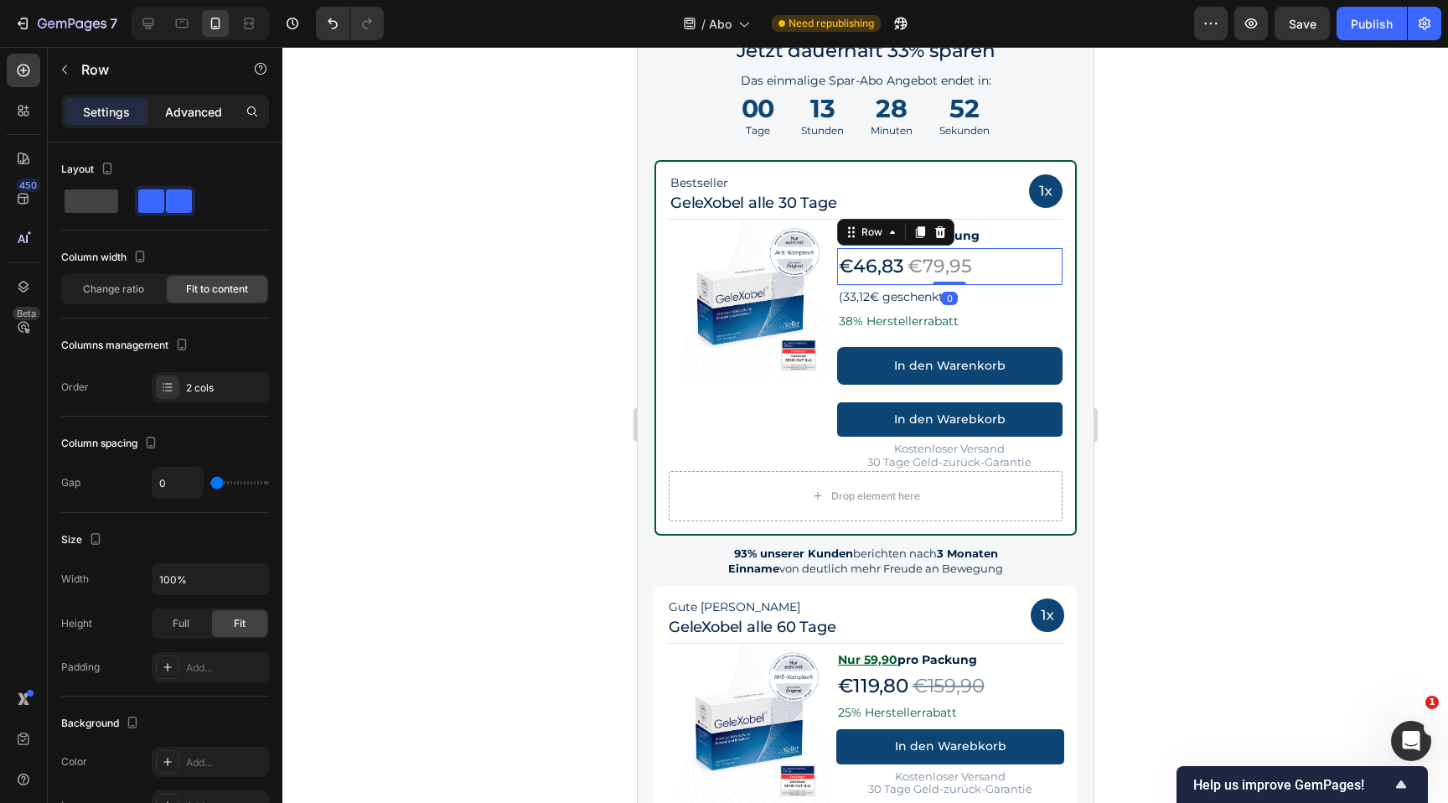
click at [196, 120] on p "Advanced" at bounding box center [193, 112] width 57 height 18
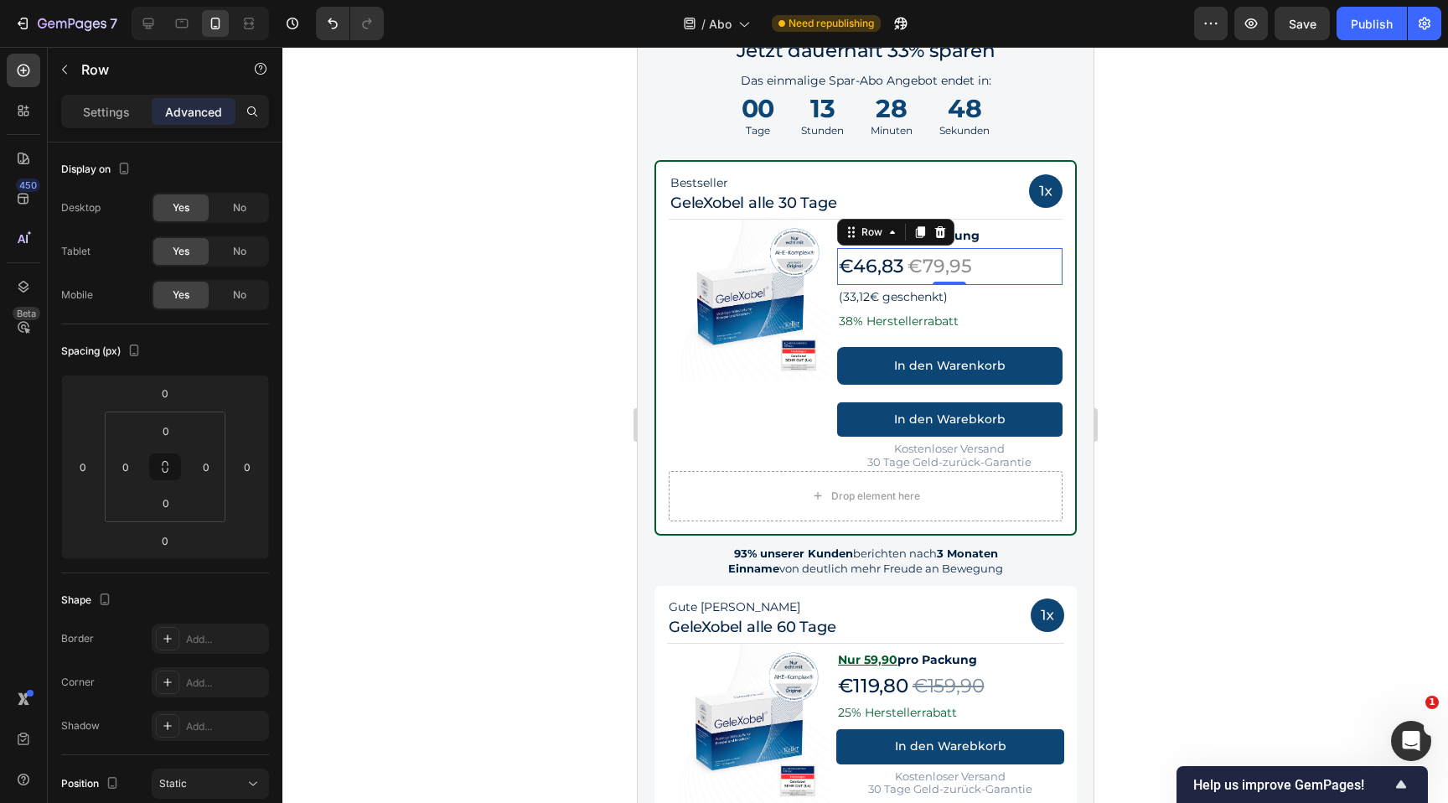
click at [1150, 334] on div at bounding box center [865, 425] width 1166 height 756
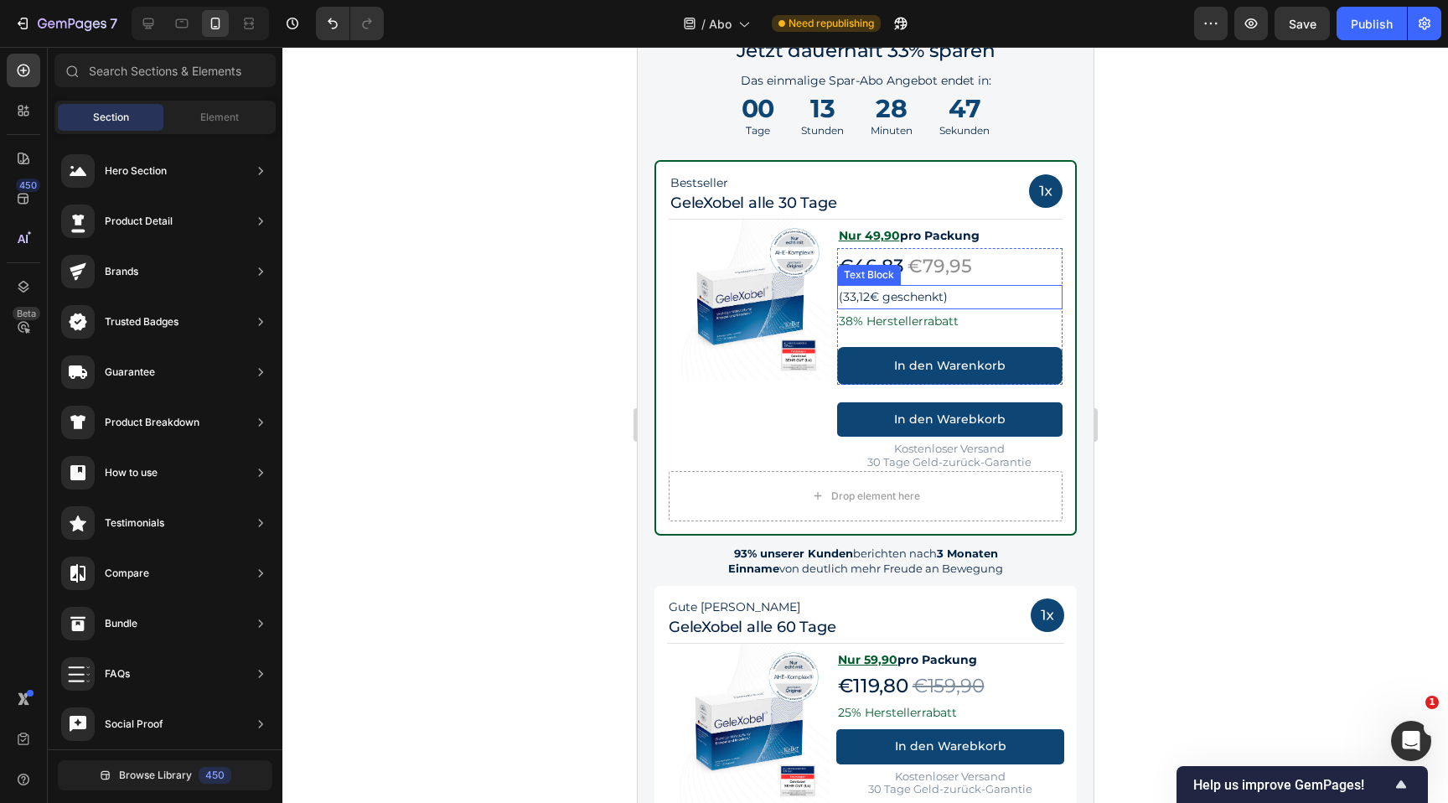
click at [966, 300] on p "(33,12€ geschenkt)" at bounding box center [949, 297] width 223 height 21
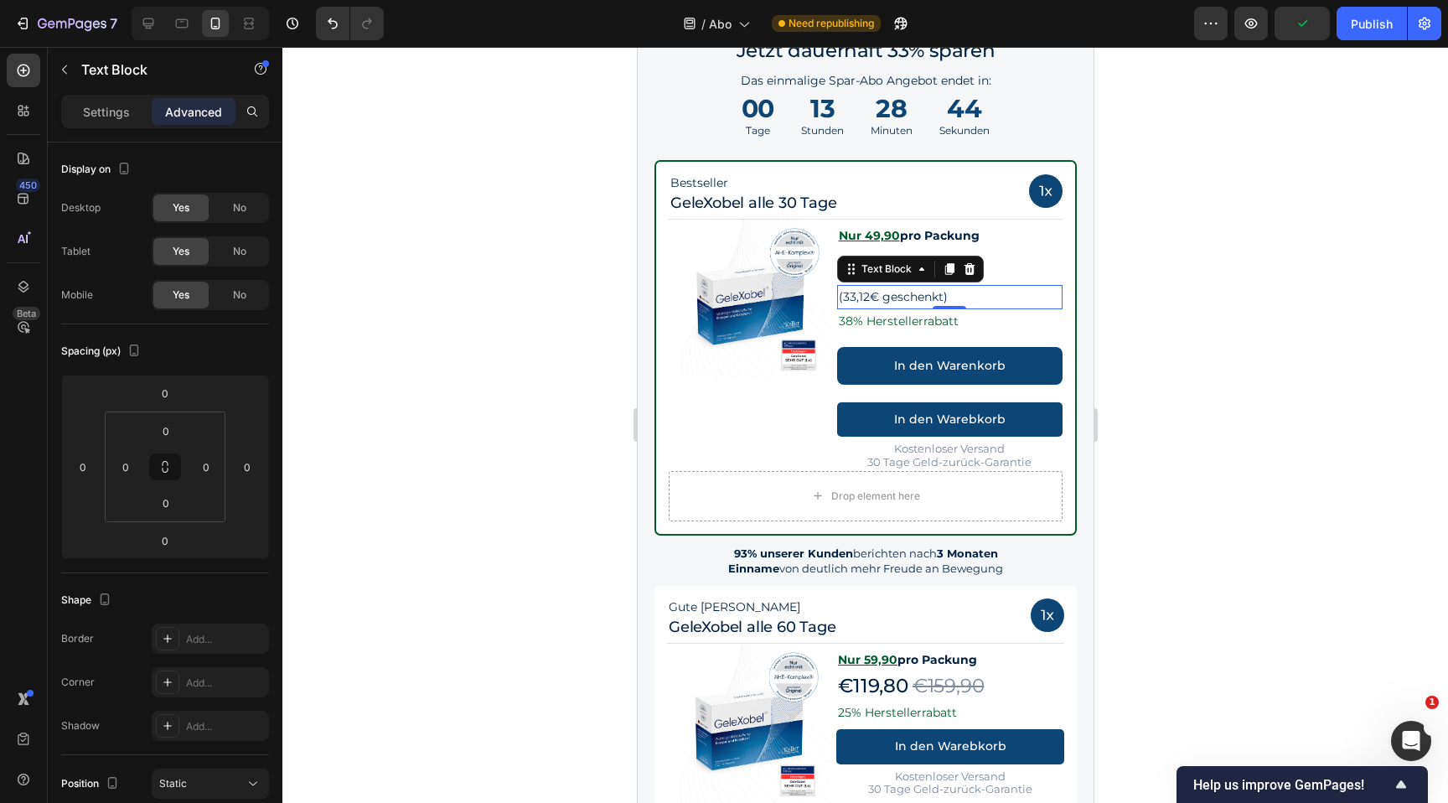
click at [1111, 308] on div at bounding box center [865, 425] width 1166 height 756
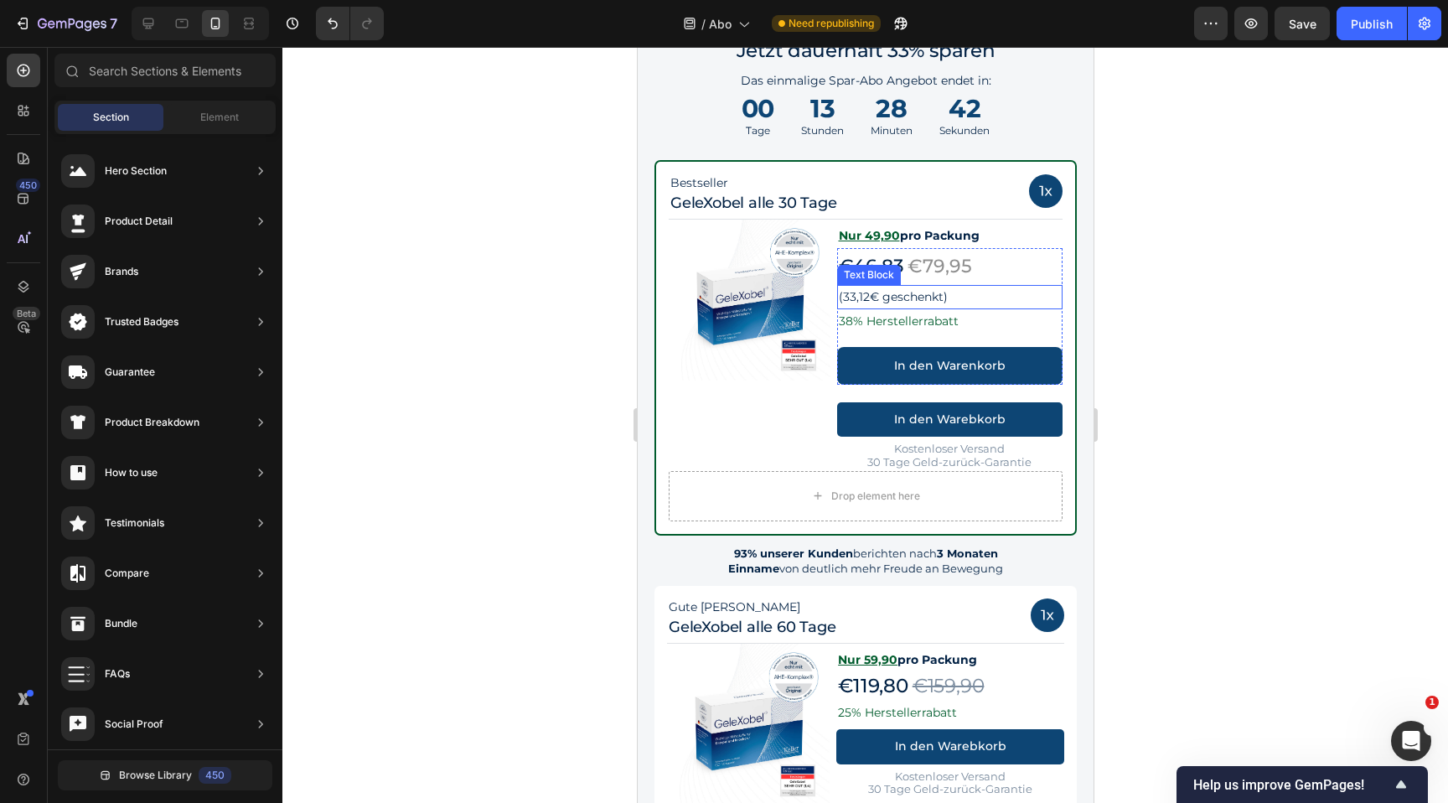
click at [973, 293] on p "(33,12€ geschenkt)" at bounding box center [949, 297] width 223 height 21
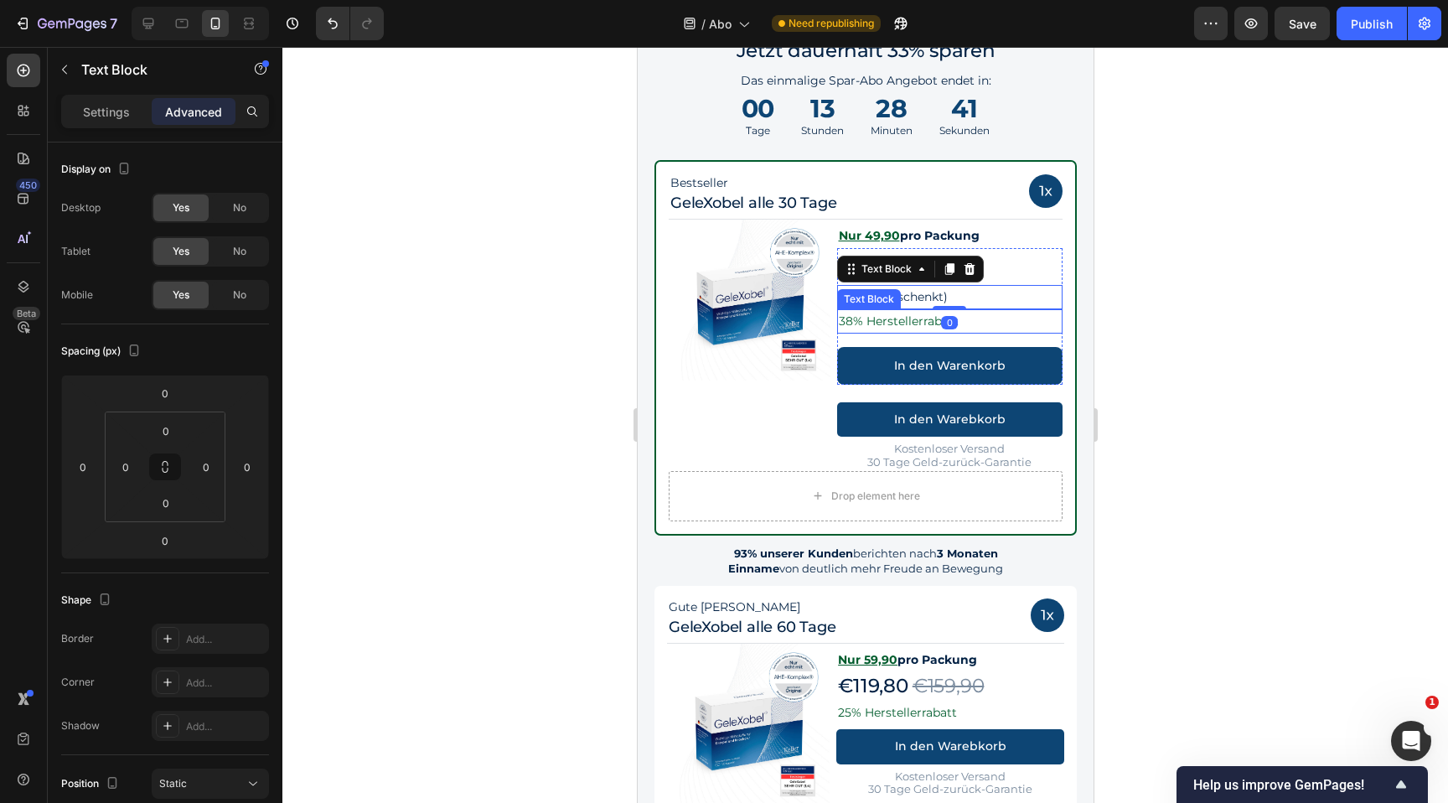
click at [971, 316] on p "38% Herstellerrabatt" at bounding box center [949, 321] width 223 height 21
click at [1010, 301] on p "(33,12€ geschenkt)" at bounding box center [949, 297] width 223 height 21
click at [101, 116] on p "Settings" at bounding box center [106, 112] width 47 height 18
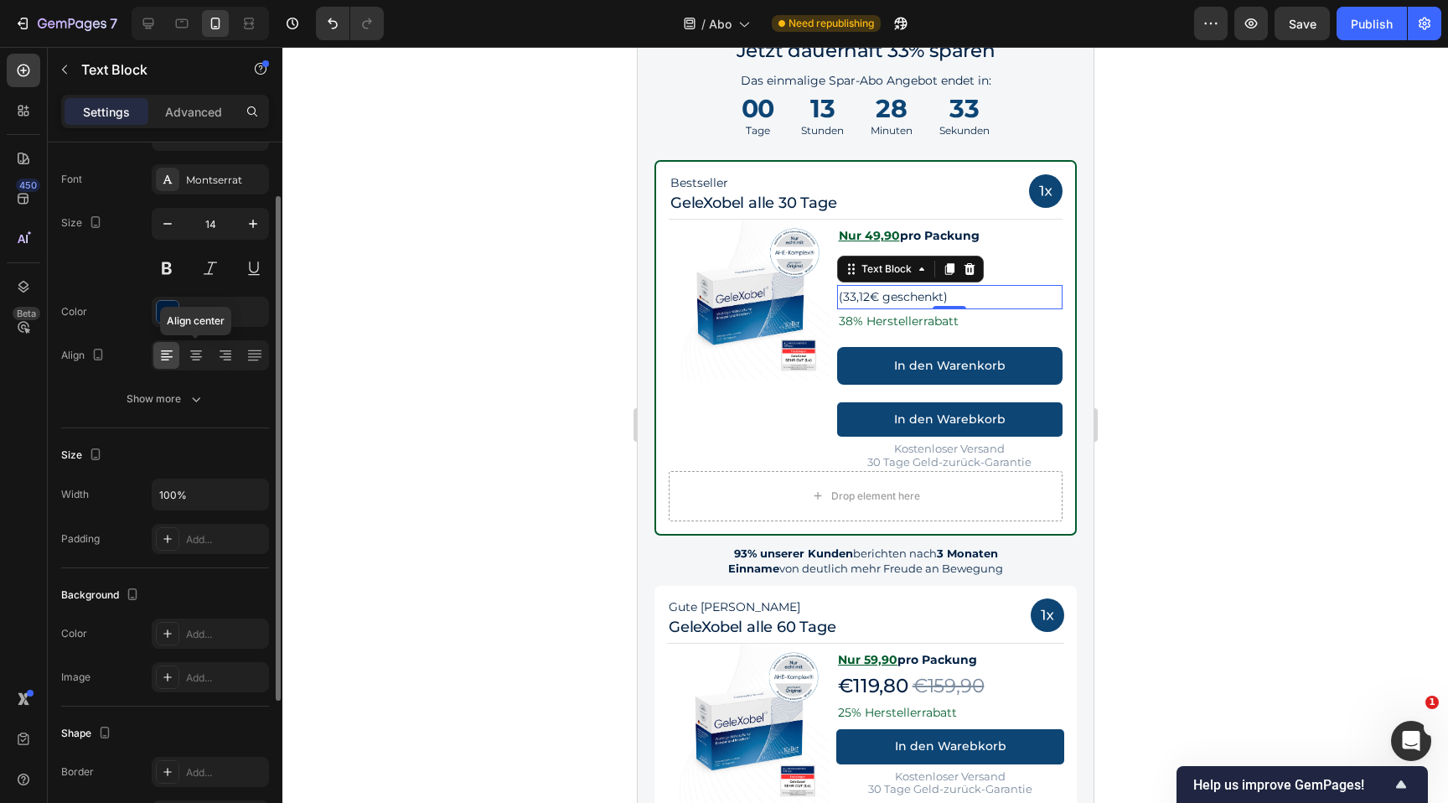
scroll to position [74, 0]
click at [181, 405] on div "Show more" at bounding box center [166, 400] width 78 height 17
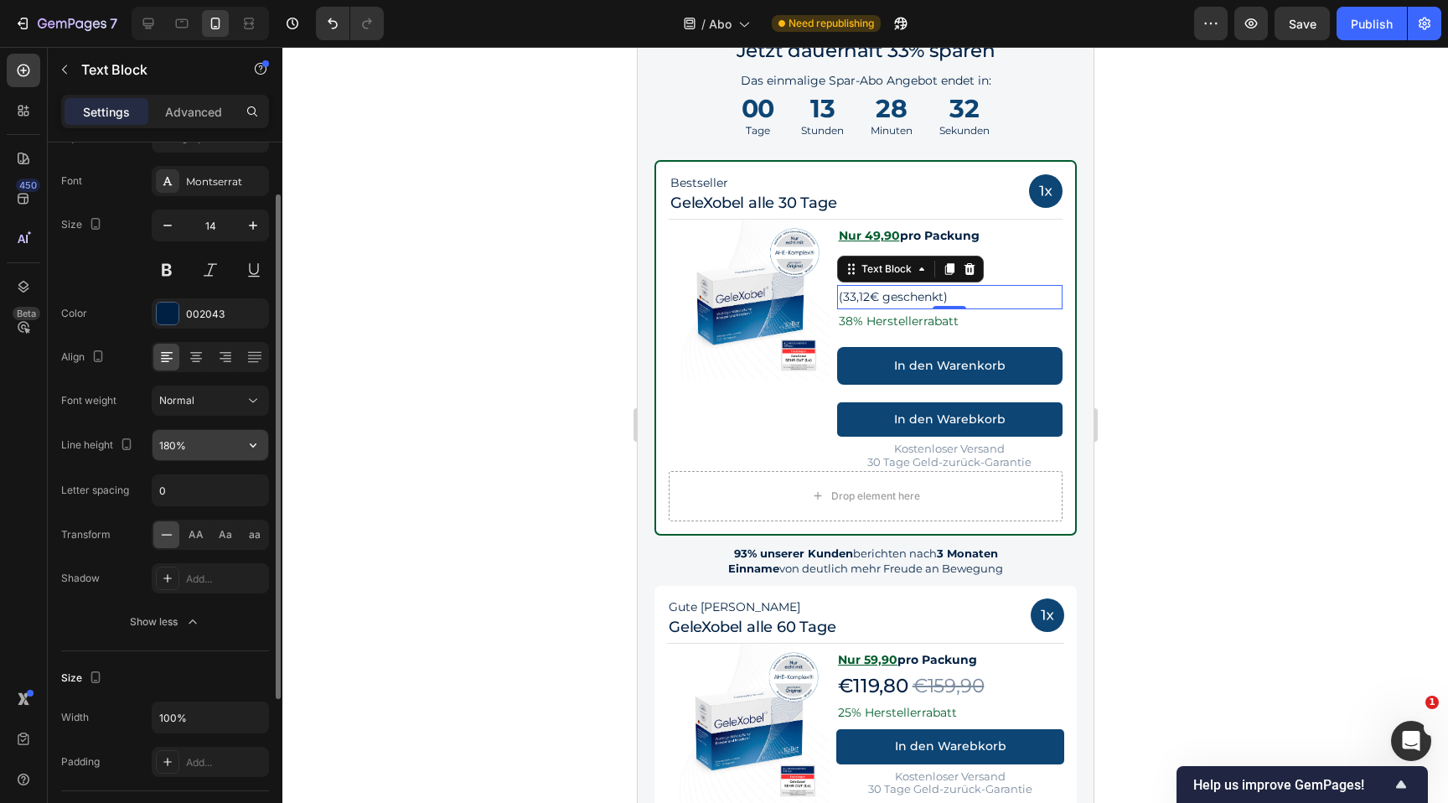
click at [210, 456] on input "180%" at bounding box center [211, 445] width 116 height 30
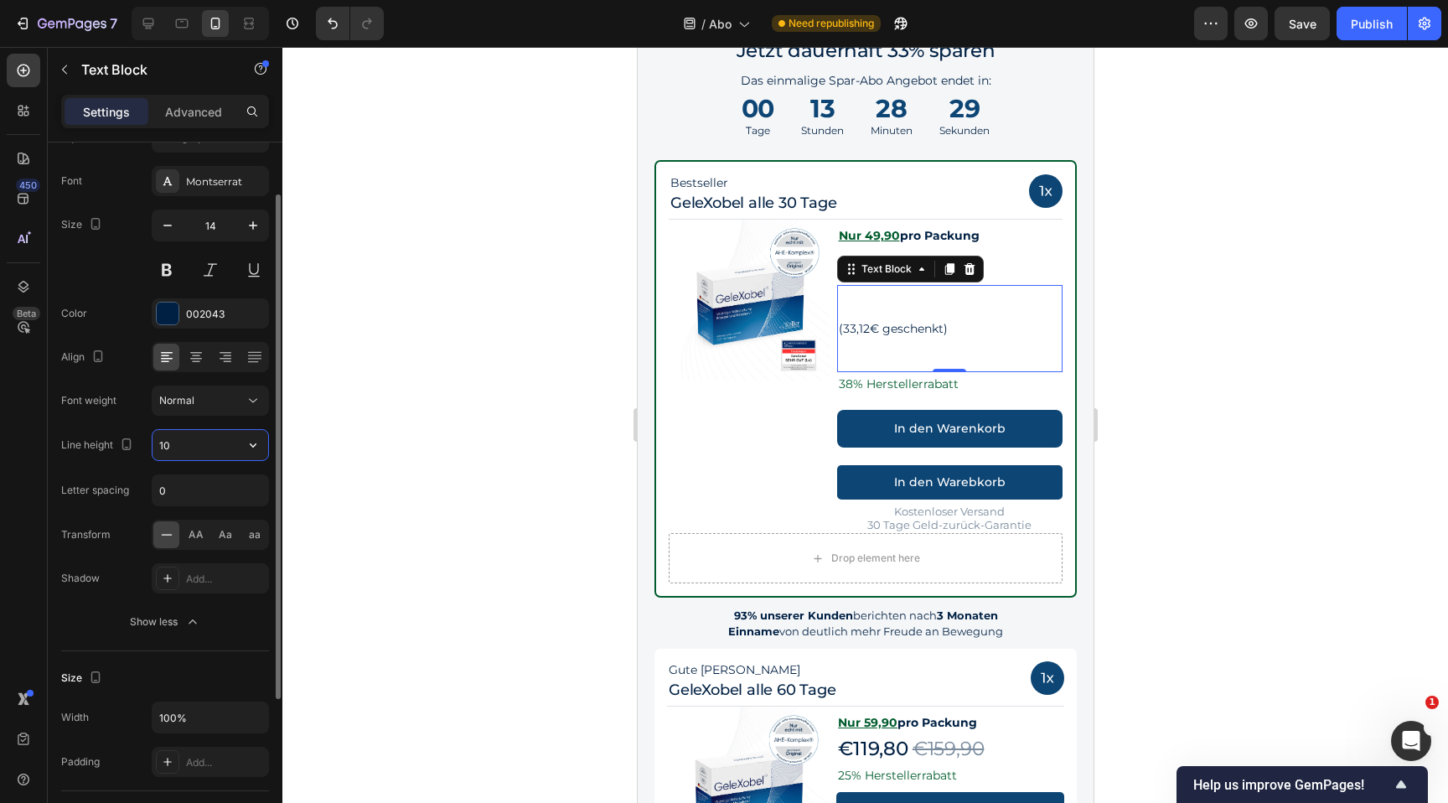
type input "1"
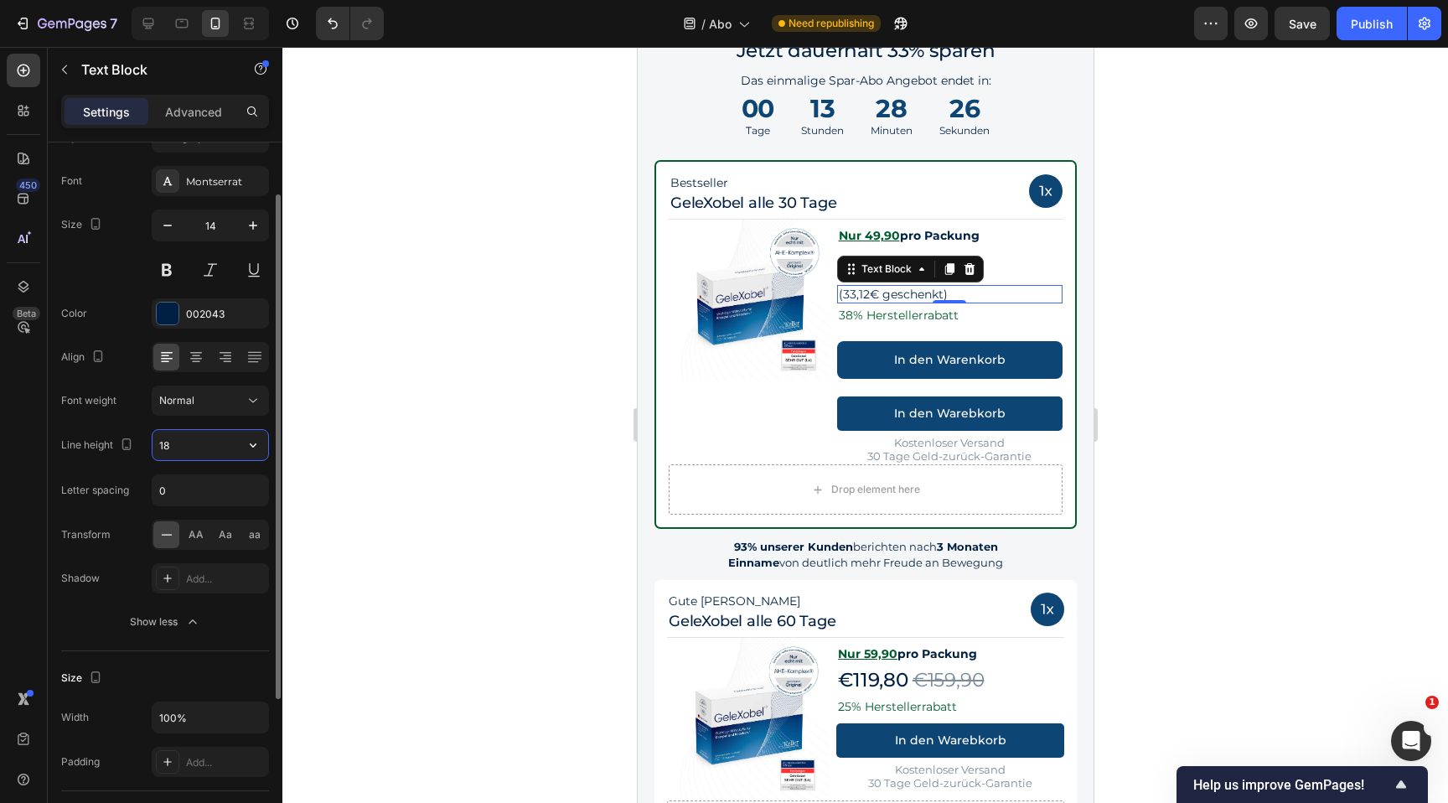
type input "19"
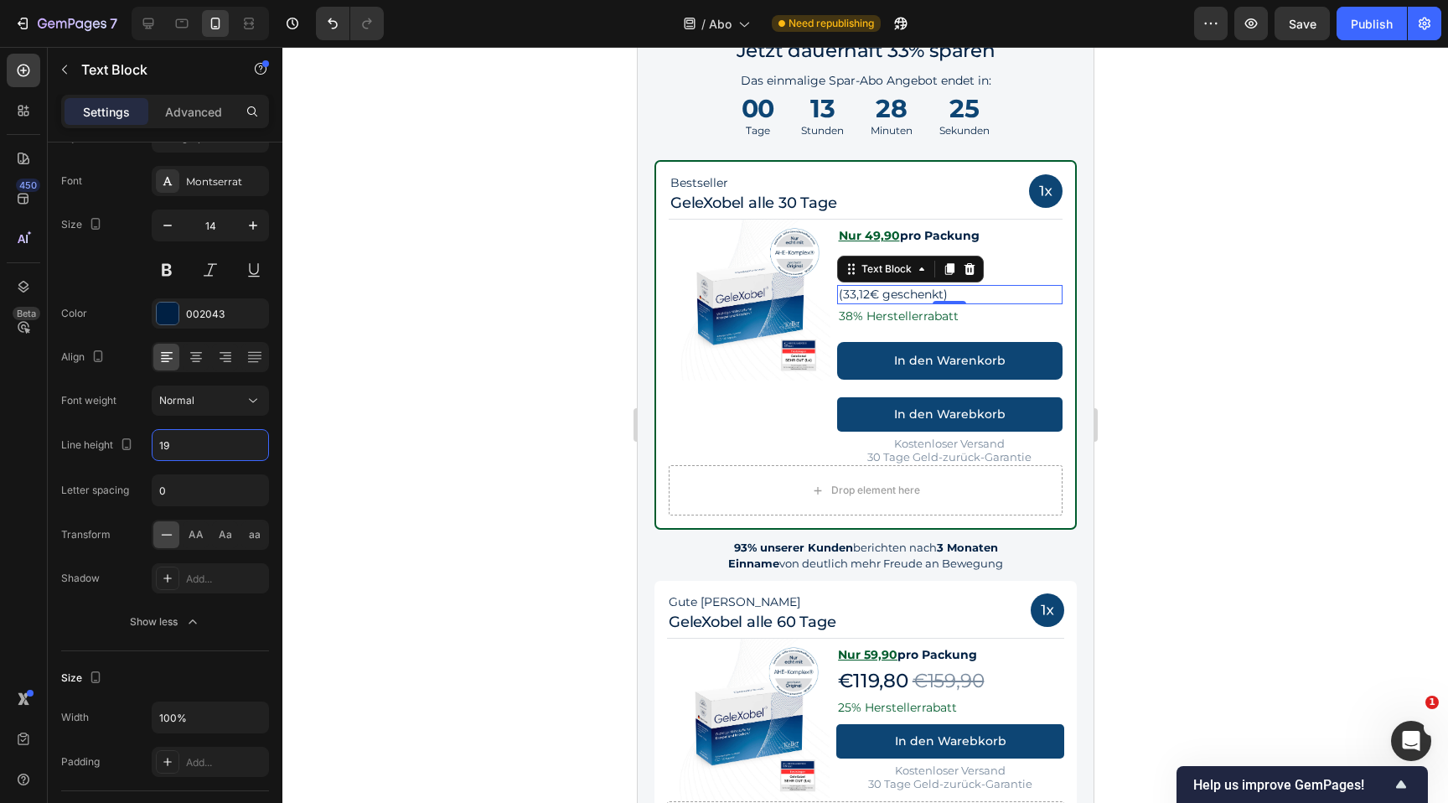
click at [1204, 401] on div at bounding box center [865, 425] width 1166 height 756
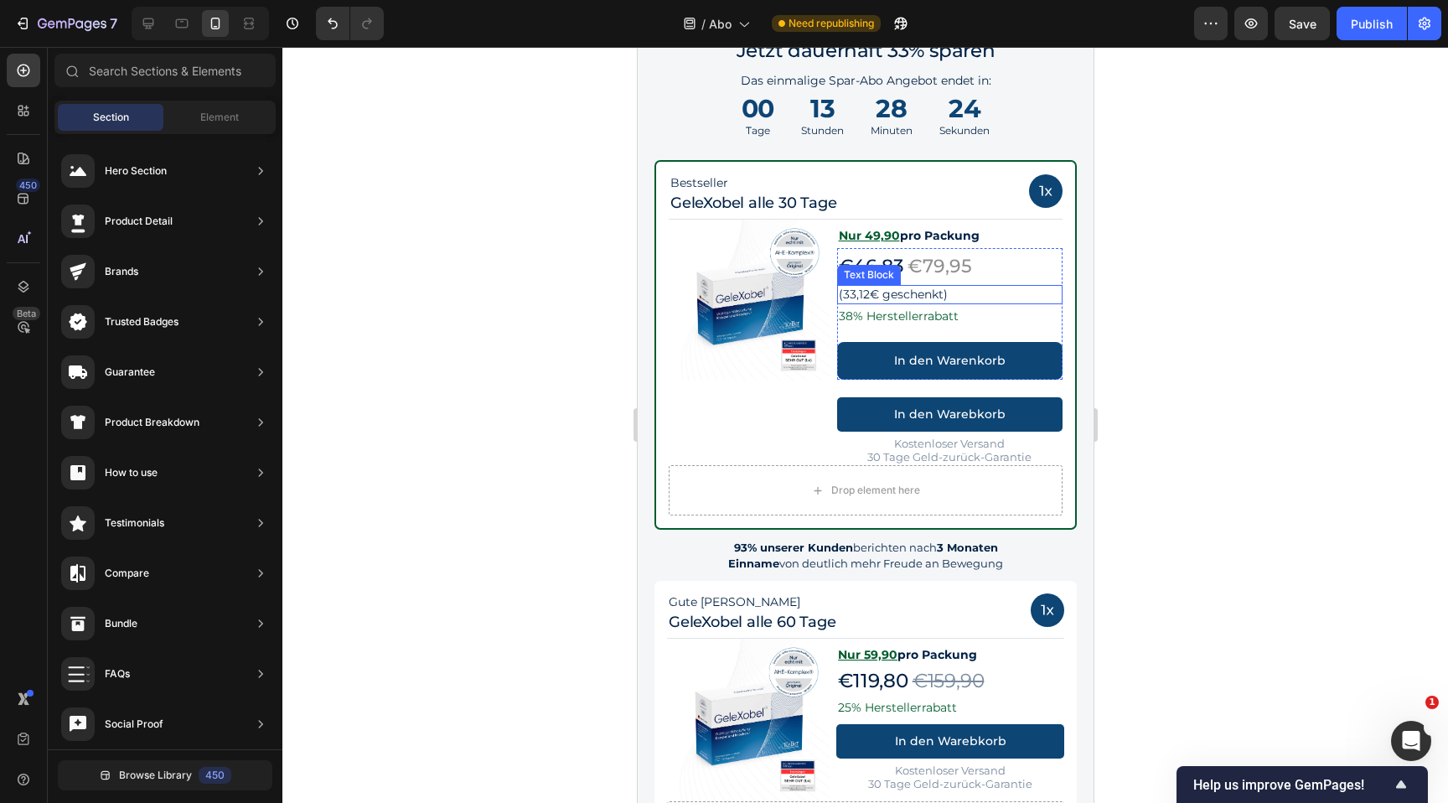
click at [988, 291] on p "(33,12€ geschenkt)" at bounding box center [949, 295] width 223 height 16
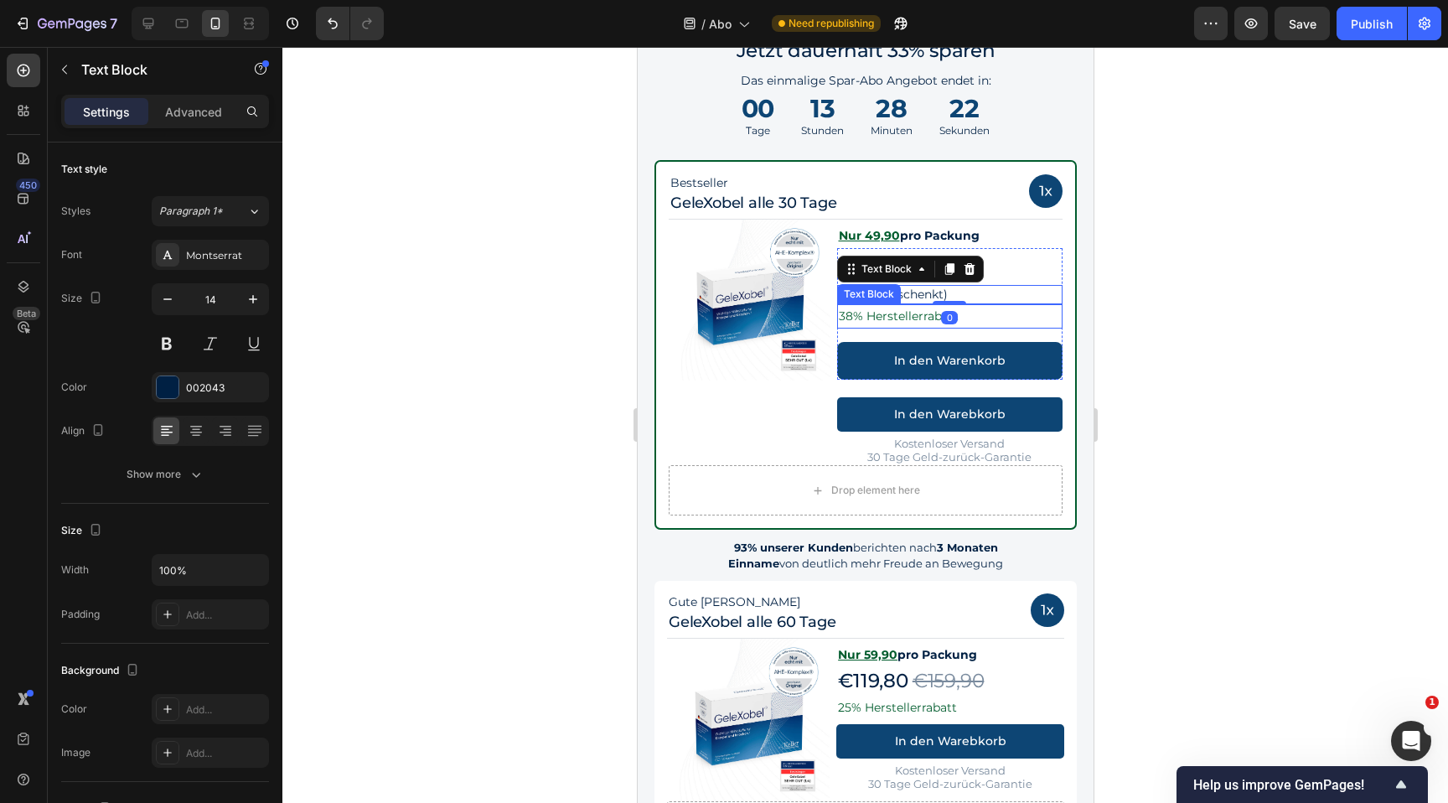
click at [1008, 320] on p "38% Herstellerrabatt" at bounding box center [949, 316] width 223 height 21
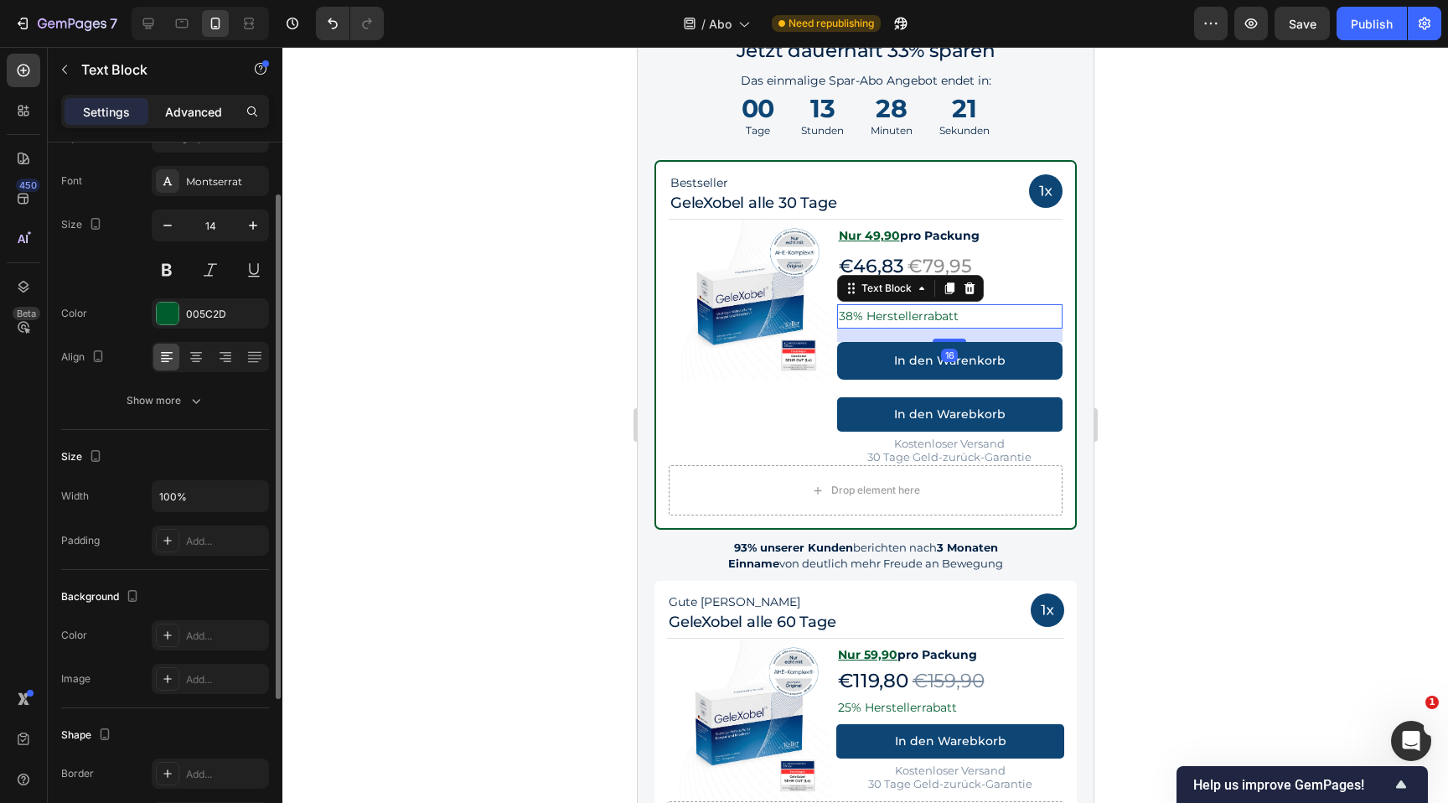
click at [225, 116] on div "Advanced" at bounding box center [194, 111] width 84 height 27
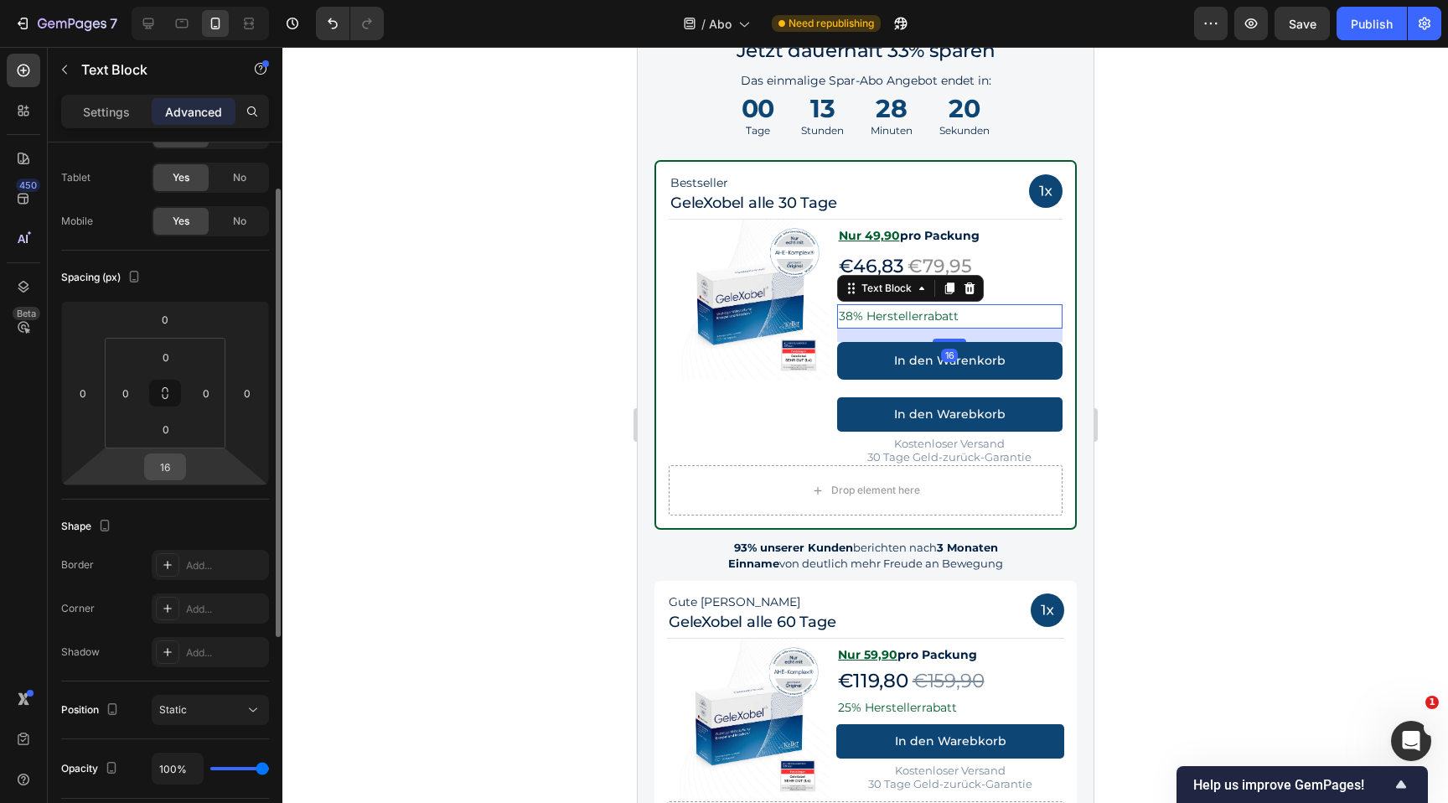
click at [173, 471] on input "16" at bounding box center [165, 466] width 34 height 25
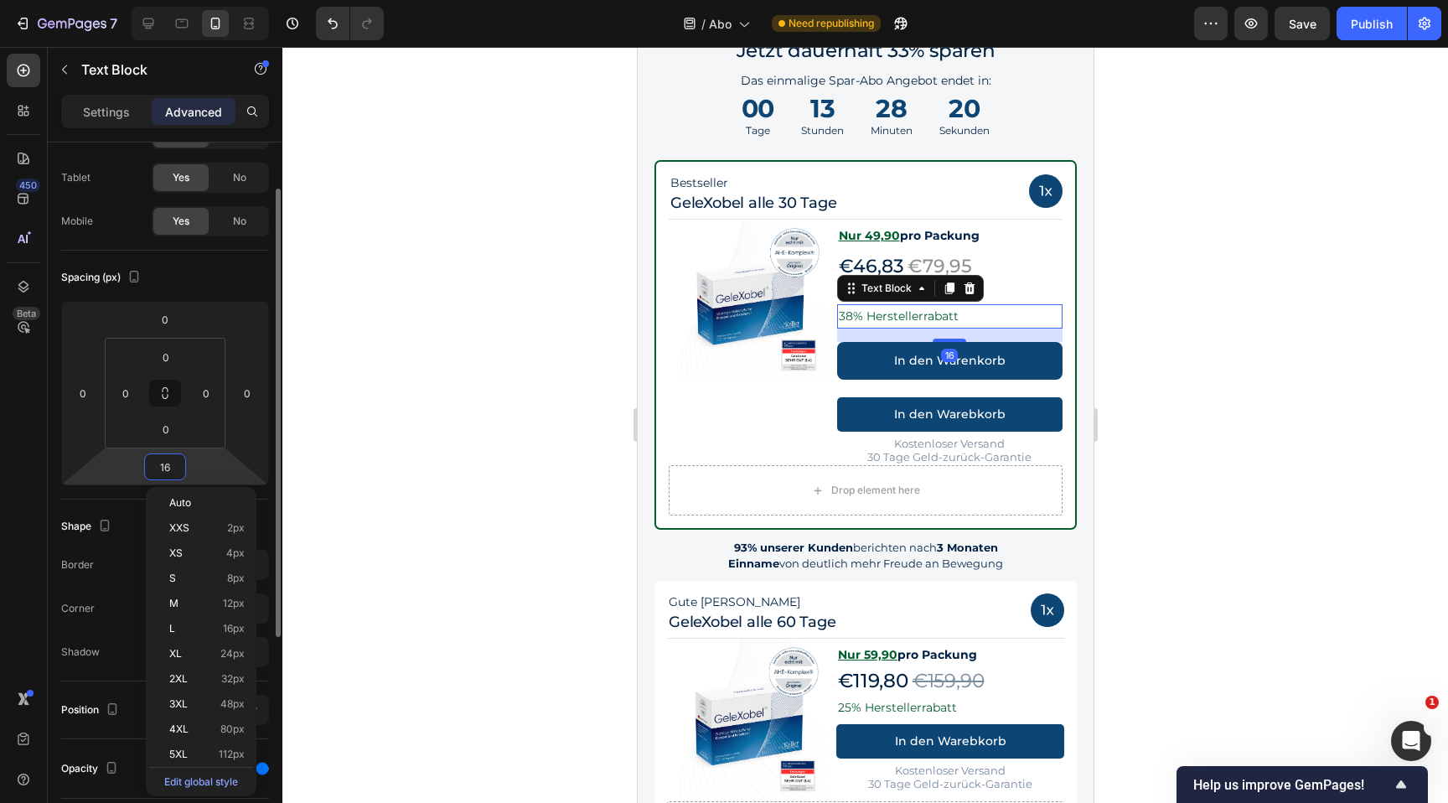
type input "0"
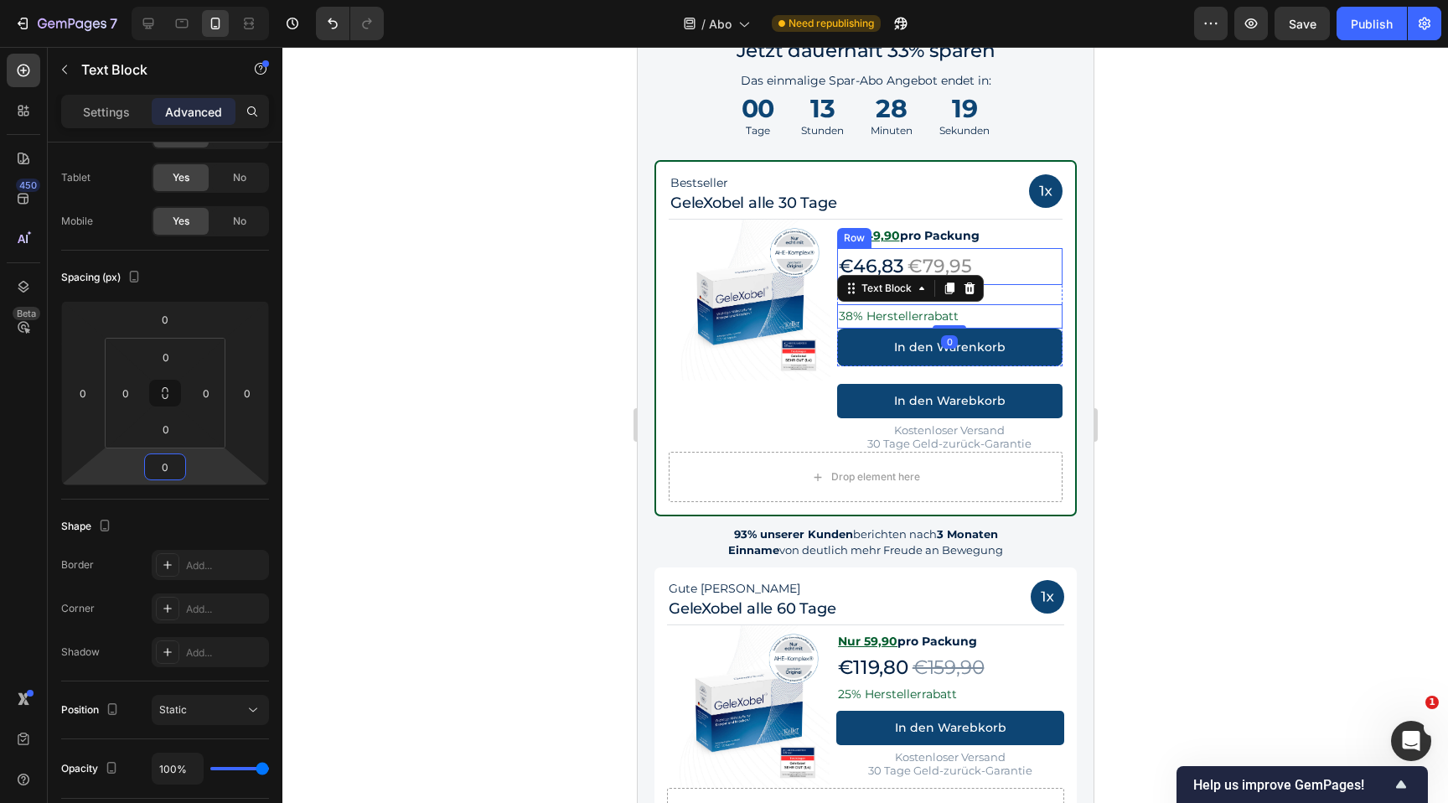
click at [1132, 277] on div at bounding box center [865, 425] width 1166 height 756
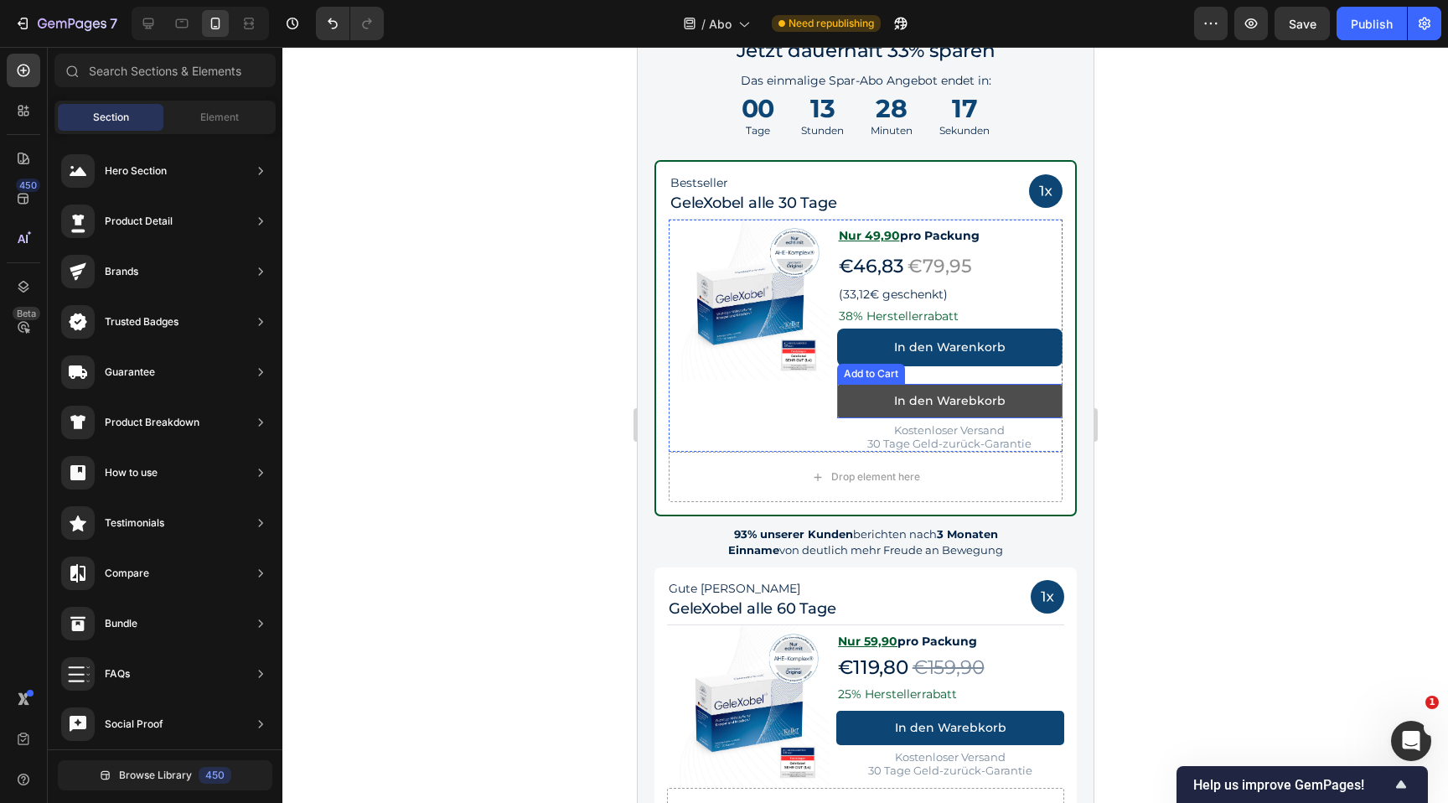
click at [1027, 396] on button "In den Warebkorb" at bounding box center [949, 401] width 226 height 34
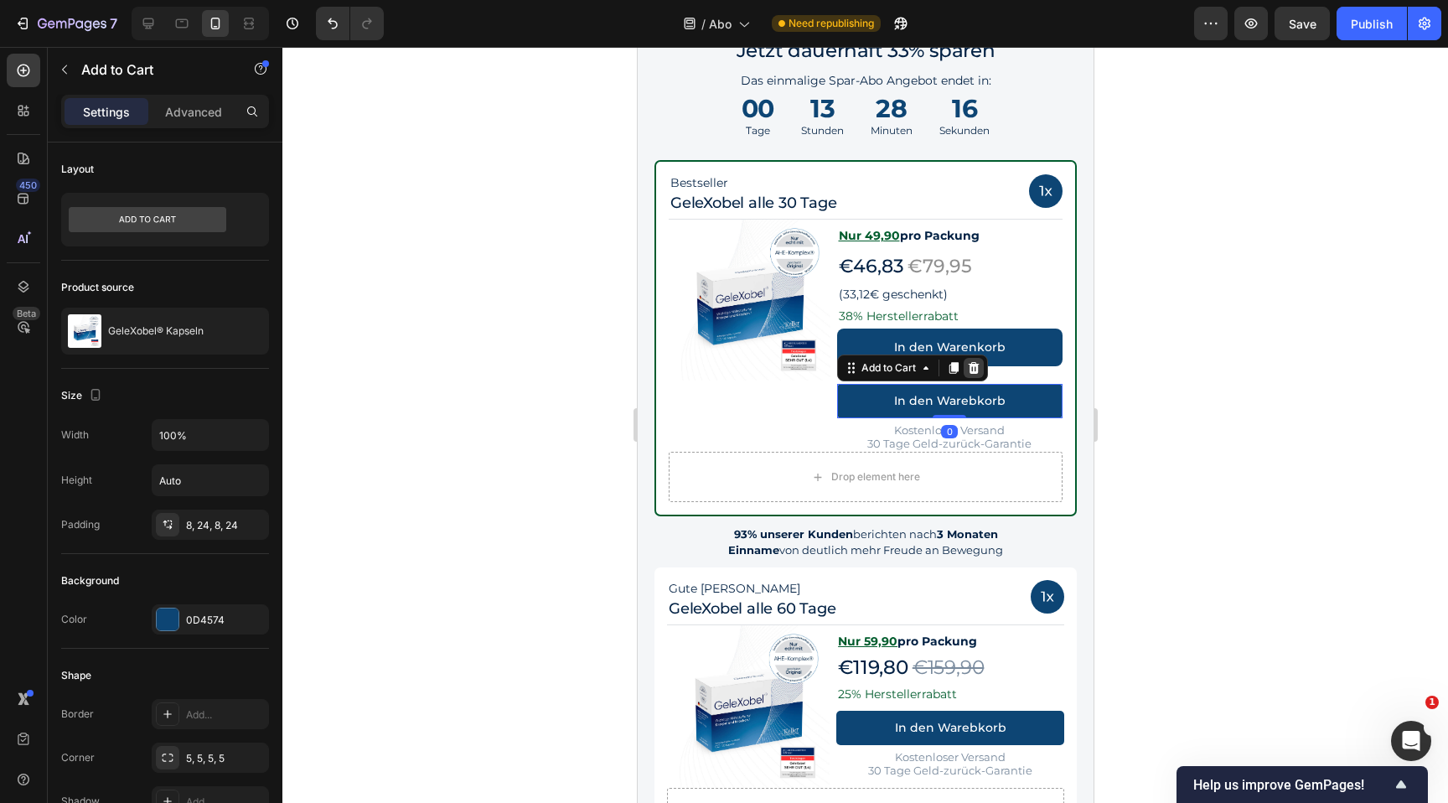
click at [976, 367] on icon at bounding box center [972, 368] width 11 height 12
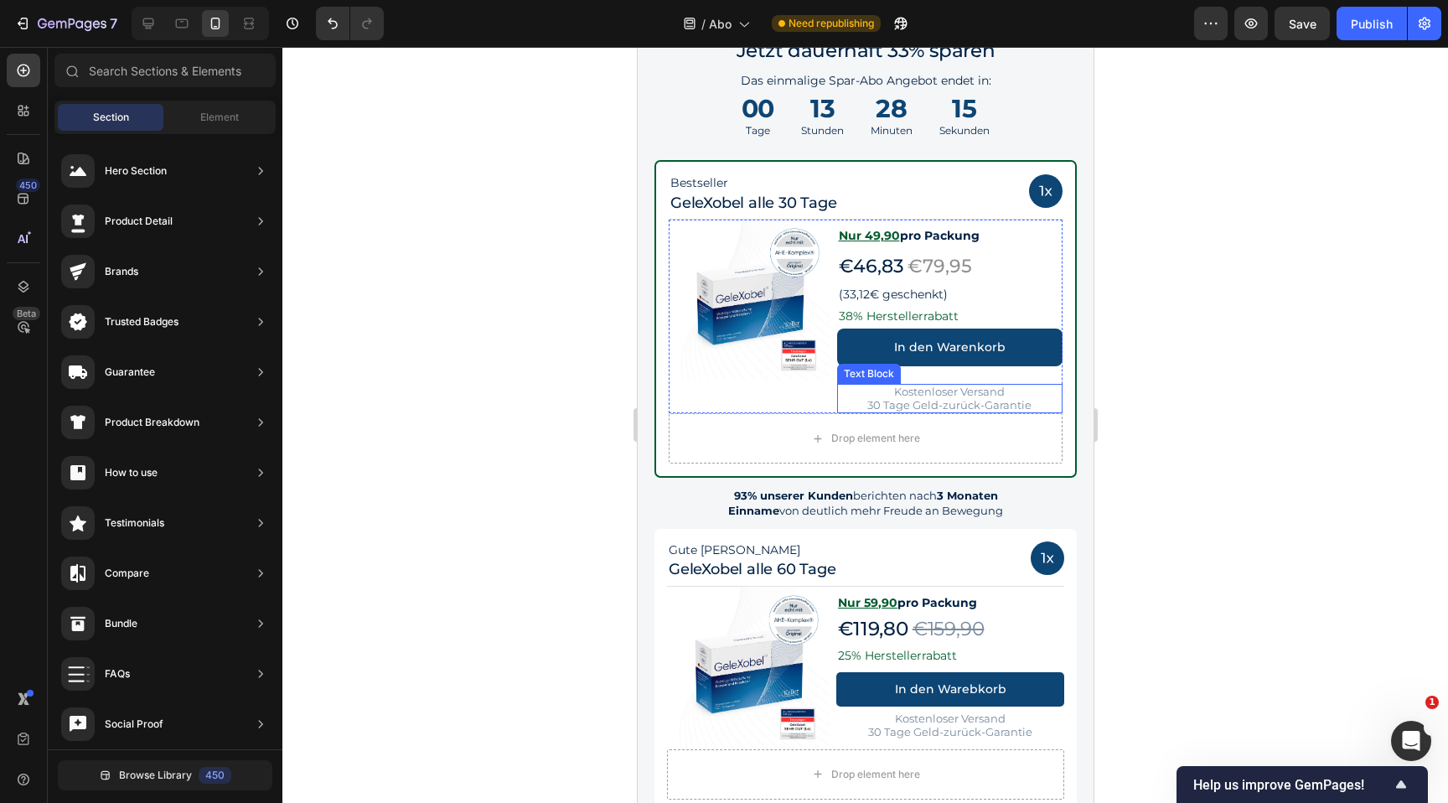
click at [1024, 386] on p "Kostenloser Versand" at bounding box center [949, 392] width 223 height 13
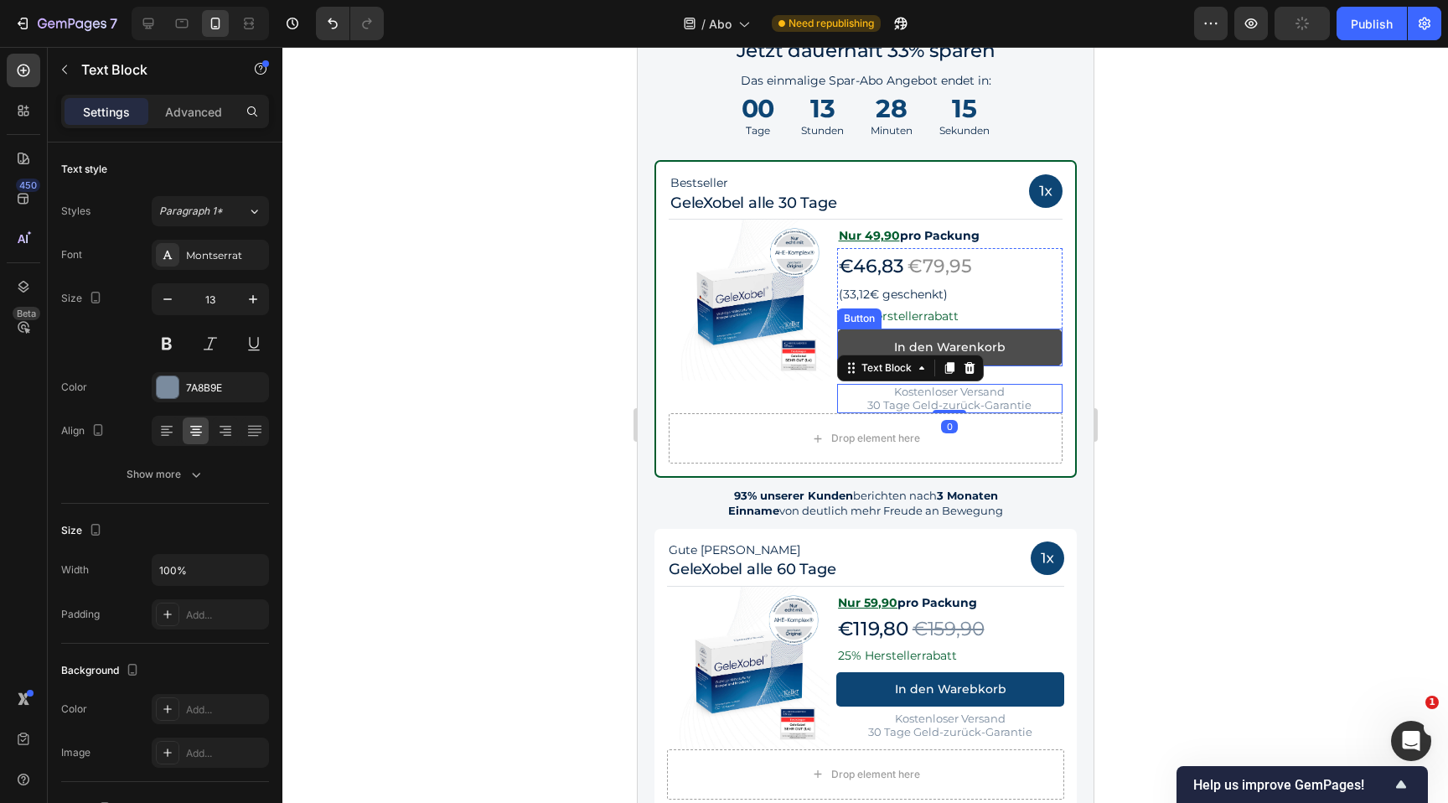
click at [1043, 360] on link "In den Warenkorb" at bounding box center [949, 348] width 226 height 38
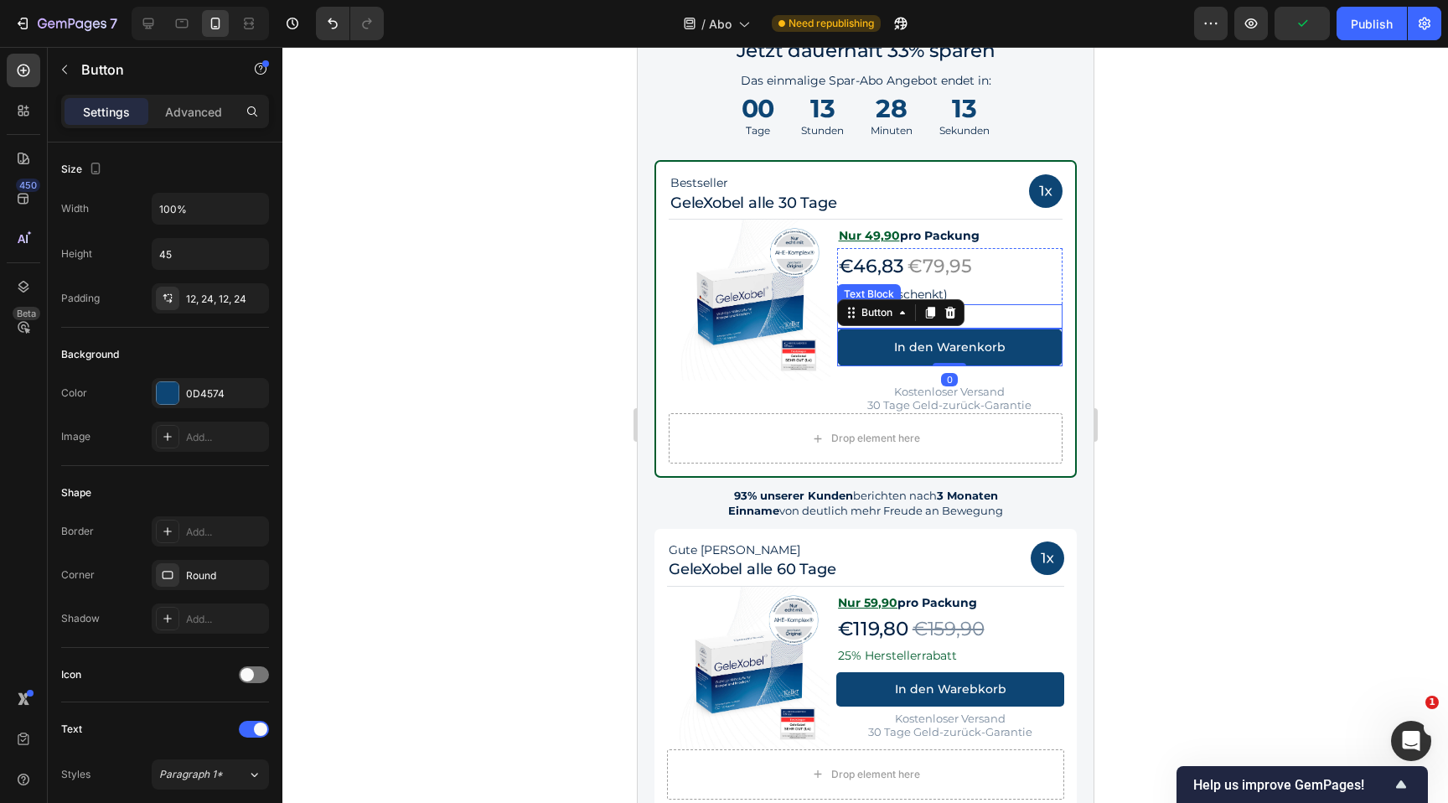
click at [1030, 320] on p "38% Herstellerrabatt" at bounding box center [949, 316] width 223 height 21
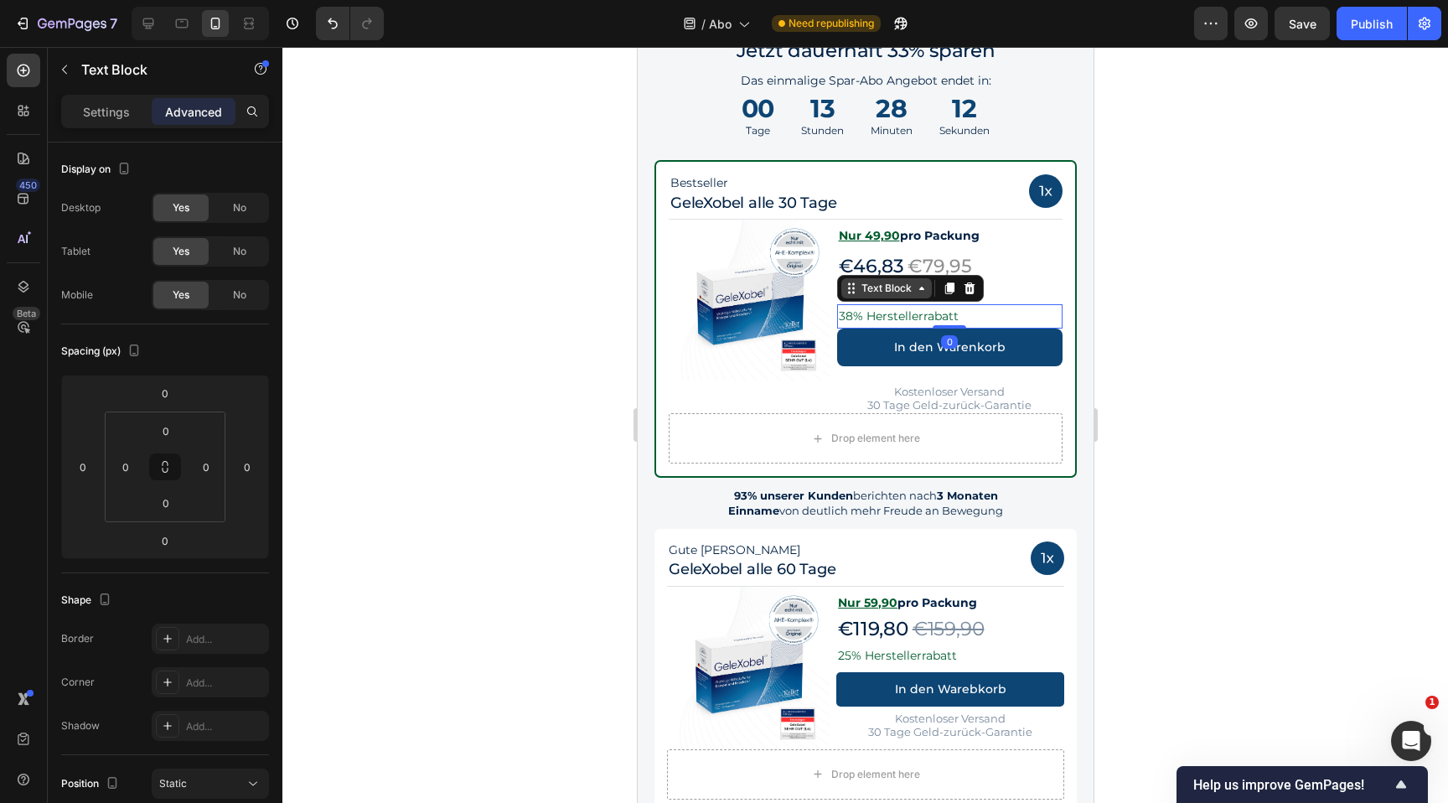
click at [895, 281] on div "Text Block" at bounding box center [885, 288] width 57 height 15
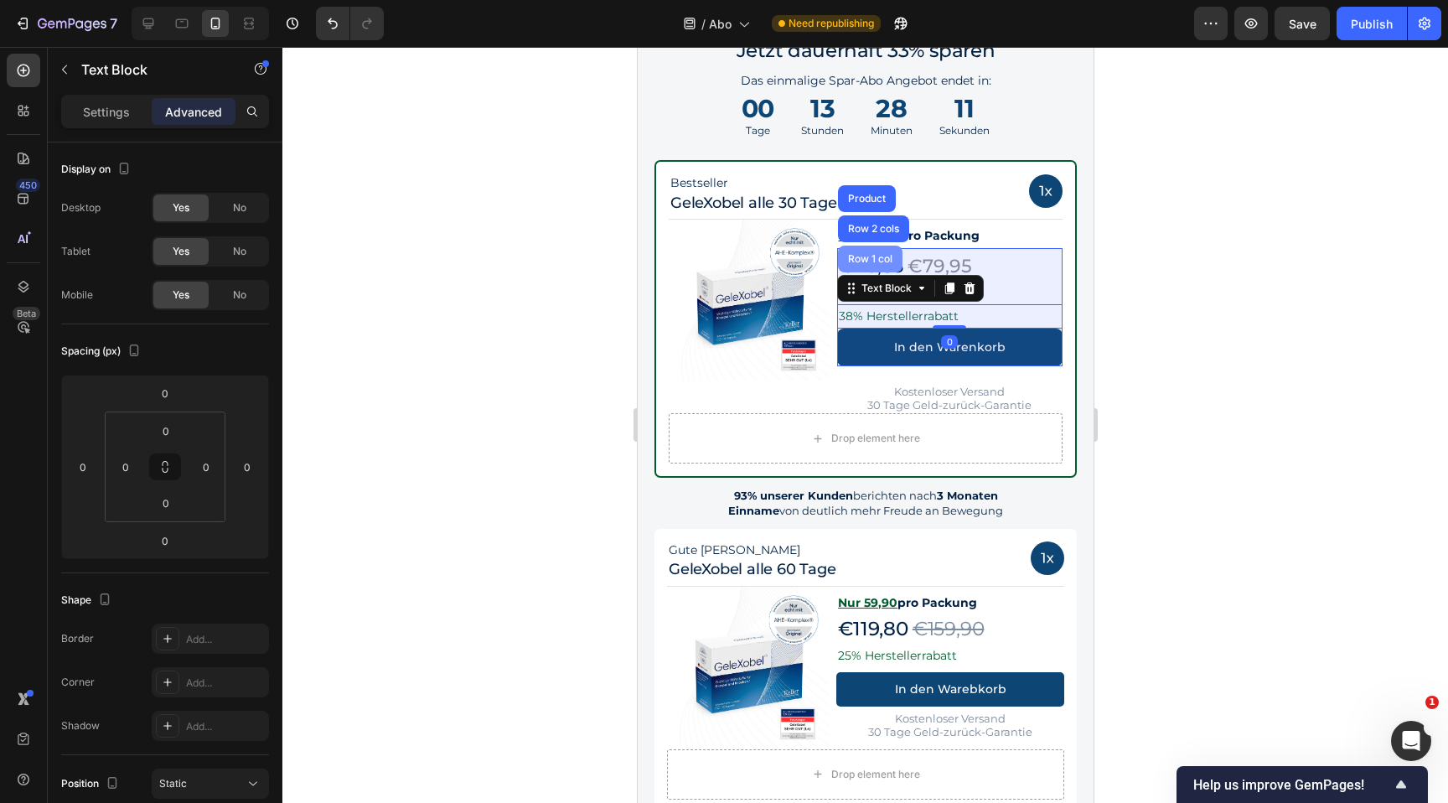
click at [886, 261] on div "Row 1 col" at bounding box center [869, 259] width 51 height 10
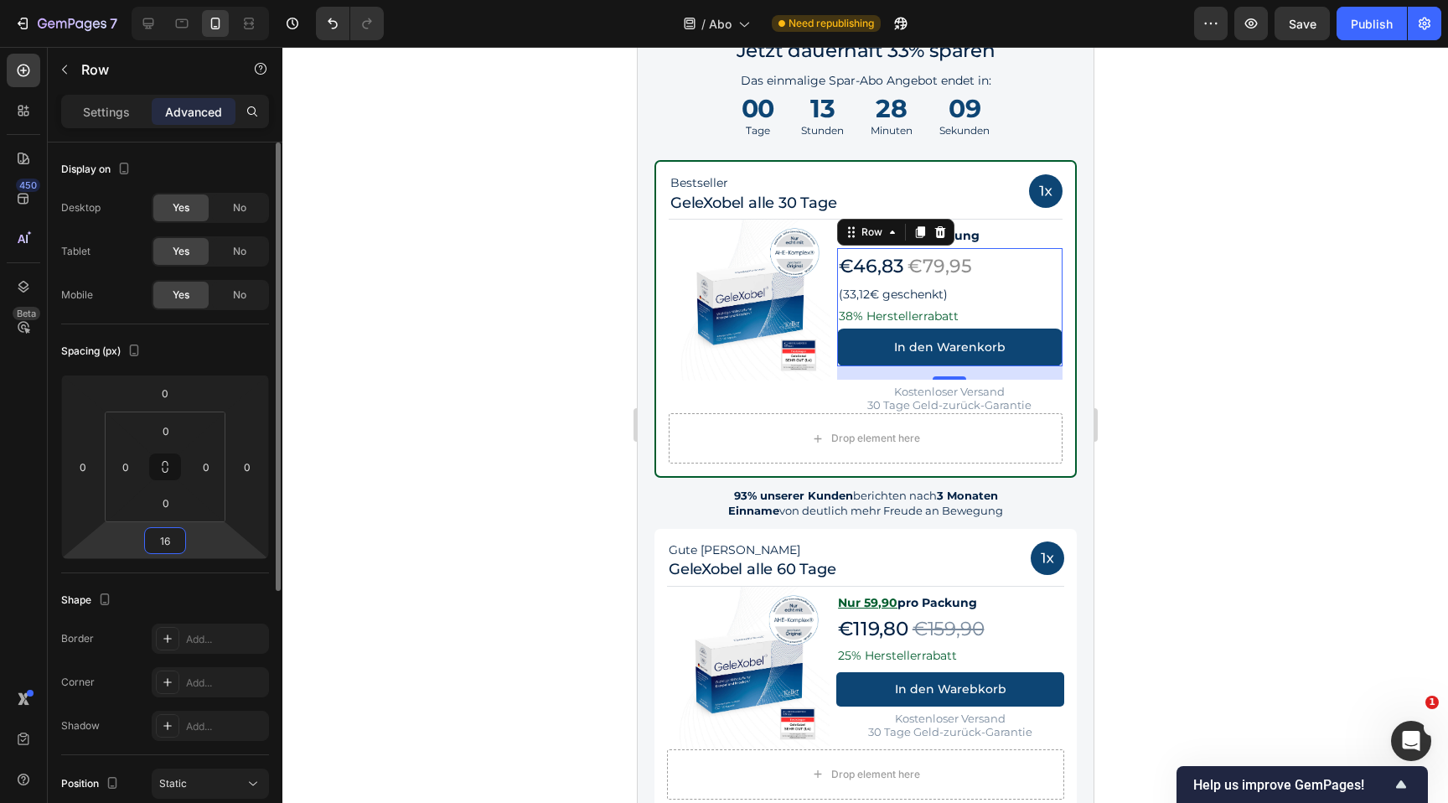
click at [158, 551] on input "16" at bounding box center [165, 540] width 34 height 25
type input "1"
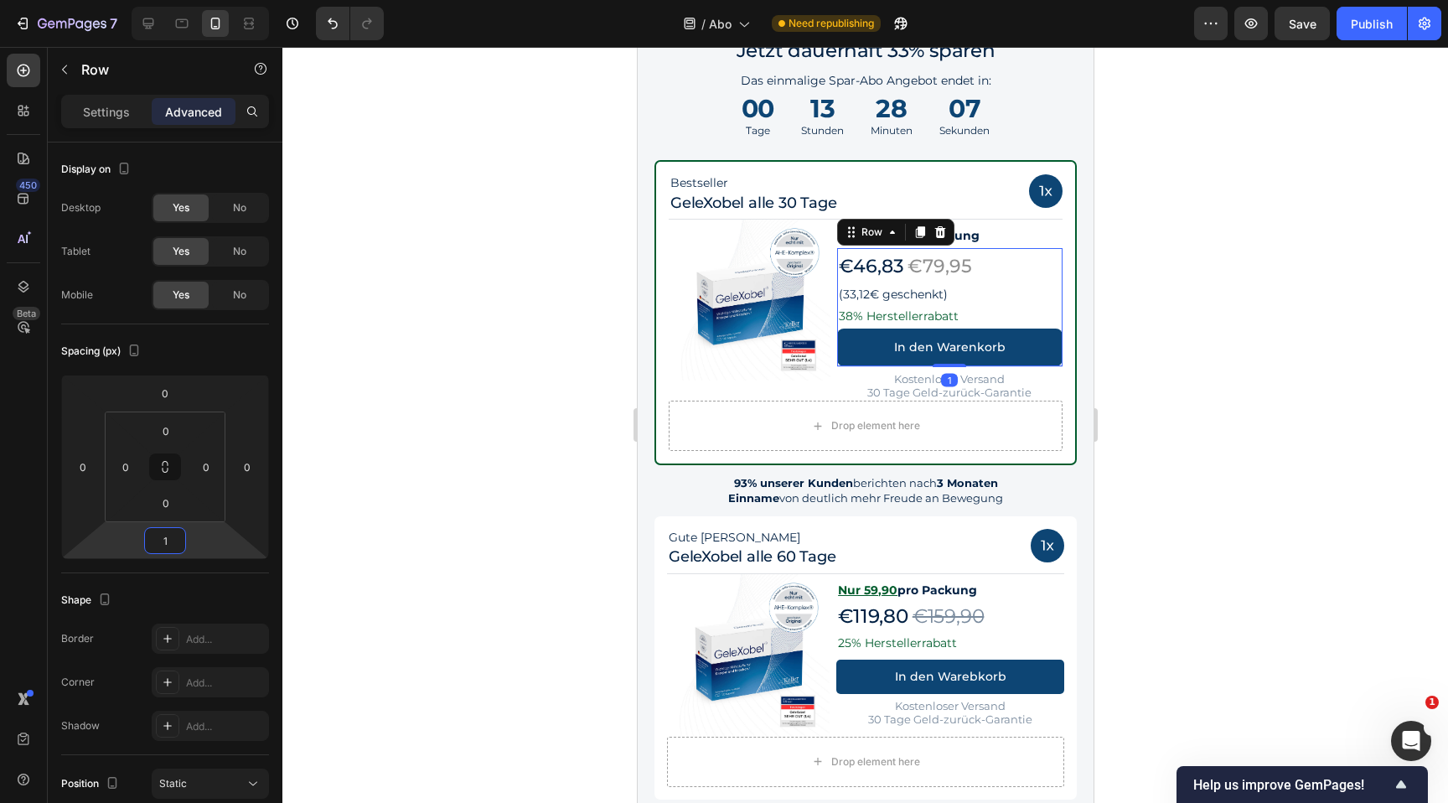
click at [1227, 324] on div at bounding box center [865, 425] width 1166 height 756
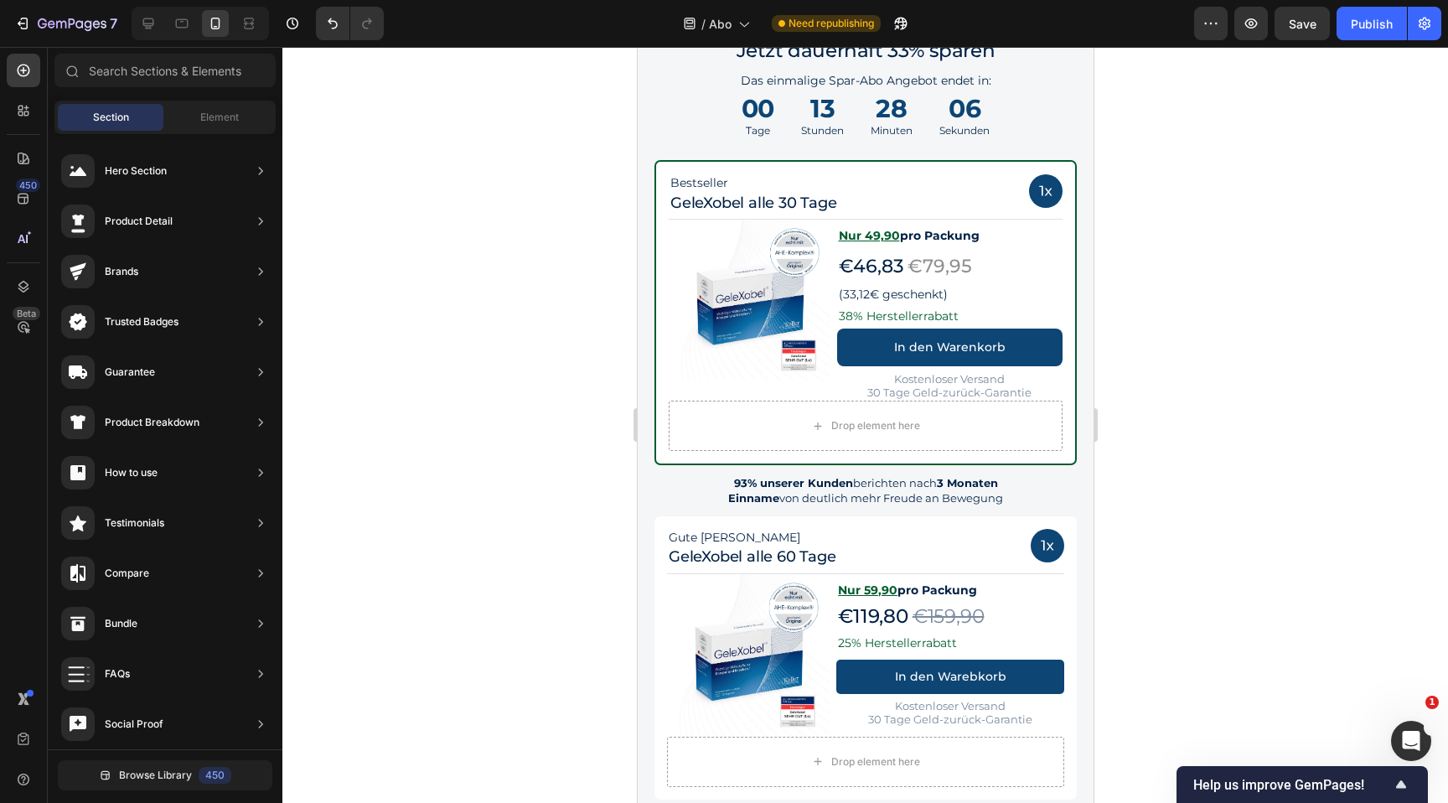
click at [1137, 338] on div at bounding box center [865, 425] width 1166 height 756
click at [1203, 283] on div at bounding box center [865, 425] width 1166 height 756
click at [1042, 294] on p "(33,12€ geschenkt)" at bounding box center [949, 295] width 223 height 16
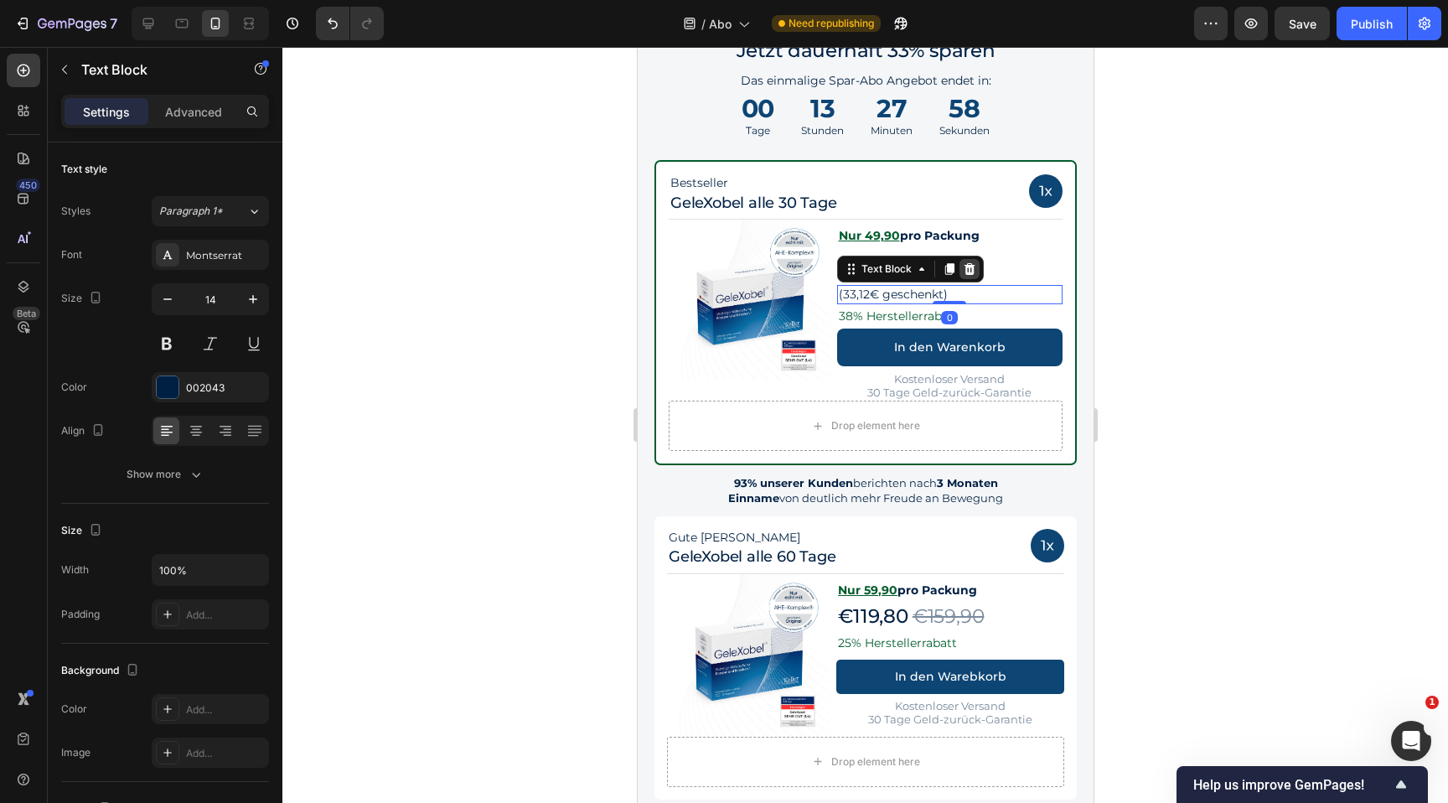
click at [967, 267] on icon at bounding box center [968, 268] width 13 height 13
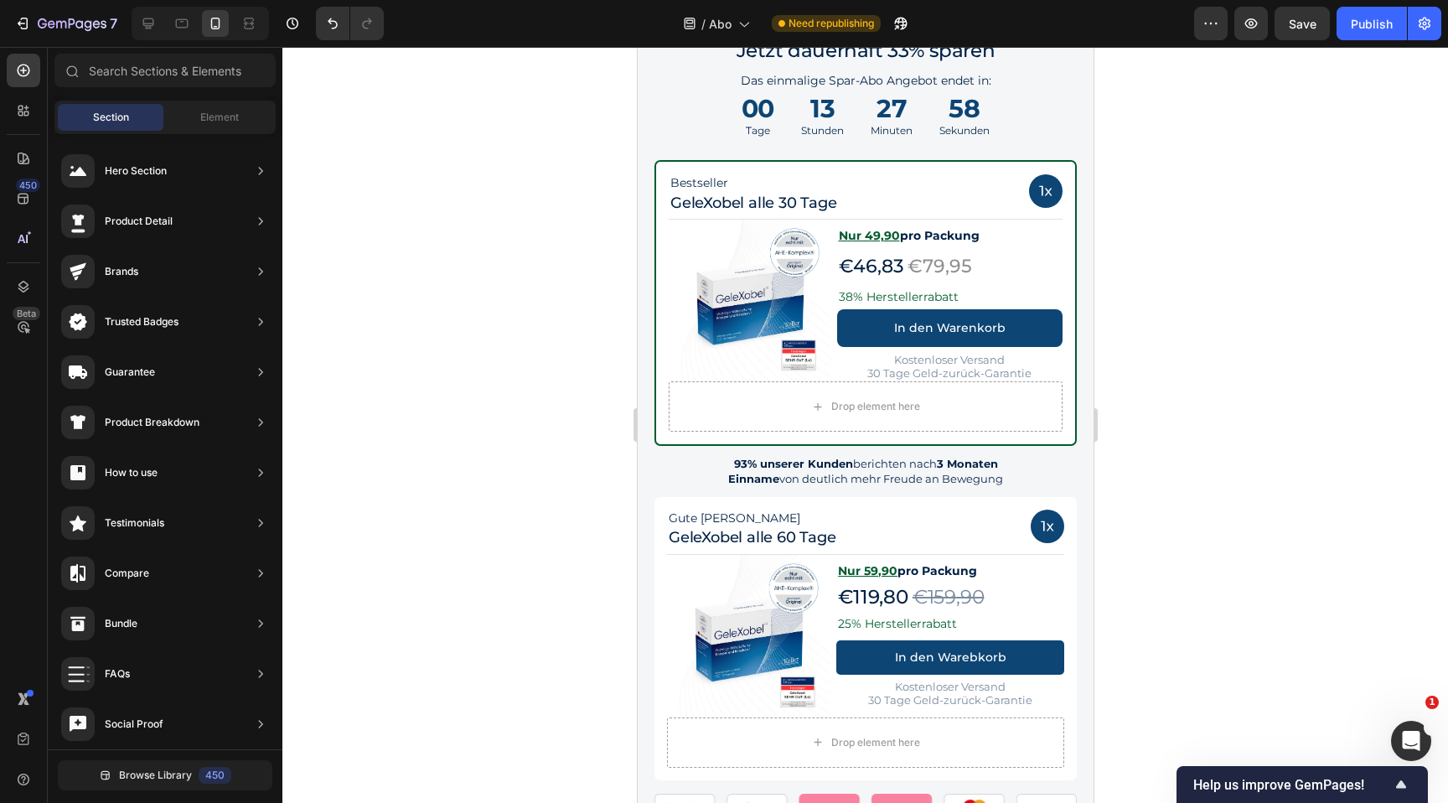
click at [1181, 331] on div at bounding box center [865, 425] width 1166 height 756
click at [1001, 277] on div "€46,83 Text Block €79,95 Text Block Row" at bounding box center [949, 266] width 226 height 37
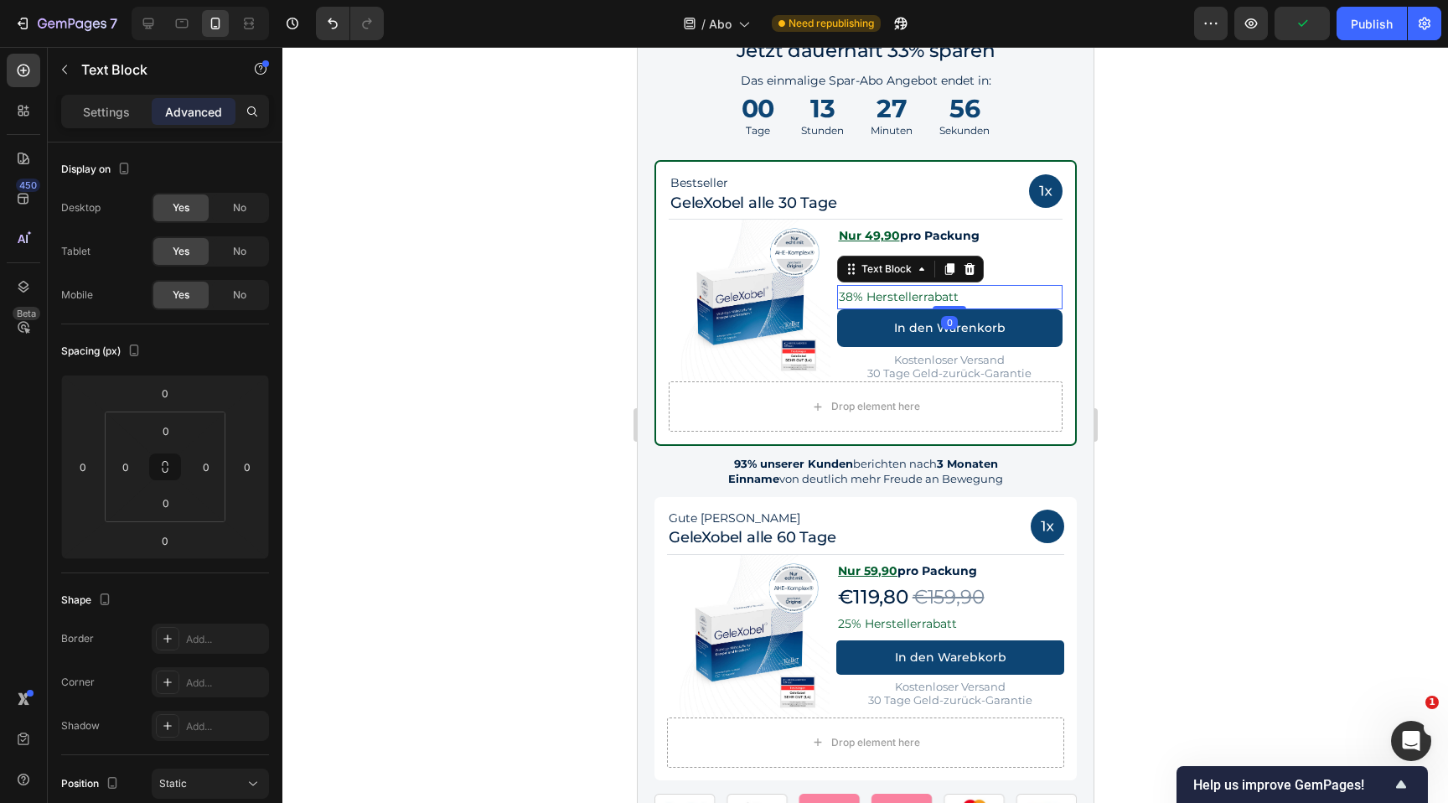
click at [1001, 292] on p "38% Herstellerrabatt" at bounding box center [949, 297] width 223 height 21
click at [165, 0] on html "7 Version history / Abo Need republishing Preview Save Publish 450 Beta Section…" at bounding box center [724, 0] width 1448 height 0
type input "-10"
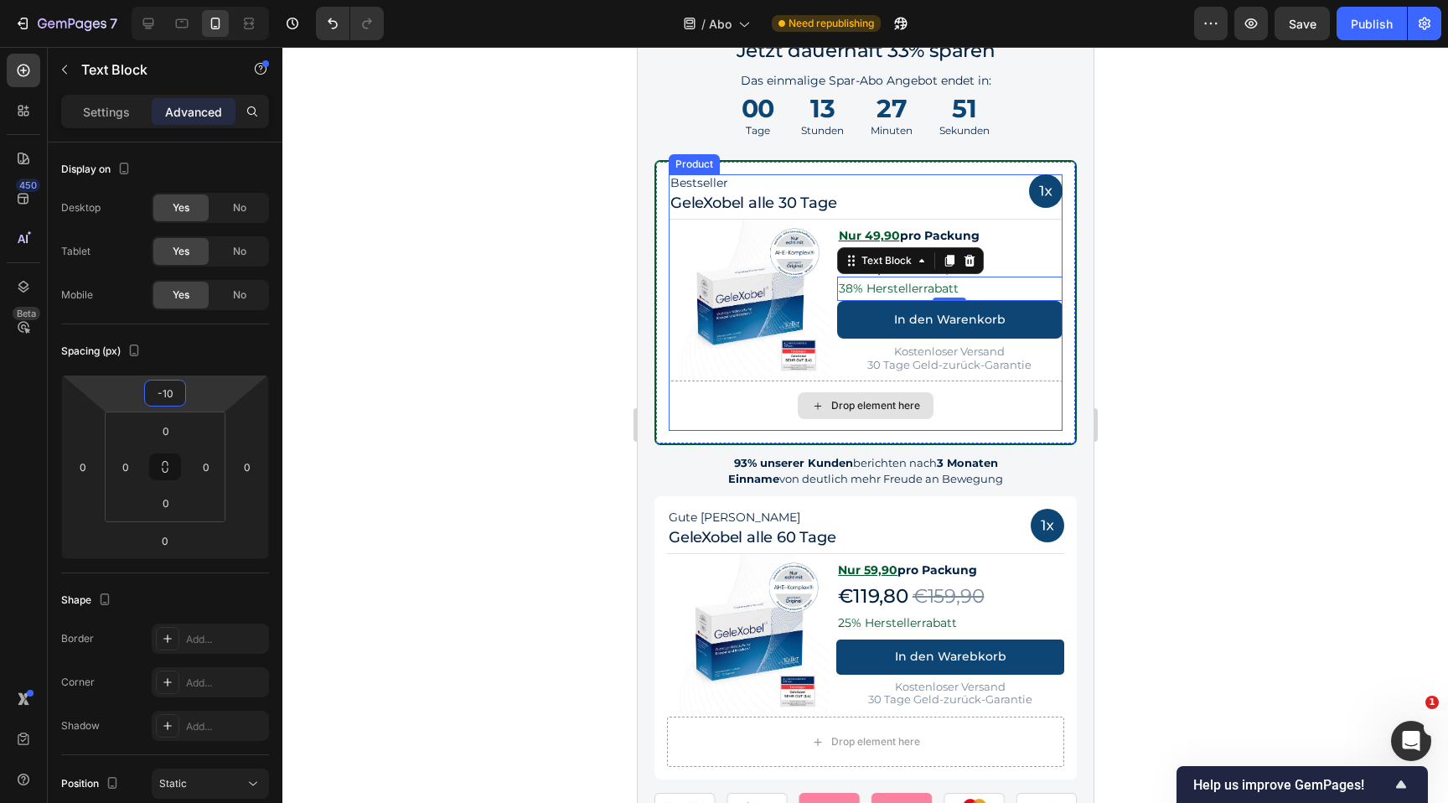
click at [1166, 380] on div at bounding box center [865, 425] width 1166 height 756
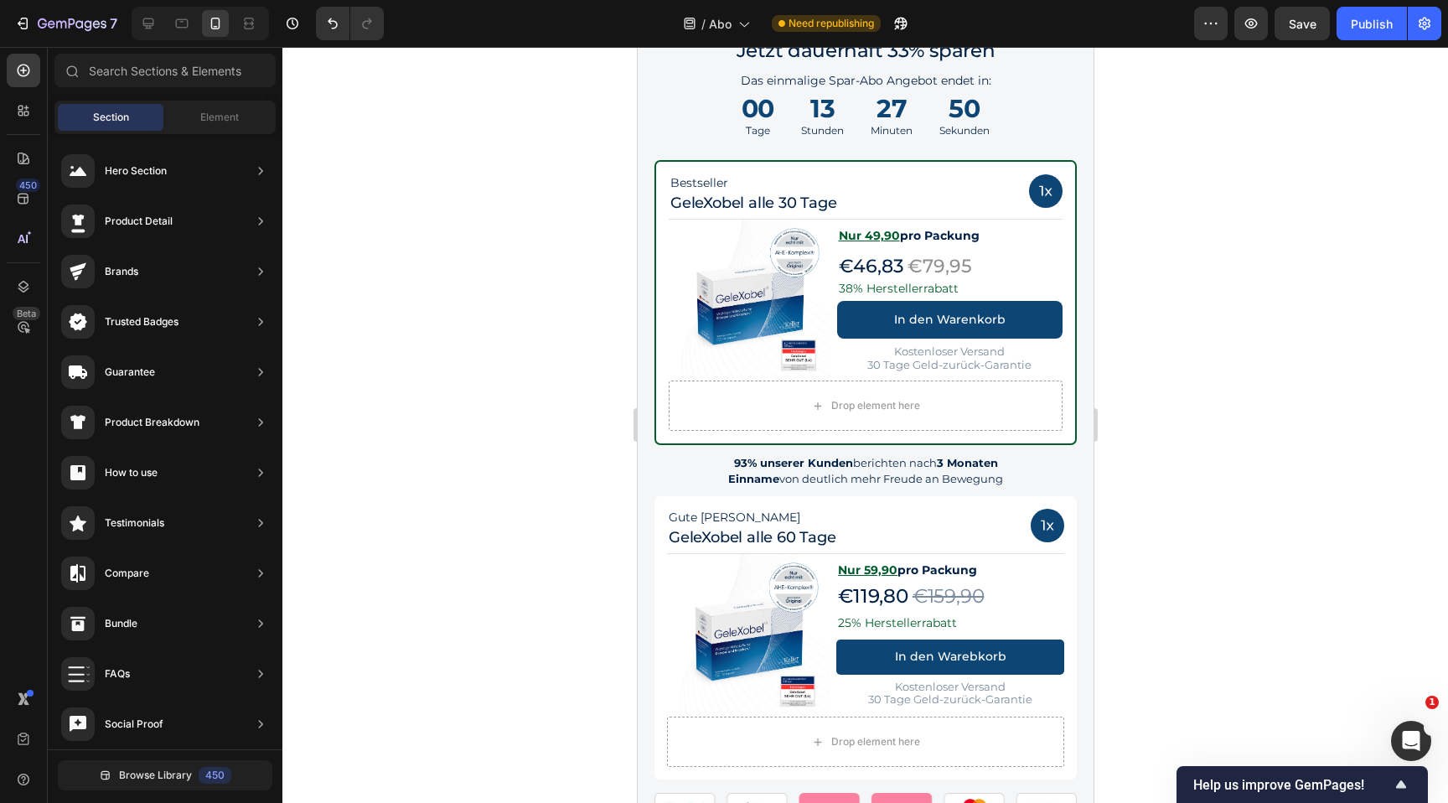
click at [1168, 375] on div at bounding box center [865, 425] width 1166 height 756
click at [872, 234] on u "Nur 49,90" at bounding box center [868, 235] width 61 height 15
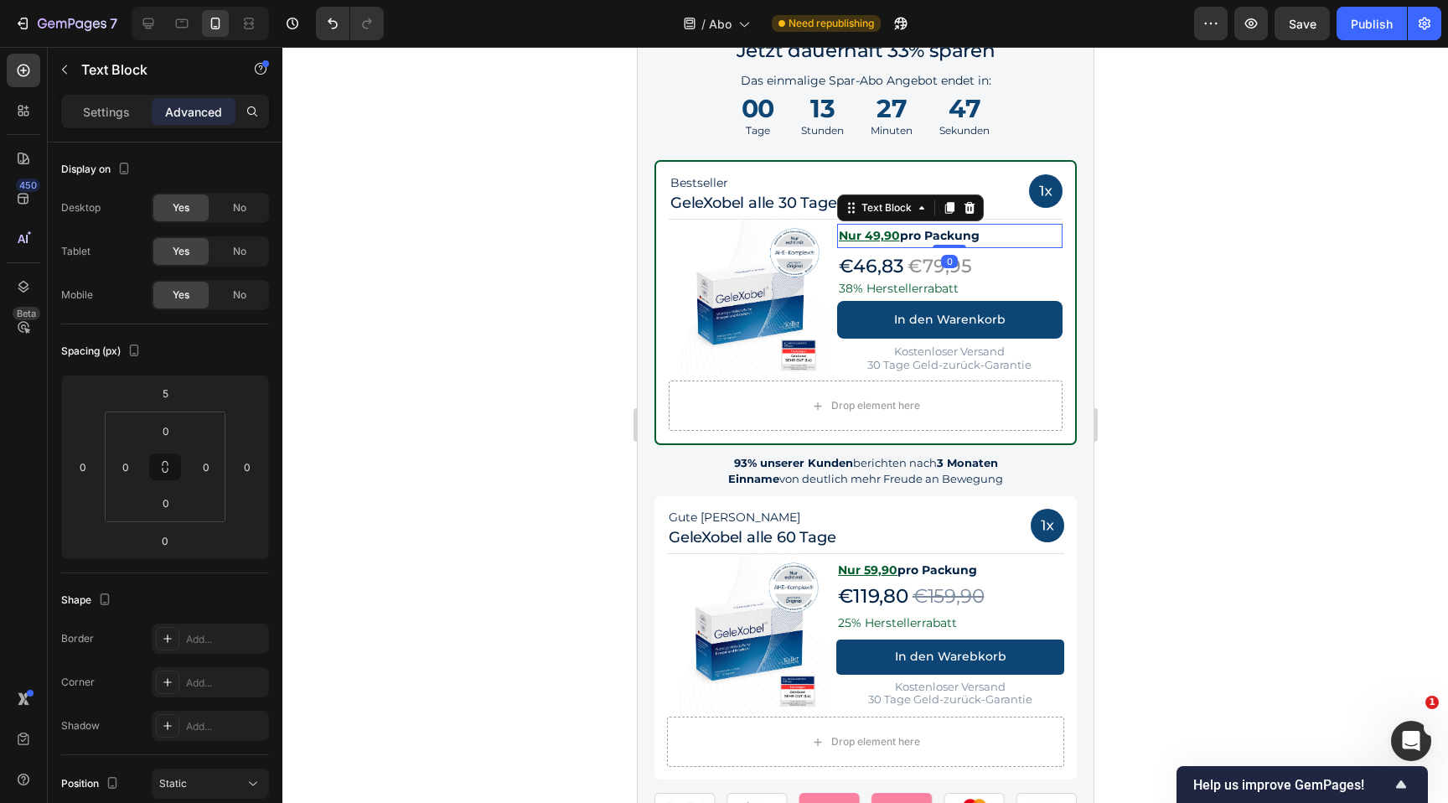
click at [872, 234] on u "Nur 49,90" at bounding box center [868, 235] width 61 height 15
click at [1198, 243] on div at bounding box center [865, 425] width 1166 height 756
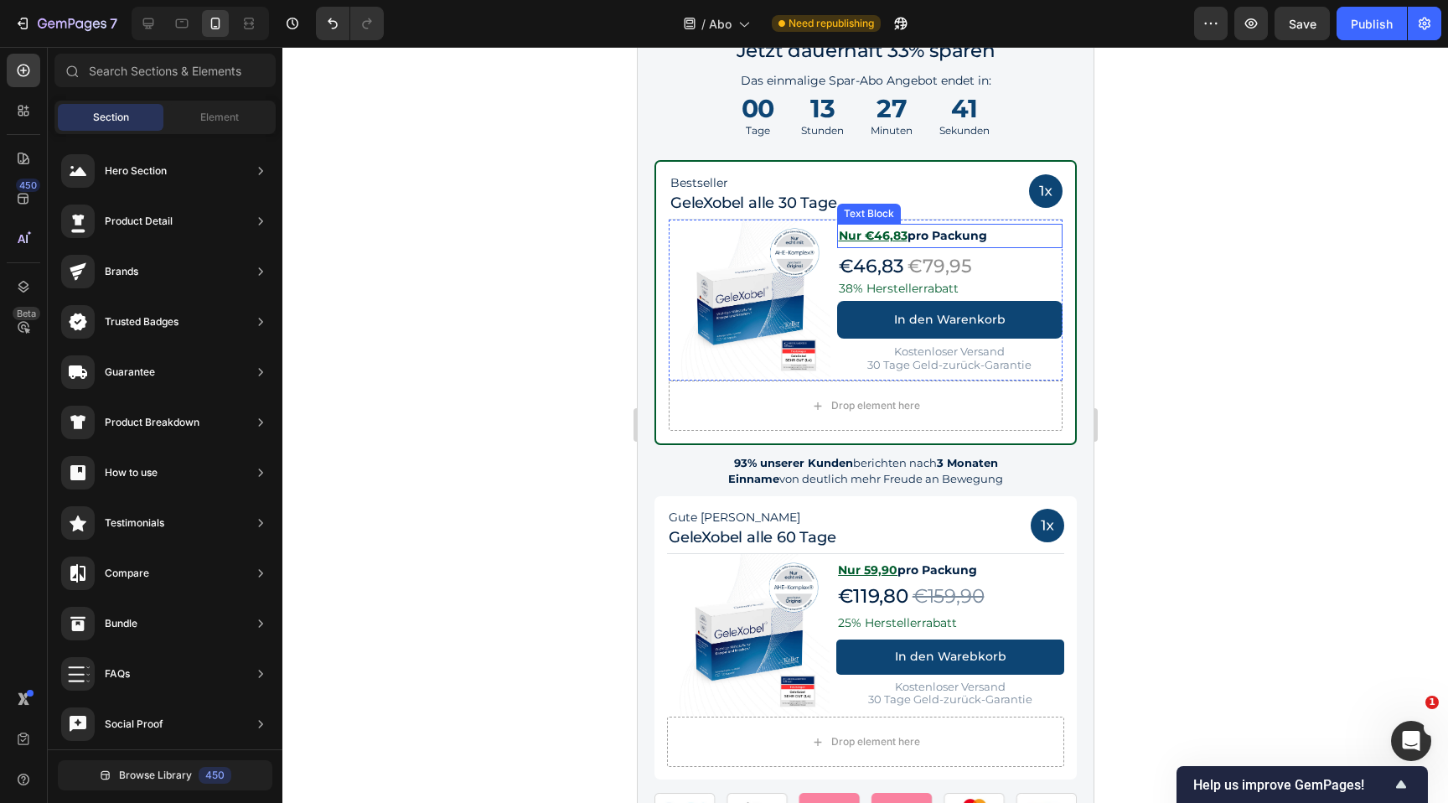
click at [1018, 252] on div "€46,83 Text Block €79,95 Text Block Row" at bounding box center [949, 266] width 226 height 37
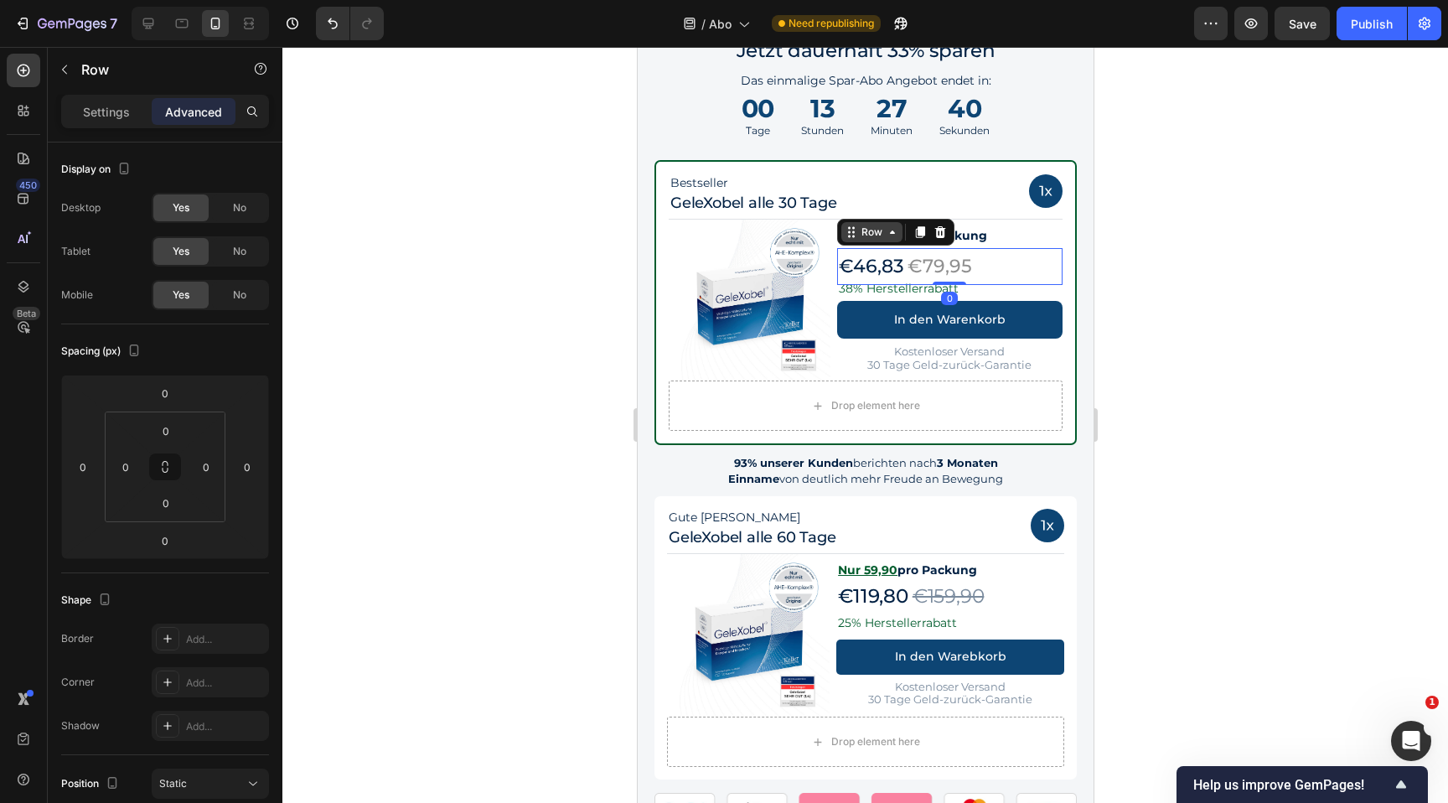
click at [871, 235] on div "Row" at bounding box center [871, 232] width 28 height 15
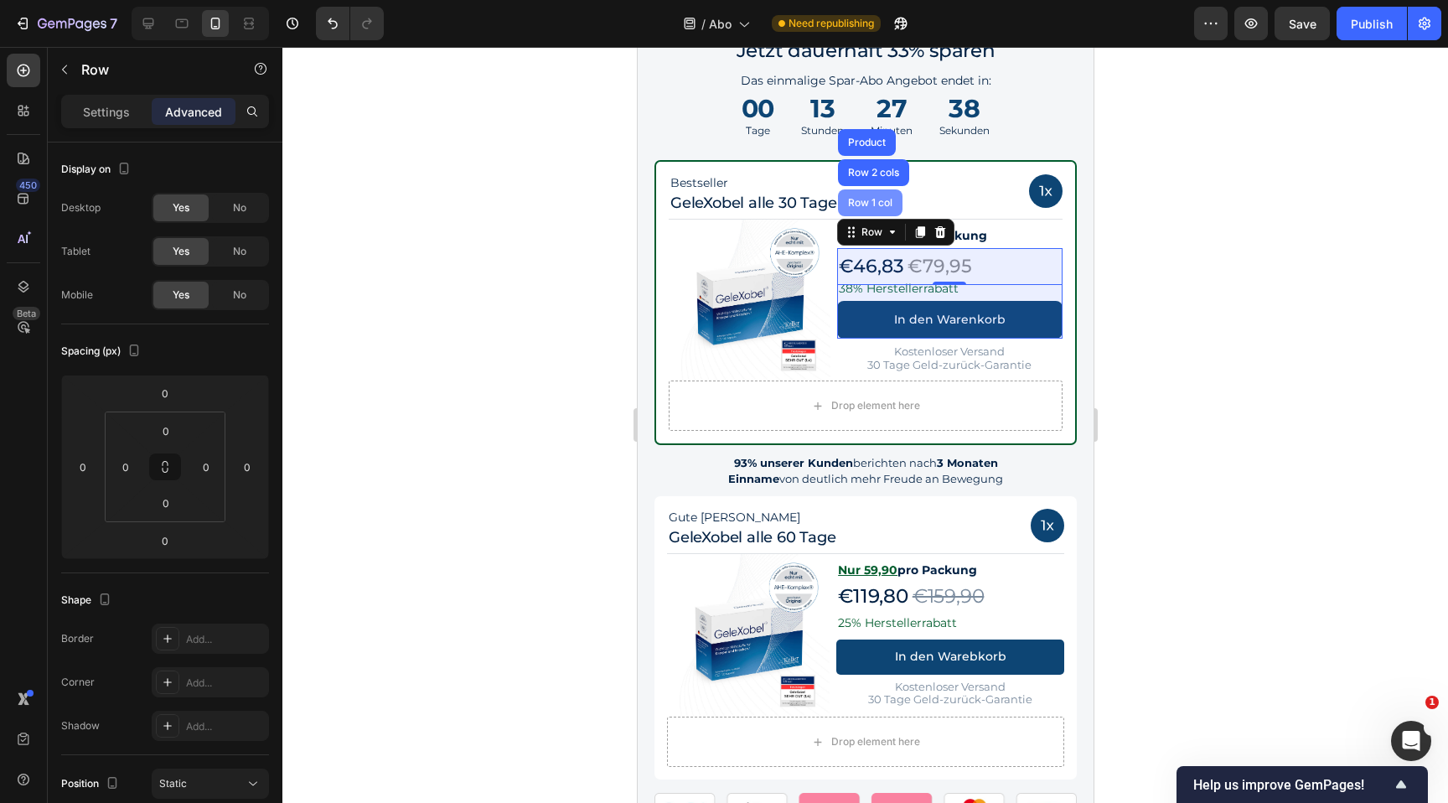
click at [872, 199] on div "Row 1 col" at bounding box center [869, 203] width 51 height 10
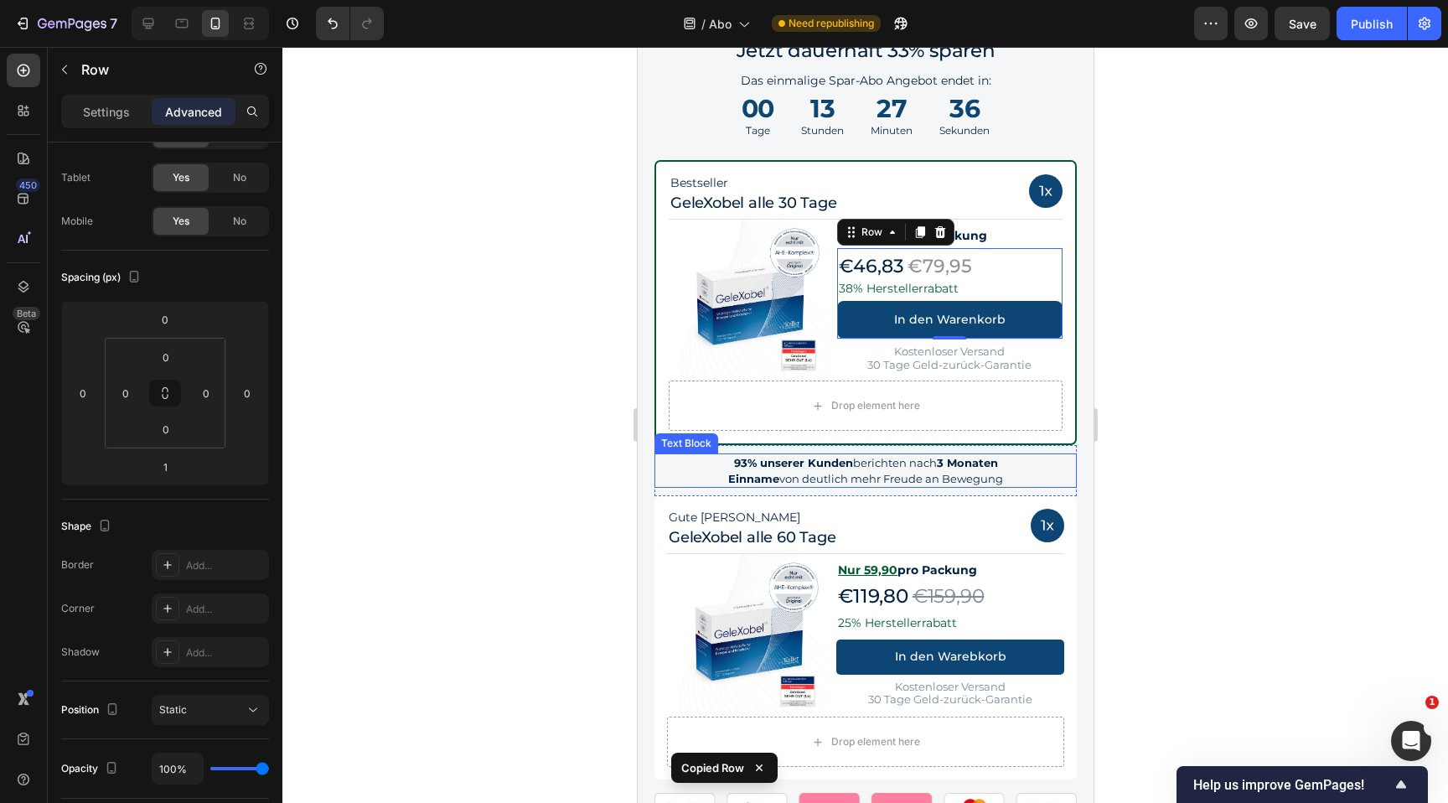
scroll to position [1532, 0]
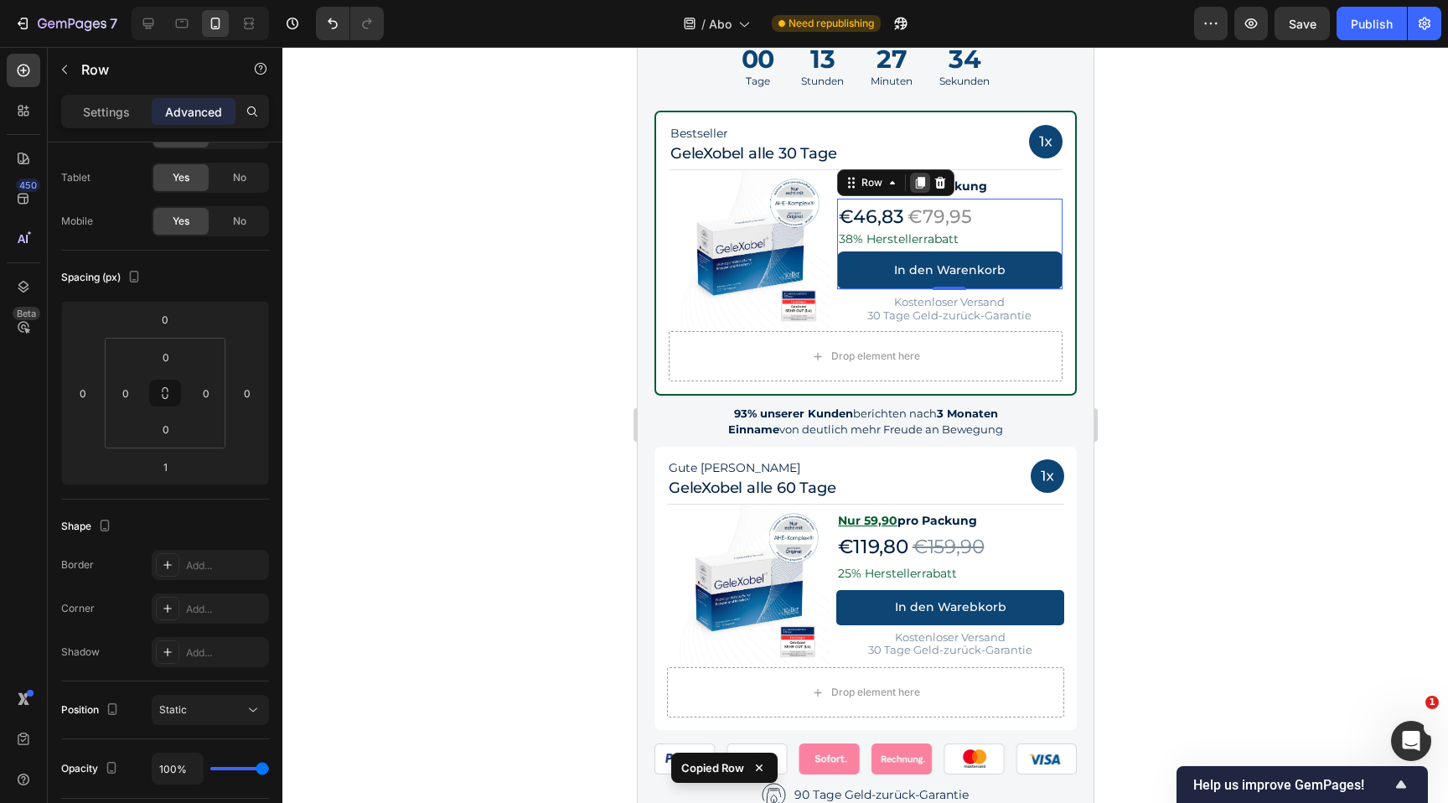
click at [917, 180] on icon at bounding box center [918, 183] width 9 height 12
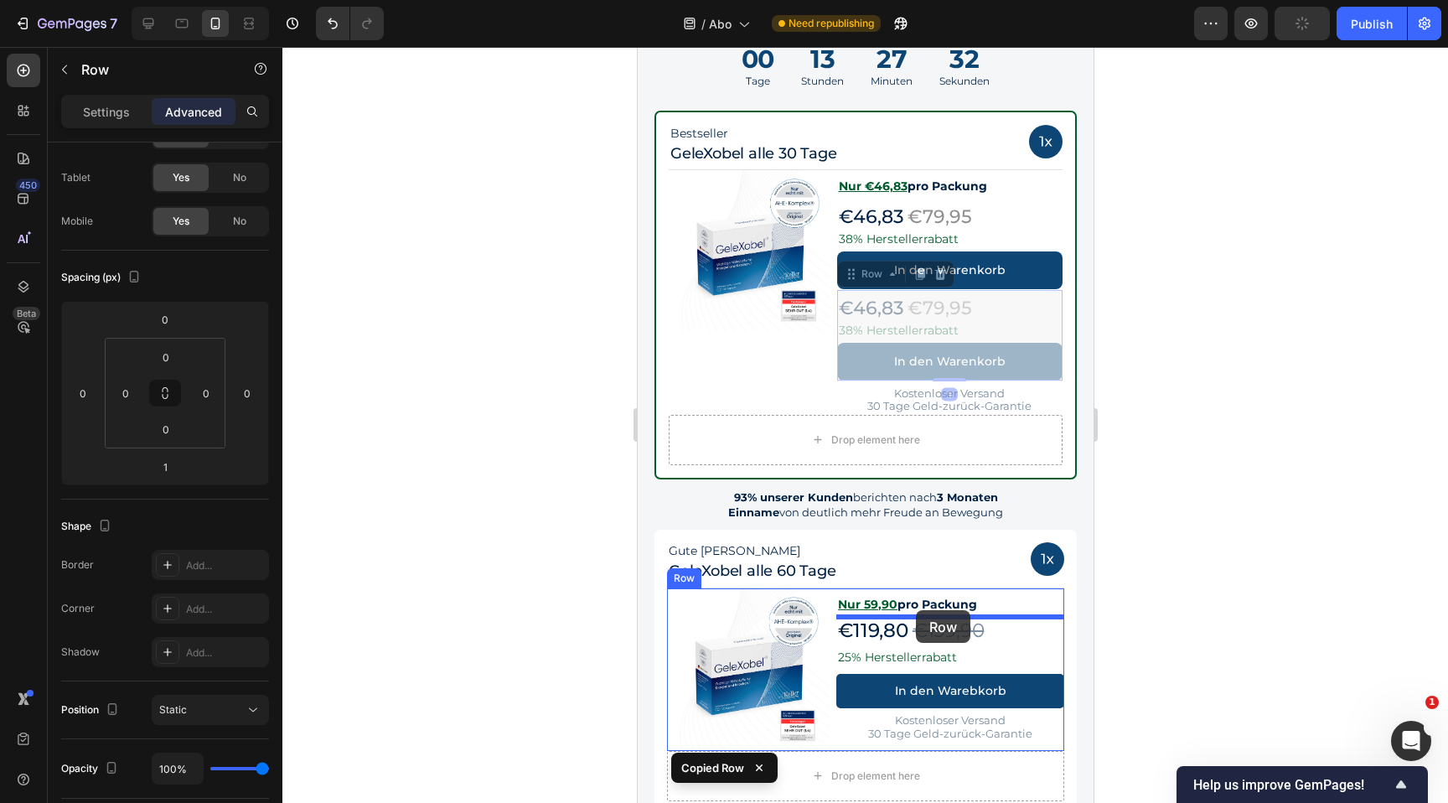
drag, startPoint x: 869, startPoint y: 283, endPoint x: 915, endPoint y: 610, distance: 330.1
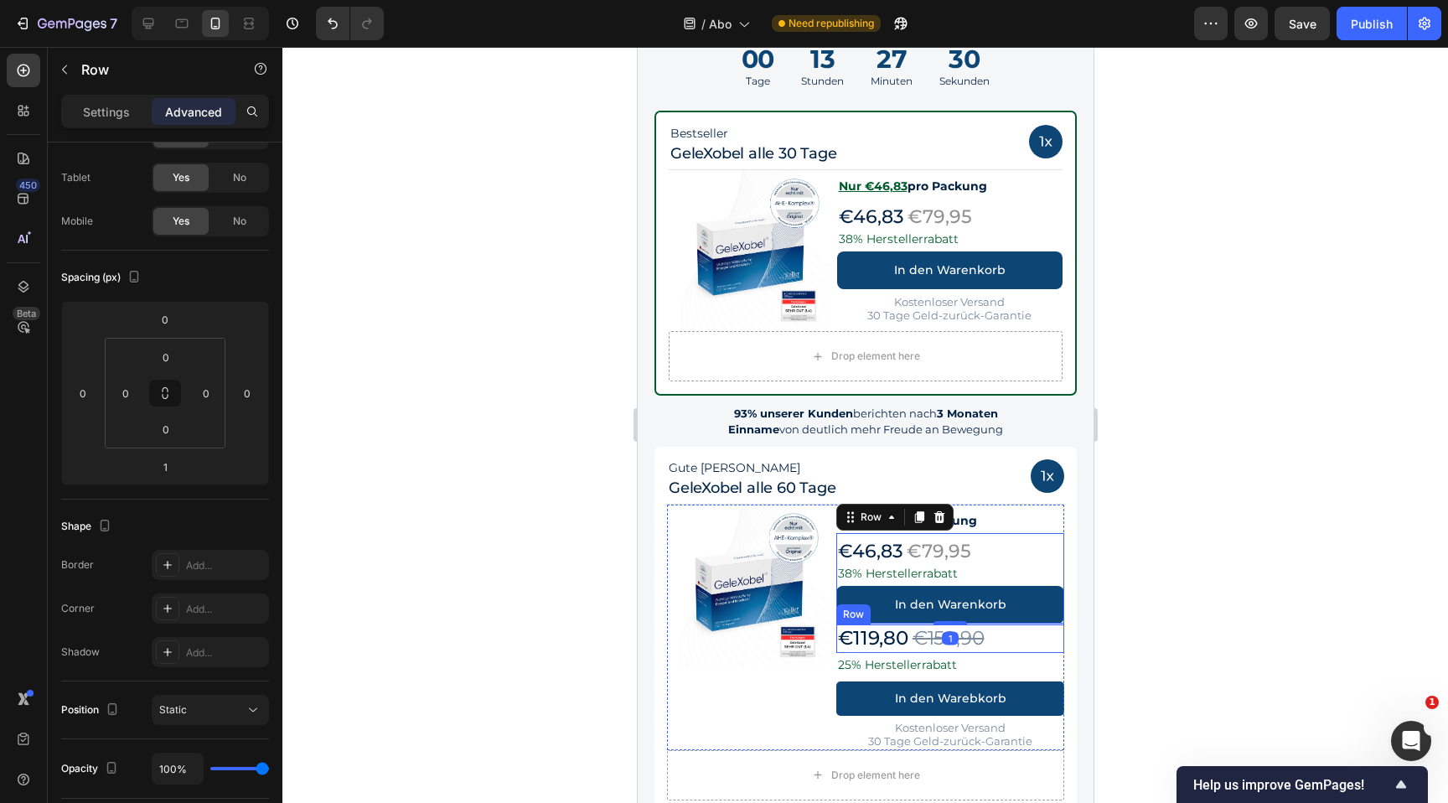
click at [1018, 642] on div "€119,80 Product Price Product Price €159,90 Product Price Product Price Row" at bounding box center [950, 638] width 228 height 28
click at [941, 615] on div at bounding box center [939, 608] width 20 height 20
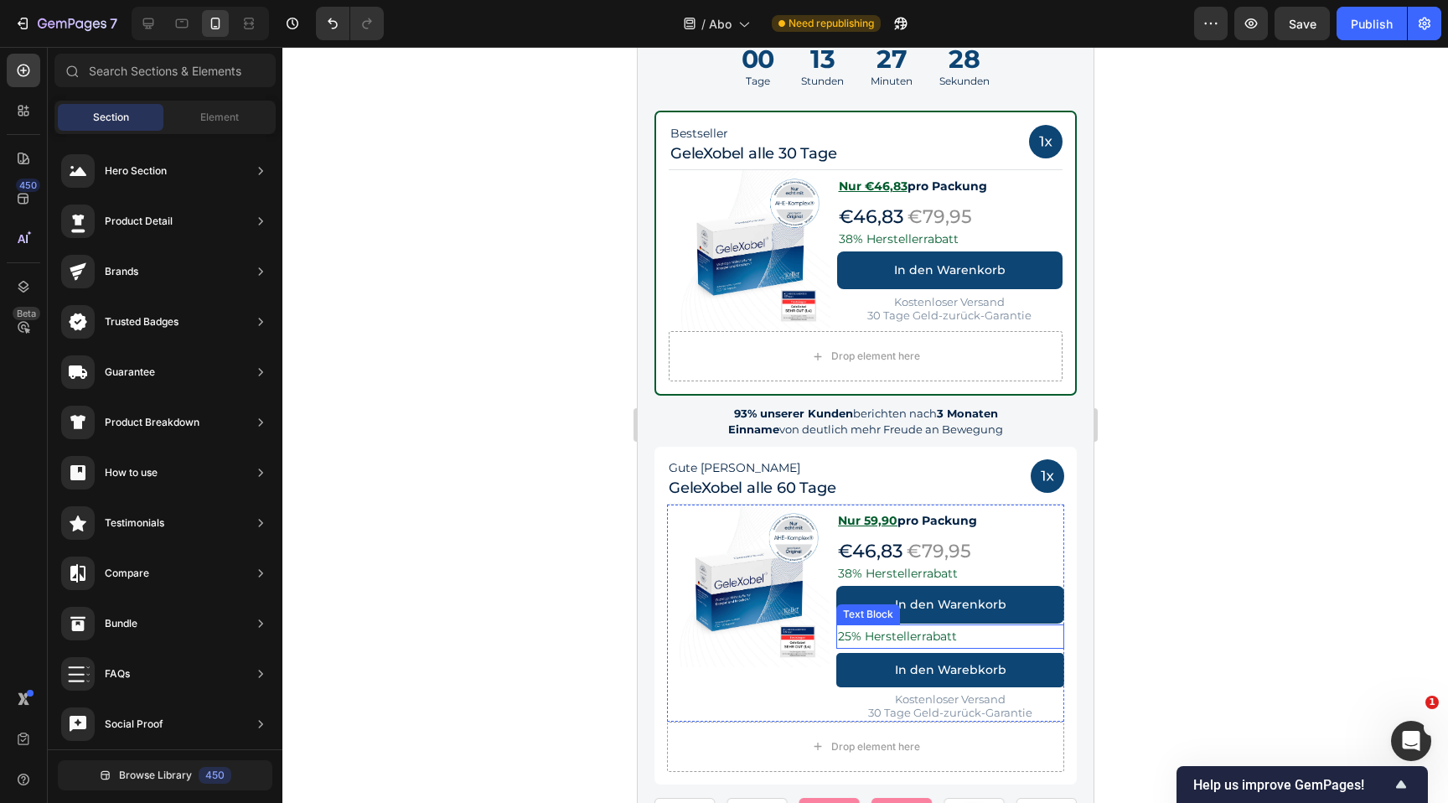
click at [991, 639] on p "25% Herstellerrabatt" at bounding box center [949, 636] width 225 height 21
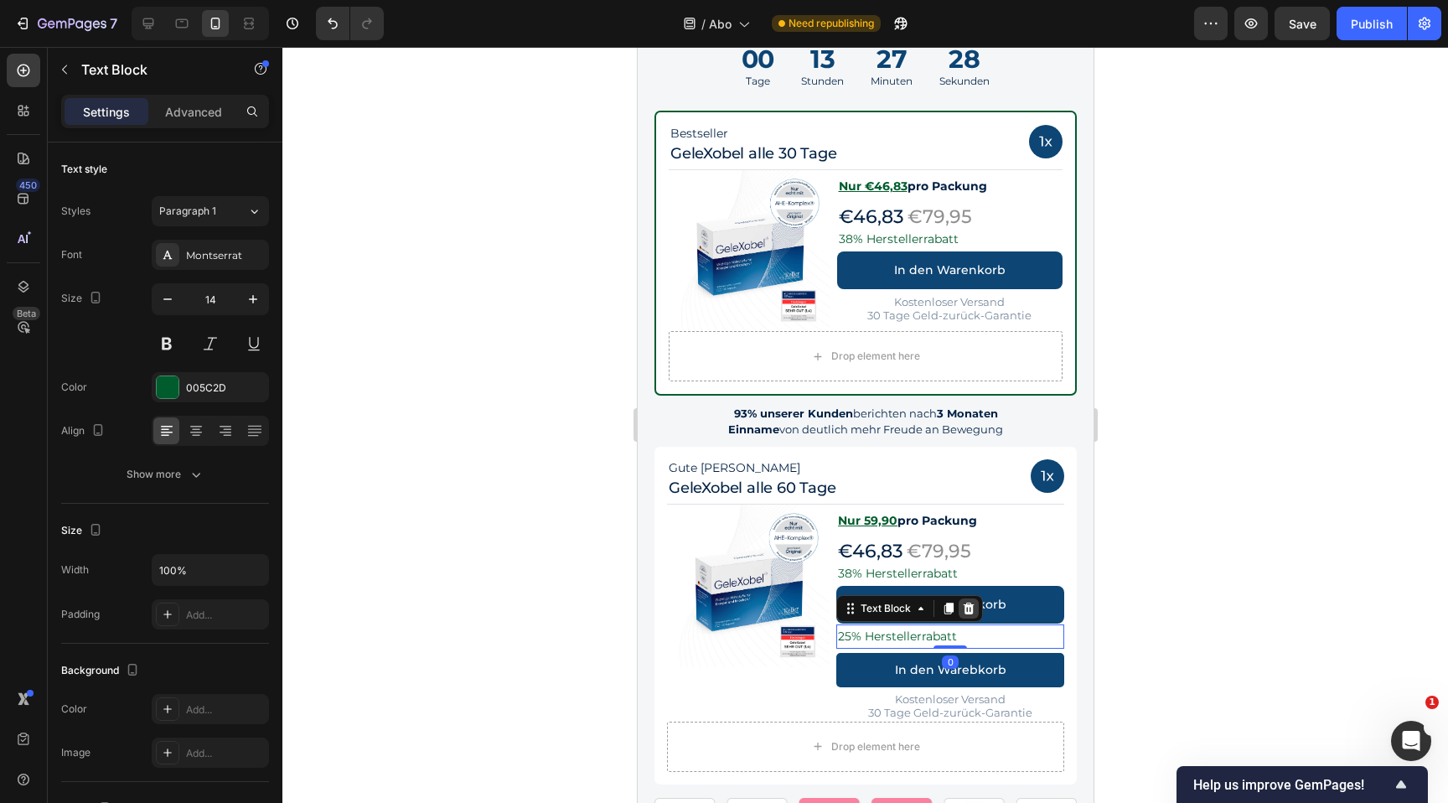
click at [968, 610] on icon at bounding box center [968, 609] width 11 height 12
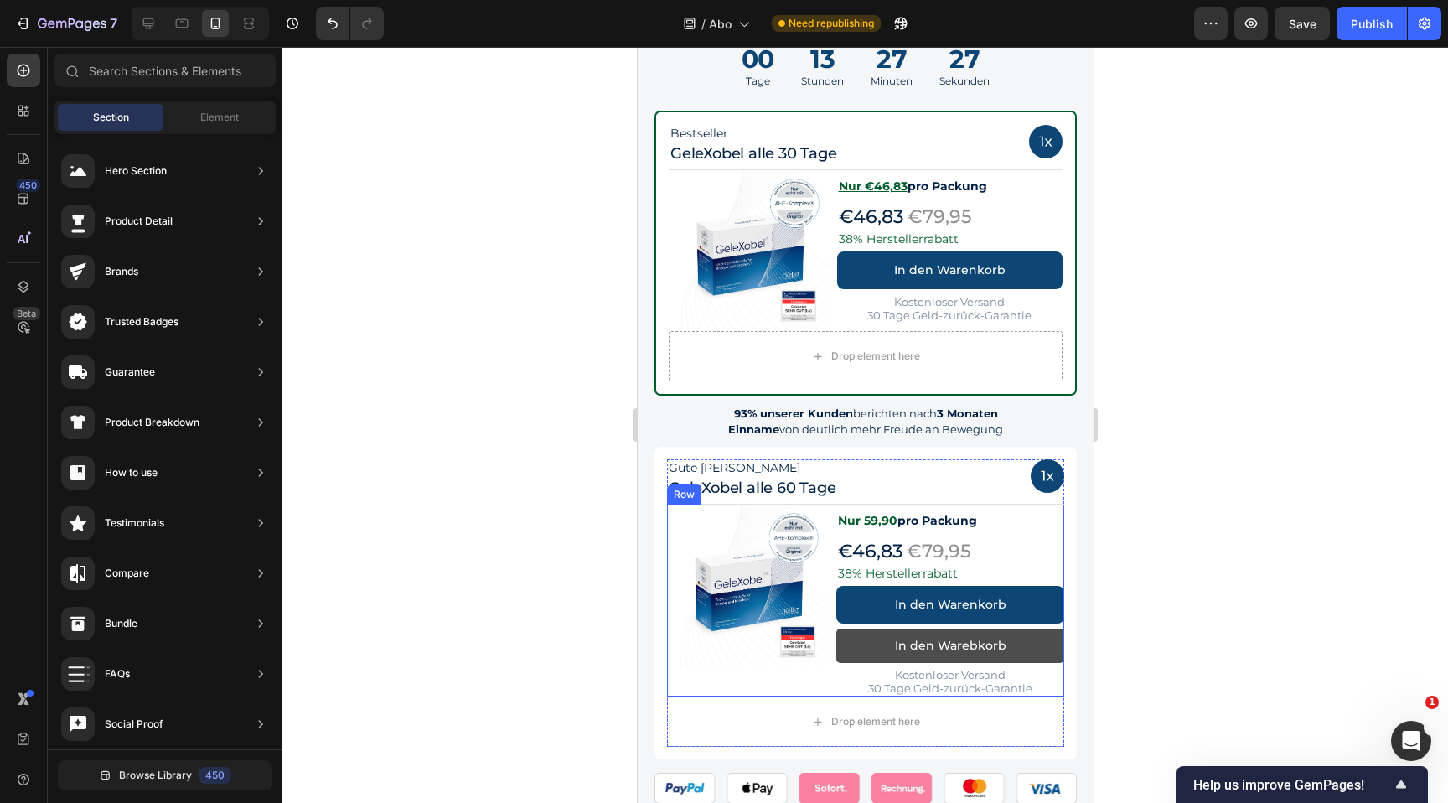
click at [1013, 635] on button "In den Warebkorb" at bounding box center [950, 646] width 228 height 34
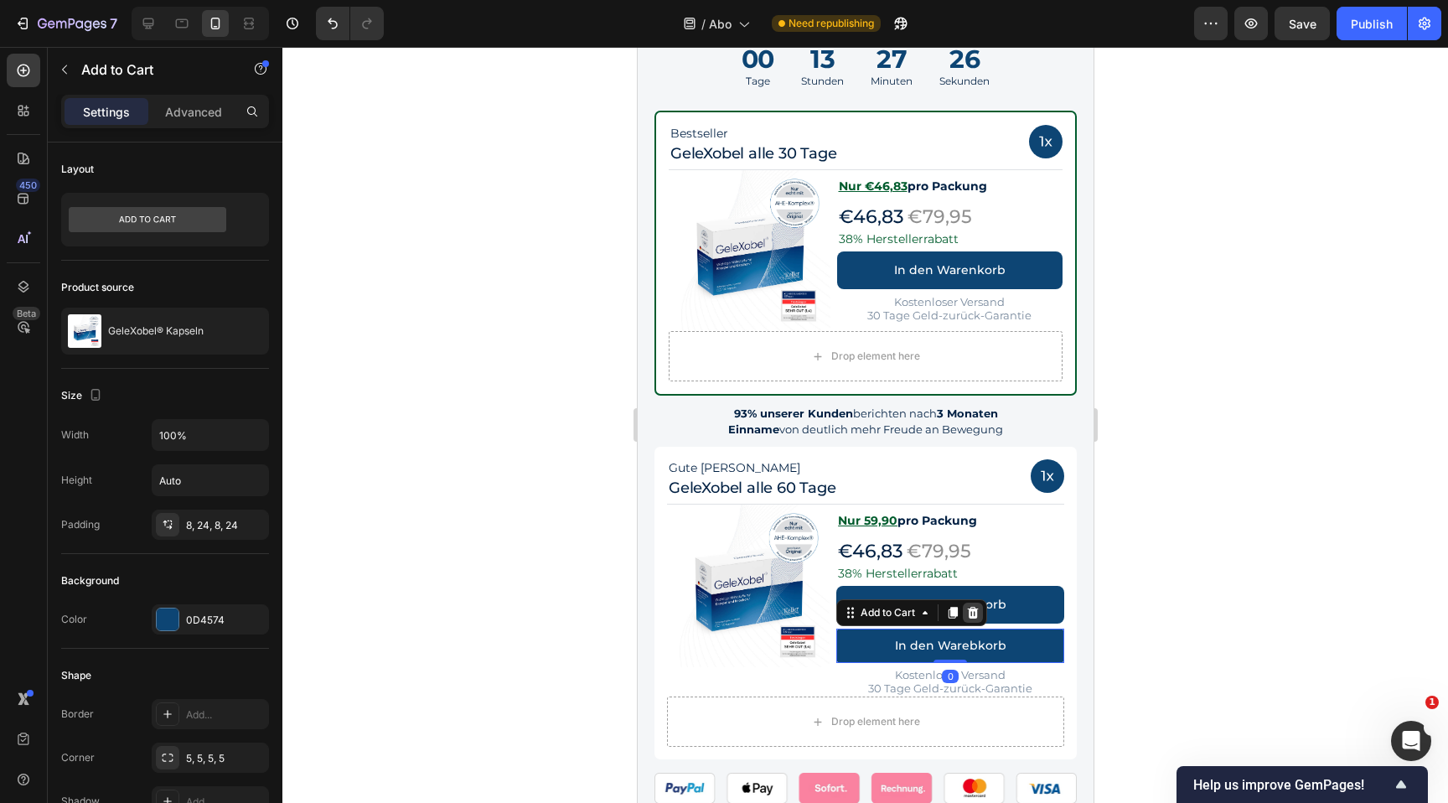
drag, startPoint x: 976, startPoint y: 614, endPoint x: 1739, endPoint y: 691, distance: 767.3
click at [976, 614] on icon at bounding box center [972, 613] width 11 height 12
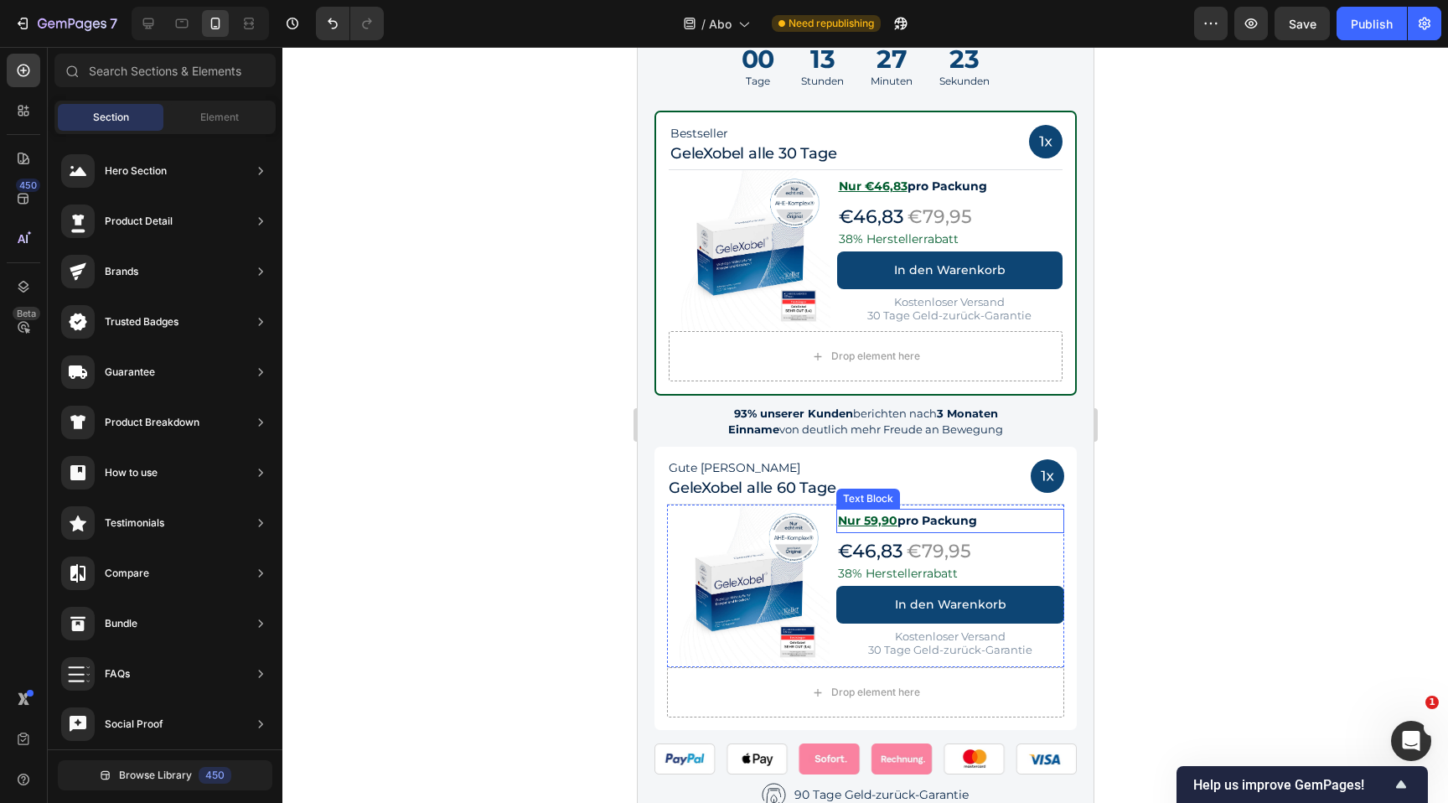
click at [885, 520] on u "Nur 59,90" at bounding box center [867, 520] width 60 height 15
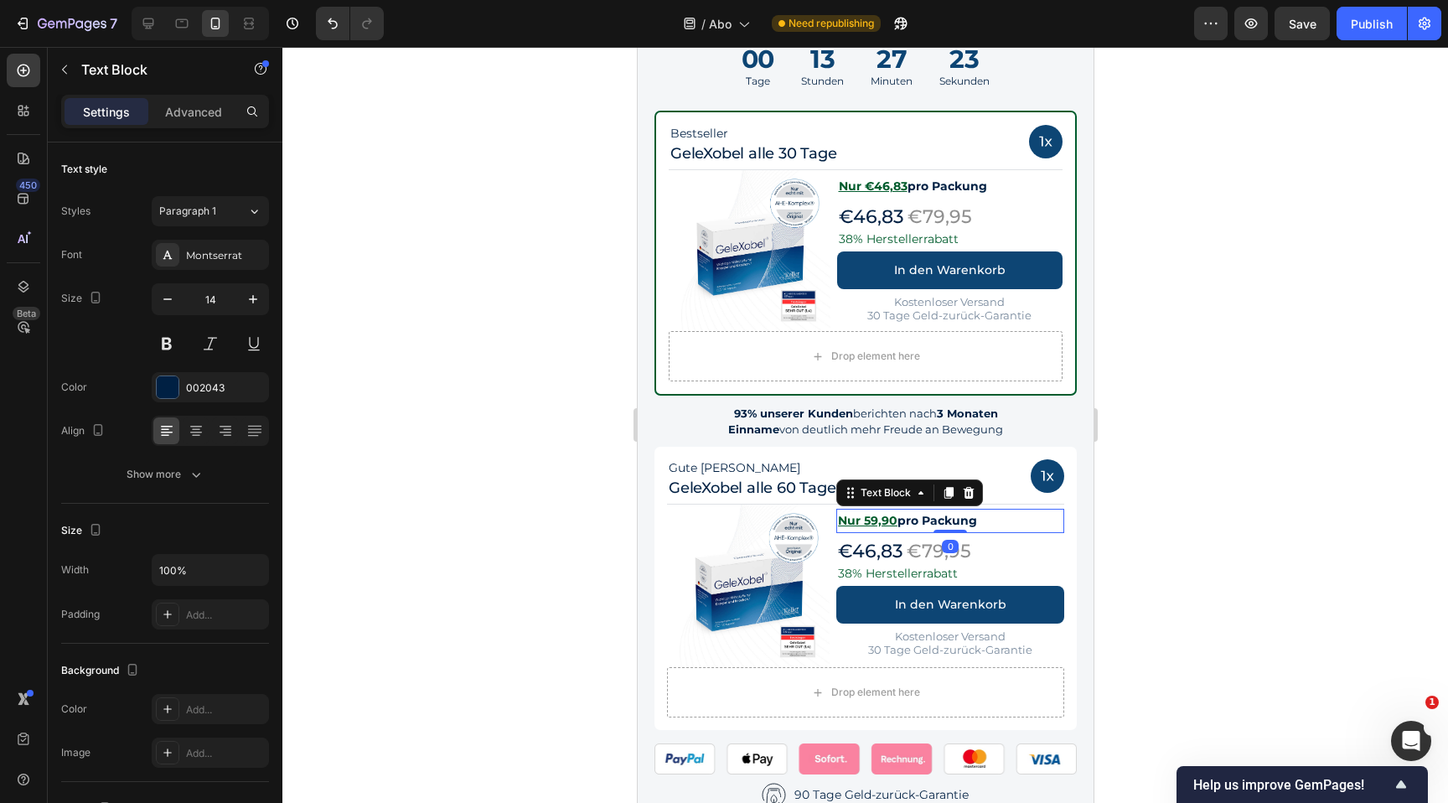
click at [885, 520] on u "Nur 59,90" at bounding box center [867, 520] width 60 height 15
click at [1111, 494] on div at bounding box center [865, 425] width 1166 height 756
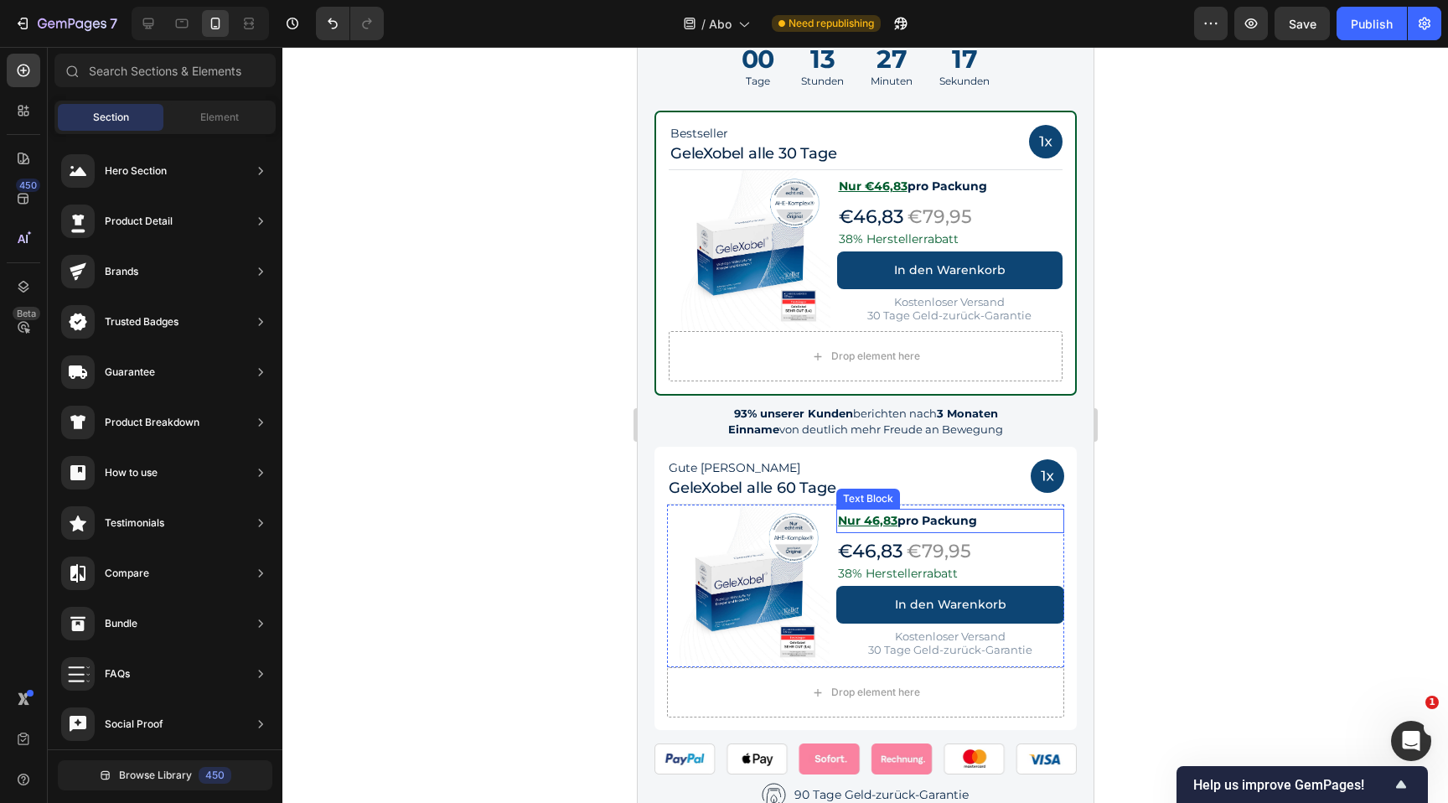
click at [865, 521] on u "Nur 46,83" at bounding box center [867, 520] width 60 height 15
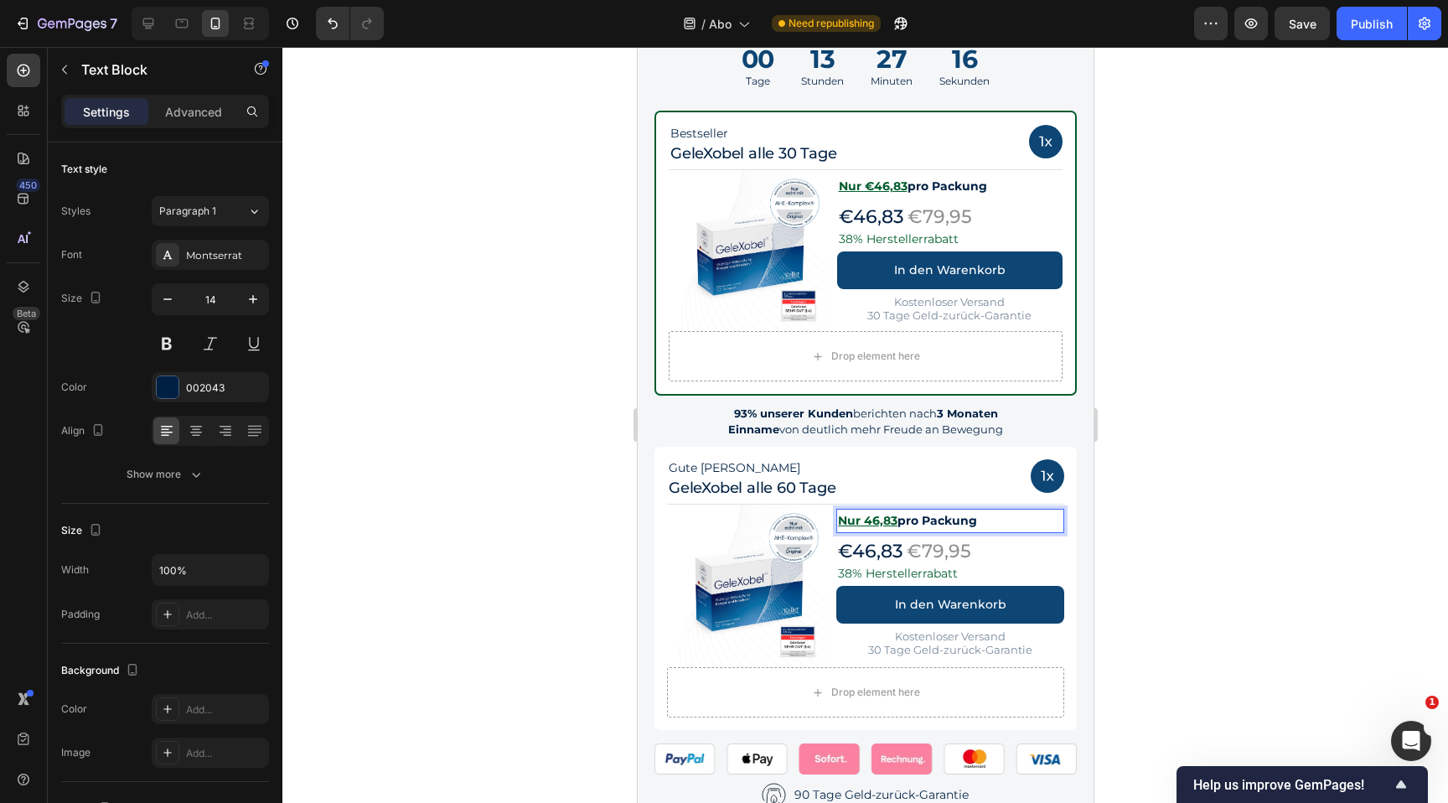
click at [864, 516] on u "Nur 46,83" at bounding box center [867, 520] width 60 height 15
click at [1129, 506] on div at bounding box center [865, 425] width 1166 height 756
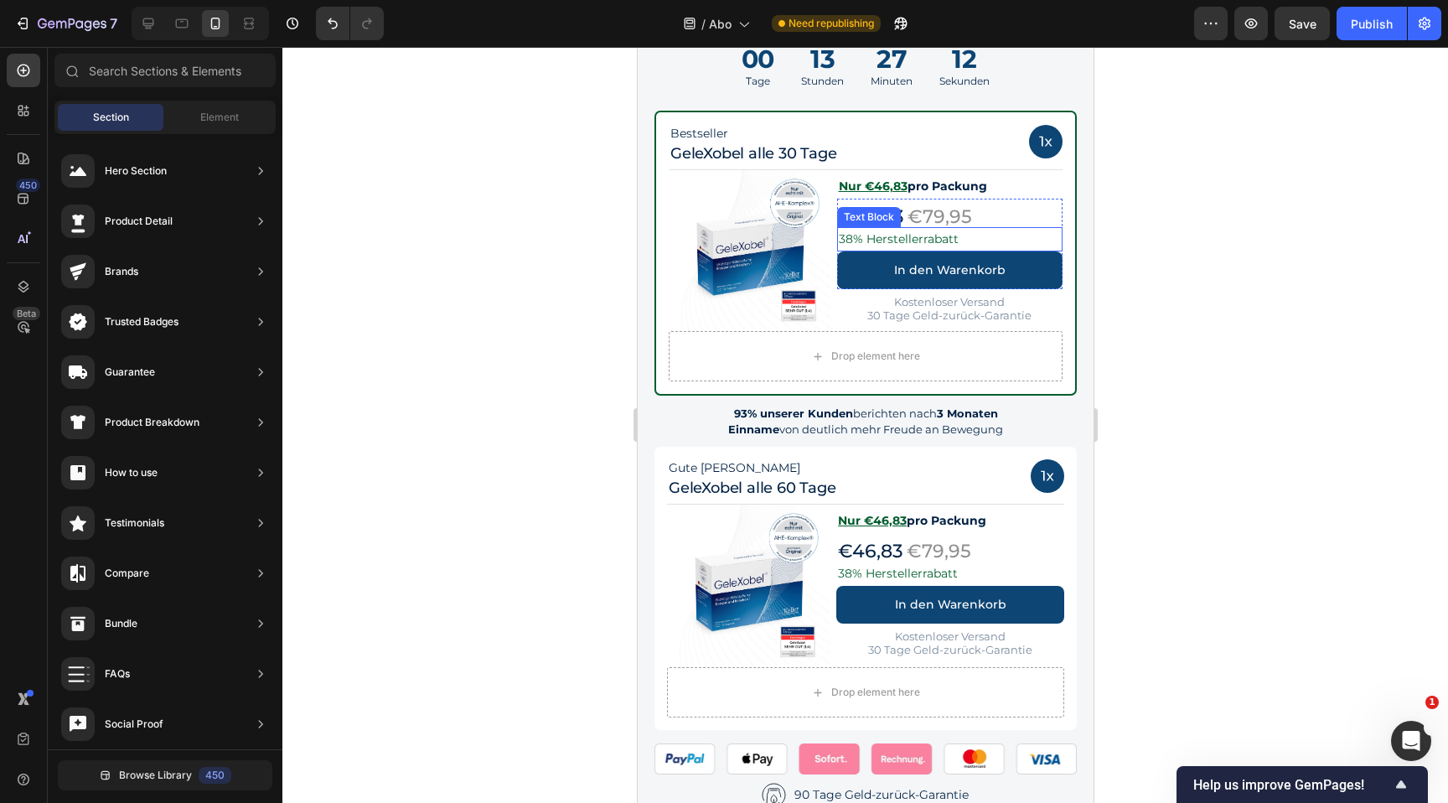
click at [852, 235] on p "38% Herstellerrabatt" at bounding box center [949, 239] width 223 height 21
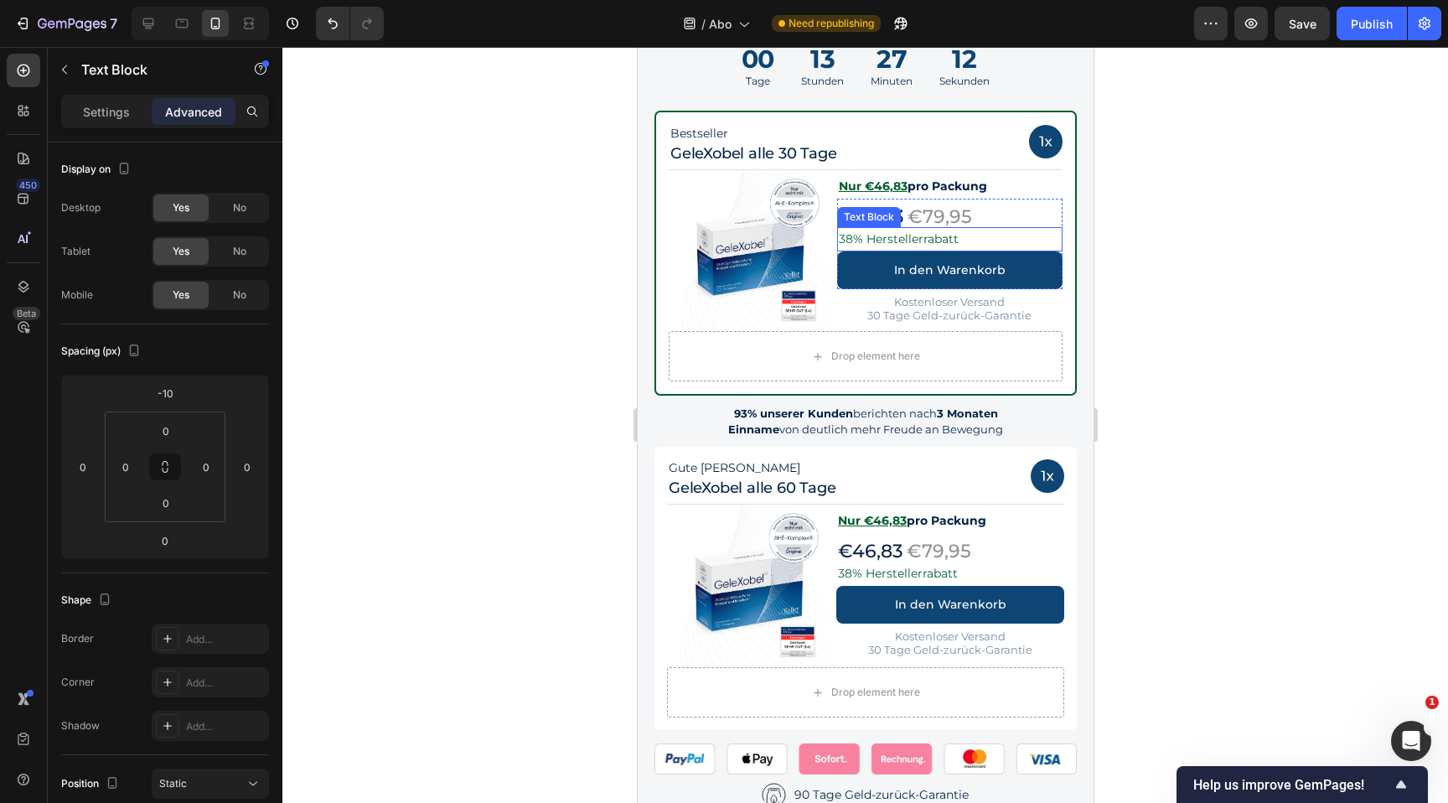
click at [852, 235] on p "38% Herstellerrabatt" at bounding box center [949, 239] width 223 height 21
click at [846, 240] on p "38% Herstellerrabatt" at bounding box center [949, 239] width 223 height 21
click at [842, 569] on p "38% Herstellerrabatt" at bounding box center [949, 573] width 225 height 21
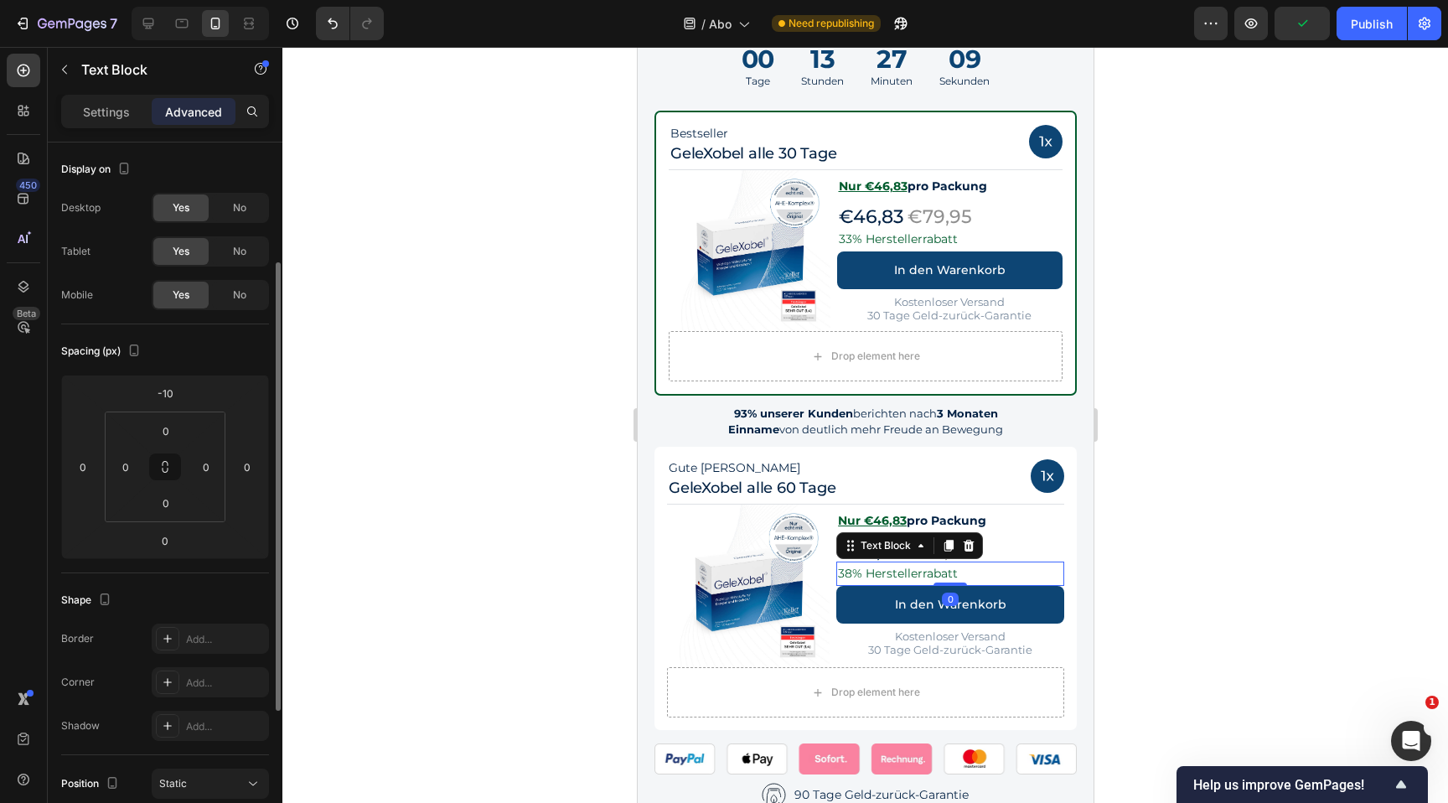
scroll to position [74, 0]
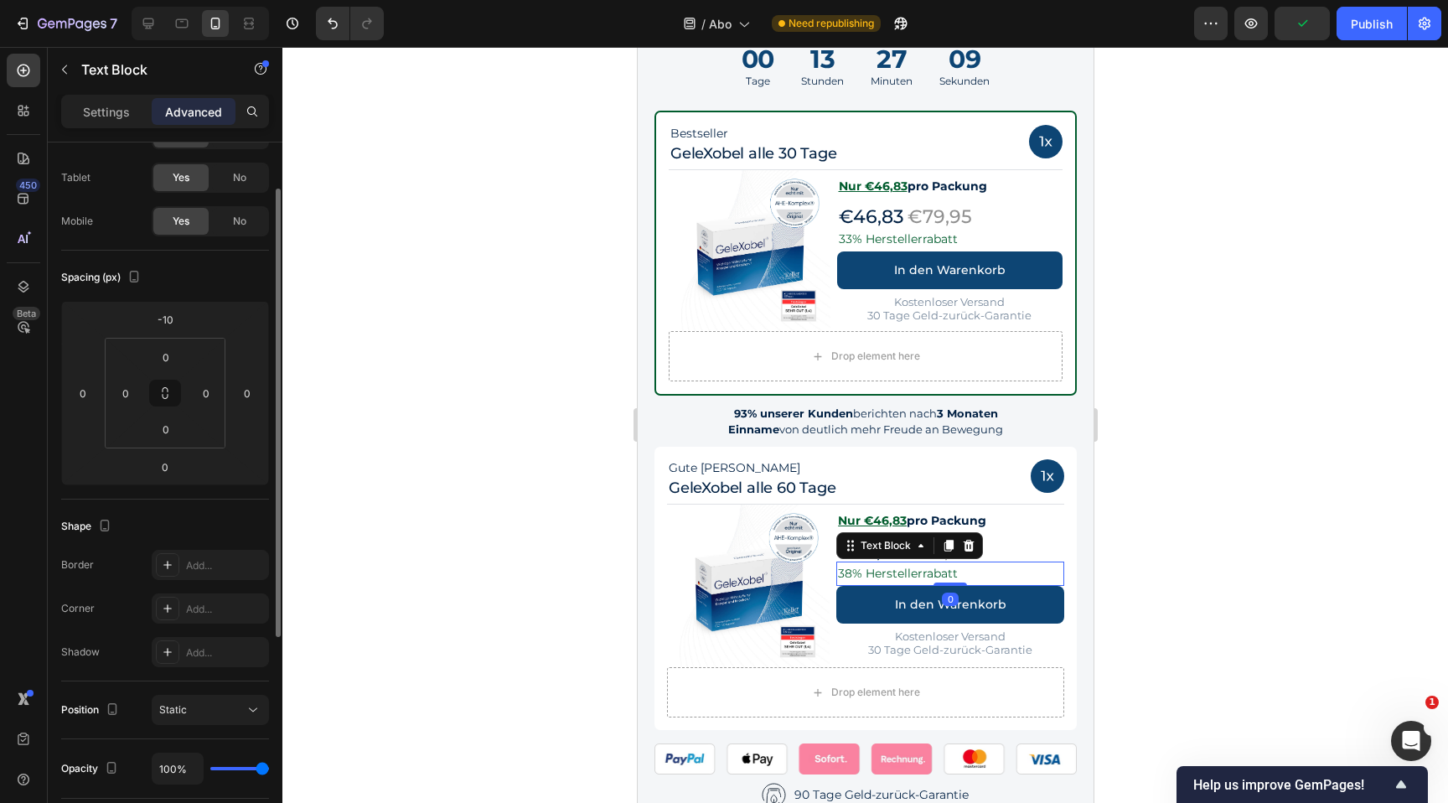
click at [842, 569] on p "38% Herstellerrabatt" at bounding box center [949, 573] width 225 height 21
click at [846, 569] on p "38% Herstellerrabatt" at bounding box center [949, 573] width 225 height 21
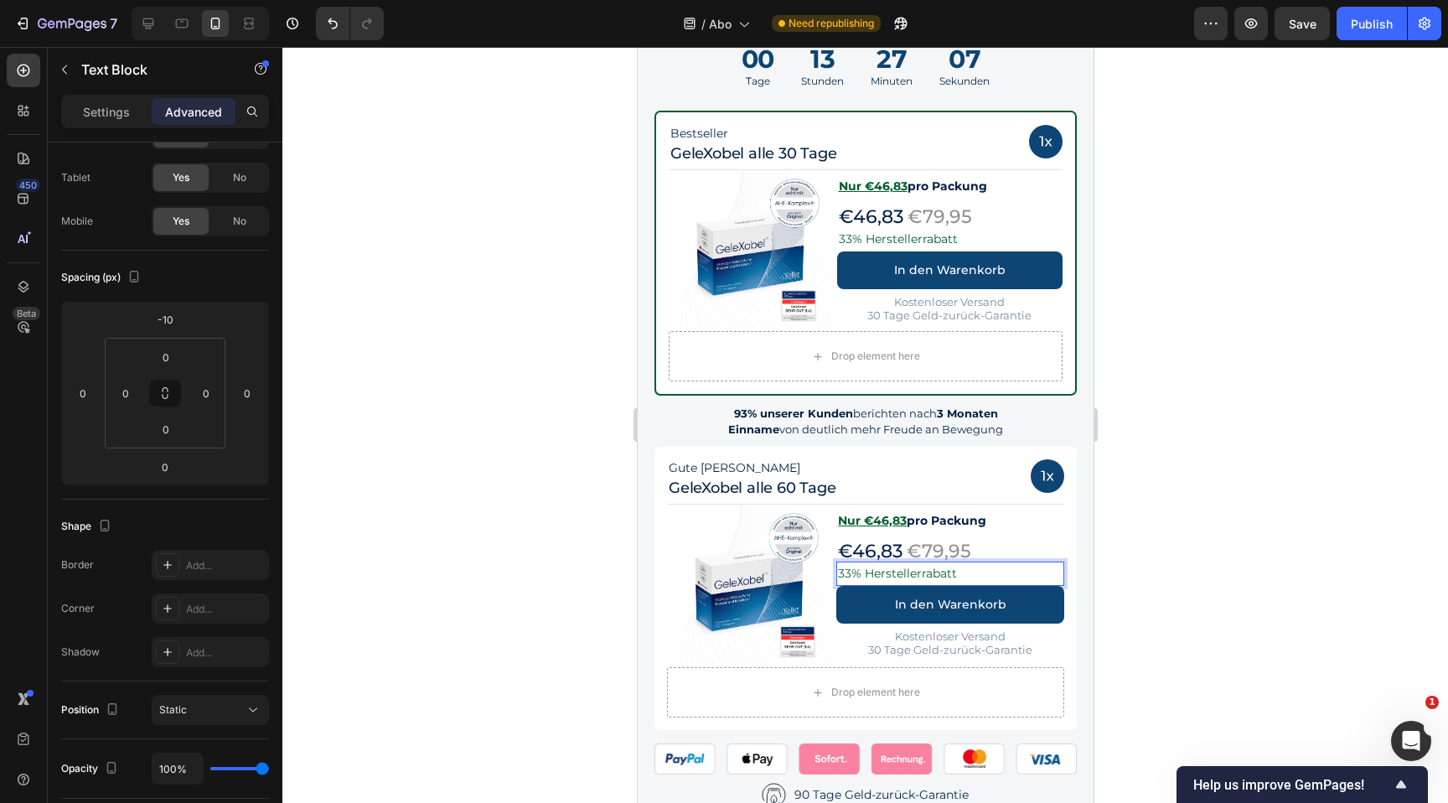
click at [1184, 505] on div at bounding box center [865, 425] width 1166 height 756
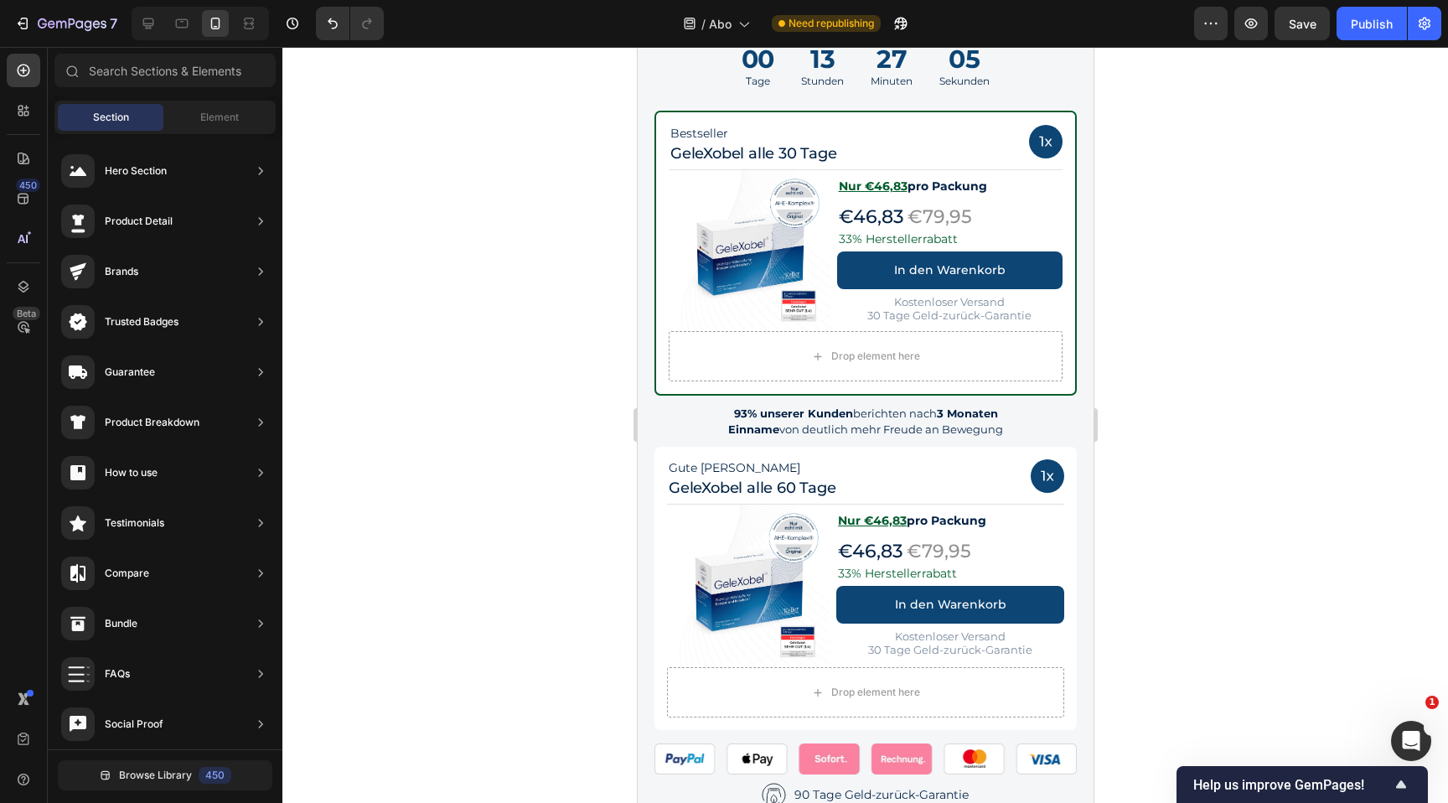
click at [1193, 363] on div at bounding box center [865, 425] width 1166 height 756
click at [1037, 275] on link "In den Warenkorb" at bounding box center [949, 270] width 226 height 38
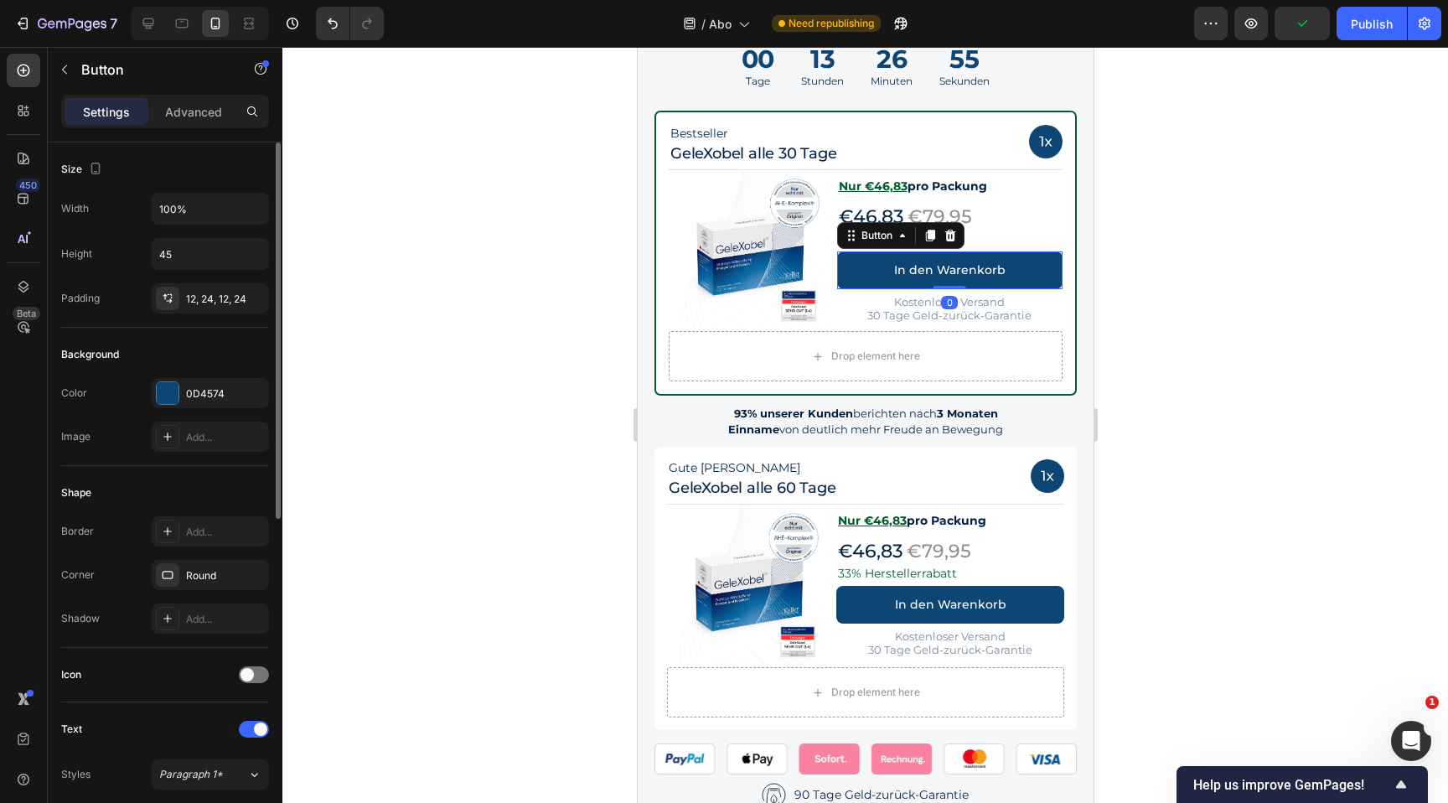
scroll to position [624, 0]
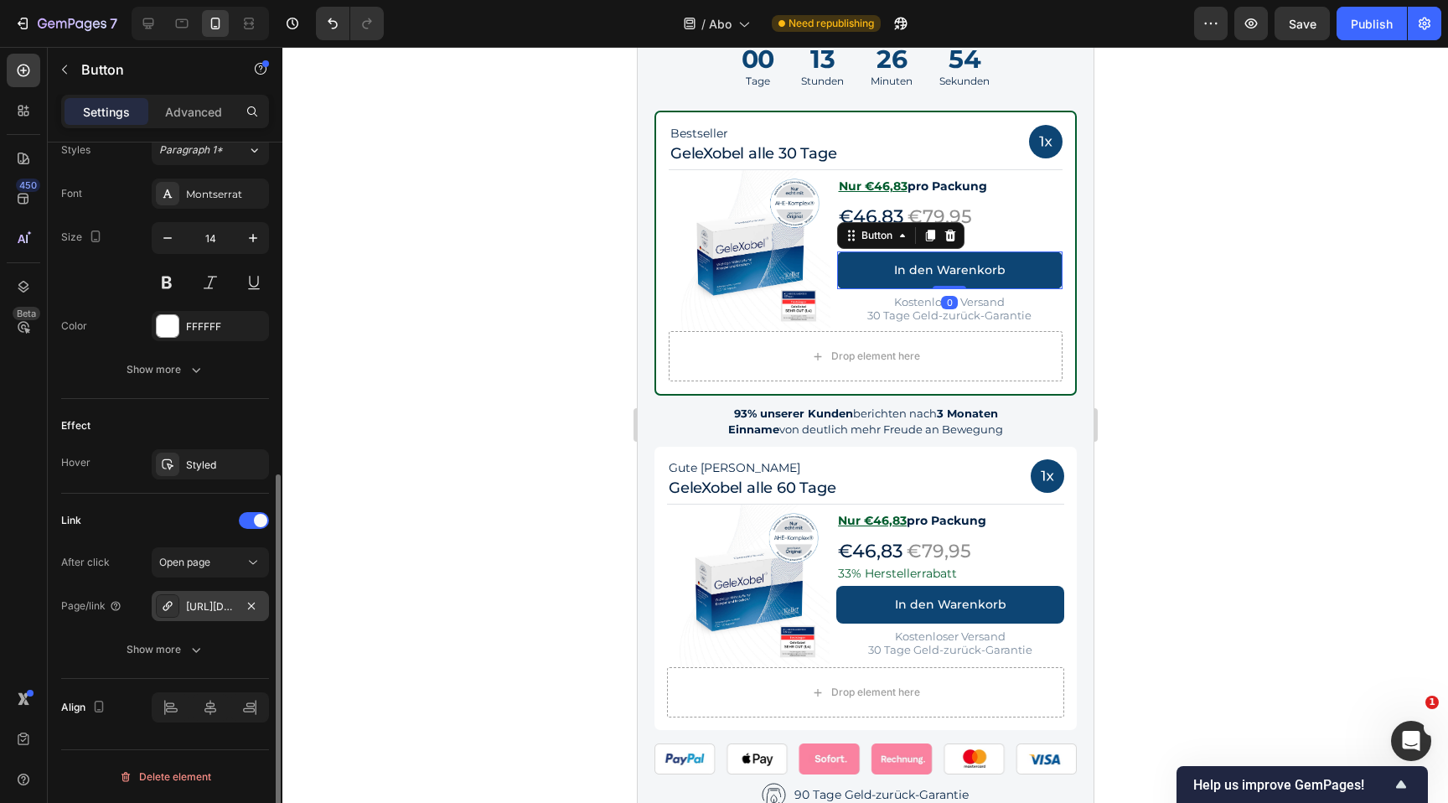
click at [230, 613] on div "https://gelexobel.de/tools/recurring/checkout_link?magic=eyJpdGVtcyI6IFt7ImlkIj…" at bounding box center [210, 606] width 49 height 15
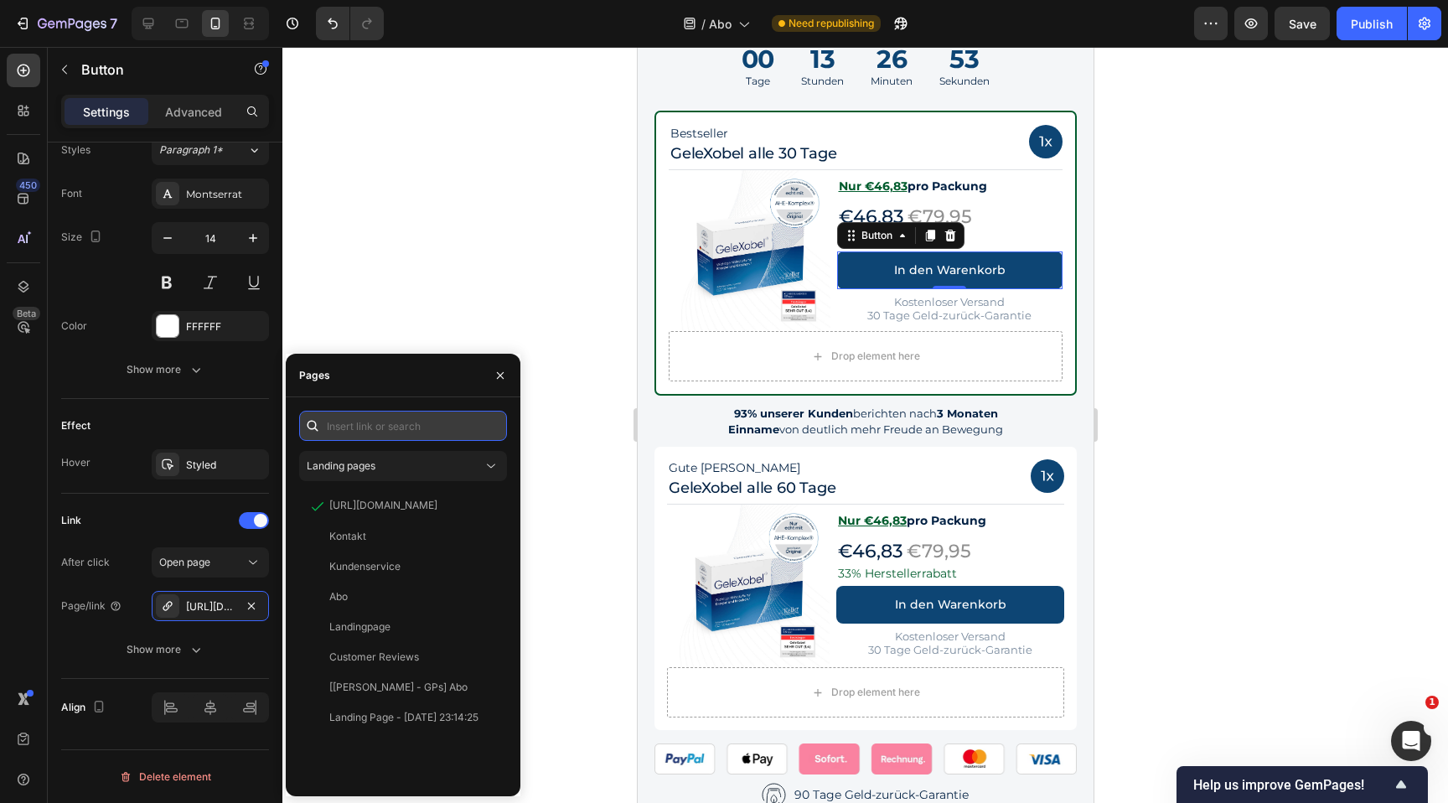
click at [410, 436] on input "text" at bounding box center [403, 426] width 208 height 30
paste input "https://gelexobel.de/tools/recurring/checkout_link?magic=eyJpdGVtcyI6IFt7ImlkIj…"
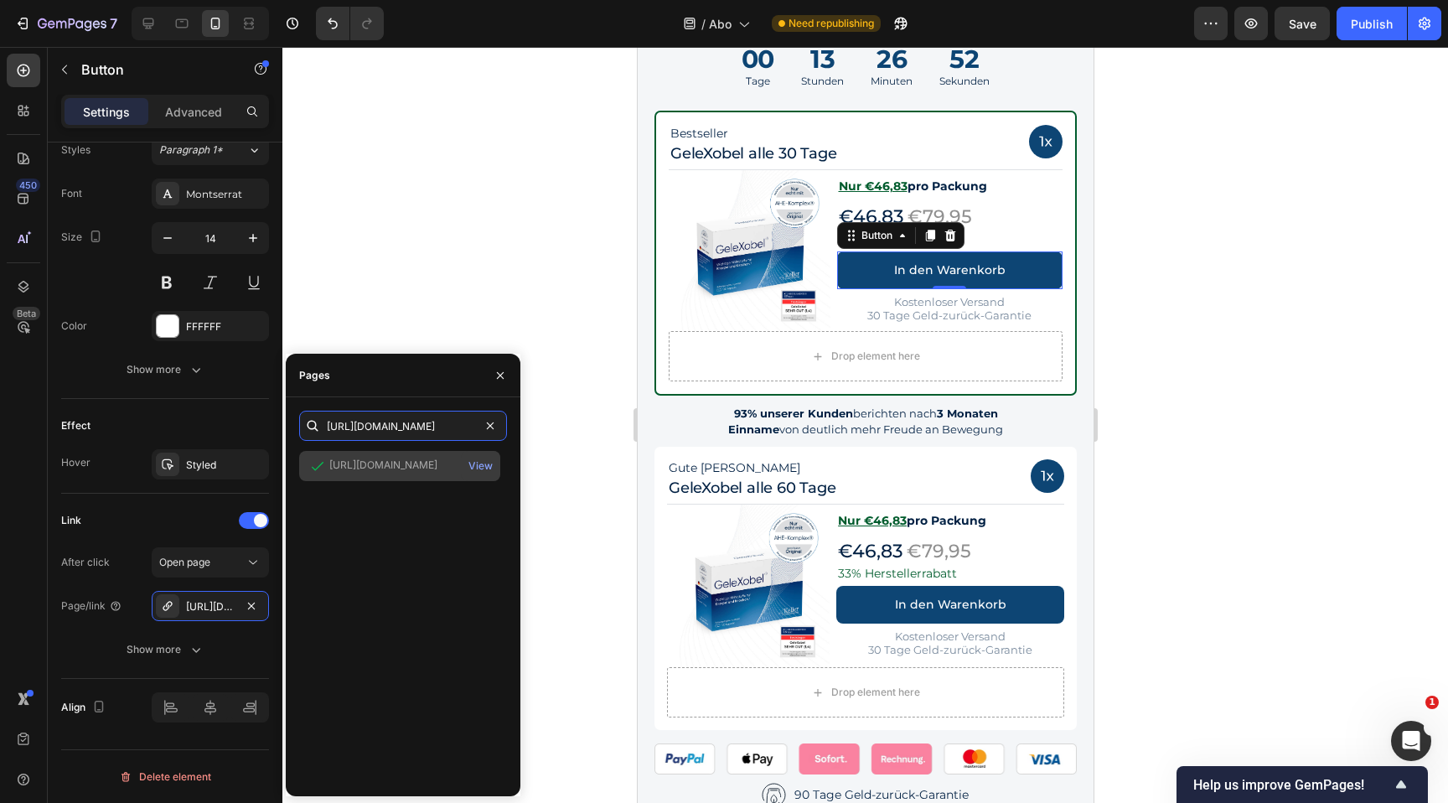
type input "https://gelexobel.de/tools/recurring/checkout_link?magic=eyJpdGVtcyI6IFt7ImlkIj…"
click at [401, 462] on div "https://gelexobel.de/tools/recurring/checkout_link?magic=eyJpdGVtcyI6IFt7ImlkIj…" at bounding box center [383, 465] width 108 height 15
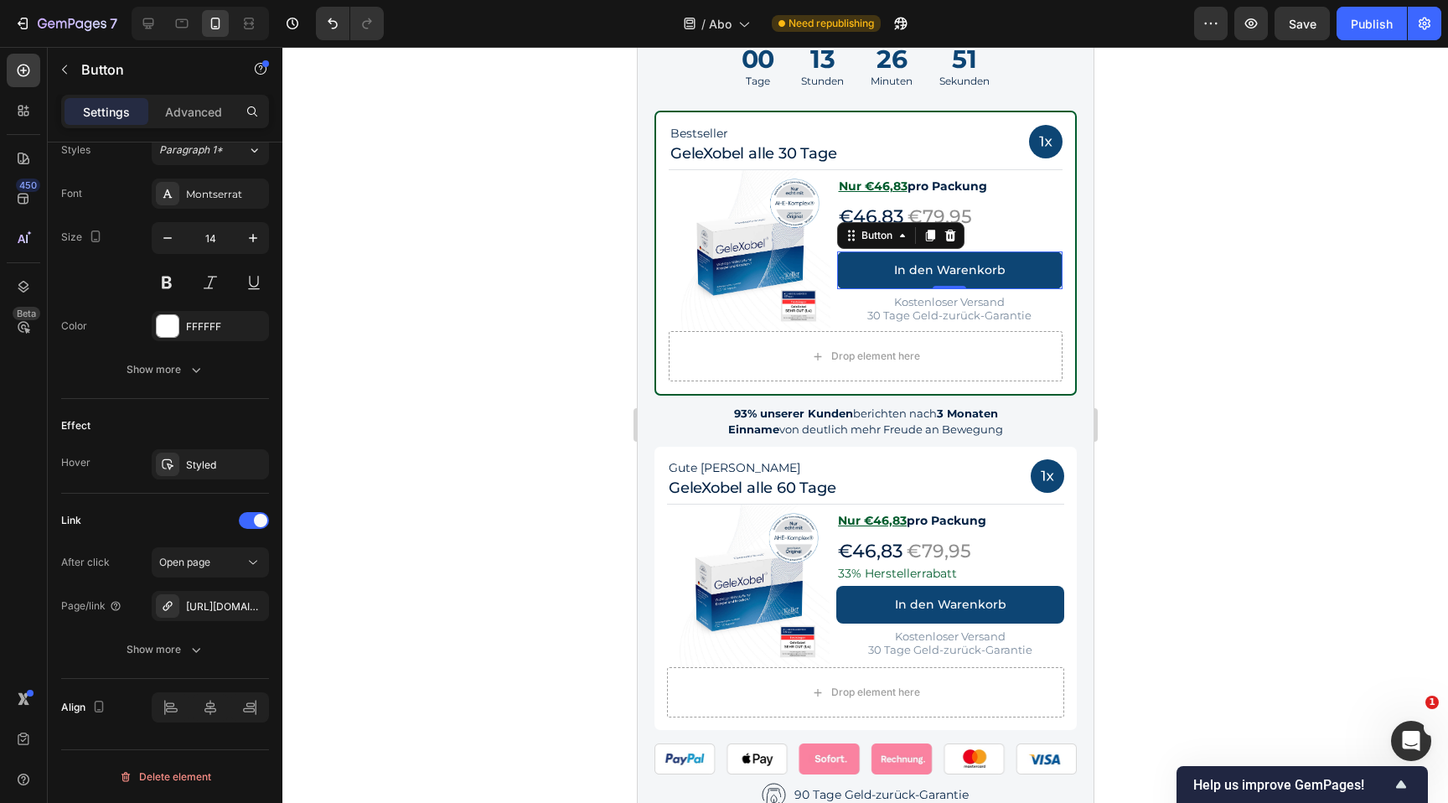
click at [1148, 408] on div at bounding box center [865, 425] width 1166 height 756
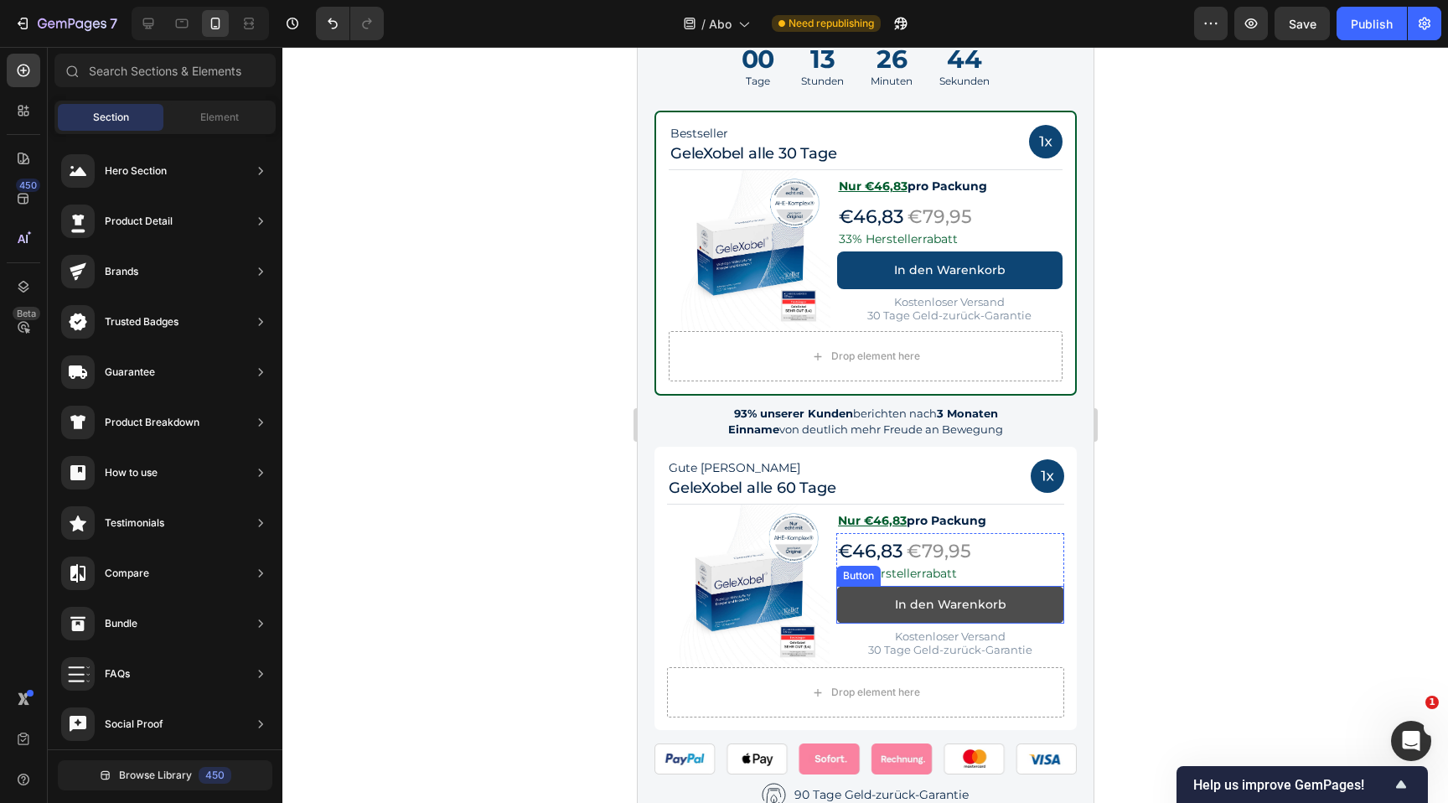
click at [1042, 604] on link "In den Warenkorb" at bounding box center [950, 605] width 228 height 38
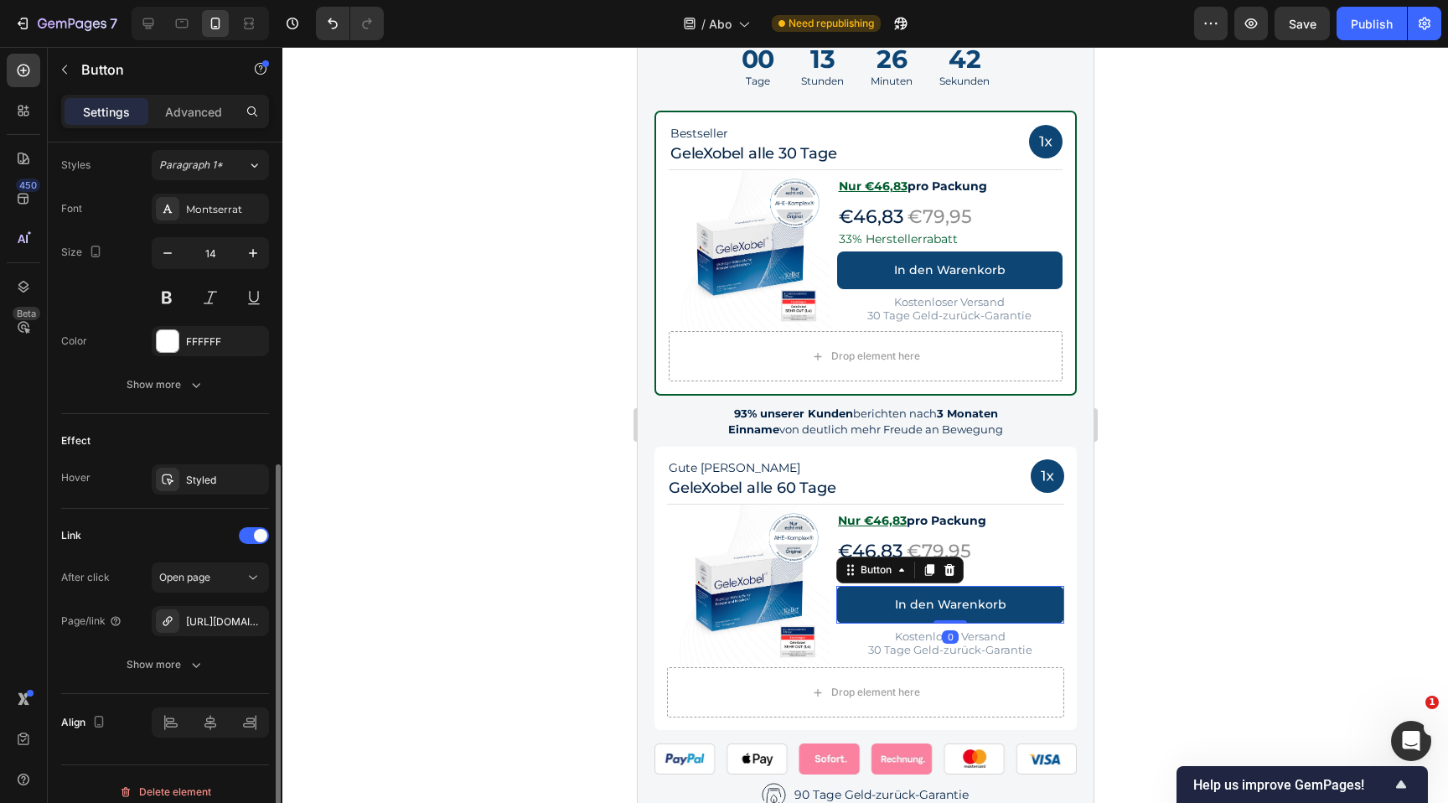
scroll to position [614, 0]
click at [215, 615] on div "https://gelexobel.de/tools/recurring/checkout_link?magic=eyJpdGVtcyI6IFt7ImlkIj…" at bounding box center [210, 616] width 49 height 15
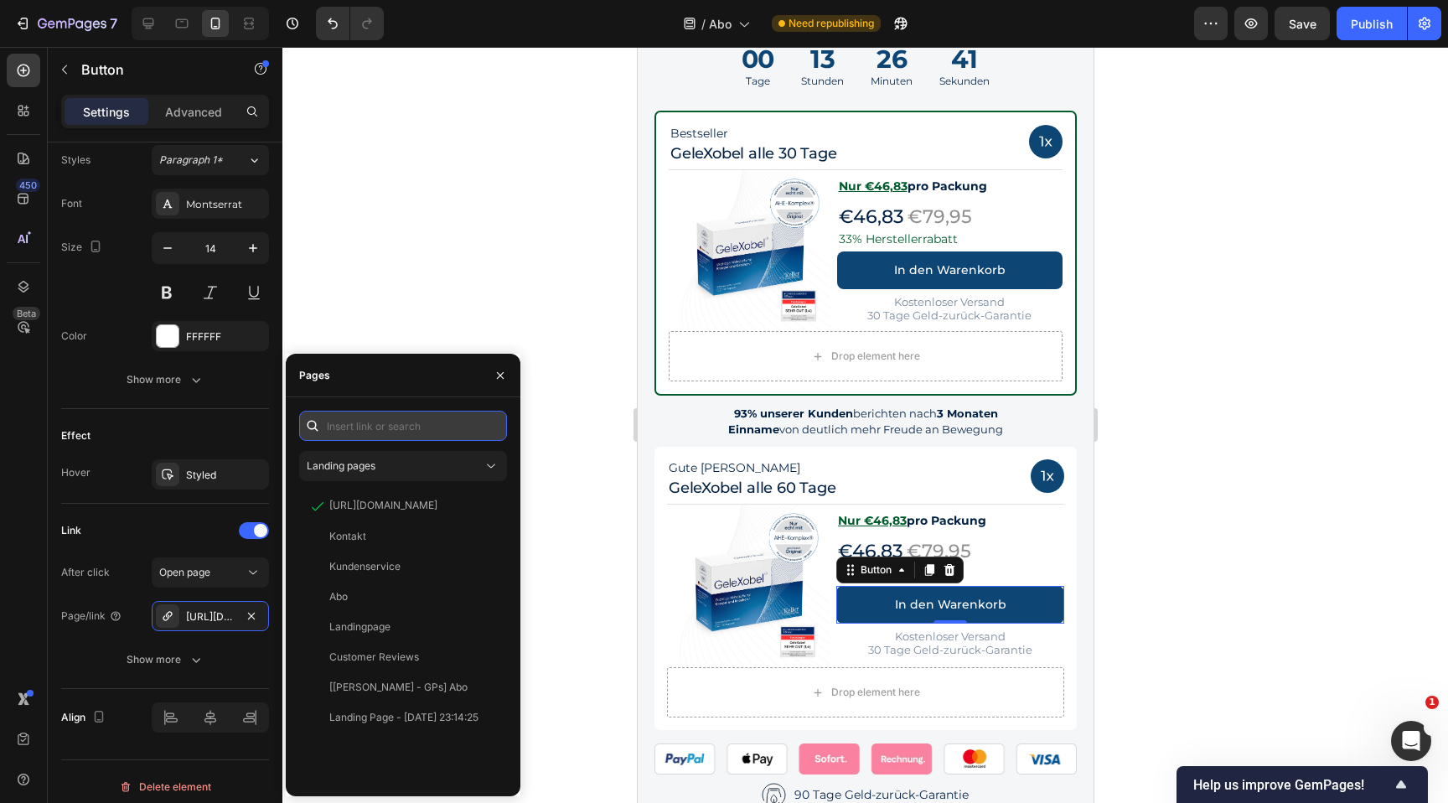
click at [392, 430] on input "text" at bounding box center [403, 426] width 208 height 30
paste input "https://gelexobel.de/tools/recurring/checkout_link?magic=eyJpdGVtcyI6IFt7ImlkIj…"
type input "https://gelexobel.de/tools/recurring/checkout_link?magic=eyJpdGVtcyI6IFt7ImlkIj…"
click at [394, 427] on input "text" at bounding box center [403, 426] width 208 height 30
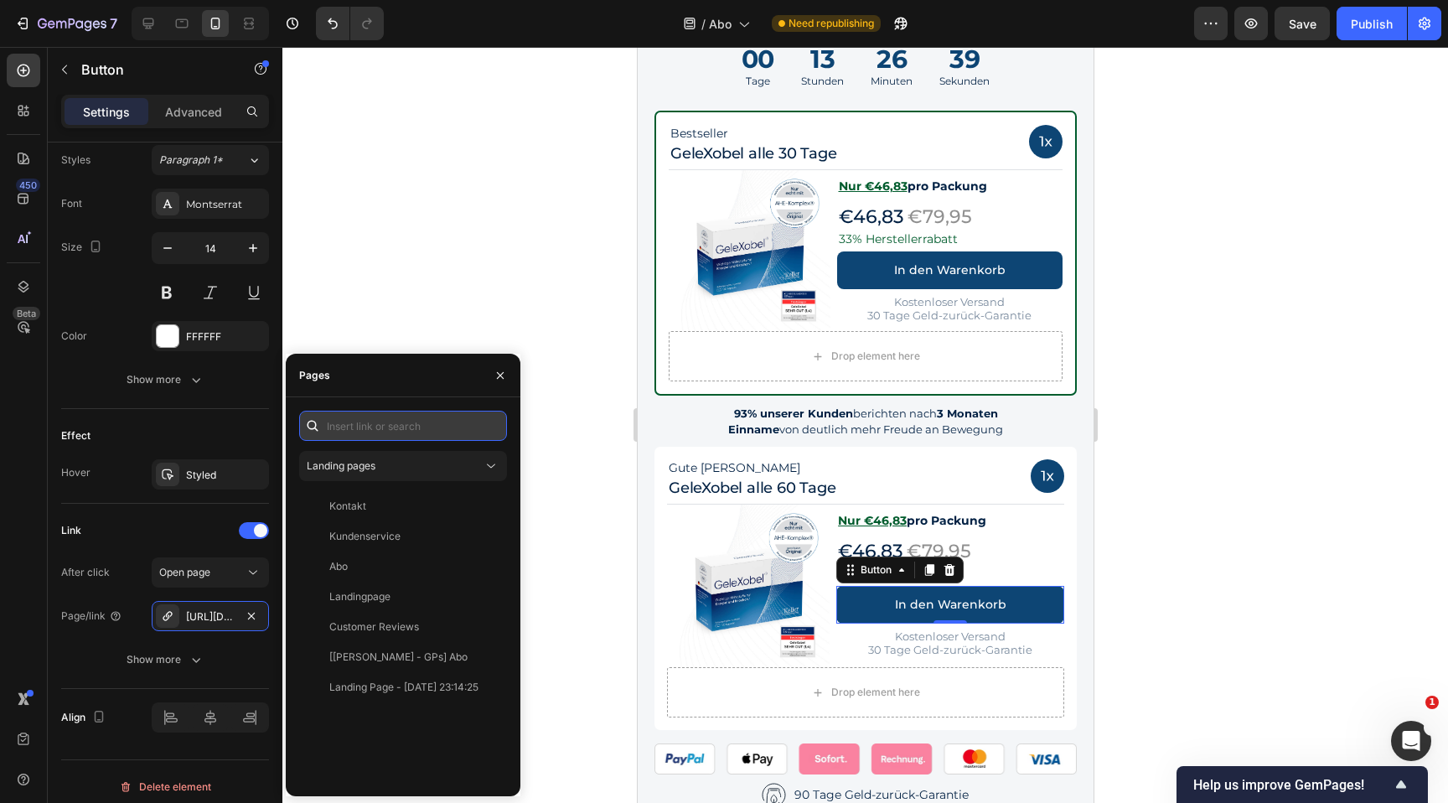
paste input "https://gelexobel.de/tools/recurring/checkout_link?magic=eyJpdGVtcyI6IFt7ImlkIj…"
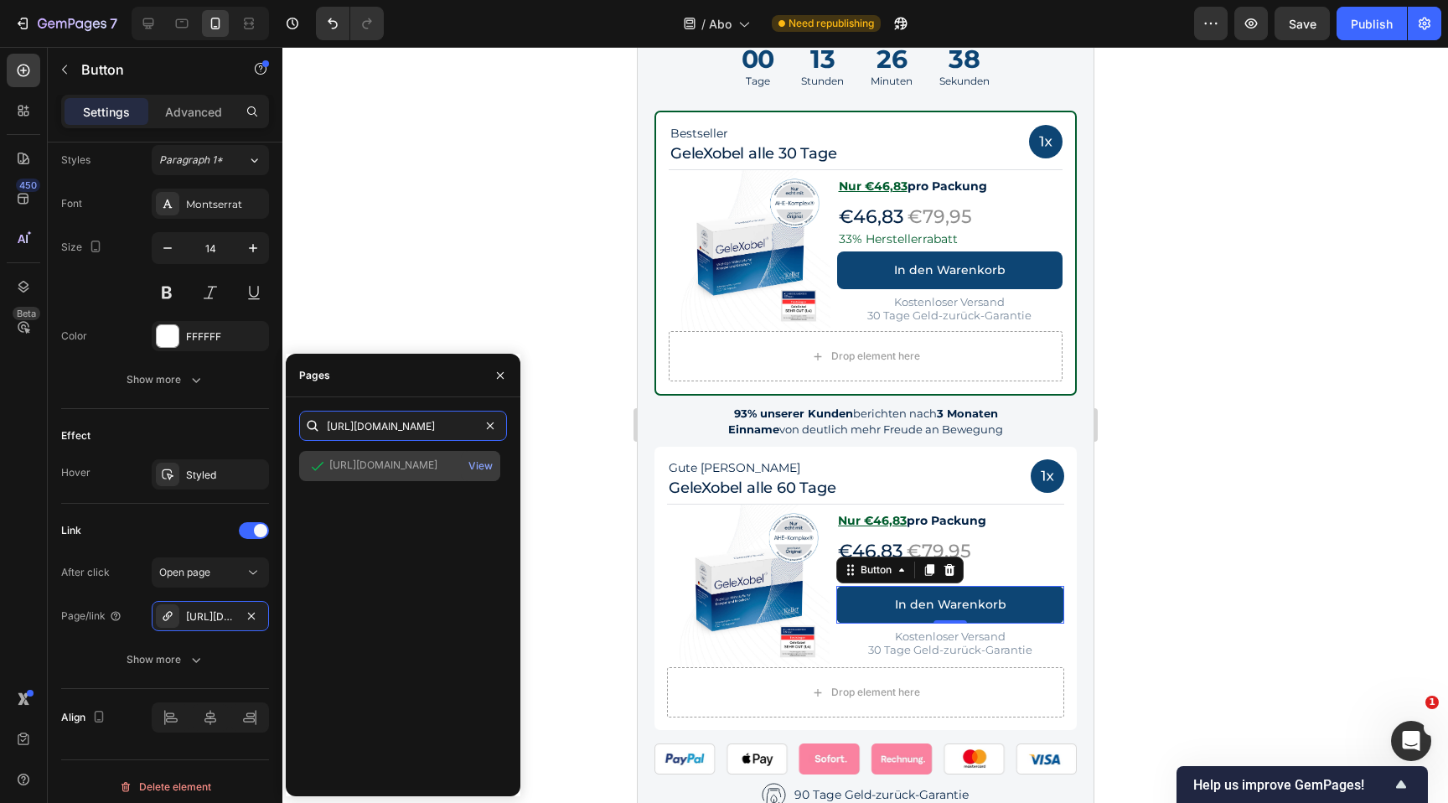
type input "https://gelexobel.de/tools/recurring/checkout_link?magic=eyJpdGVtcyI6IFt7ImlkIj…"
click at [379, 458] on div "https://gelexobel.de/tools/recurring/checkout_link?magic=eyJpdGVtcyI6IFt7ImlkIj…" at bounding box center [383, 465] width 108 height 15
click at [1249, 490] on div at bounding box center [865, 425] width 1166 height 756
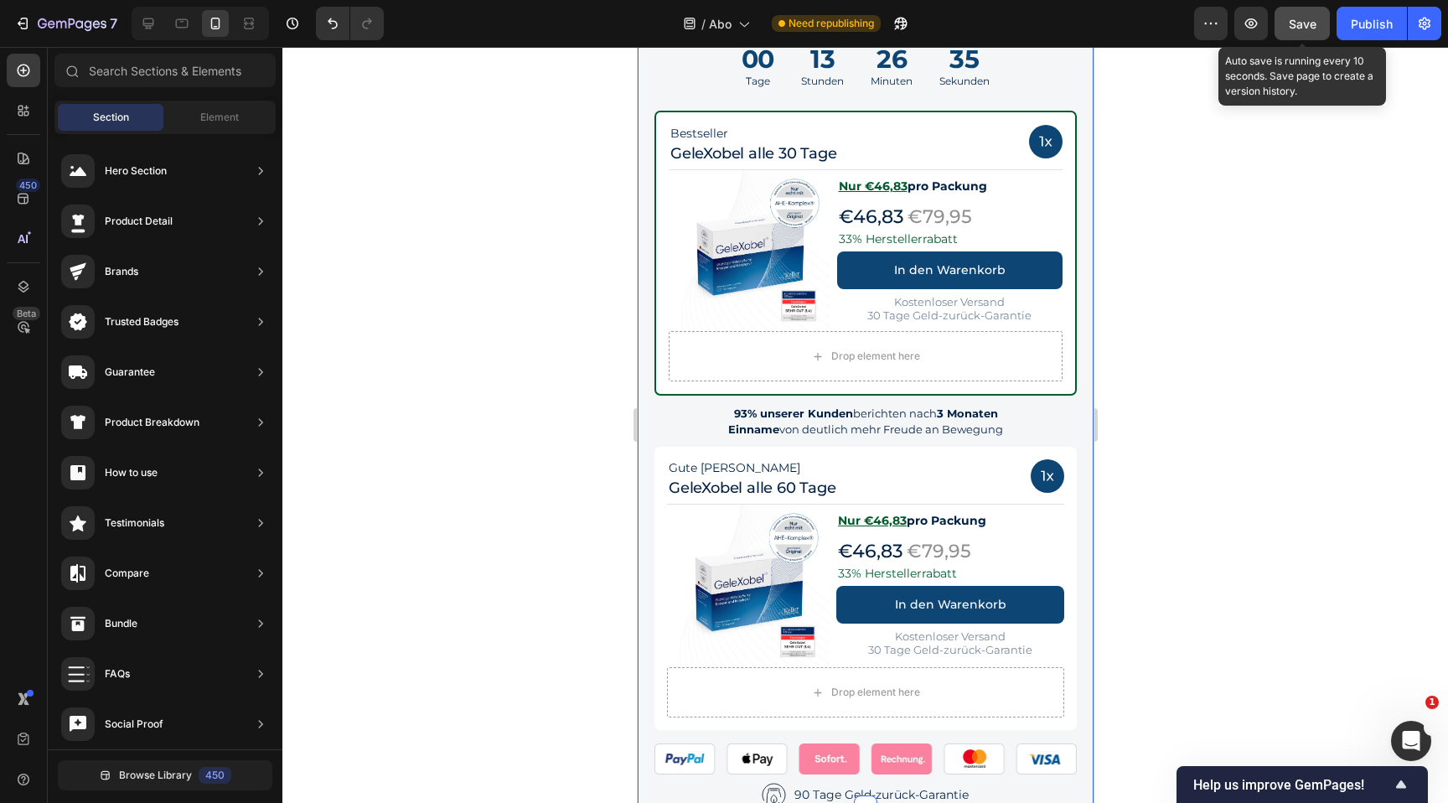
click at [1297, 26] on span "Save" at bounding box center [1303, 24] width 28 height 14
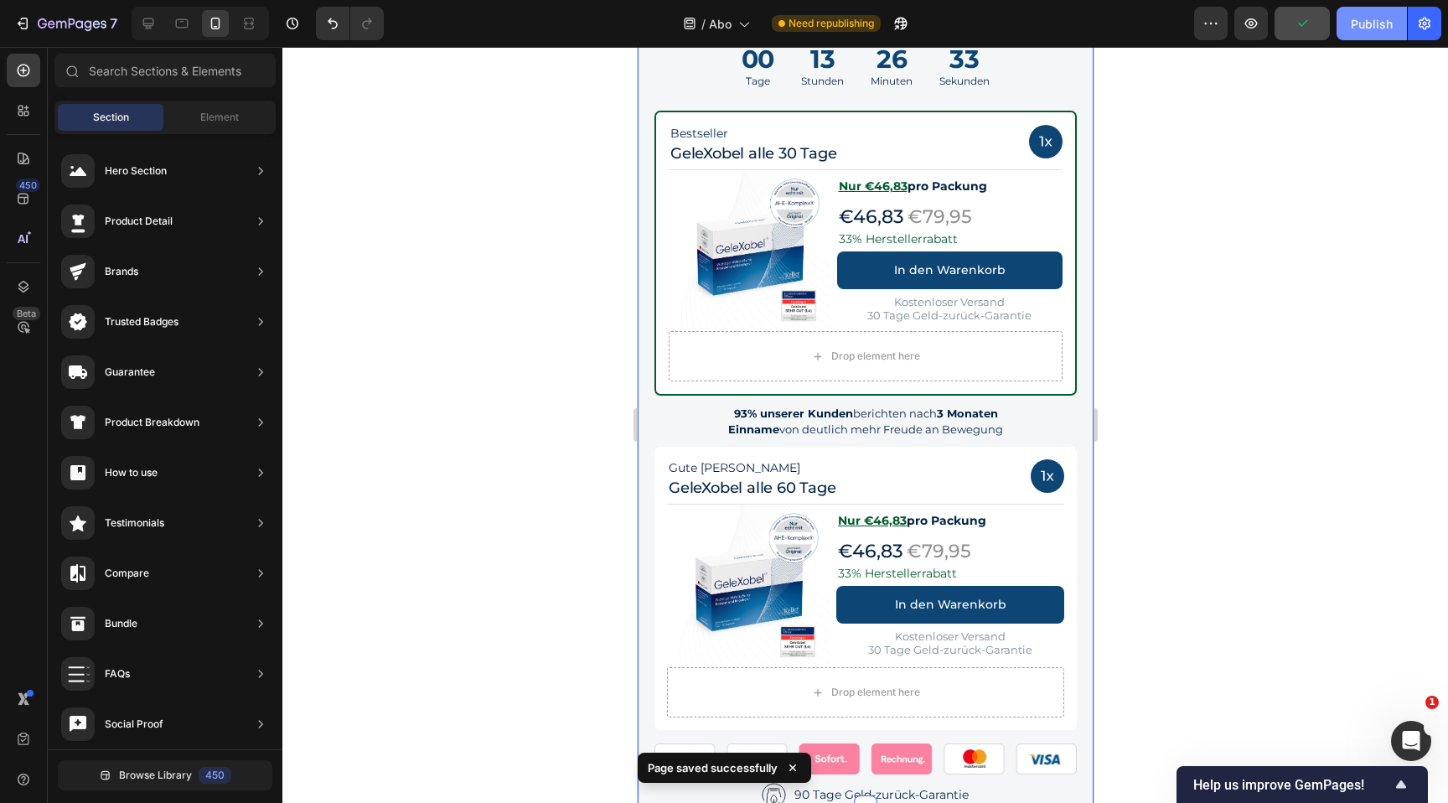
click at [1359, 36] on button "Publish" at bounding box center [1372, 24] width 70 height 34
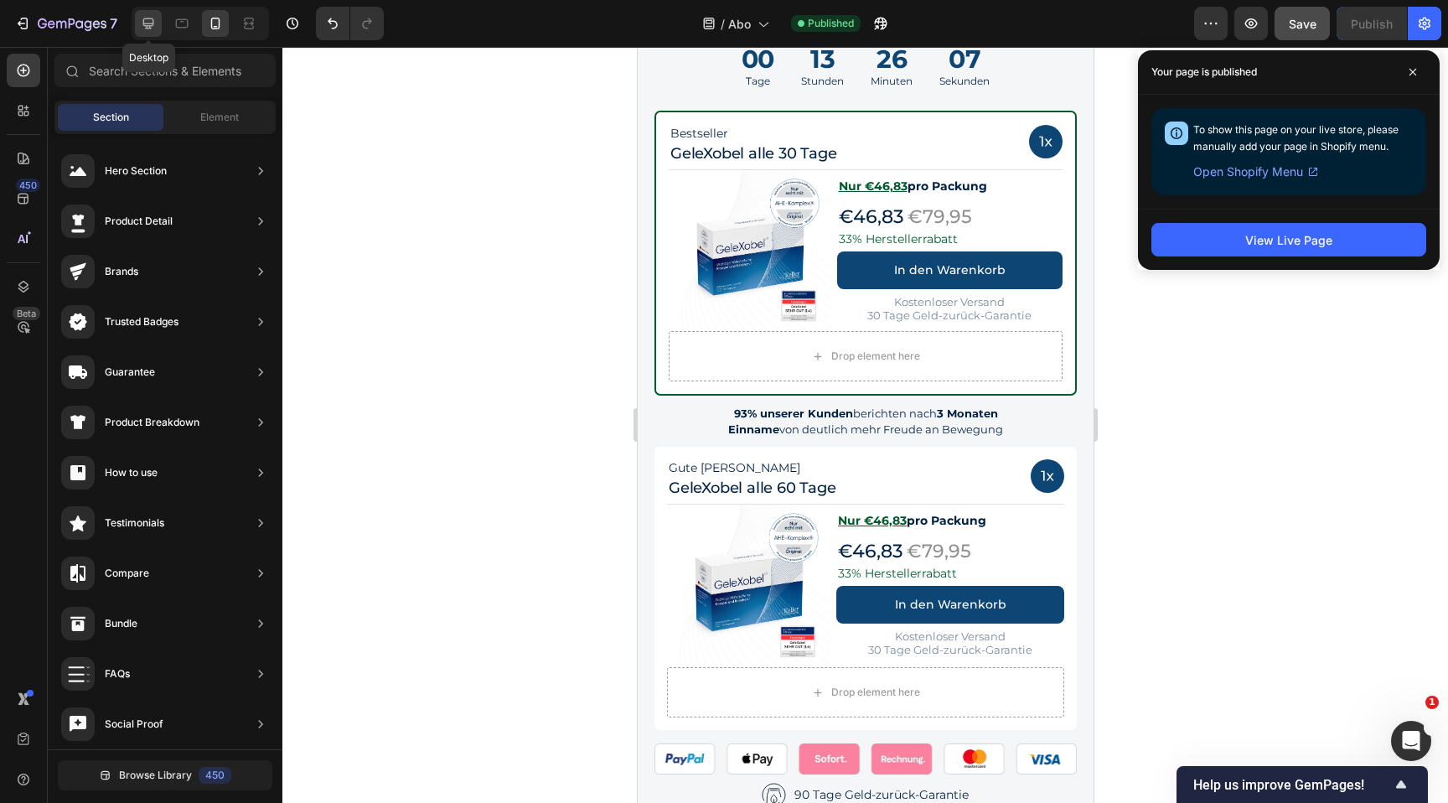
click at [153, 29] on icon at bounding box center [148, 23] width 17 height 17
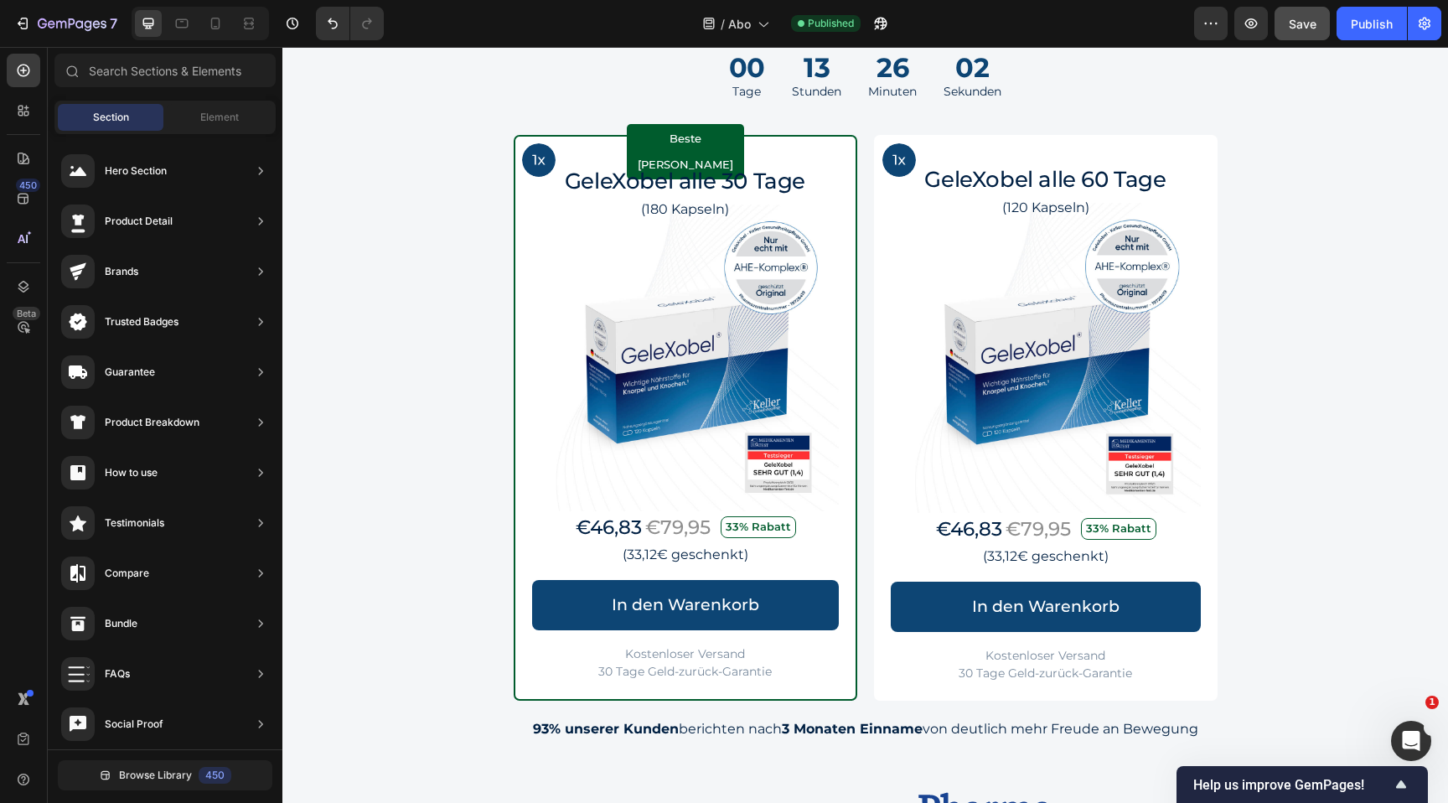
scroll to position [1531, 0]
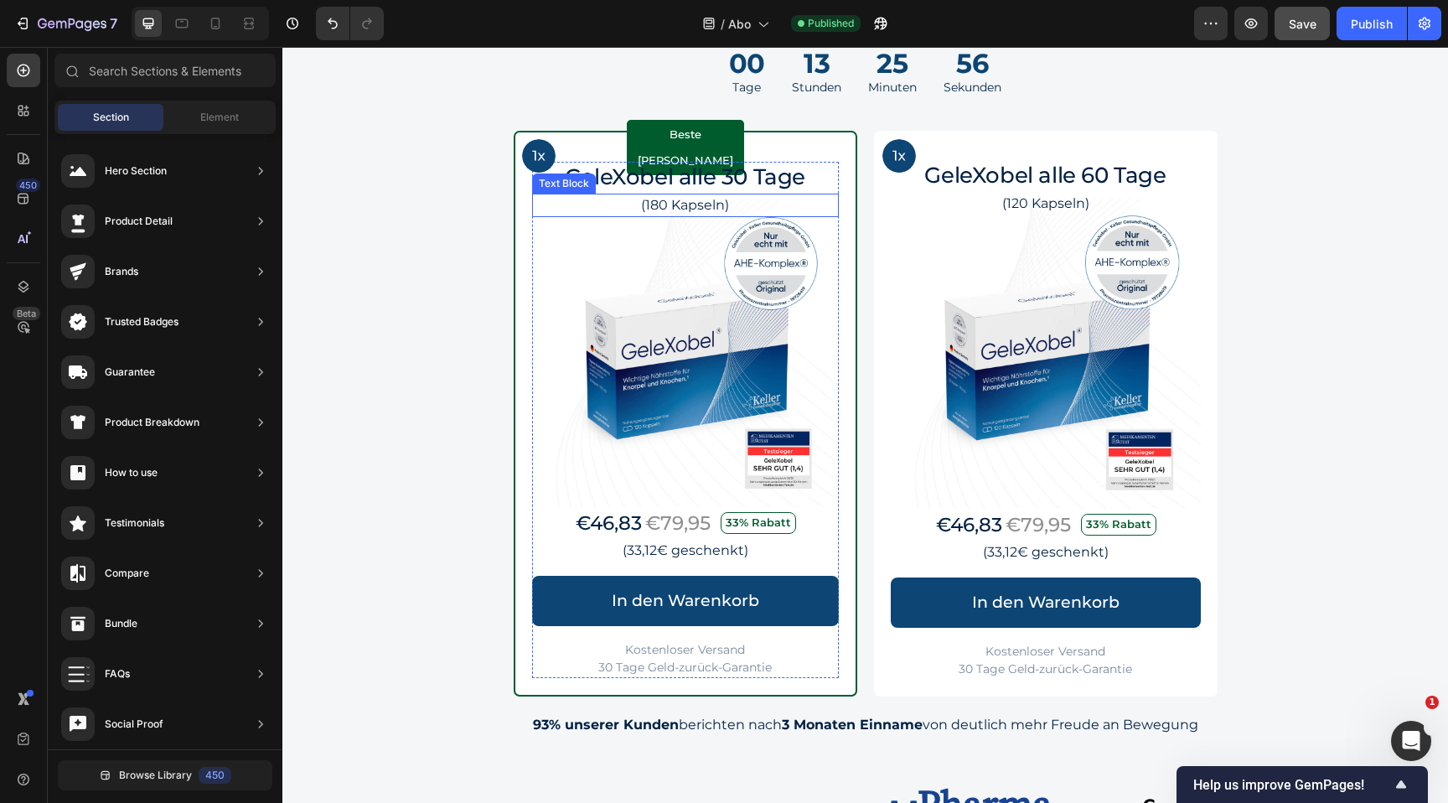
click at [701, 206] on p "(180 Kapseln)" at bounding box center [685, 205] width 303 height 20
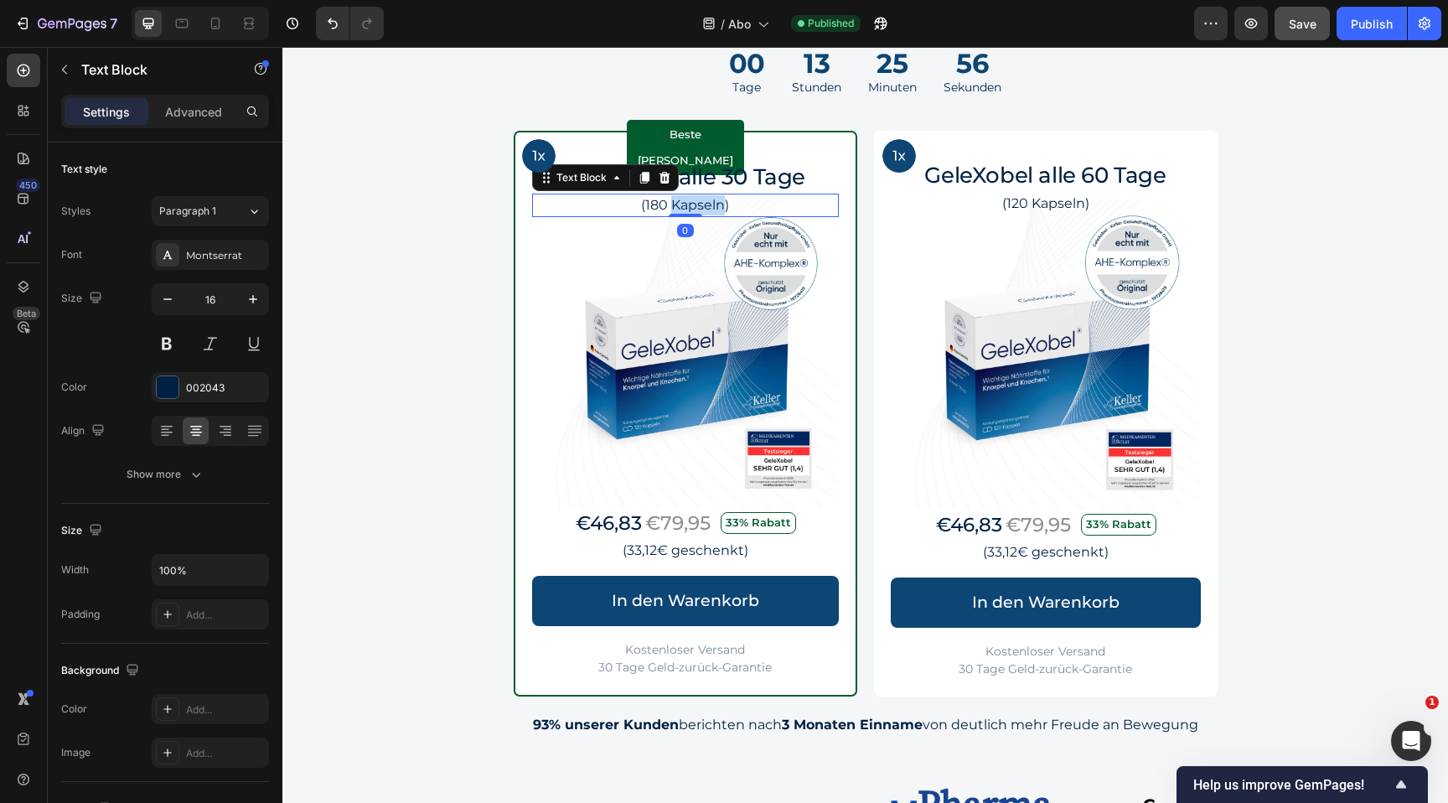
click at [701, 206] on p "(180 Kapseln)" at bounding box center [685, 205] width 303 height 20
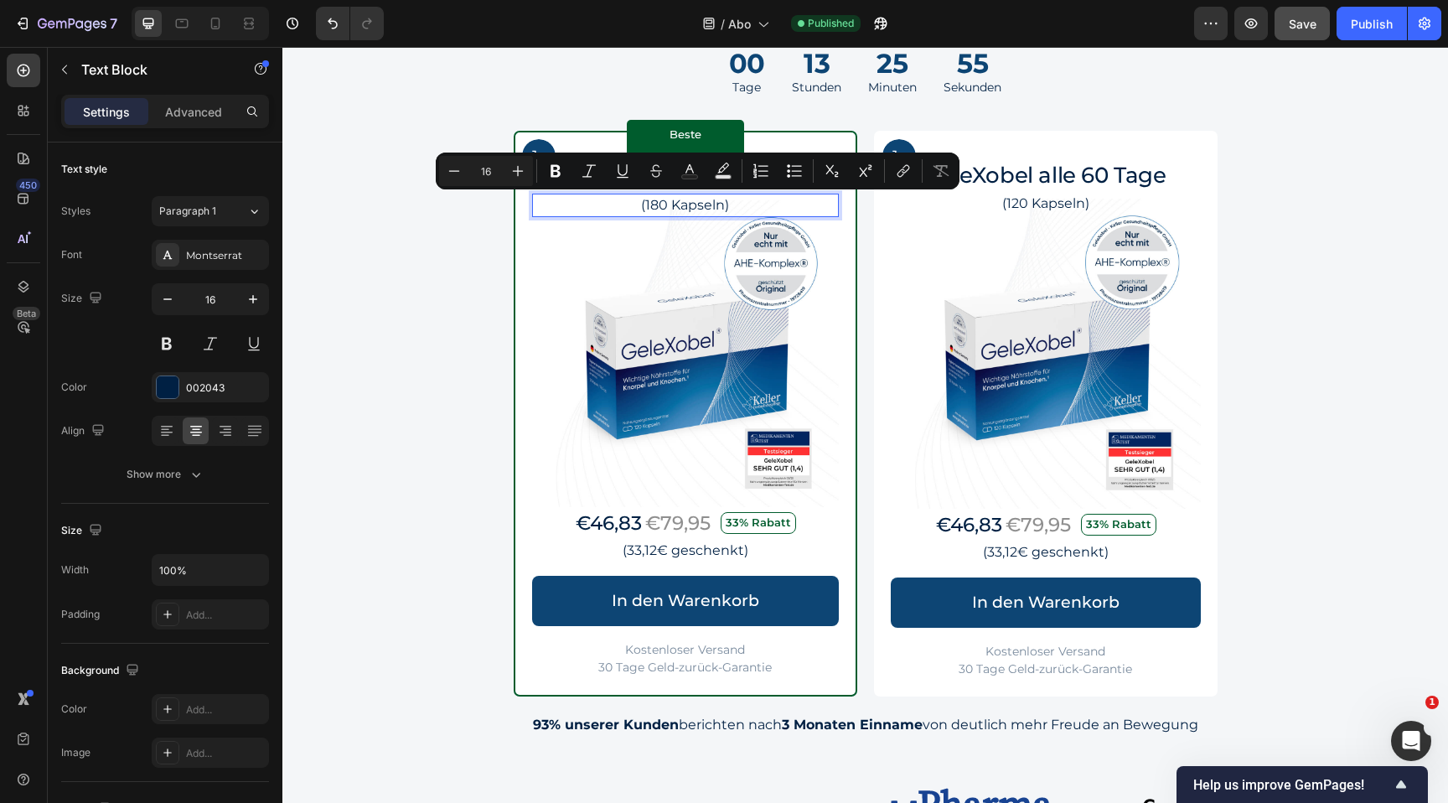
click at [665, 207] on p "(180 Kapseln)" at bounding box center [685, 205] width 303 height 20
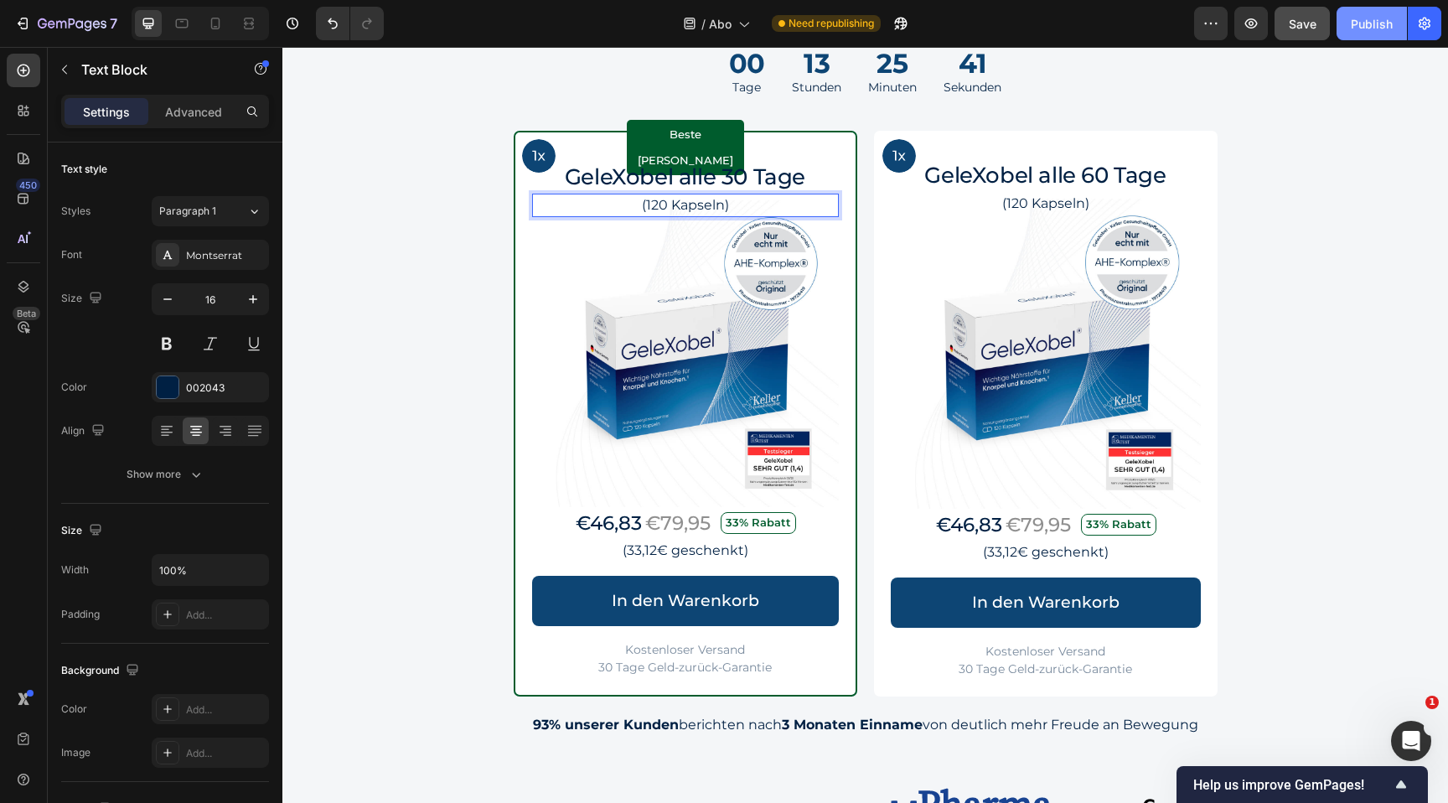
click at [1384, 34] on button "Publish" at bounding box center [1372, 24] width 70 height 34
click at [215, 20] on icon at bounding box center [215, 23] width 17 height 17
type input "14"
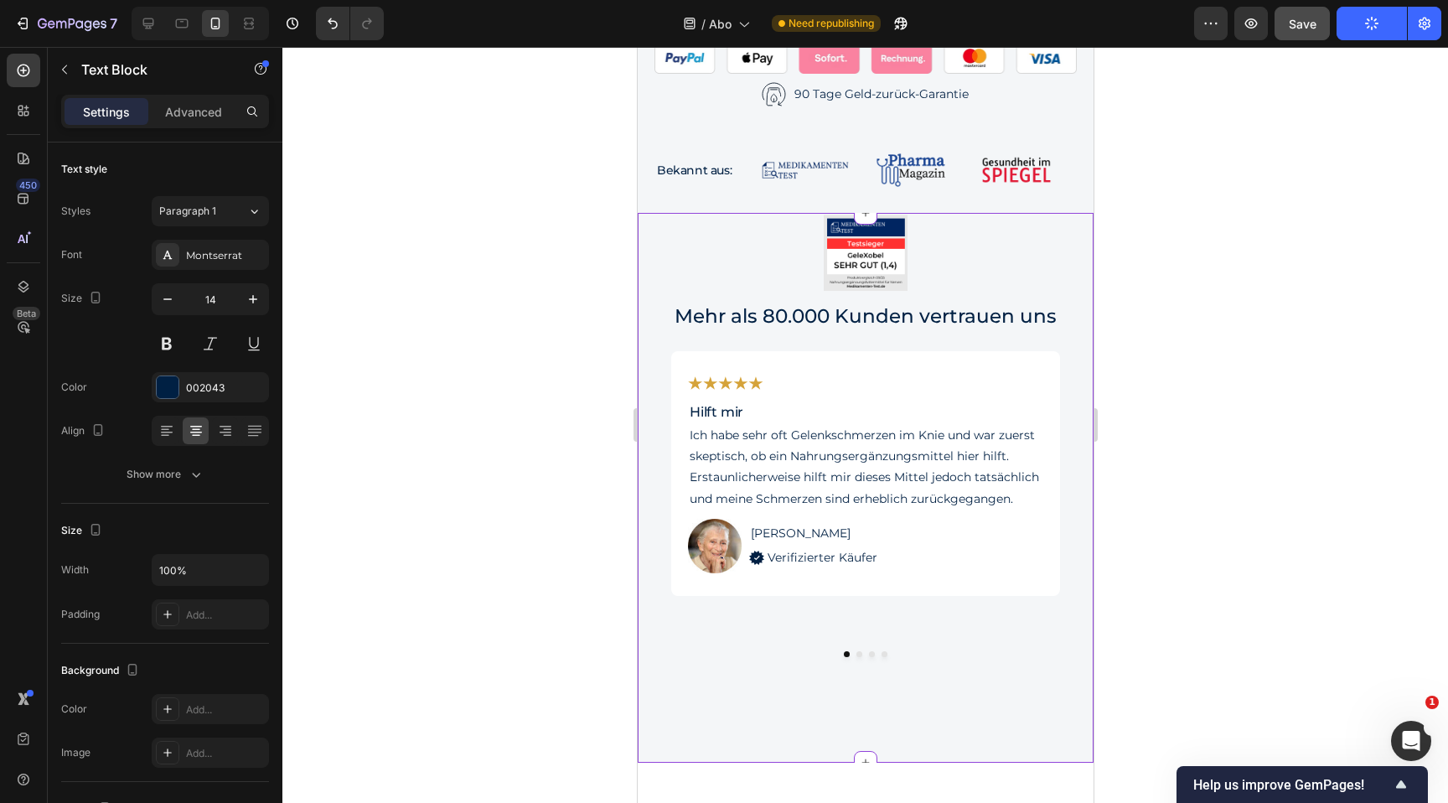
scroll to position [2141, 0]
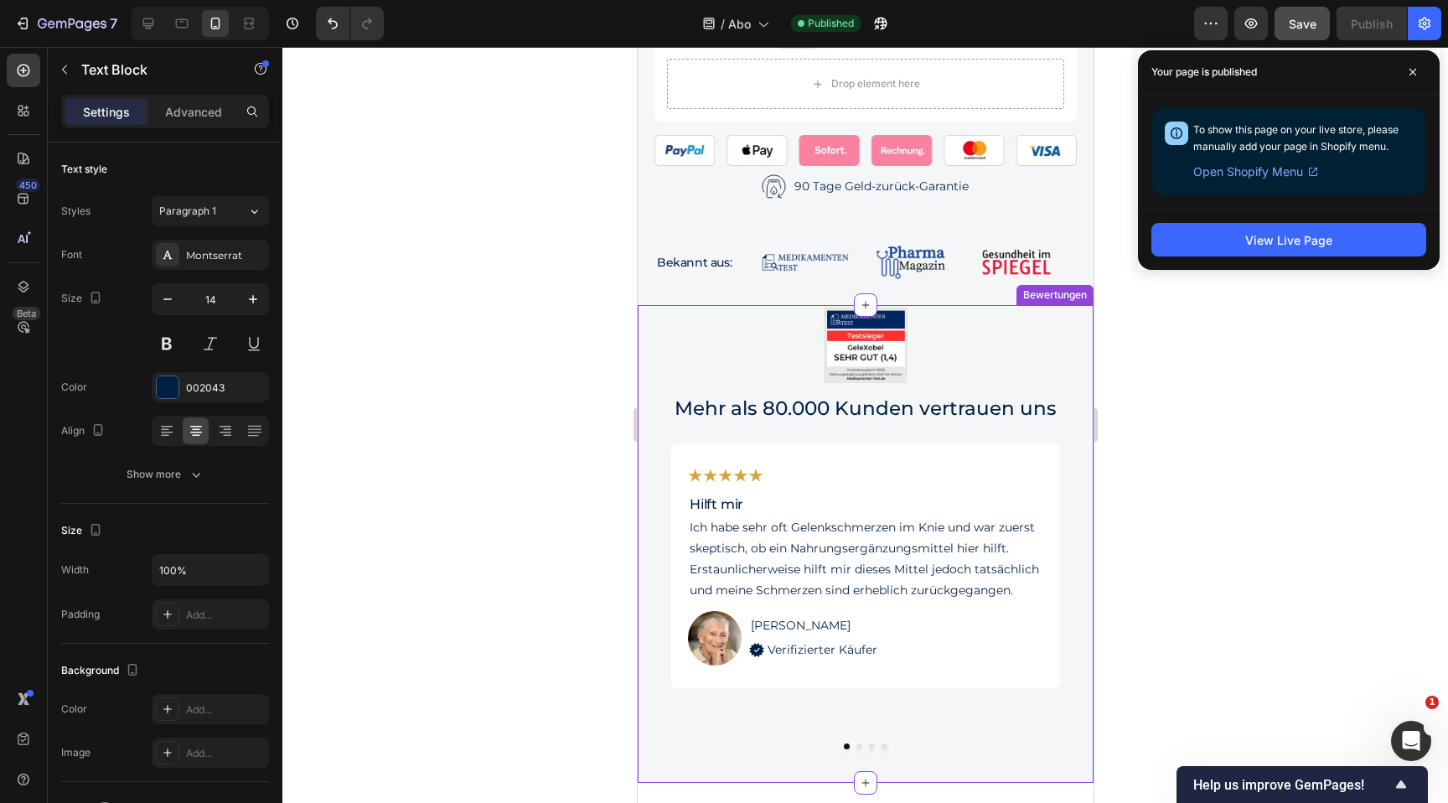
click at [1036, 378] on div at bounding box center [865, 344] width 422 height 78
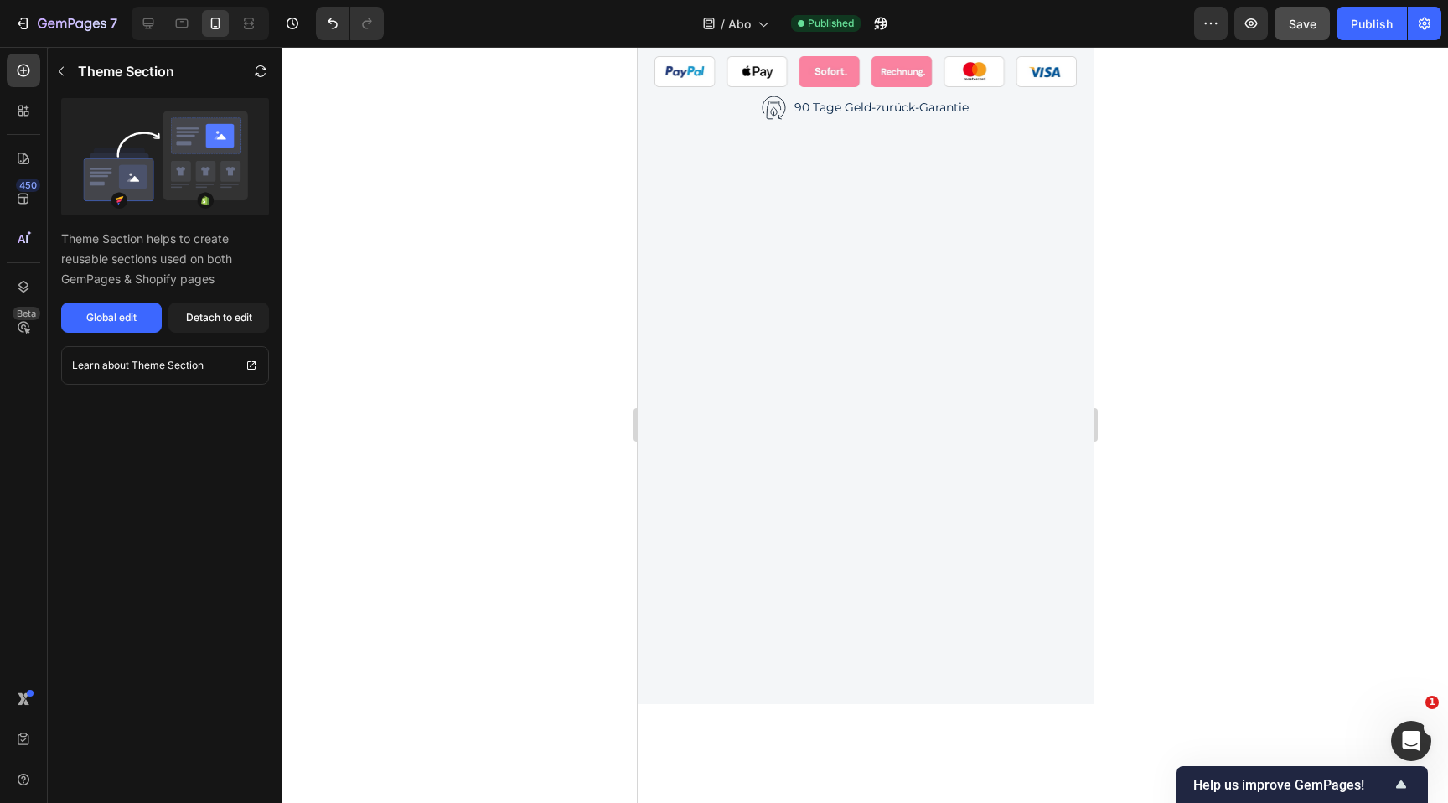
scroll to position [1388, 0]
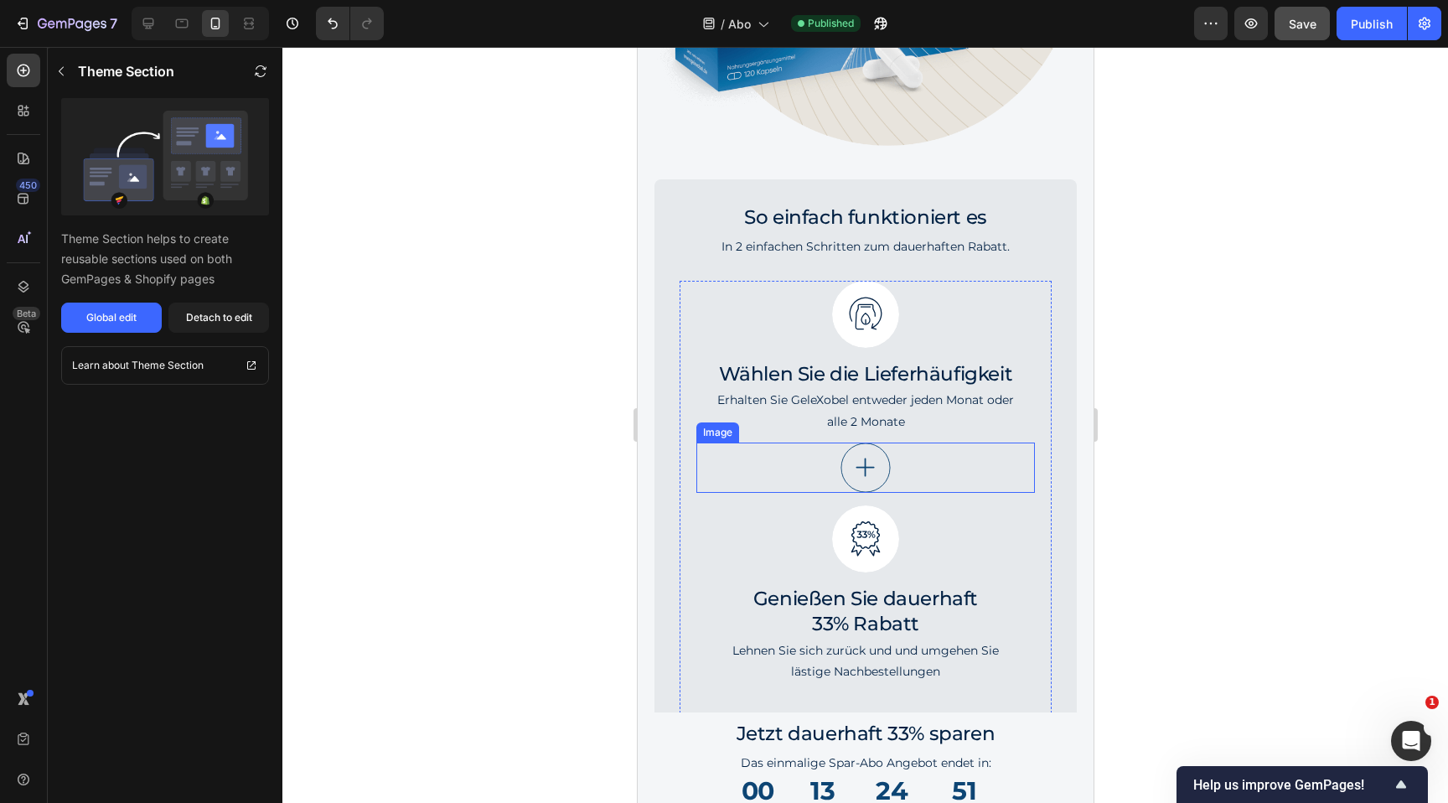
click at [877, 447] on img at bounding box center [865, 468] width 50 height 50
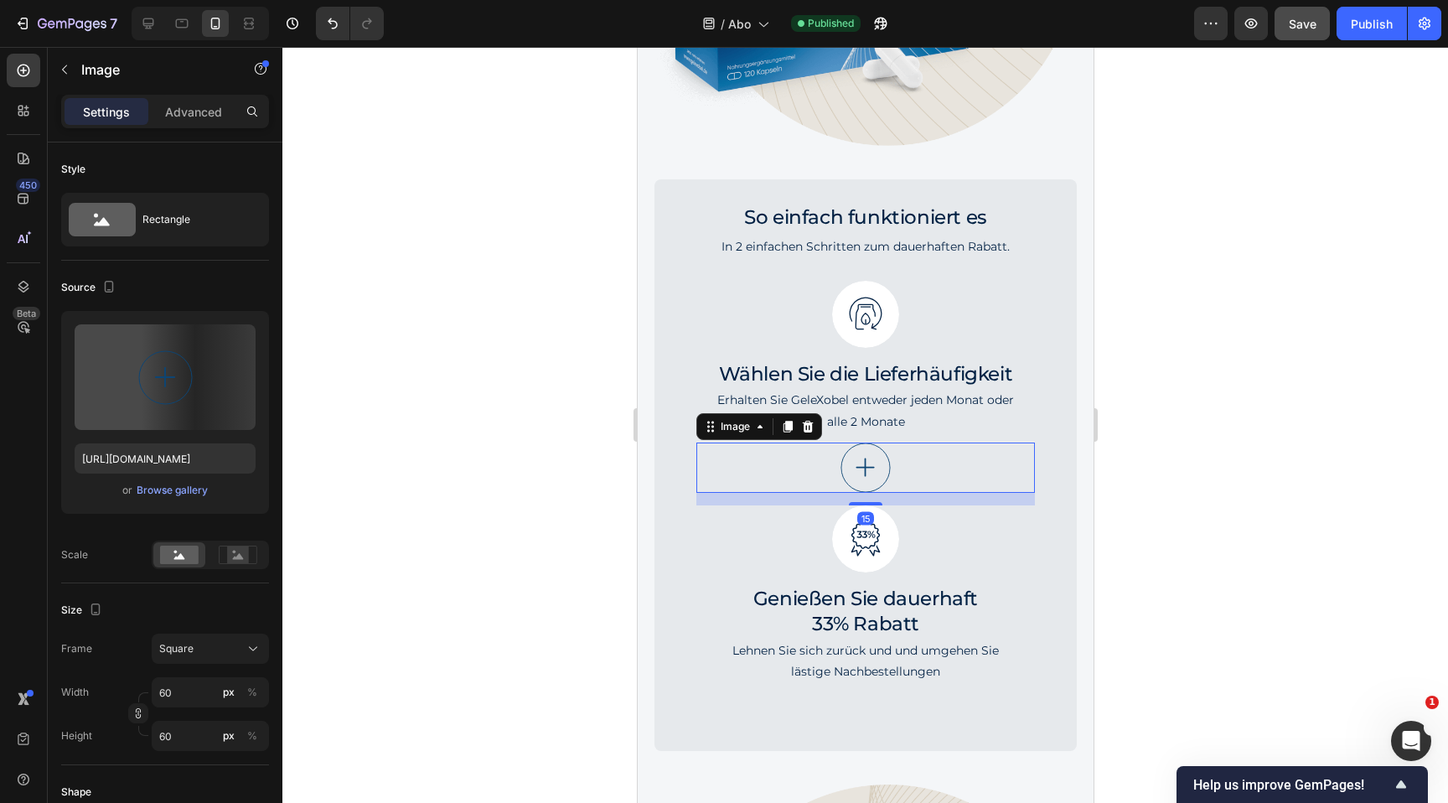
scroll to position [660, 0]
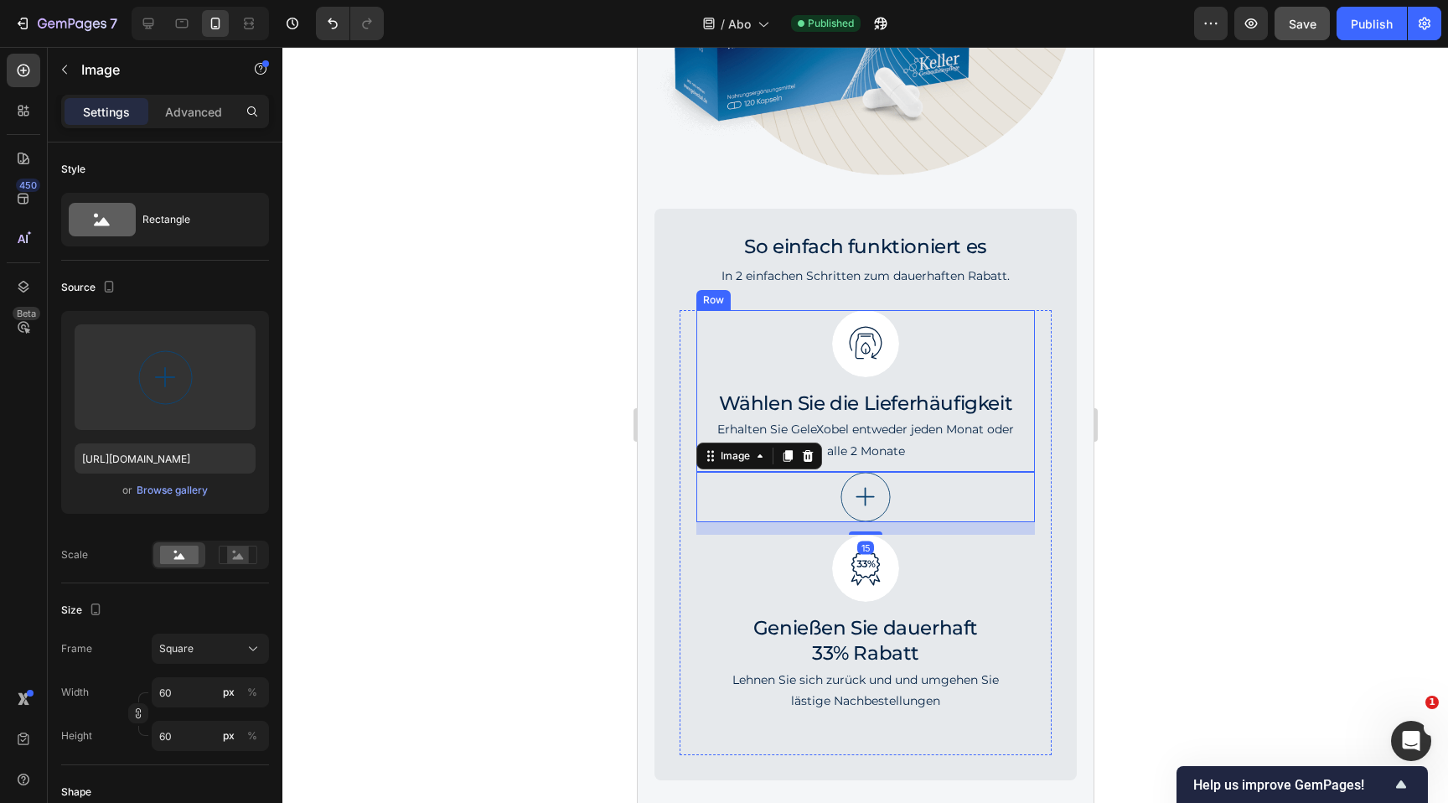
click at [915, 383] on div "Image Wählen Sie die Lieferhäufigkeit Heading Erhalten Sie GeleXobel entweder j…" at bounding box center [864, 391] width 305 height 162
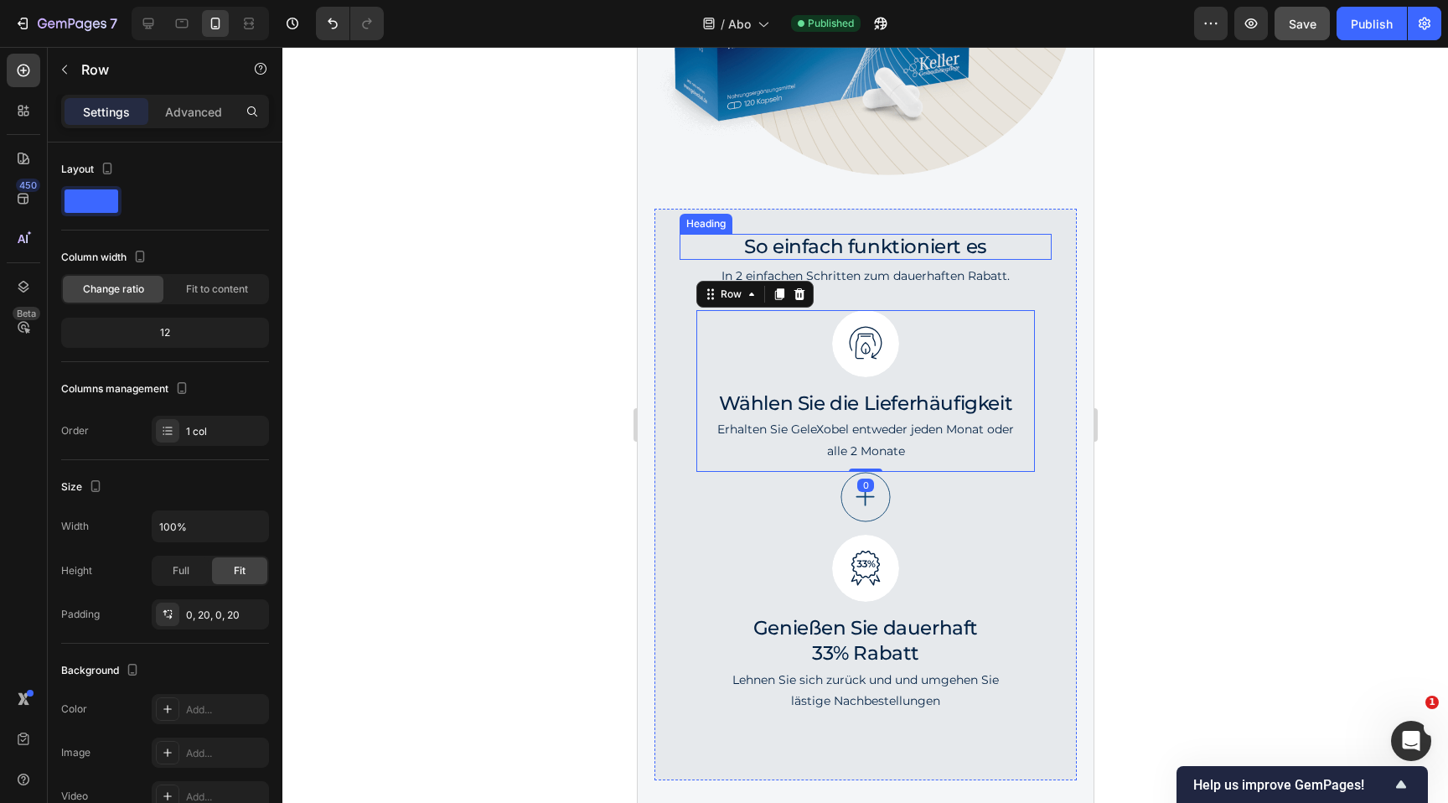
click at [949, 236] on h2 "So einfach funktioniert es" at bounding box center [865, 247] width 372 height 27
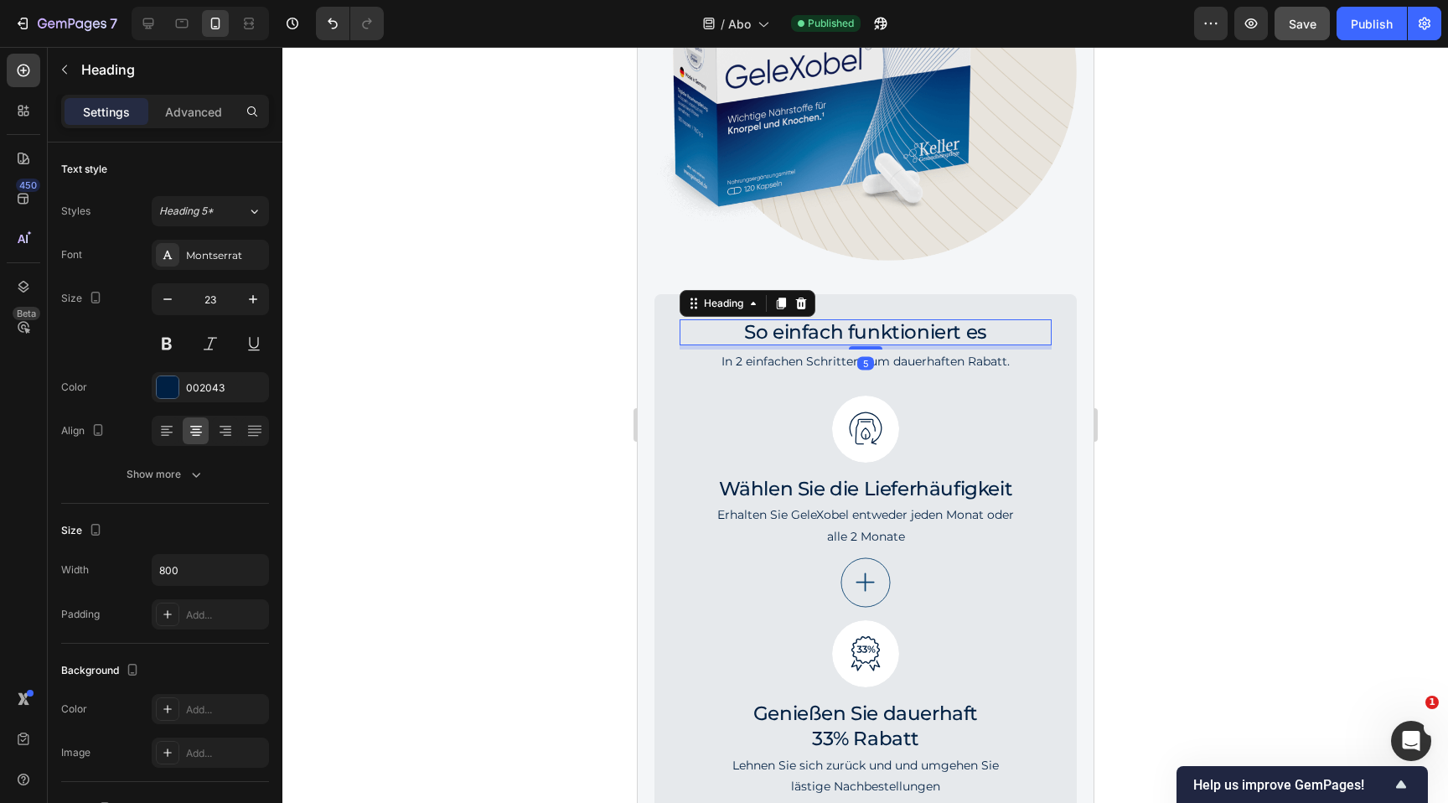
scroll to position [569, 0]
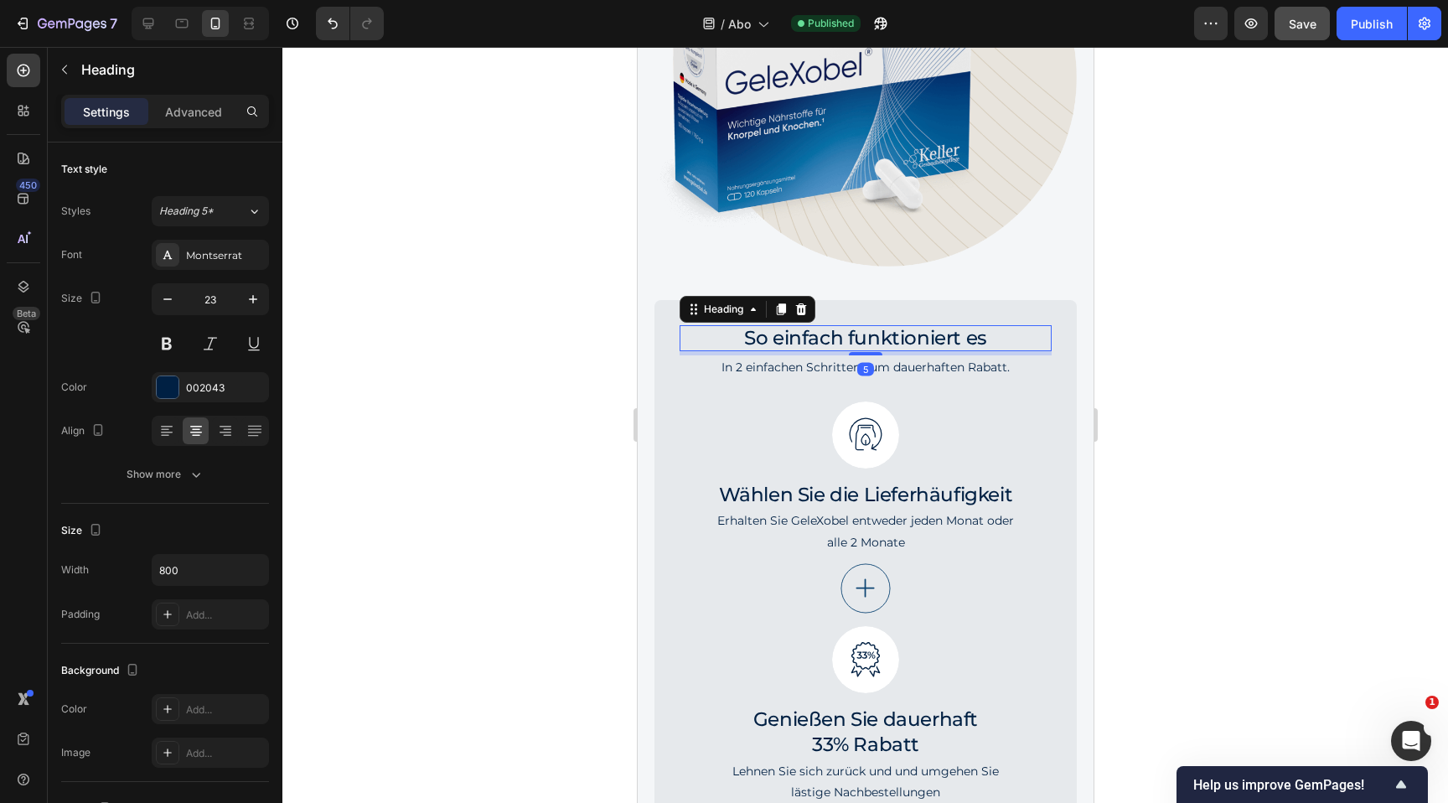
click at [1111, 344] on div at bounding box center [865, 425] width 1166 height 756
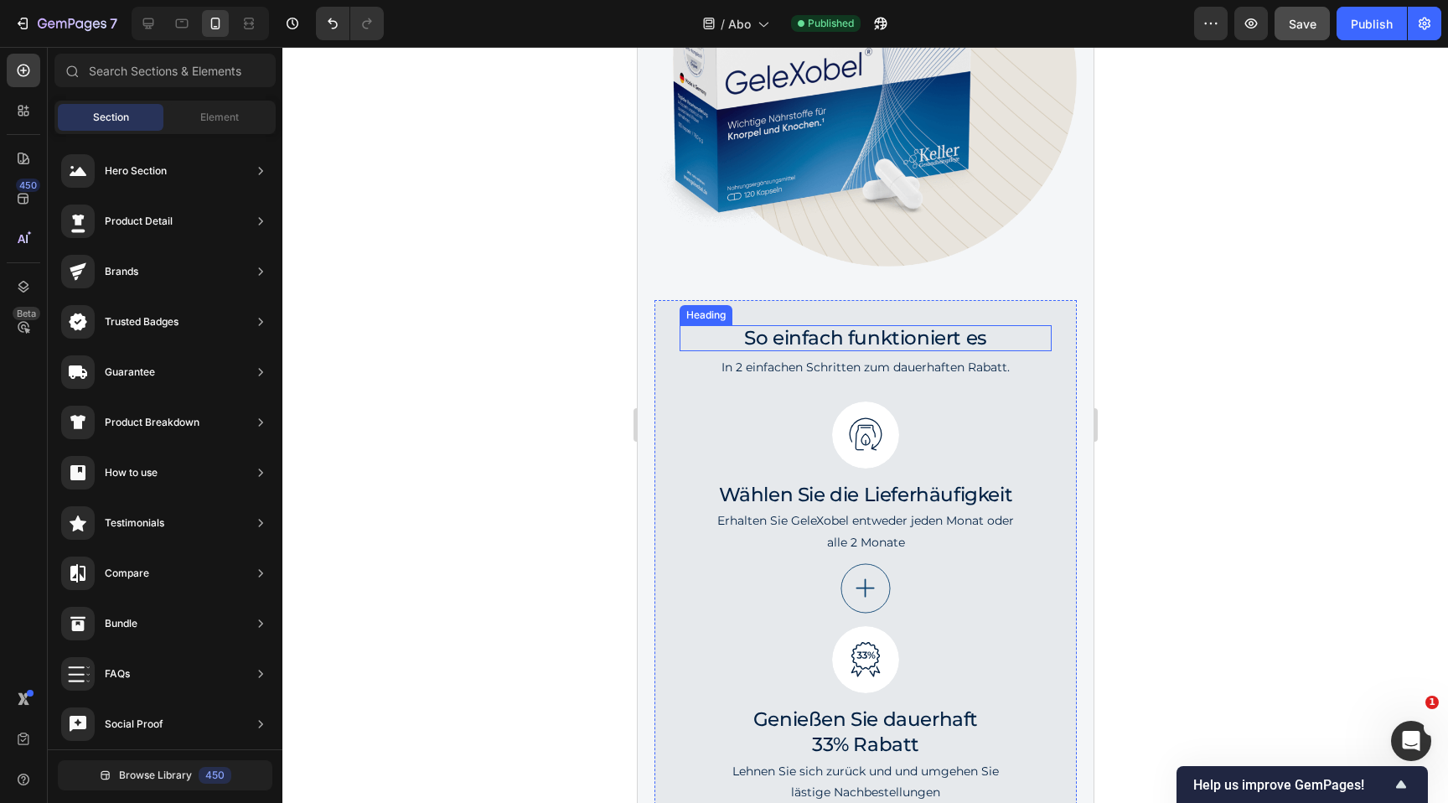
click at [1029, 339] on h2 "So einfach funktioniert es" at bounding box center [865, 338] width 372 height 27
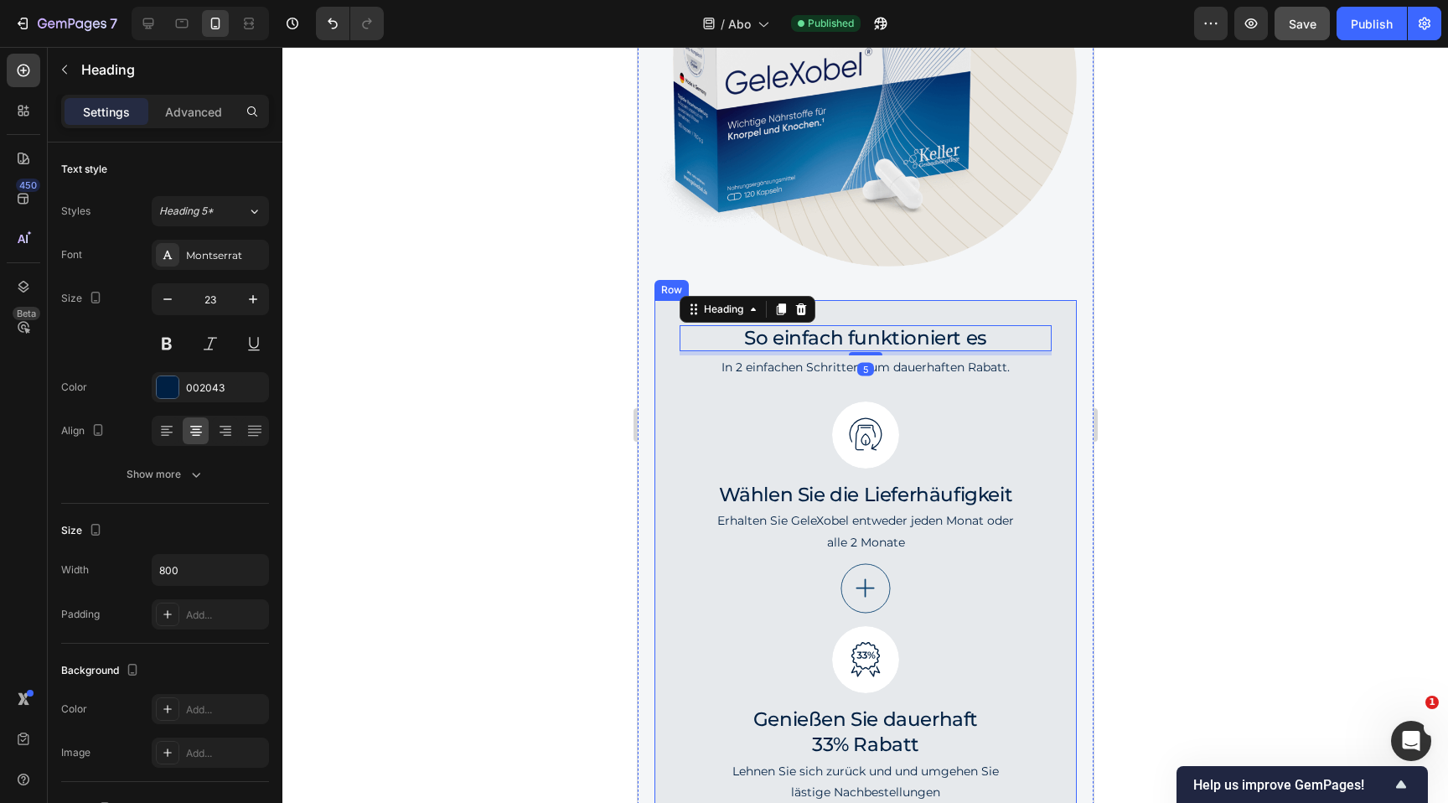
click at [1048, 310] on div "So einfach funktioniert es Heading 5 In 2 einfachen Schritten zum dauerhaften R…" at bounding box center [865, 586] width 422 height 572
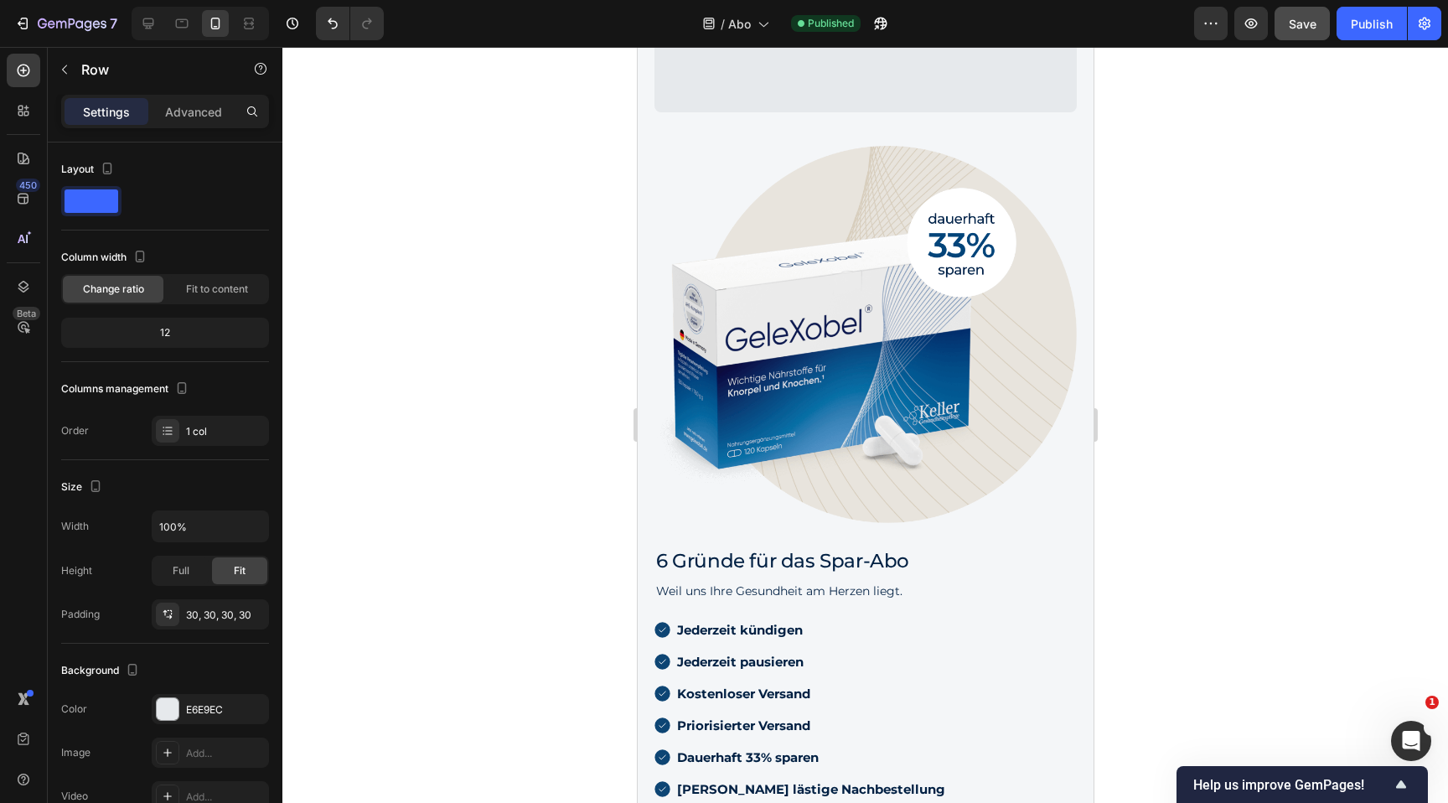
scroll to position [1950, 0]
